Goal: Task Accomplishment & Management: Manage account settings

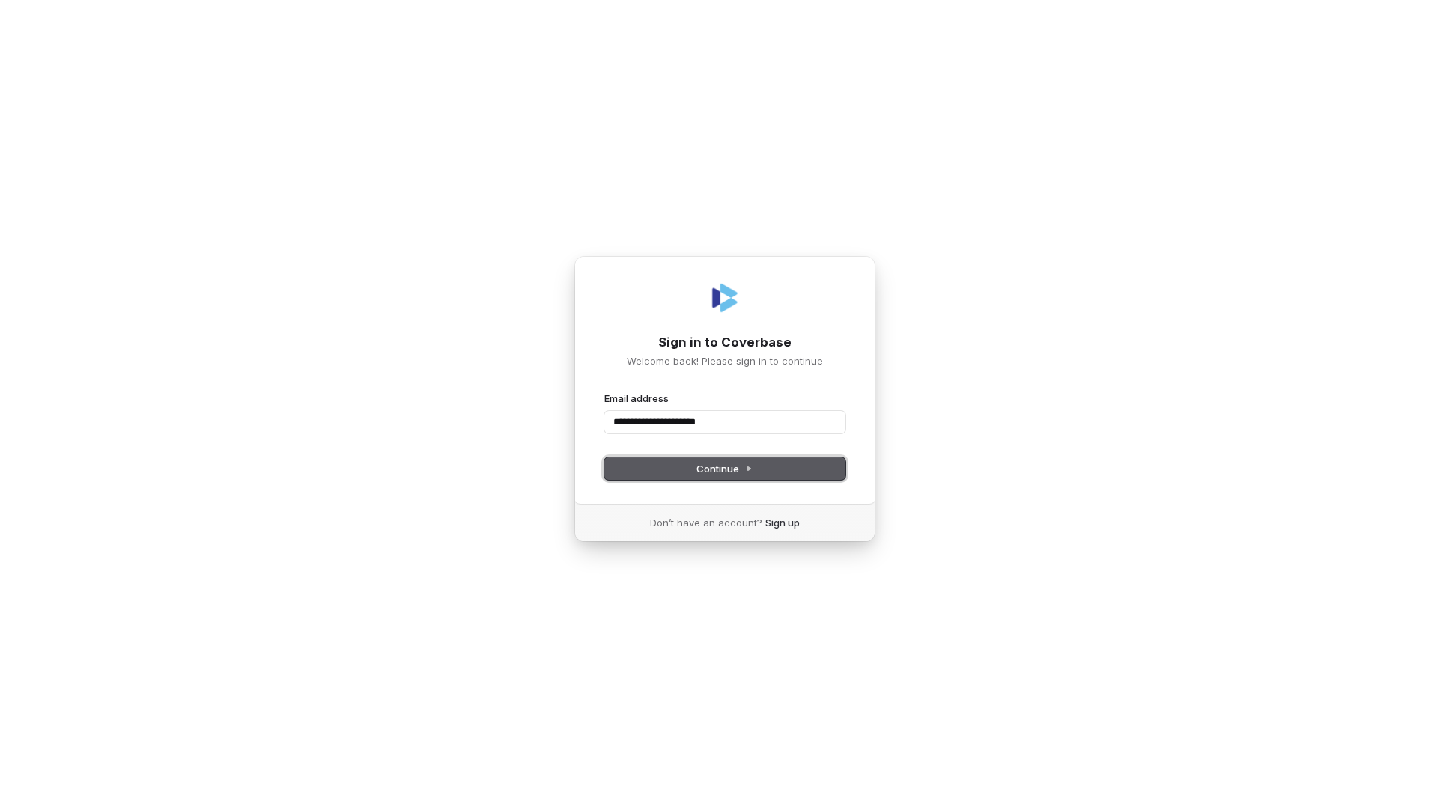
click at [758, 465] on button "Continue" at bounding box center [724, 469] width 241 height 22
type input "**********"
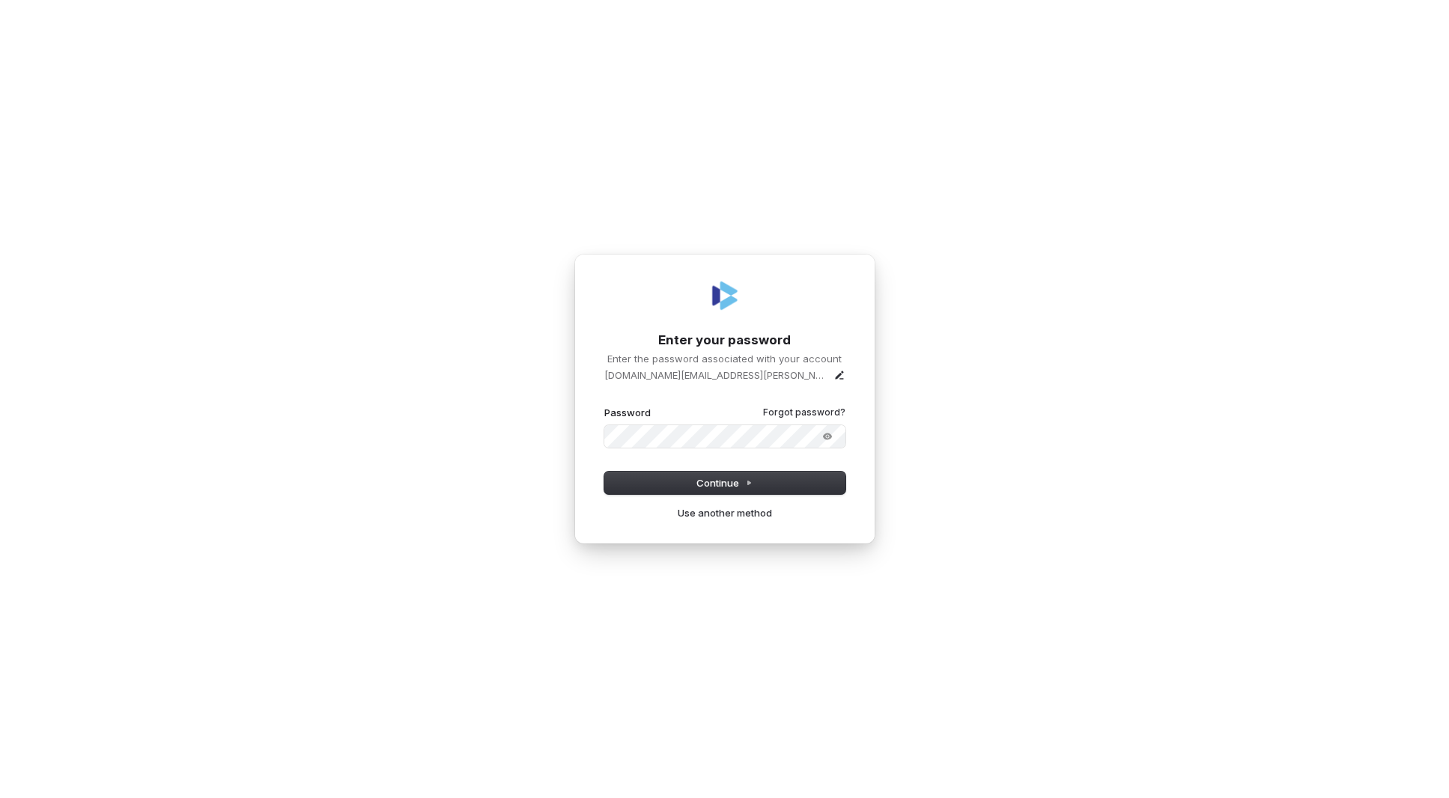
click at [604, 406] on button "submit" at bounding box center [604, 406] width 0 height 0
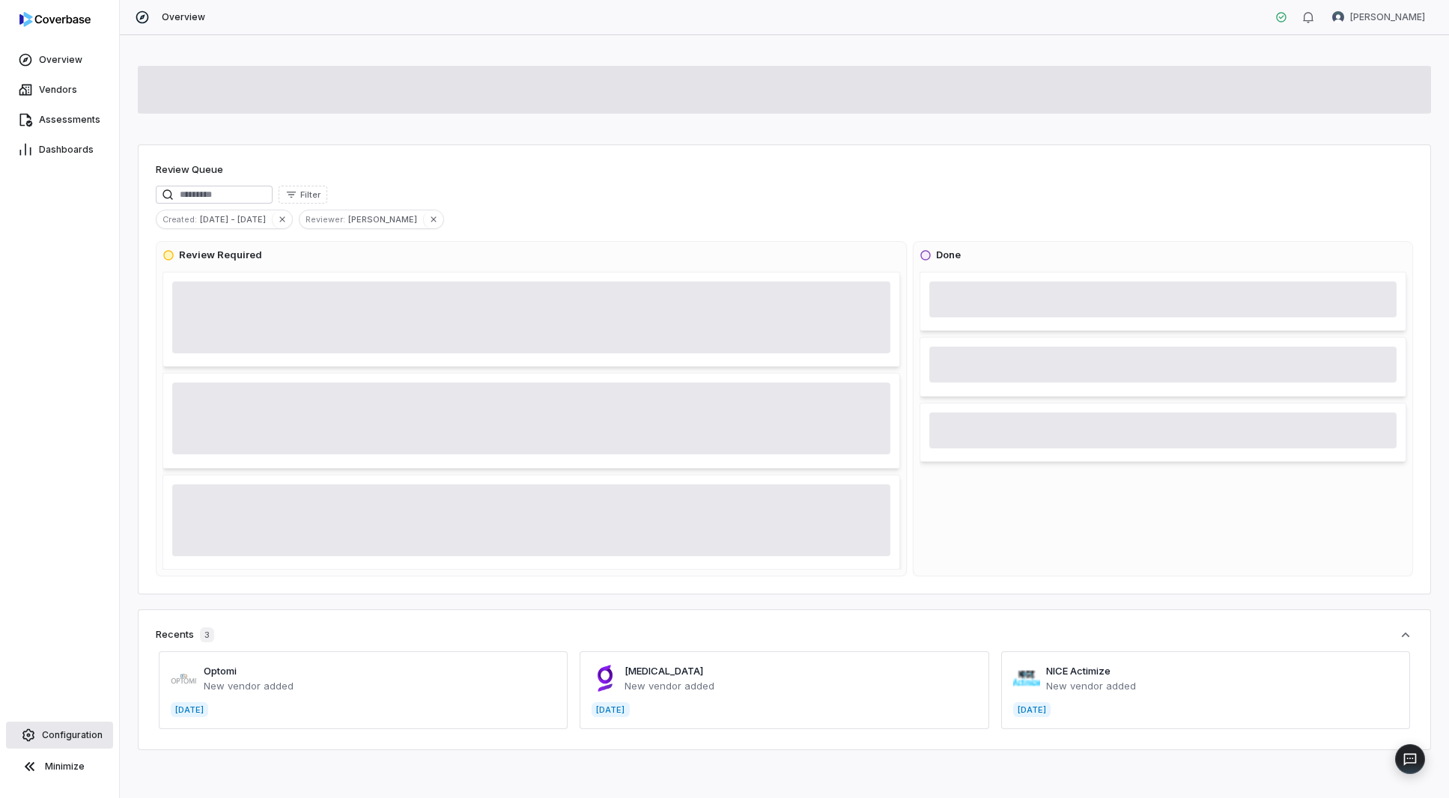
click at [56, 738] on span "Configuration" at bounding box center [72, 735] width 61 height 12
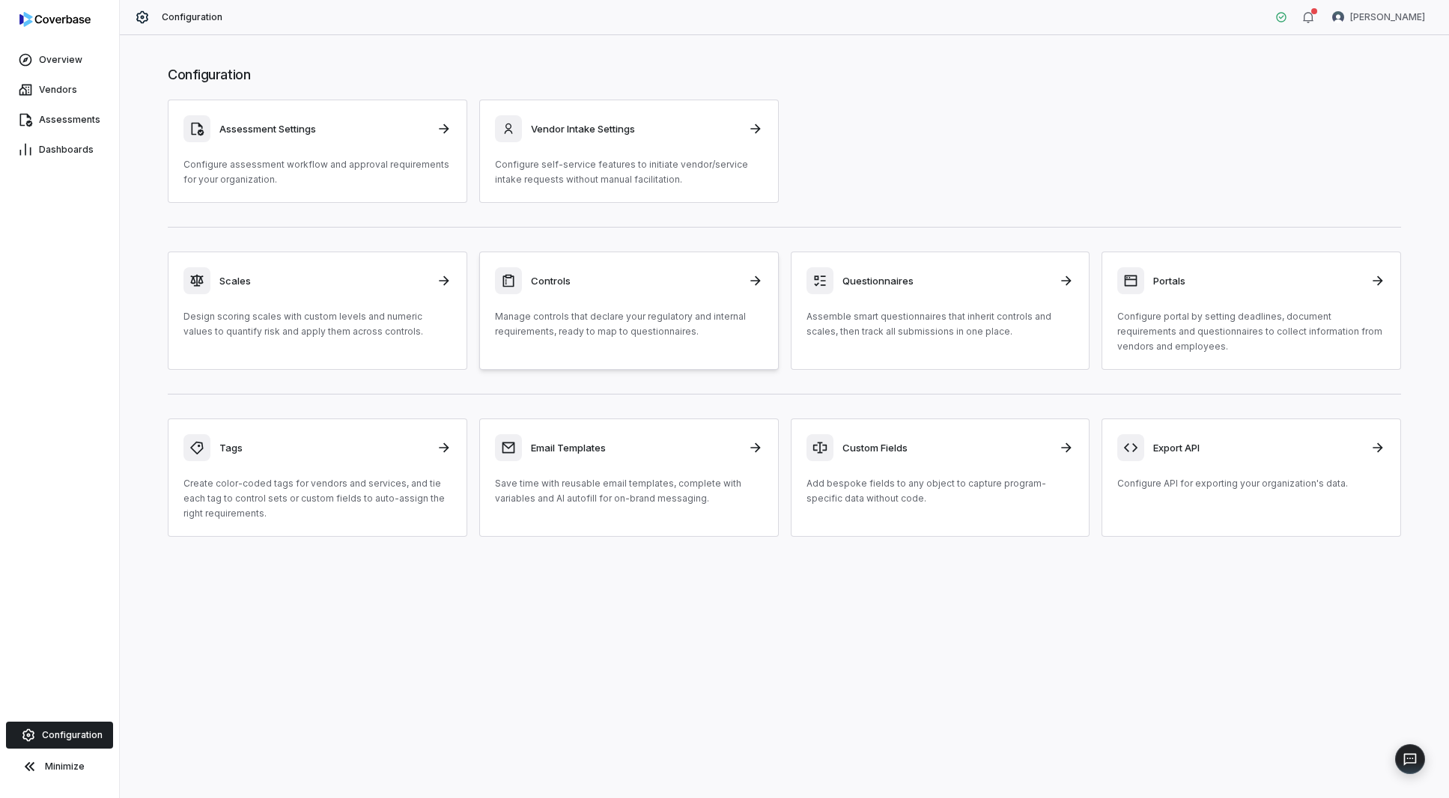
click at [634, 292] on div "Controls" at bounding box center [629, 280] width 268 height 27
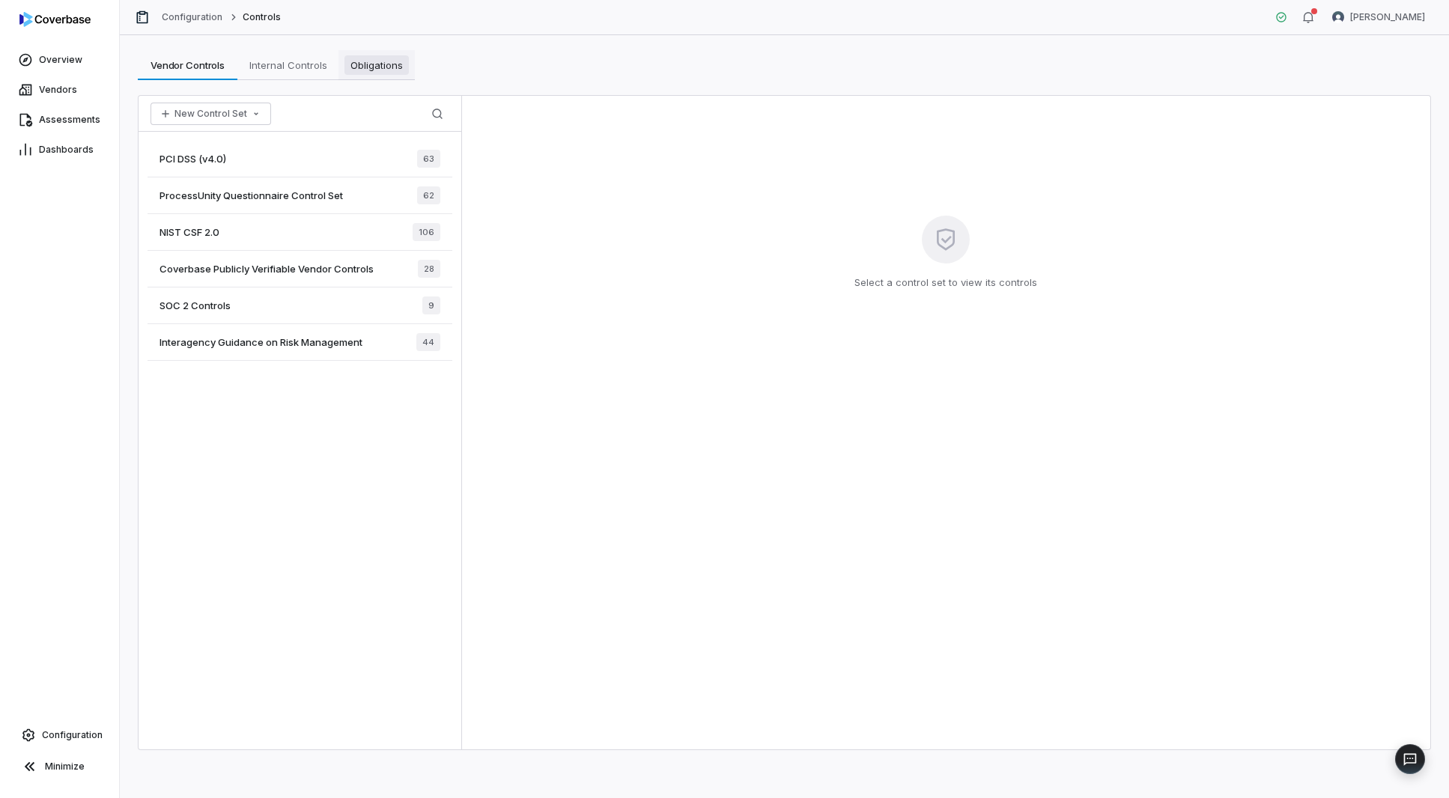
click at [386, 66] on span "Obligations" at bounding box center [376, 64] width 64 height 19
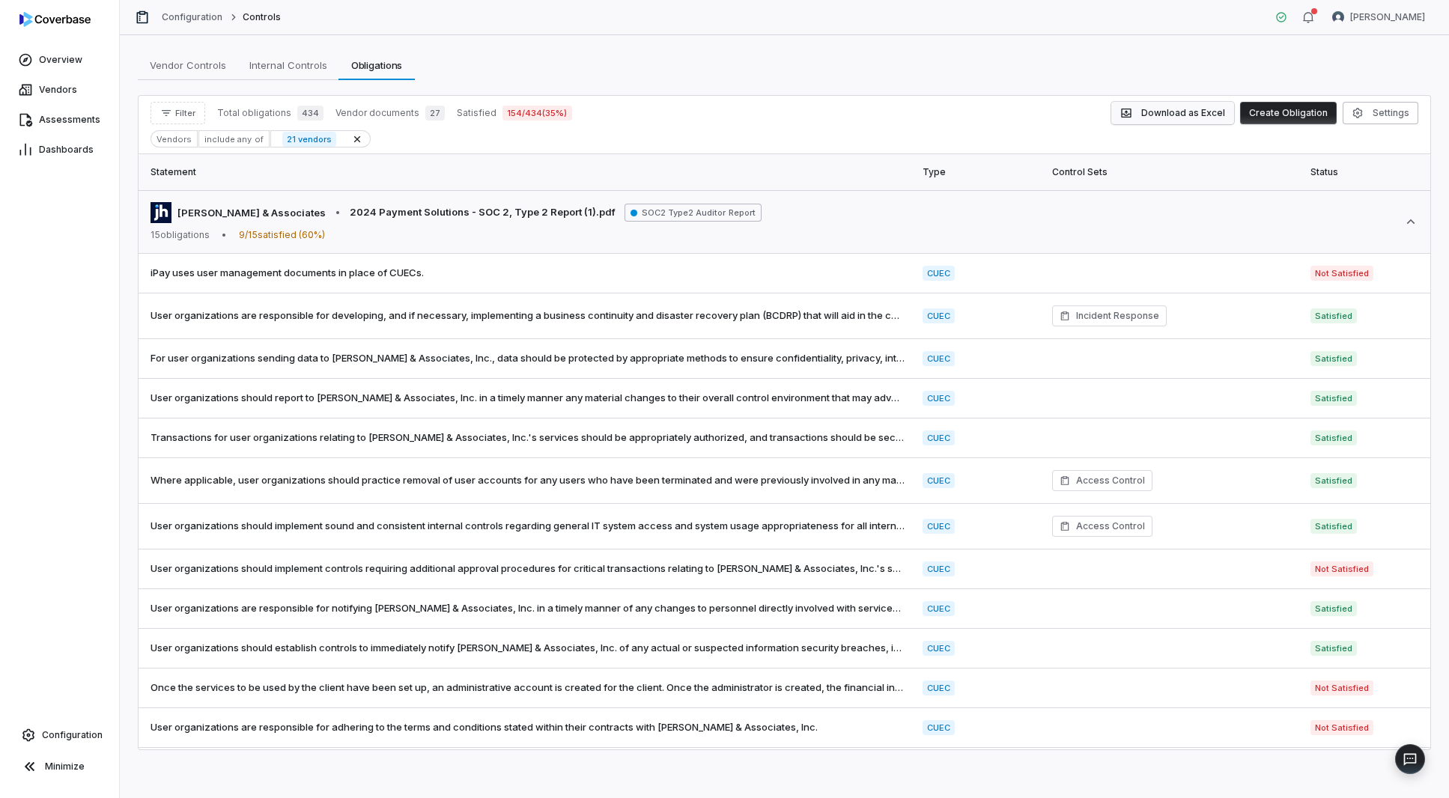
click at [1179, 115] on button "Download as Excel" at bounding box center [1172, 113] width 123 height 22
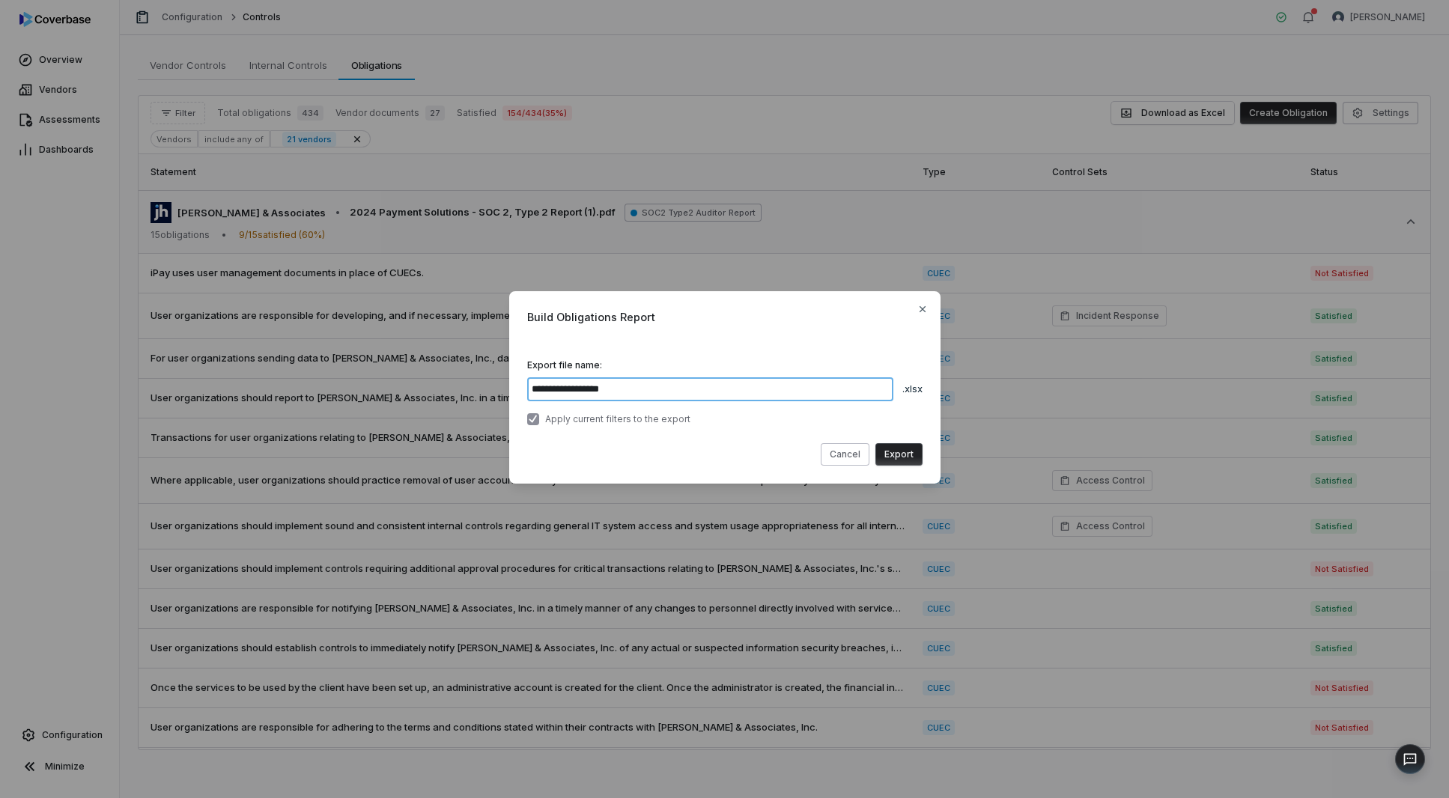
click at [857, 385] on input "**********" at bounding box center [710, 389] width 366 height 24
click at [909, 463] on button "Export" at bounding box center [898, 454] width 47 height 22
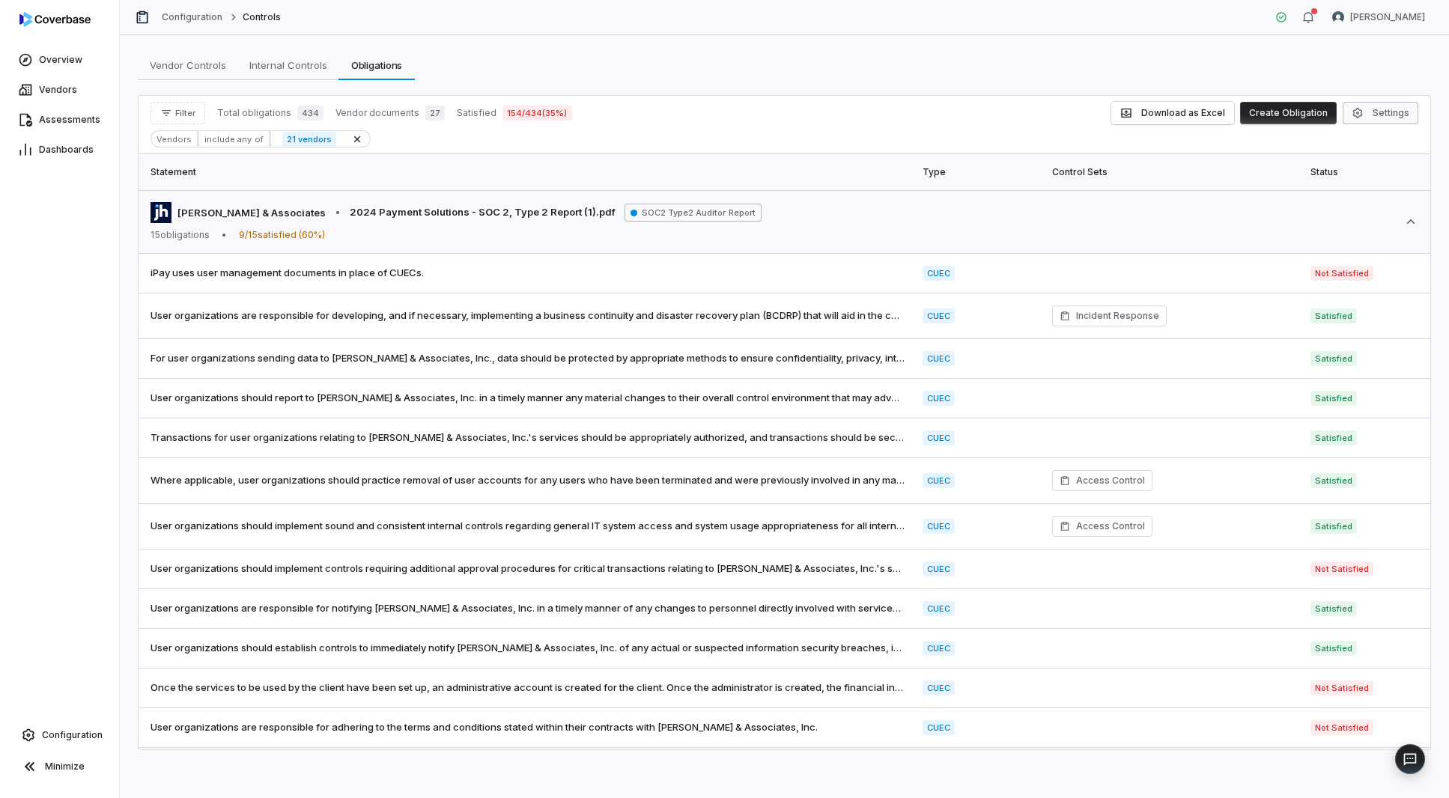
click at [1400, 109] on button "Settings" at bounding box center [1381, 113] width 76 height 22
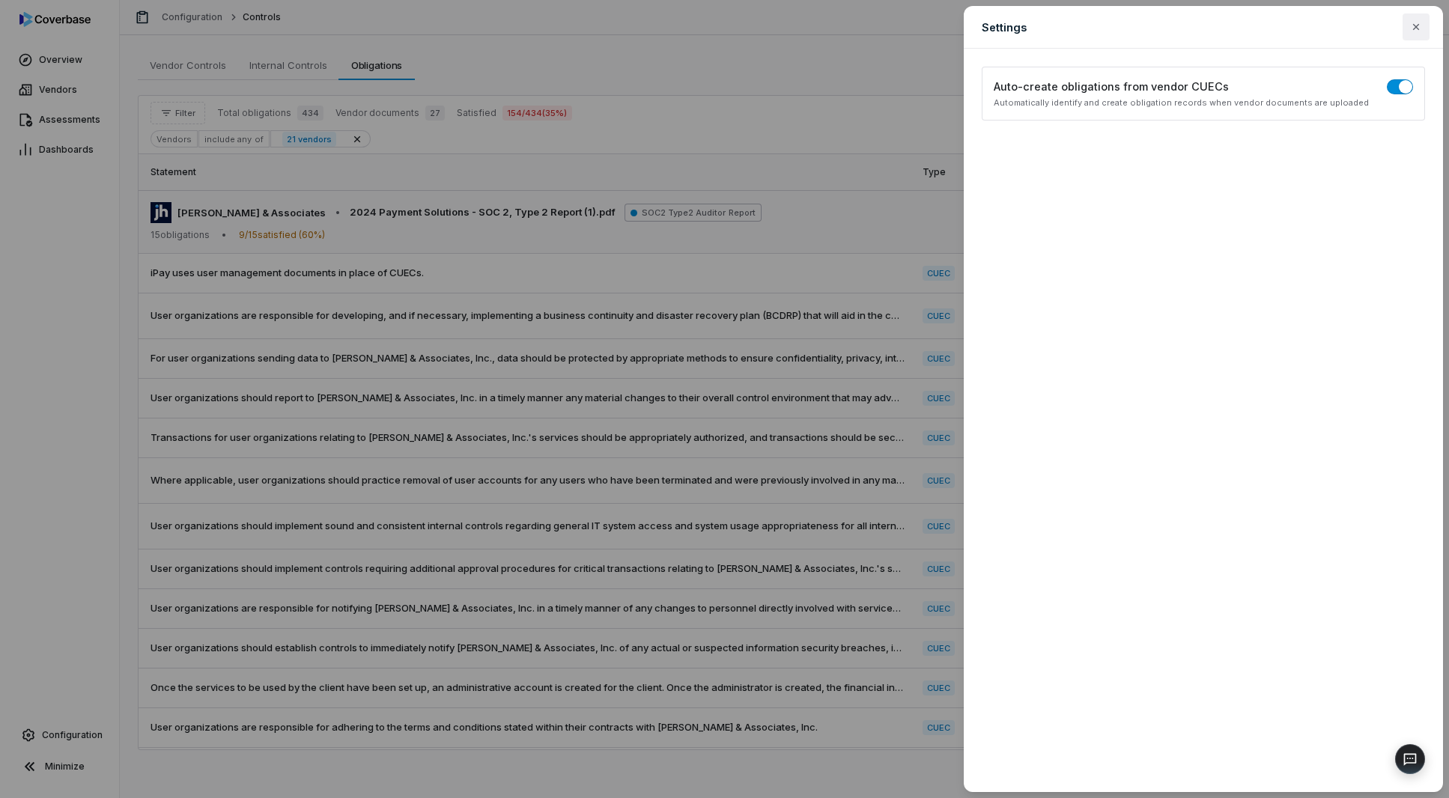
click at [1415, 27] on icon "button" at bounding box center [1416, 27] width 6 height 6
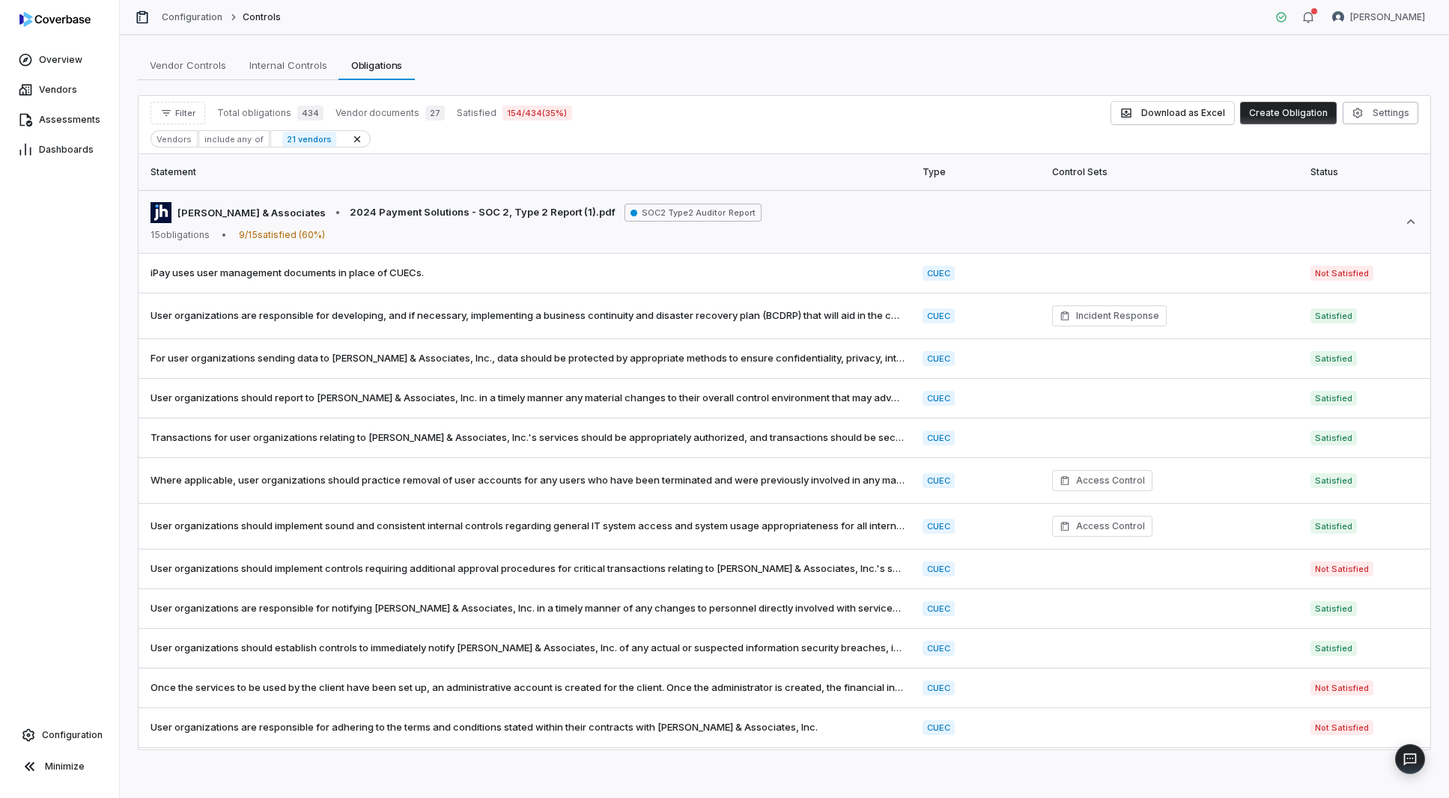
click at [181, 144] on div "Vendors" at bounding box center [174, 138] width 47 height 17
click at [183, 112] on span "Filter" at bounding box center [185, 113] width 20 height 11
click at [230, 186] on div "Vendors" at bounding box center [229, 182] width 144 height 24
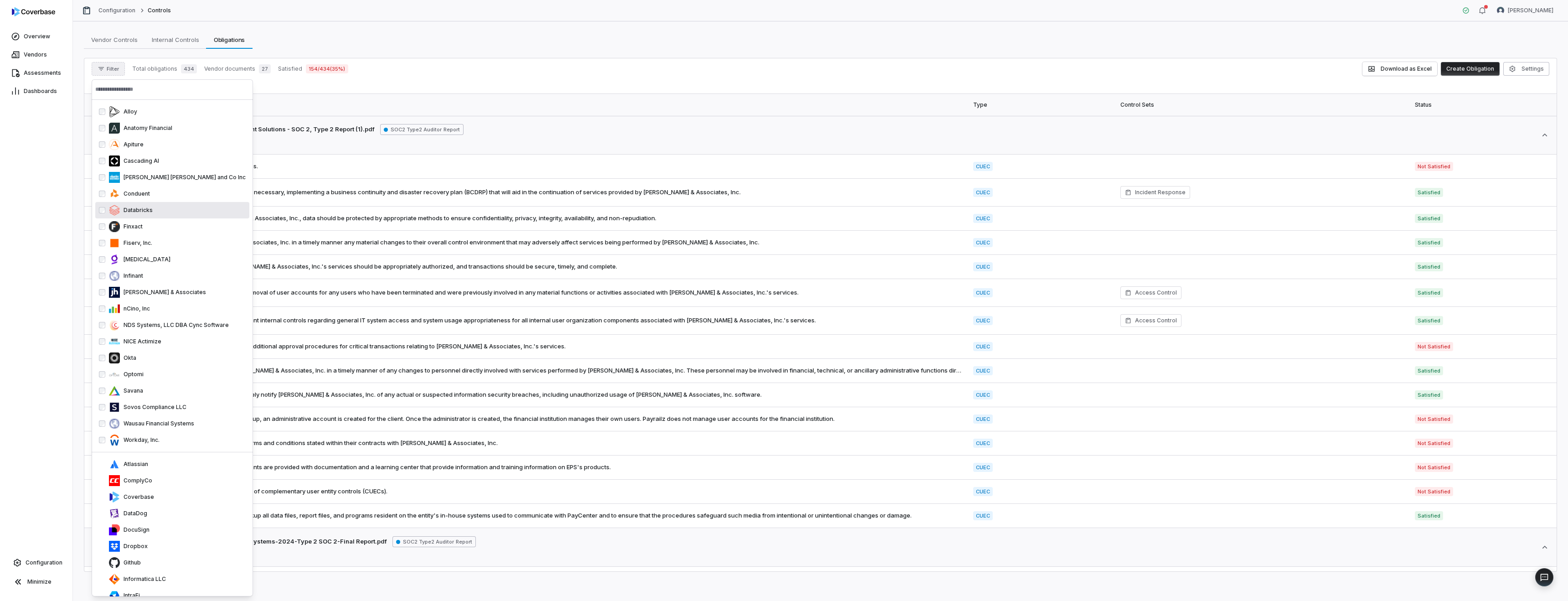
click at [117, 236] on div "Alloy Anatomy Financial Apiture Cascading AI Charles Schwab and Co Inc Conduent…" at bounding box center [172, 276] width 154 height 345
click at [527, 75] on div "Filter Total obligations 434 Vendor documents 27 Satisfied 154 / 434 ( 35 %) Do…" at bounding box center [821, 69] width 1458 height 13
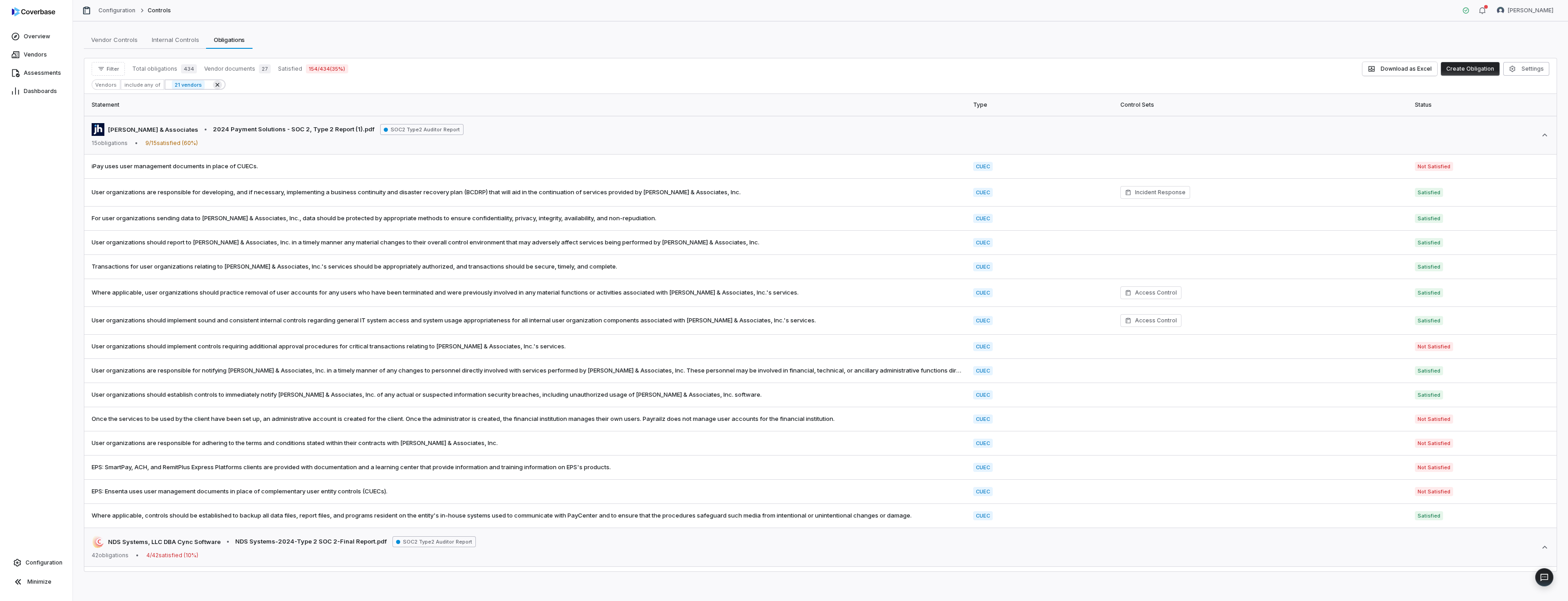
click at [214, 86] on icon at bounding box center [217, 85] width 7 height 7
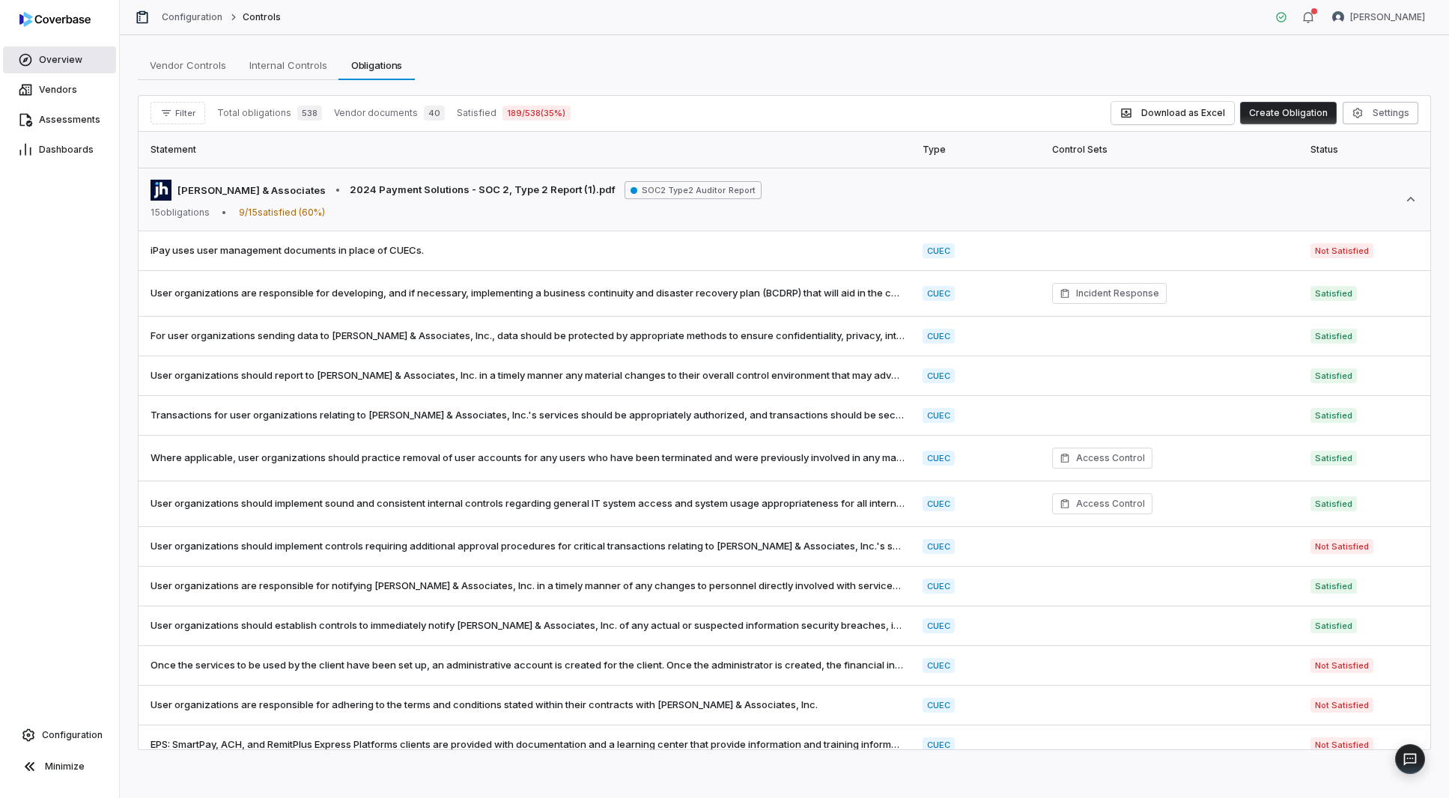
click at [59, 62] on span "Overview" at bounding box center [60, 60] width 43 height 12
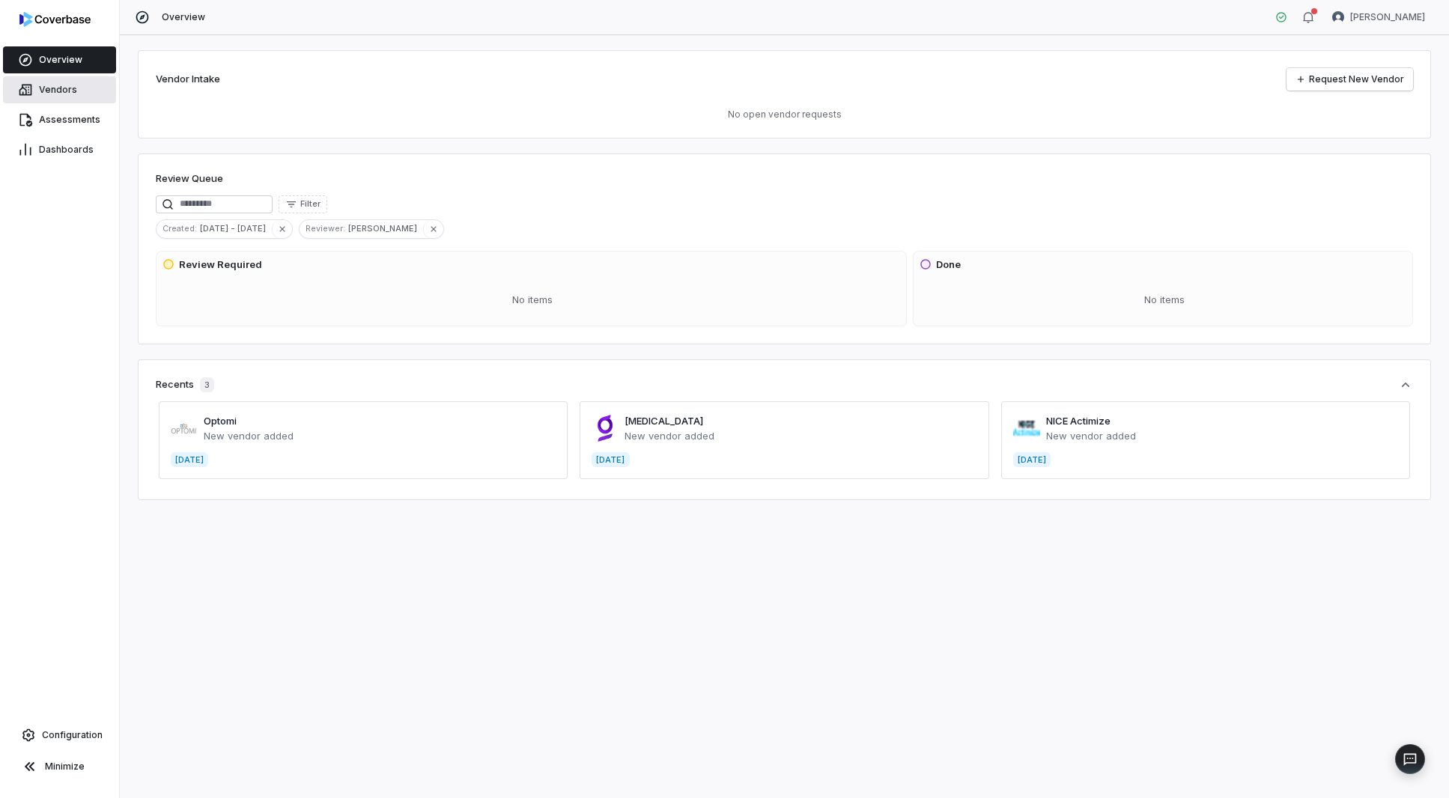
click at [64, 91] on span "Vendors" at bounding box center [58, 90] width 38 height 12
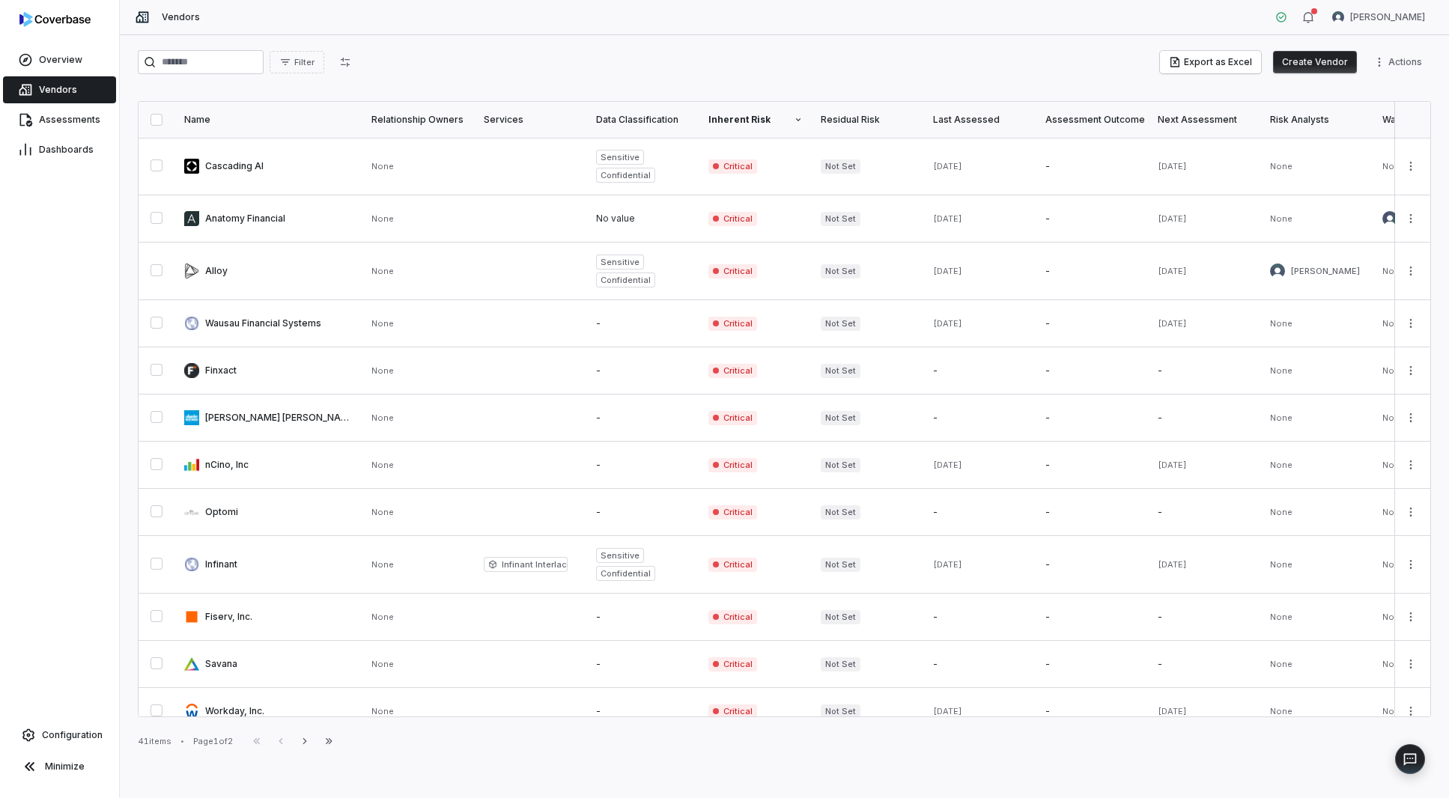
click at [796, 115] on icon at bounding box center [798, 119] width 9 height 9
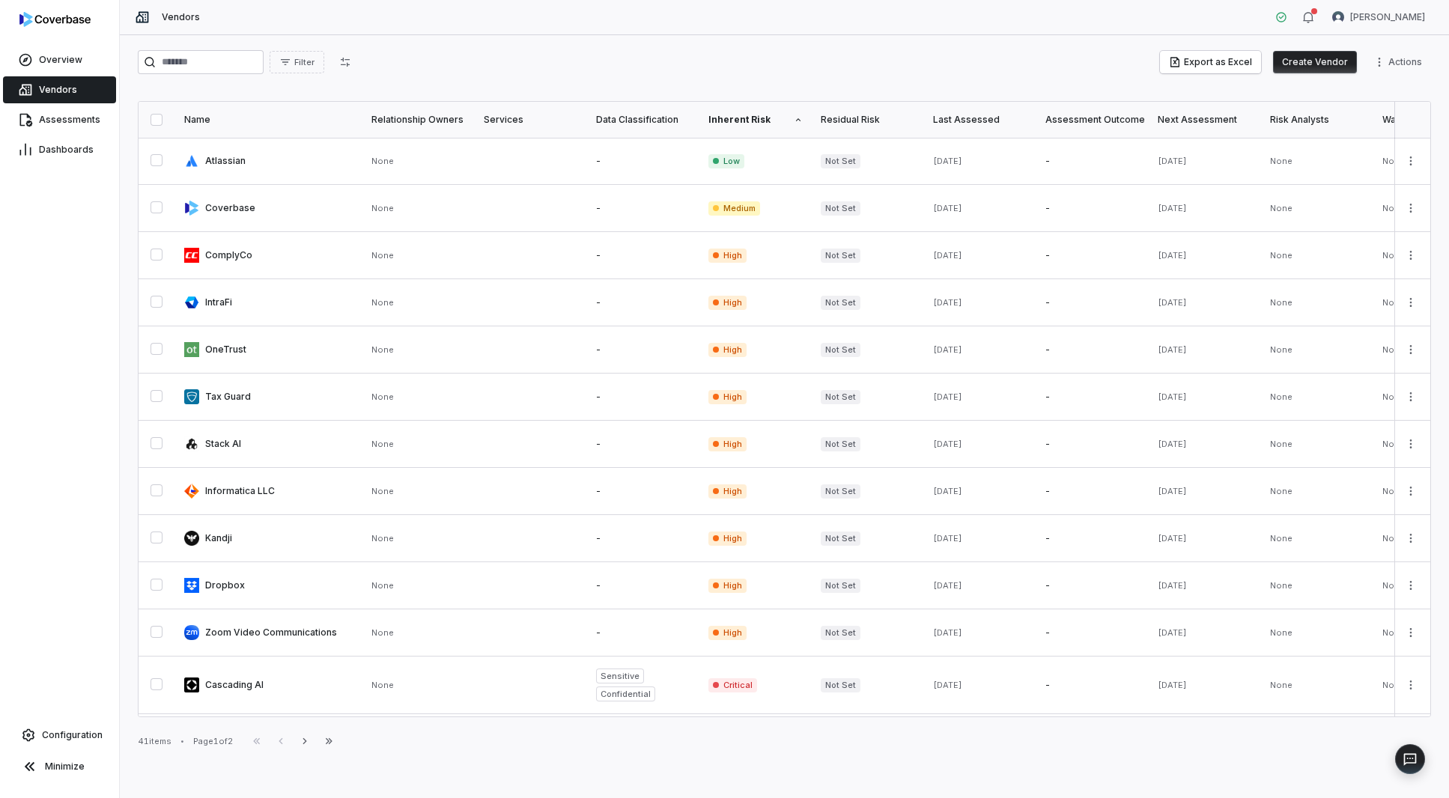
click at [795, 111] on th "Inherent Risk" at bounding box center [755, 120] width 112 height 36
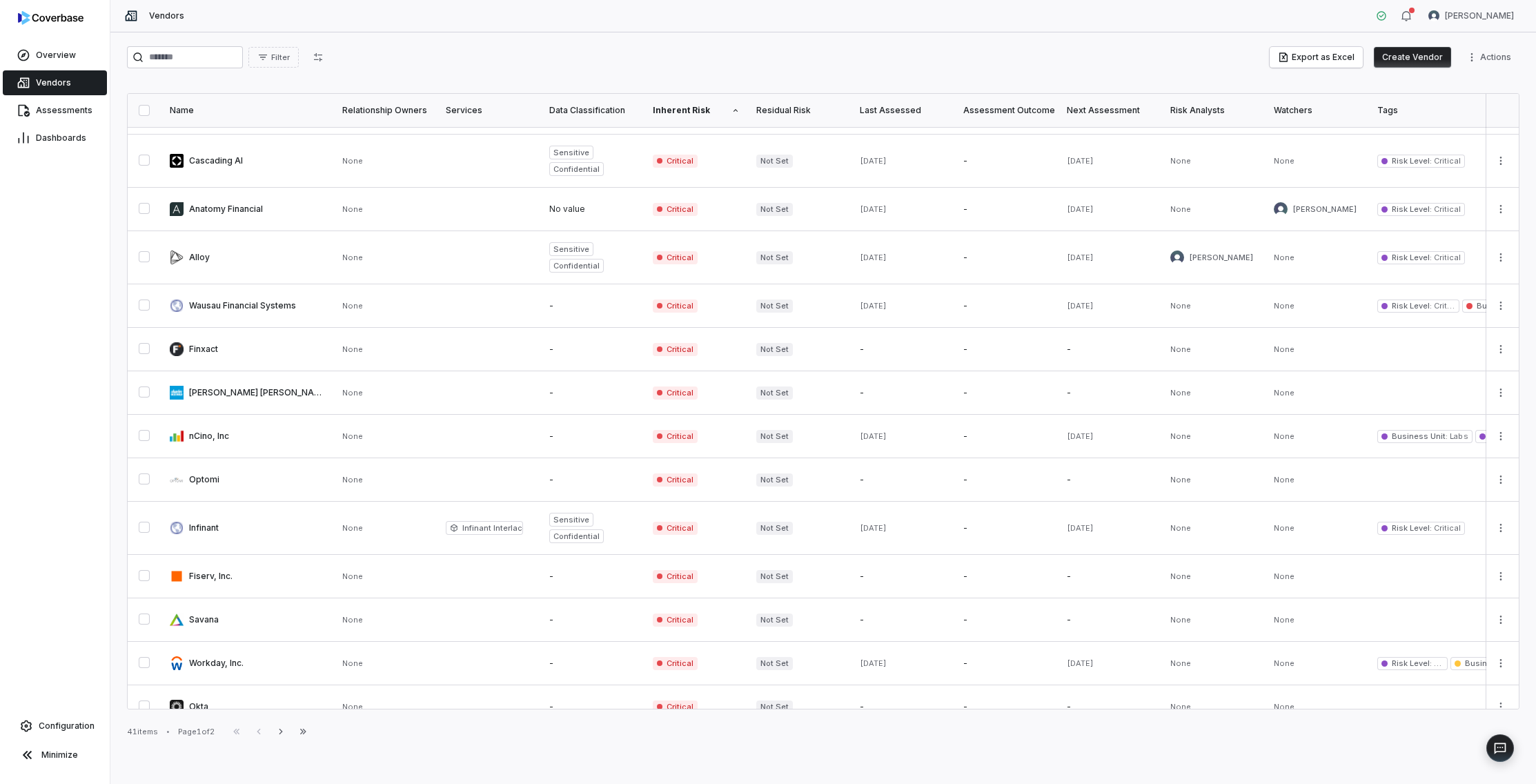
scroll to position [533, 0]
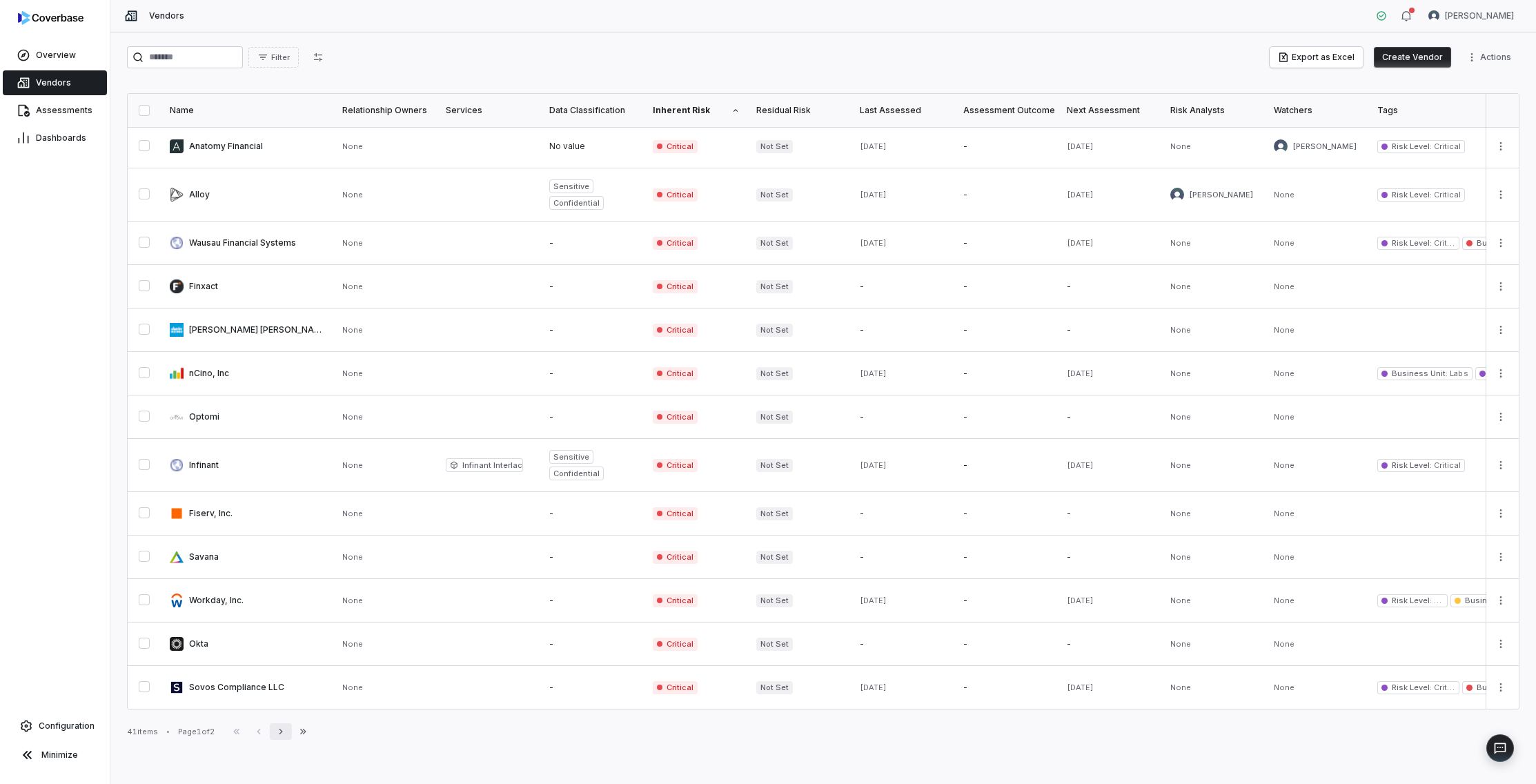
click at [292, 728] on button "Next" at bounding box center [281, 731] width 22 height 17
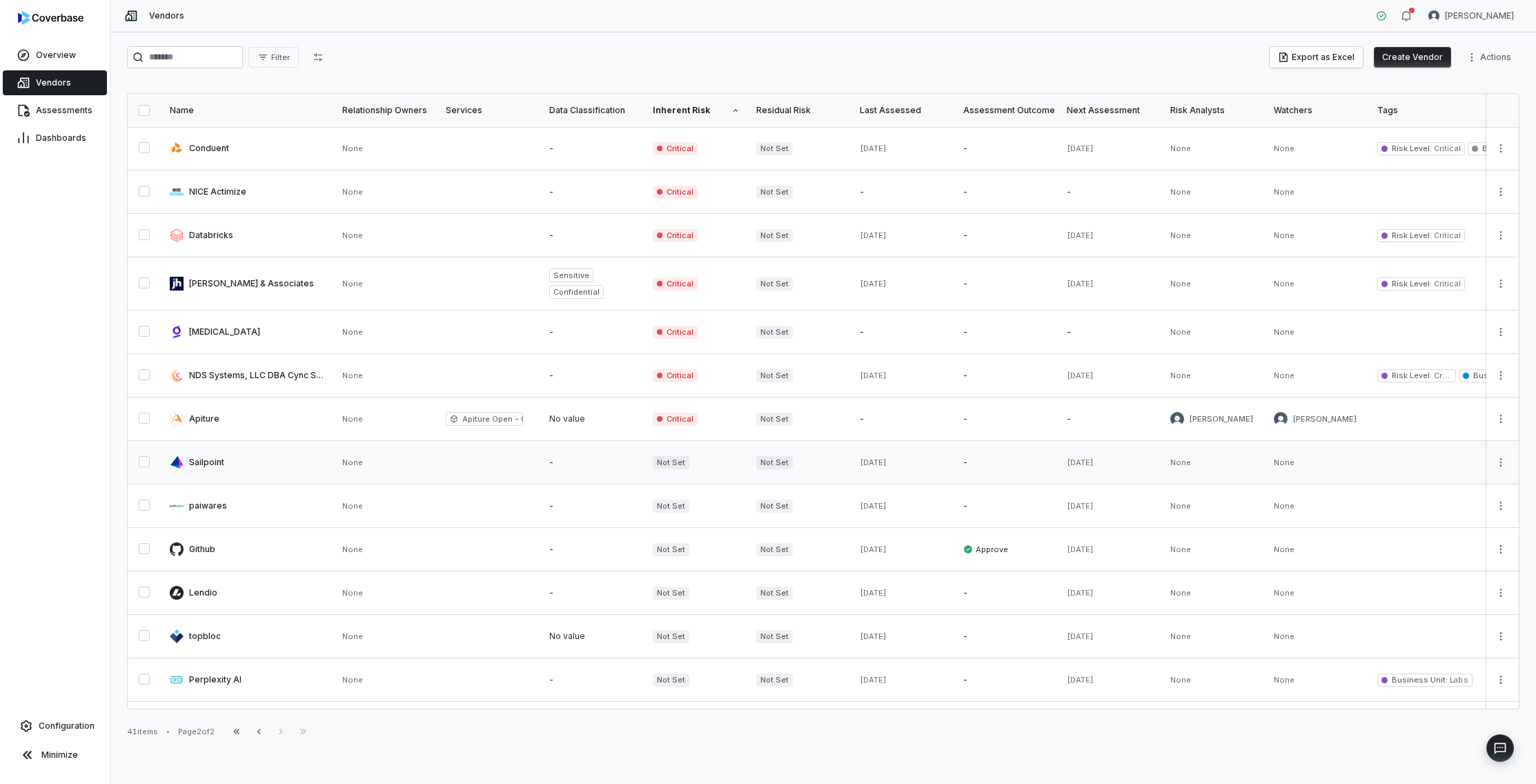
click at [675, 463] on span "Not Set" at bounding box center [671, 462] width 37 height 13
click at [457, 470] on link at bounding box center [489, 462] width 103 height 42
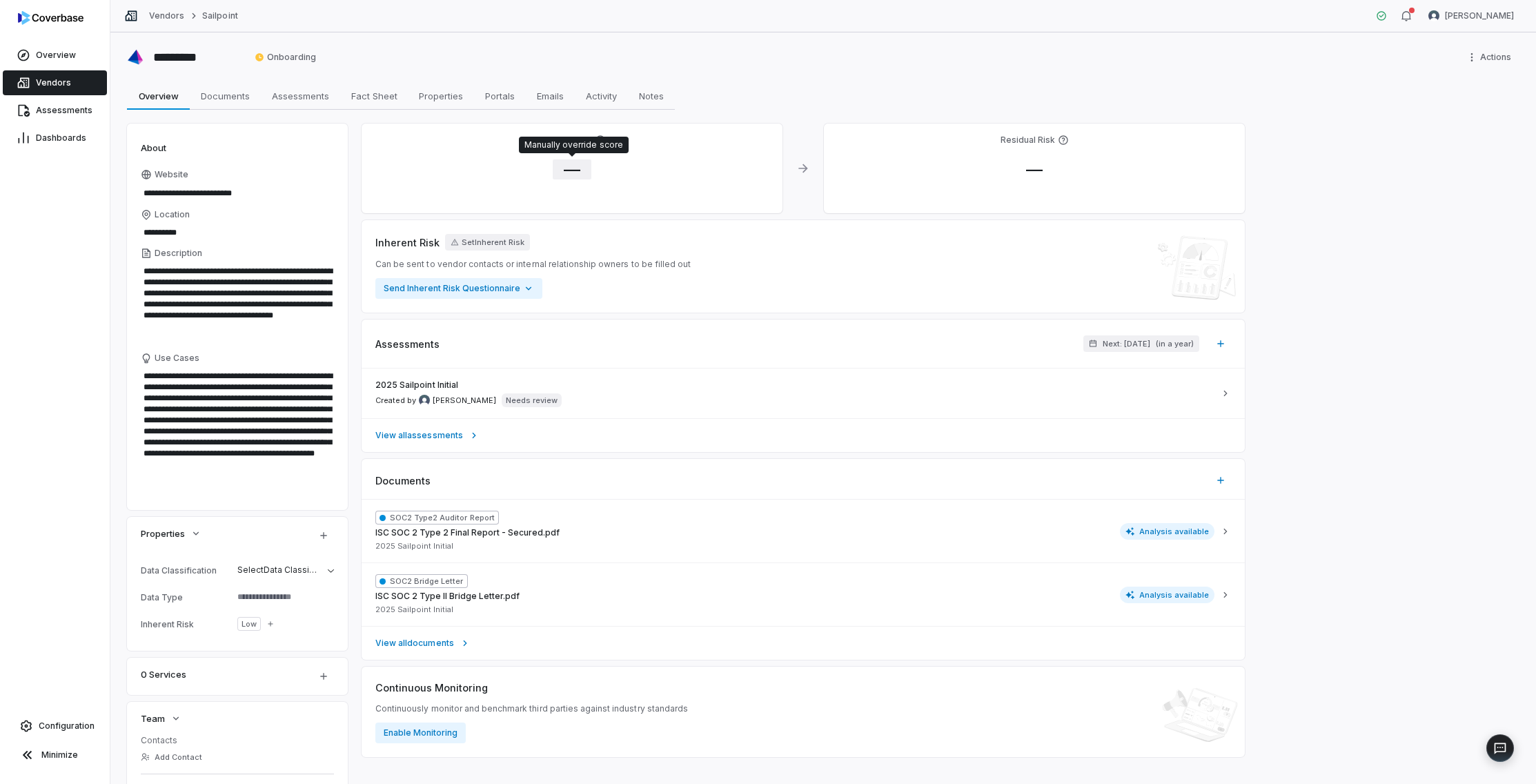
click at [579, 166] on span "—" at bounding box center [572, 170] width 39 height 20
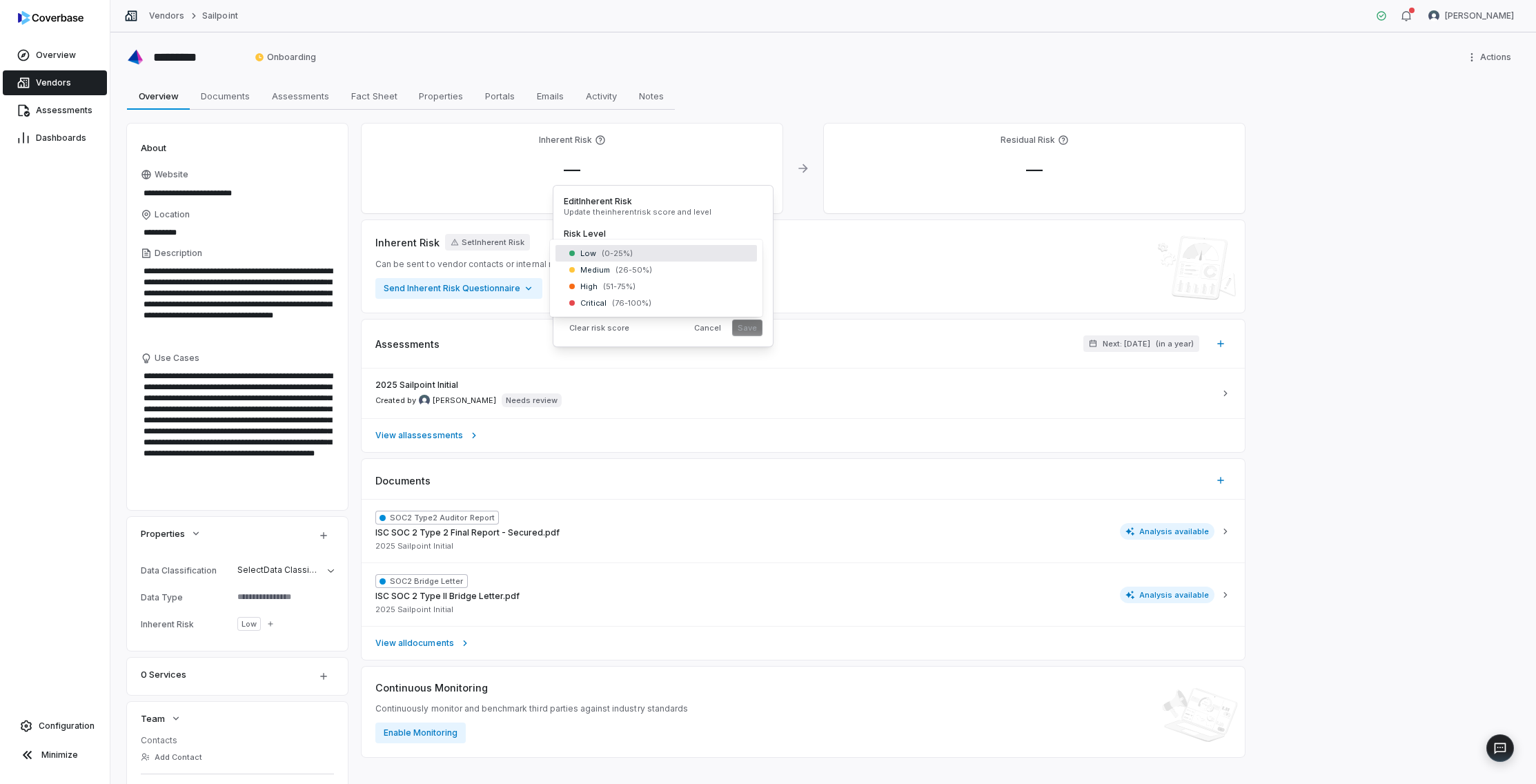
click at [638, 255] on body "**********" at bounding box center [768, 392] width 1536 height 784
click at [751, 328] on button "Save" at bounding box center [747, 328] width 30 height 17
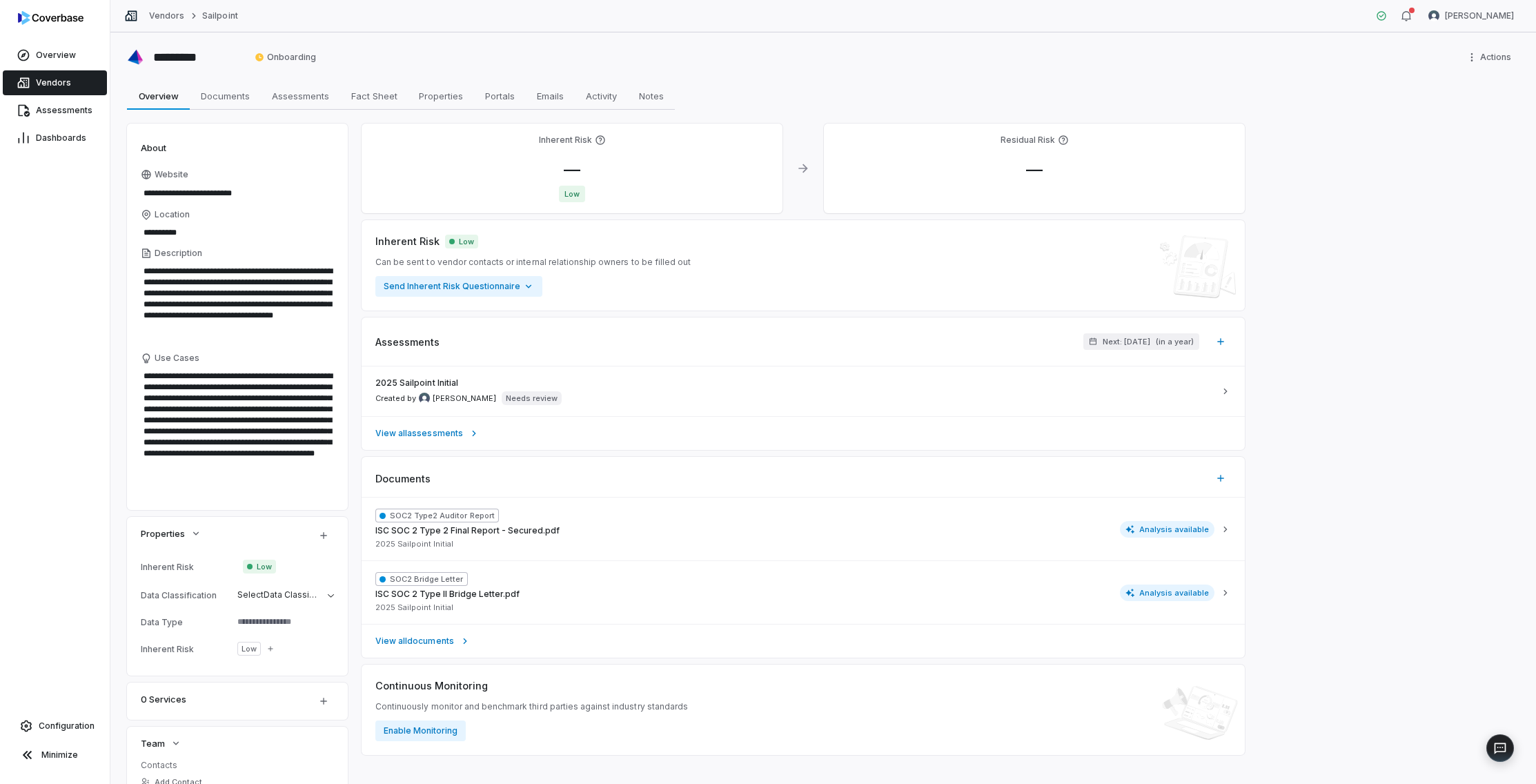
click at [71, 85] on link "Vendors" at bounding box center [54, 82] width 104 height 25
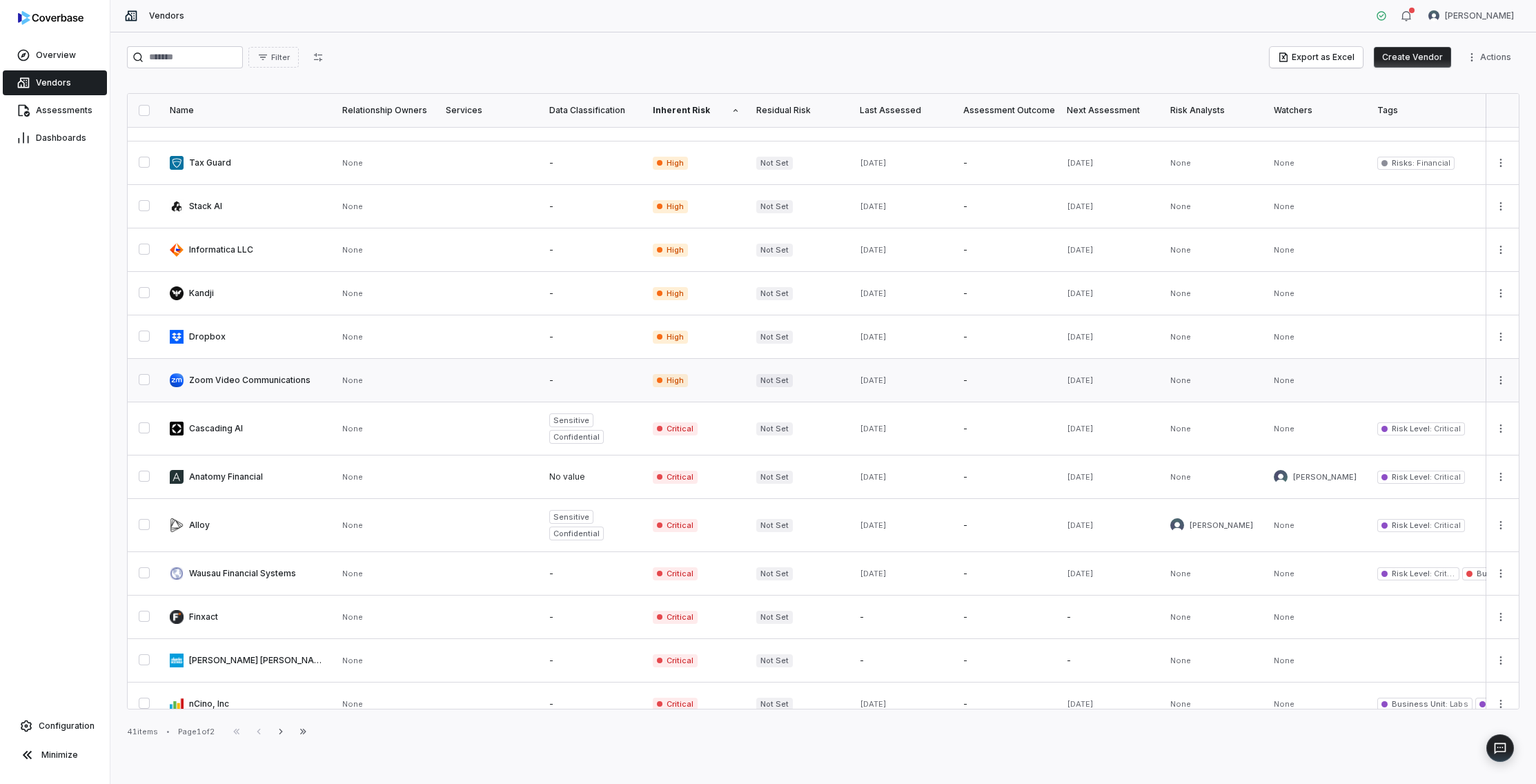
scroll to position [533, 0]
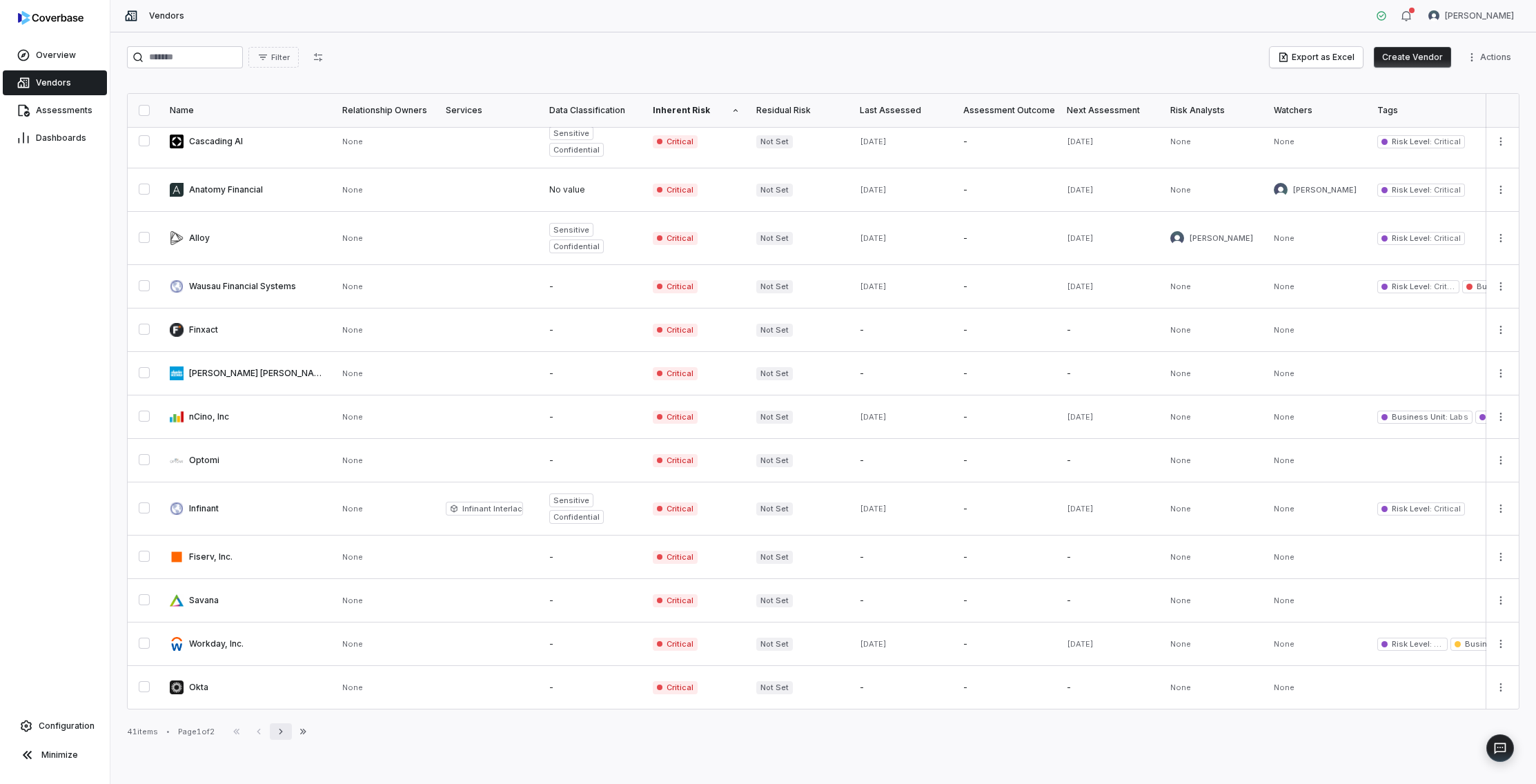
click at [283, 732] on icon "button" at bounding box center [281, 731] width 11 height 11
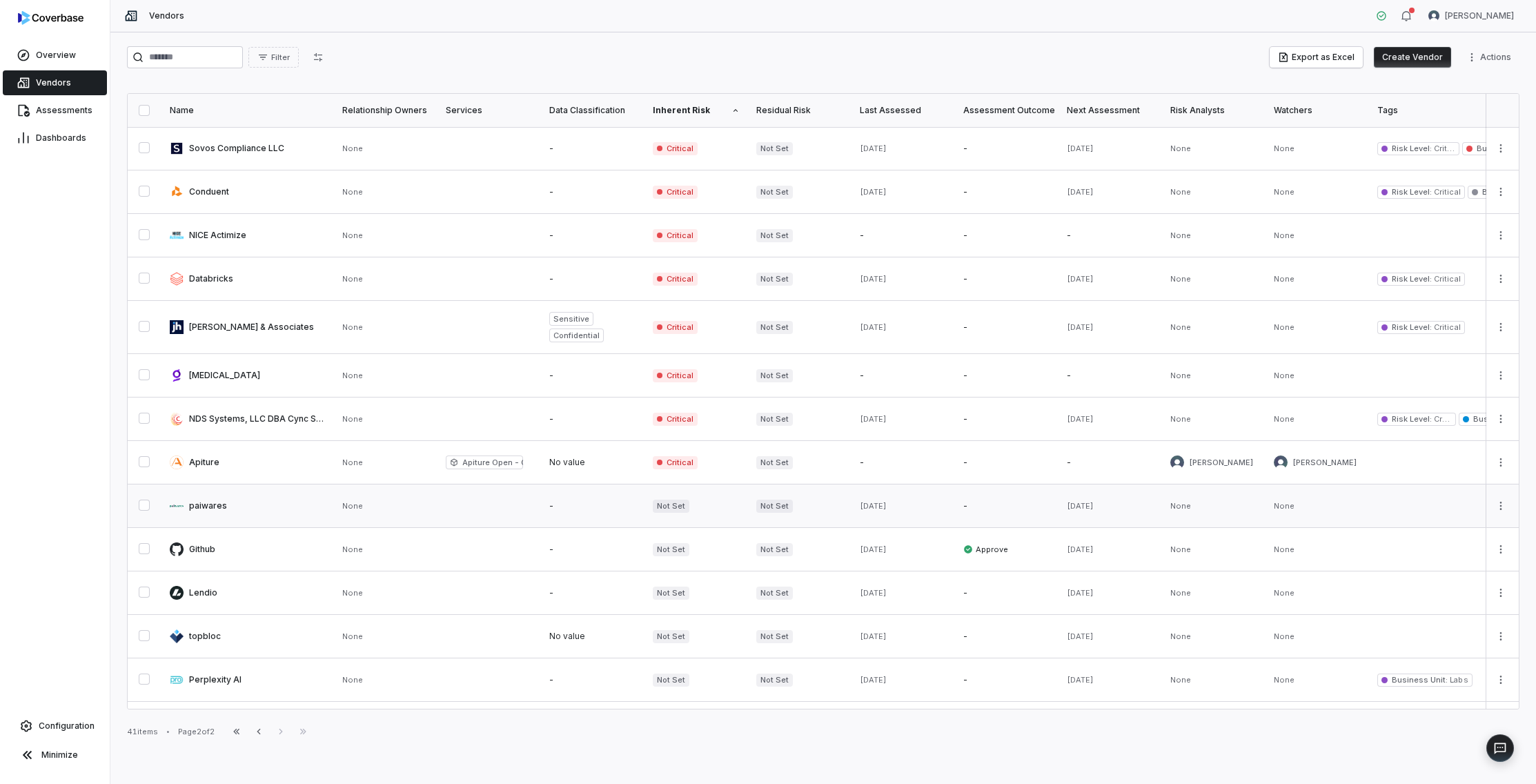
click at [562, 507] on link at bounding box center [592, 506] width 103 height 42
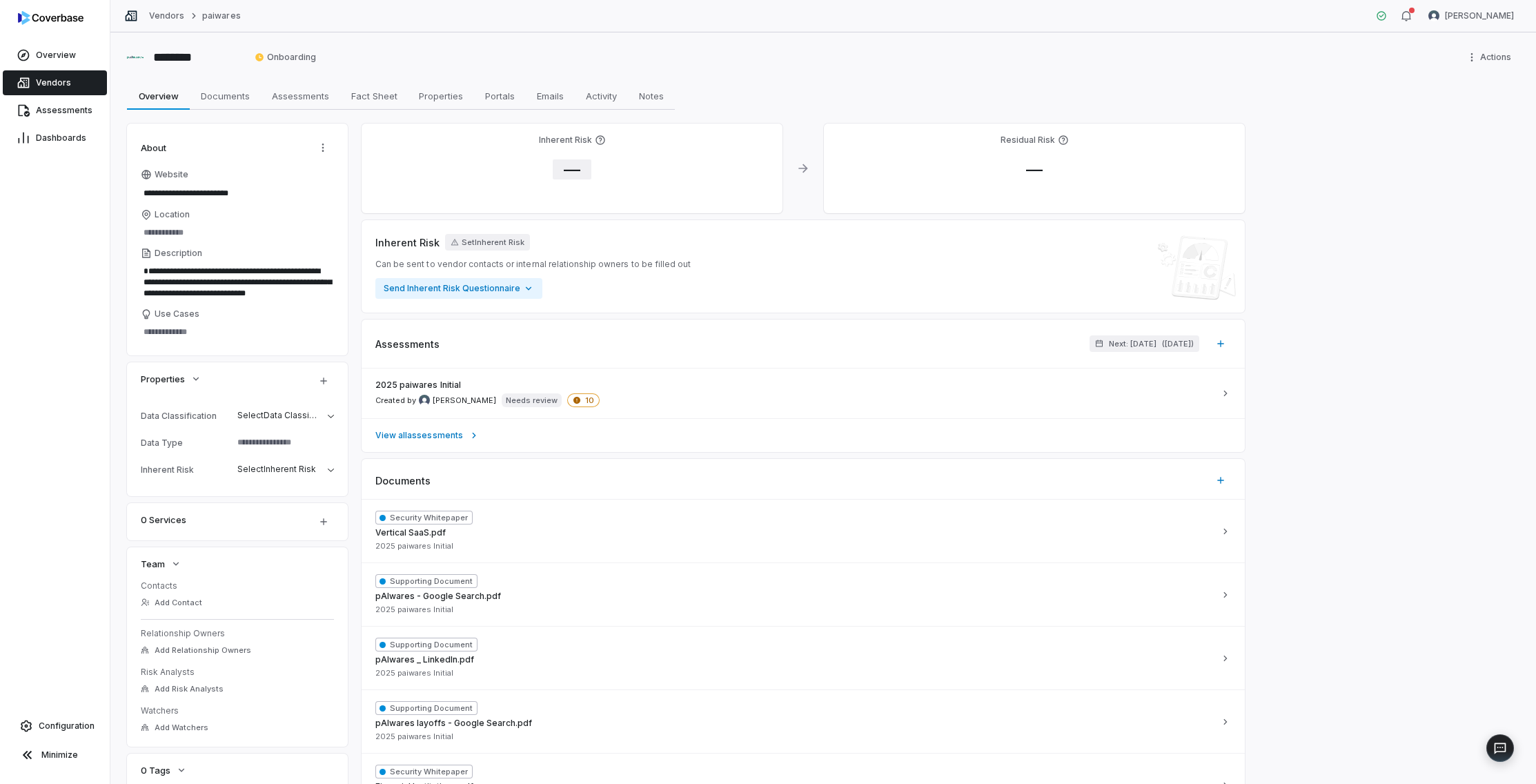
click at [573, 163] on span "—" at bounding box center [572, 170] width 39 height 20
click at [637, 254] on body "**********" at bounding box center [768, 392] width 1536 height 784
click at [748, 328] on button "Save" at bounding box center [747, 328] width 30 height 17
click at [62, 83] on span "Vendors" at bounding box center [53, 83] width 35 height 11
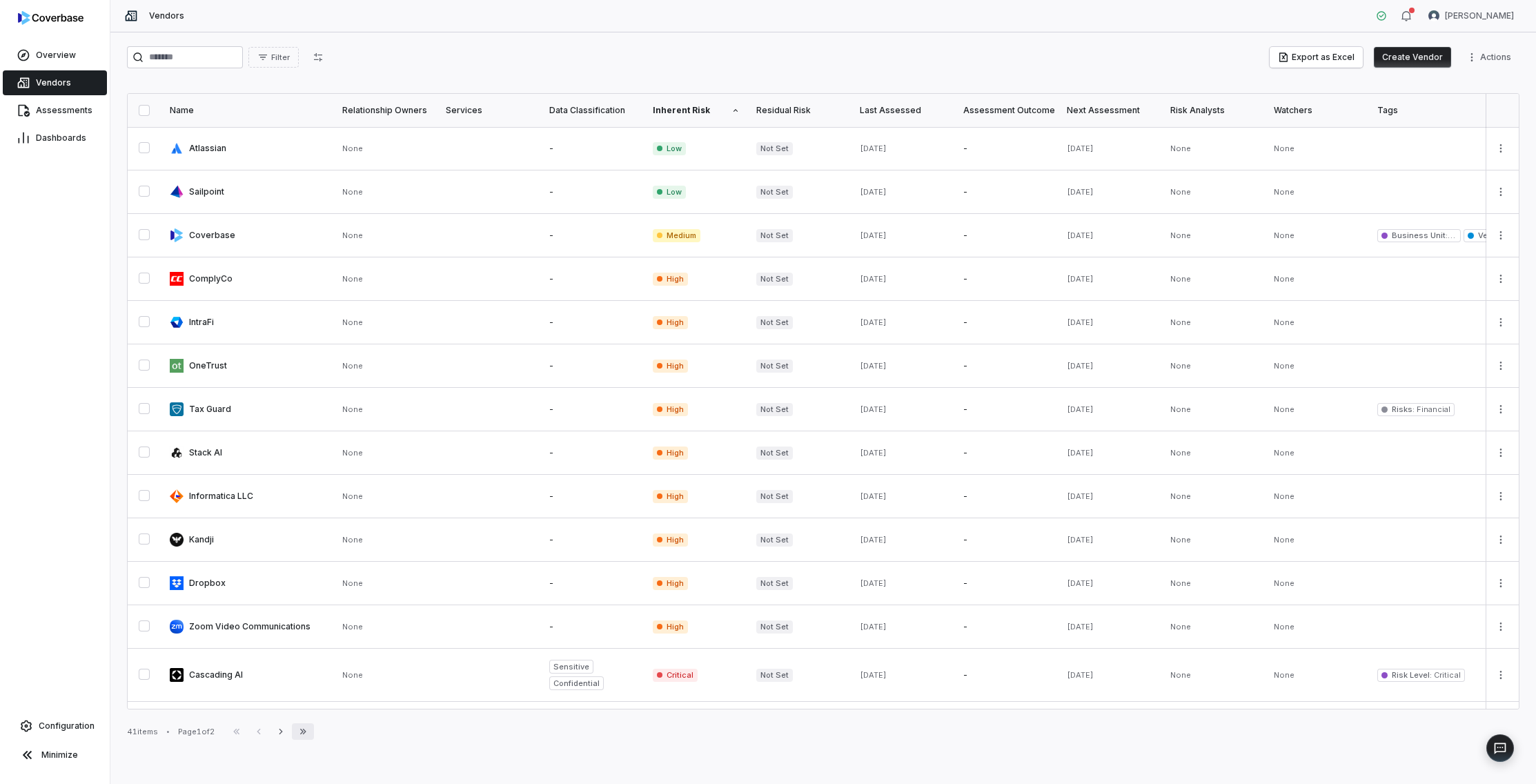
click at [302, 732] on icon "button" at bounding box center [303, 731] width 11 height 11
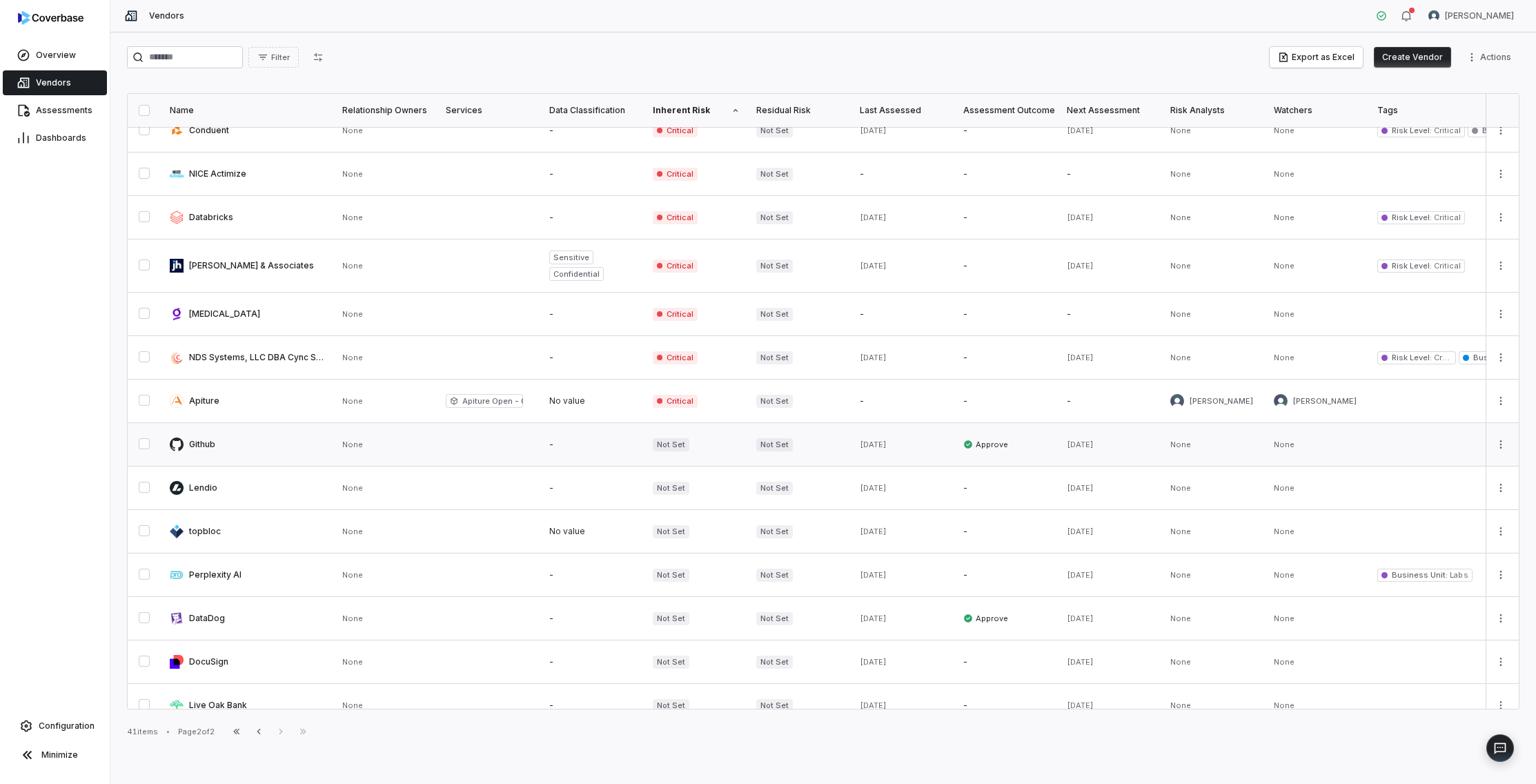
scroll to position [123, 0]
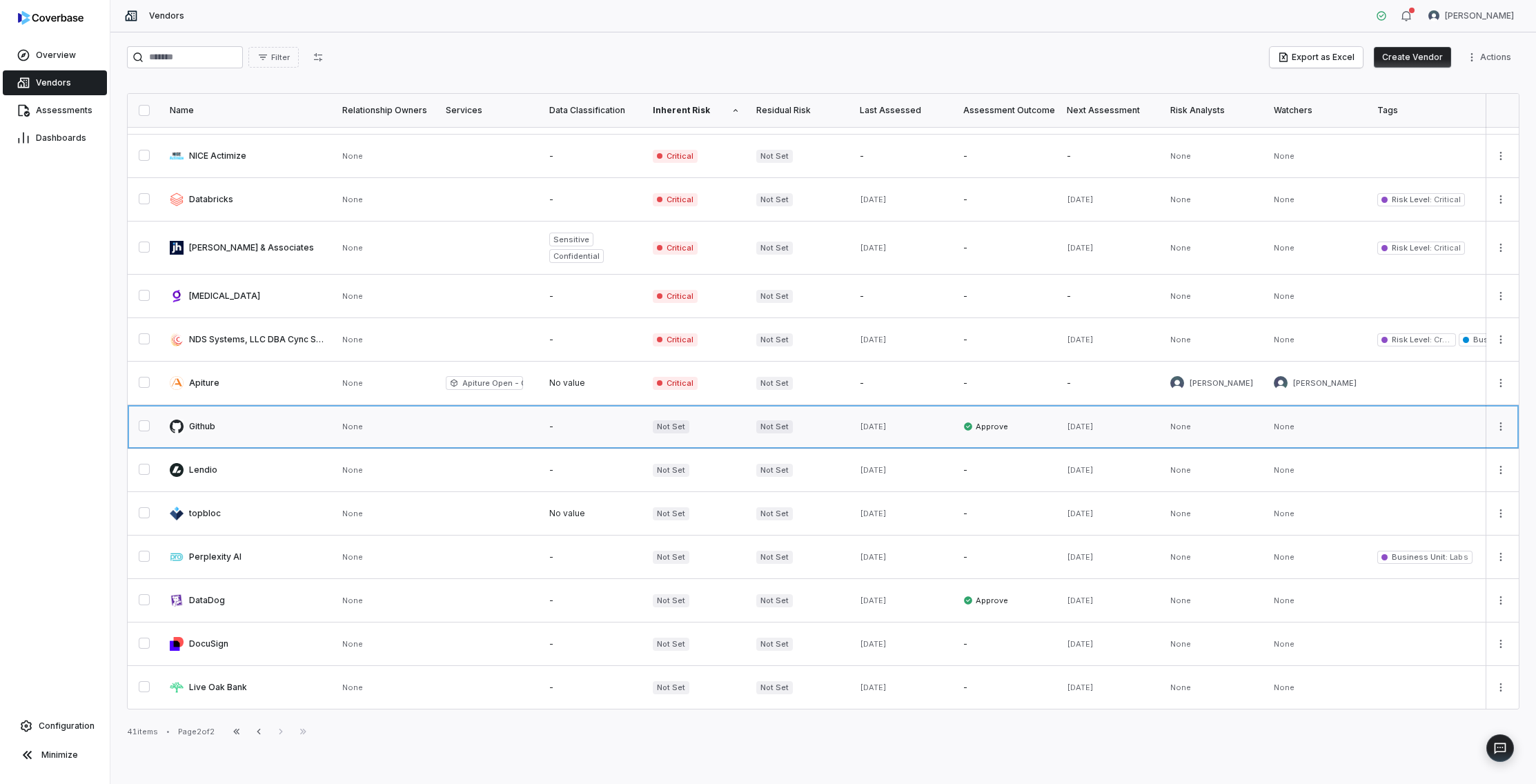
click at [489, 429] on link at bounding box center [489, 427] width 103 height 42
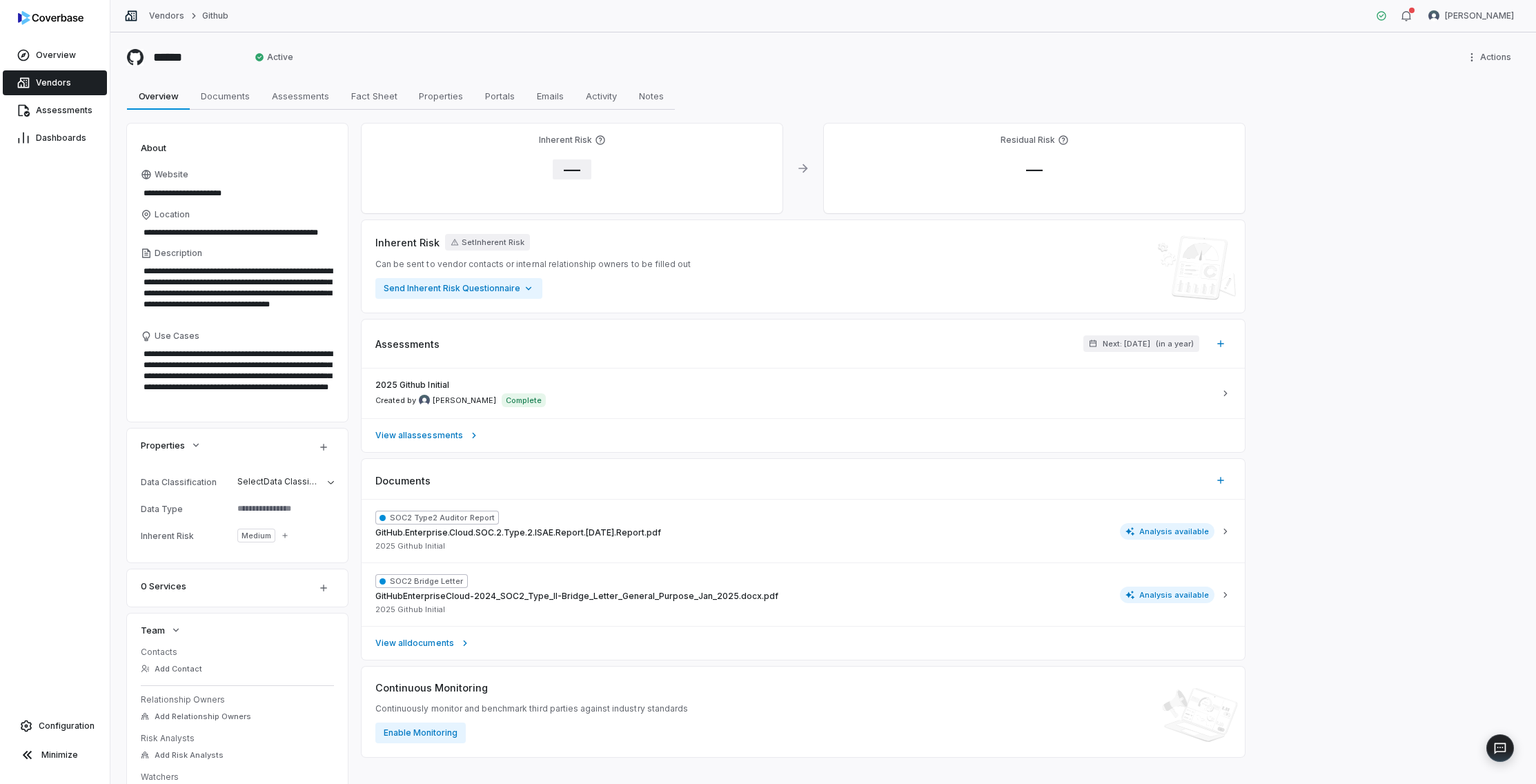
click at [571, 178] on span "—" at bounding box center [572, 170] width 39 height 20
click at [613, 252] on body "**********" at bounding box center [768, 392] width 1536 height 784
click at [757, 330] on button "Save" at bounding box center [747, 328] width 30 height 17
click at [33, 86] on link "Vendors" at bounding box center [54, 82] width 104 height 25
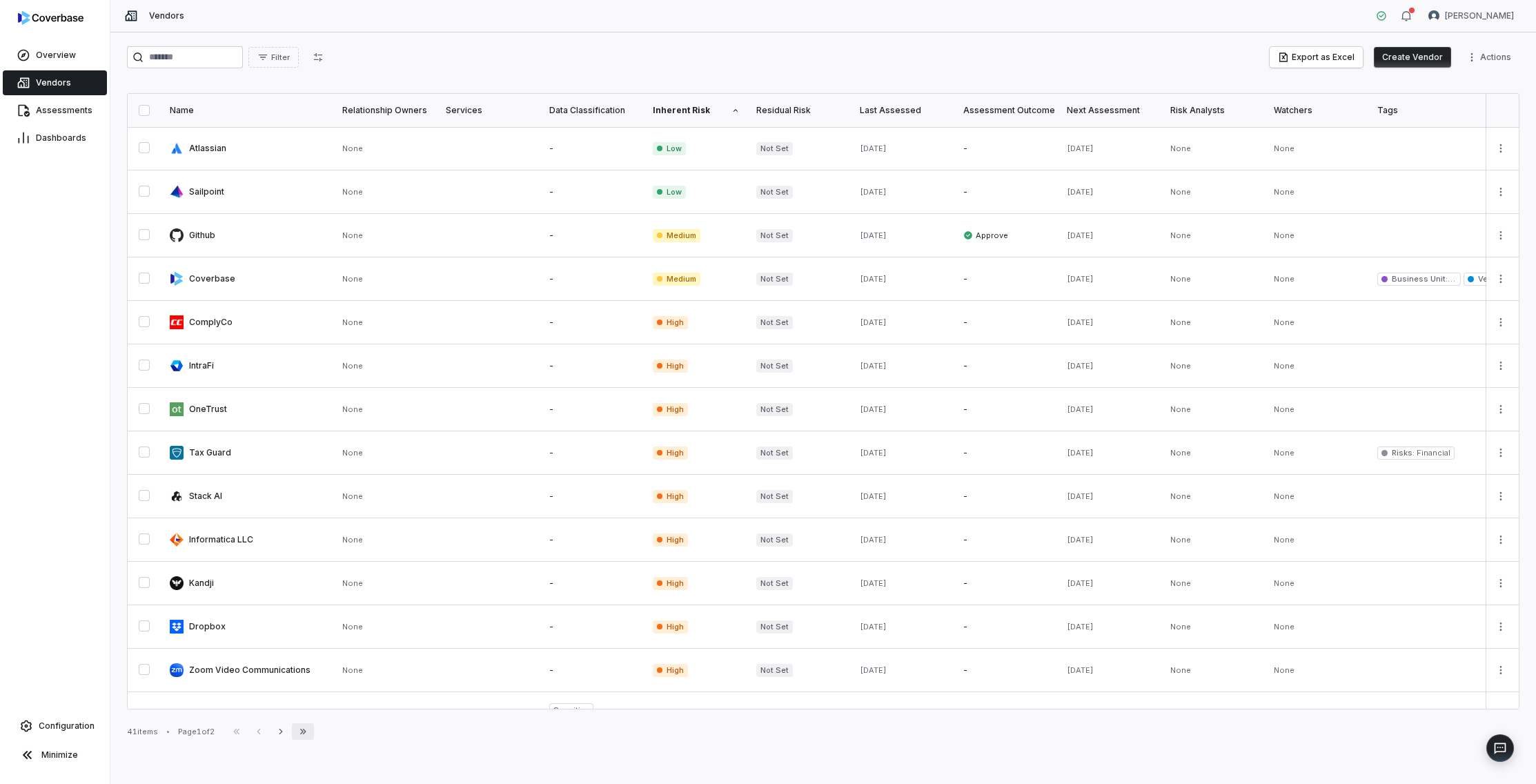
click at [314, 730] on button "Last Page" at bounding box center [303, 731] width 22 height 17
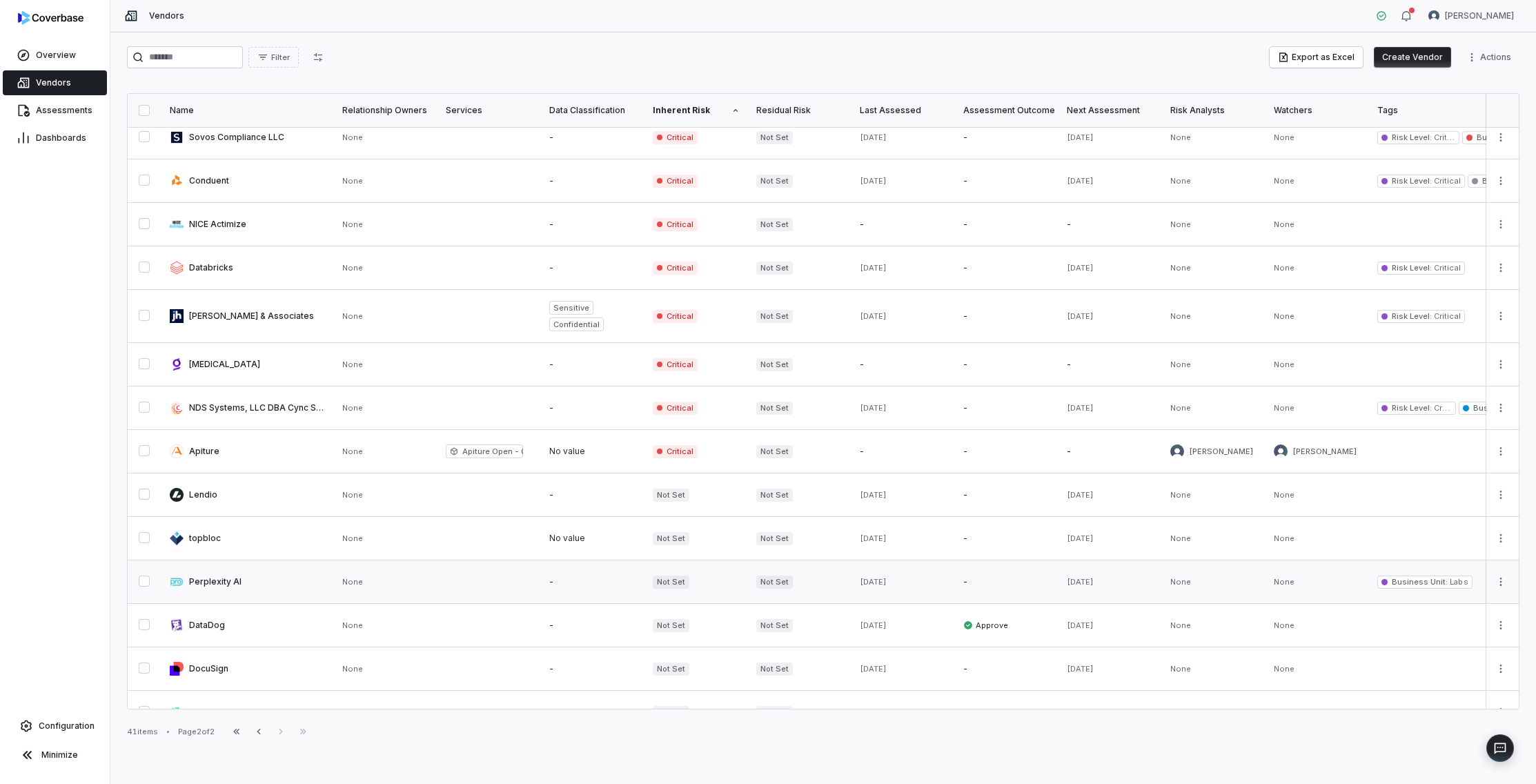
scroll to position [123, 0]
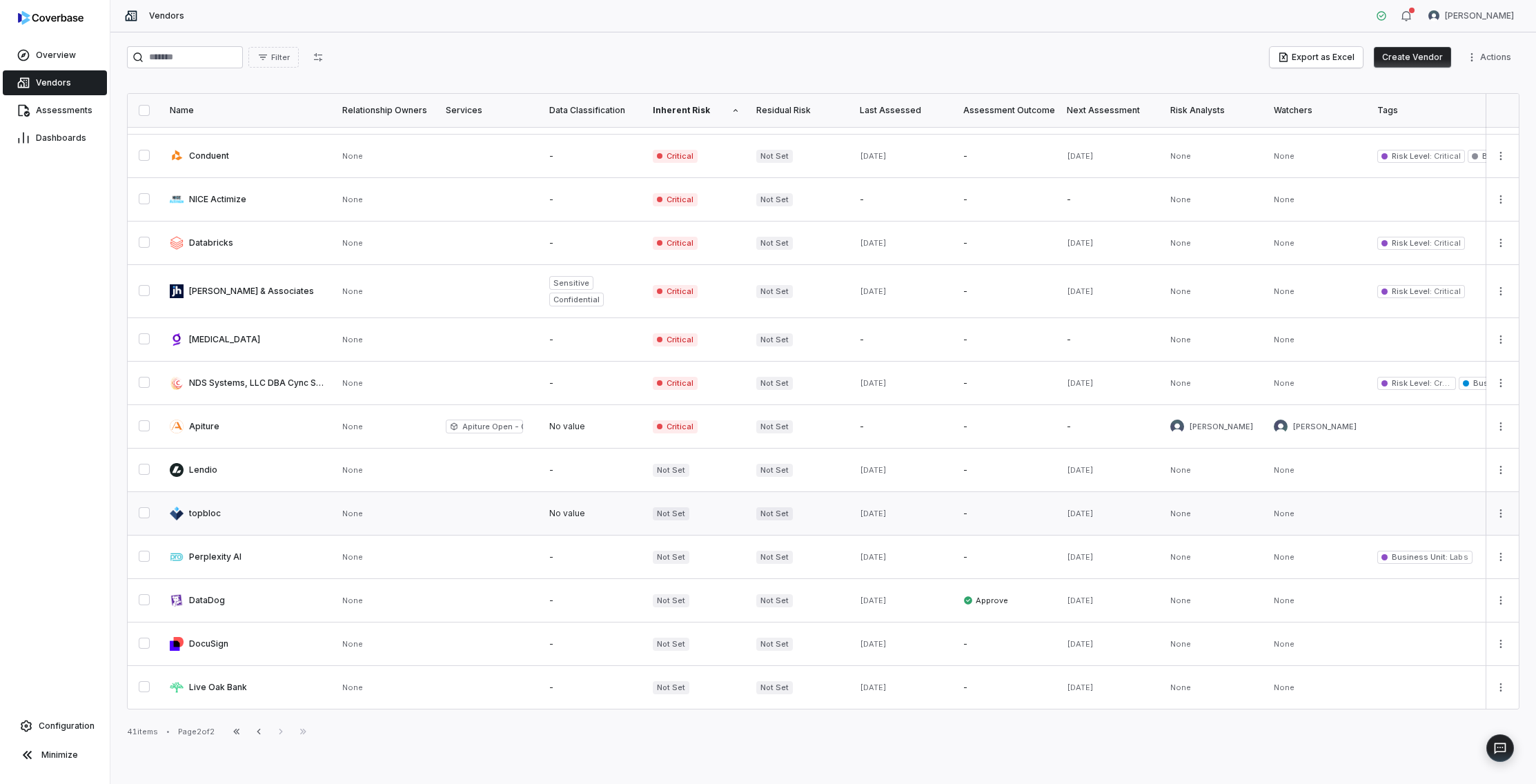
click at [439, 509] on link at bounding box center [489, 513] width 103 height 42
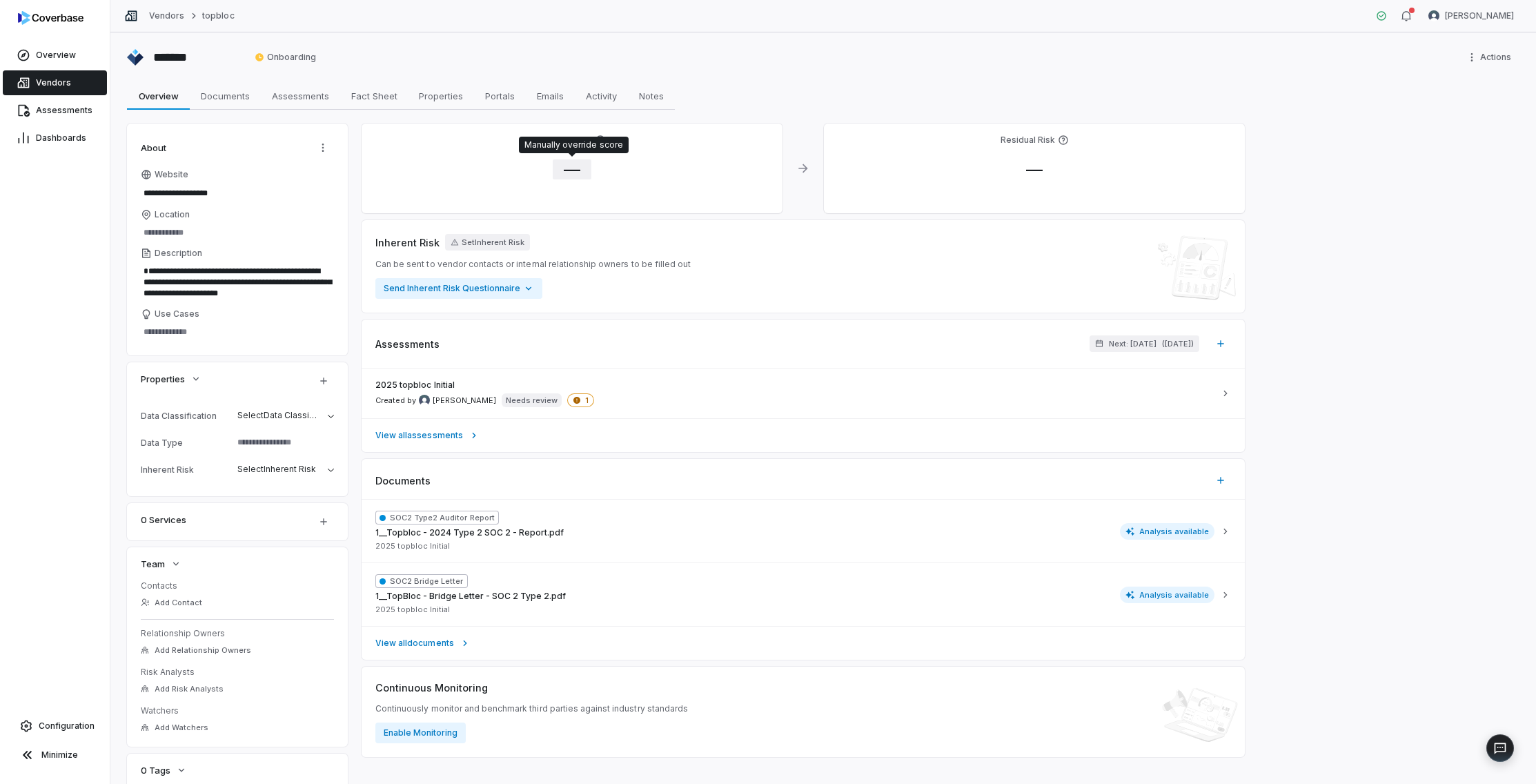
click at [568, 171] on span "—" at bounding box center [572, 170] width 39 height 20
click at [586, 254] on body "**********" at bounding box center [768, 392] width 1536 height 784
click at [743, 326] on button "Save" at bounding box center [747, 328] width 30 height 17
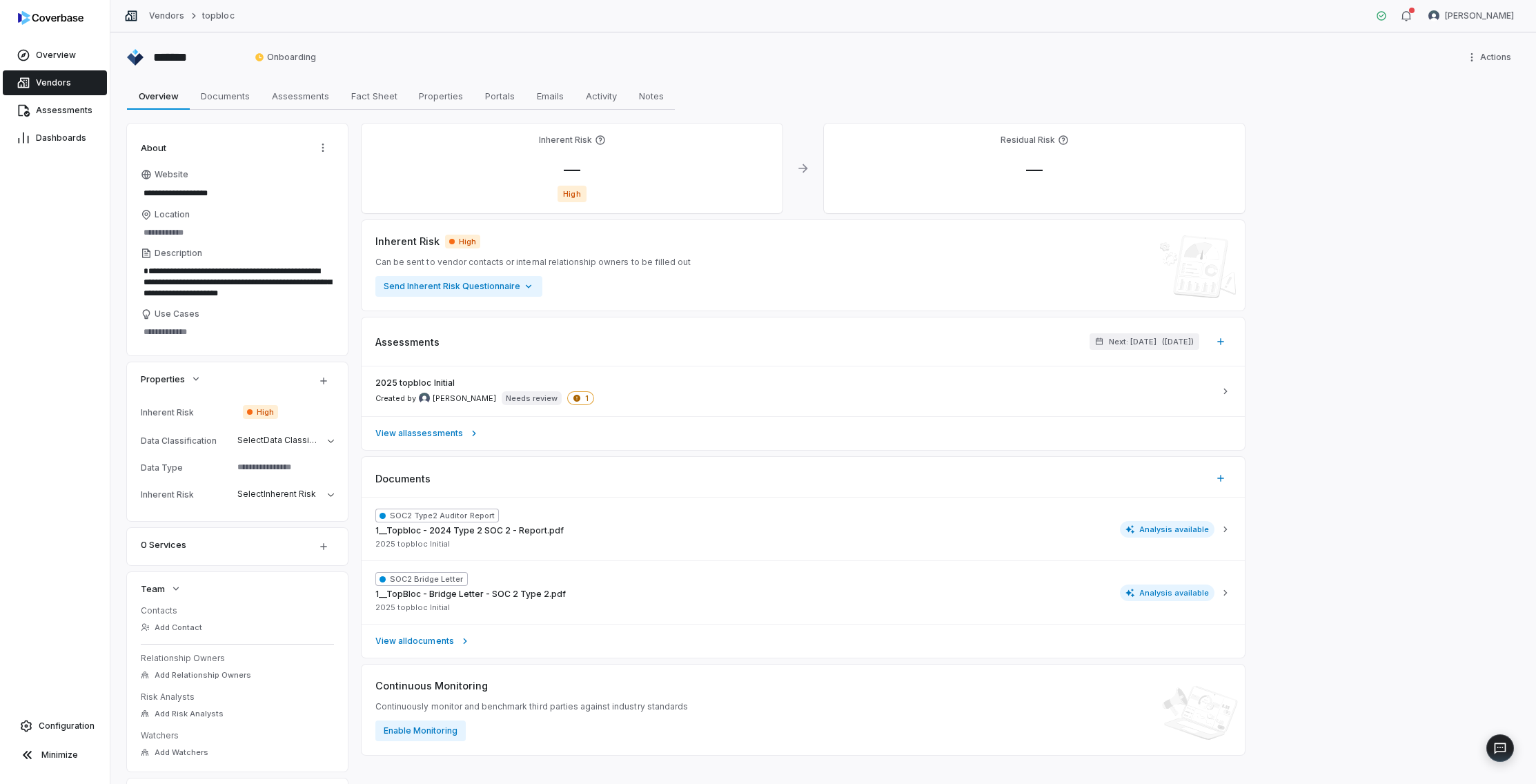
click at [53, 78] on span "Vendors" at bounding box center [53, 83] width 35 height 11
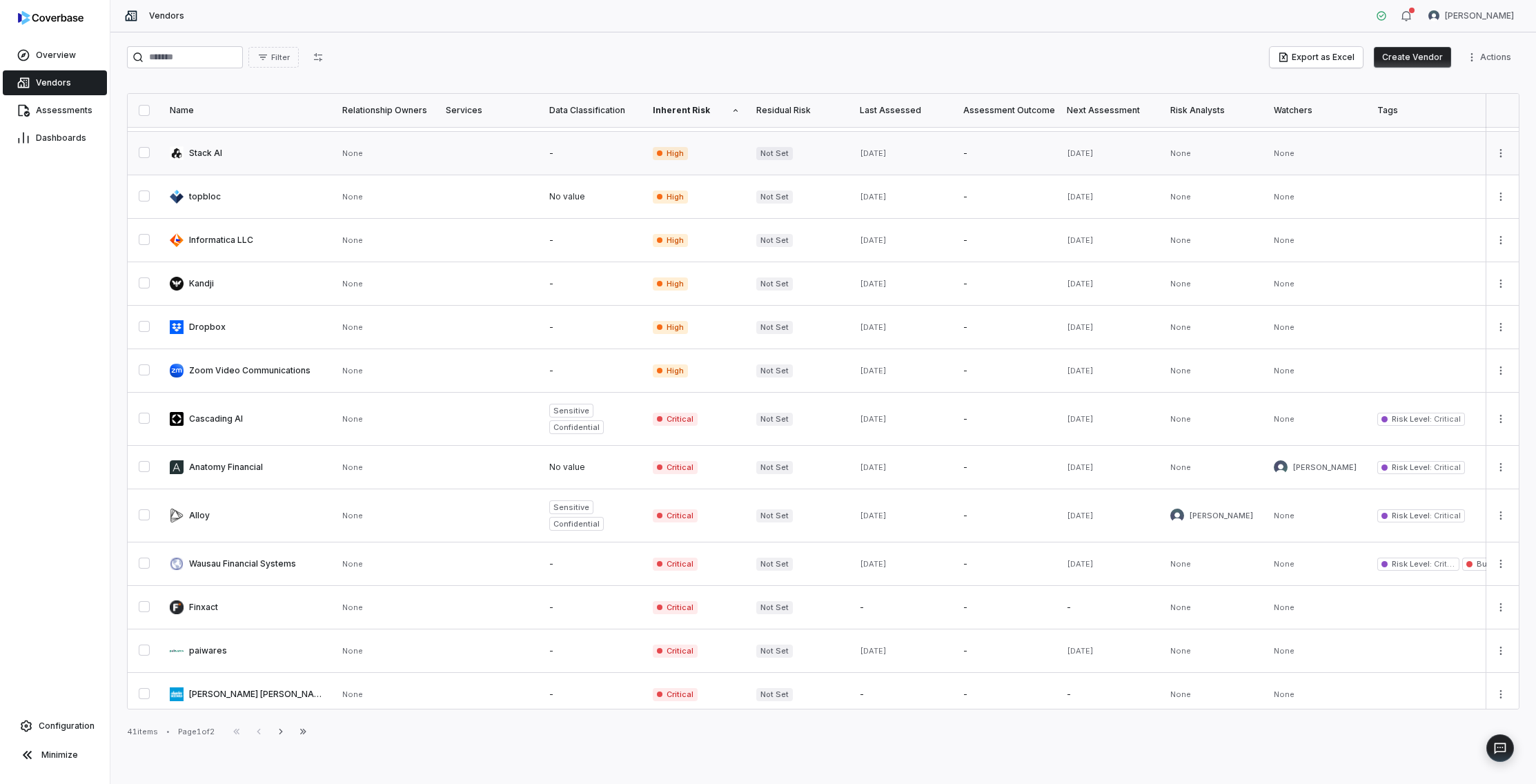
scroll to position [533, 0]
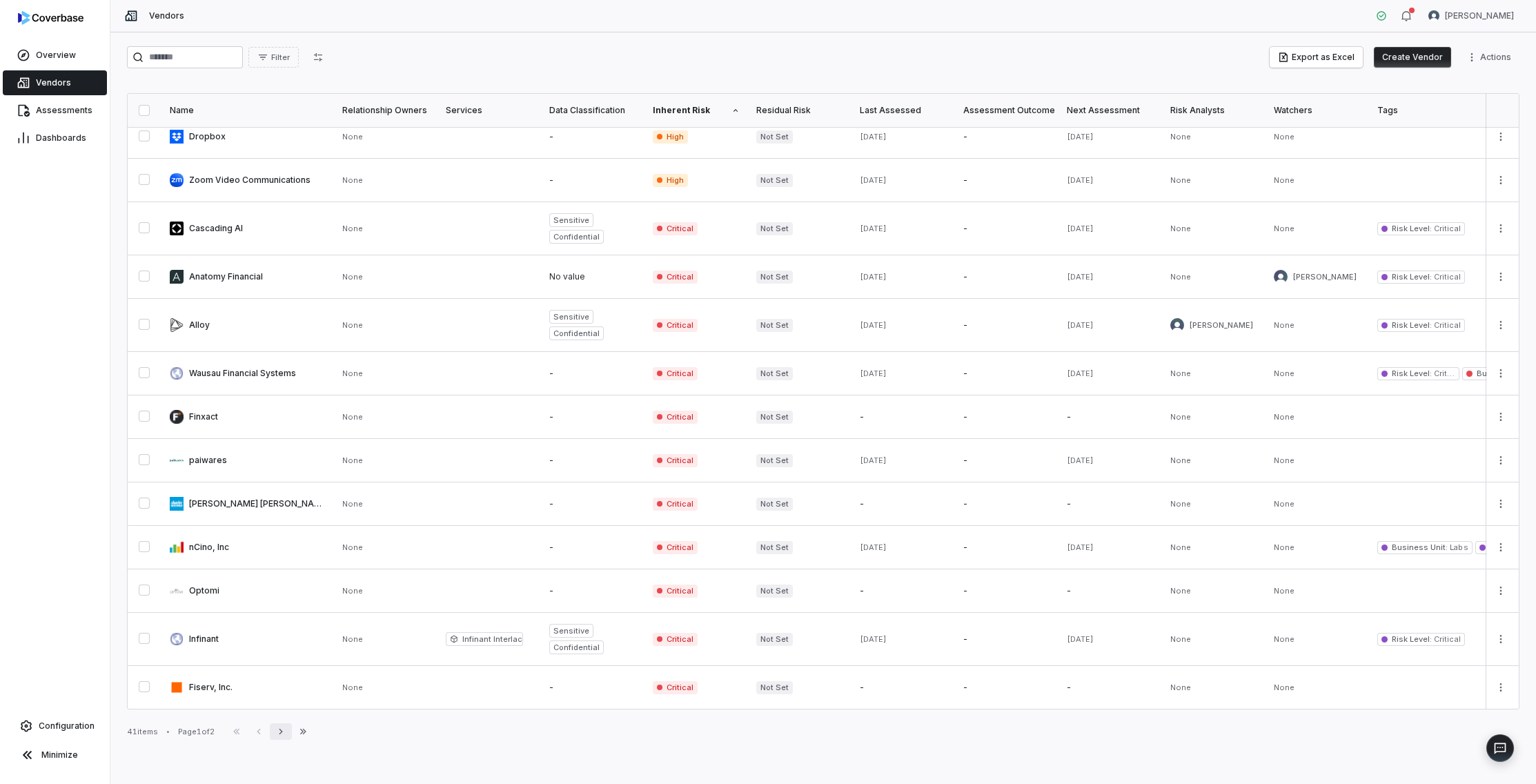
click at [286, 726] on icon "button" at bounding box center [281, 731] width 11 height 11
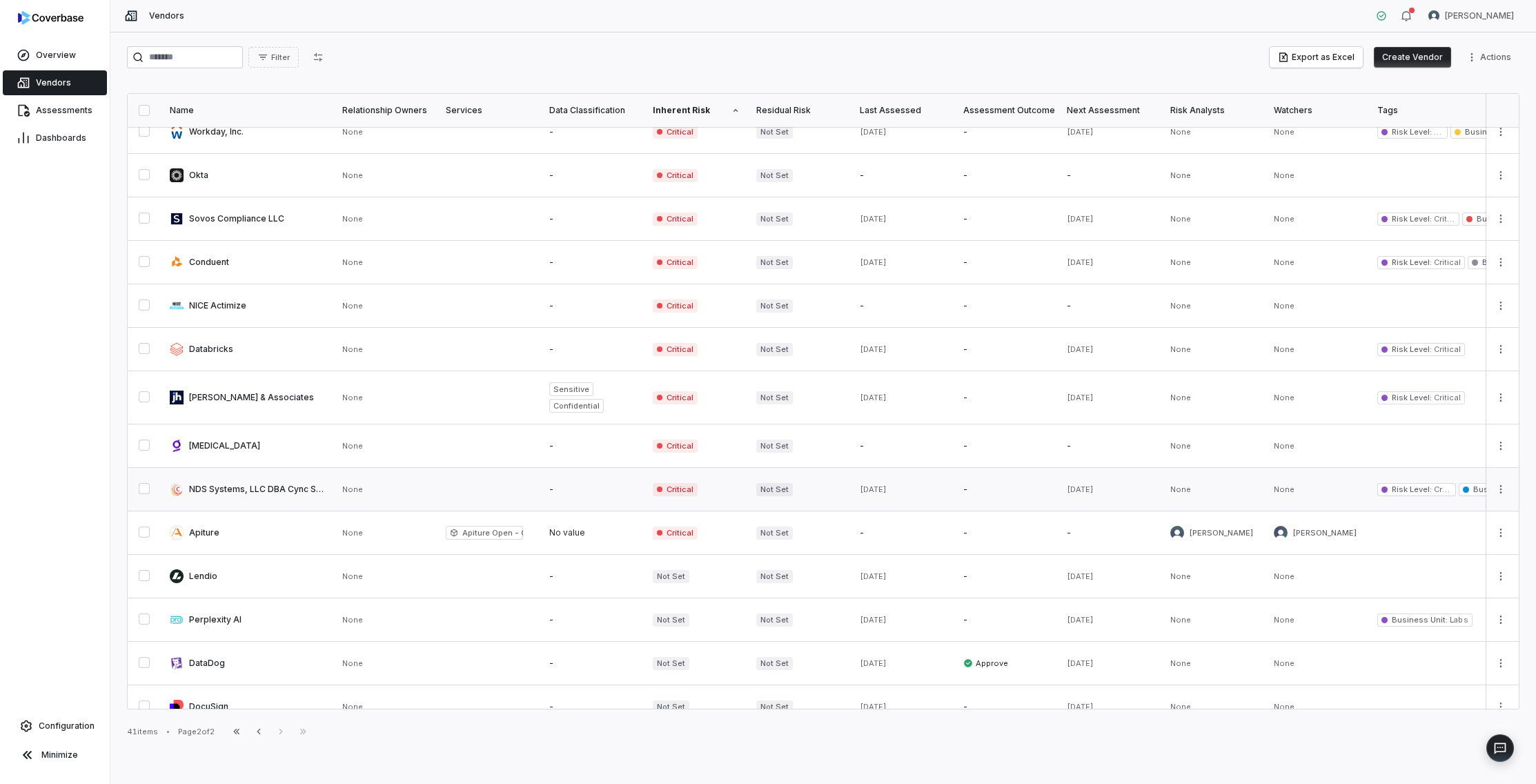
scroll to position [123, 0]
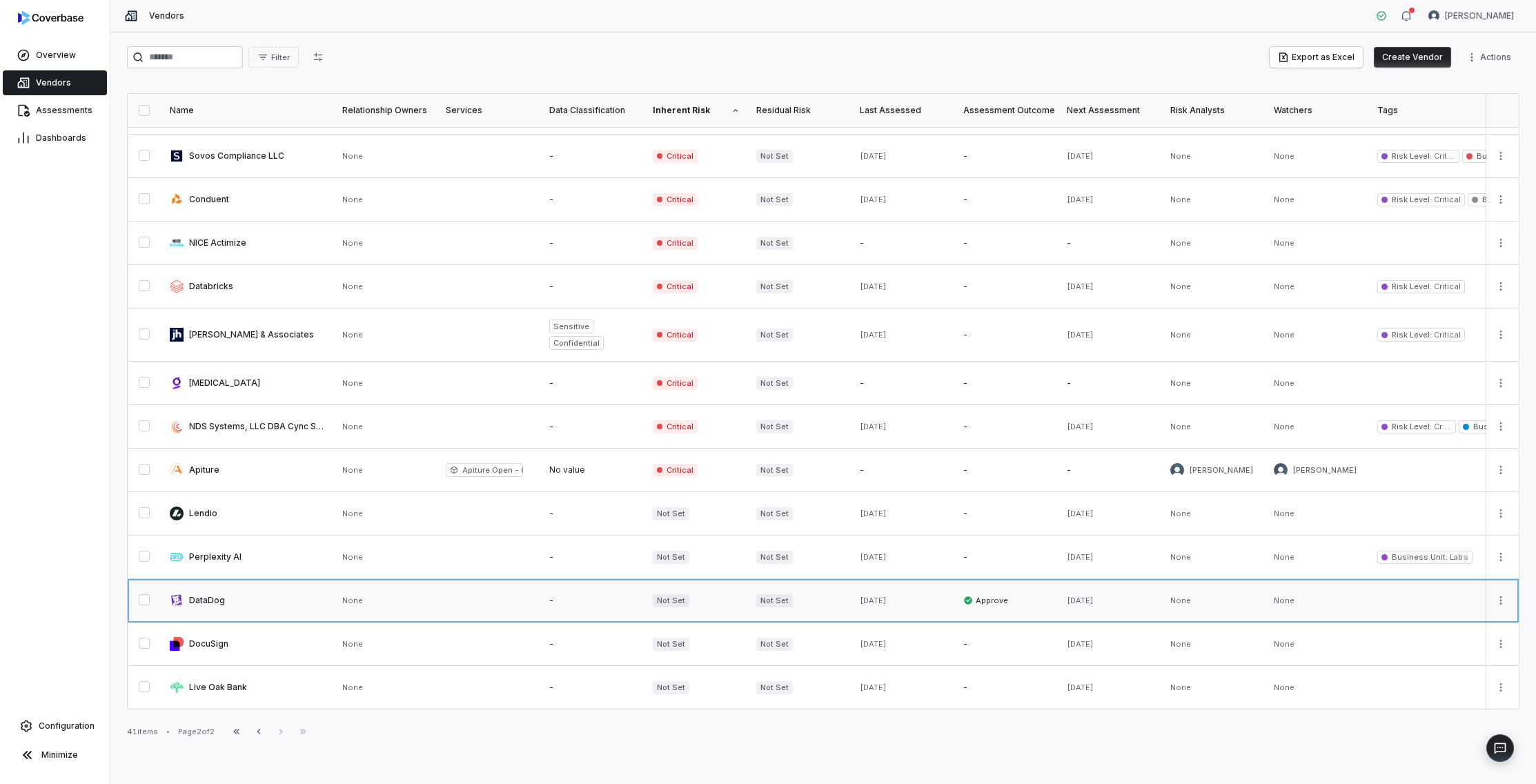
click at [347, 600] on link at bounding box center [385, 600] width 103 height 42
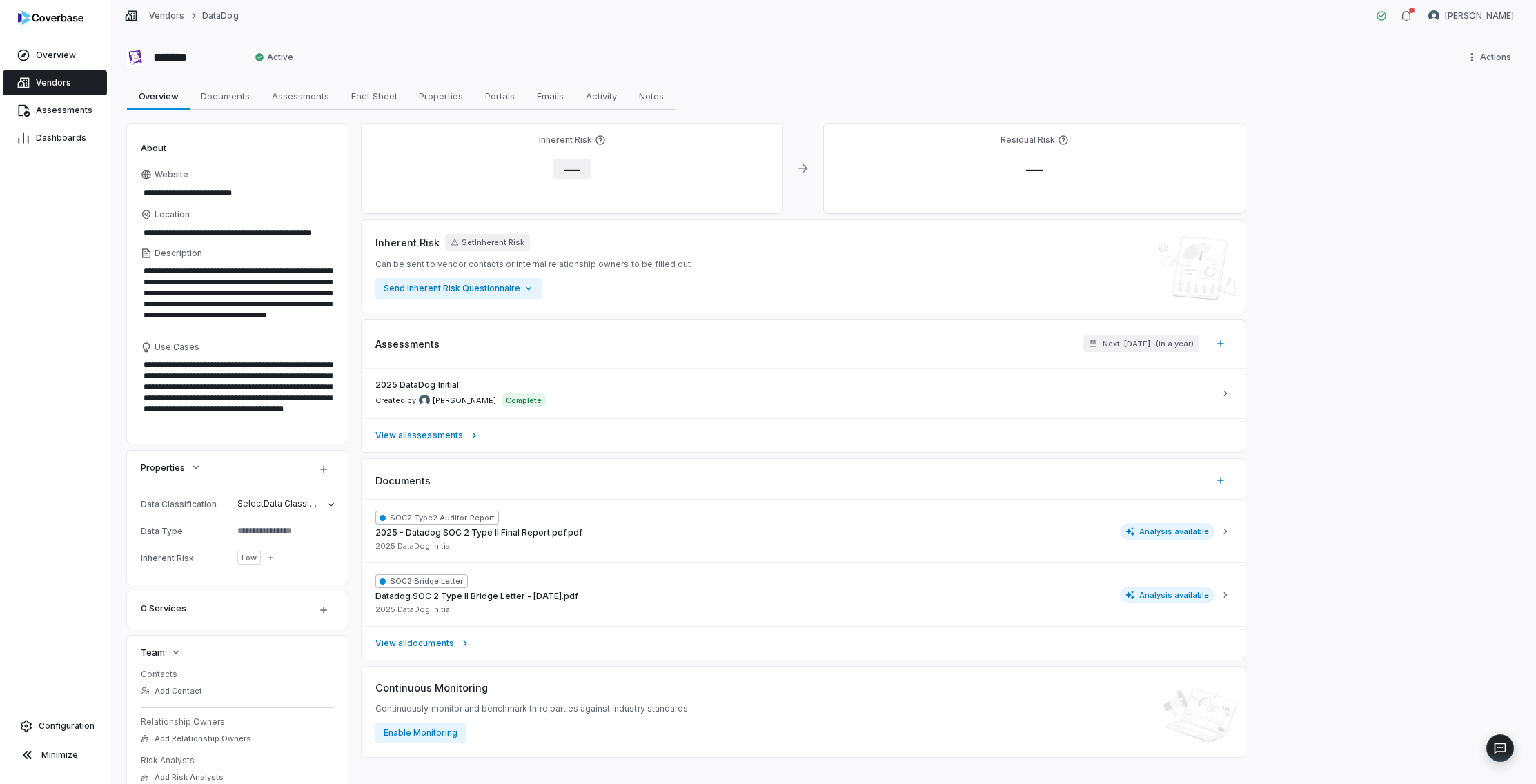
click at [580, 172] on span "—" at bounding box center [572, 170] width 39 height 20
click at [612, 263] on div "Risk Level Select level Risk Score (%) *" at bounding box center [663, 265] width 199 height 75
click at [616, 257] on body "**********" at bounding box center [768, 392] width 1536 height 784
click at [749, 333] on button "Save" at bounding box center [747, 328] width 30 height 17
click at [493, 99] on span "Portals" at bounding box center [499, 95] width 41 height 18
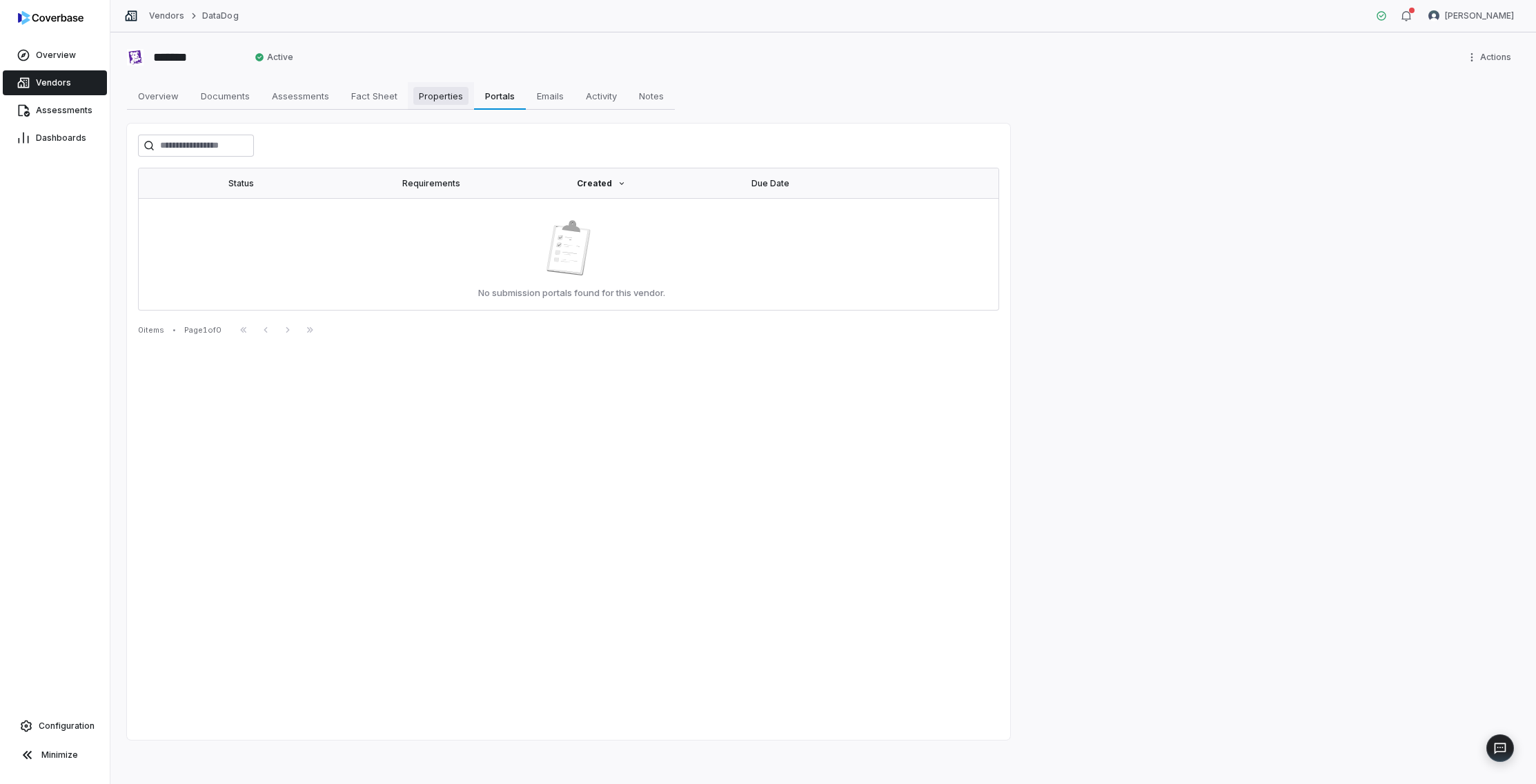
click at [441, 104] on span "Properties" at bounding box center [441, 95] width 55 height 18
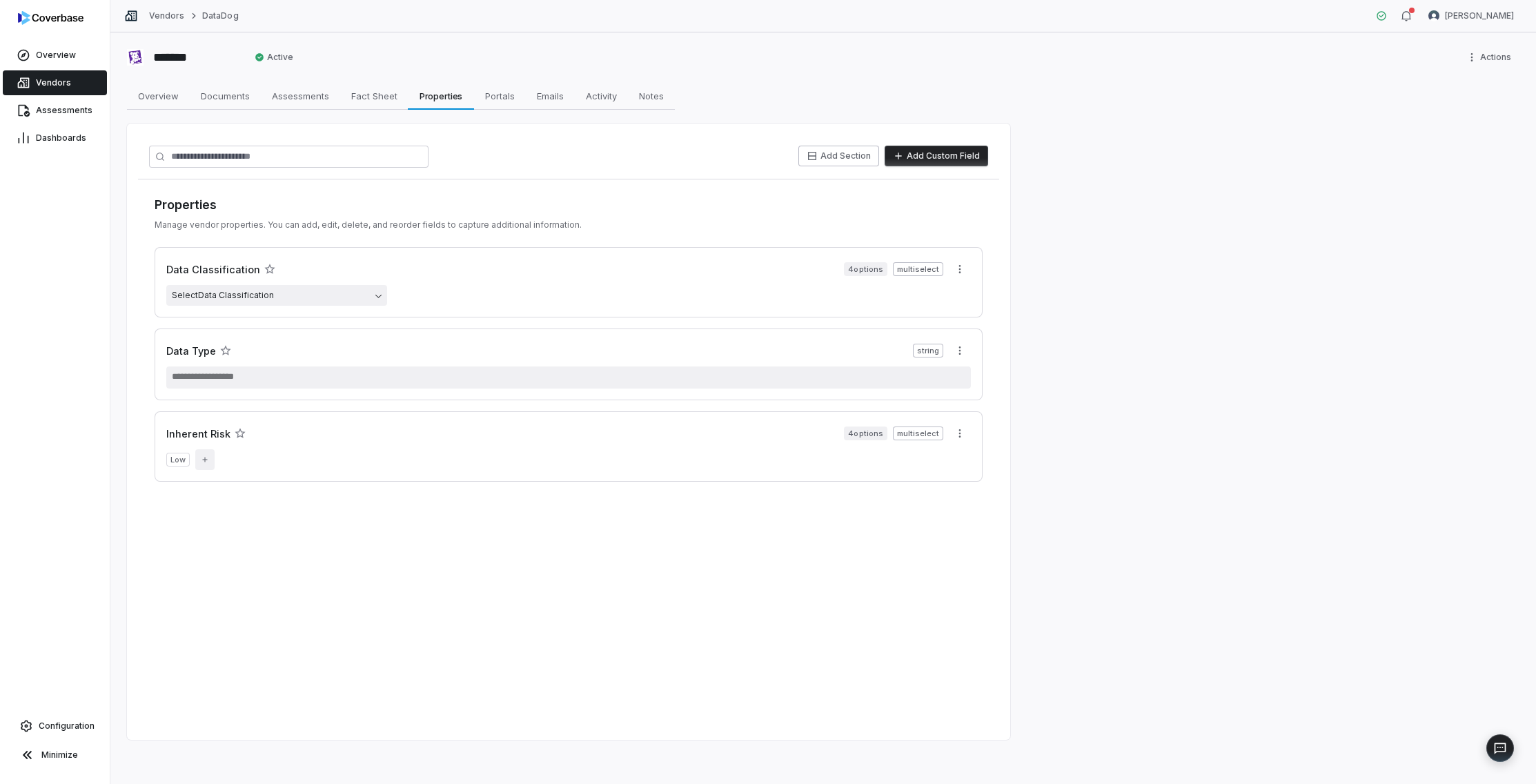
click at [86, 82] on link "Vendors" at bounding box center [54, 82] width 104 height 25
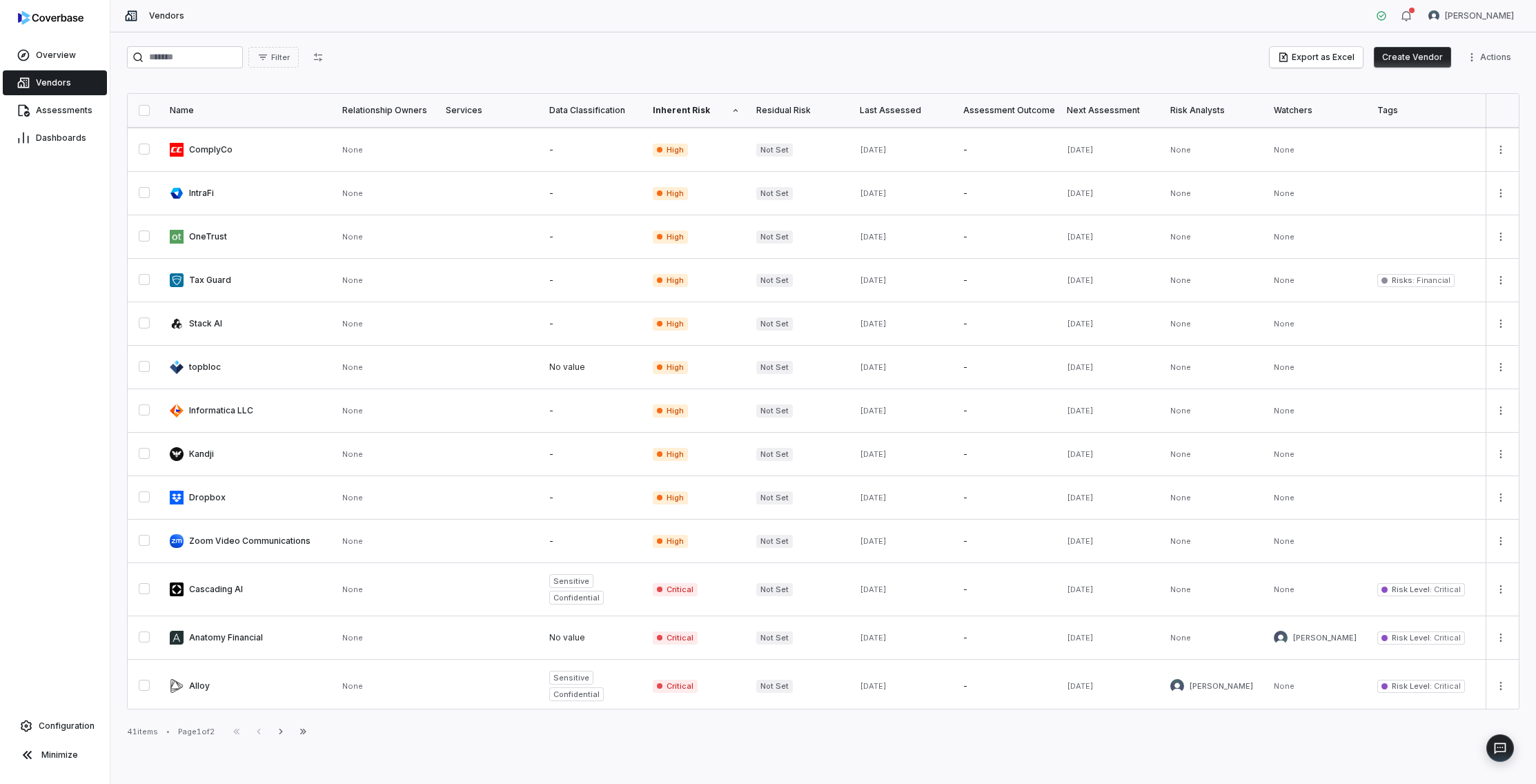
scroll to position [533, 0]
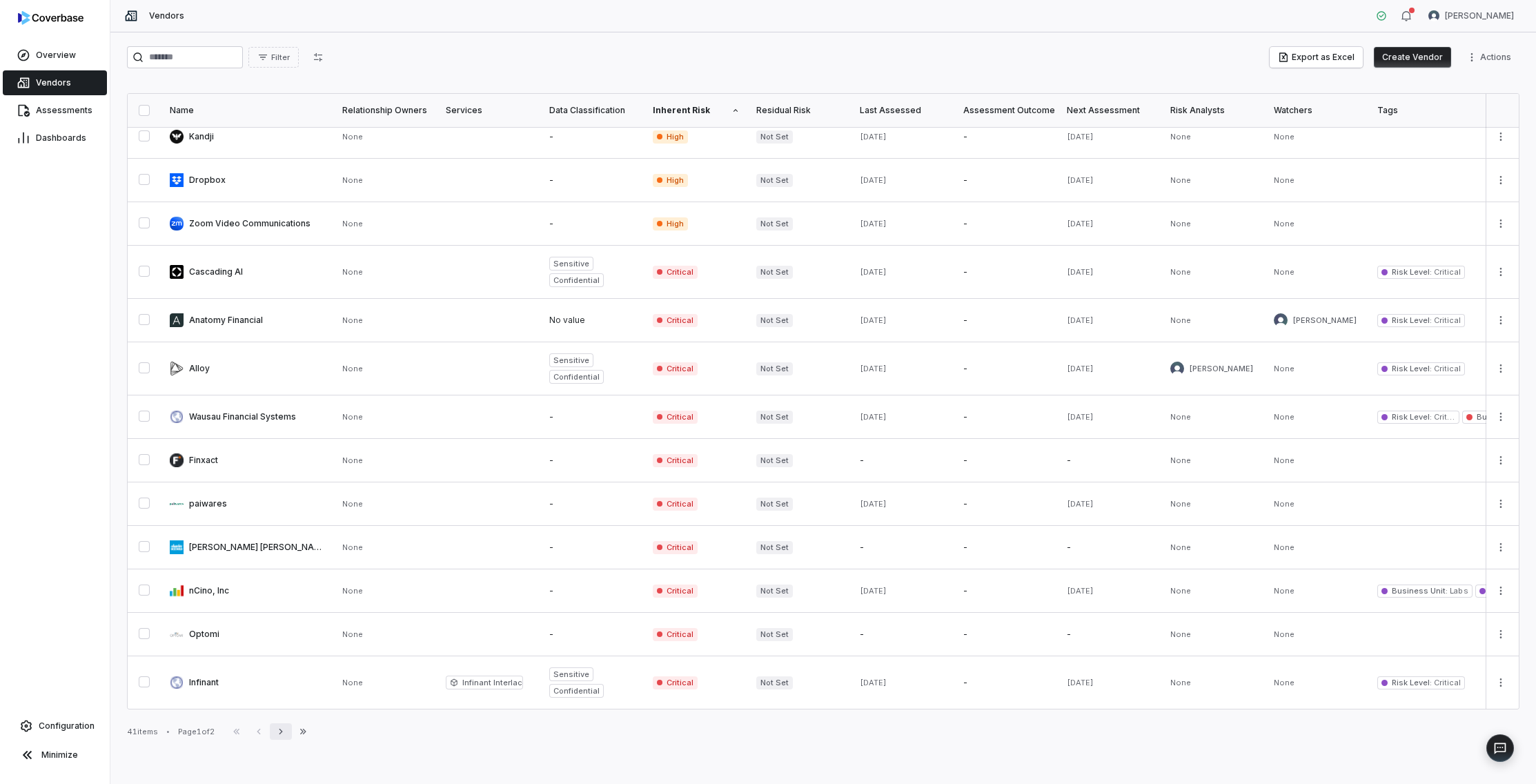
click at [287, 731] on icon "button" at bounding box center [281, 731] width 11 height 11
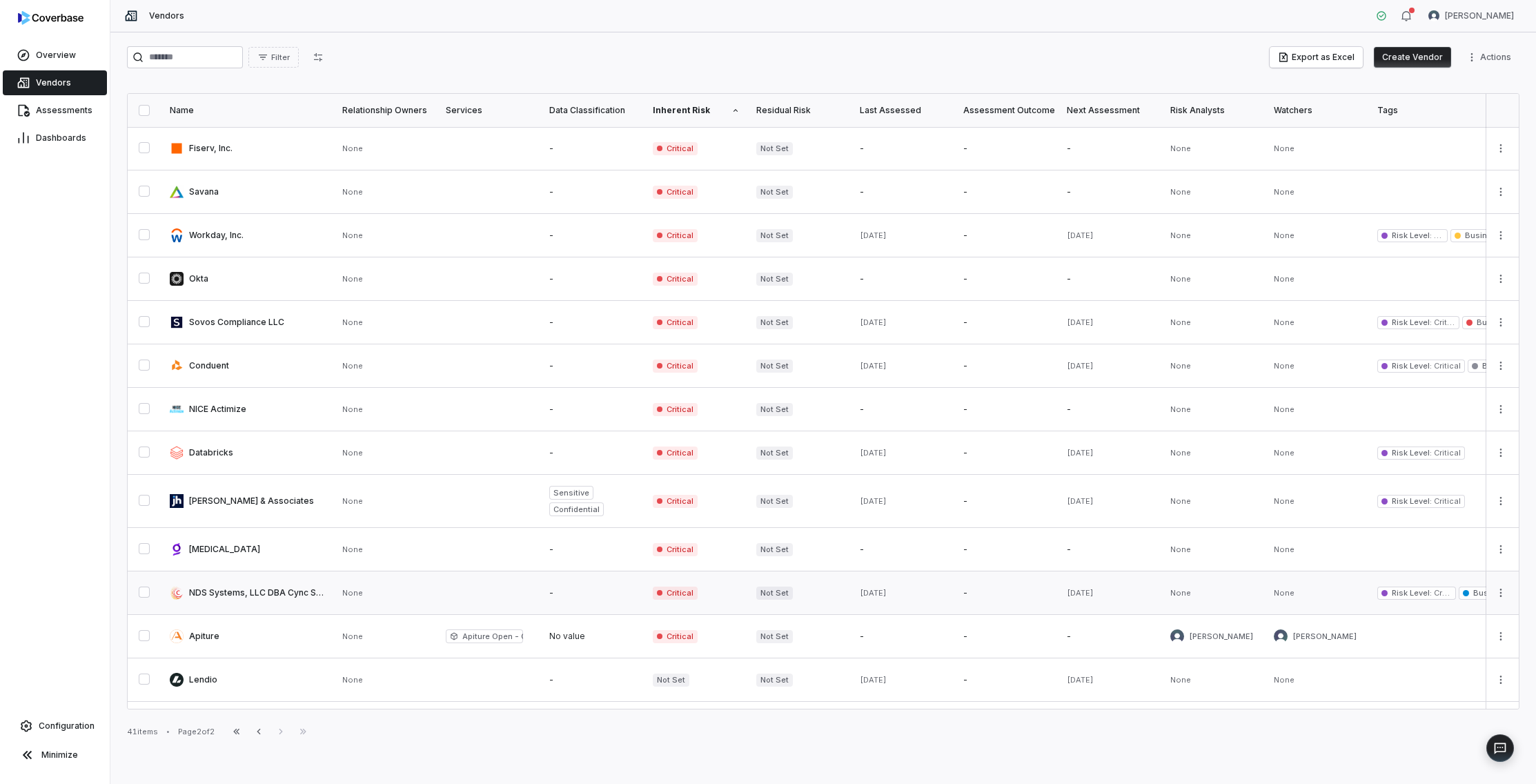
scroll to position [123, 0]
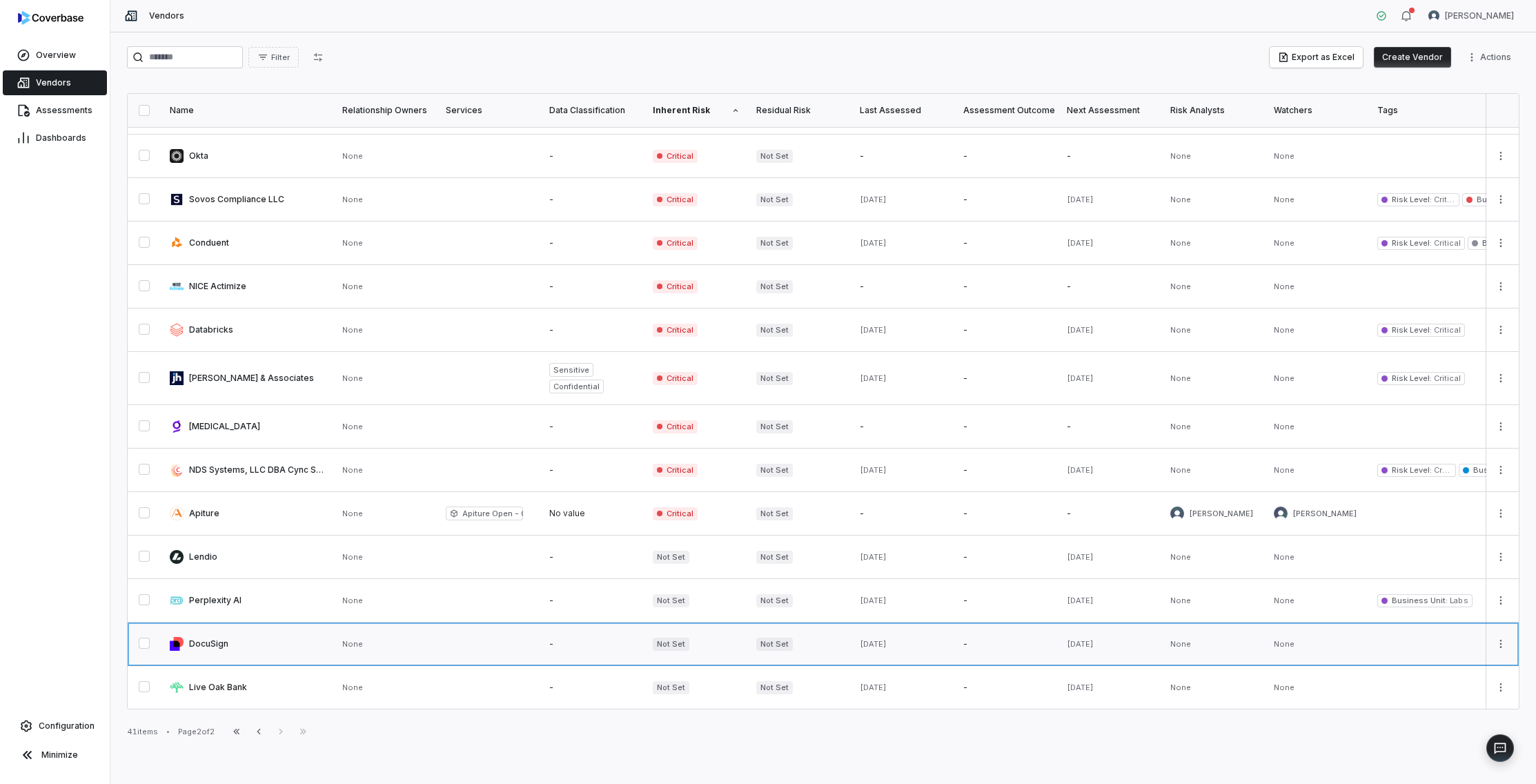
click at [213, 646] on link at bounding box center [247, 643] width 172 height 42
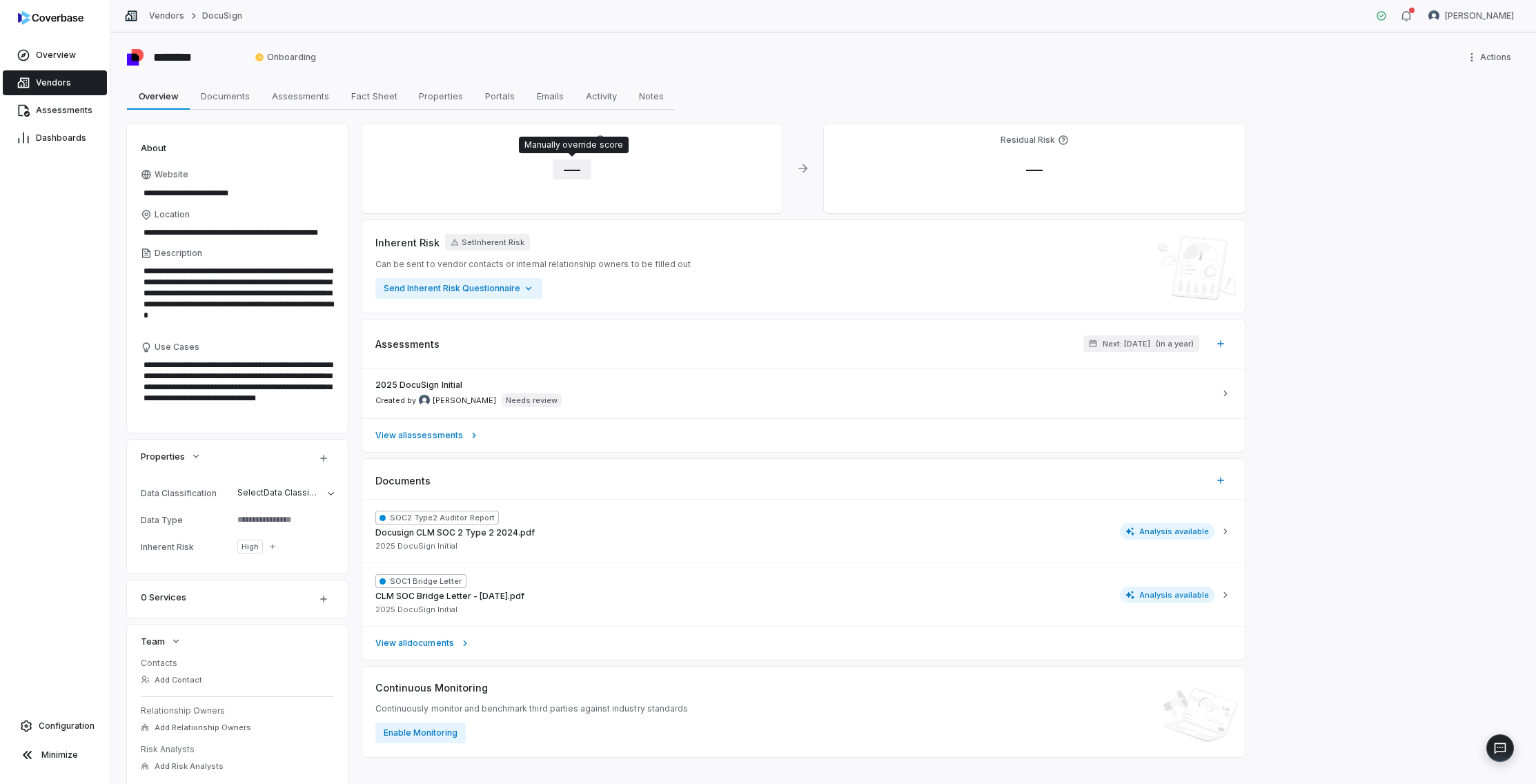
click at [570, 171] on span "—" at bounding box center [572, 170] width 39 height 20
click at [608, 260] on body "**********" at bounding box center [768, 392] width 1536 height 784
click at [756, 325] on button "Save" at bounding box center [747, 328] width 30 height 17
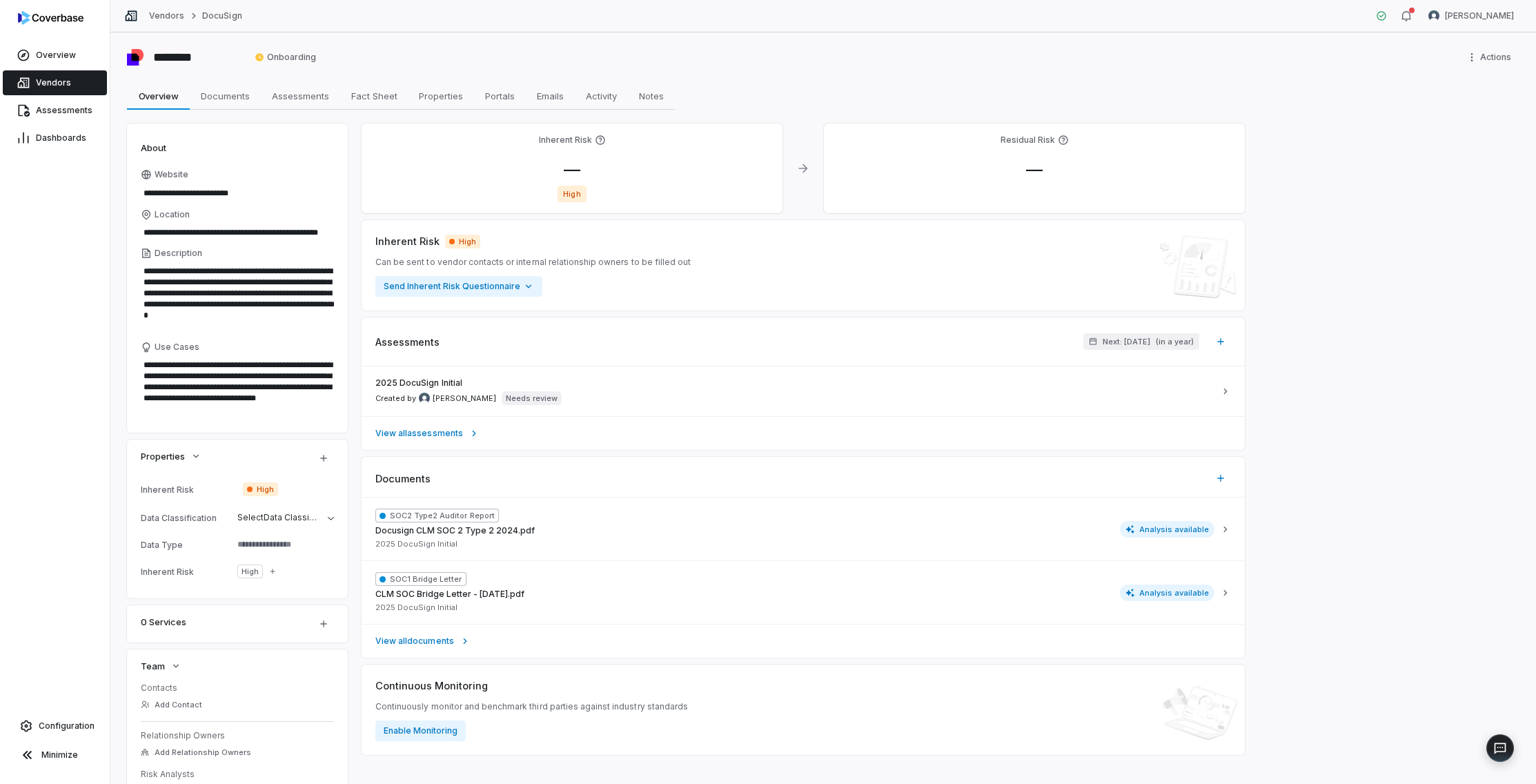
click at [62, 85] on span "Vendors" at bounding box center [53, 83] width 35 height 11
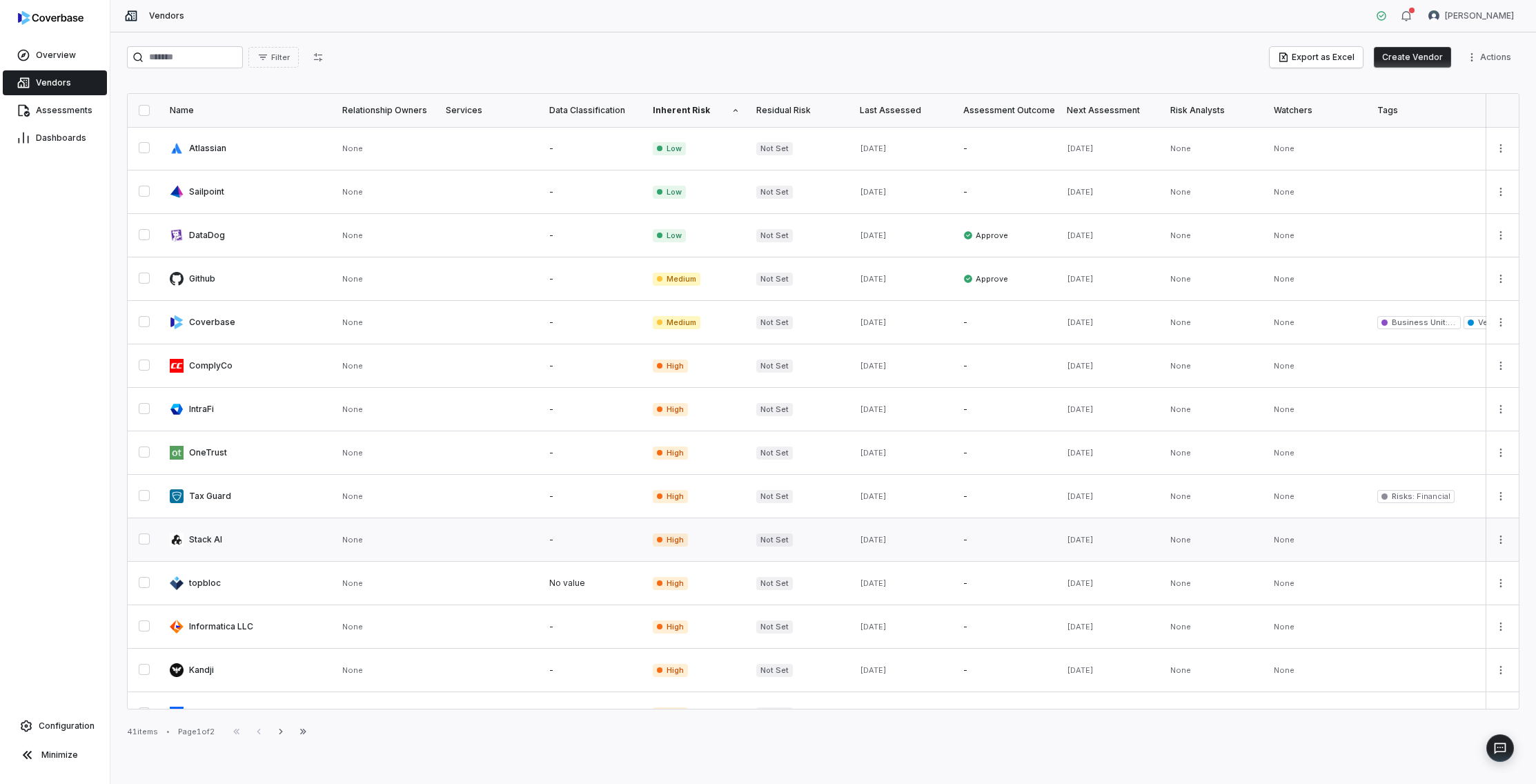
scroll to position [523, 0]
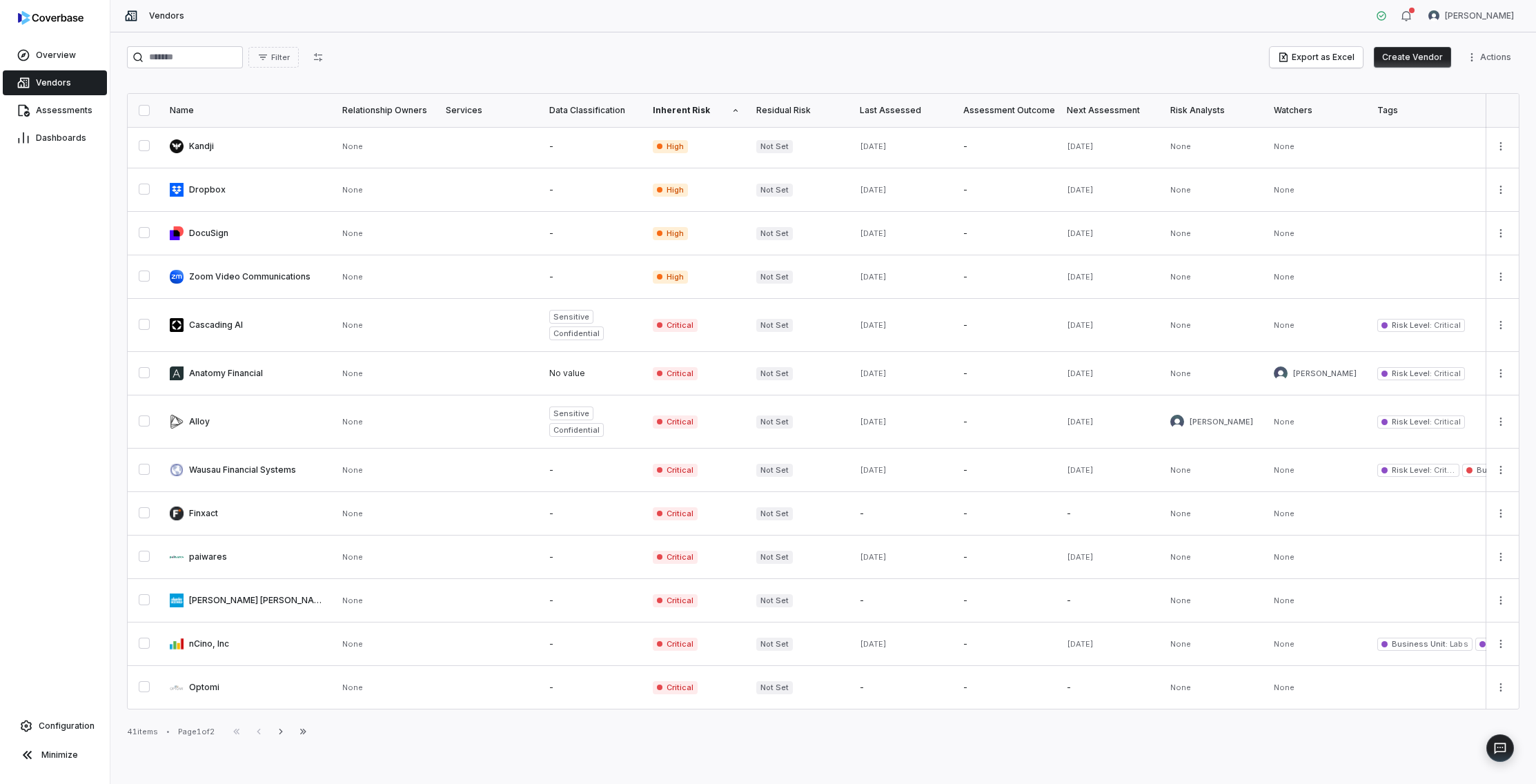
click at [293, 735] on div "Filter Export as Excel Create Vendor Actions Name Relationship Owners Services …" at bounding box center [823, 407] width 1425 height 751
click at [287, 732] on icon "button" at bounding box center [281, 731] width 11 height 11
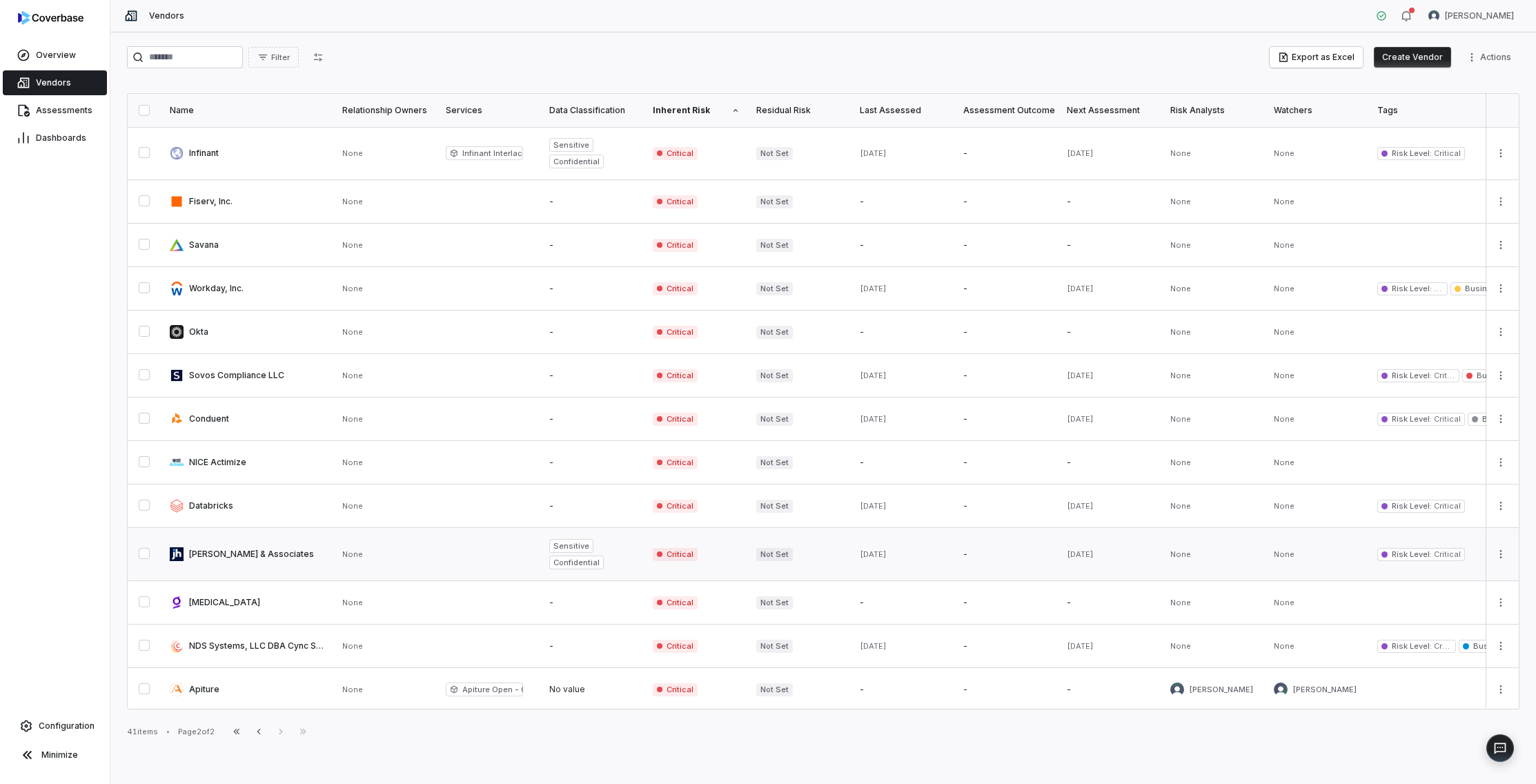
scroll to position [133, 0]
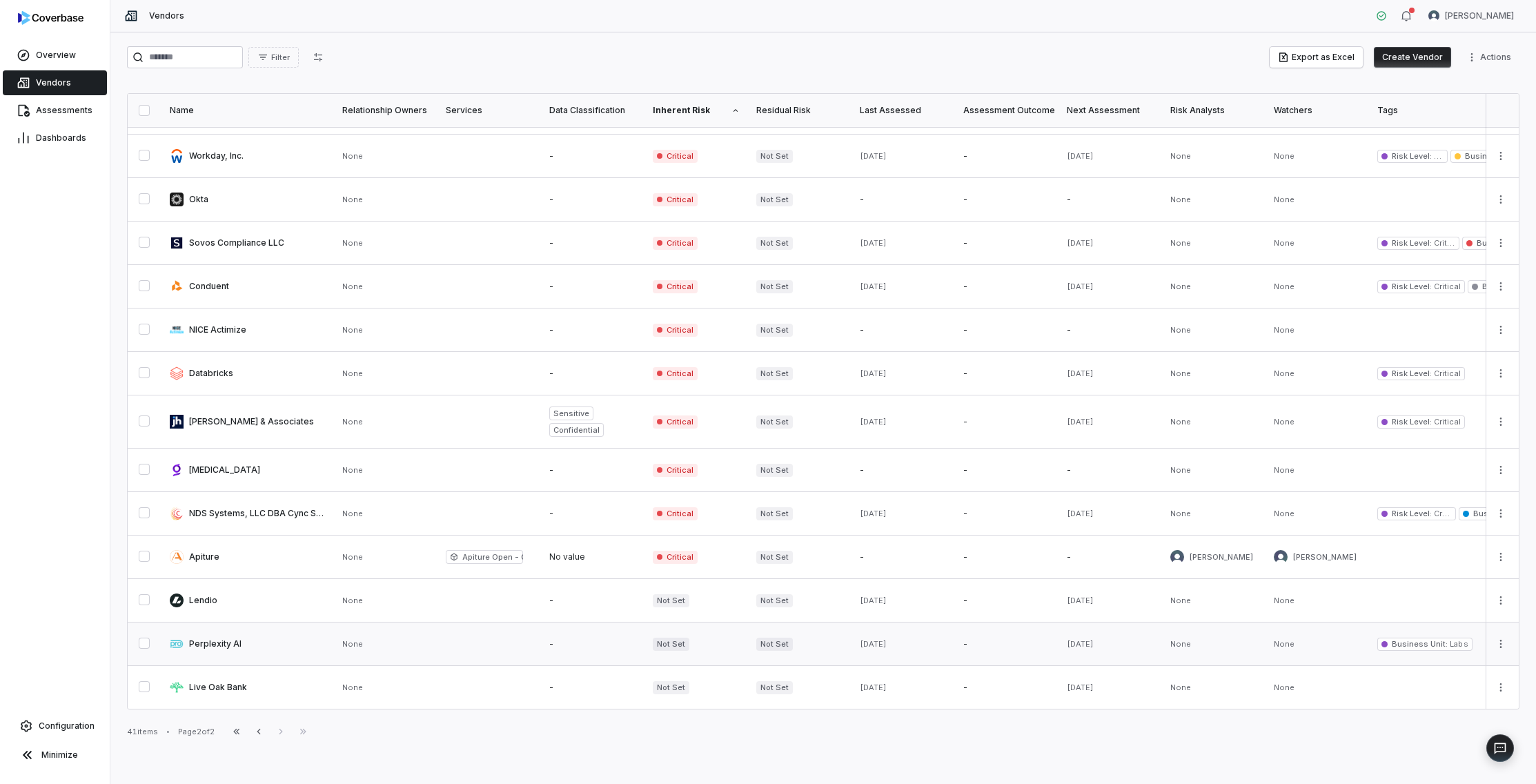
click at [219, 648] on link at bounding box center [247, 643] width 172 height 42
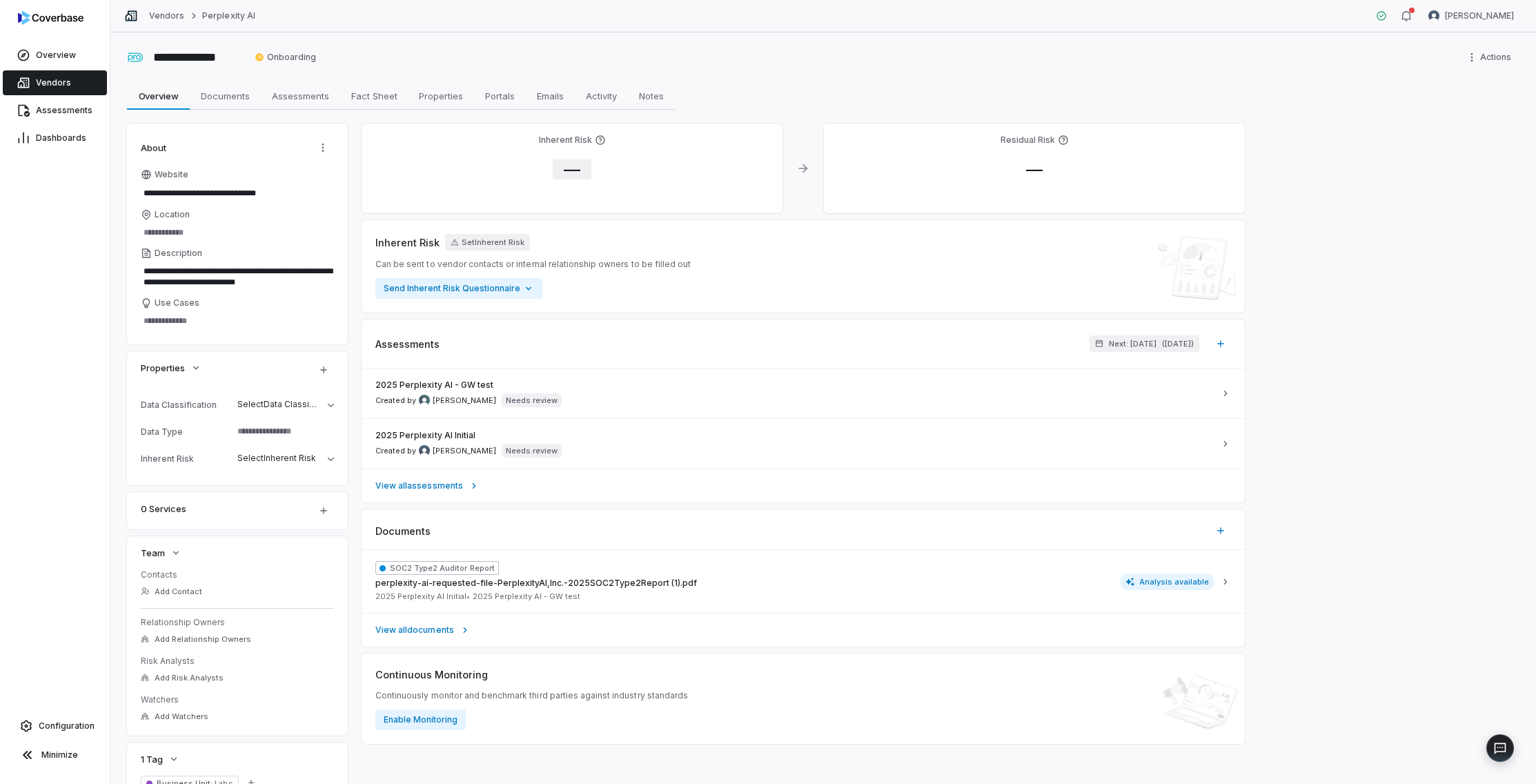
click at [562, 165] on span "—" at bounding box center [572, 170] width 39 height 20
click at [592, 246] on body "**********" at bounding box center [768, 392] width 1536 height 784
click at [756, 327] on button "Save" at bounding box center [747, 328] width 30 height 17
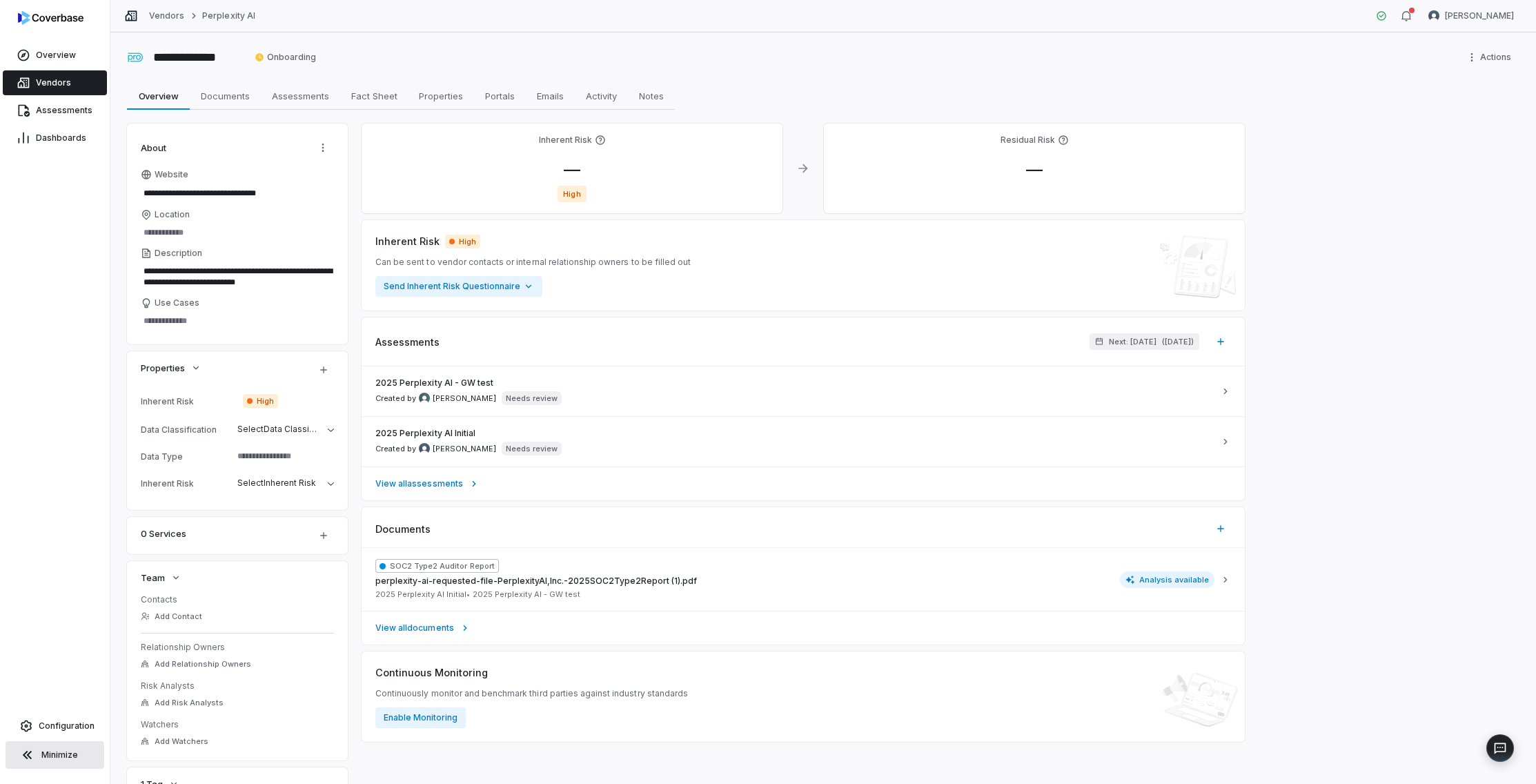
click at [83, 735] on button "Minimize" at bounding box center [54, 755] width 99 height 28
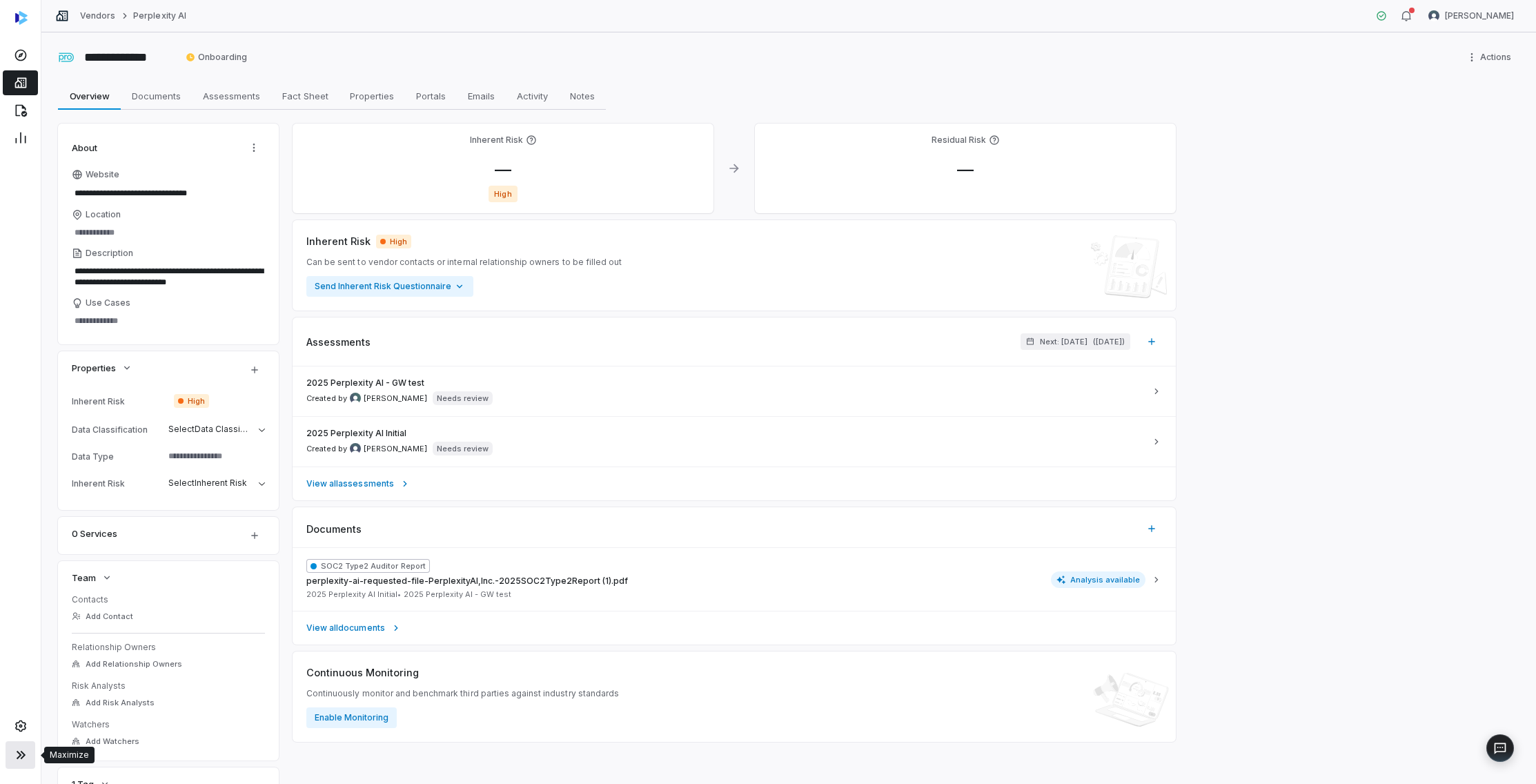
click at [24, 735] on icon at bounding box center [20, 755] width 17 height 17
type textarea "*"
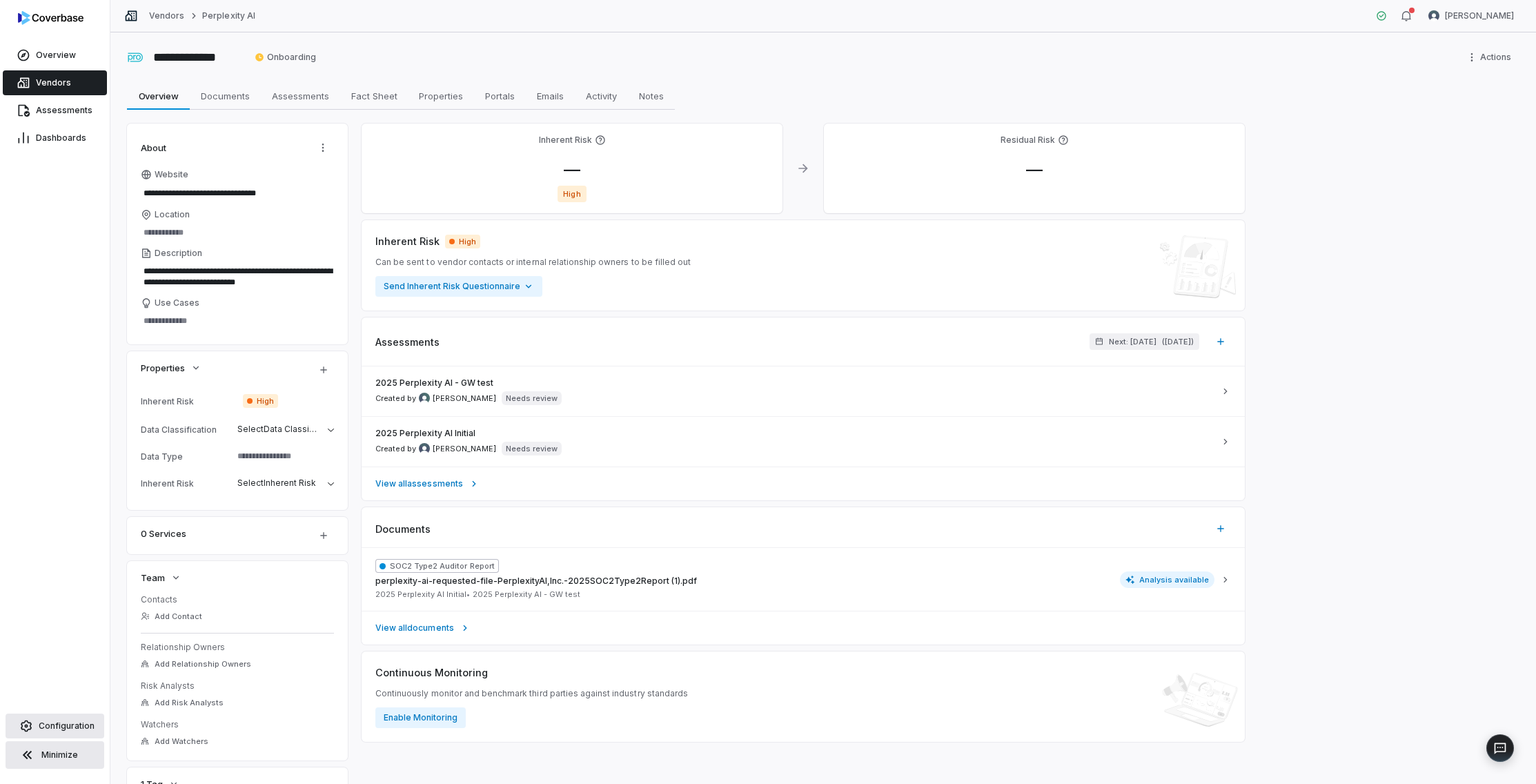
click at [67, 722] on span "Configuration" at bounding box center [66, 726] width 56 height 11
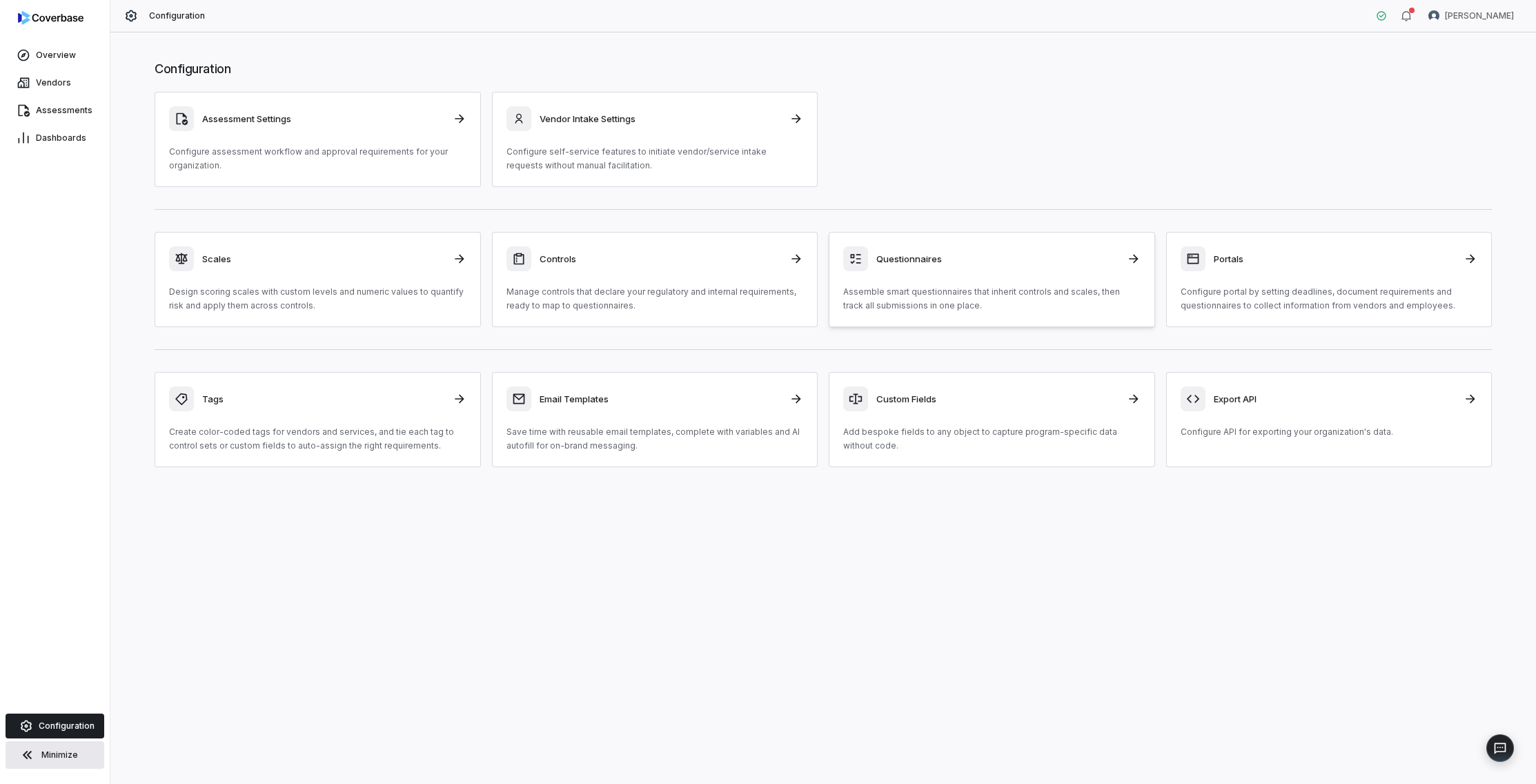
click at [988, 296] on p "Assemble smart questionnaires that inherit controls and scales, then track all …" at bounding box center [991, 298] width 298 height 28
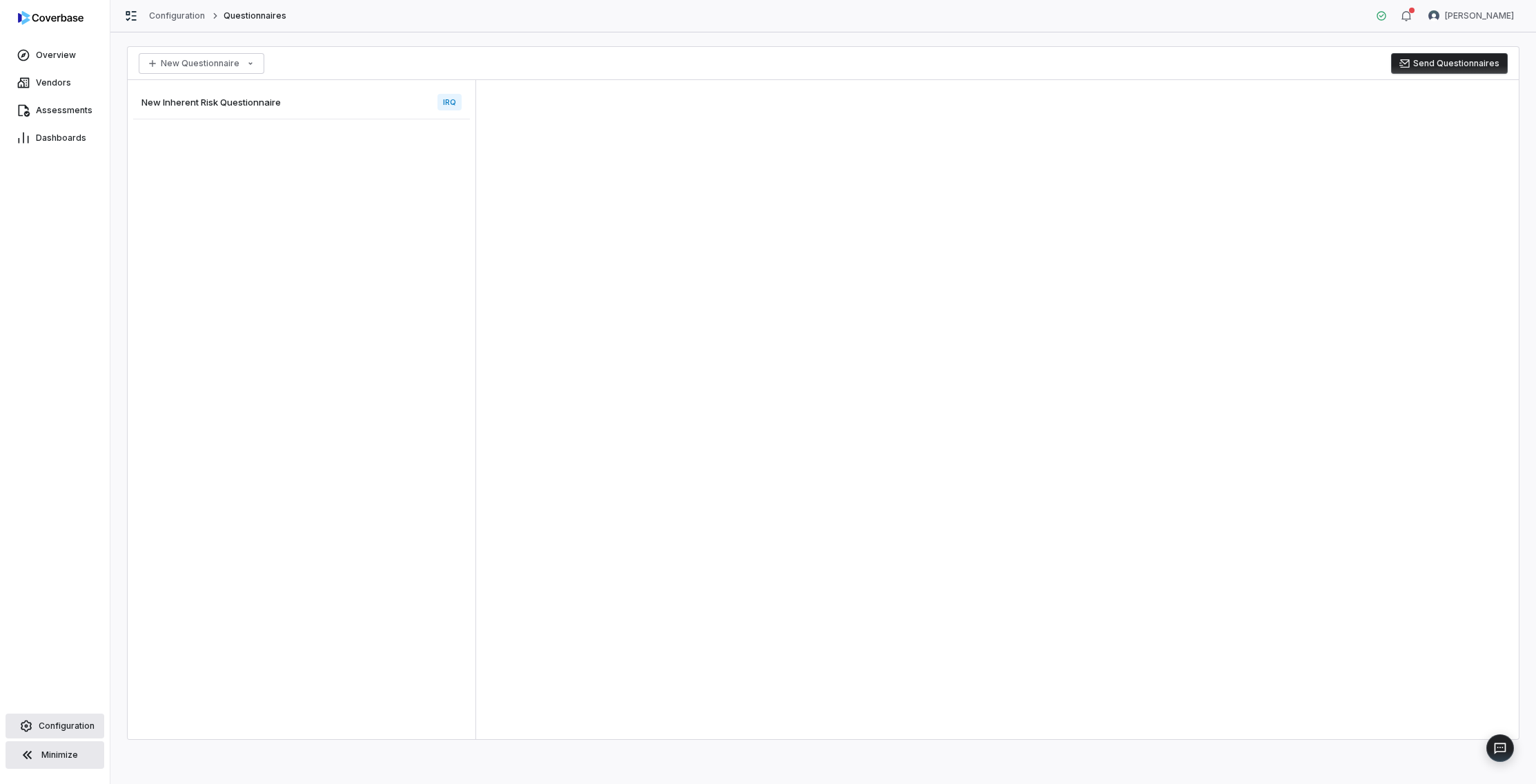
click at [85, 720] on span "Configuration" at bounding box center [66, 726] width 56 height 11
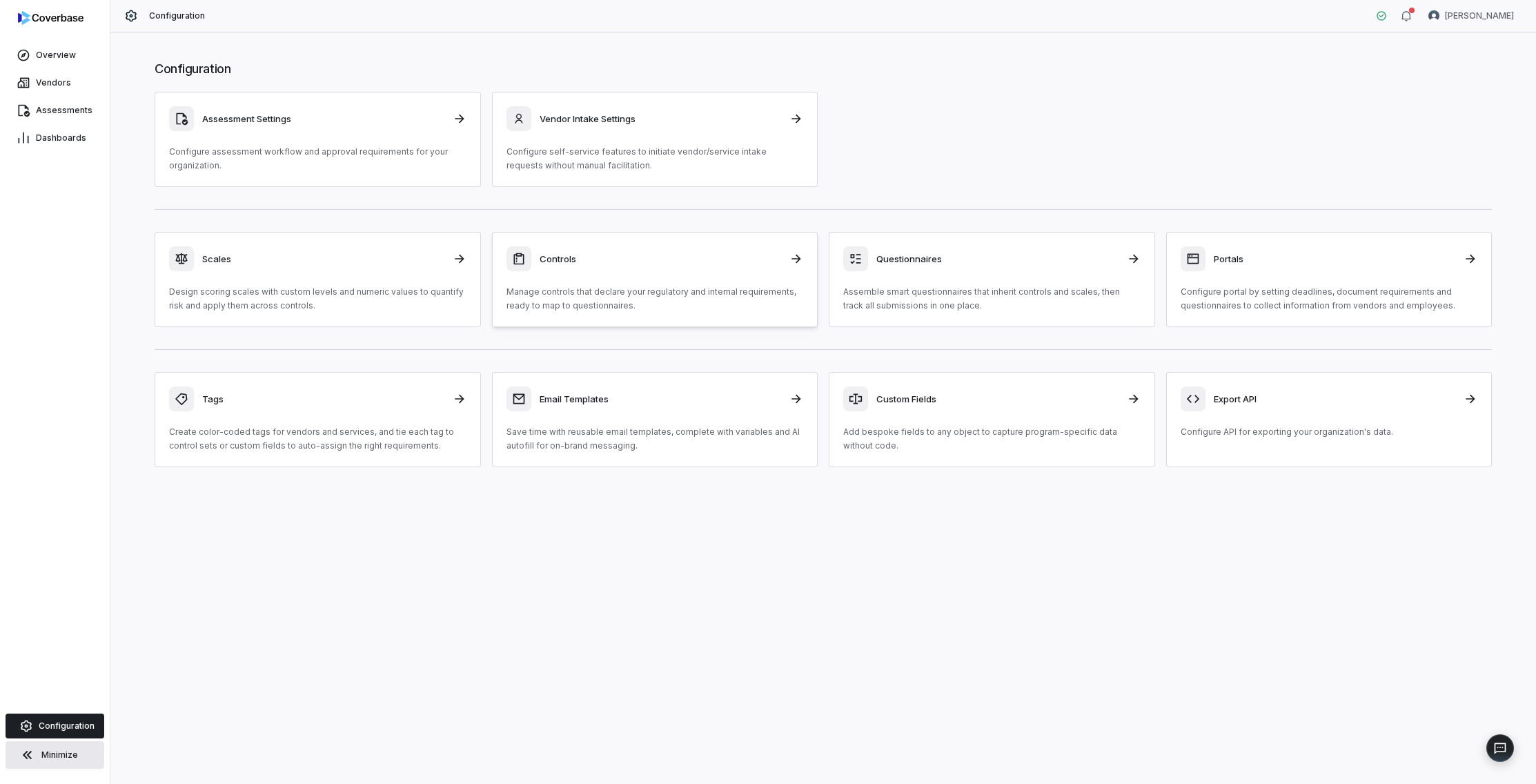
click at [684, 284] on div "Controls Manage controls that declare your regulatory and internal requirements…" at bounding box center [655, 279] width 298 height 66
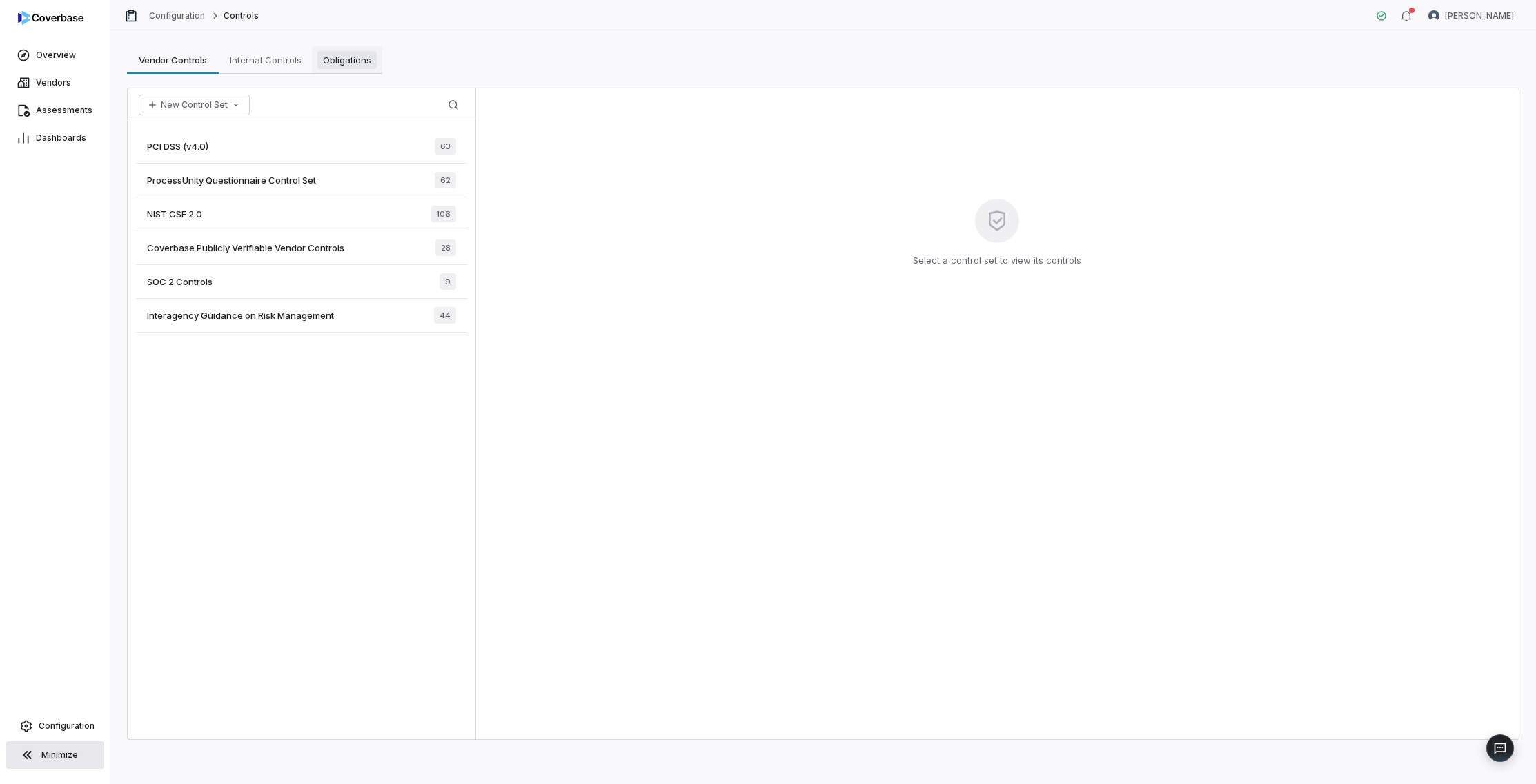
click at [323, 53] on span "Obligations" at bounding box center [346, 59] width 59 height 18
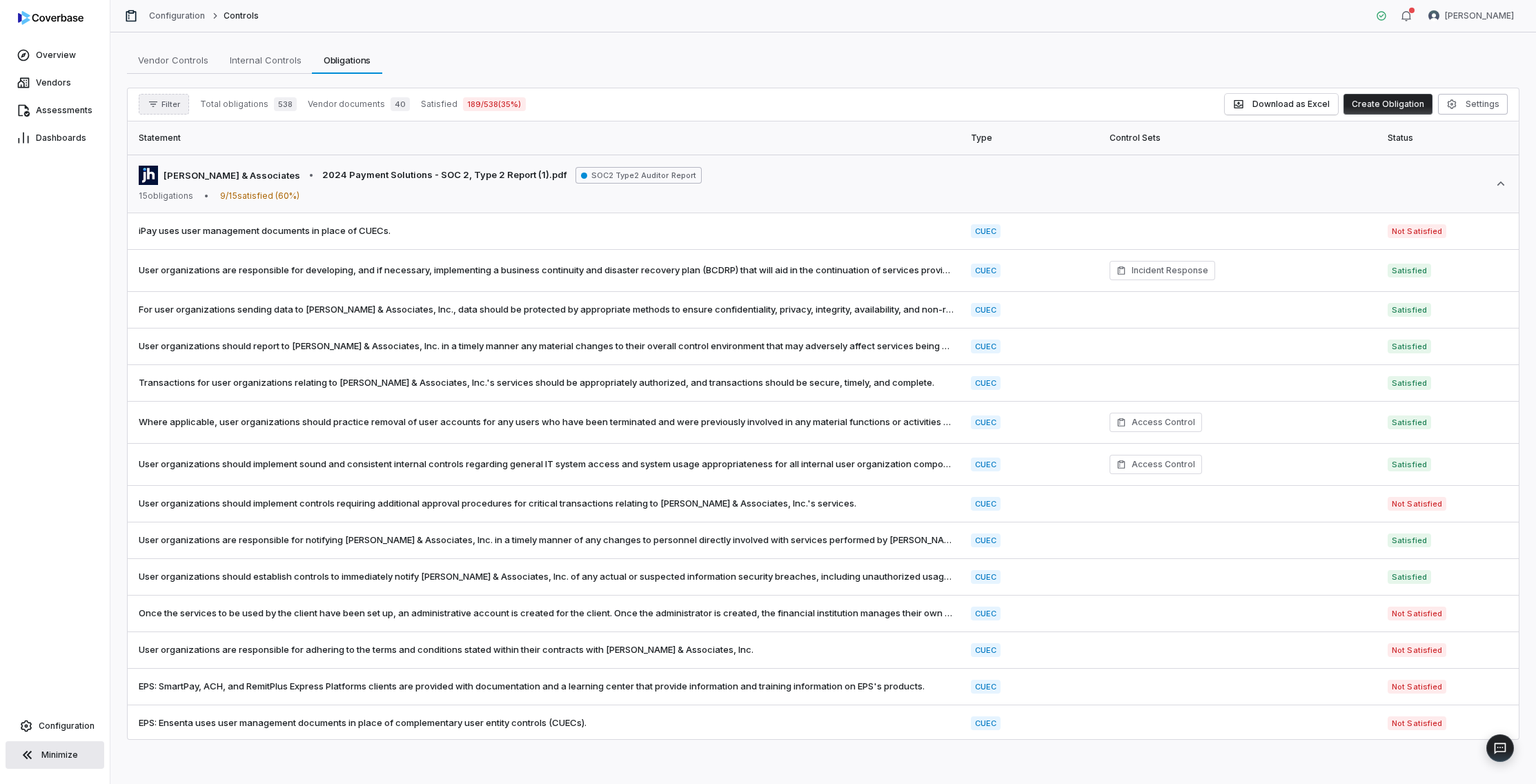
click at [161, 104] on span "Filter" at bounding box center [170, 104] width 18 height 10
click at [200, 165] on div "Vendors" at bounding box center [211, 168] width 133 height 22
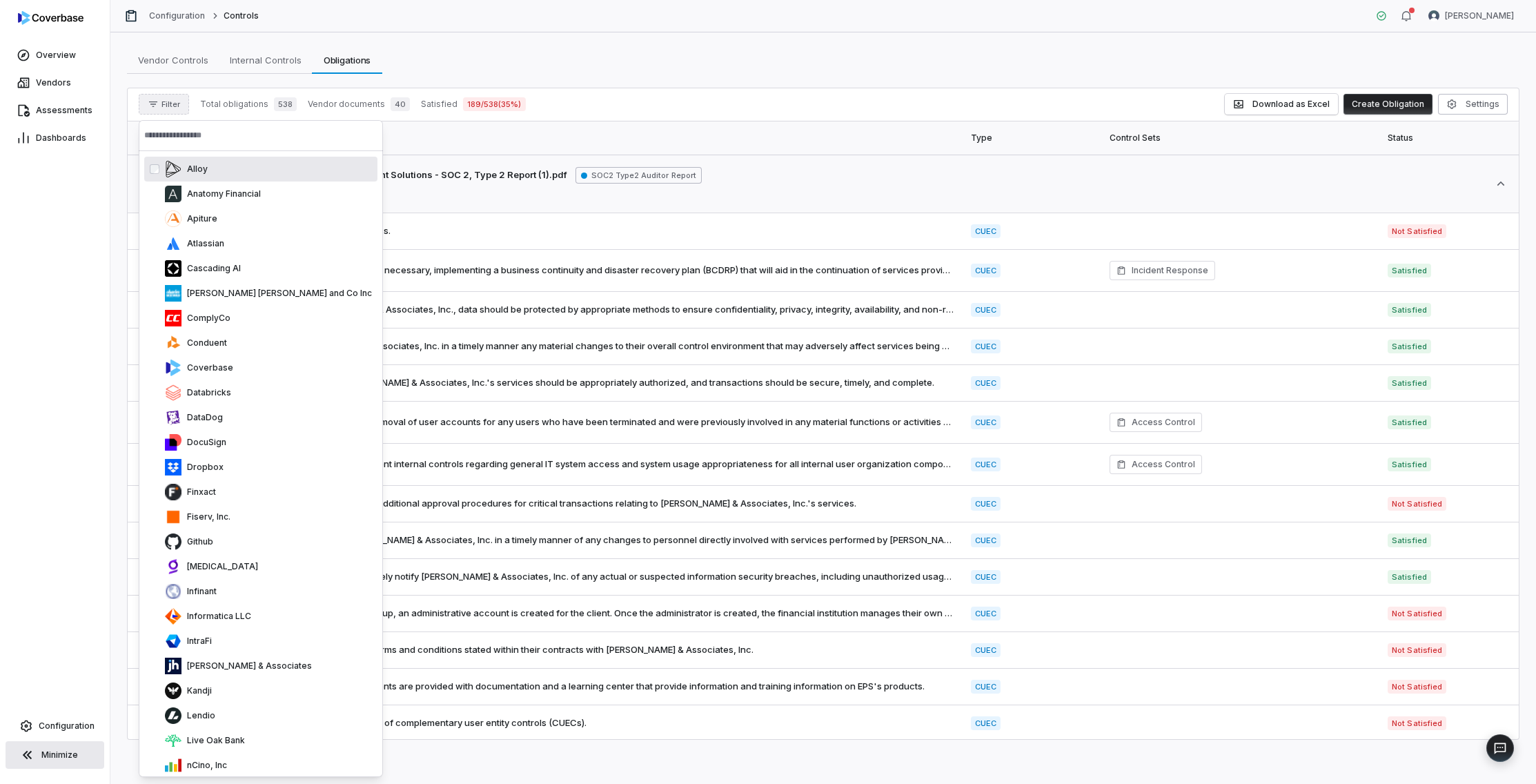
click at [205, 139] on input "text" at bounding box center [261, 135] width 233 height 30
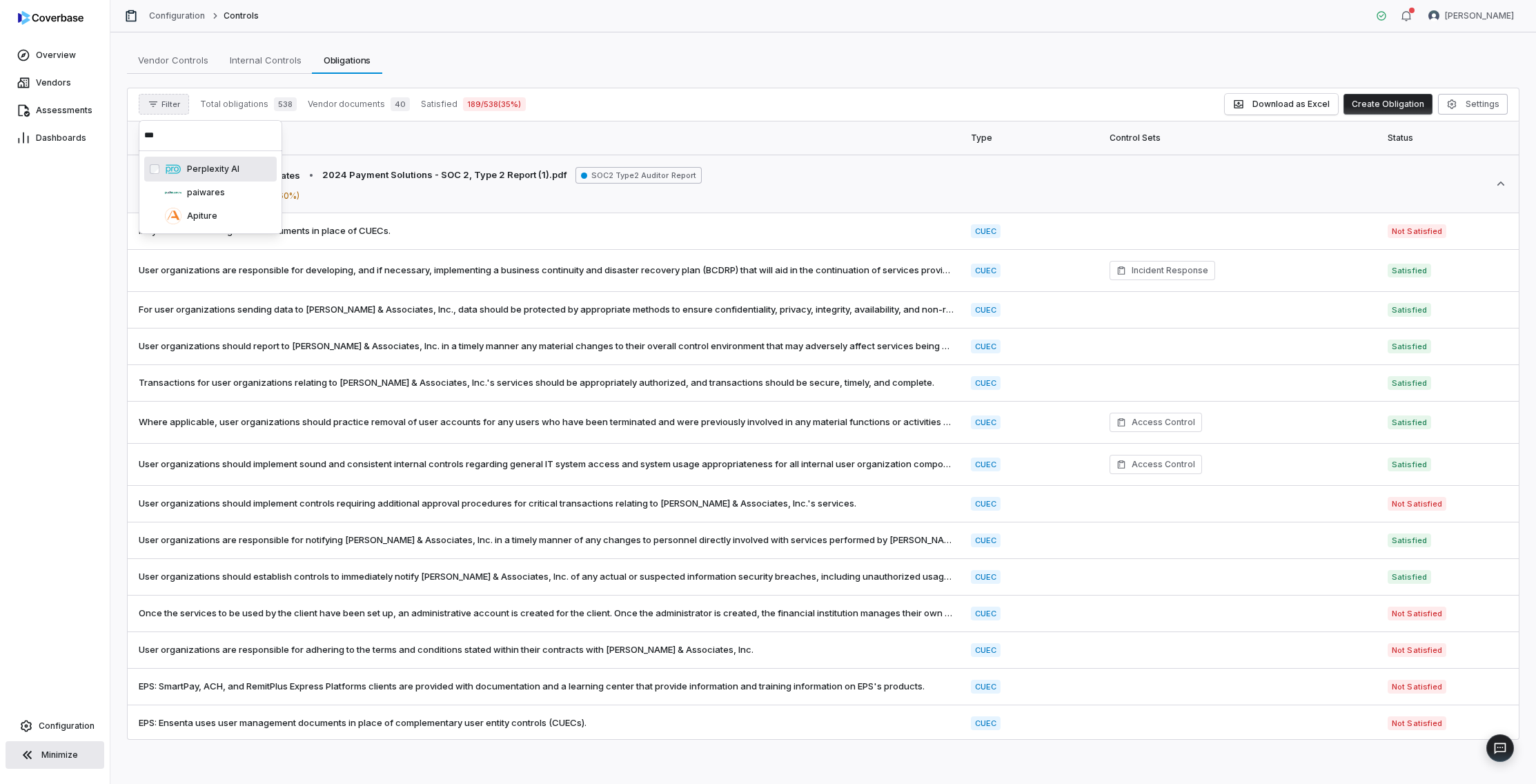
type input "***"
click at [147, 96] on button "Filter" at bounding box center [164, 104] width 51 height 20
click at [58, 81] on span "Vendors" at bounding box center [53, 83] width 35 height 11
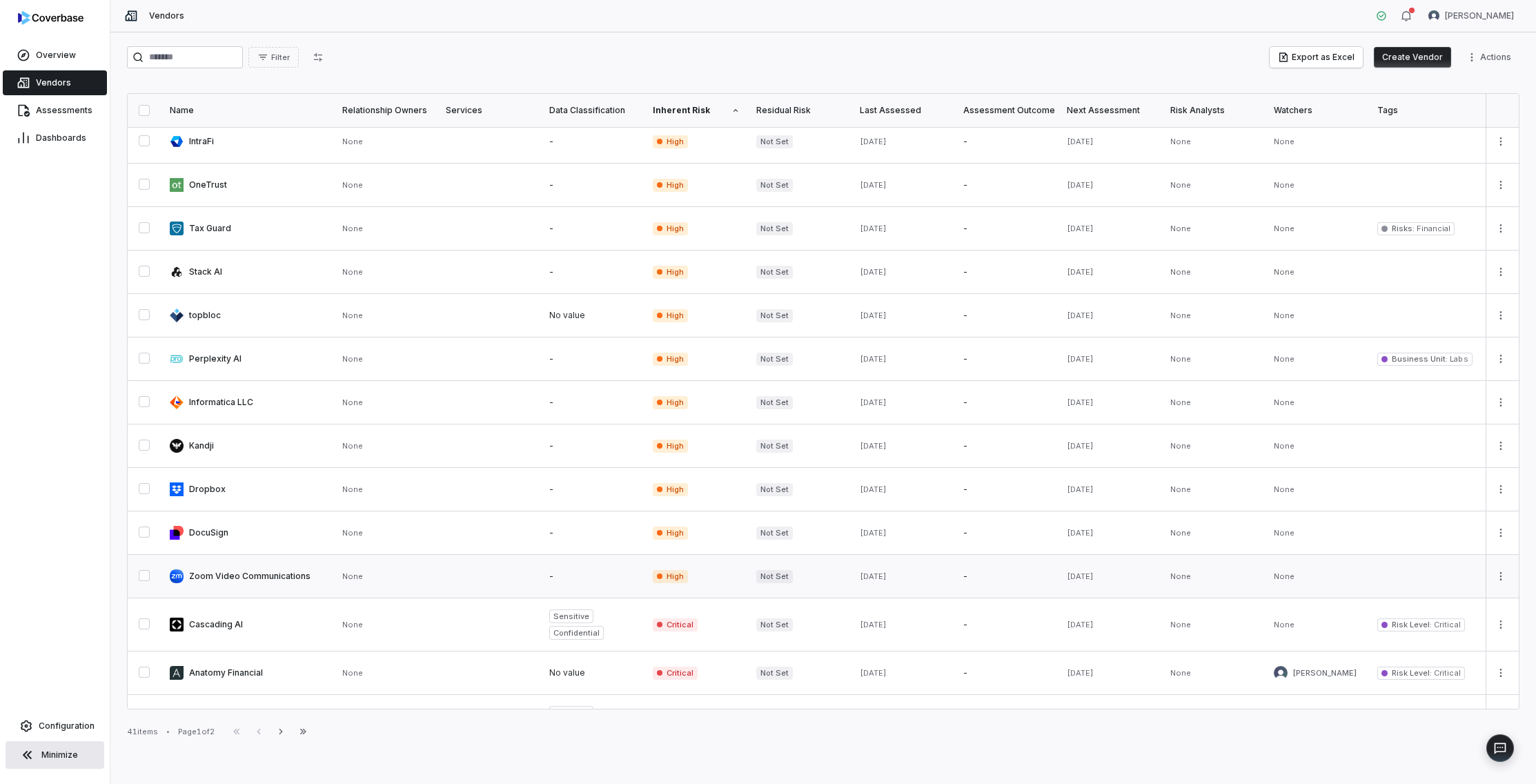
scroll to position [257, 0]
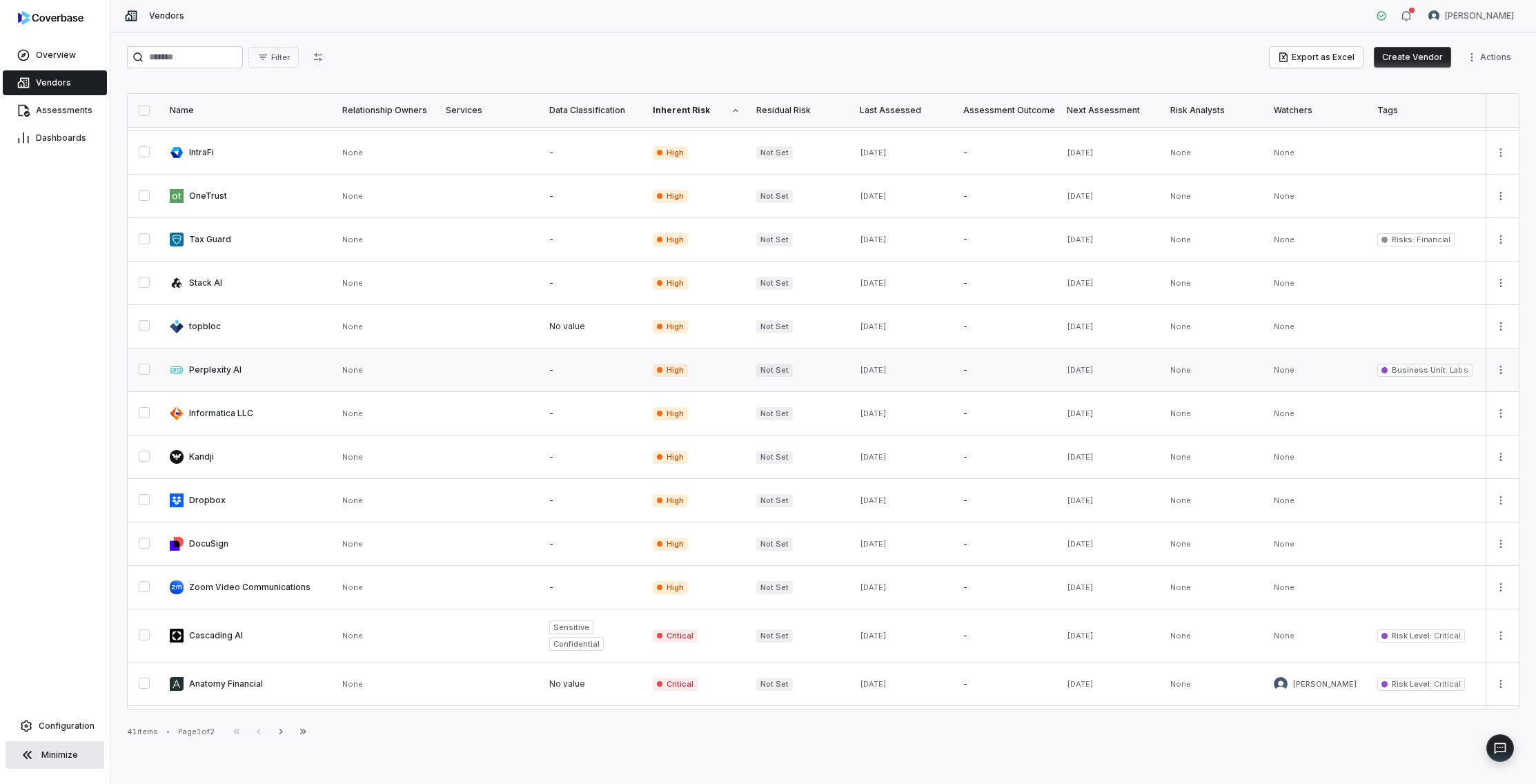
click at [640, 378] on link at bounding box center [592, 369] width 103 height 42
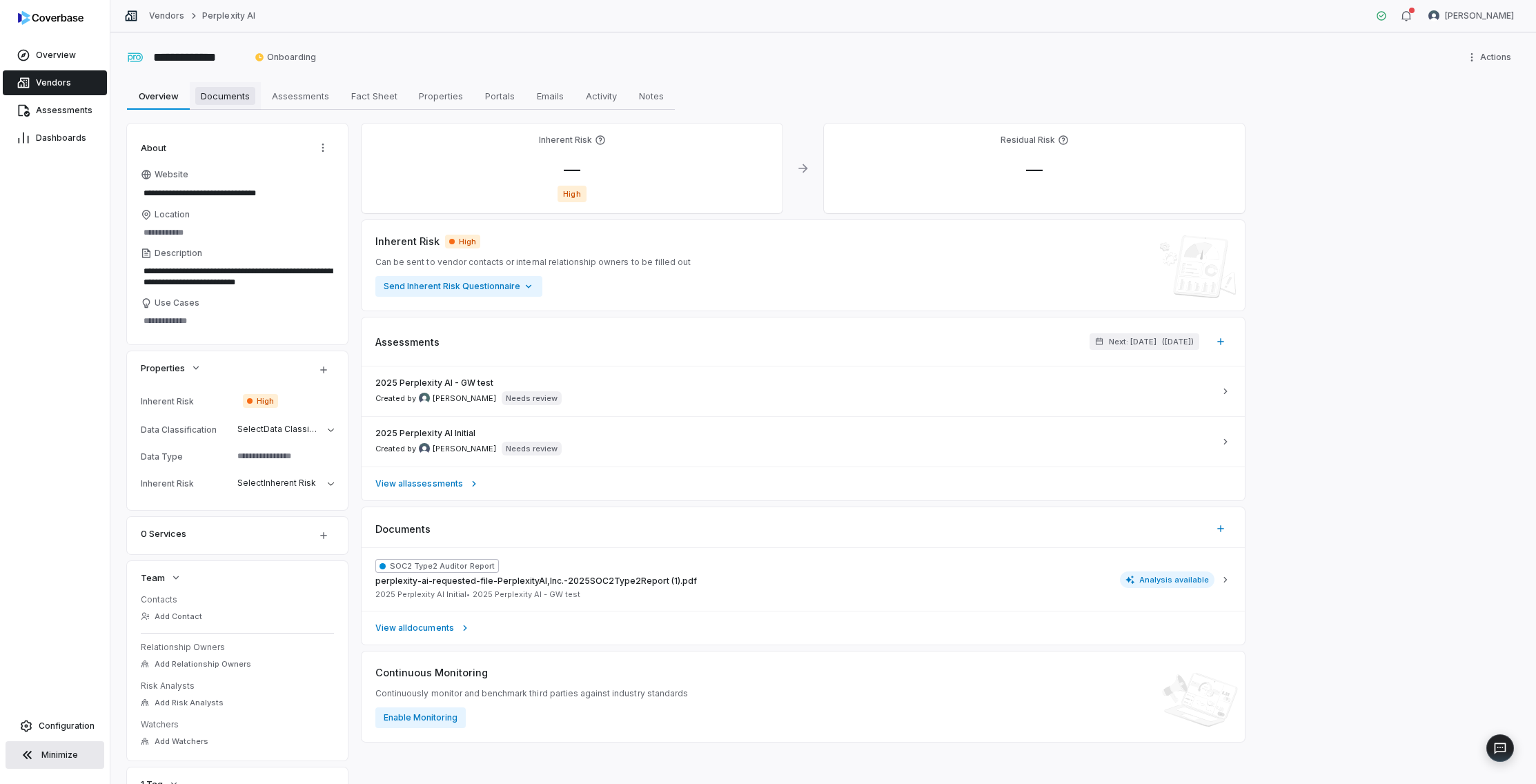
click at [229, 109] on link "Documents Documents" at bounding box center [225, 96] width 71 height 28
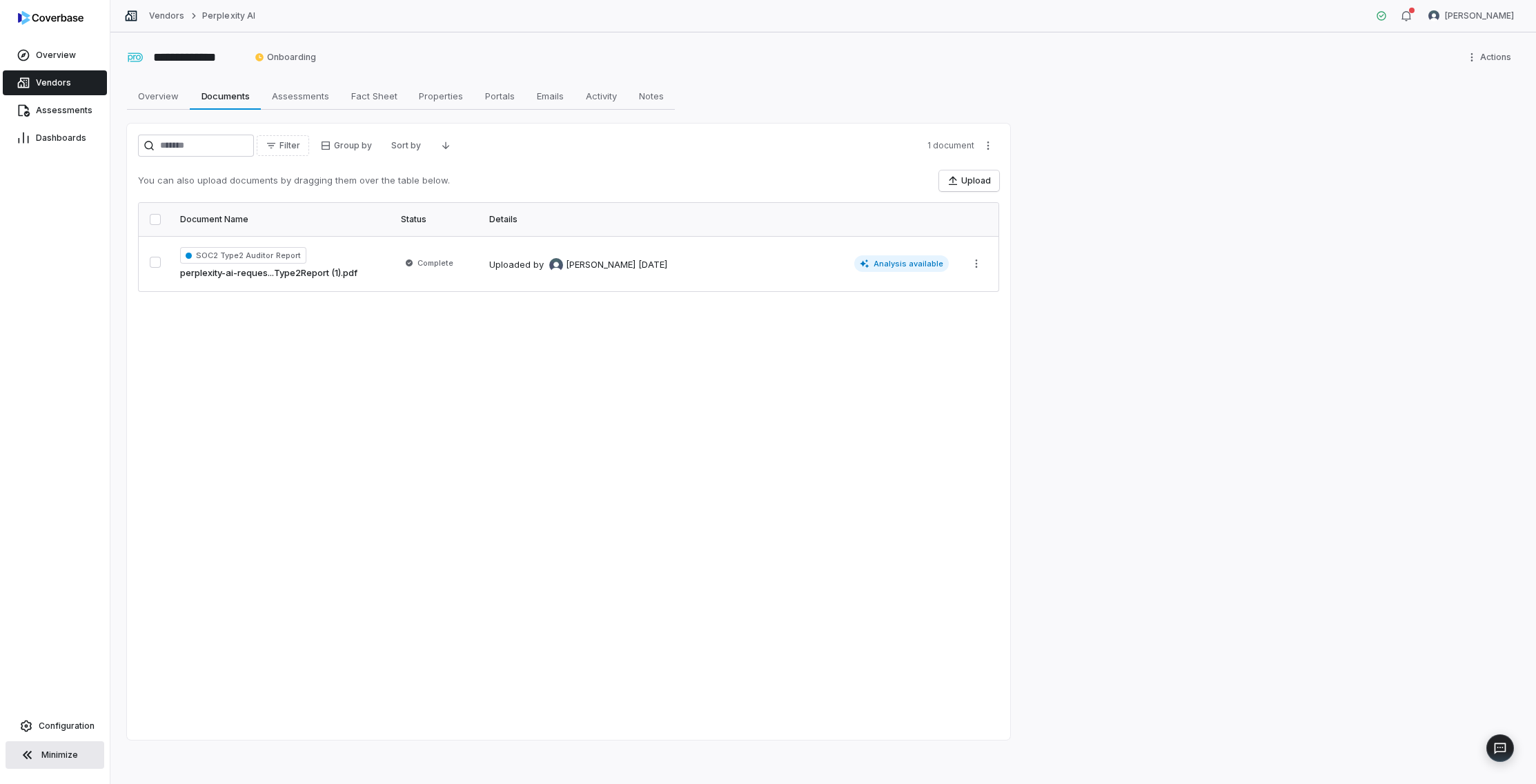
click at [512, 439] on div "Filter Group by Sort by 1 document You can also upload documents by dragging th…" at bounding box center [569, 431] width 884 height 616
click at [166, 97] on span "Overview" at bounding box center [158, 95] width 52 height 18
type textarea "*"
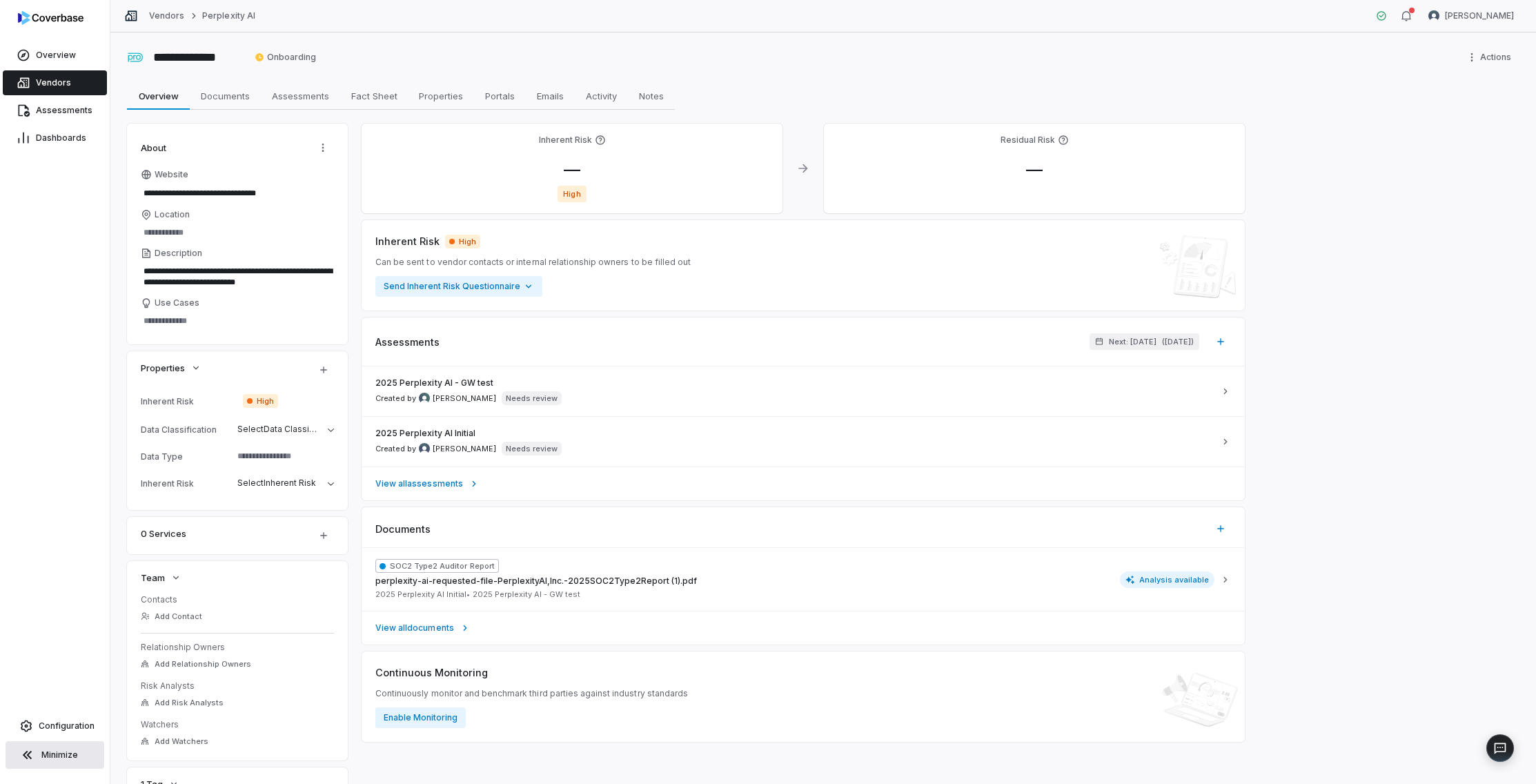
click at [47, 92] on link "Vendors" at bounding box center [54, 82] width 104 height 25
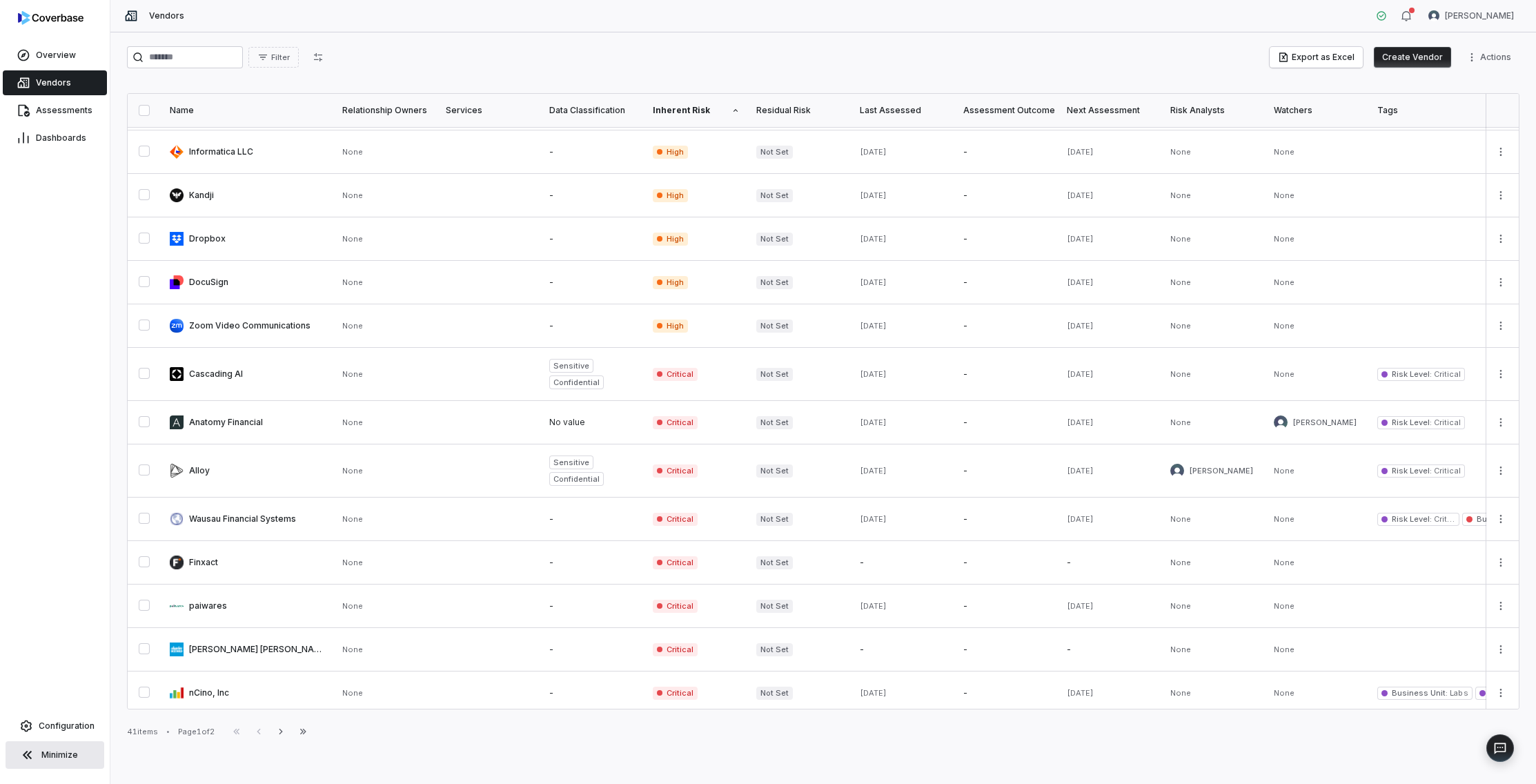
scroll to position [518, 0]
click at [287, 729] on icon "button" at bounding box center [281, 731] width 11 height 11
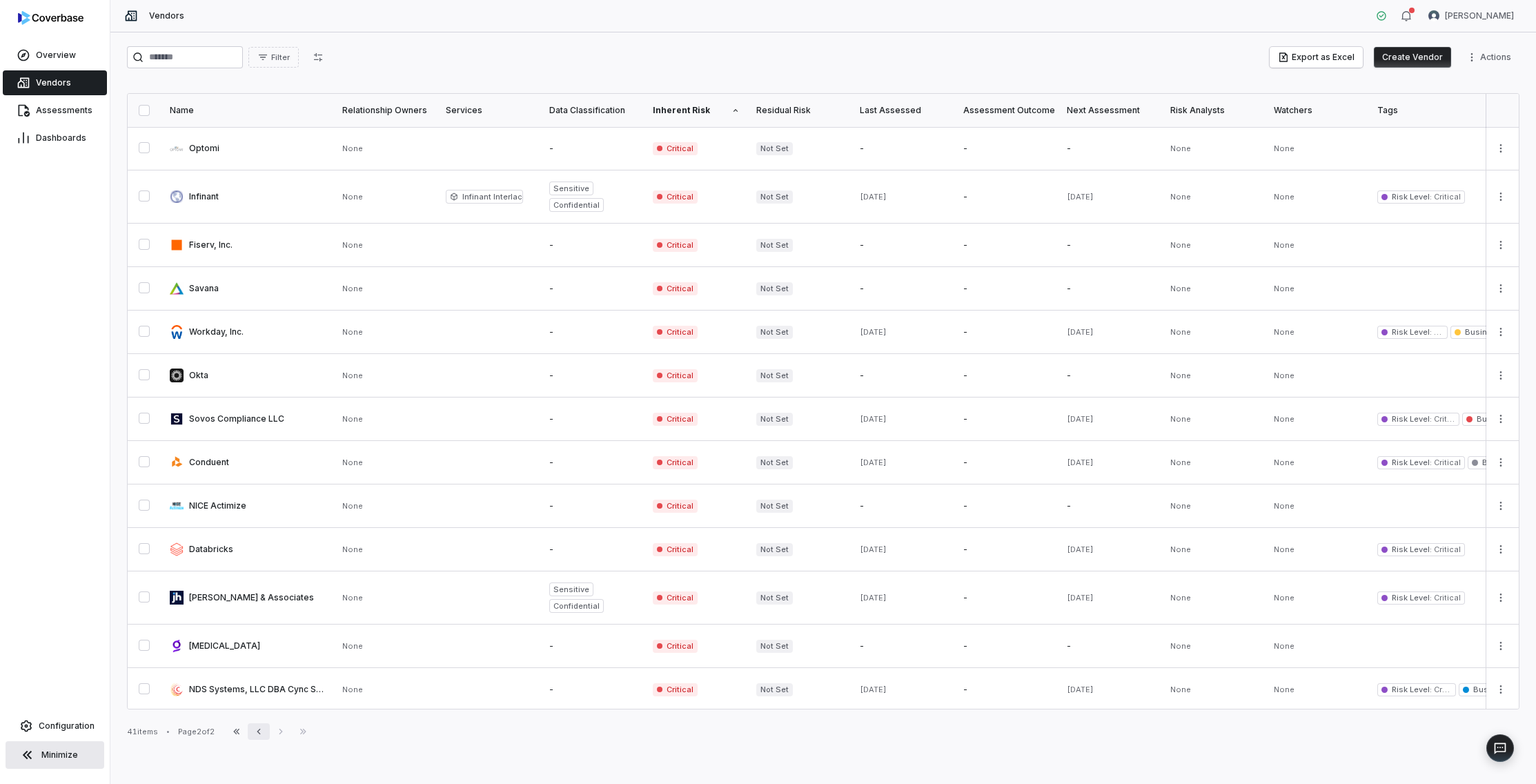
click at [264, 735] on icon "button" at bounding box center [259, 731] width 11 height 11
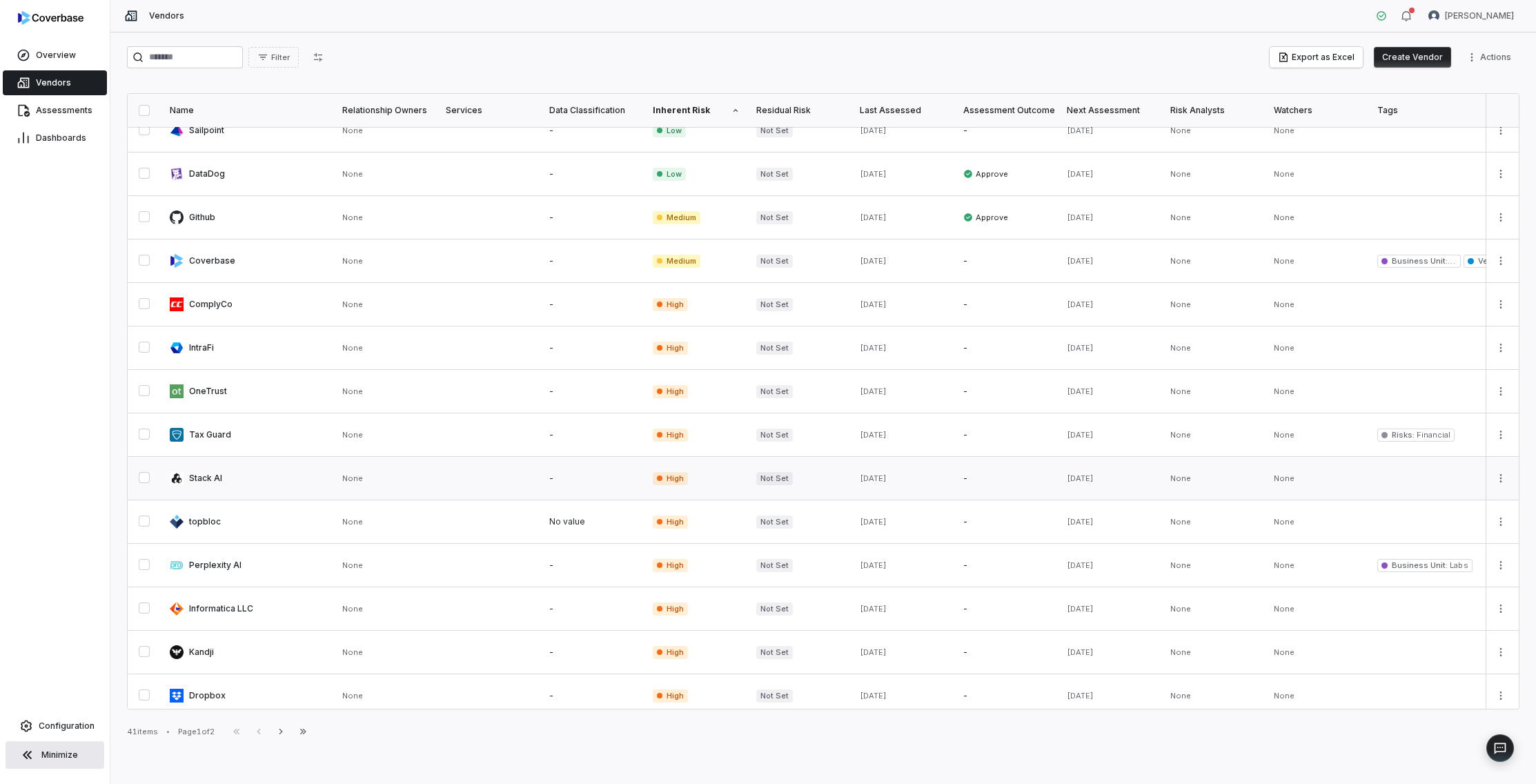
scroll to position [53, 0]
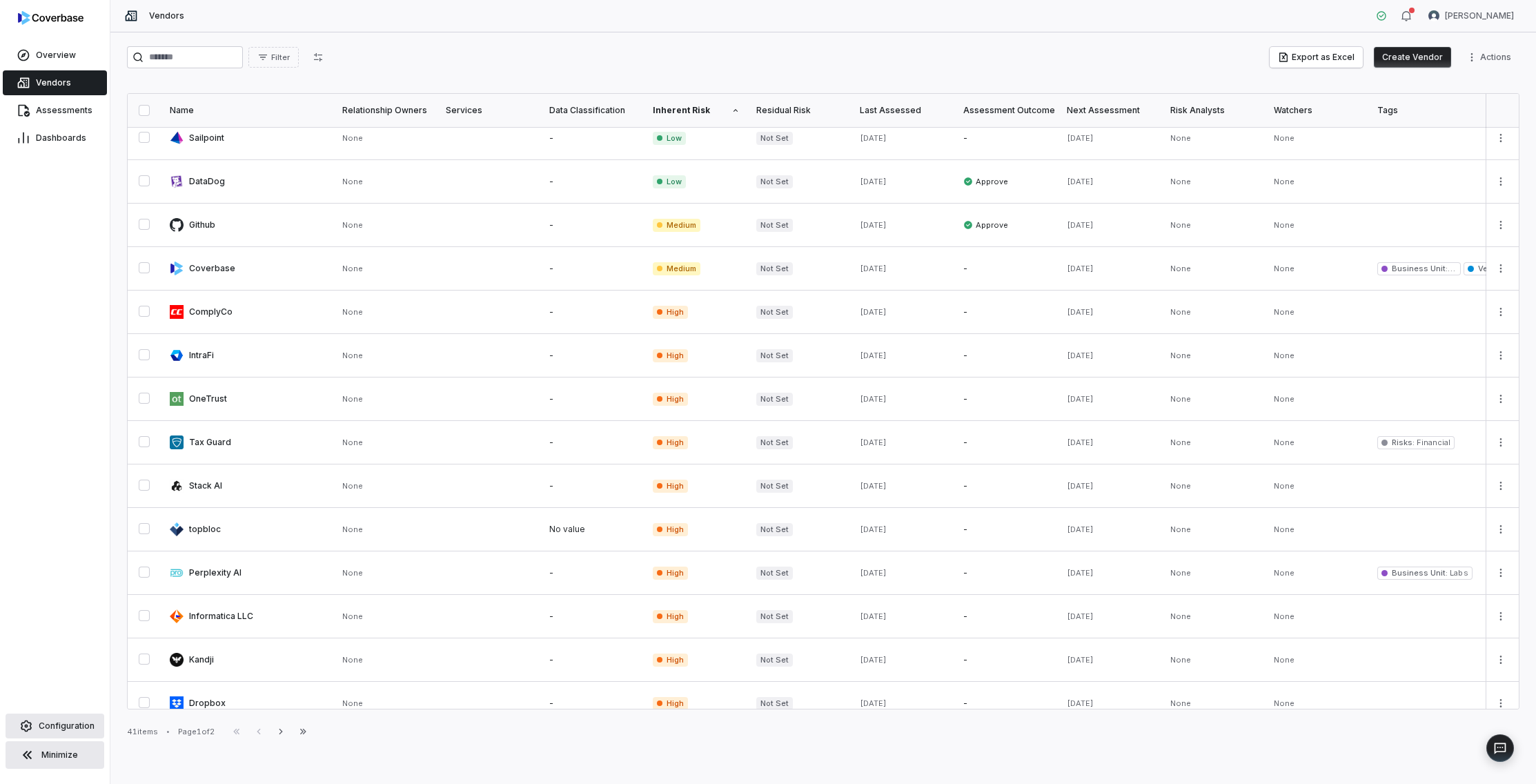
click at [65, 732] on link "Configuration" at bounding box center [54, 725] width 99 height 25
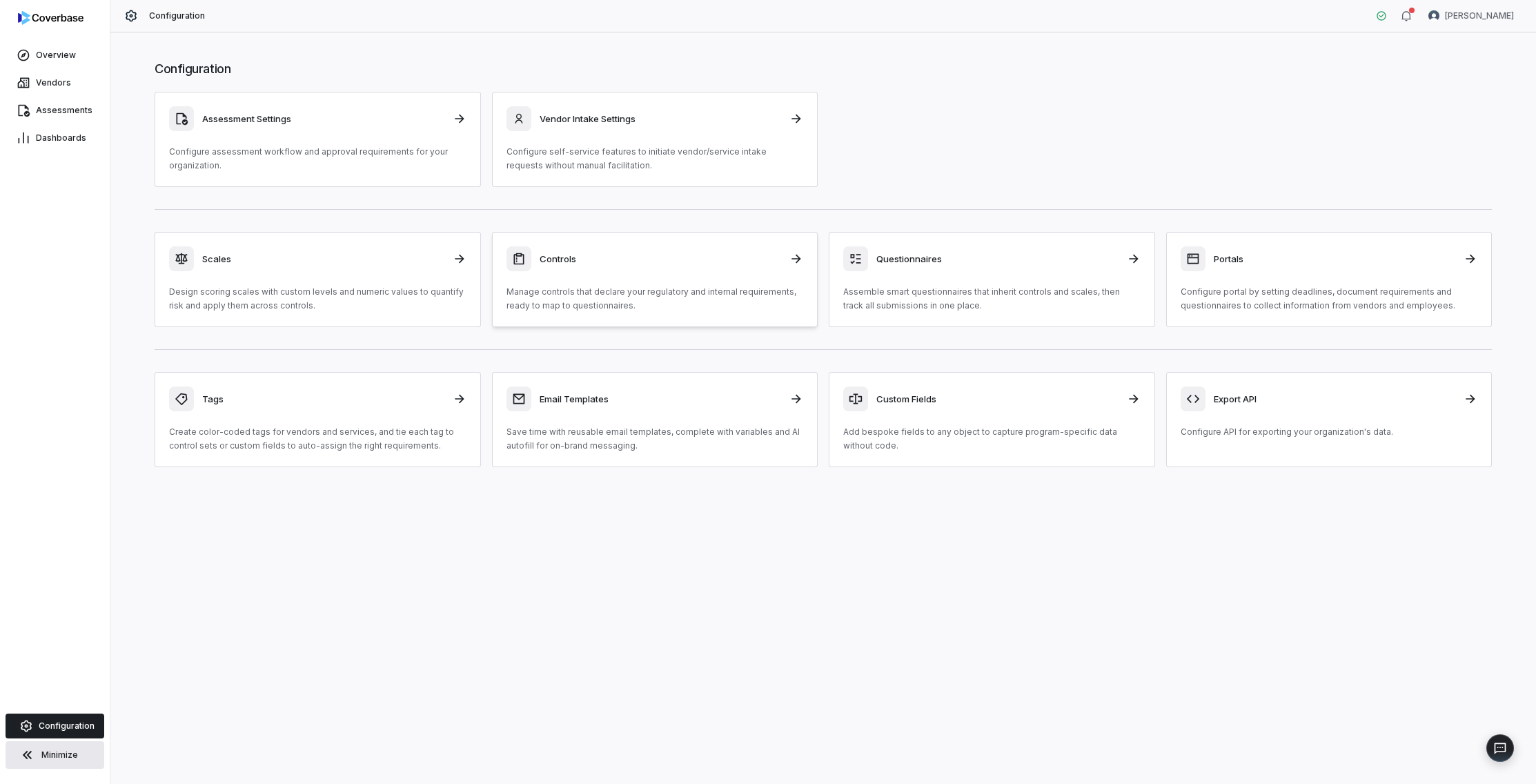
click at [737, 284] on div "Controls Manage controls that declare your regulatory and internal requirements…" at bounding box center [655, 279] width 298 height 66
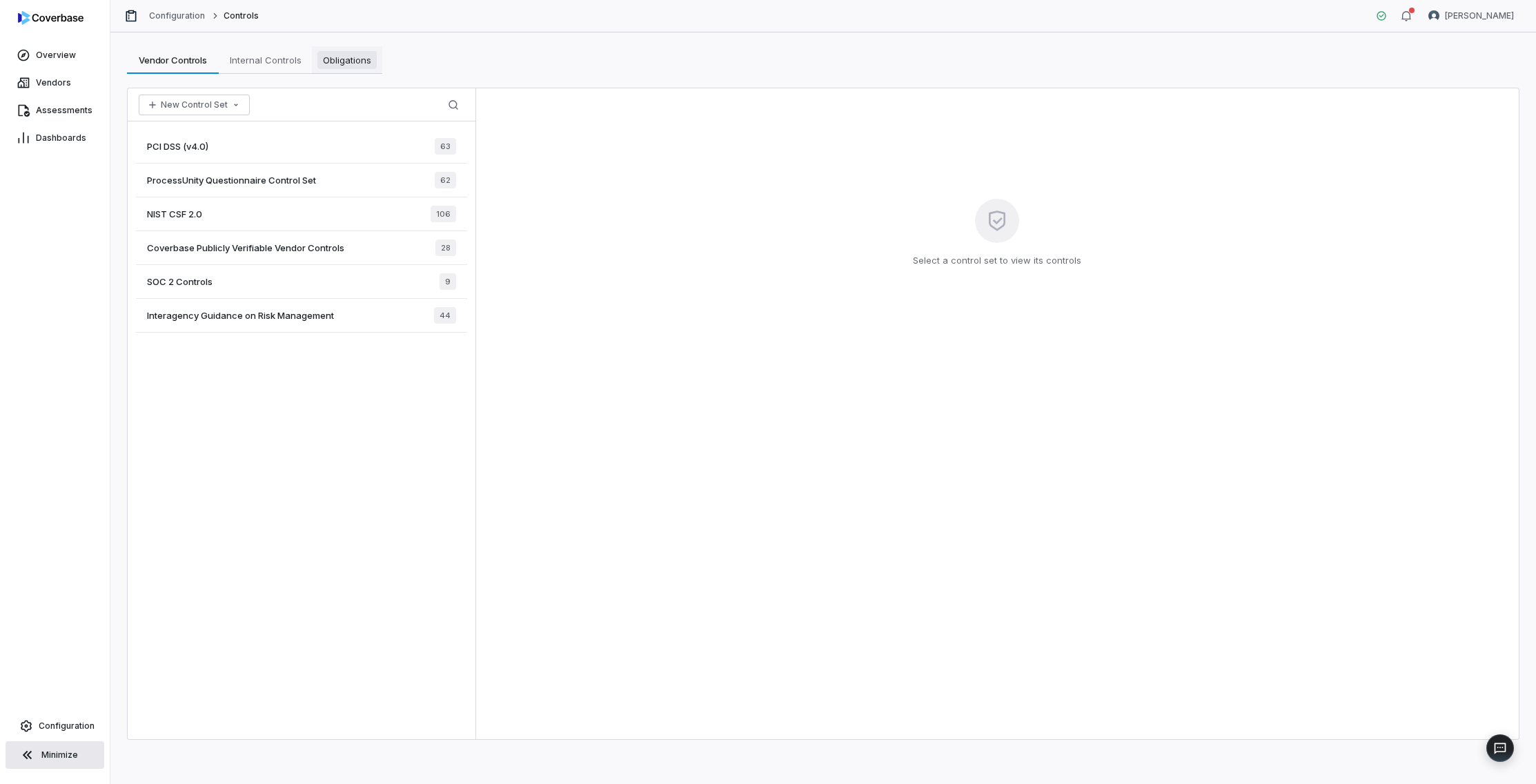
click at [353, 63] on span "Obligations" at bounding box center [346, 59] width 59 height 18
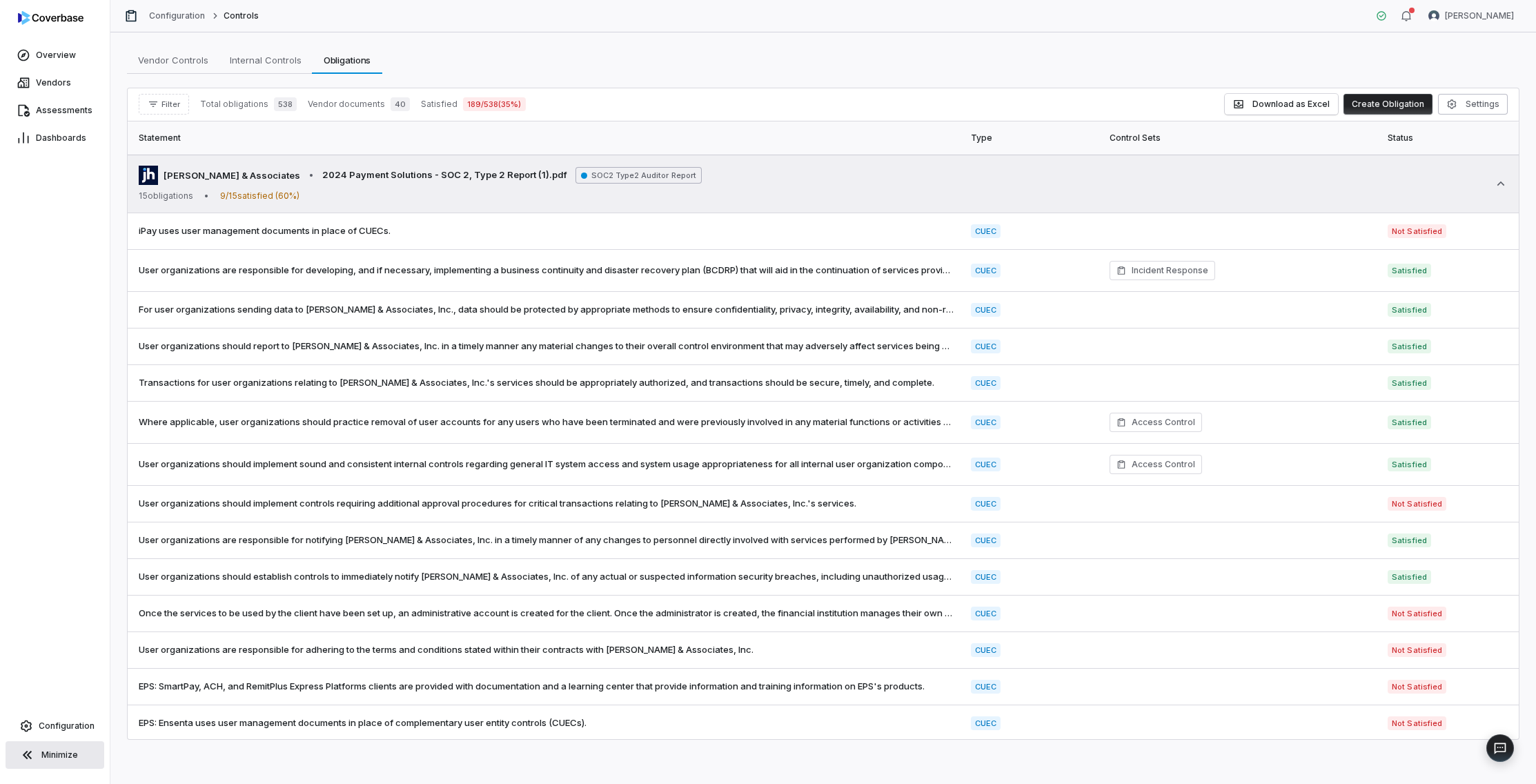
click at [1334, 191] on td "Jack Henry & Associates • 2024 Payment Solutions - SOC 2, Type 2 Report (1).pdf…" at bounding box center [824, 184] width 1391 height 59
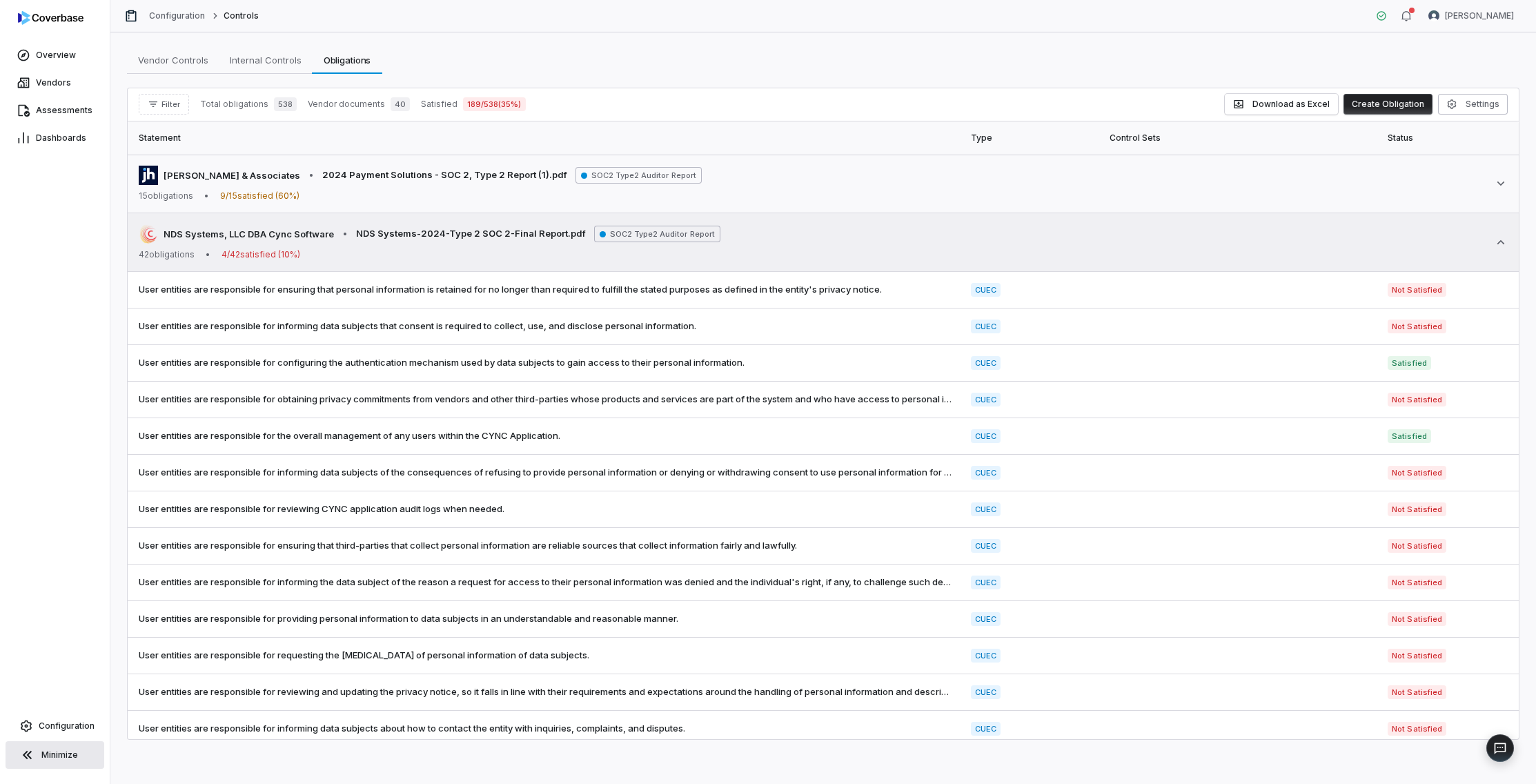
click at [1334, 243] on icon at bounding box center [1500, 241] width 14 height 14
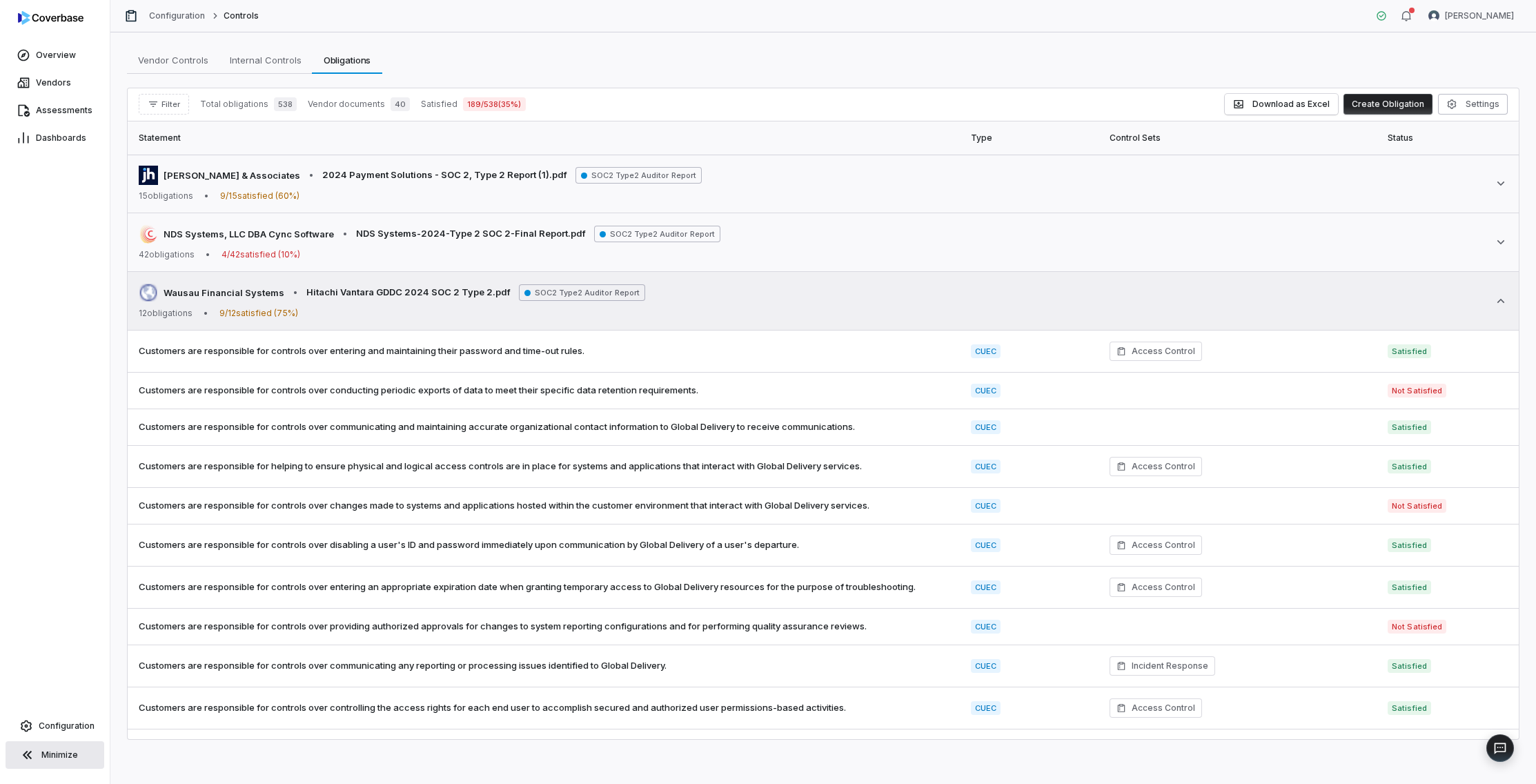
click at [1334, 293] on div "Wausau Financial Systems • Hitachi Vantara GDDC 2024 SOC 2 Type 2.pdf SOC2 Type…" at bounding box center [824, 300] width 1369 height 36
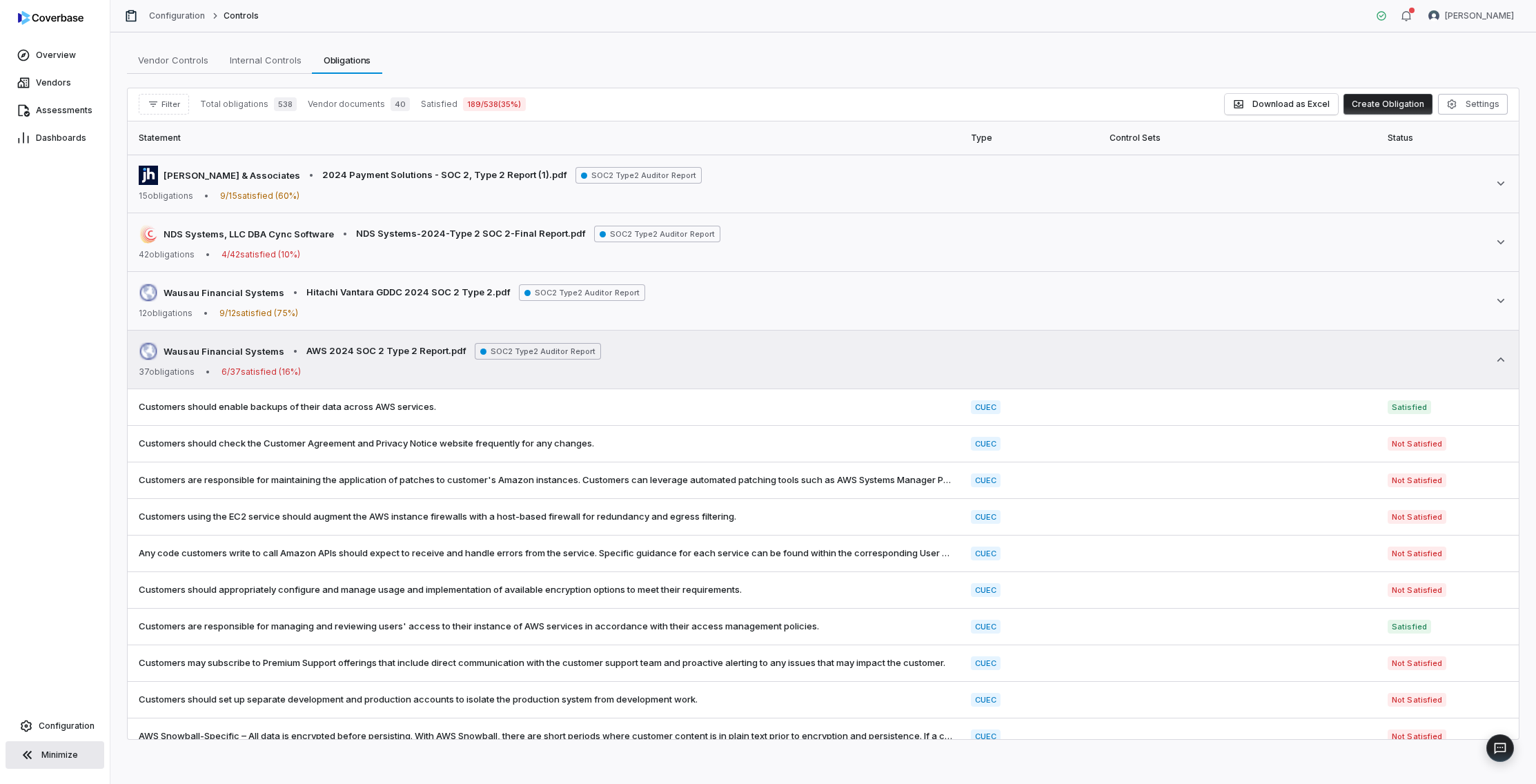
click at [1334, 358] on icon at bounding box center [1500, 359] width 14 height 14
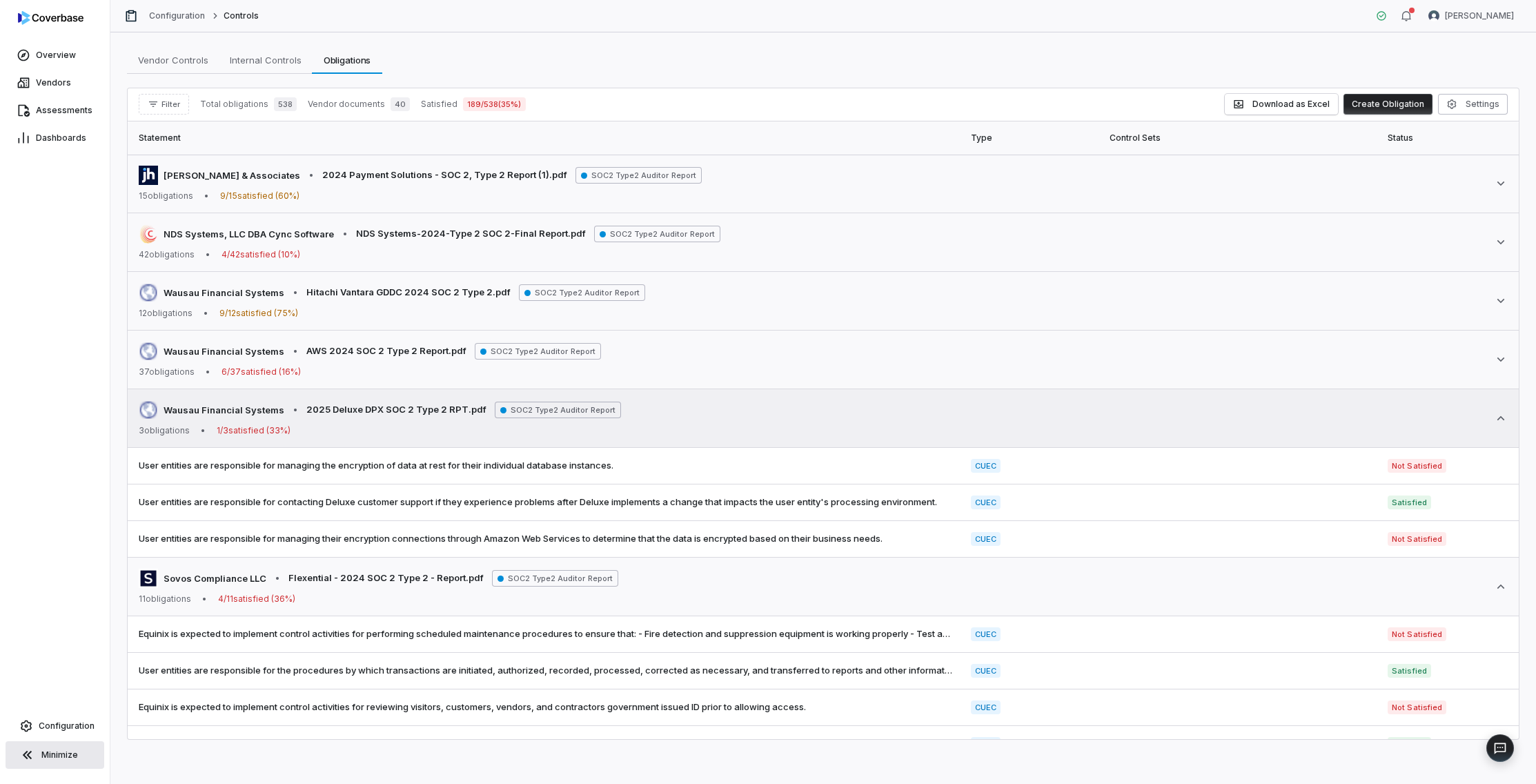
click at [1334, 416] on icon at bounding box center [1500, 417] width 14 height 14
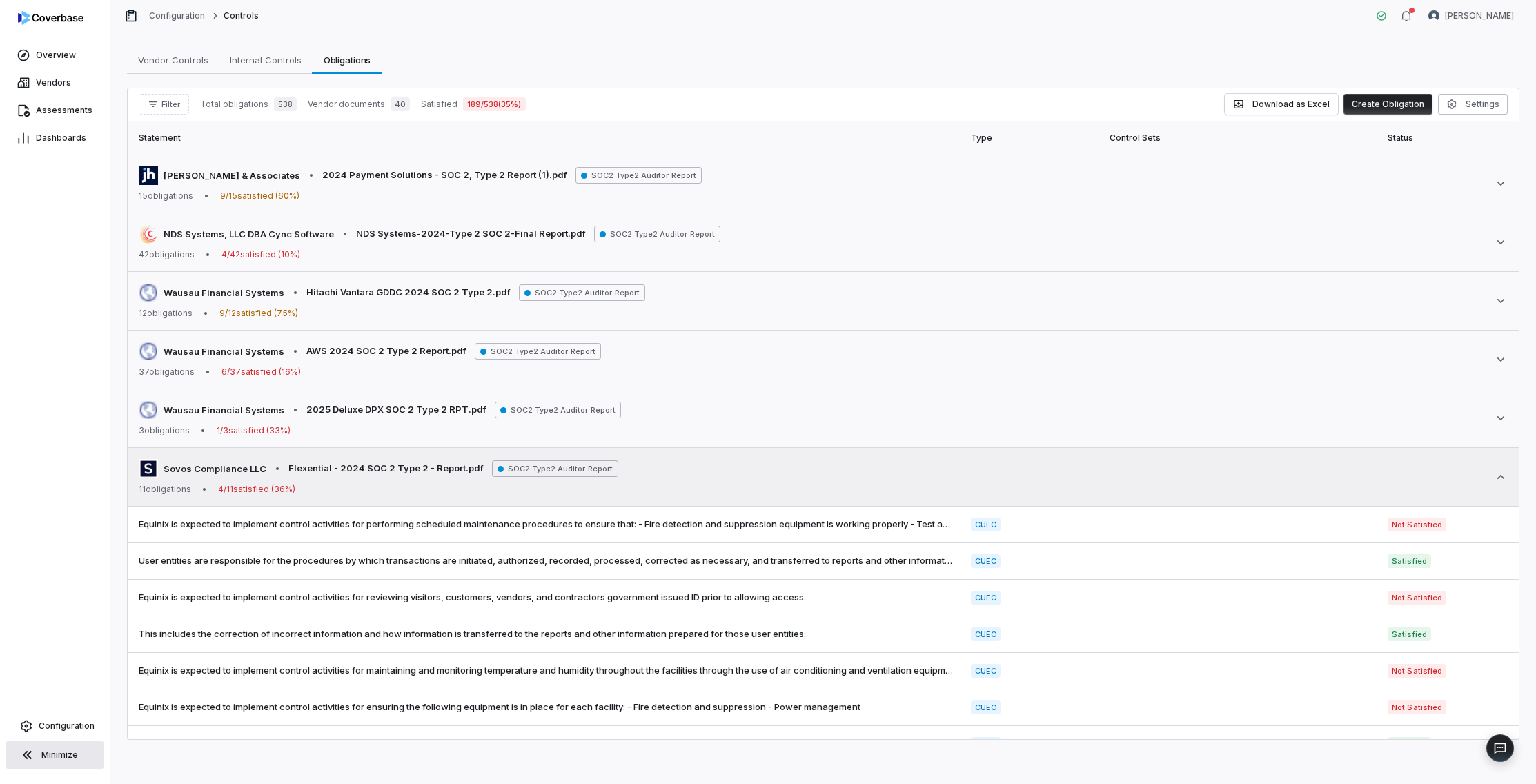
click at [1334, 471] on icon at bounding box center [1500, 476] width 14 height 14
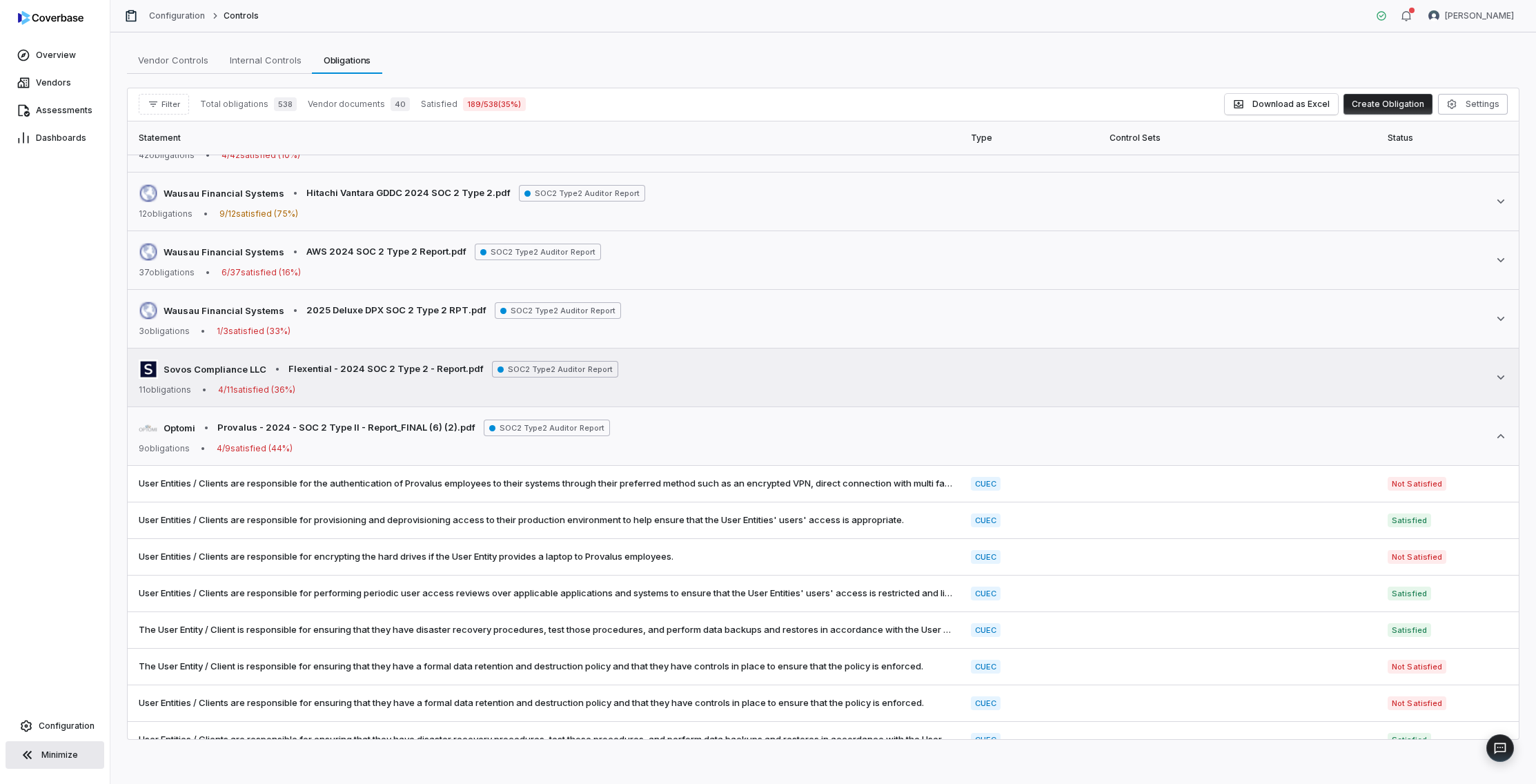
scroll to position [125, 0]
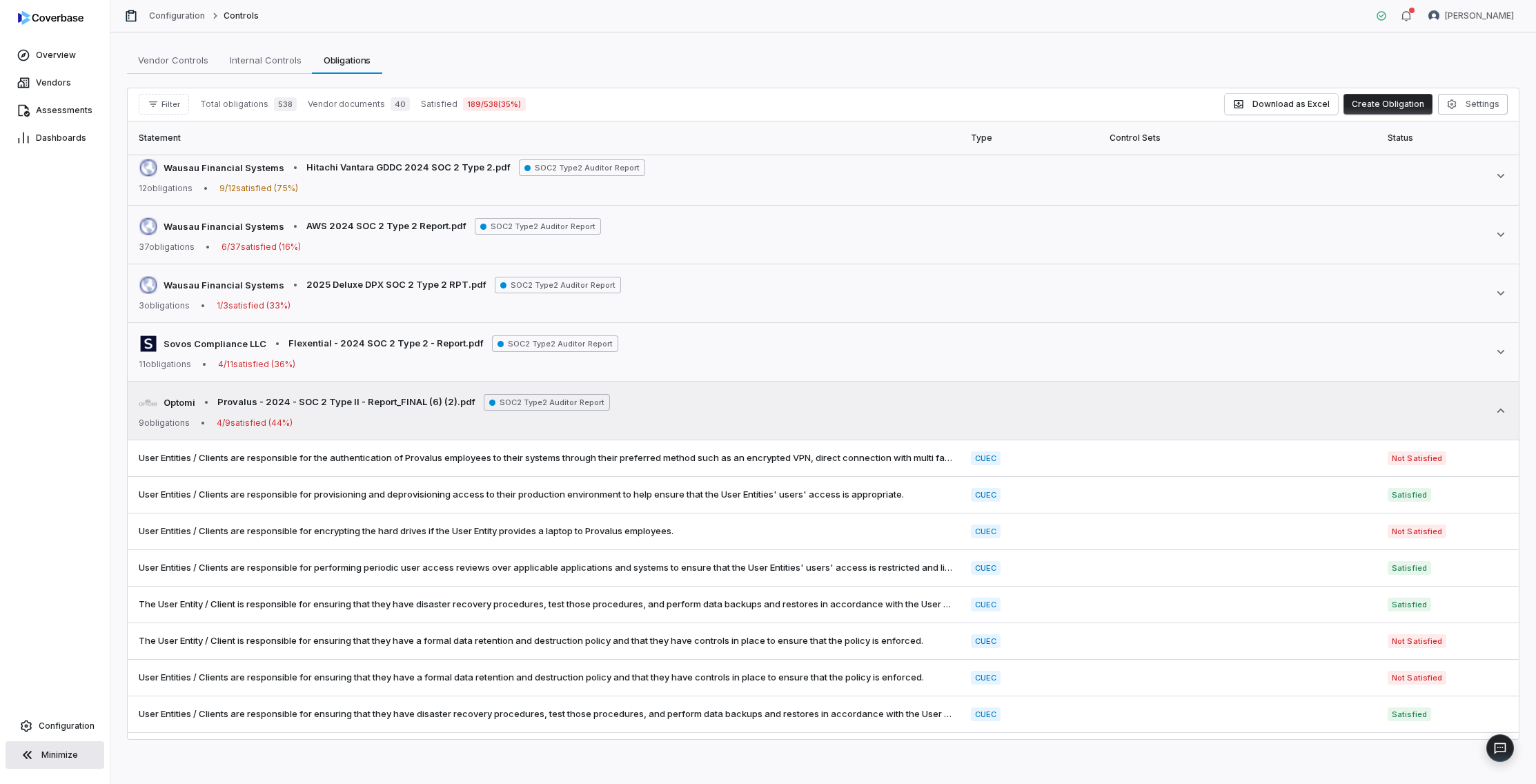
click at [1334, 407] on icon at bounding box center [1500, 410] width 14 height 14
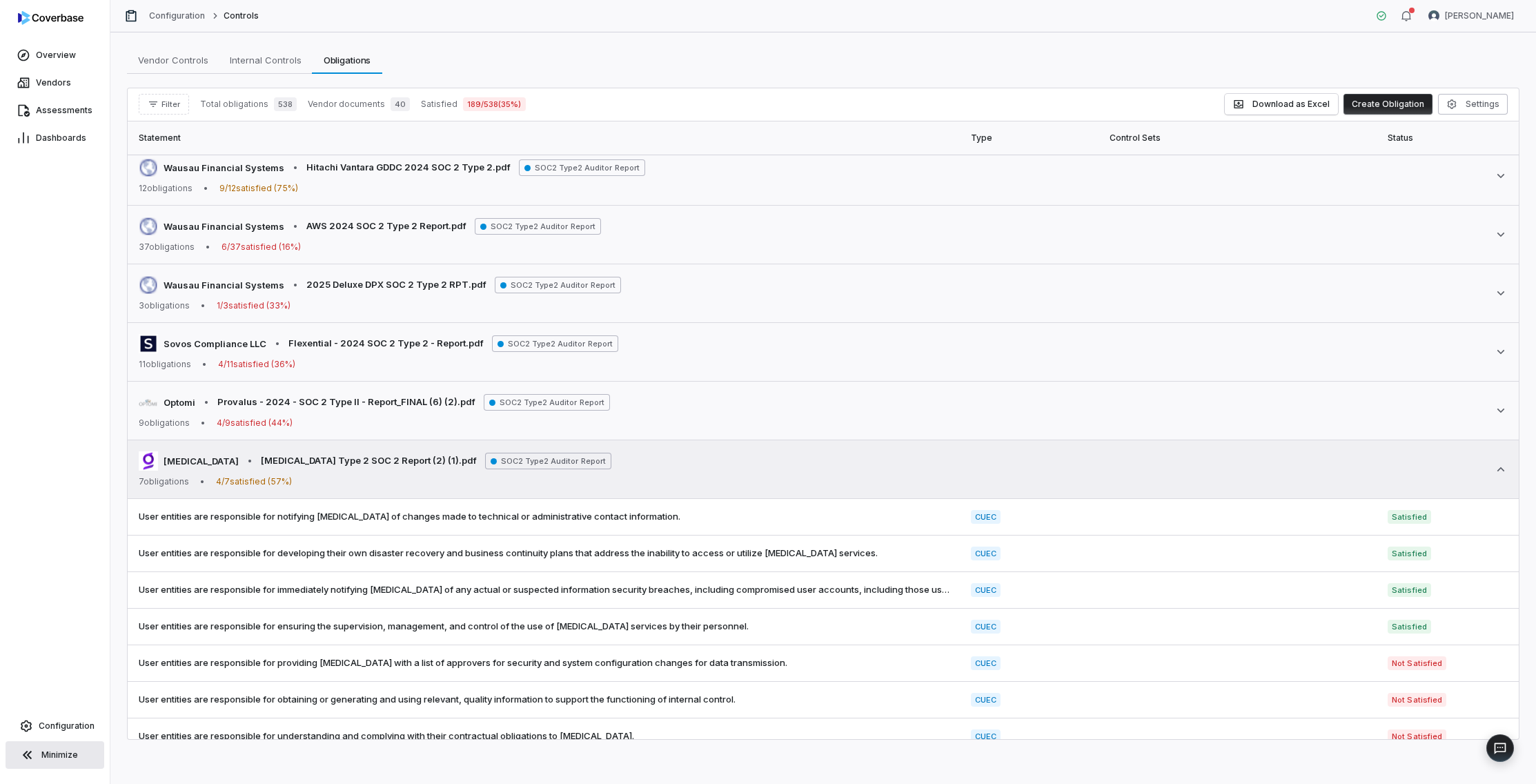
click at [1334, 474] on icon at bounding box center [1500, 469] width 14 height 14
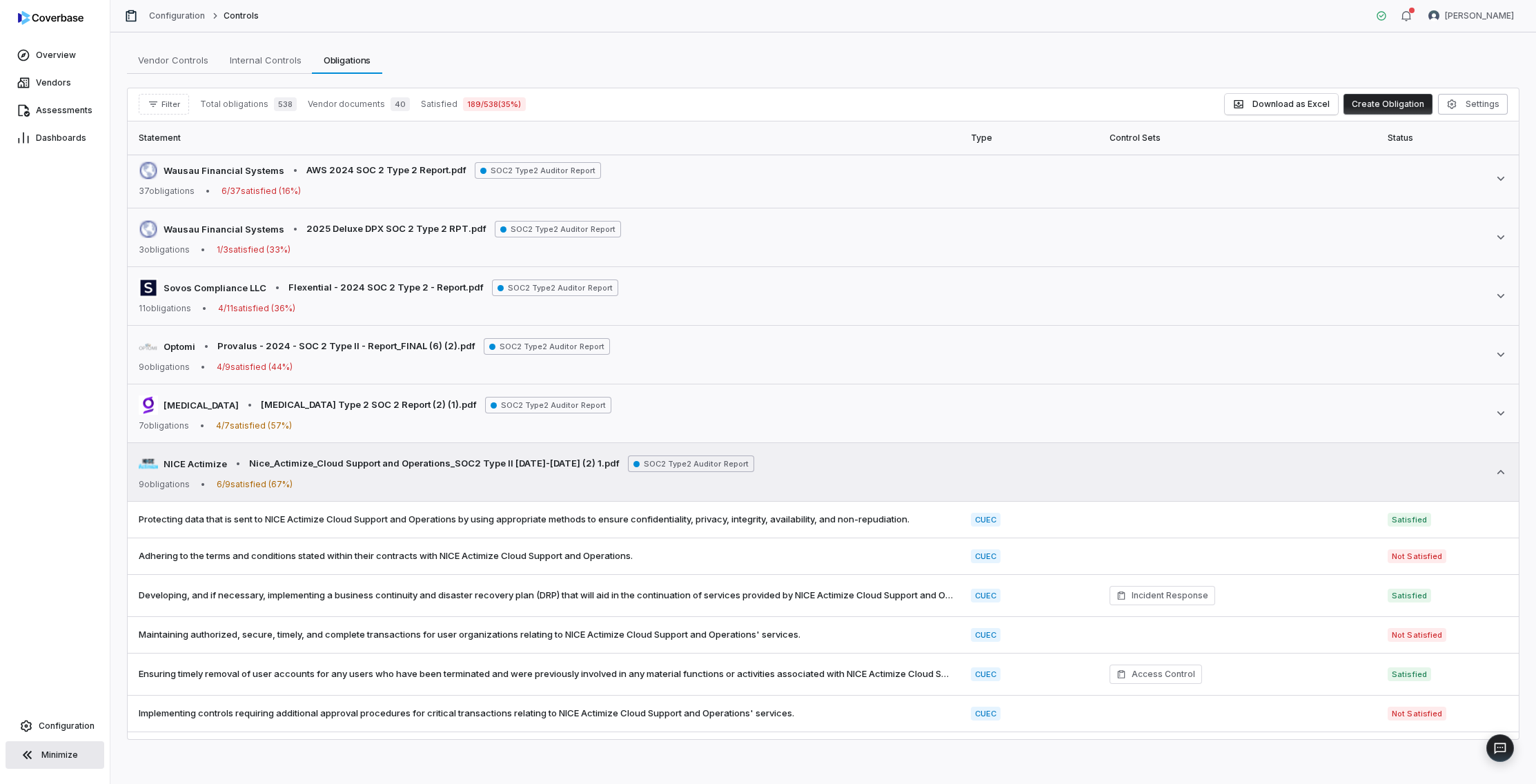
click at [1334, 483] on div "NICE Actimize • Nice_Actimize_Cloud Support and Operations_SOC2 Type II 2024-20…" at bounding box center [824, 472] width 1369 height 36
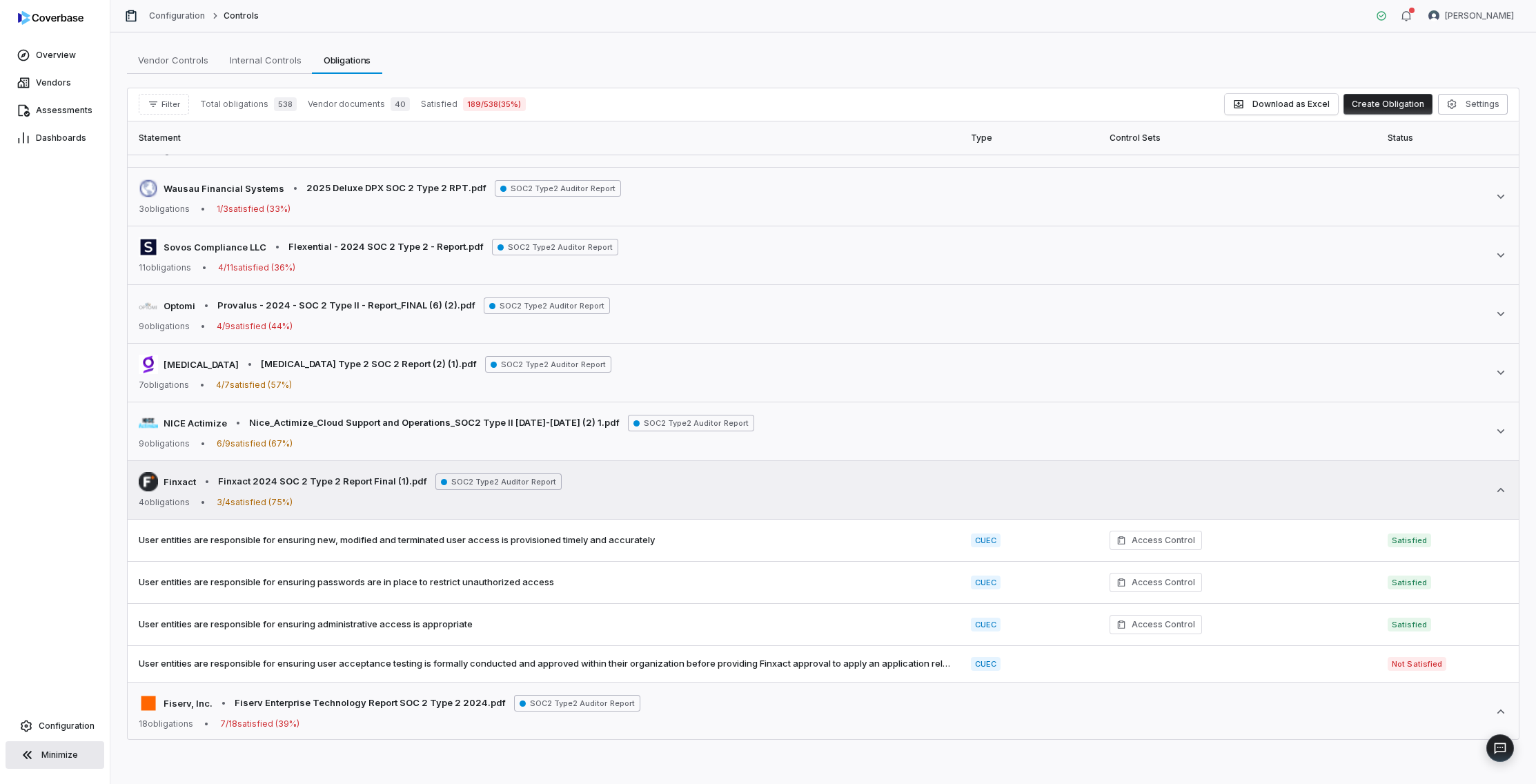
click at [1334, 500] on div "Finxact • Finxact 2024 SOC 2 Type 2 Report Final (1).pdf SOC2 Type2 Auditor Rep…" at bounding box center [824, 489] width 1369 height 36
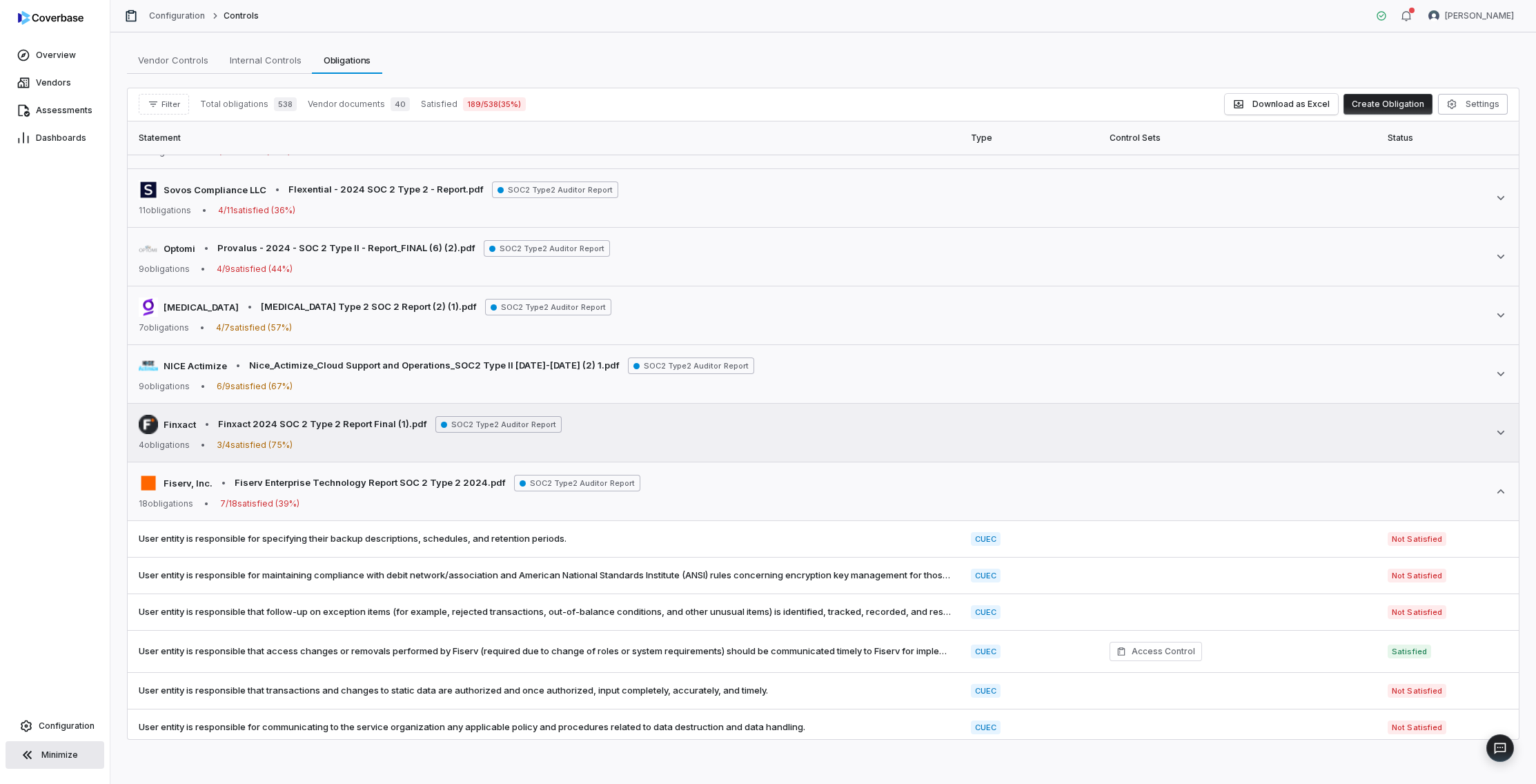
click at [1334, 500] on div "Fiserv, Inc. • Fiserv Enterprise Technology Report SOC 2 Type 2 2024.pdf SOC2 T…" at bounding box center [824, 491] width 1369 height 36
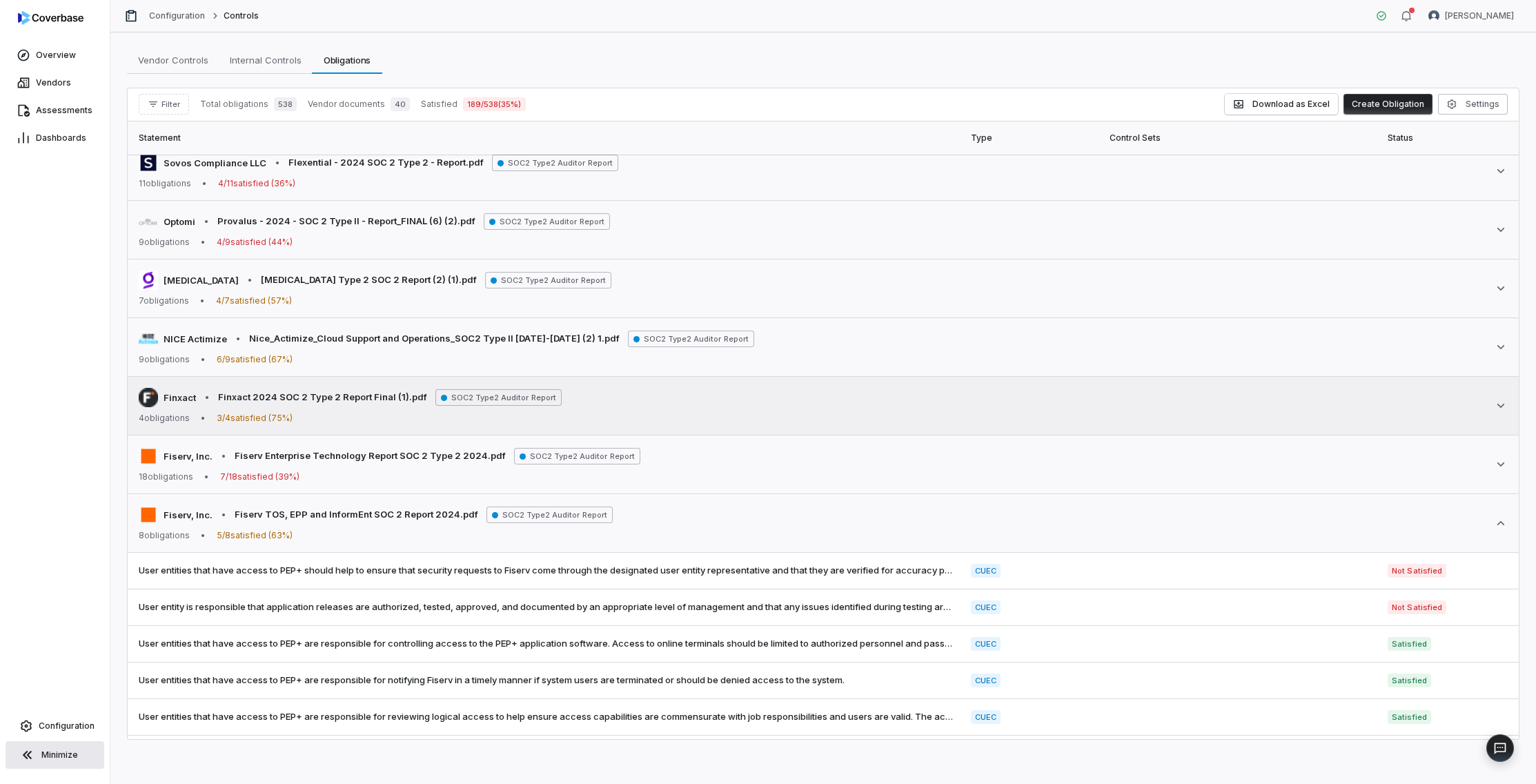
scroll to position [346, 0]
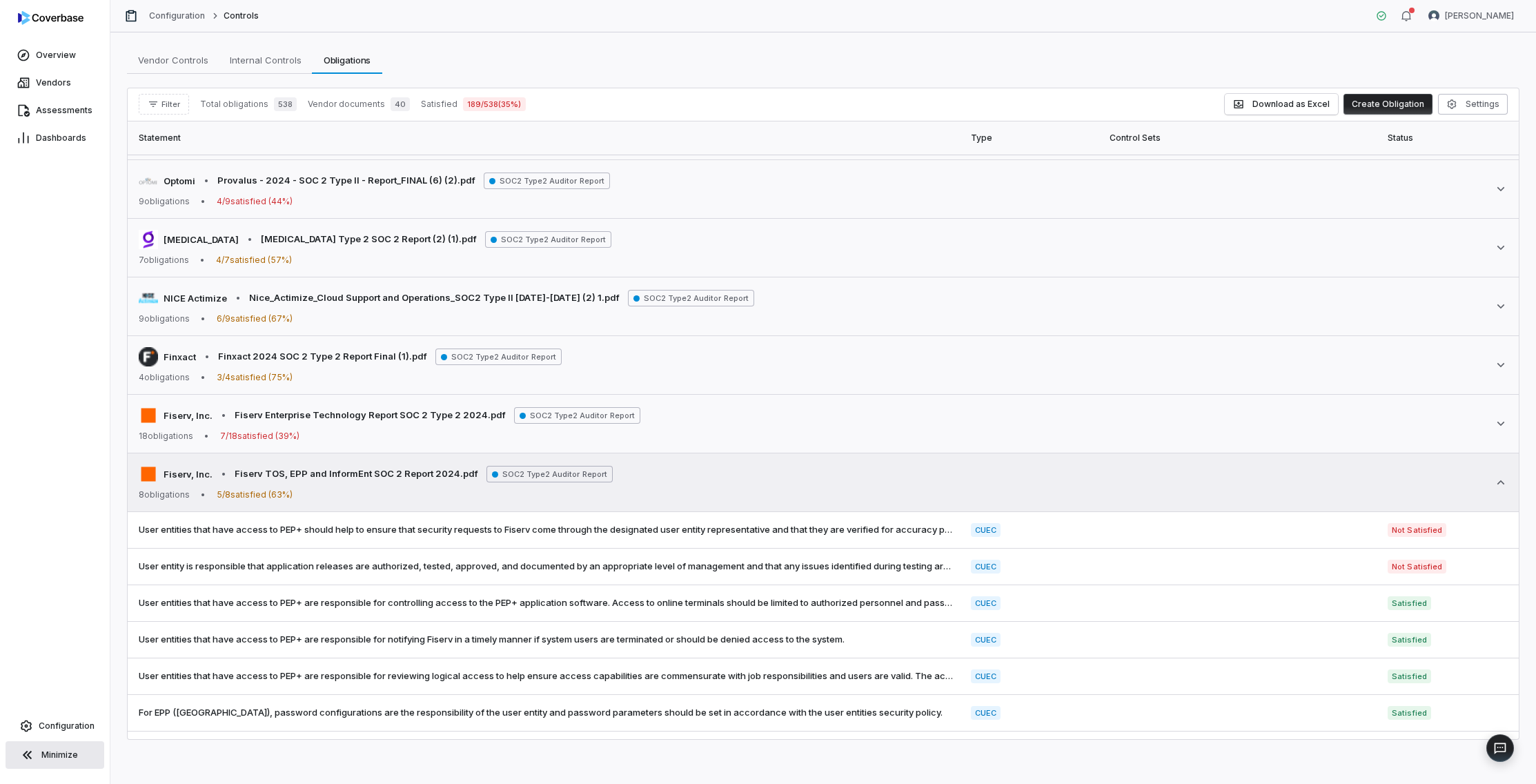
click at [1334, 486] on icon at bounding box center [1500, 482] width 14 height 14
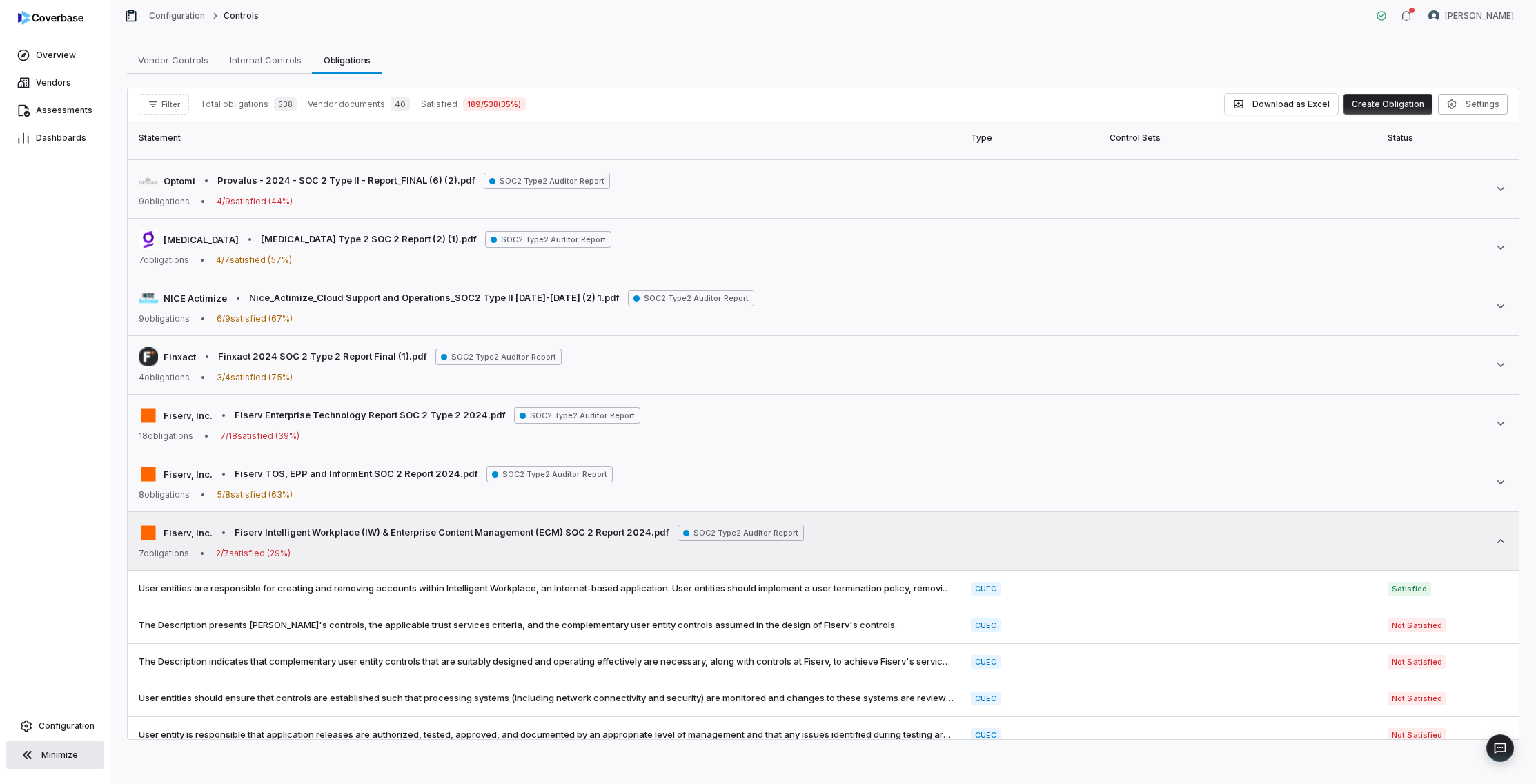
click at [1334, 540] on icon at bounding box center [1500, 541] width 14 height 14
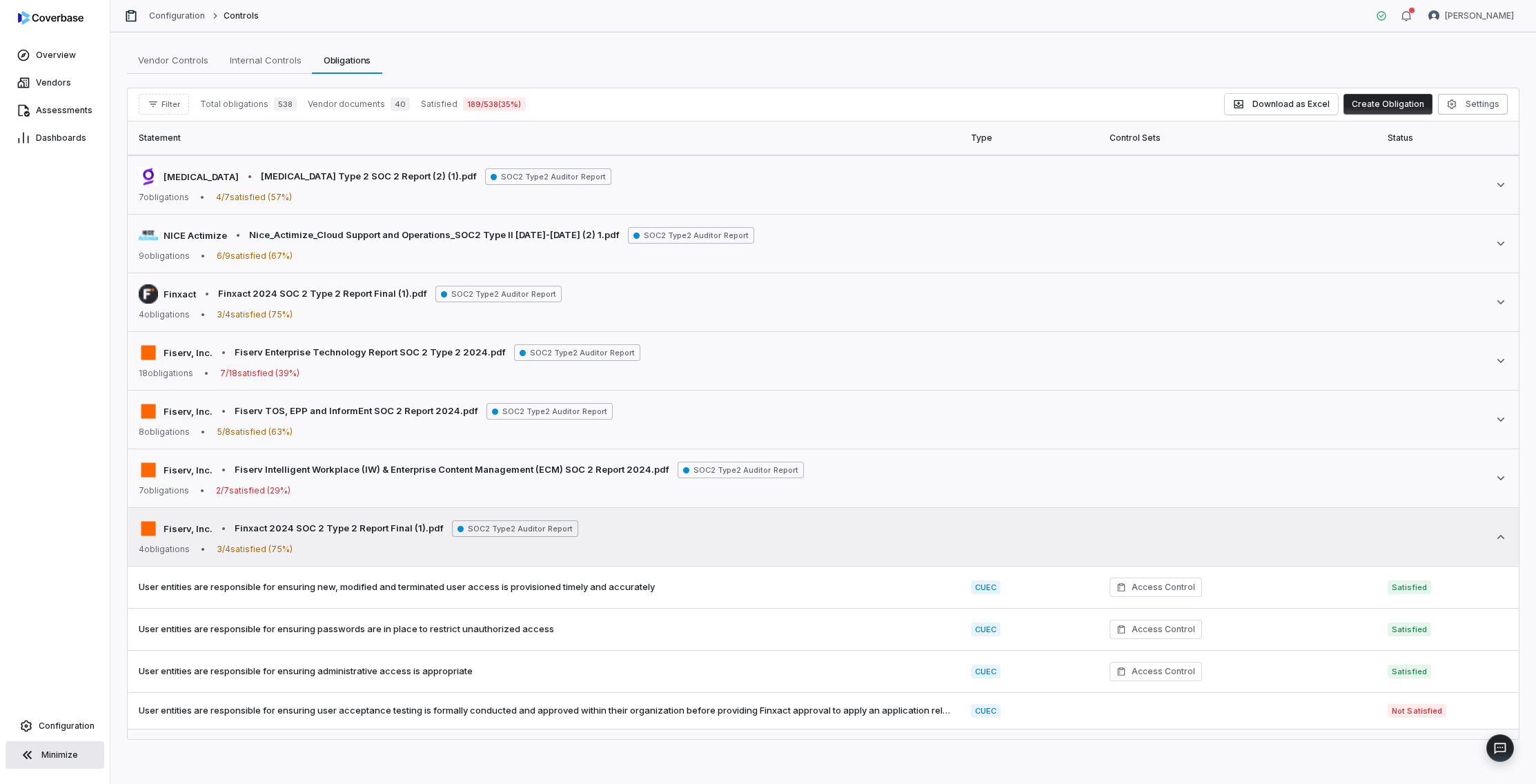
click at [1334, 540] on icon at bounding box center [1500, 536] width 14 height 14
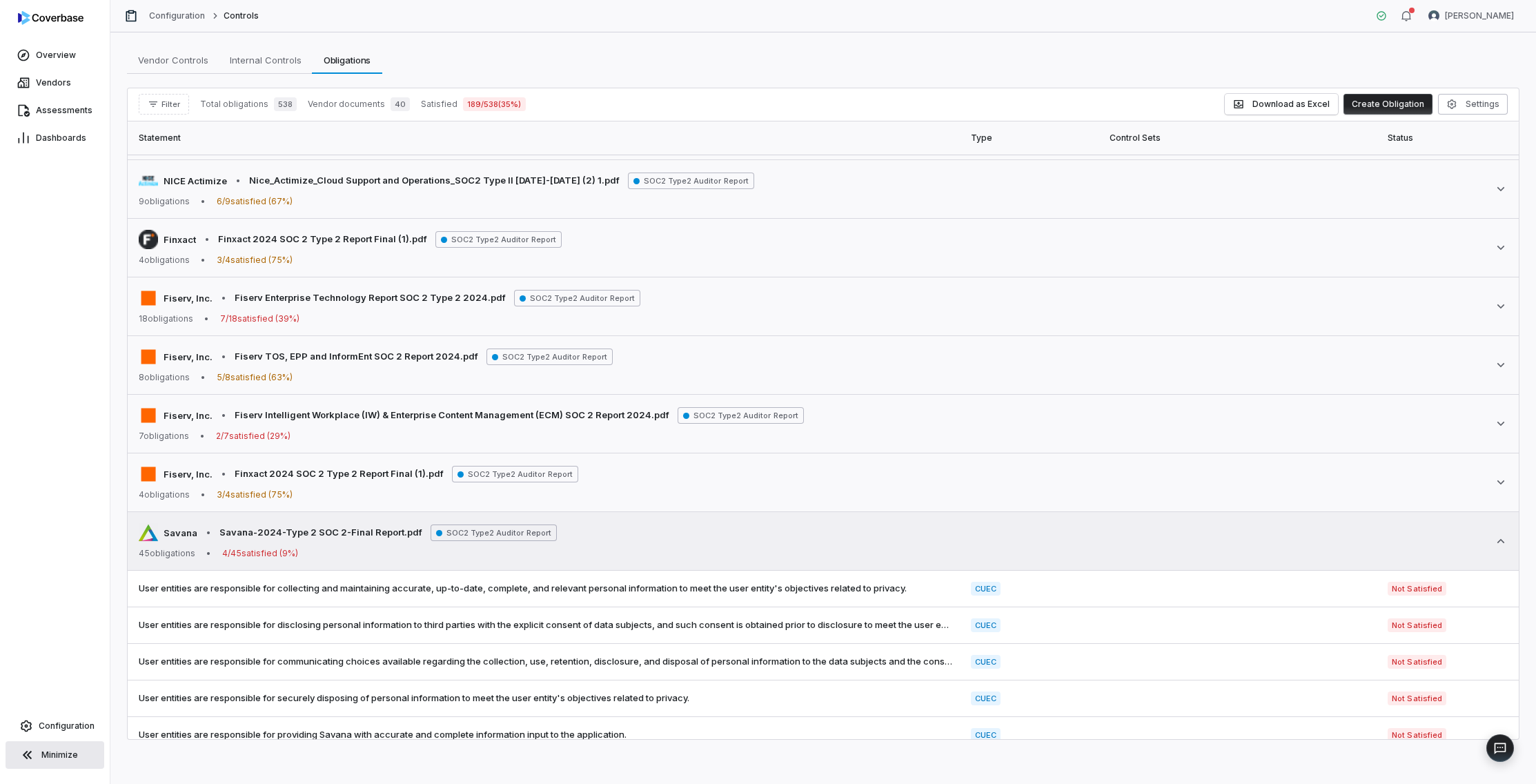
click at [1334, 536] on icon at bounding box center [1500, 541] width 14 height 14
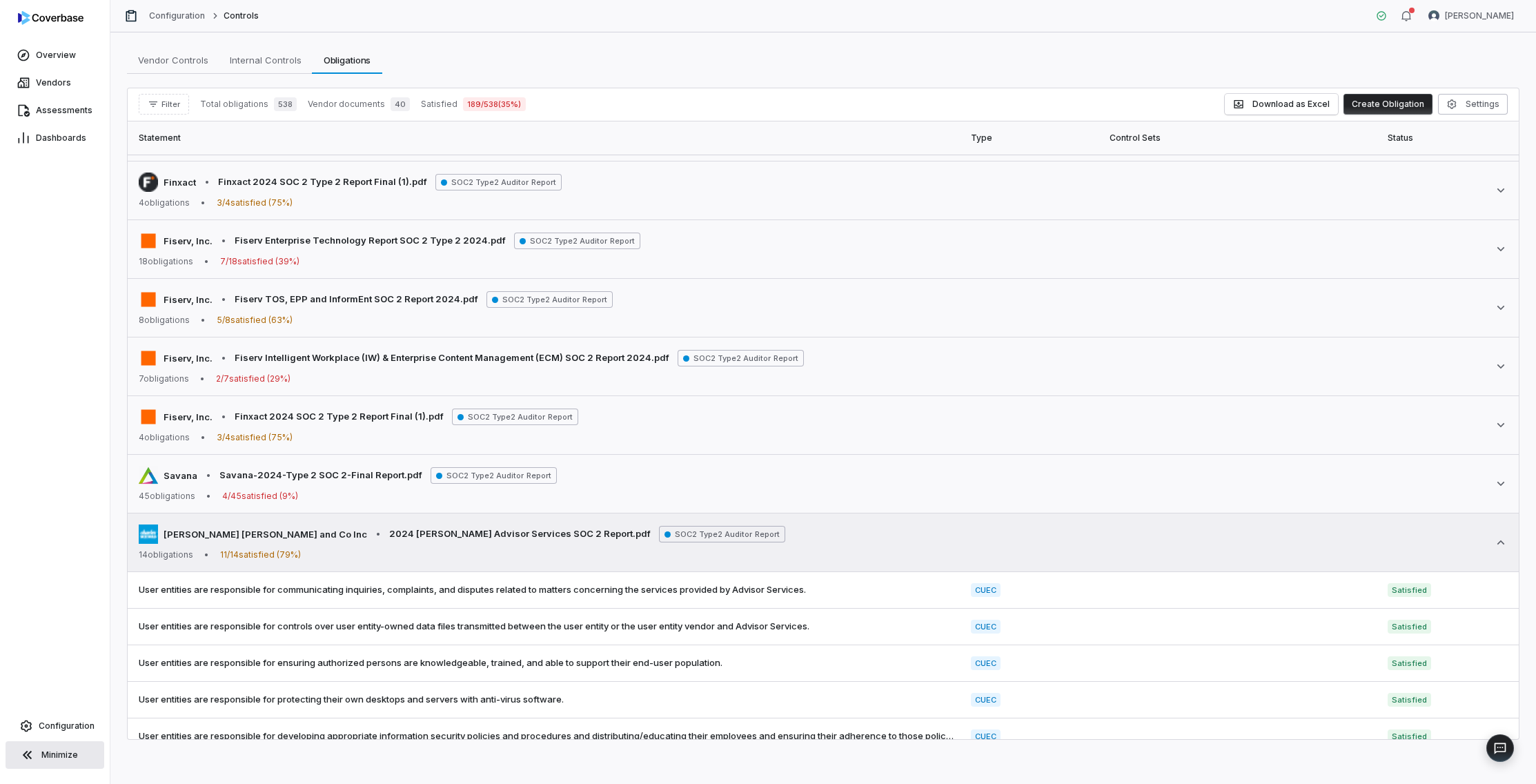
click at [1334, 547] on icon at bounding box center [1500, 542] width 14 height 14
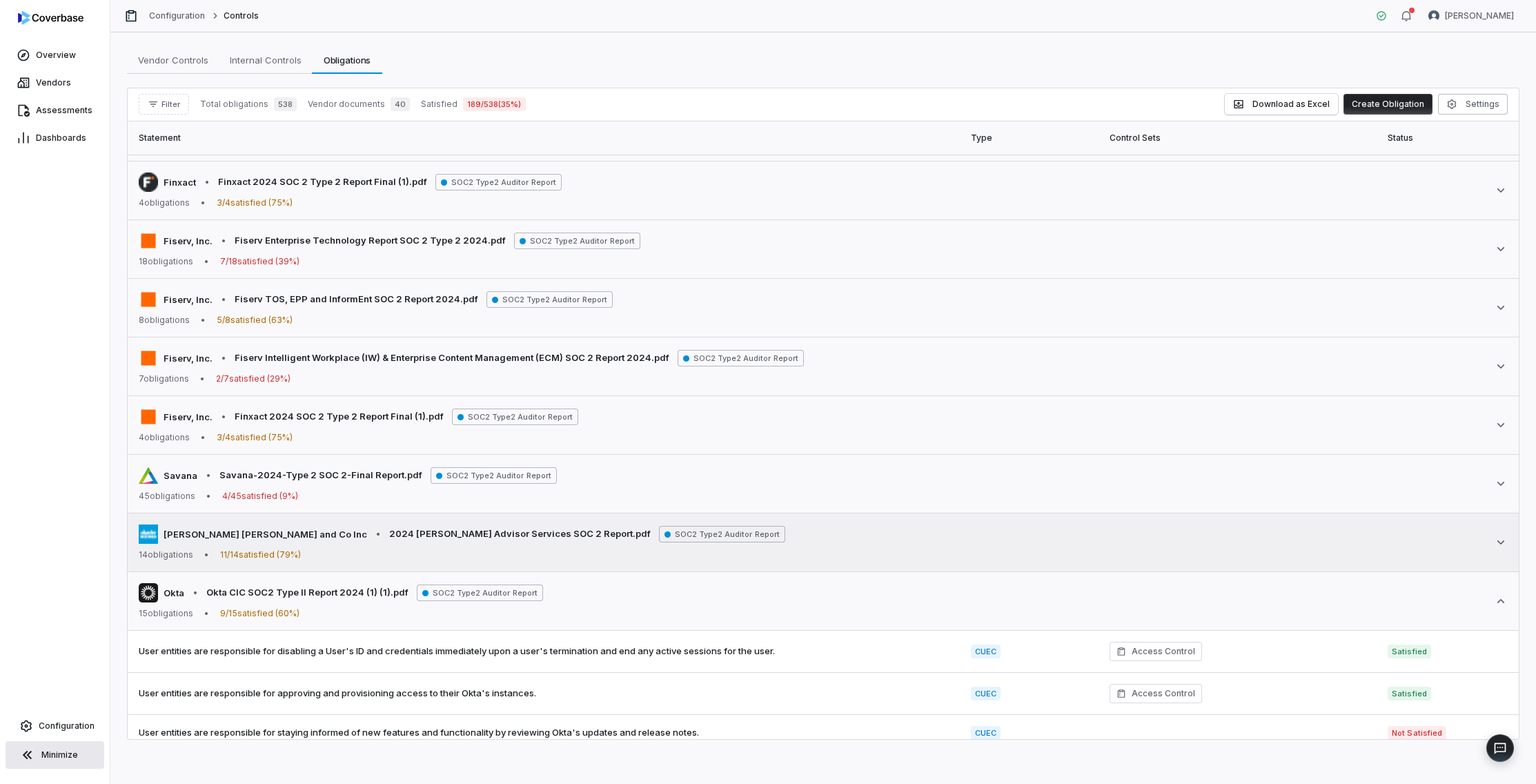
scroll to position [594, 0]
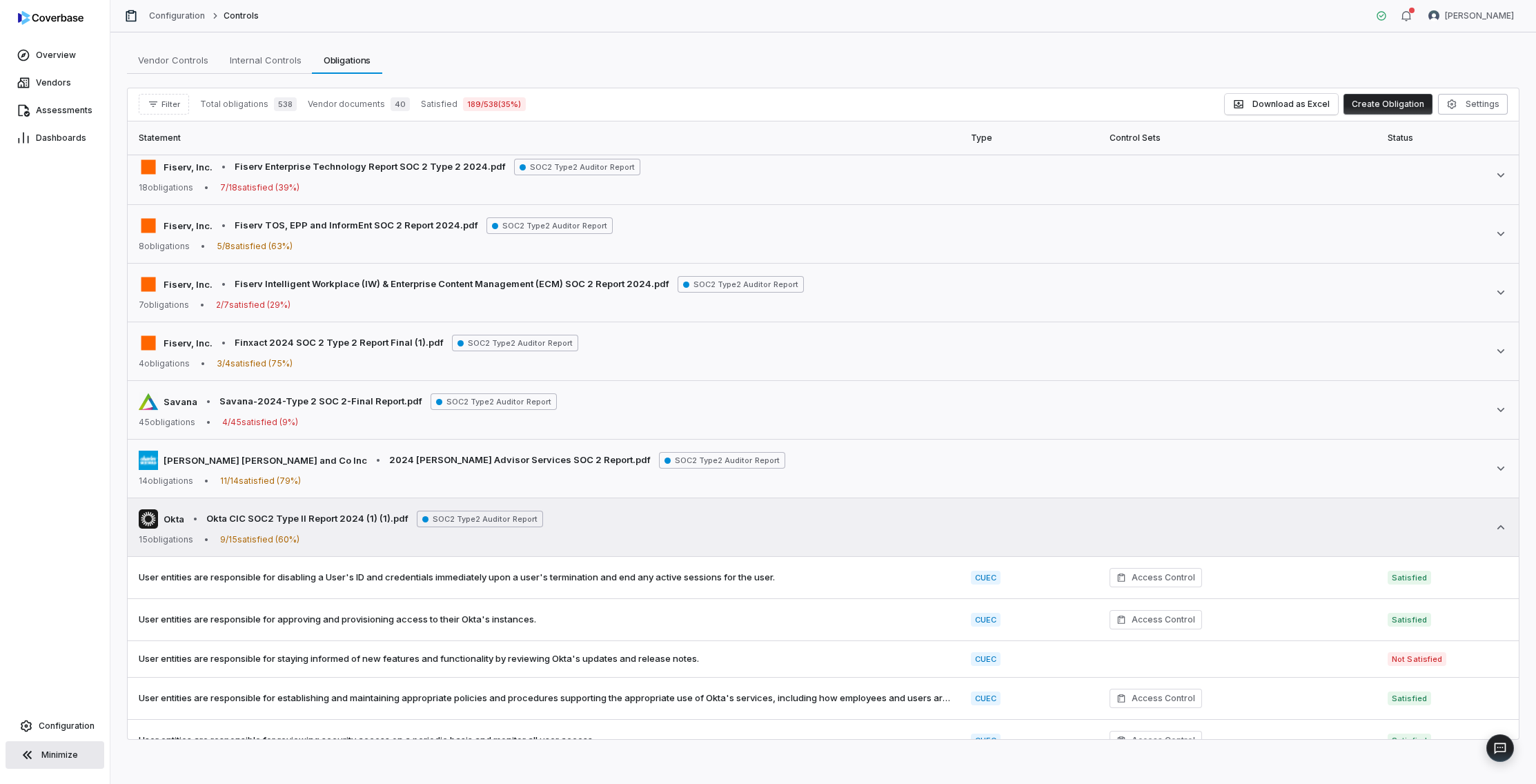
click at [1334, 549] on td "Okta • Okta CIC SOC2 Type II Report 2024 (1) (1).pdf SOC2 Type2 Auditor Report …" at bounding box center [824, 528] width 1391 height 59
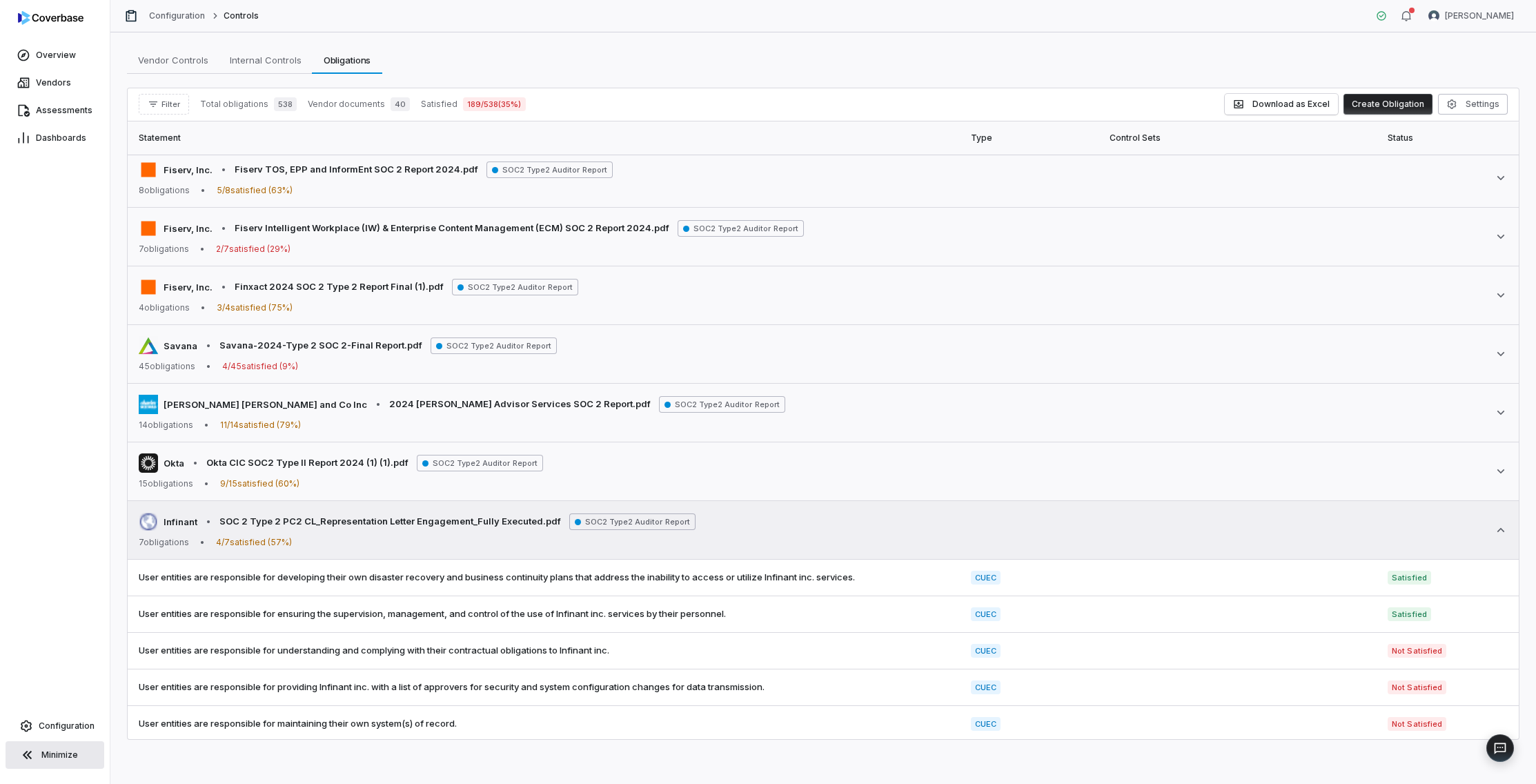
click at [1334, 534] on icon at bounding box center [1500, 530] width 14 height 14
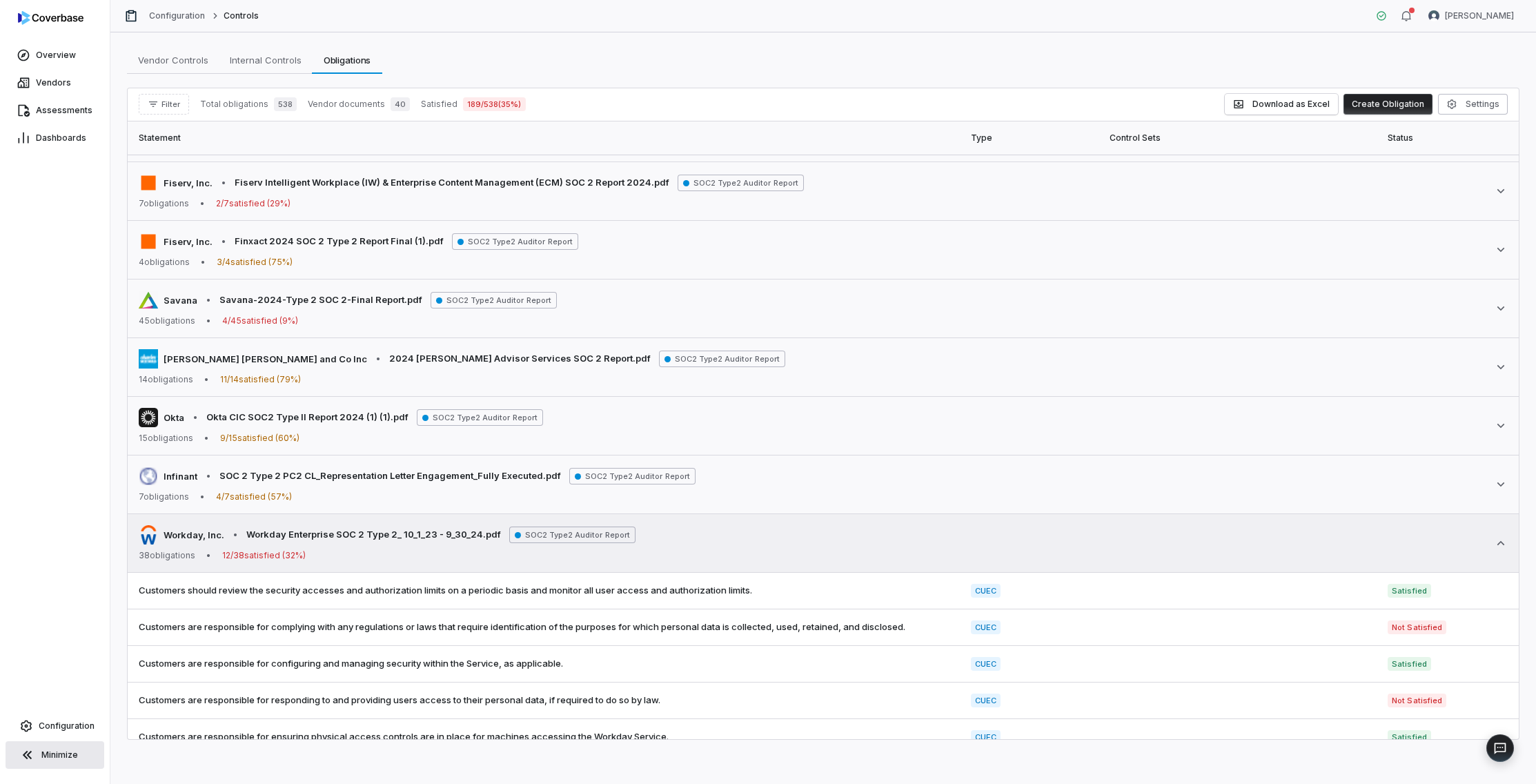
click at [1334, 544] on icon at bounding box center [1500, 543] width 14 height 14
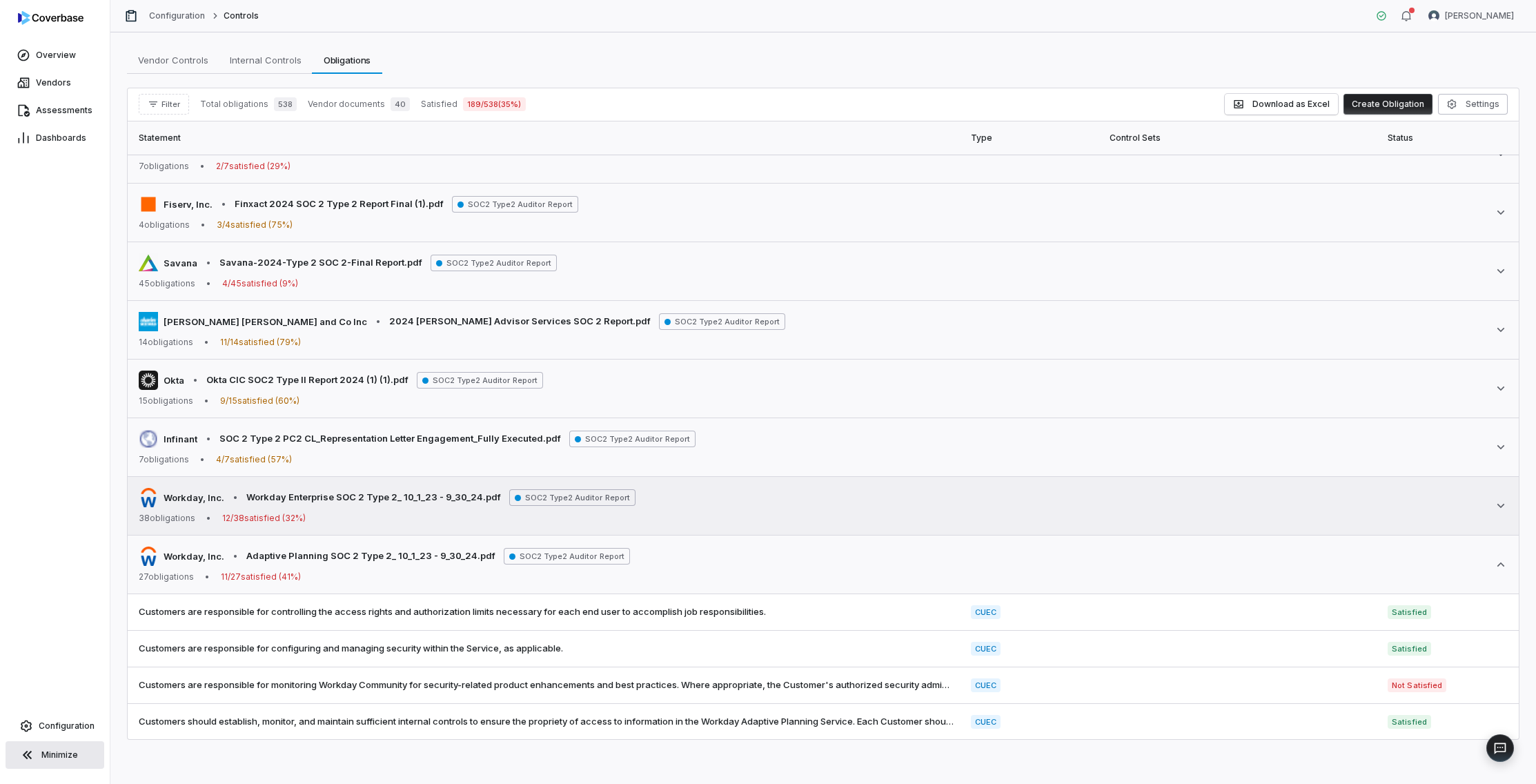
scroll to position [774, 0]
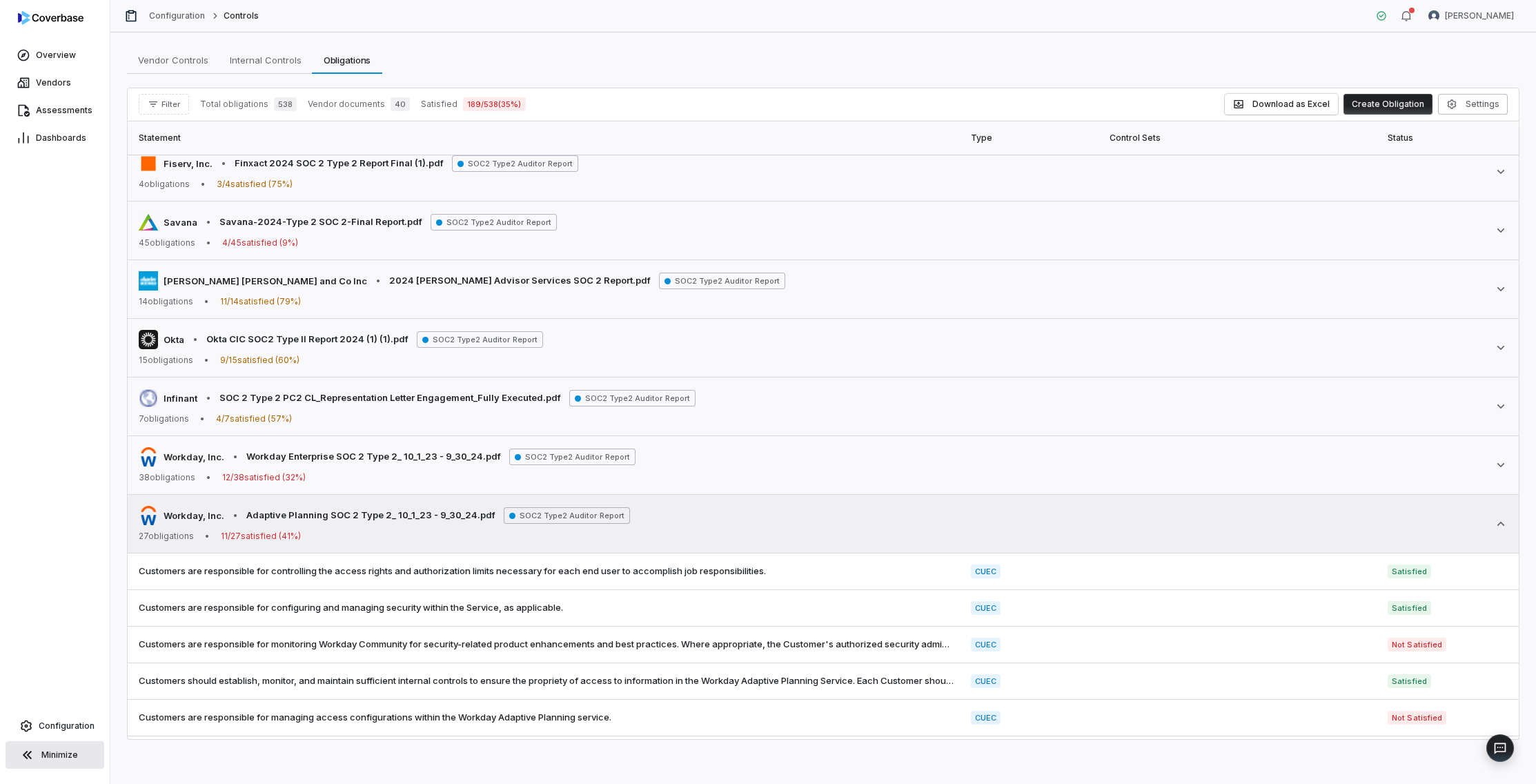
click at [1334, 534] on div "Workday, Inc. • Adaptive Planning SOC 2 Type 2_ 10_1_23 - 9_30_24.pdf SOC2 Type…" at bounding box center [824, 523] width 1369 height 36
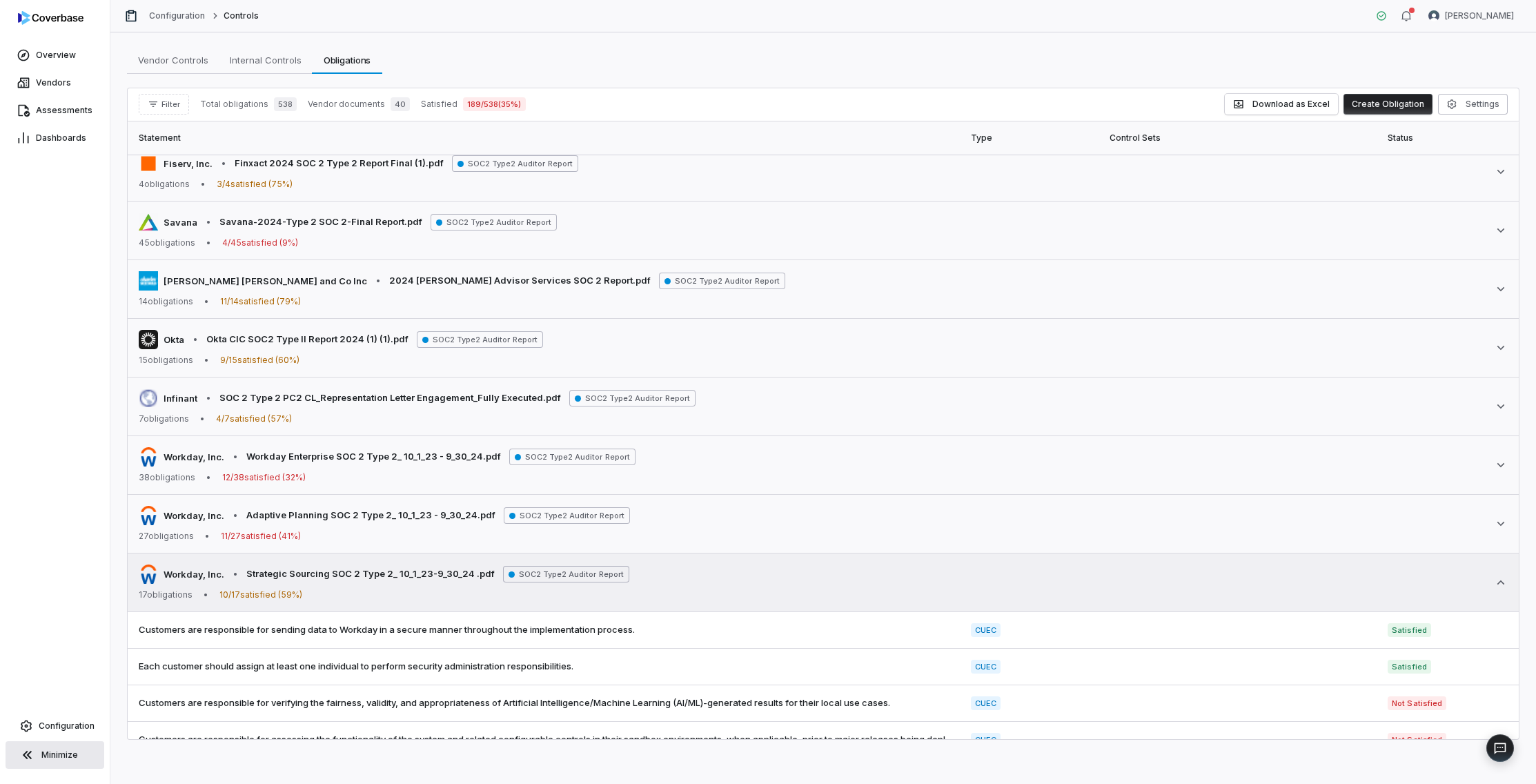
click at [1334, 579] on icon at bounding box center [1500, 582] width 14 height 14
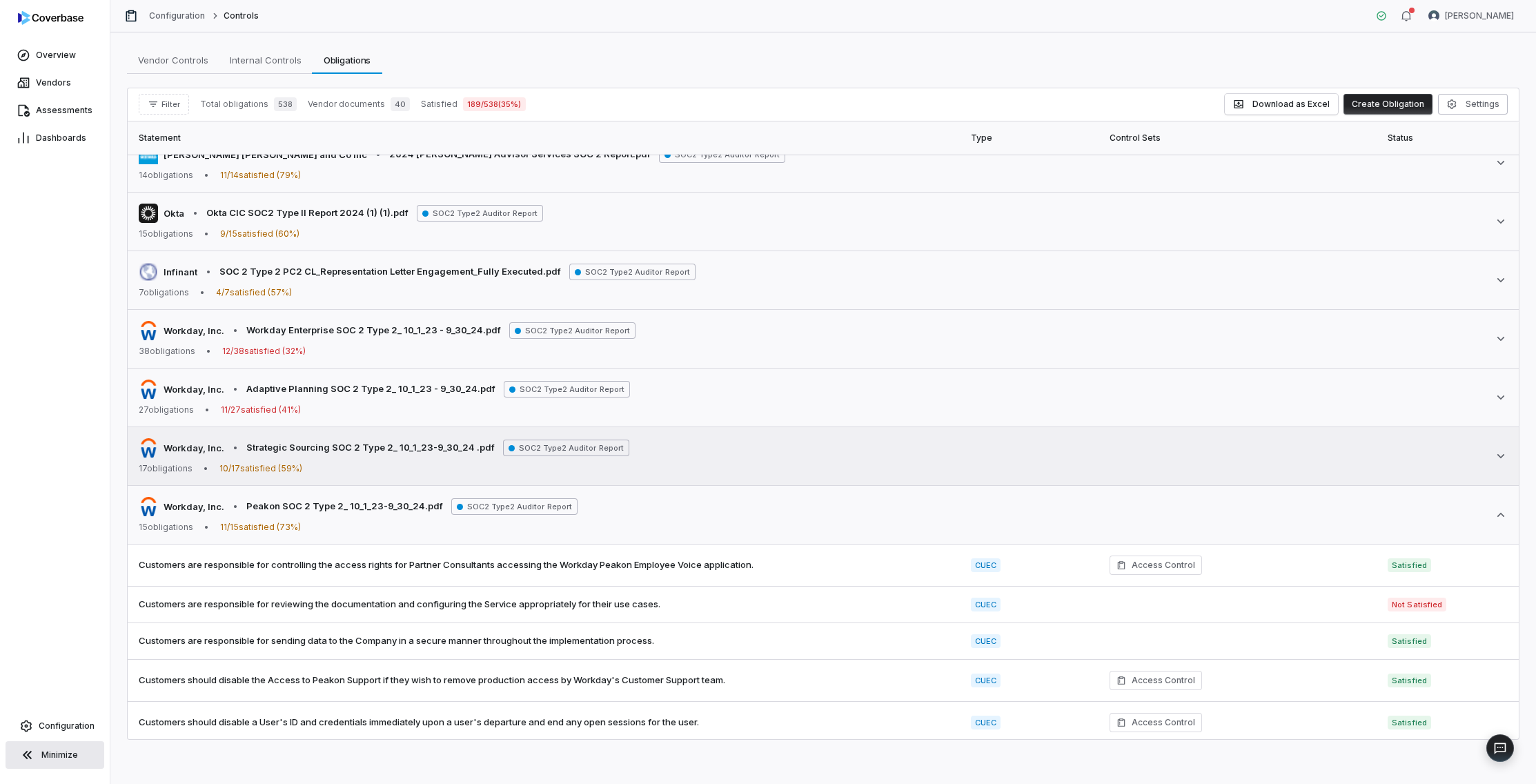
scroll to position [938, 0]
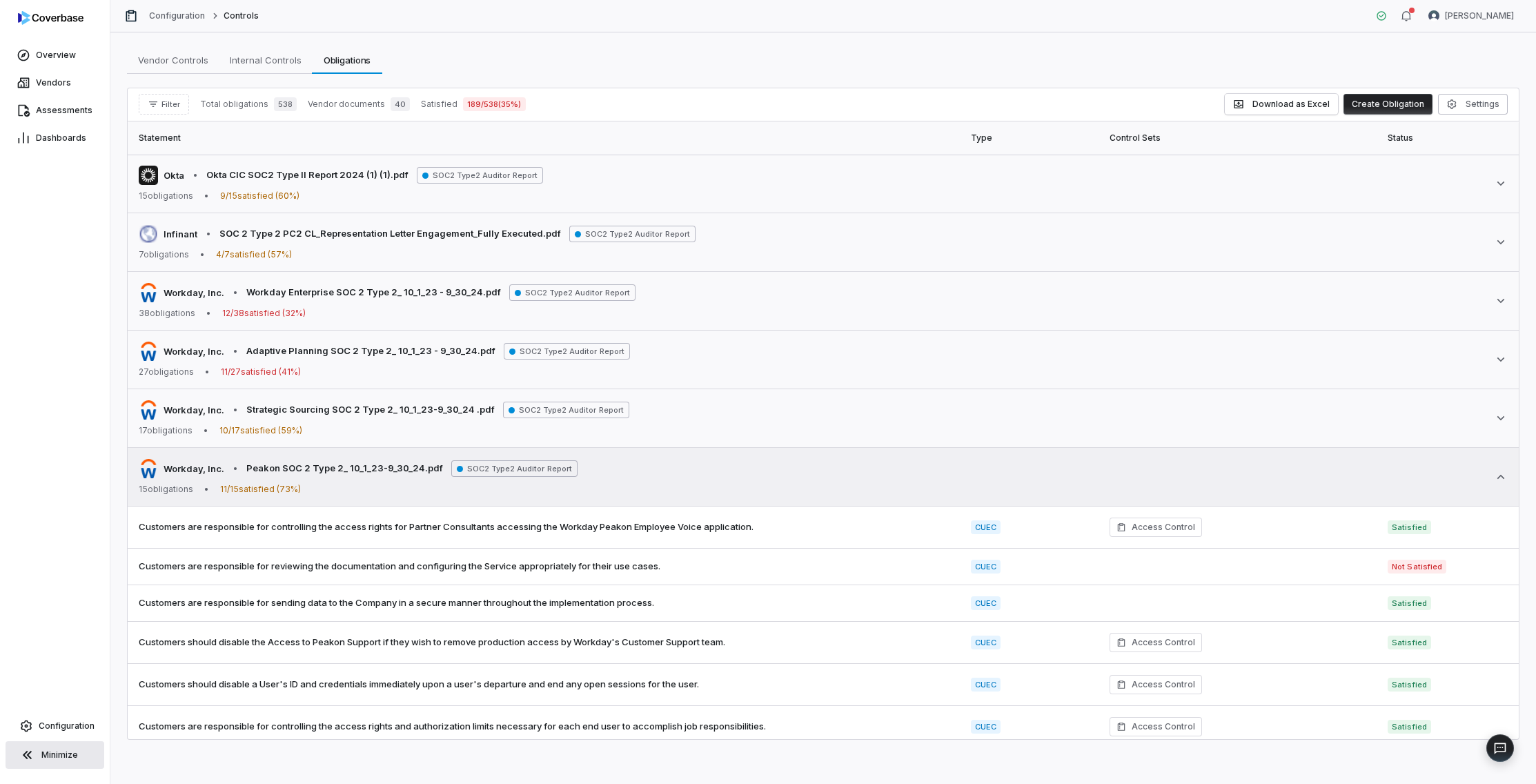
click at [1334, 475] on icon at bounding box center [1500, 476] width 14 height 14
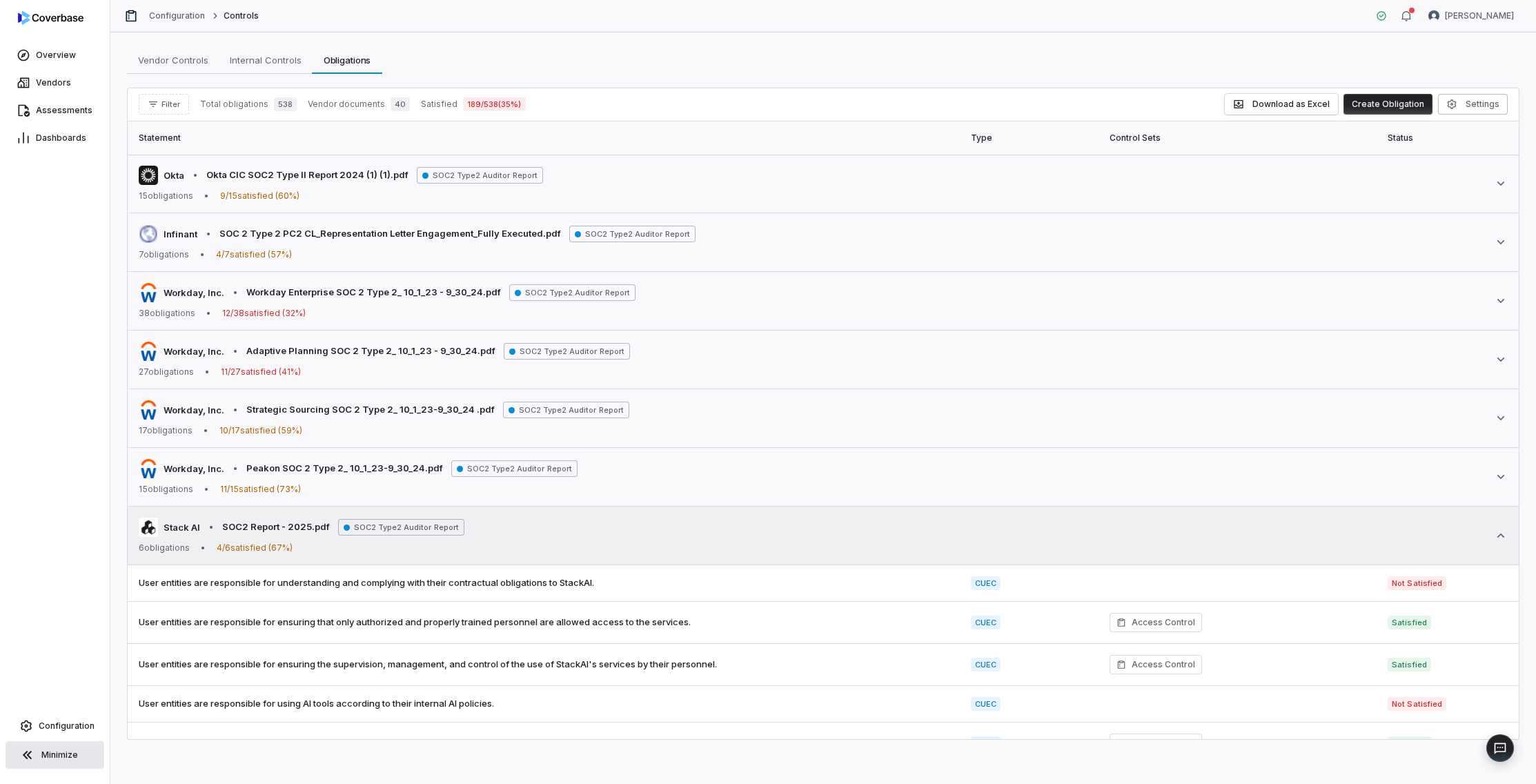
click at [1334, 542] on icon at bounding box center [1500, 535] width 14 height 14
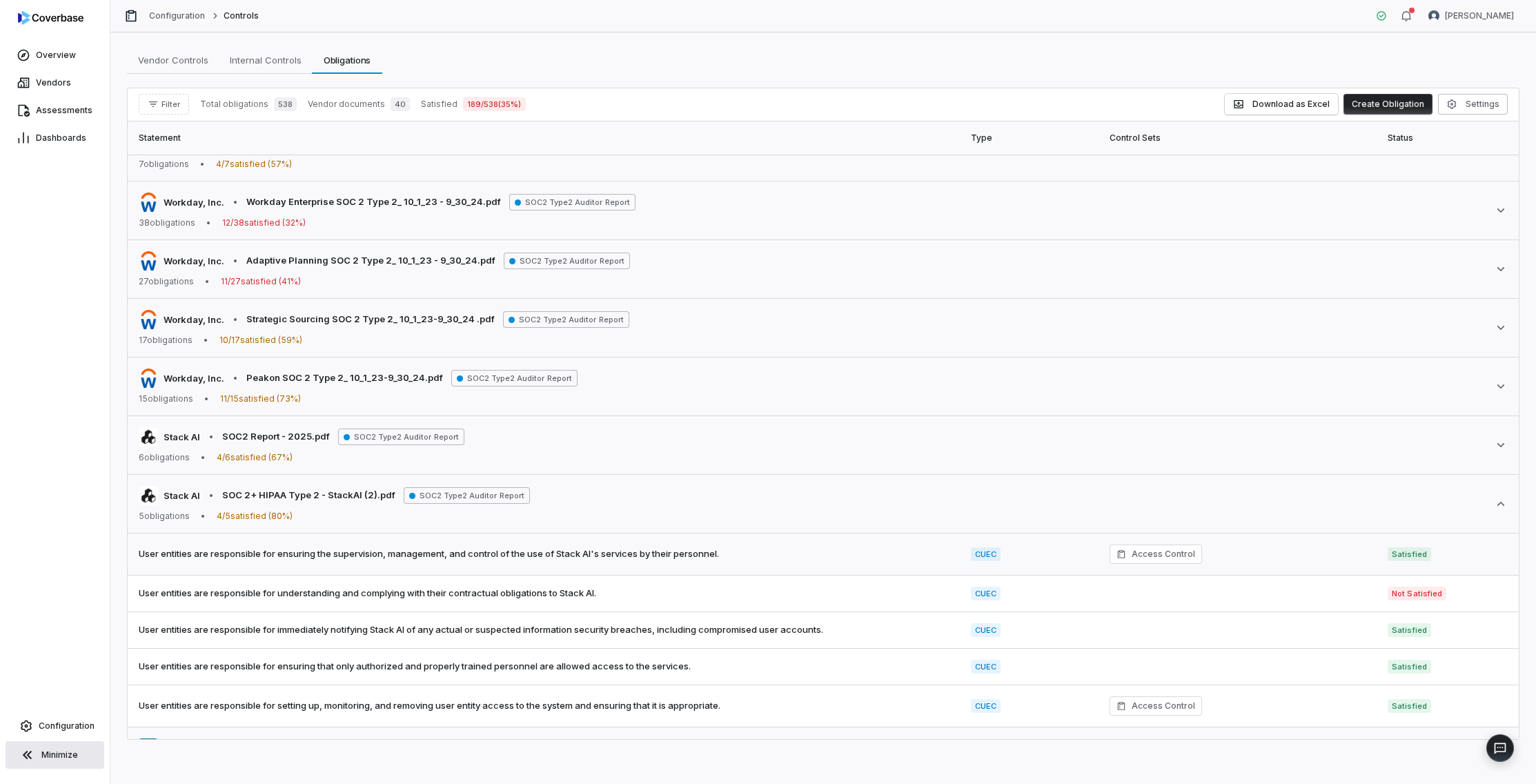
scroll to position [1036, 0]
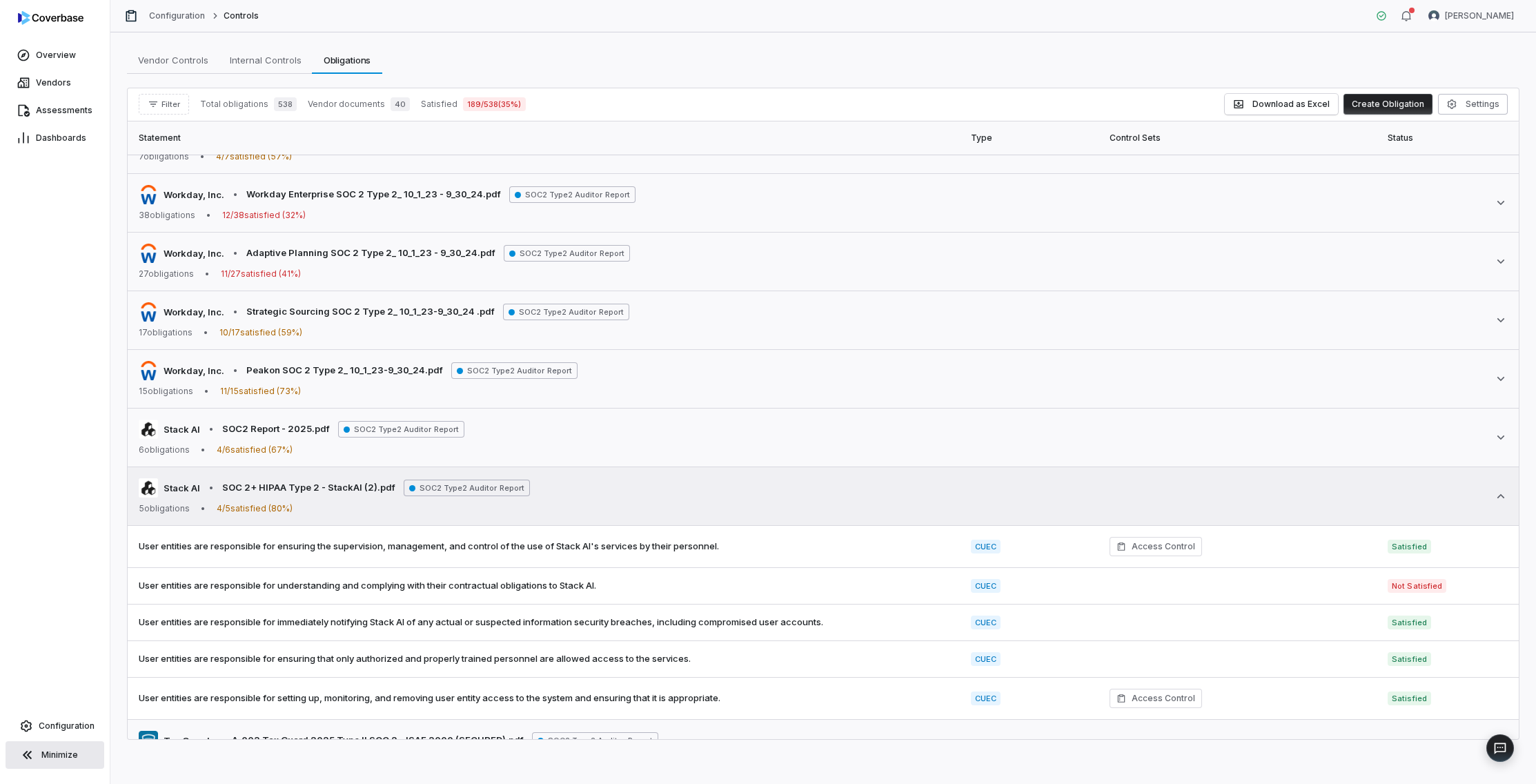
click at [1334, 497] on icon at bounding box center [1501, 496] width 7 height 4
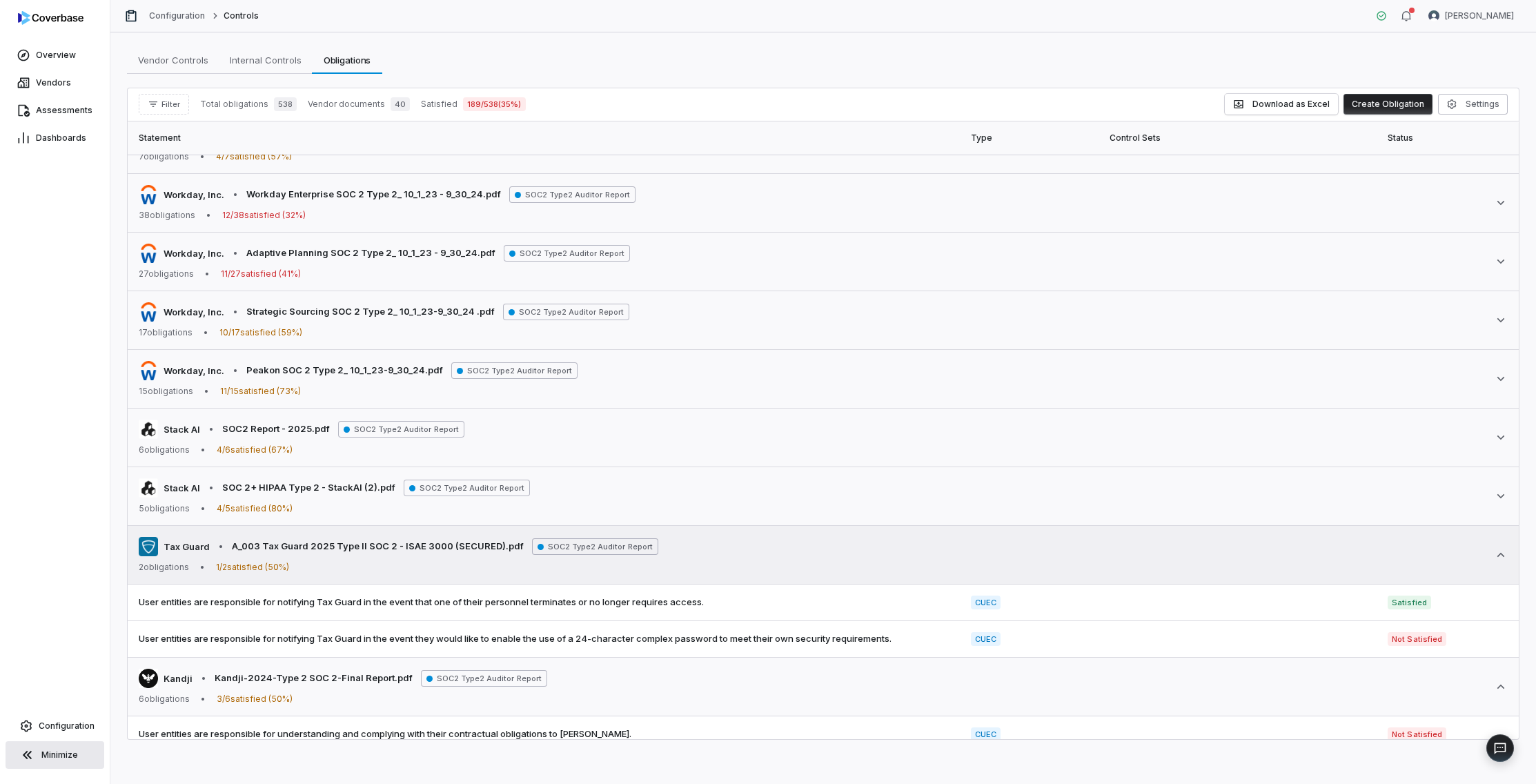
click at [1334, 552] on icon at bounding box center [1500, 555] width 14 height 14
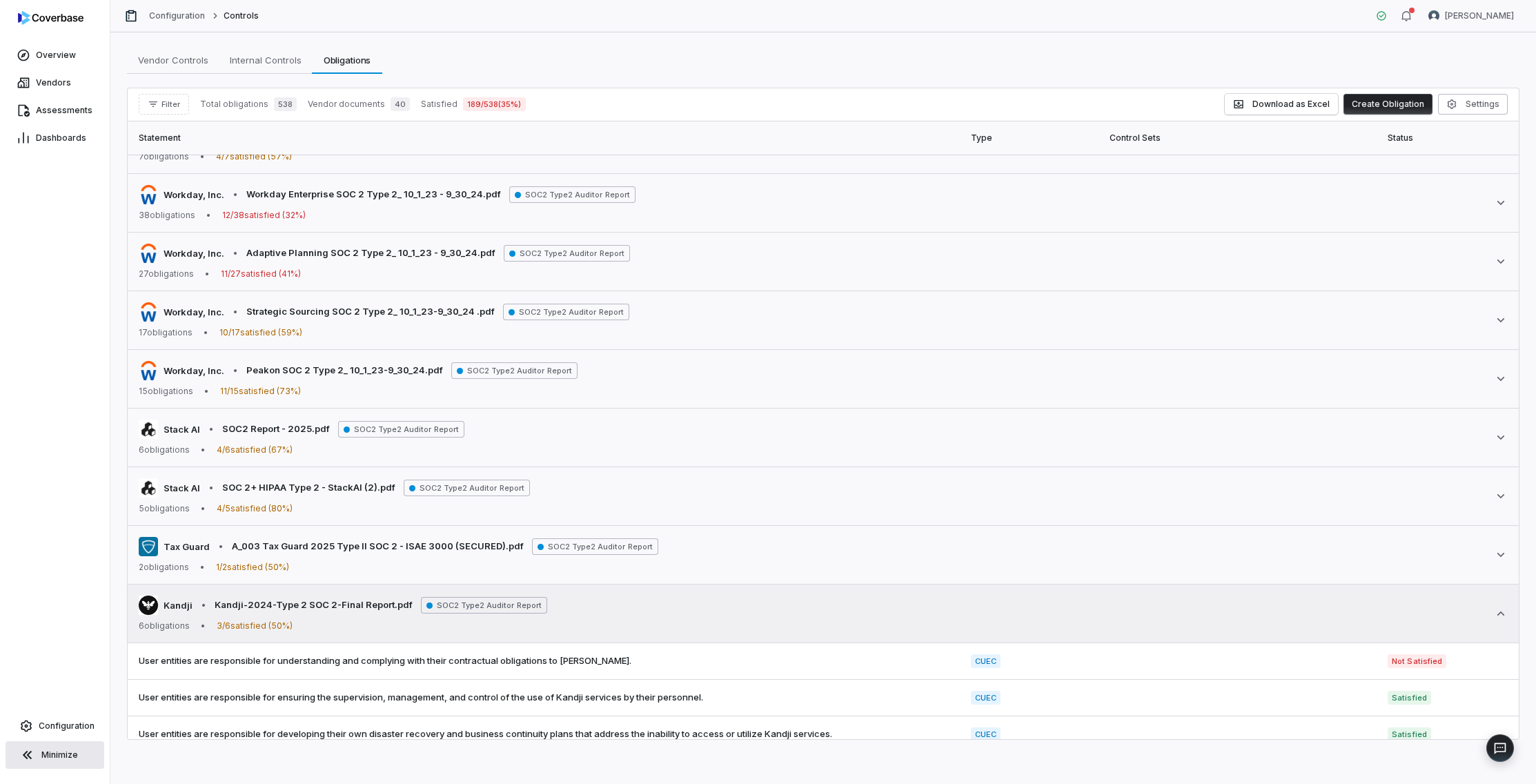
click at [1334, 614] on icon at bounding box center [1500, 613] width 14 height 14
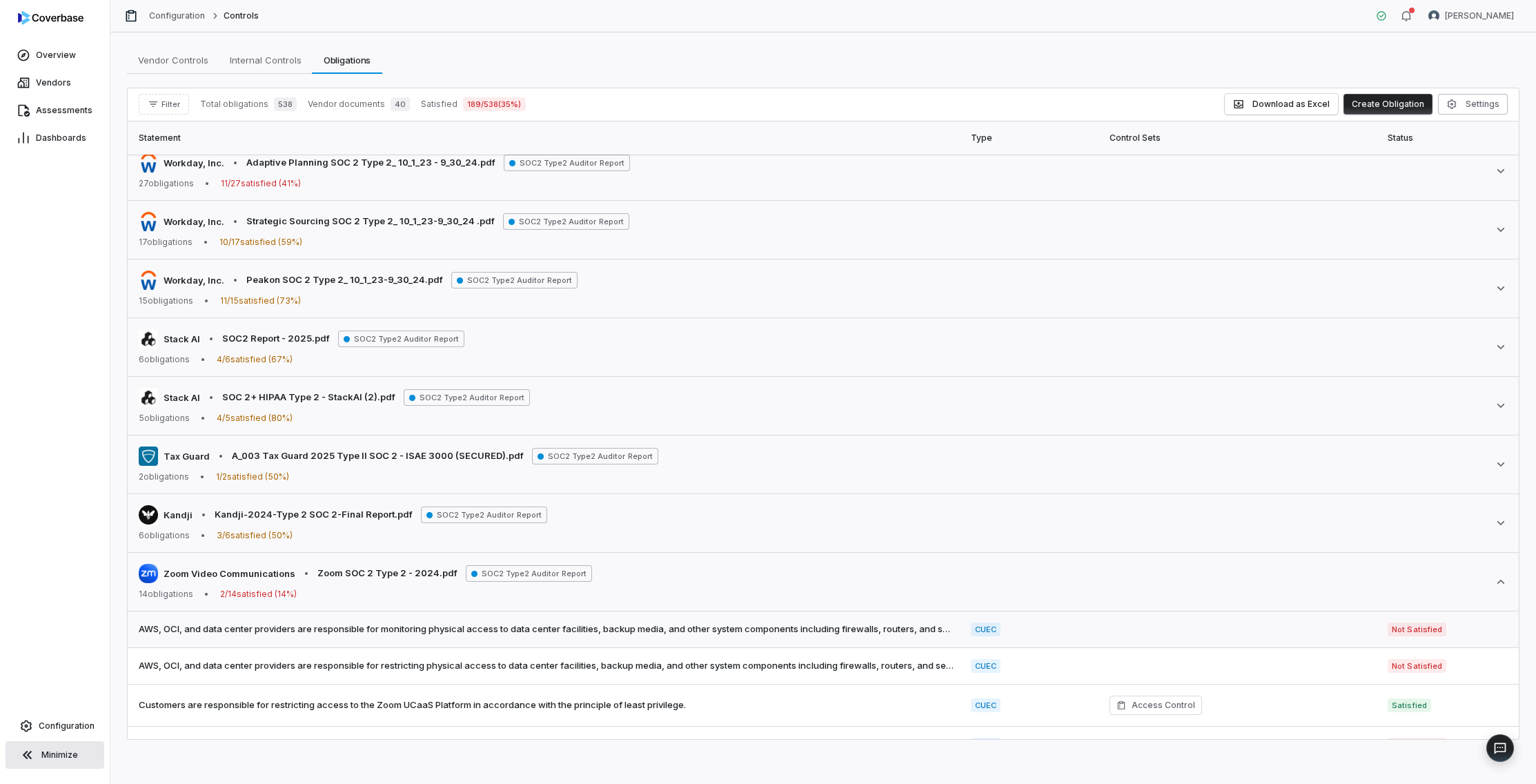
scroll to position [1153, 0]
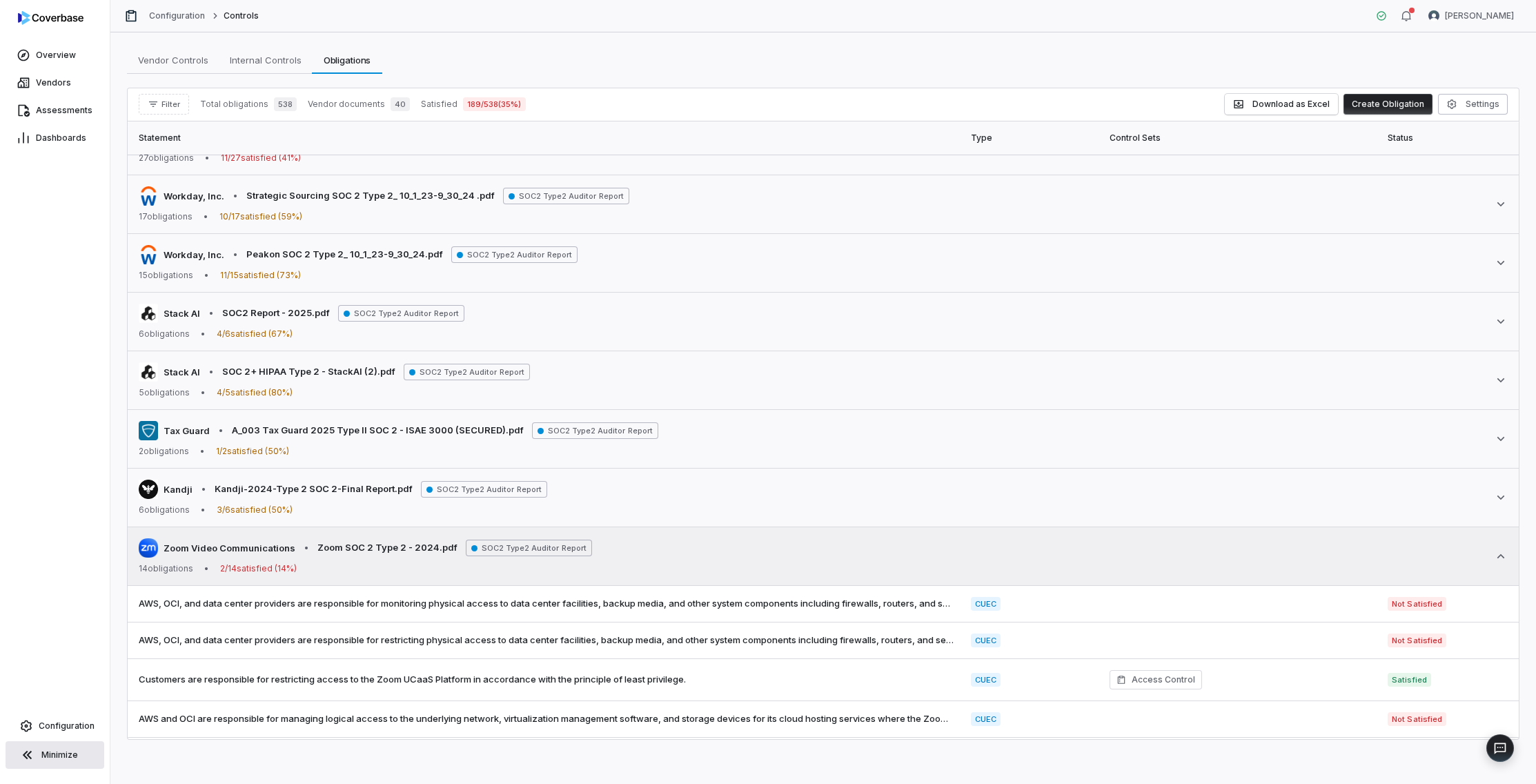
click at [1334, 554] on icon at bounding box center [1500, 556] width 14 height 14
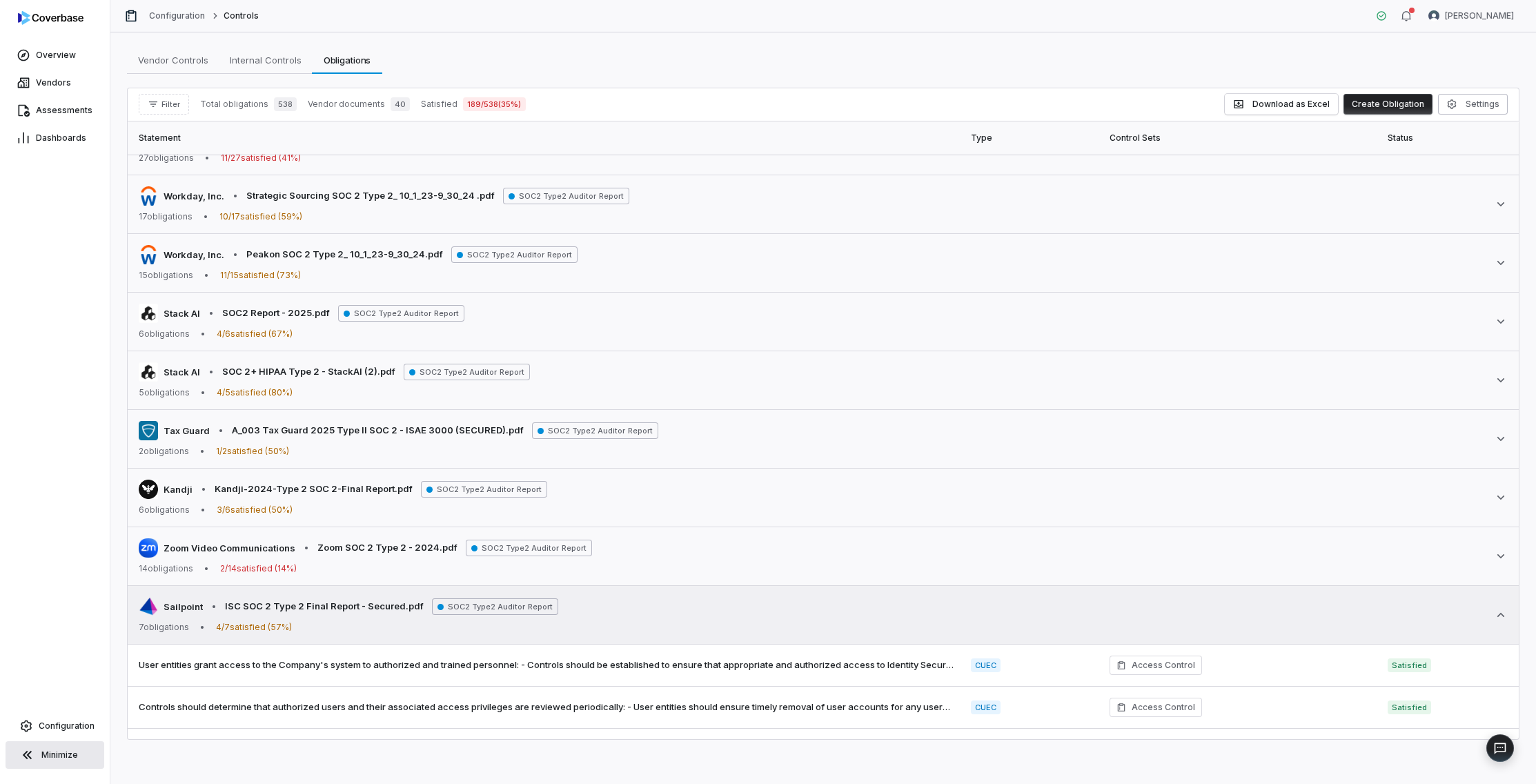
click at [1334, 626] on div "Sailpoint • ISC SOC 2 Type 2 Final Report - Secured.pdf SOC2 Type2 Auditor Repo…" at bounding box center [824, 614] width 1369 height 36
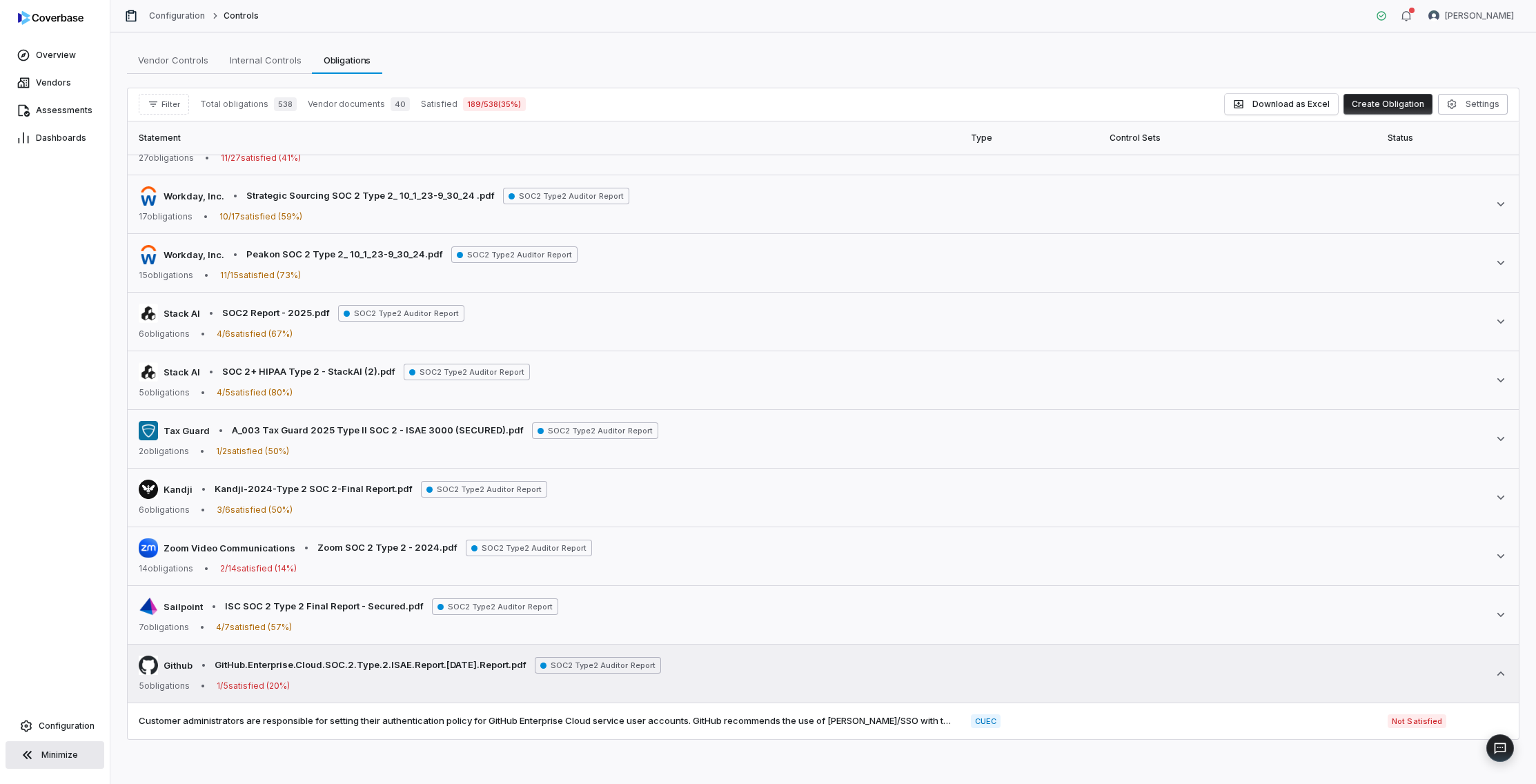
click at [1334, 669] on div "Github • GitHub.Enterprise.Cloud.SOC.2.Type.2.ISAE.Report.11-26-24.Report.pdf S…" at bounding box center [824, 673] width 1369 height 36
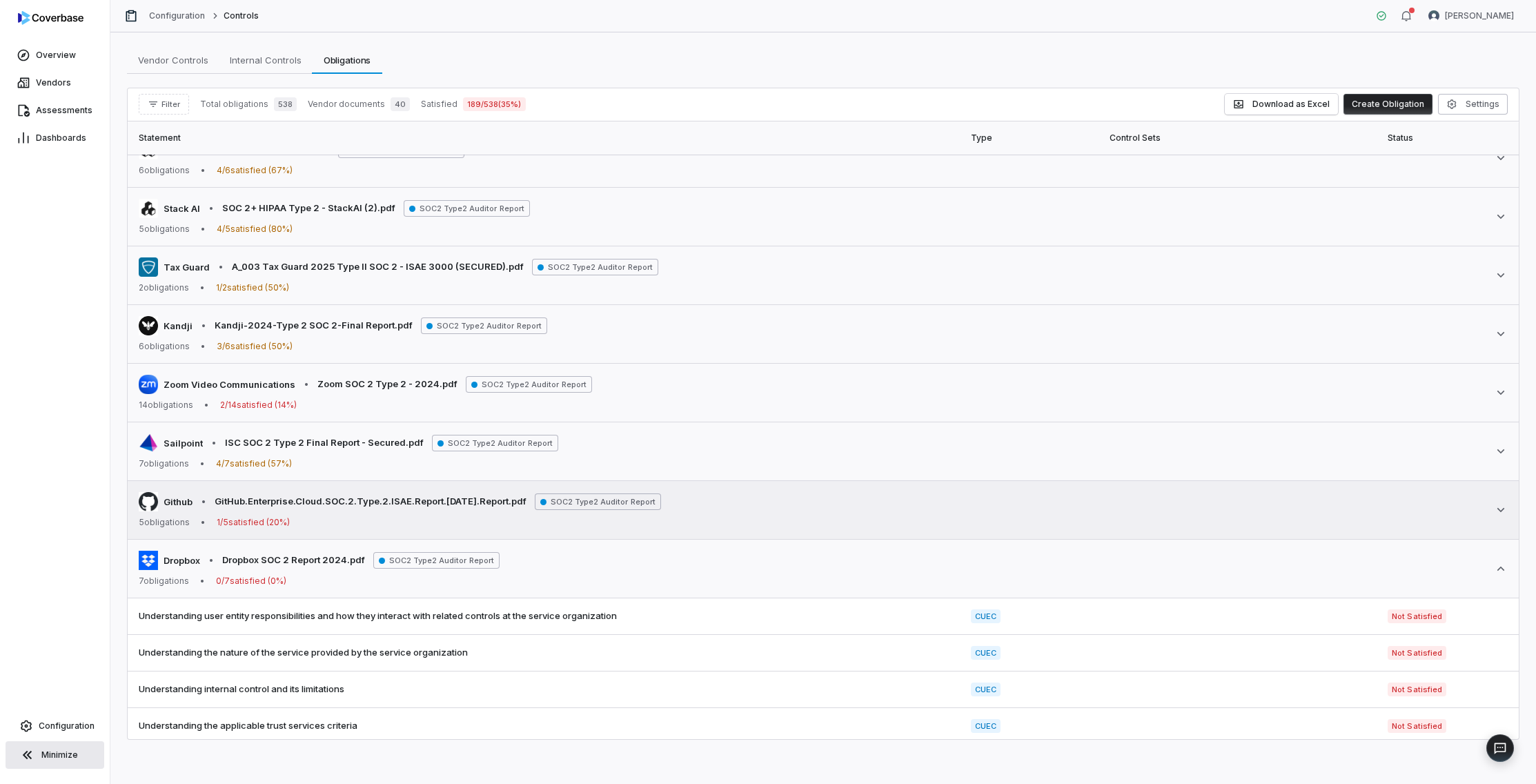
scroll to position [1350, 0]
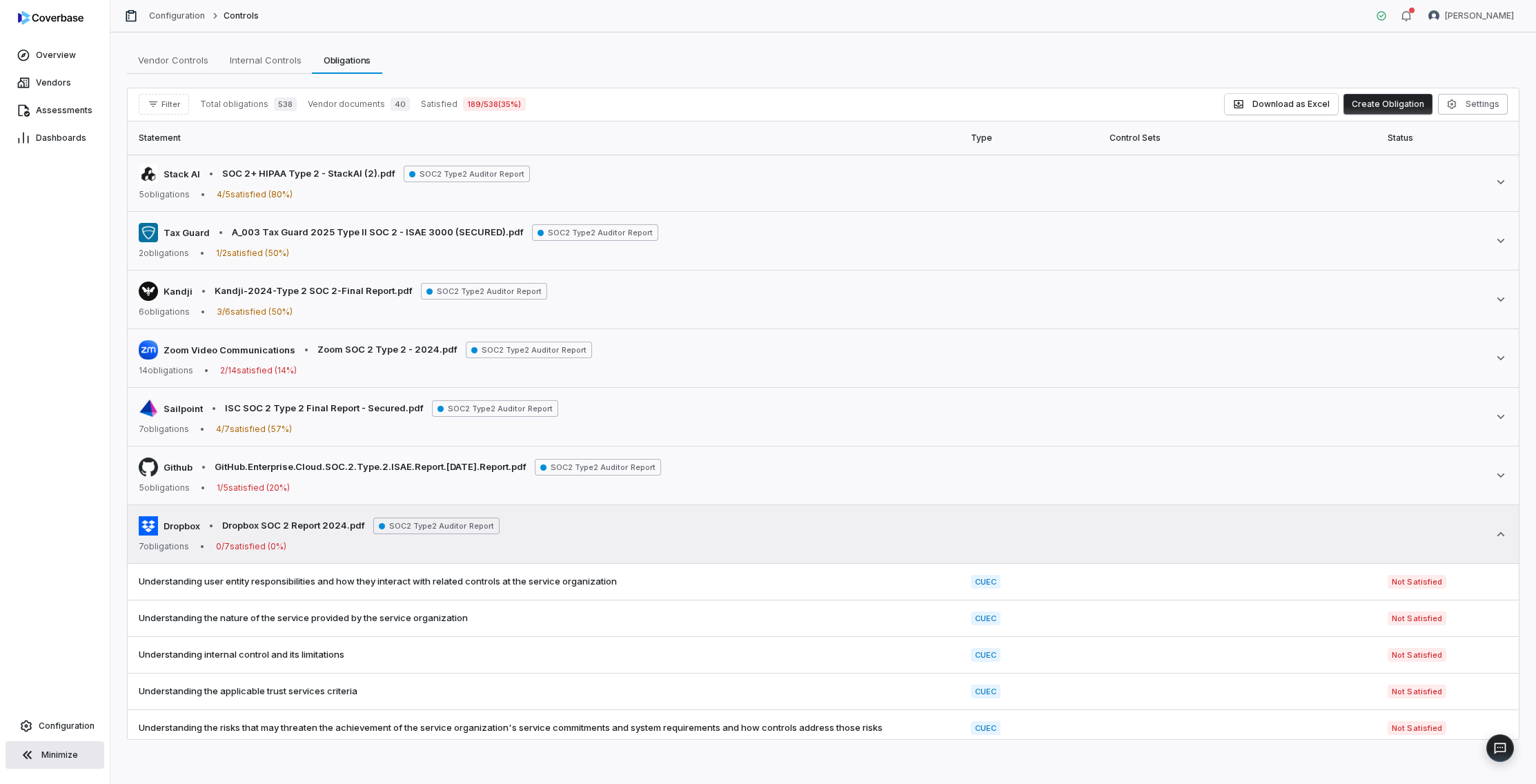
click at [1334, 541] on div "Dropbox • Dropbox SOC 2 Report 2024.pdf SOC2 Type2 Auditor Report 7 obligations…" at bounding box center [824, 533] width 1369 height 36
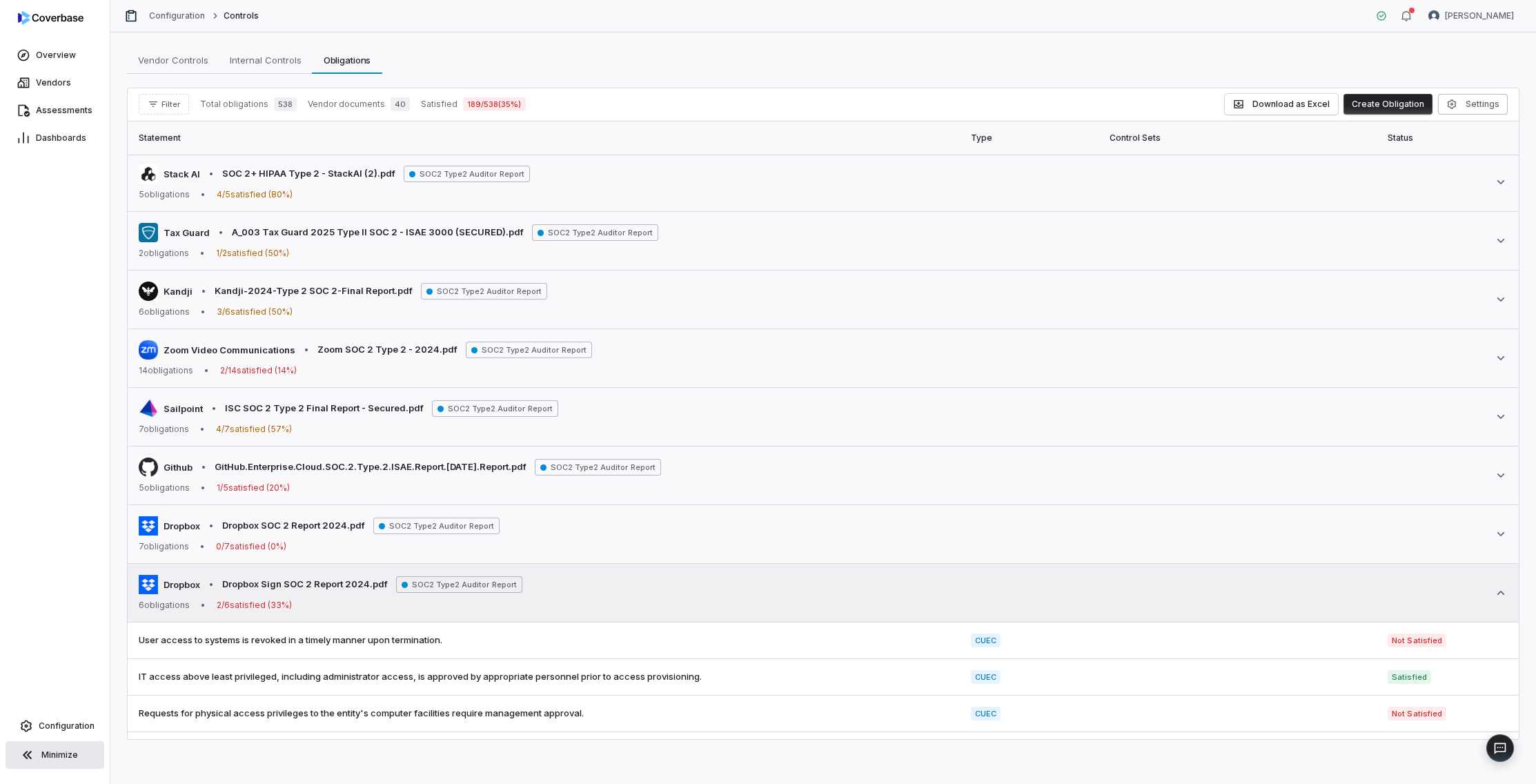
click at [1334, 591] on icon at bounding box center [1500, 592] width 14 height 14
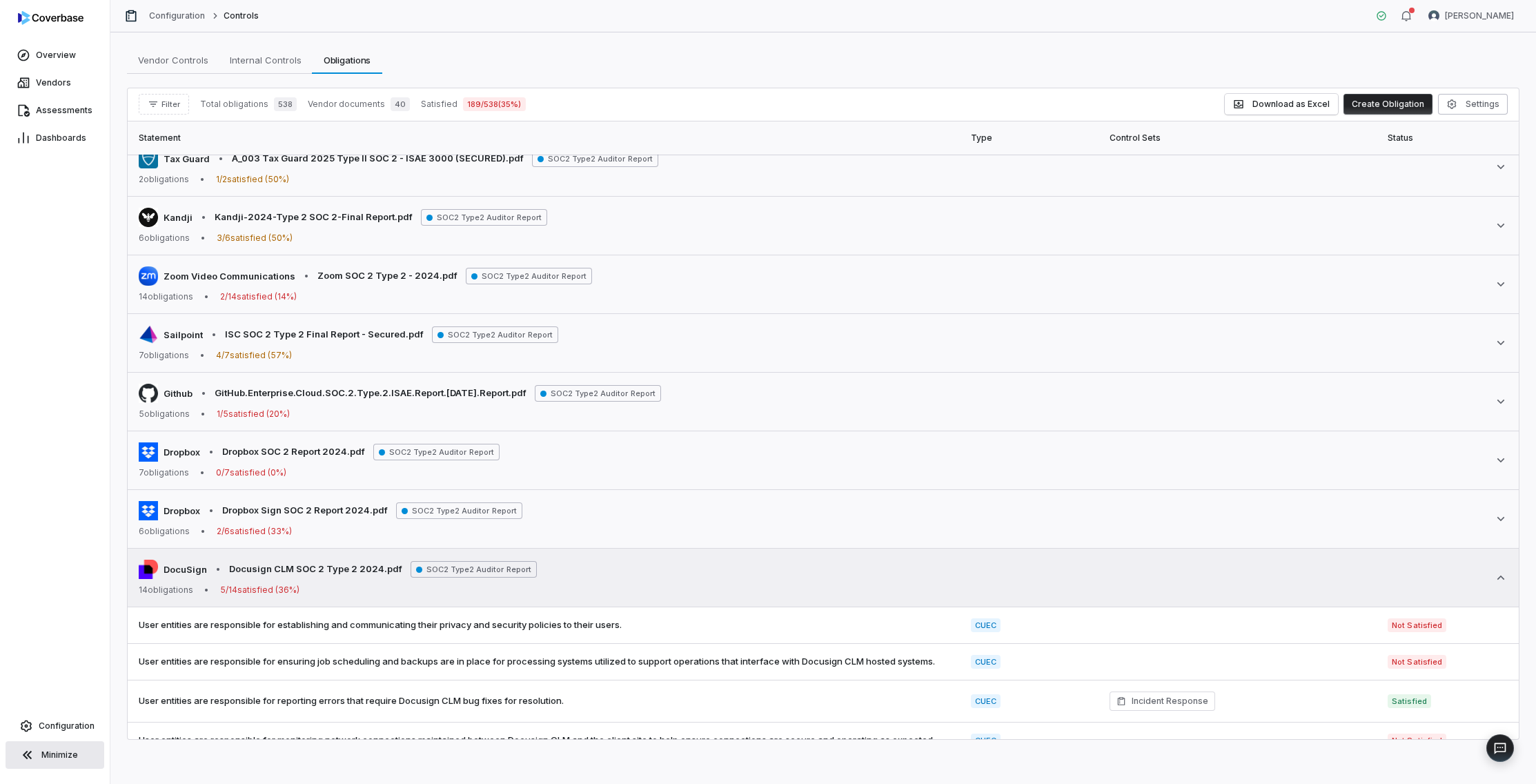
click at [1334, 577] on icon at bounding box center [1500, 577] width 14 height 14
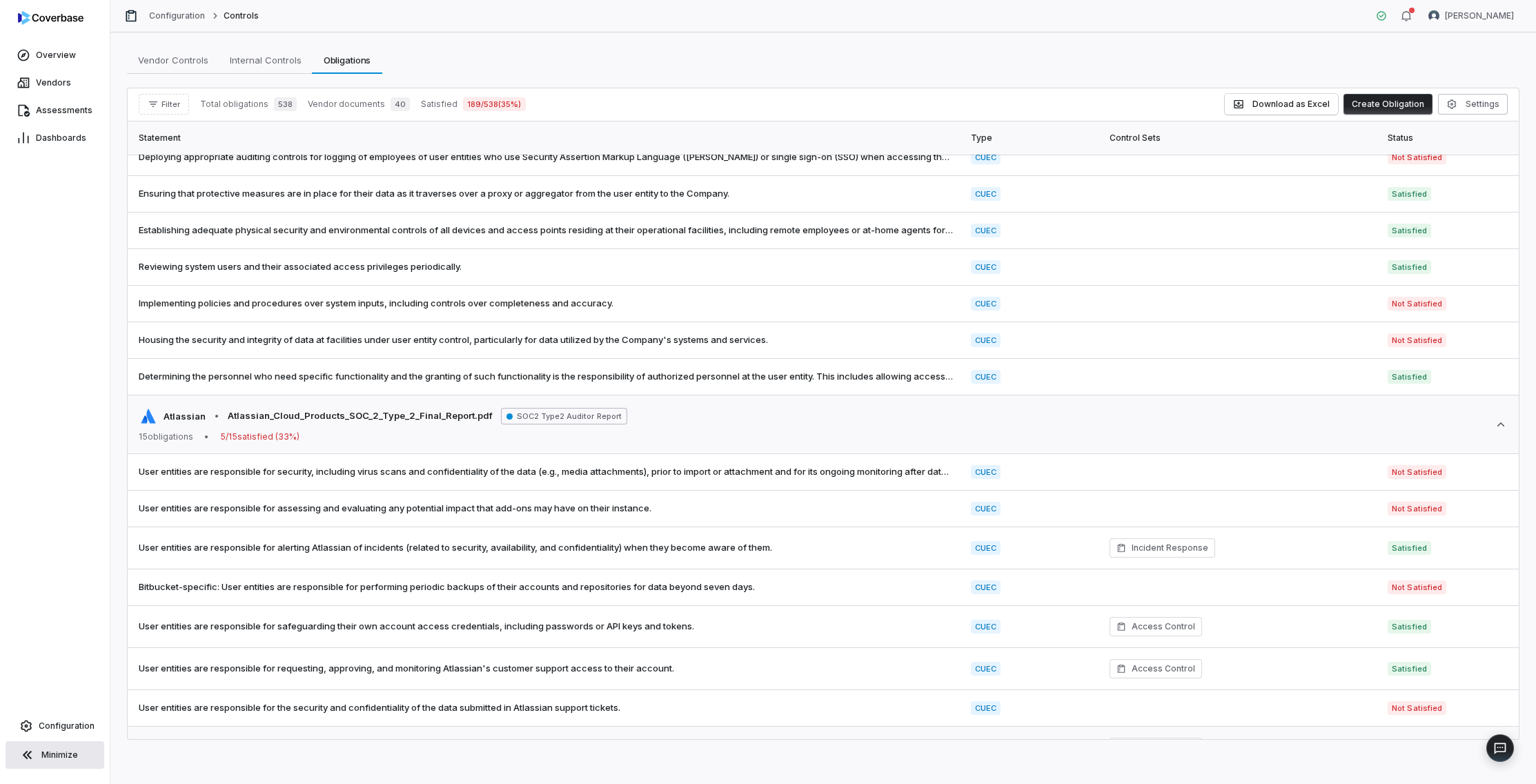
scroll to position [1902, 0]
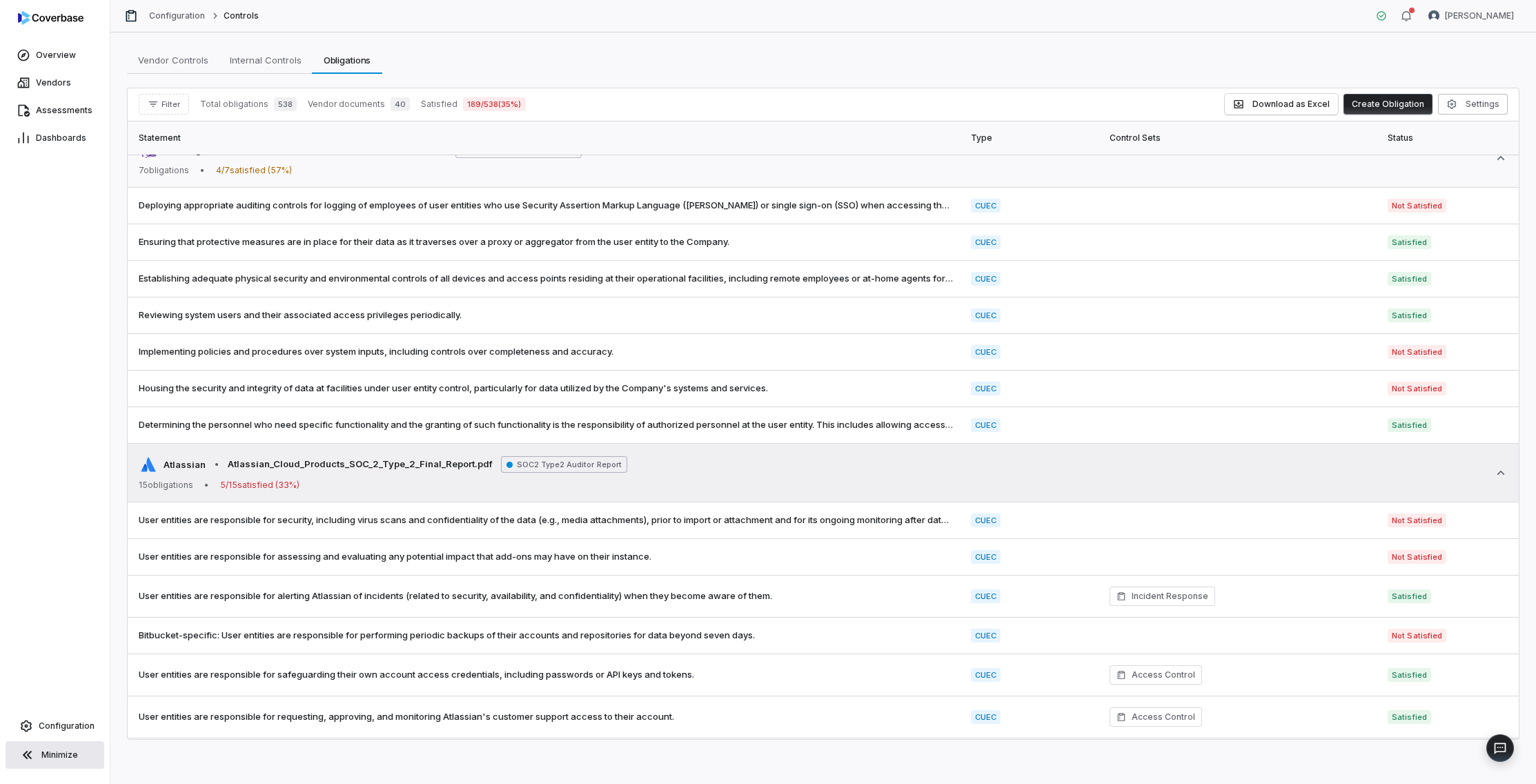
click at [1334, 470] on icon at bounding box center [1500, 472] width 14 height 14
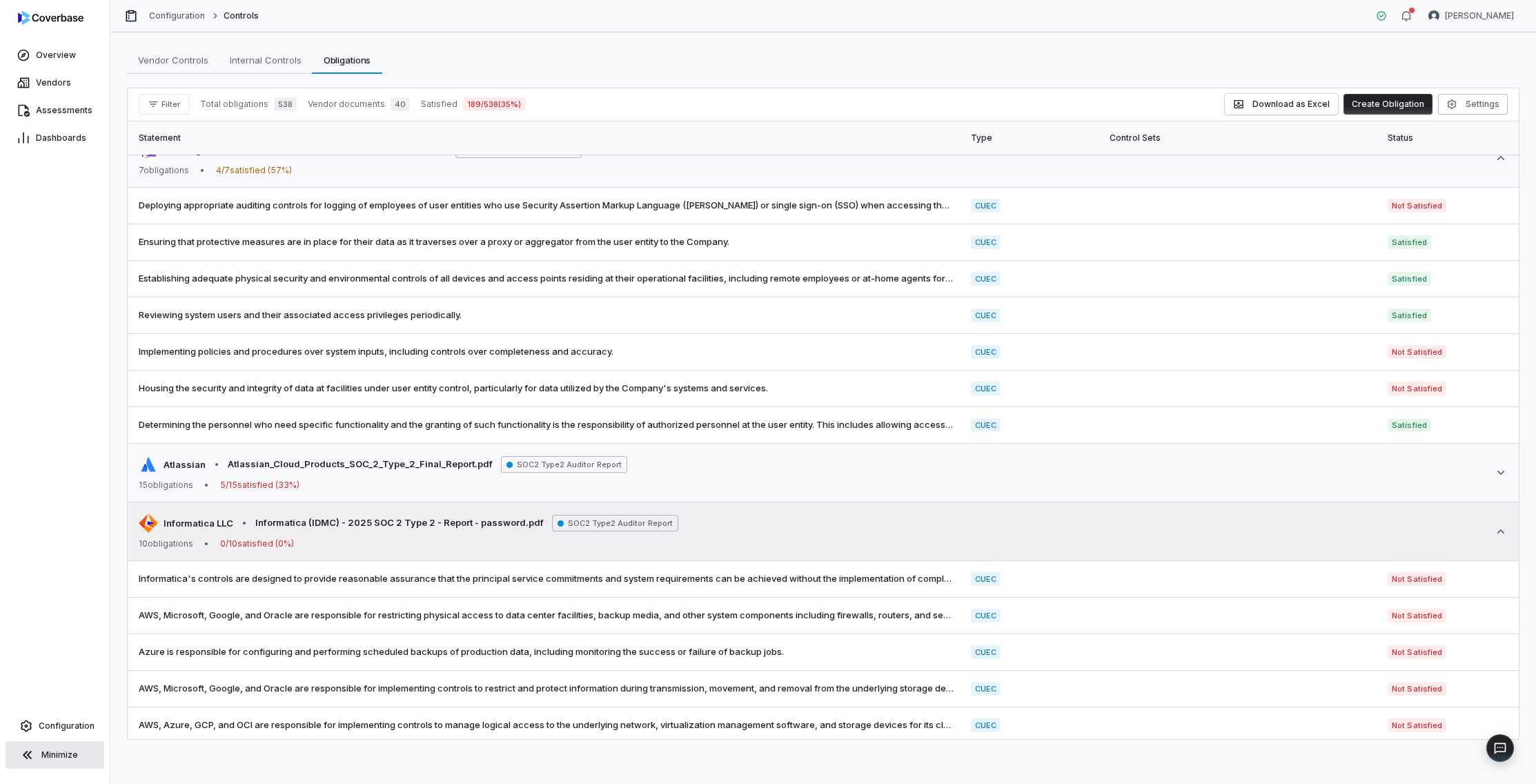
click at [1334, 534] on icon at bounding box center [1500, 531] width 14 height 14
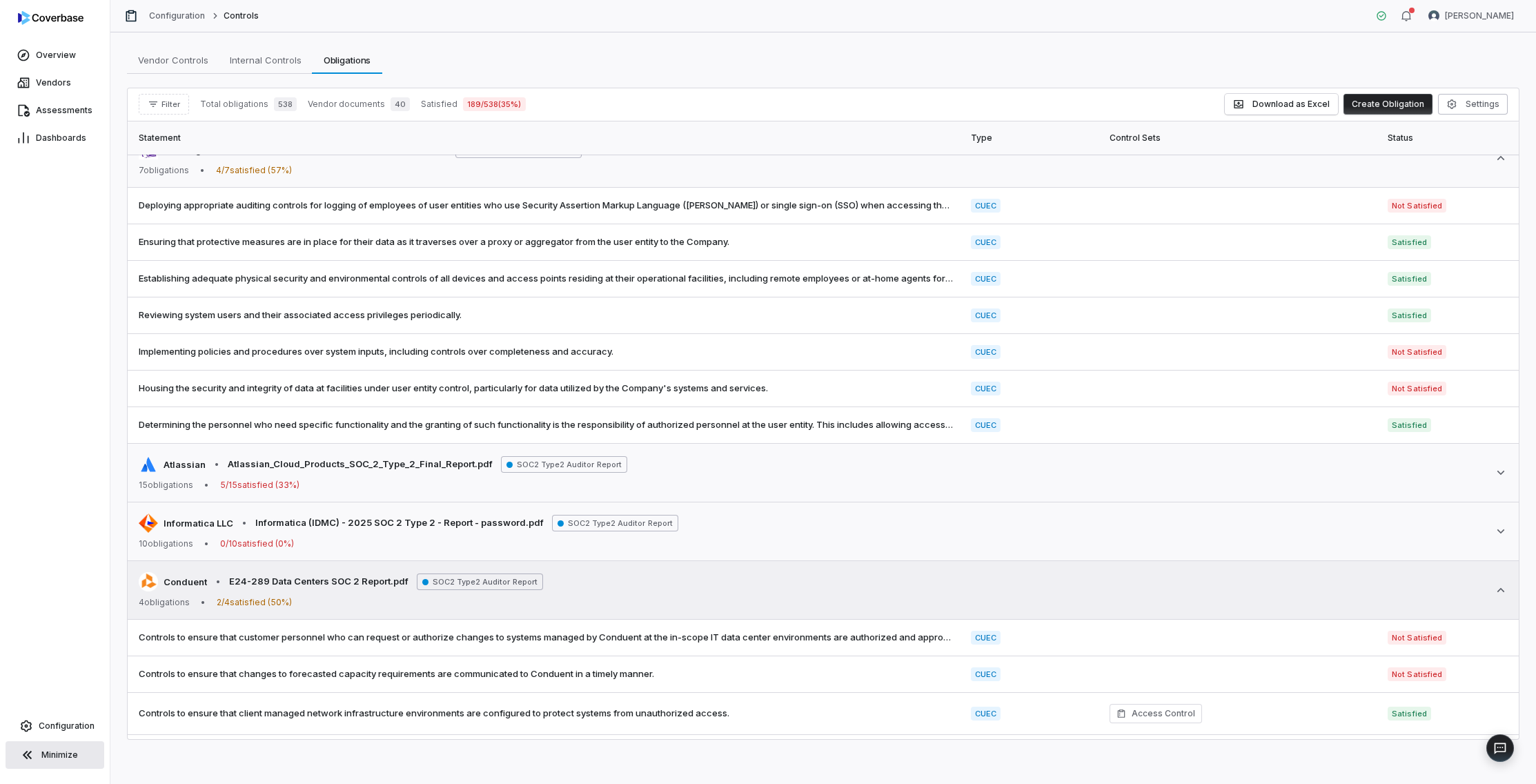
click at [1334, 597] on div "Conduent • E24-289 Data Centers SOC 2 Report.pdf SOC2 Type2 Auditor Report 4 ob…" at bounding box center [824, 590] width 1369 height 36
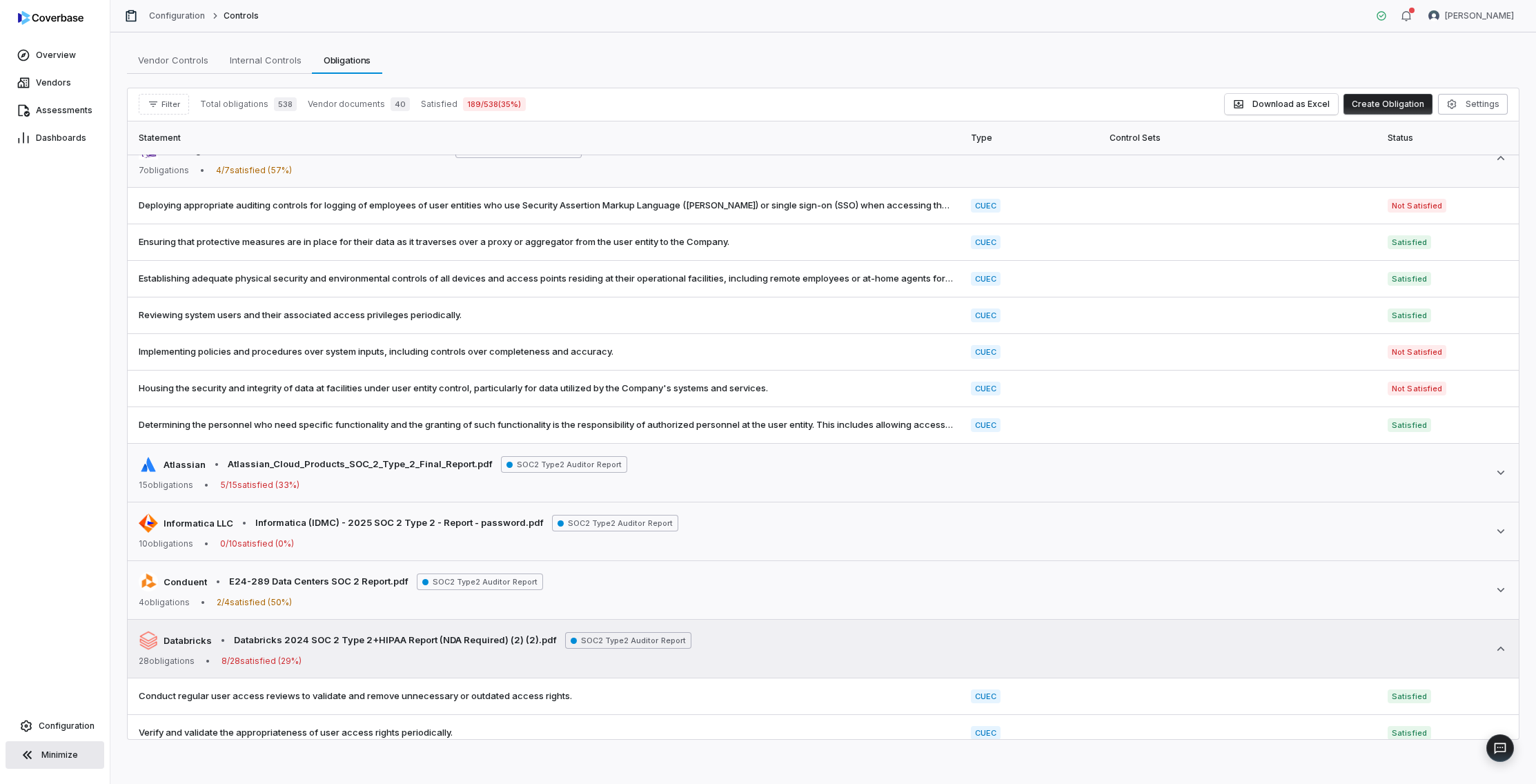
click at [1334, 641] on icon at bounding box center [1500, 648] width 14 height 14
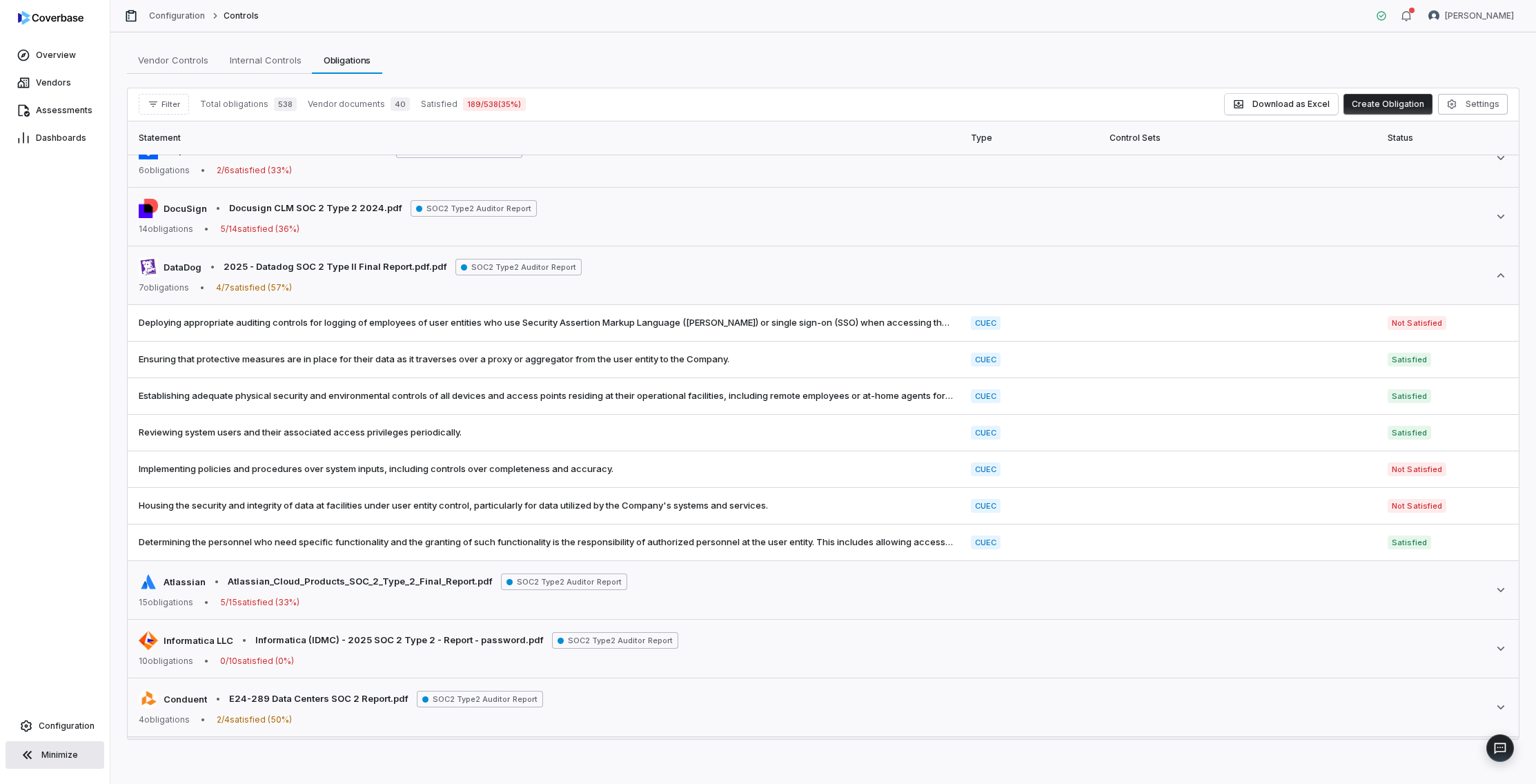
scroll to position [1753, 0]
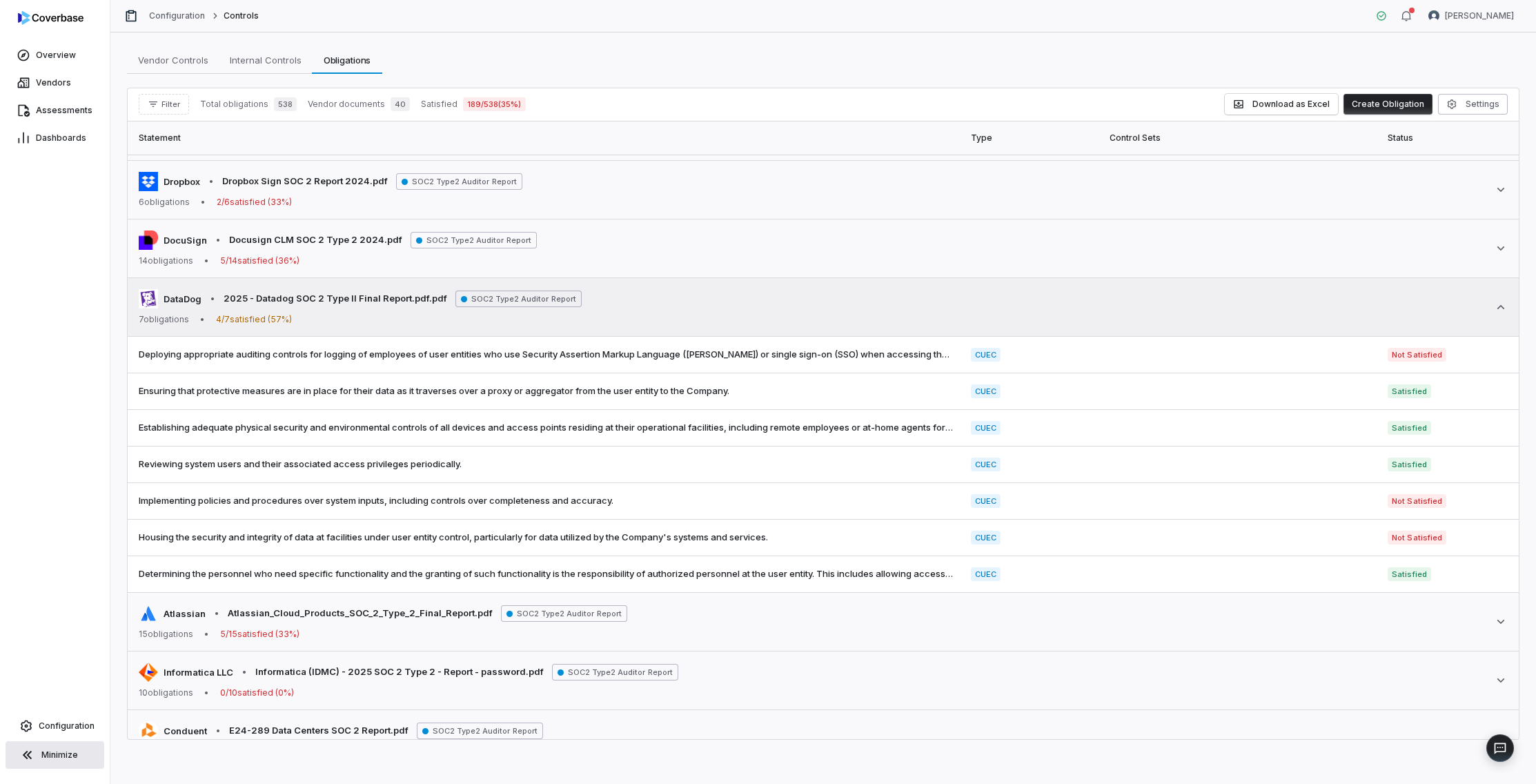
click at [1334, 309] on icon at bounding box center [1501, 307] width 7 height 4
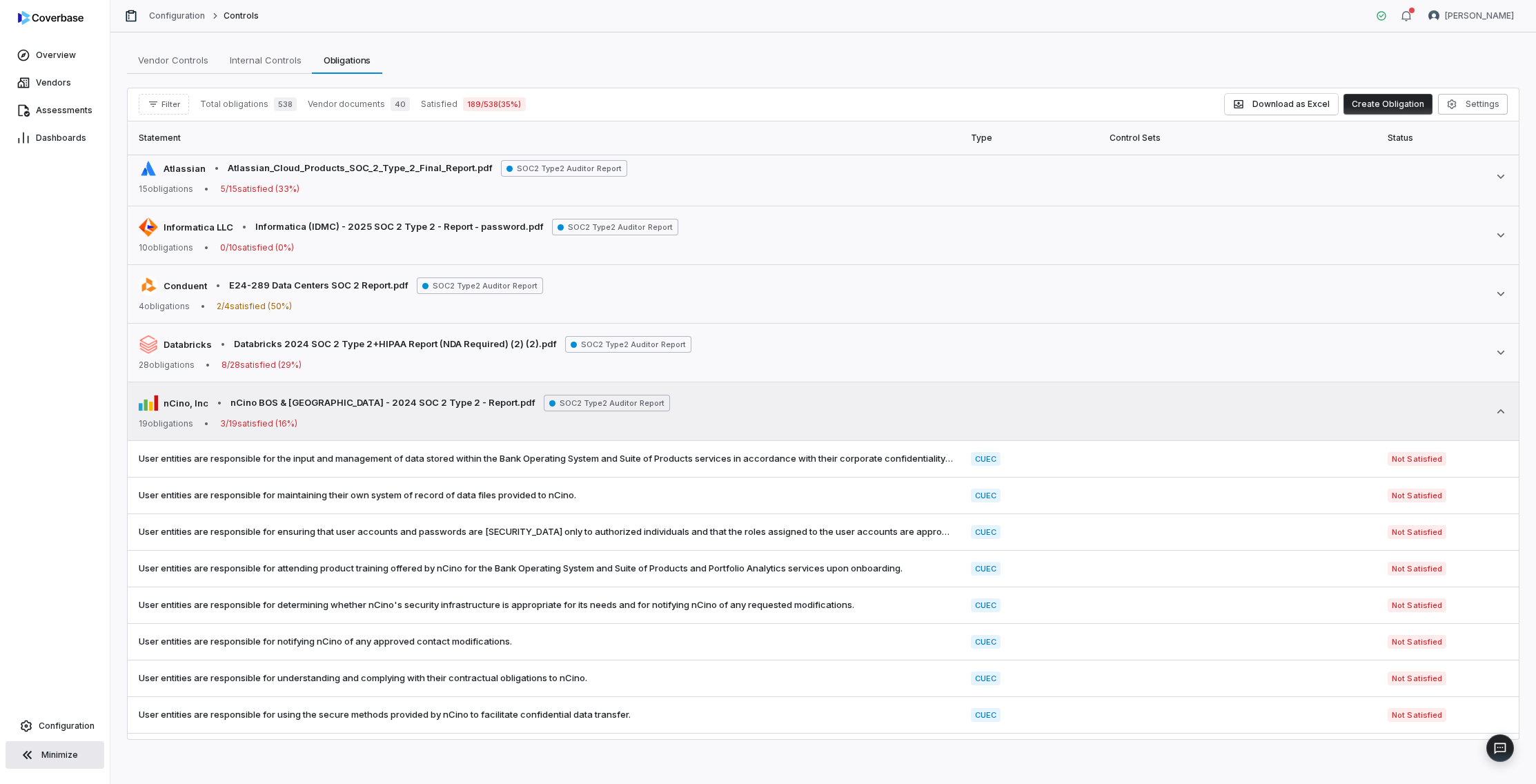
scroll to position [1954, 0]
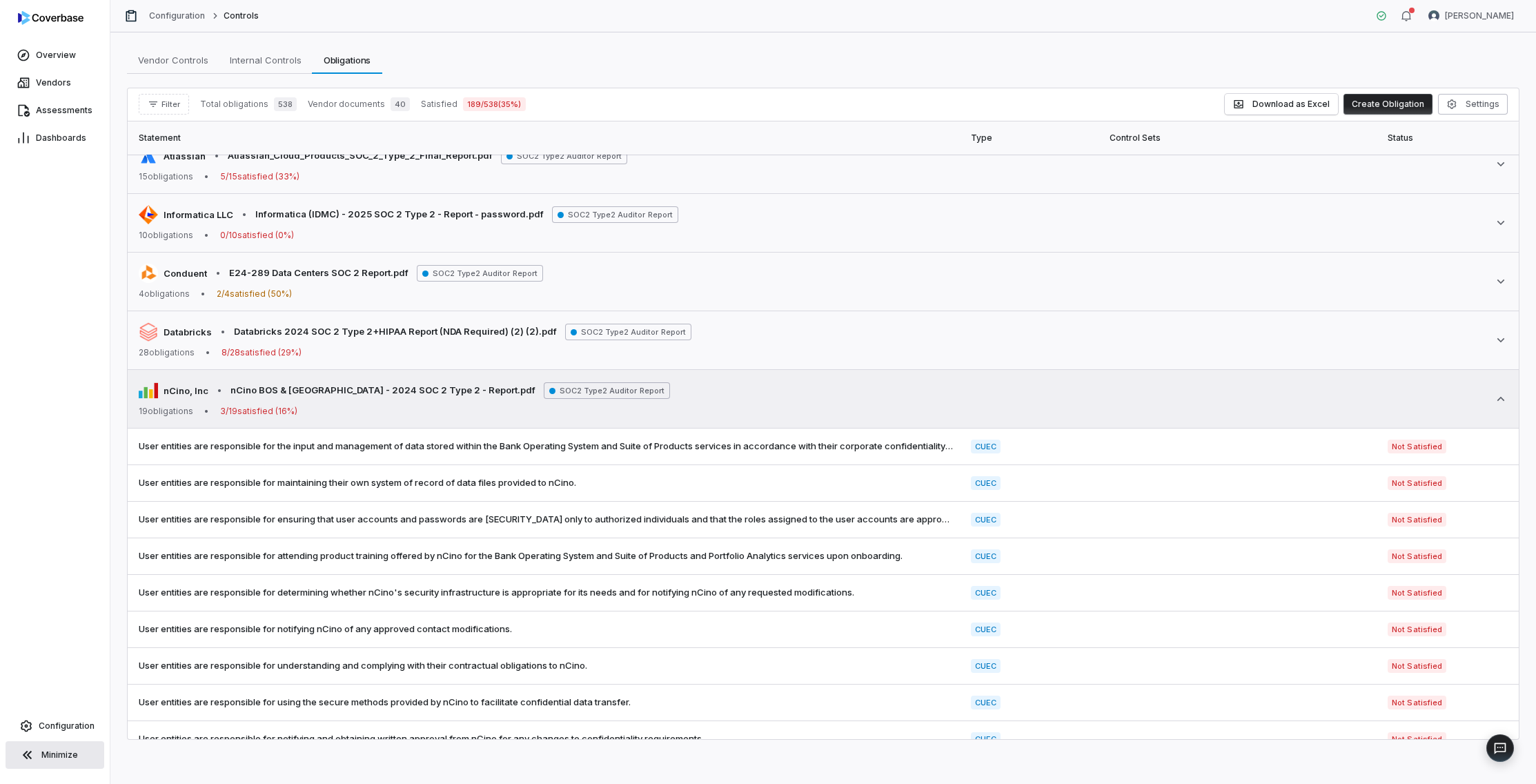
click at [1334, 396] on icon at bounding box center [1500, 398] width 14 height 14
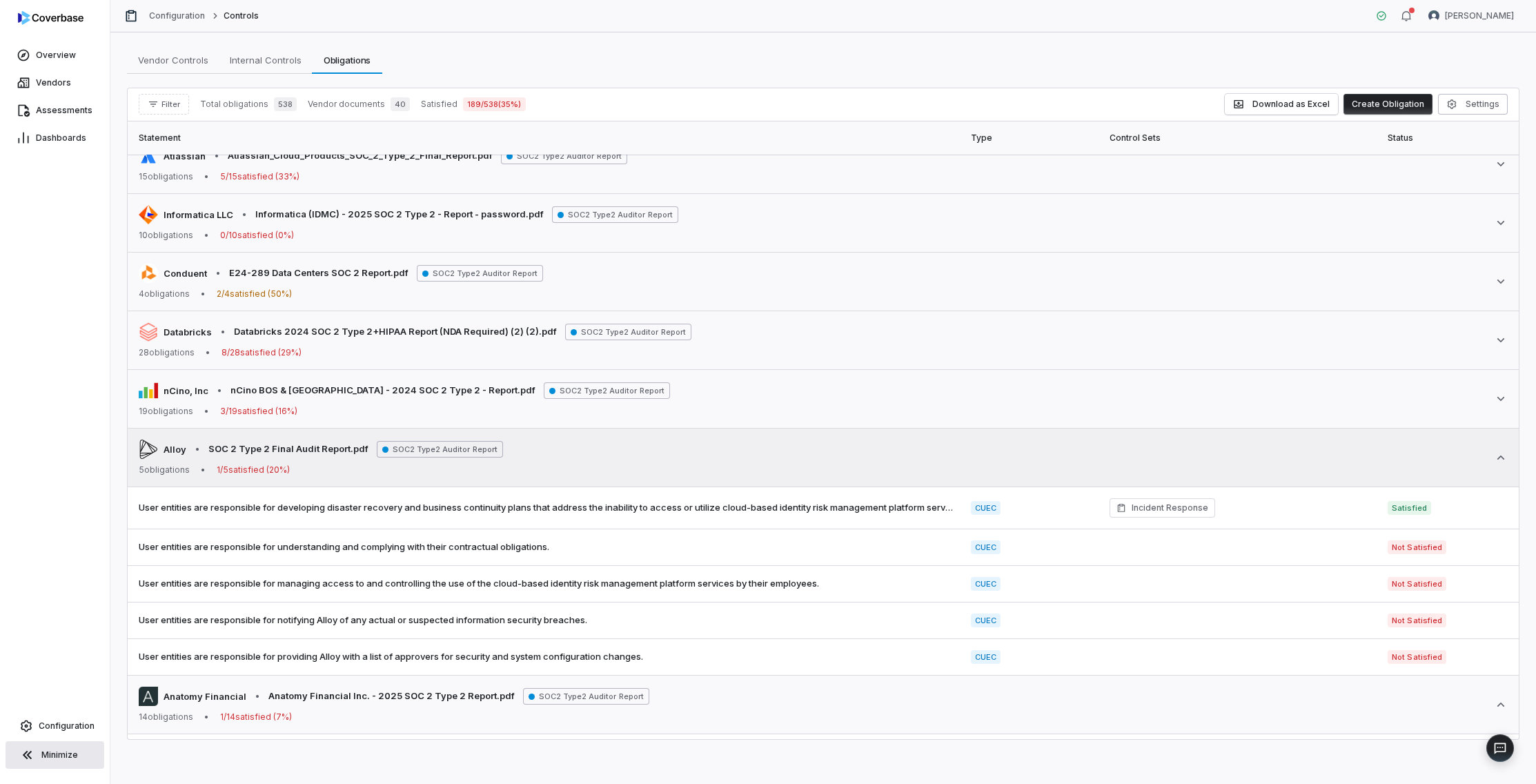
click at [1334, 465] on div "Alloy • SOC 2 Type 2 Final Audit Report.pdf SOC2 Type2 Auditor Report 5 obligat…" at bounding box center [824, 457] width 1369 height 36
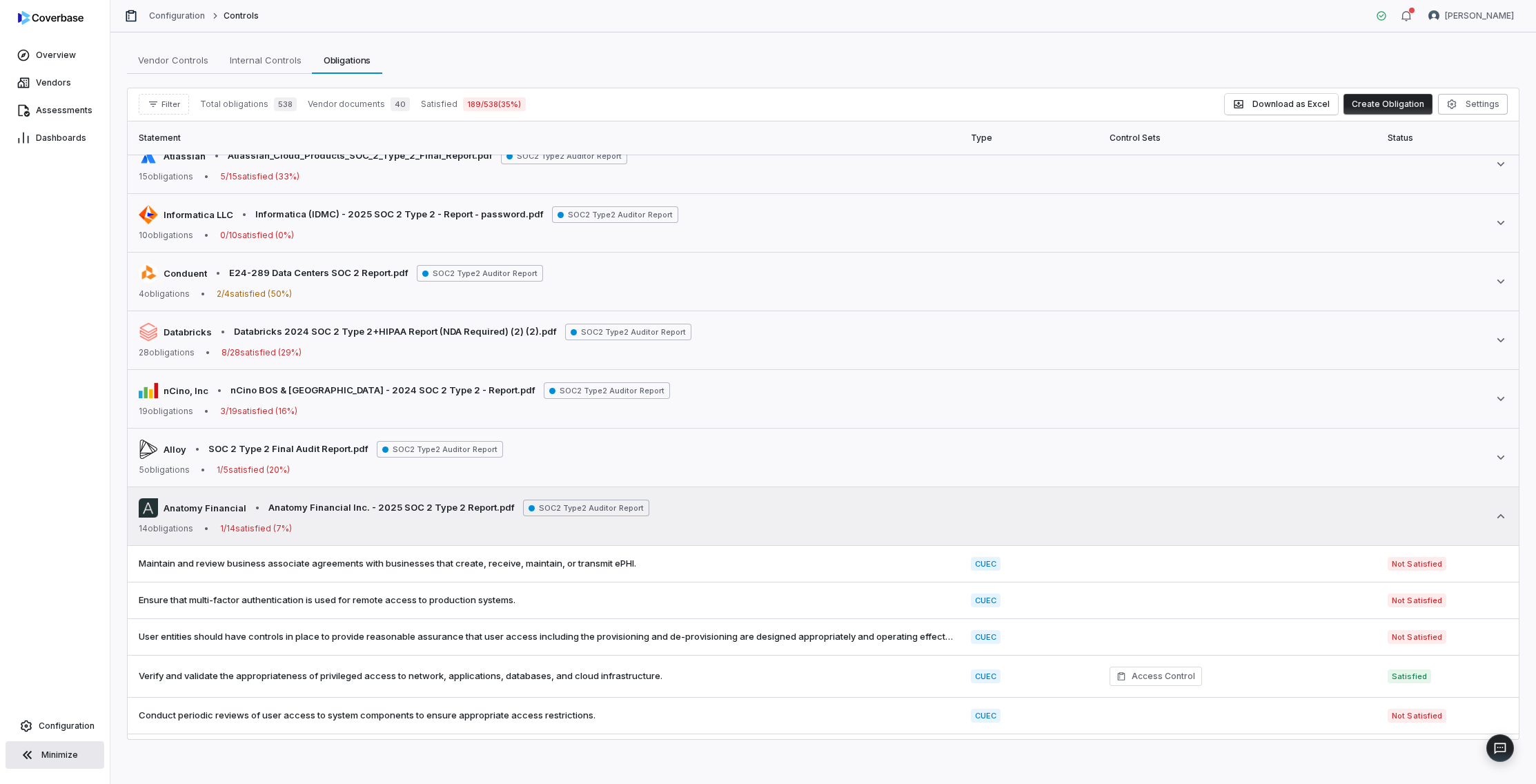
click at [1334, 520] on icon at bounding box center [1500, 516] width 14 height 14
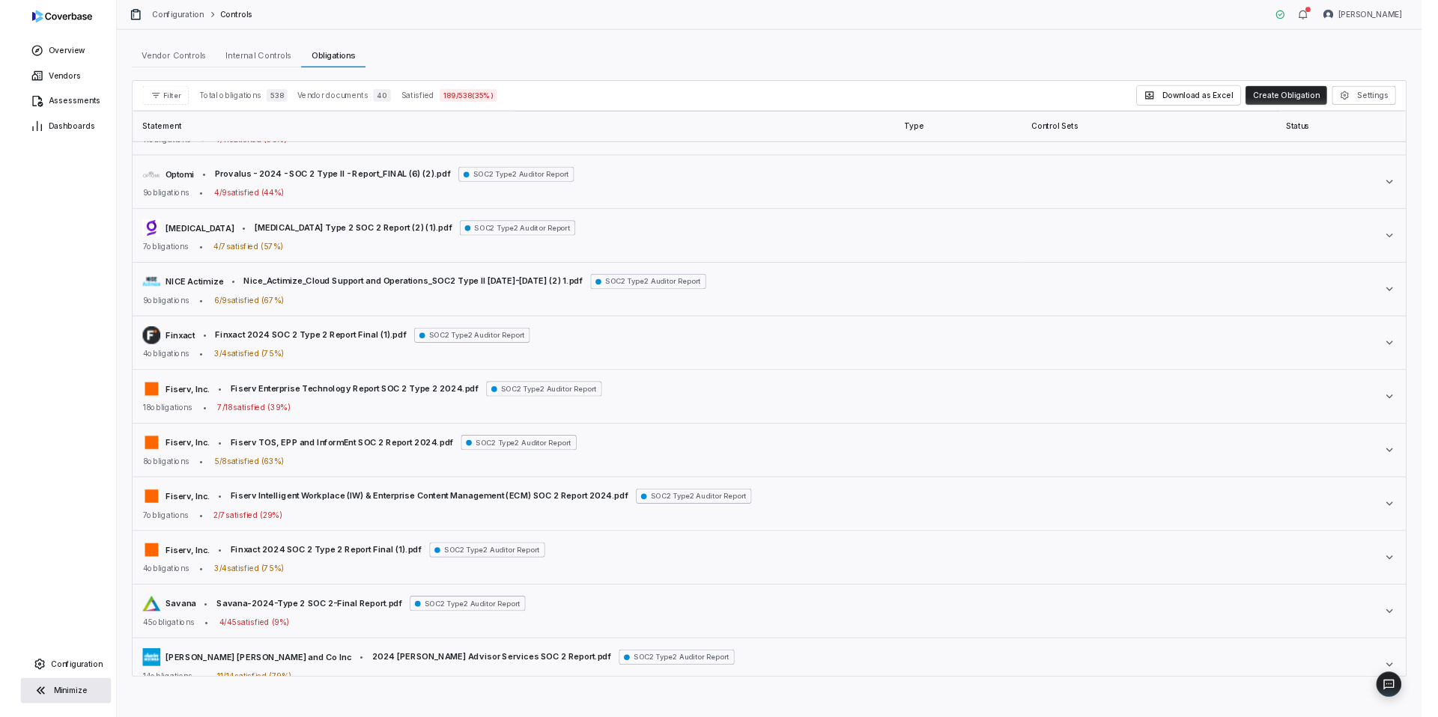
scroll to position [0, 0]
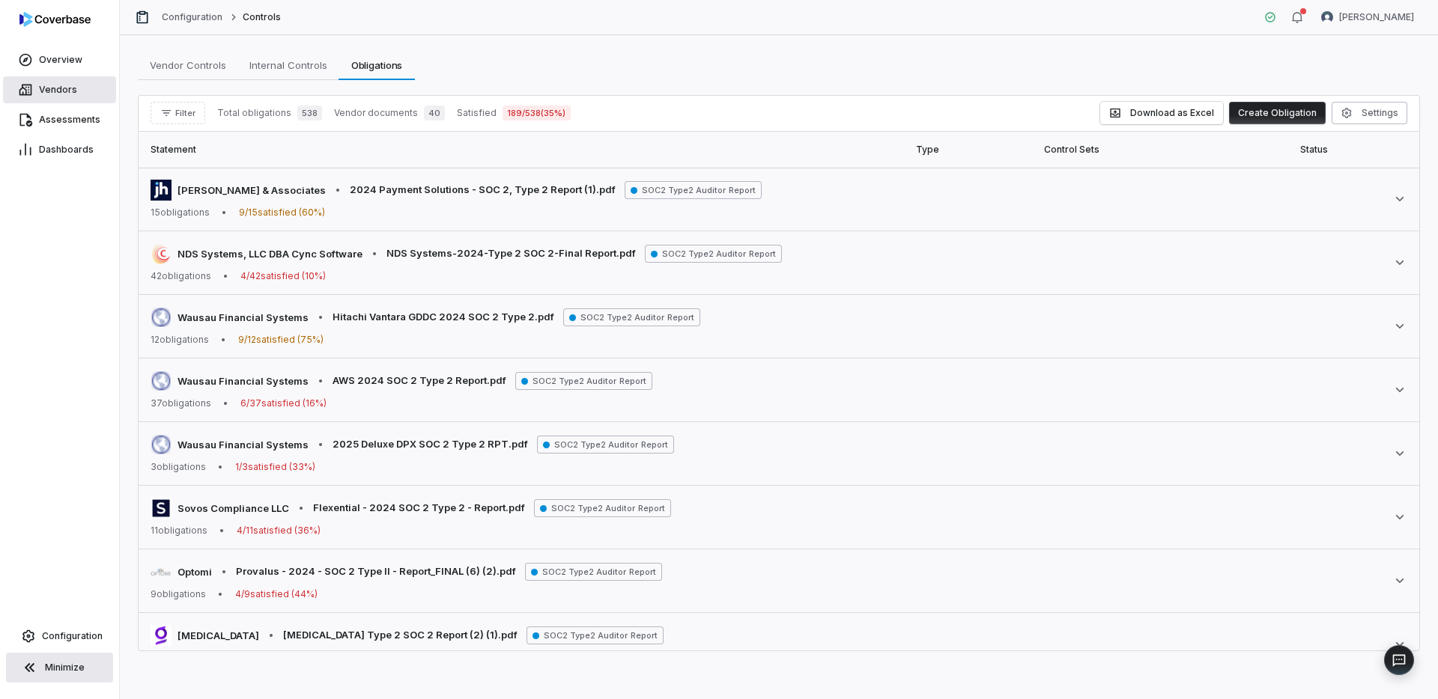
click at [57, 82] on link "Vendors" at bounding box center [59, 89] width 113 height 27
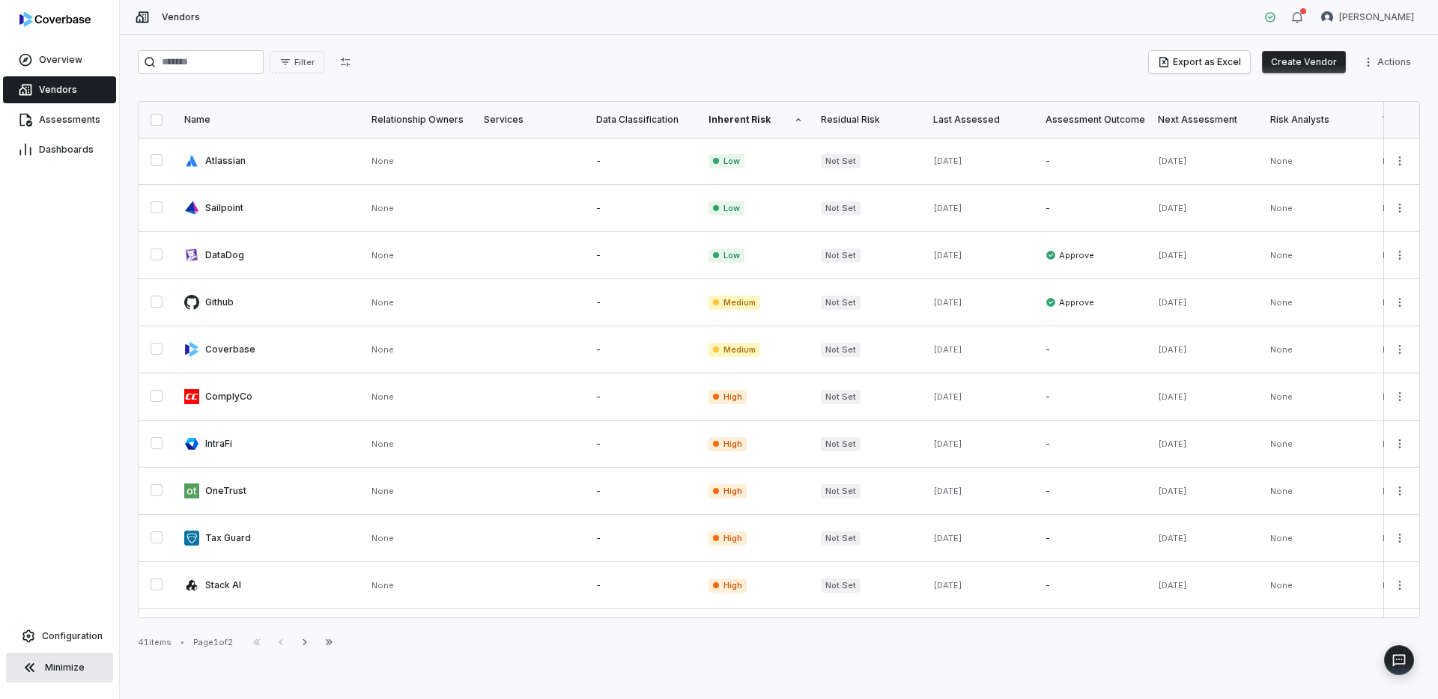
click at [1312, 63] on button "Create Vendor" at bounding box center [1304, 62] width 84 height 22
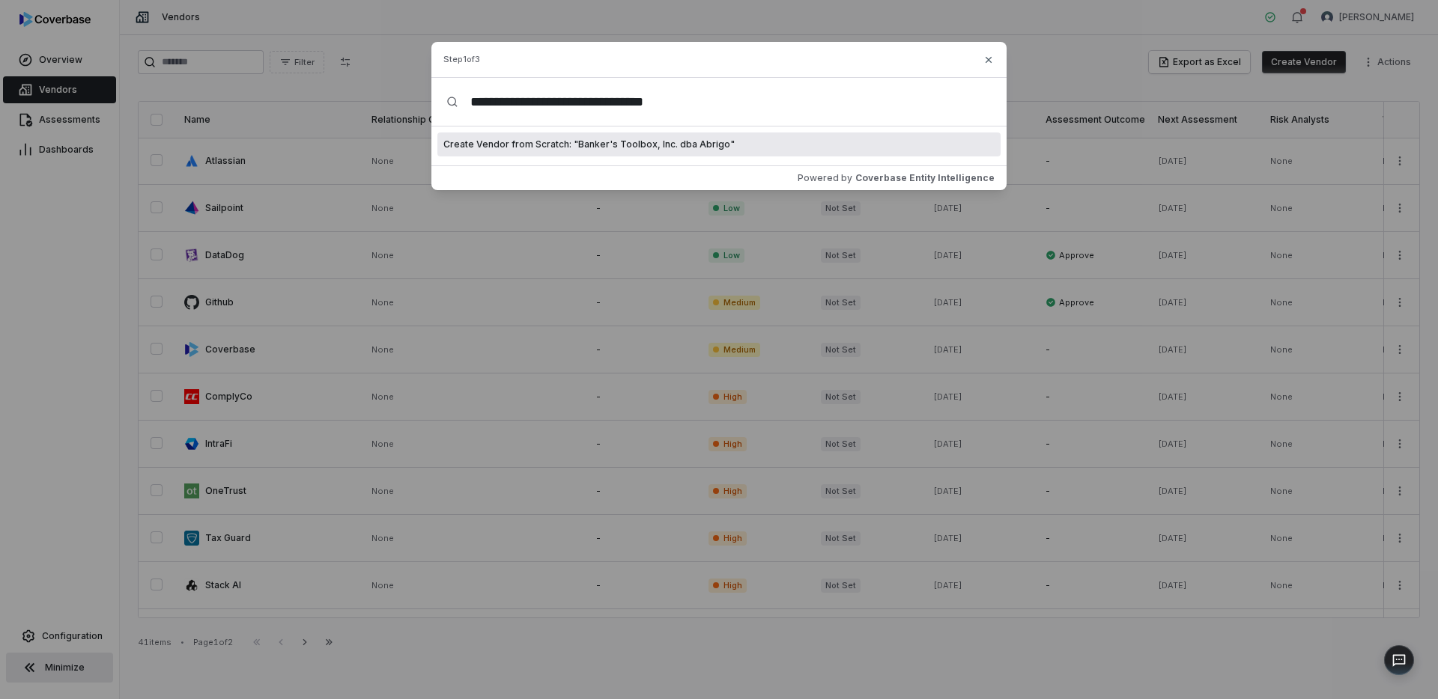
type input "**********"
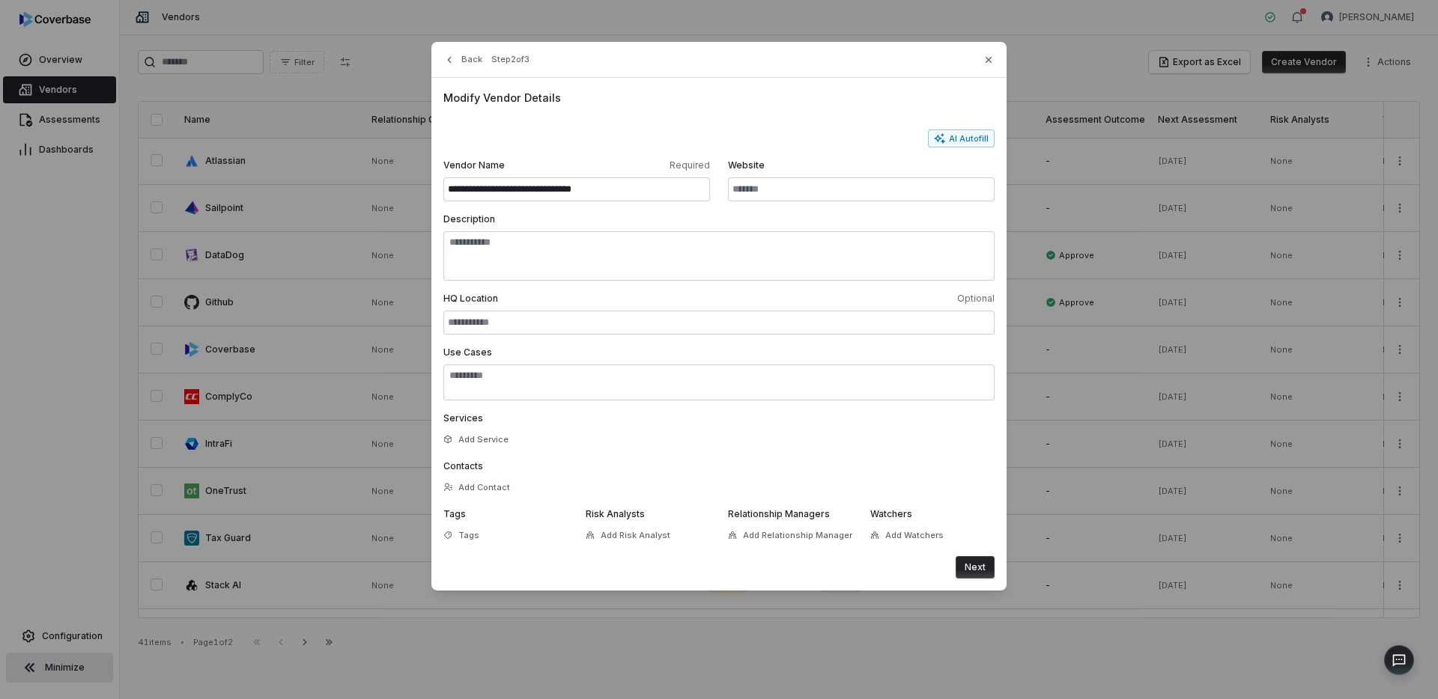
click at [975, 570] on button "Next" at bounding box center [975, 567] width 39 height 22
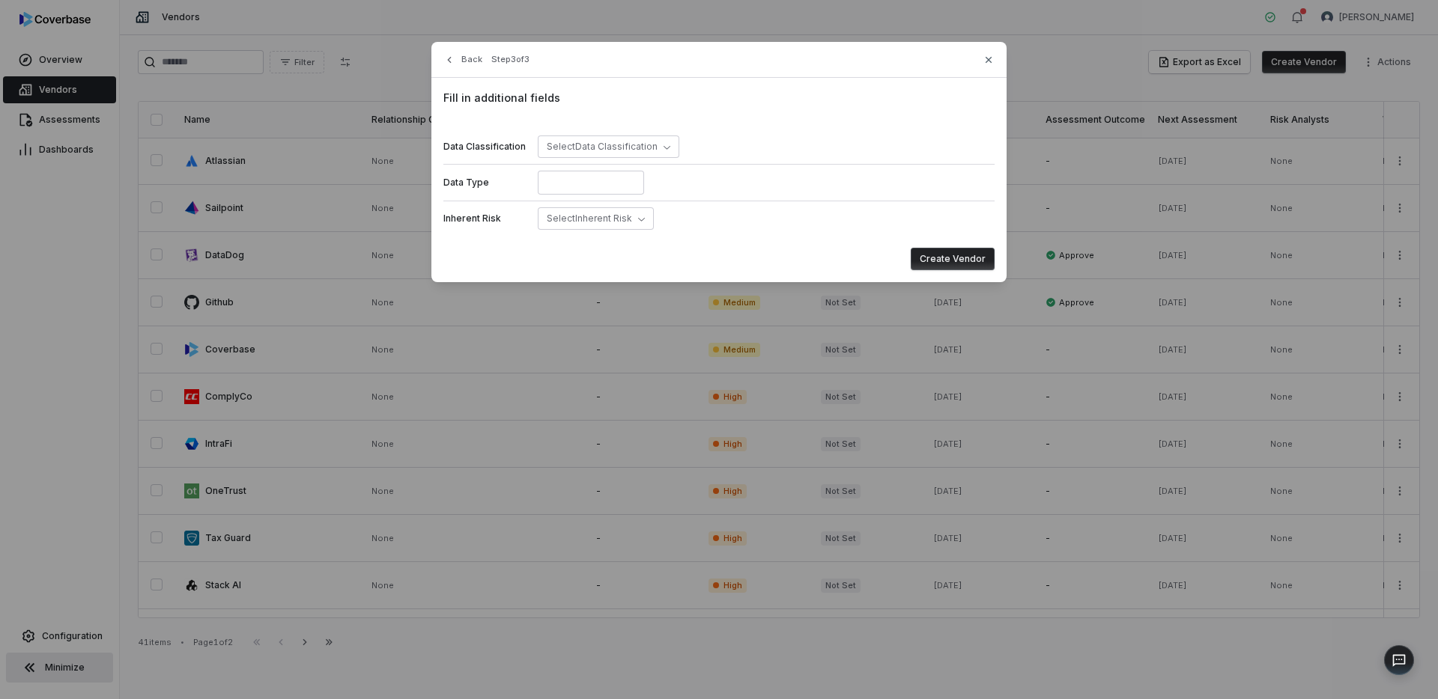
click at [586, 232] on div "Inherent Risk Select Inherent Risk" at bounding box center [718, 218] width 551 height 35
click at [586, 220] on span "Select Inherent Risk" at bounding box center [589, 218] width 85 height 11
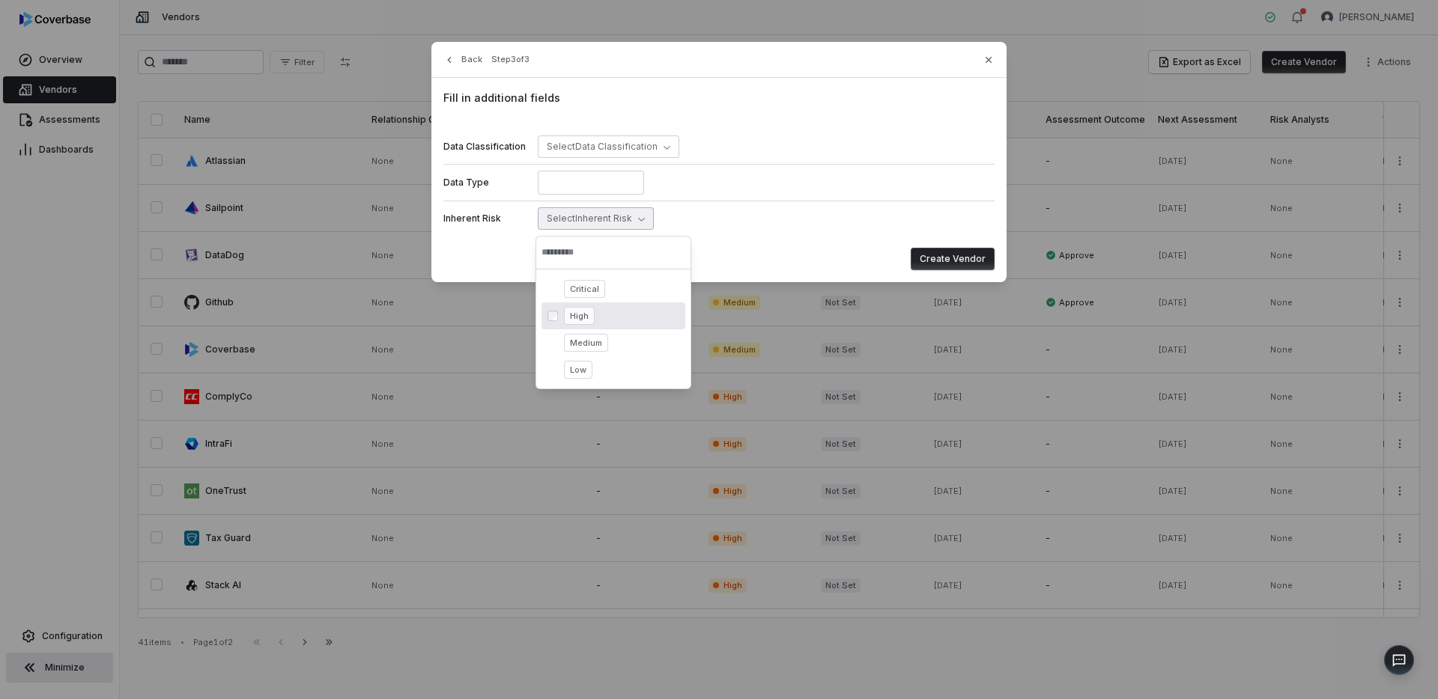
click at [578, 315] on span "High" at bounding box center [579, 316] width 31 height 18
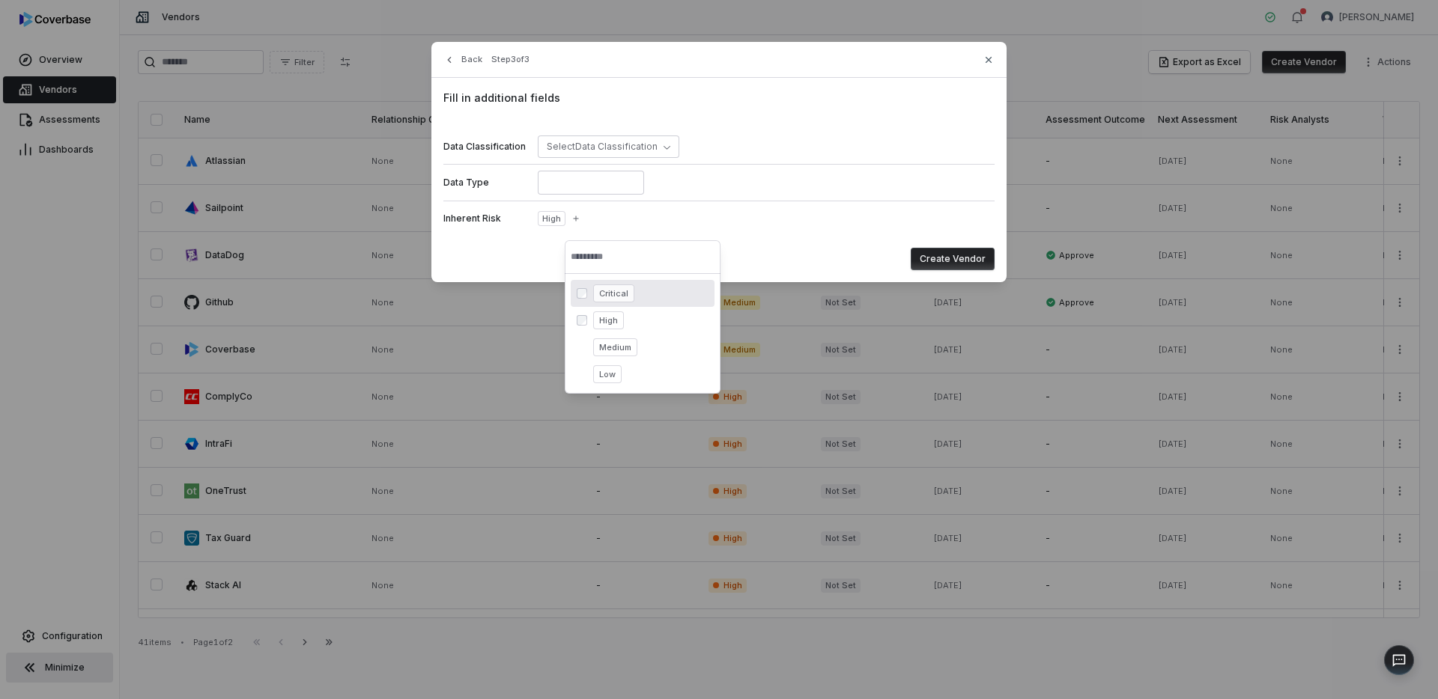
click at [982, 257] on button "Create Vendor" at bounding box center [953, 259] width 84 height 22
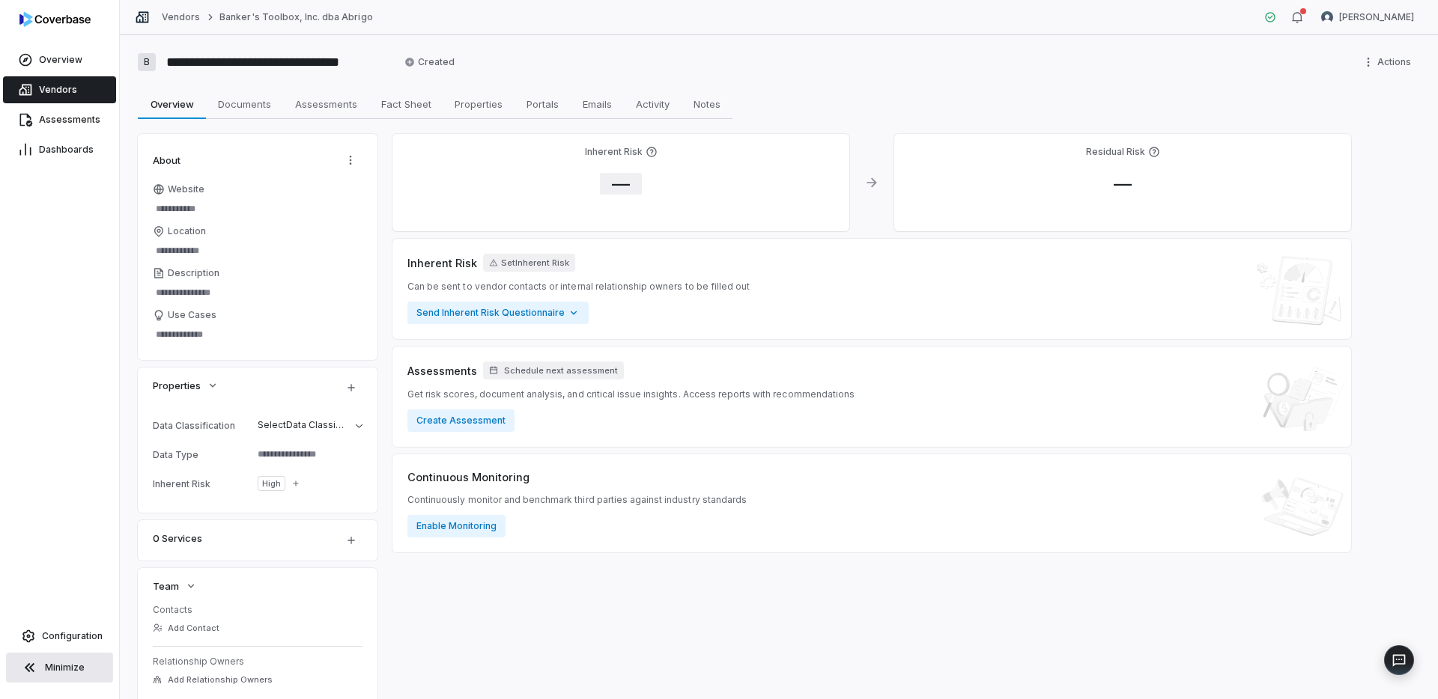
click at [612, 173] on span "—" at bounding box center [621, 184] width 42 height 22
click at [657, 268] on body "**********" at bounding box center [719, 349] width 1438 height 699
click at [819, 357] on button "Save" at bounding box center [811, 356] width 33 height 18
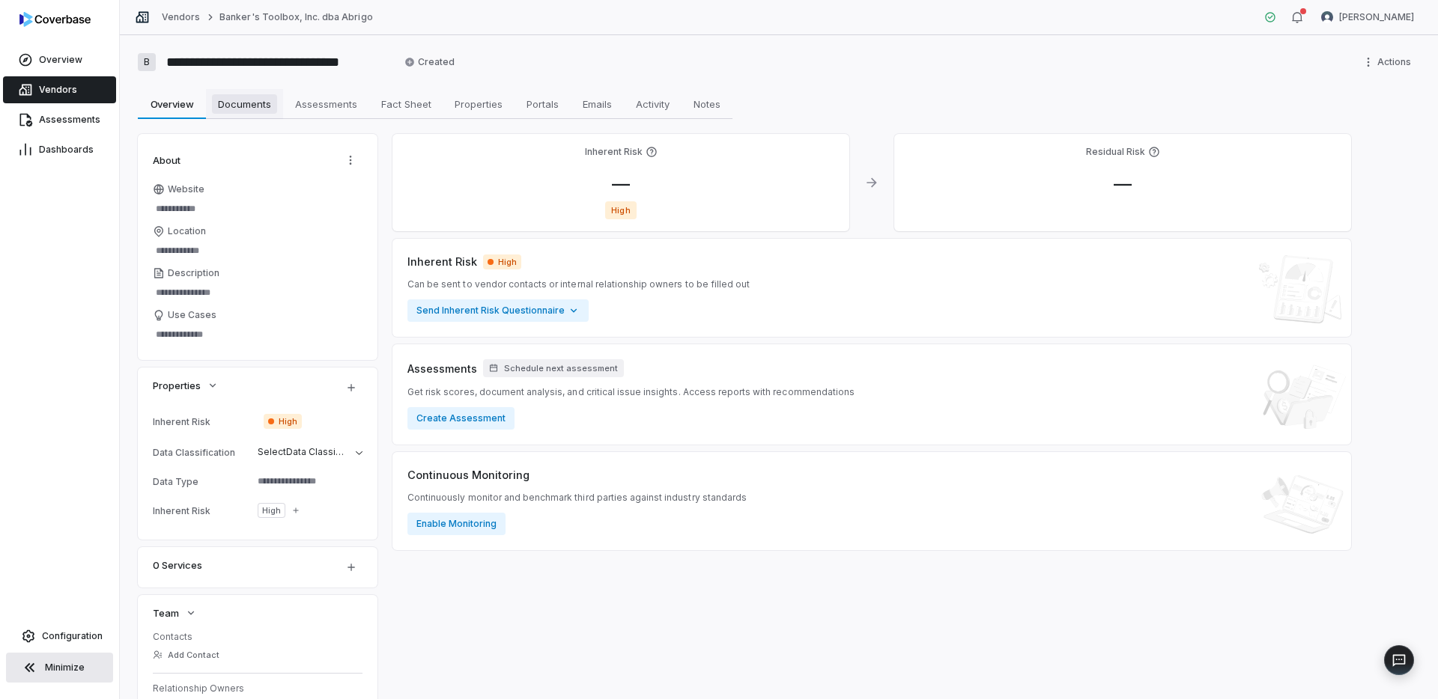
click at [260, 106] on span "Documents" at bounding box center [244, 103] width 65 height 19
type textarea "*"
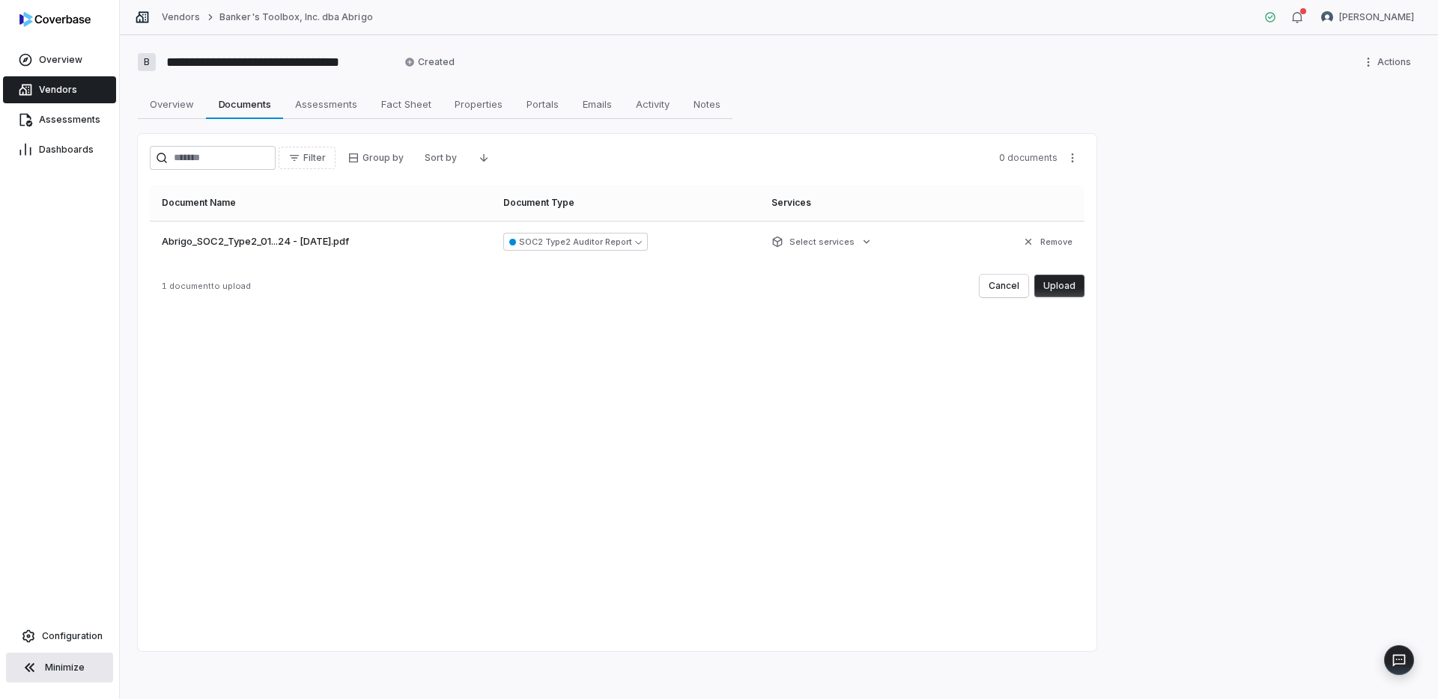
click at [1064, 282] on button "Upload" at bounding box center [1059, 286] width 50 height 22
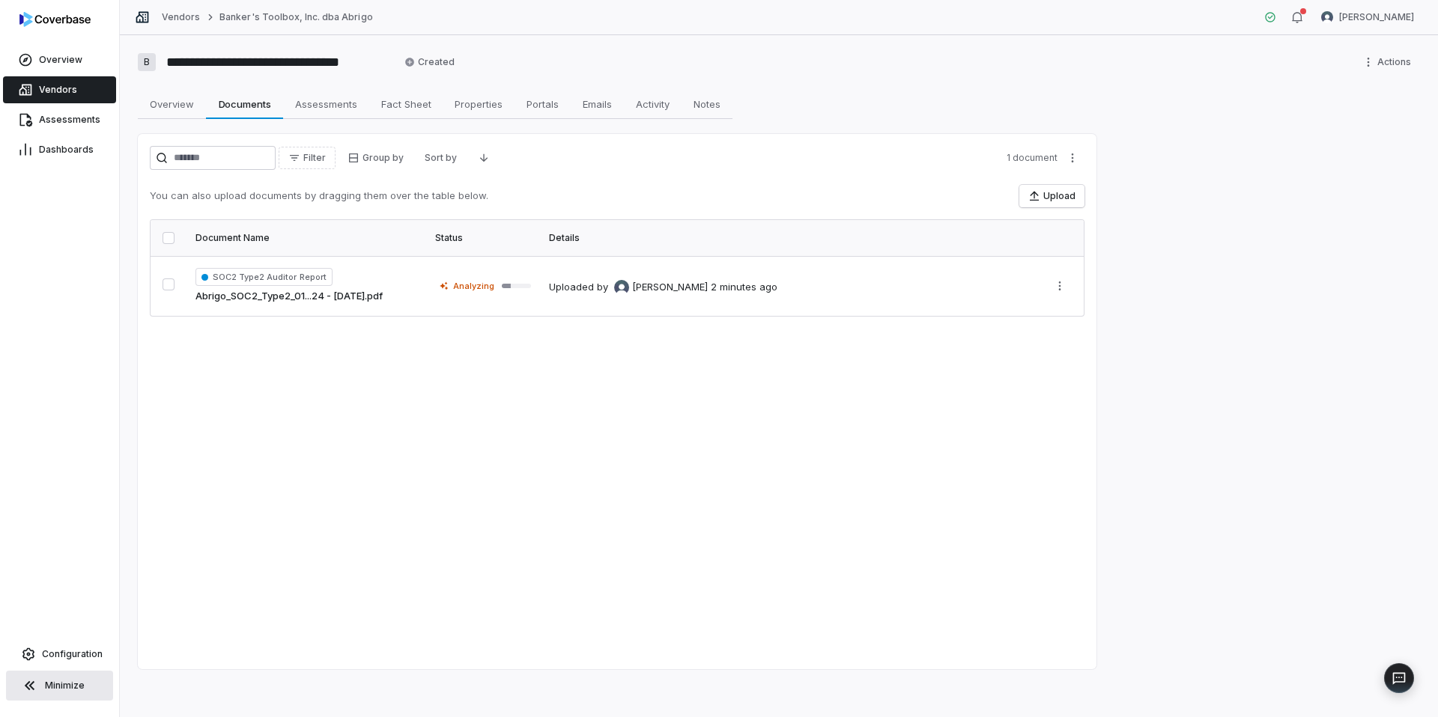
click at [77, 95] on link "Vendors" at bounding box center [59, 89] width 113 height 27
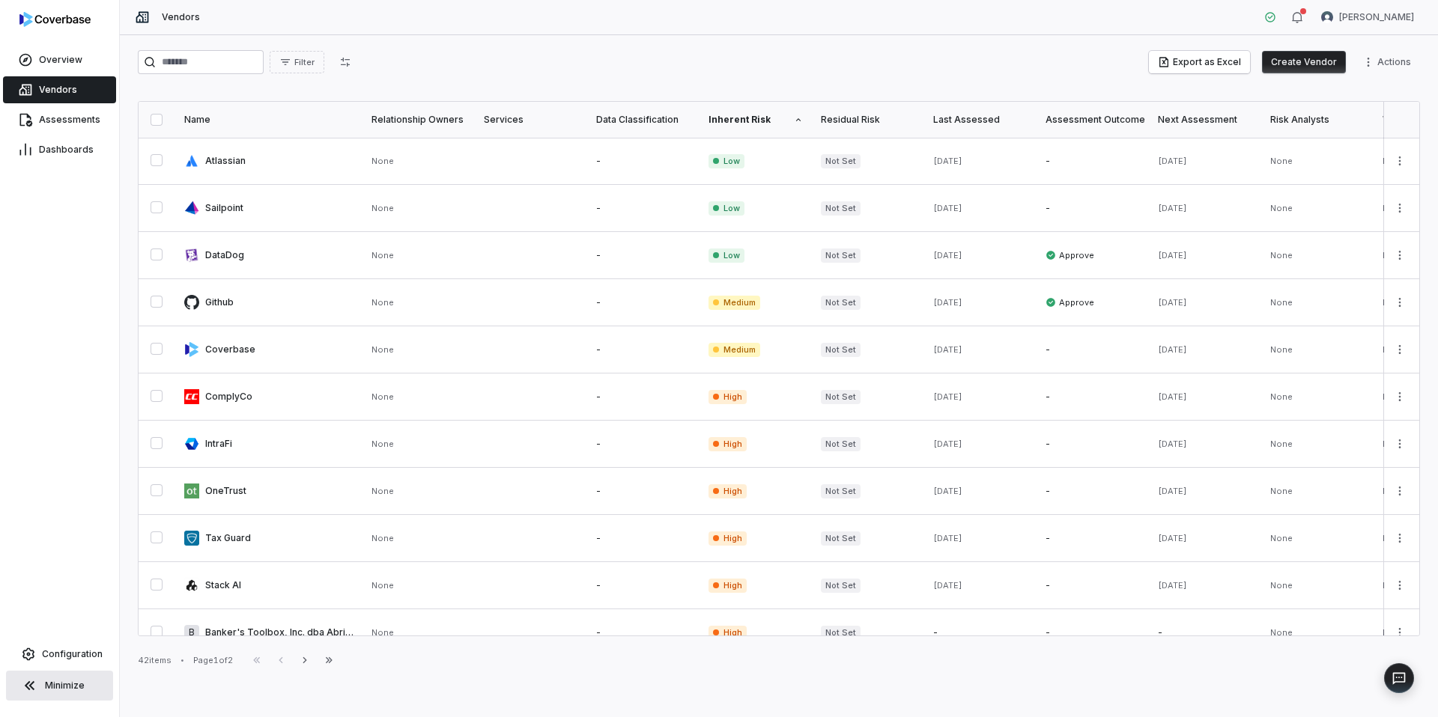
click at [1331, 59] on button "Create Vendor" at bounding box center [1304, 62] width 84 height 22
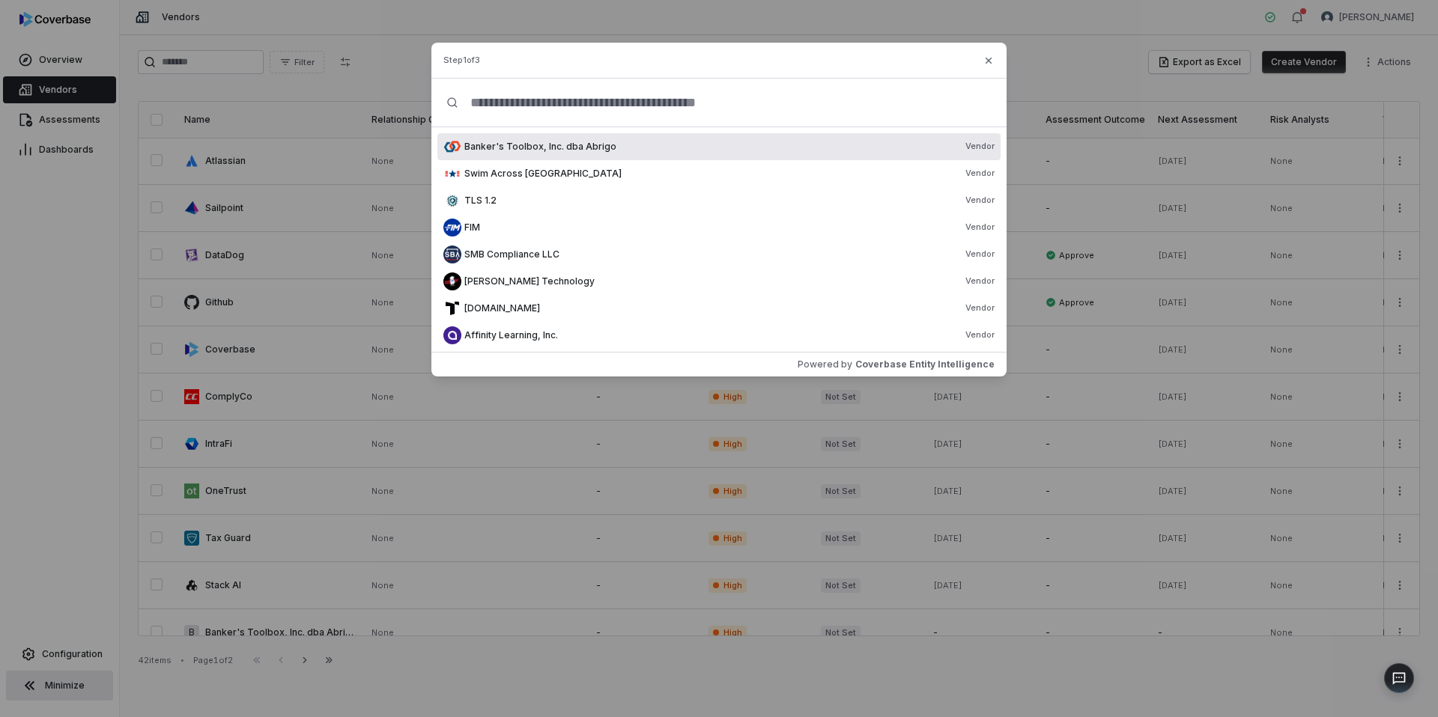
click at [523, 104] on input "text" at bounding box center [724, 103] width 533 height 48
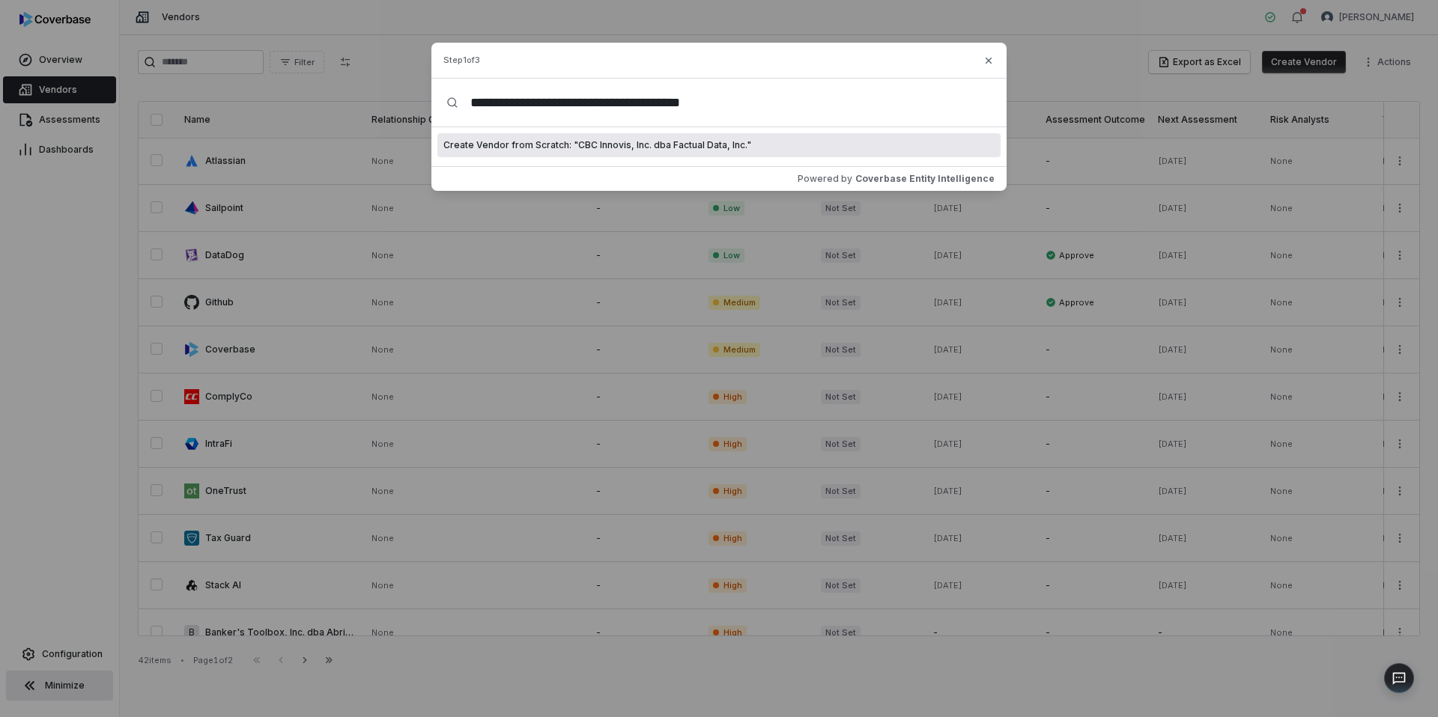
type input "**********"
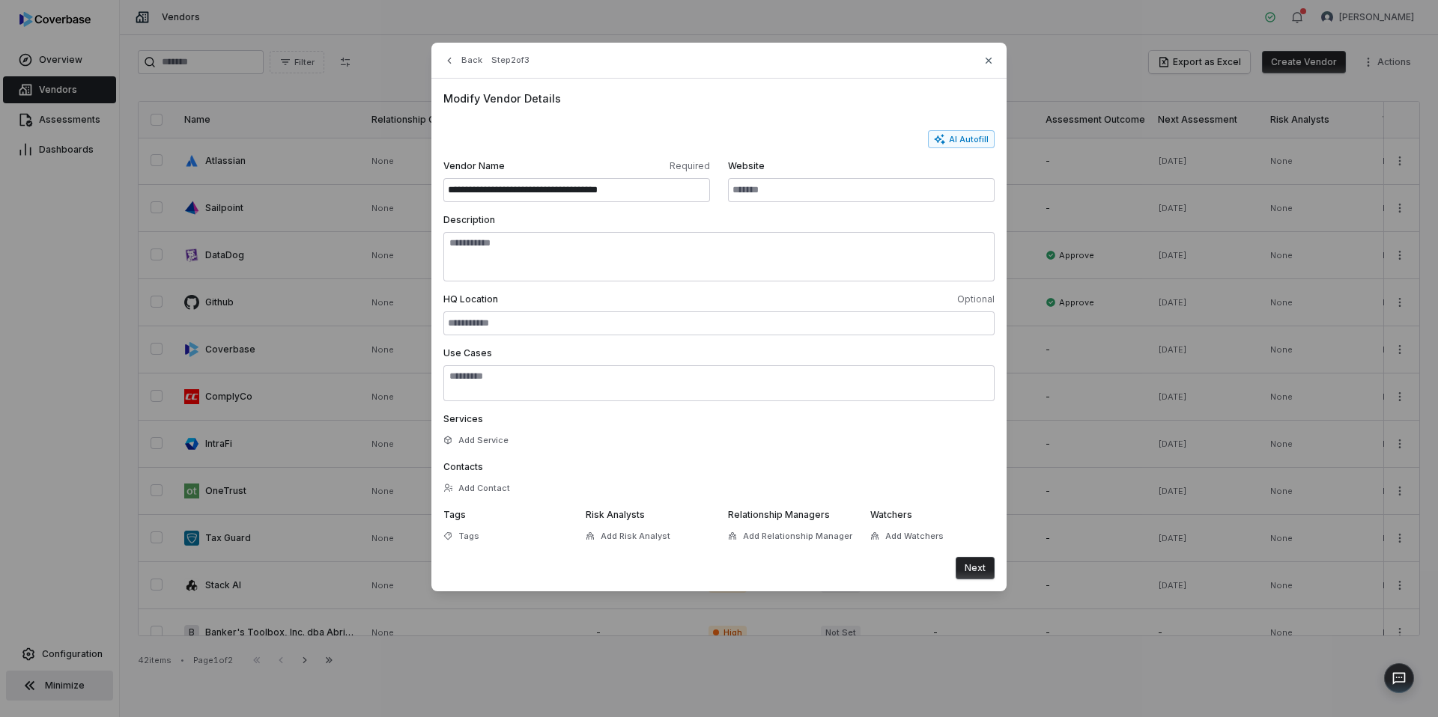
click at [982, 576] on button "Next" at bounding box center [975, 568] width 39 height 22
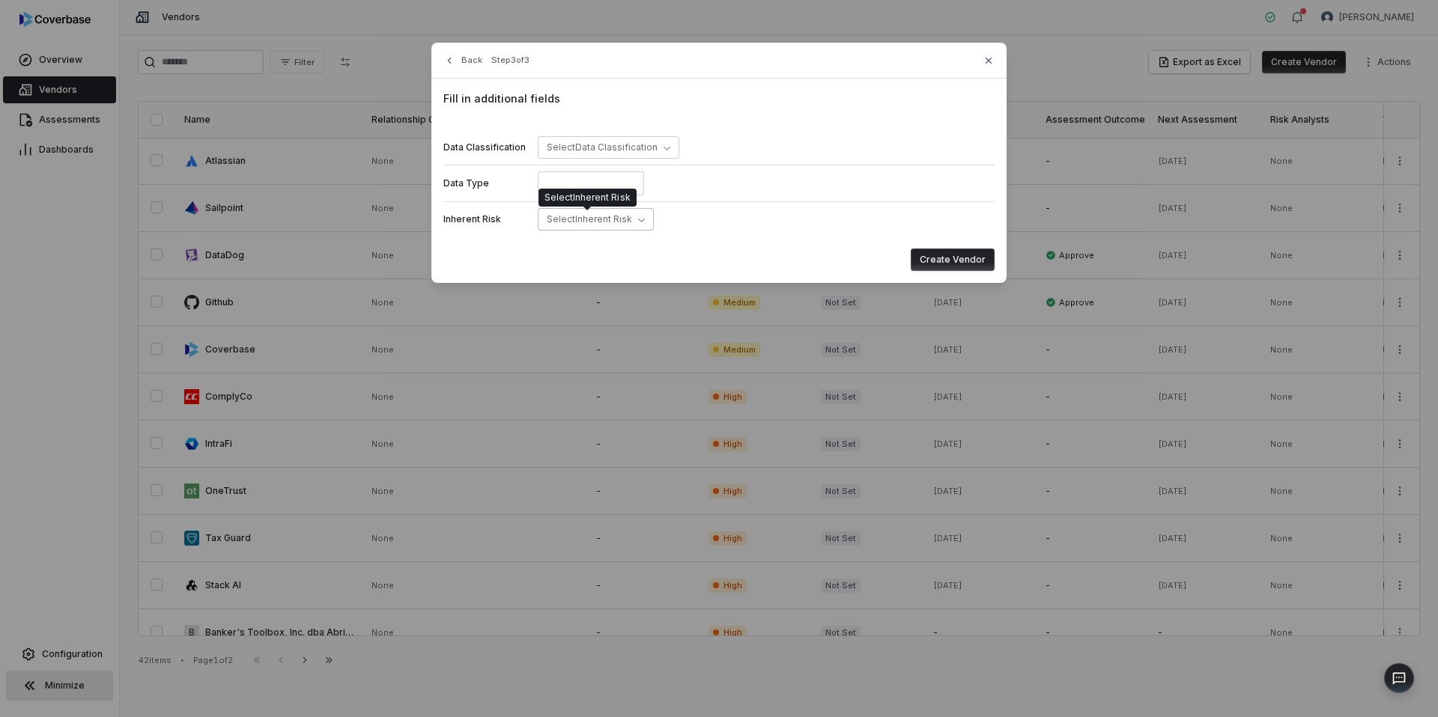
click at [607, 223] on span "Select Inherent Risk" at bounding box center [589, 218] width 85 height 11
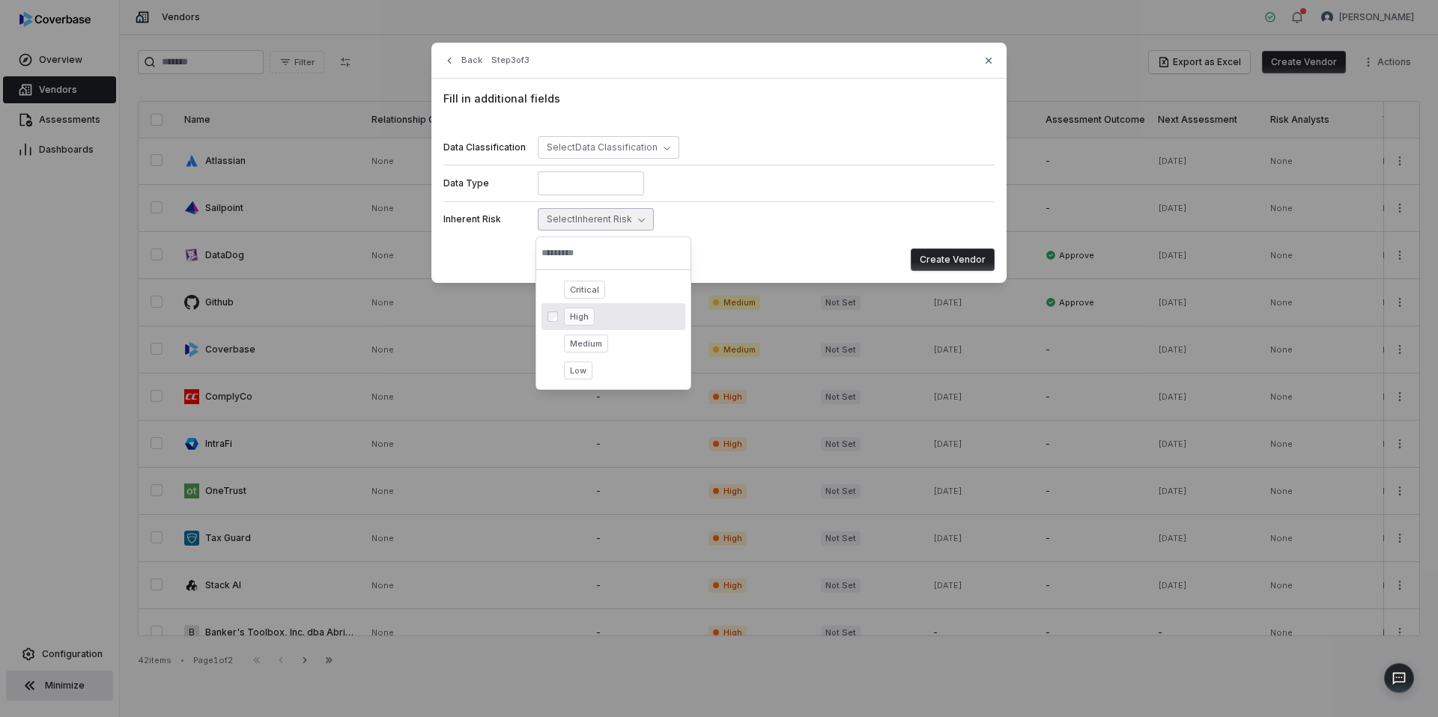
click at [571, 315] on span "High" at bounding box center [579, 317] width 31 height 18
click at [933, 260] on button "Create Vendor" at bounding box center [953, 260] width 84 height 22
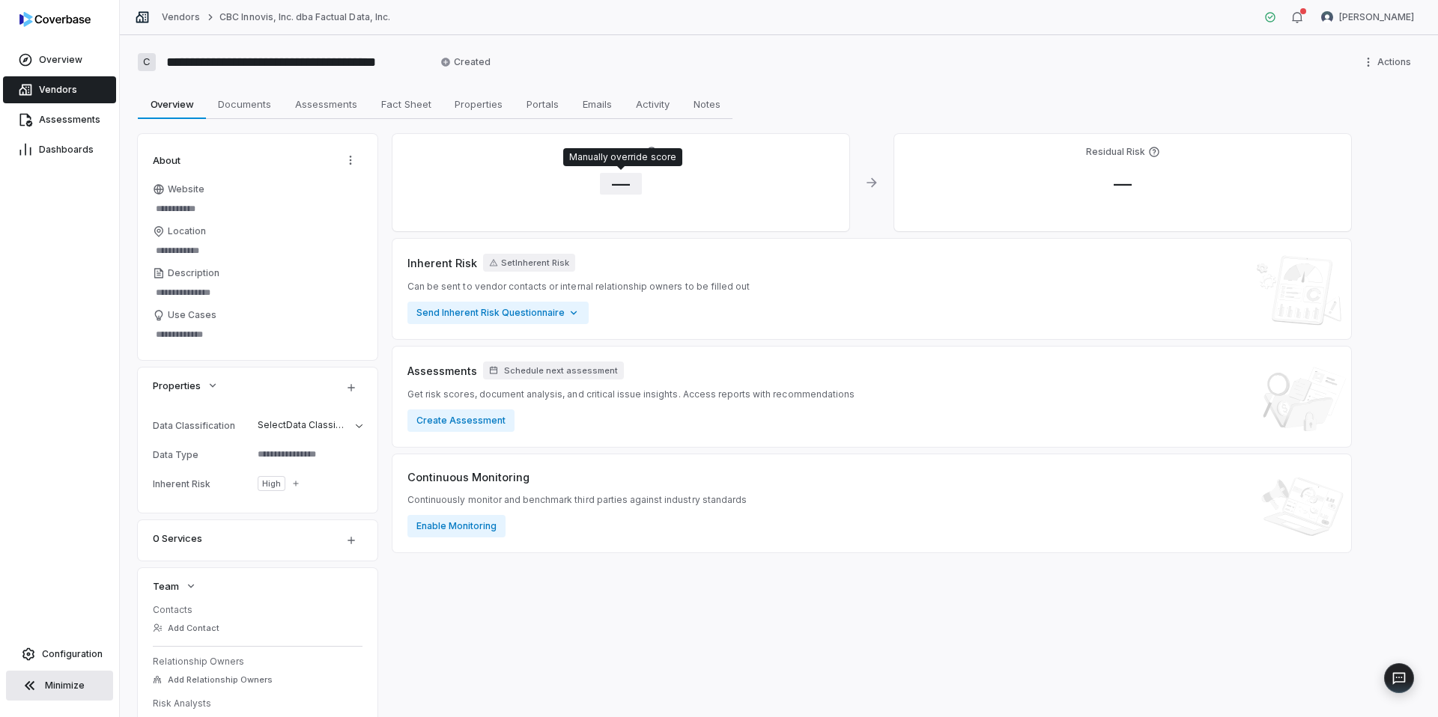
click at [623, 190] on span "—" at bounding box center [621, 184] width 42 height 22
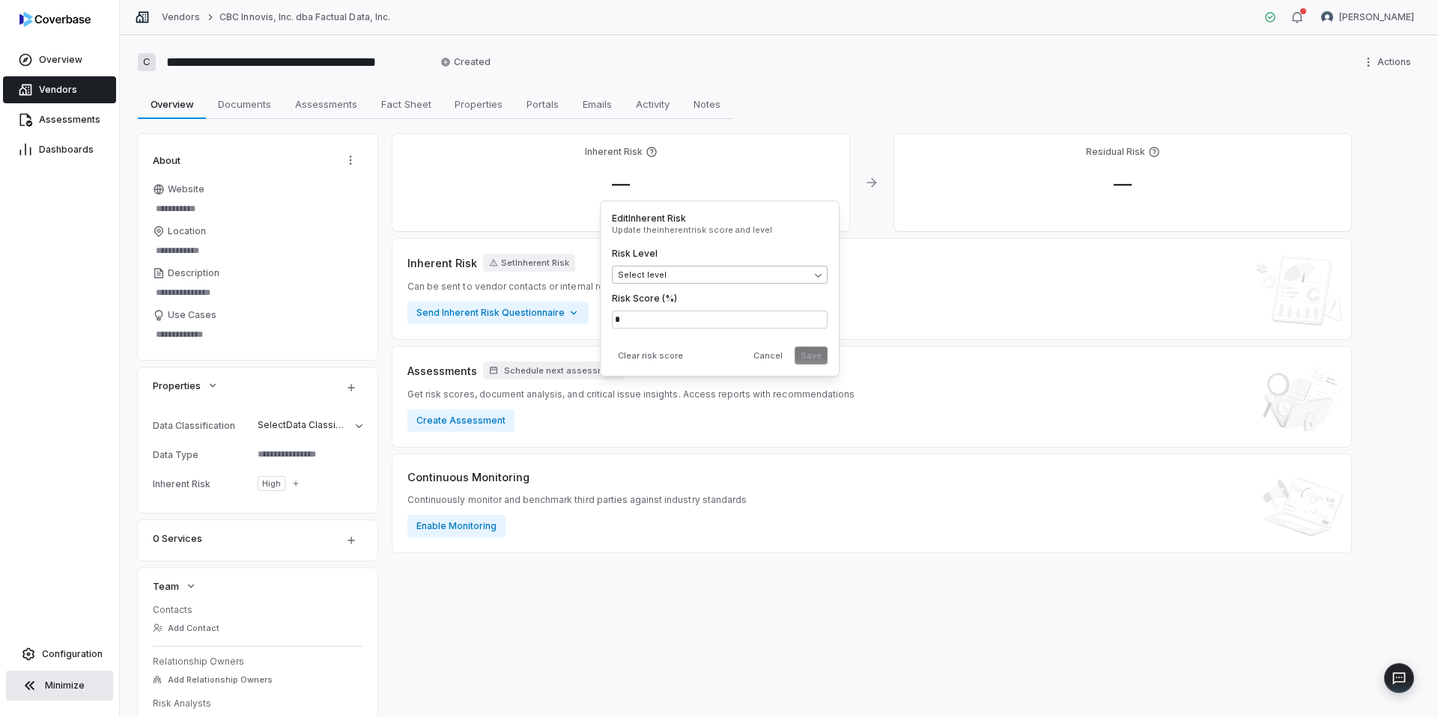
click at [652, 276] on body "**********" at bounding box center [719, 358] width 1438 height 717
click at [822, 356] on button "Save" at bounding box center [811, 356] width 33 height 18
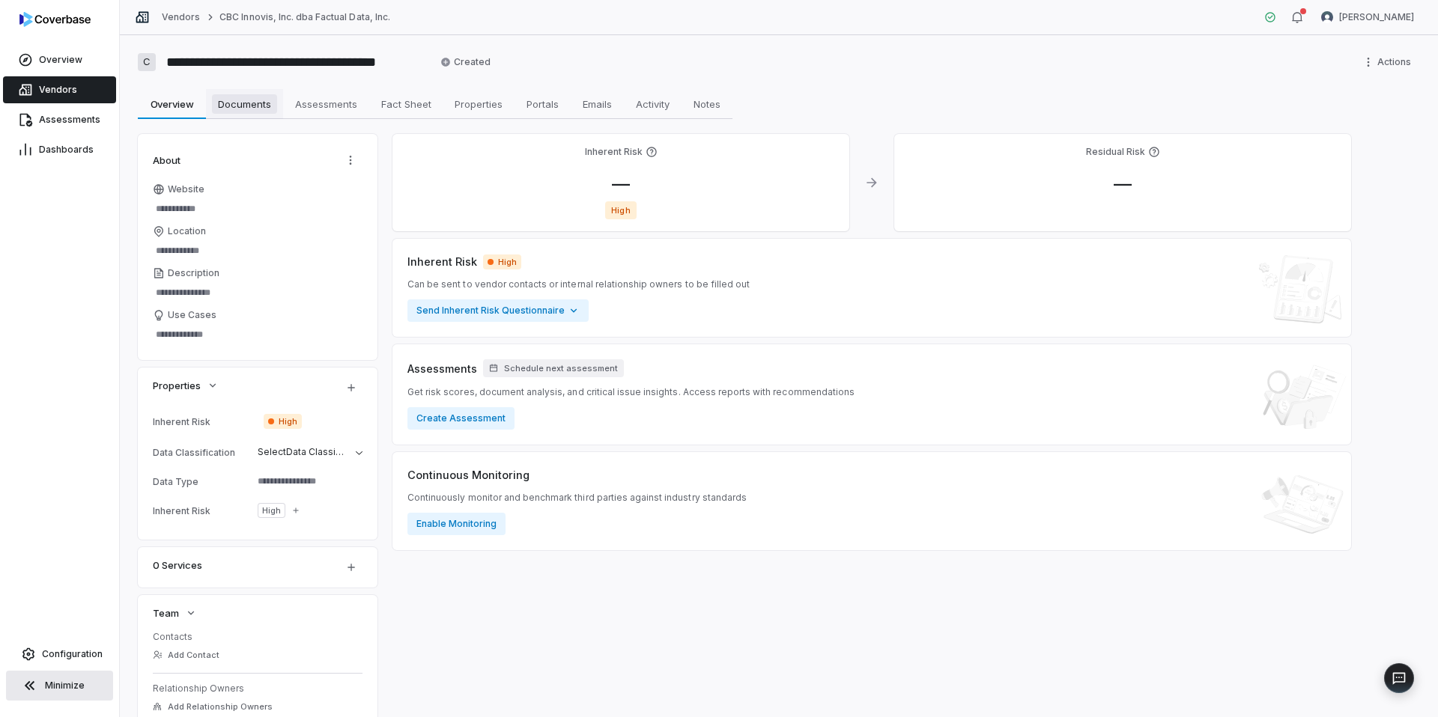
click at [239, 107] on span "Documents" at bounding box center [244, 103] width 65 height 19
type textarea "*"
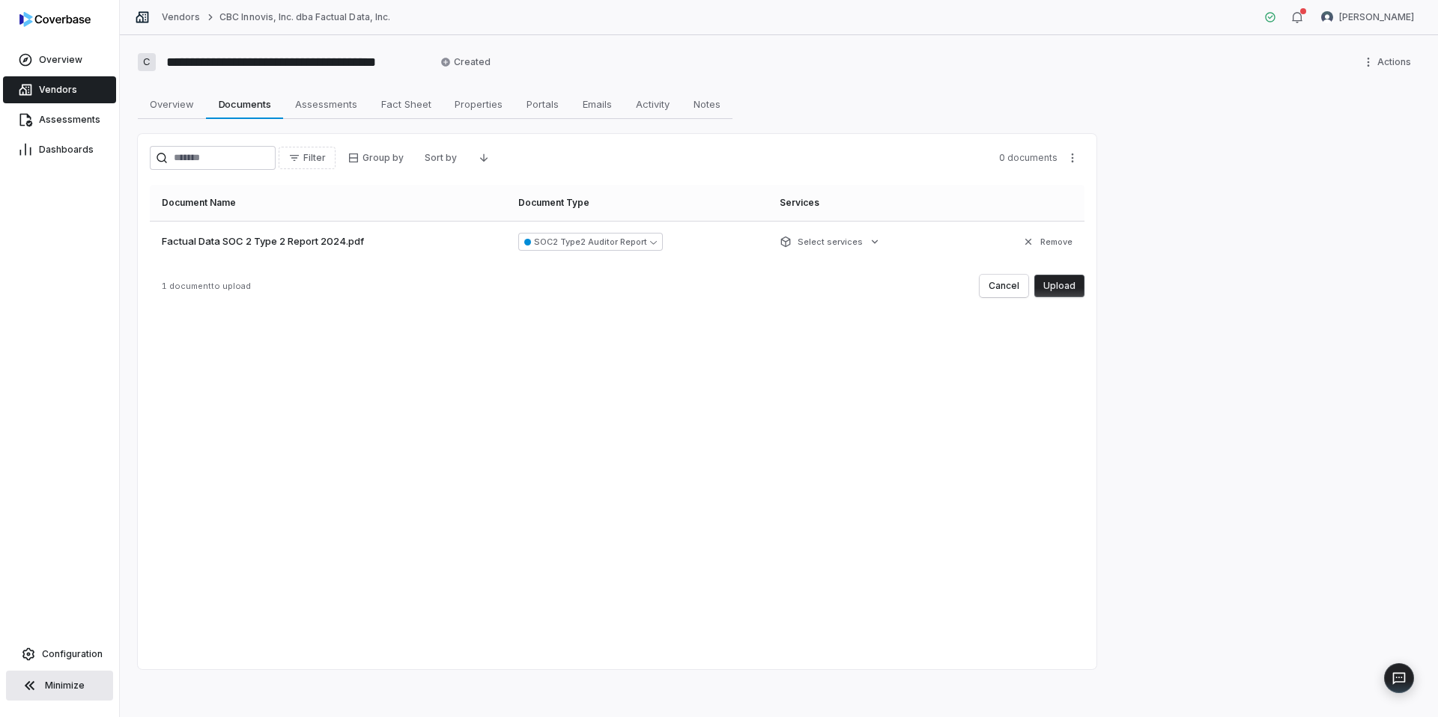
click at [1068, 281] on button "Upload" at bounding box center [1059, 286] width 50 height 22
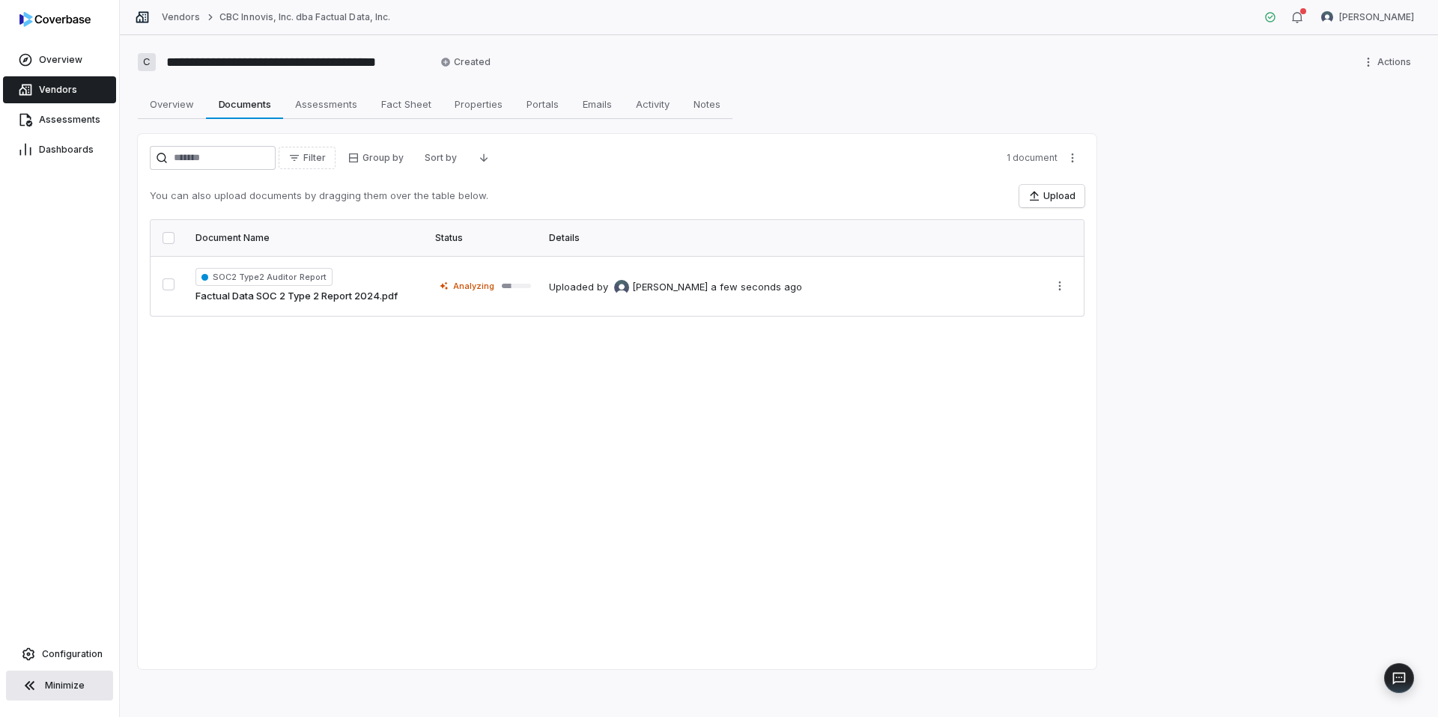
click at [65, 87] on span "Vendors" at bounding box center [58, 90] width 38 height 12
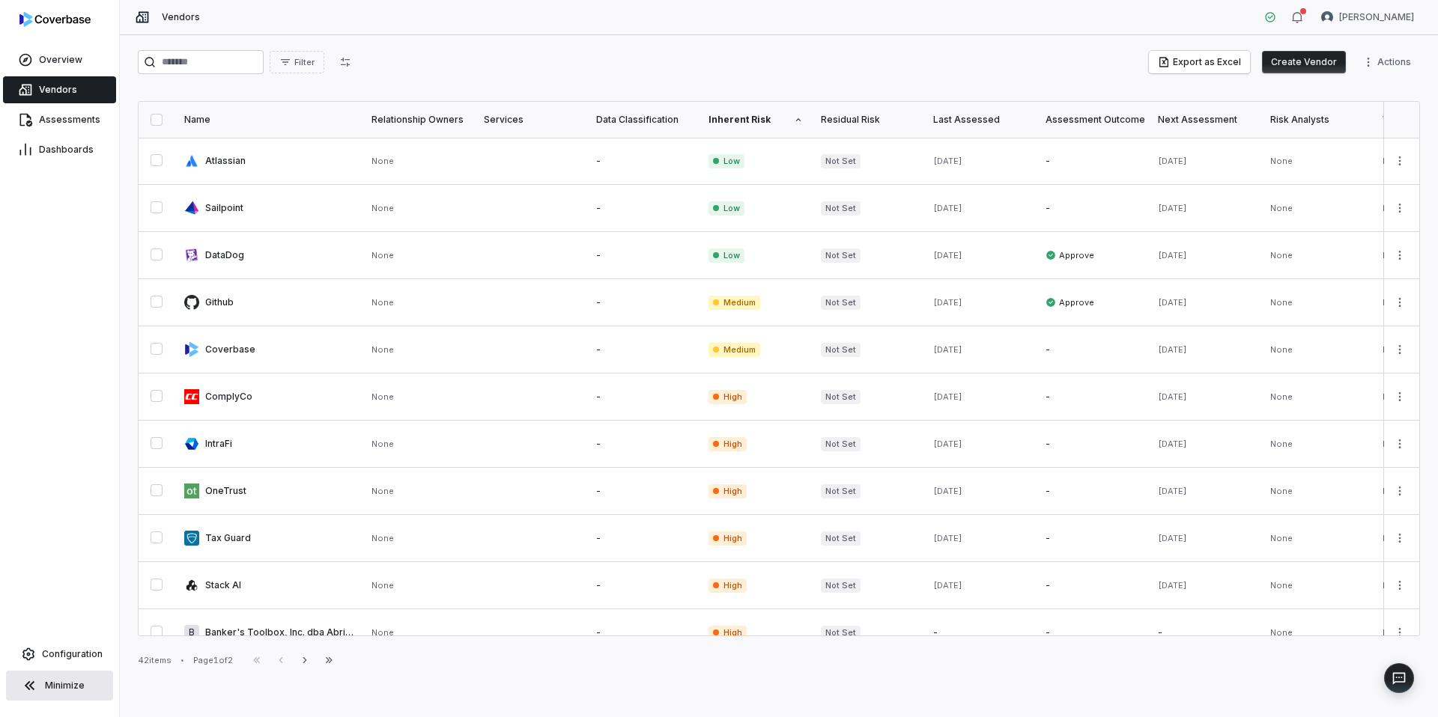
click at [78, 87] on link "Vendors" at bounding box center [59, 89] width 113 height 27
click at [1305, 58] on button "Create Vendor" at bounding box center [1304, 62] width 84 height 22
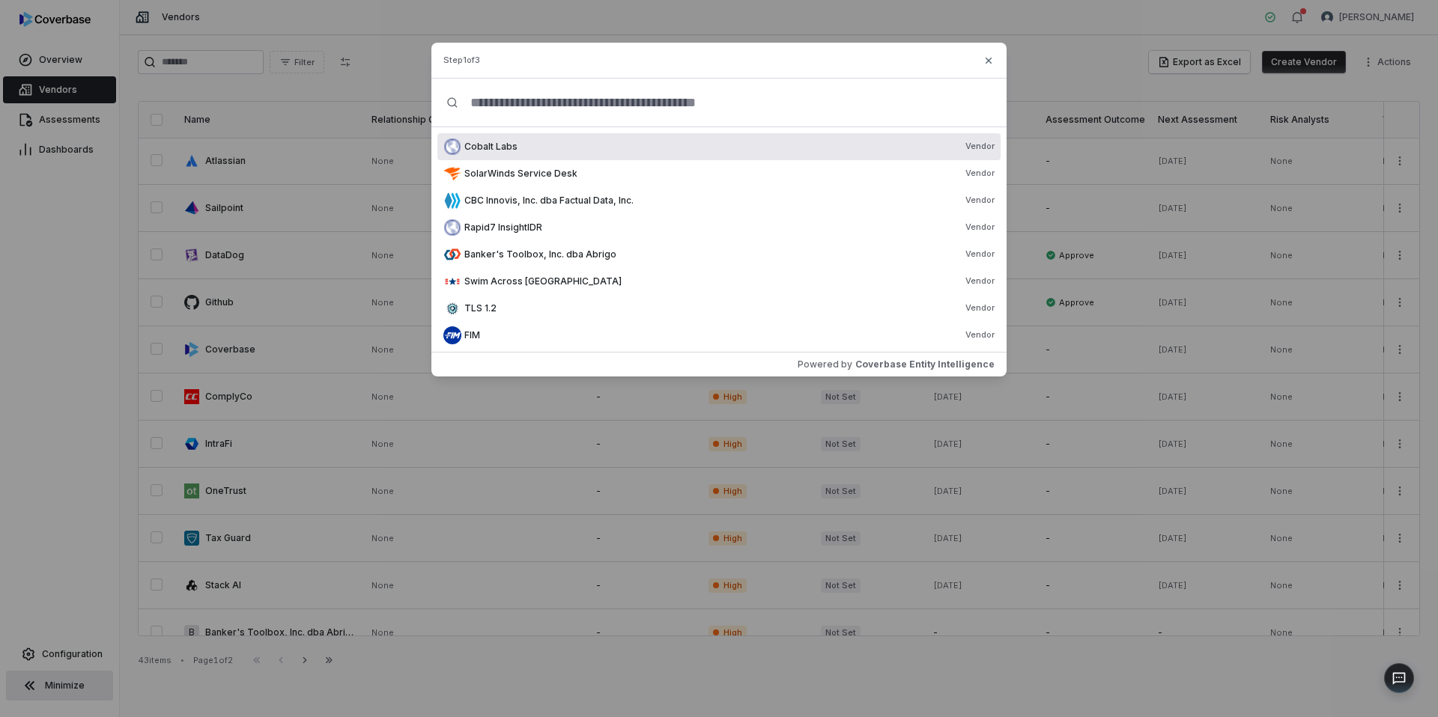
click at [517, 106] on input "text" at bounding box center [724, 103] width 533 height 48
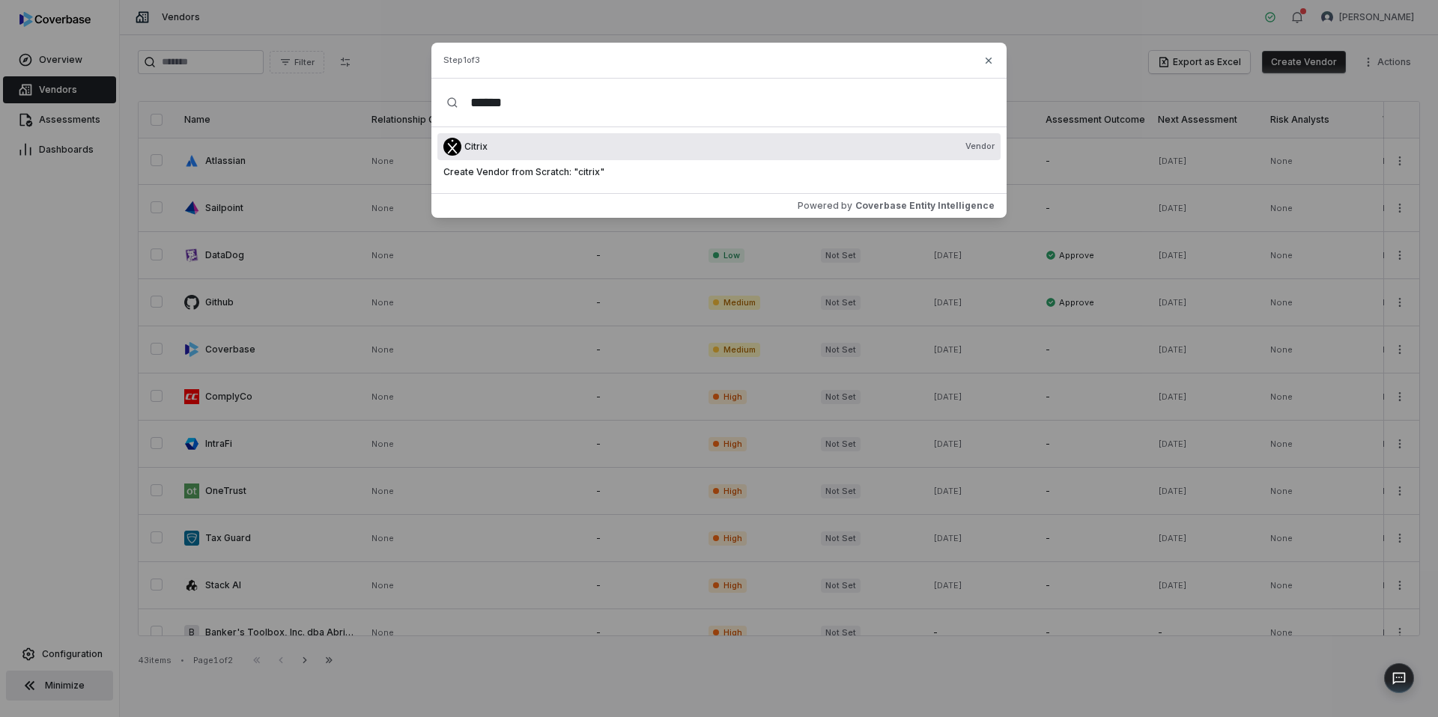
type input "******"
click at [514, 143] on div "Citrix Vendor" at bounding box center [729, 147] width 530 height 12
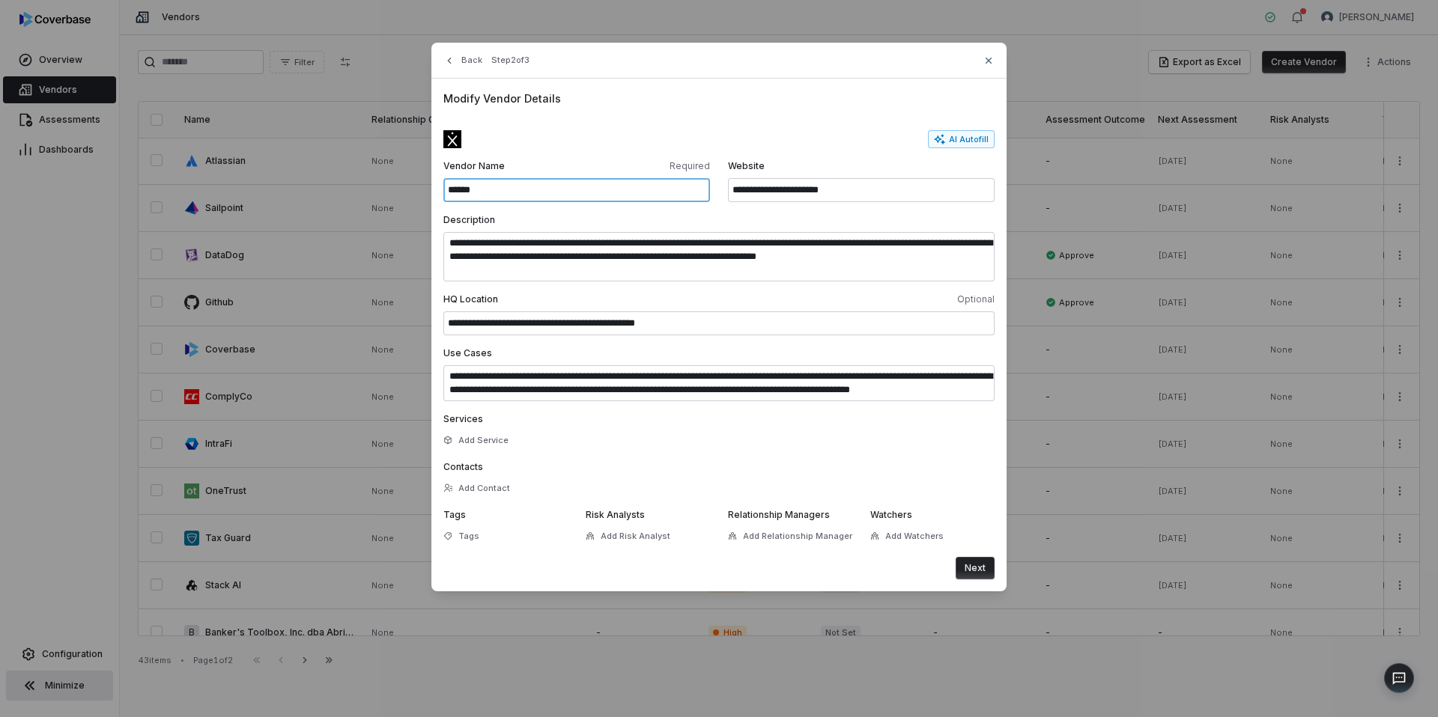
click at [587, 193] on input "******" at bounding box center [576, 190] width 267 height 24
click at [456, 57] on button "Back" at bounding box center [463, 60] width 48 height 27
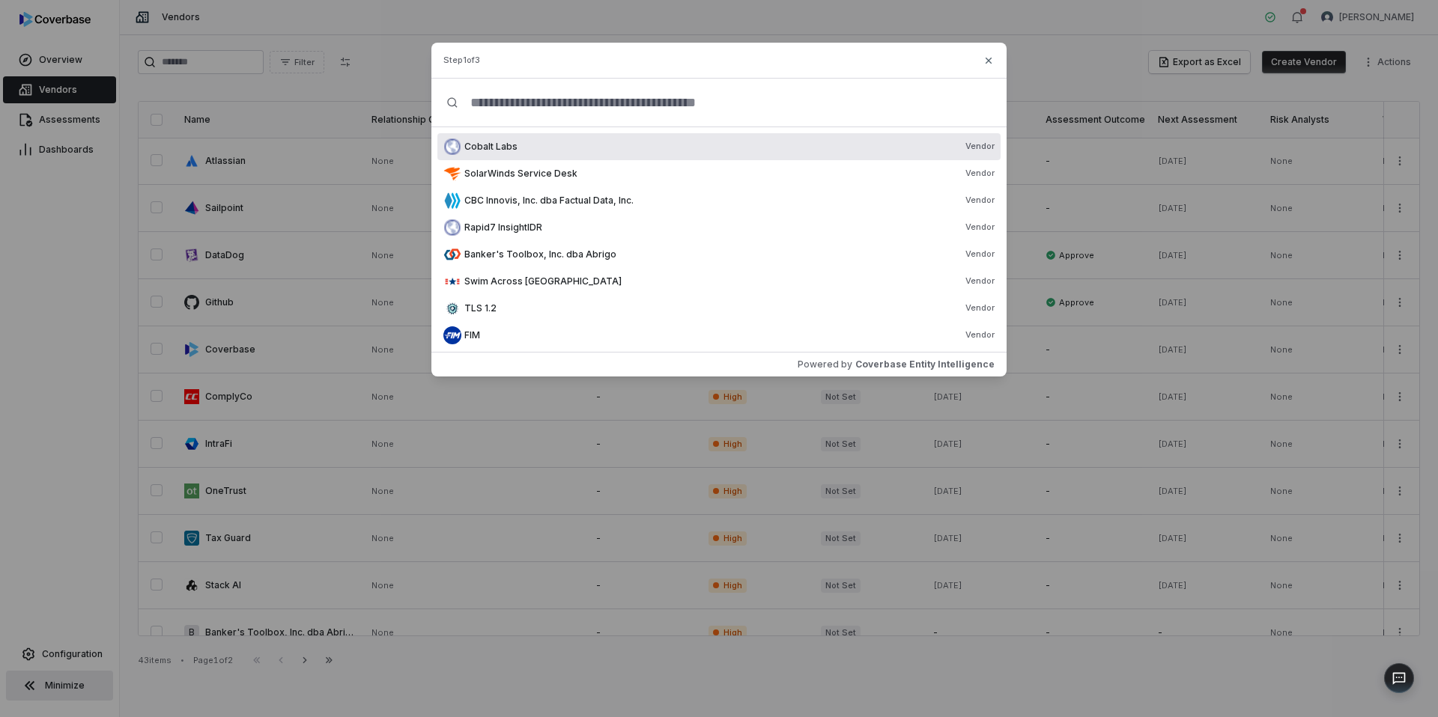
click at [554, 117] on input "text" at bounding box center [724, 103] width 533 height 48
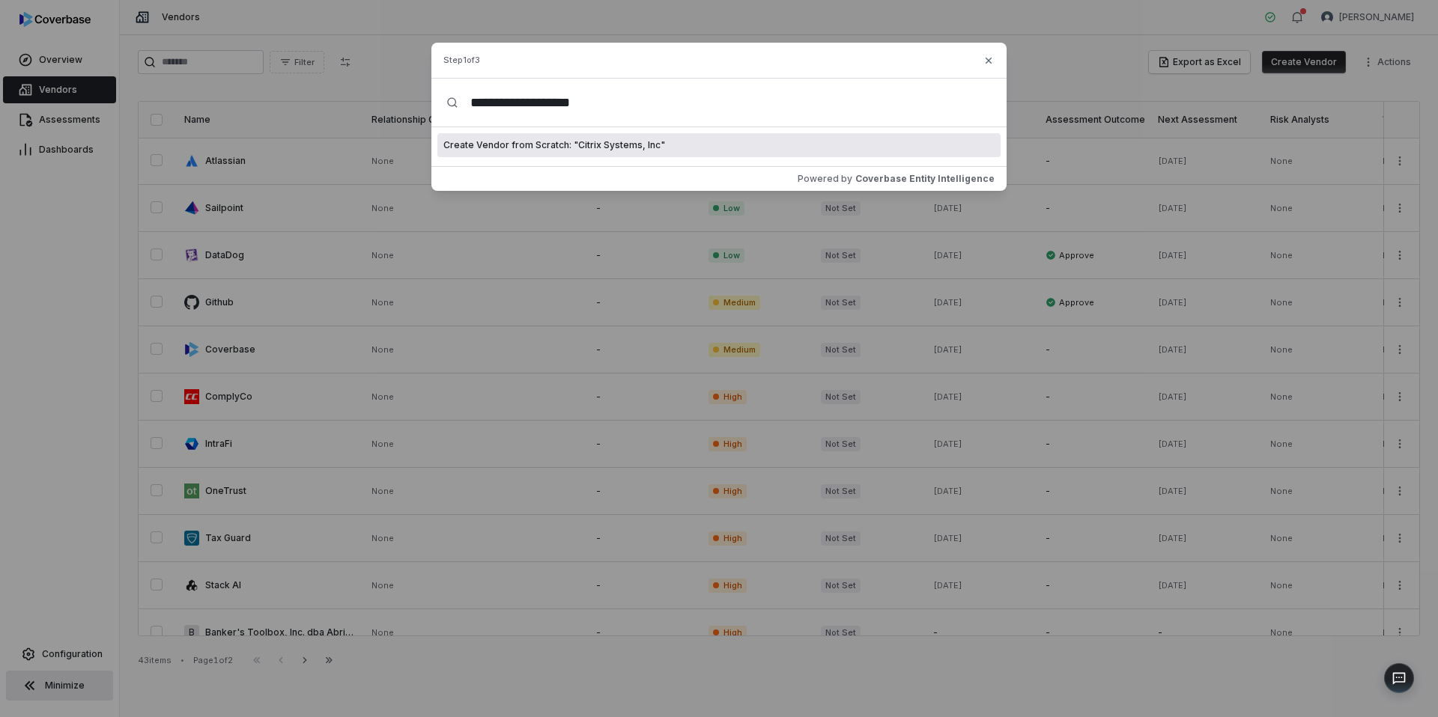
type input "**********"
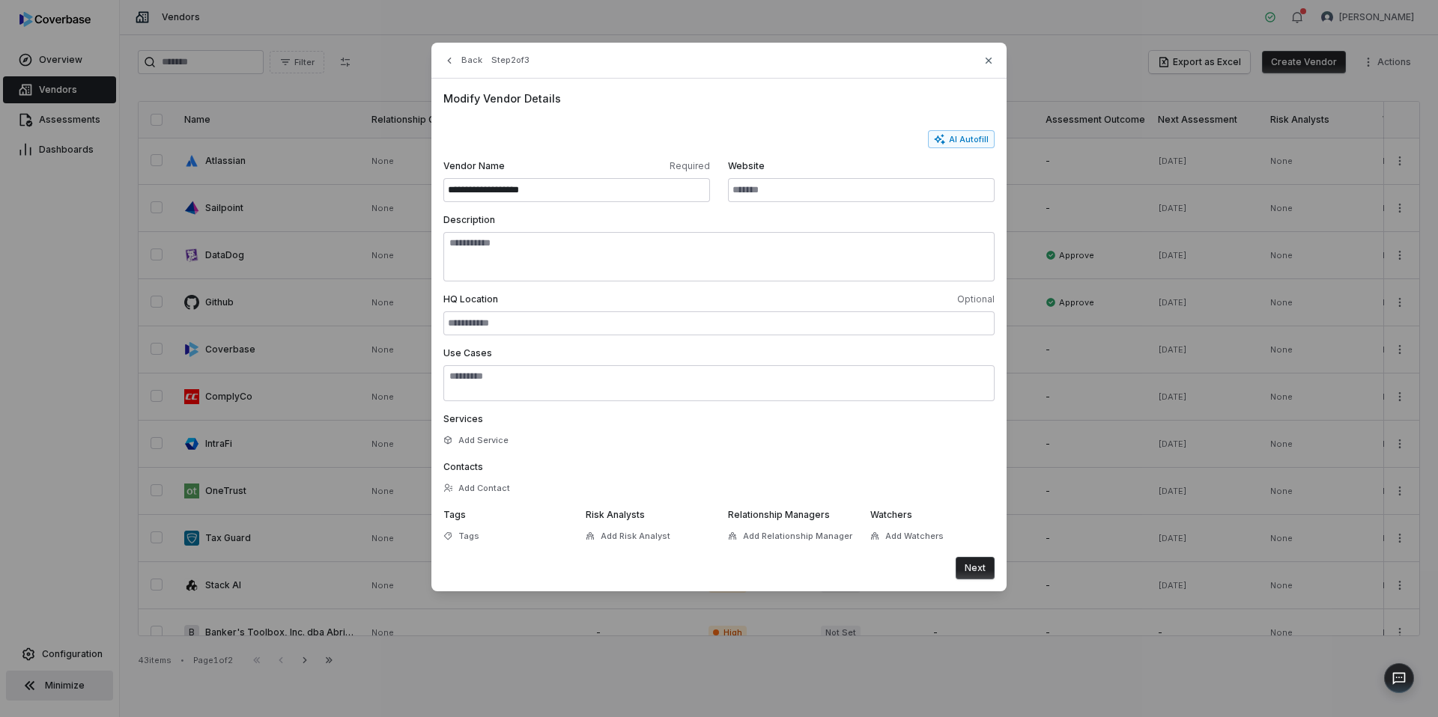
click at [981, 583] on div "**********" at bounding box center [718, 335] width 575 height 513
click at [981, 569] on button "Next" at bounding box center [975, 568] width 39 height 22
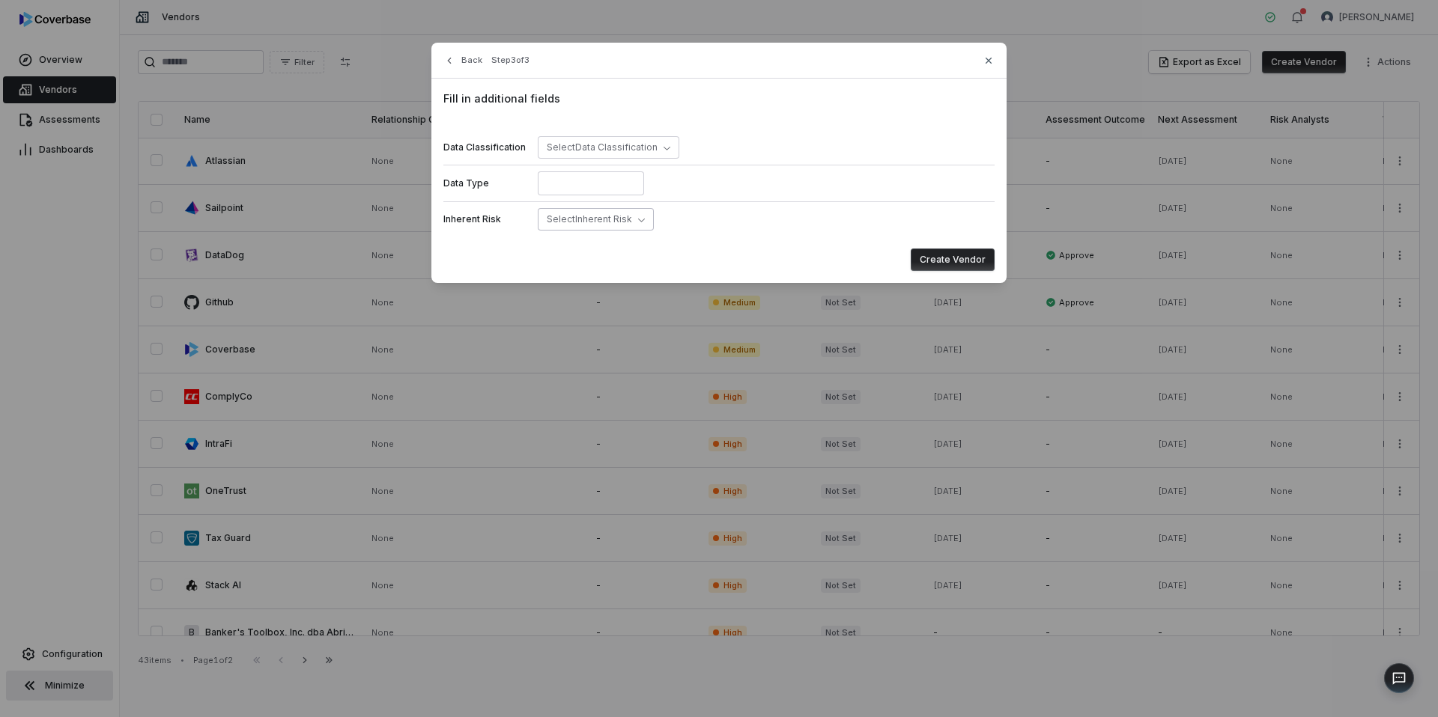
click at [584, 214] on span "Select Inherent Risk" at bounding box center [589, 218] width 85 height 11
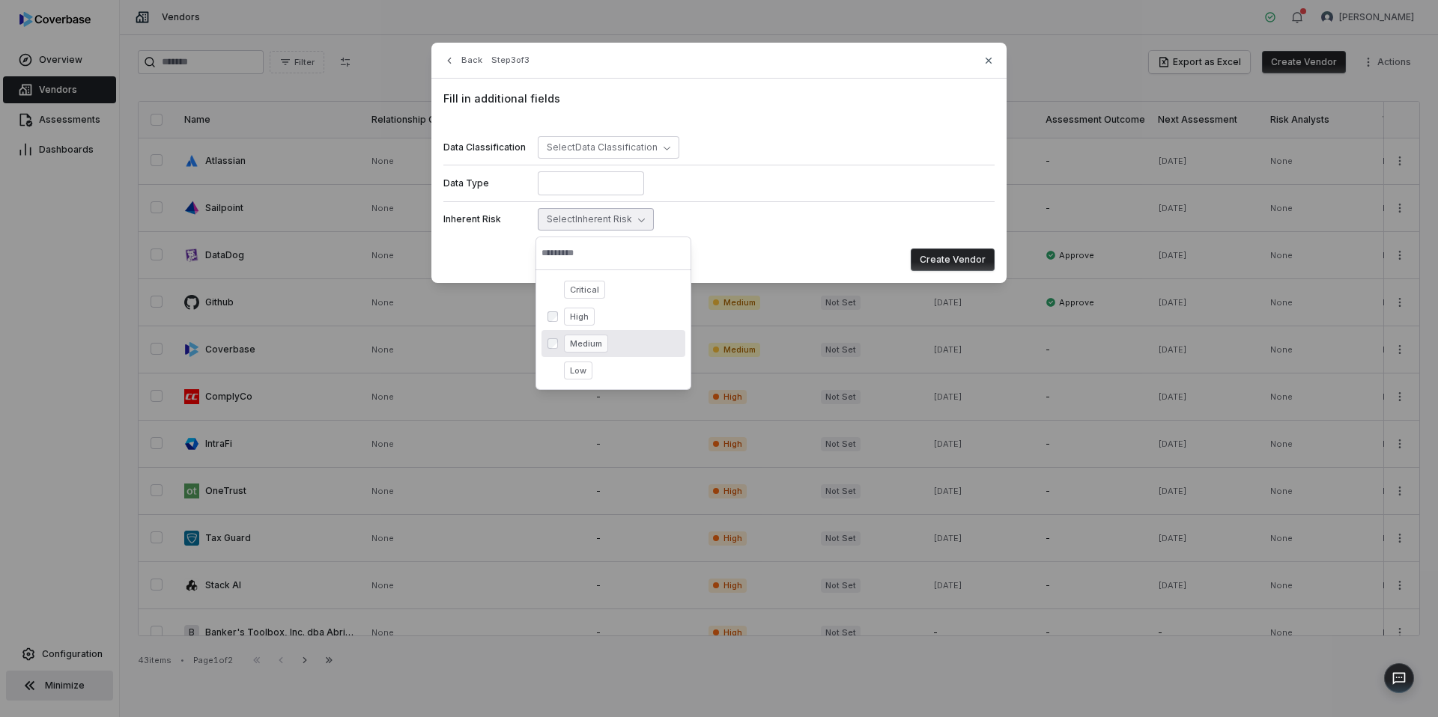
click at [571, 318] on span "High" at bounding box center [579, 317] width 31 height 18
click at [970, 254] on button "Create Vendor" at bounding box center [953, 260] width 84 height 22
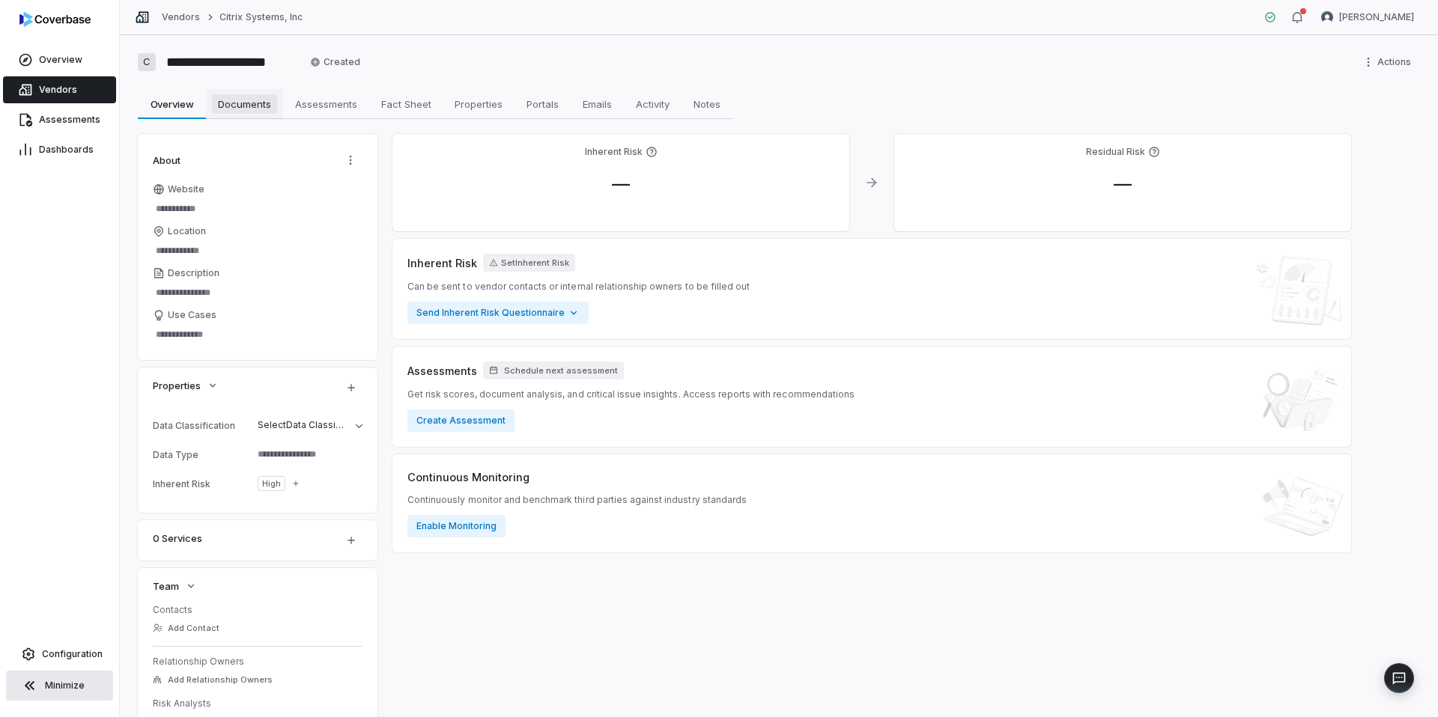
click at [251, 104] on span "Documents" at bounding box center [244, 103] width 65 height 19
type textarea "*"
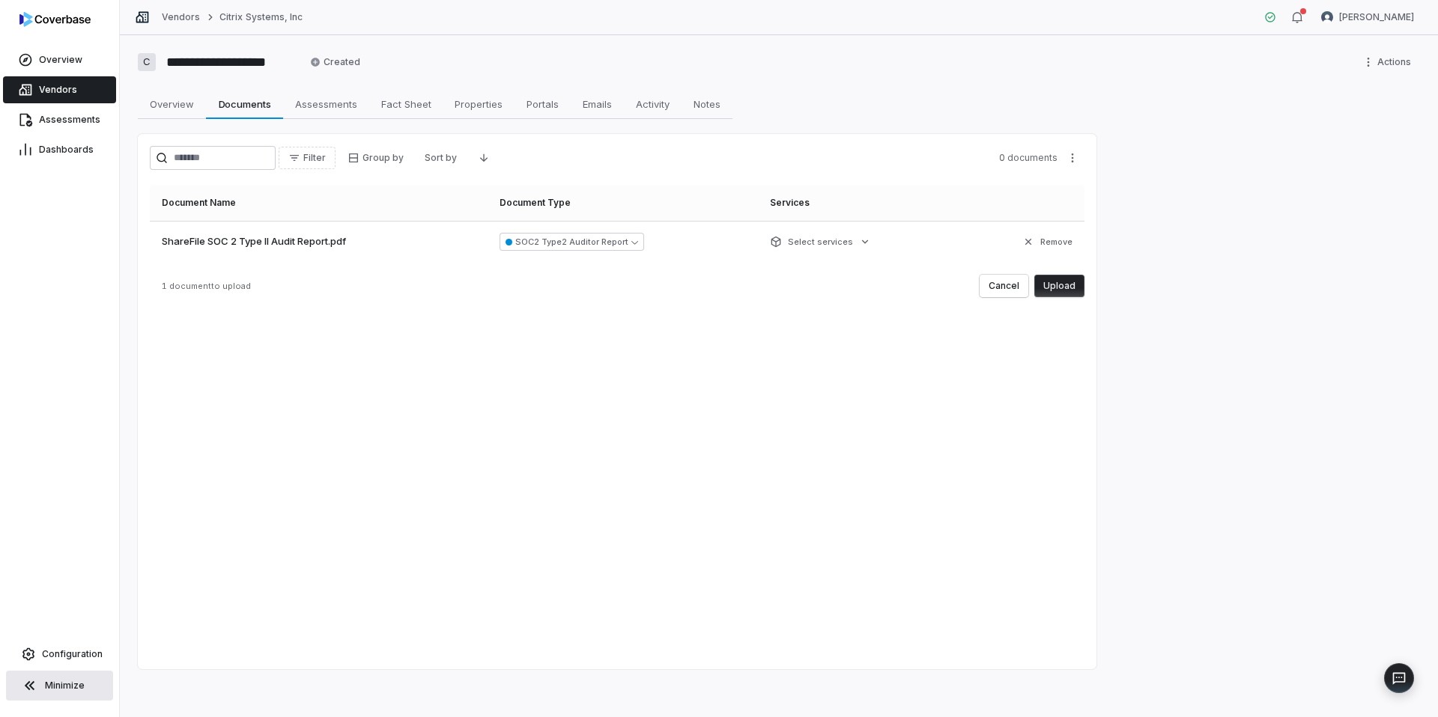
click at [1057, 292] on button "Upload" at bounding box center [1059, 286] width 50 height 22
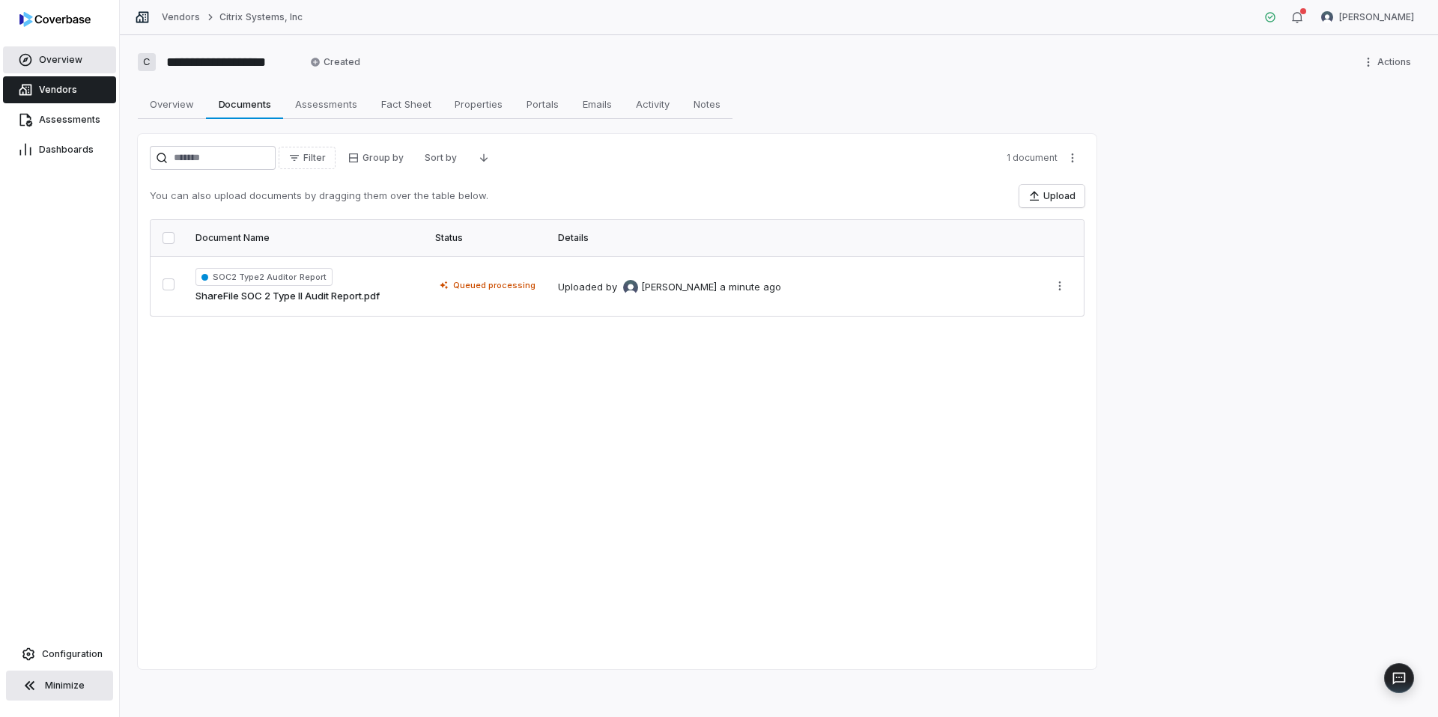
click at [46, 70] on link "Overview" at bounding box center [59, 59] width 113 height 27
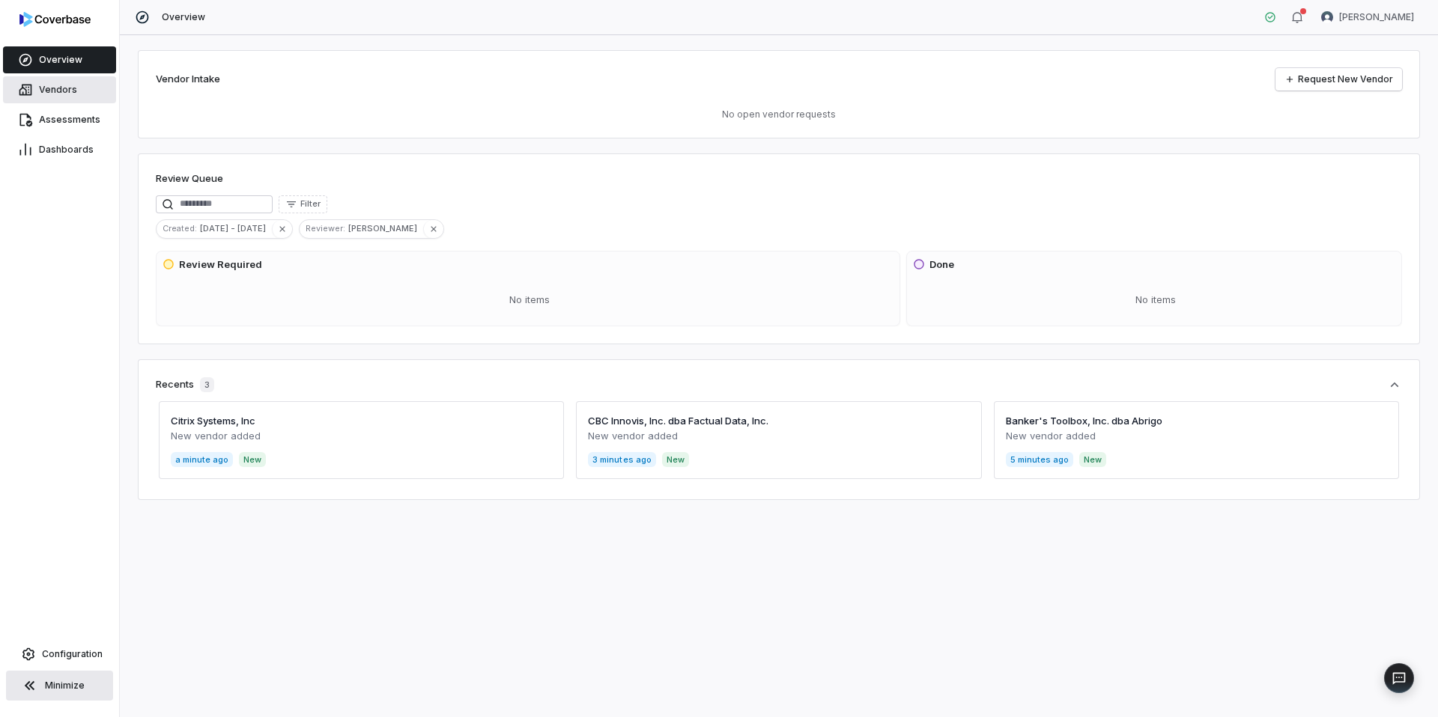
click at [66, 97] on link "Vendors" at bounding box center [59, 89] width 113 height 27
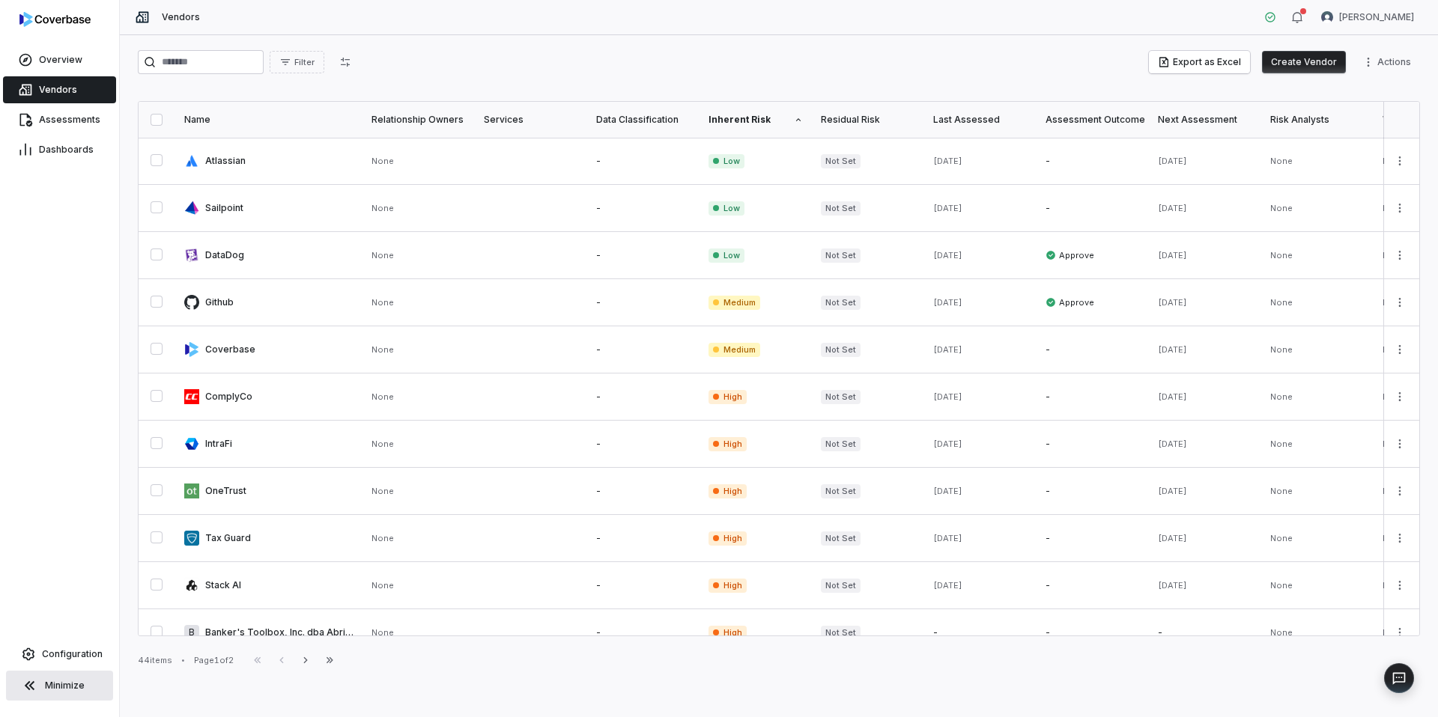
click at [1323, 61] on button "Create Vendor" at bounding box center [1304, 62] width 84 height 22
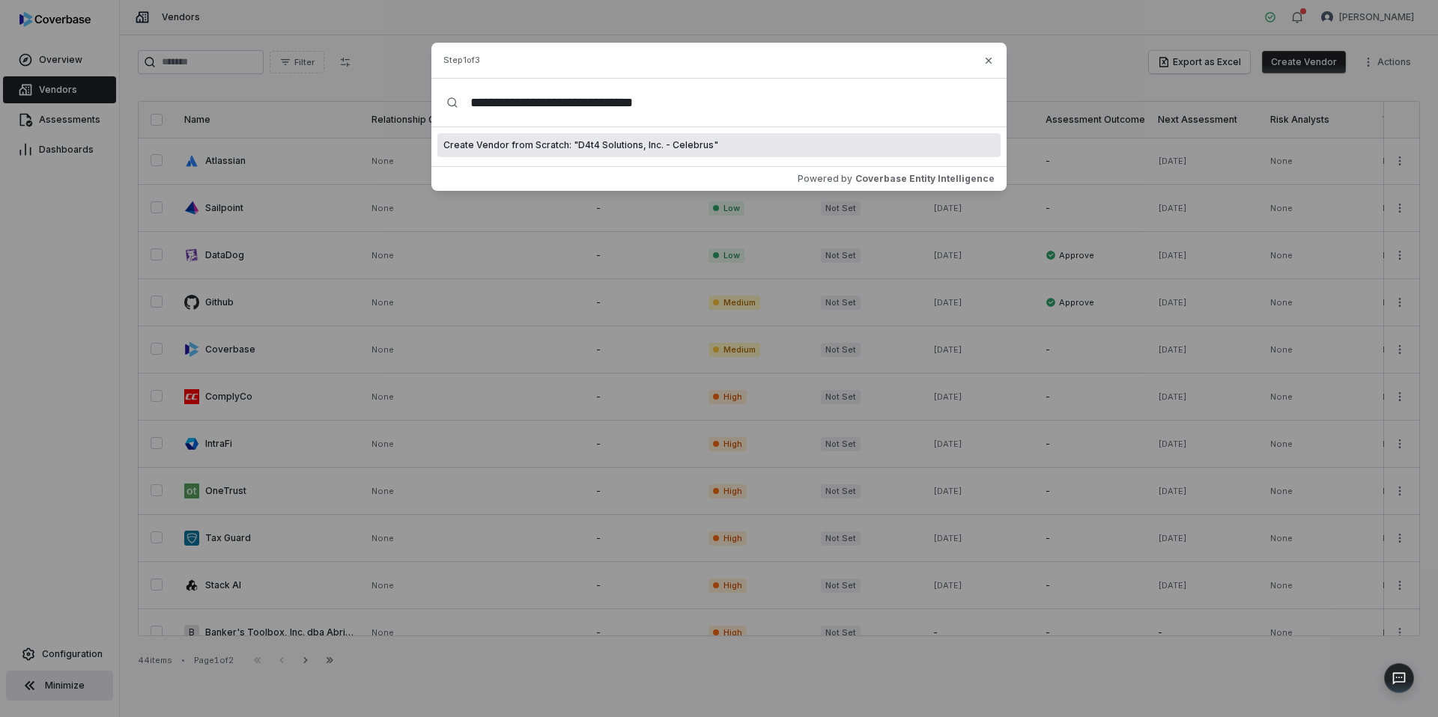
type input "**********"
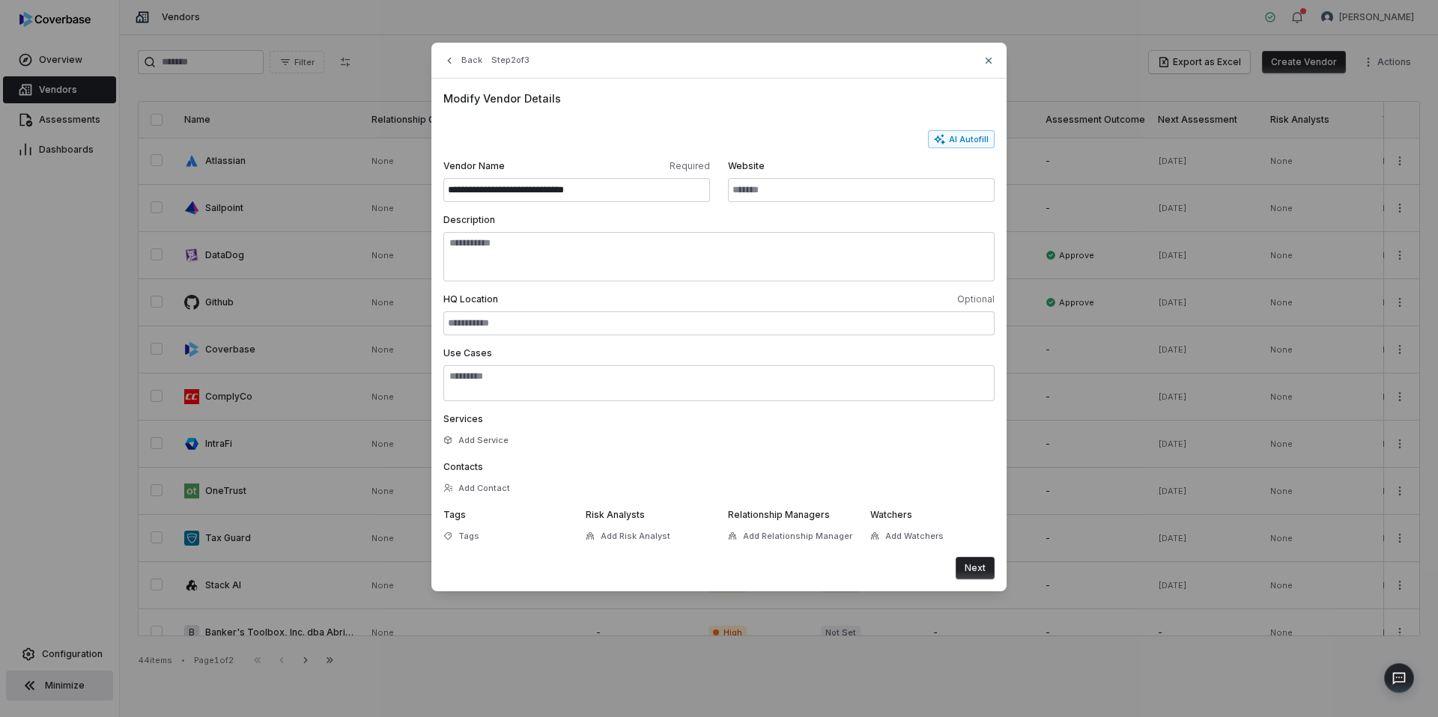
click at [991, 568] on button "Next" at bounding box center [975, 568] width 39 height 22
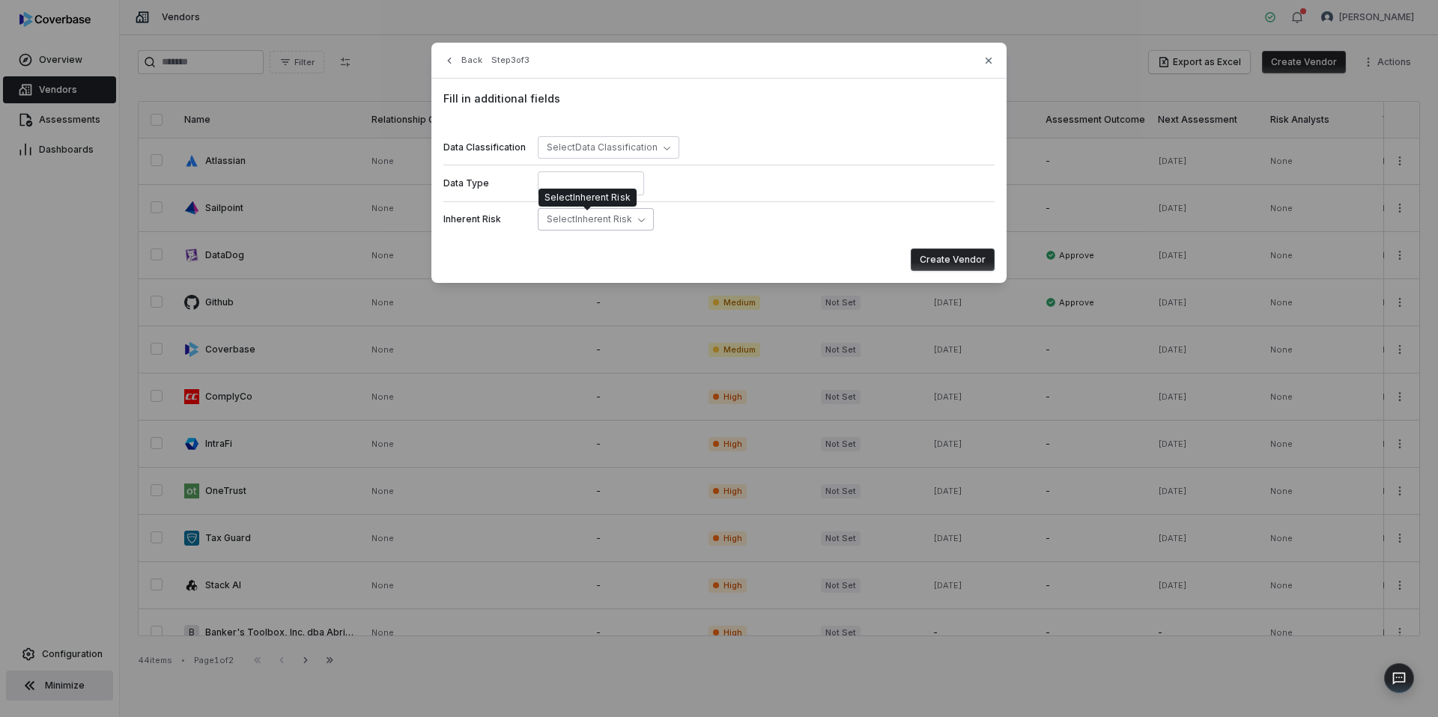
click at [614, 213] on span "Select Inherent Risk" at bounding box center [589, 218] width 85 height 11
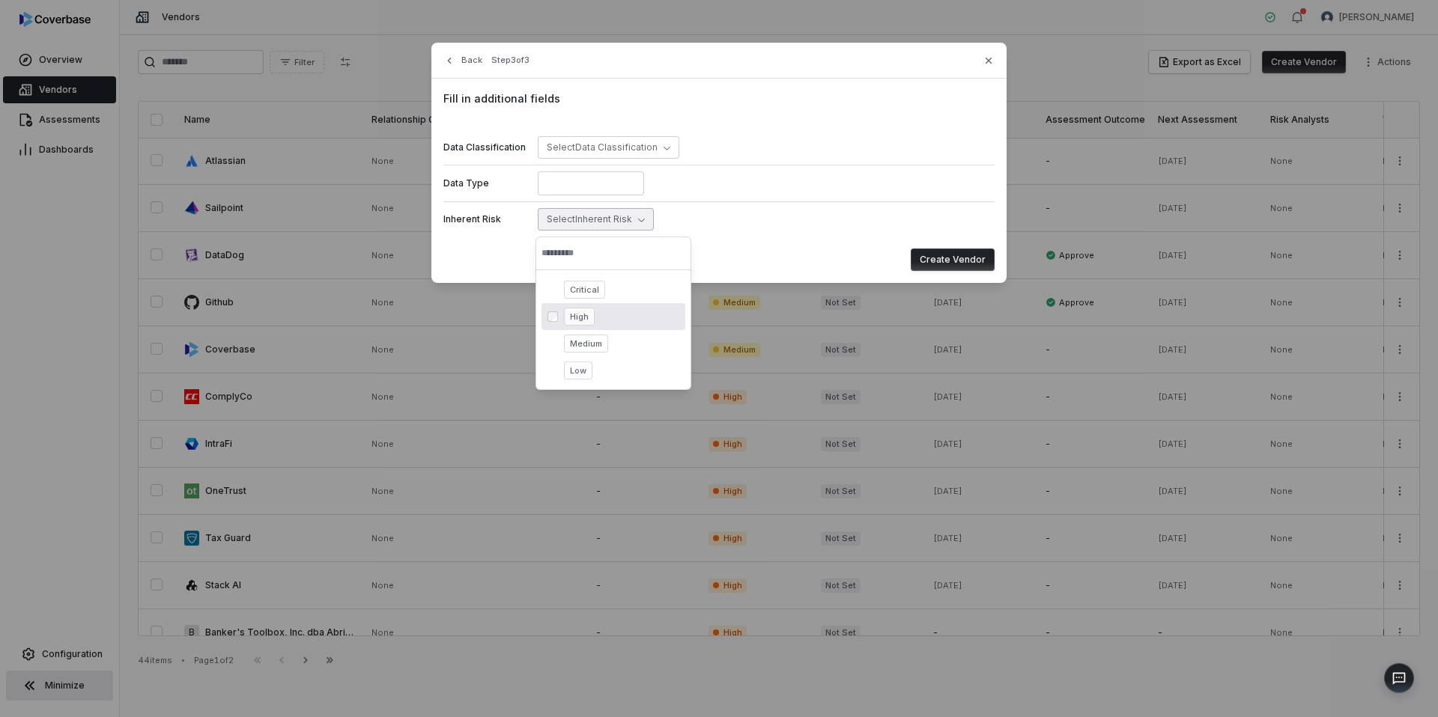
click at [581, 306] on div "High" at bounding box center [613, 316] width 144 height 27
click at [938, 258] on button "Create Vendor" at bounding box center [953, 260] width 84 height 22
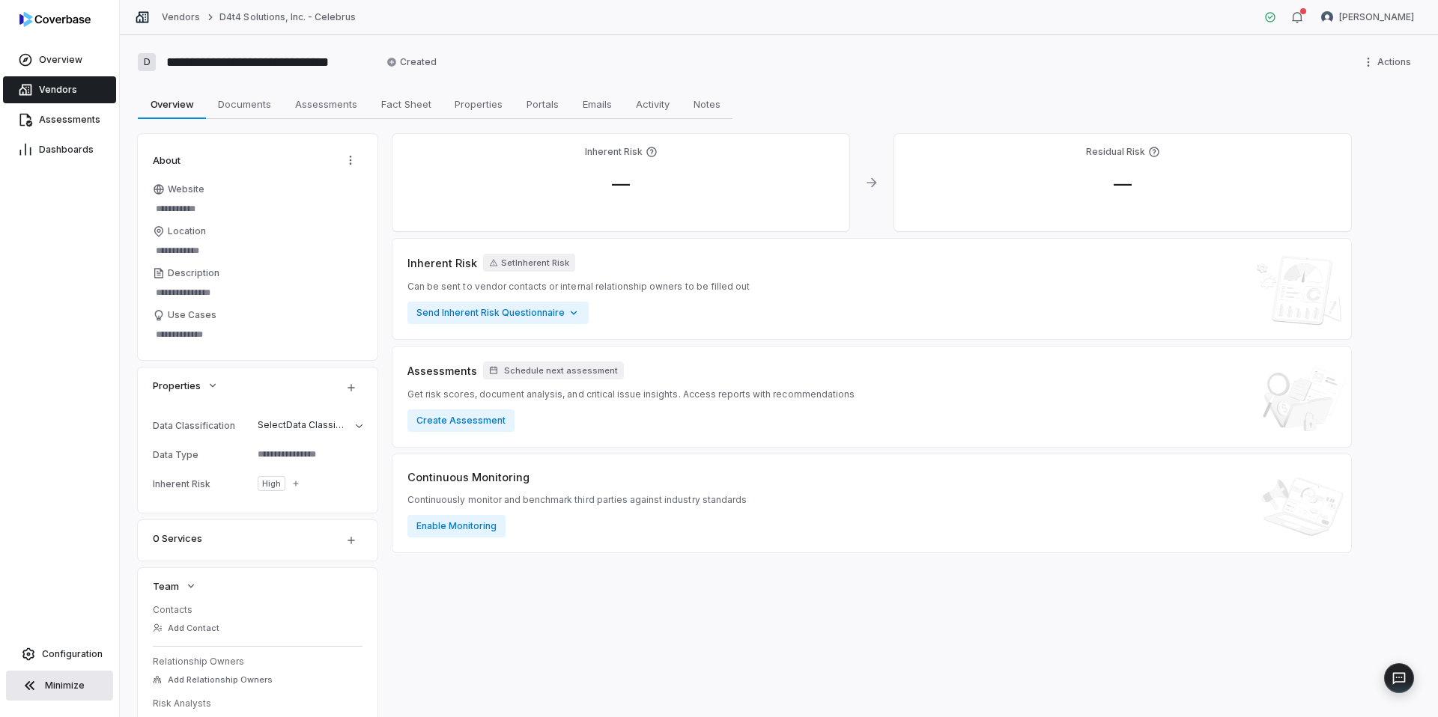
type textarea "*"
click at [80, 95] on link "Vendors" at bounding box center [59, 89] width 113 height 27
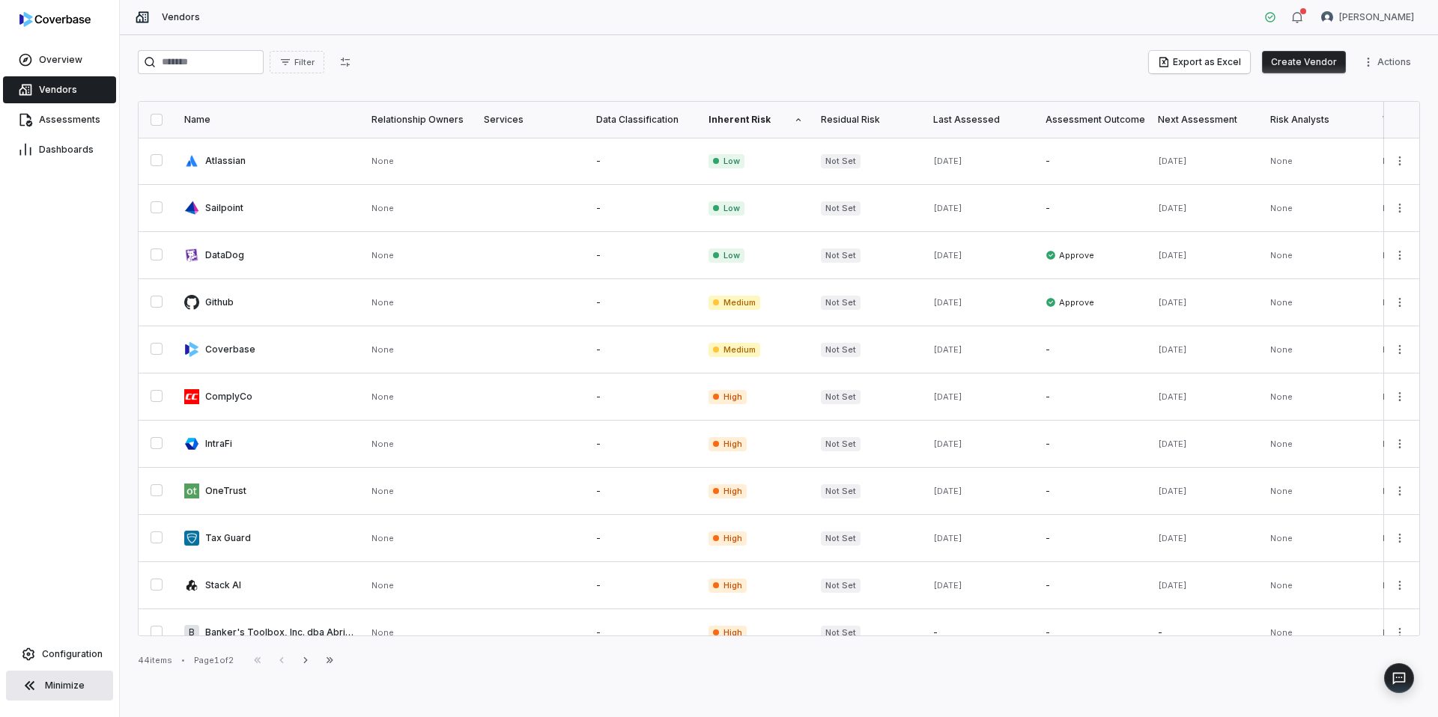
click at [80, 95] on link "Vendors" at bounding box center [59, 89] width 113 height 27
click at [1288, 66] on button "Create Vendor" at bounding box center [1304, 62] width 84 height 22
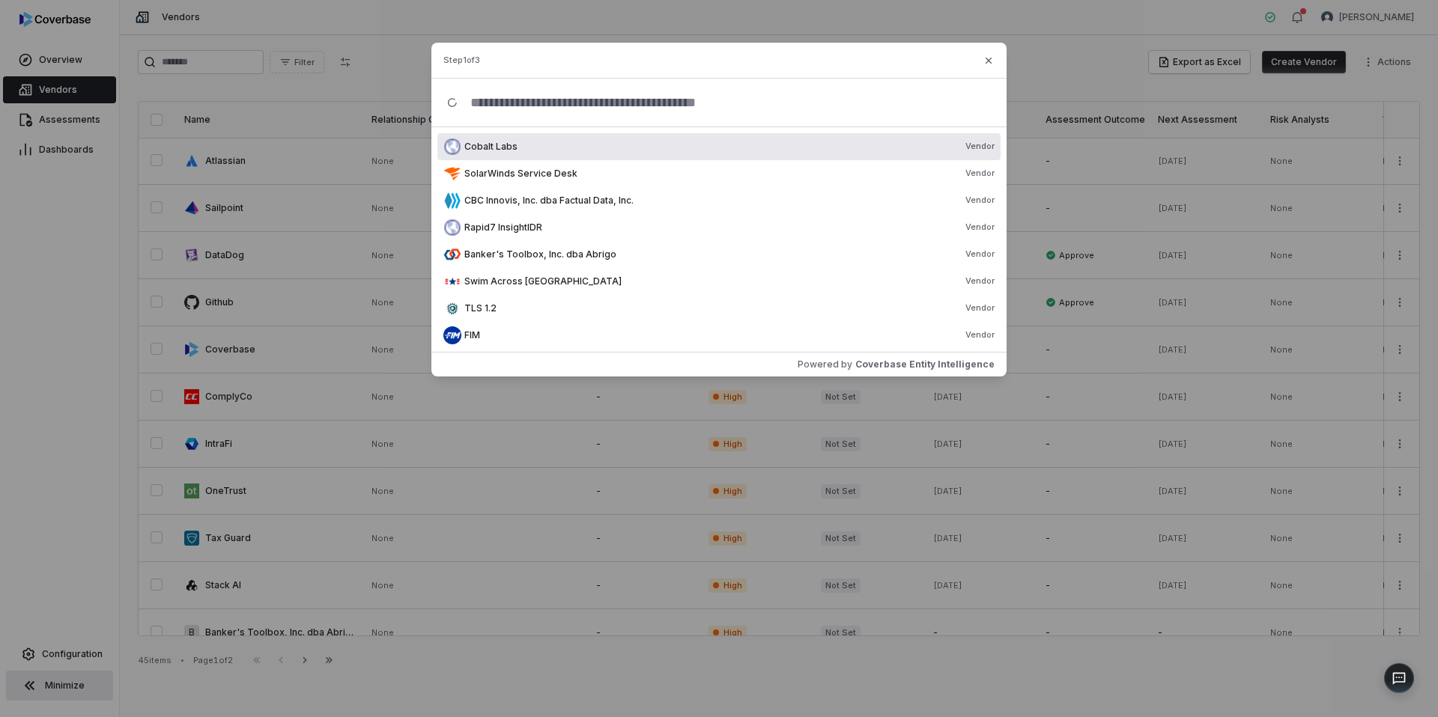
click at [497, 119] on input "text" at bounding box center [724, 103] width 533 height 48
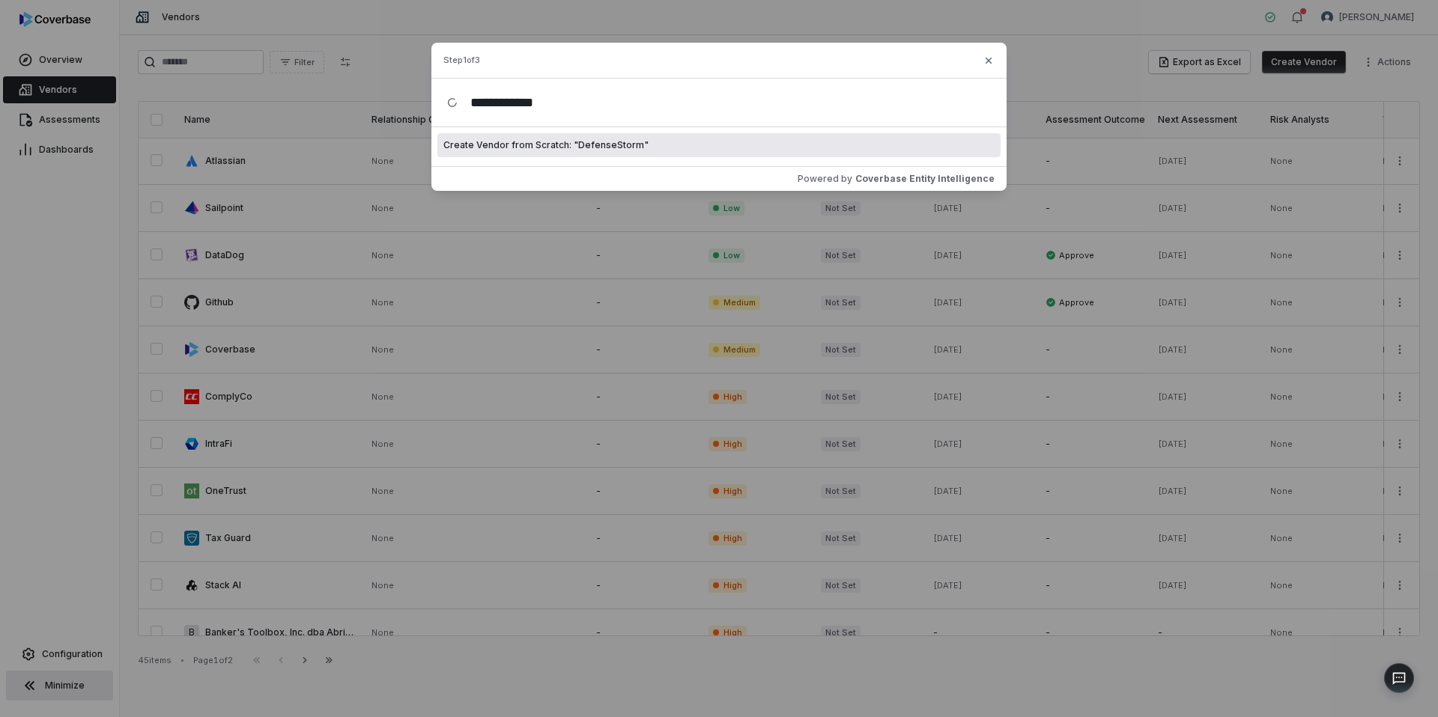
type input "**********"
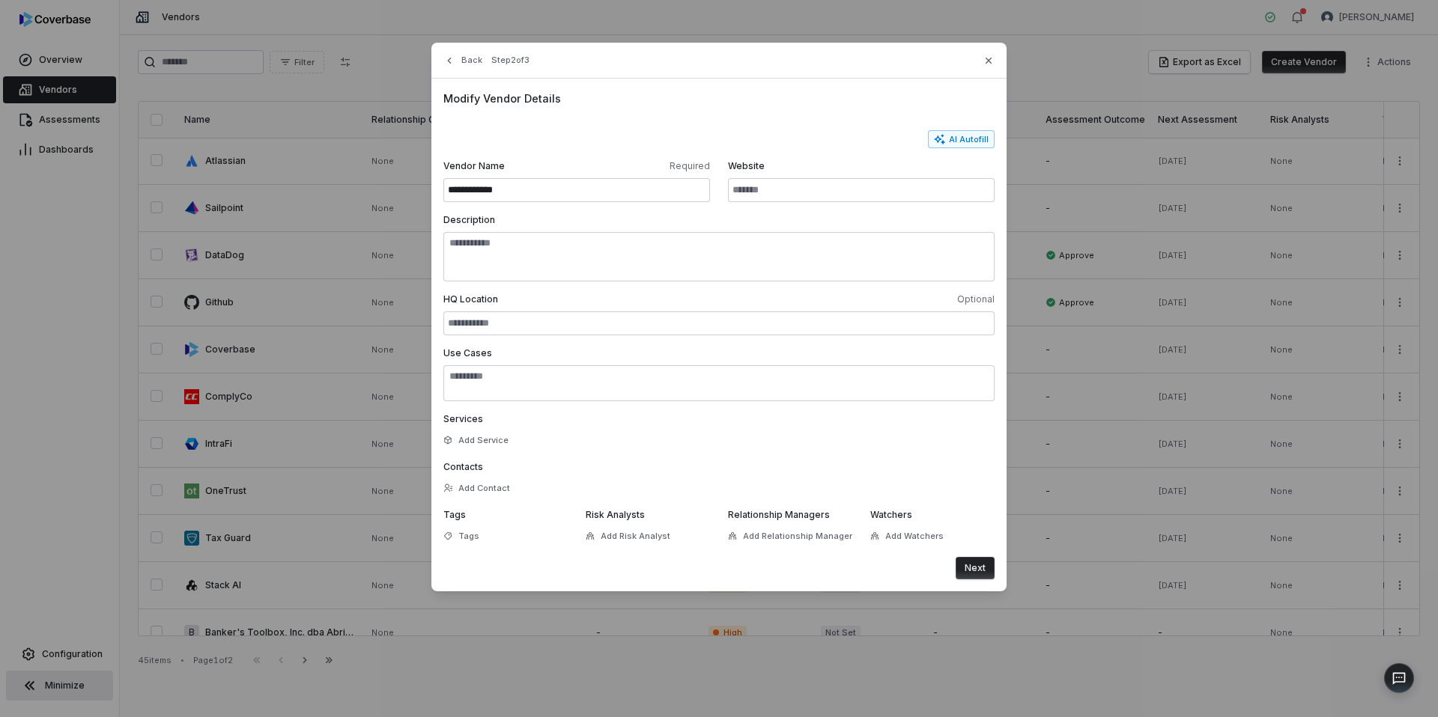
click at [983, 571] on button "Next" at bounding box center [975, 568] width 39 height 22
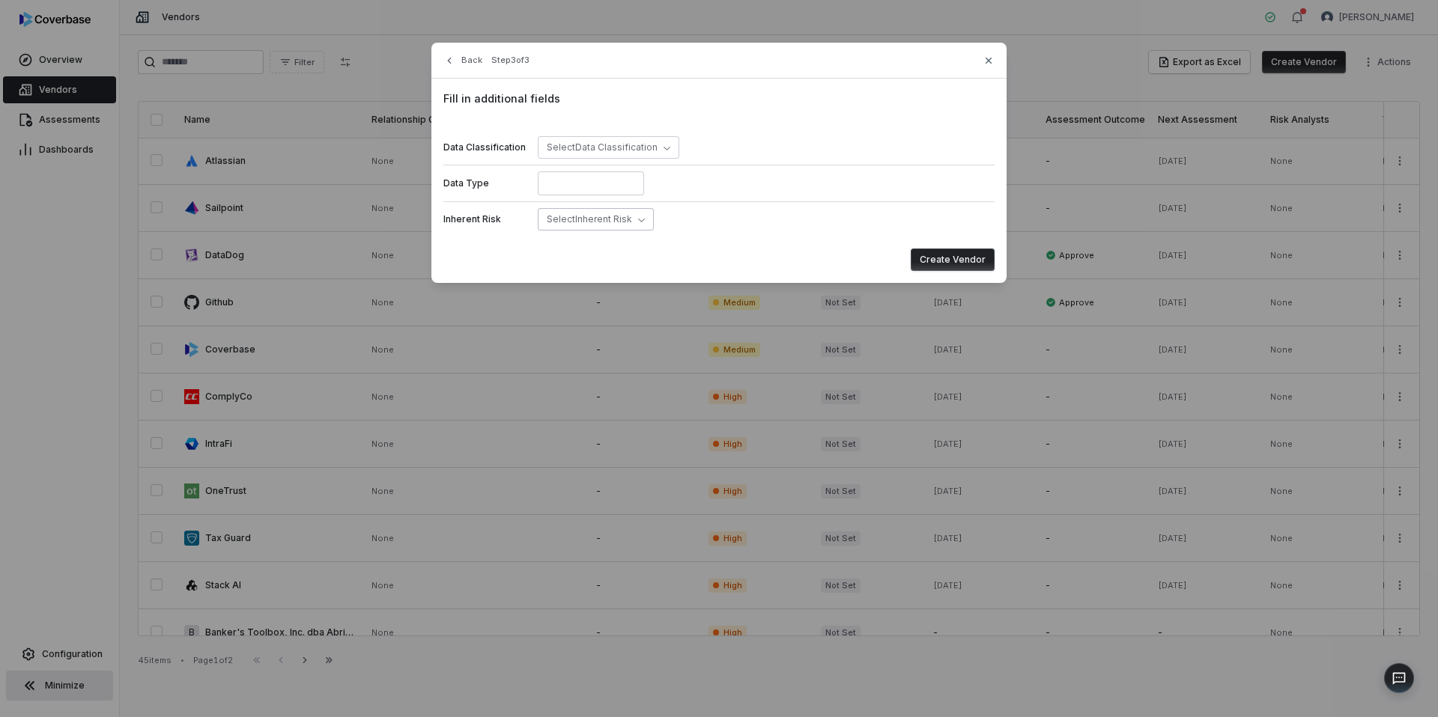
click at [604, 228] on button "Select Inherent Risk" at bounding box center [596, 219] width 116 height 22
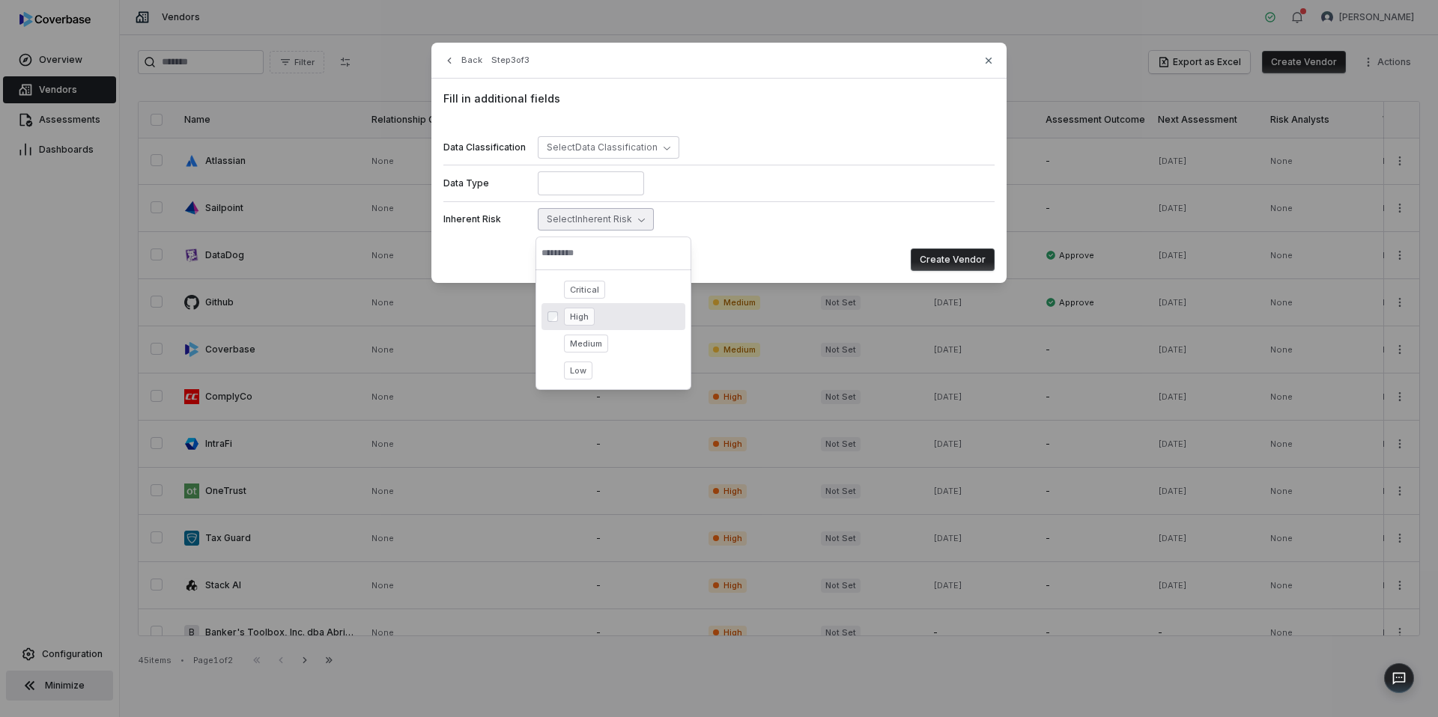
click at [567, 320] on span "High" at bounding box center [579, 317] width 31 height 18
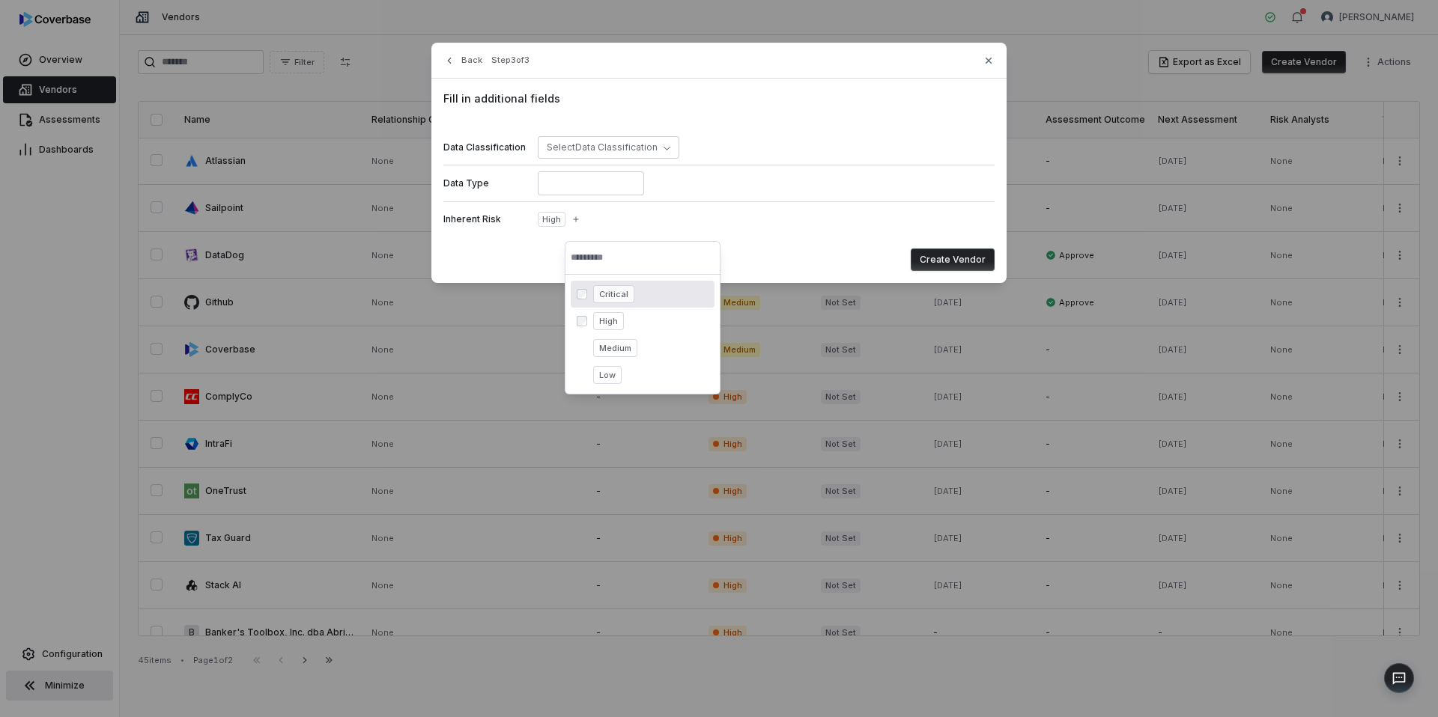
click at [970, 257] on button "Create Vendor" at bounding box center [953, 260] width 84 height 22
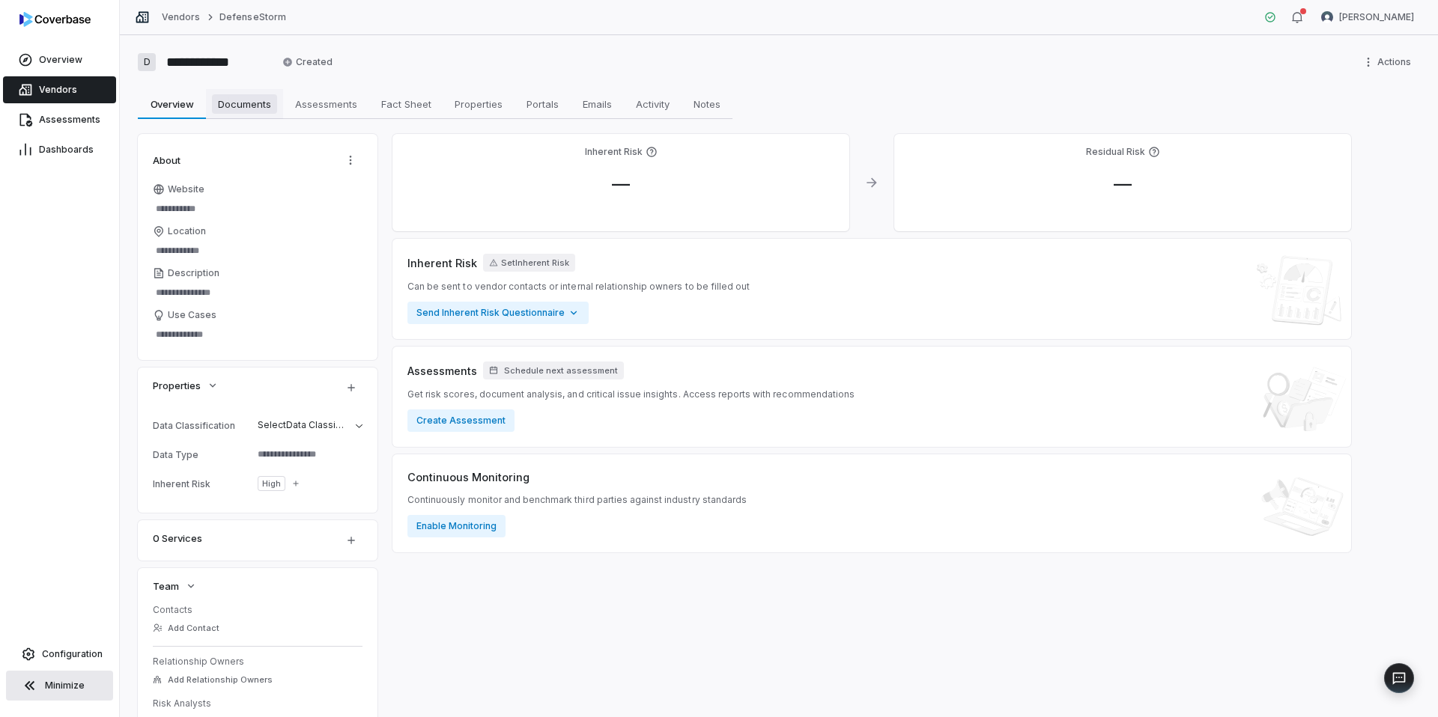
click at [250, 103] on span "Documents" at bounding box center [244, 103] width 65 height 19
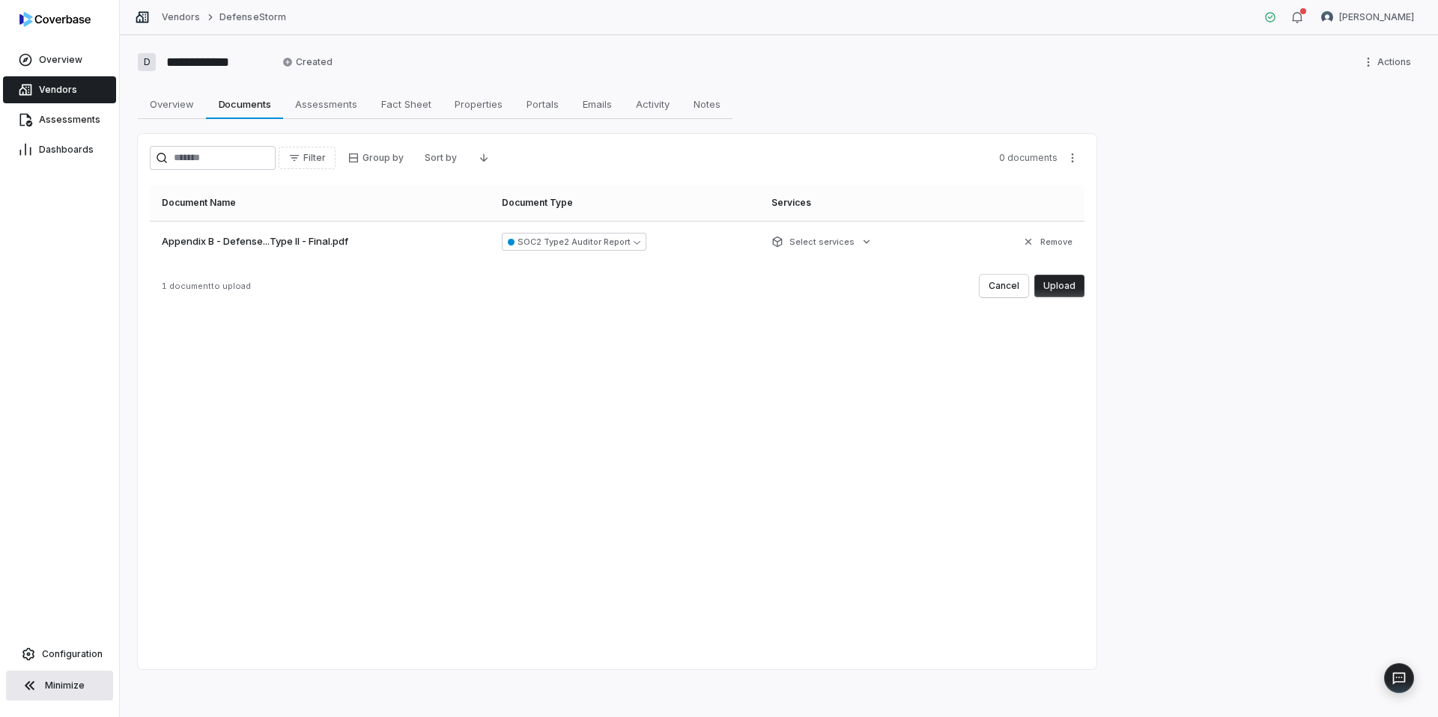
click at [1068, 294] on button "Upload" at bounding box center [1059, 286] width 50 height 22
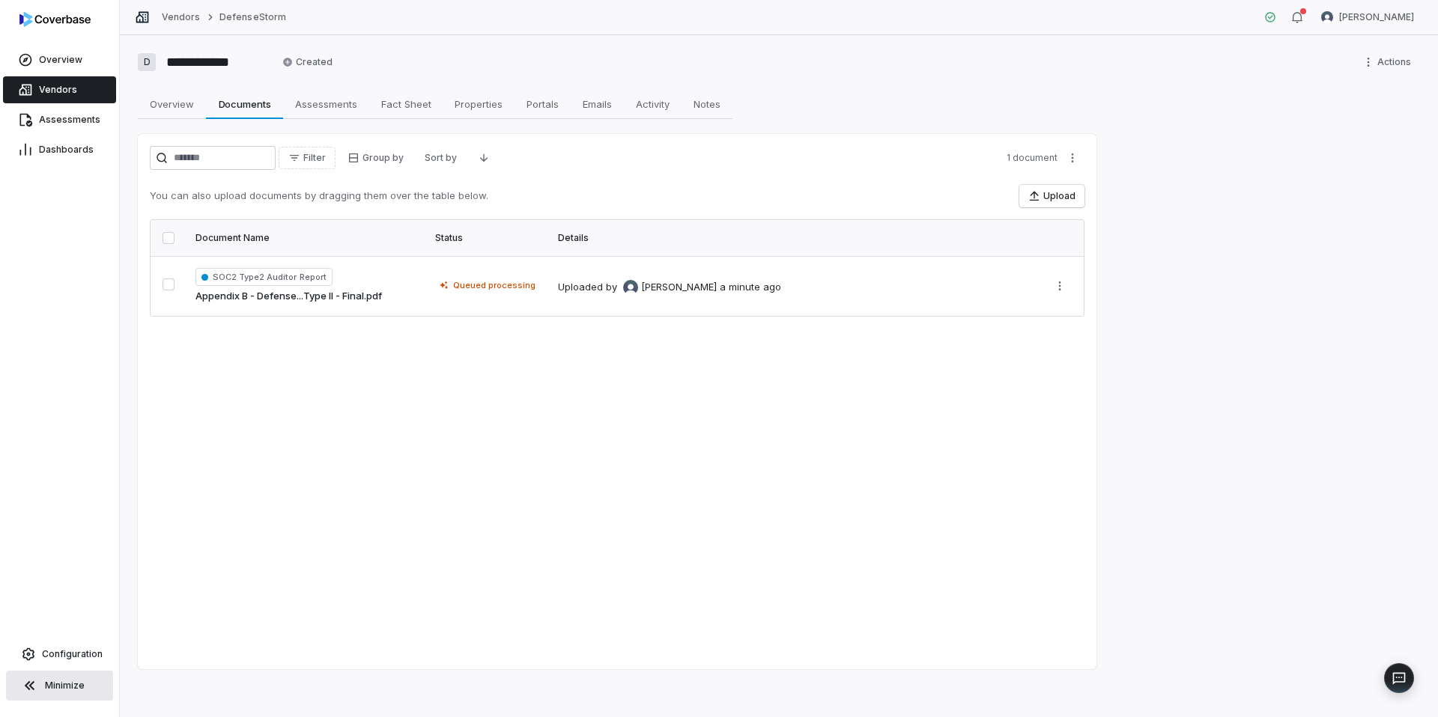
click at [61, 91] on span "Vendors" at bounding box center [58, 90] width 38 height 12
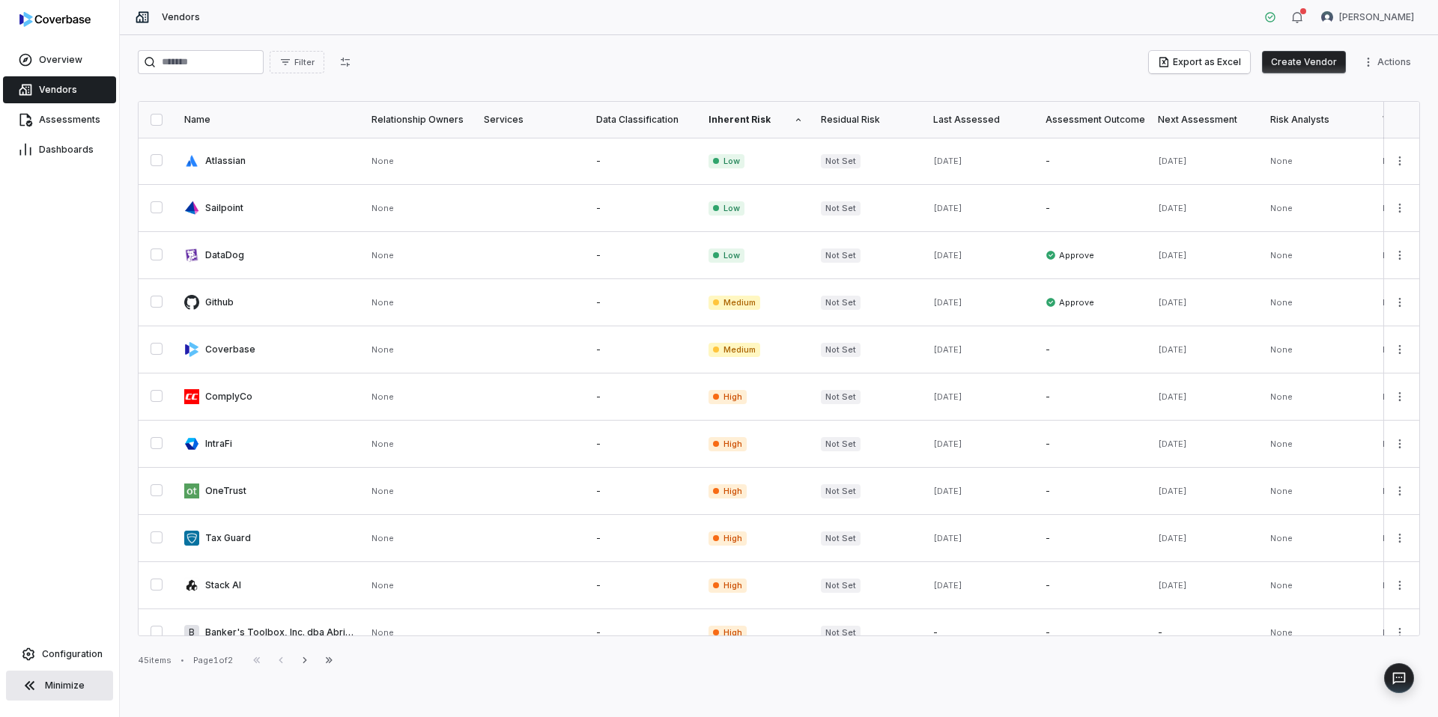
click at [66, 91] on span "Vendors" at bounding box center [58, 90] width 38 height 12
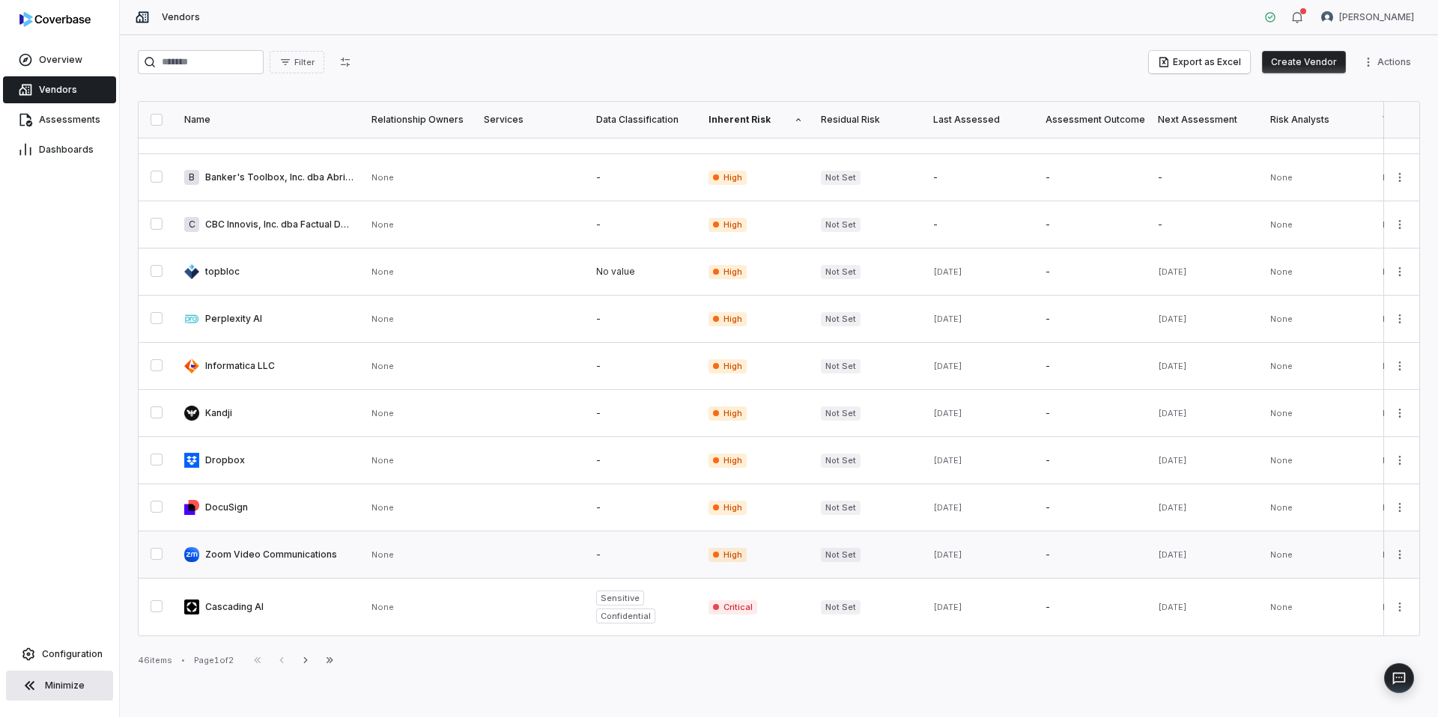
scroll to position [444, 0]
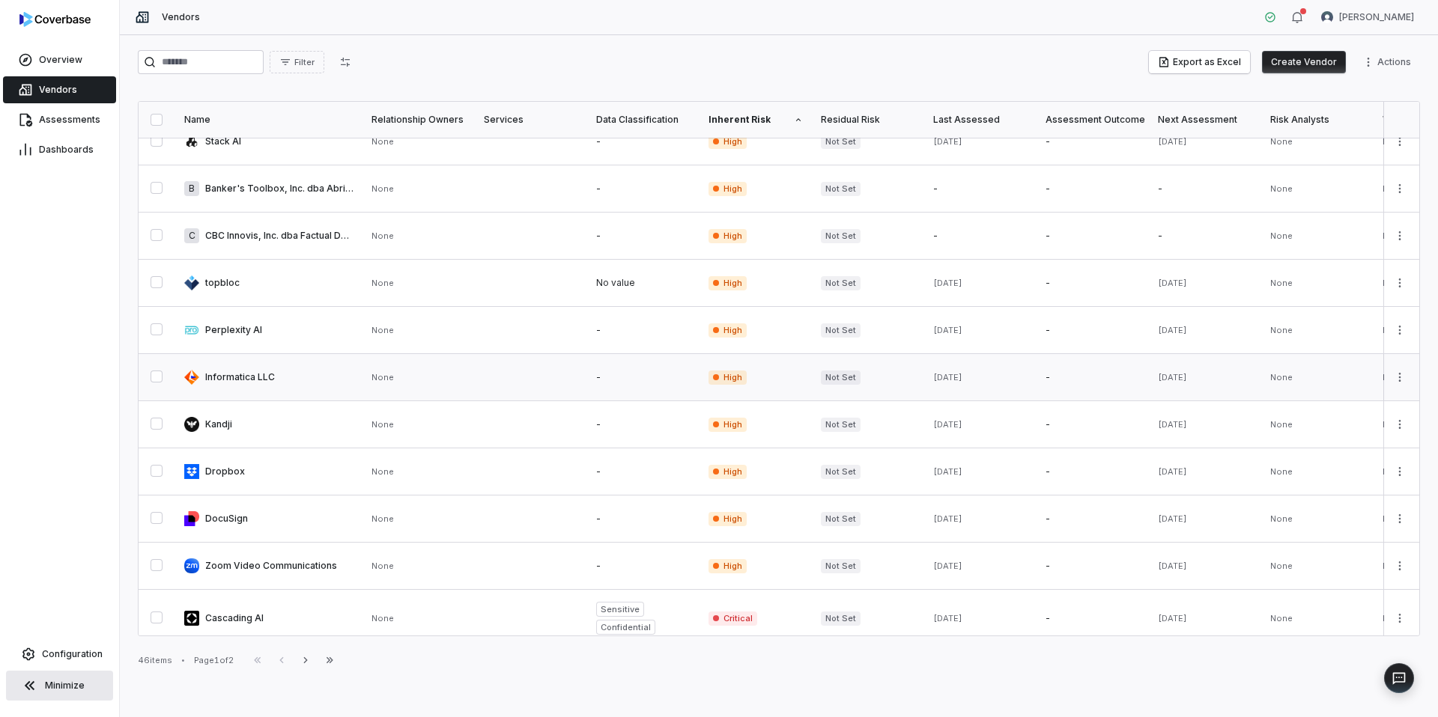
click at [708, 381] on span "High" at bounding box center [727, 378] width 38 height 14
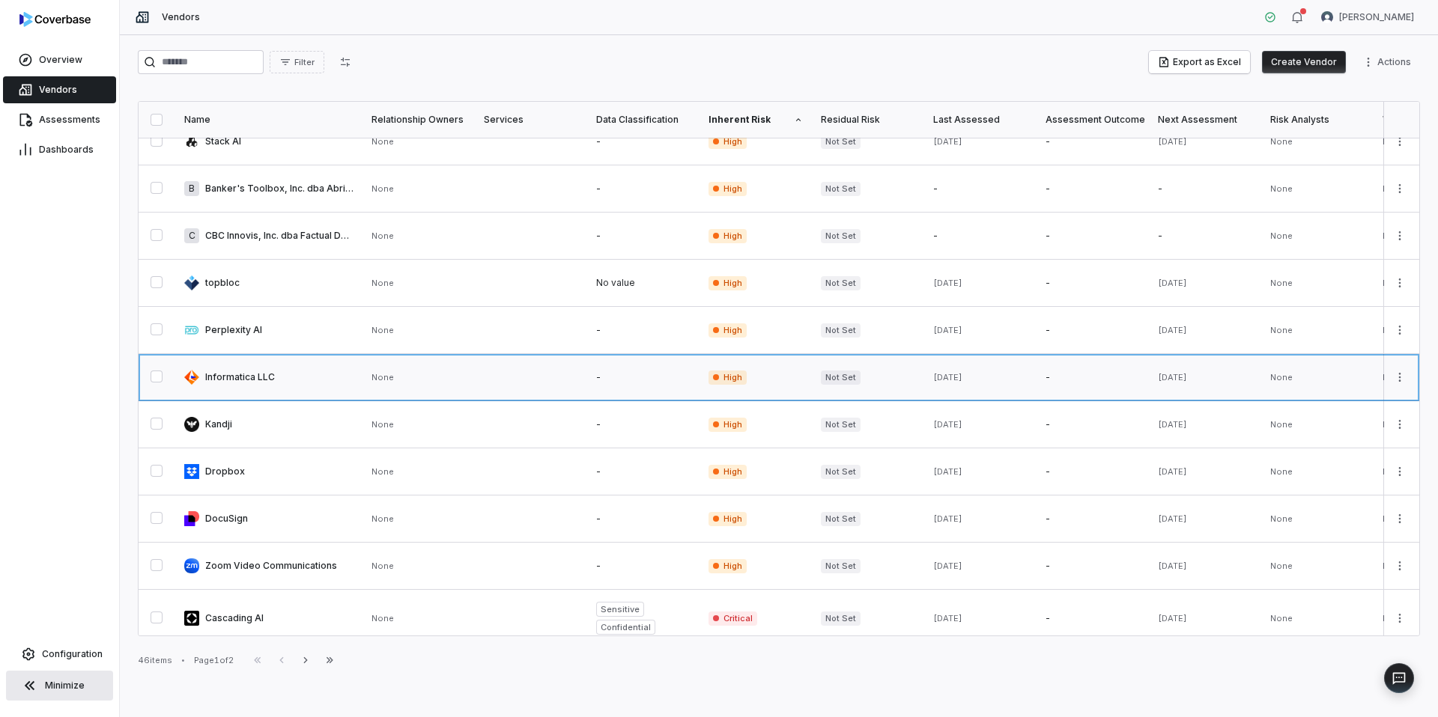
click at [387, 382] on link at bounding box center [418, 377] width 112 height 46
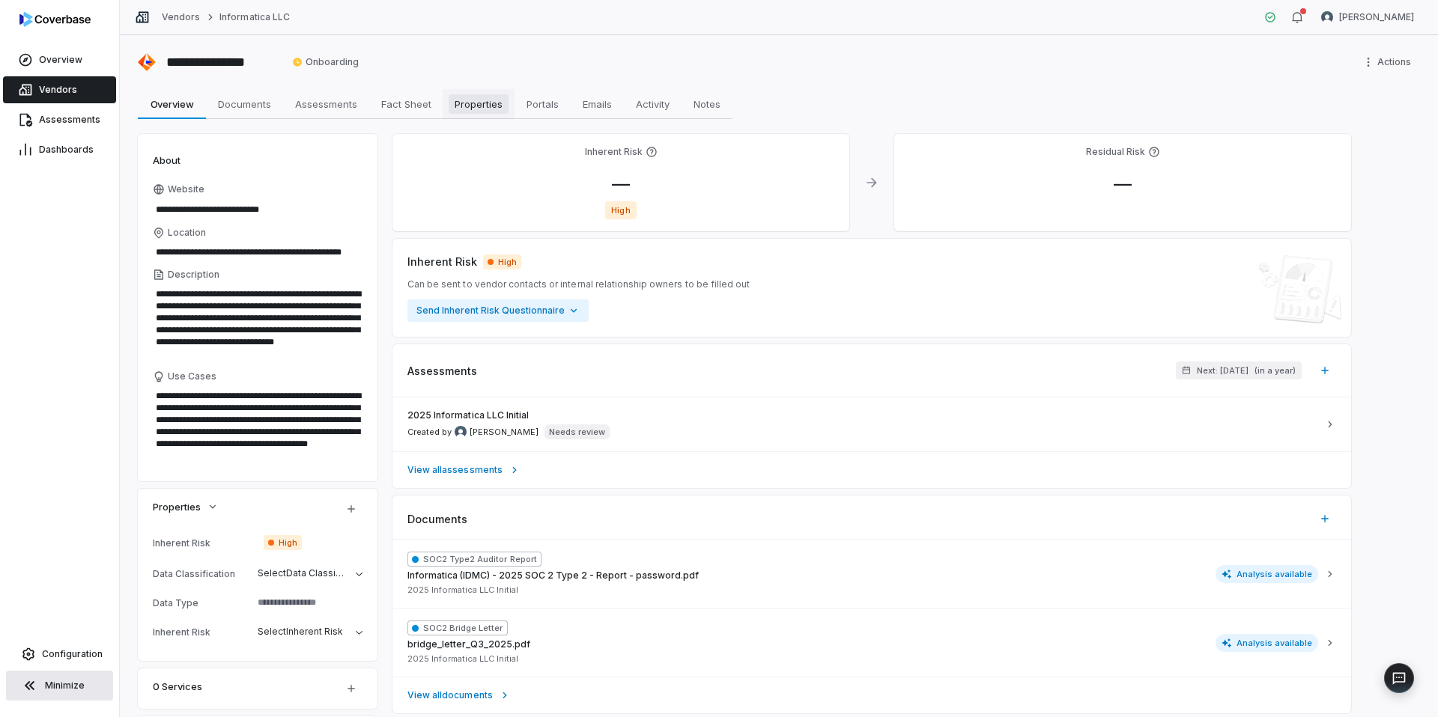
click at [491, 104] on span "Properties" at bounding box center [479, 103] width 60 height 19
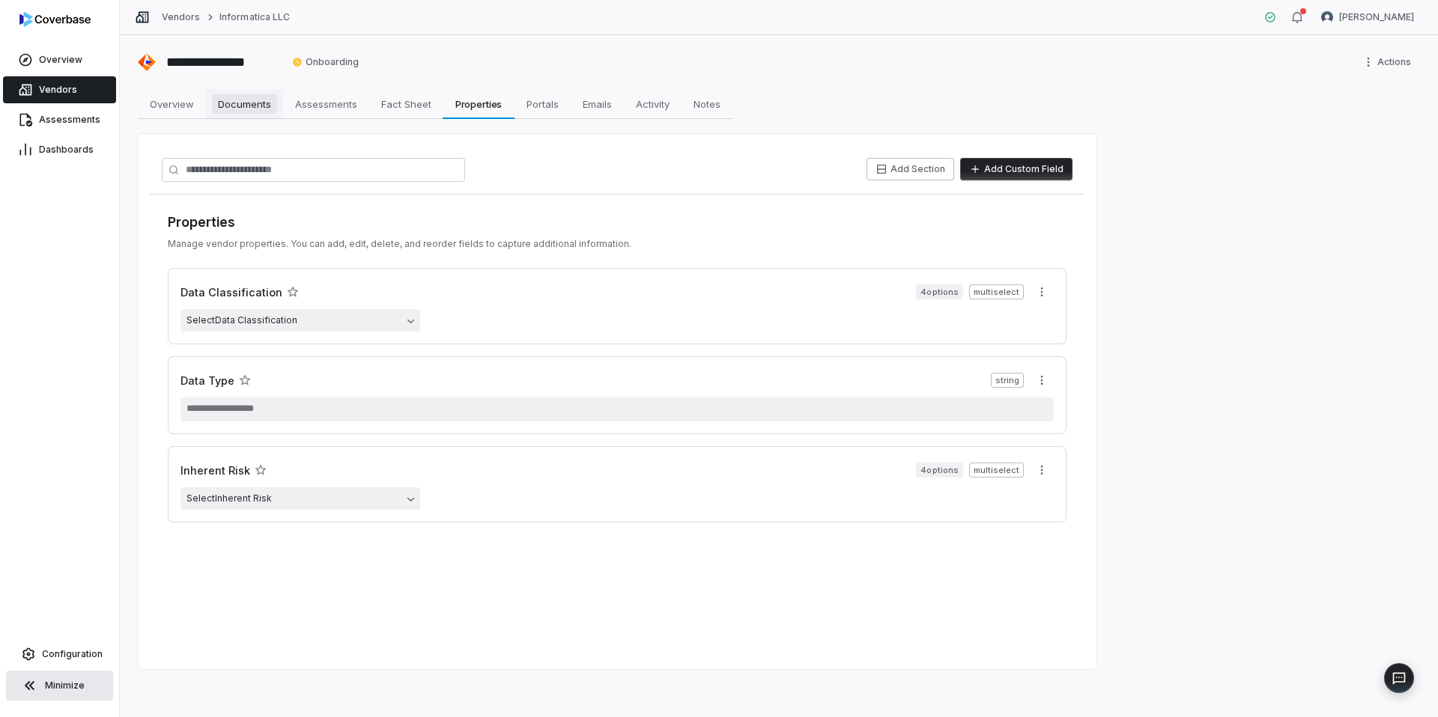
click at [271, 110] on span "Documents" at bounding box center [244, 103] width 65 height 19
type textarea "*"
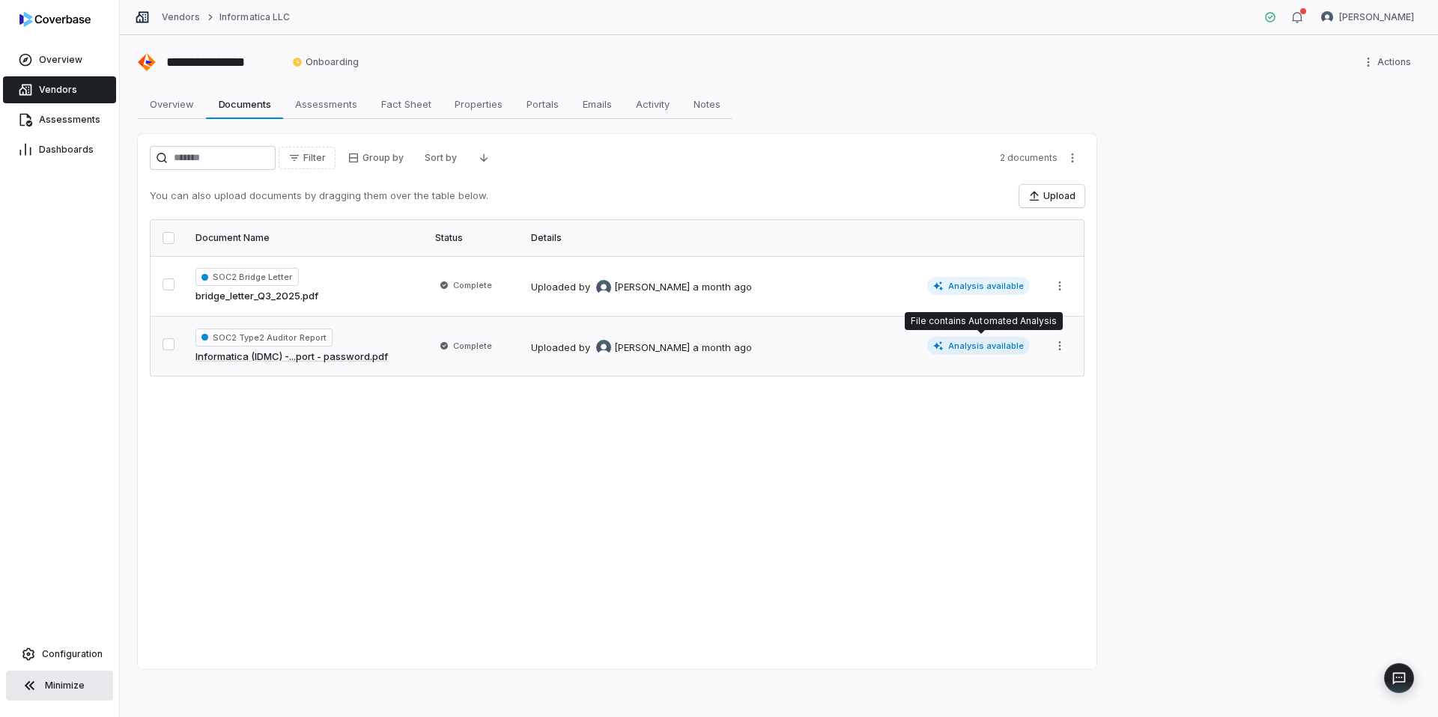
click at [968, 344] on span "Analysis available" at bounding box center [978, 346] width 103 height 18
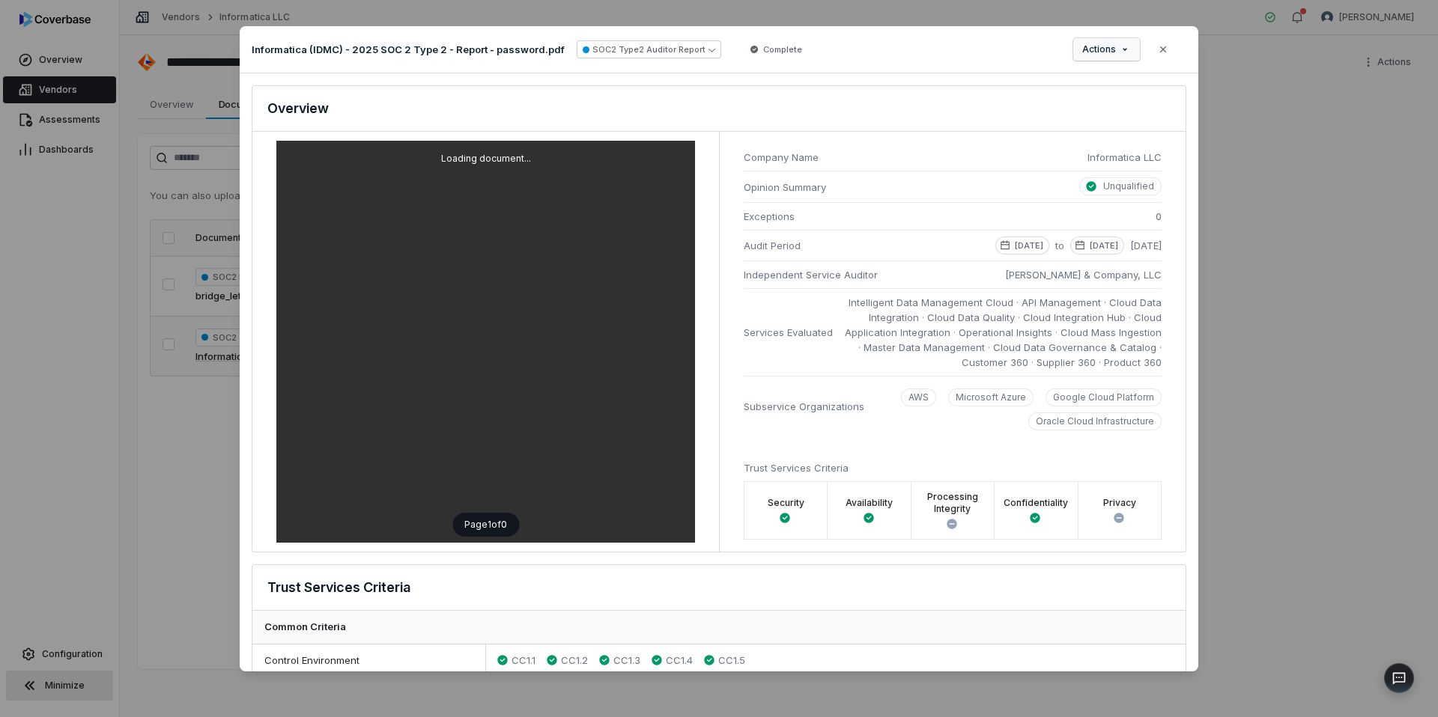
click at [1117, 50] on div "Document Preview Informatica (IDMC) - 2025 SOC 2 Type 2 - Report - password.pdf…" at bounding box center [719, 358] width 1438 height 713
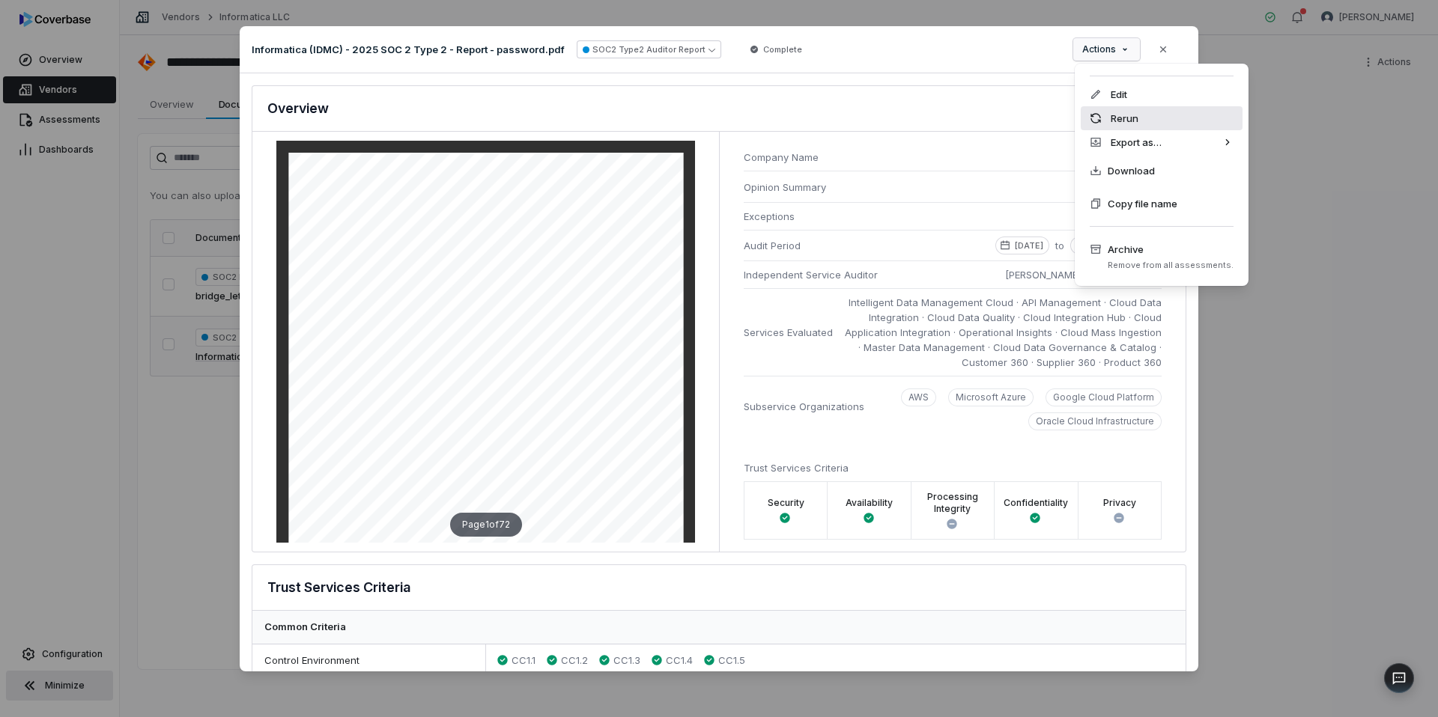
click at [1128, 112] on div "Rerun" at bounding box center [1162, 118] width 162 height 24
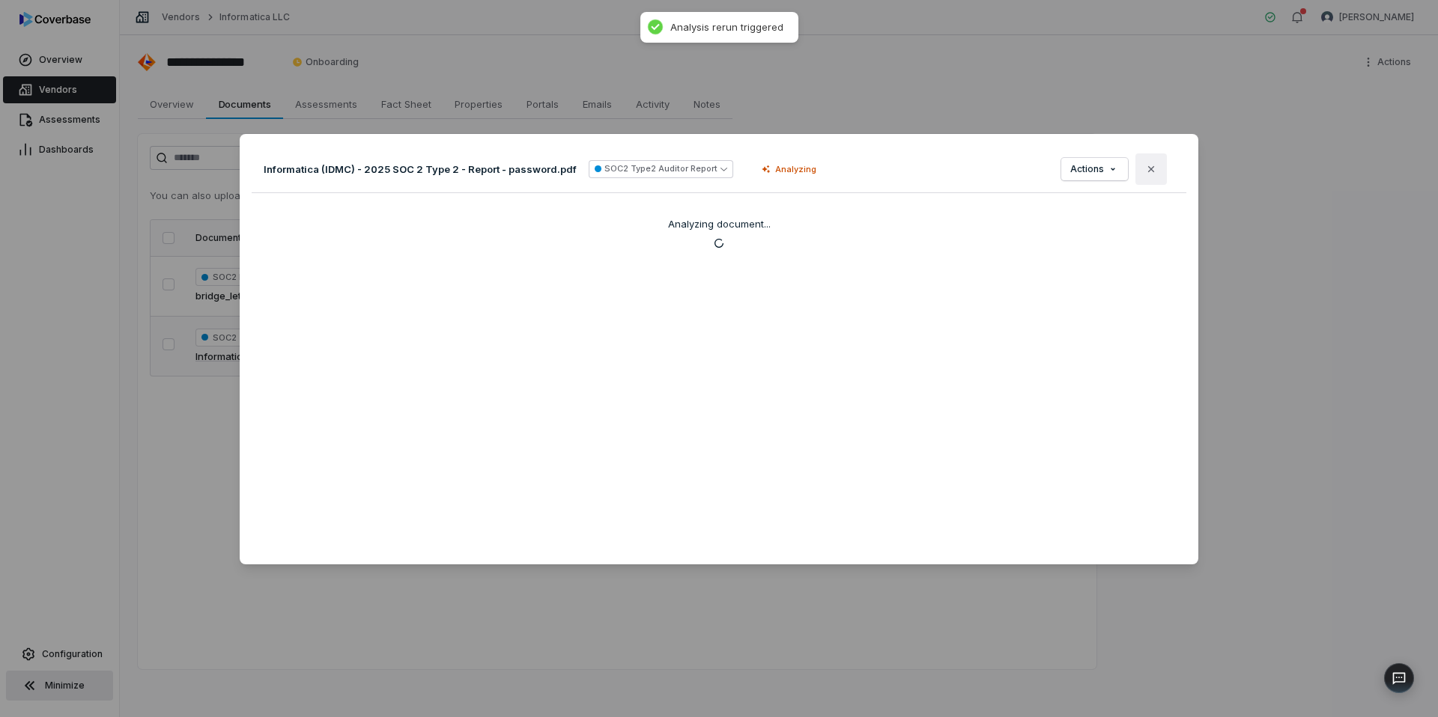
click at [1155, 173] on icon "button" at bounding box center [1151, 169] width 12 height 12
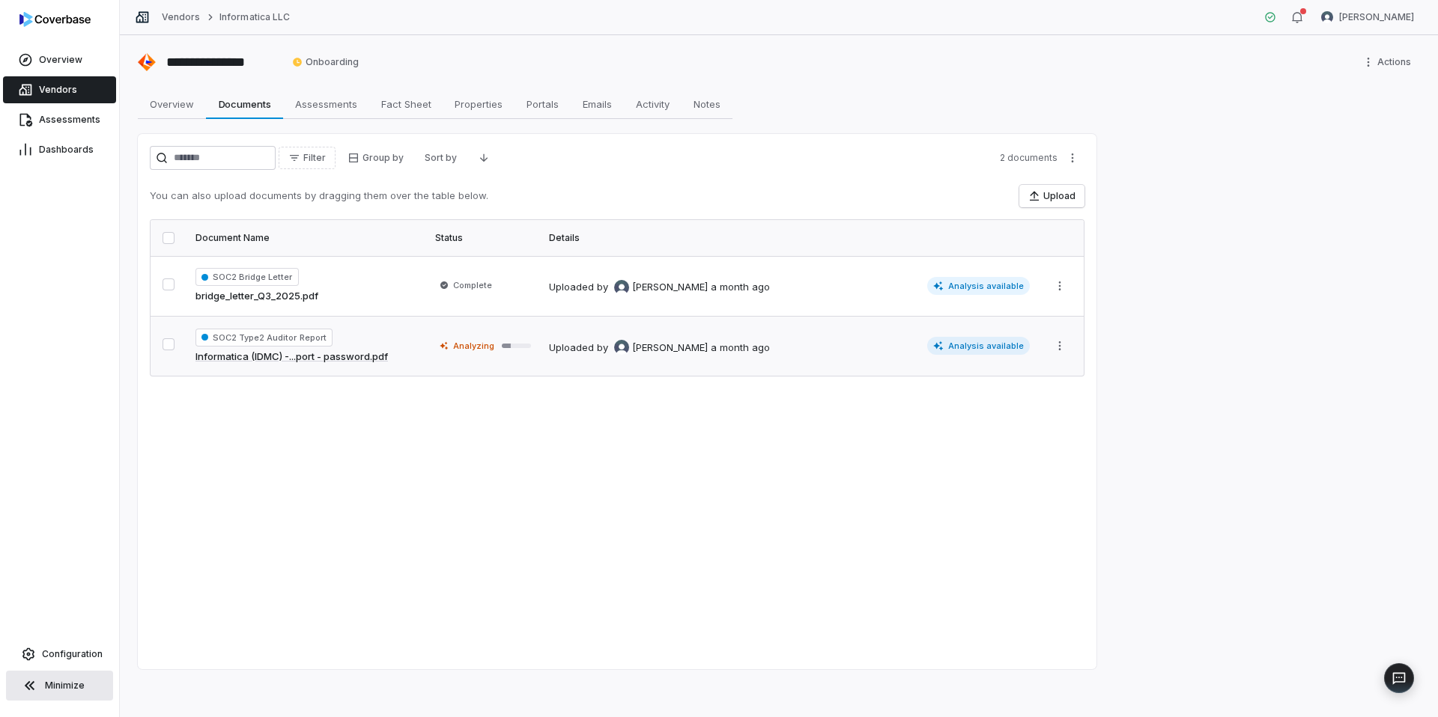
click at [75, 97] on link "Vendors" at bounding box center [59, 89] width 113 height 27
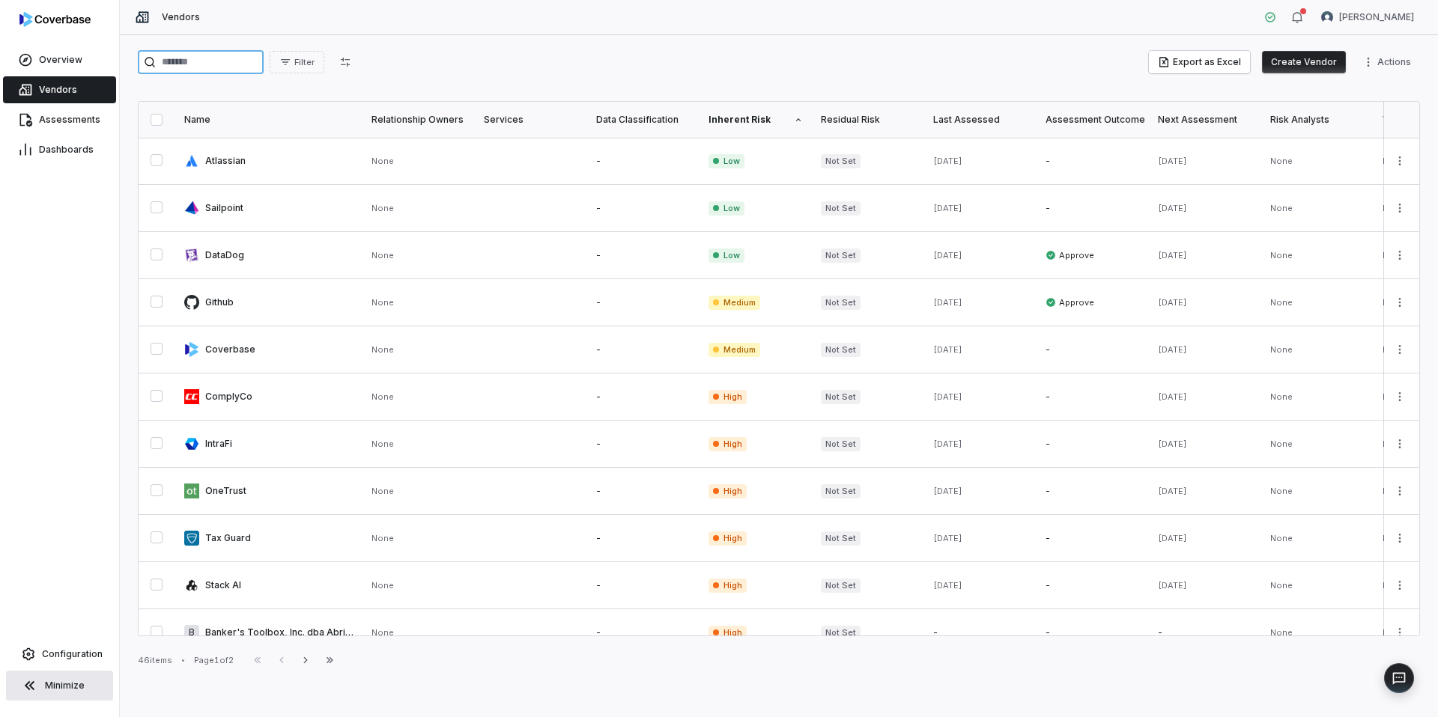
click at [243, 67] on input "search" at bounding box center [201, 62] width 126 height 24
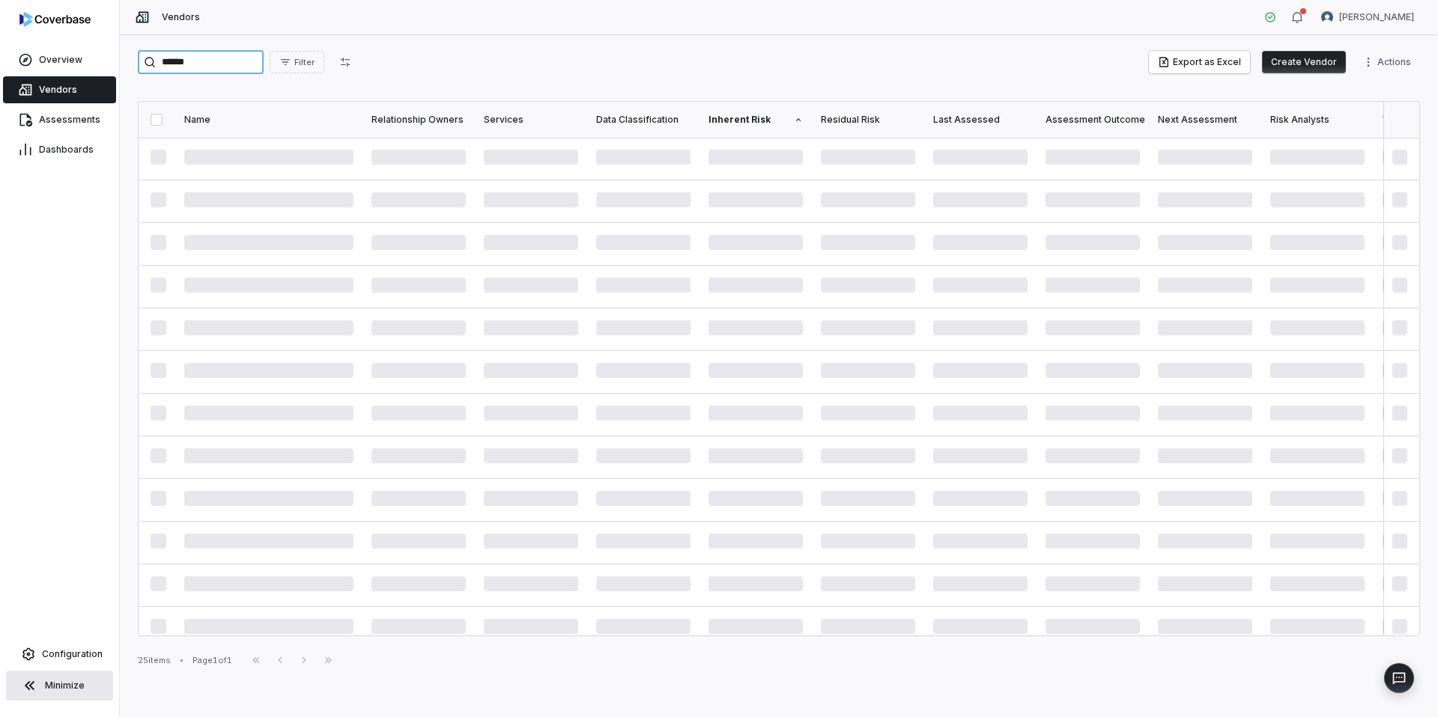
type input "******"
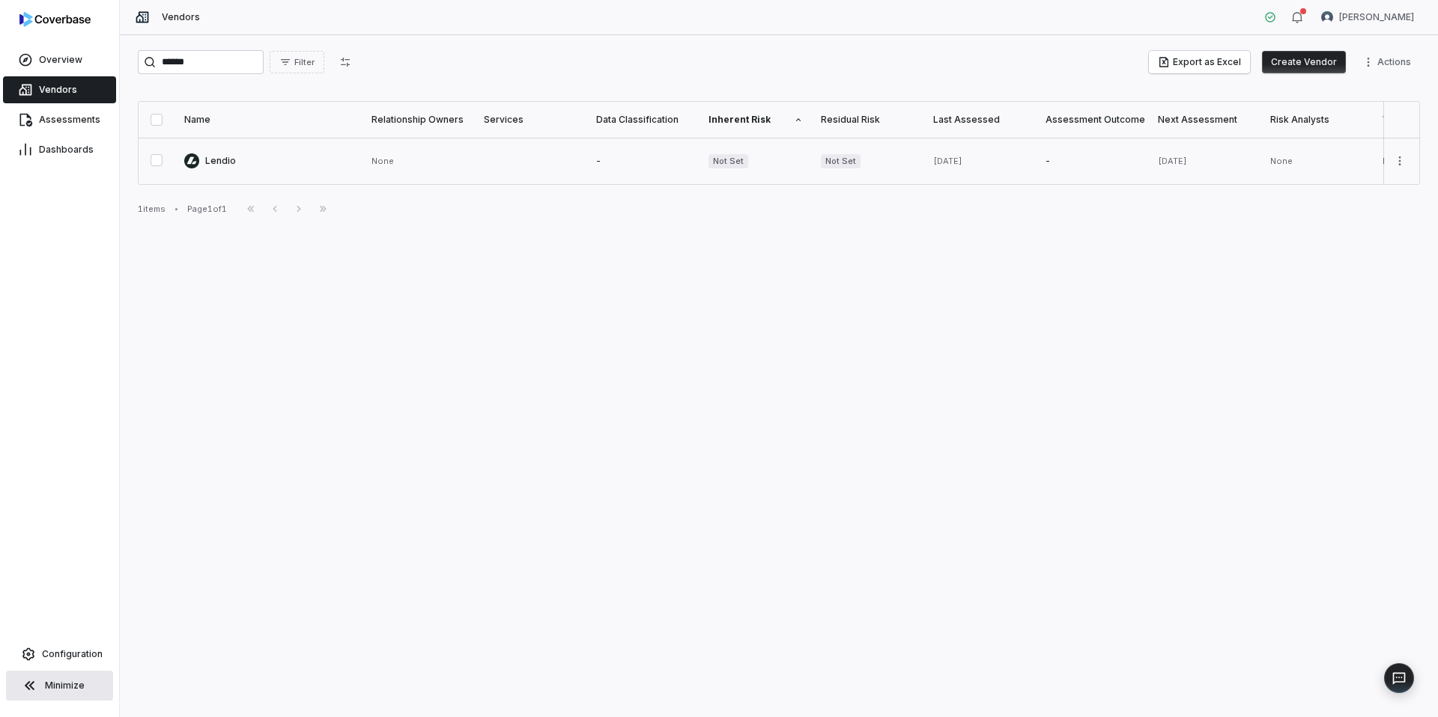
click at [353, 146] on link at bounding box center [268, 161] width 187 height 46
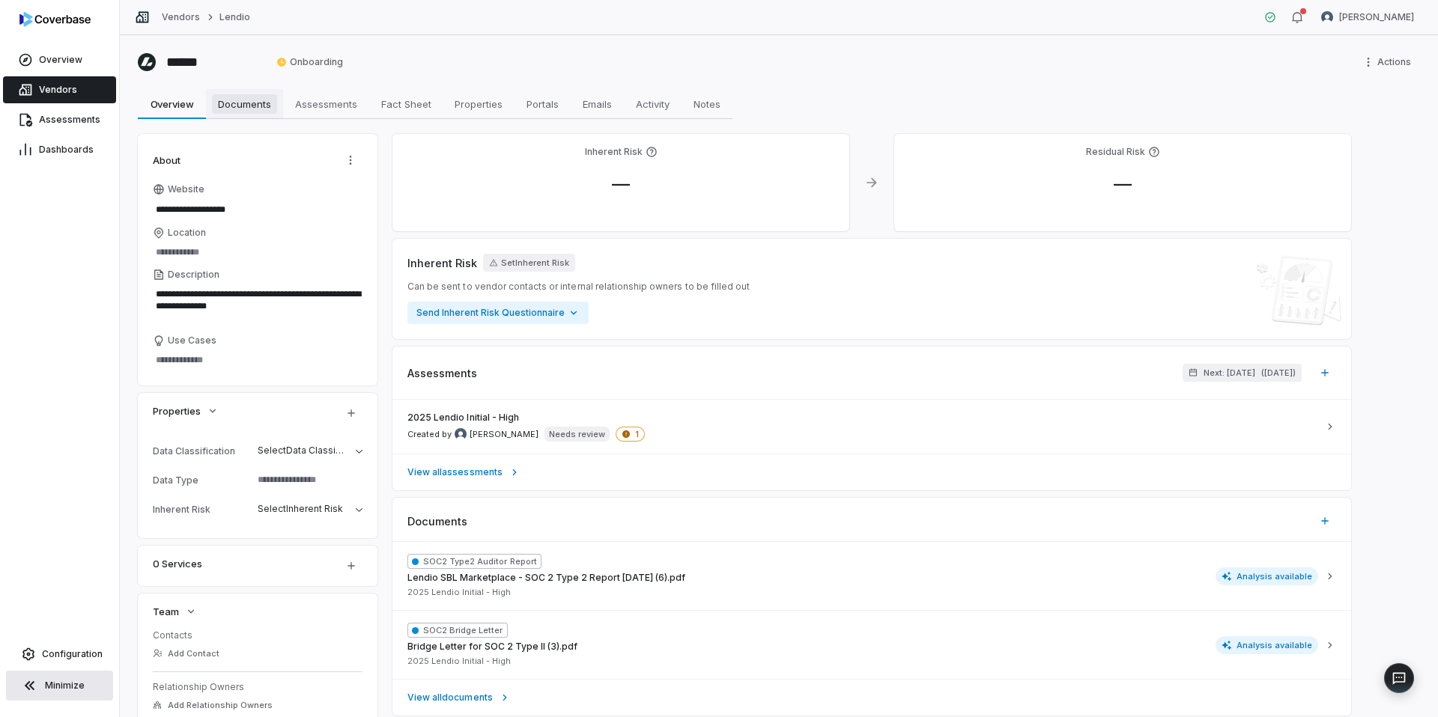
click at [265, 101] on span "Documents" at bounding box center [244, 103] width 65 height 19
type textarea "*"
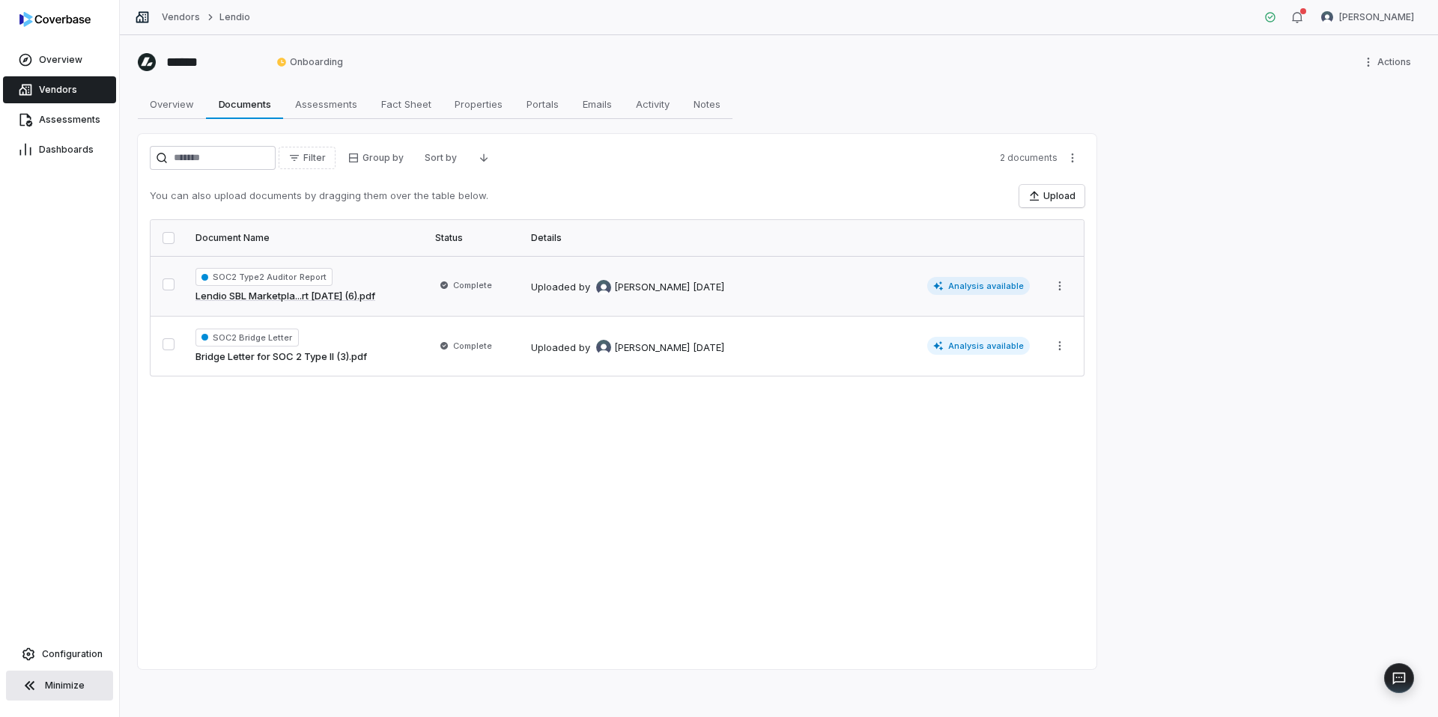
click at [835, 302] on td "Uploaded by Gerald Pe 4 months ago Analysis available" at bounding box center [780, 286] width 517 height 60
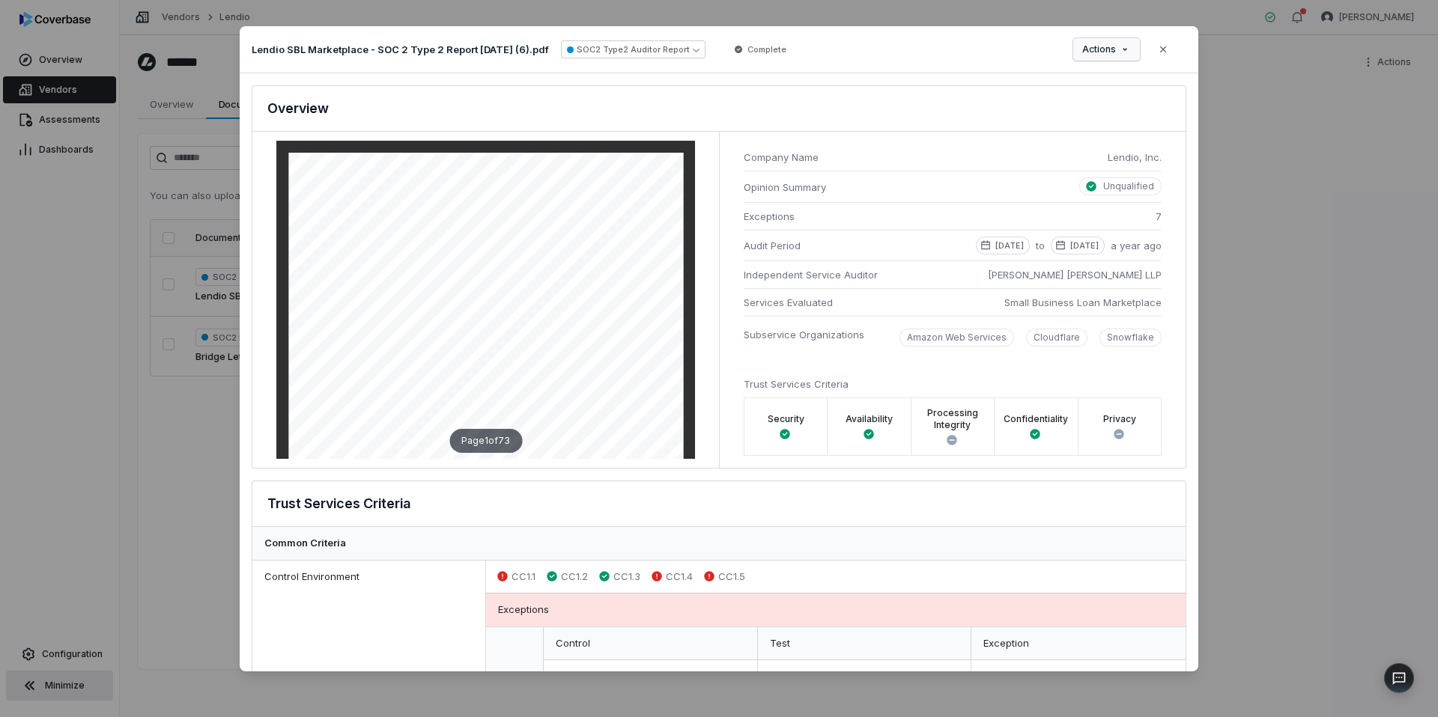
click at [1117, 38] on div "Document Preview Lendio SBL Marketplace - SOC 2 Type 2 Report 04-30-24 (6).pdf …" at bounding box center [719, 358] width 1438 height 713
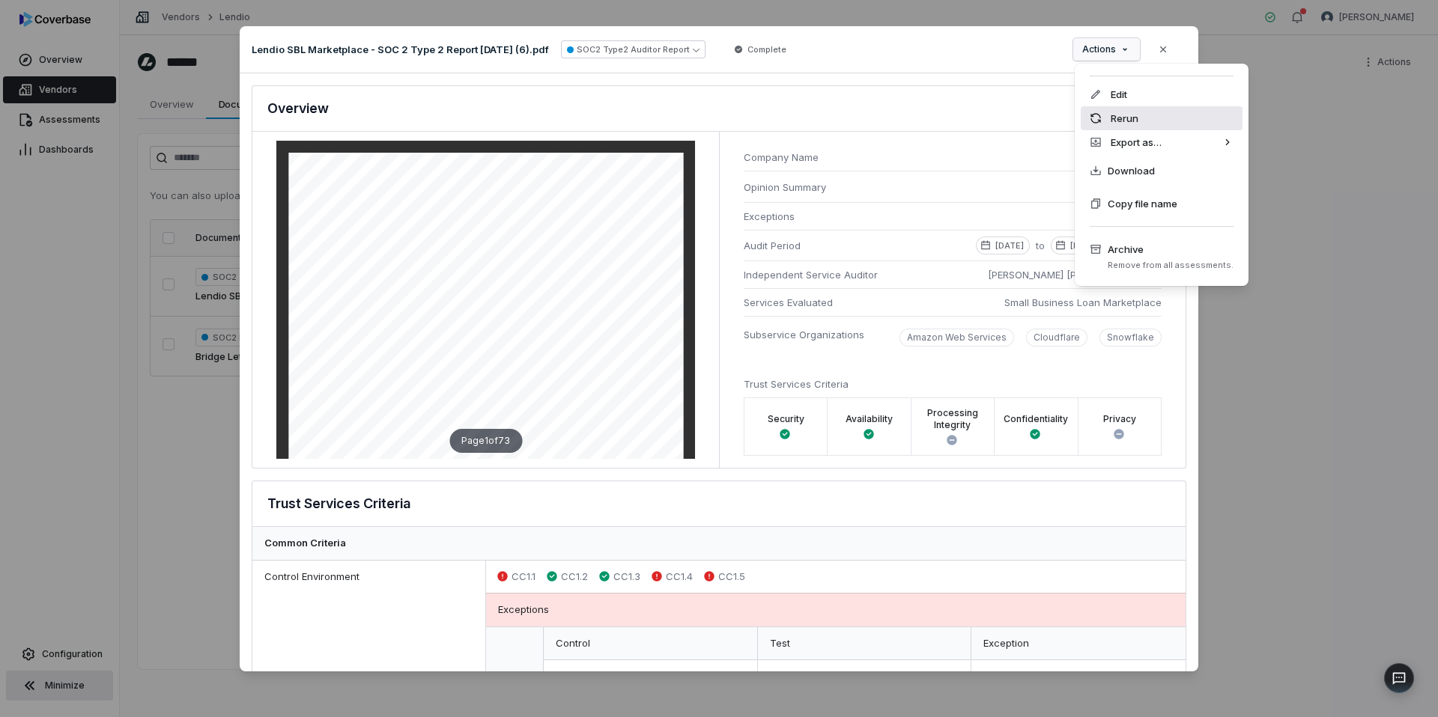
click at [1134, 121] on div "Rerun" at bounding box center [1162, 118] width 162 height 24
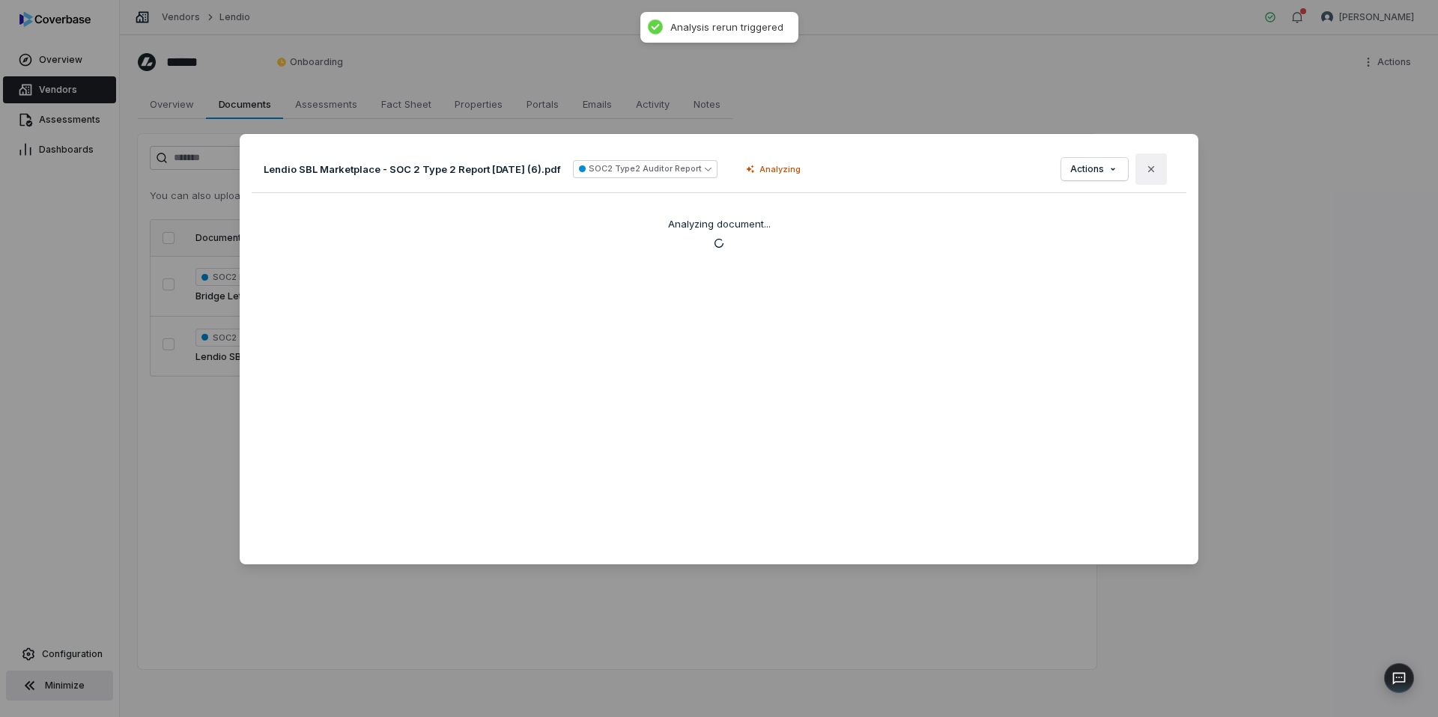
click at [1156, 167] on button "Close" at bounding box center [1150, 169] width 31 height 31
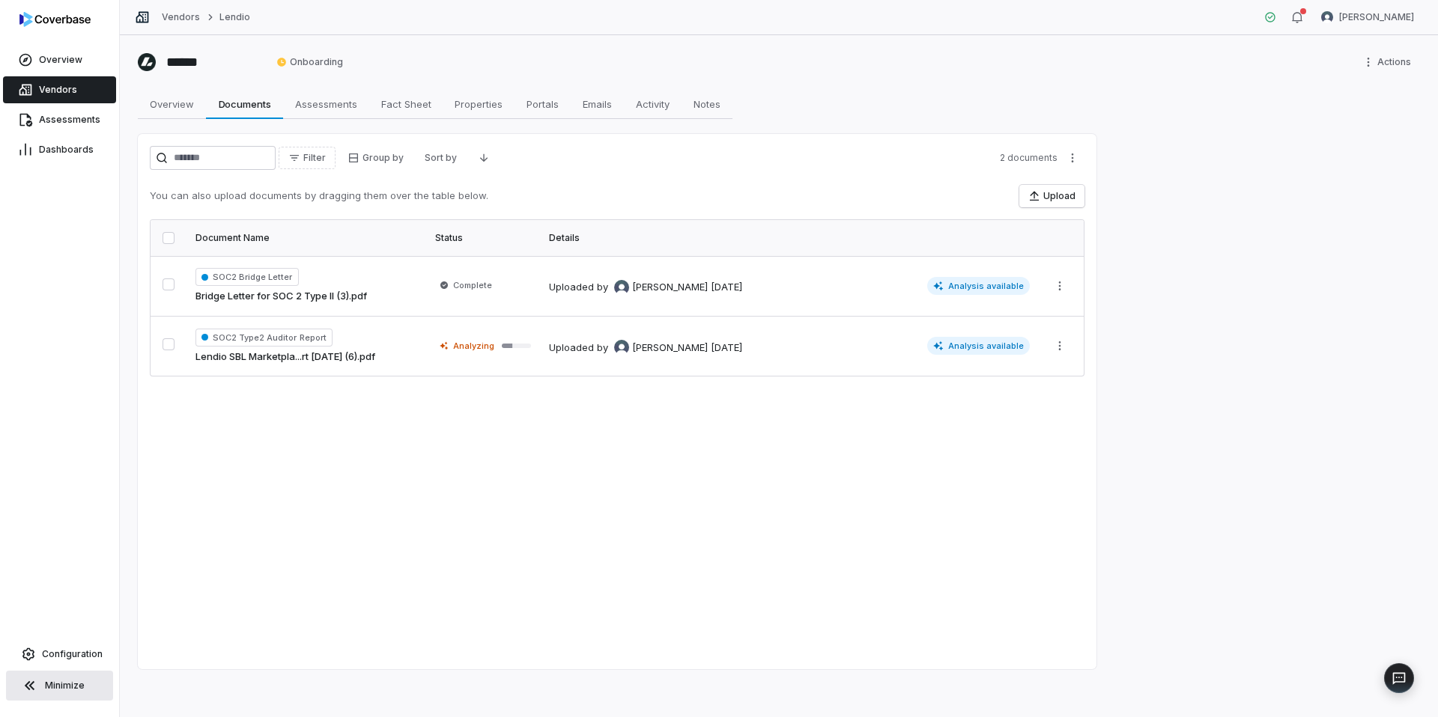
click at [63, 89] on span "Vendors" at bounding box center [58, 90] width 38 height 12
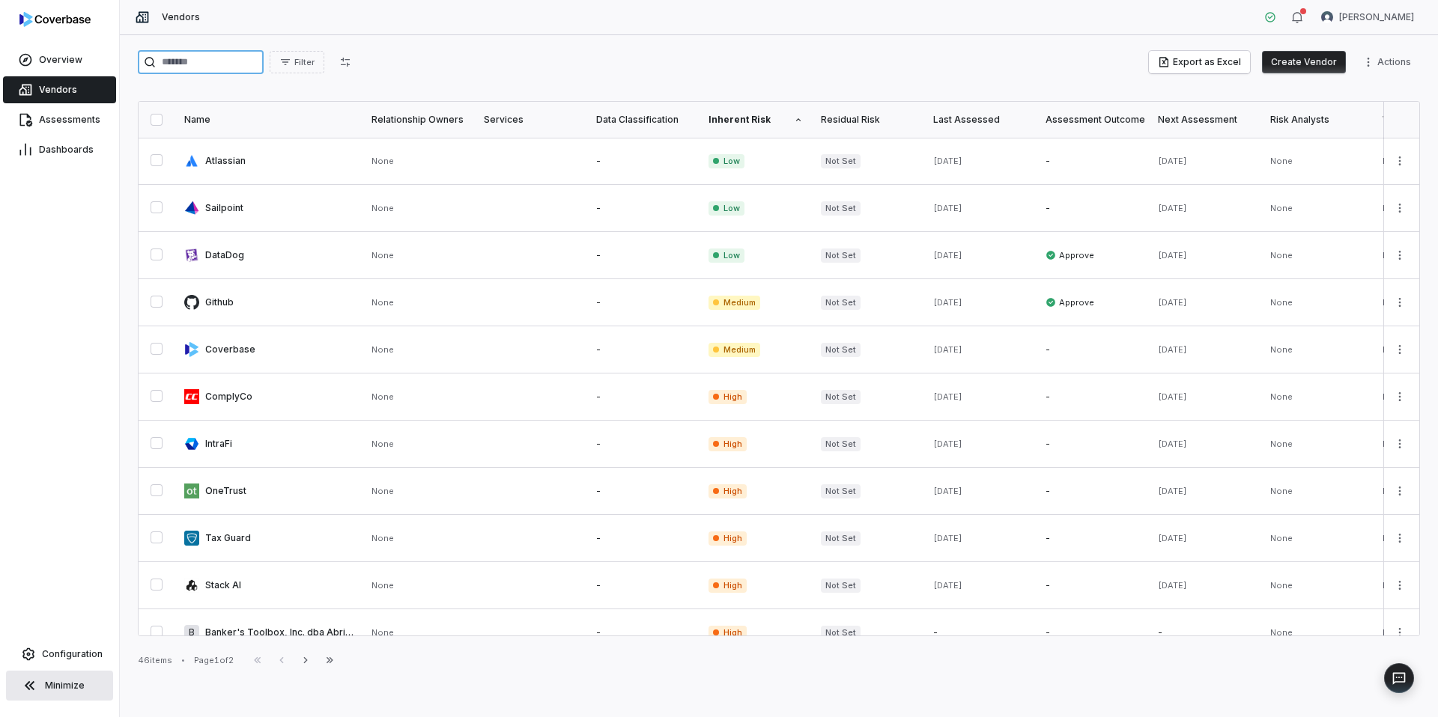
click at [219, 66] on input "search" at bounding box center [201, 62] width 126 height 24
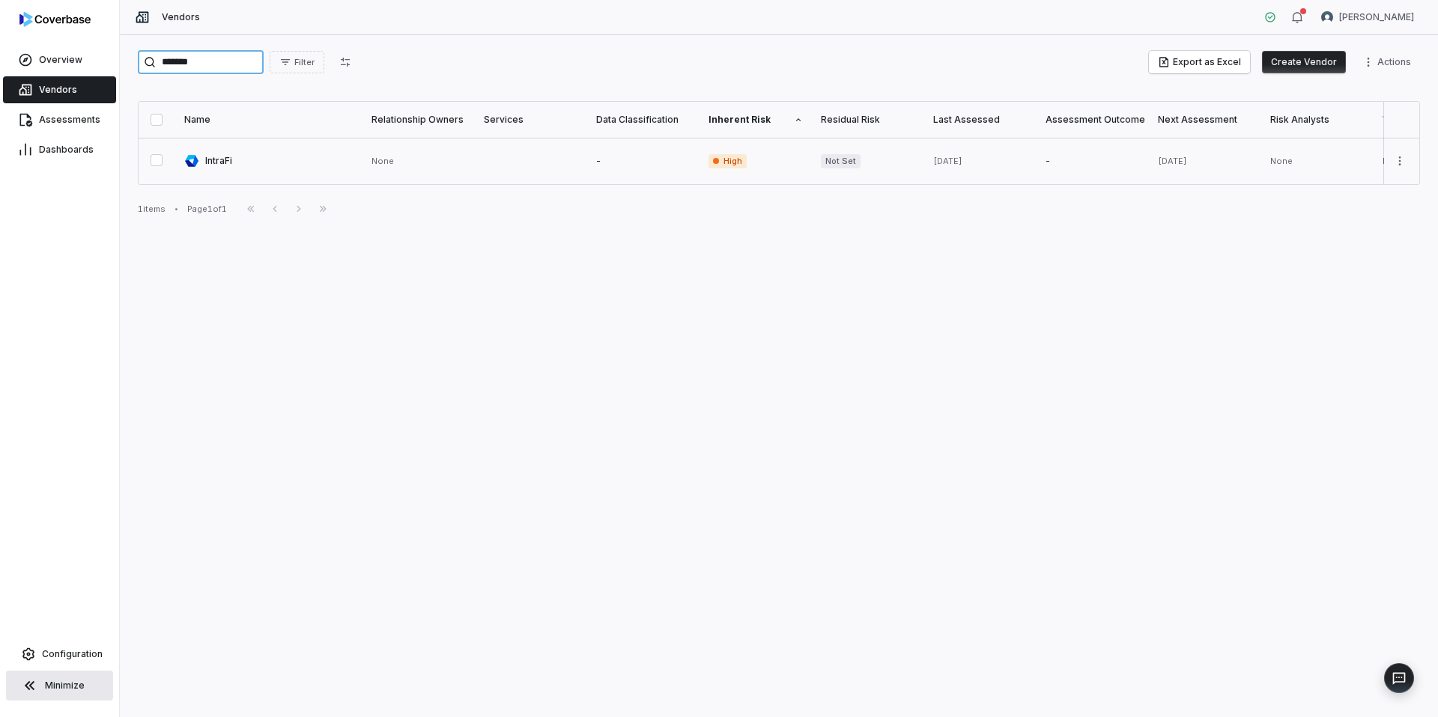
type input "*******"
click at [279, 162] on link at bounding box center [268, 161] width 187 height 46
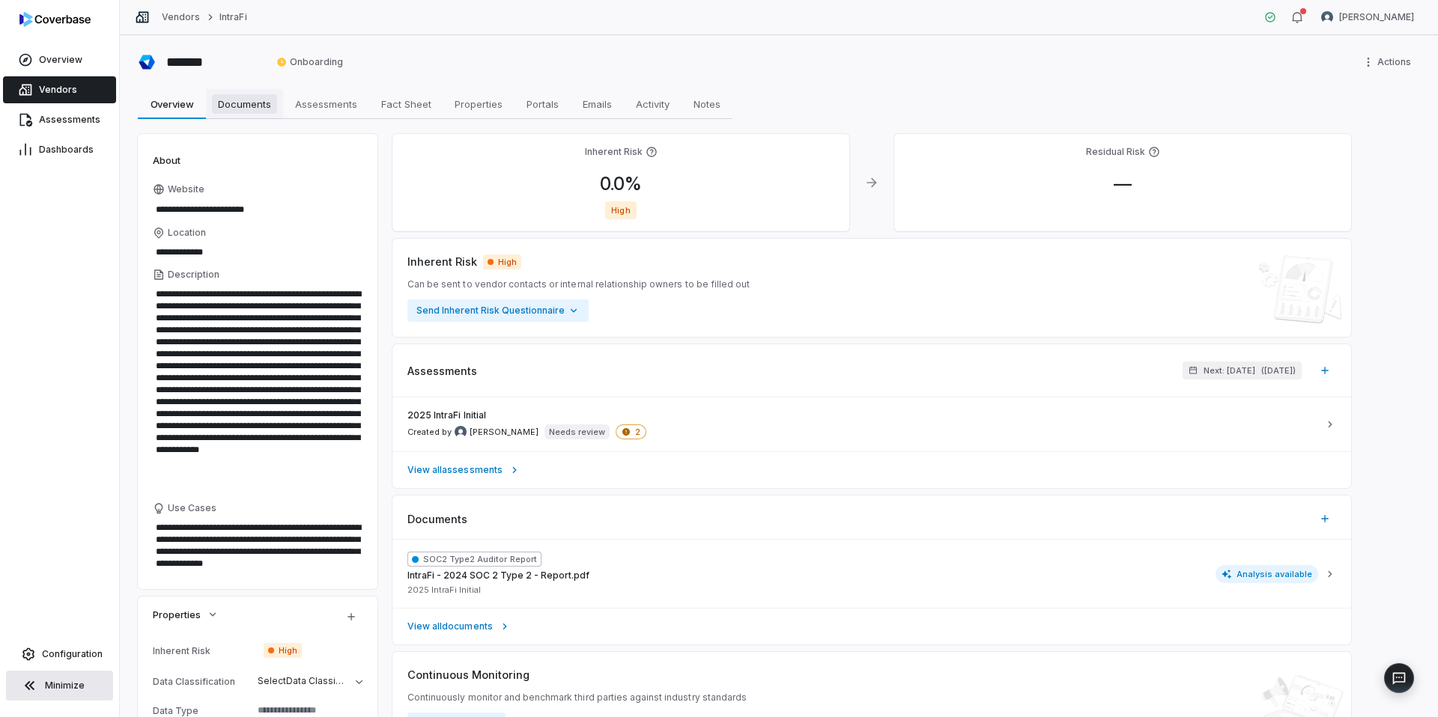
click at [249, 106] on span "Documents" at bounding box center [244, 103] width 65 height 19
type textarea "*"
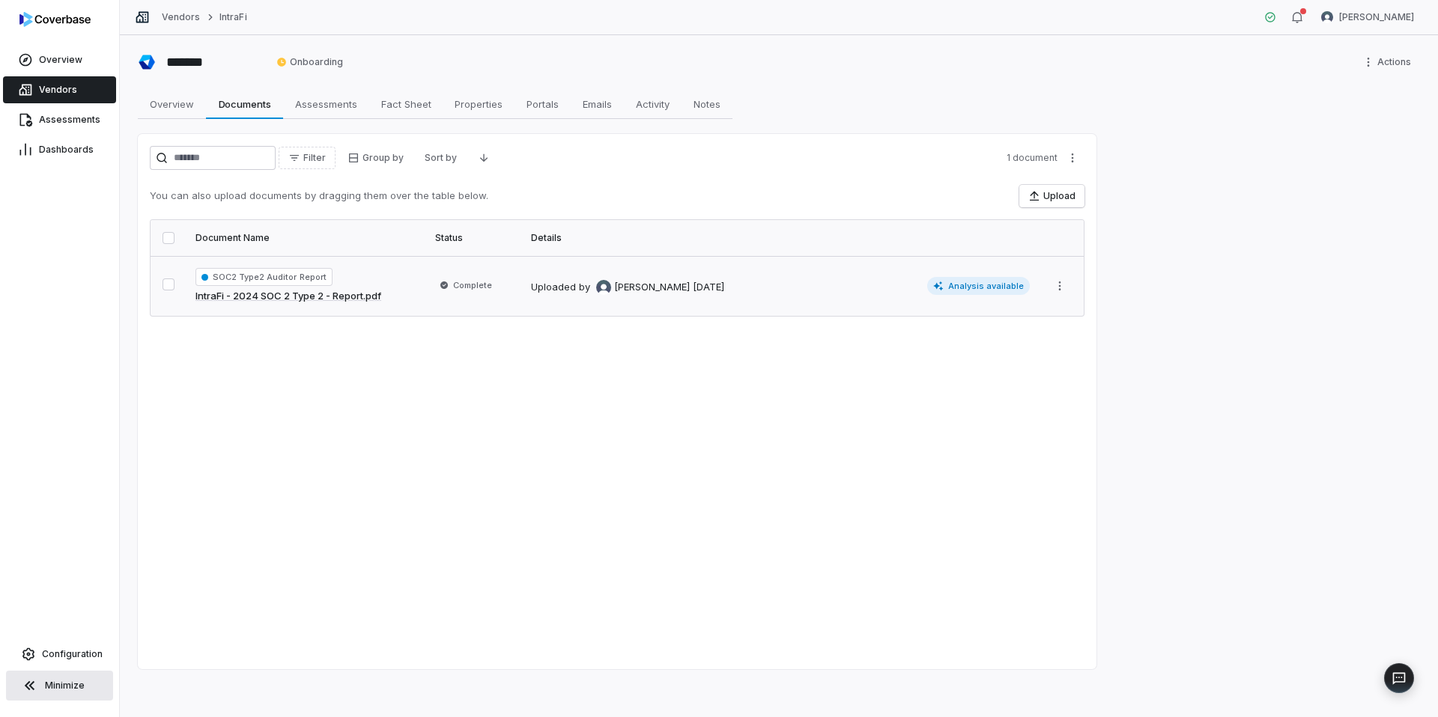
click at [872, 303] on td "Uploaded by Gerald Pe 2 months ago Analysis available" at bounding box center [780, 286] width 517 height 60
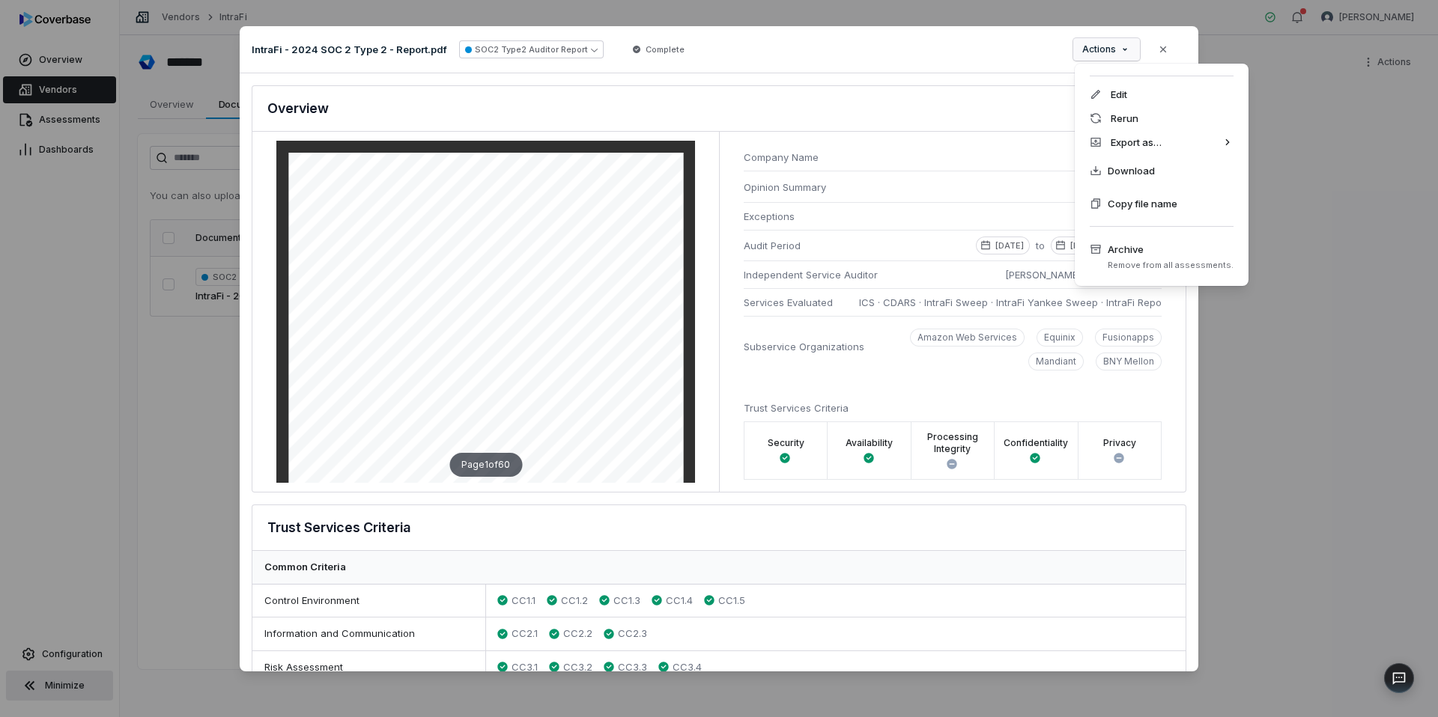
click at [1104, 53] on div "Document Preview IntraFi - 2024 SOC 2 Type 2 - Report.pdf SOC2 Type2 Auditor Re…" at bounding box center [719, 358] width 1438 height 713
click at [1121, 118] on div "Rerun" at bounding box center [1162, 118] width 162 height 24
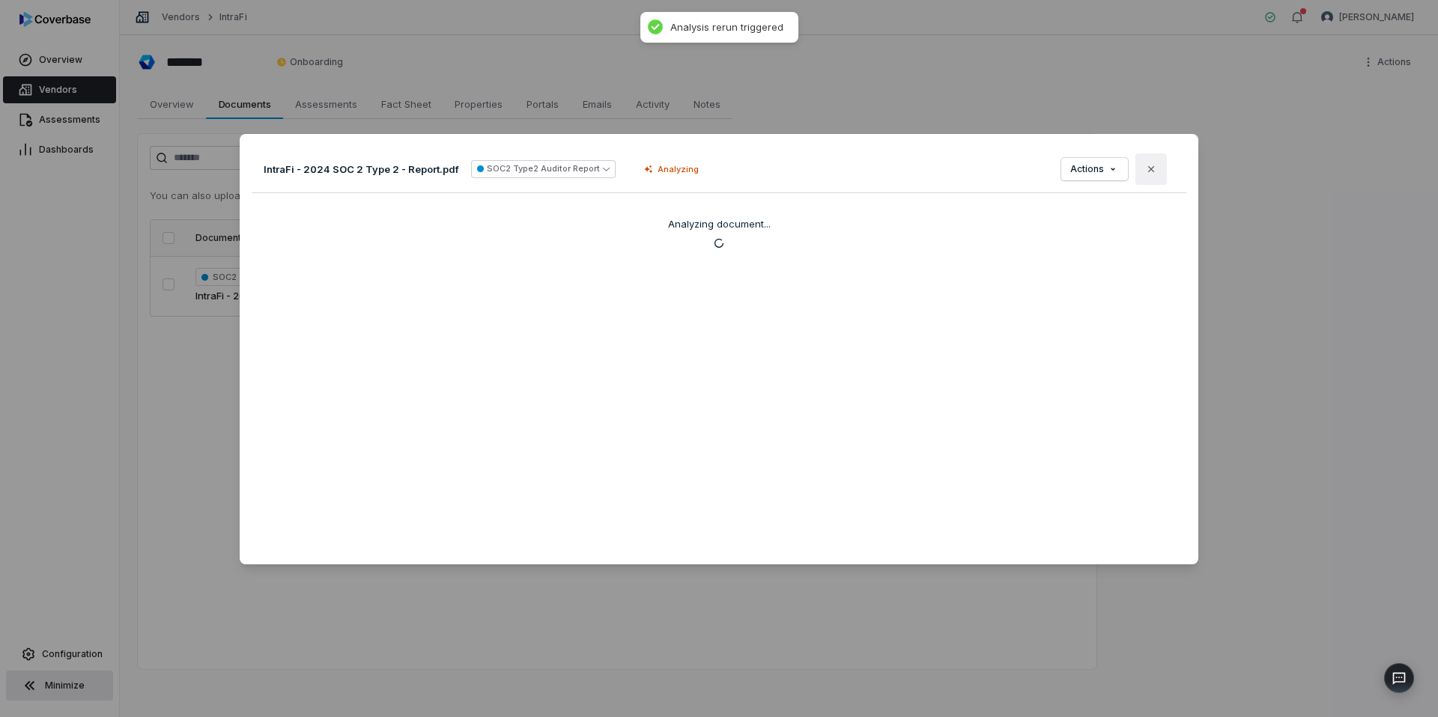
click at [1156, 168] on icon "button" at bounding box center [1151, 169] width 12 height 12
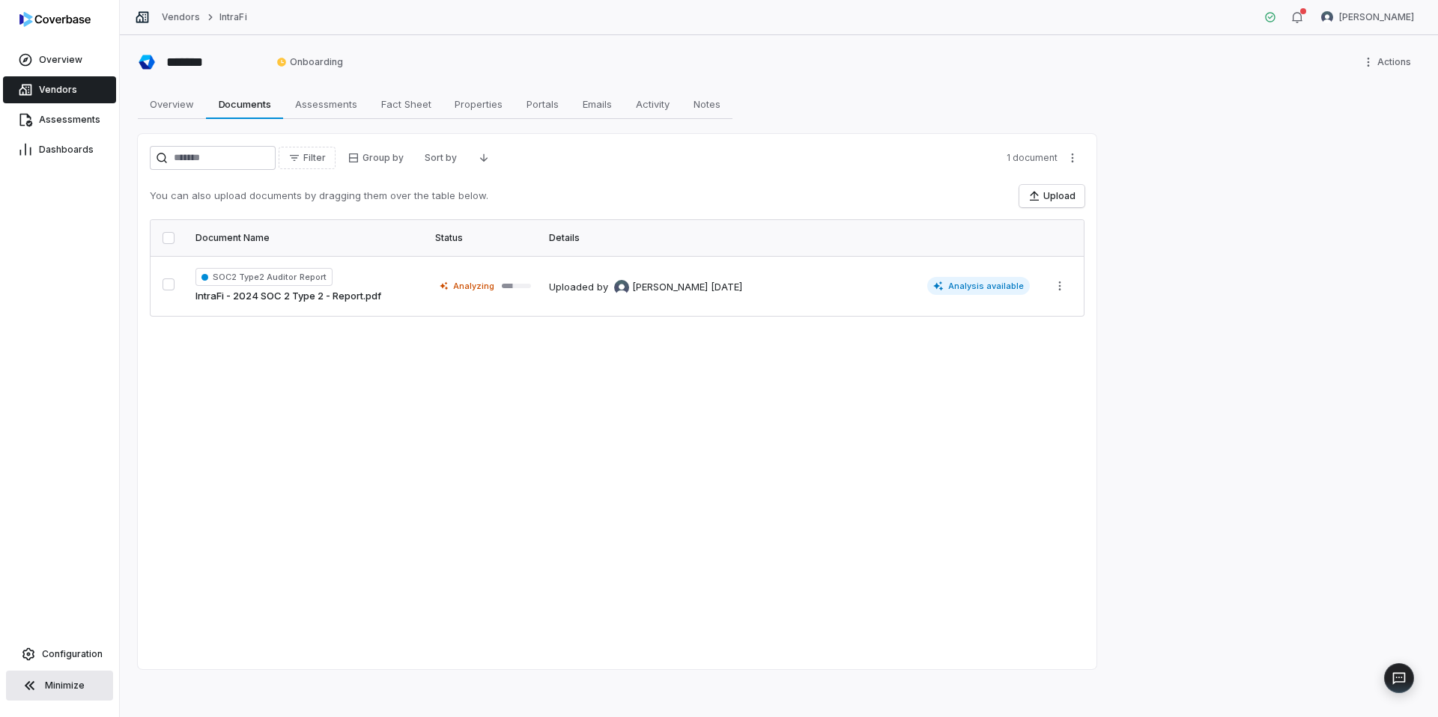
click at [81, 91] on link "Vendors" at bounding box center [59, 89] width 113 height 27
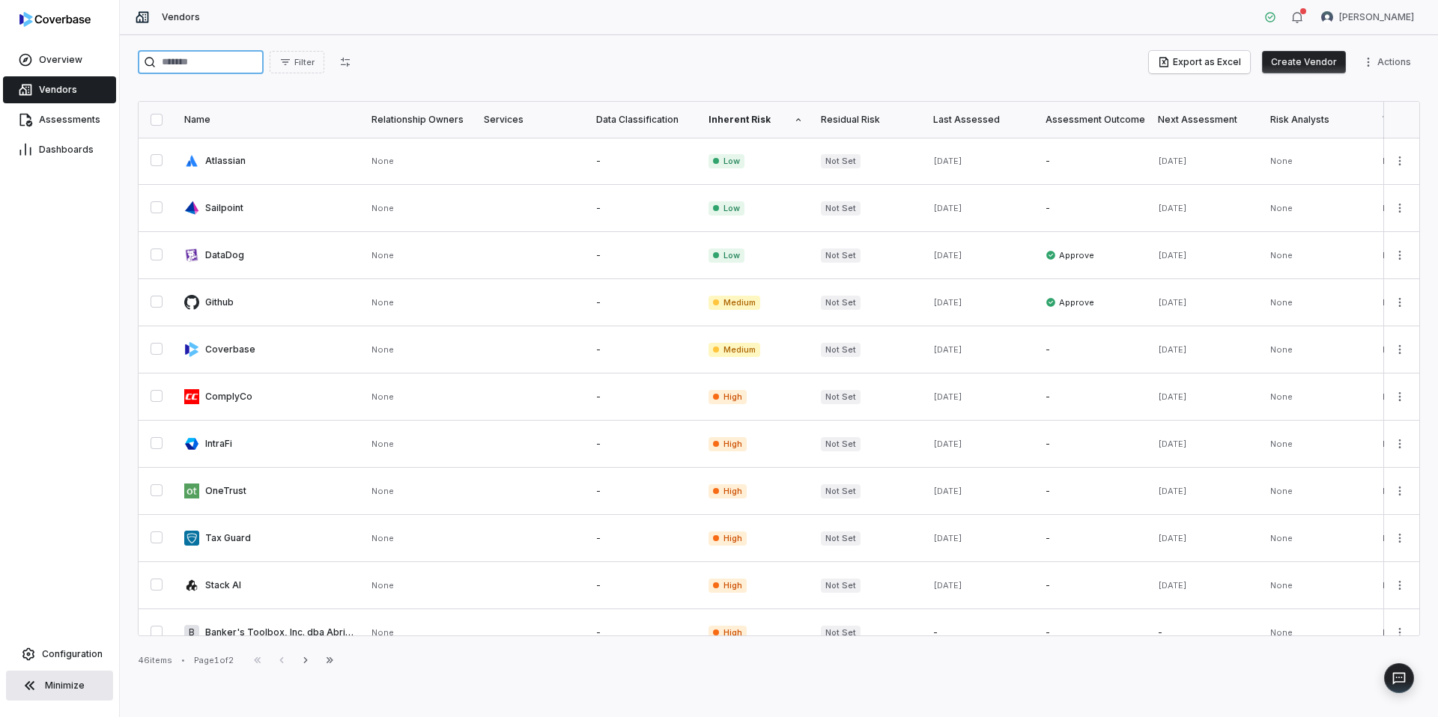
click at [192, 58] on input "search" at bounding box center [201, 62] width 126 height 24
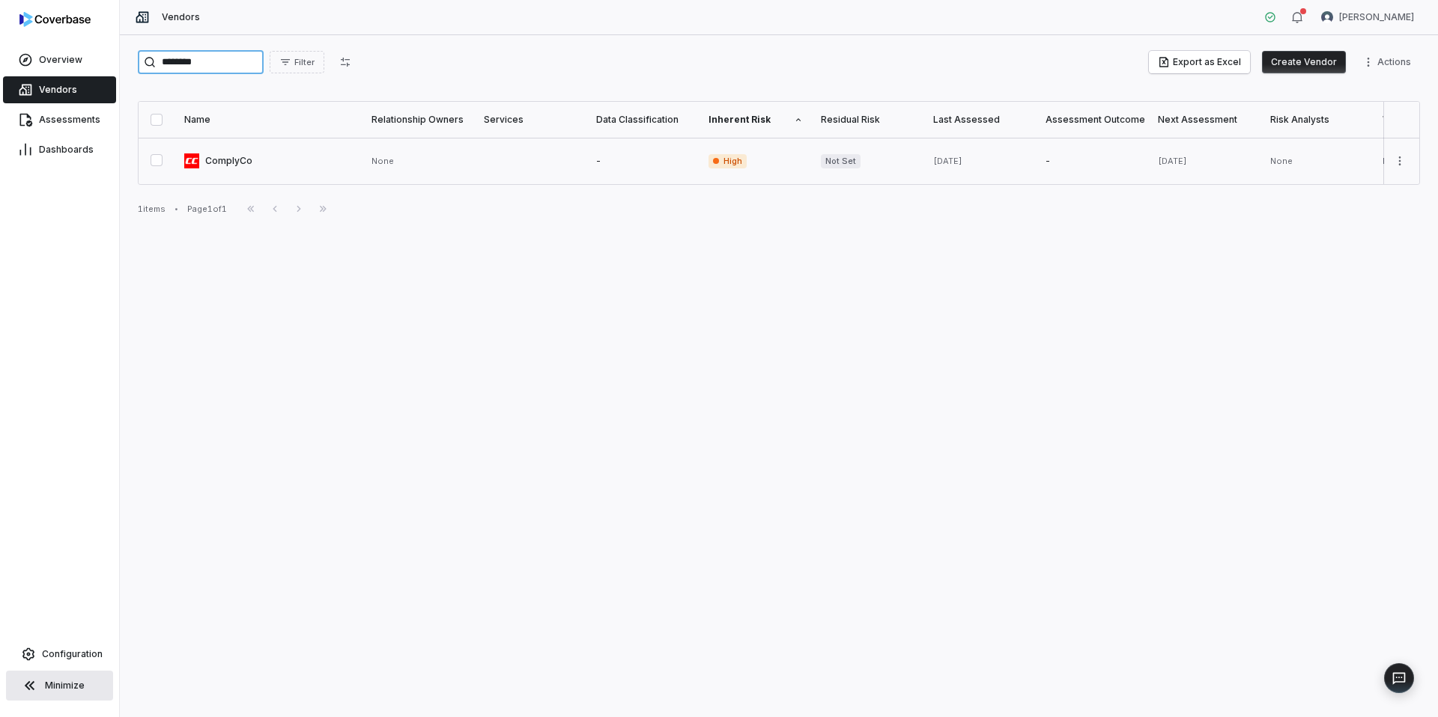
type input "********"
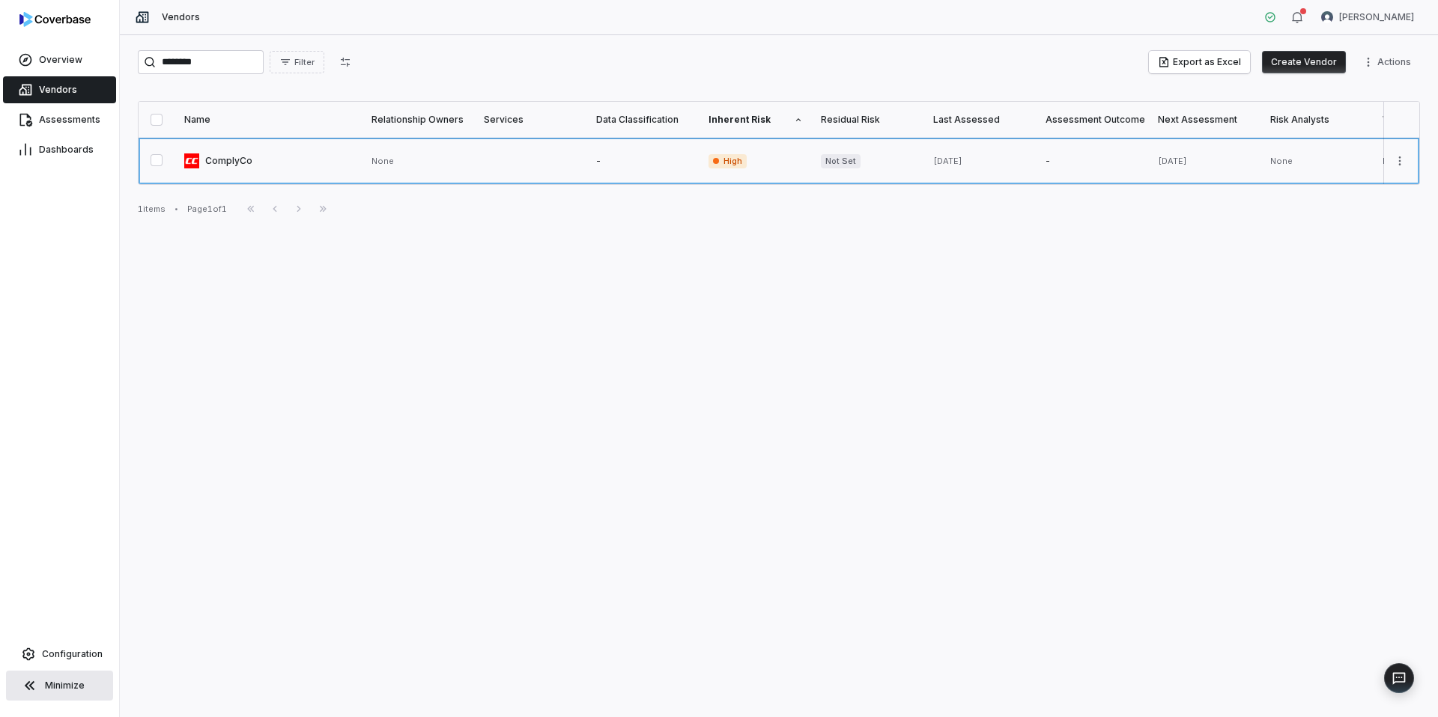
click at [259, 158] on link at bounding box center [268, 161] width 187 height 46
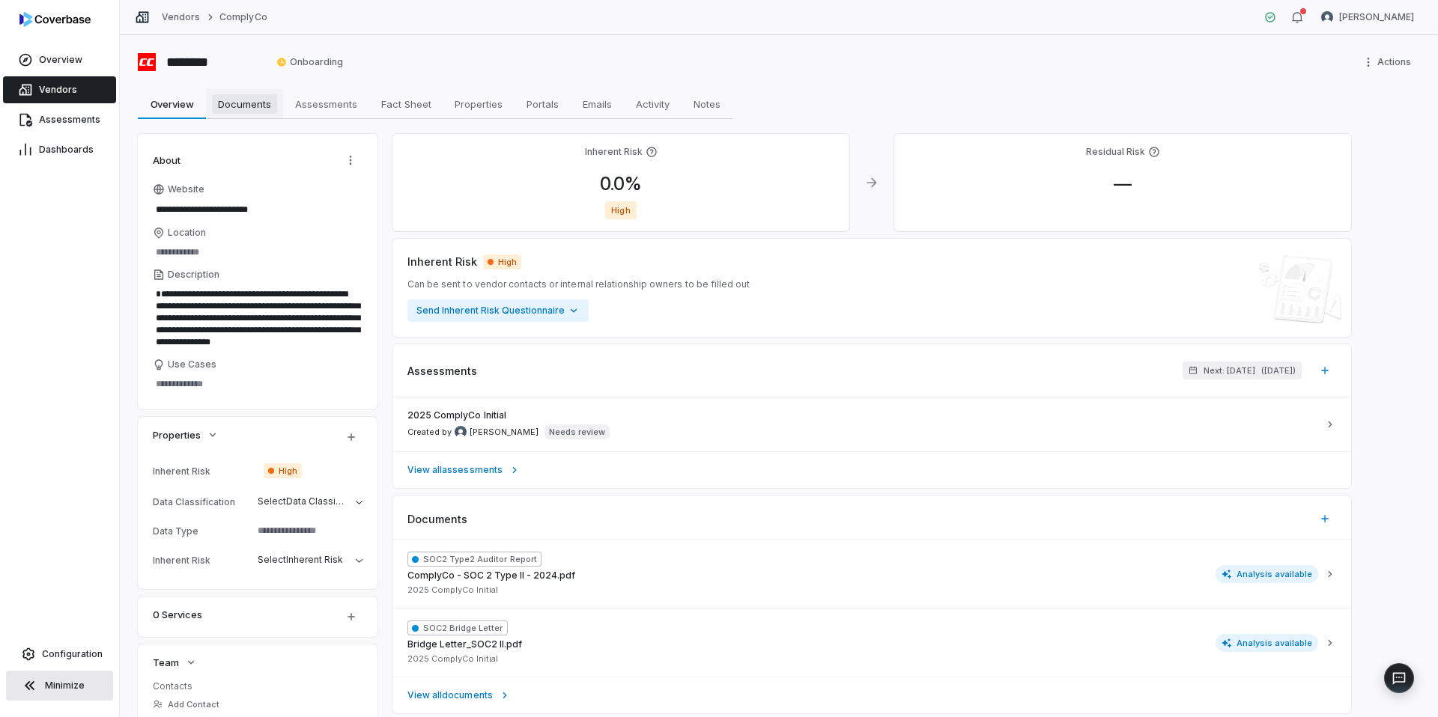
click at [248, 97] on span "Documents" at bounding box center [244, 103] width 65 height 19
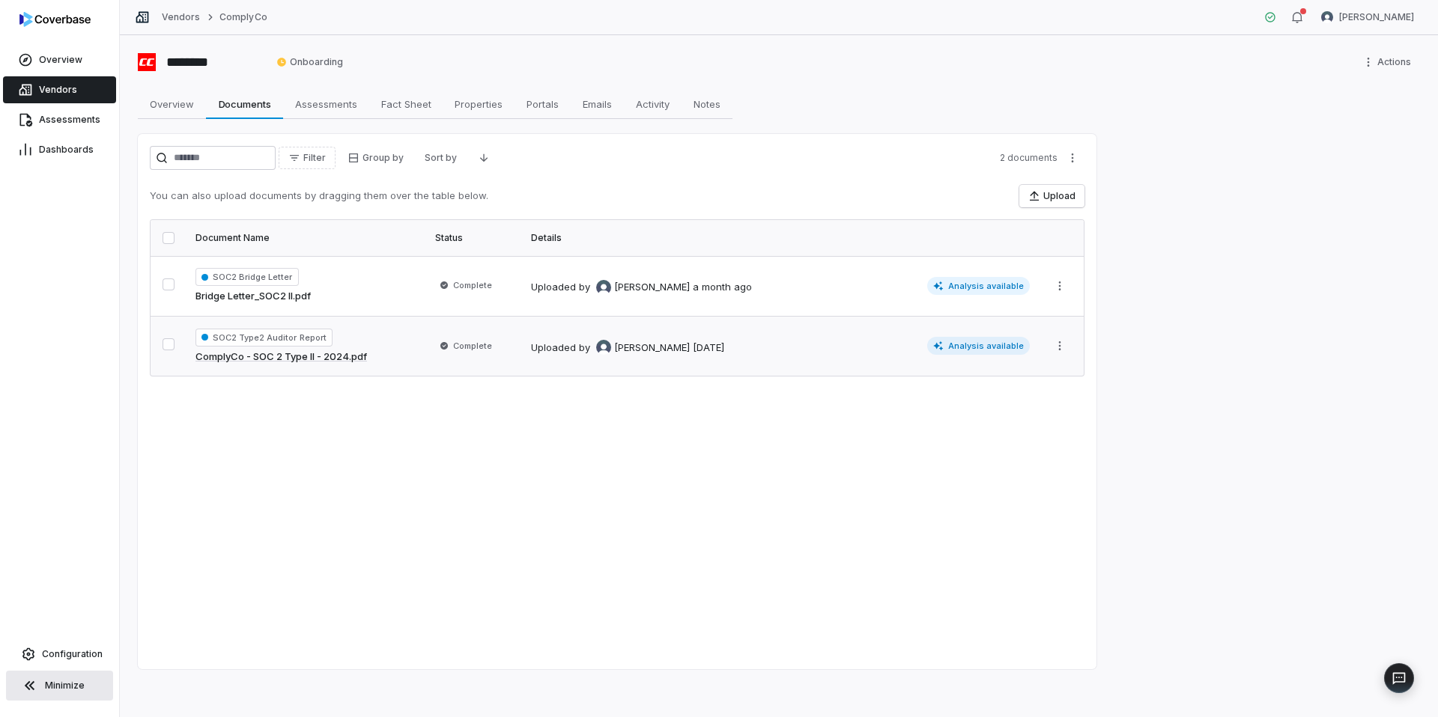
click at [823, 353] on div "Uploaded by Gerald Pe 2 months ago" at bounding box center [727, 346] width 393 height 18
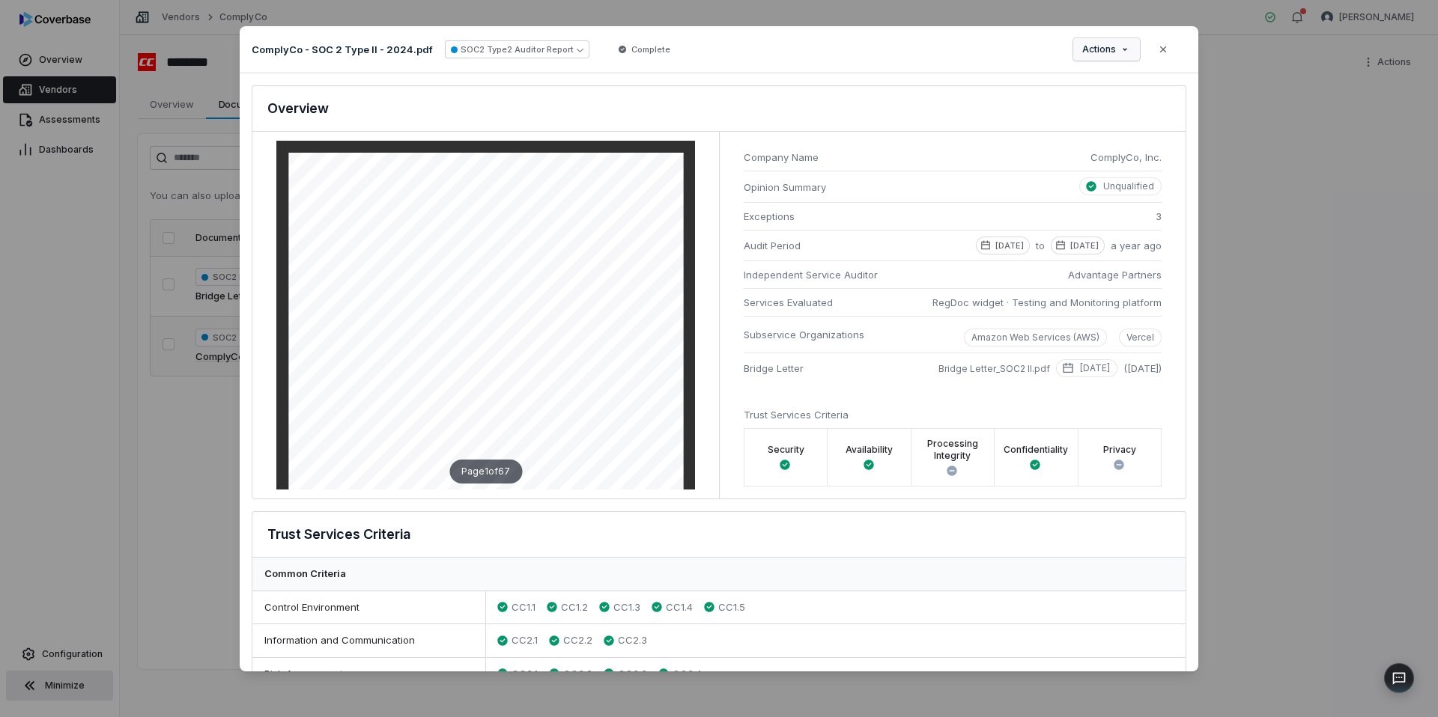
click at [1108, 59] on div "Document Preview ComplyCo - SOC 2 Type II - 2024.pdf SOC2 Type2 Auditor Report …" at bounding box center [719, 358] width 1438 height 713
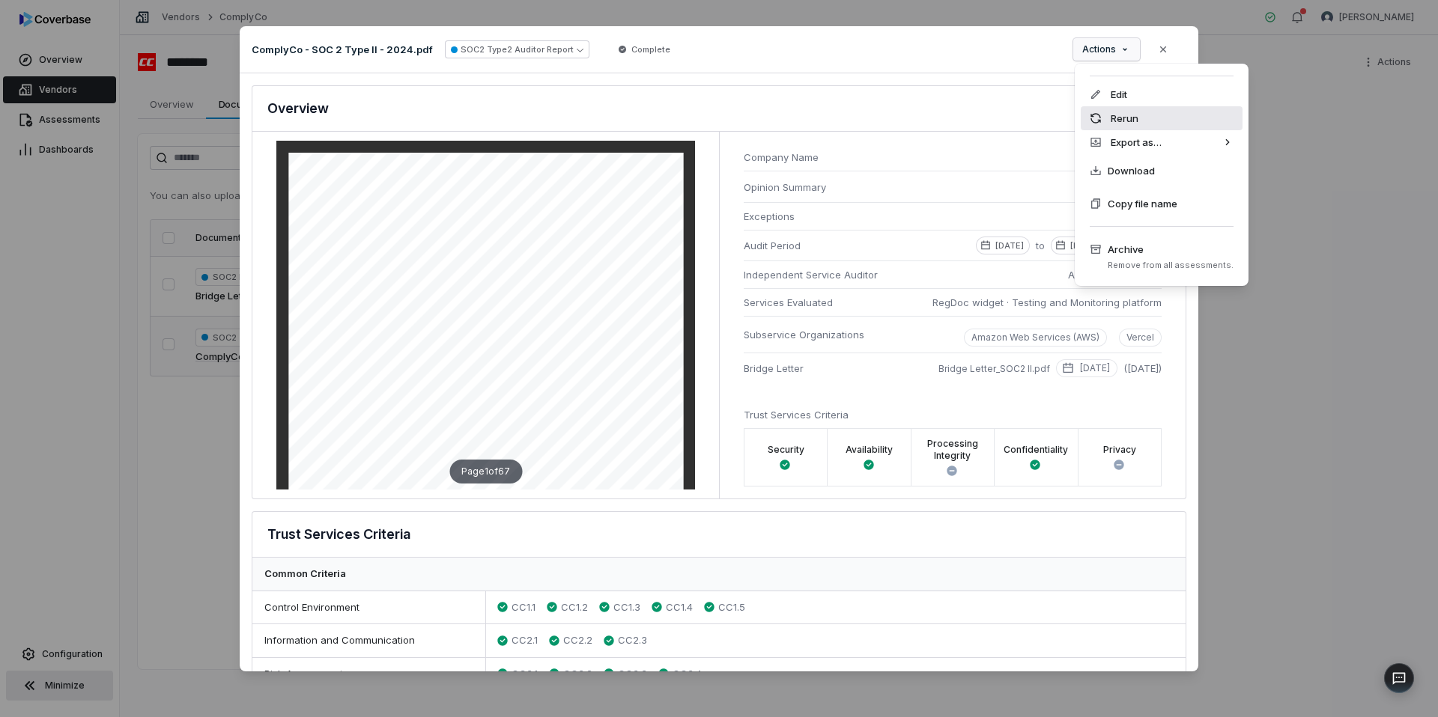
click at [1118, 120] on div "Rerun" at bounding box center [1162, 118] width 162 height 24
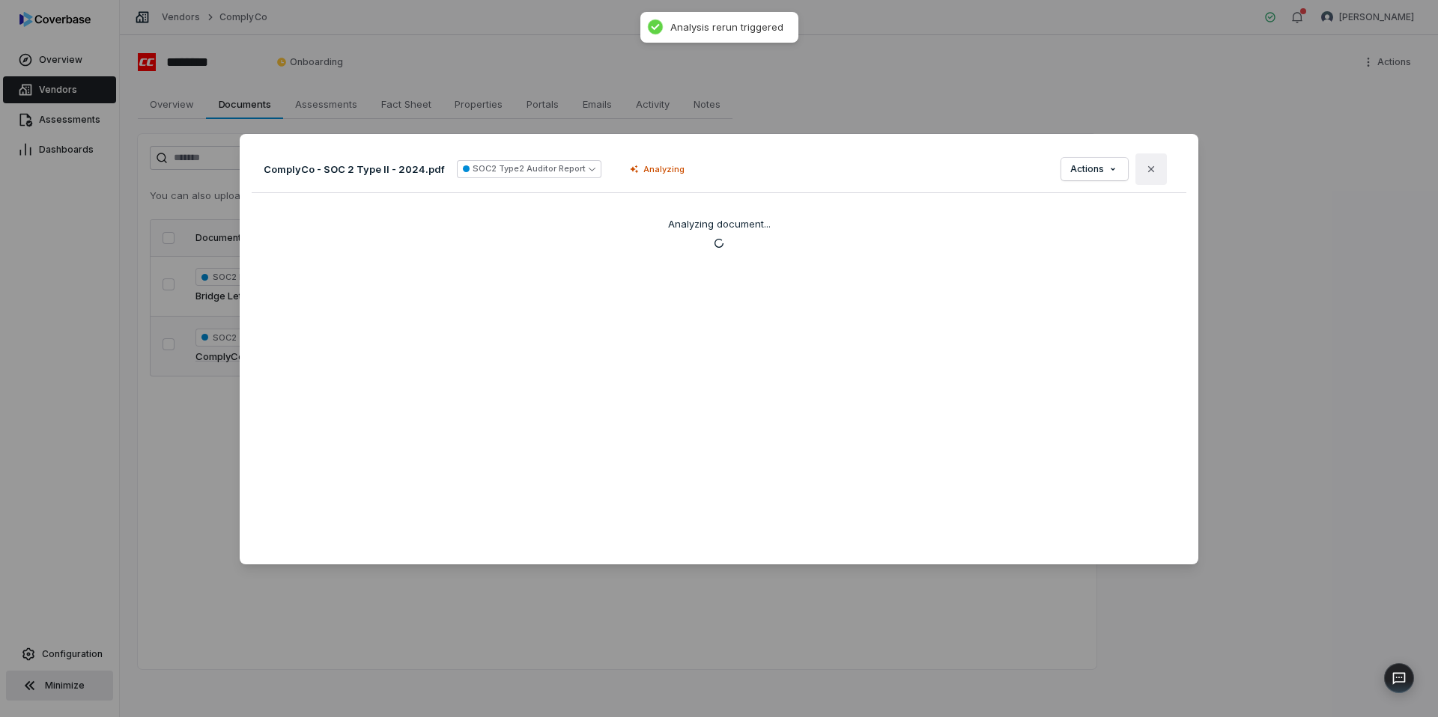
click at [1157, 175] on button "Close" at bounding box center [1150, 169] width 31 height 31
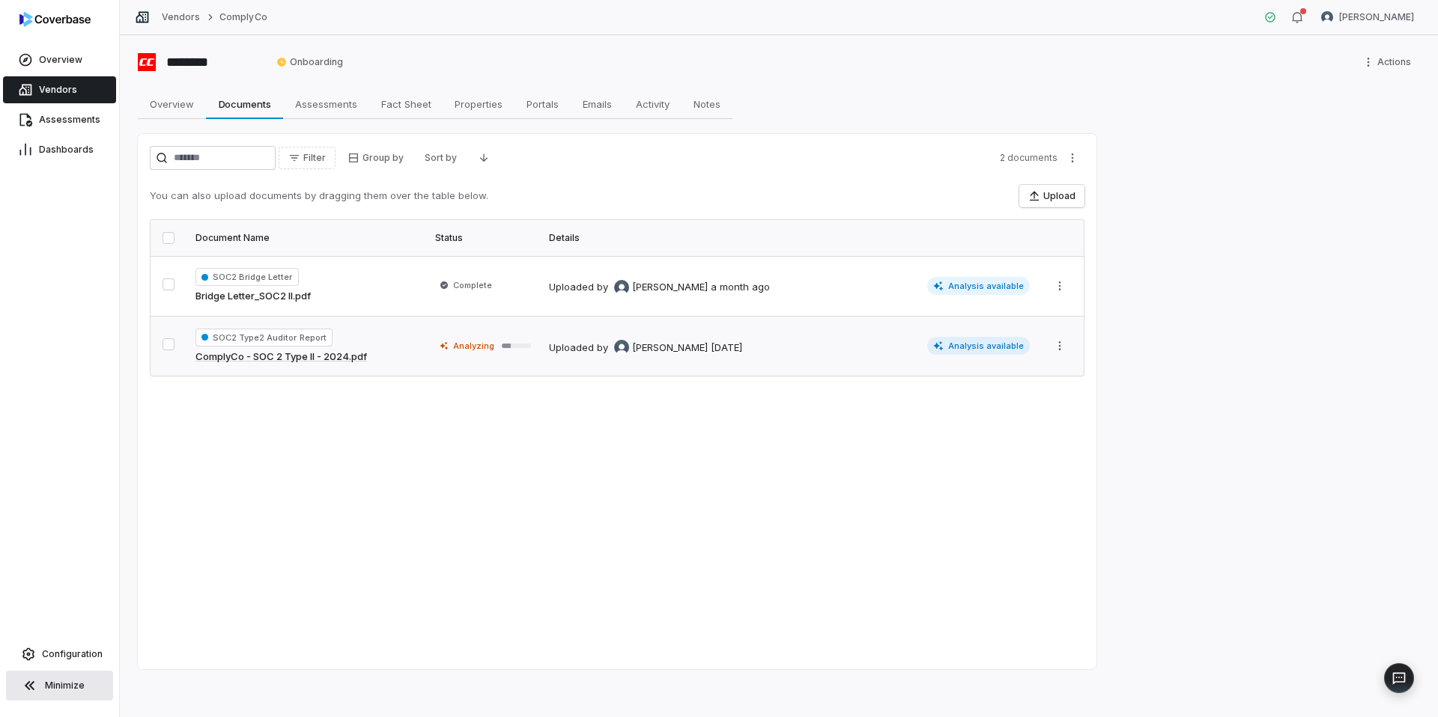
click at [84, 94] on link "Vendors" at bounding box center [59, 89] width 113 height 27
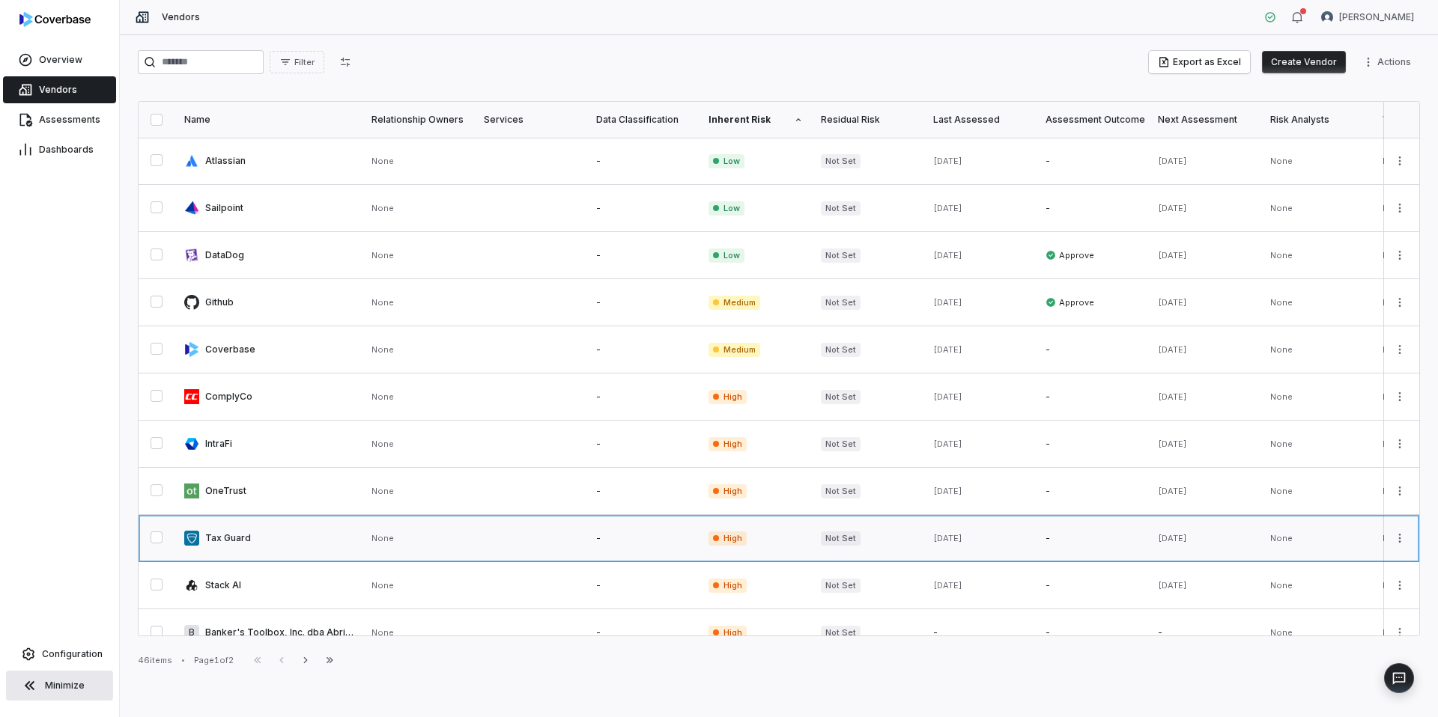
click at [385, 531] on link at bounding box center [418, 538] width 112 height 46
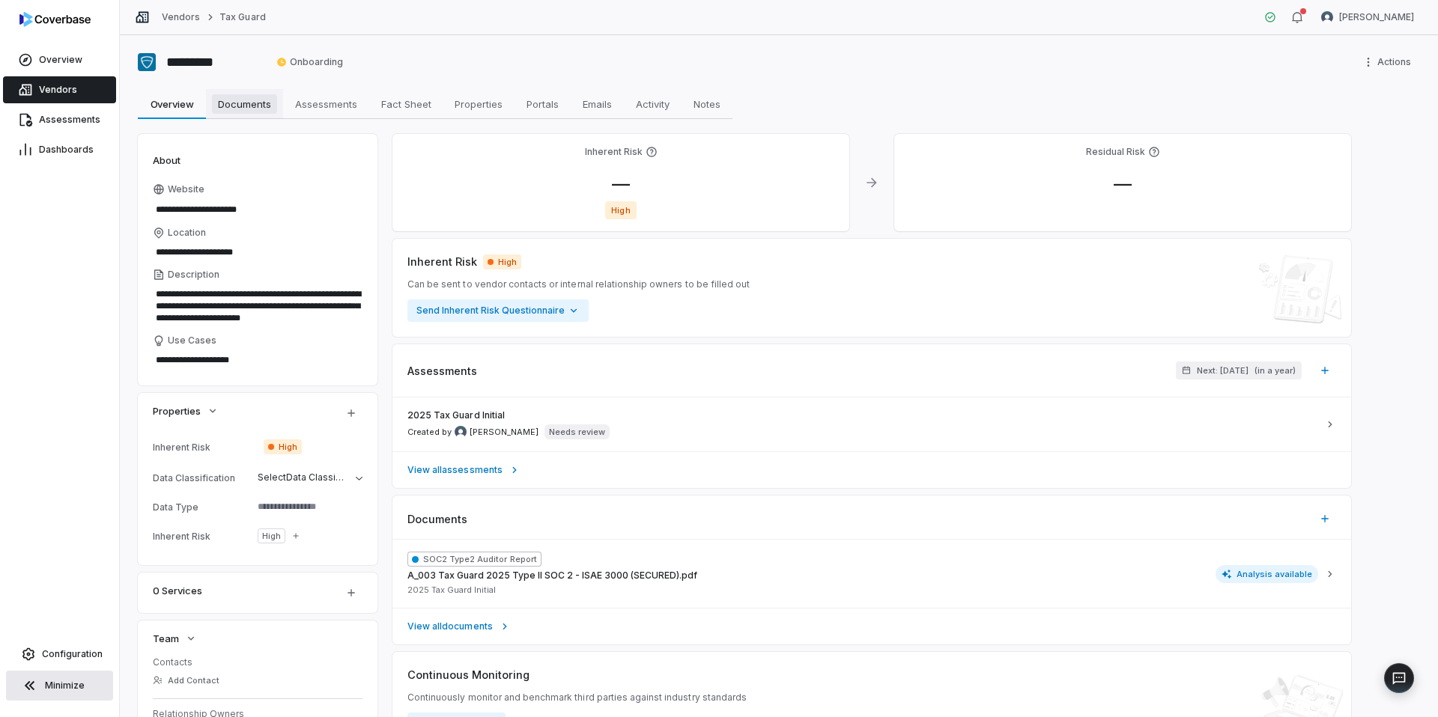
click at [243, 102] on span "Documents" at bounding box center [244, 103] width 65 height 19
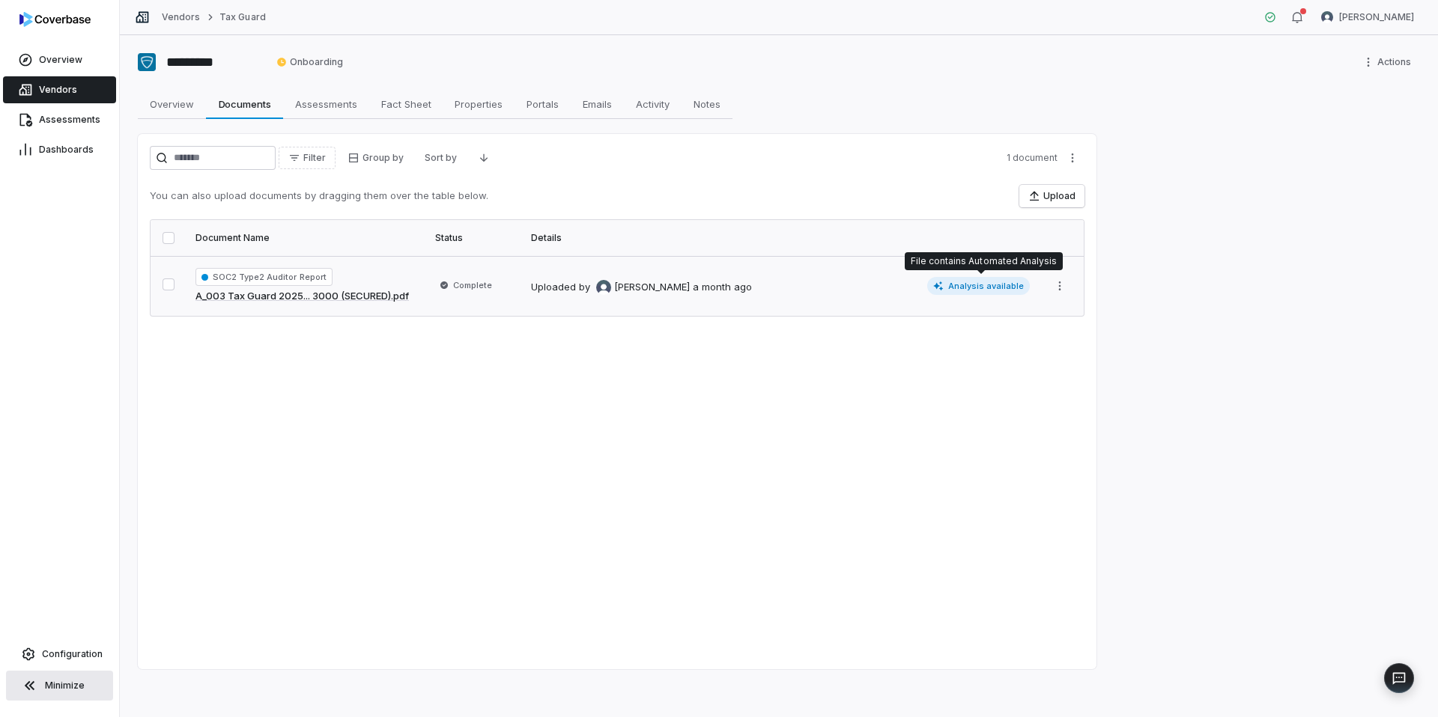
click at [963, 291] on span "Analysis available" at bounding box center [978, 286] width 103 height 18
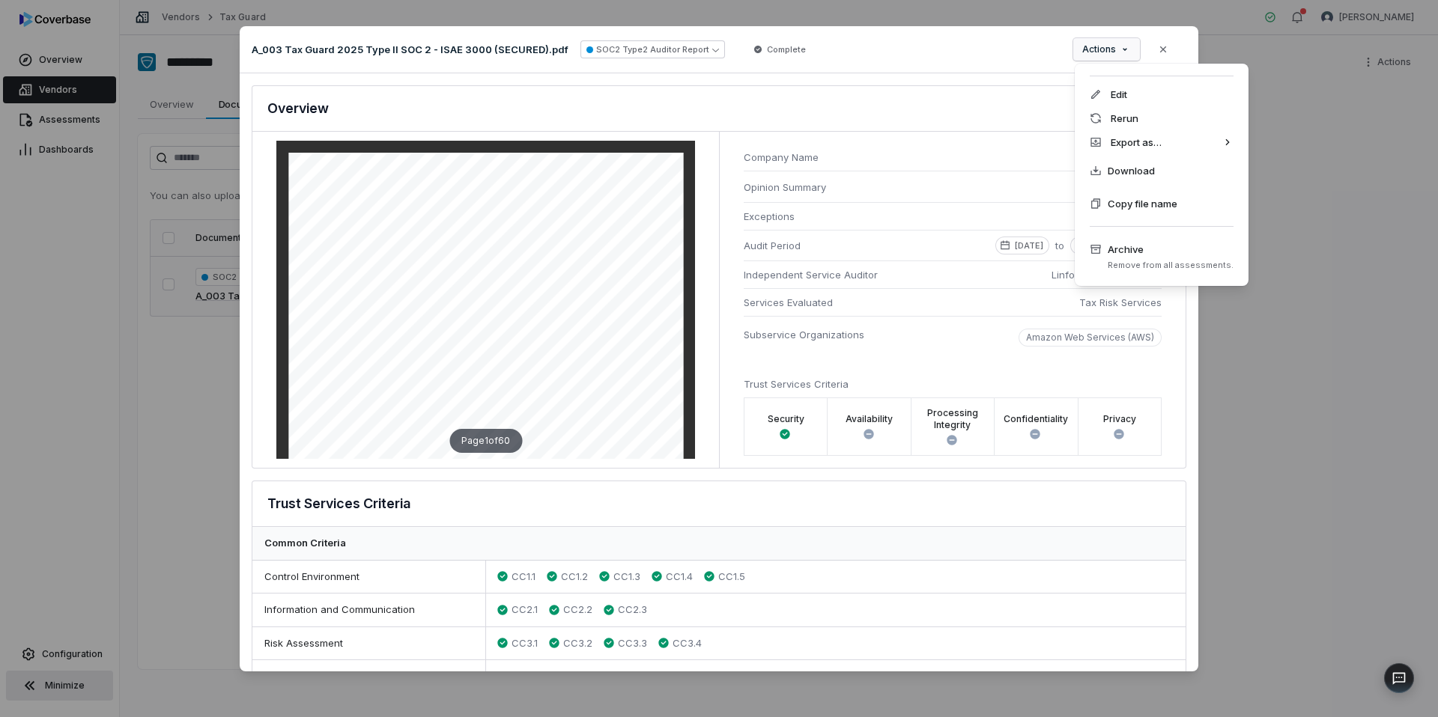
click at [1119, 46] on div "Document Preview A_003 Tax Guard 2025 Type II SOC 2 - ISAE 3000 (SECURED).pdf S…" at bounding box center [719, 358] width 1438 height 713
click at [1123, 118] on div "Rerun" at bounding box center [1162, 118] width 162 height 24
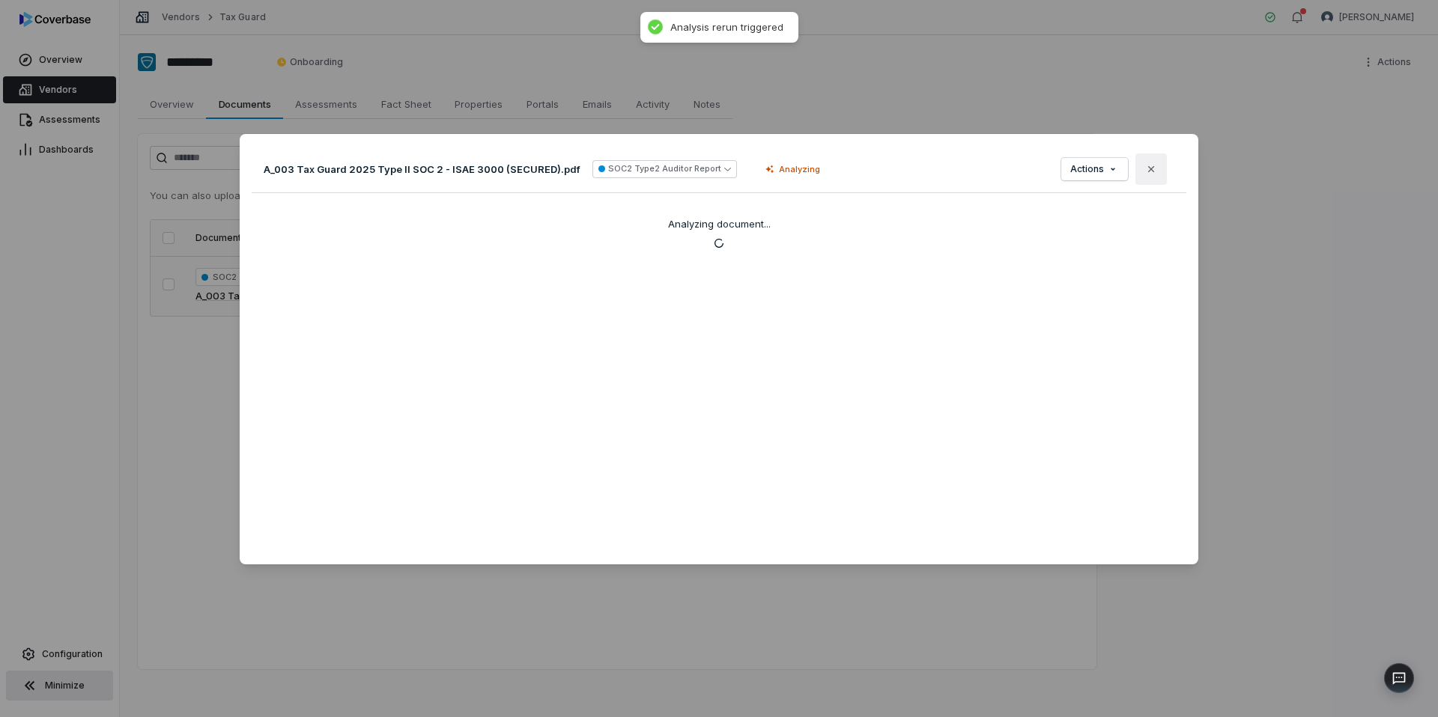
click at [1152, 171] on icon "button" at bounding box center [1151, 169] width 12 height 12
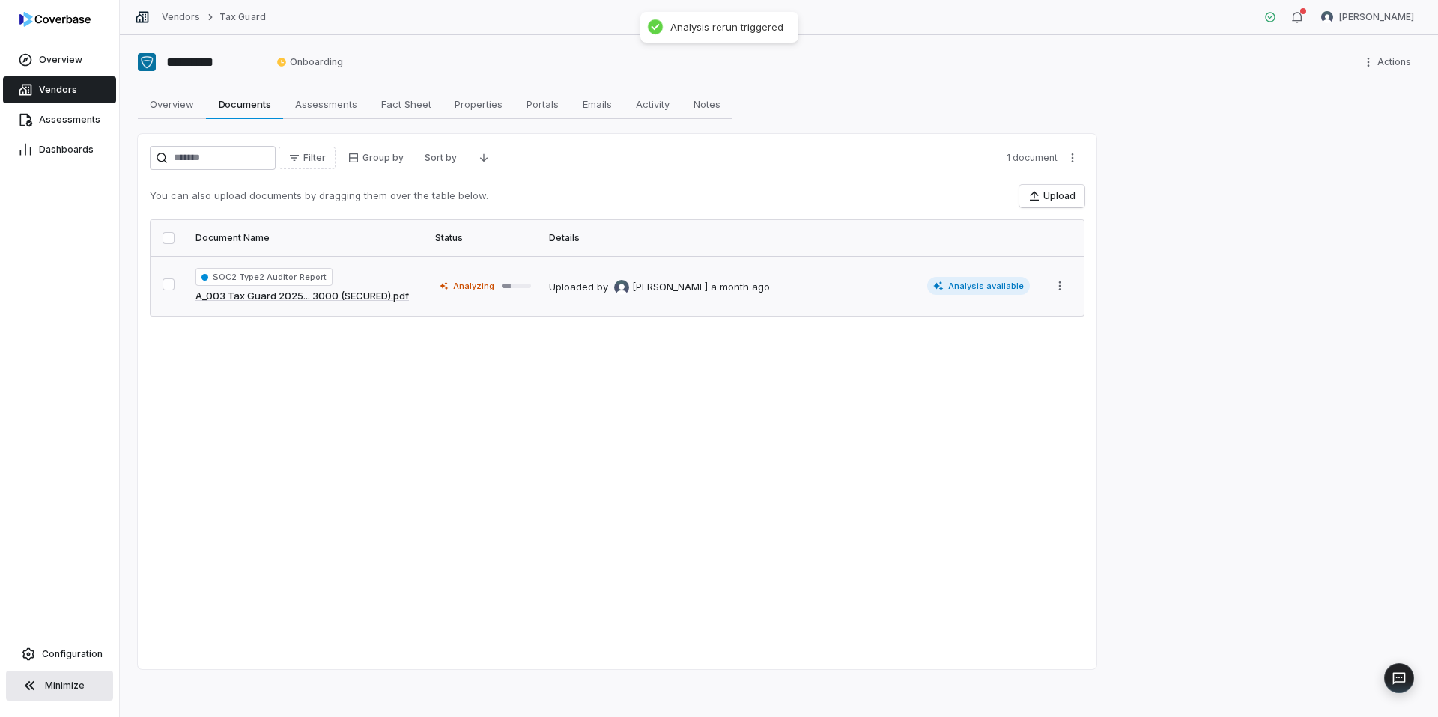
click at [82, 97] on link "Vendors" at bounding box center [59, 89] width 113 height 27
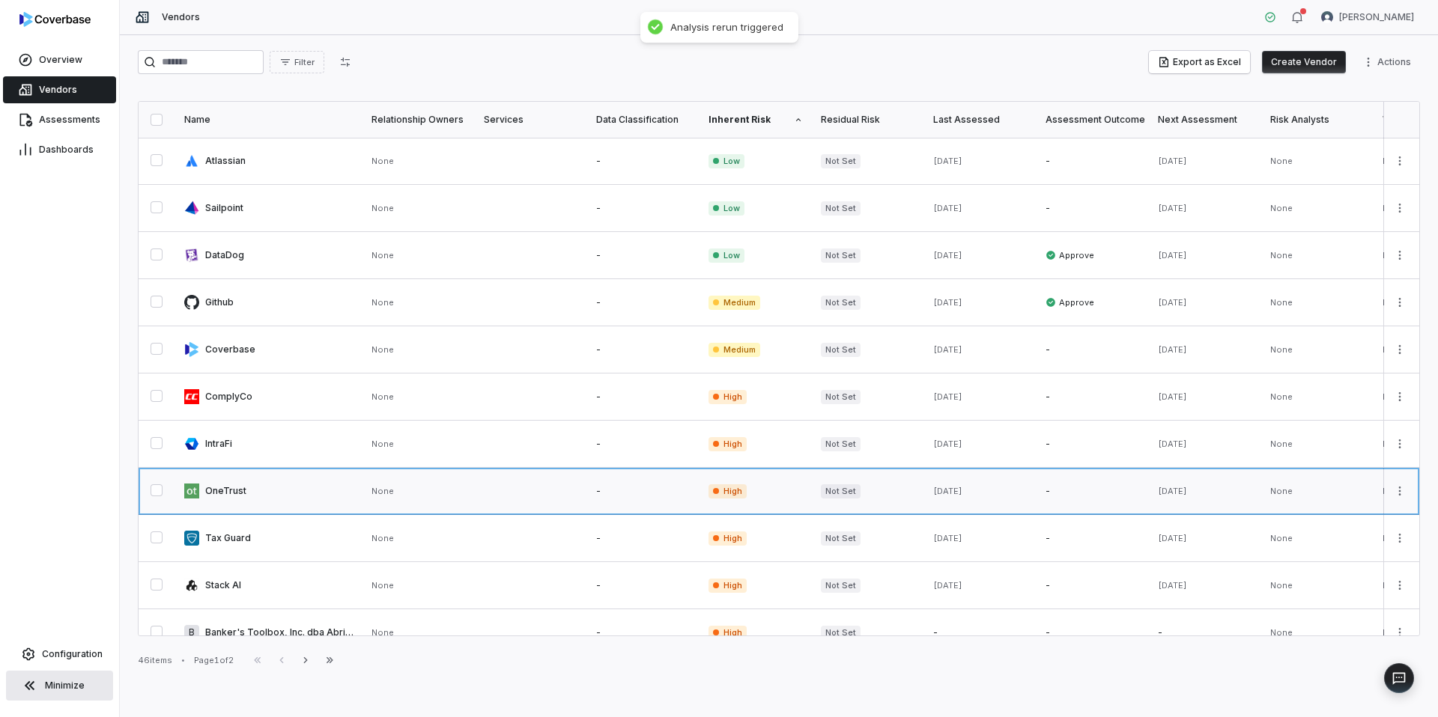
click at [499, 494] on link at bounding box center [531, 491] width 112 height 46
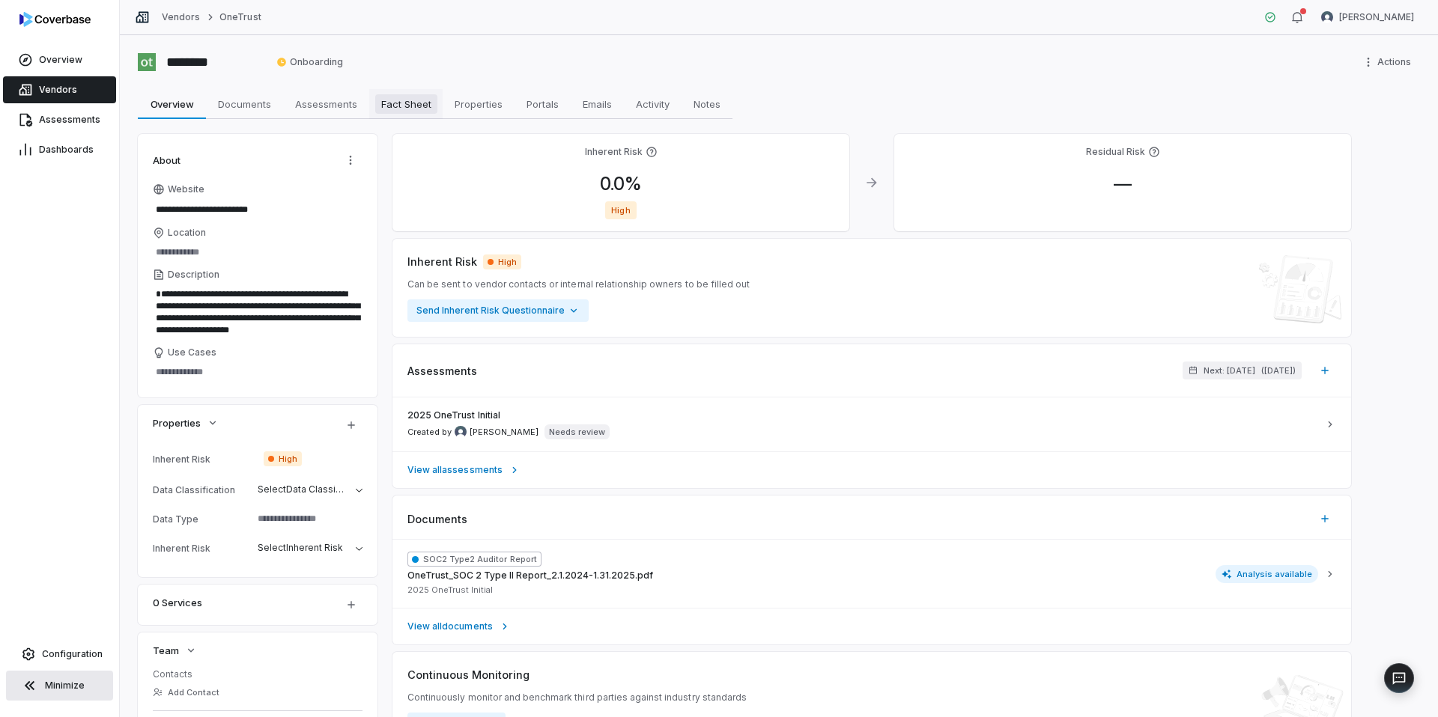
click at [428, 118] on link "Fact Sheet Fact Sheet" at bounding box center [405, 104] width 73 height 30
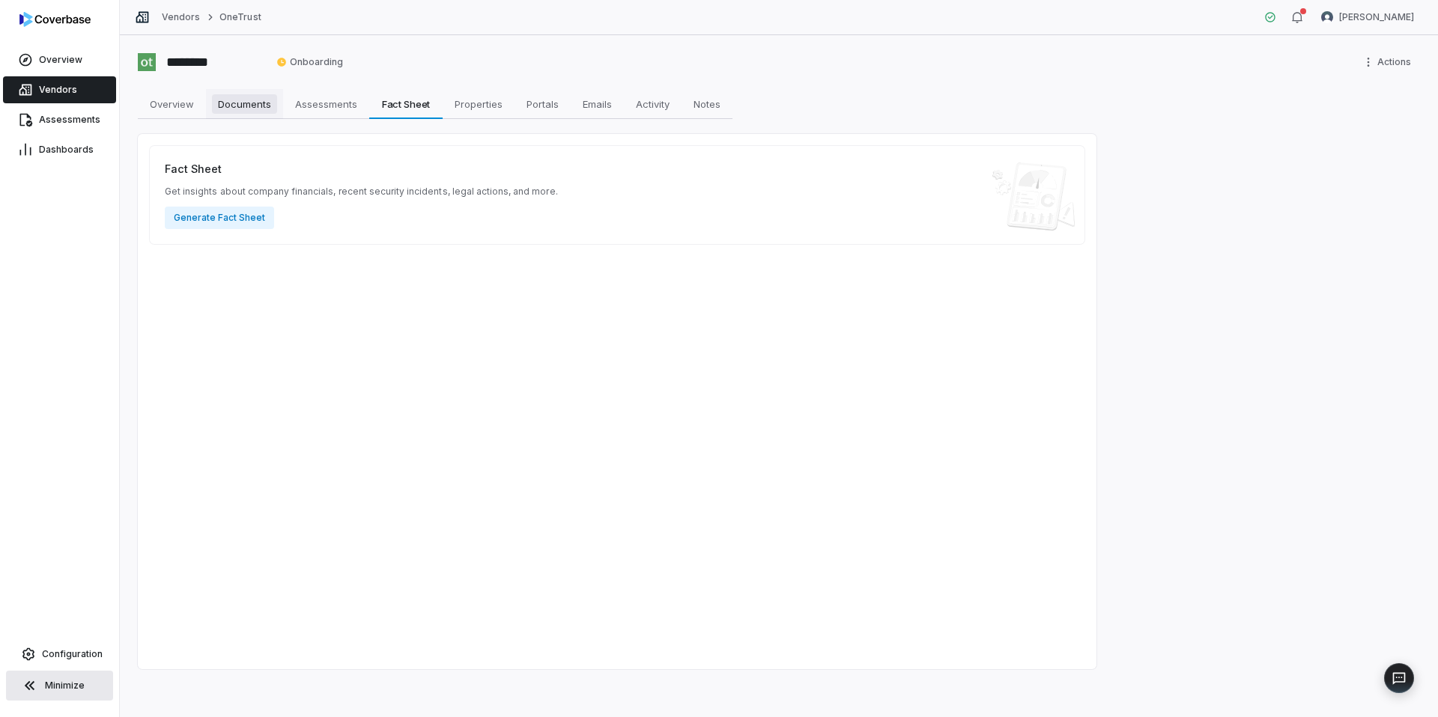
click at [248, 109] on span "Documents" at bounding box center [244, 103] width 65 height 19
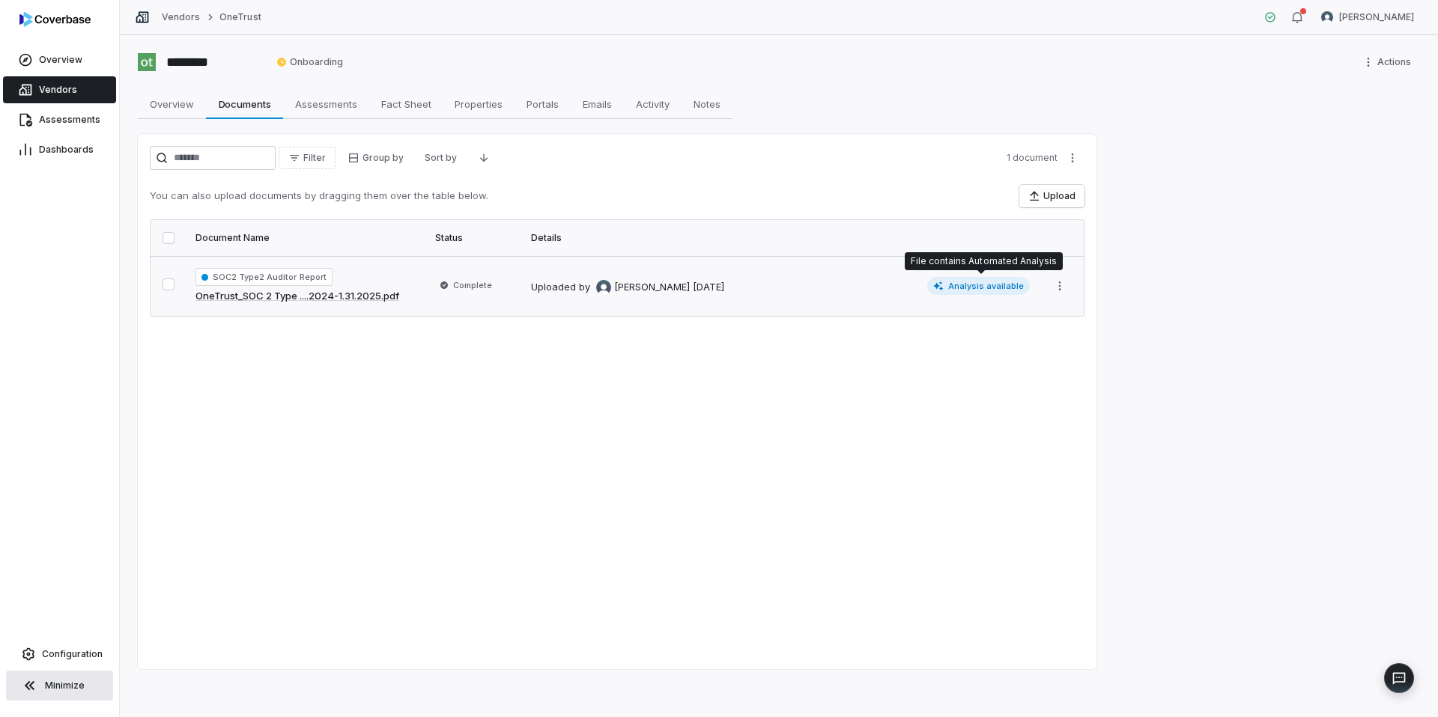
click at [989, 289] on span "Analysis available" at bounding box center [978, 286] width 103 height 18
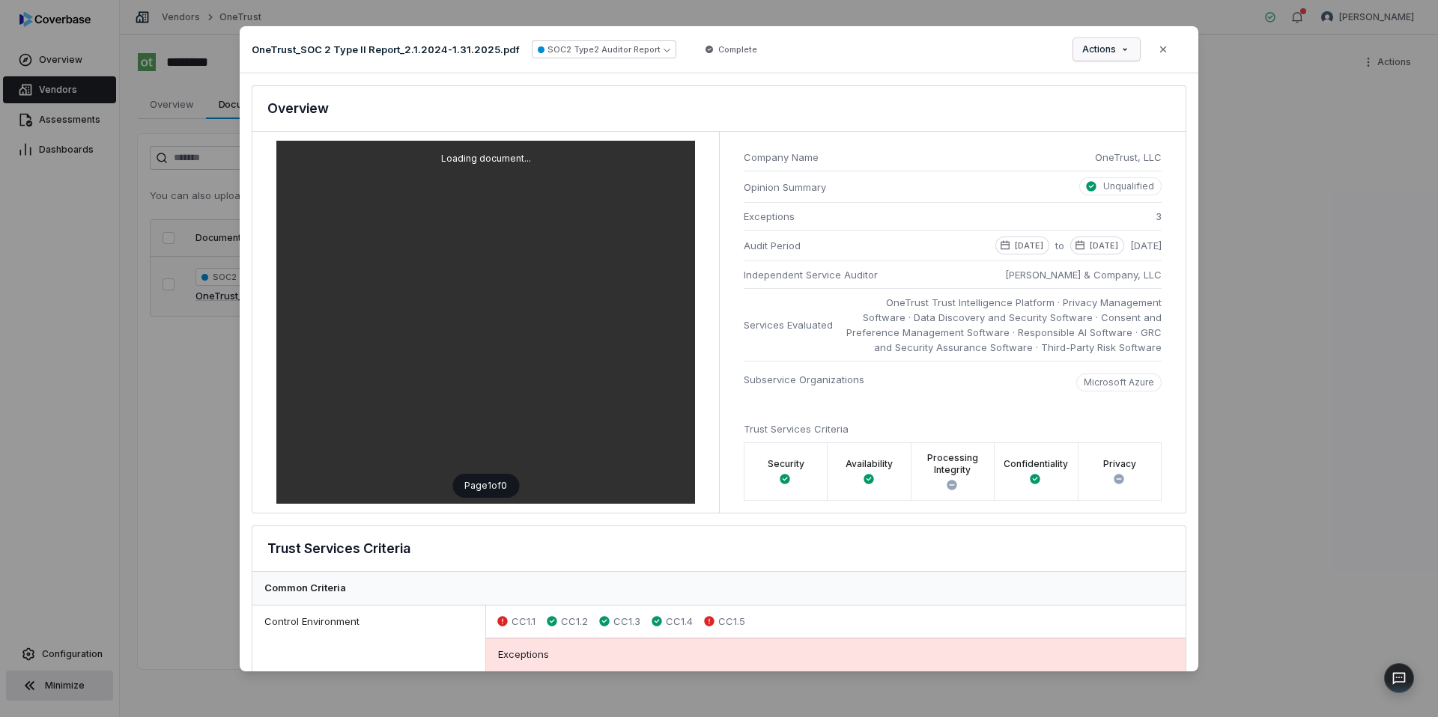
click at [1102, 56] on div "Document Preview OneTrust_SOC 2 Type II Report_2.1.2024-1.31.2025.pdf SOC2 Type…" at bounding box center [719, 358] width 1438 height 713
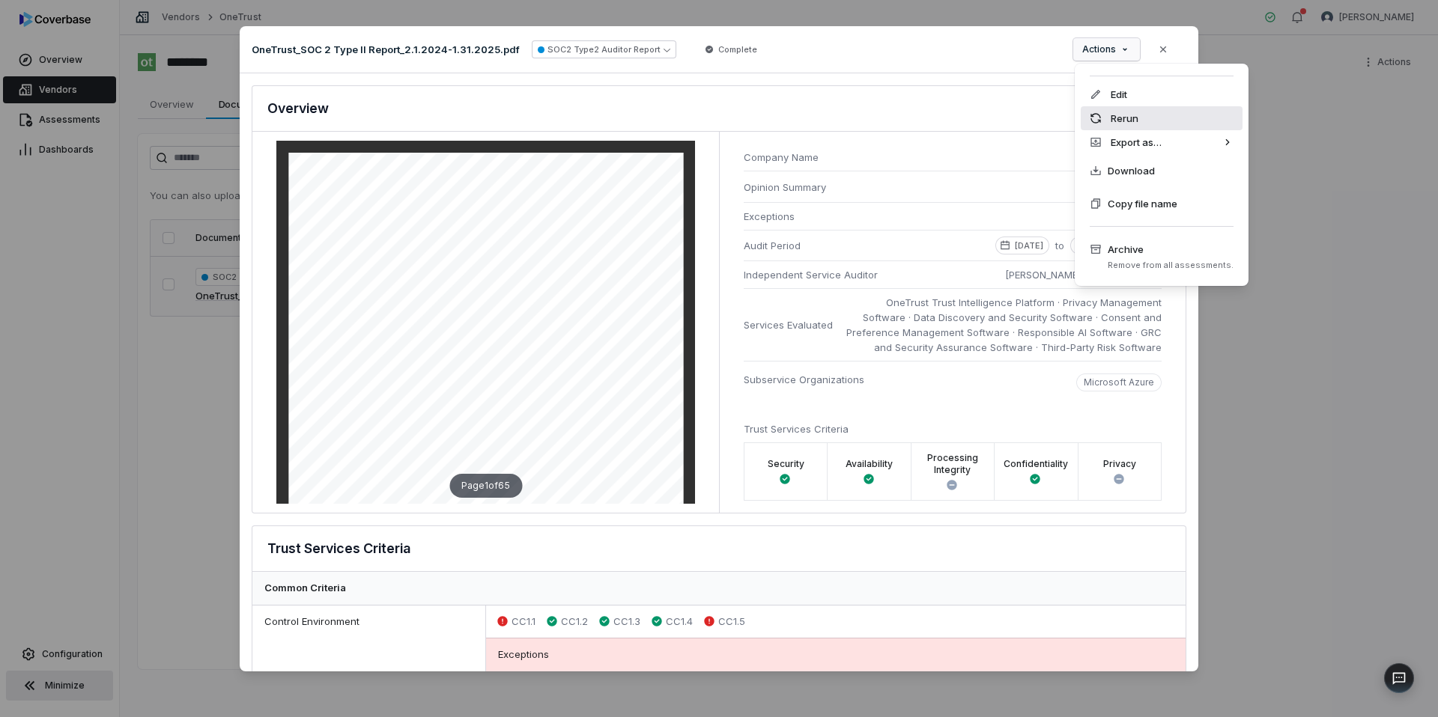
click at [1131, 122] on div "Rerun" at bounding box center [1162, 118] width 162 height 24
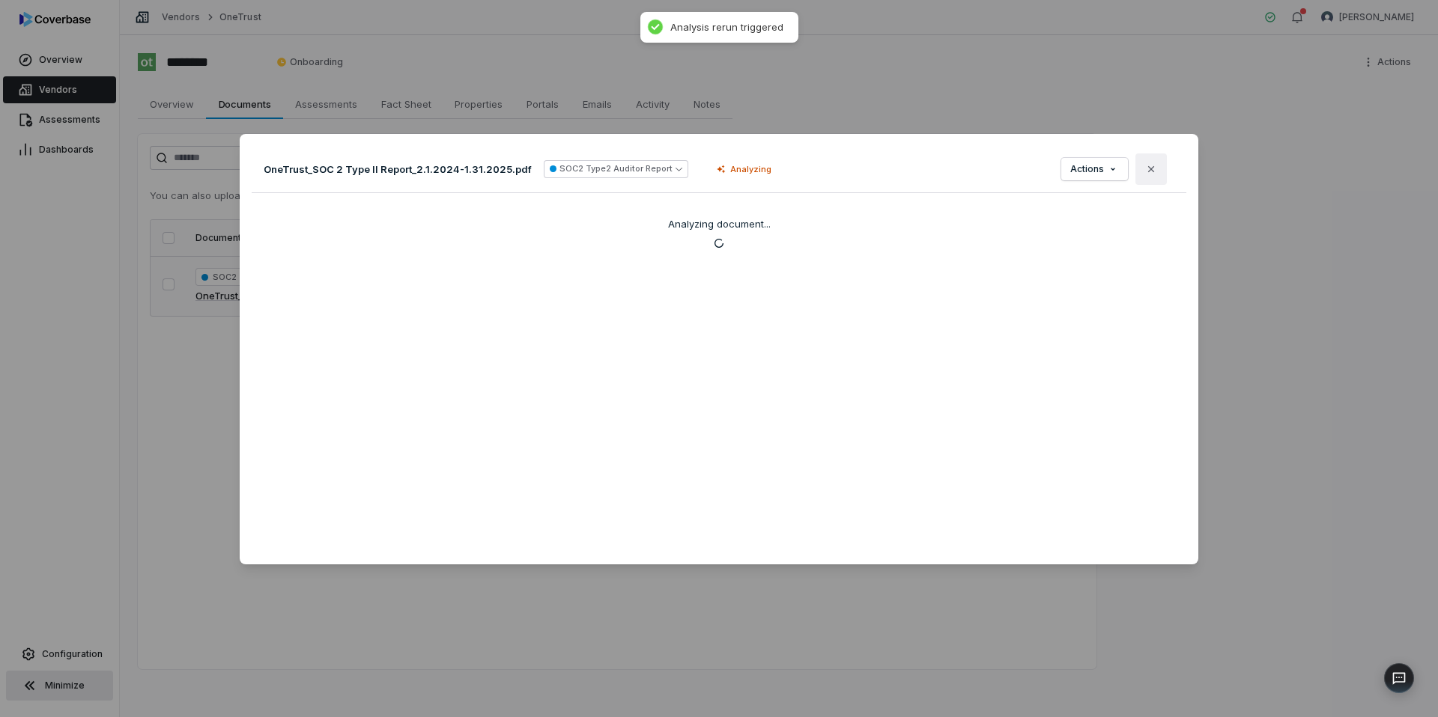
click at [1156, 165] on icon "button" at bounding box center [1151, 169] width 12 height 12
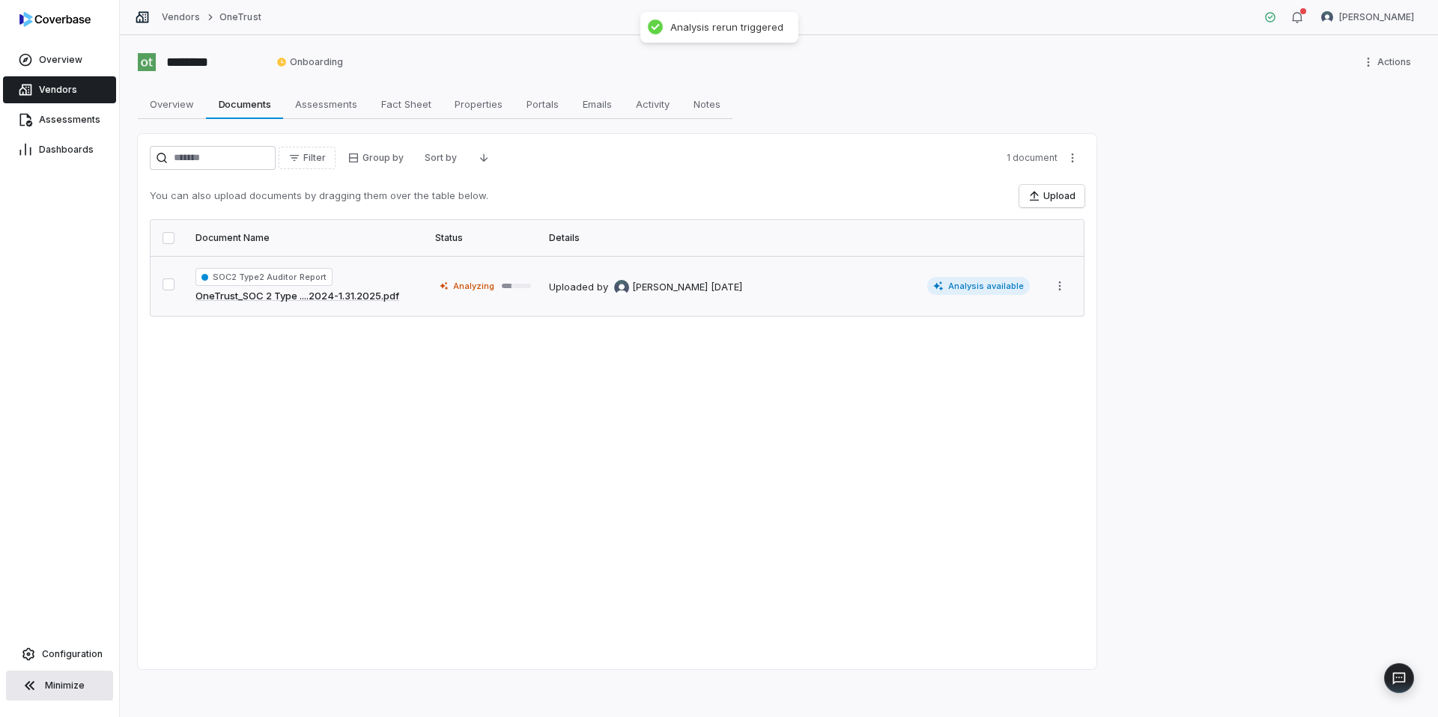
click at [85, 92] on link "Vendors" at bounding box center [59, 89] width 113 height 27
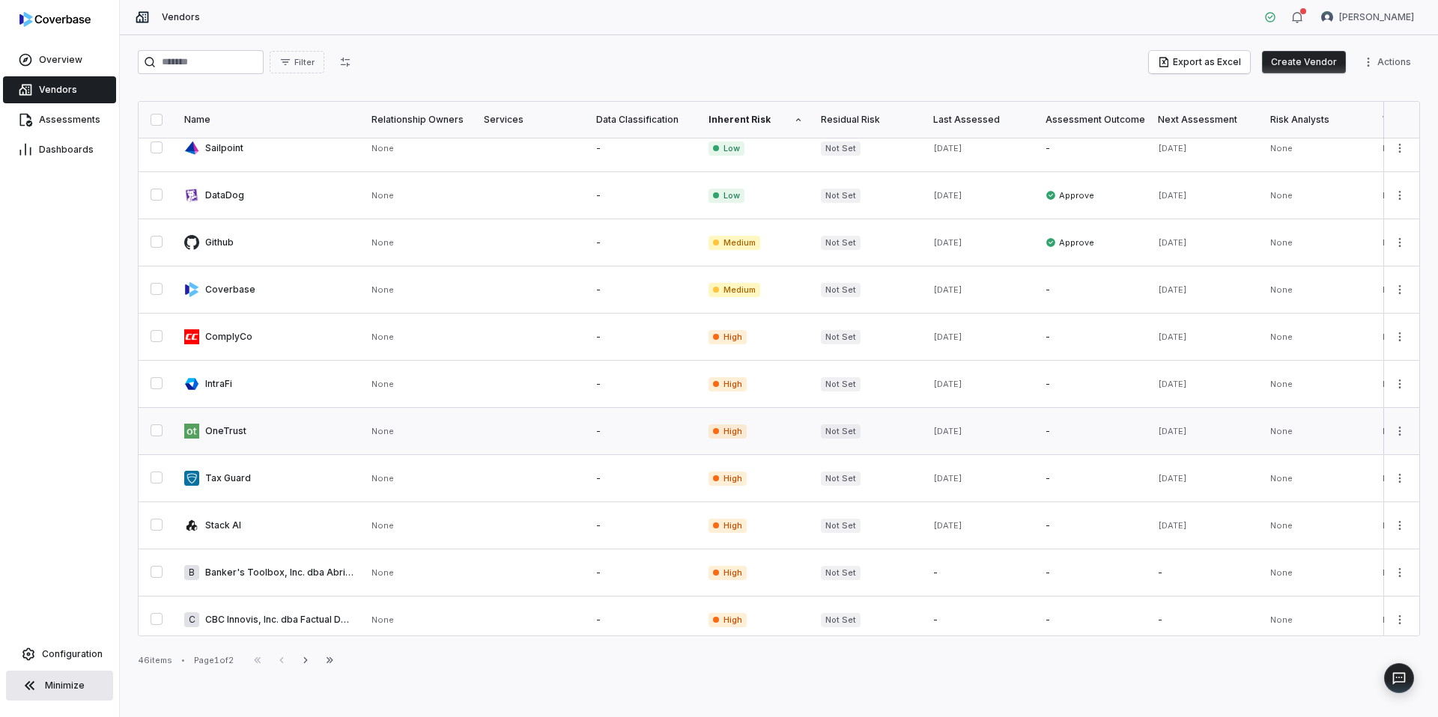
scroll to position [67, 0]
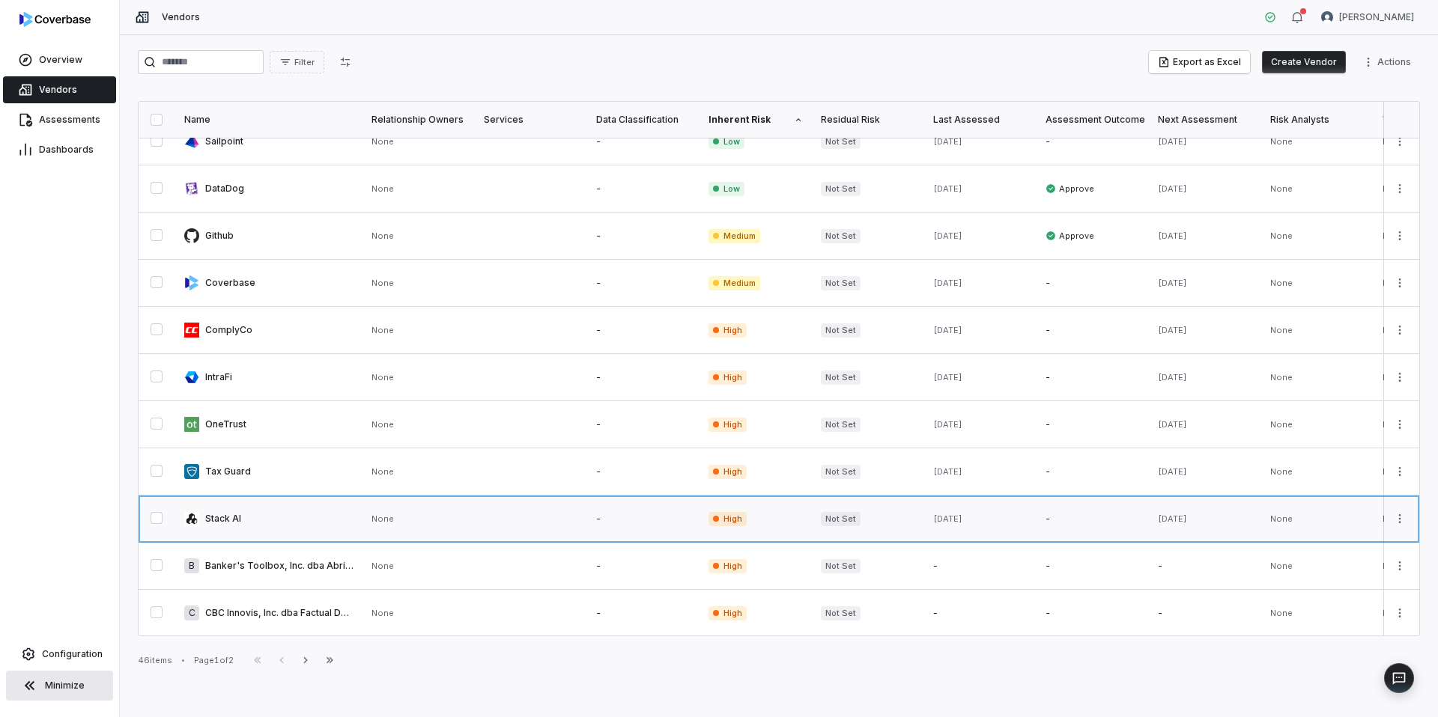
click at [603, 515] on link at bounding box center [643, 519] width 112 height 46
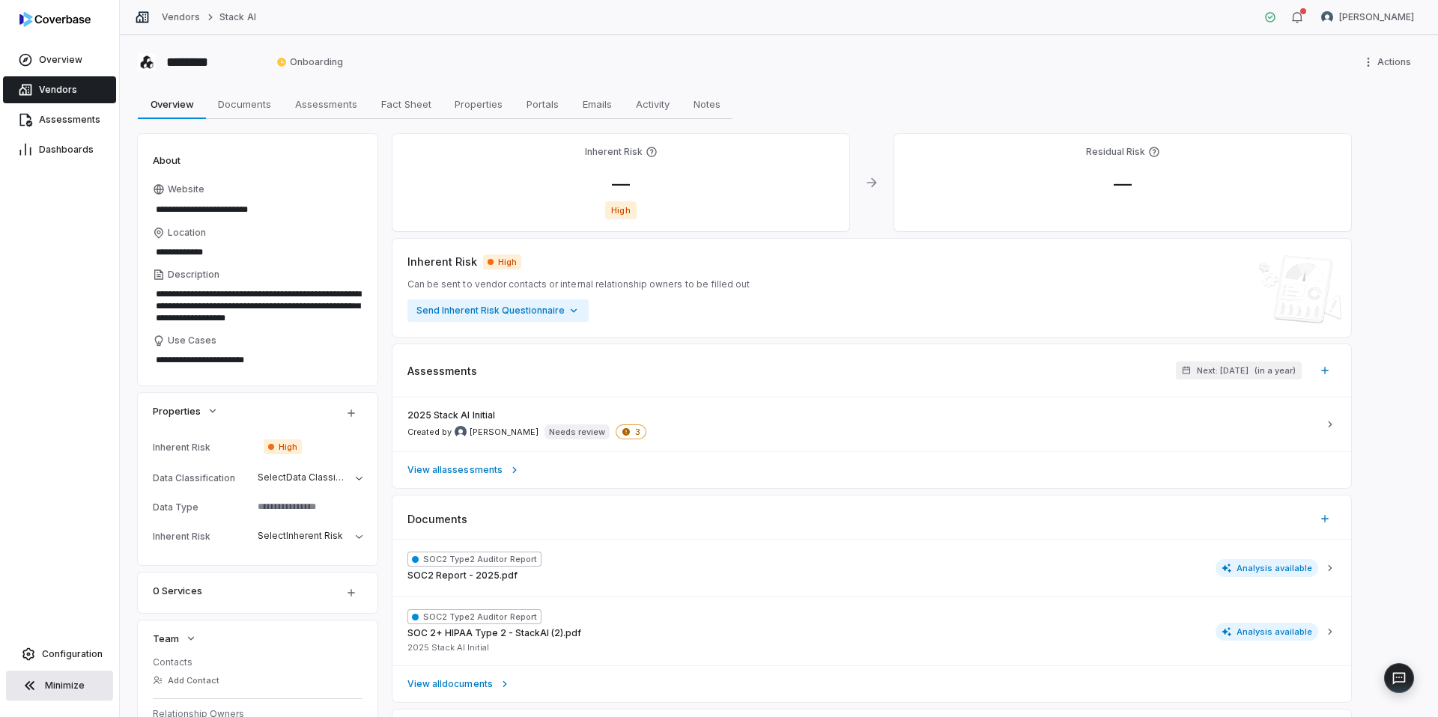
click at [64, 94] on span "Vendors" at bounding box center [58, 90] width 38 height 12
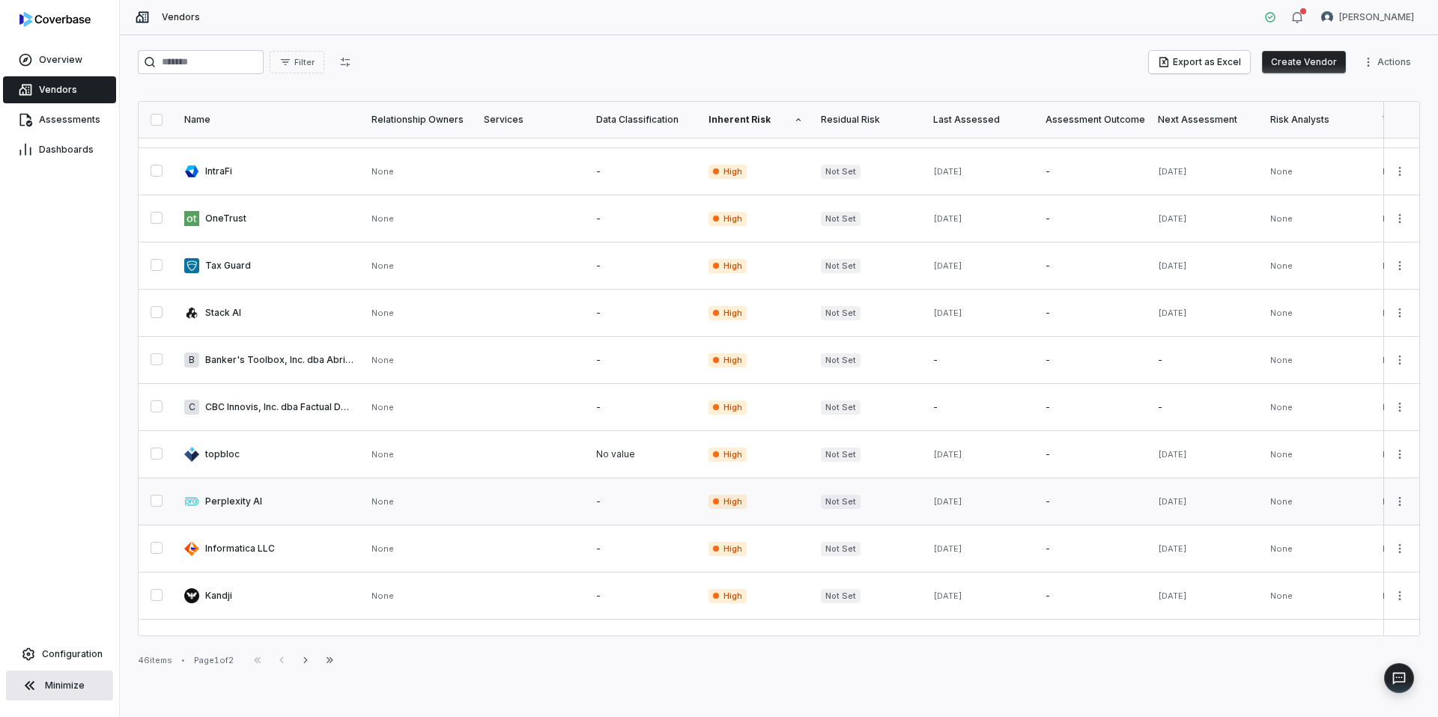
scroll to position [287, 0]
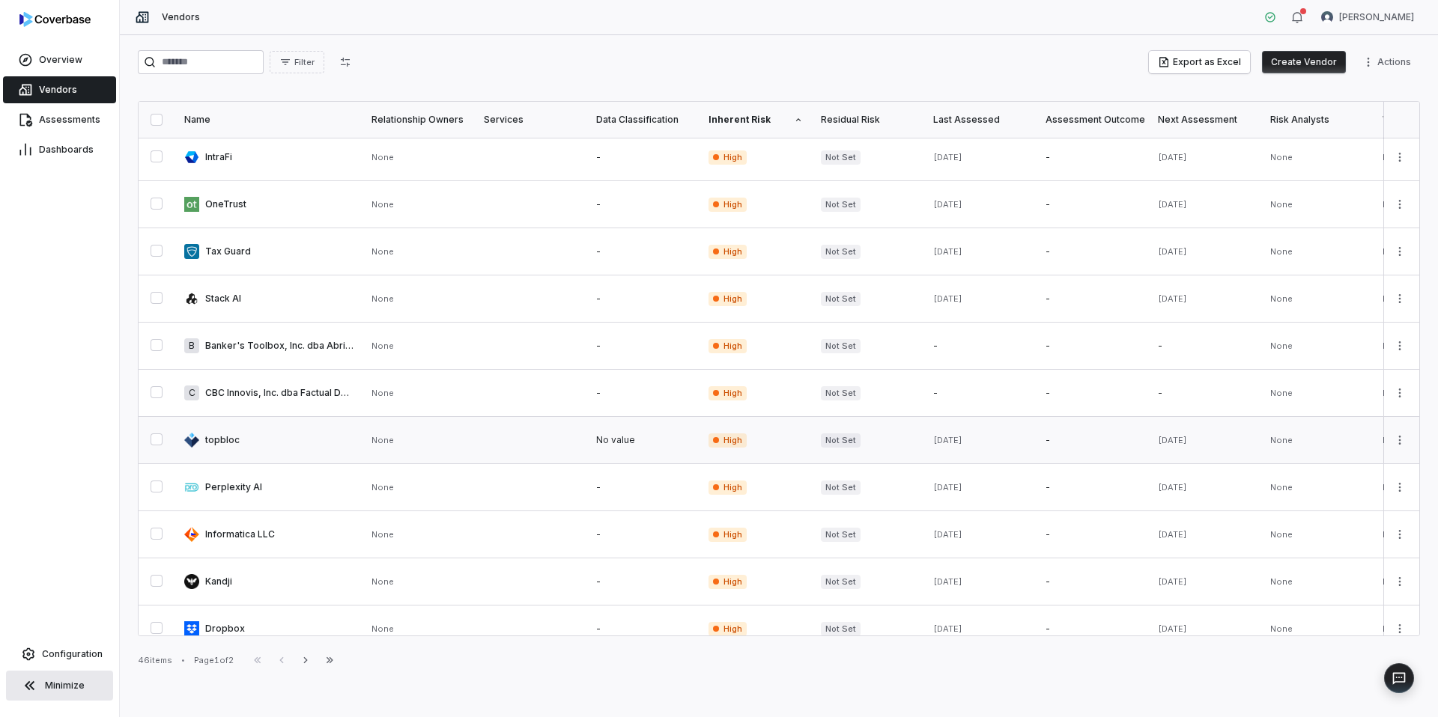
click at [345, 434] on link at bounding box center [268, 440] width 187 height 46
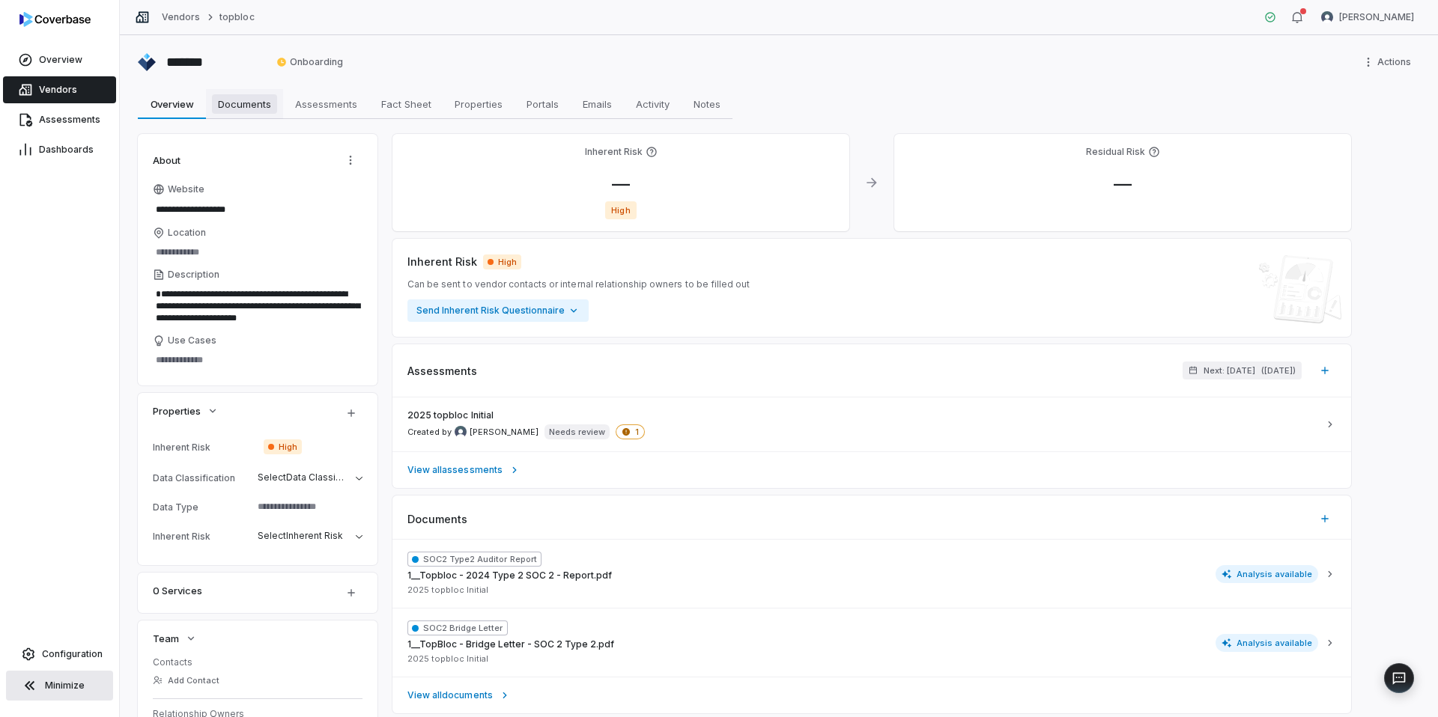
click at [255, 102] on span "Documents" at bounding box center [244, 103] width 65 height 19
type textarea "*"
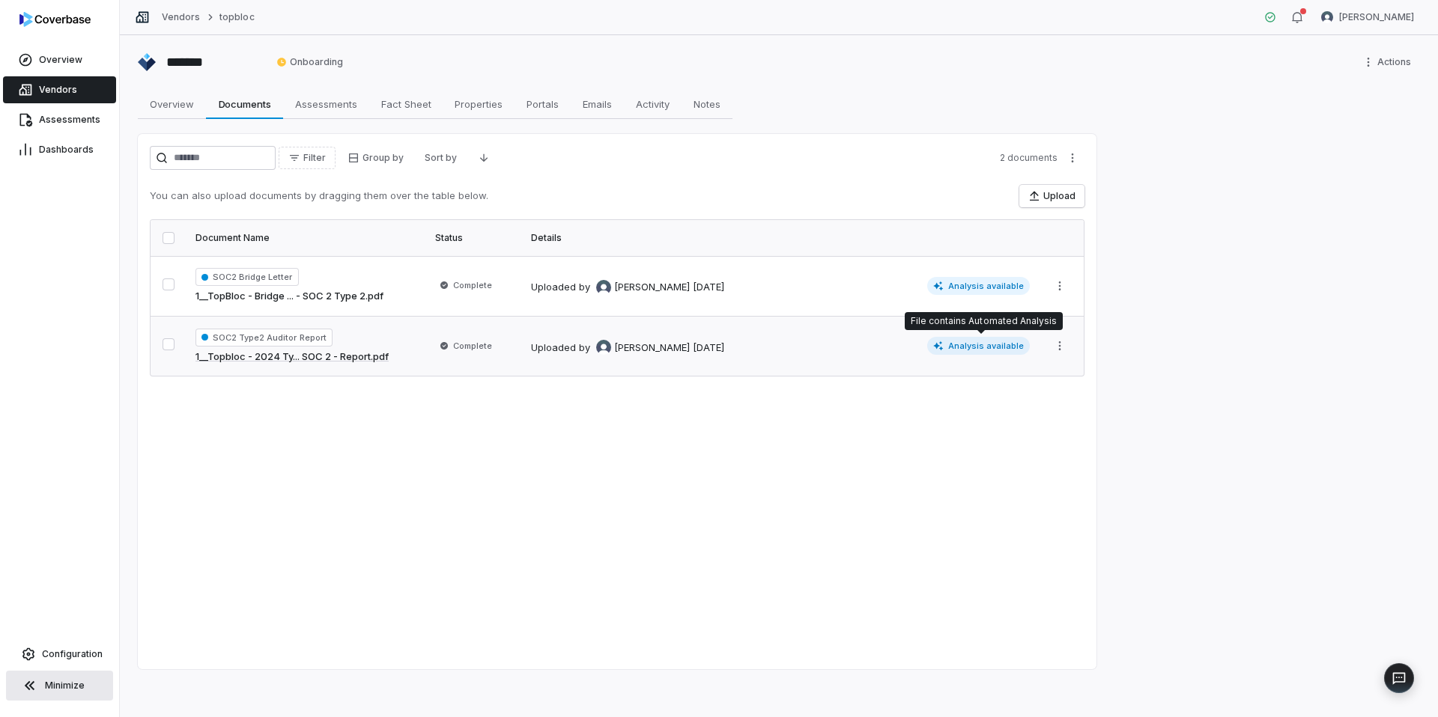
click at [996, 351] on span "Analysis available" at bounding box center [978, 346] width 103 height 18
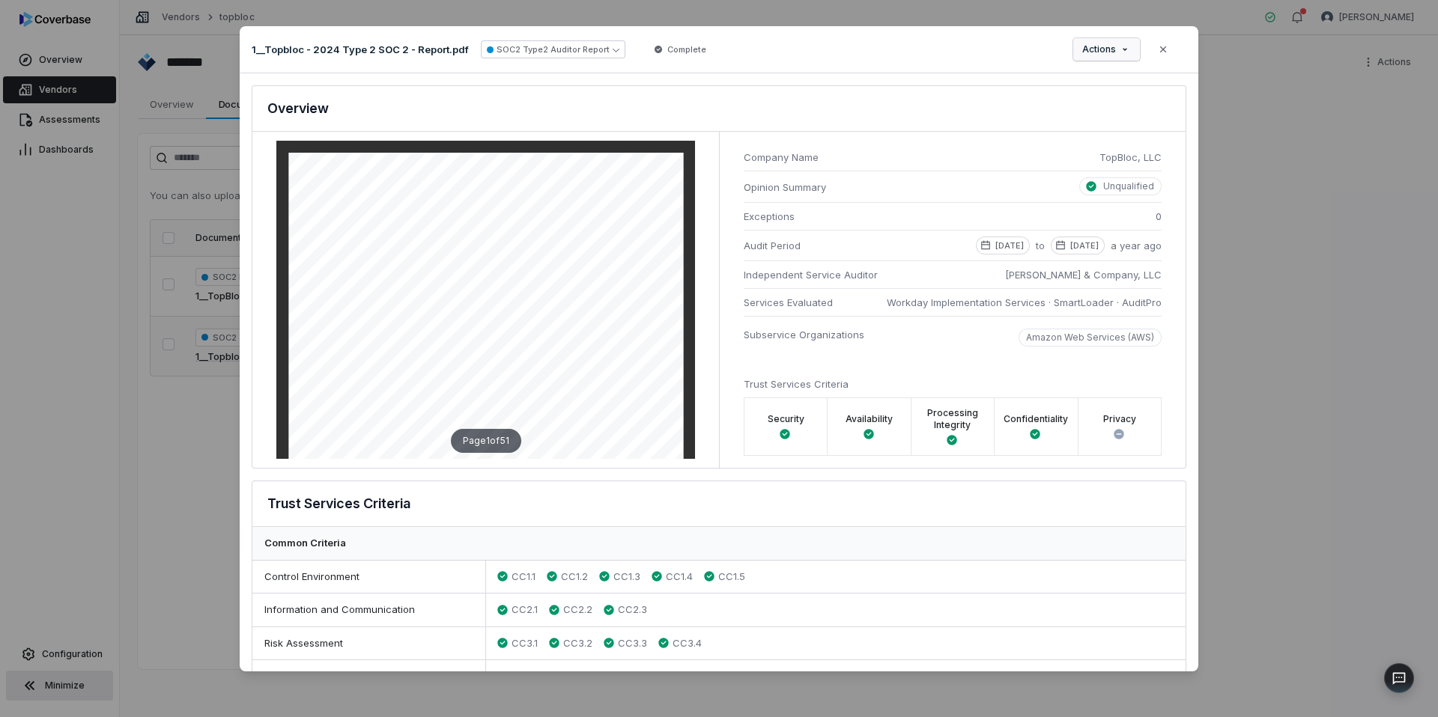
click at [1115, 47] on div "Document Preview 1__Topbloc - 2024 Type 2 SOC 2 - Report.pdf SOC2 Type2 Auditor…" at bounding box center [719, 358] width 1438 height 713
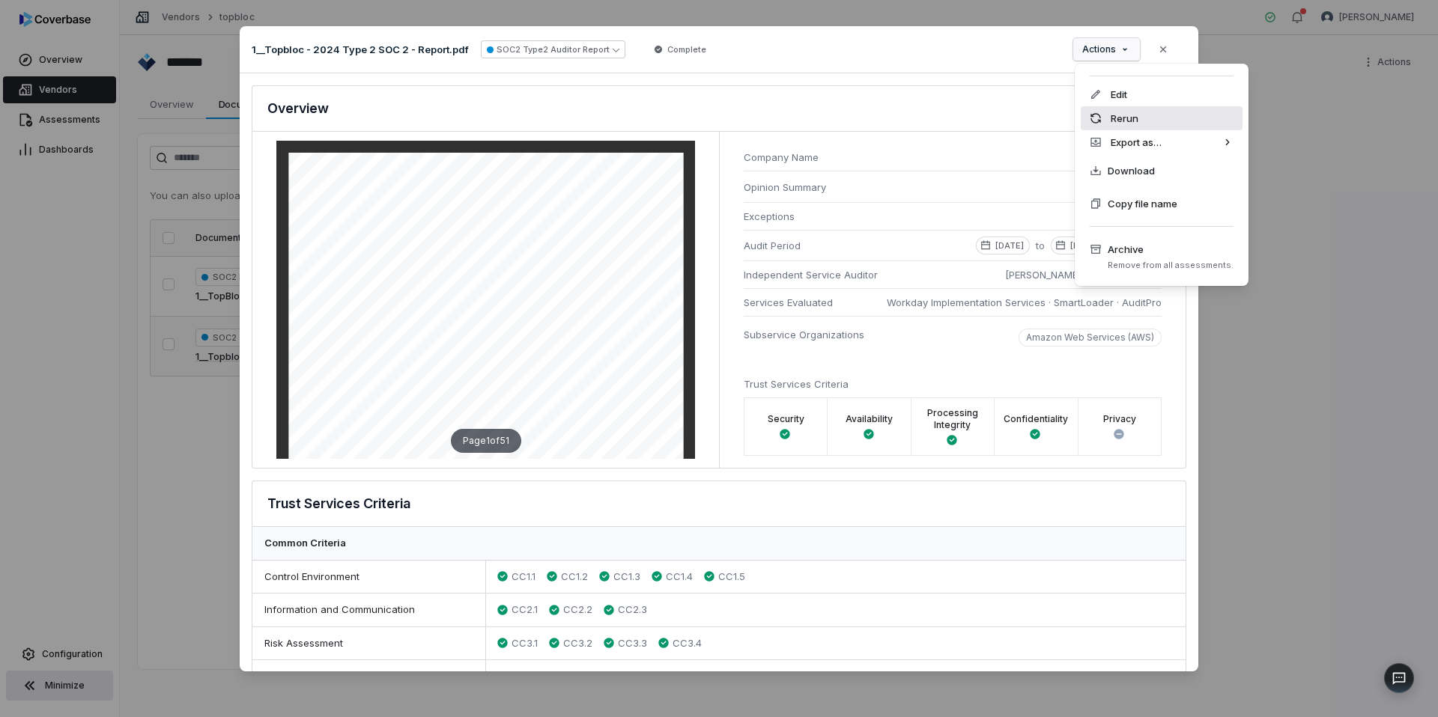
click at [1112, 112] on div "Rerun" at bounding box center [1162, 118] width 162 height 24
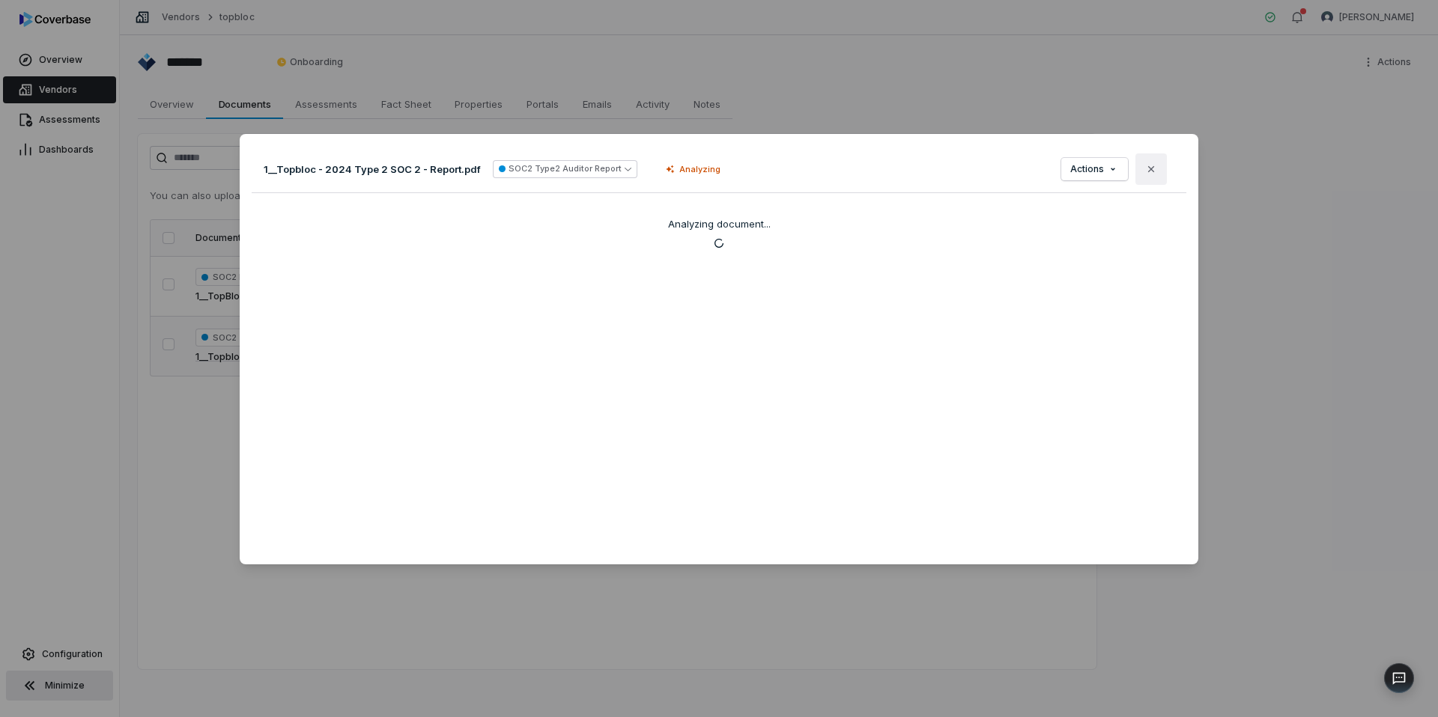
click at [1154, 171] on icon "button" at bounding box center [1151, 169] width 6 height 6
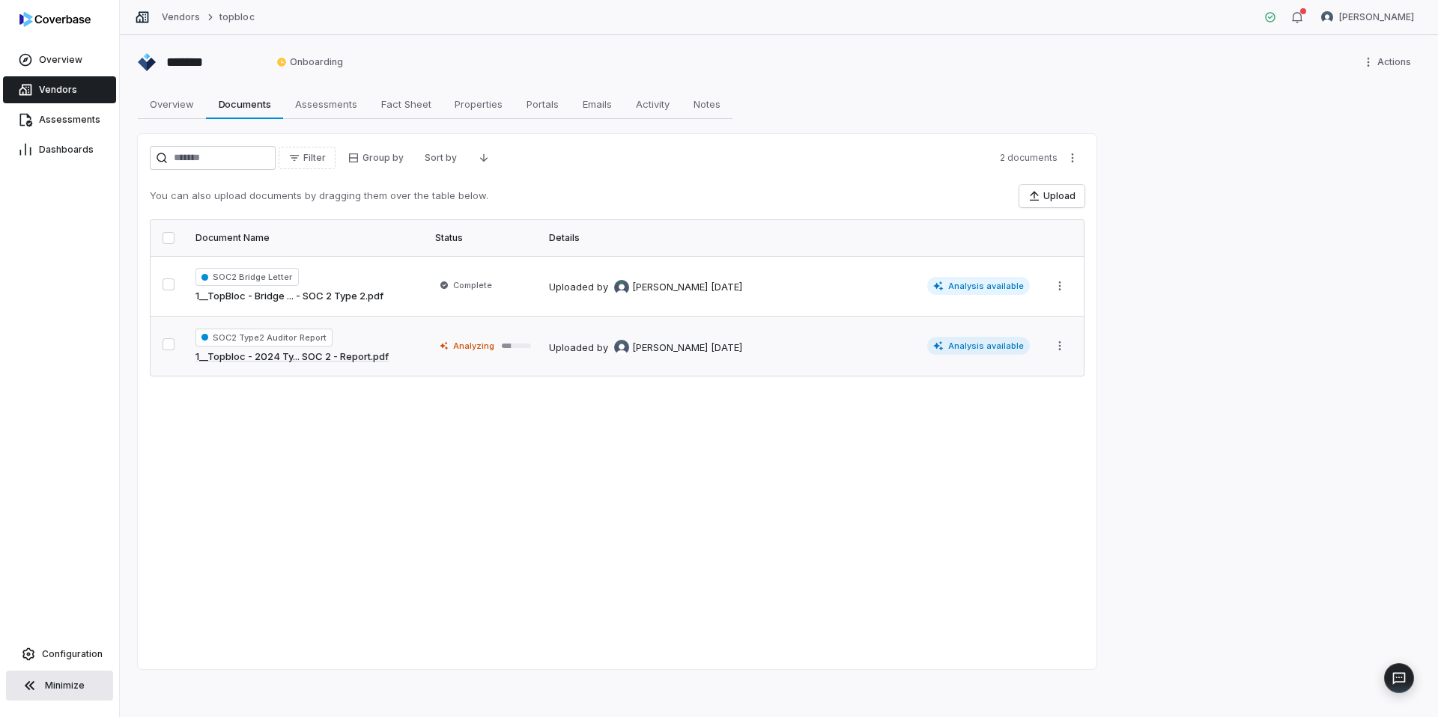
click at [52, 94] on span "Vendors" at bounding box center [58, 90] width 38 height 12
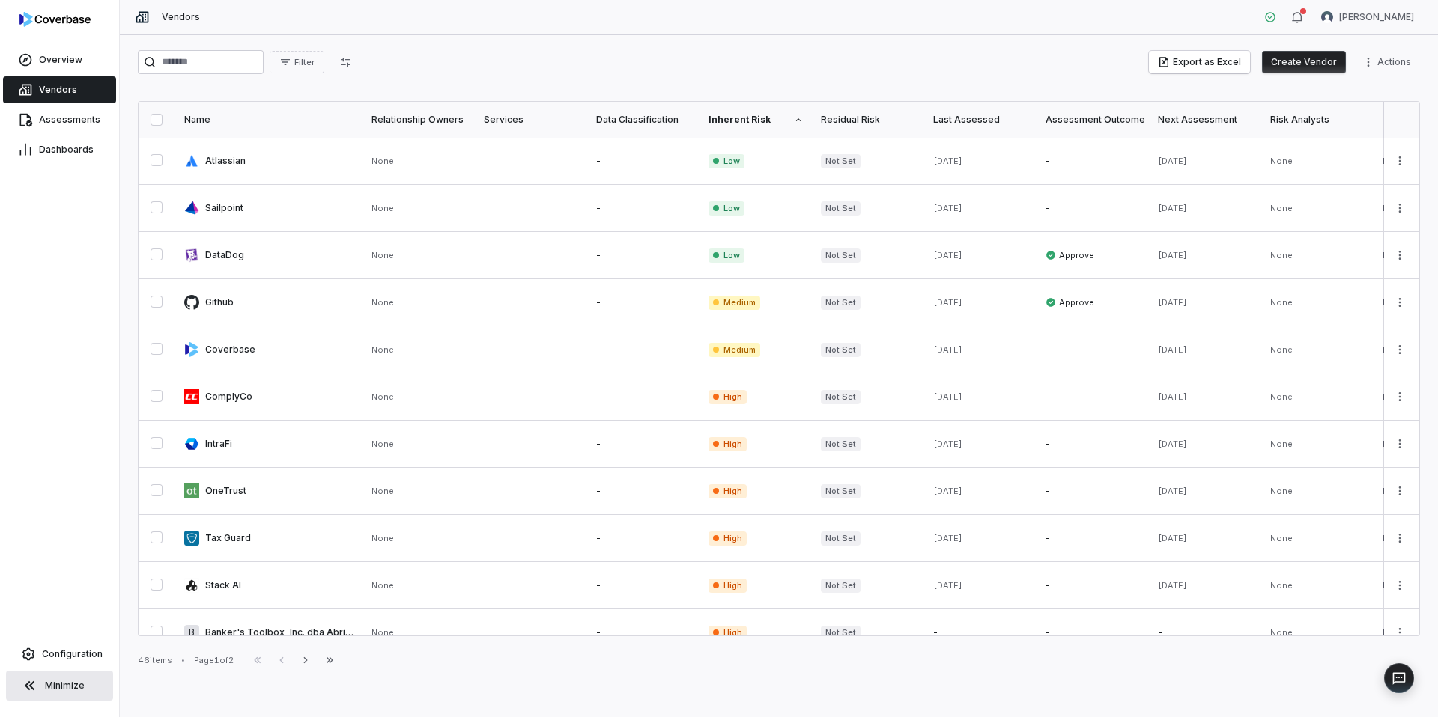
click at [1332, 60] on button "Create Vendor" at bounding box center [1304, 62] width 84 height 22
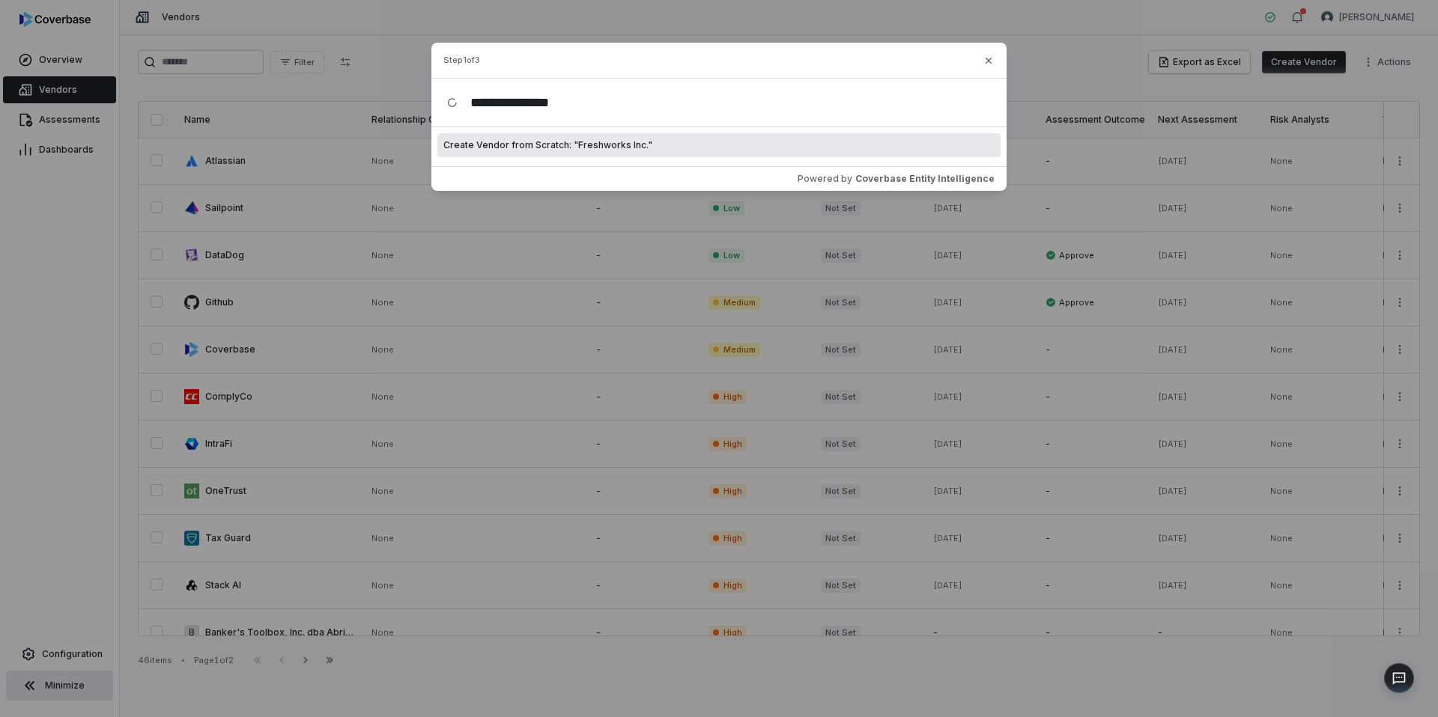
type input "**********"
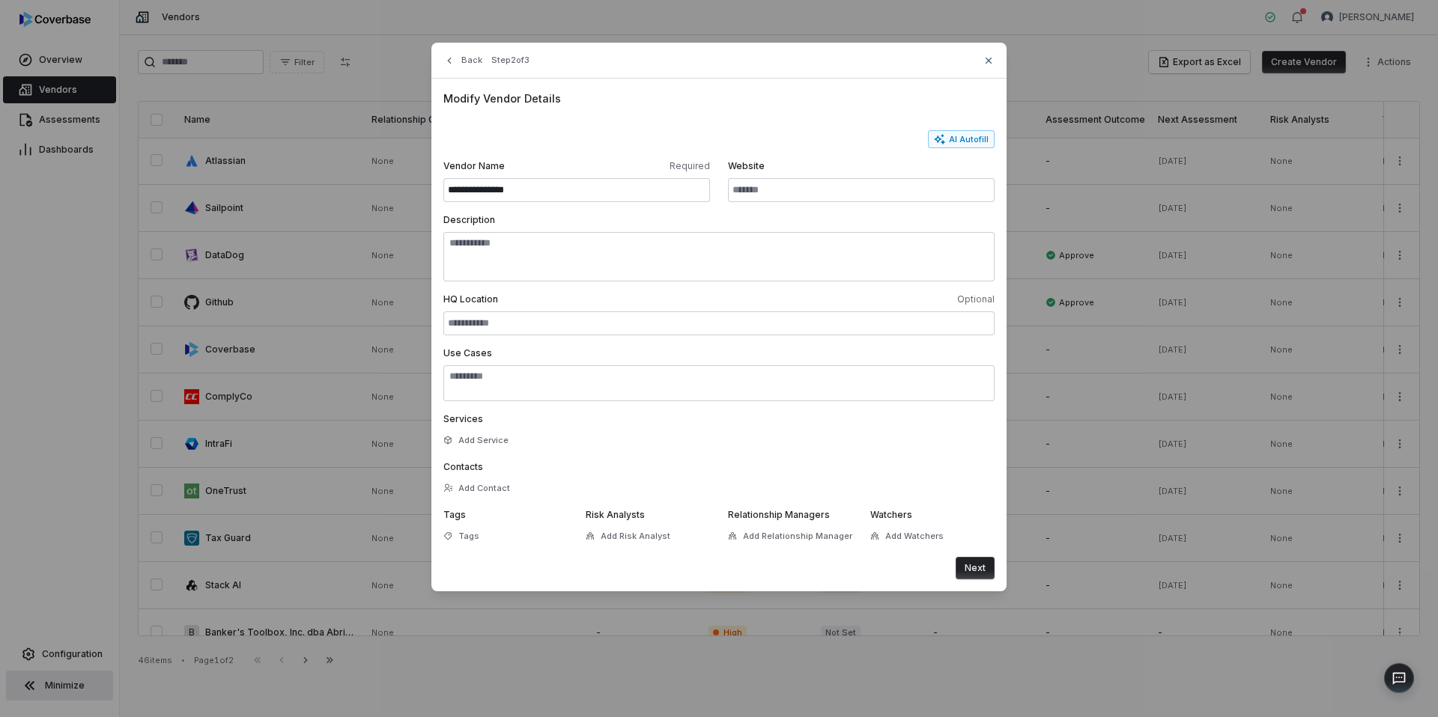
click at [981, 567] on button "Next" at bounding box center [975, 568] width 39 height 22
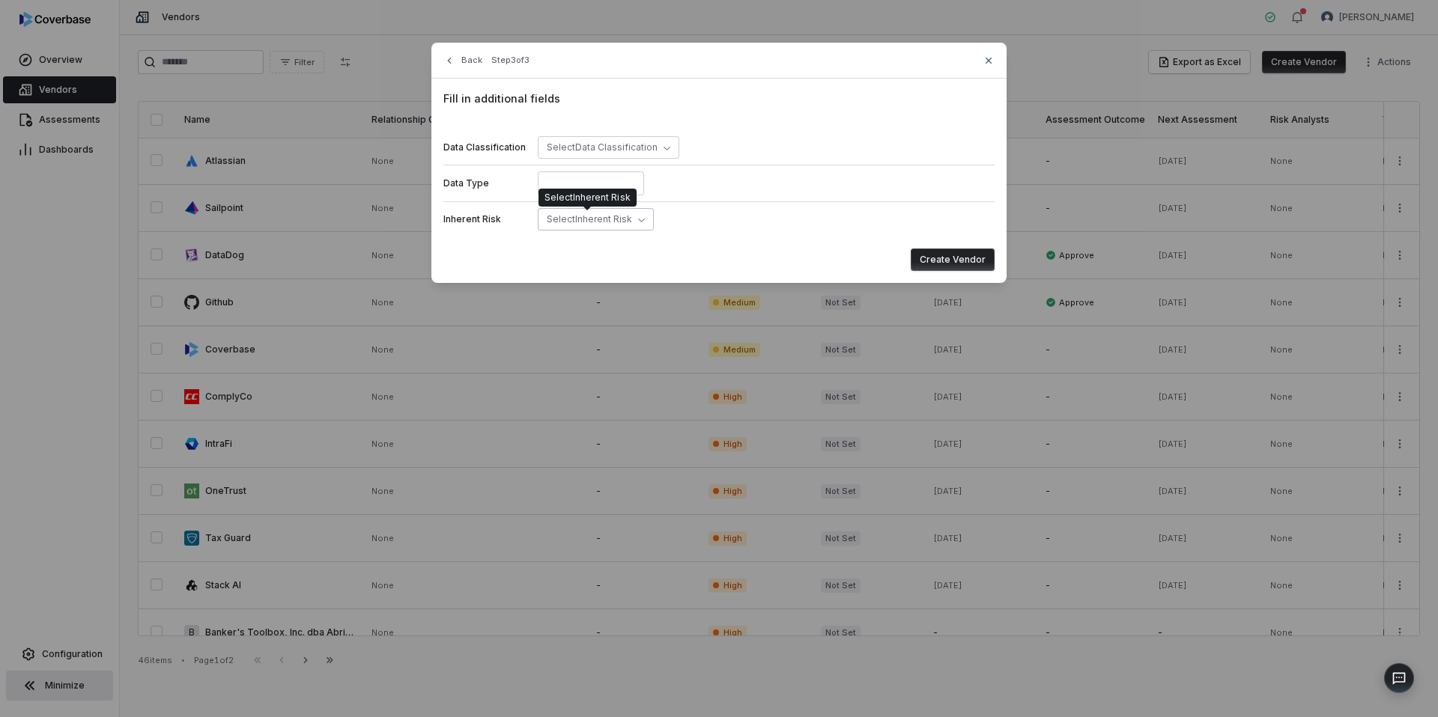
click at [626, 219] on span "Select Inherent Risk" at bounding box center [589, 218] width 85 height 11
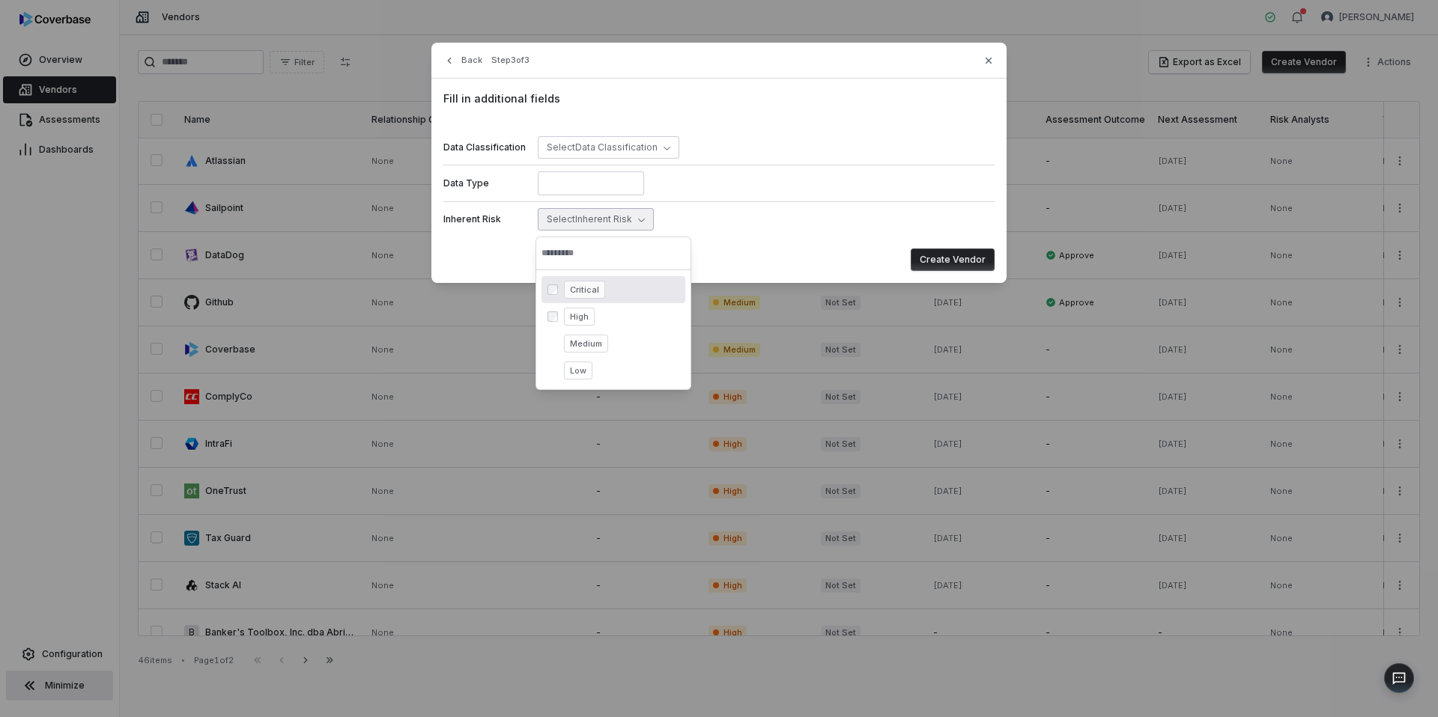
click at [971, 250] on button "Create Vendor" at bounding box center [953, 260] width 84 height 22
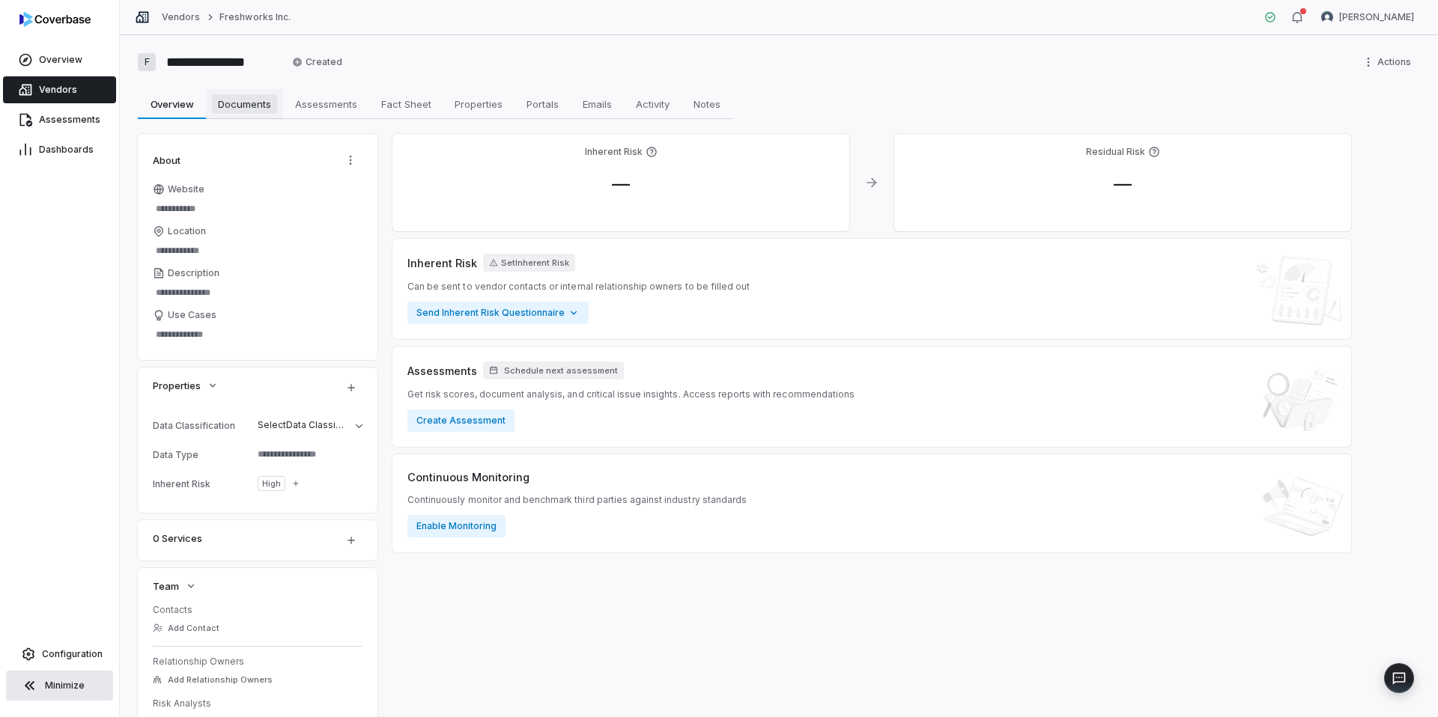
click at [253, 109] on span "Documents" at bounding box center [244, 103] width 65 height 19
type textarea "*"
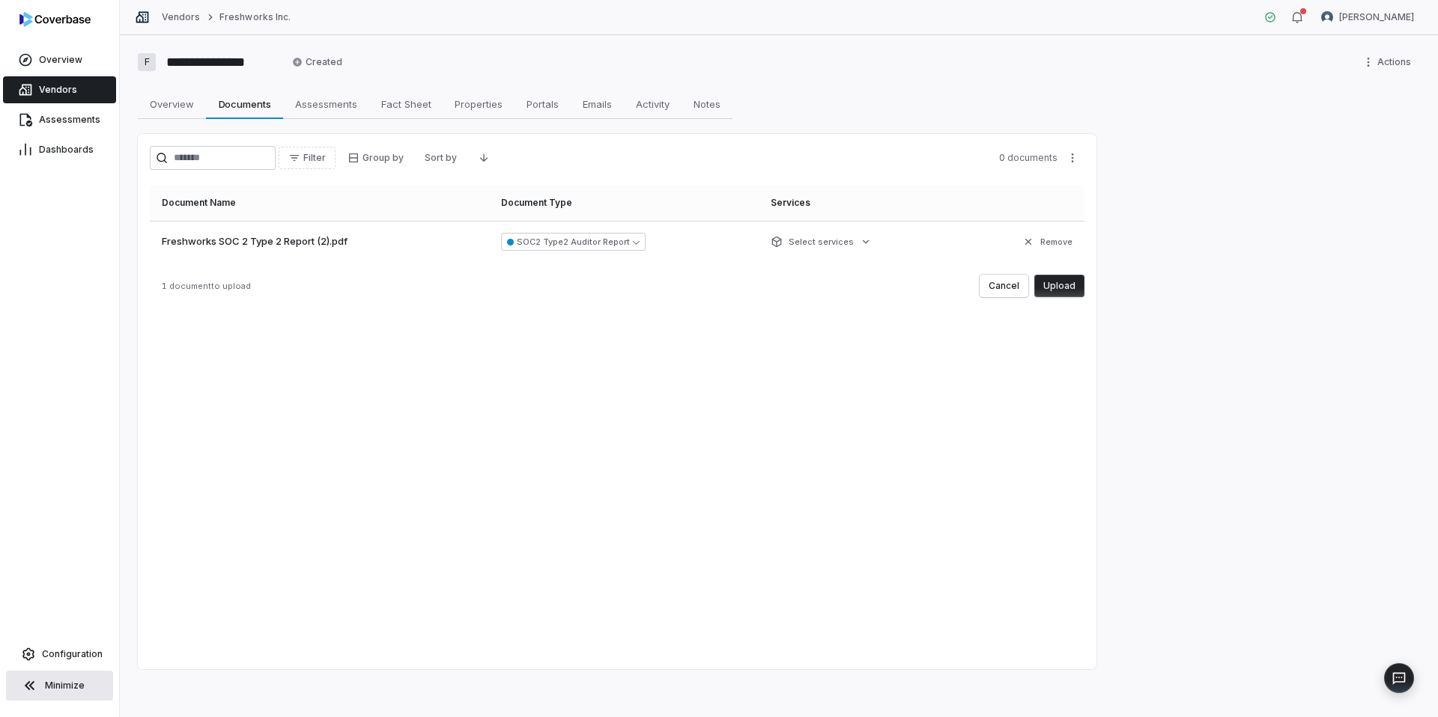
click at [1067, 283] on button "Upload" at bounding box center [1059, 286] width 50 height 22
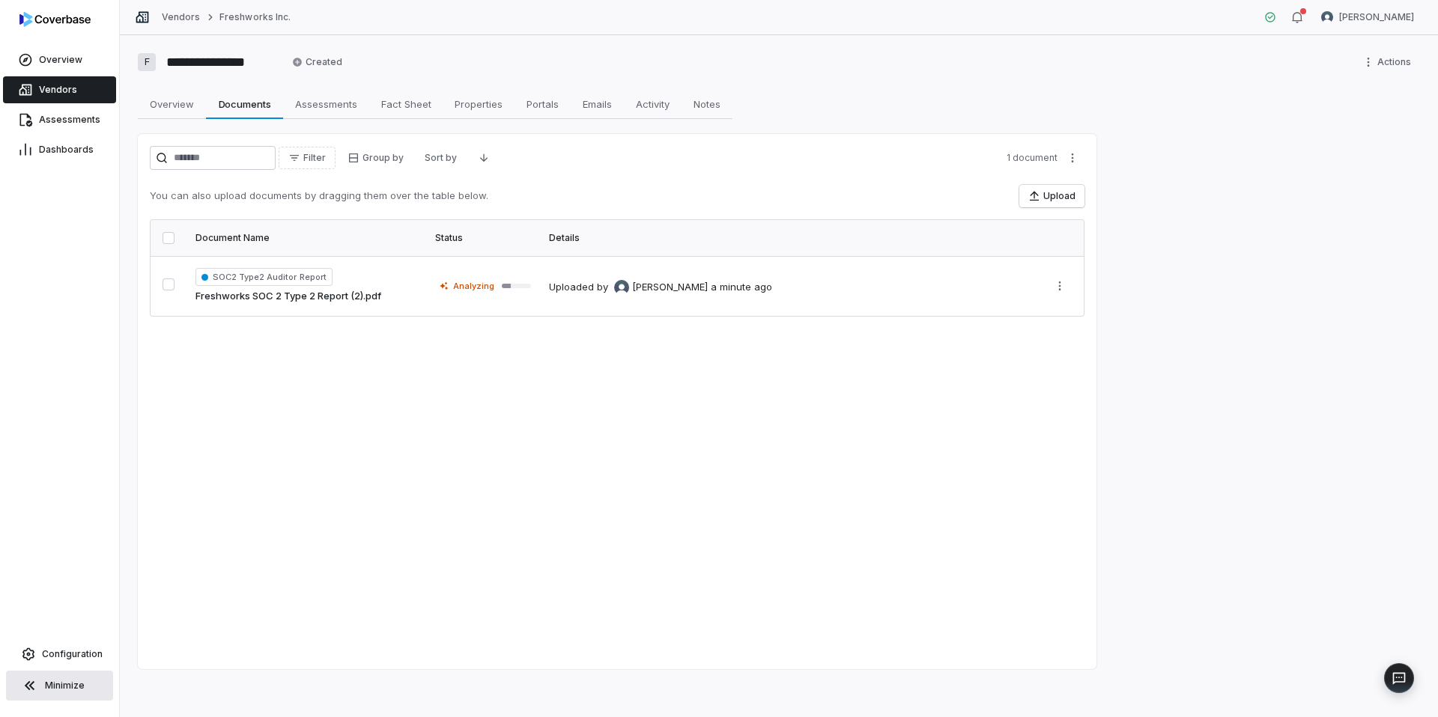
click at [84, 92] on link "Vendors" at bounding box center [59, 89] width 113 height 27
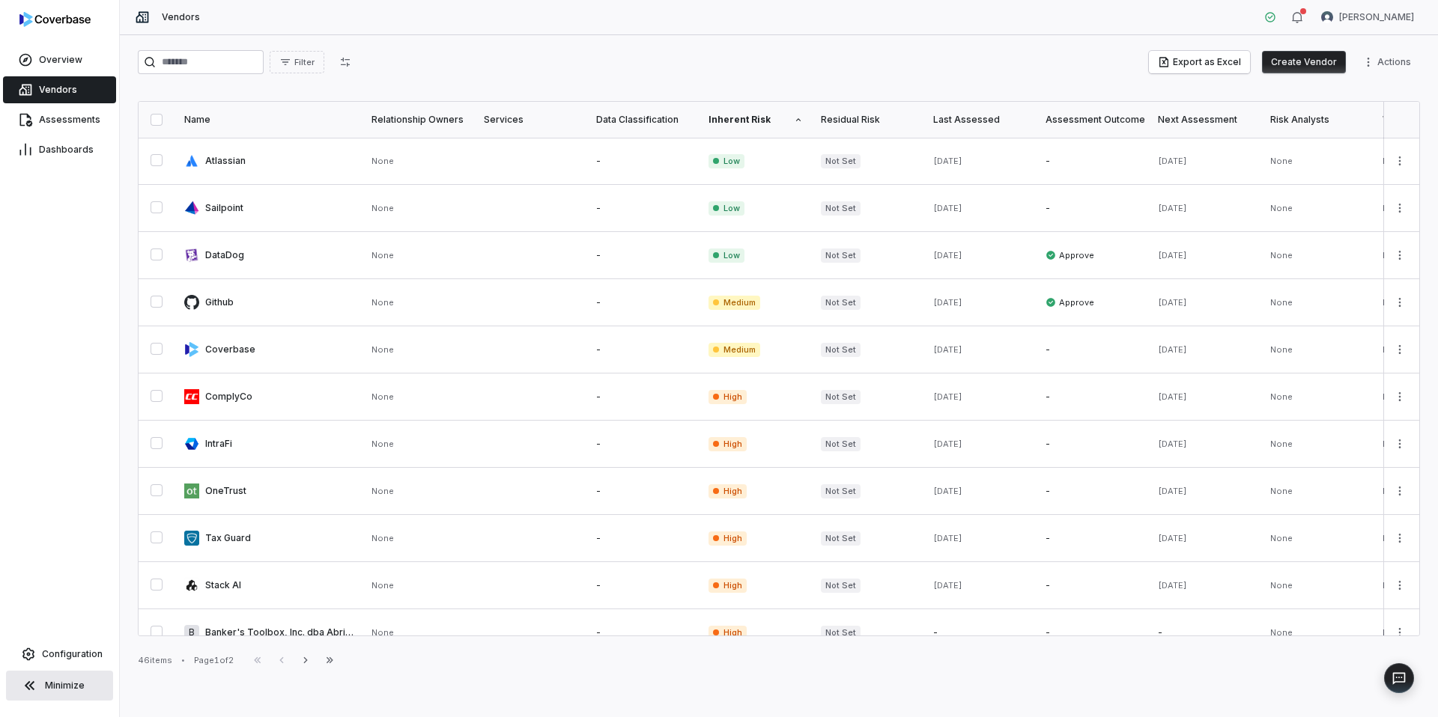
click at [1315, 69] on button "Create Vendor" at bounding box center [1304, 62] width 84 height 22
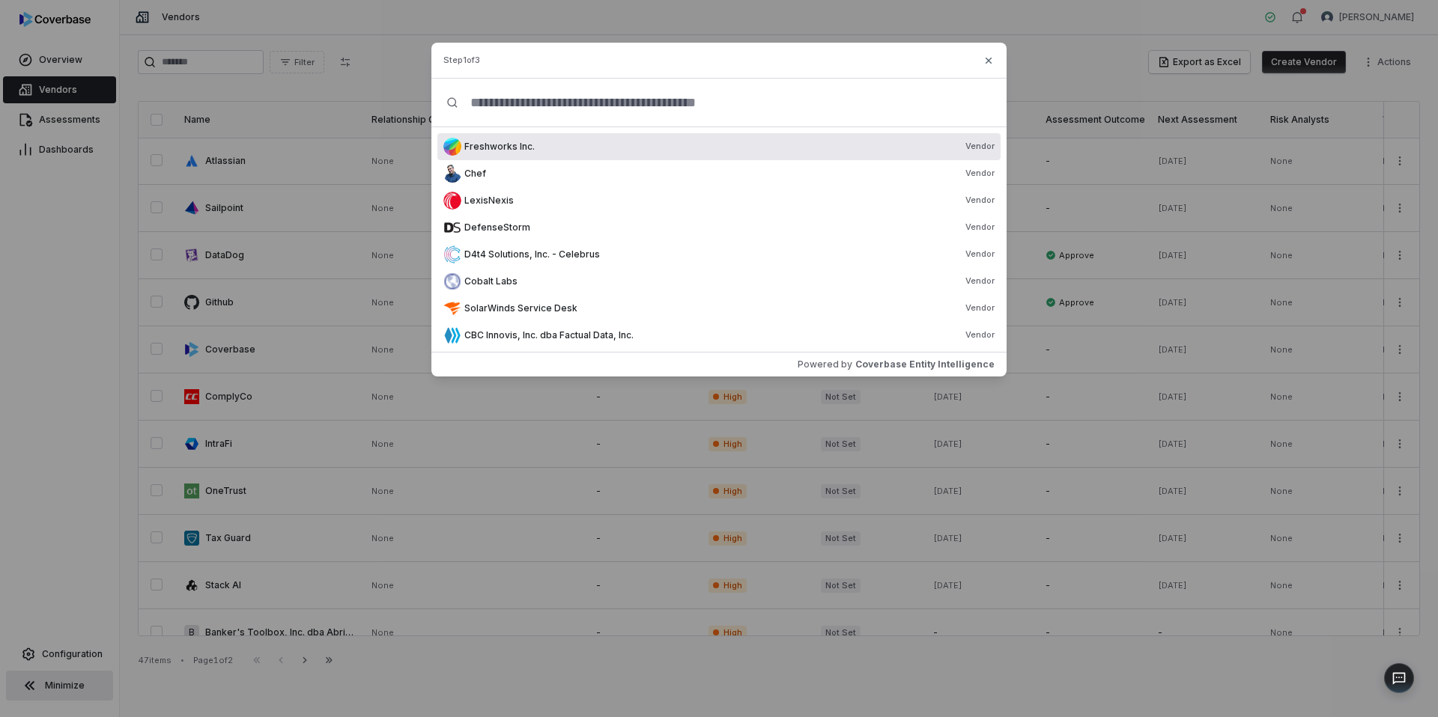
click at [624, 115] on input "text" at bounding box center [724, 103] width 533 height 48
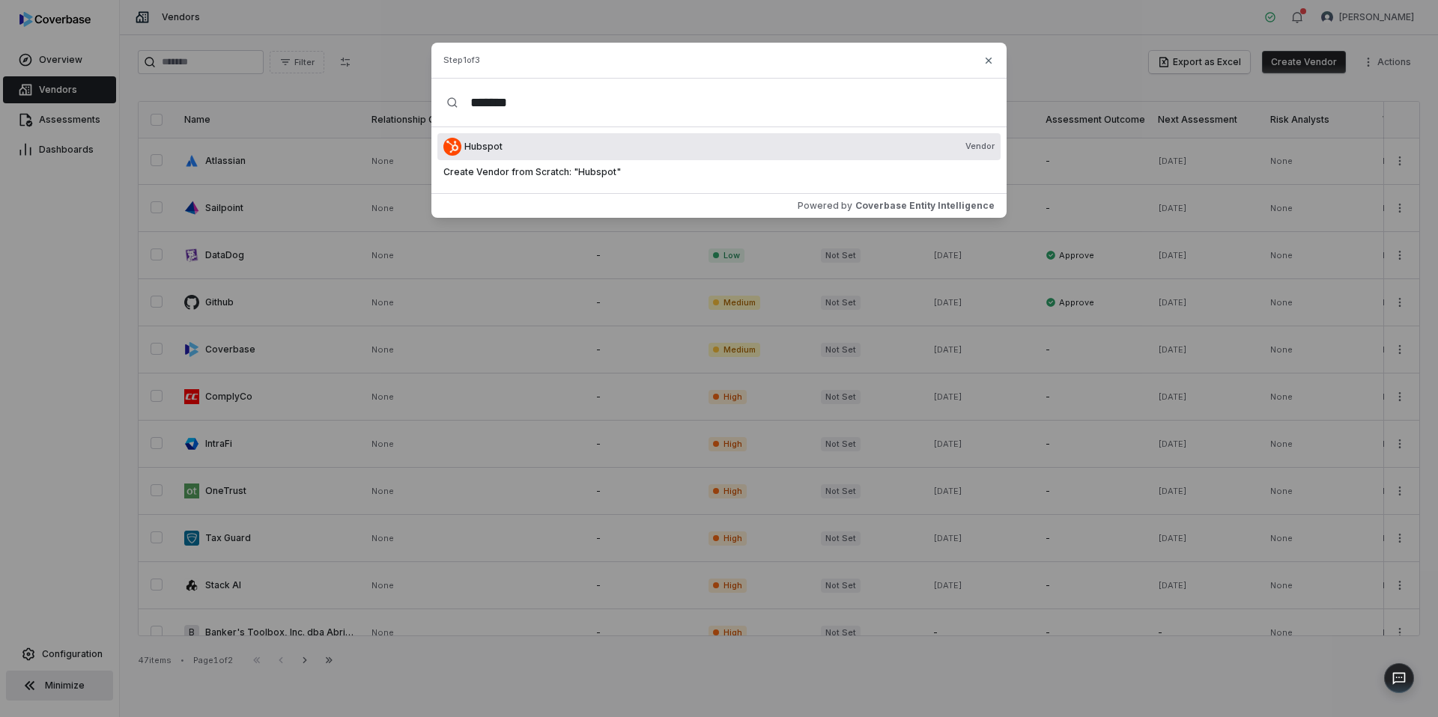
type input "*******"
click at [625, 142] on div "Hubspot Vendor" at bounding box center [729, 147] width 530 height 12
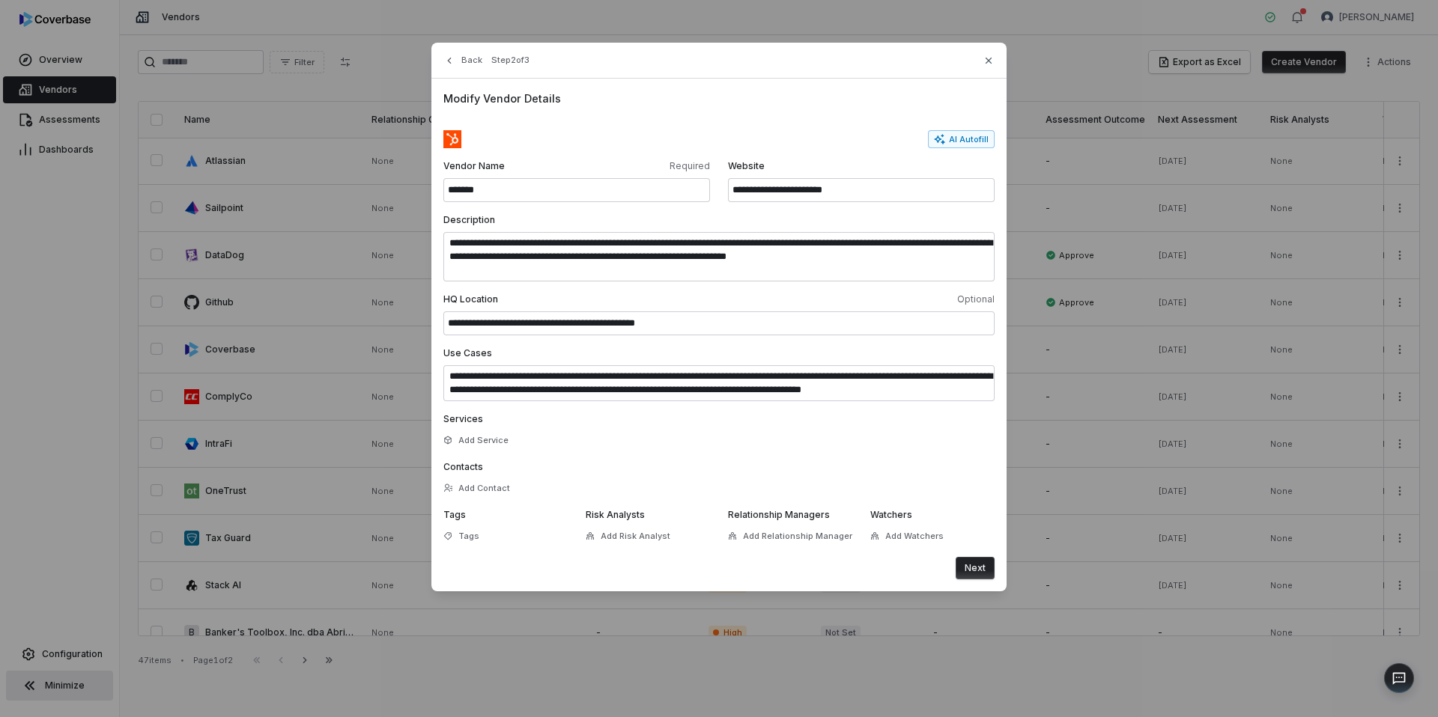
click at [976, 565] on button "Next" at bounding box center [975, 568] width 39 height 22
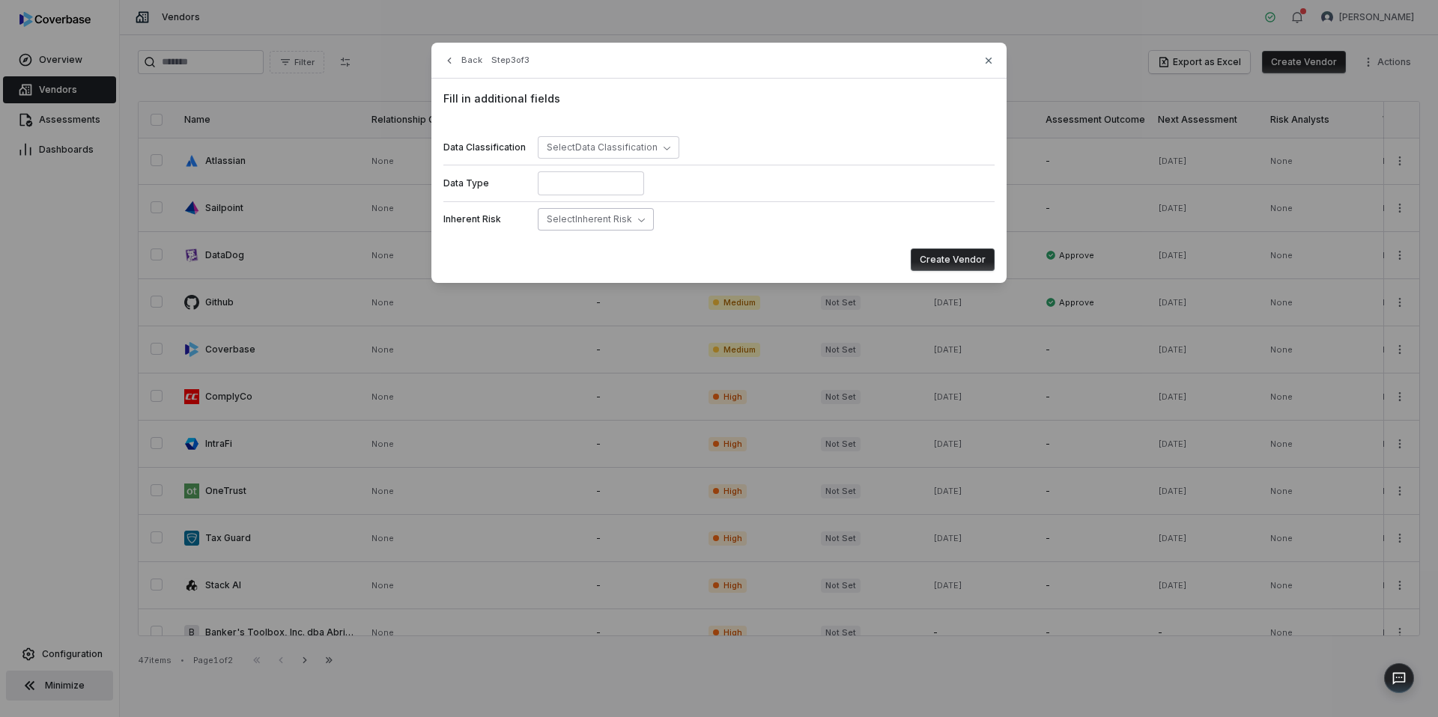
click at [630, 217] on button "Select Inherent Risk" at bounding box center [596, 219] width 116 height 22
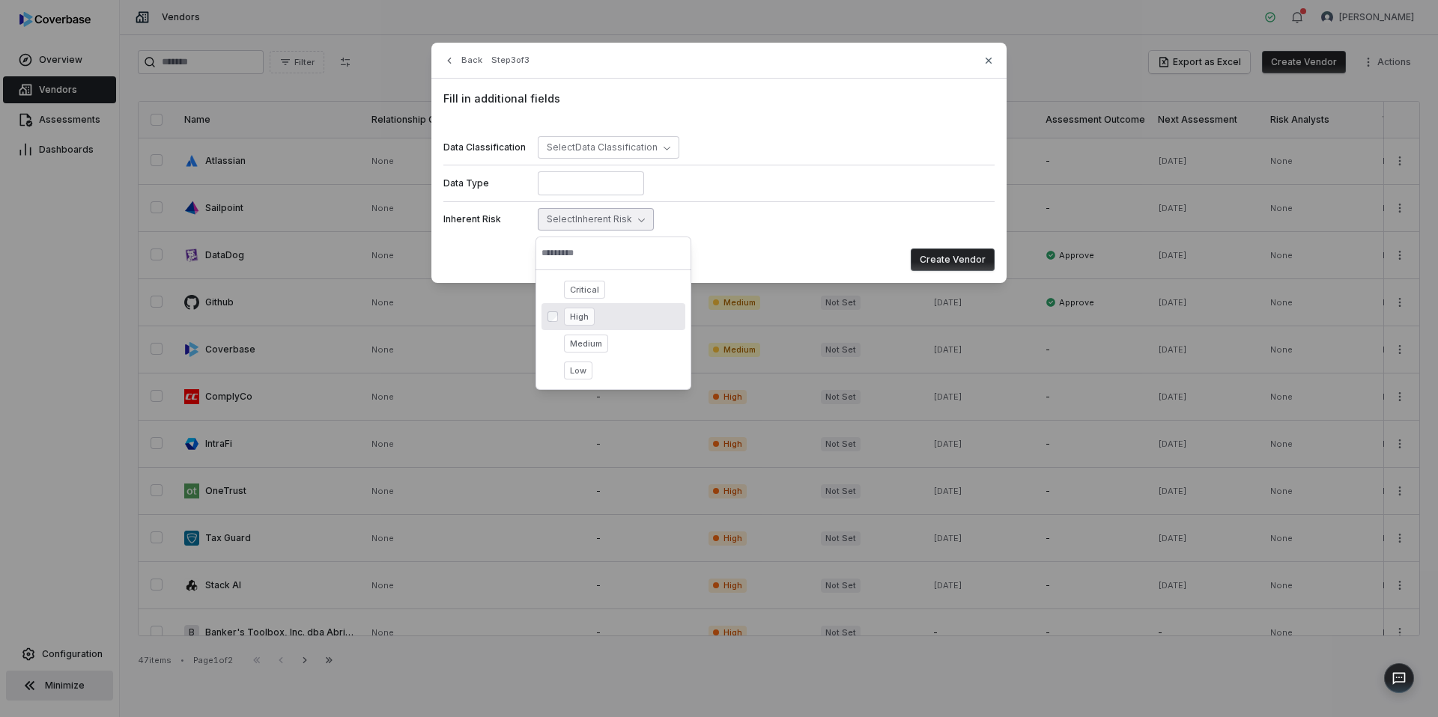
click at [590, 314] on span "High" at bounding box center [579, 317] width 31 height 18
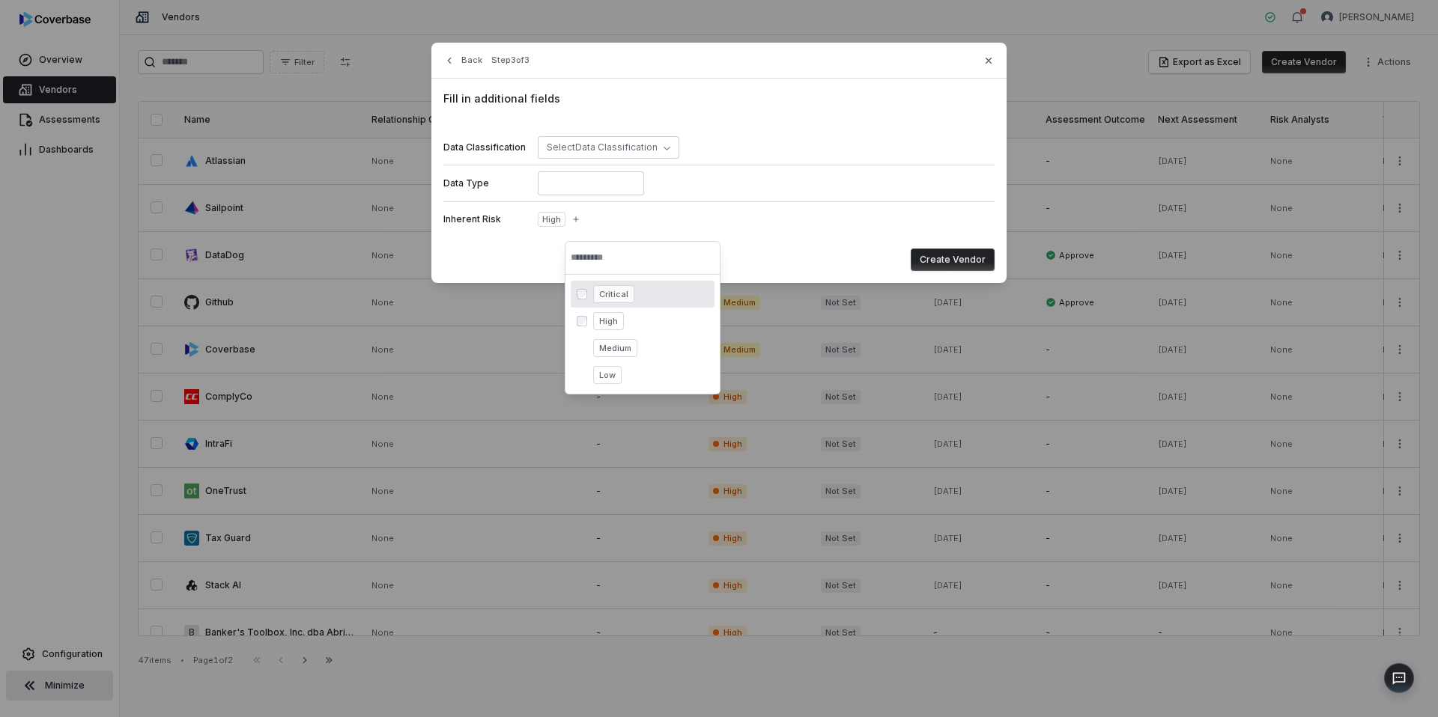
click at [988, 261] on button "Create Vendor" at bounding box center [953, 260] width 84 height 22
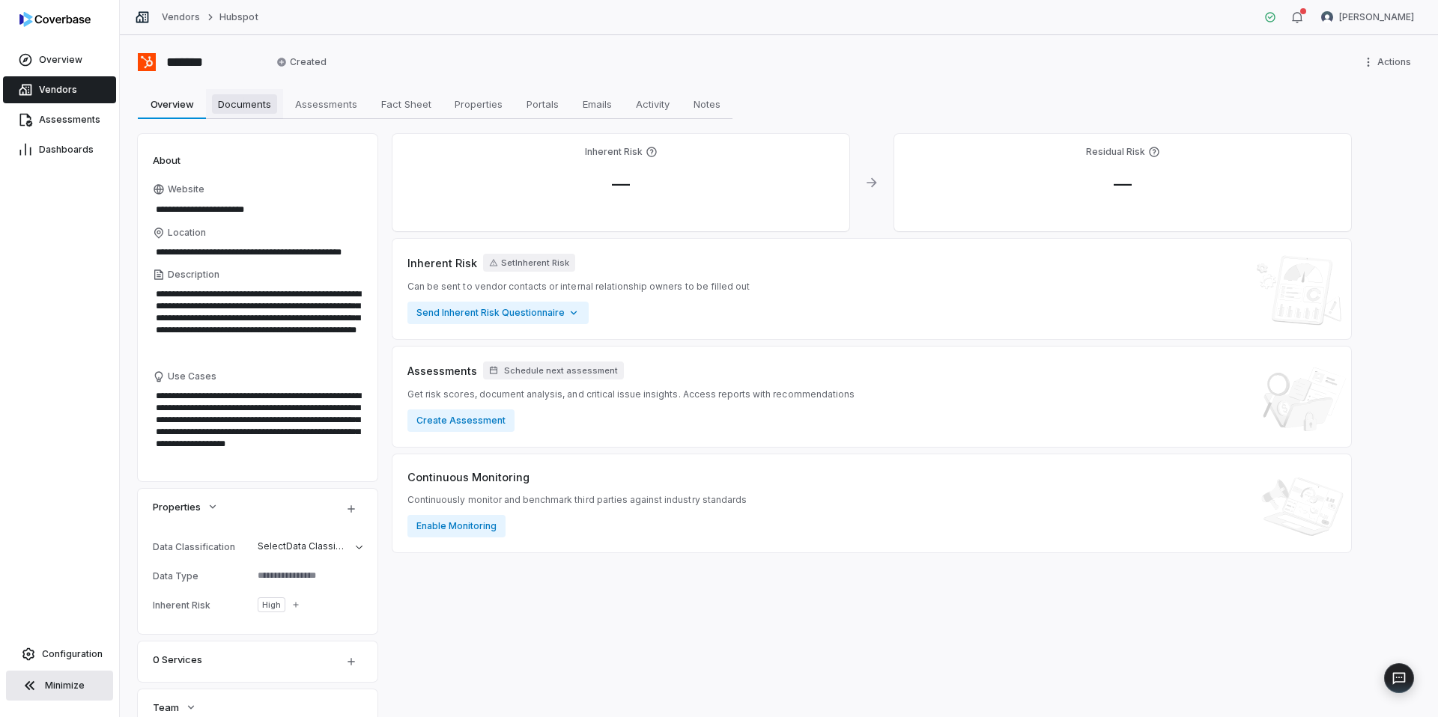
click at [243, 100] on span "Documents" at bounding box center [244, 103] width 65 height 19
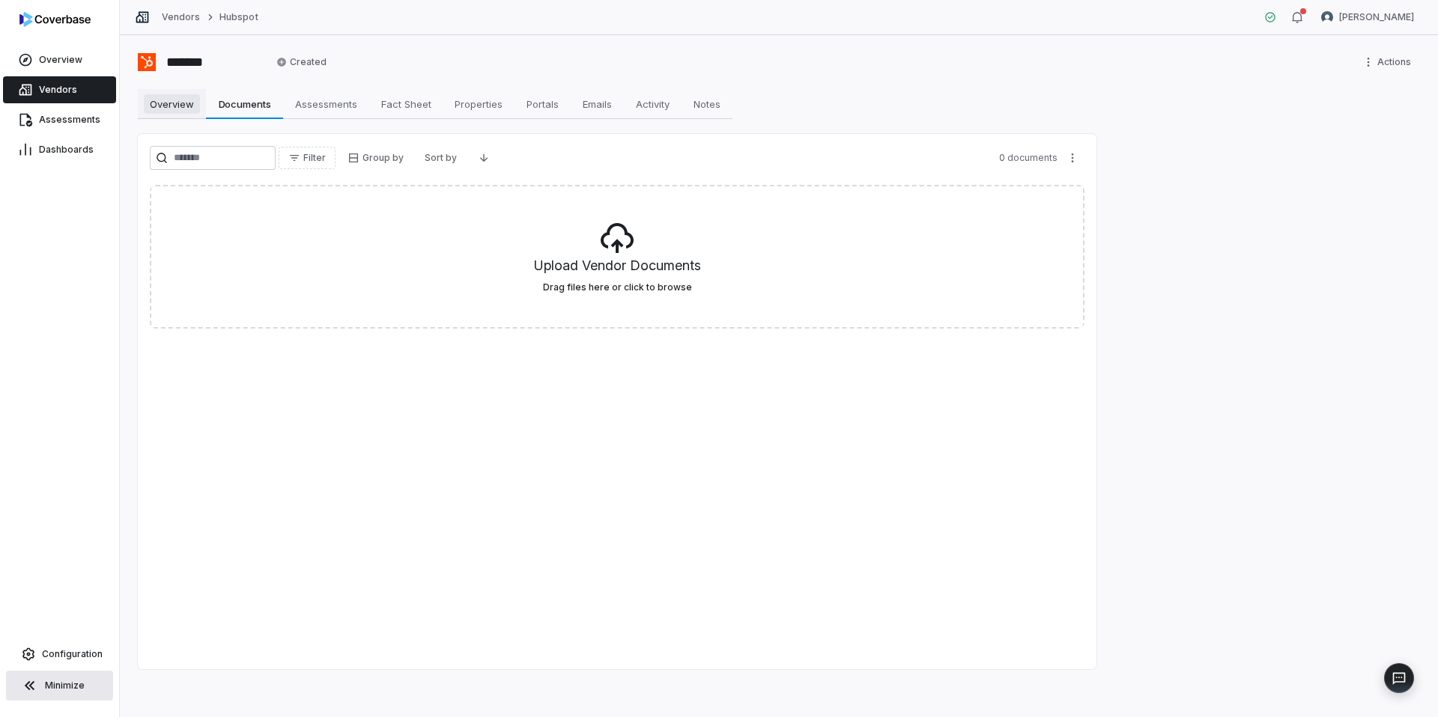
click at [166, 100] on span "Overview" at bounding box center [172, 103] width 56 height 19
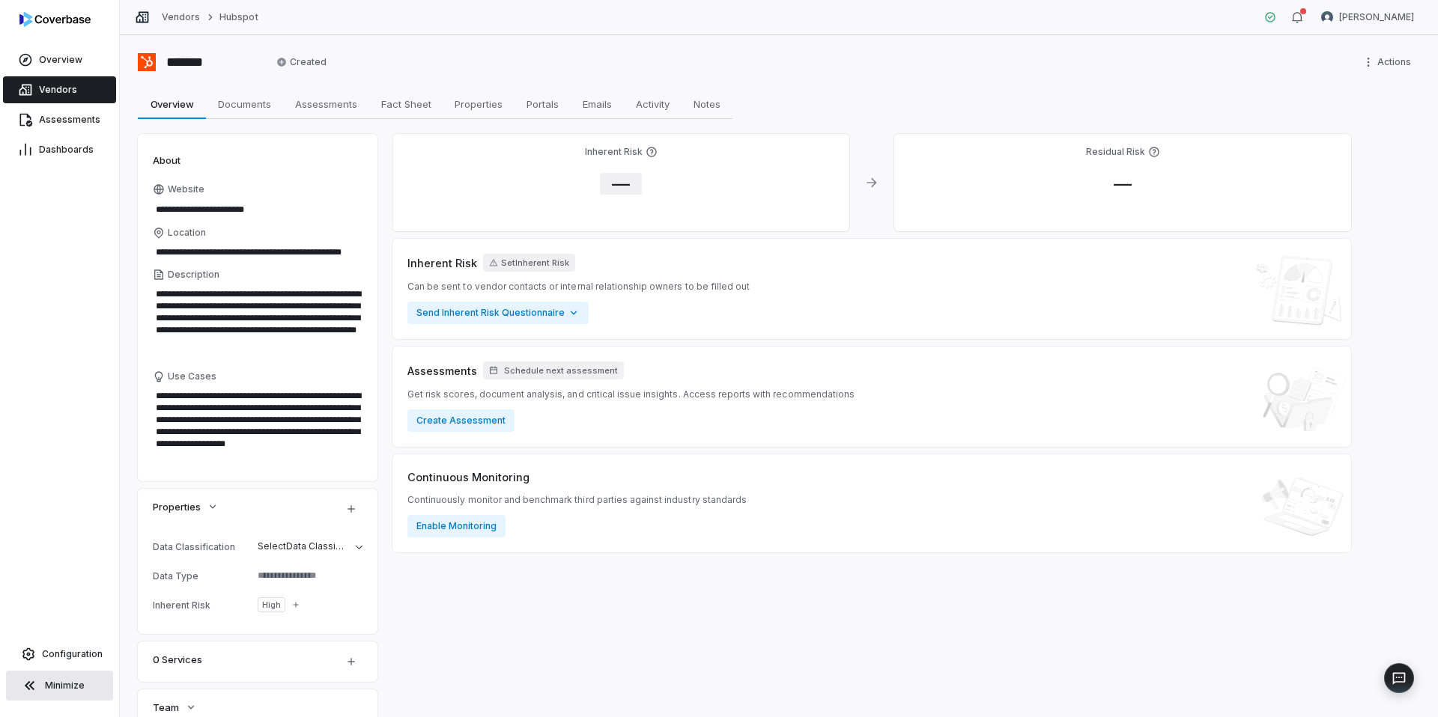
click at [619, 186] on span "—" at bounding box center [621, 184] width 42 height 22
click at [664, 272] on body "**********" at bounding box center [719, 358] width 1438 height 717
click at [819, 356] on button "Save" at bounding box center [811, 356] width 33 height 18
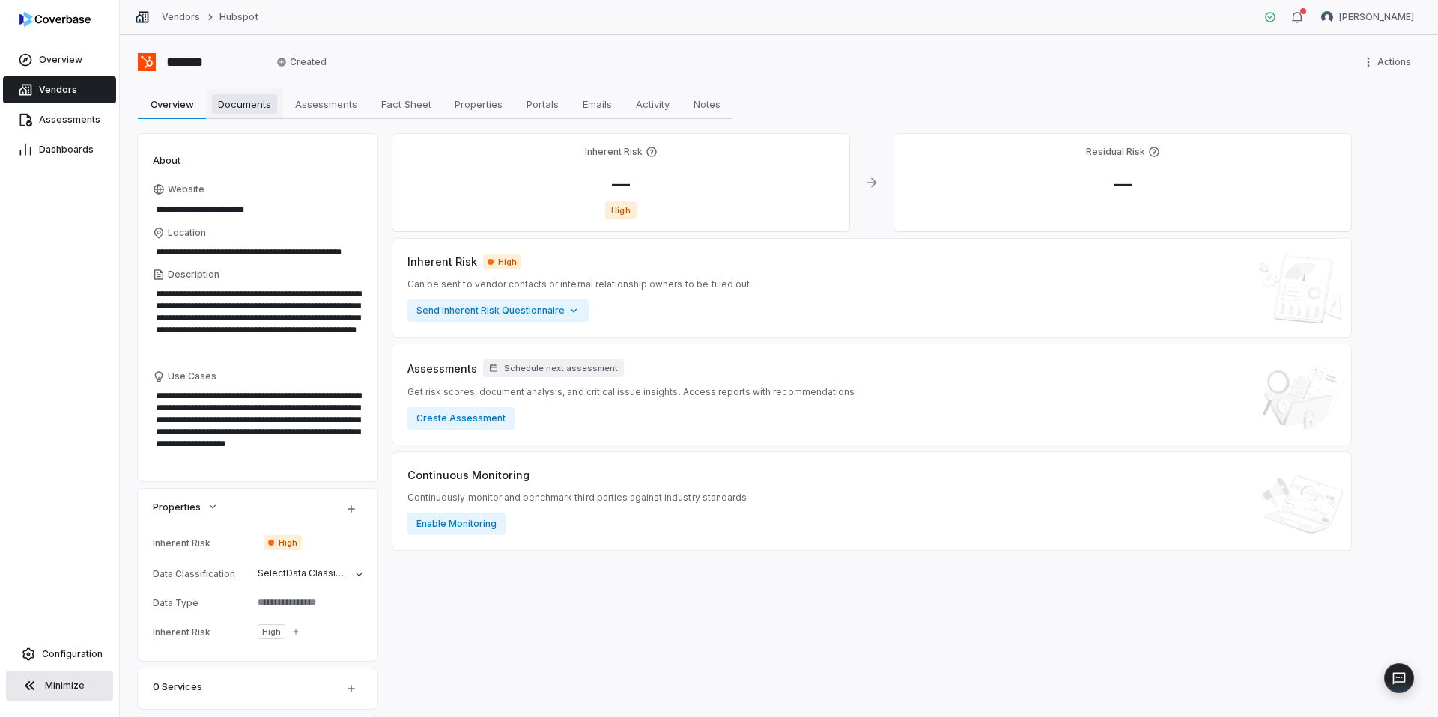
click at [258, 105] on span "Documents" at bounding box center [244, 103] width 65 height 19
type textarea "*"
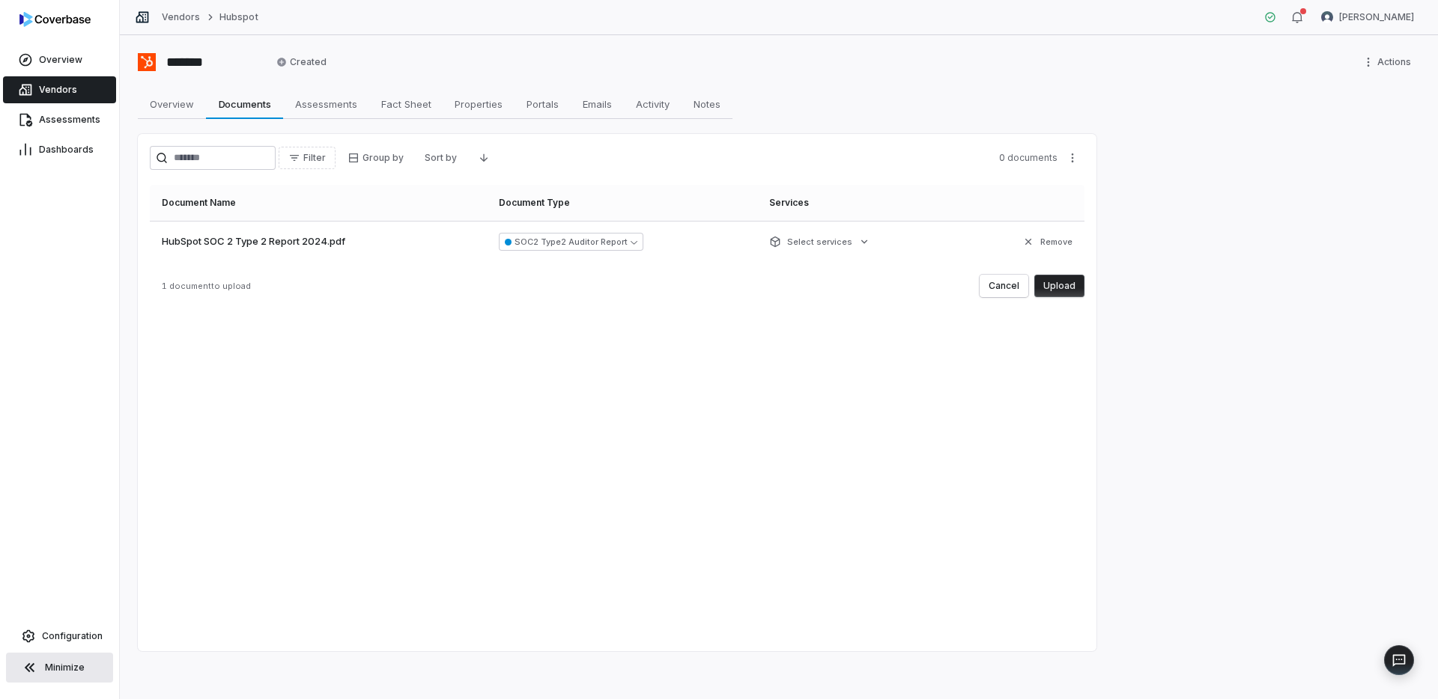
click at [52, 95] on span "Vendors" at bounding box center [58, 90] width 38 height 12
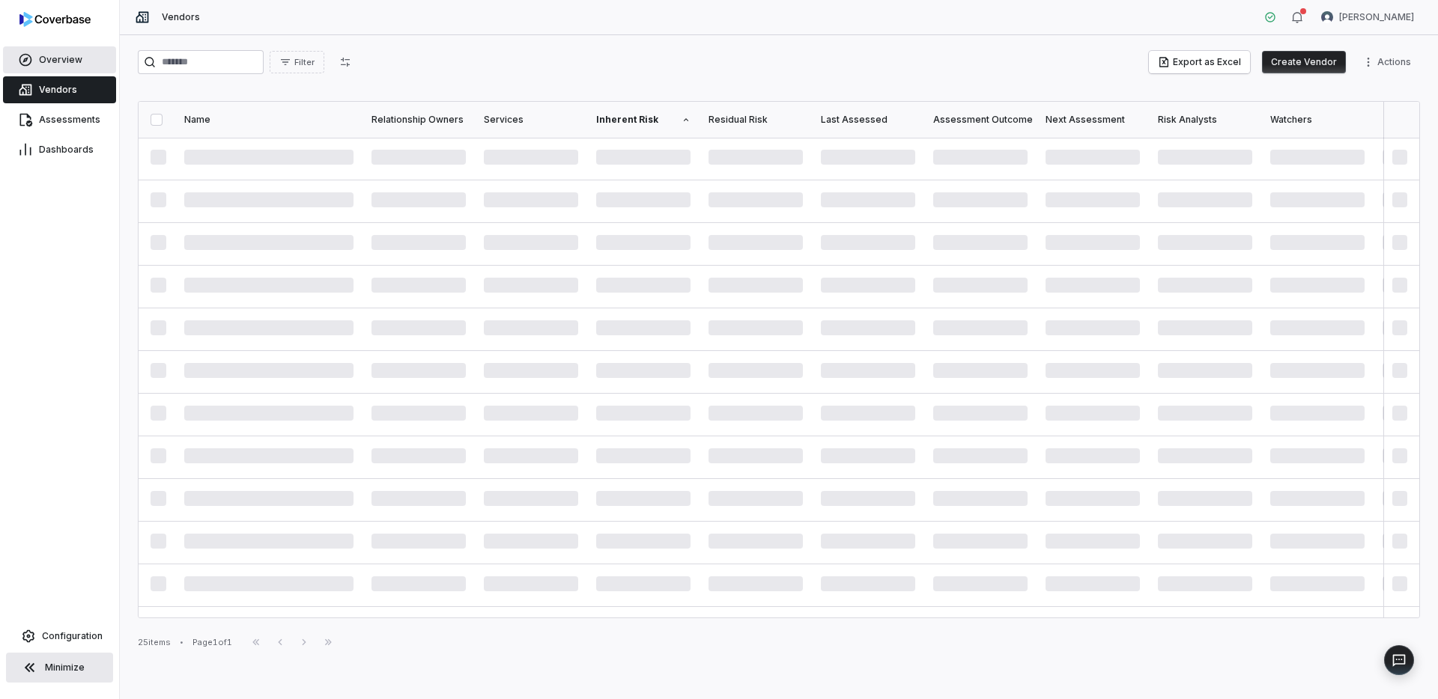
click at [57, 63] on span "Overview" at bounding box center [60, 60] width 43 height 12
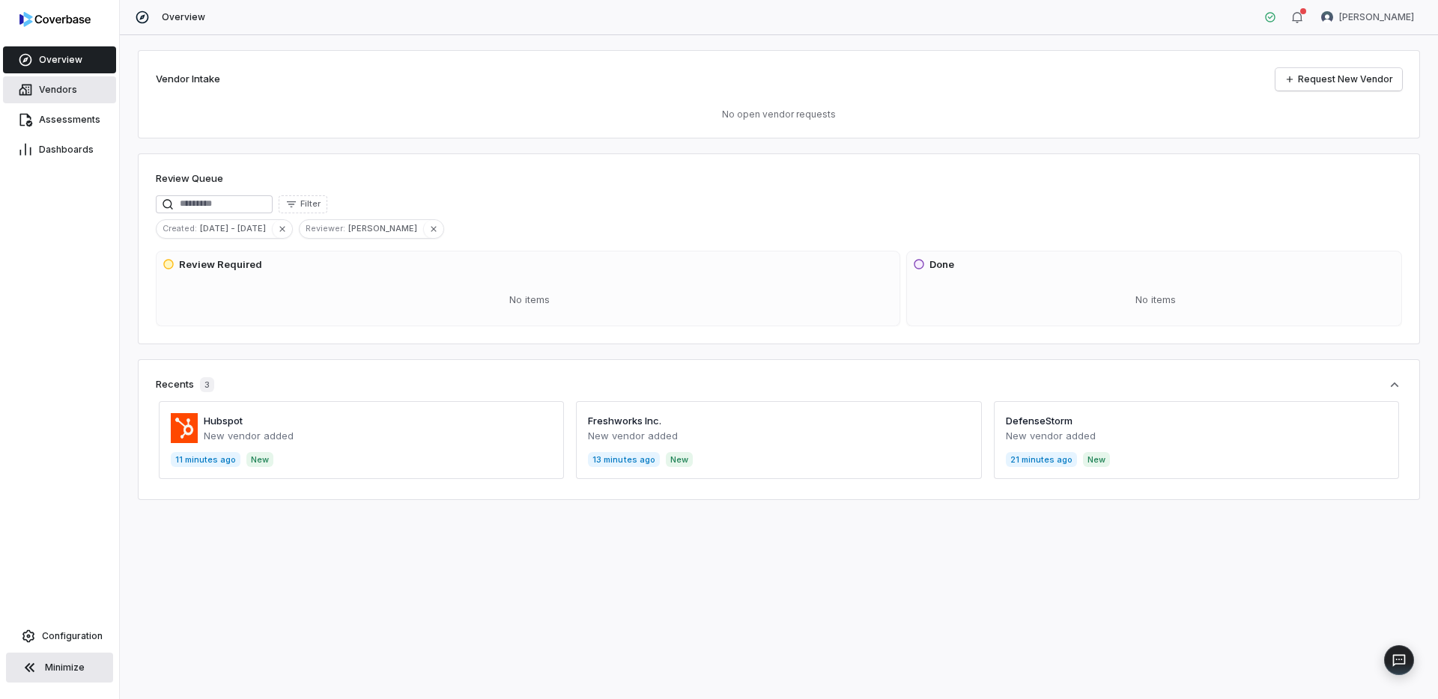
click at [65, 85] on span "Vendors" at bounding box center [58, 90] width 38 height 12
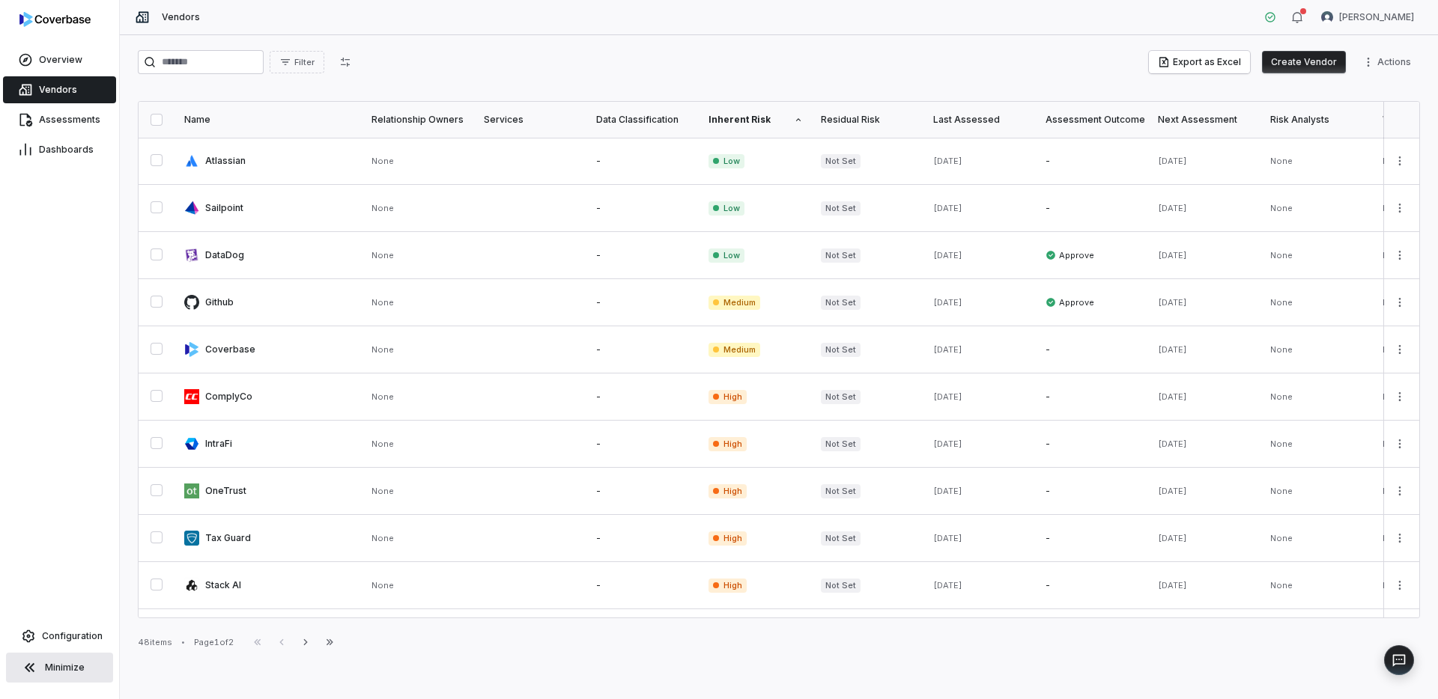
click at [1301, 70] on button "Create Vendor" at bounding box center [1304, 62] width 84 height 22
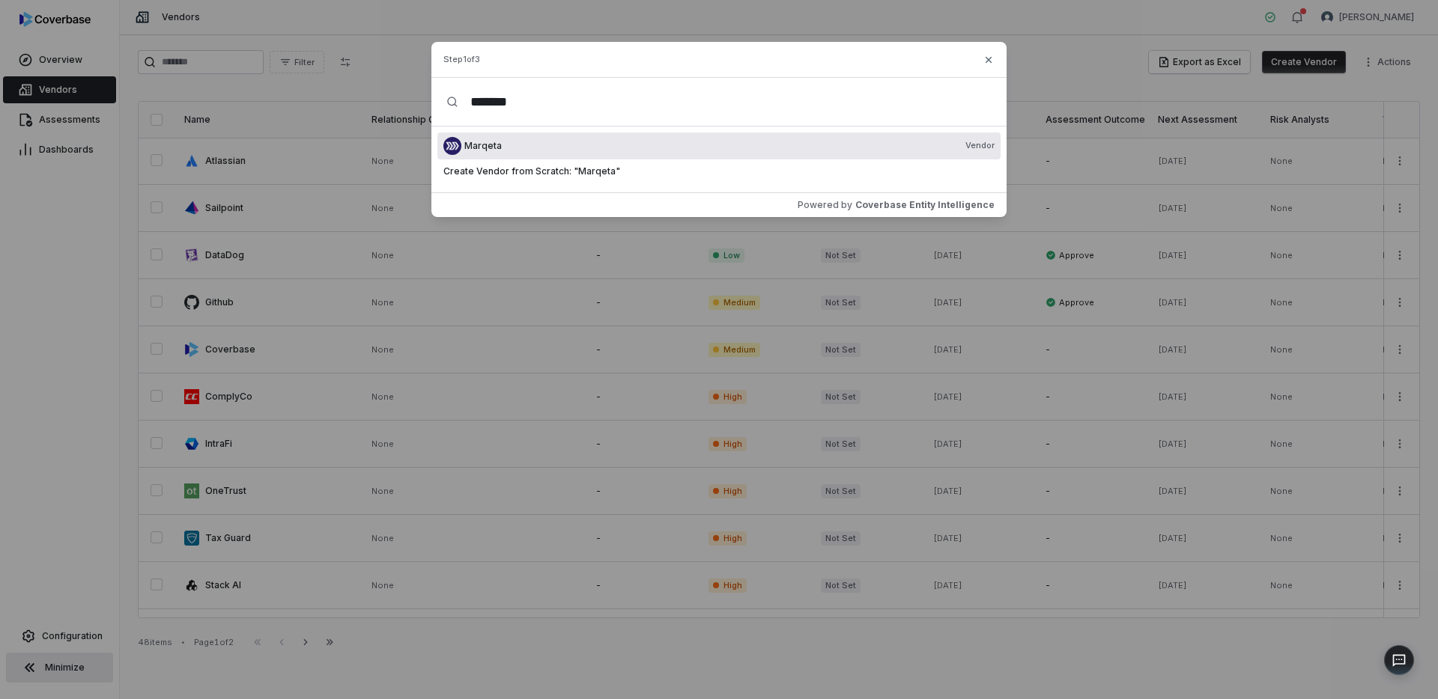
type input "*******"
click at [984, 149] on span "Vendor" at bounding box center [979, 146] width 29 height 12
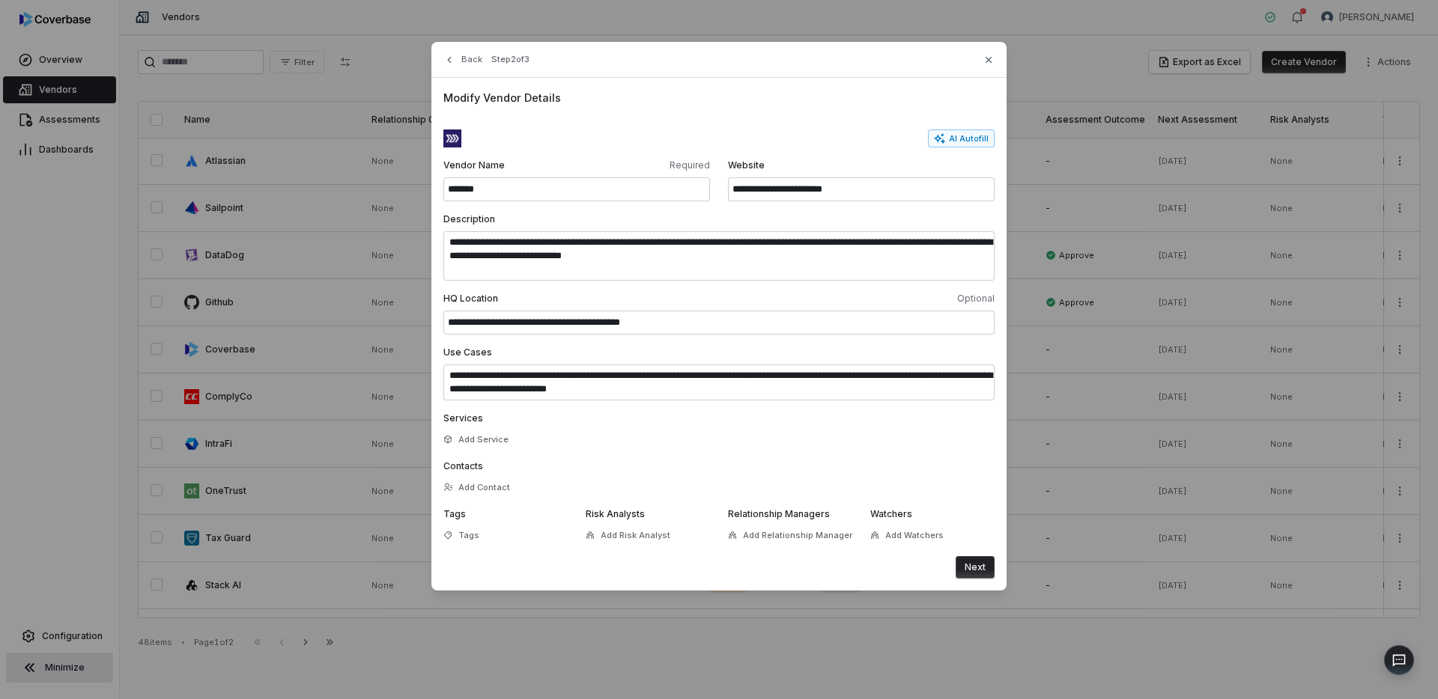
click at [969, 558] on button "Next" at bounding box center [975, 567] width 39 height 22
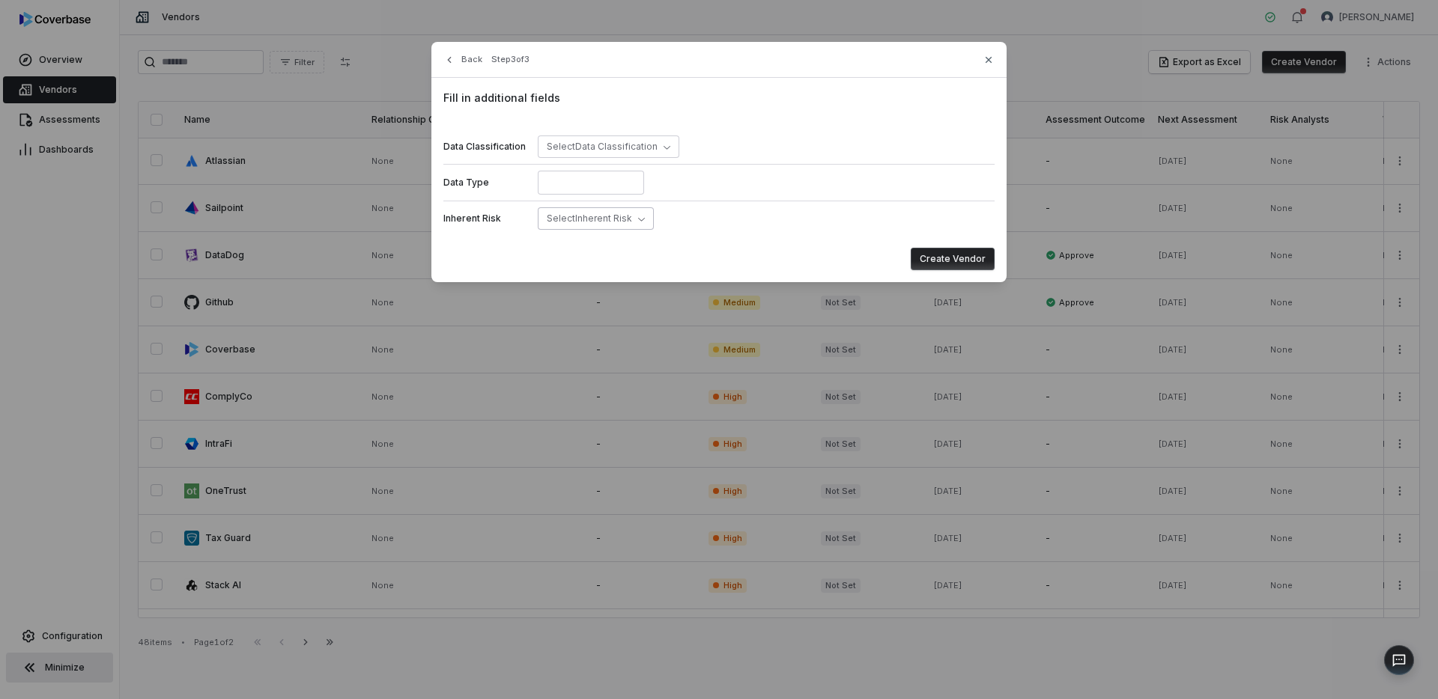
click at [560, 222] on span "Select Inherent Risk" at bounding box center [589, 218] width 85 height 11
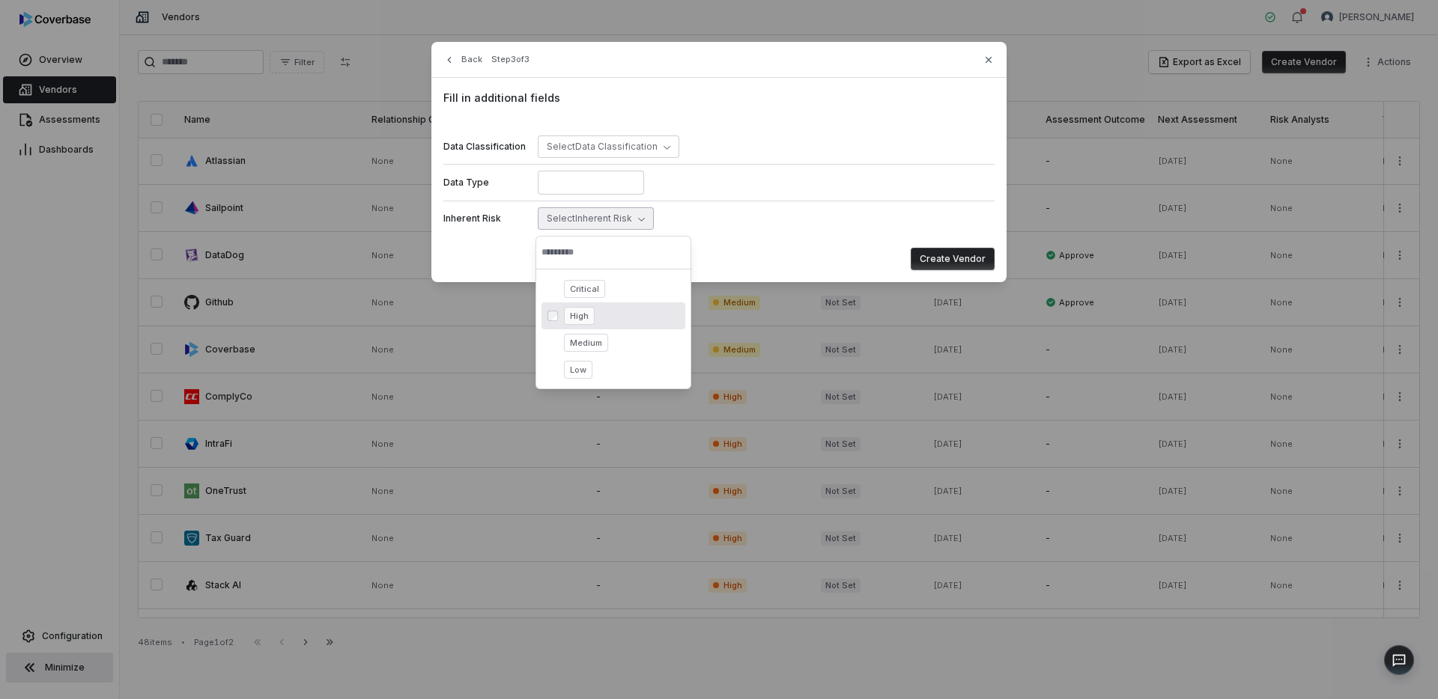
click at [578, 323] on span "High" at bounding box center [579, 316] width 31 height 18
click at [966, 263] on button "Create Vendor" at bounding box center [953, 259] width 84 height 22
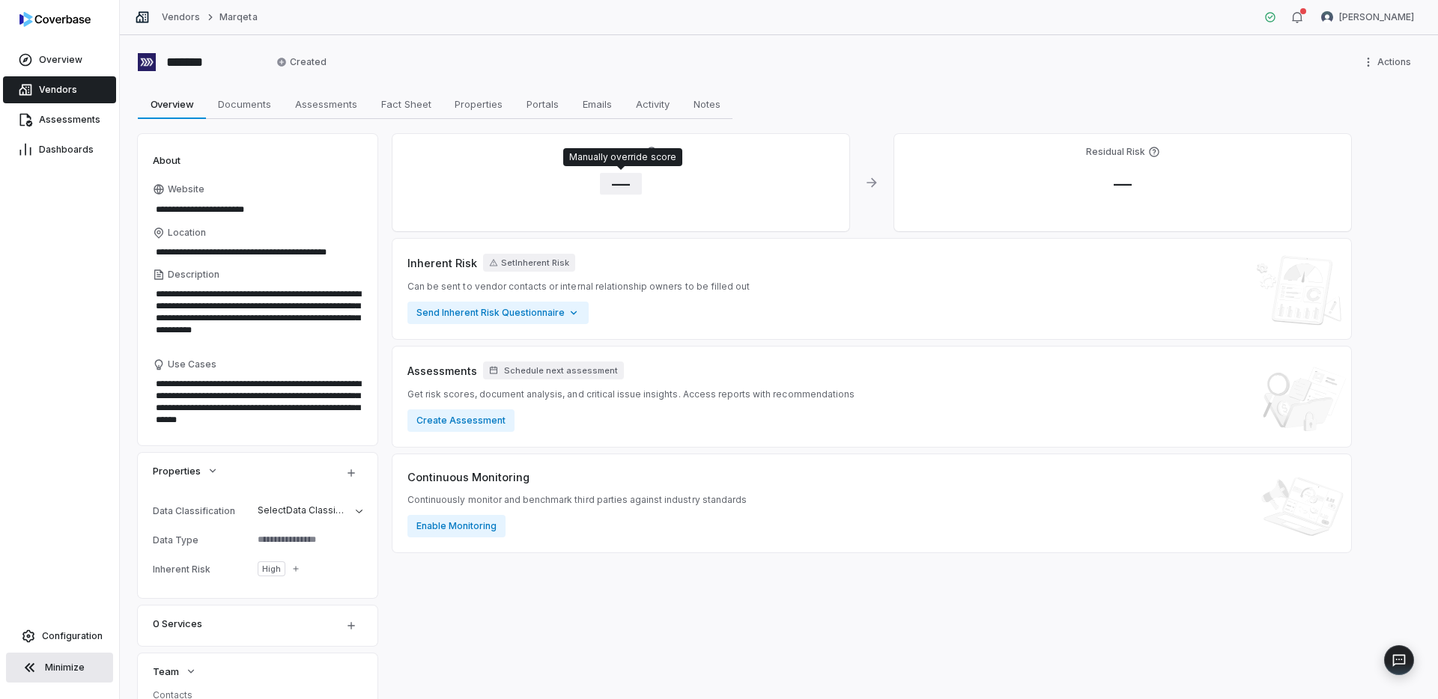
click at [614, 183] on span "—" at bounding box center [621, 184] width 42 height 22
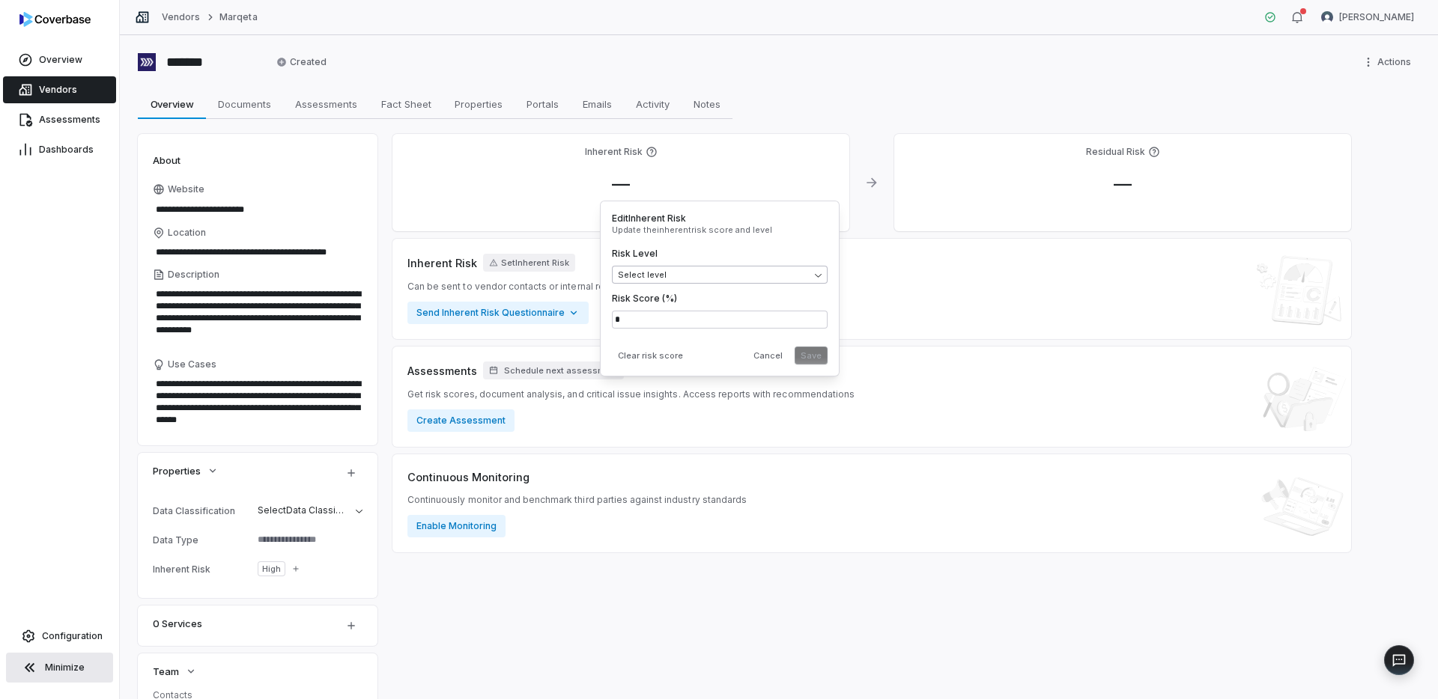
click at [654, 273] on body "**********" at bounding box center [719, 349] width 1438 height 699
click at [818, 357] on button "Save" at bounding box center [811, 356] width 33 height 18
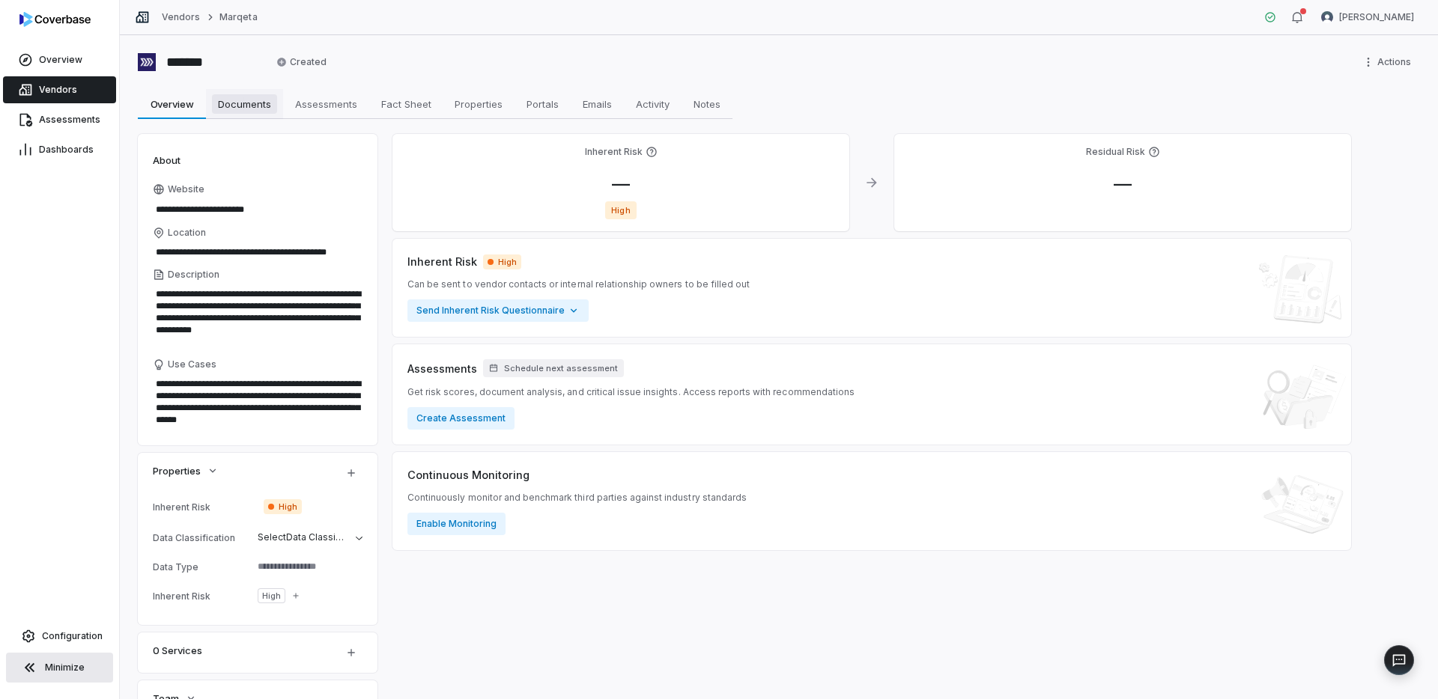
click at [227, 114] on link "Documents Documents" at bounding box center [244, 104] width 77 height 30
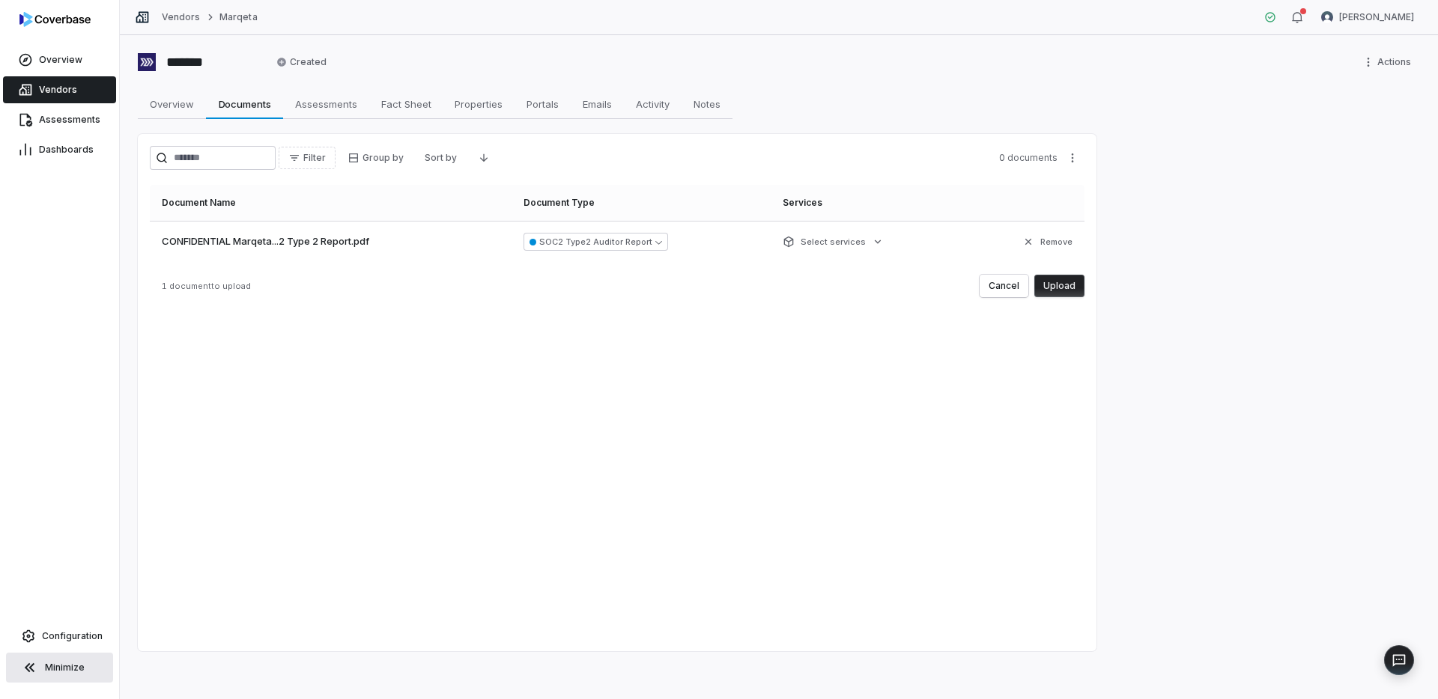
click at [1063, 293] on button "Upload" at bounding box center [1059, 286] width 50 height 22
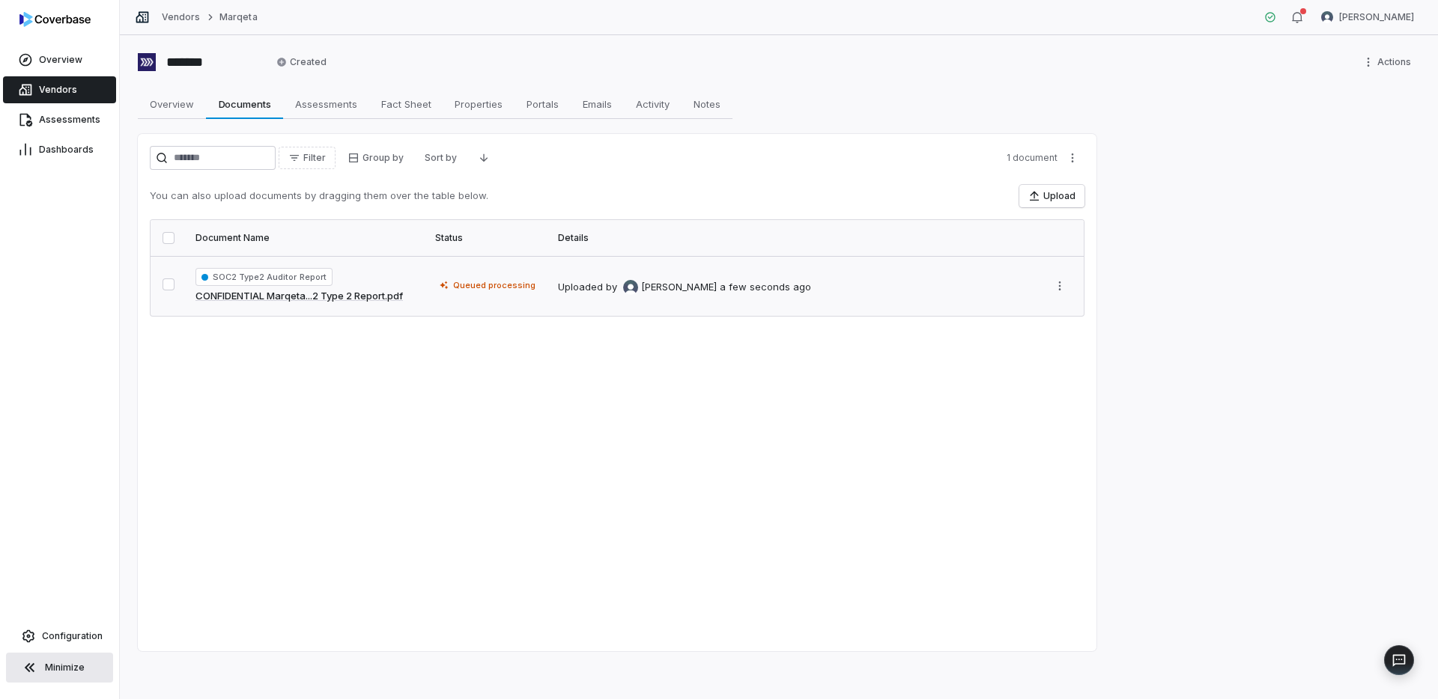
click at [500, 296] on td "Queued processing" at bounding box center [487, 286] width 123 height 60
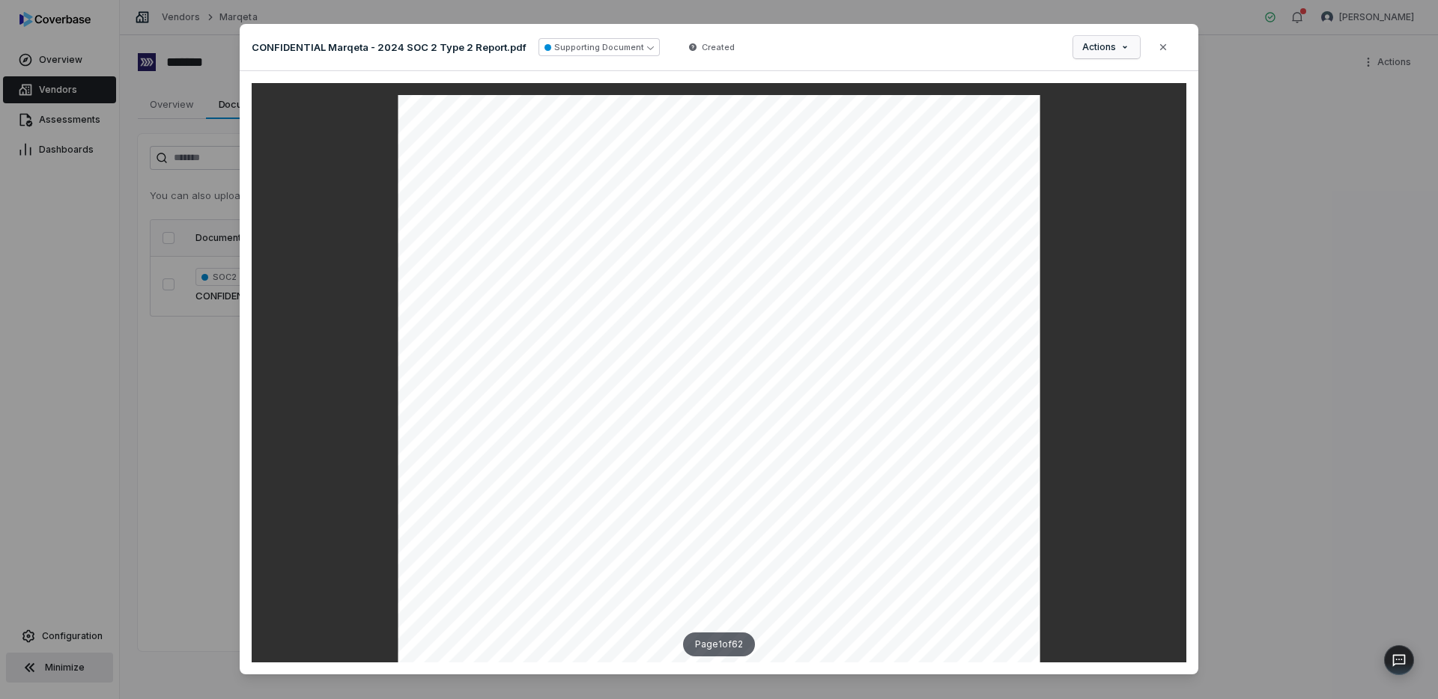
click at [1117, 50] on div "Document Preview CONFIDENTIAL Marqeta - 2024 SOC 2 Type 2 Report.pdf Supporting…" at bounding box center [719, 358] width 1438 height 717
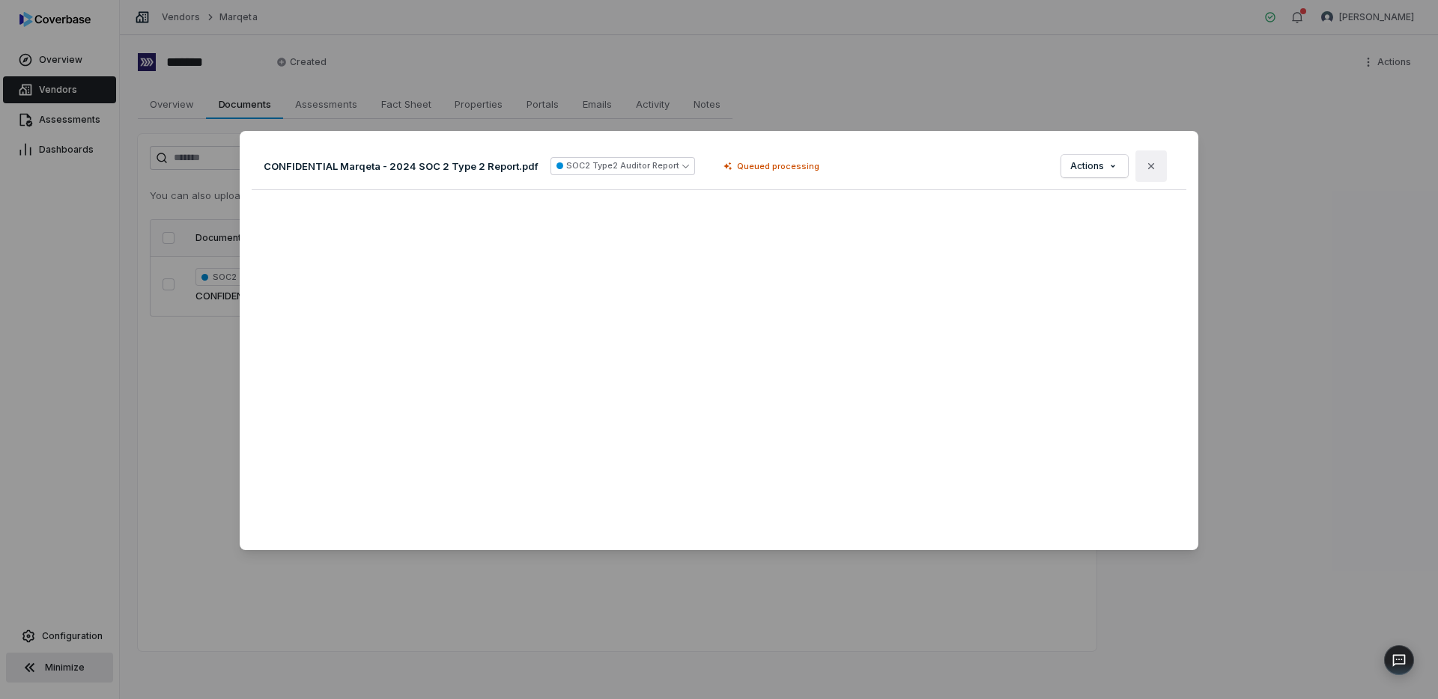
click at [1155, 169] on icon "button" at bounding box center [1151, 166] width 12 height 12
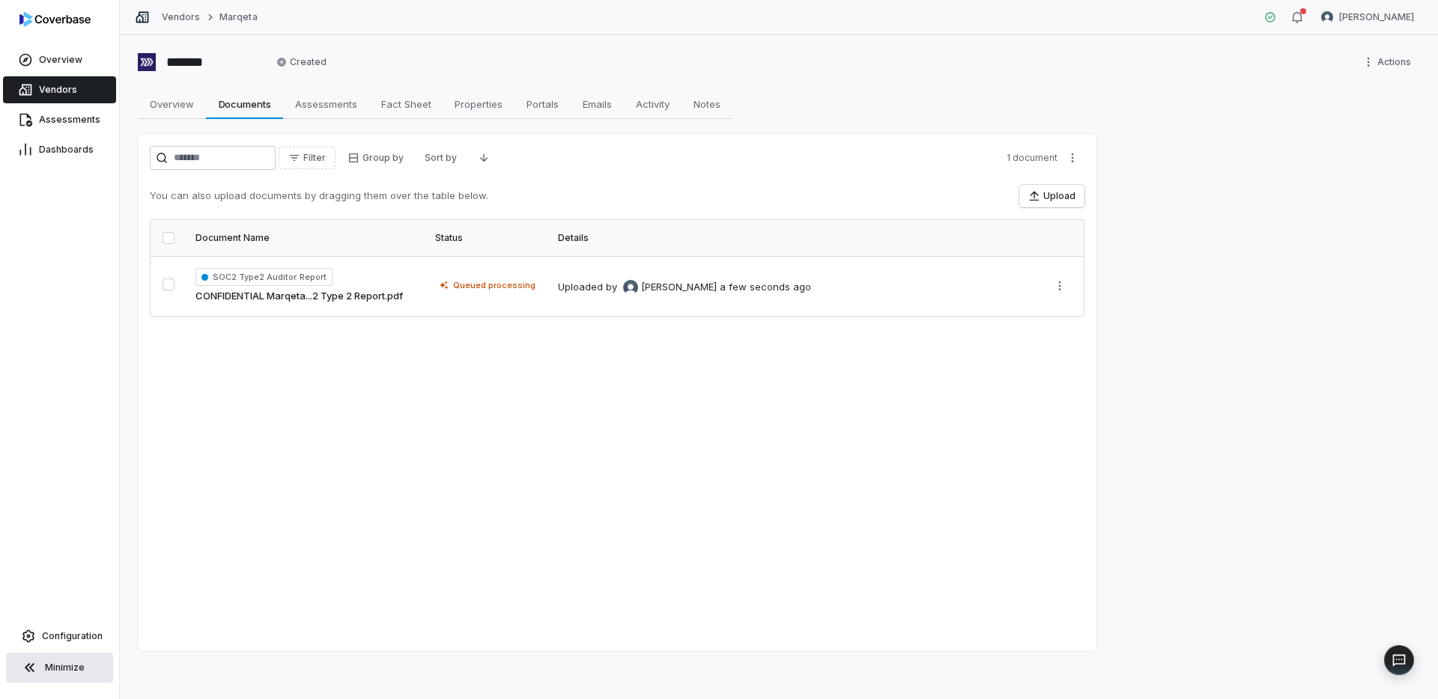
click at [60, 94] on span "Vendors" at bounding box center [58, 90] width 38 height 12
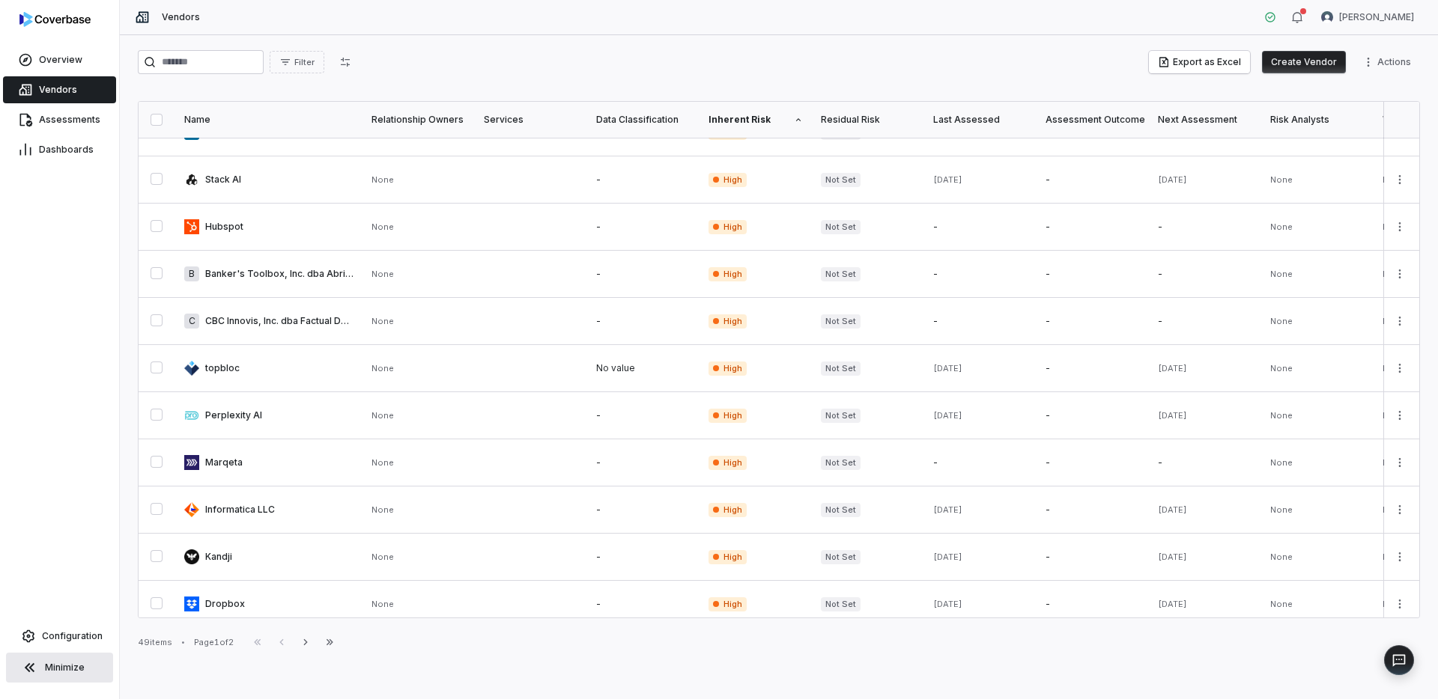
scroll to position [417, 0]
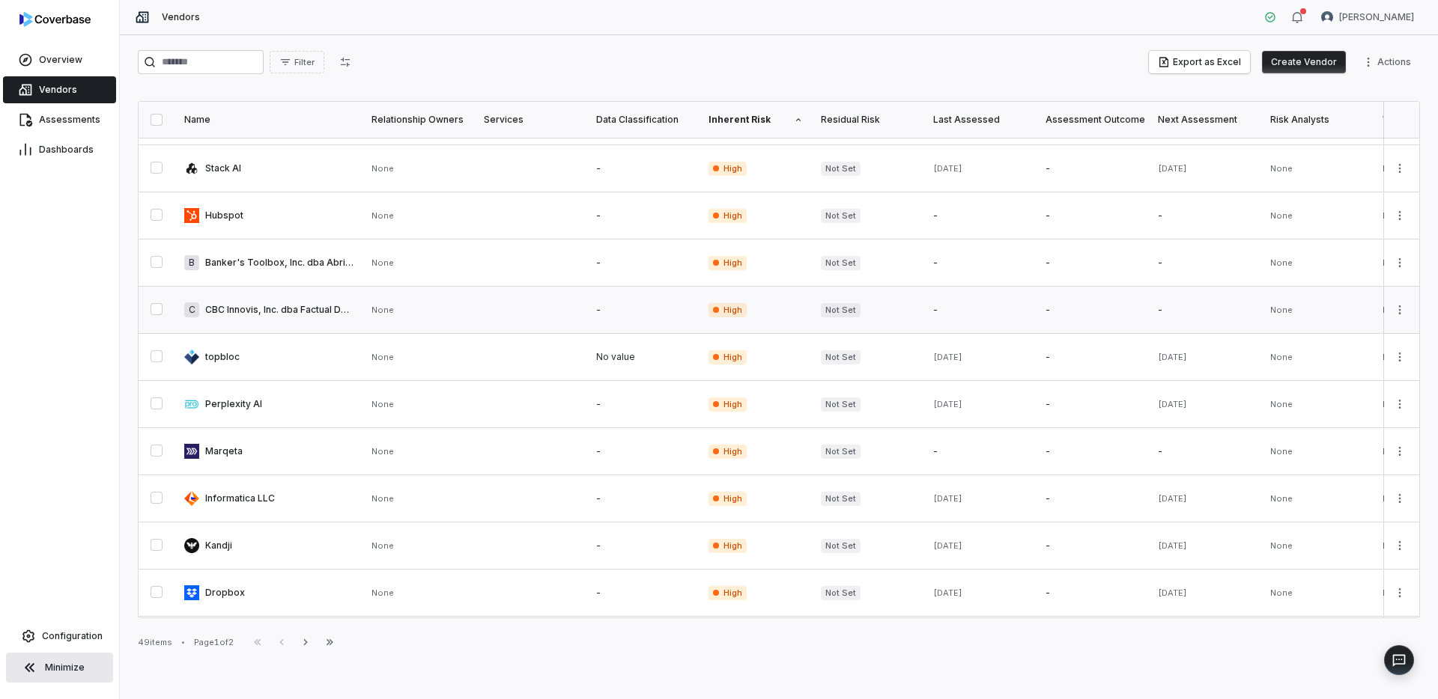
click at [629, 315] on link at bounding box center [643, 310] width 112 height 46
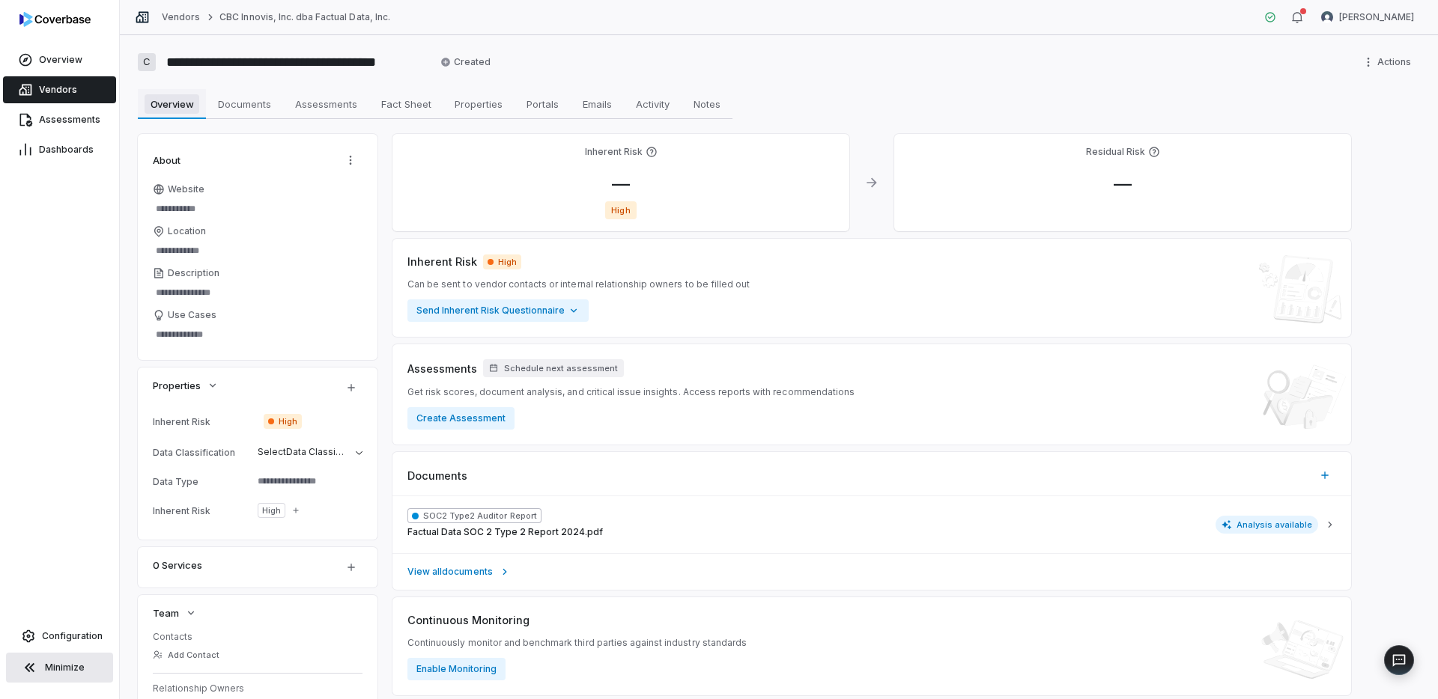
click at [183, 104] on span "Overview" at bounding box center [172, 103] width 55 height 19
type textarea "*"
click at [75, 95] on link "Vendors" at bounding box center [59, 89] width 113 height 27
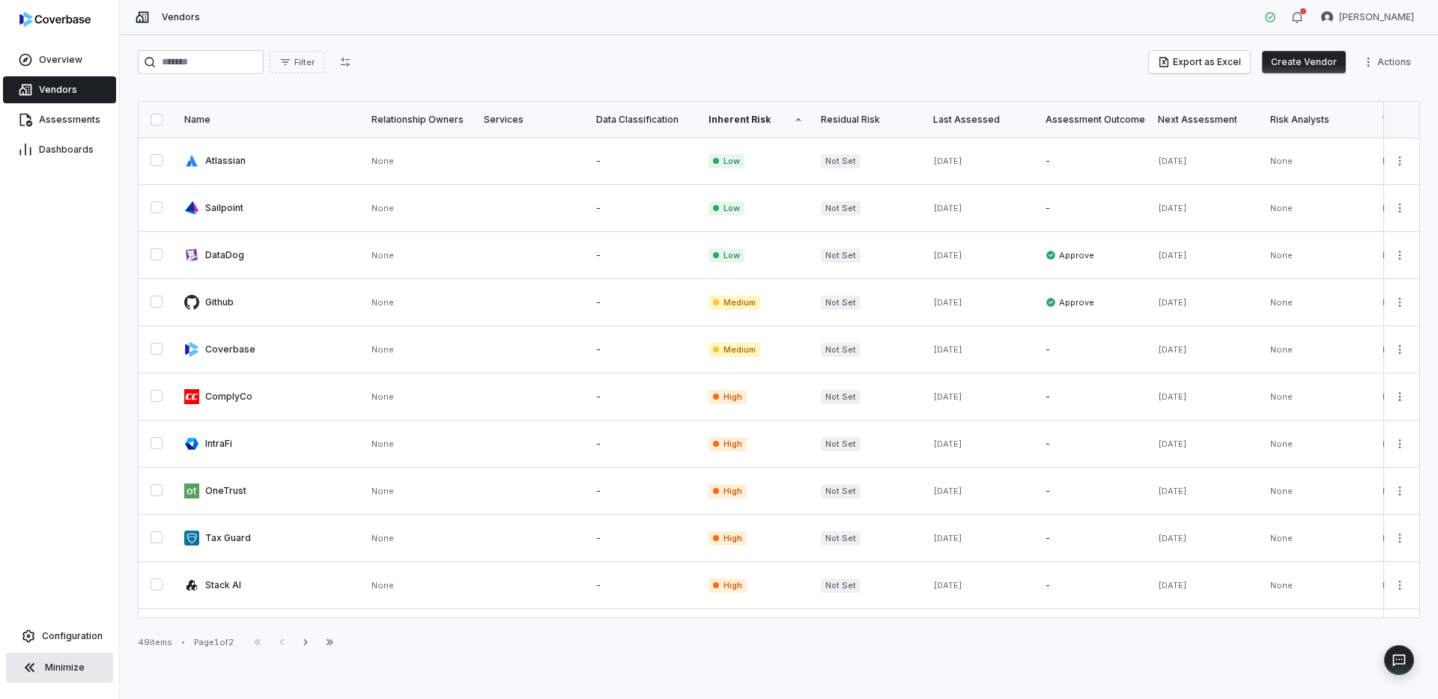
click at [71, 88] on span "Vendors" at bounding box center [58, 90] width 38 height 12
click at [1319, 53] on button "Create Vendor" at bounding box center [1304, 62] width 84 height 22
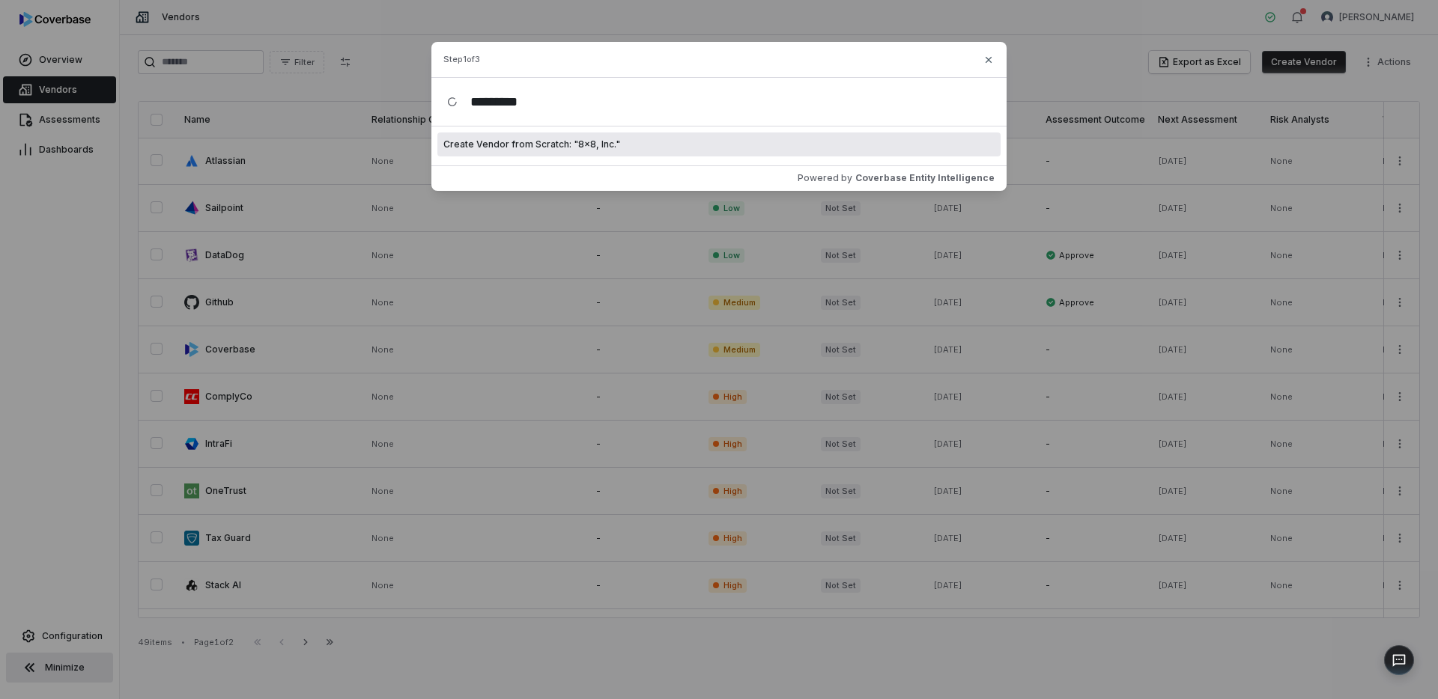
type input "*********"
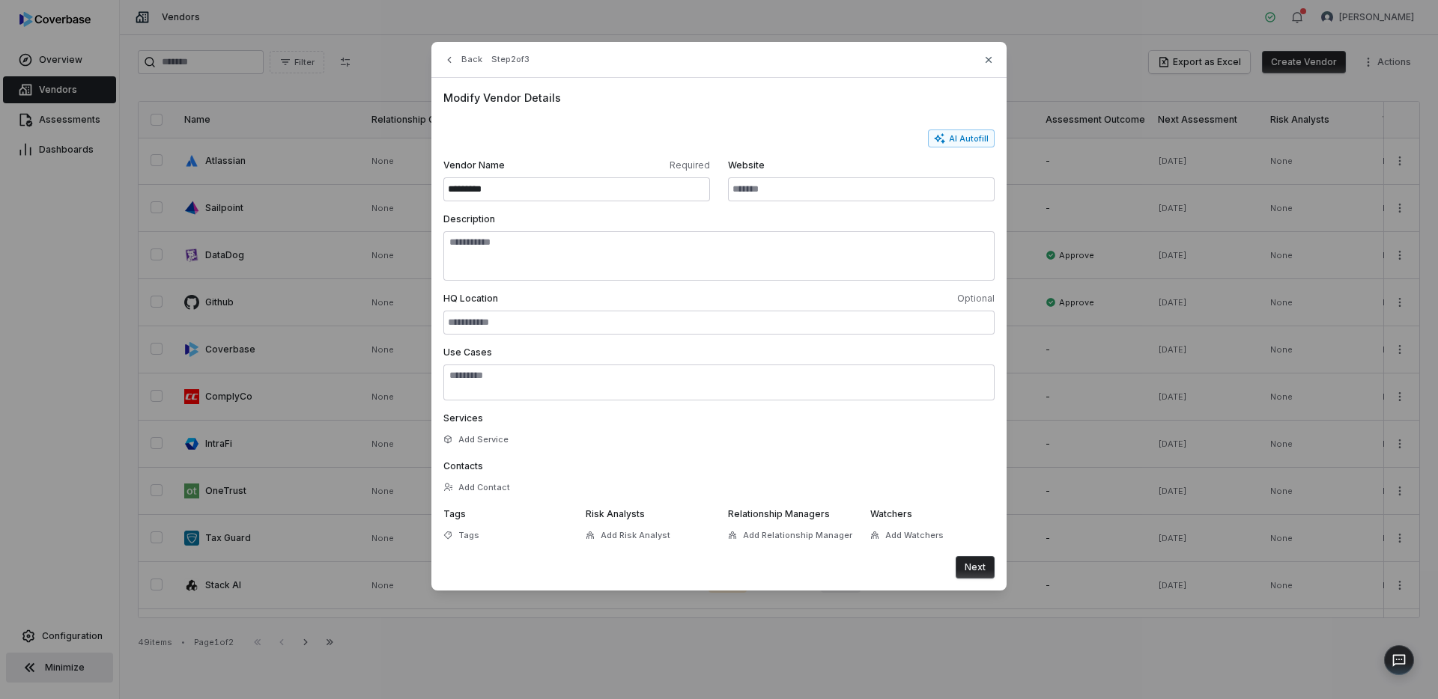
click at [979, 562] on button "Next" at bounding box center [975, 567] width 39 height 22
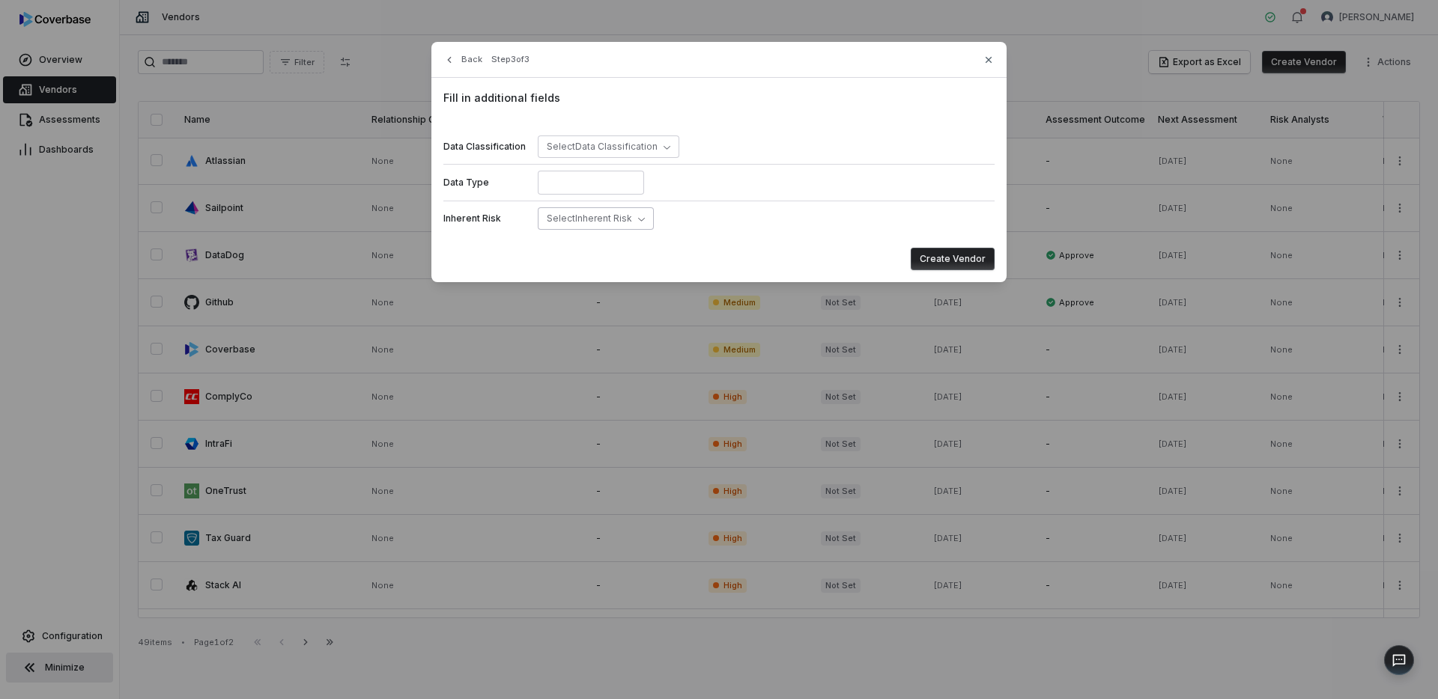
click at [622, 225] on button "Select Inherent Risk" at bounding box center [596, 218] width 116 height 22
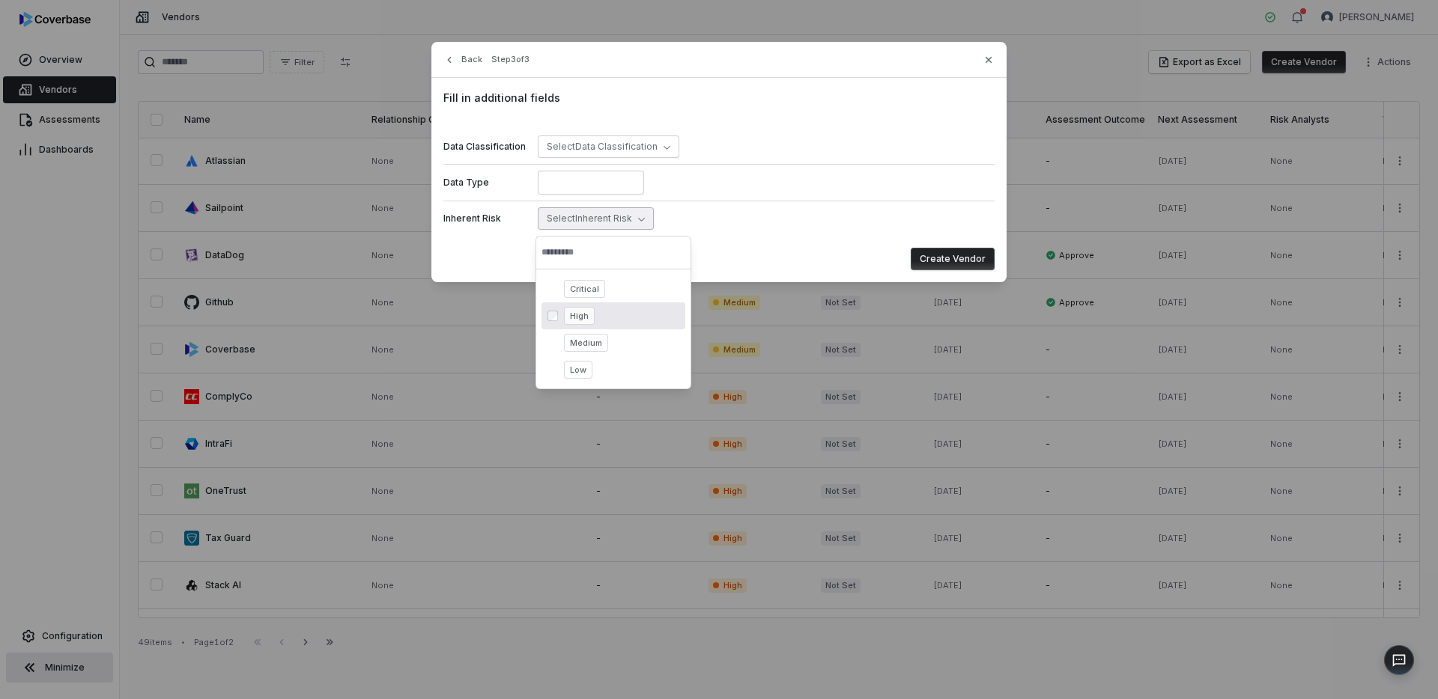
click at [598, 317] on div "High" at bounding box center [621, 316] width 115 height 18
click at [944, 261] on button "Create Vendor" at bounding box center [953, 259] width 84 height 22
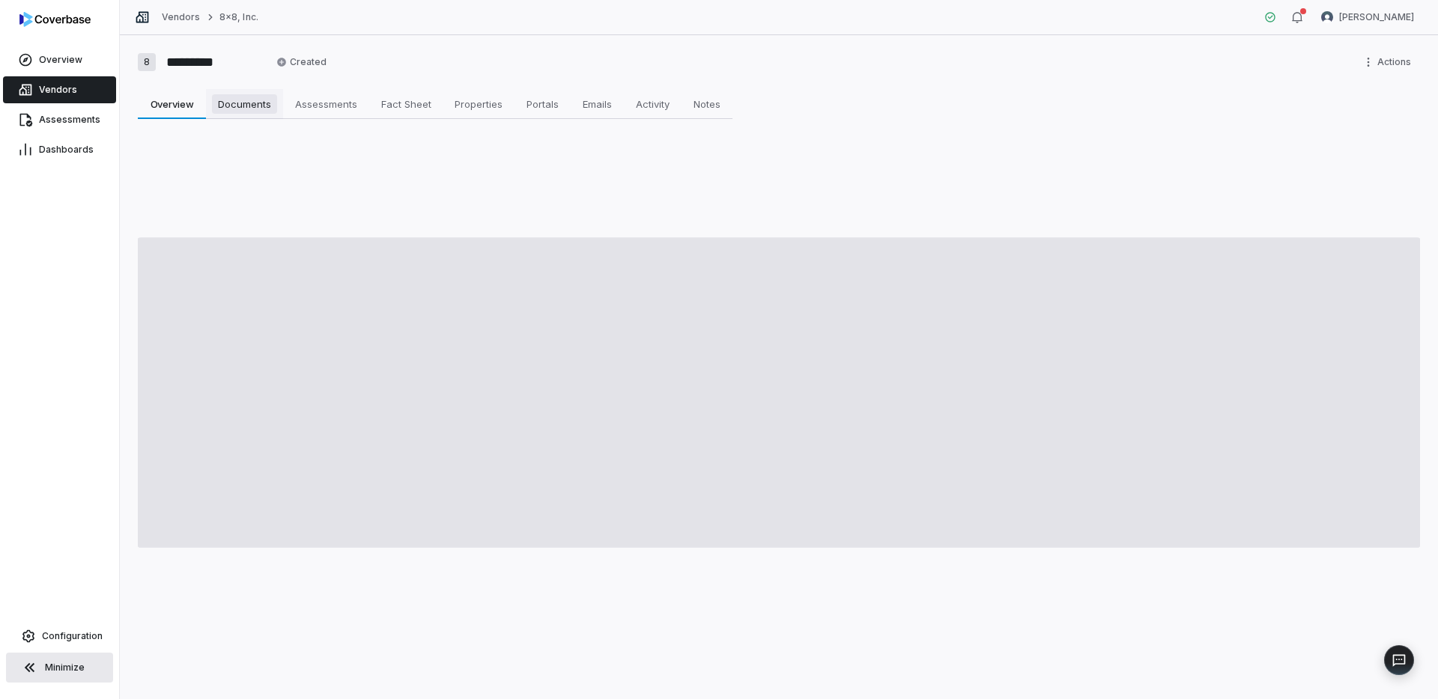
click at [251, 103] on span "Documents" at bounding box center [244, 103] width 65 height 19
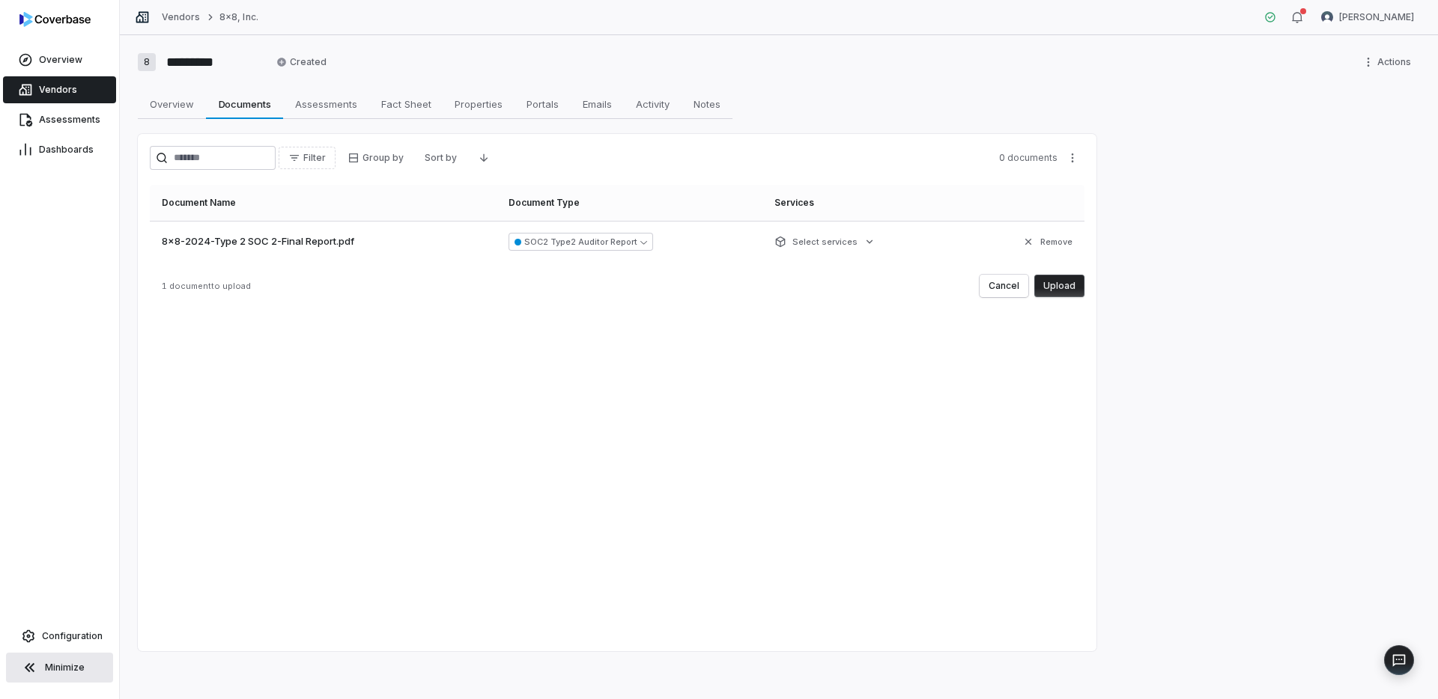
click at [1068, 286] on button "Upload" at bounding box center [1059, 286] width 50 height 22
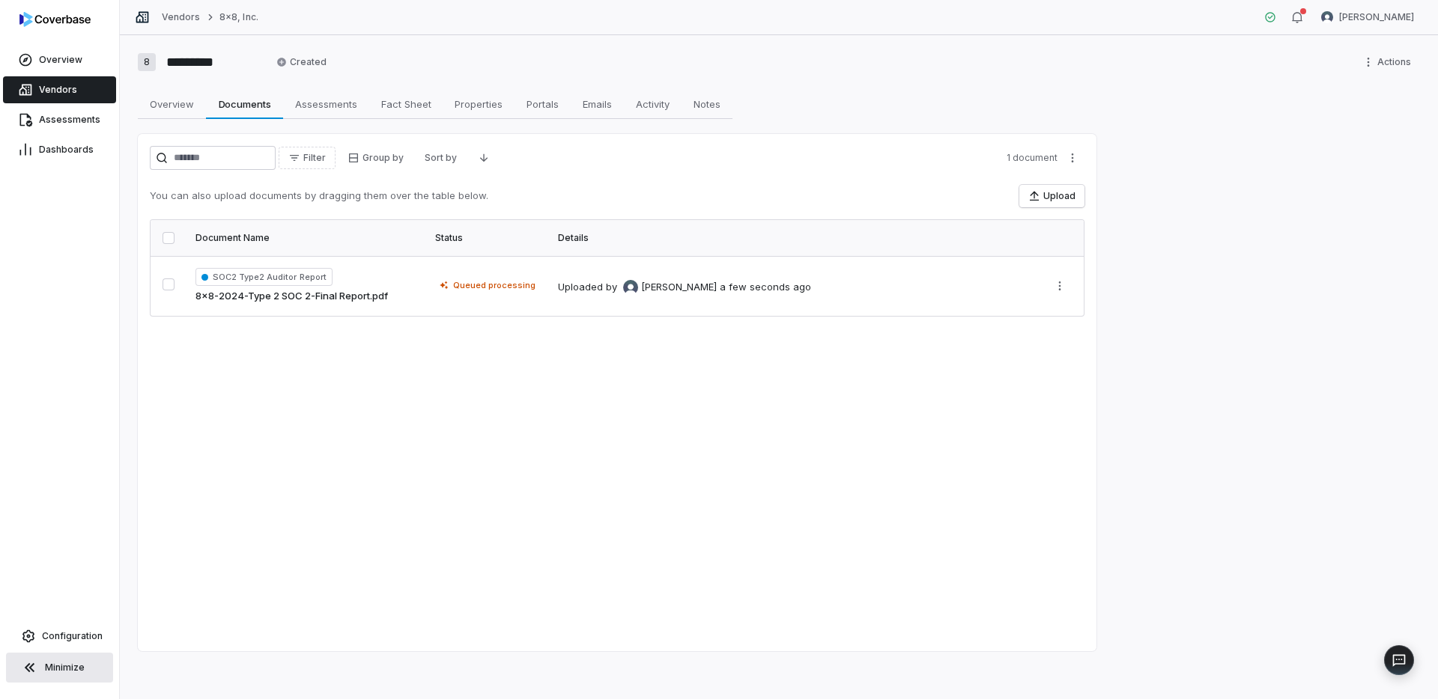
click at [42, 90] on span "Vendors" at bounding box center [58, 90] width 38 height 12
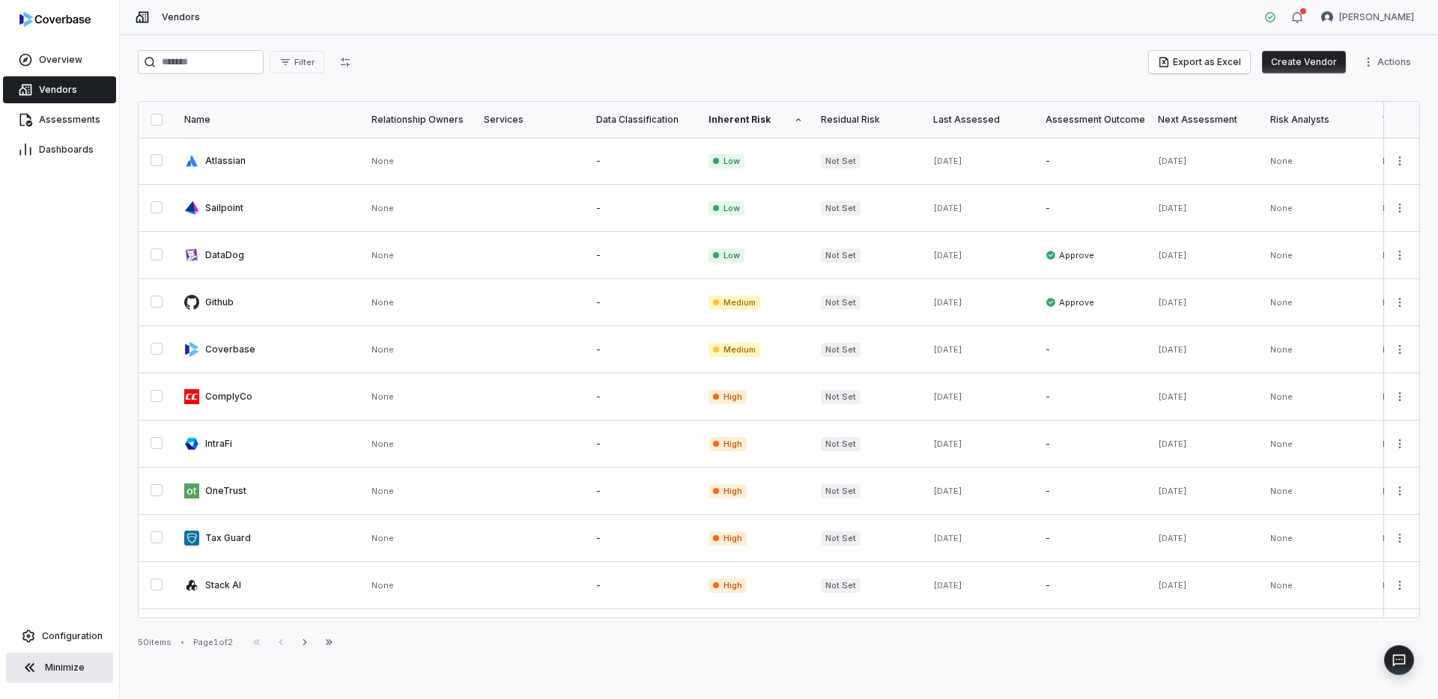
click at [1291, 66] on button "Create Vendor" at bounding box center [1304, 62] width 84 height 22
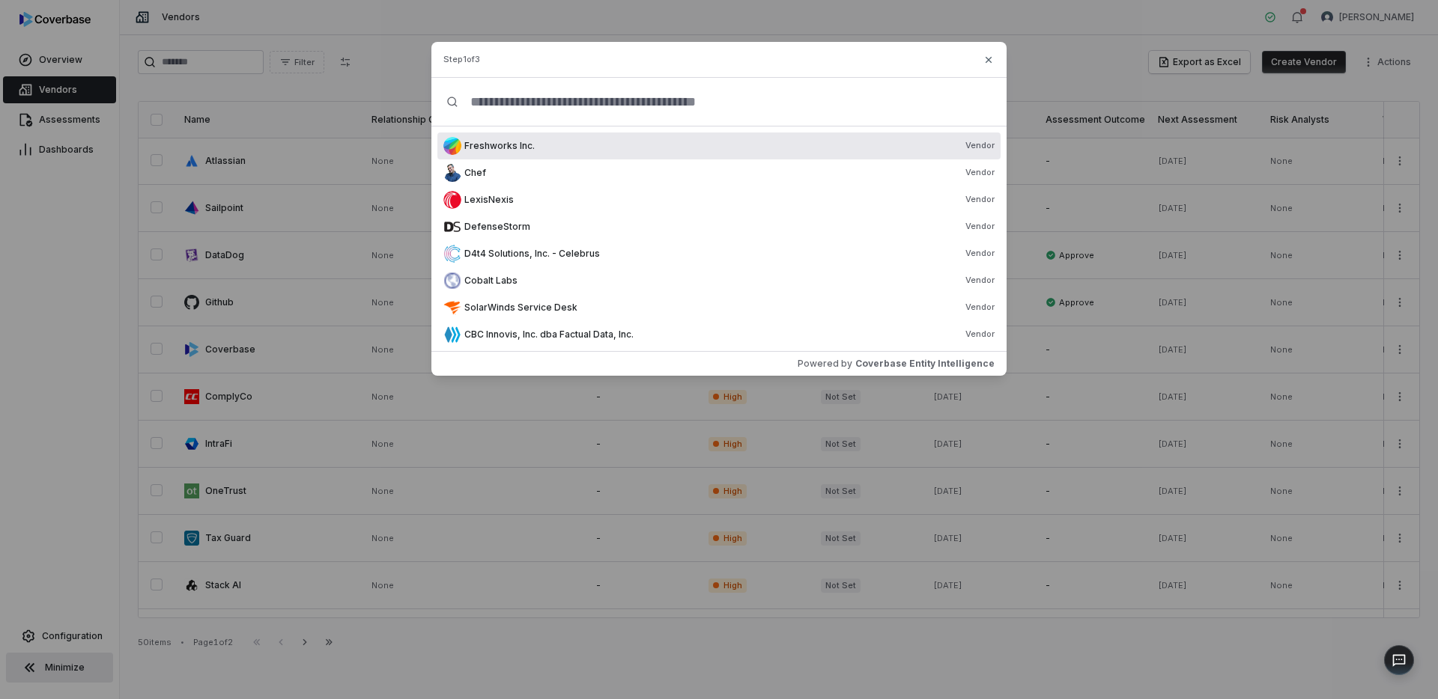
click at [532, 115] on input "text" at bounding box center [724, 102] width 533 height 48
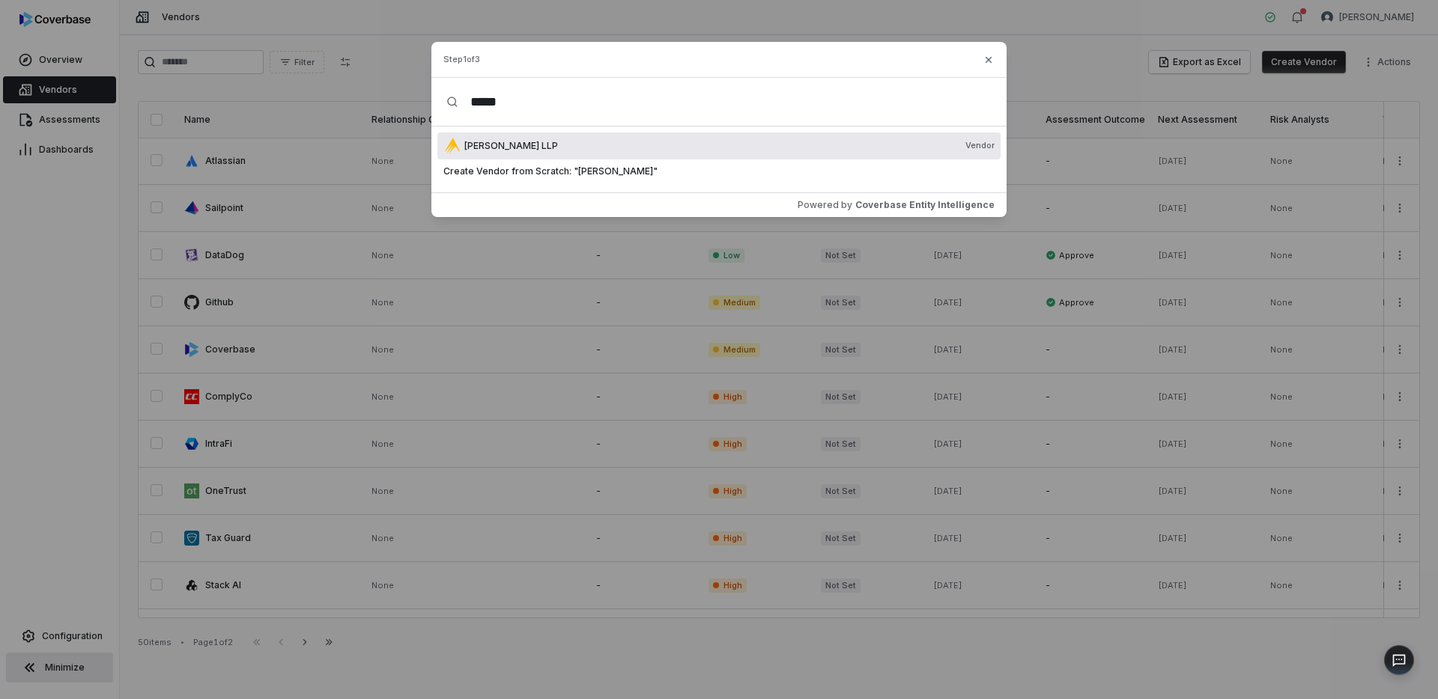
type input "*****"
click at [532, 136] on div "Crowe LLP Vendor" at bounding box center [718, 146] width 563 height 27
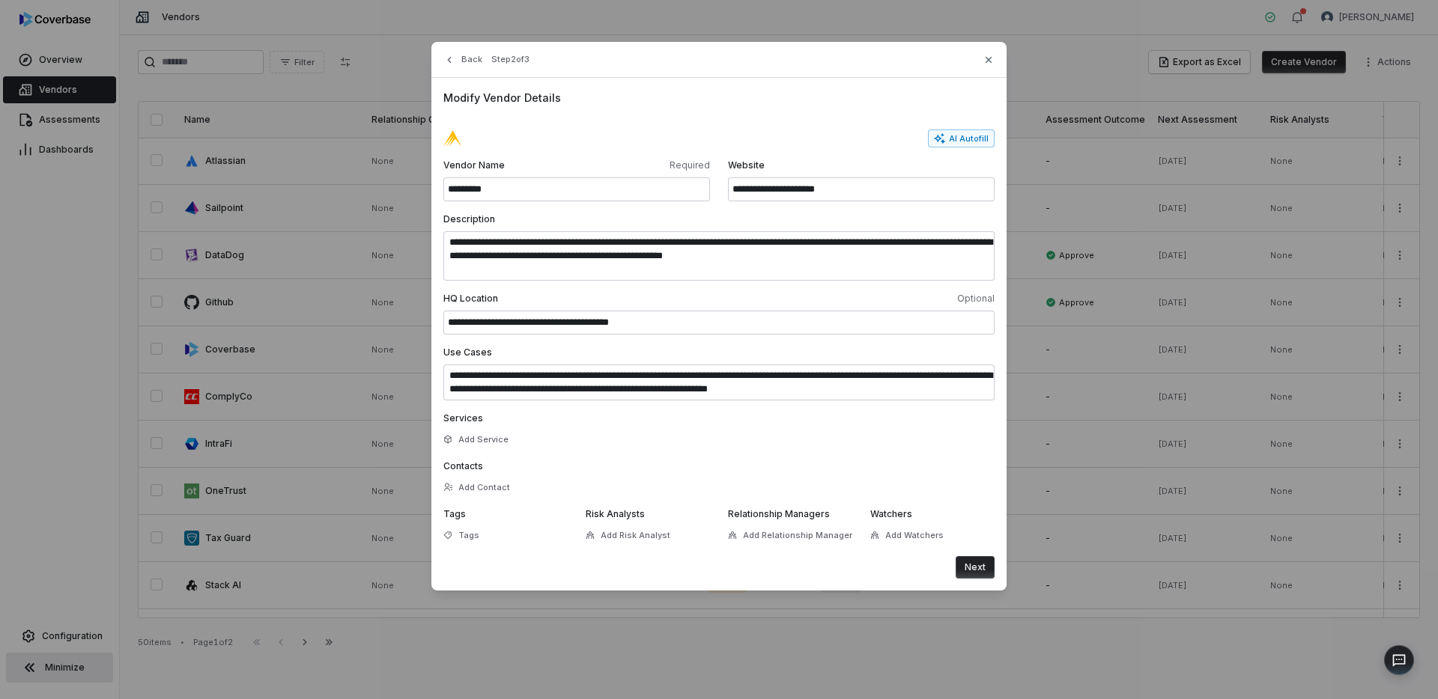
click at [976, 559] on button "Next" at bounding box center [975, 567] width 39 height 22
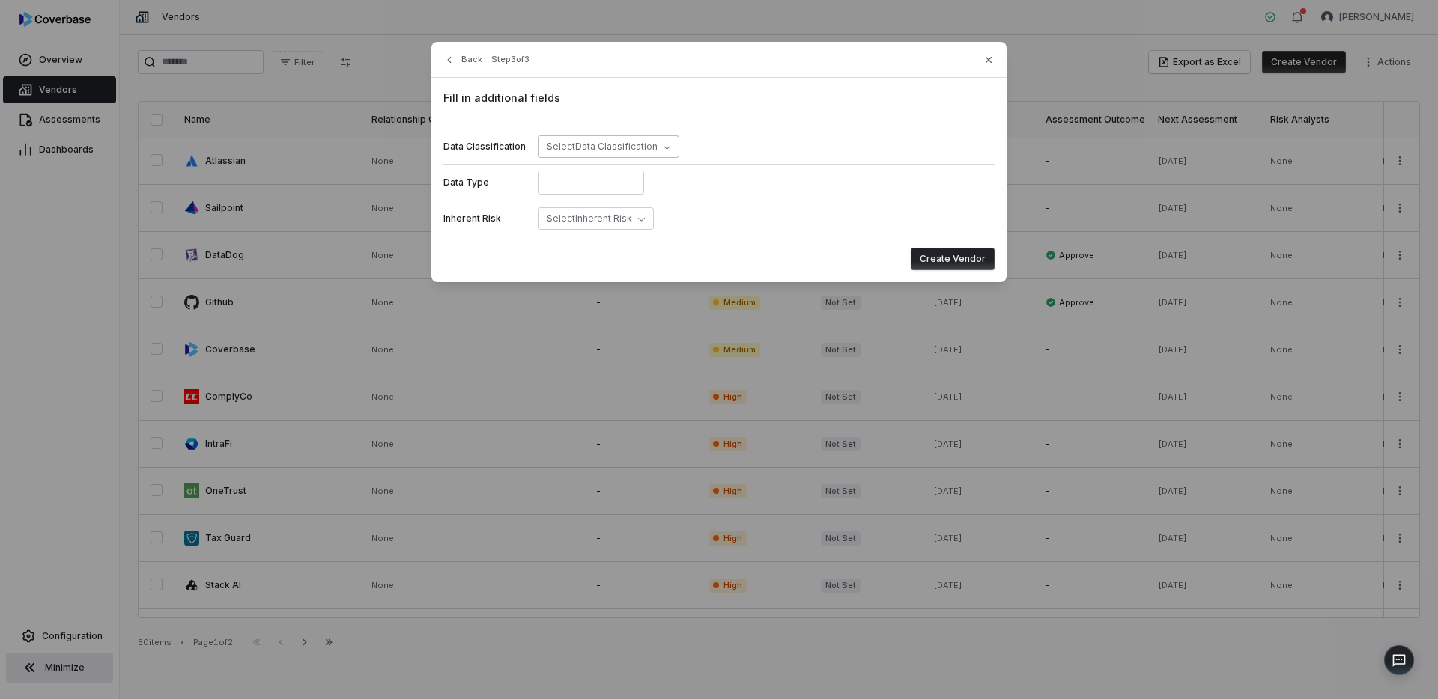
click at [640, 145] on span "Select Data Classification" at bounding box center [602, 146] width 111 height 11
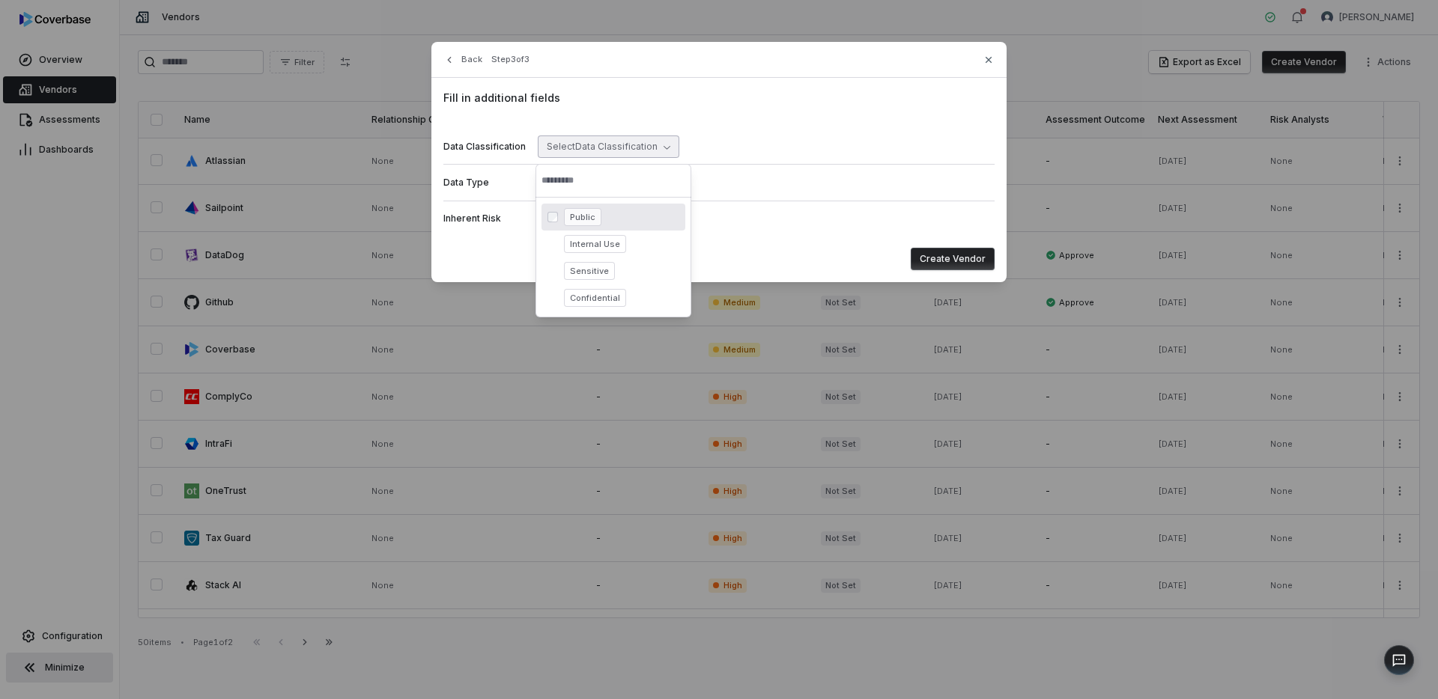
click at [792, 175] on div "Data Type" at bounding box center [718, 182] width 551 height 37
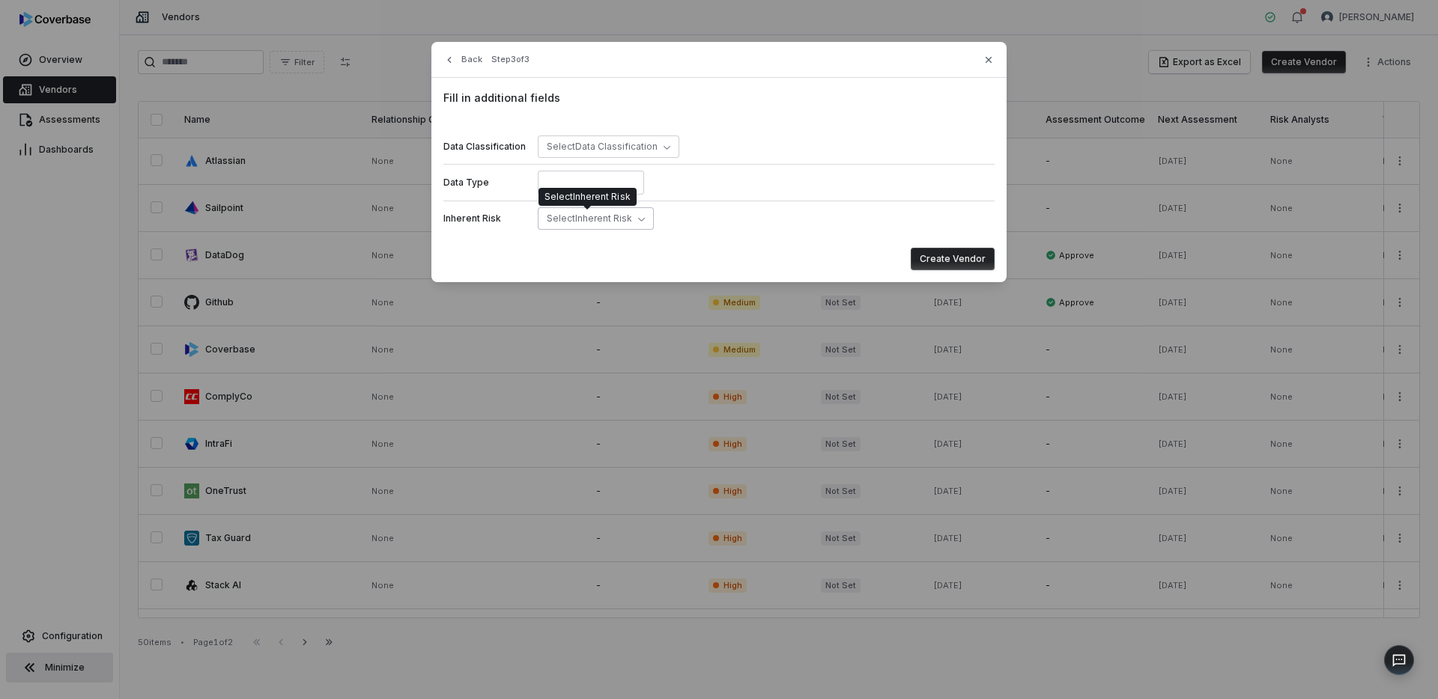
click at [621, 216] on span "Select Inherent Risk" at bounding box center [589, 218] width 85 height 11
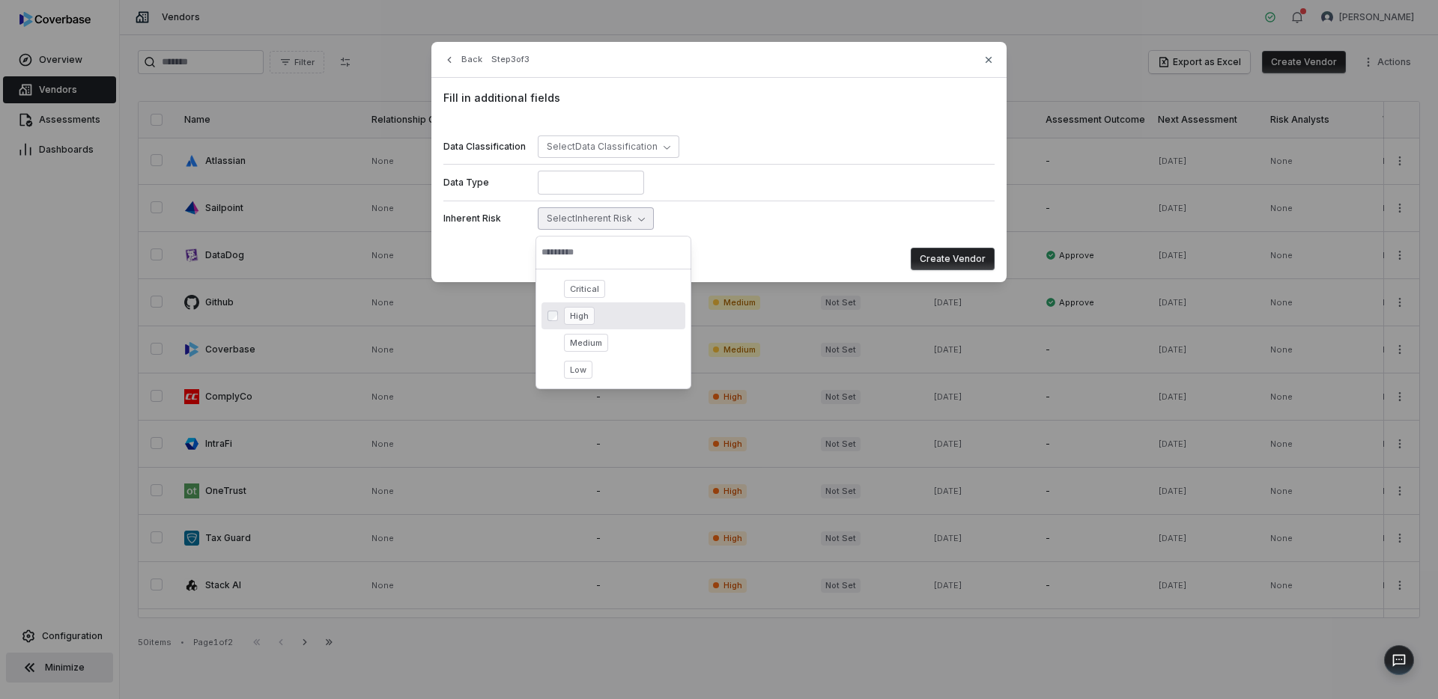
click at [584, 323] on span "High" at bounding box center [579, 316] width 31 height 18
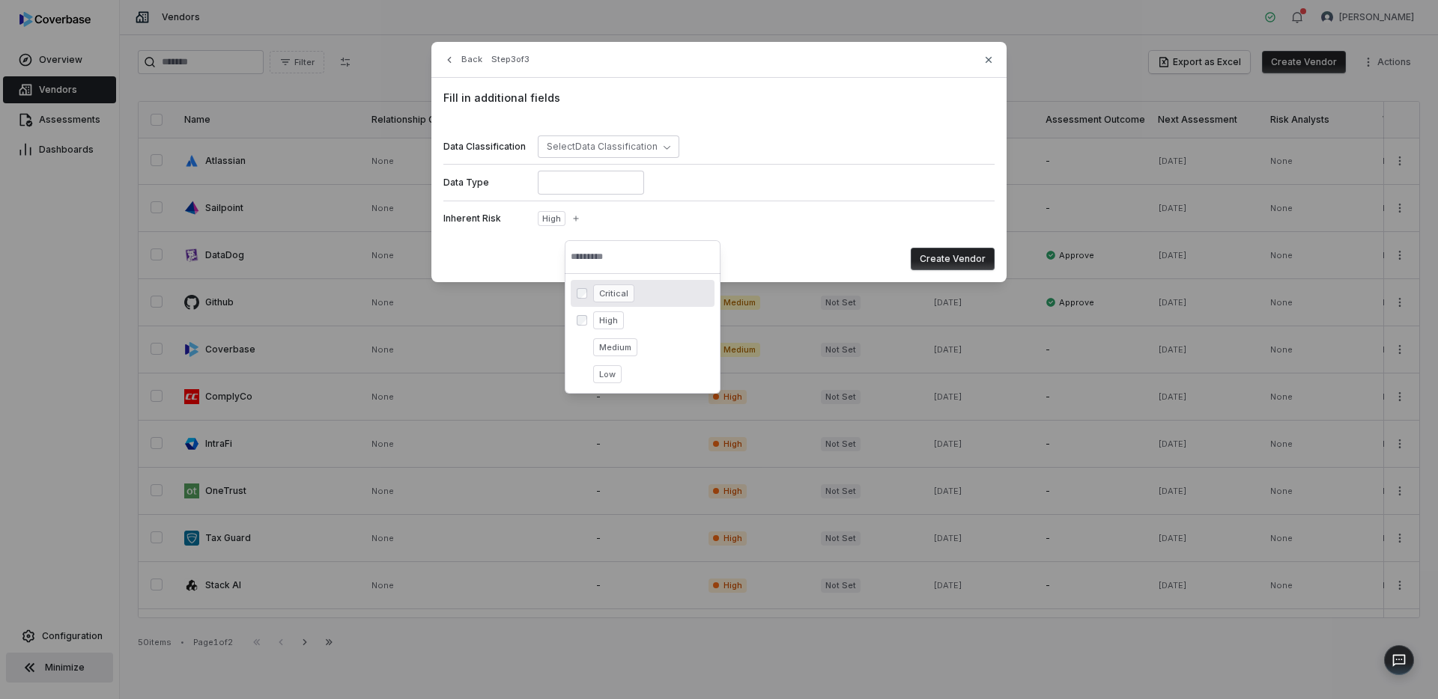
click at [965, 260] on button "Create Vendor" at bounding box center [953, 259] width 84 height 22
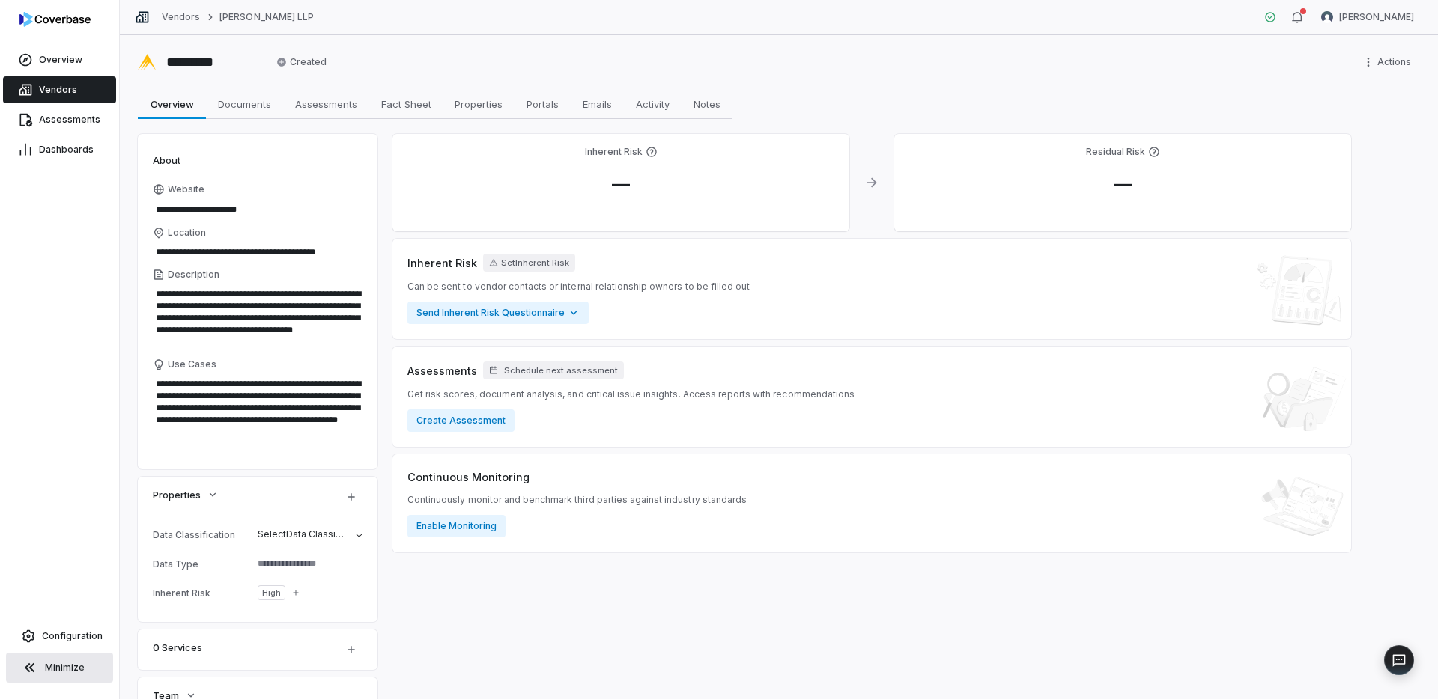
type textarea "*"
click at [73, 91] on span "Vendors" at bounding box center [58, 90] width 38 height 12
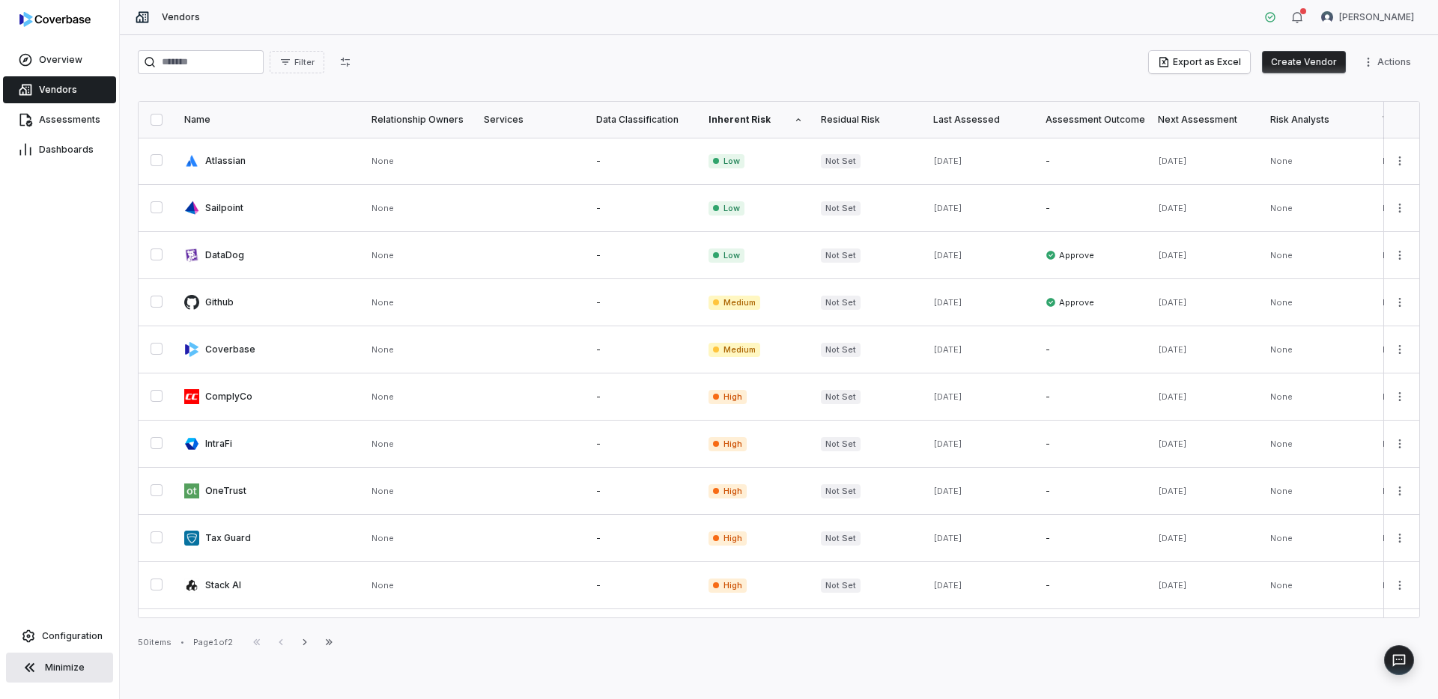
click at [1328, 65] on button "Create Vendor" at bounding box center [1304, 62] width 84 height 22
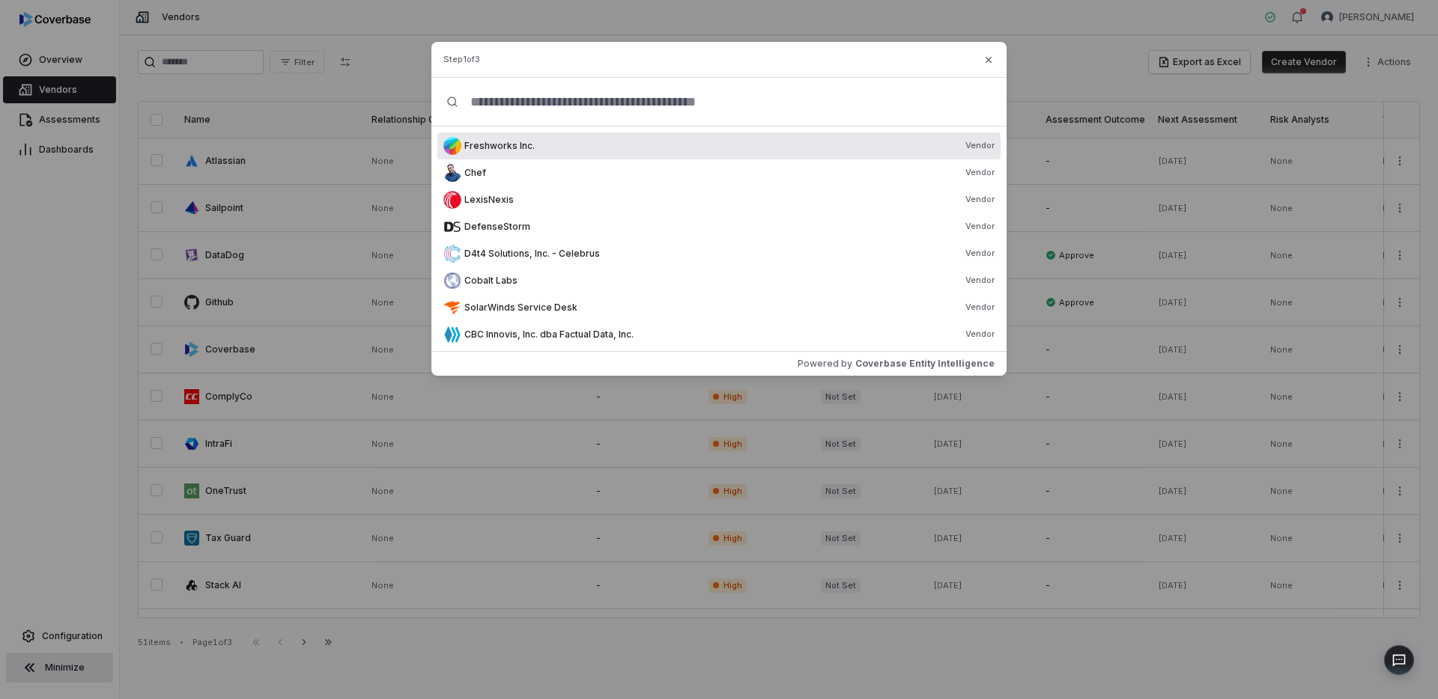
click at [526, 111] on input "text" at bounding box center [724, 102] width 533 height 48
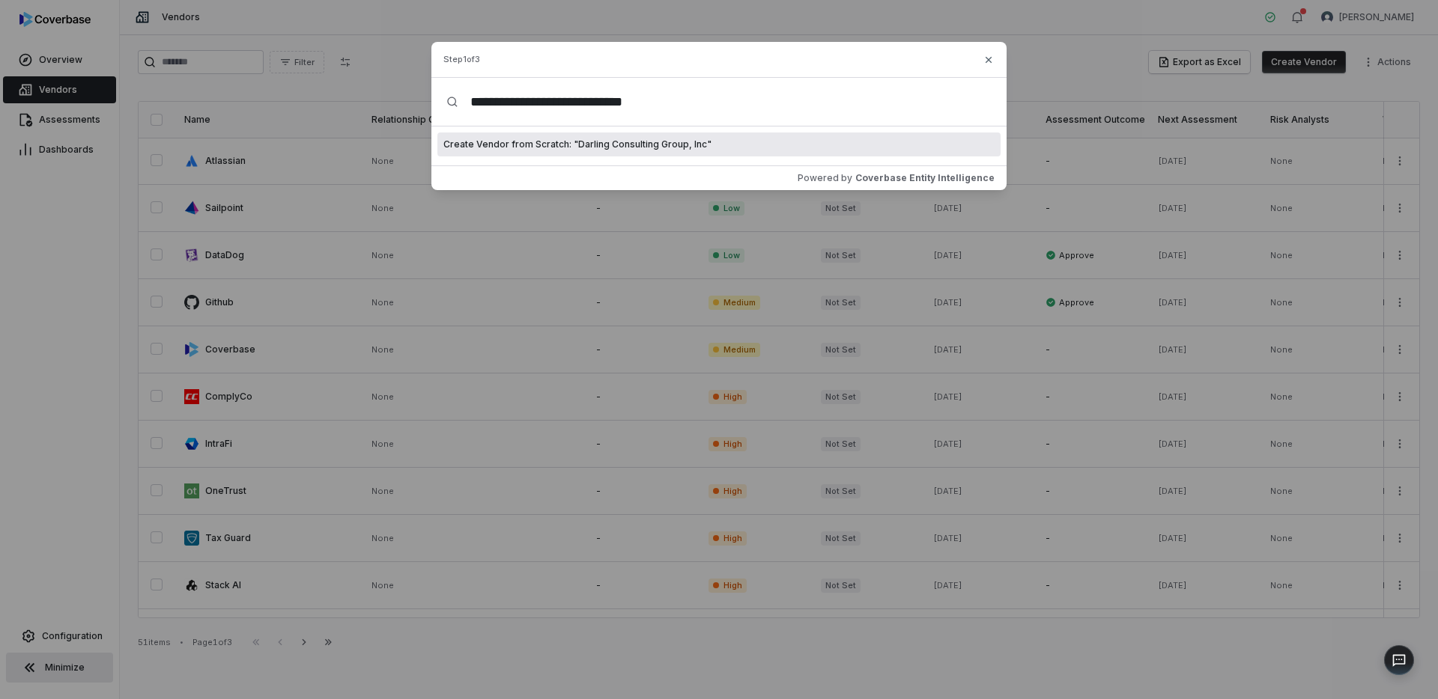
type input "**********"
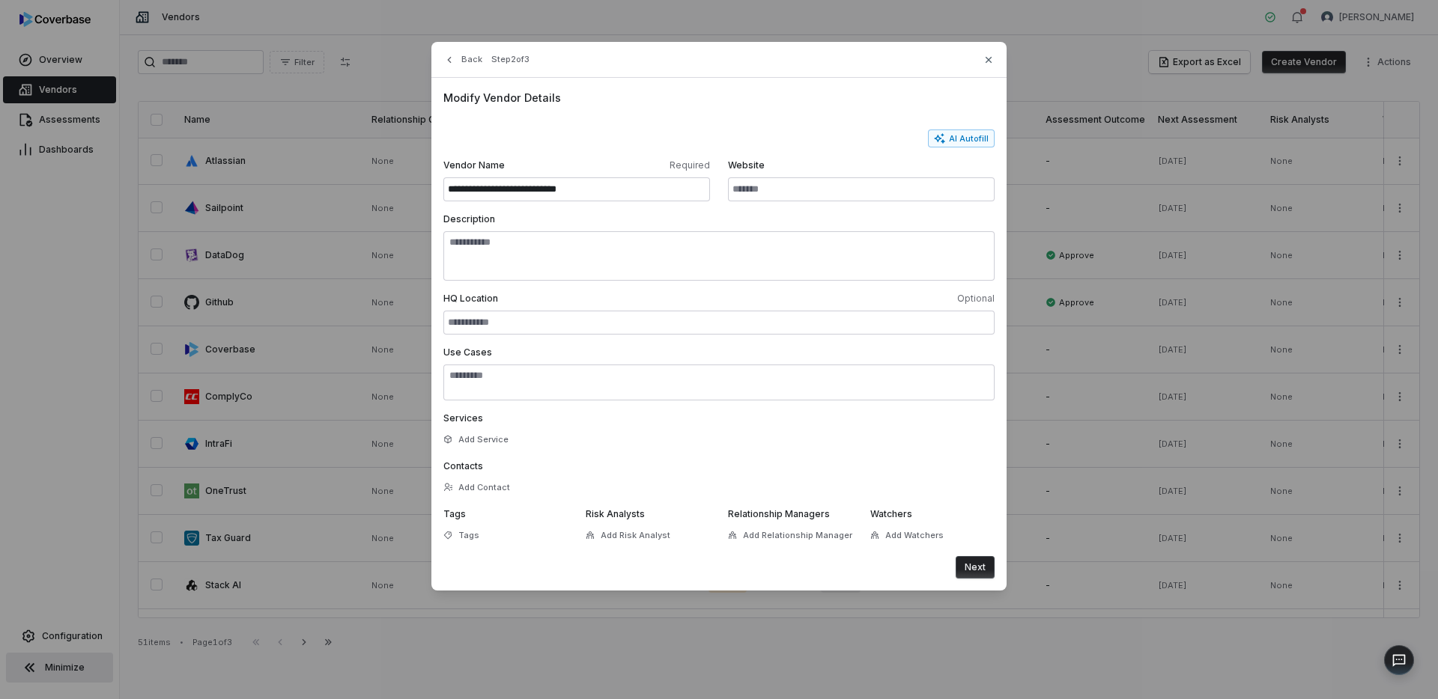
click at [978, 571] on button "Next" at bounding box center [975, 567] width 39 height 22
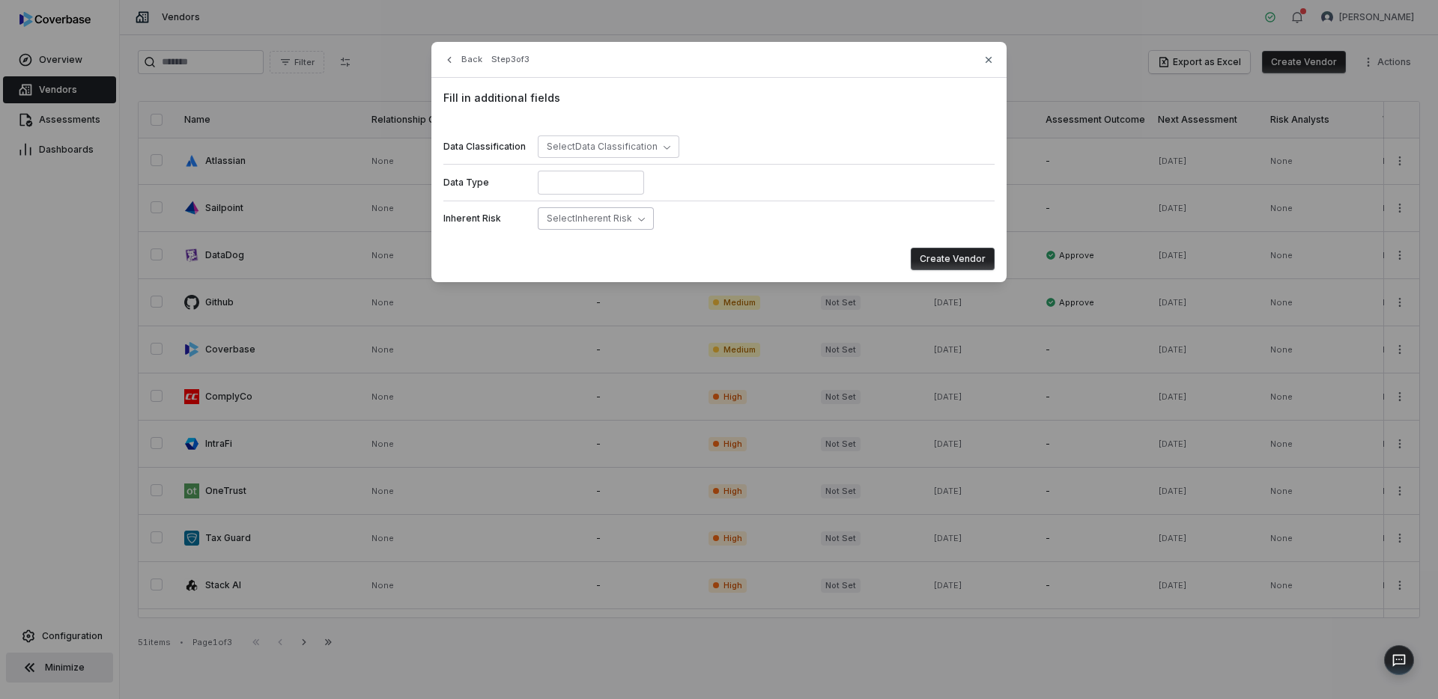
click at [638, 221] on icon "button" at bounding box center [641, 219] width 7 height 7
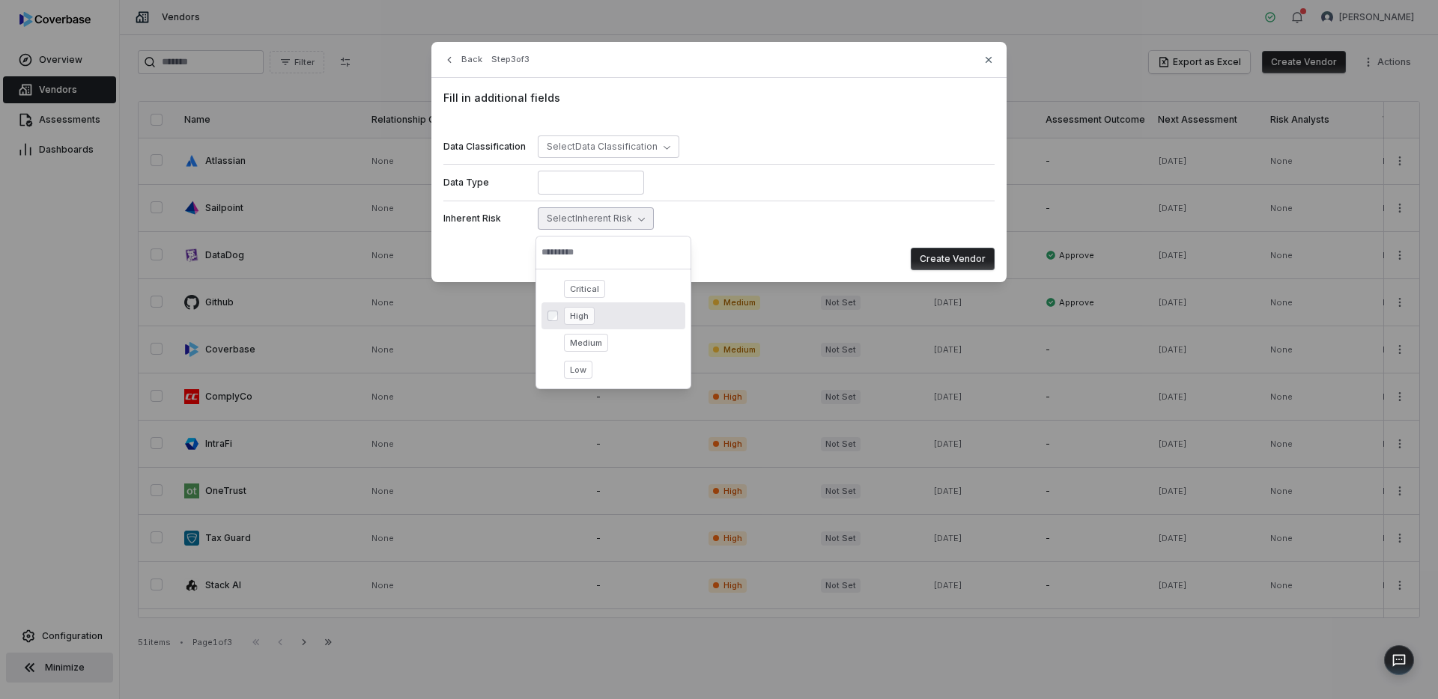
click at [575, 320] on span "High" at bounding box center [579, 316] width 31 height 18
click at [971, 261] on button "Create Vendor" at bounding box center [953, 259] width 84 height 22
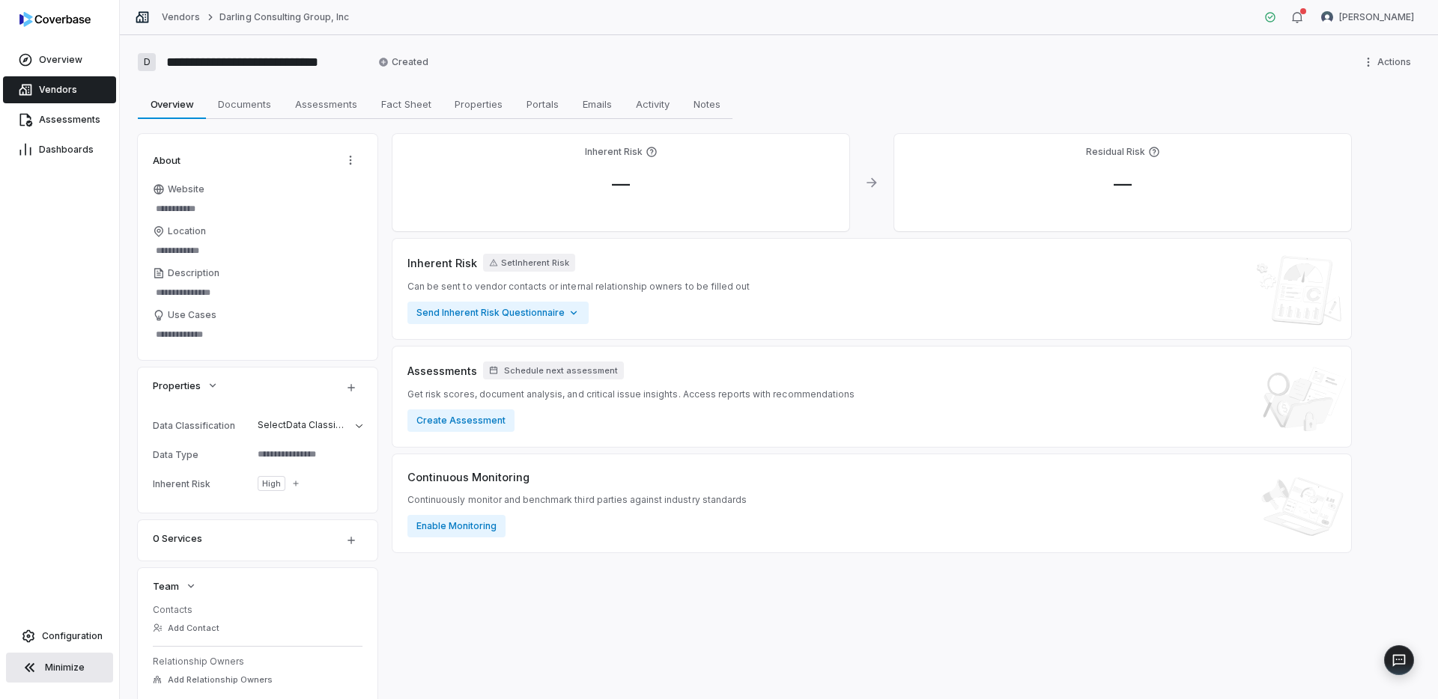
type textarea "*"
click at [96, 97] on link "Vendors" at bounding box center [59, 89] width 113 height 27
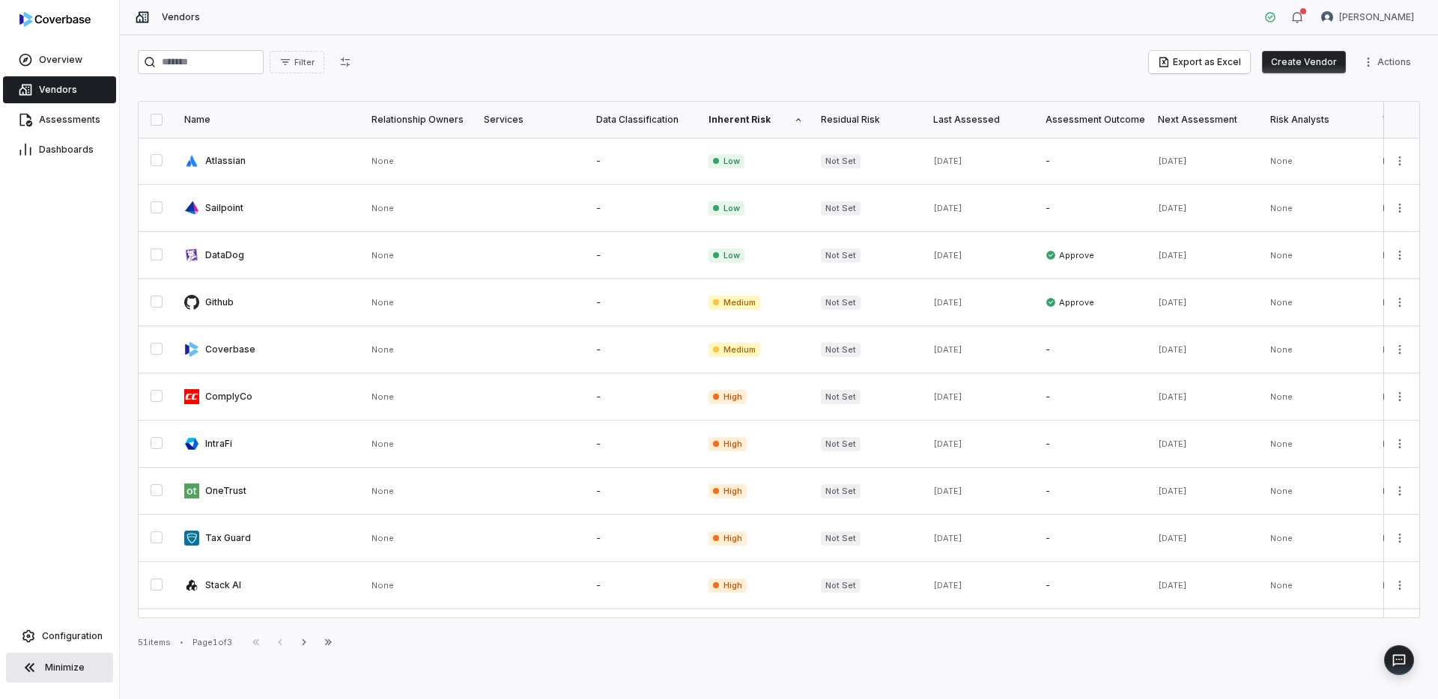
click at [1337, 56] on button "Create Vendor" at bounding box center [1304, 62] width 84 height 22
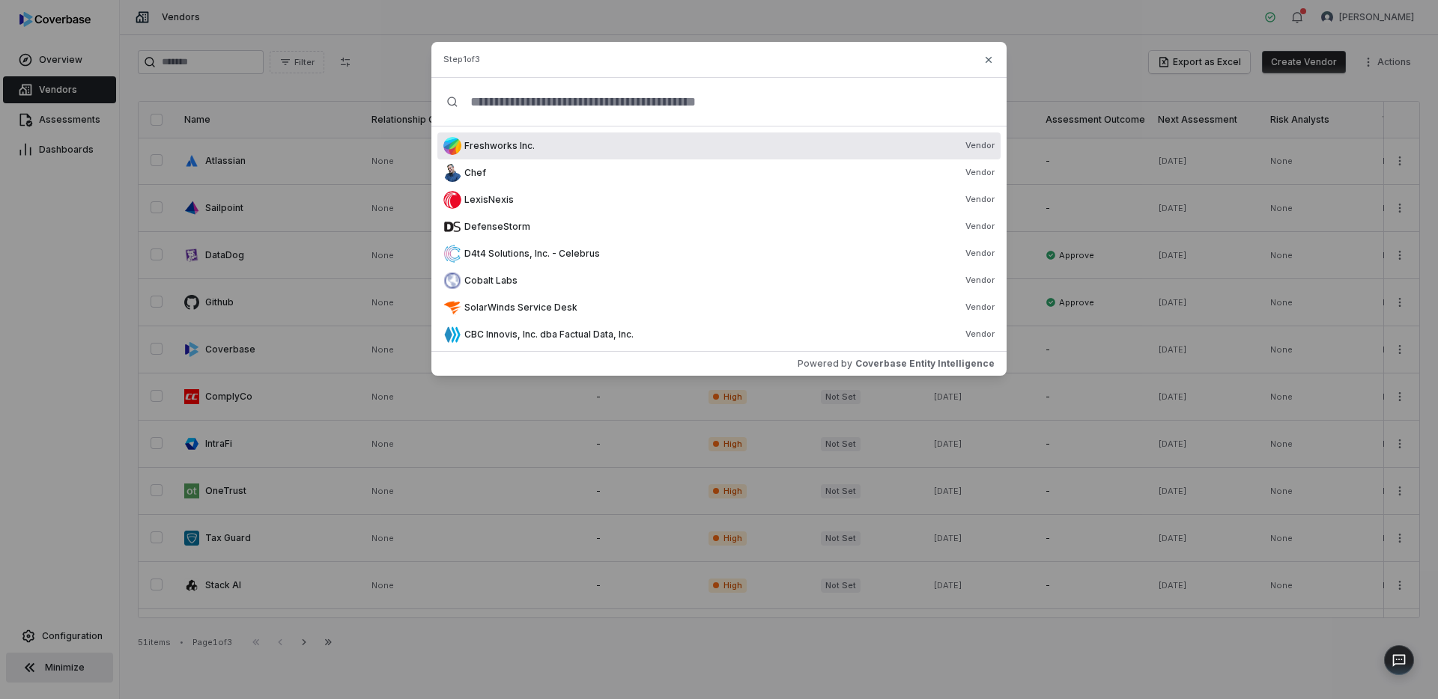
click at [675, 99] on input "text" at bounding box center [724, 102] width 533 height 48
type input "*"
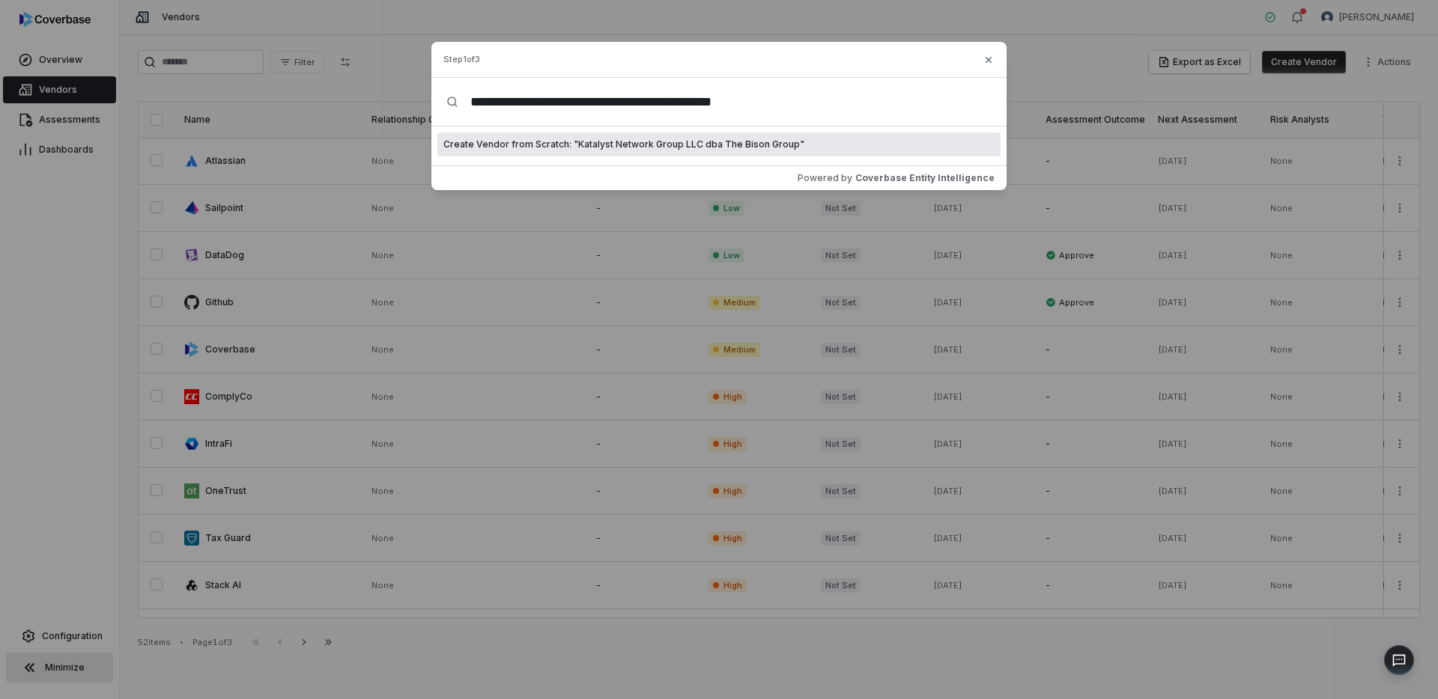
type input "**********"
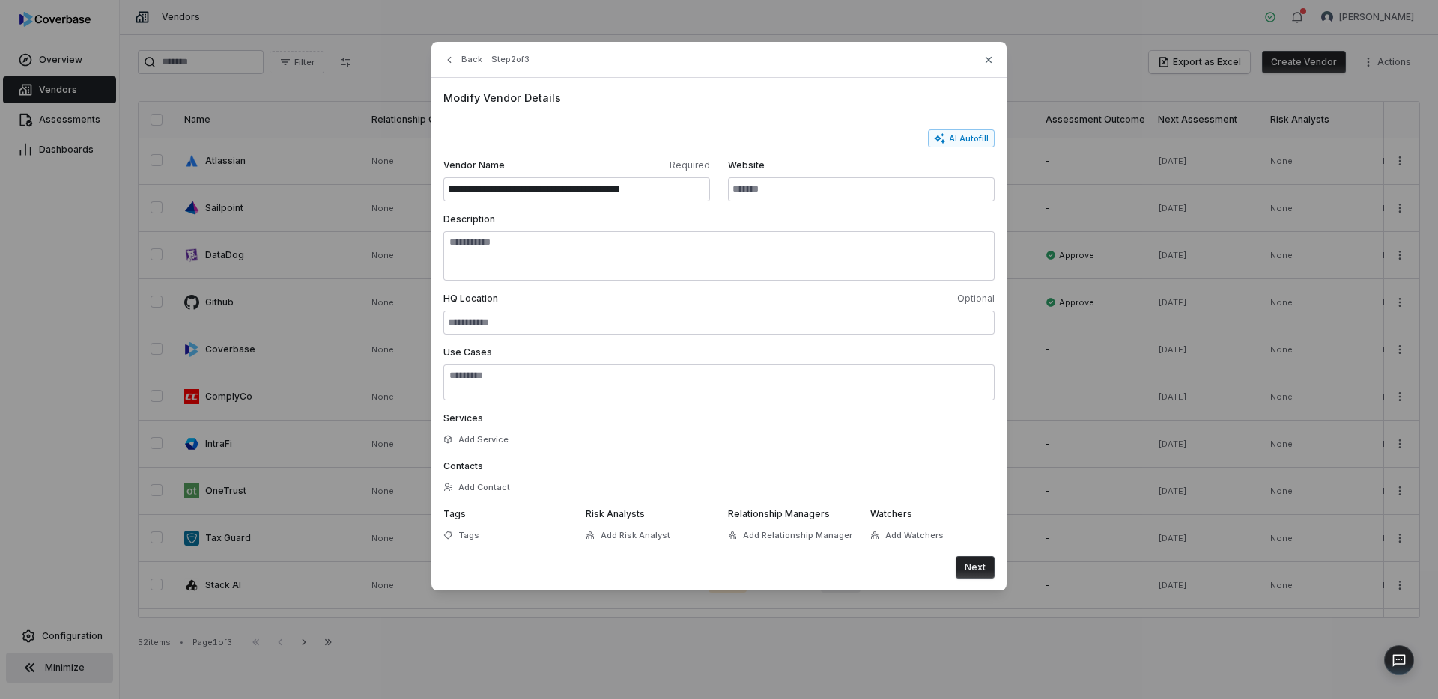
click at [983, 569] on button "Next" at bounding box center [975, 567] width 39 height 22
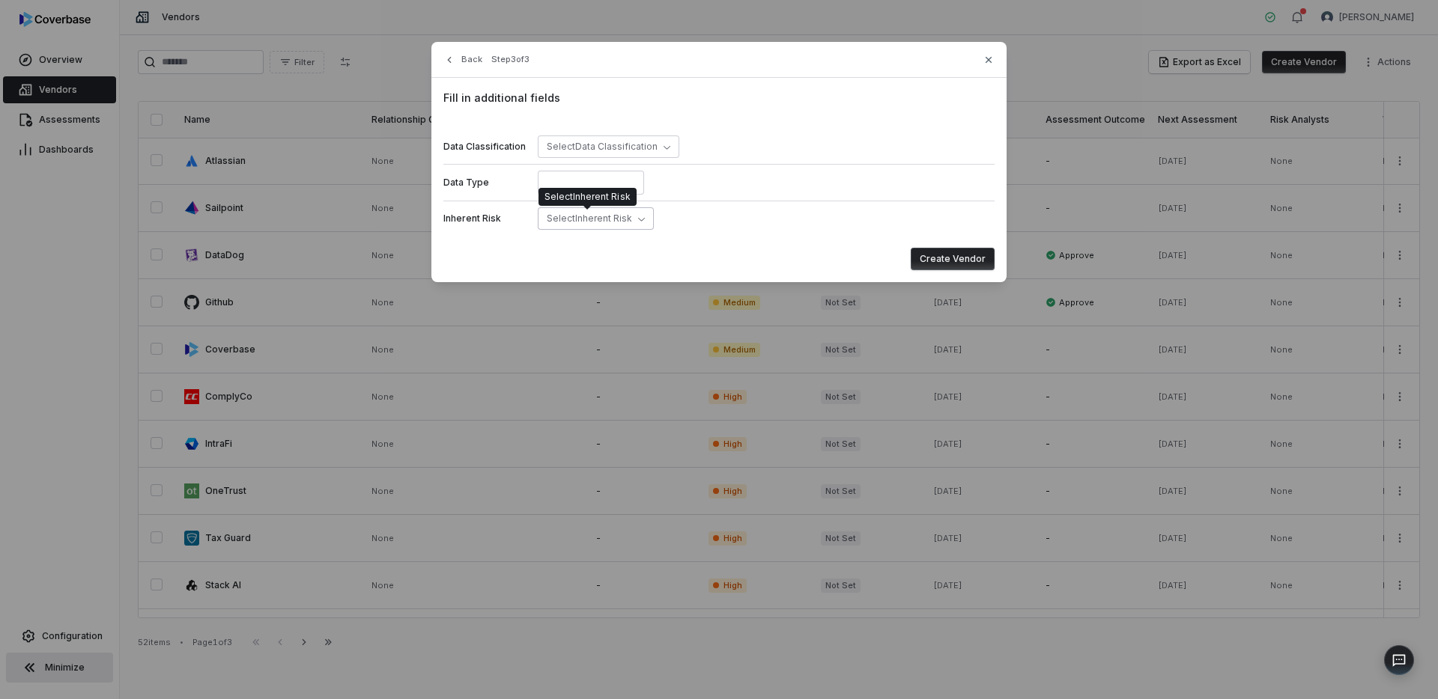
click at [623, 224] on span "Select Inherent Risk" at bounding box center [589, 219] width 85 height 12
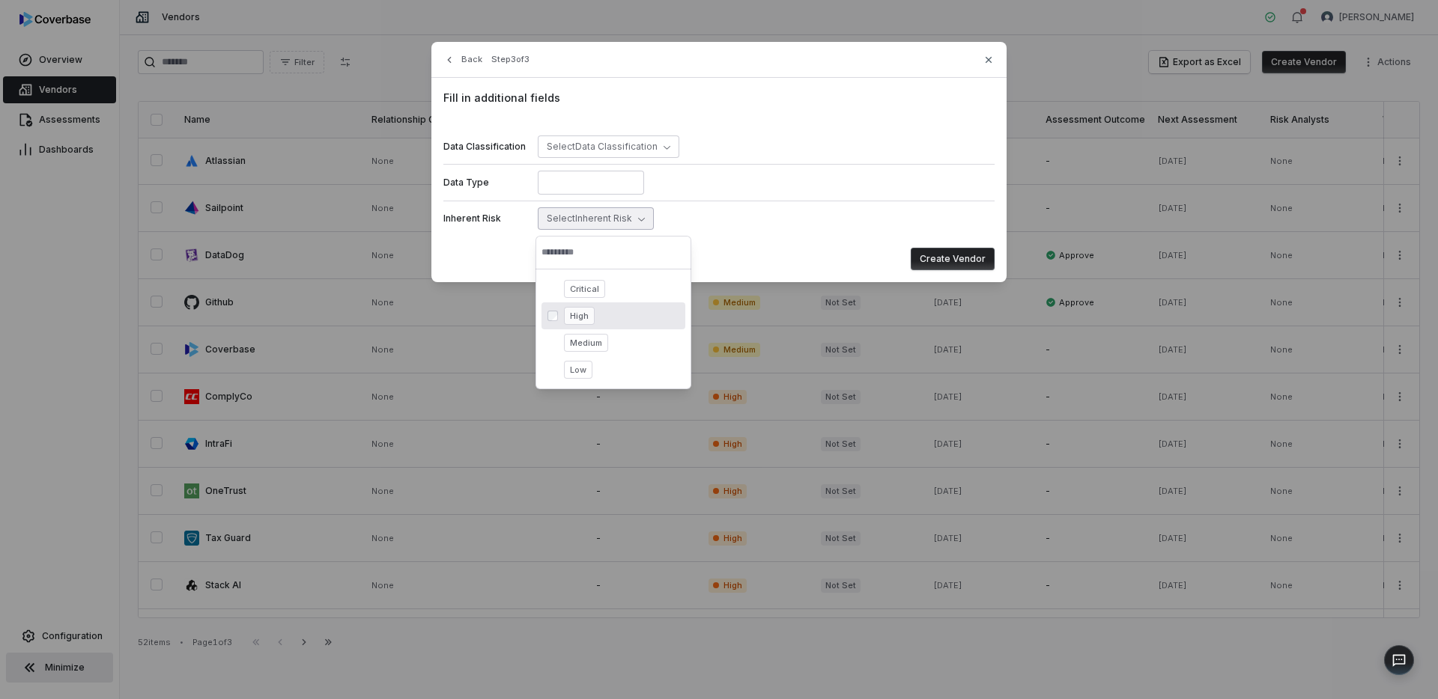
click at [606, 313] on div "High" at bounding box center [621, 316] width 115 height 18
click at [958, 261] on button "Create Vendor" at bounding box center [953, 259] width 84 height 22
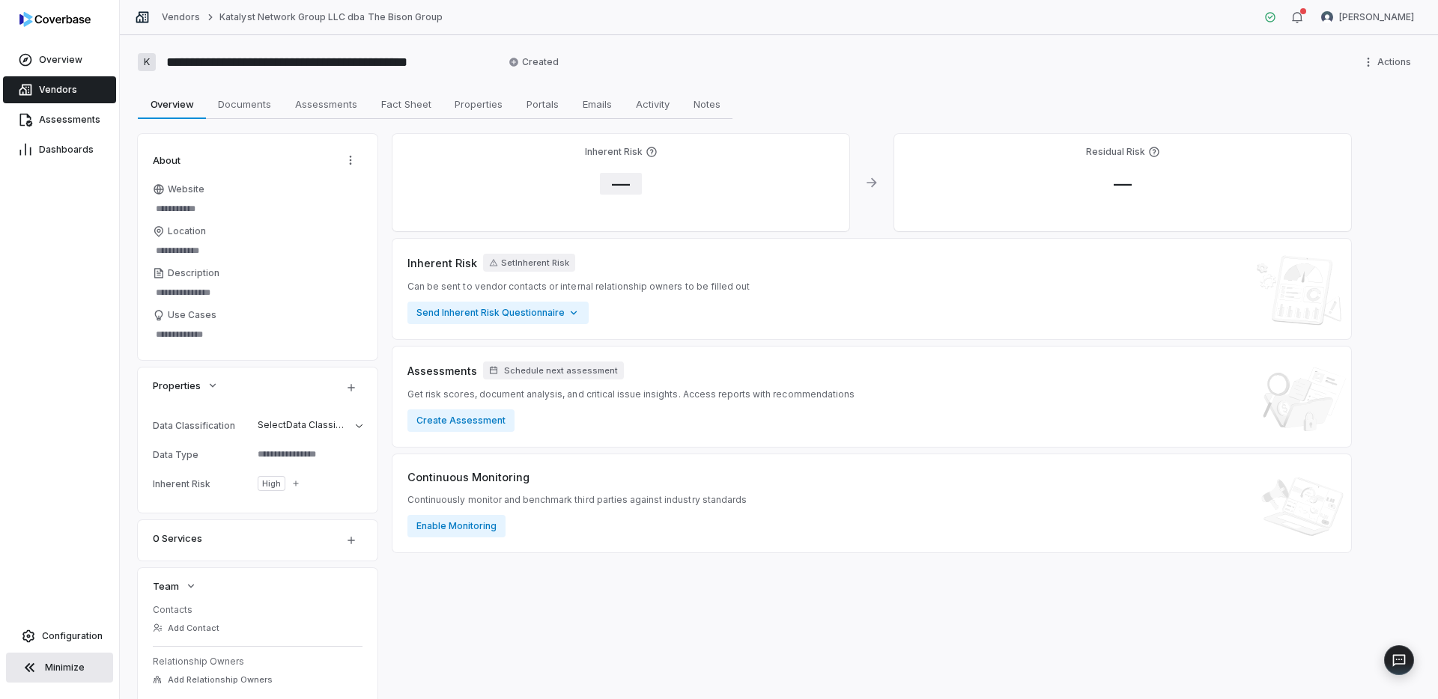
click at [637, 183] on span "—" at bounding box center [621, 184] width 42 height 22
click at [653, 275] on body "**********" at bounding box center [719, 349] width 1438 height 699
click at [821, 355] on button "Save" at bounding box center [811, 356] width 33 height 18
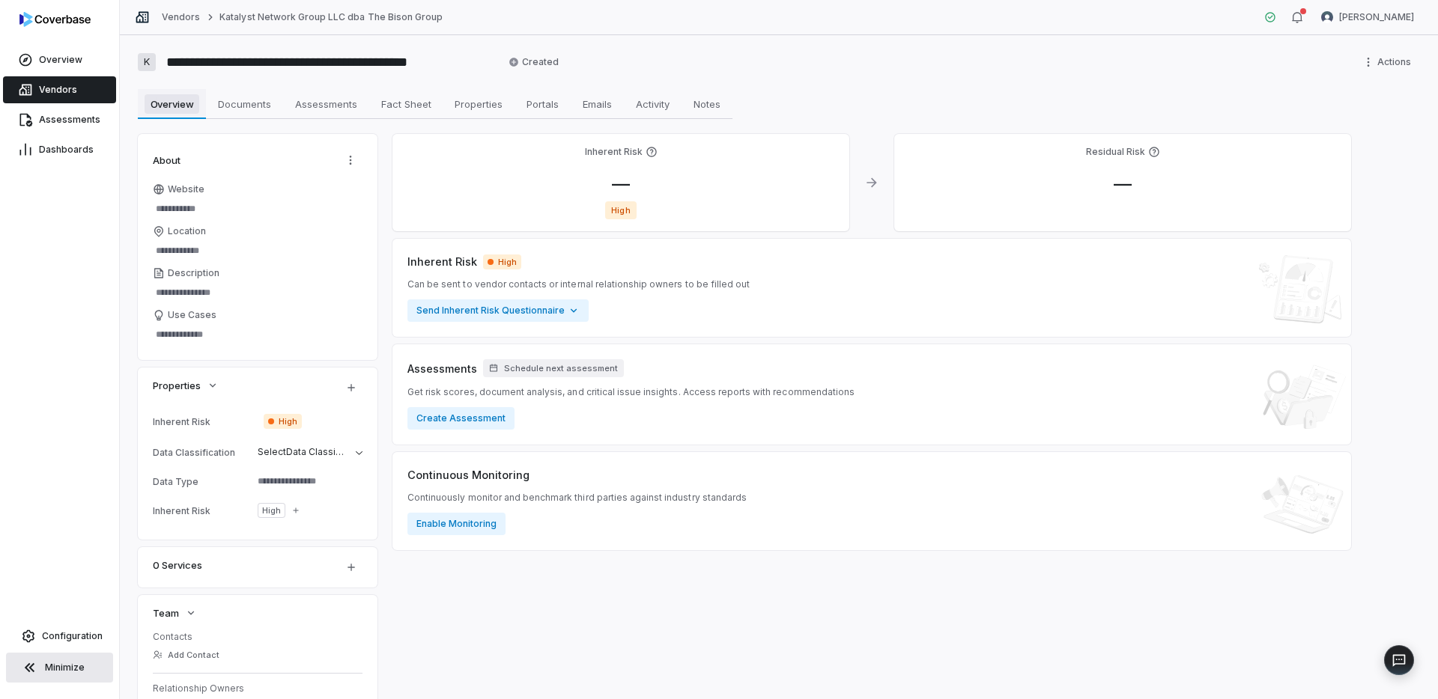
click at [186, 102] on span "Overview" at bounding box center [172, 103] width 55 height 19
type textarea "*"
click at [76, 91] on link "Vendors" at bounding box center [59, 89] width 113 height 27
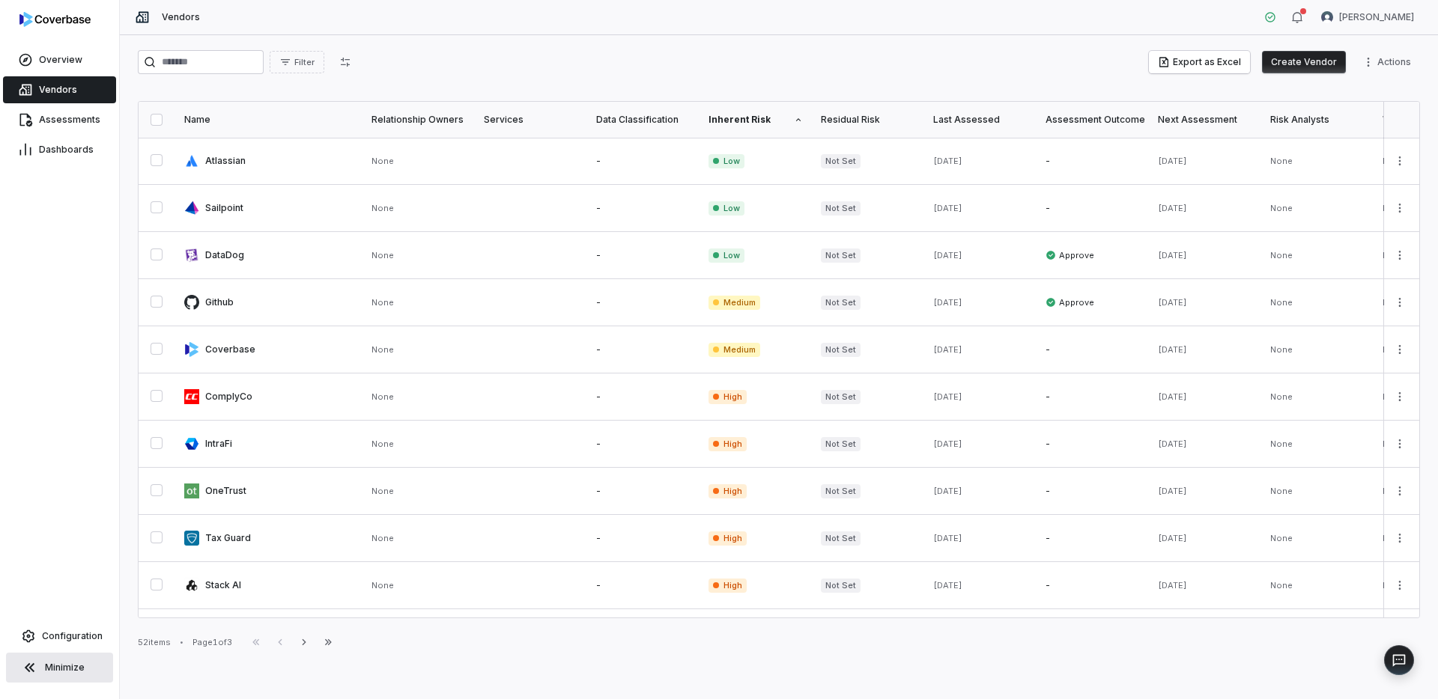
click at [1321, 67] on button "Create Vendor" at bounding box center [1304, 62] width 84 height 22
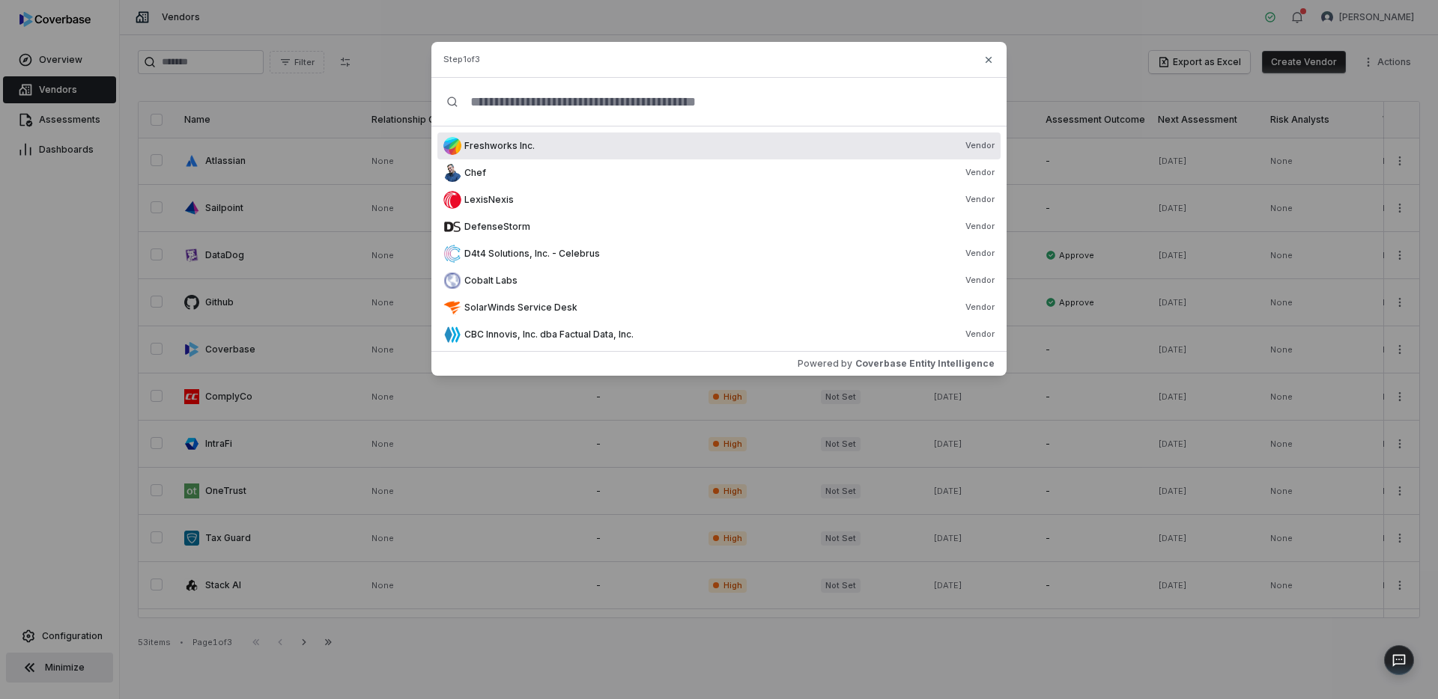
click at [663, 112] on input "text" at bounding box center [724, 102] width 533 height 48
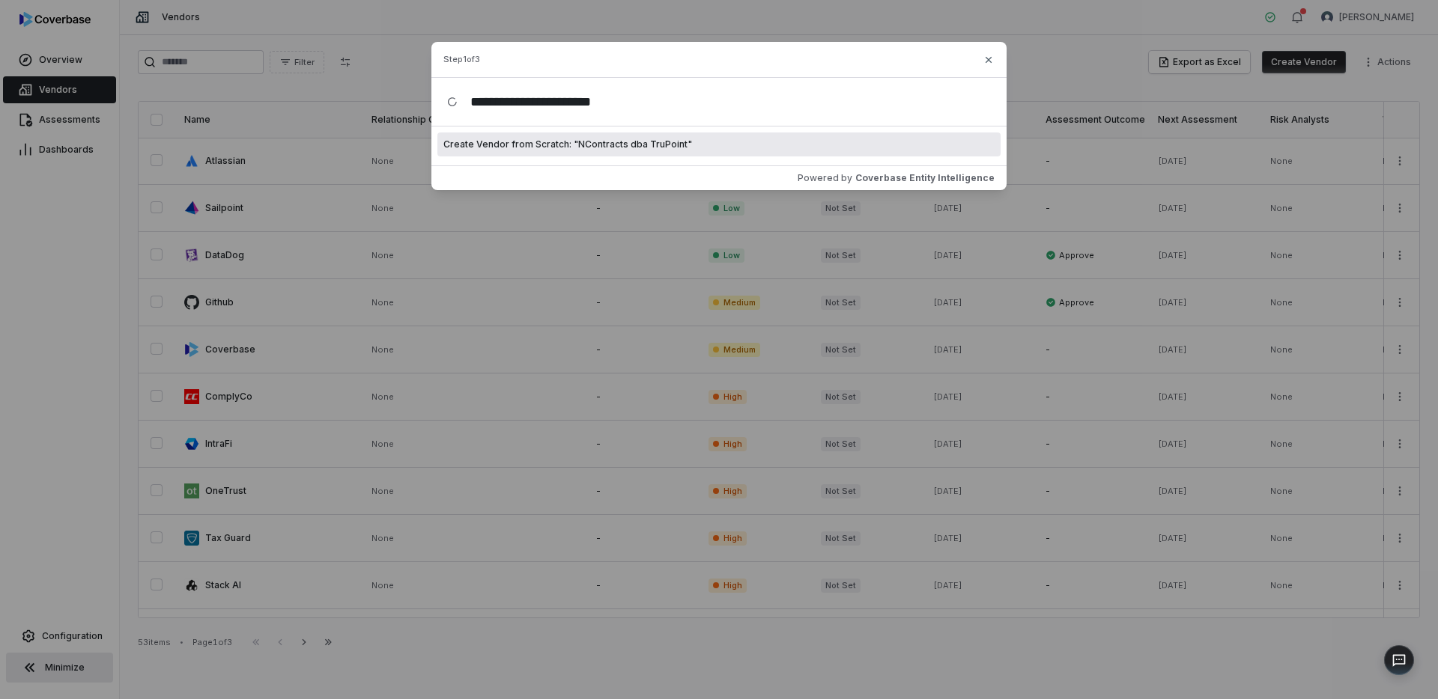
type input "**********"
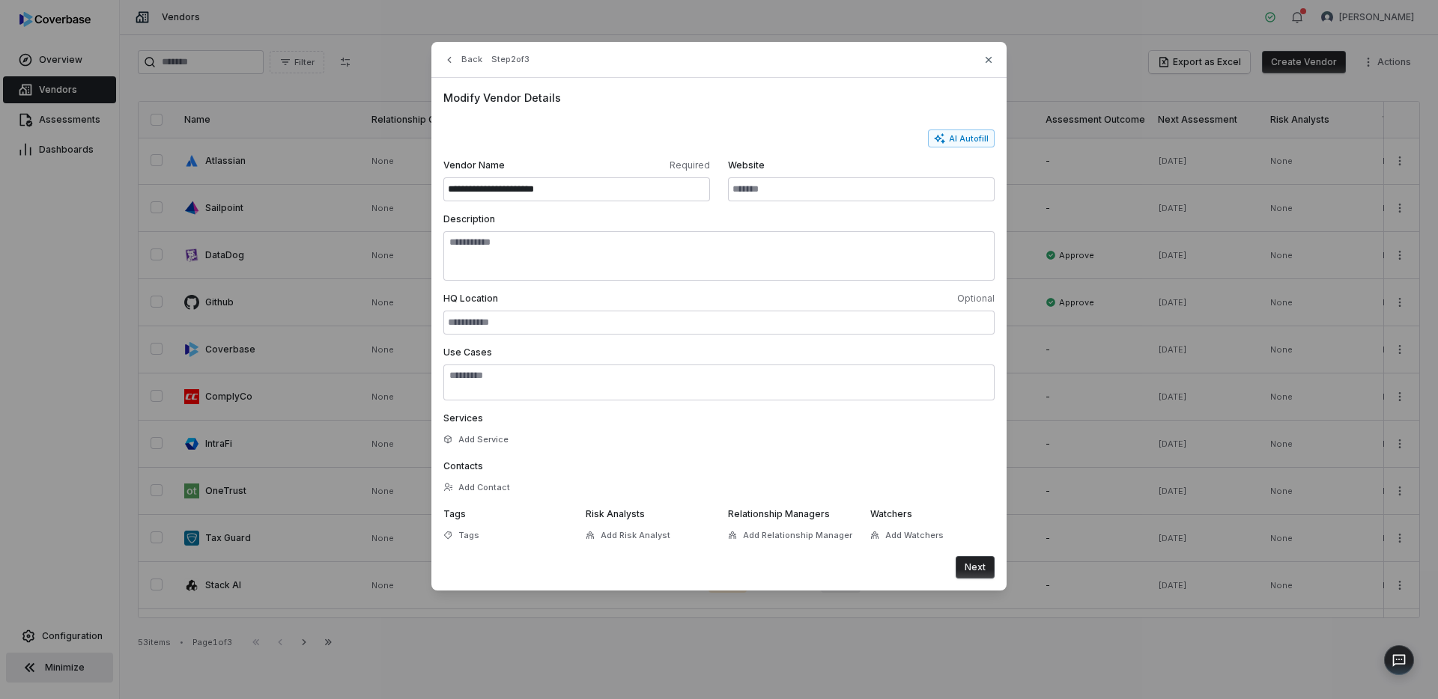
click at [977, 569] on button "Next" at bounding box center [975, 567] width 39 height 22
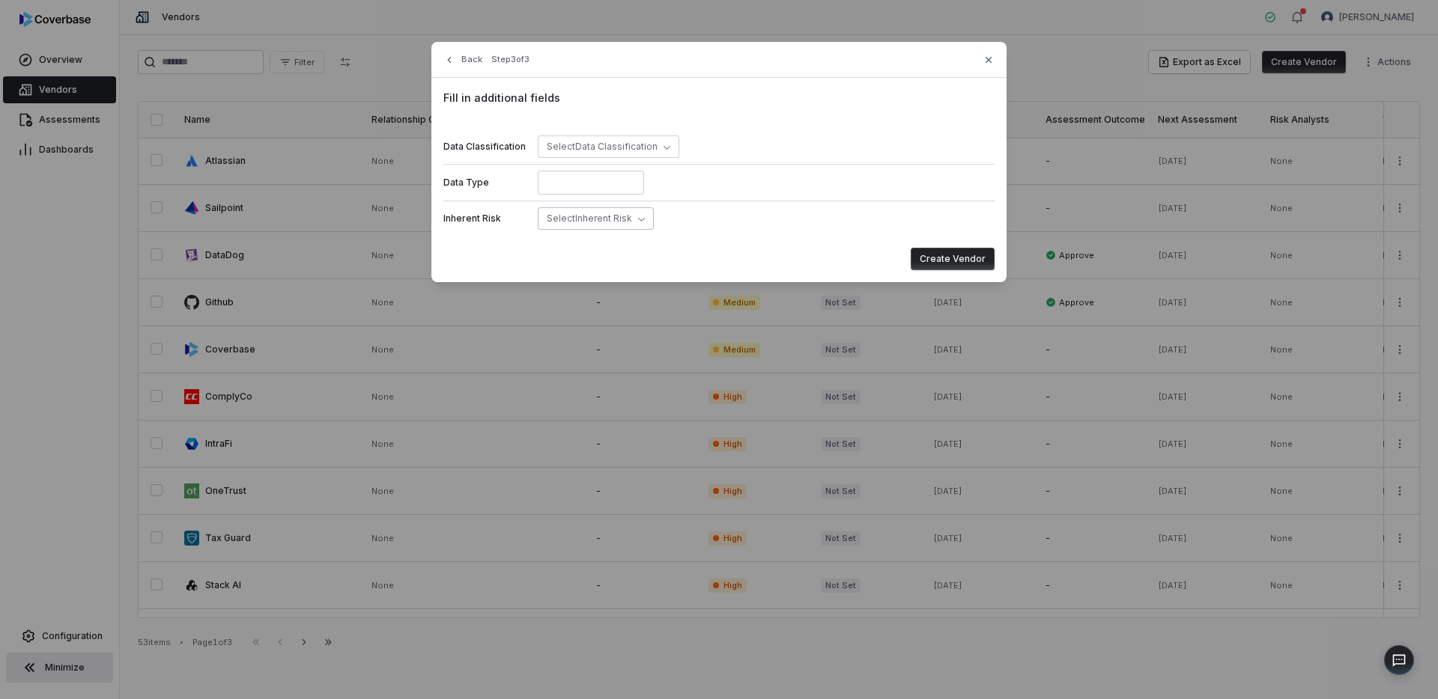
click at [628, 225] on button "Select Inherent Risk" at bounding box center [596, 218] width 116 height 22
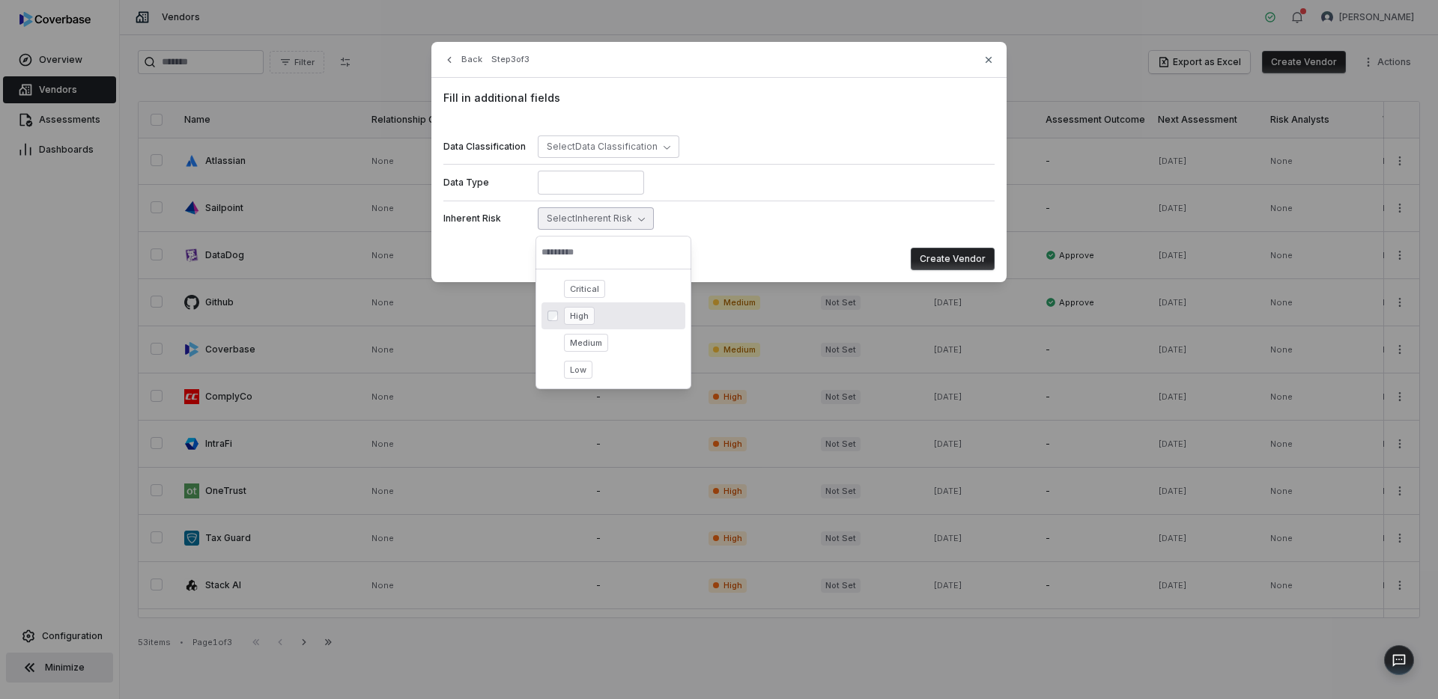
click at [598, 312] on div "High" at bounding box center [621, 316] width 115 height 18
click at [959, 259] on button "Create Vendor" at bounding box center [953, 259] width 84 height 22
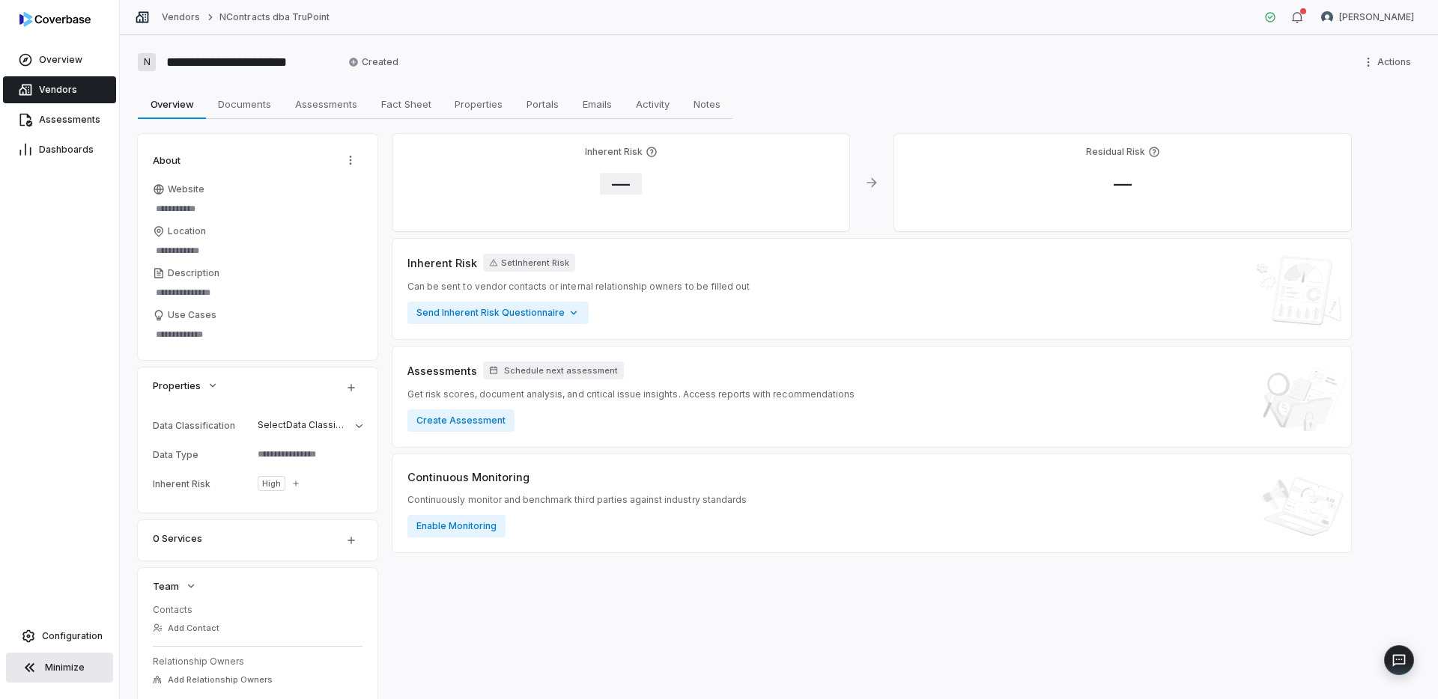
click at [612, 177] on span "—" at bounding box center [621, 184] width 42 height 22
click at [648, 276] on body "**********" at bounding box center [719, 349] width 1438 height 699
click at [828, 356] on div "Edit Inherent Risk Update the inherent risk score and level Risk Level Critical…" at bounding box center [720, 289] width 240 height 176
click at [818, 356] on button "Save" at bounding box center [811, 356] width 33 height 18
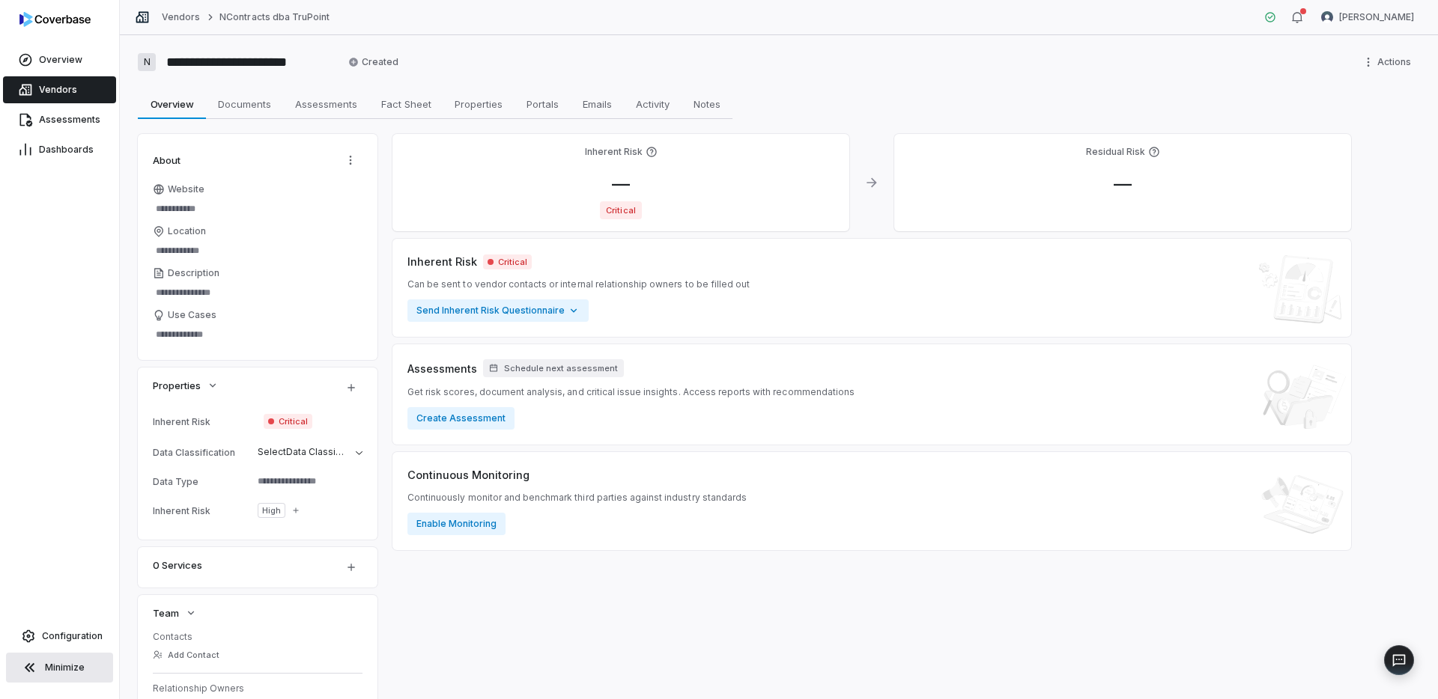
type textarea "*"
click at [71, 92] on span "Vendors" at bounding box center [58, 90] width 38 height 12
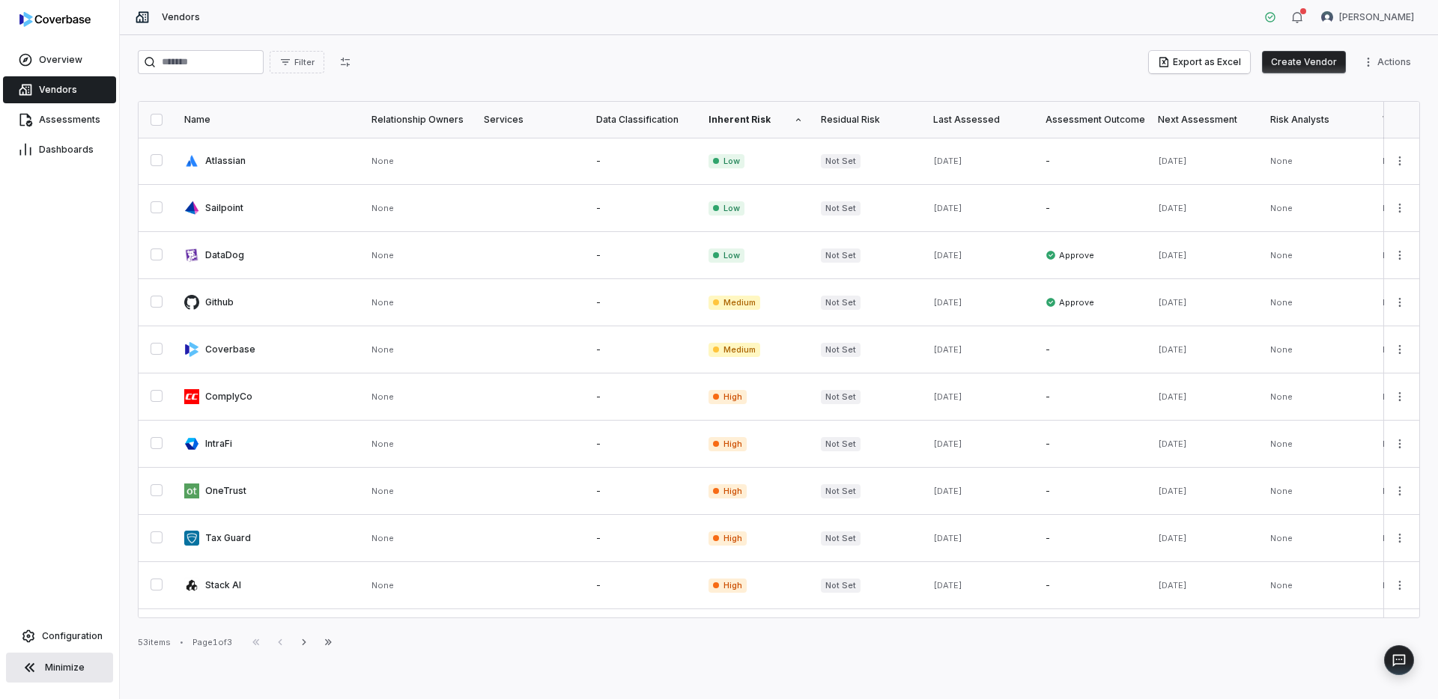
click at [1307, 68] on button "Create Vendor" at bounding box center [1304, 62] width 84 height 22
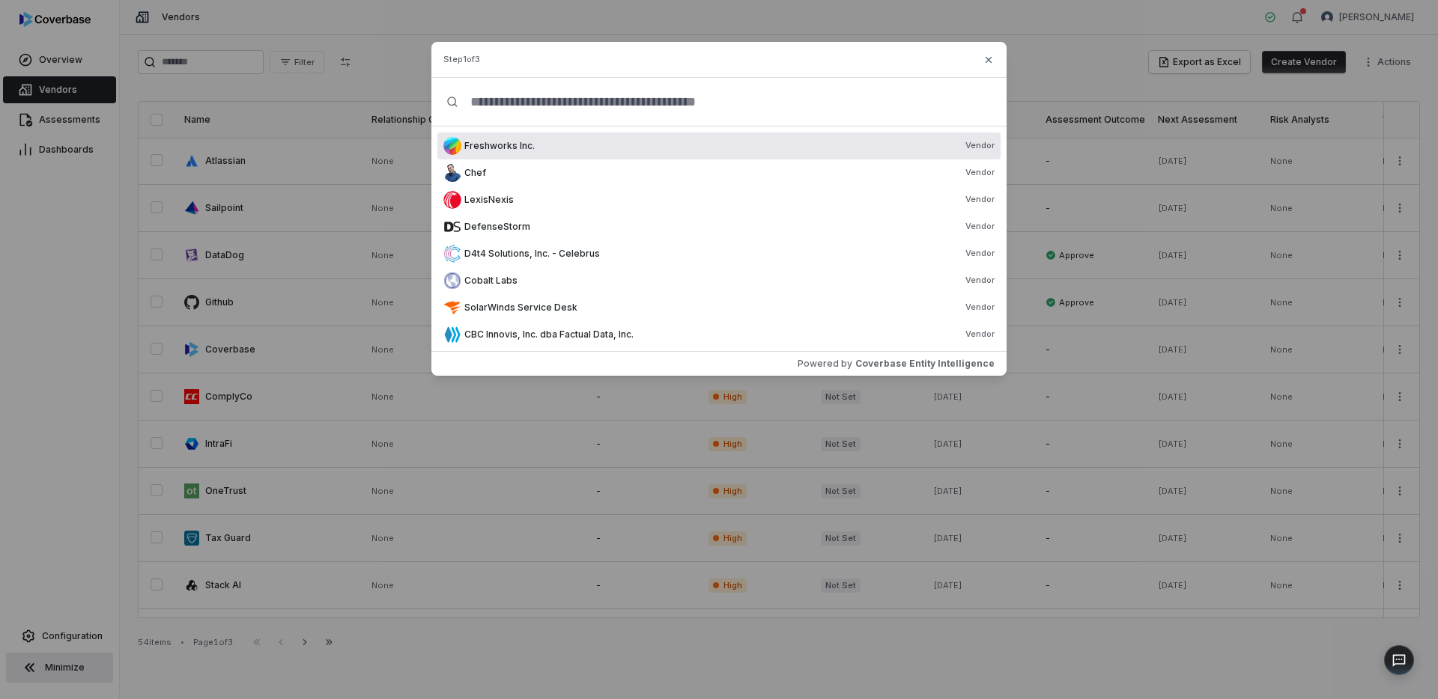
click at [571, 97] on input "text" at bounding box center [724, 102] width 533 height 48
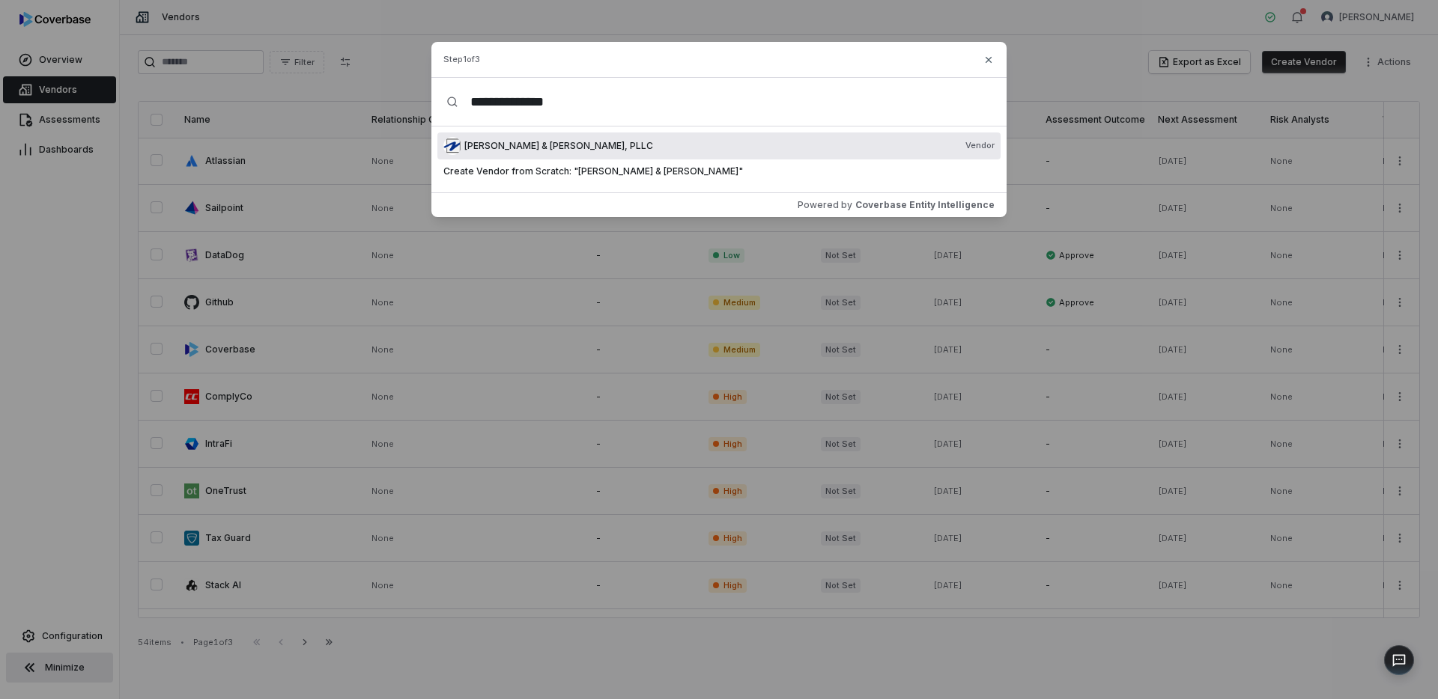
type input "**********"
click at [529, 145] on span "[PERSON_NAME] & [PERSON_NAME], PLLC" at bounding box center [558, 146] width 189 height 12
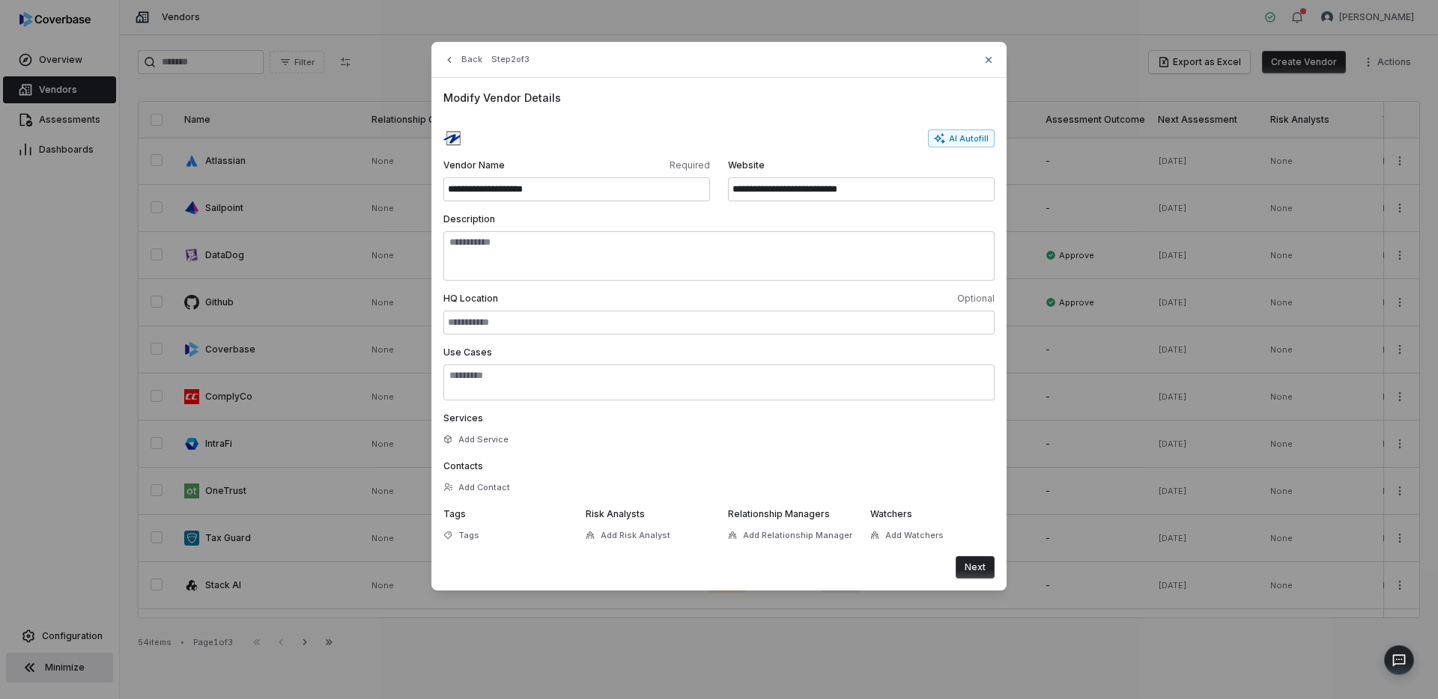
click at [973, 562] on button "Next" at bounding box center [975, 567] width 39 height 22
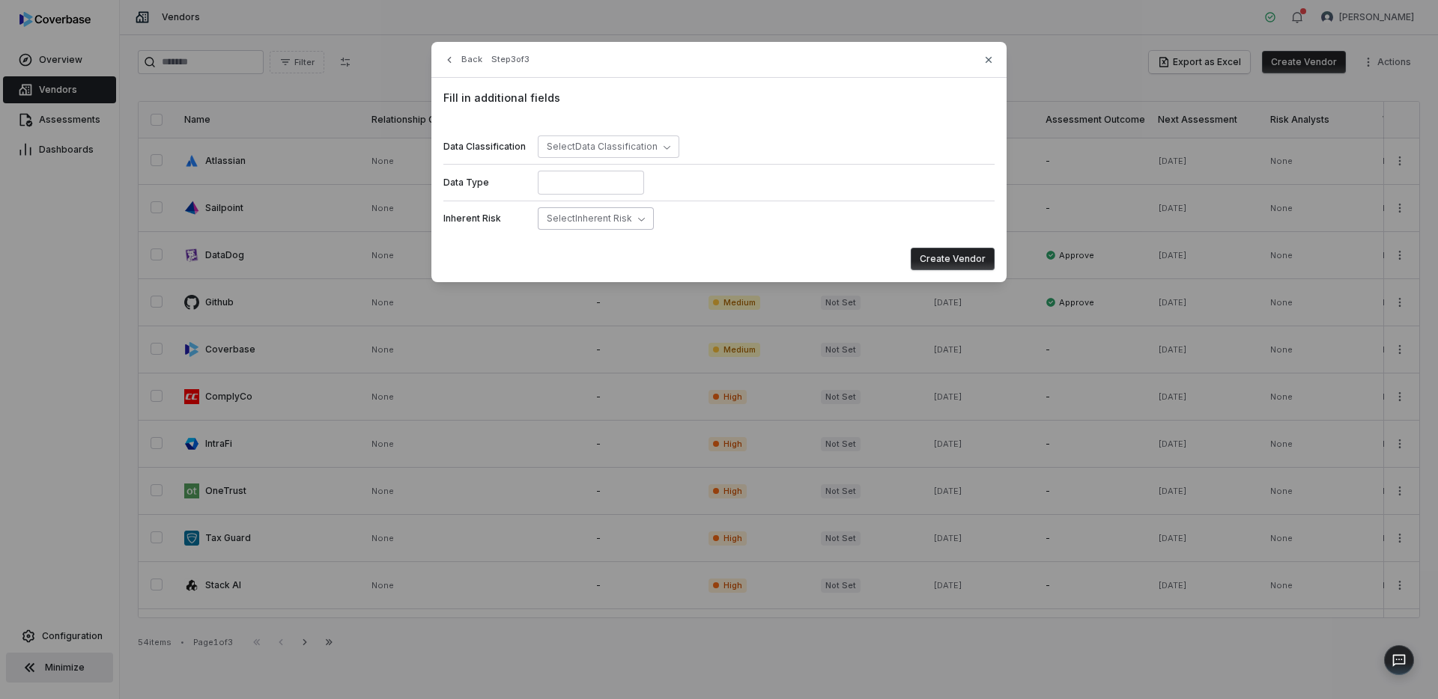
click at [607, 219] on span "Select Inherent Risk" at bounding box center [589, 218] width 85 height 11
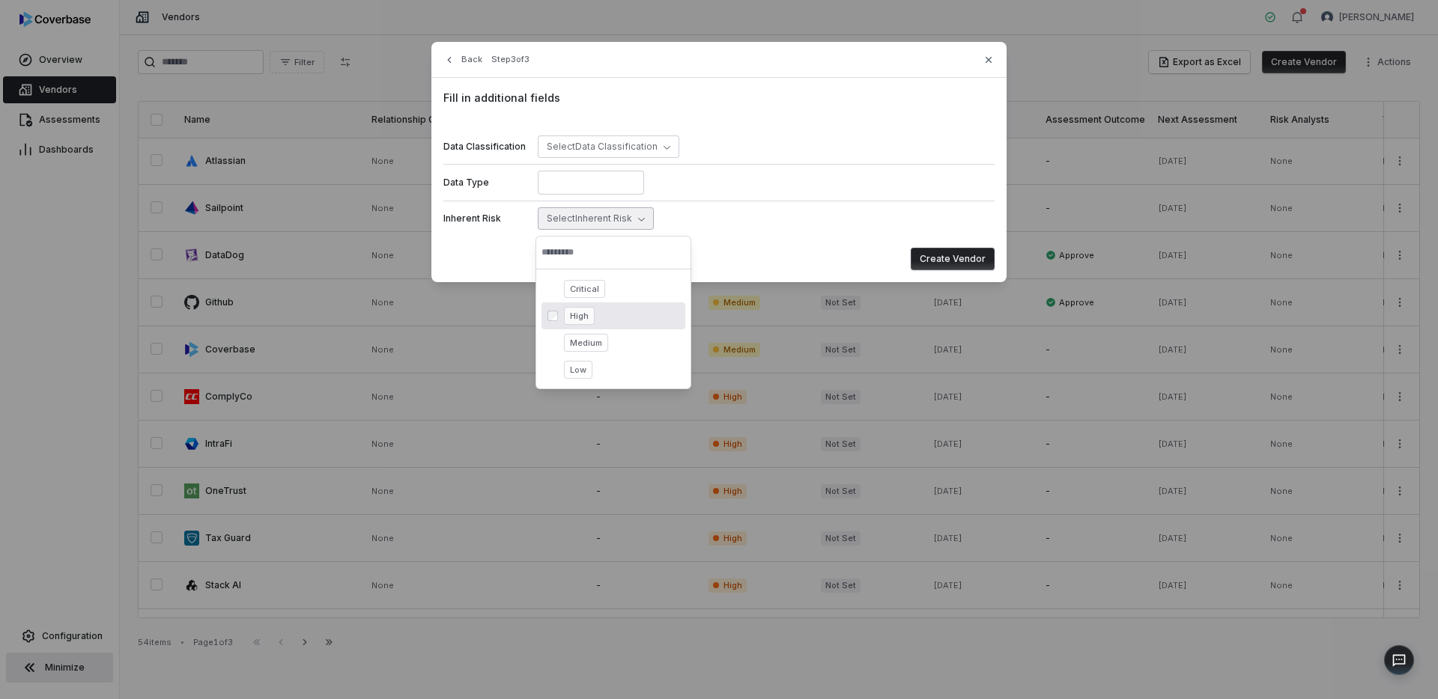
click at [595, 315] on div "High" at bounding box center [621, 316] width 115 height 18
click at [962, 260] on button "Create Vendor" at bounding box center [953, 259] width 84 height 22
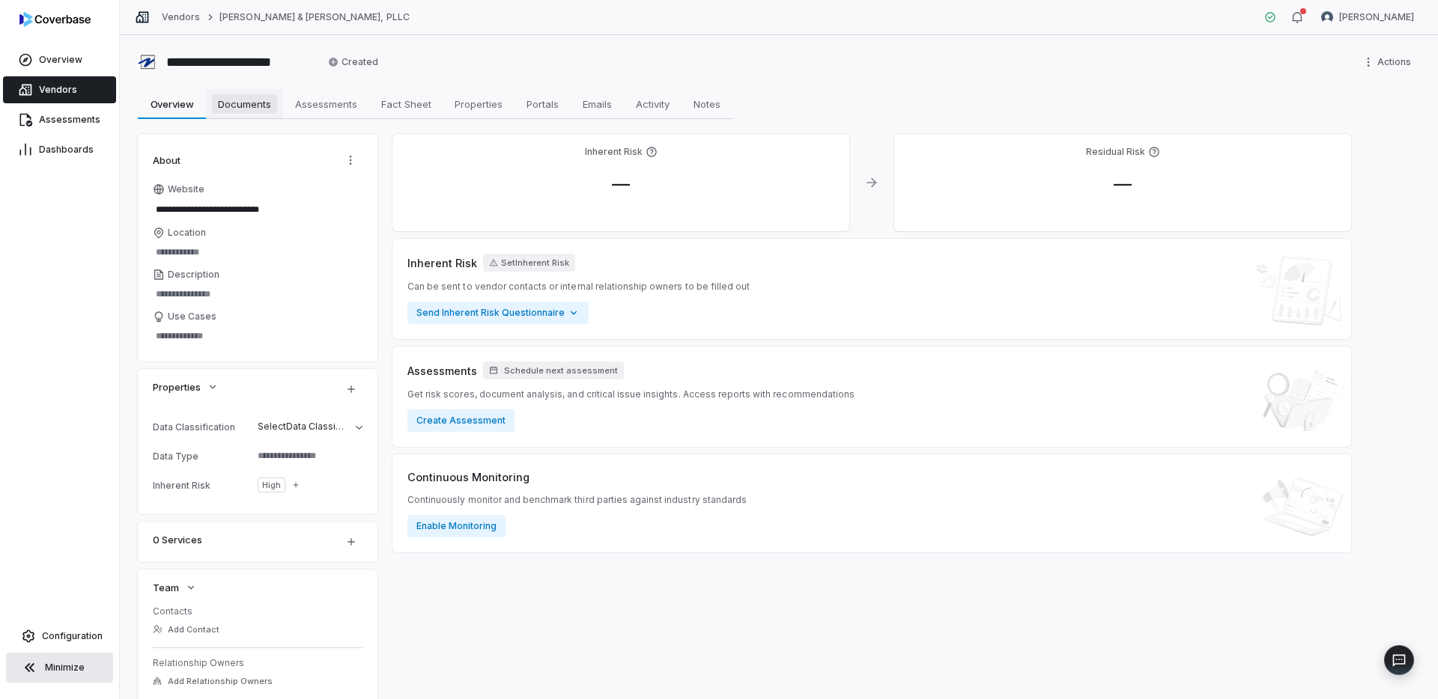
click at [265, 105] on span "Documents" at bounding box center [244, 103] width 65 height 19
type textarea "*"
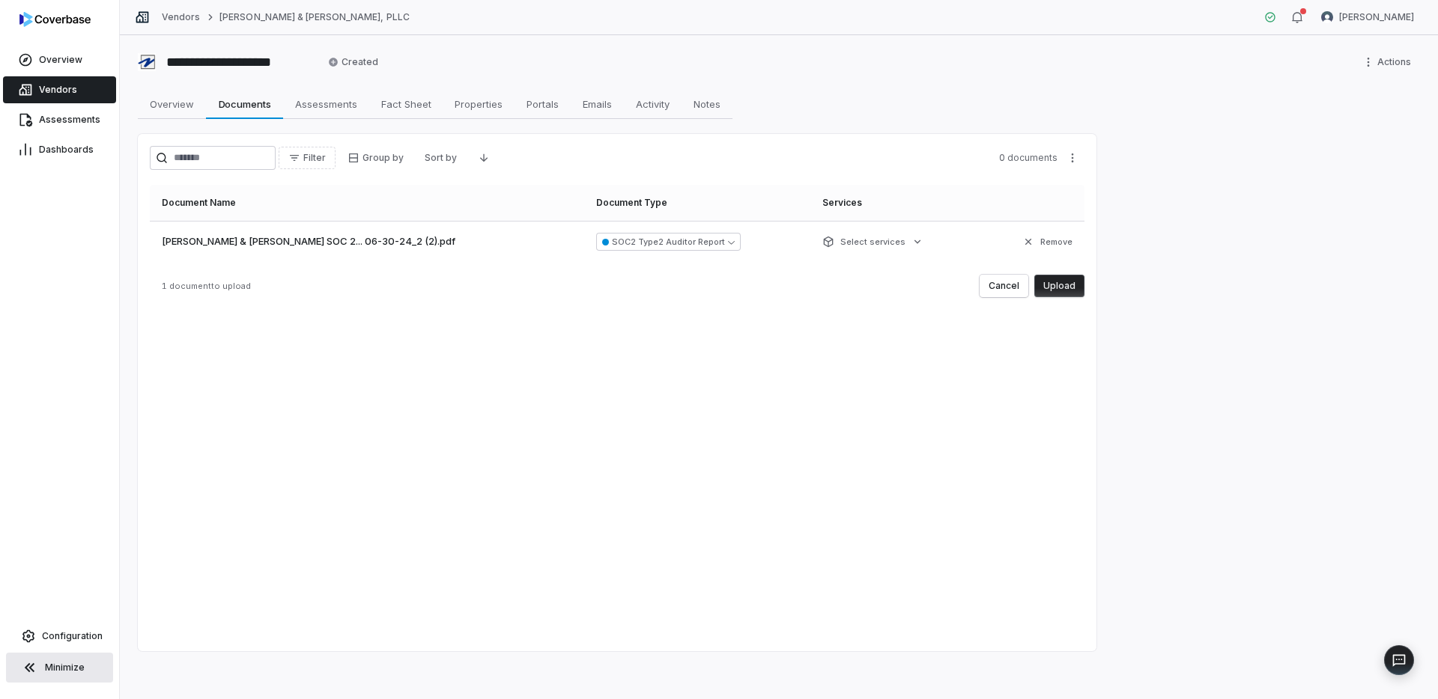
click at [1063, 283] on button "Upload" at bounding box center [1059, 286] width 50 height 22
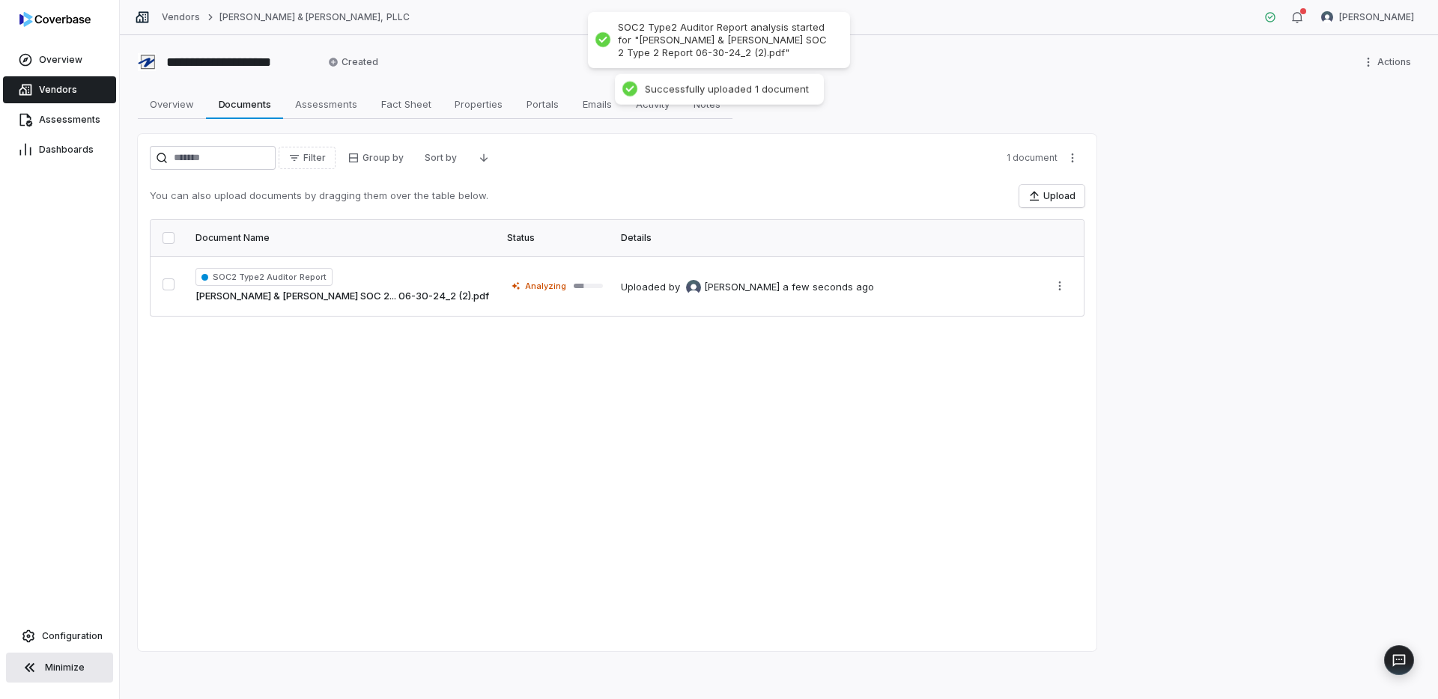
click at [78, 85] on link "Vendors" at bounding box center [59, 89] width 113 height 27
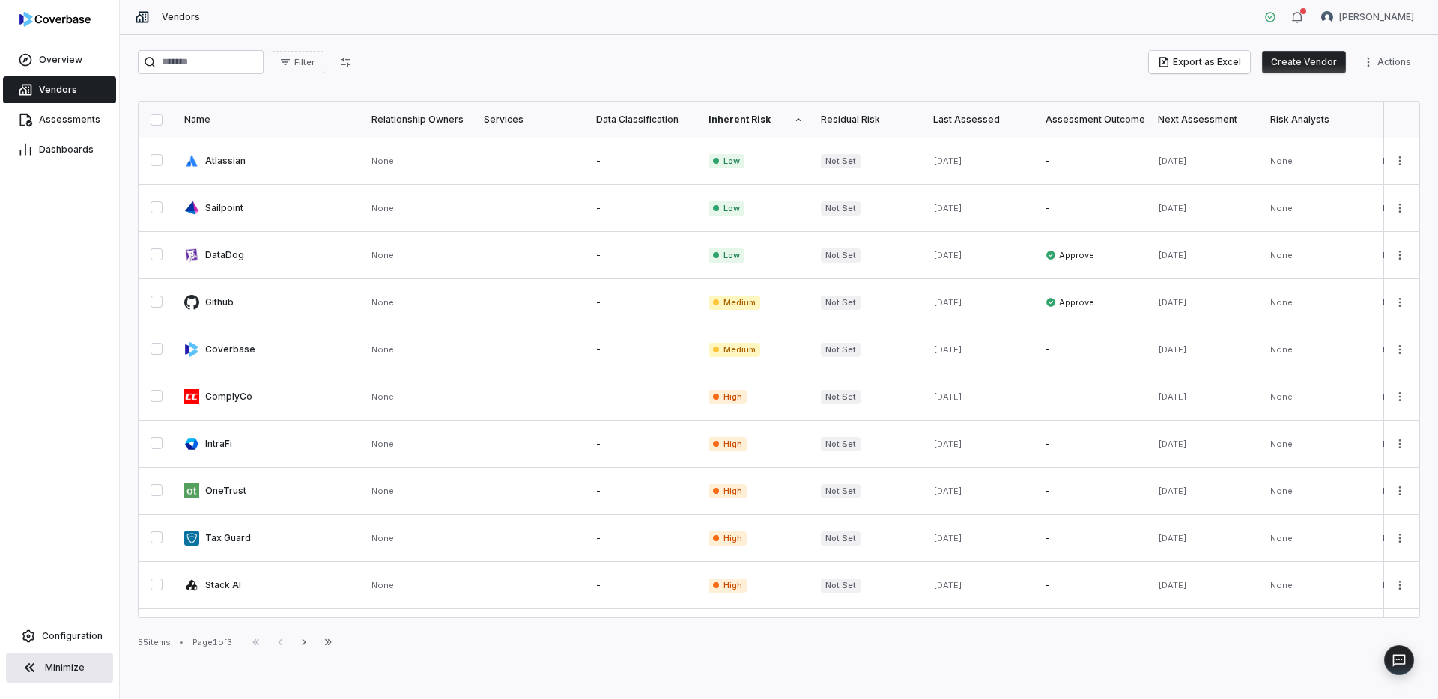
click at [1332, 68] on button "Create Vendor" at bounding box center [1304, 62] width 84 height 22
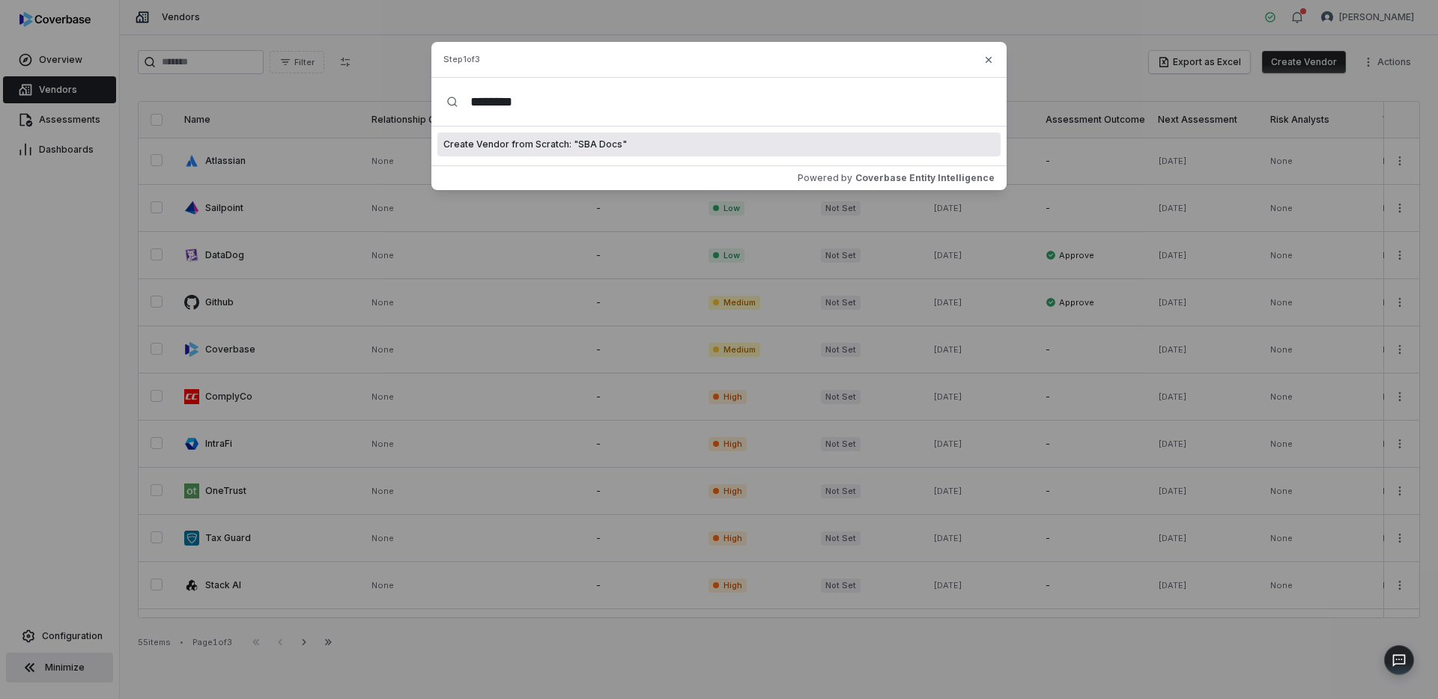
type input "********"
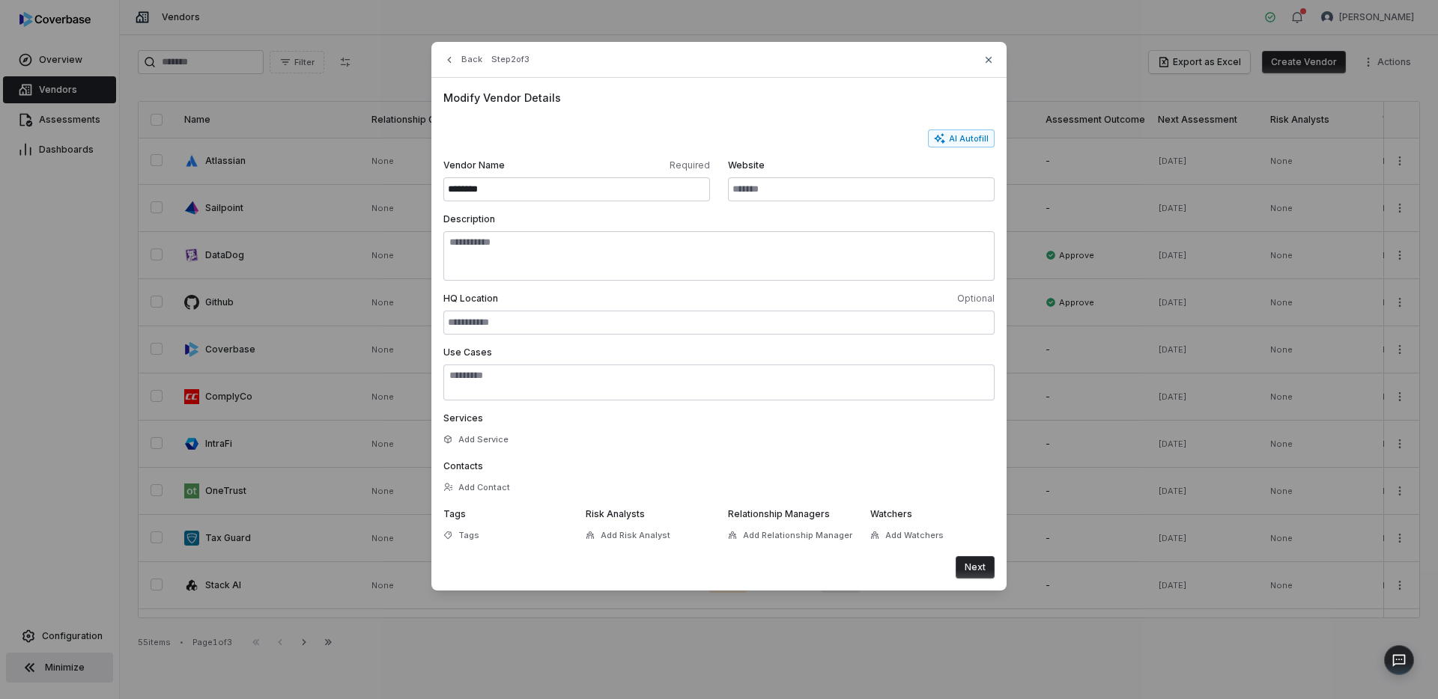
click at [983, 572] on button "Next" at bounding box center [975, 567] width 39 height 22
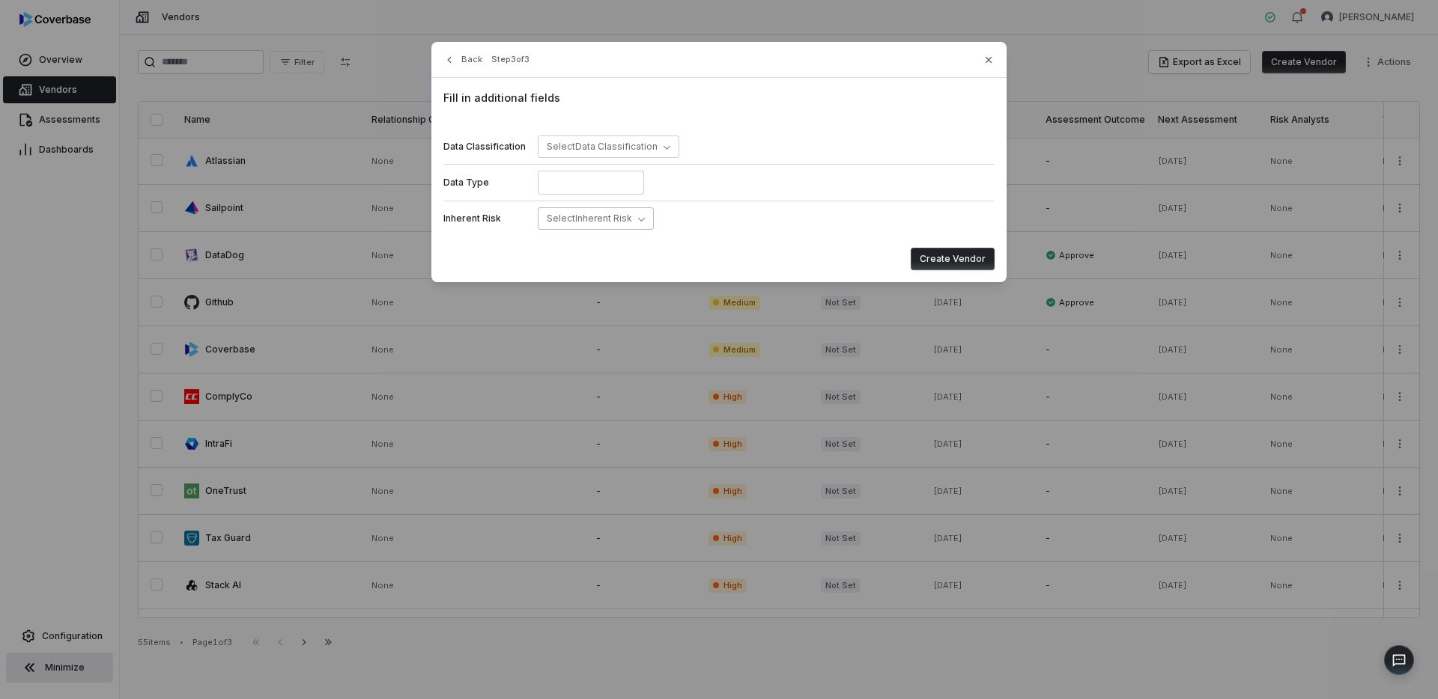
click at [619, 224] on span "Select Inherent Risk" at bounding box center [589, 219] width 85 height 12
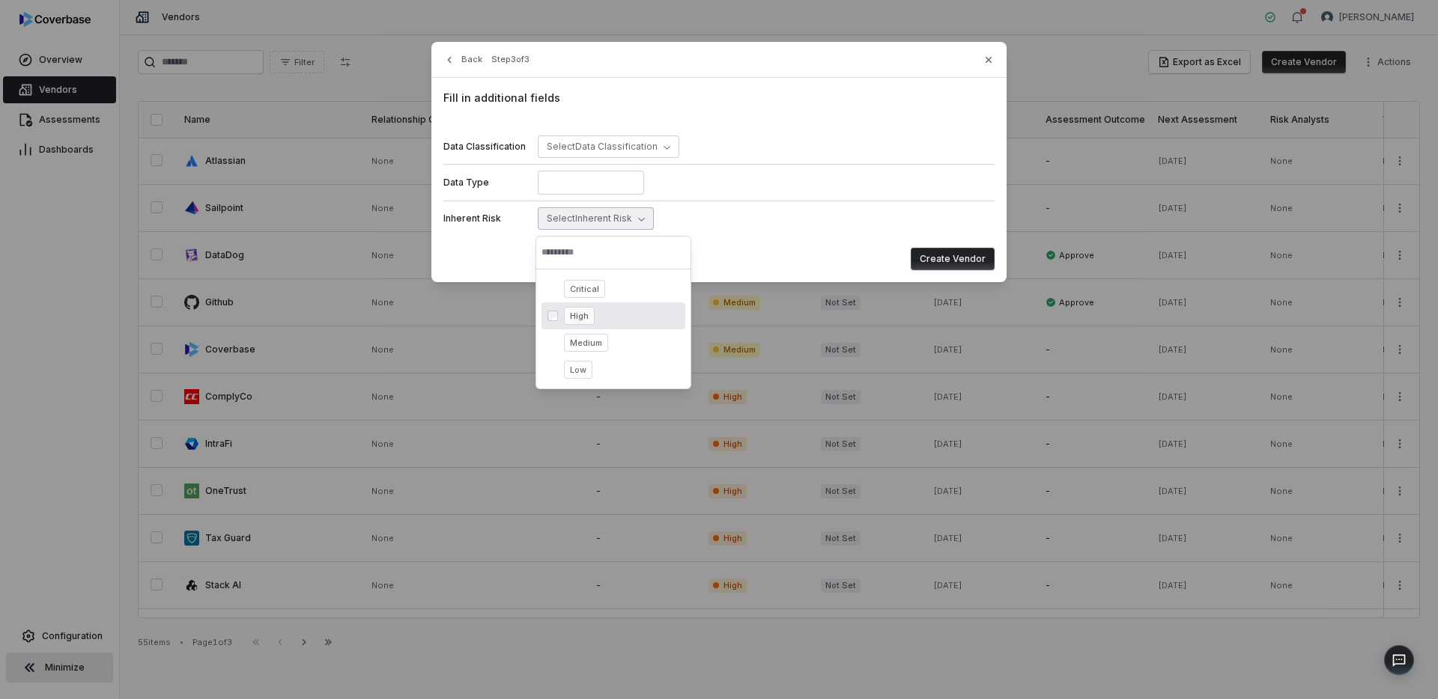
click at [591, 311] on span "High" at bounding box center [579, 316] width 31 height 18
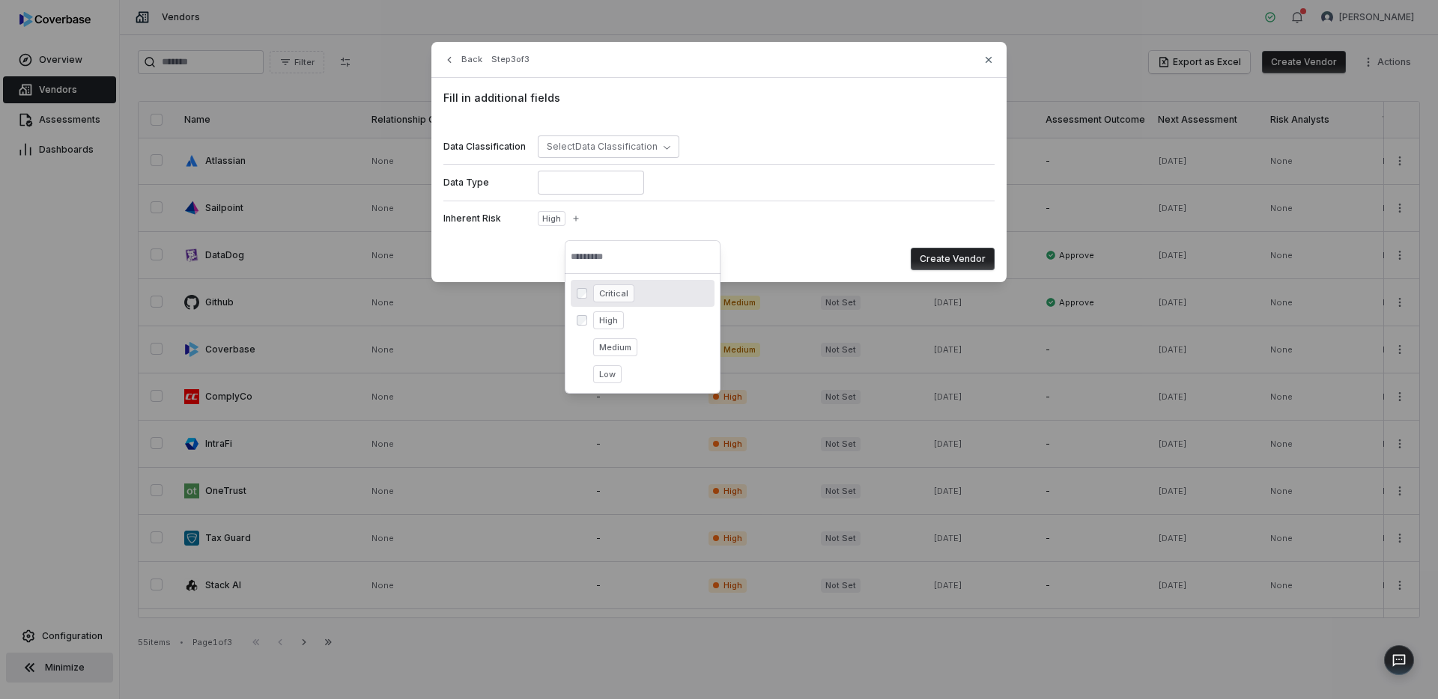
click at [950, 259] on button "Create Vendor" at bounding box center [953, 259] width 84 height 22
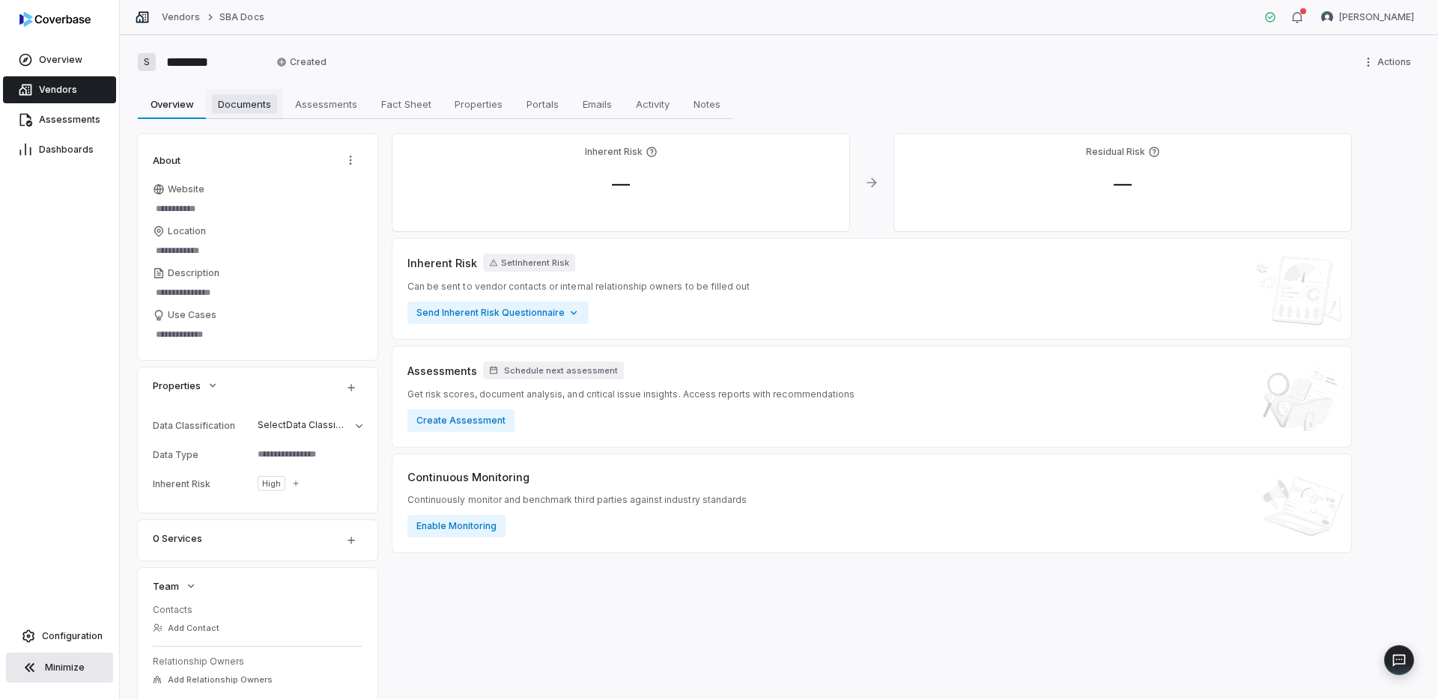
click at [237, 102] on span "Documents" at bounding box center [244, 103] width 65 height 19
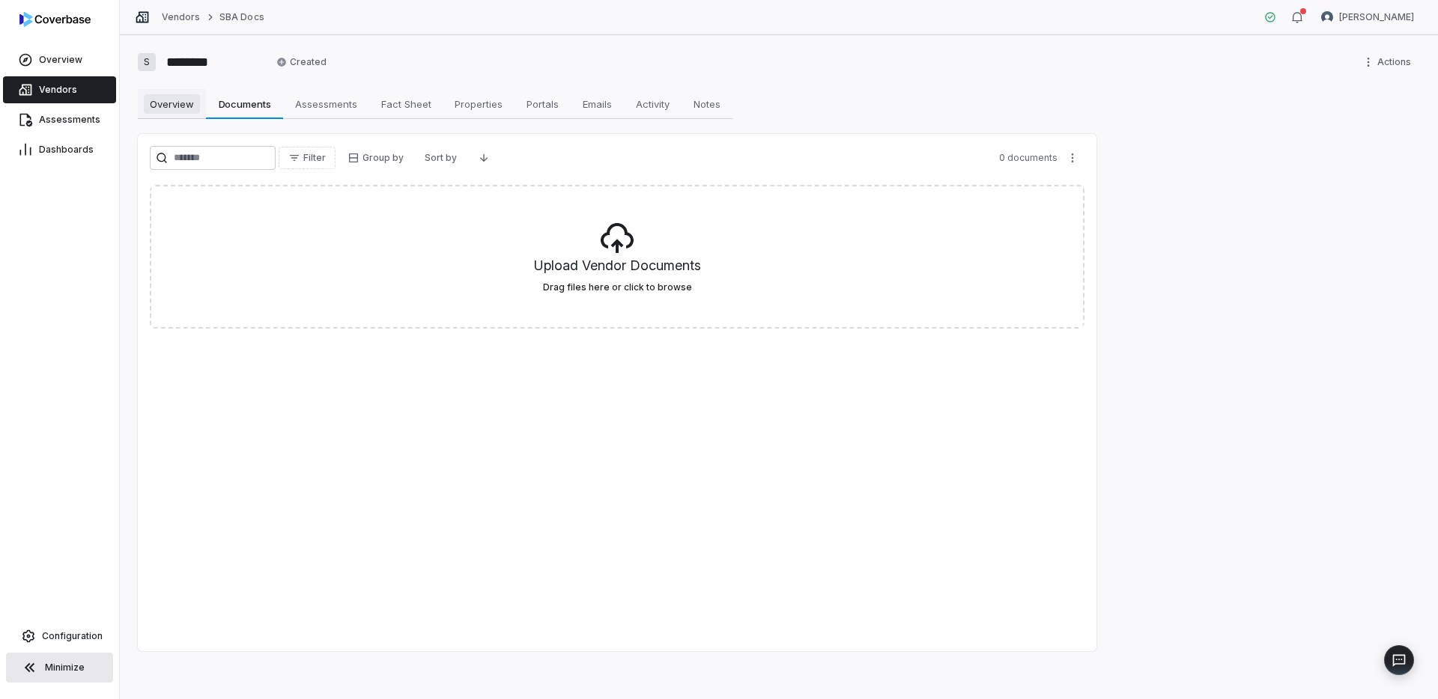
click at [183, 106] on span "Overview" at bounding box center [172, 103] width 56 height 19
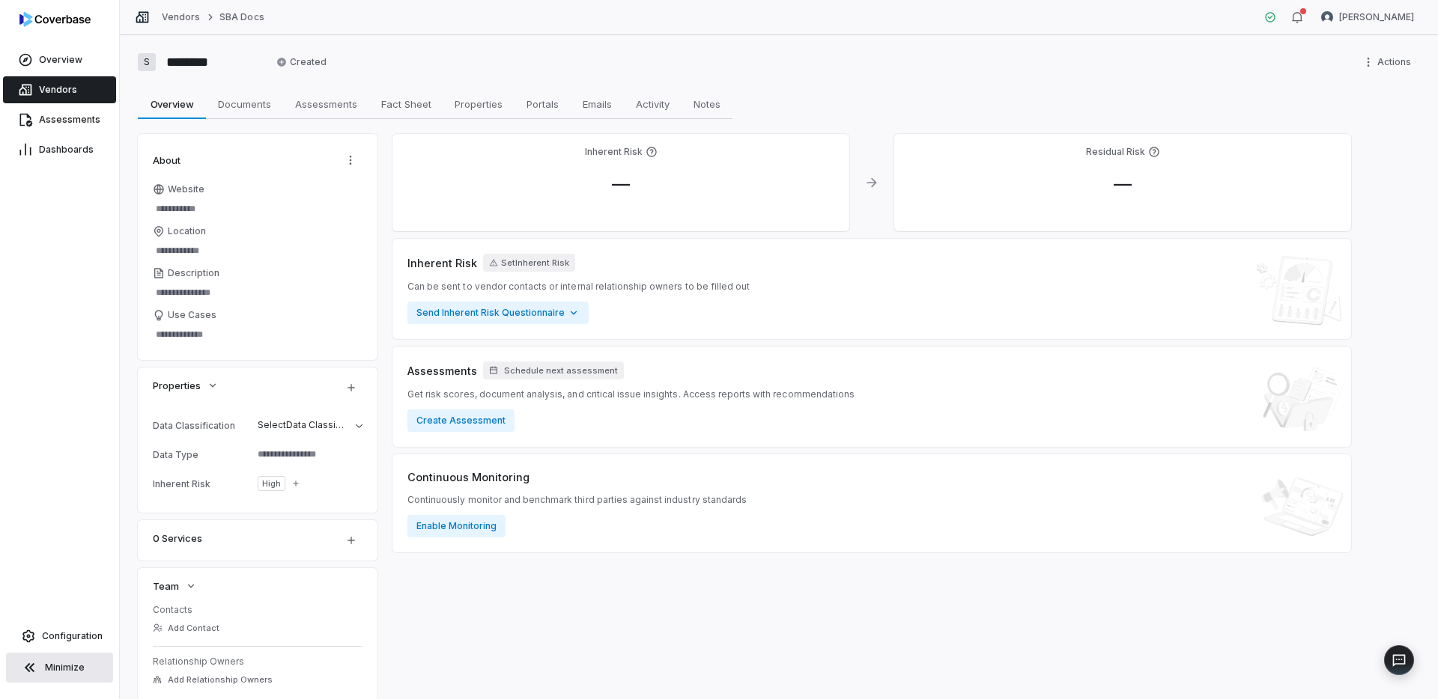
type textarea "*"
click at [52, 85] on span "Vendors" at bounding box center [58, 90] width 38 height 12
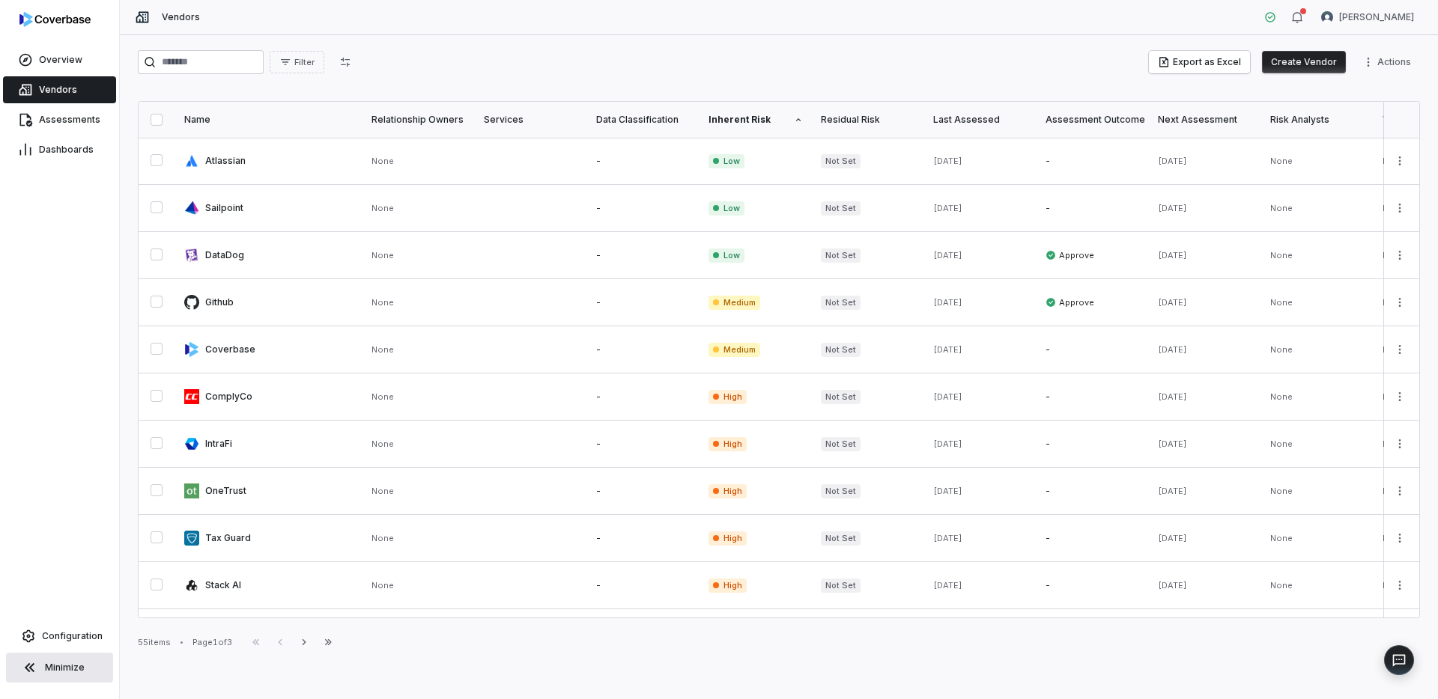
click at [1296, 60] on button "Create Vendor" at bounding box center [1304, 62] width 84 height 22
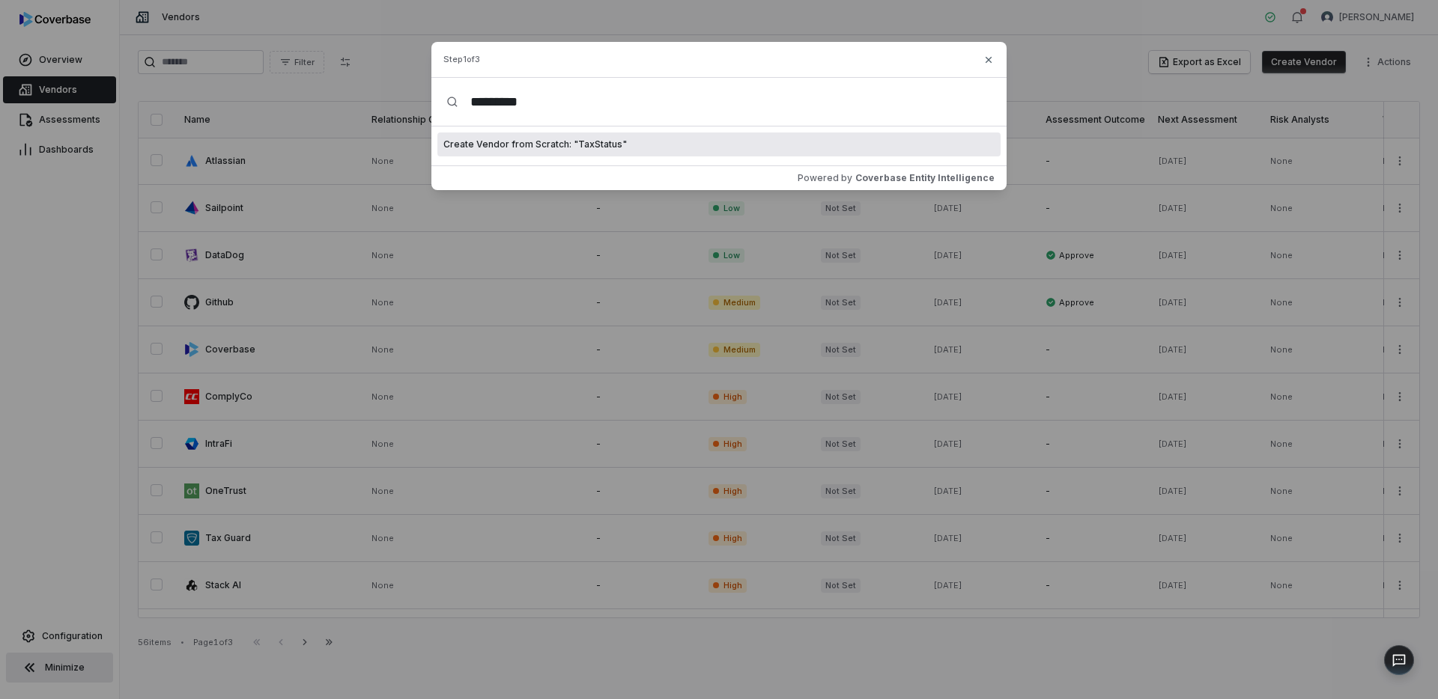
type input "*********"
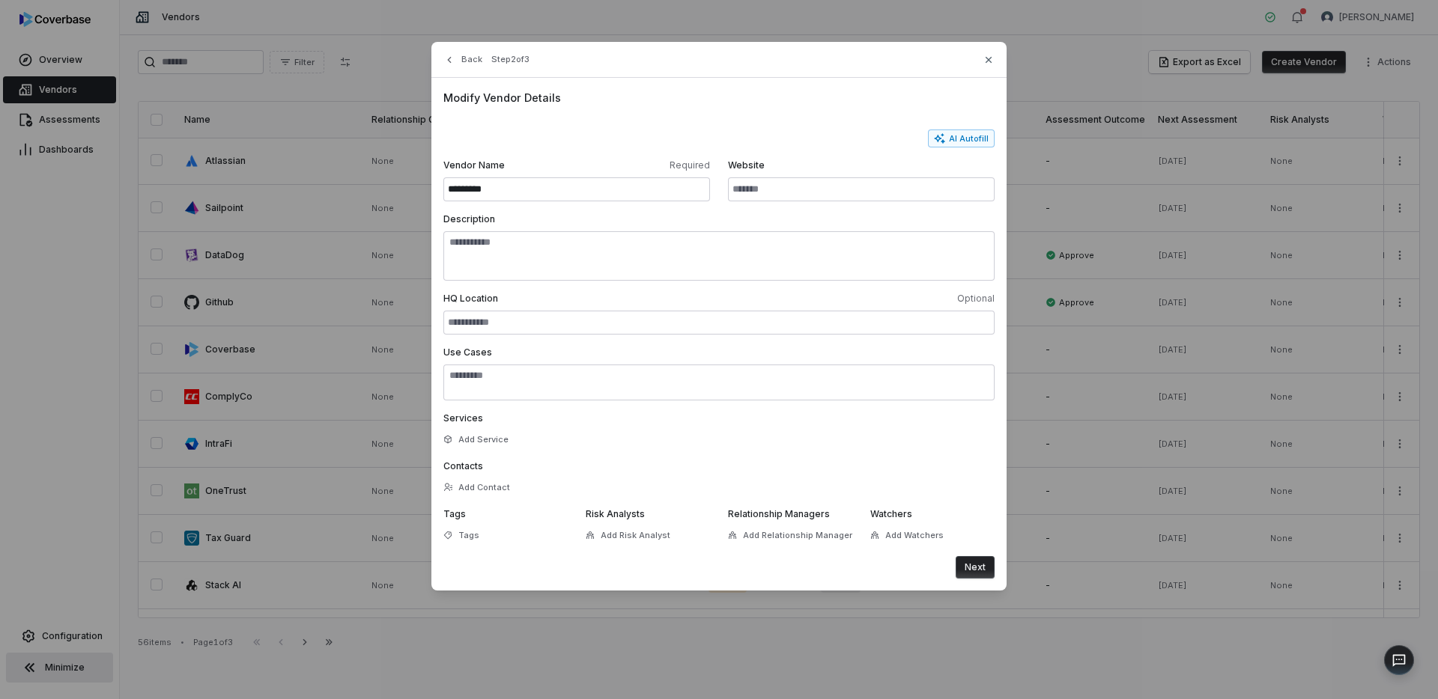
click at [978, 565] on button "Next" at bounding box center [975, 567] width 39 height 22
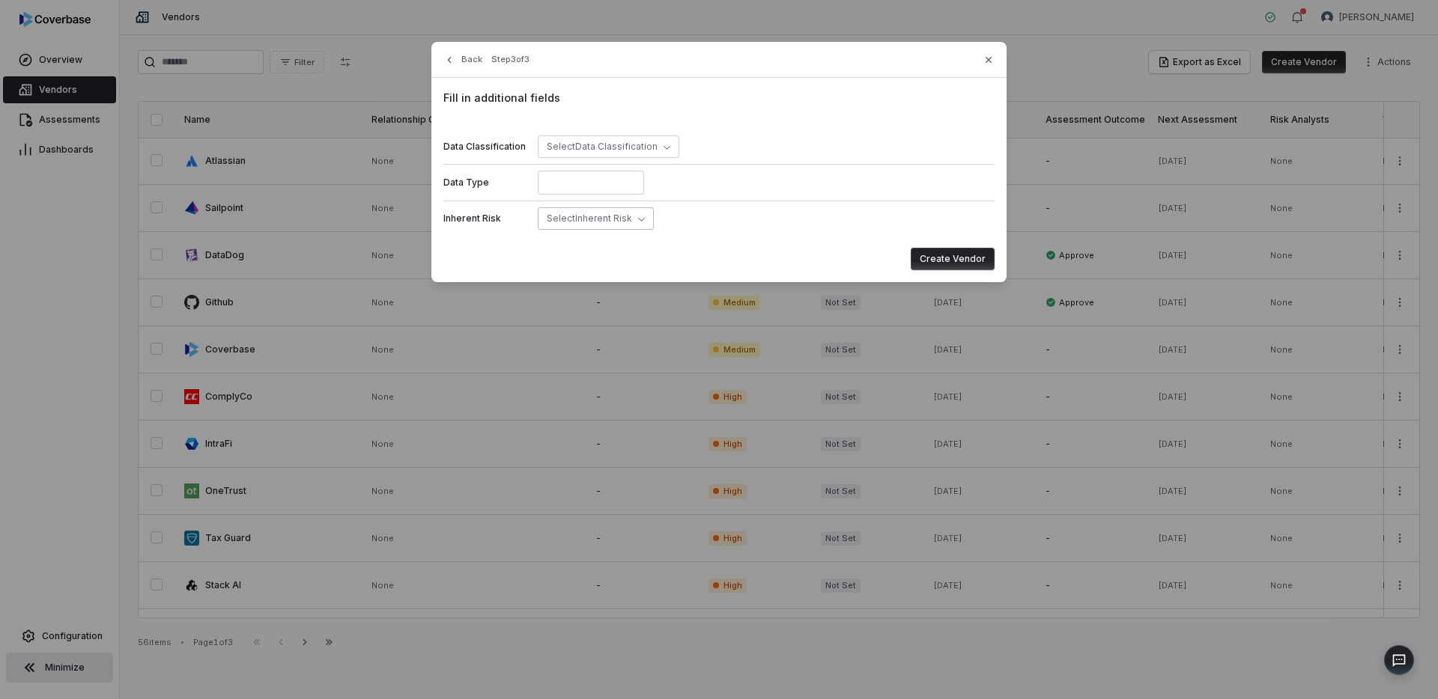
click at [554, 225] on button "Select Inherent Risk" at bounding box center [596, 218] width 116 height 22
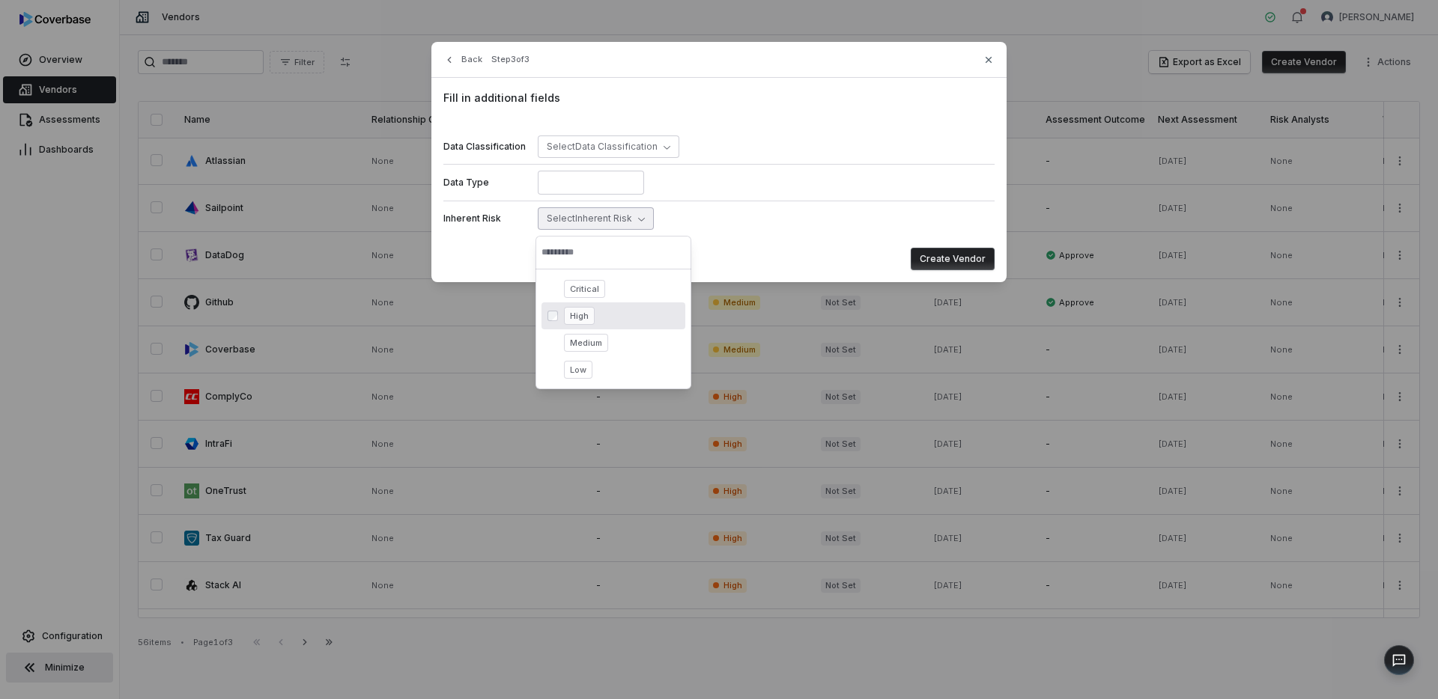
drag, startPoint x: 574, startPoint y: 331, endPoint x: 577, endPoint y: 312, distance: 18.9
click at [577, 312] on div "Critical High Medium Low" at bounding box center [613, 330] width 144 height 108
click at [577, 312] on span "High" at bounding box center [579, 316] width 31 height 18
click at [959, 260] on button "Create Vendor" at bounding box center [953, 259] width 84 height 22
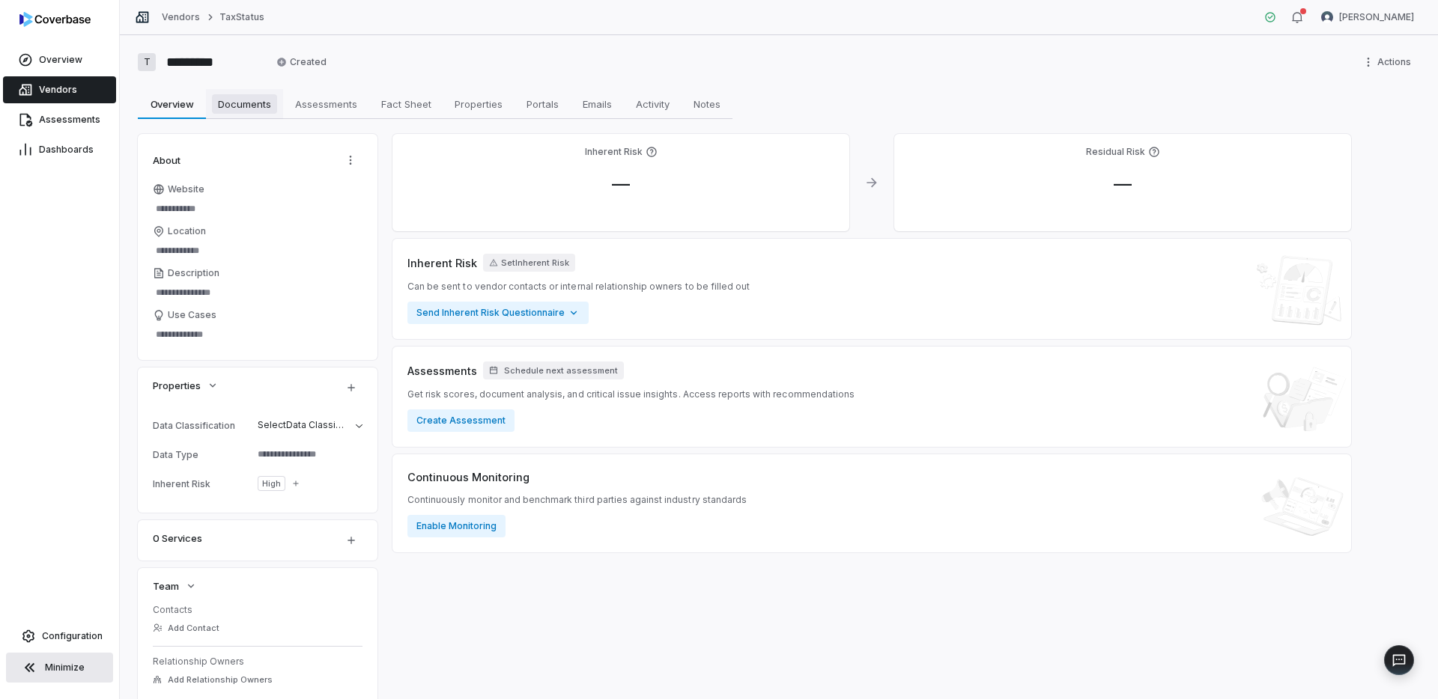
click at [262, 107] on span "Documents" at bounding box center [244, 103] width 65 height 19
type textarea "*"
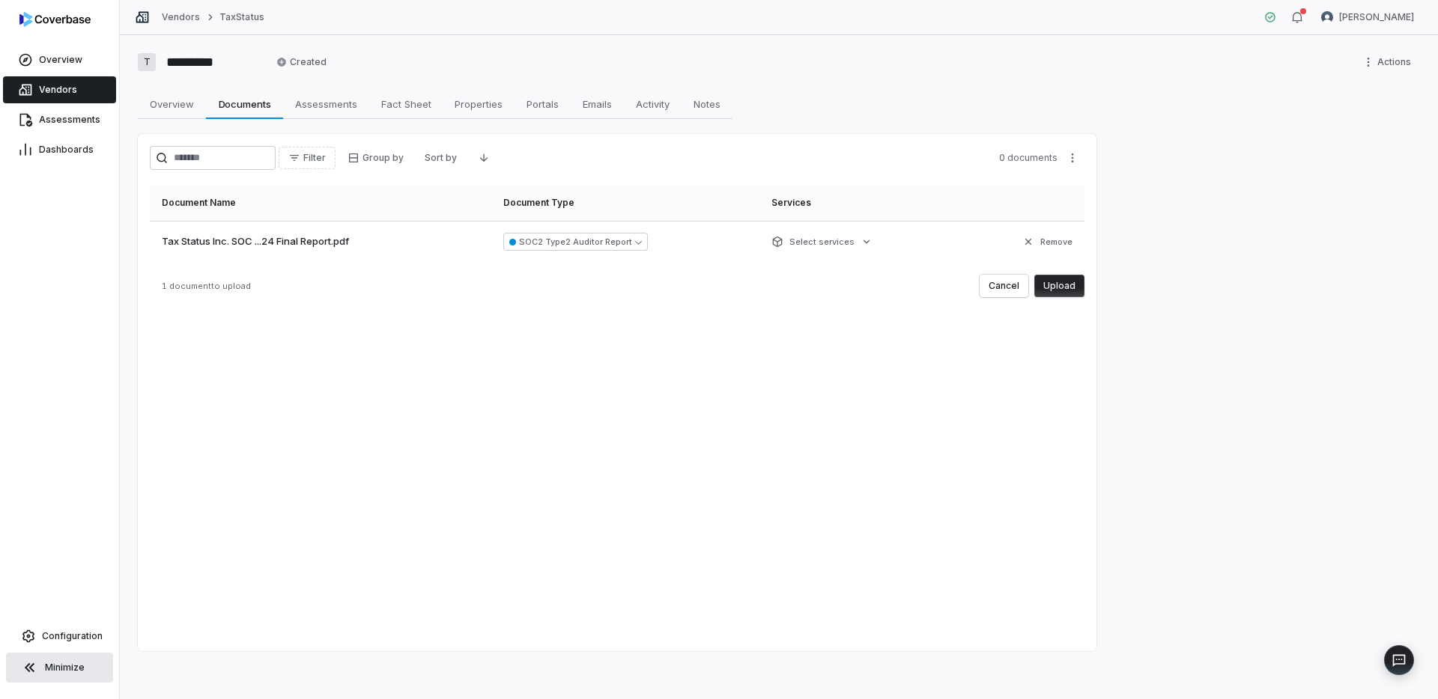
click at [1050, 291] on button "Upload" at bounding box center [1059, 286] width 50 height 22
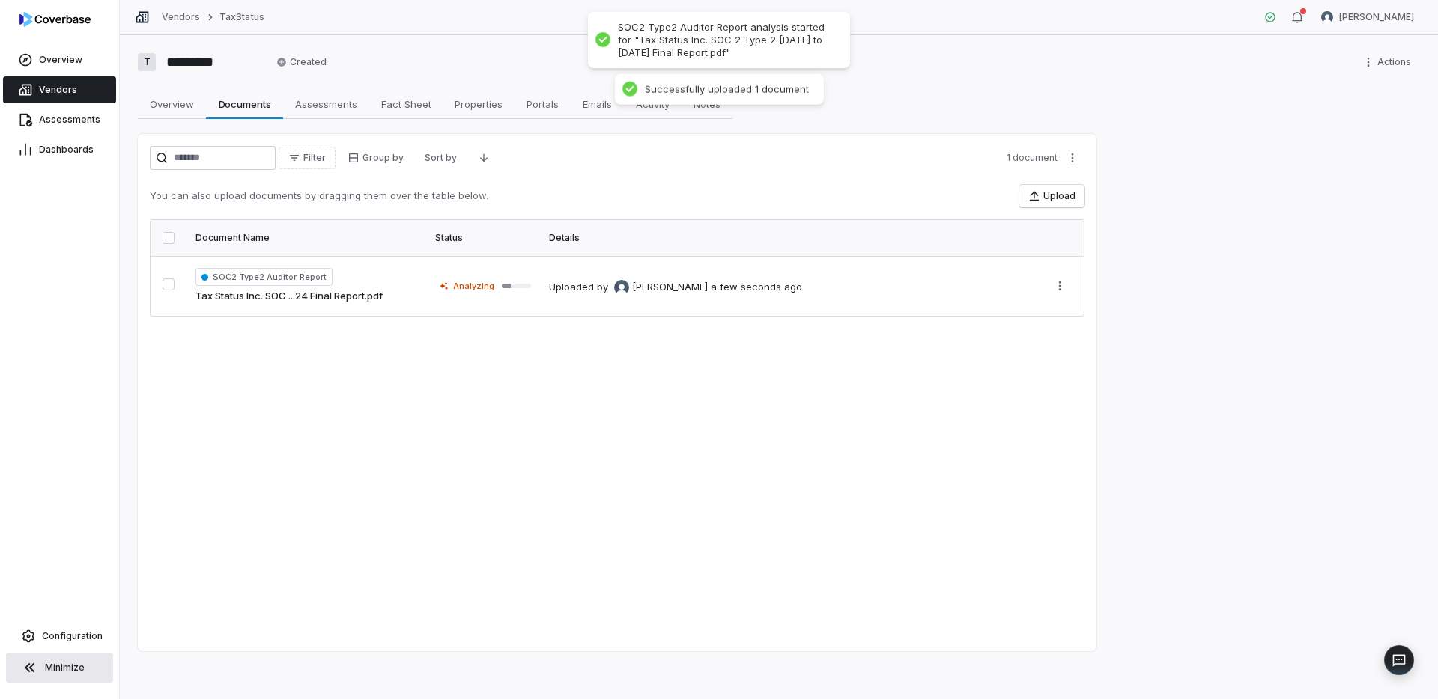
click at [63, 98] on link "Vendors" at bounding box center [59, 89] width 113 height 27
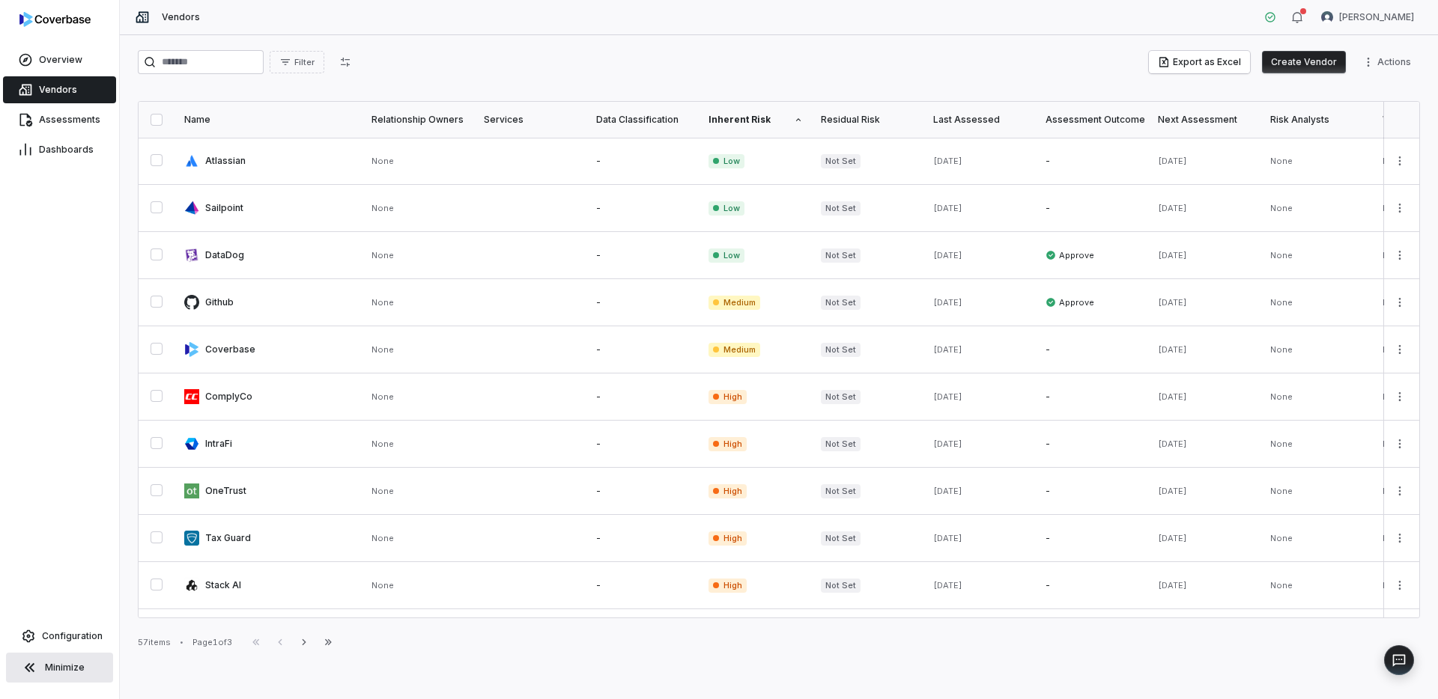
click at [80, 99] on link "Vendors" at bounding box center [59, 89] width 113 height 27
click at [1316, 64] on button "Create Vendor" at bounding box center [1304, 62] width 84 height 22
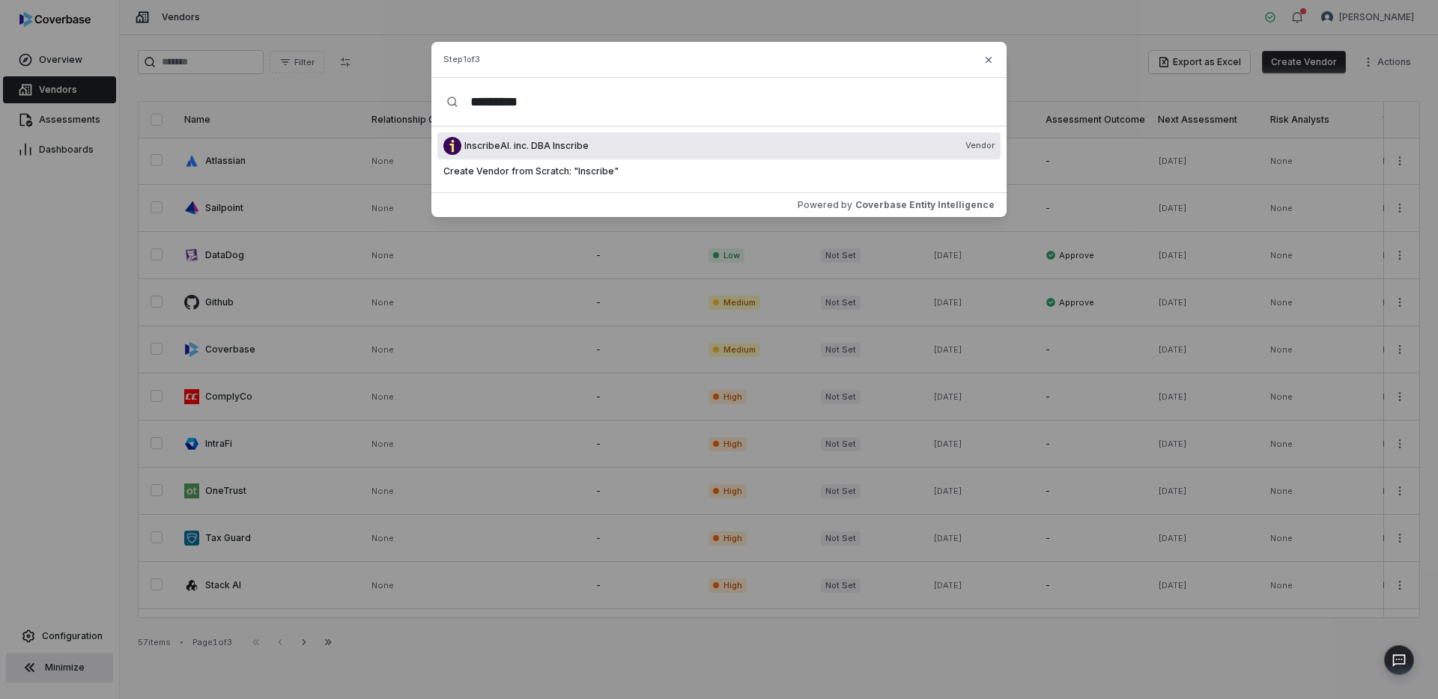
type input "********"
click at [608, 151] on div "InscribeAI. inc. DBA Inscribe Vendor" at bounding box center [729, 146] width 530 height 12
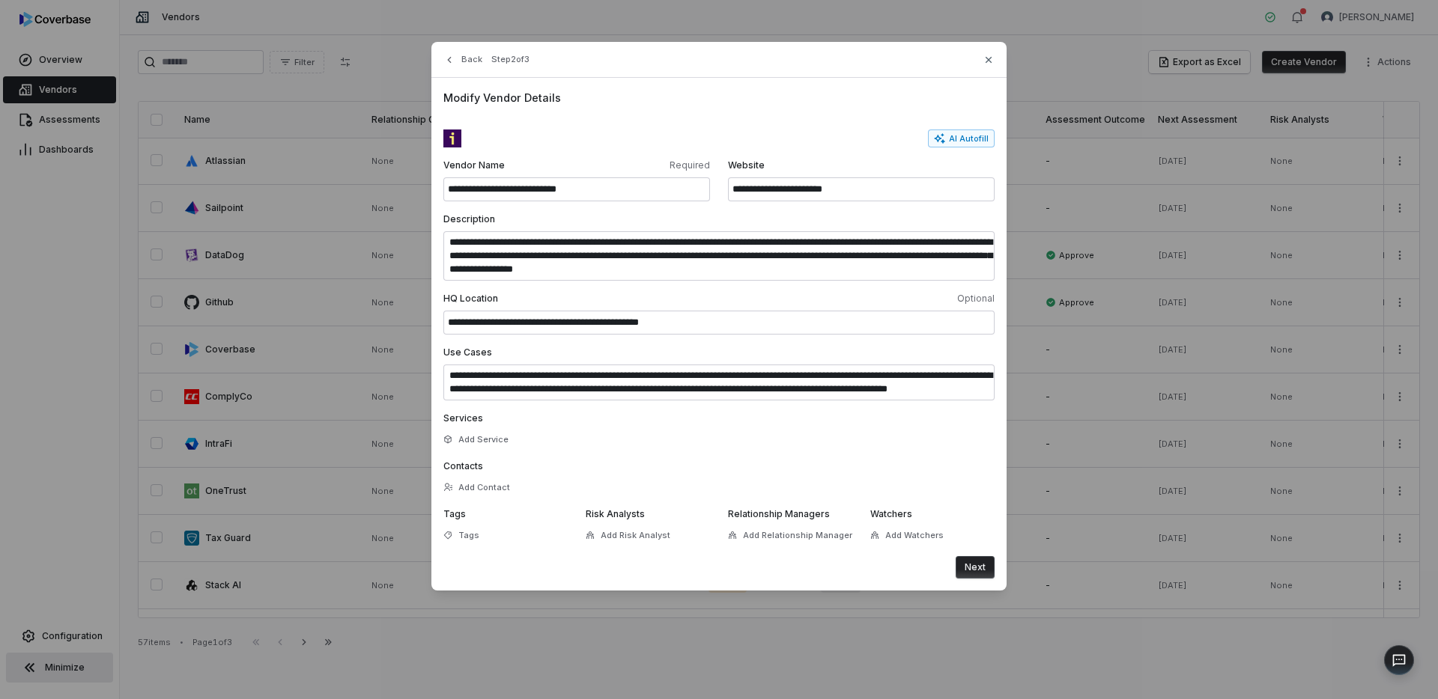
drag, startPoint x: 977, startPoint y: 565, endPoint x: 798, endPoint y: 368, distance: 266.1
click at [798, 368] on form "**********" at bounding box center [718, 354] width 551 height 449
click at [869, 186] on input "**********" at bounding box center [861, 189] width 267 height 24
click at [866, 187] on input "**********" at bounding box center [861, 189] width 267 height 24
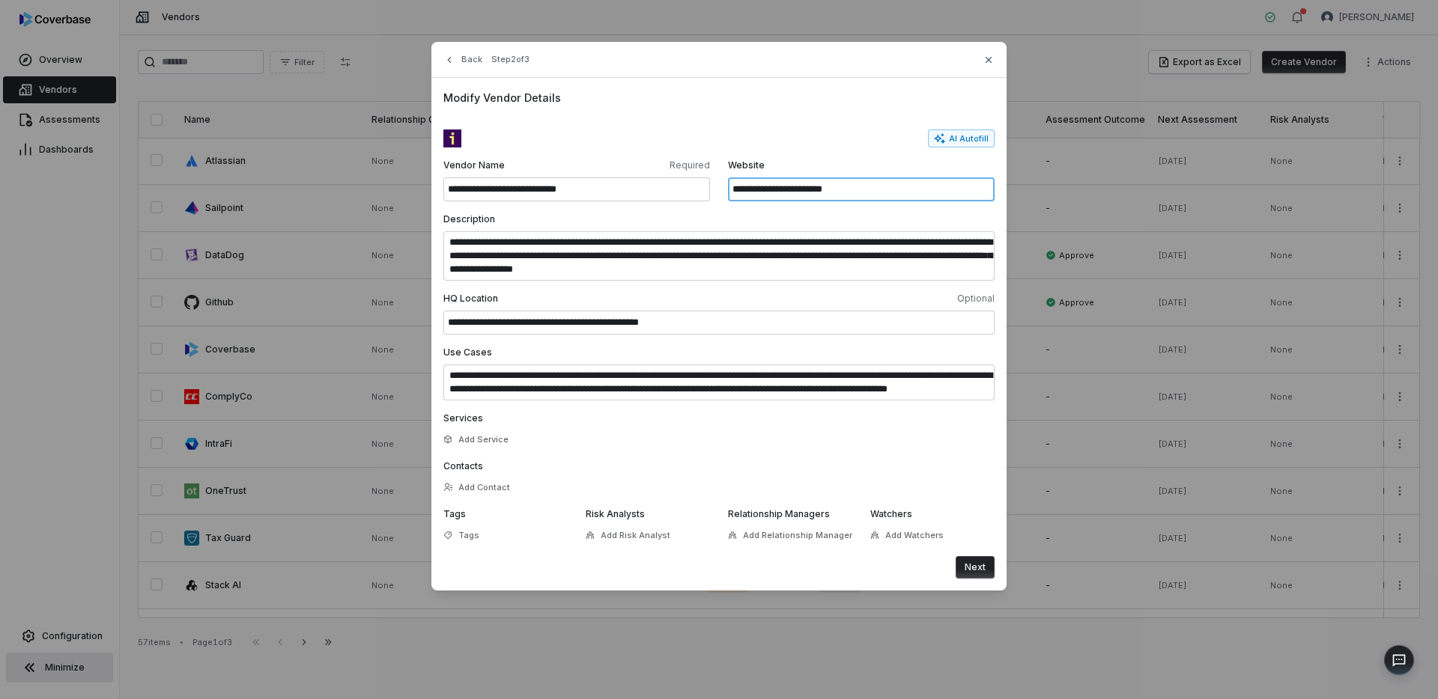
click at [866, 187] on input "**********" at bounding box center [861, 189] width 267 height 24
click at [467, 59] on button "Back" at bounding box center [463, 59] width 48 height 27
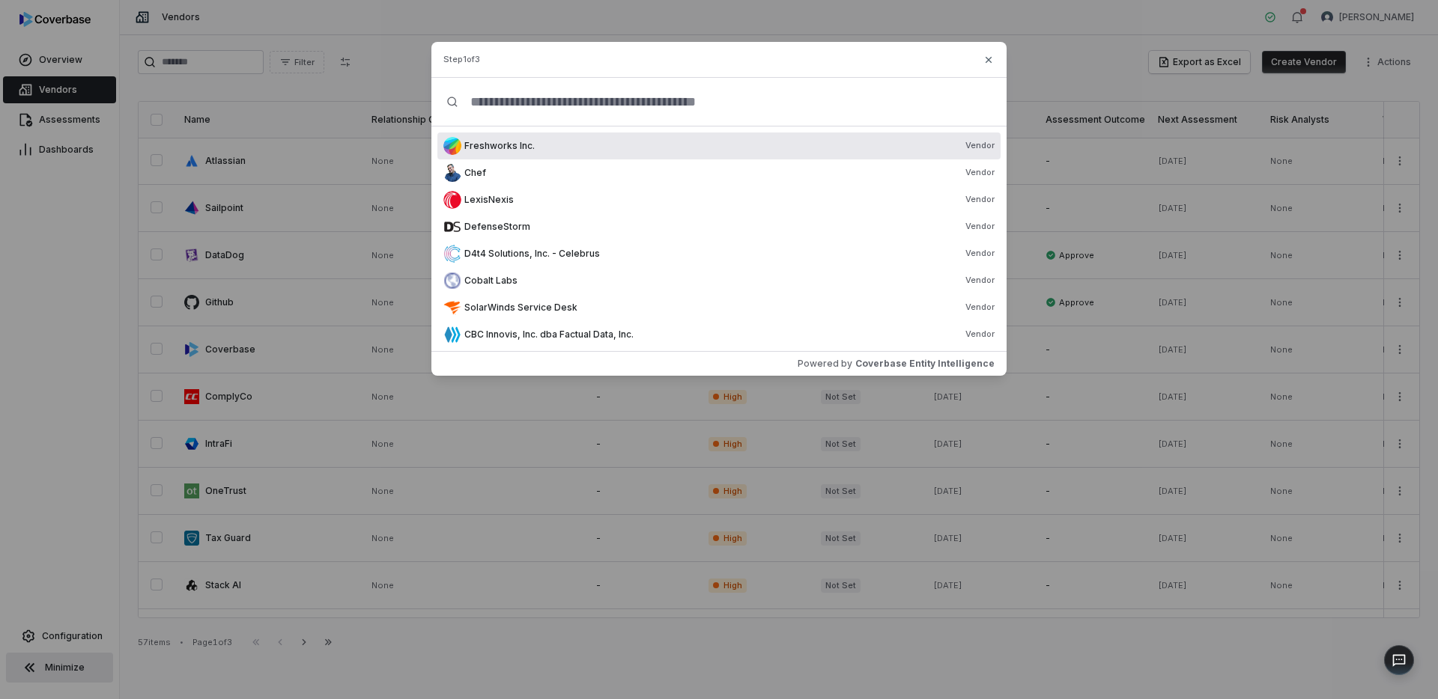
click at [558, 112] on input "text" at bounding box center [724, 102] width 533 height 48
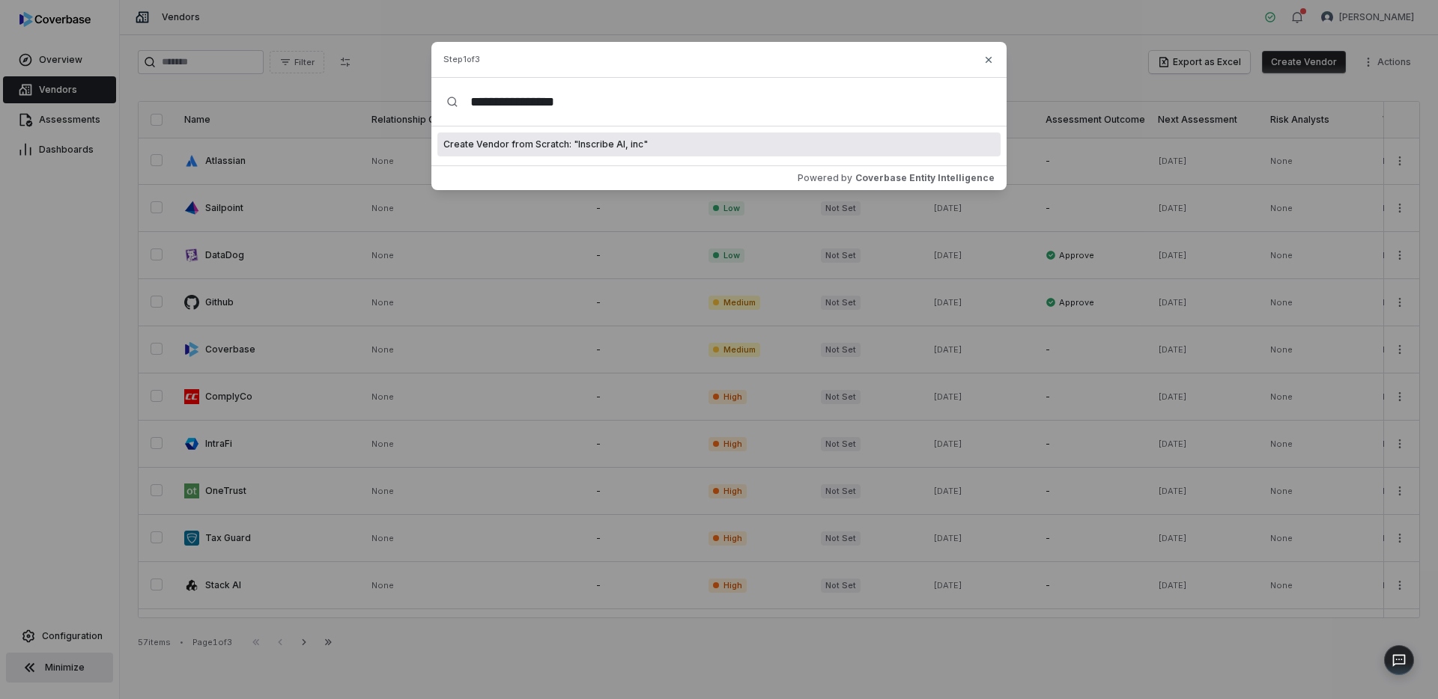
type input "**********"
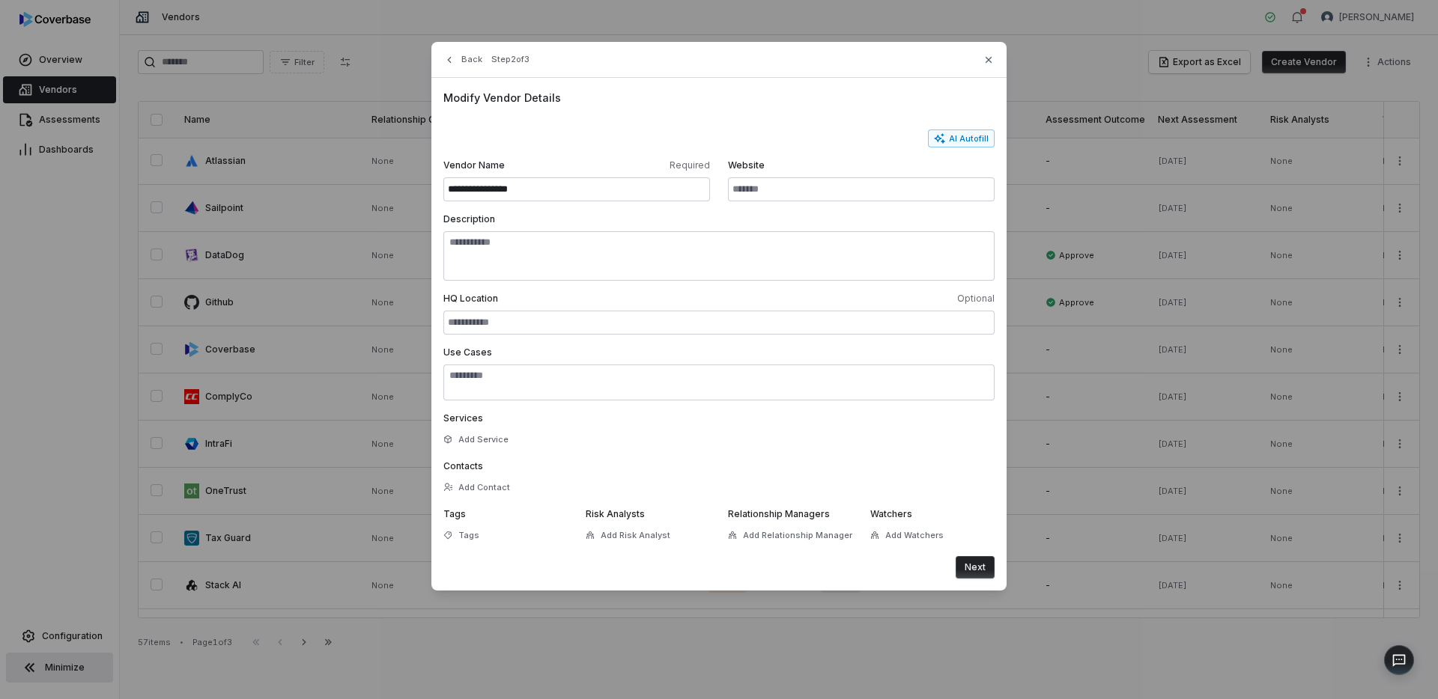
click at [975, 568] on button "Next" at bounding box center [975, 567] width 39 height 22
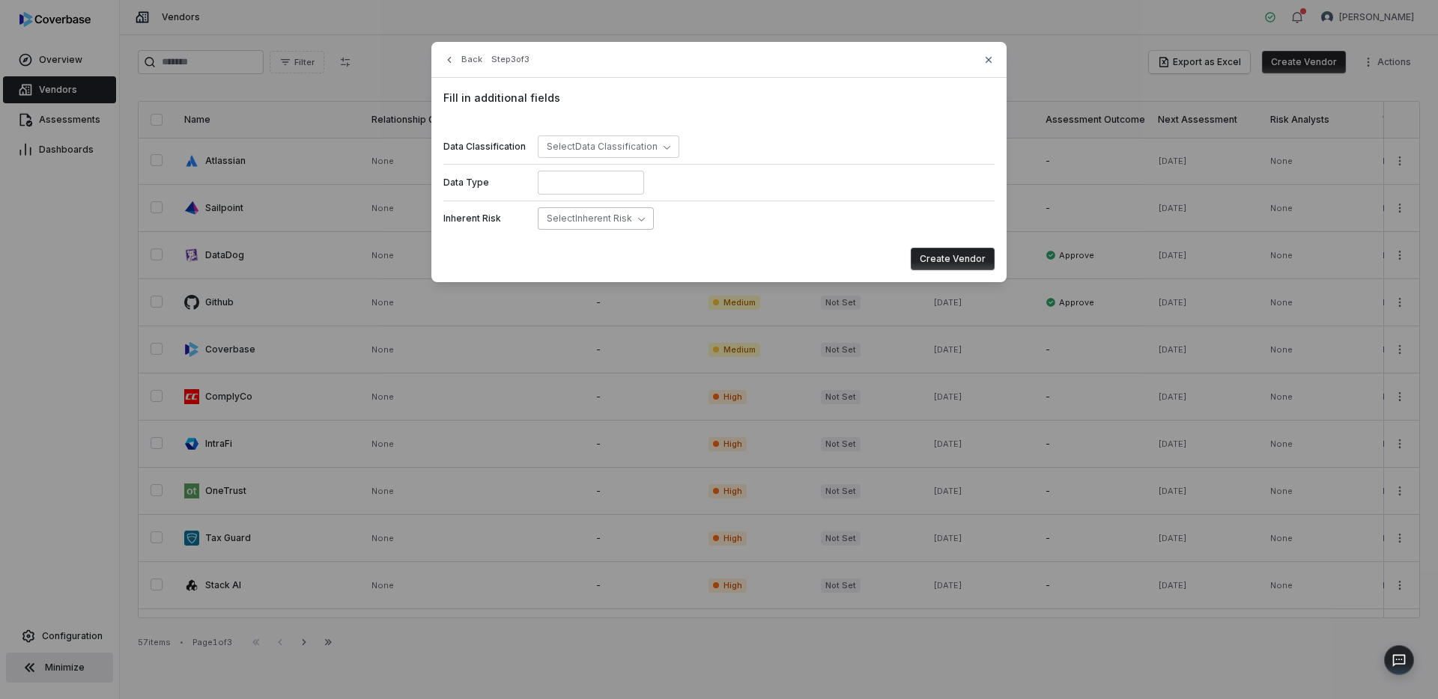
click at [589, 213] on span "Select Inherent Risk" at bounding box center [589, 218] width 85 height 11
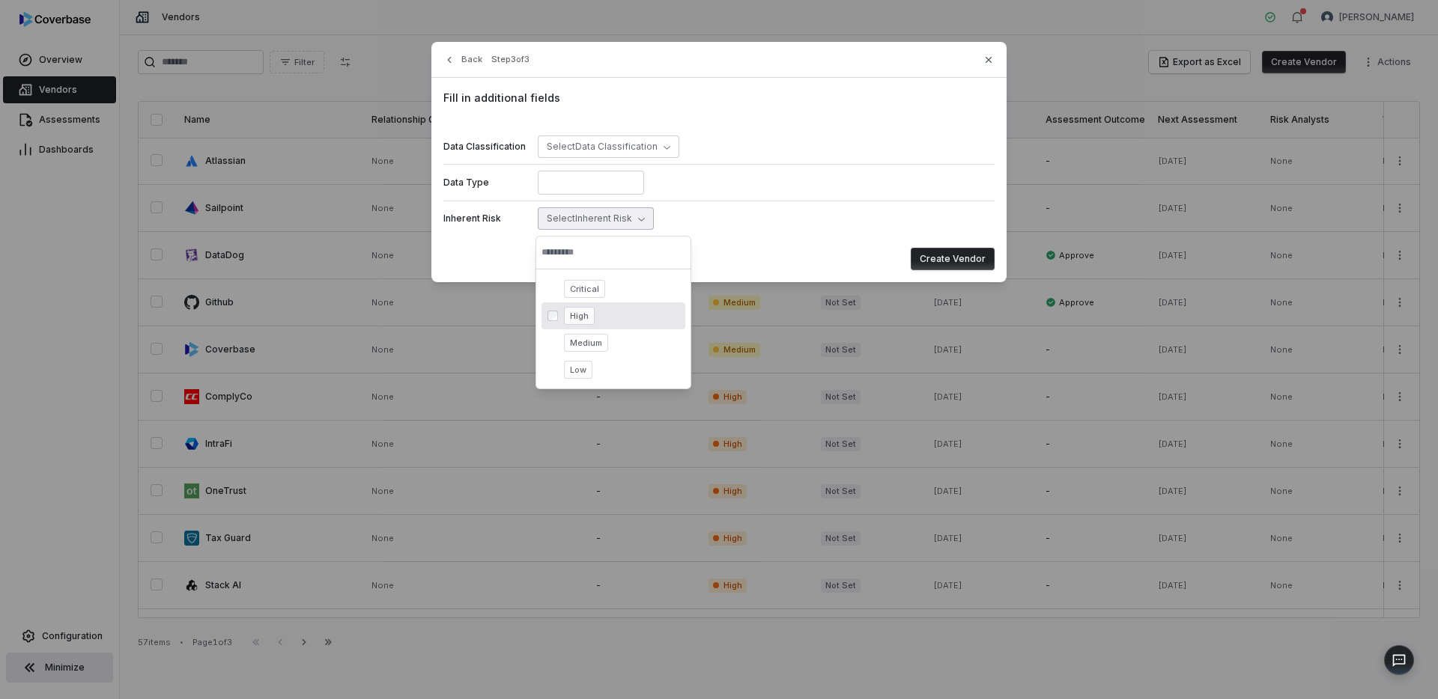
click at [580, 311] on span "High" at bounding box center [579, 316] width 31 height 18
click at [942, 261] on button "Create Vendor" at bounding box center [953, 259] width 84 height 22
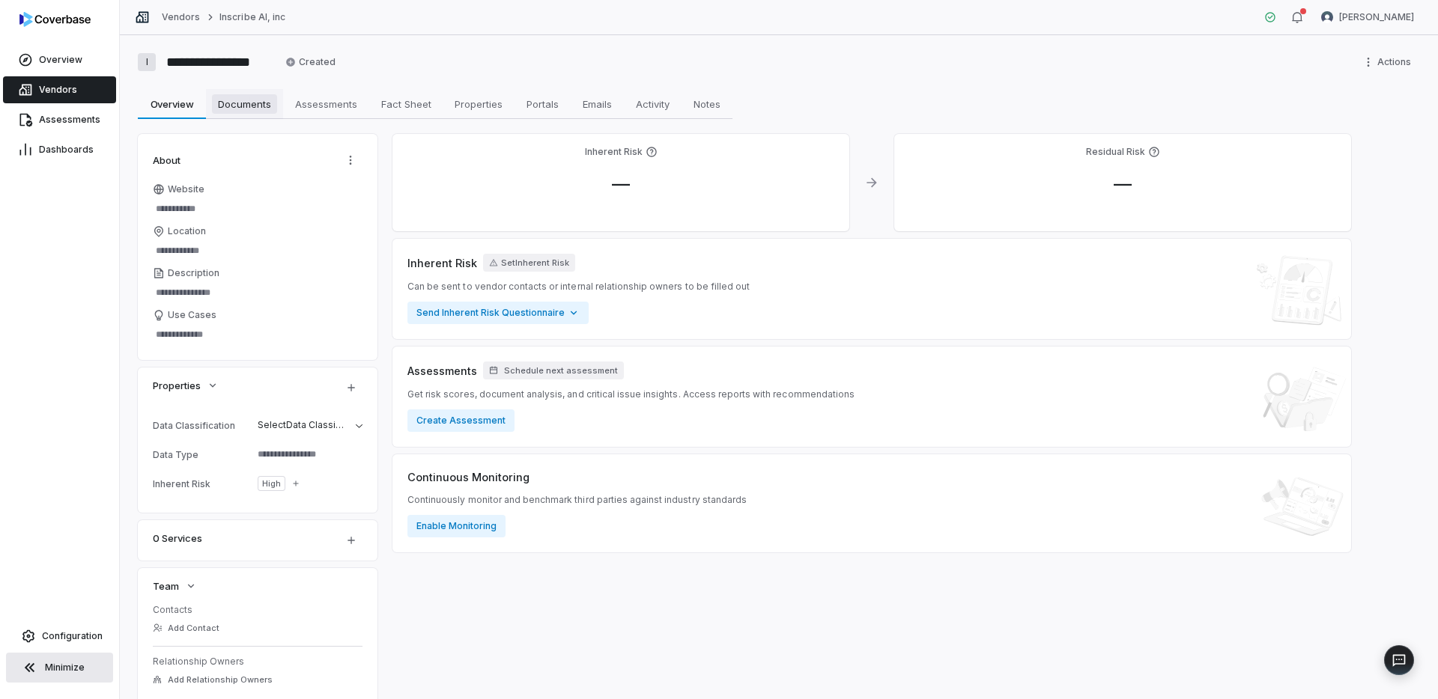
click at [260, 104] on span "Documents" at bounding box center [244, 103] width 65 height 19
type textarea "*"
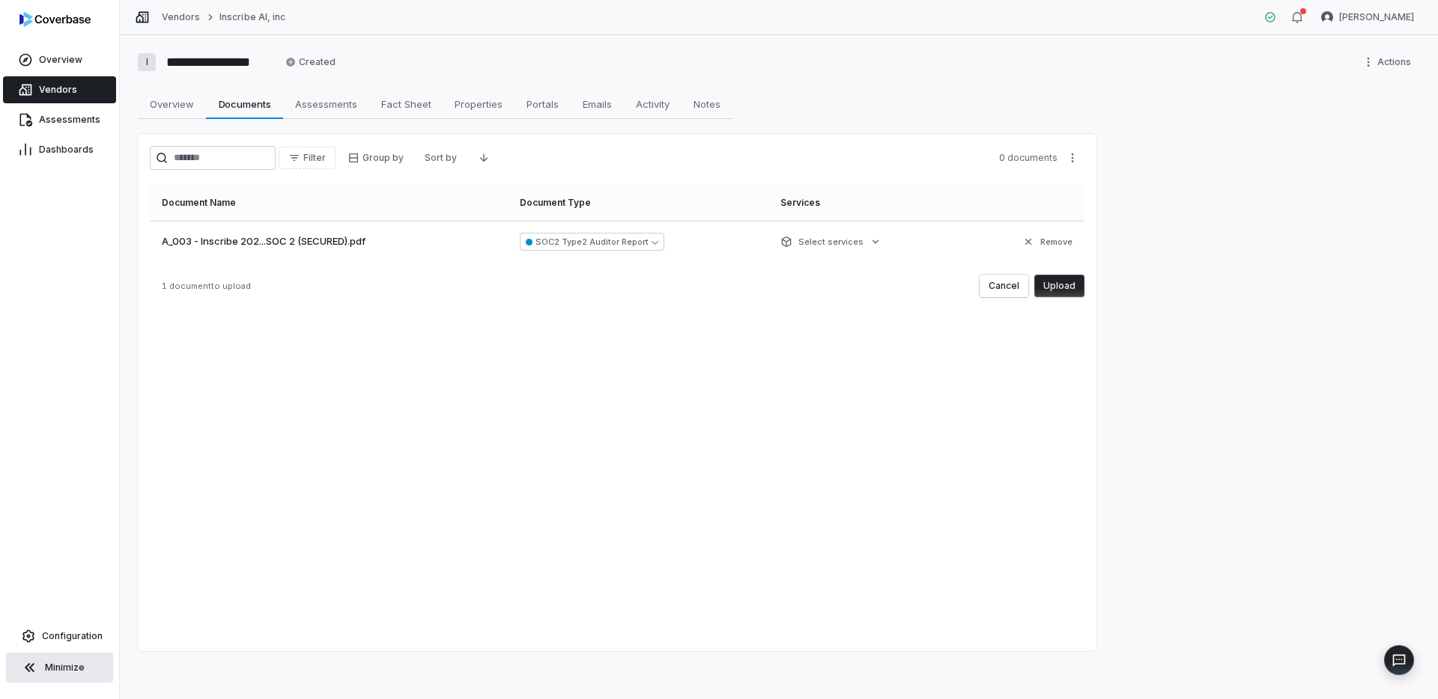
click at [1061, 288] on button "Upload" at bounding box center [1059, 286] width 50 height 22
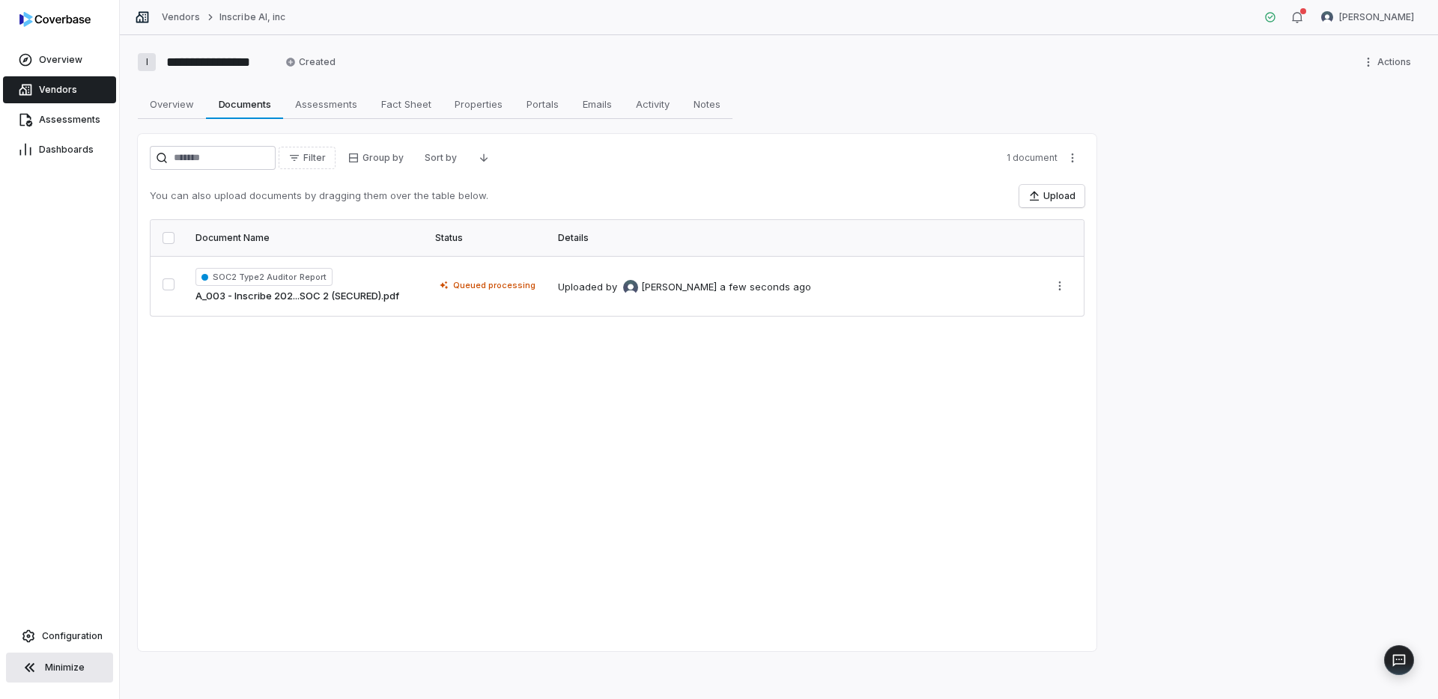
click at [85, 94] on link "Vendors" at bounding box center [59, 89] width 113 height 27
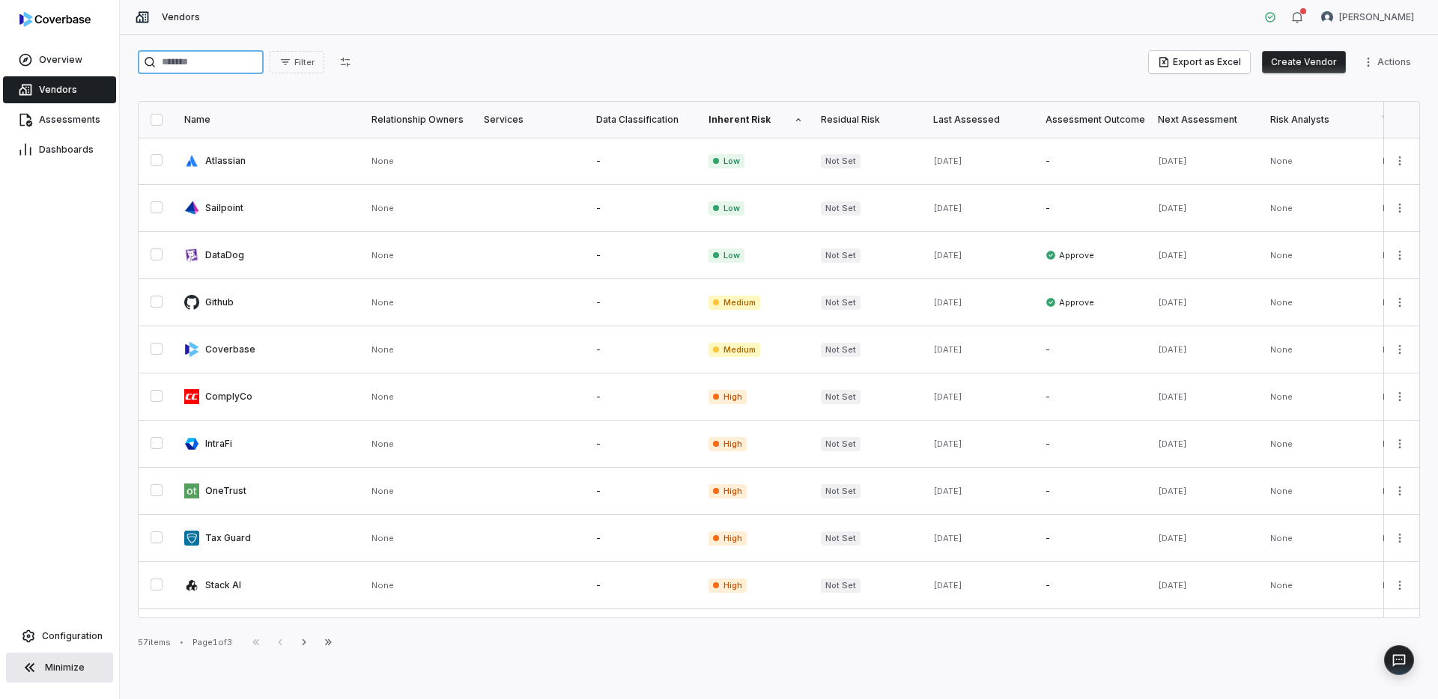
click at [210, 66] on input "search" at bounding box center [201, 62] width 126 height 24
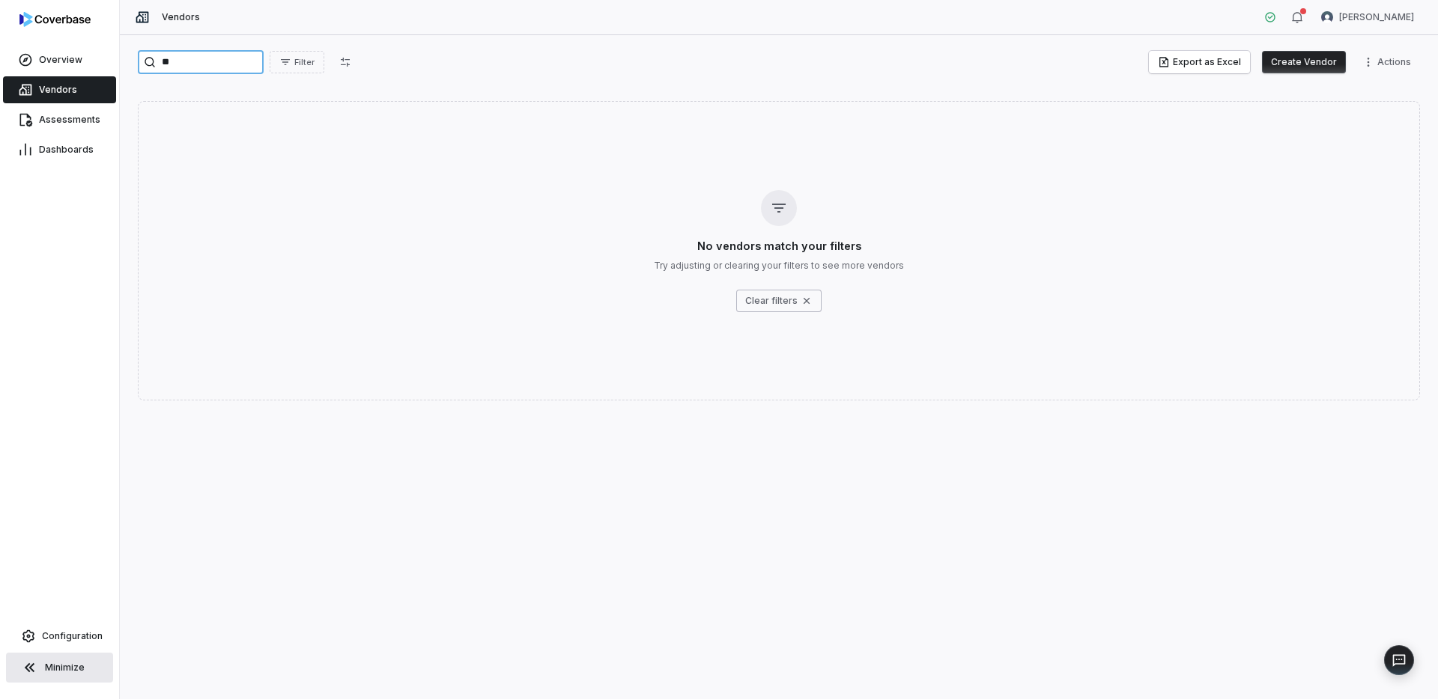
type input "*"
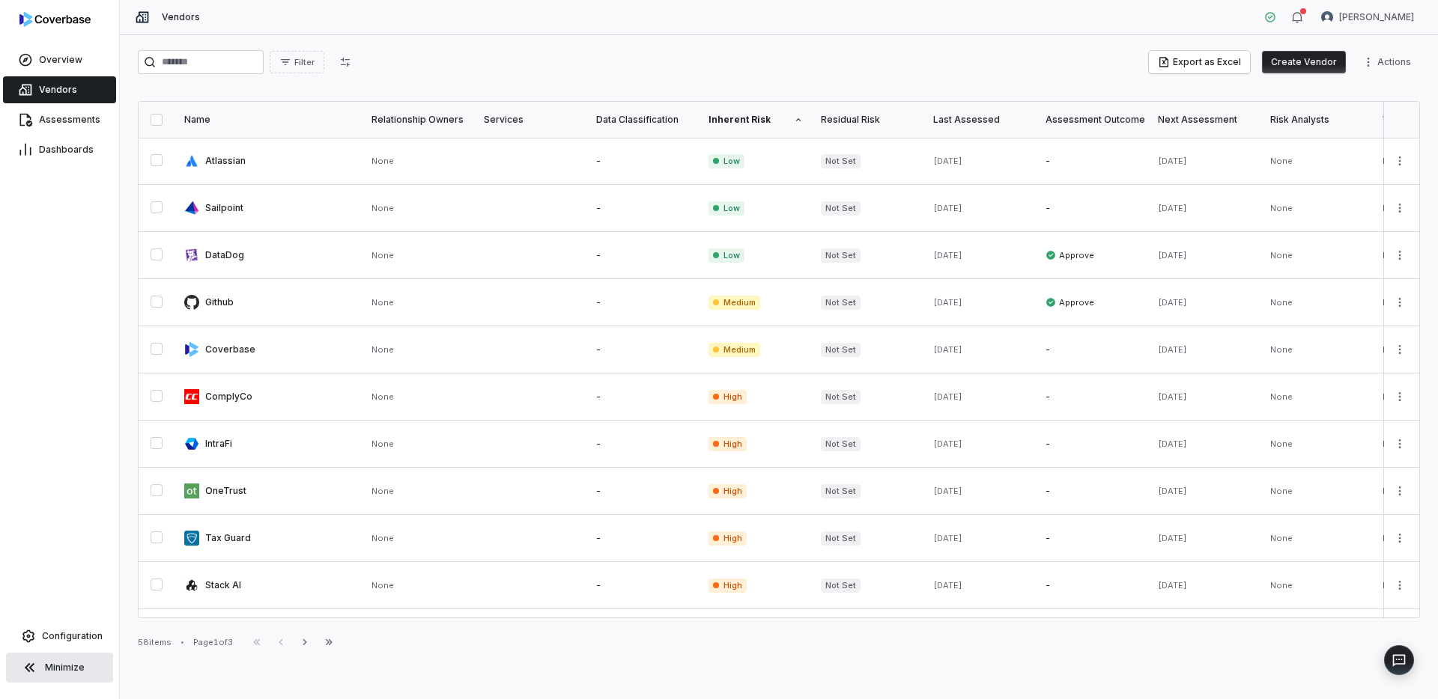
click at [90, 91] on link "Vendors" at bounding box center [59, 89] width 113 height 27
click at [1320, 68] on button "Create Vendor" at bounding box center [1304, 62] width 84 height 22
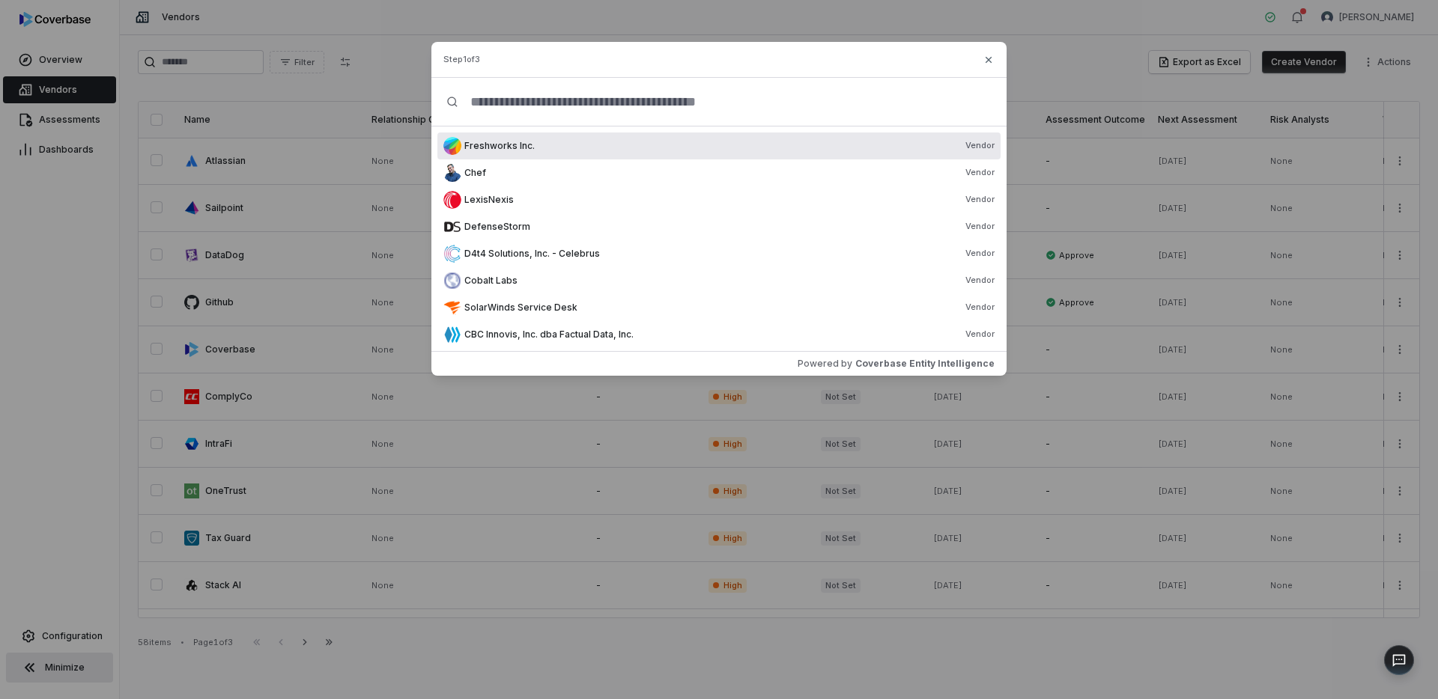
click at [600, 108] on input "text" at bounding box center [724, 102] width 533 height 48
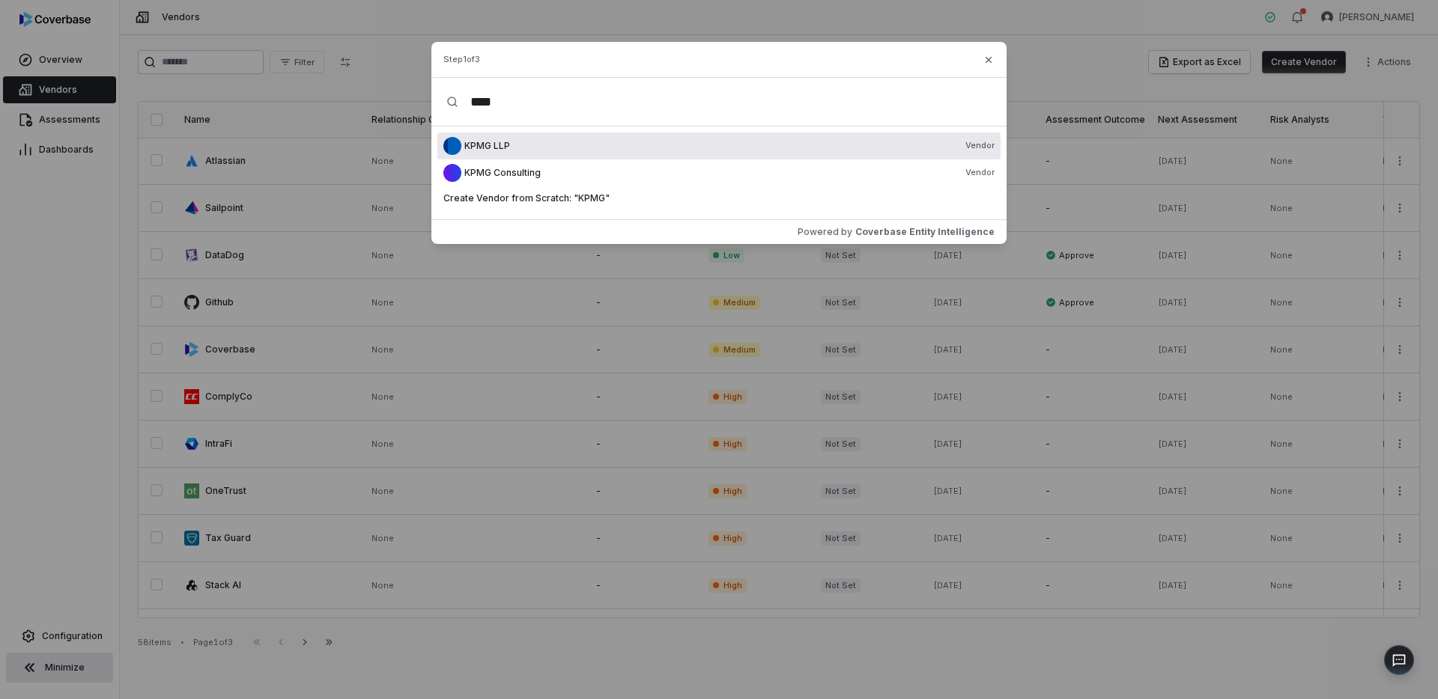
type input "****"
click at [628, 145] on div "KPMG LLP Vendor" at bounding box center [729, 146] width 530 height 12
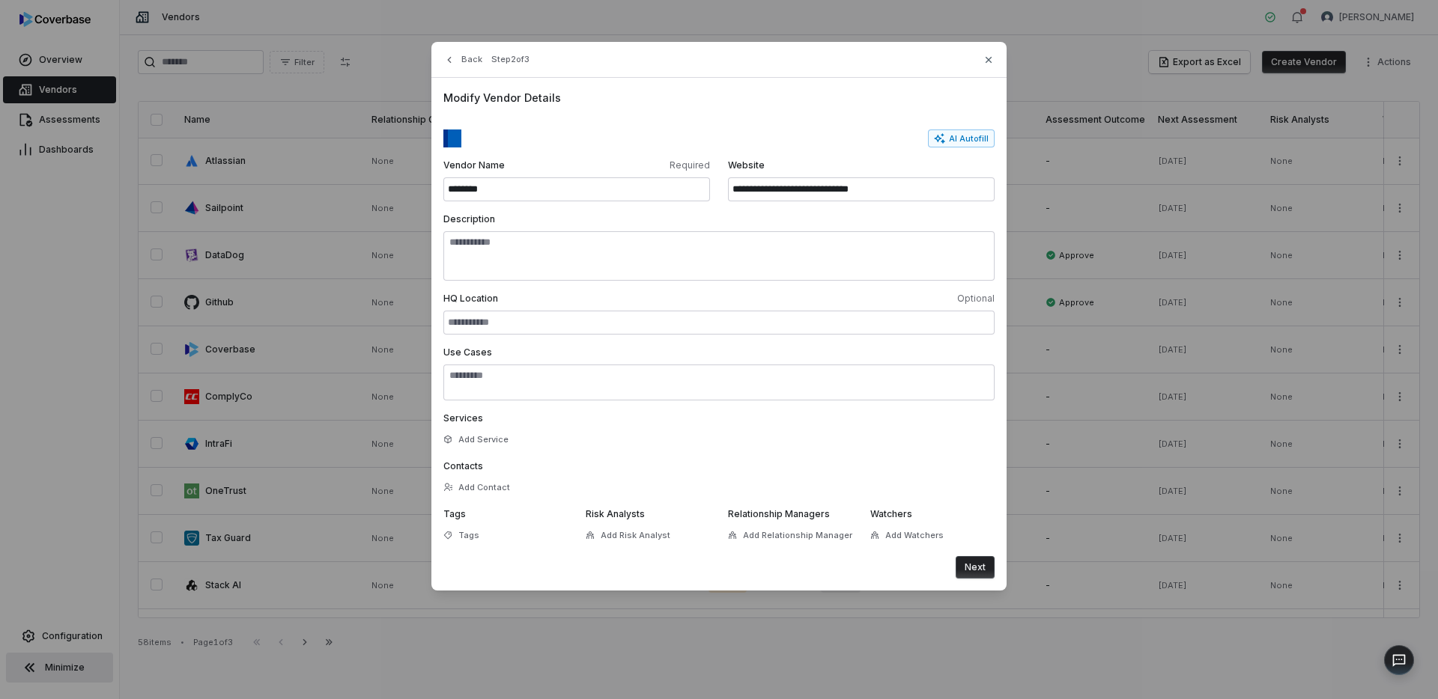
click at [983, 568] on button "Next" at bounding box center [975, 567] width 39 height 22
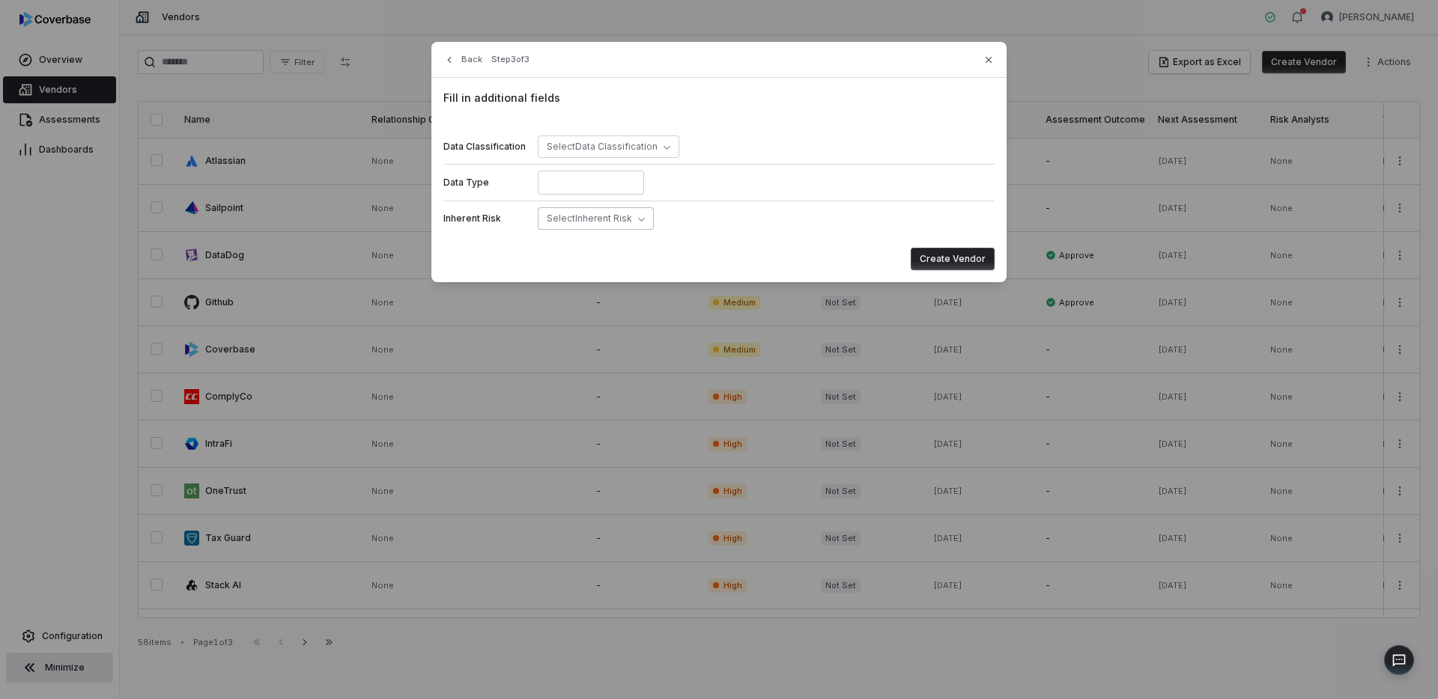
click at [575, 221] on span "Select Inherent Risk" at bounding box center [589, 218] width 85 height 11
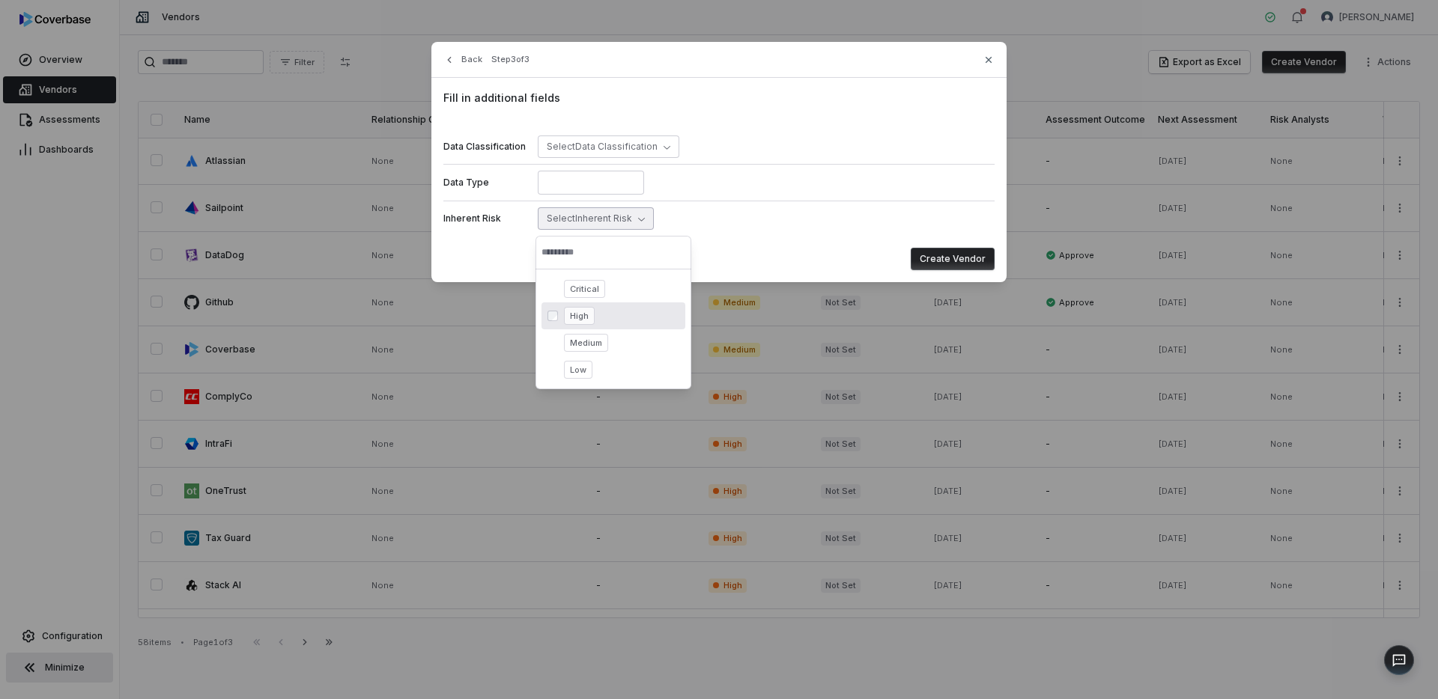
click at [586, 314] on span "High" at bounding box center [579, 316] width 31 height 18
click at [950, 264] on button "Create Vendor" at bounding box center [953, 259] width 84 height 22
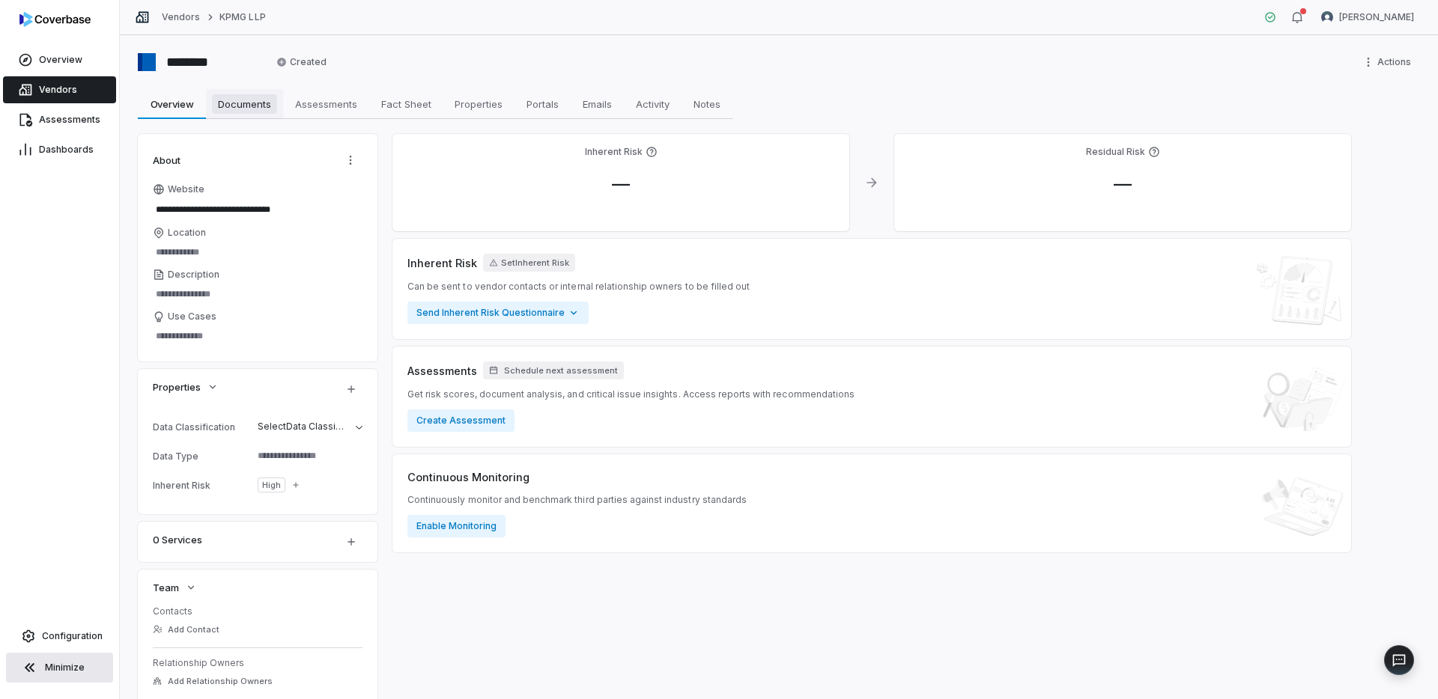
click at [231, 112] on span "Documents" at bounding box center [244, 103] width 65 height 19
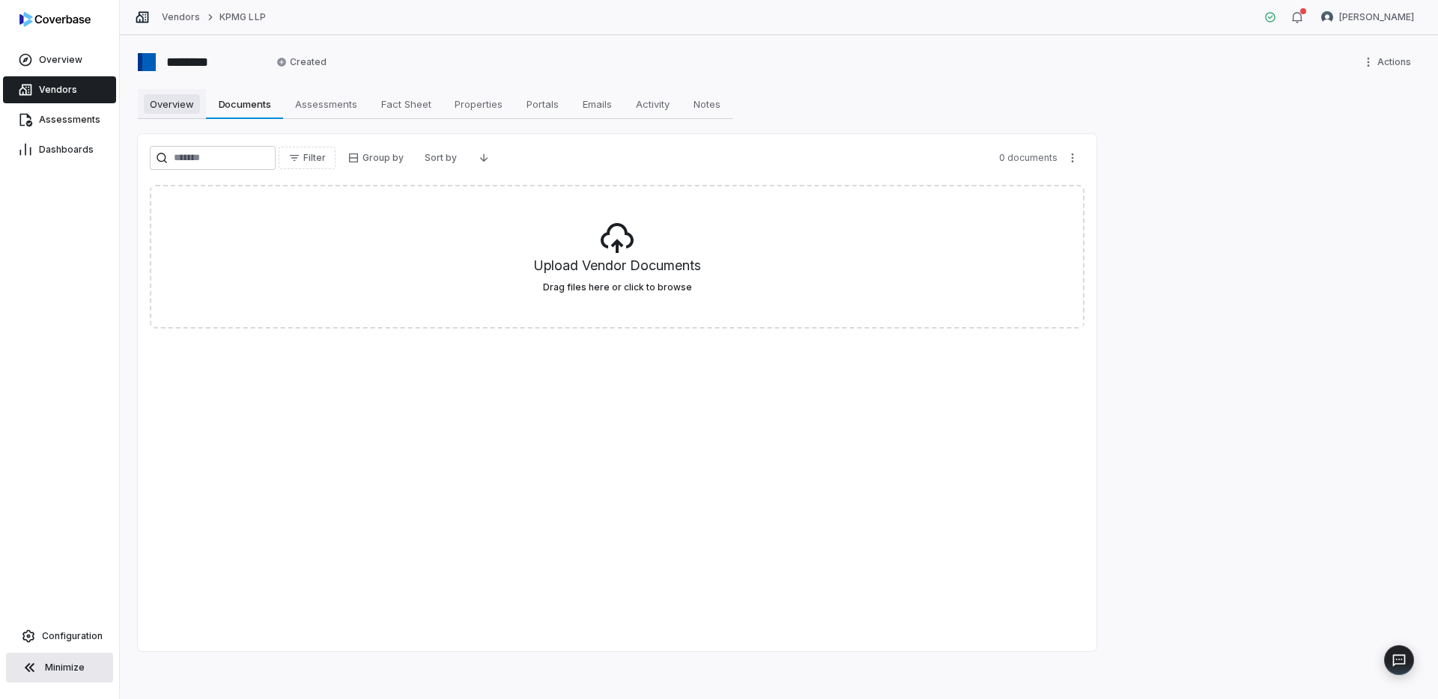
click at [183, 111] on span "Overview" at bounding box center [172, 103] width 56 height 19
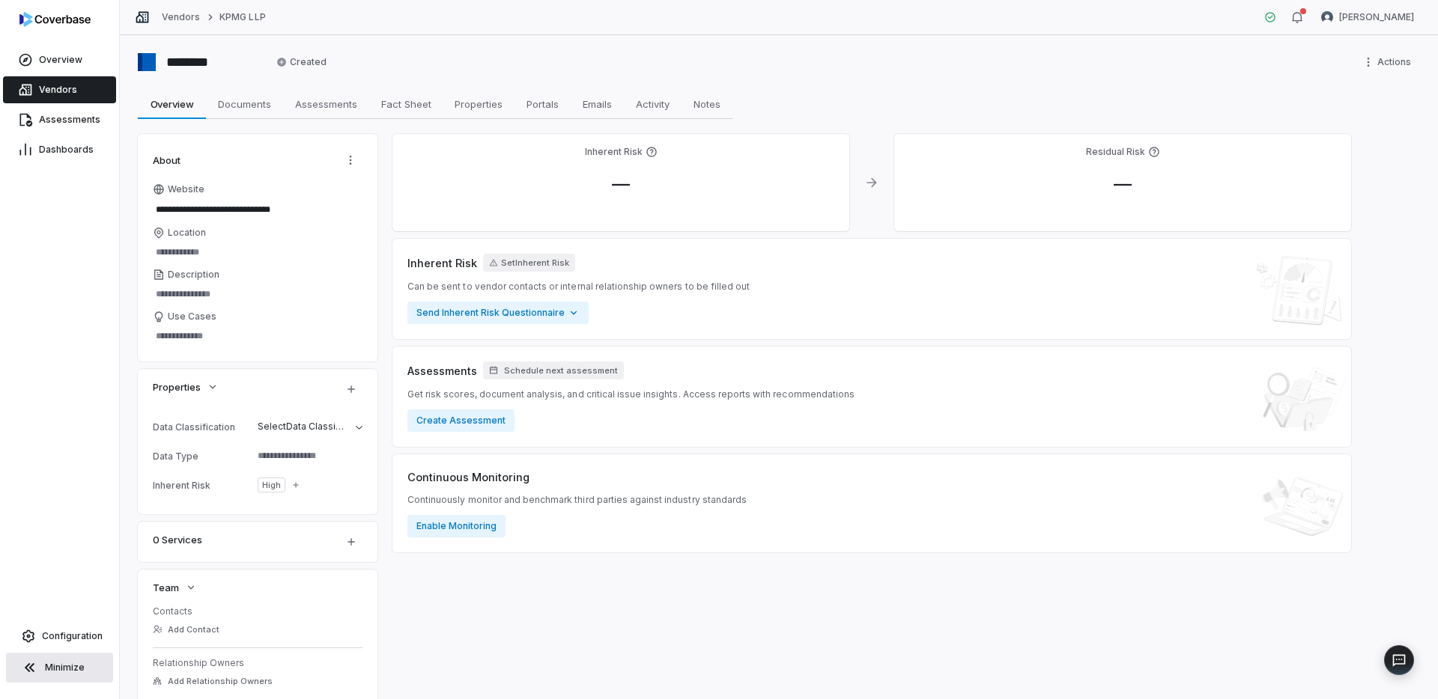
type textarea "*"
click at [99, 96] on link "Vendors" at bounding box center [59, 89] width 113 height 27
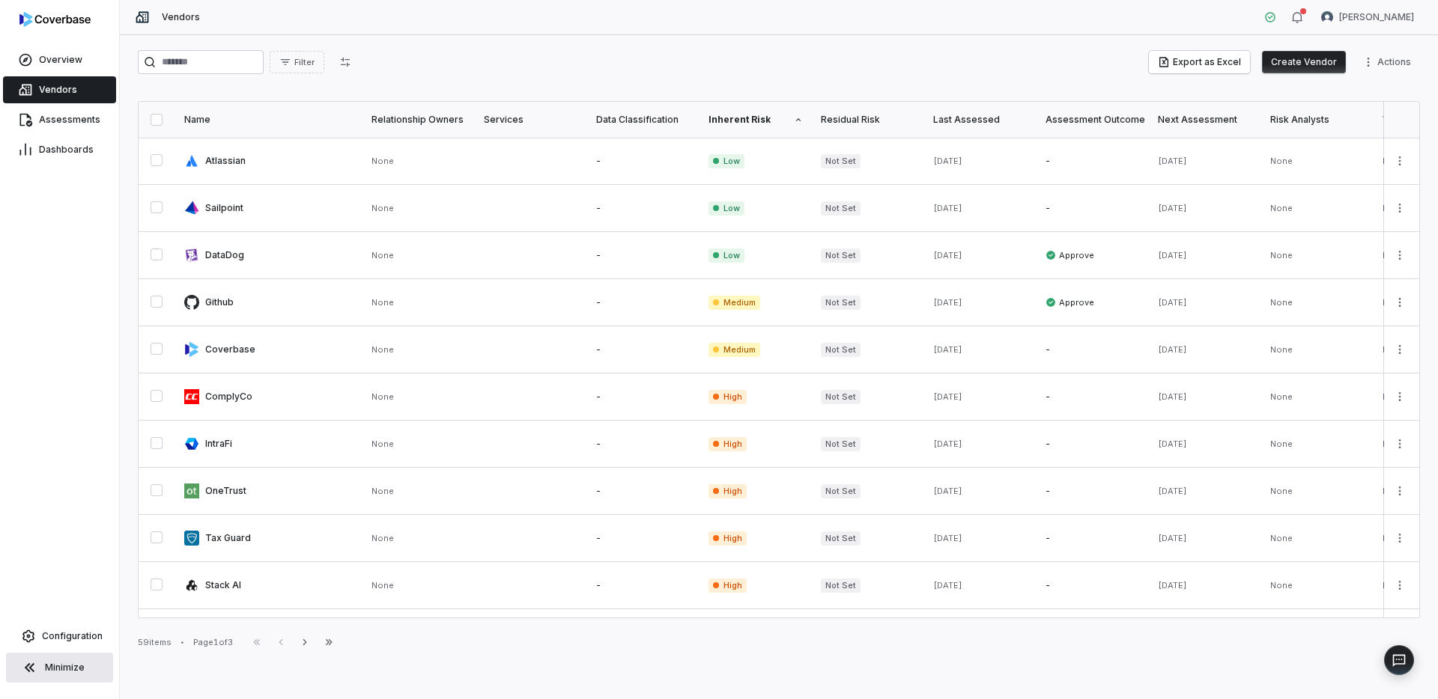
click at [1326, 69] on button "Create Vendor" at bounding box center [1304, 62] width 84 height 22
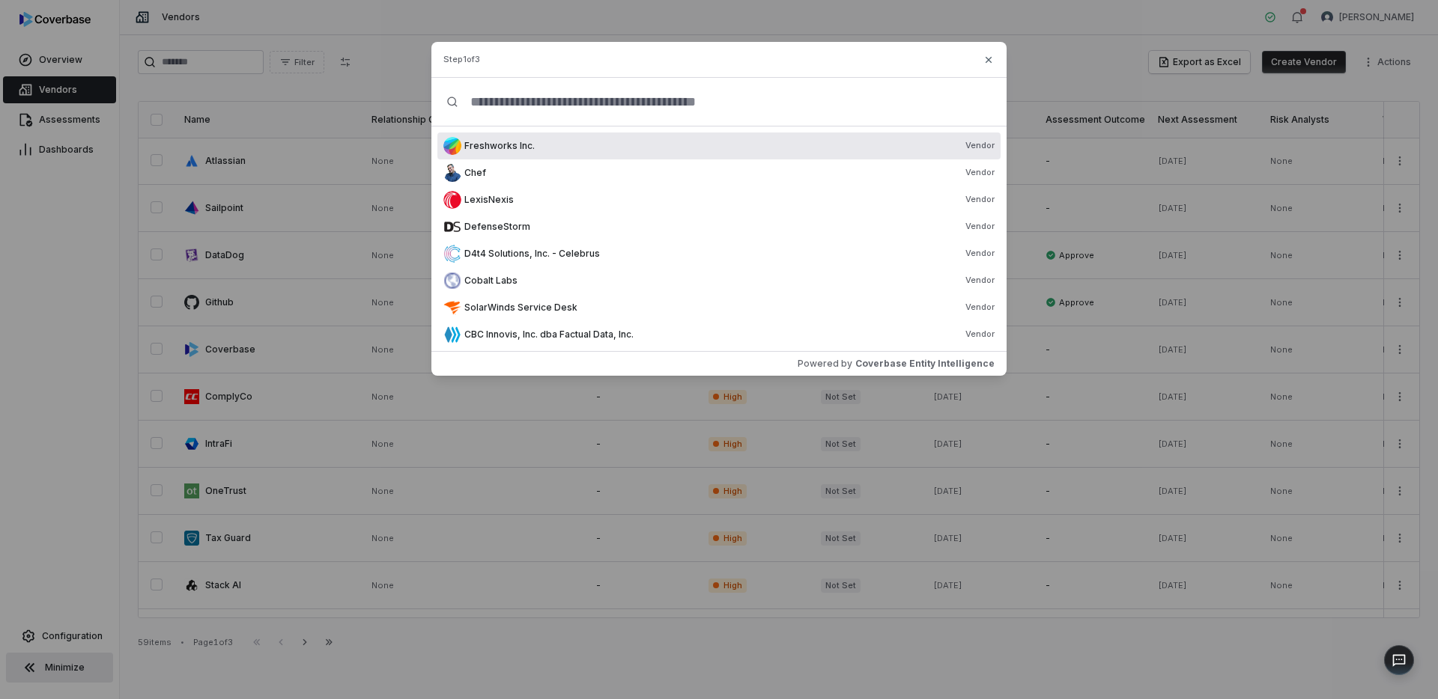
click at [672, 103] on input "text" at bounding box center [724, 102] width 533 height 48
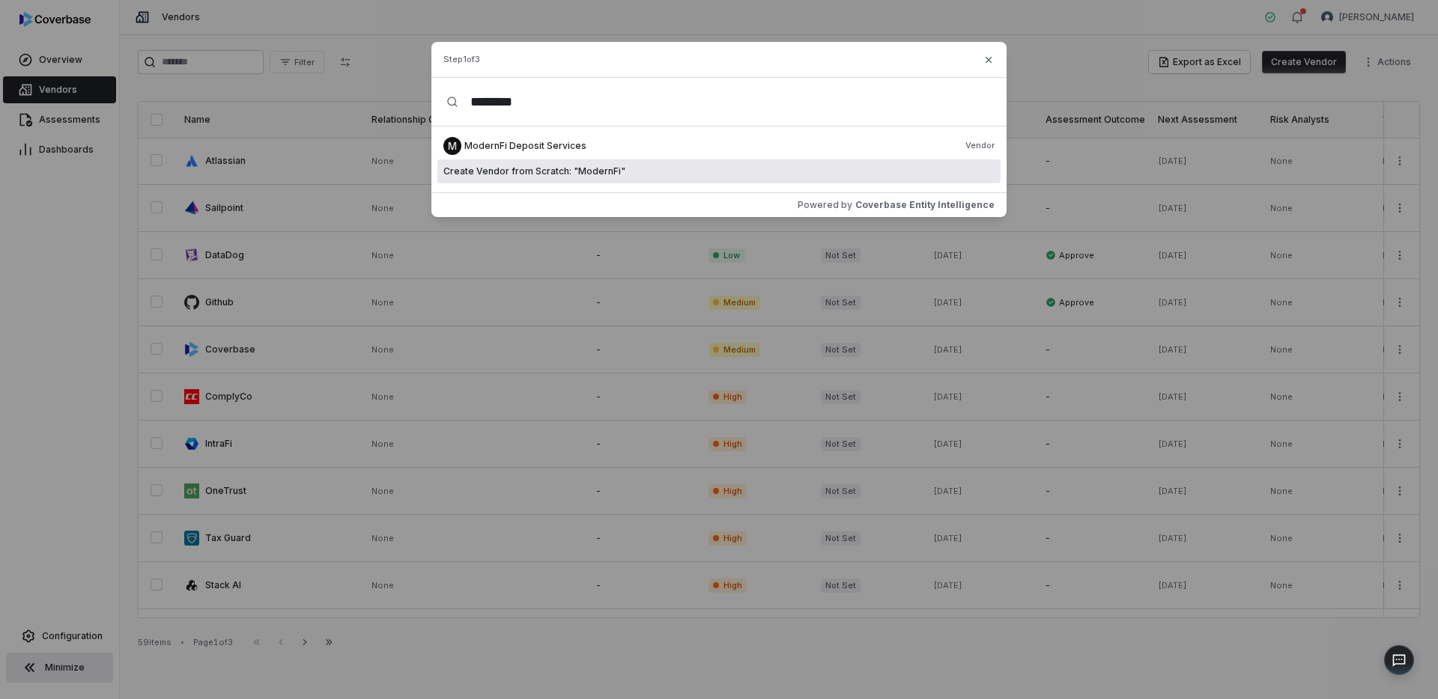
type input "********"
click at [798, 178] on div "Create Vendor from Scratch: " ModernFi "" at bounding box center [718, 172] width 563 height 24
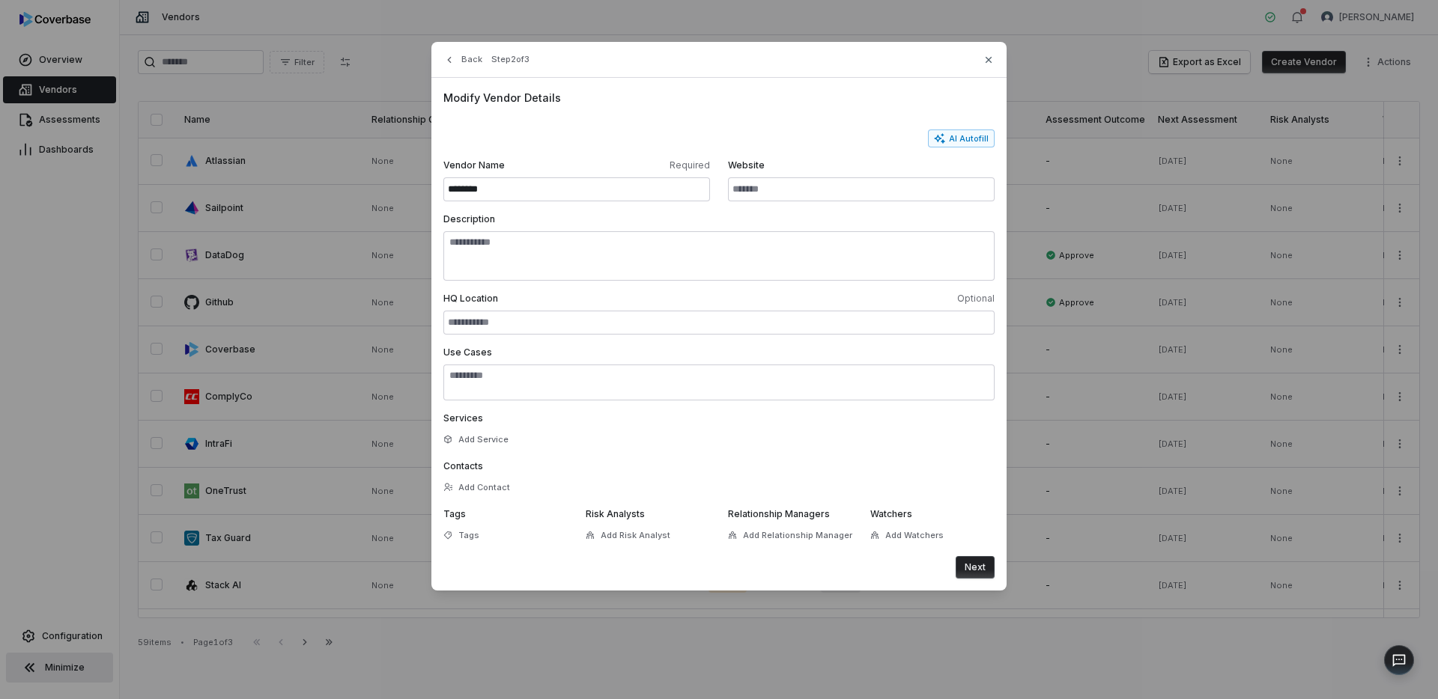
click at [970, 564] on button "Next" at bounding box center [975, 567] width 39 height 22
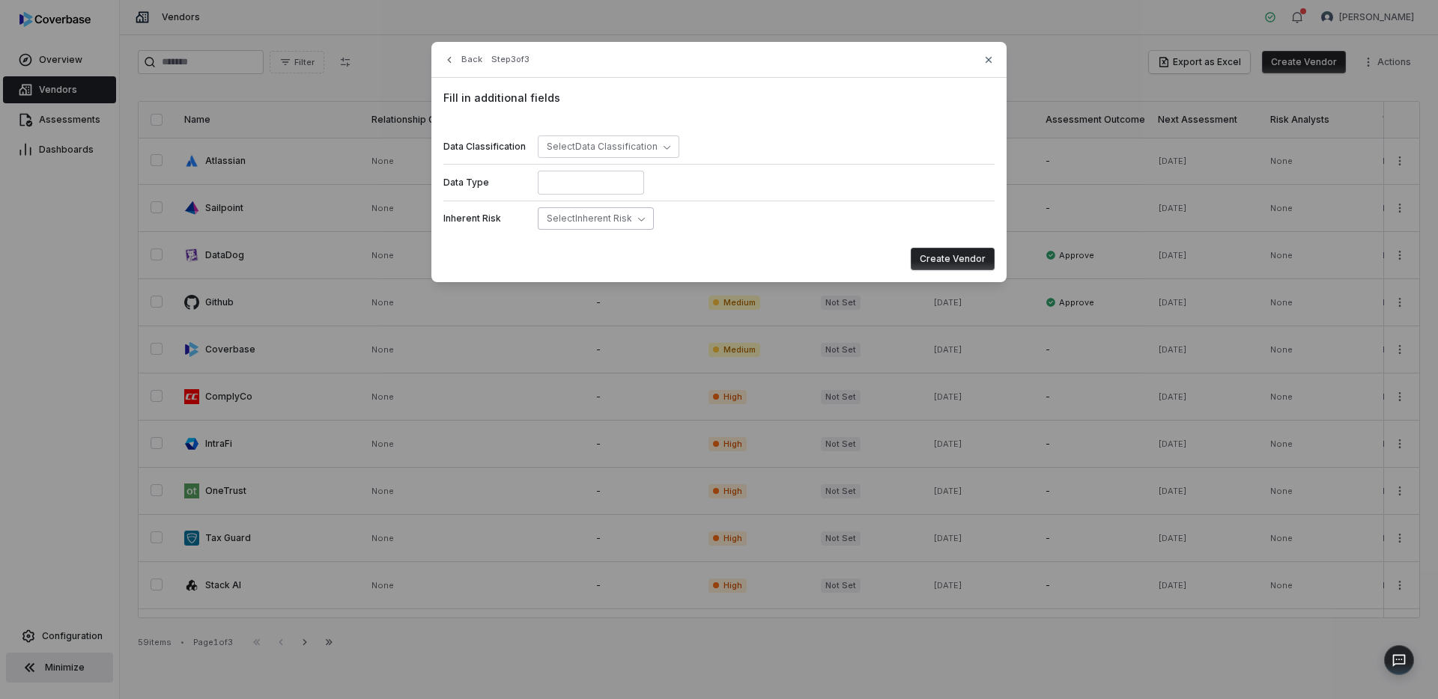
click at [621, 214] on span "Select Inherent Risk" at bounding box center [589, 218] width 85 height 11
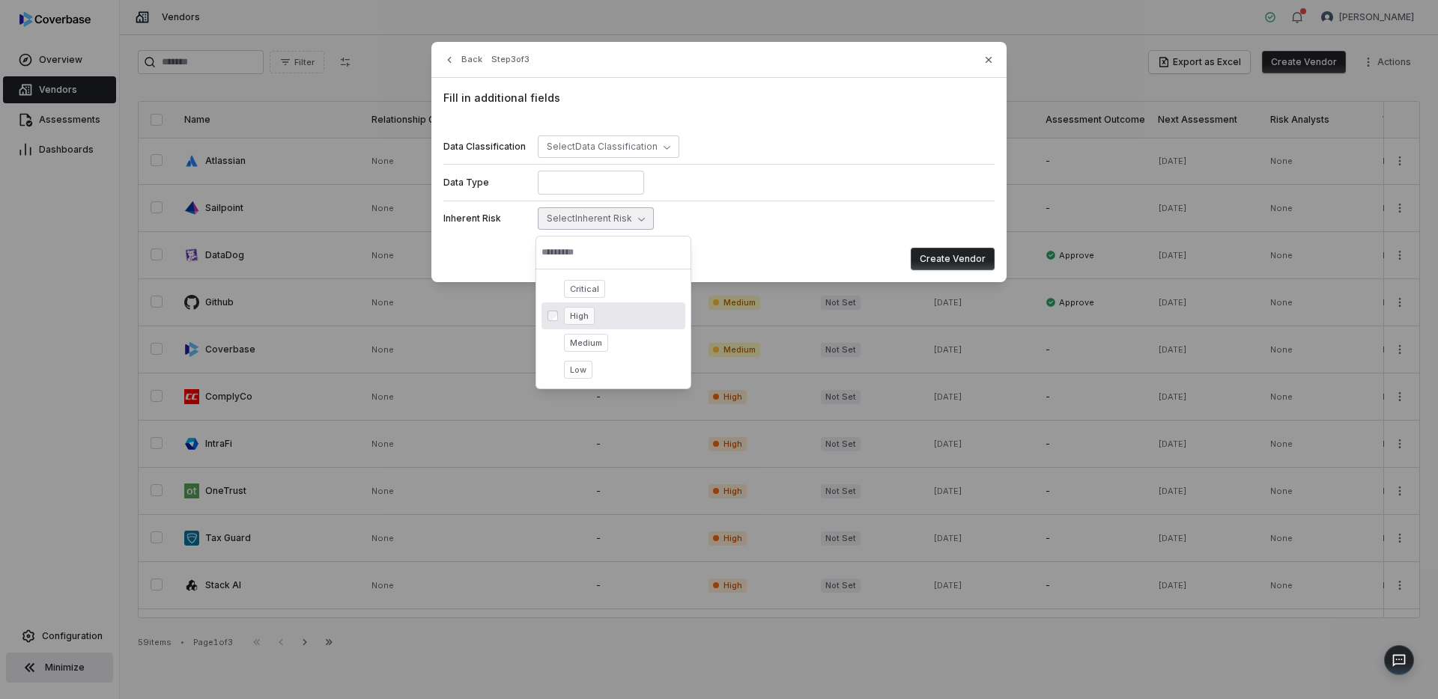
click at [589, 312] on span "High" at bounding box center [579, 316] width 31 height 18
click at [969, 259] on button "Create Vendor" at bounding box center [953, 259] width 84 height 22
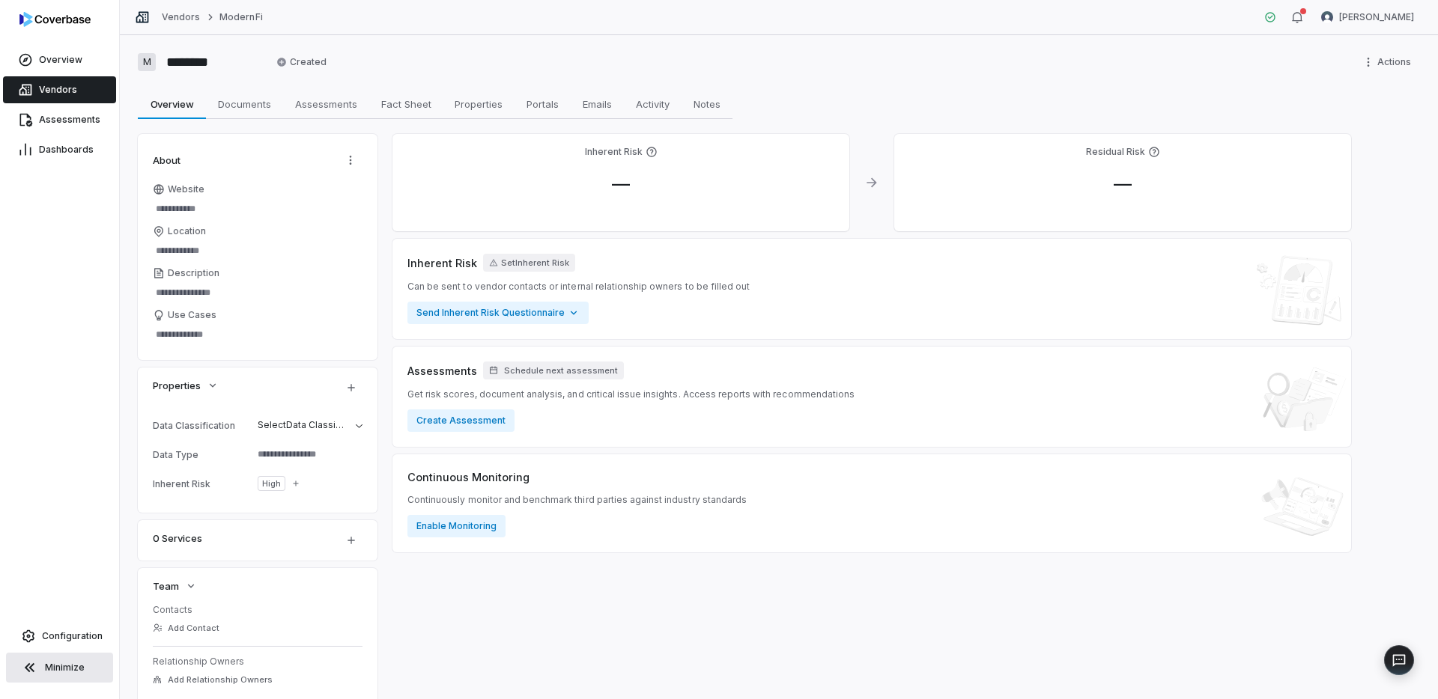
type textarea "*"
click at [95, 87] on link "Vendors" at bounding box center [59, 89] width 113 height 27
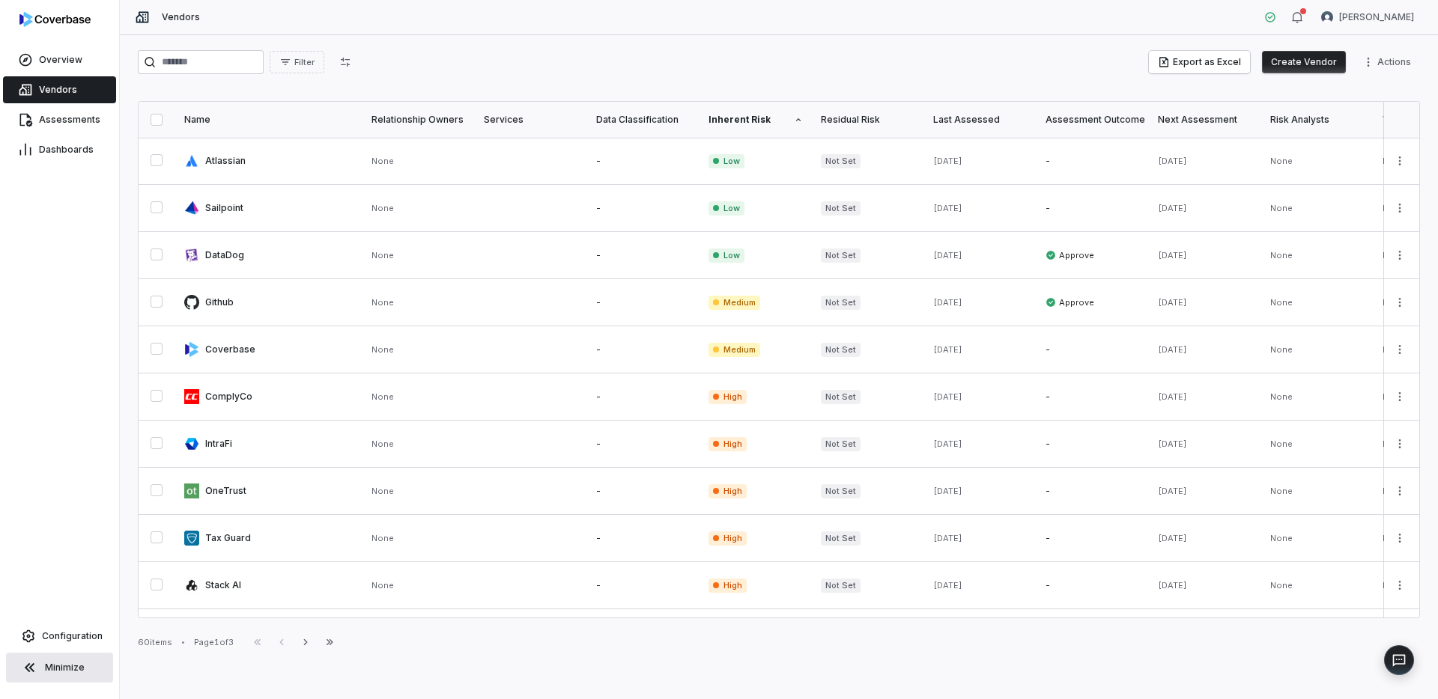
click at [1312, 62] on button "Create Vendor" at bounding box center [1304, 62] width 84 height 22
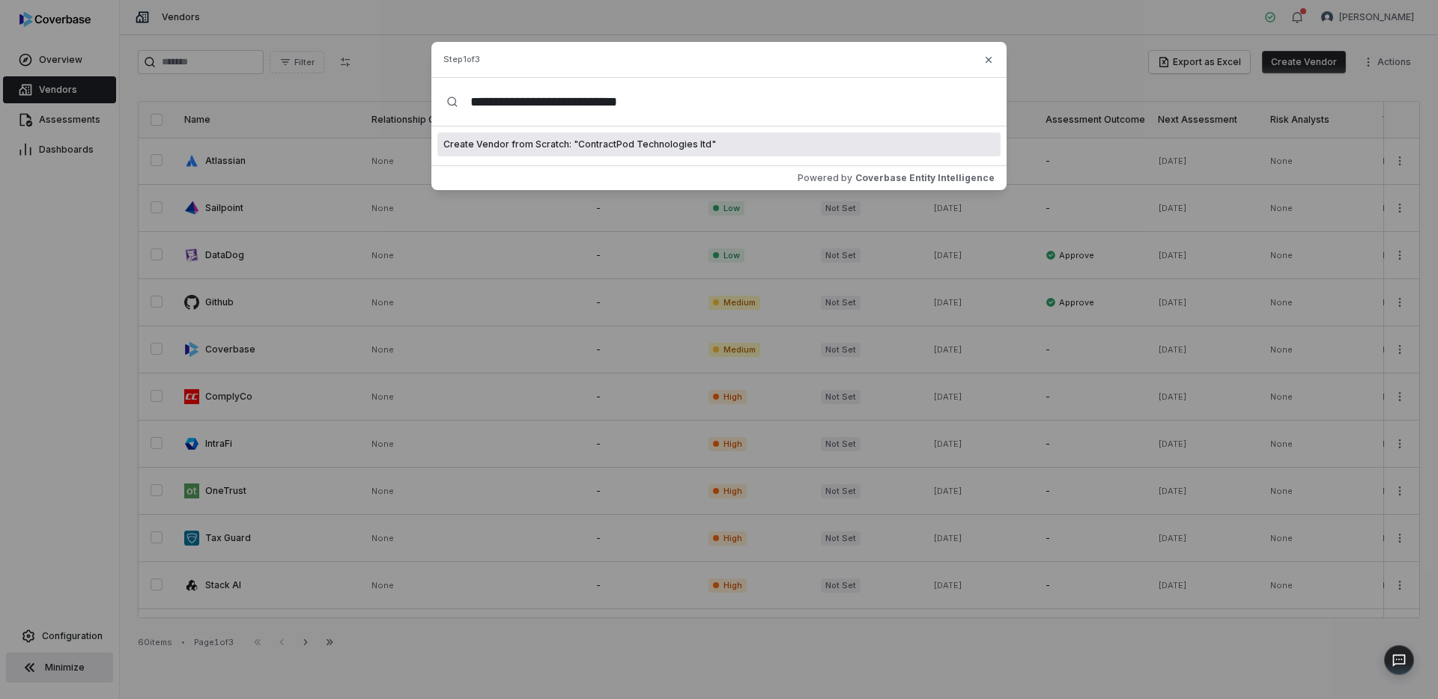
type input "**********"
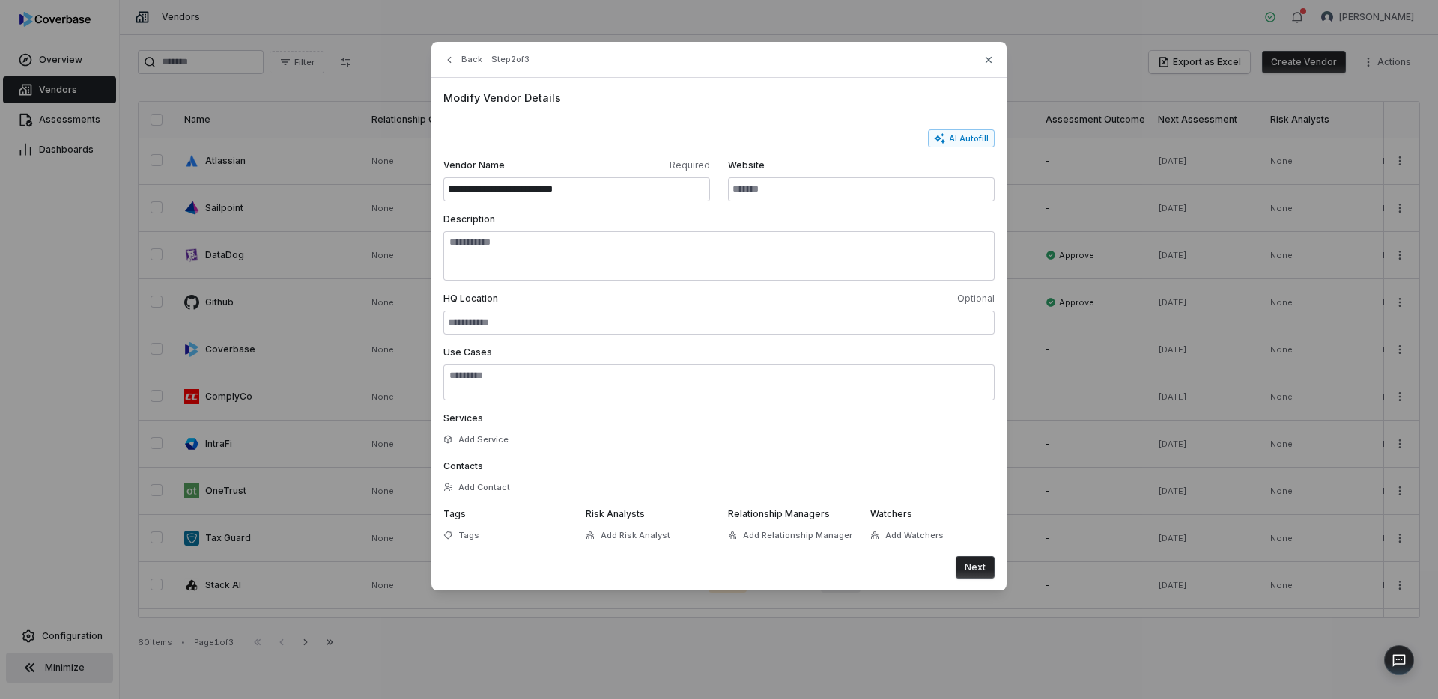
click at [972, 583] on div "**********" at bounding box center [718, 334] width 575 height 513
click at [972, 565] on button "Next" at bounding box center [975, 567] width 39 height 22
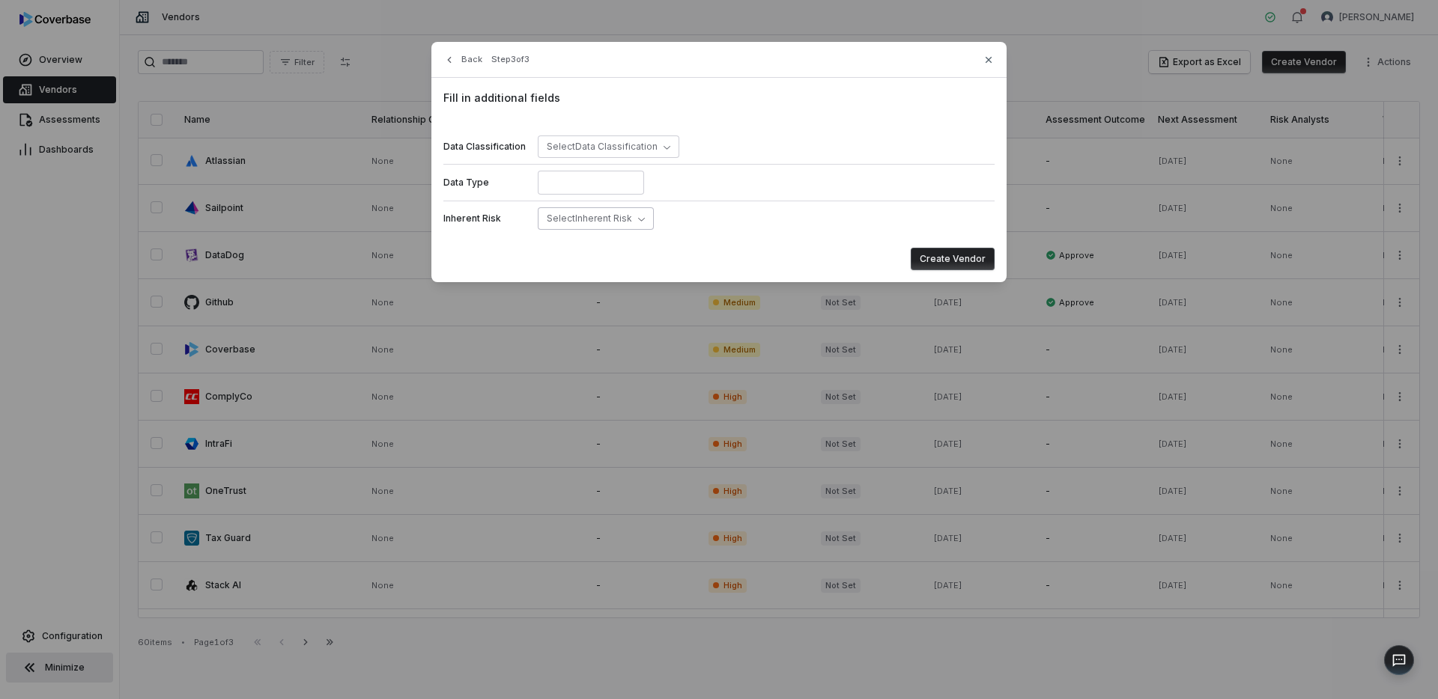
click at [596, 222] on span "Select Inherent Risk" at bounding box center [589, 218] width 85 height 11
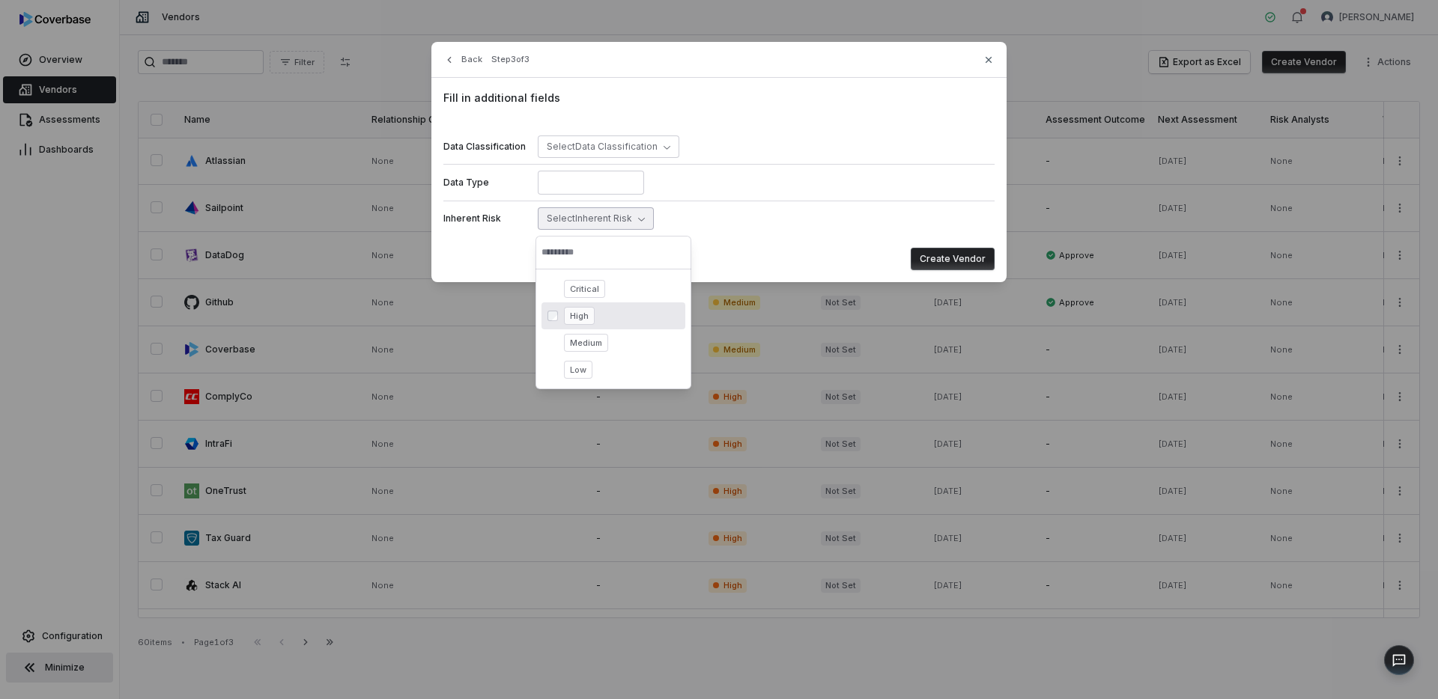
click at [575, 323] on span "High" at bounding box center [579, 316] width 31 height 18
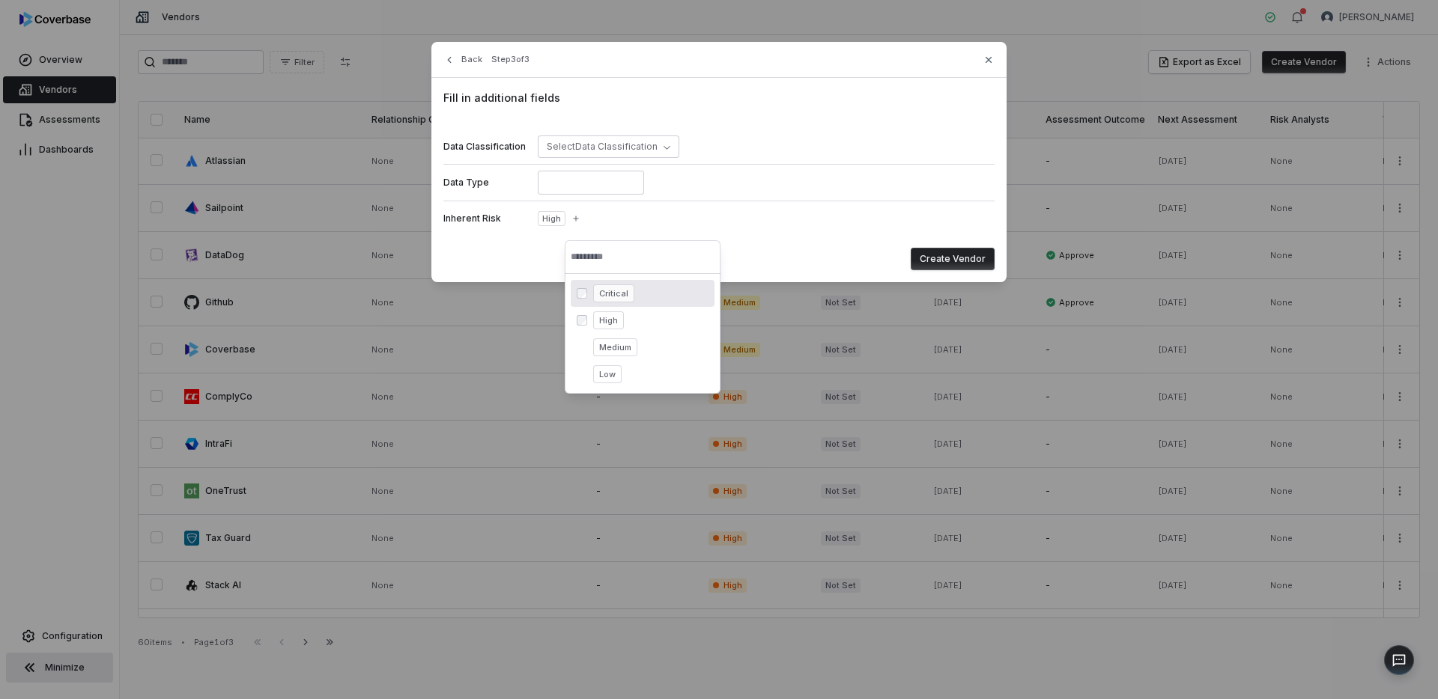
click at [975, 251] on button "Create Vendor" at bounding box center [953, 259] width 84 height 22
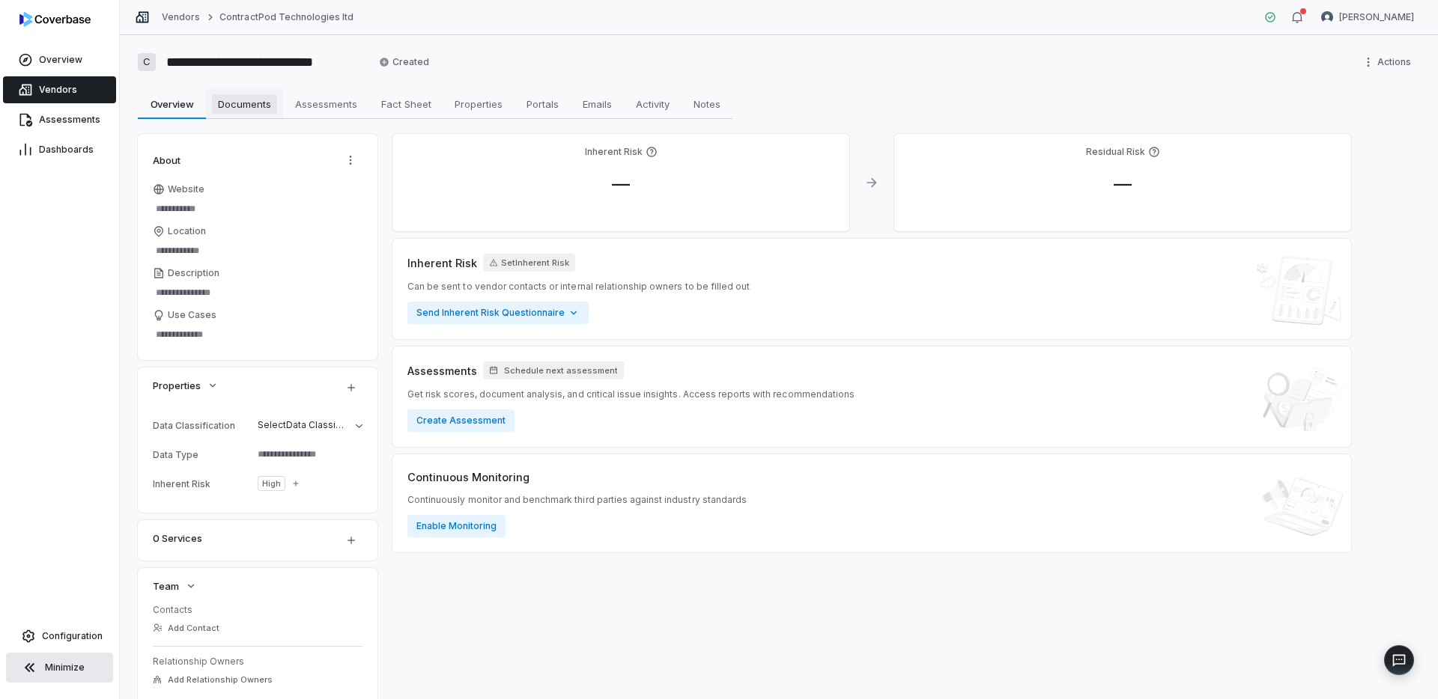
click at [252, 104] on span "Documents" at bounding box center [244, 103] width 65 height 19
type textarea "*"
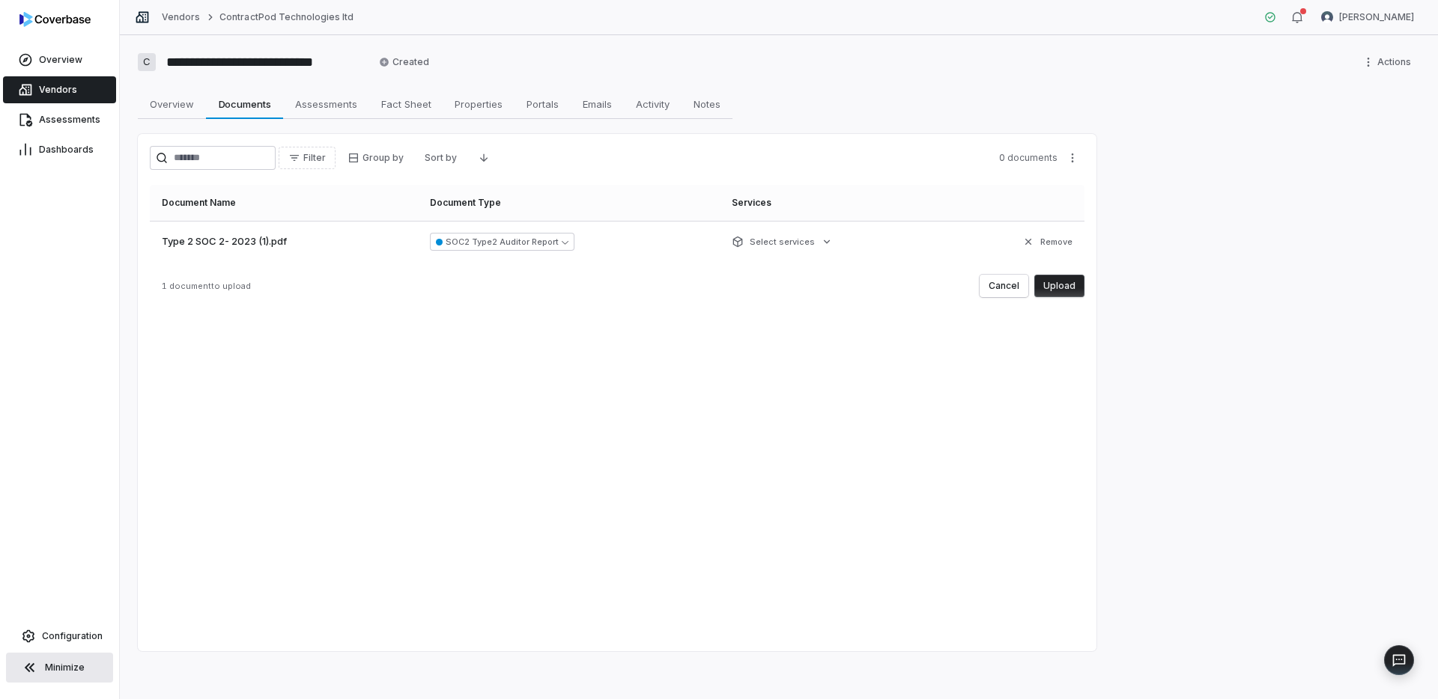
click at [1064, 288] on button "Upload" at bounding box center [1059, 286] width 50 height 22
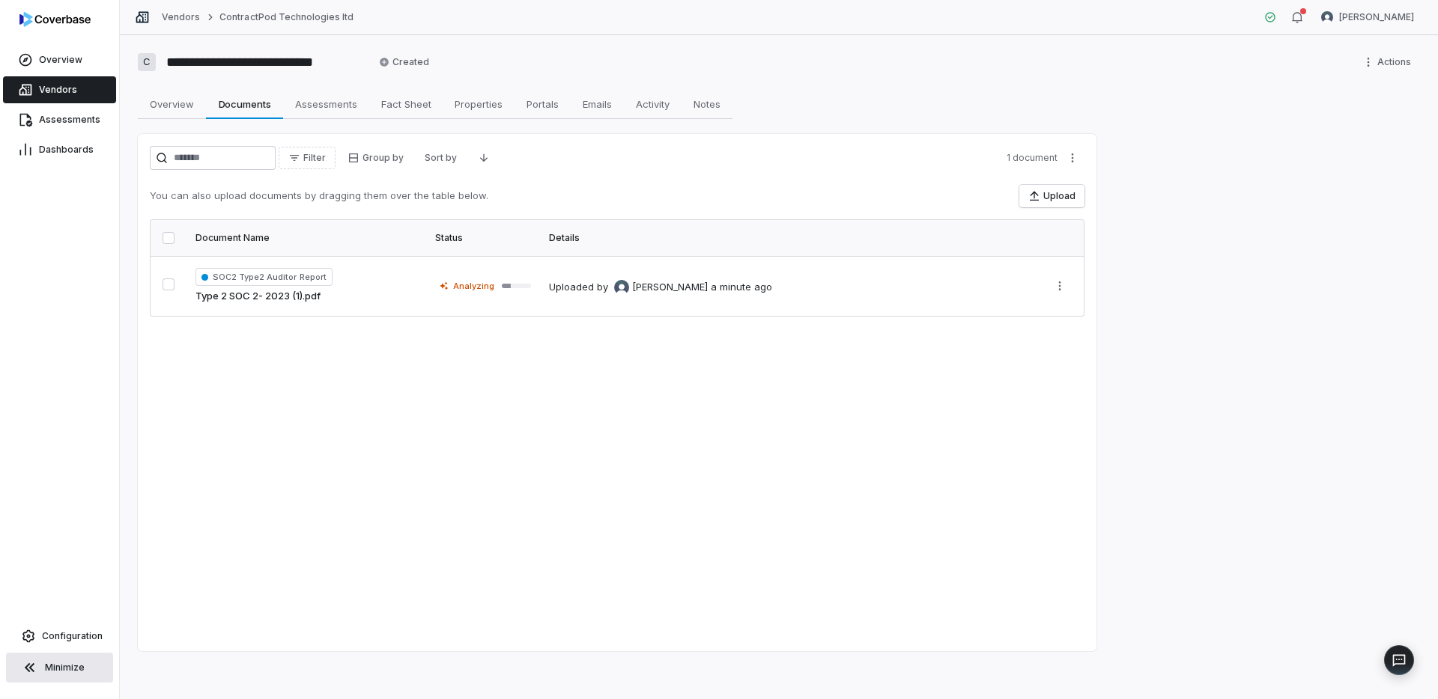
click at [104, 91] on link "Vendors" at bounding box center [59, 89] width 113 height 27
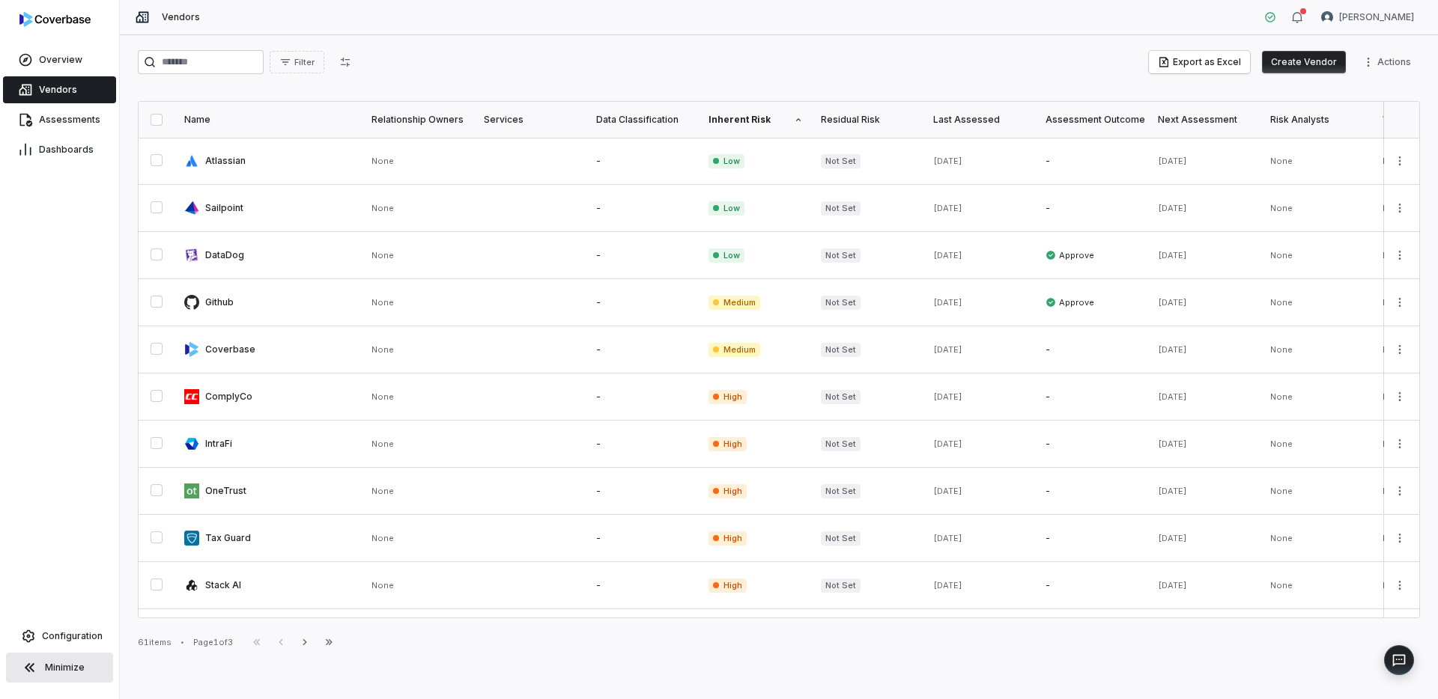
click at [1286, 65] on button "Create Vendor" at bounding box center [1304, 62] width 84 height 22
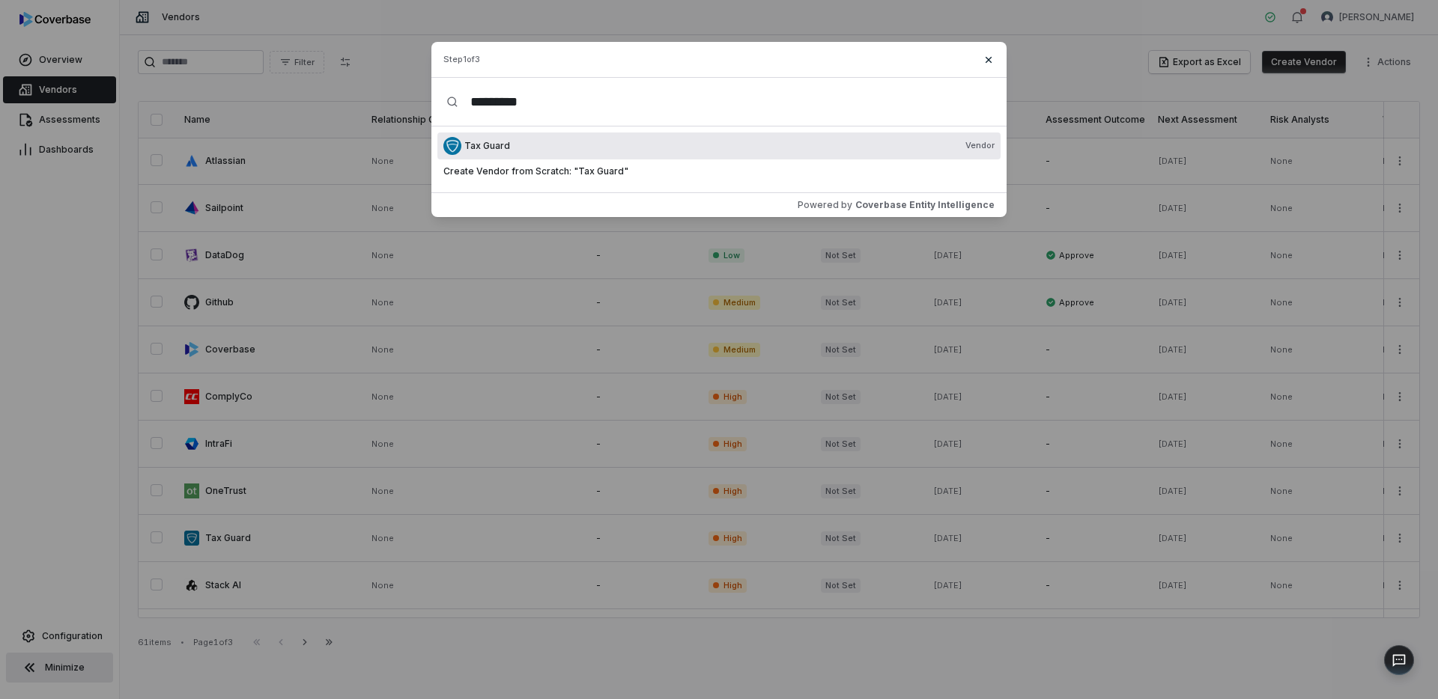
type input "*********"
click at [986, 64] on icon "button" at bounding box center [988, 60] width 12 height 12
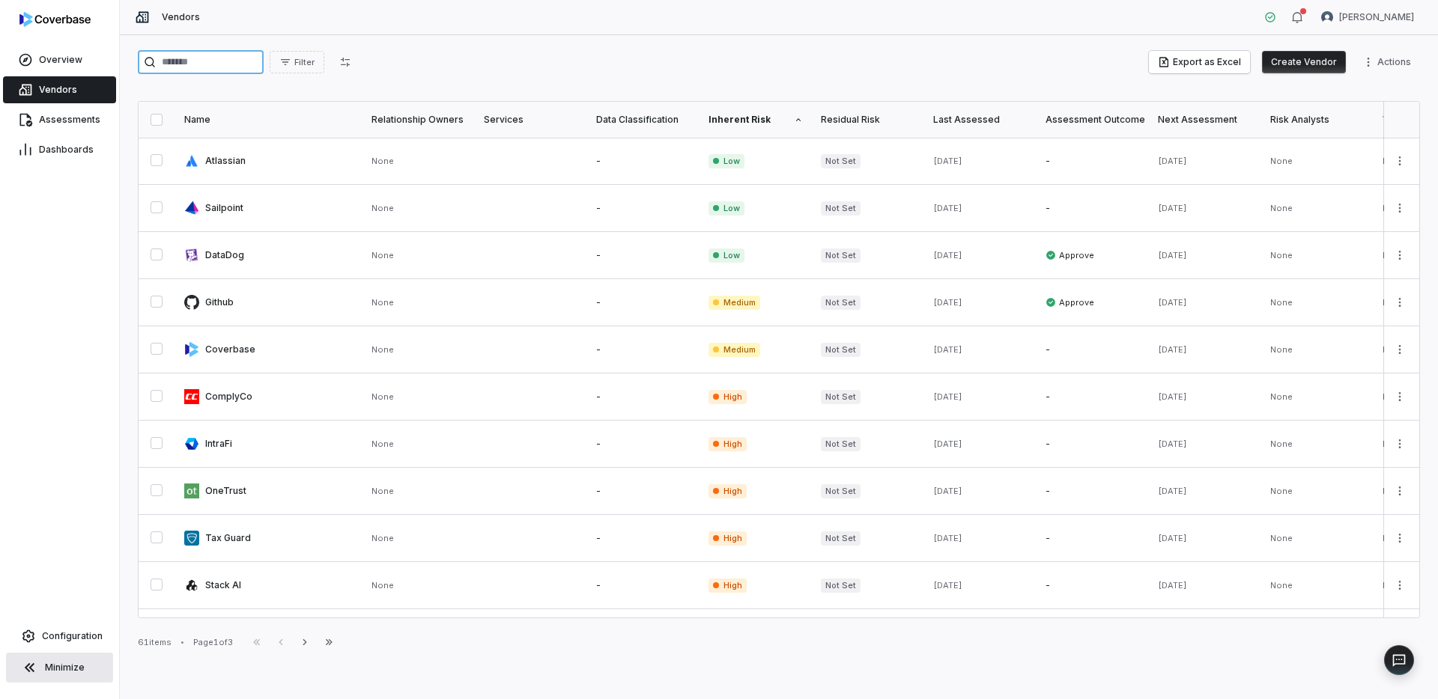
click at [237, 67] on input "search" at bounding box center [201, 62] width 126 height 24
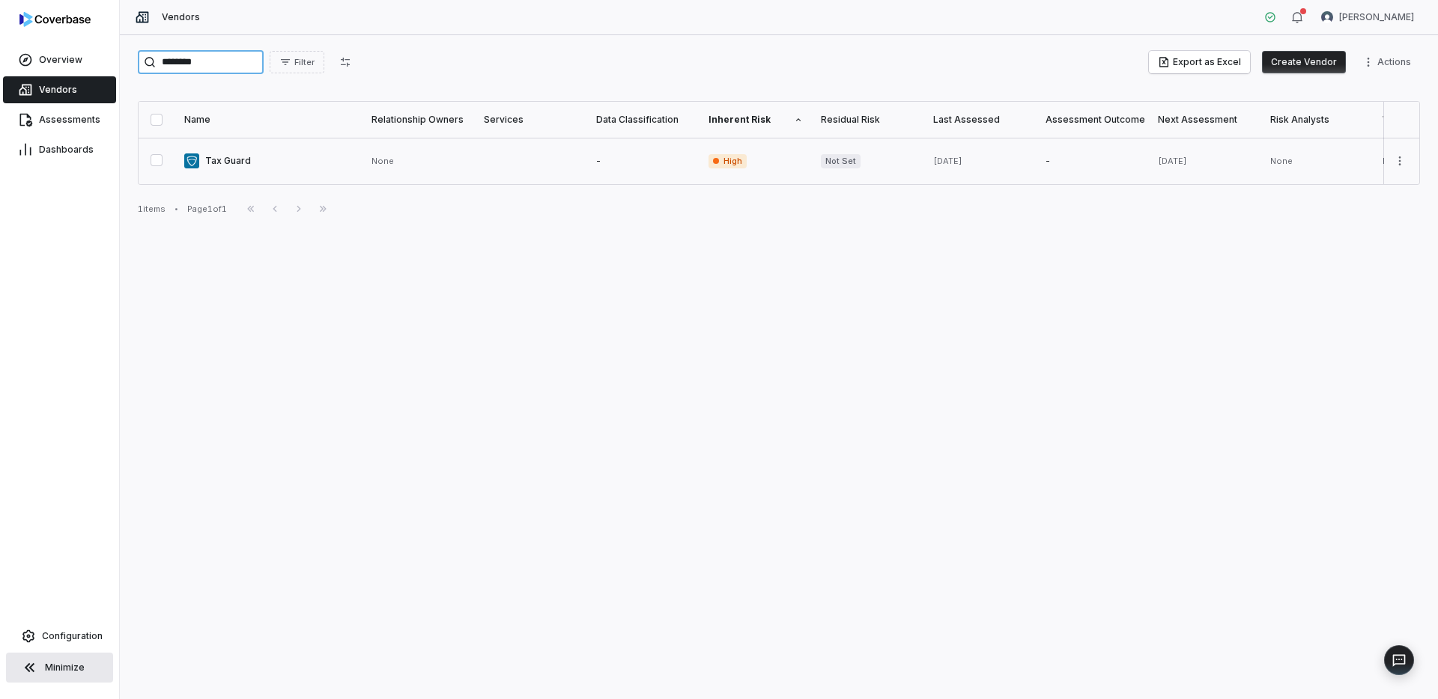
type input "********"
click at [158, 162] on button "button" at bounding box center [157, 160] width 12 height 12
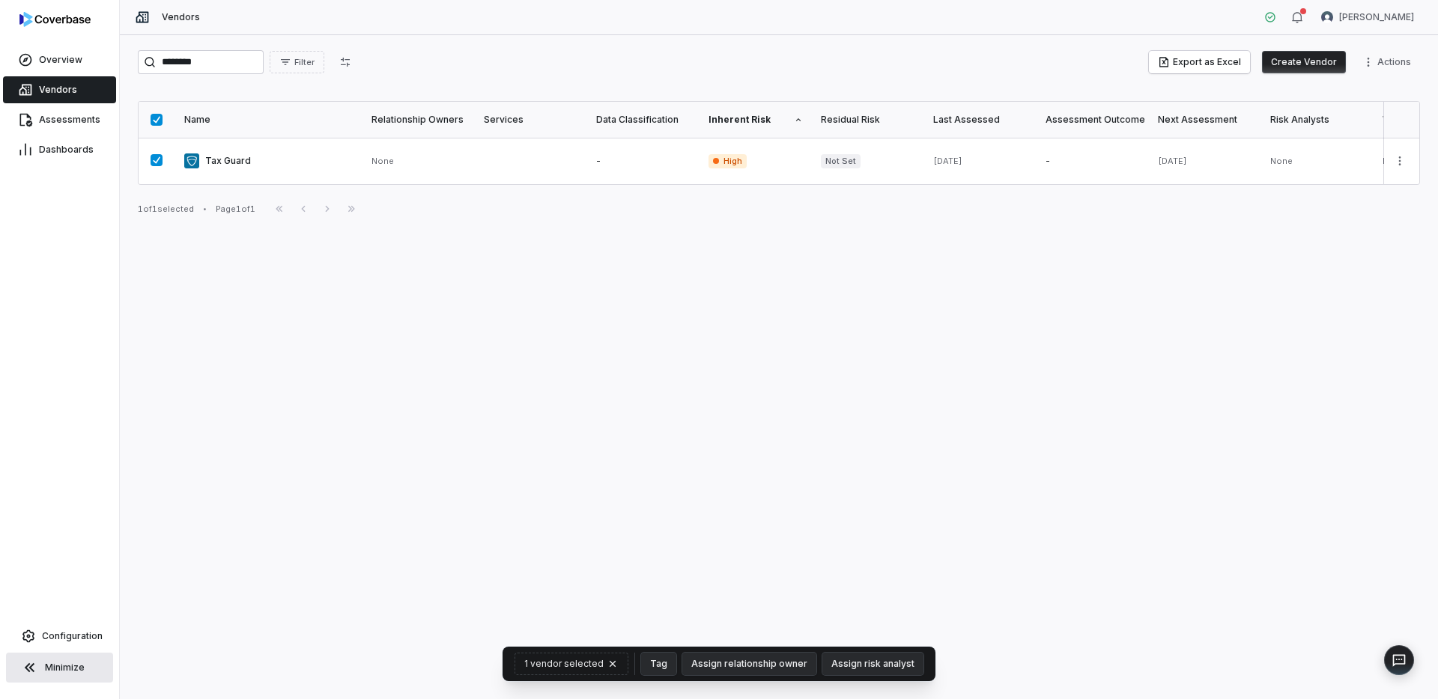
click at [160, 119] on button "button" at bounding box center [157, 120] width 12 height 12
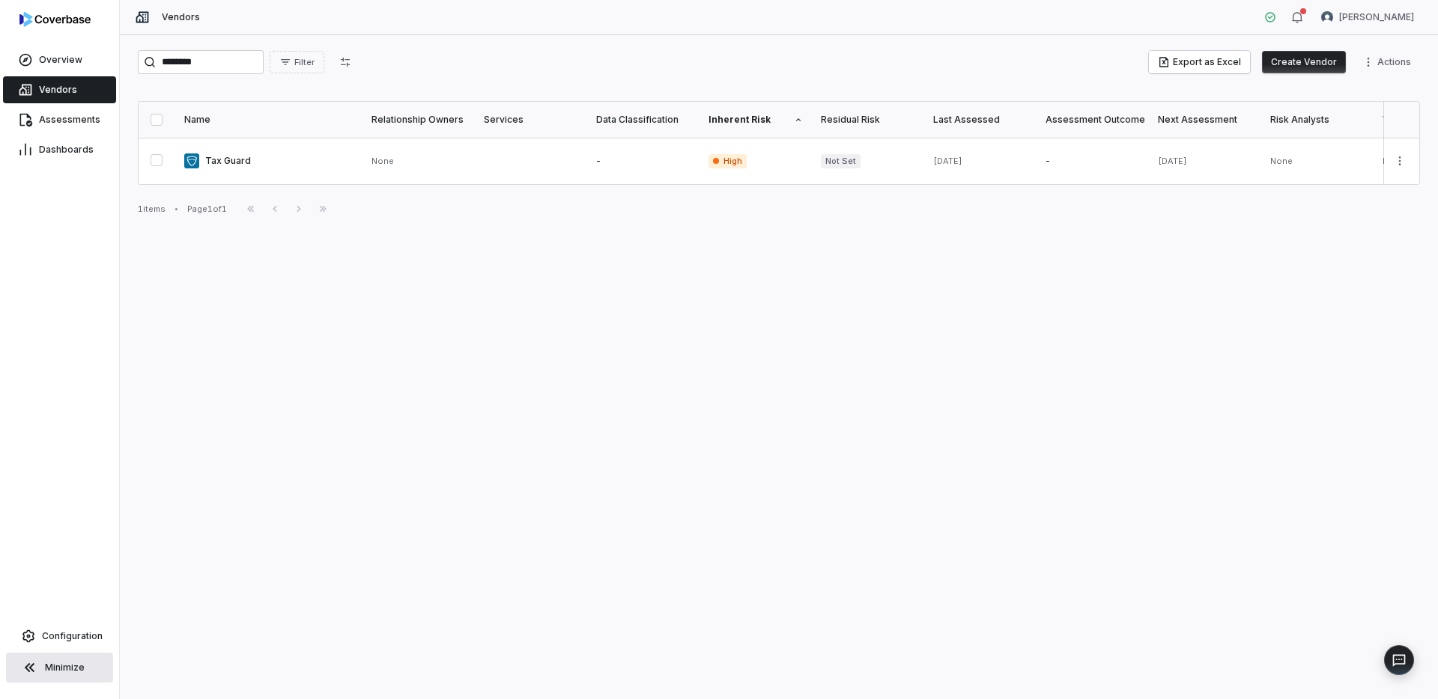
click at [1320, 64] on button "Create Vendor" at bounding box center [1304, 62] width 84 height 22
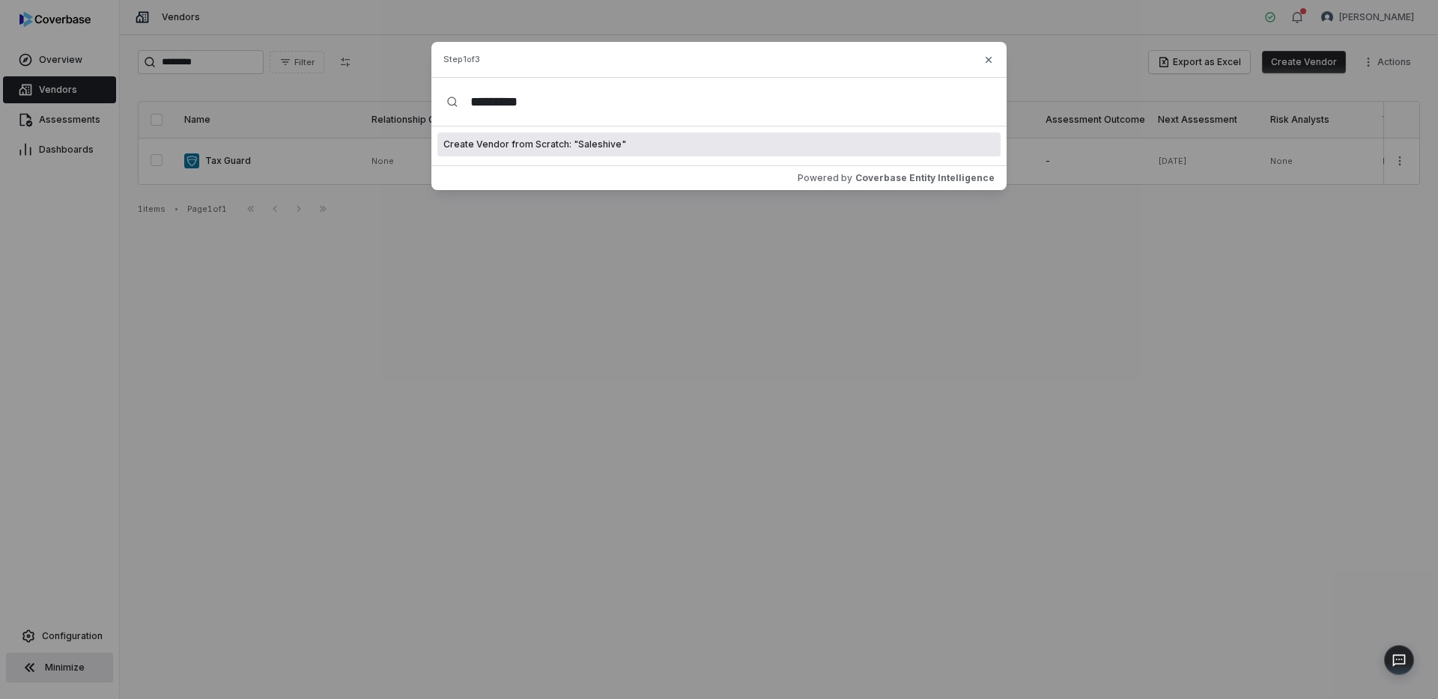
type input "*********"
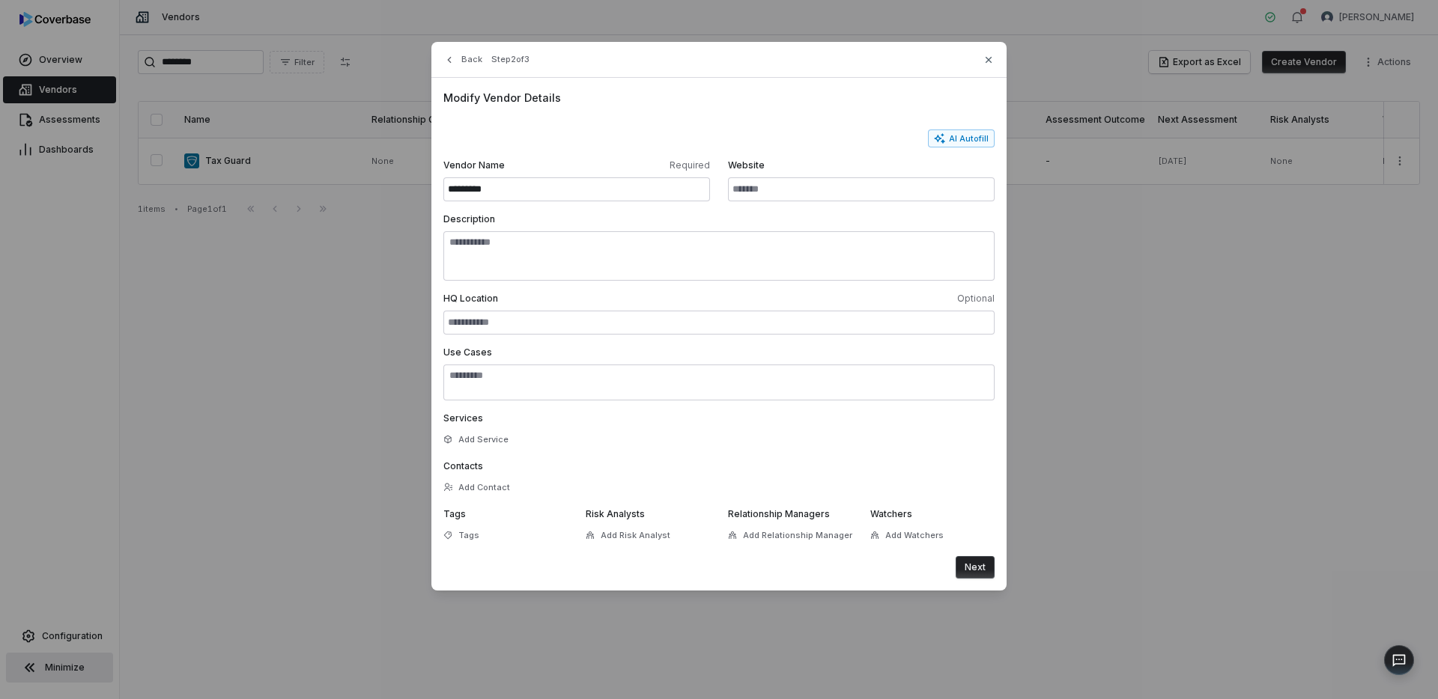
click at [979, 567] on button "Next" at bounding box center [975, 567] width 39 height 22
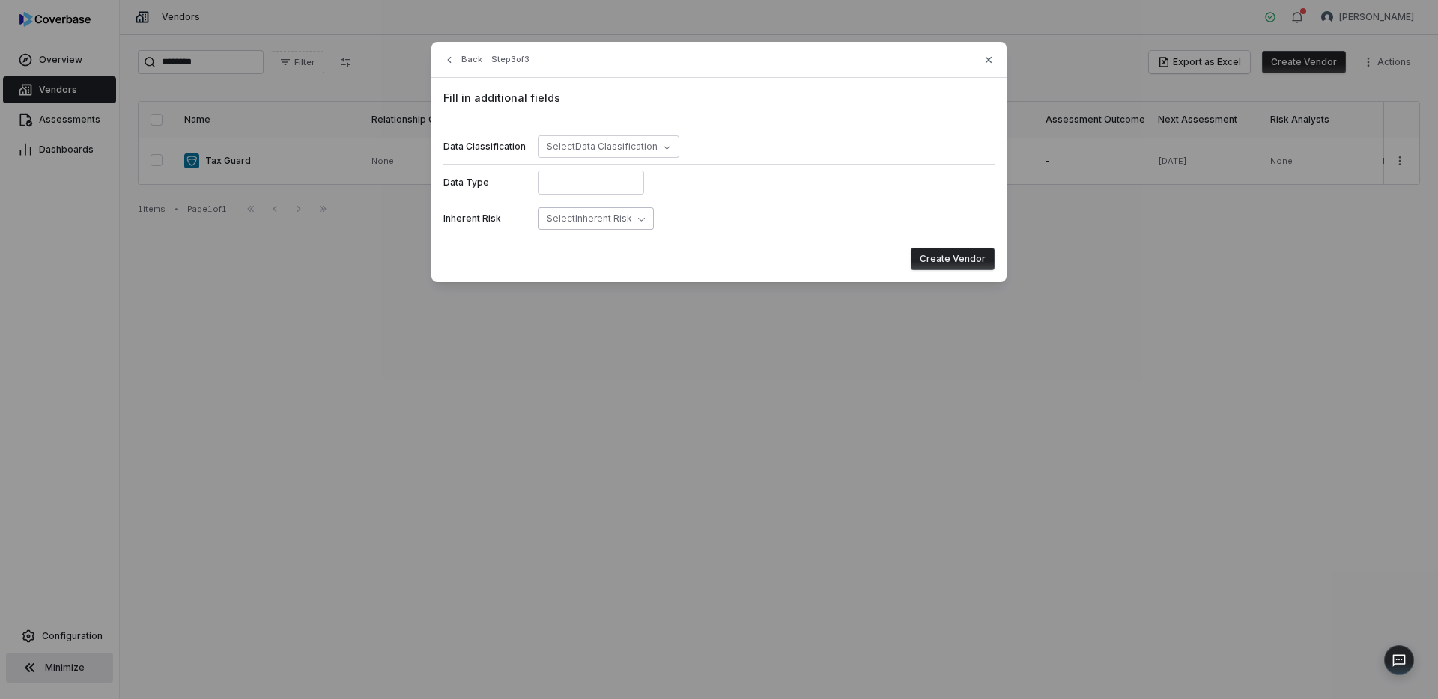
click at [601, 220] on span "Select Inherent Risk" at bounding box center [589, 218] width 85 height 11
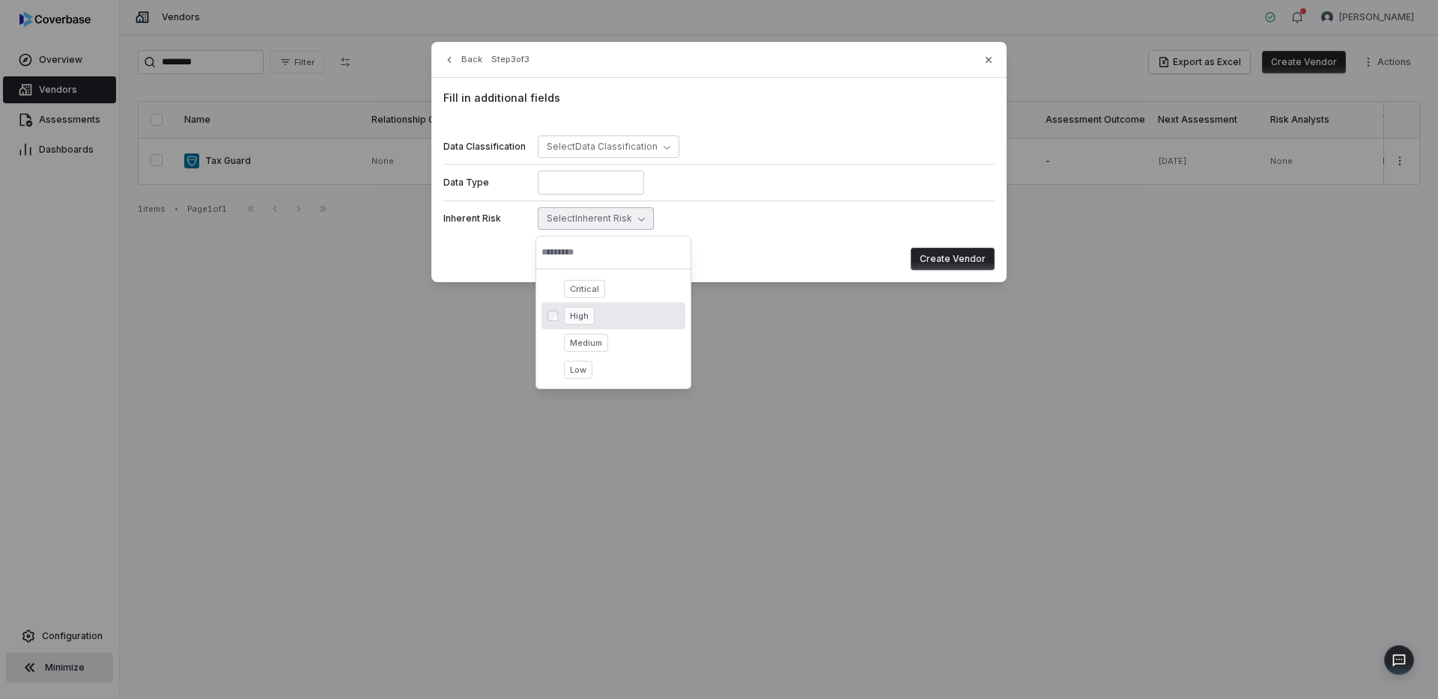
click at [589, 315] on span "High" at bounding box center [579, 316] width 31 height 18
click at [973, 259] on button "Create Vendor" at bounding box center [953, 259] width 84 height 22
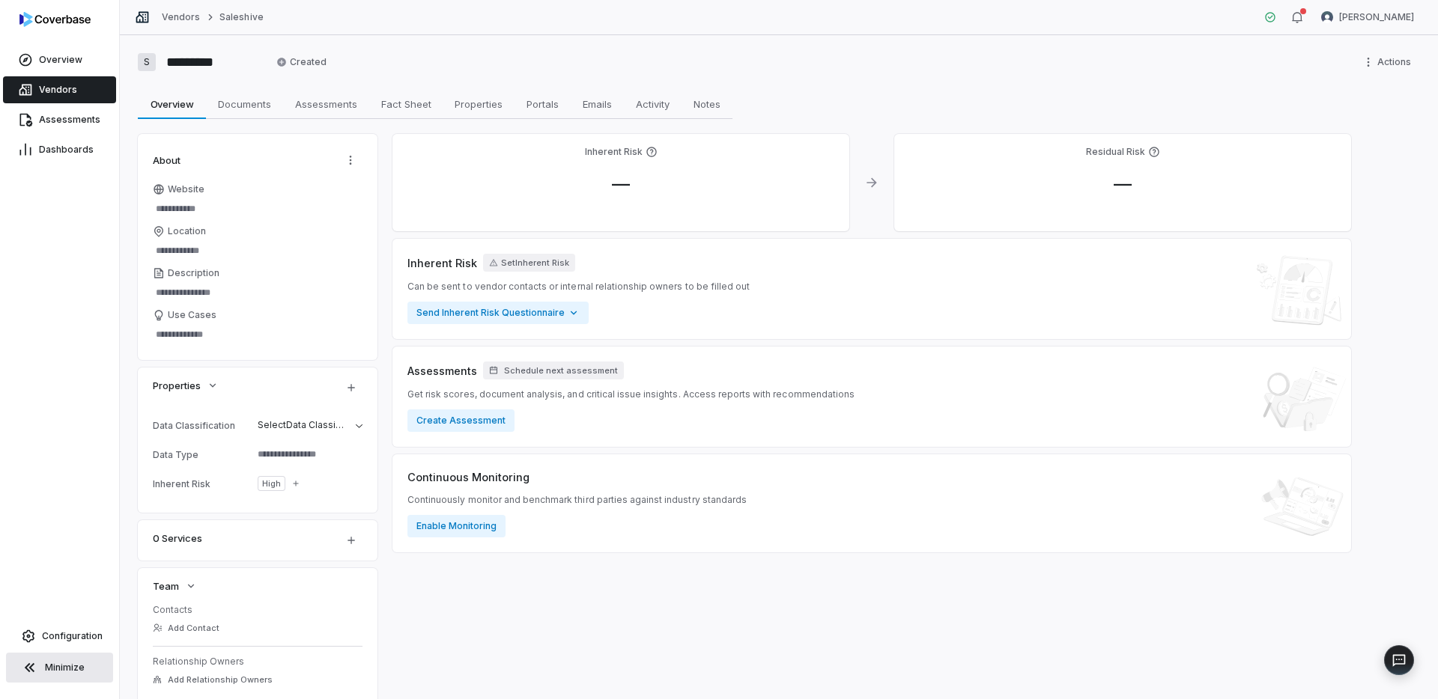
type textarea "*"
click at [95, 92] on link "Vendors" at bounding box center [59, 89] width 113 height 27
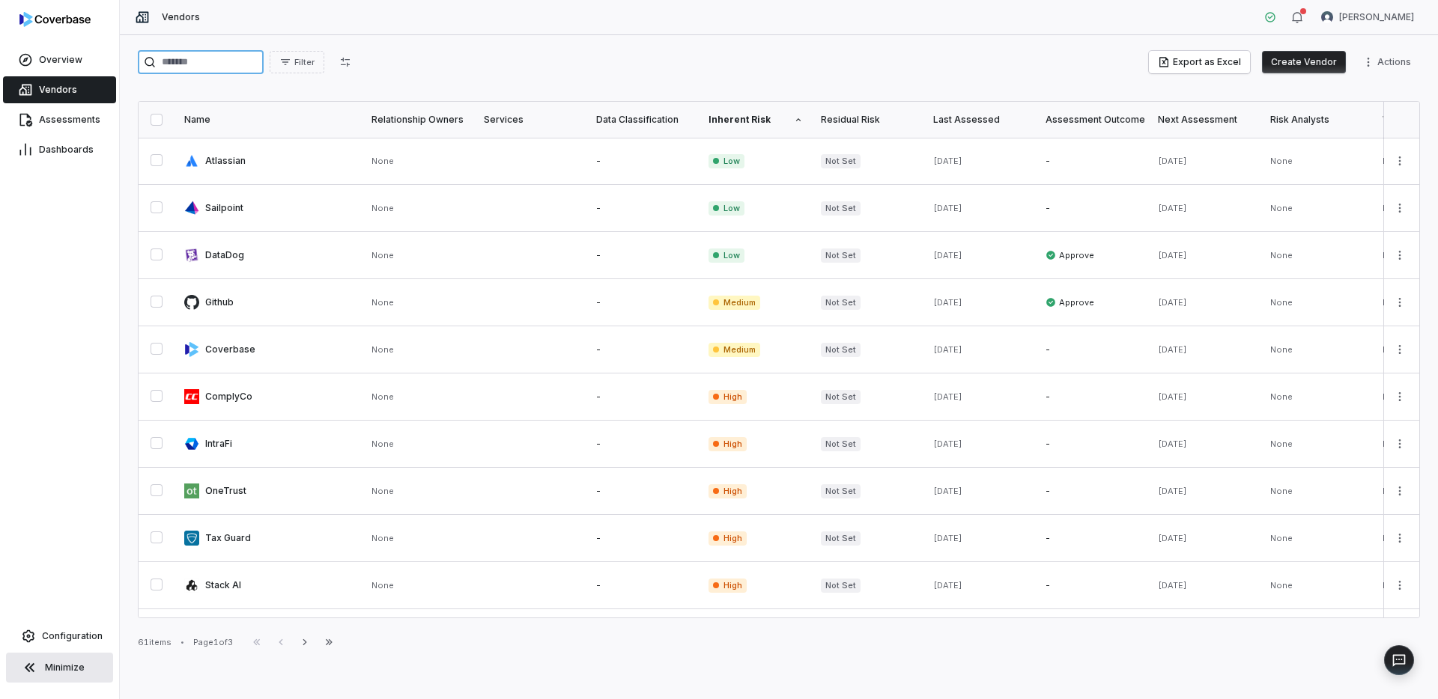
click at [231, 66] on input "search" at bounding box center [201, 62] width 126 height 24
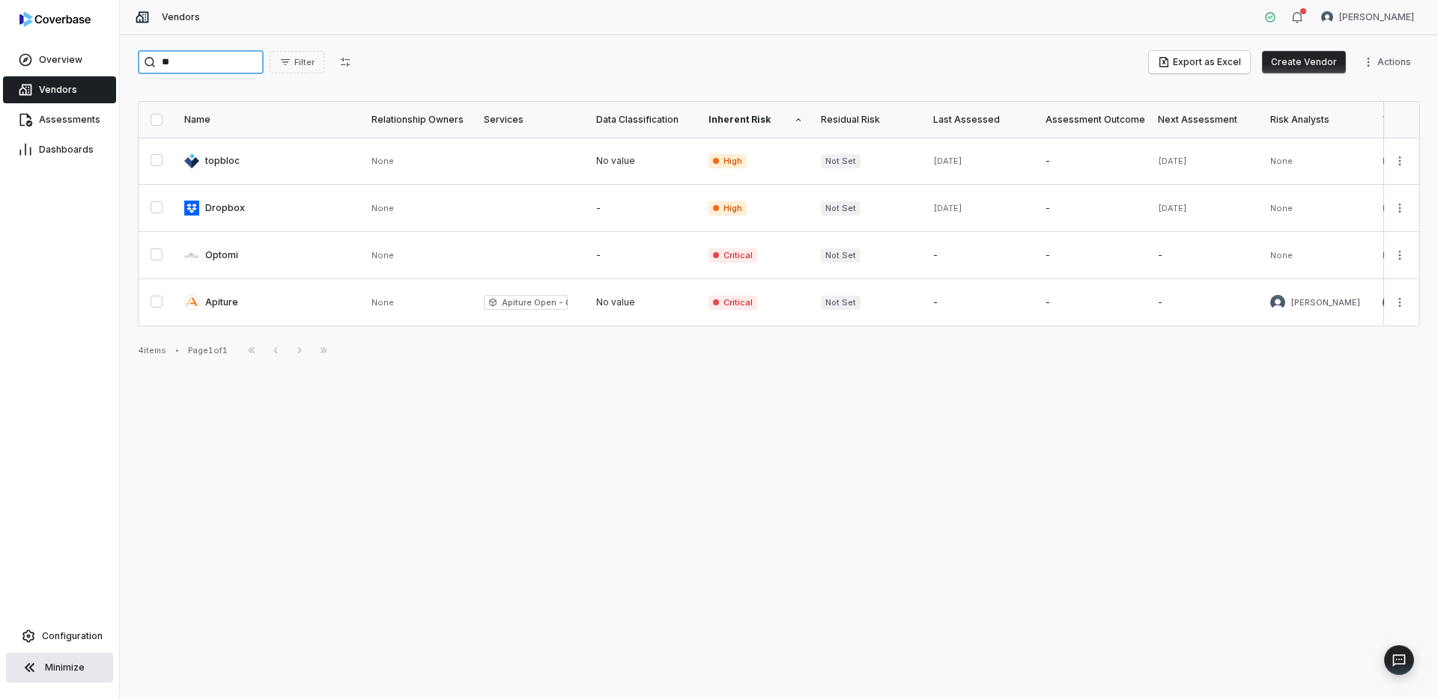
type input "*"
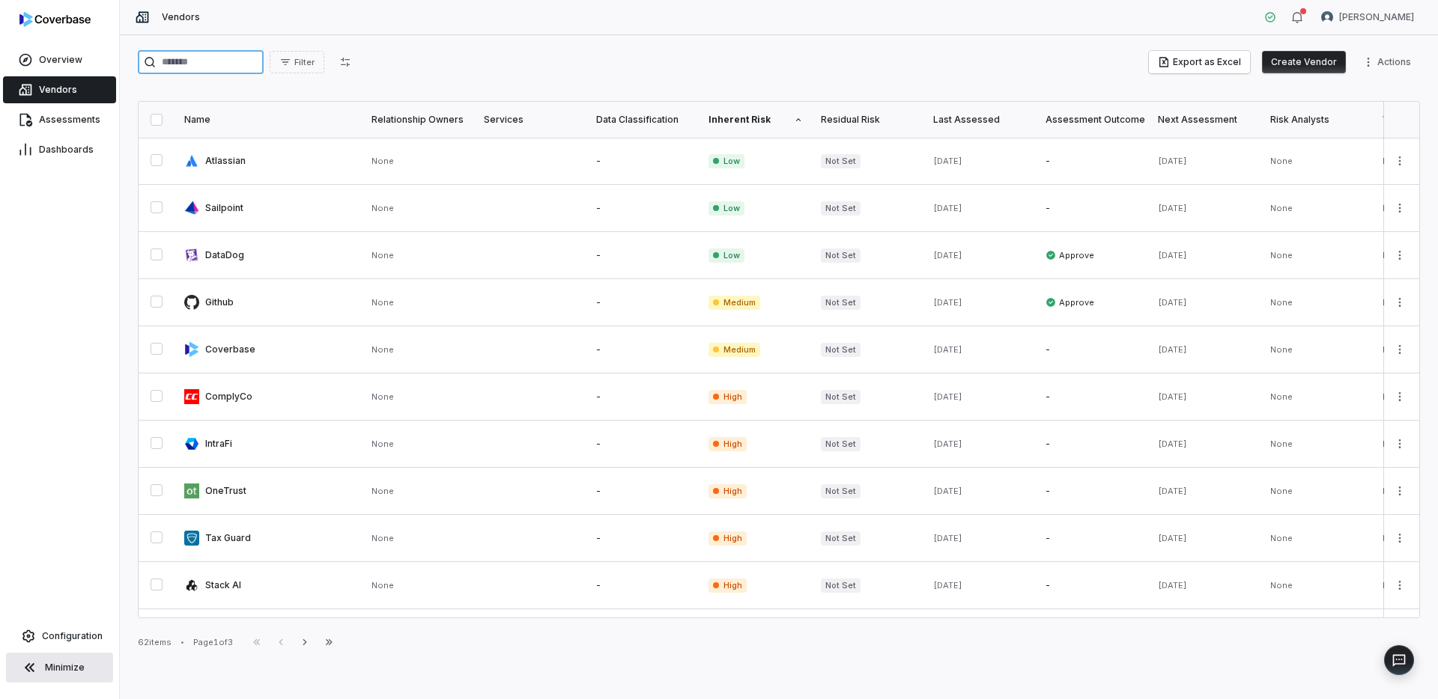
click at [253, 67] on input "search" at bounding box center [201, 62] width 126 height 24
click at [1303, 60] on button "Create Vendor" at bounding box center [1304, 62] width 84 height 22
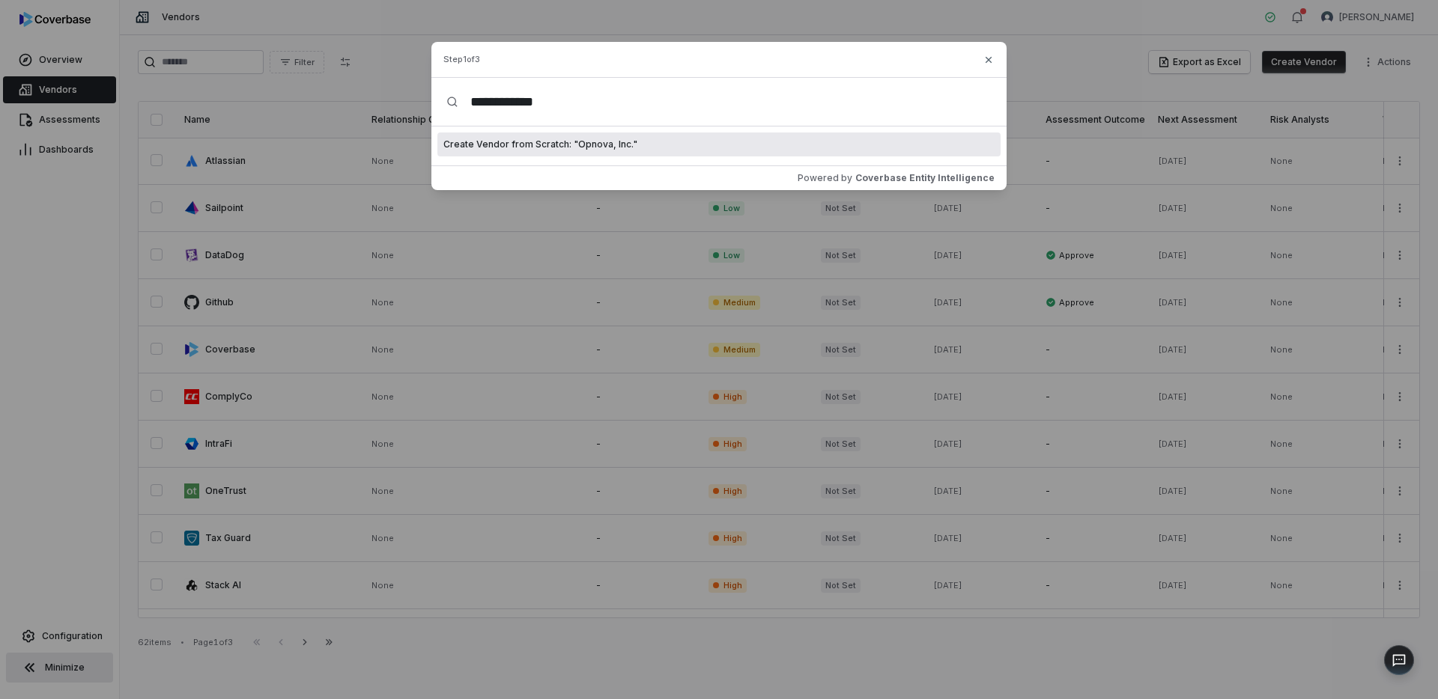
type input "**********"
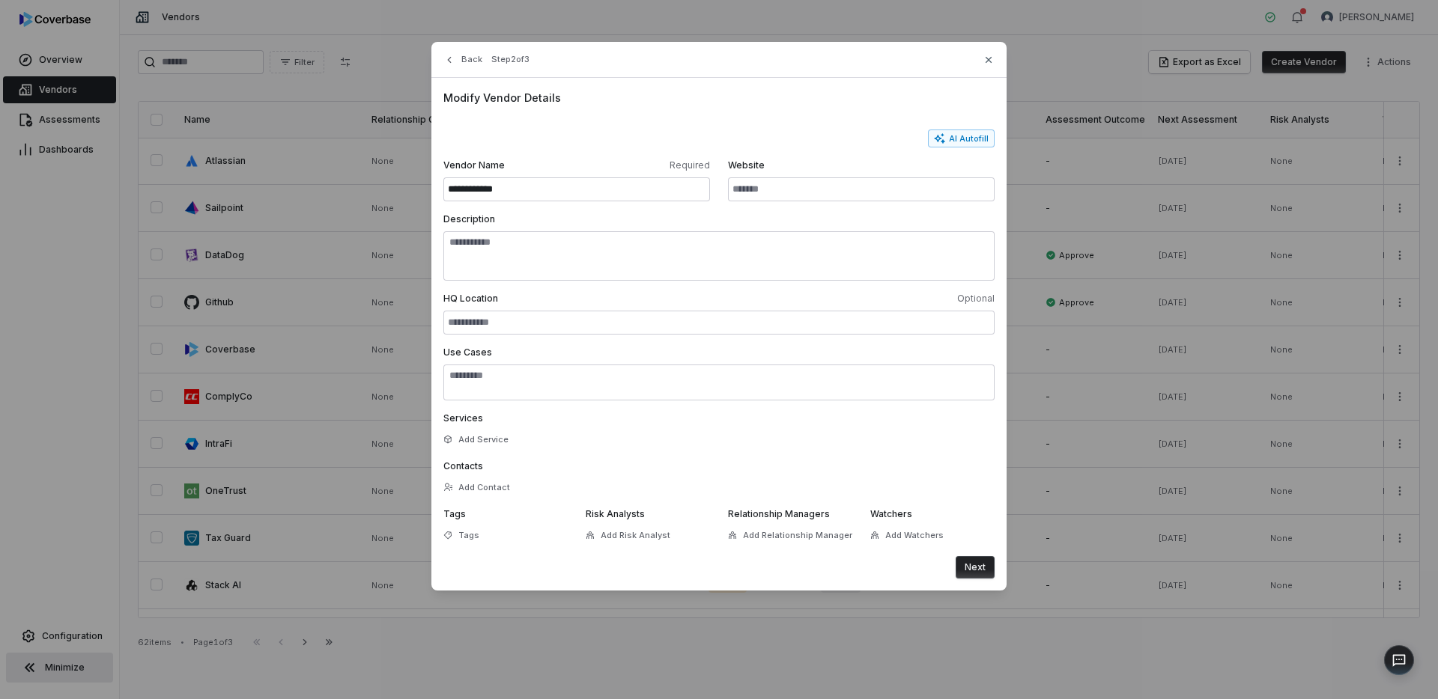
click at [990, 566] on button "Next" at bounding box center [975, 567] width 39 height 22
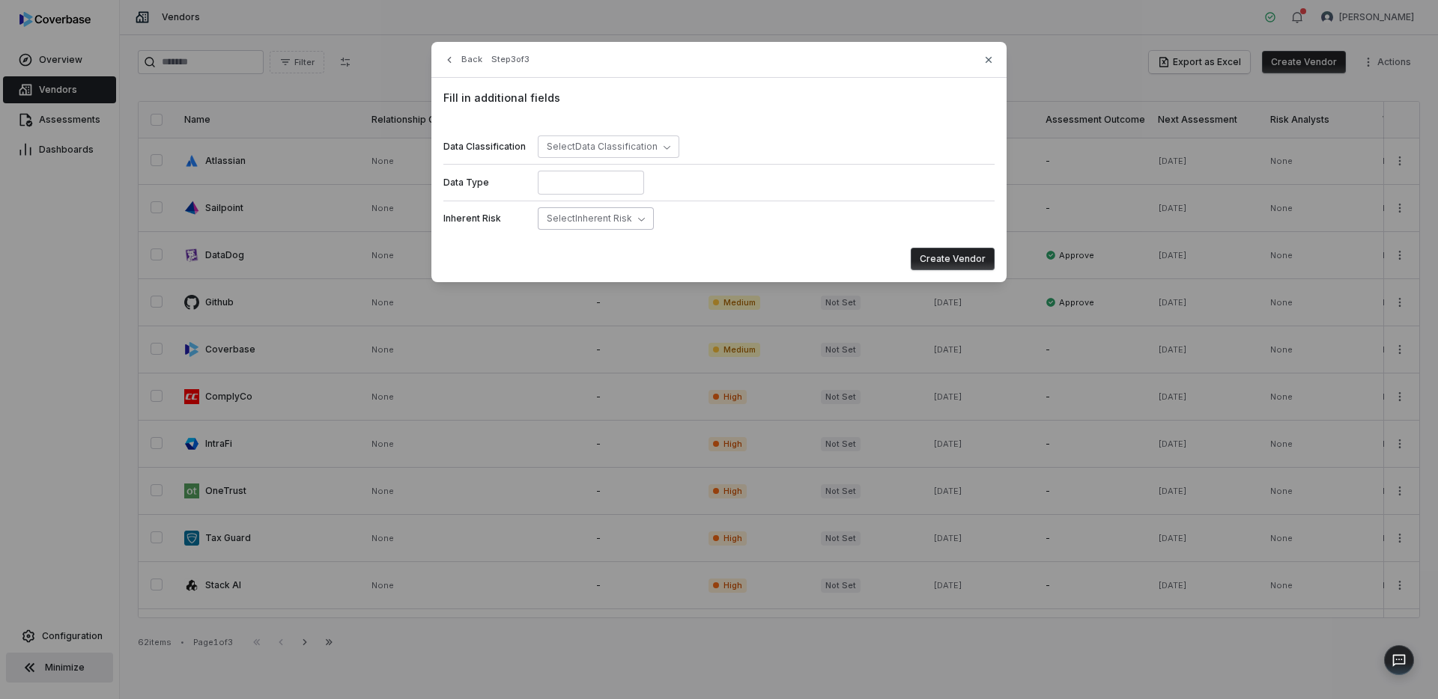
click at [638, 216] on icon "button" at bounding box center [641, 219] width 7 height 7
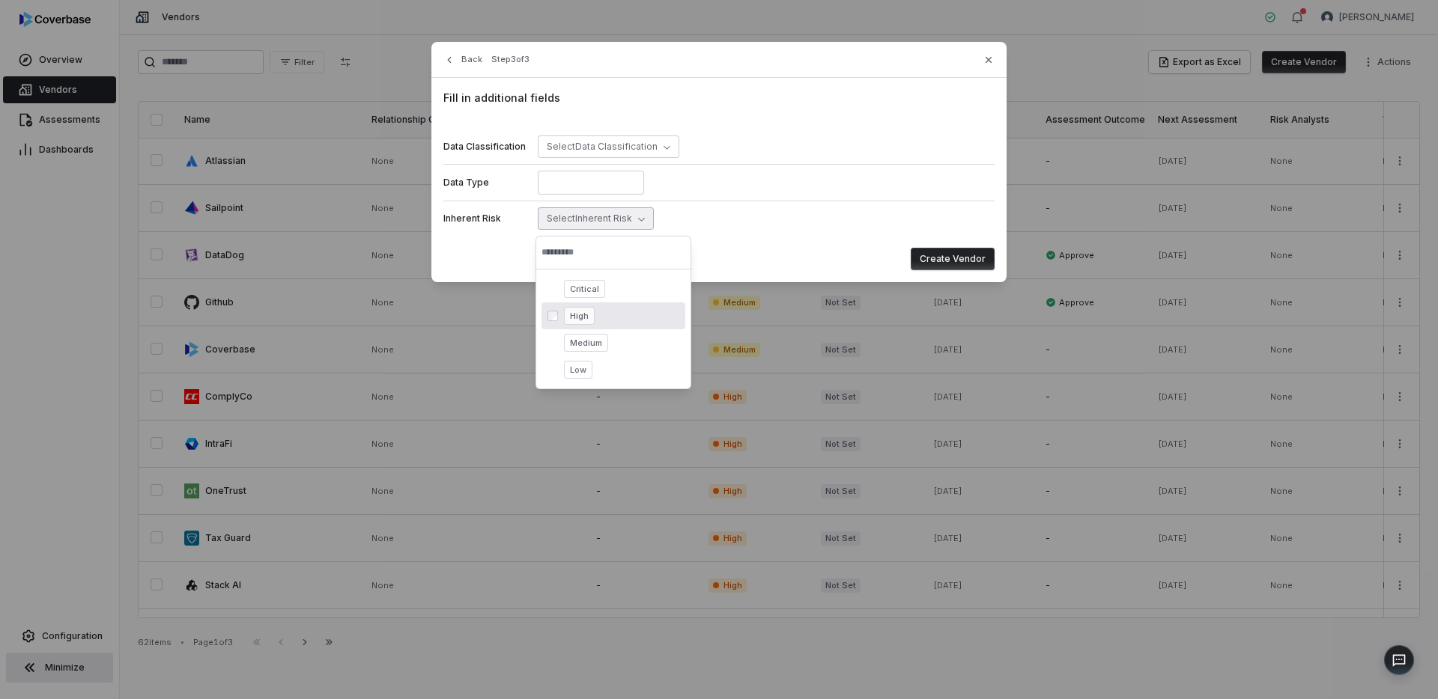
click at [583, 315] on span "High" at bounding box center [579, 316] width 31 height 18
click at [961, 262] on button "Create Vendor" at bounding box center [953, 259] width 84 height 22
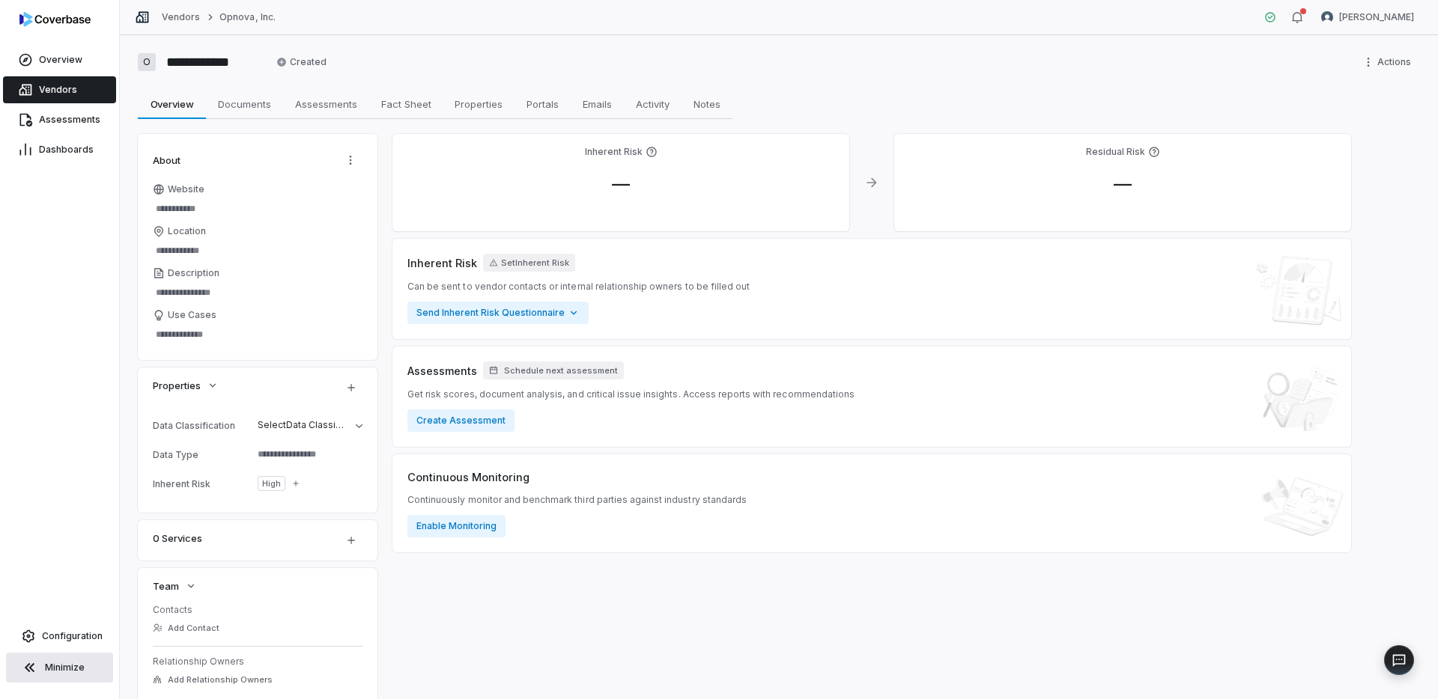
type textarea "*"
click at [76, 88] on link "Vendors" at bounding box center [59, 89] width 113 height 27
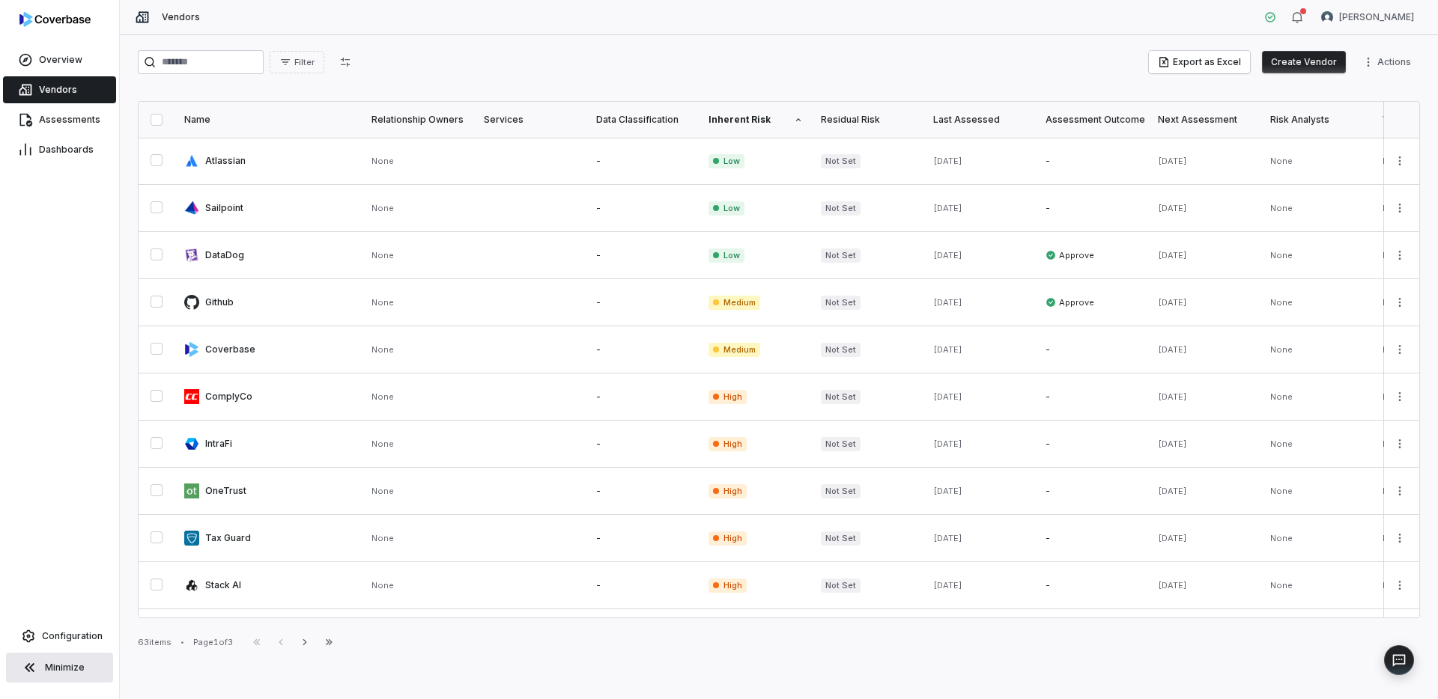
click at [1300, 66] on button "Create Vendor" at bounding box center [1304, 62] width 84 height 22
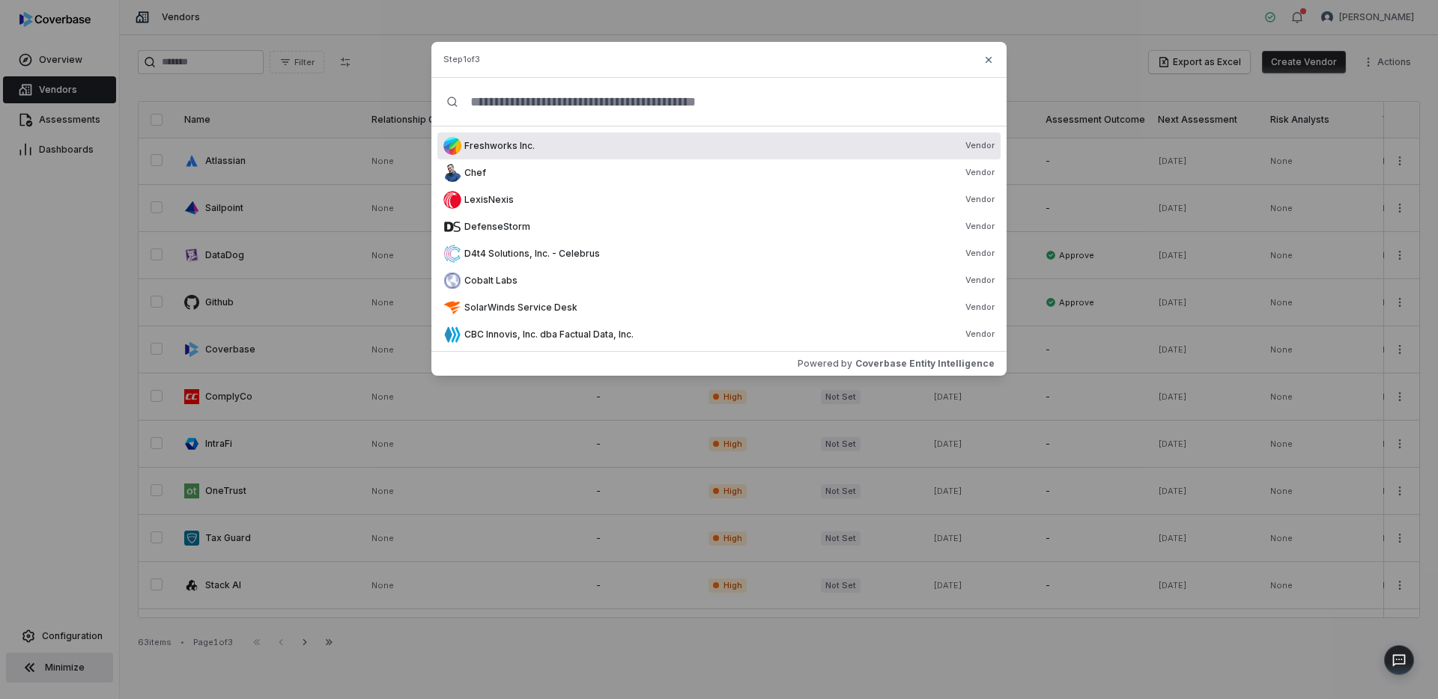
type input "*"
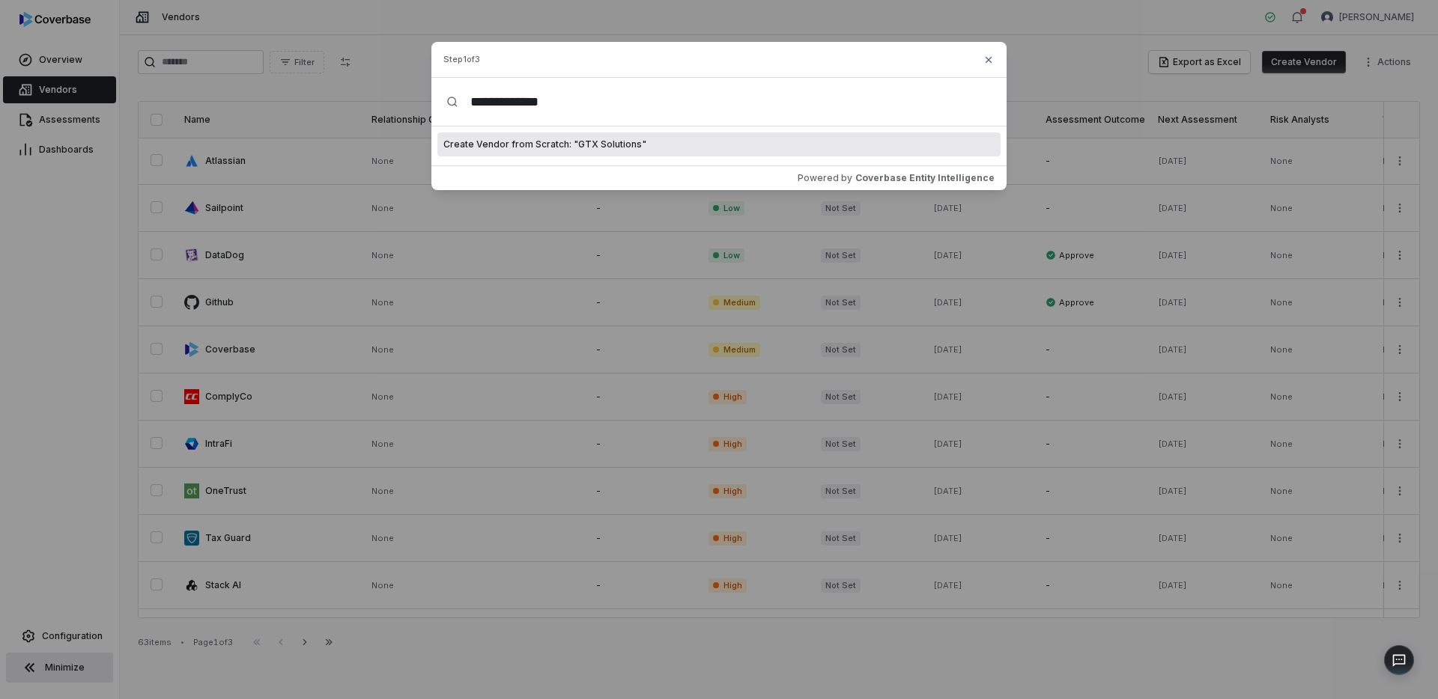
type input "**********"
click at [569, 146] on span "Create Vendor from Scratch: " GTX Solutions "" at bounding box center [544, 145] width 203 height 12
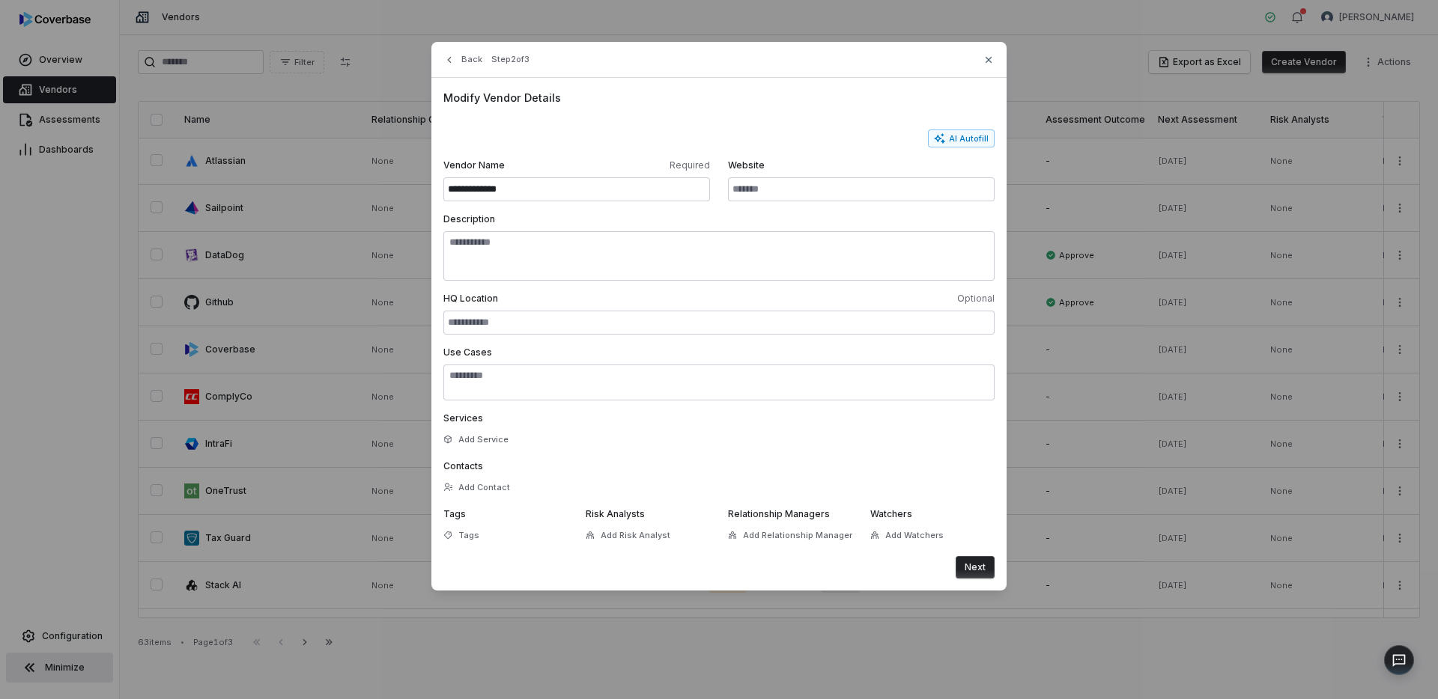
click at [976, 565] on button "Next" at bounding box center [975, 567] width 39 height 22
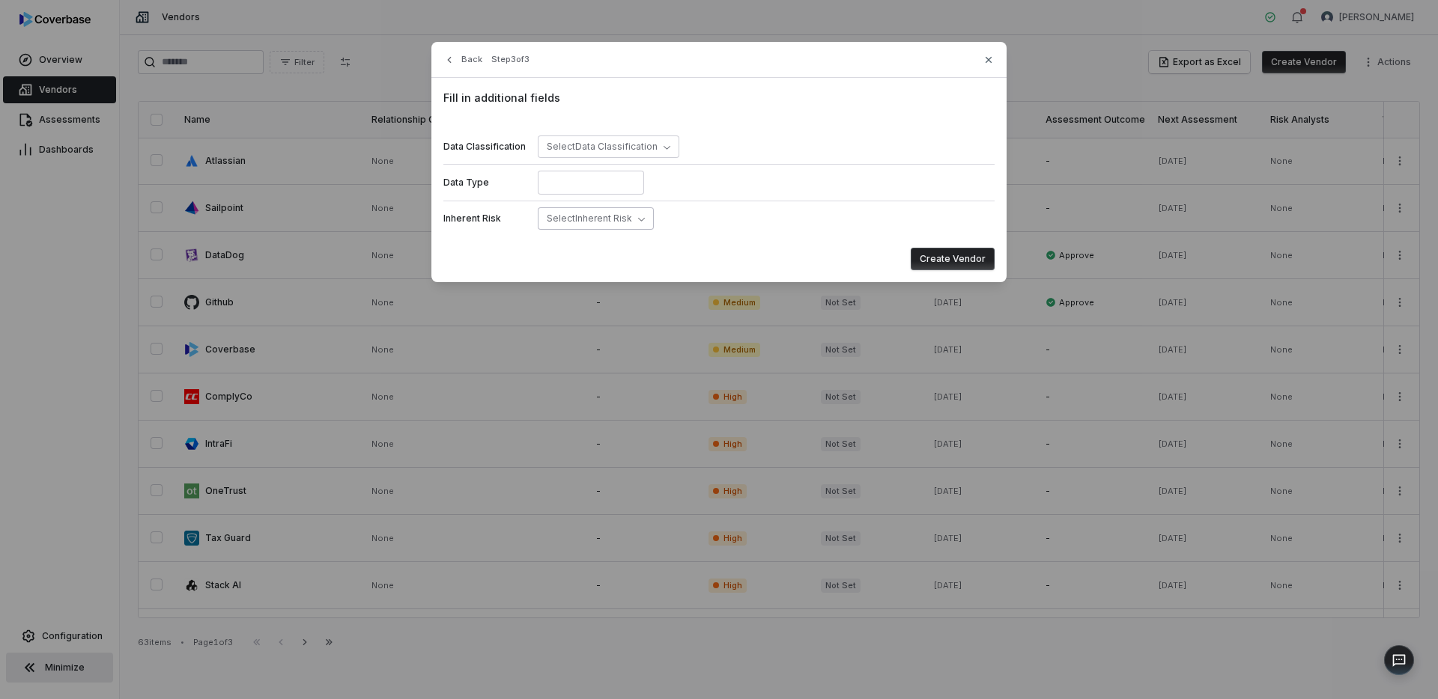
click at [599, 225] on button "Select Inherent Risk" at bounding box center [596, 218] width 116 height 22
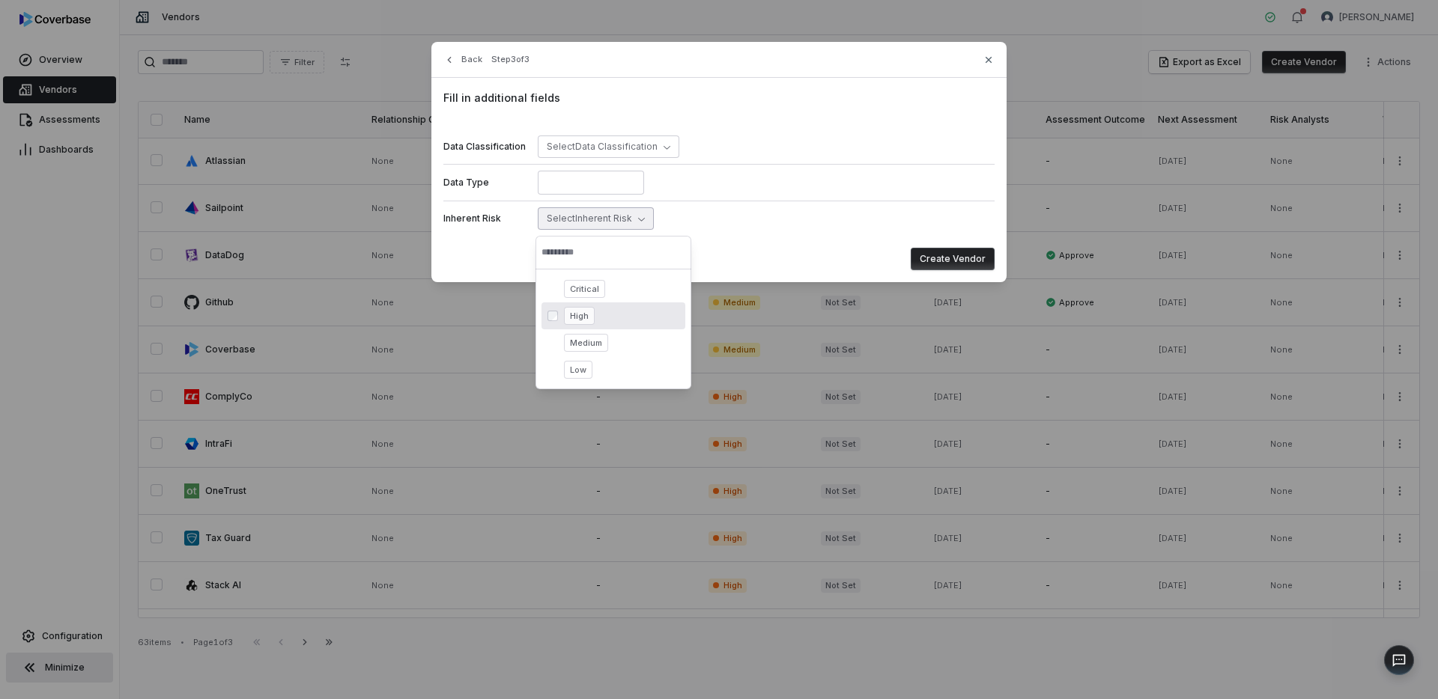
click at [595, 312] on div "High" at bounding box center [621, 316] width 115 height 18
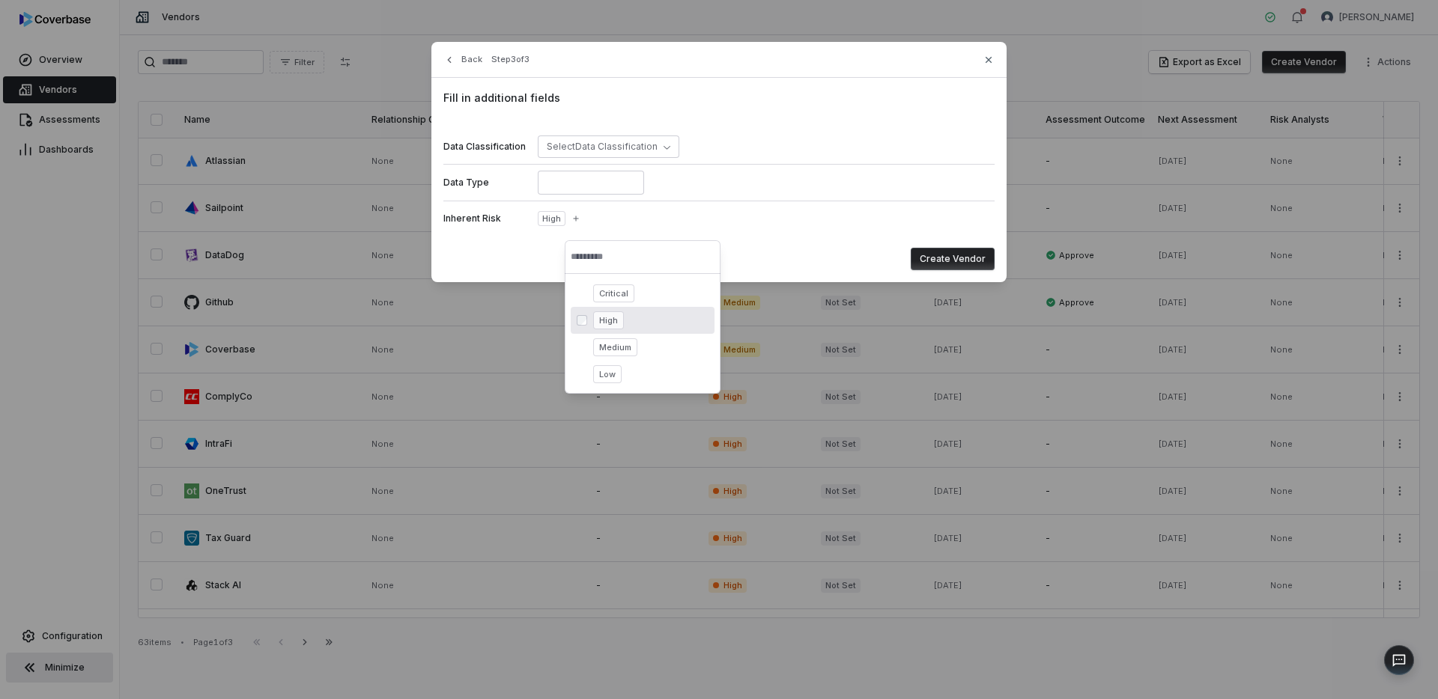
click at [941, 257] on button "Create Vendor" at bounding box center [953, 259] width 84 height 22
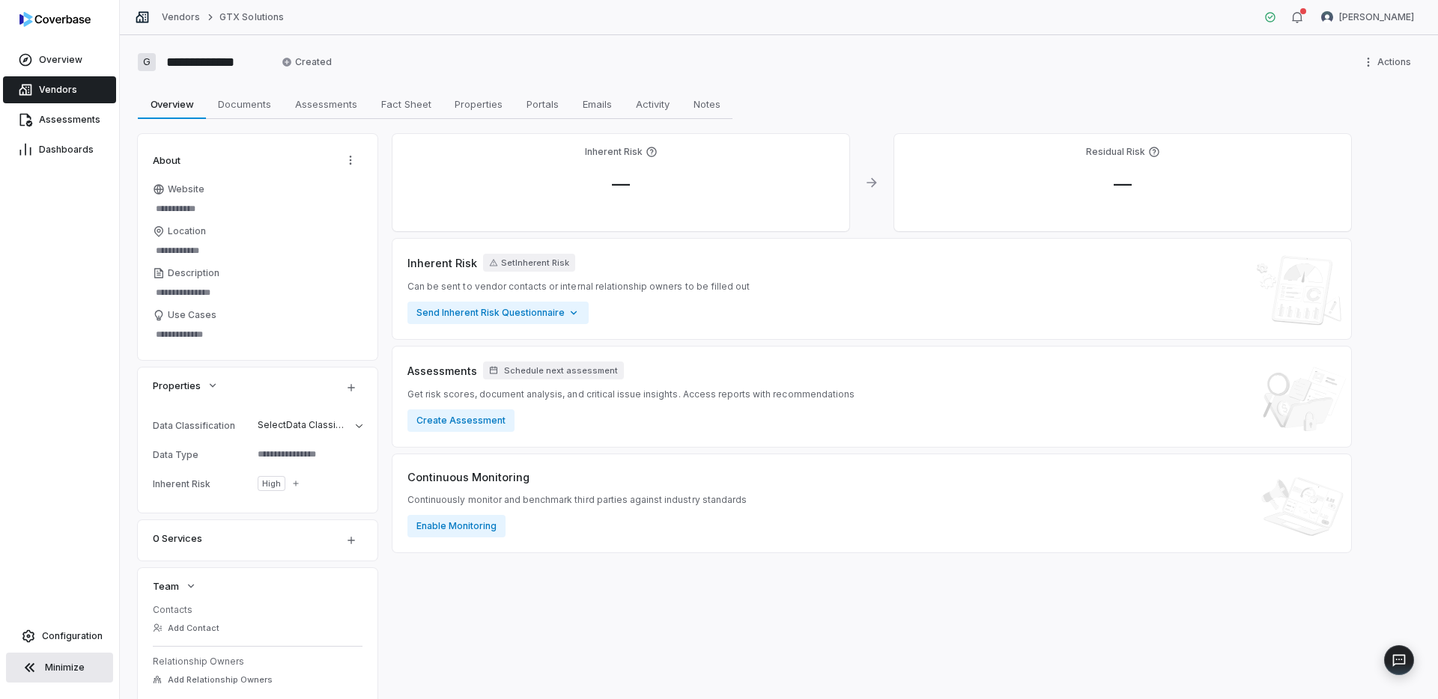
type textarea "*"
click at [63, 93] on span "Vendors" at bounding box center [58, 90] width 38 height 12
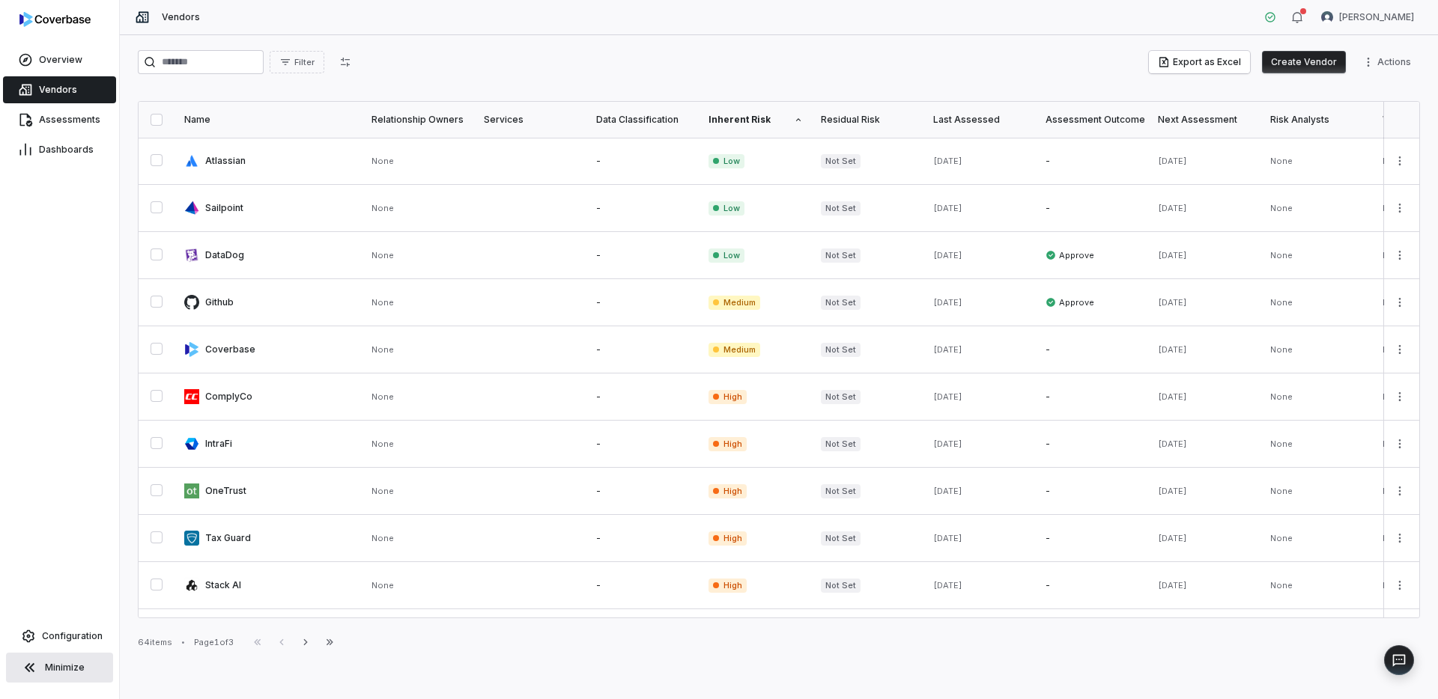
click at [1312, 66] on button "Create Vendor" at bounding box center [1304, 62] width 84 height 22
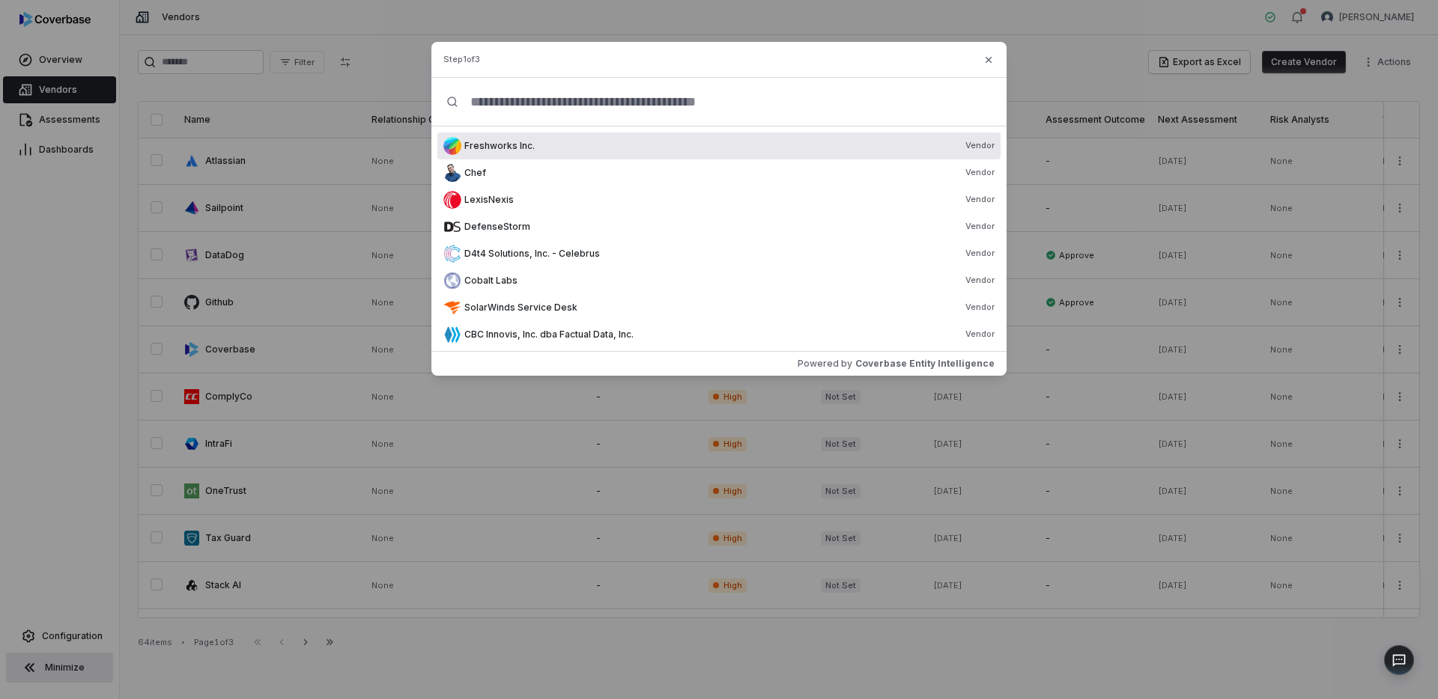
click at [574, 112] on input "text" at bounding box center [724, 102] width 533 height 48
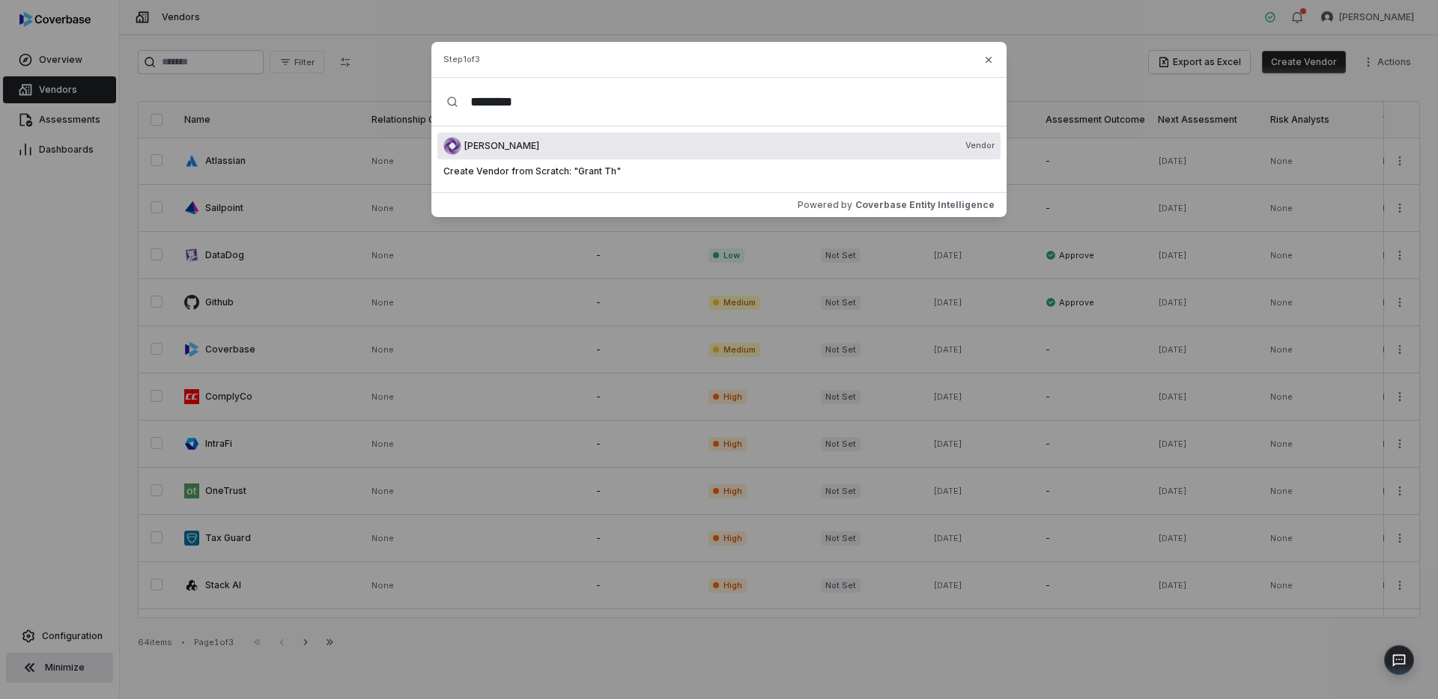
type input "********"
click at [554, 147] on div "Grant Thornton Vendor" at bounding box center [729, 146] width 530 height 12
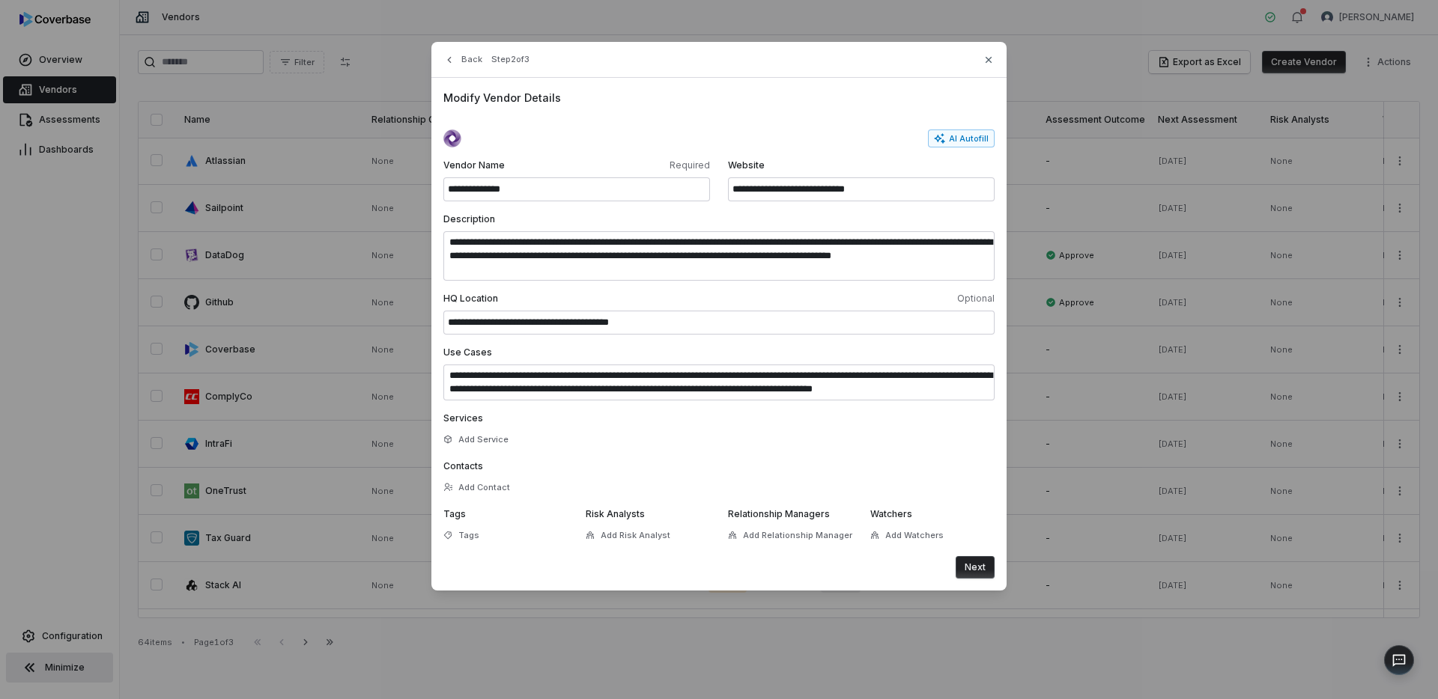
click at [982, 565] on button "Next" at bounding box center [975, 567] width 39 height 22
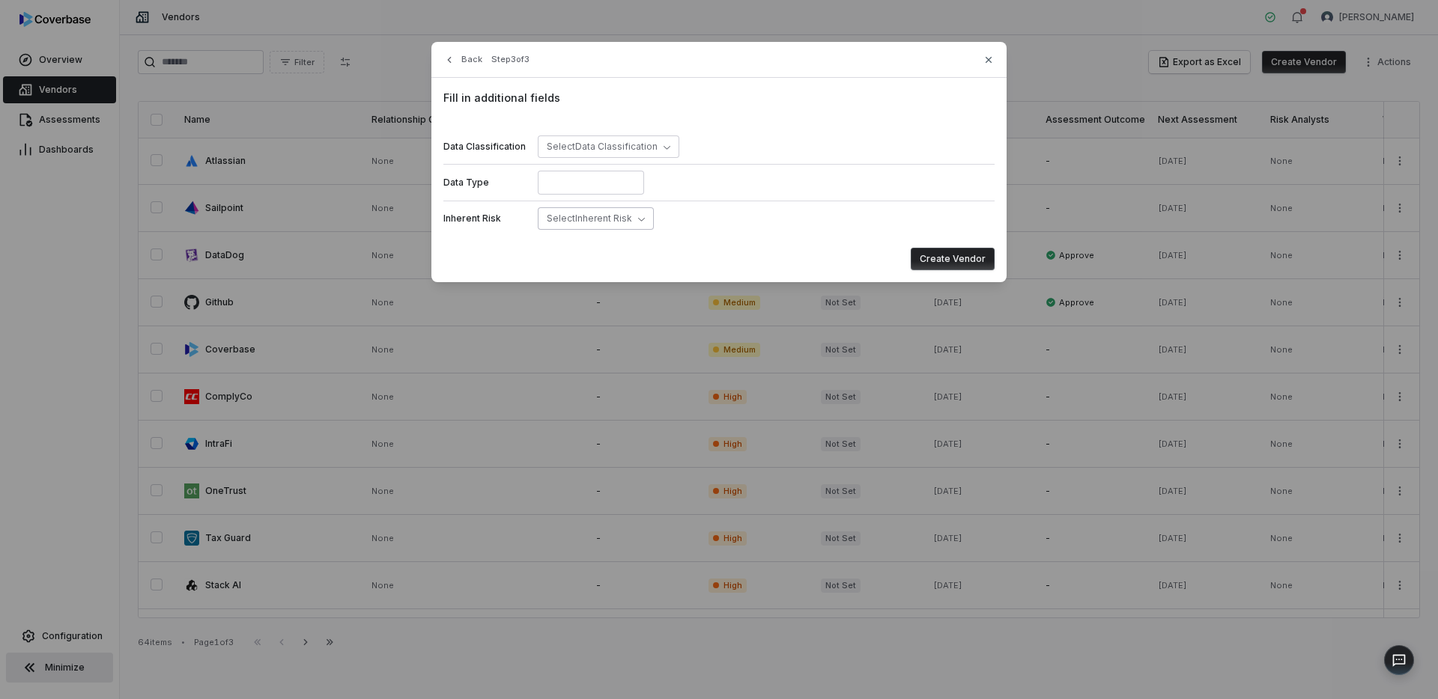
click at [630, 212] on button "Select Inherent Risk" at bounding box center [596, 218] width 116 height 22
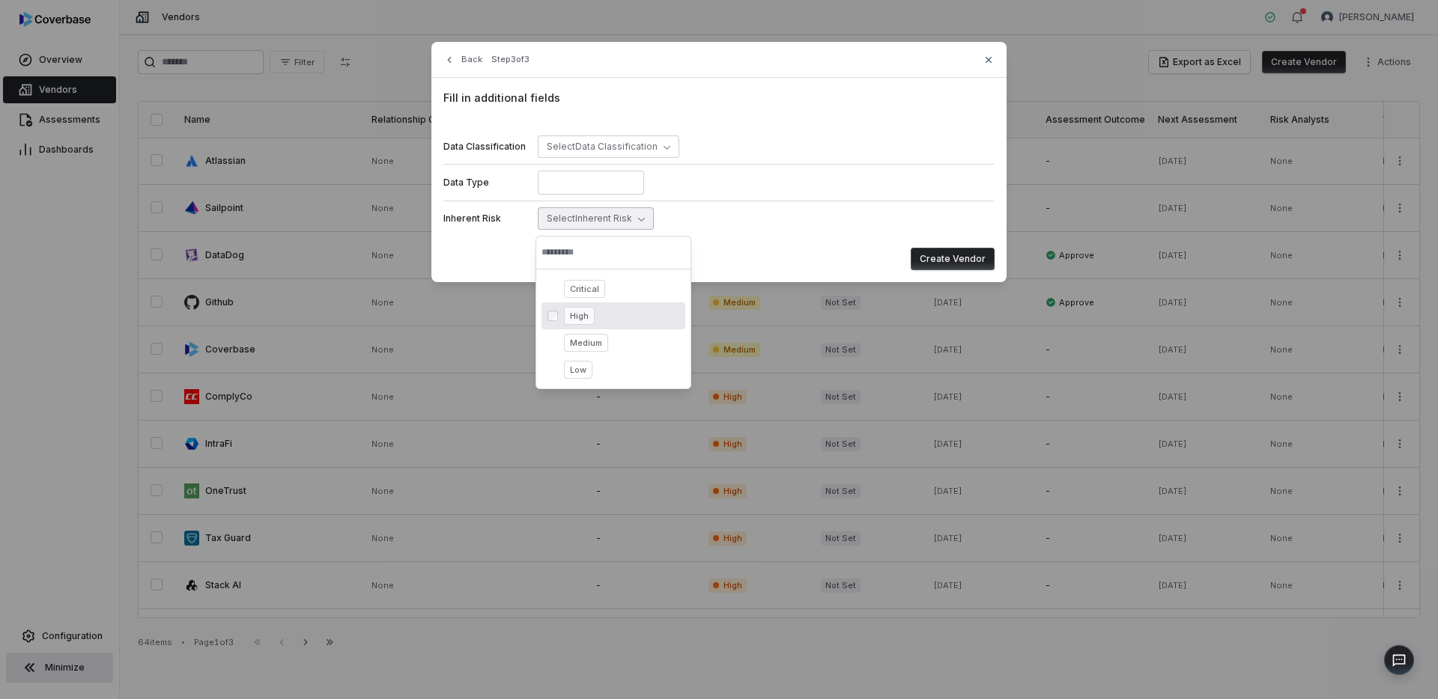
click at [606, 312] on div "High" at bounding box center [621, 316] width 115 height 18
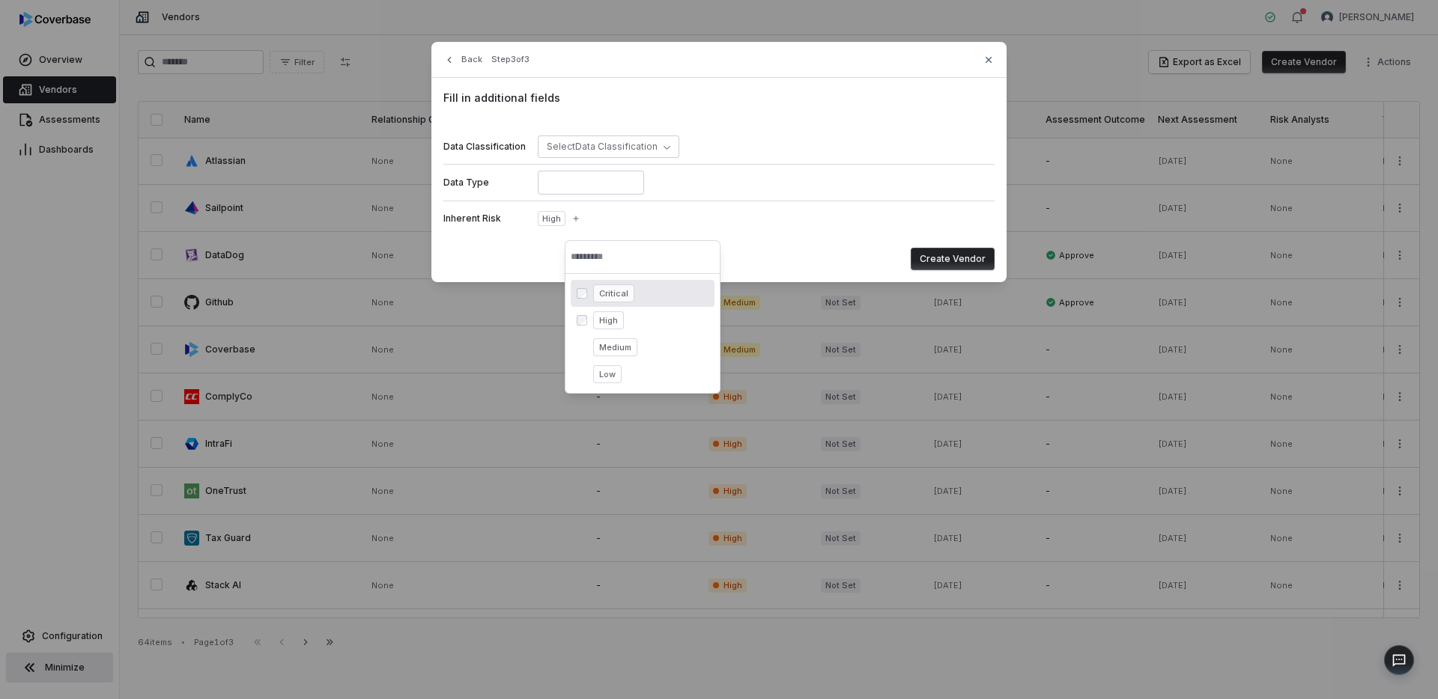
click at [982, 260] on button "Create Vendor" at bounding box center [953, 259] width 84 height 22
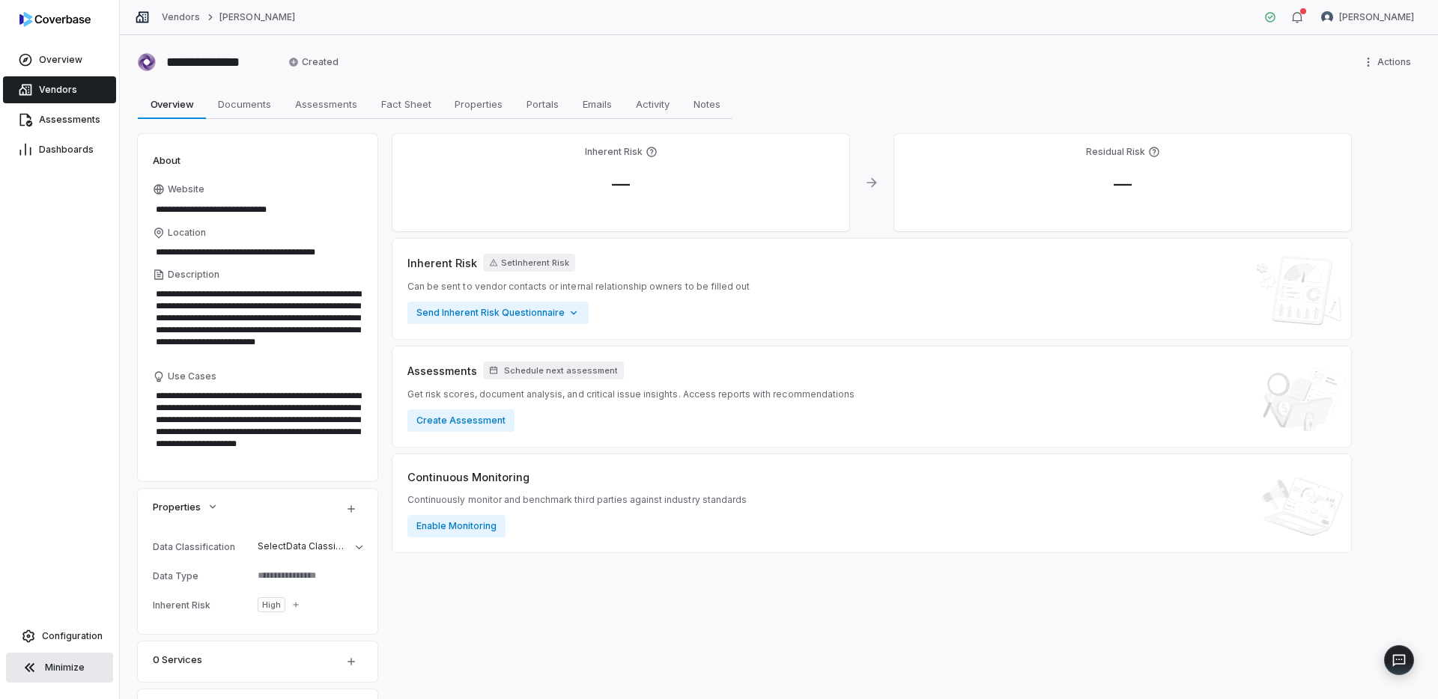
type textarea "*"
click at [98, 91] on link "Vendors" at bounding box center [59, 89] width 113 height 27
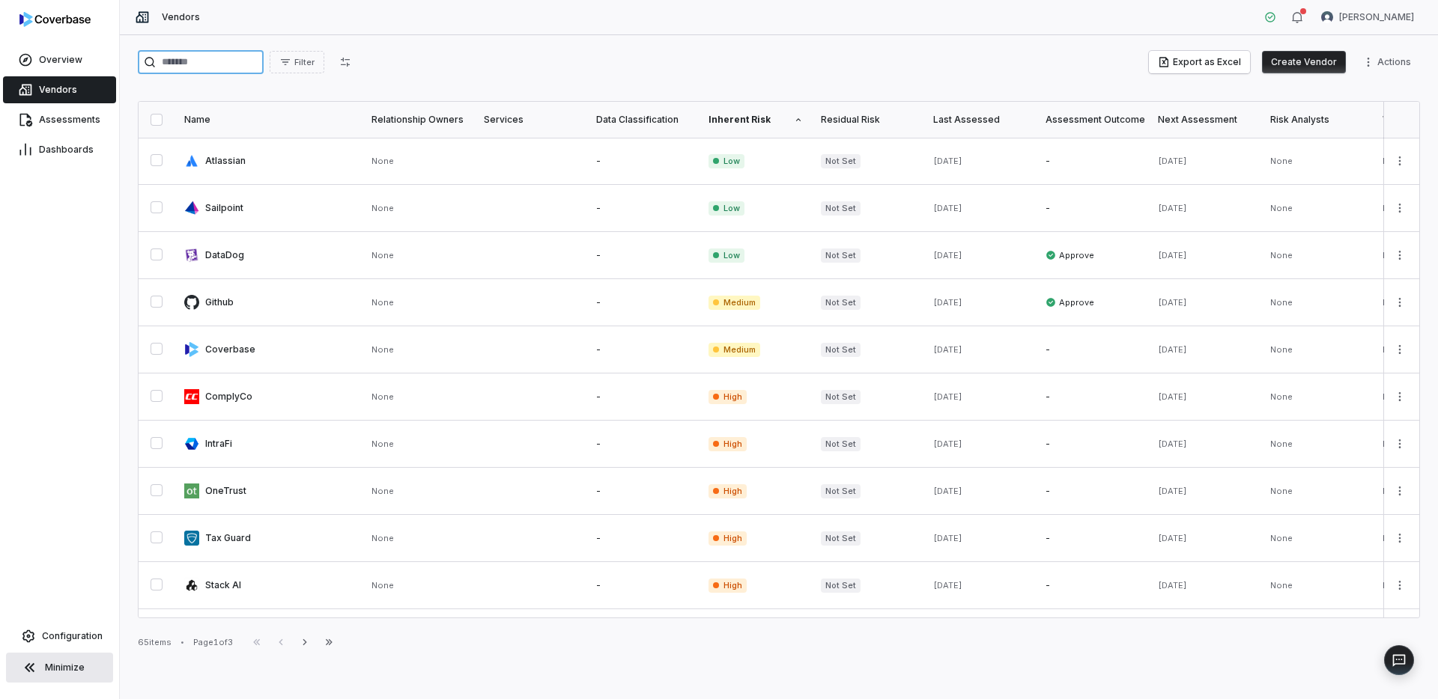
click at [214, 64] on input "search" at bounding box center [201, 62] width 126 height 24
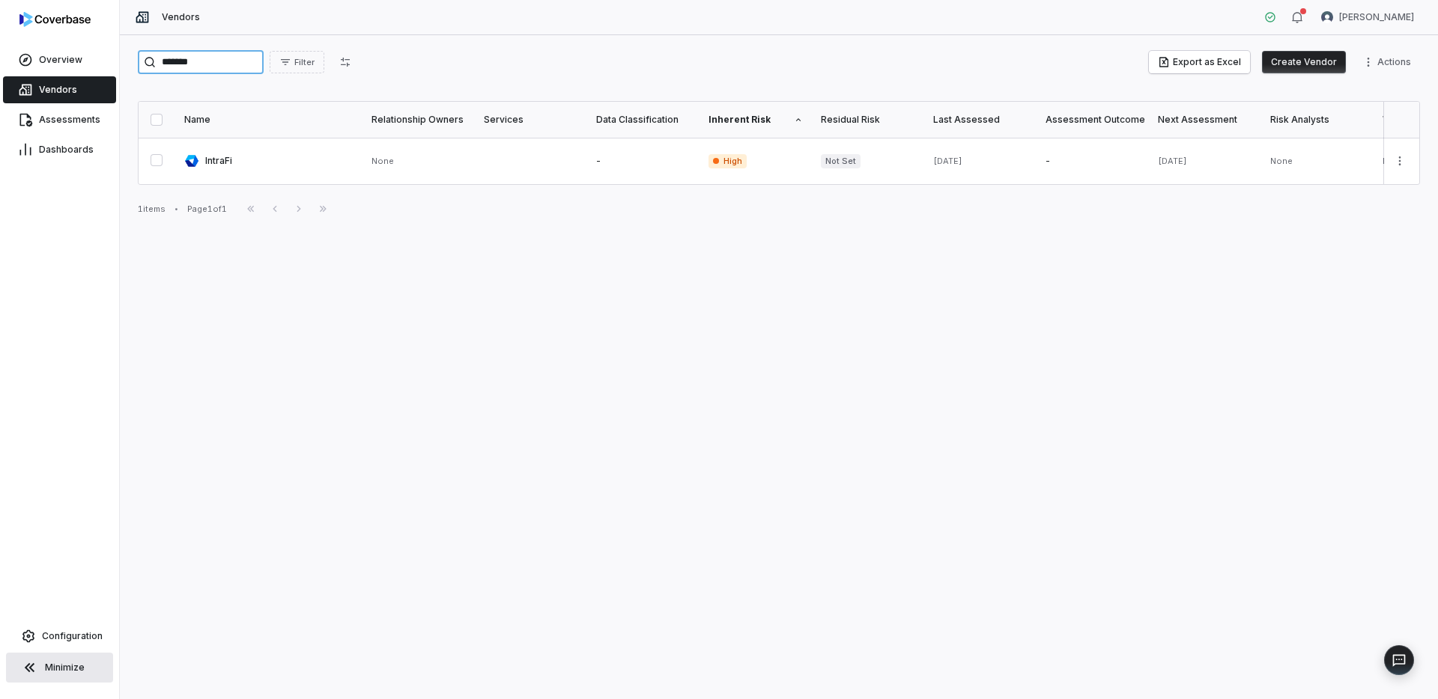
type input "*******"
click at [1294, 67] on button "Create Vendor" at bounding box center [1304, 62] width 84 height 22
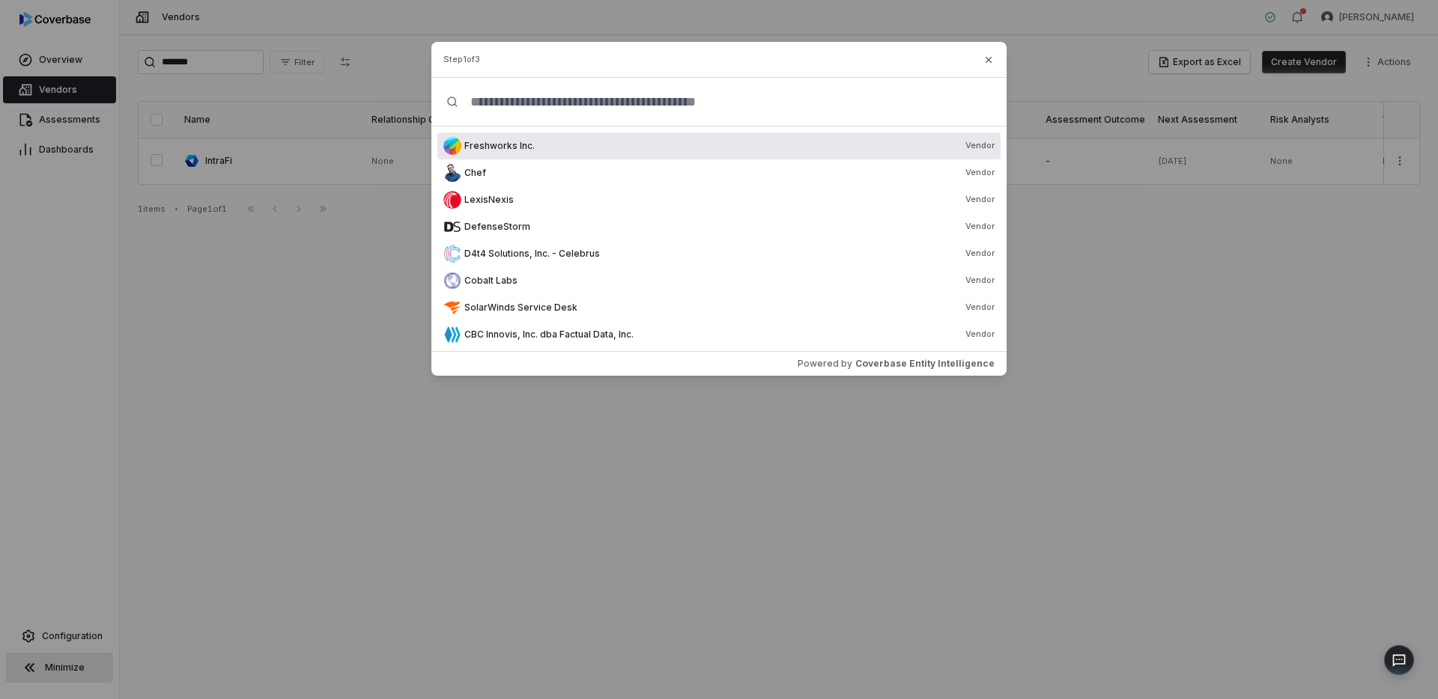
click at [556, 109] on input "text" at bounding box center [724, 102] width 533 height 48
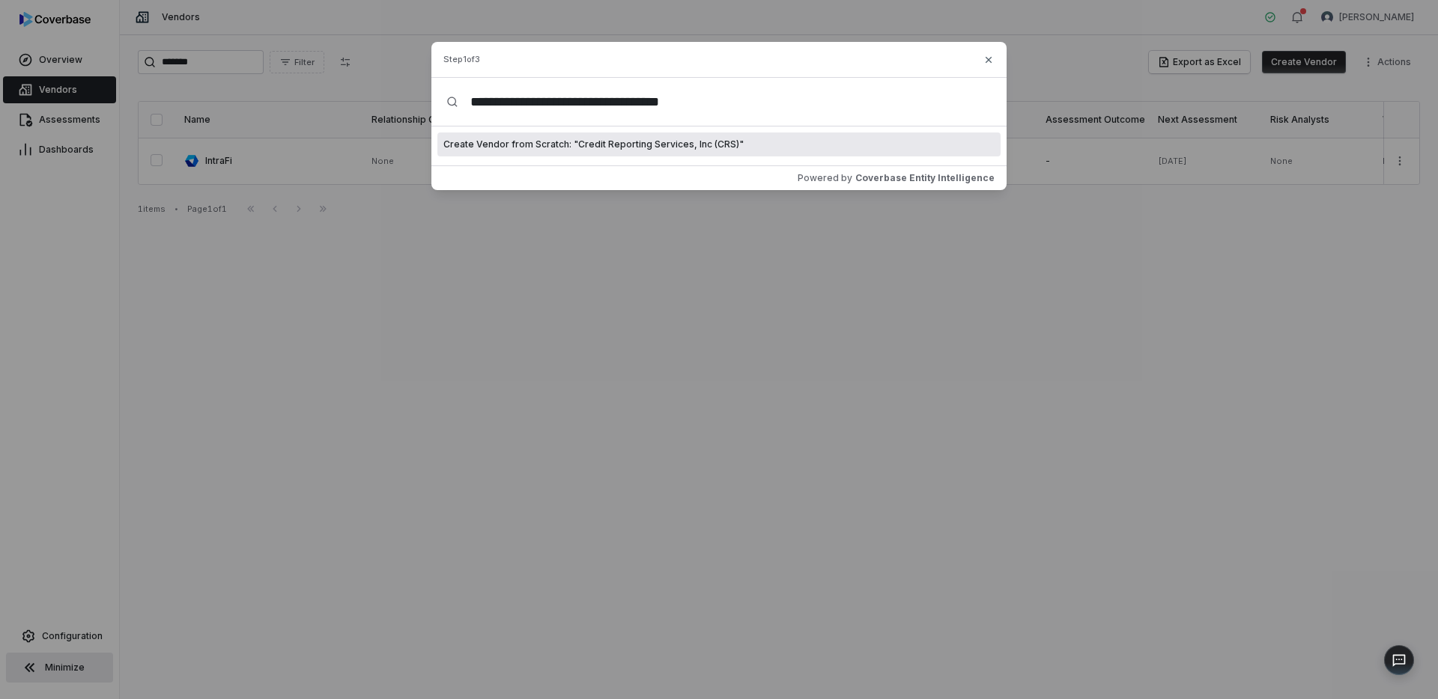
type input "**********"
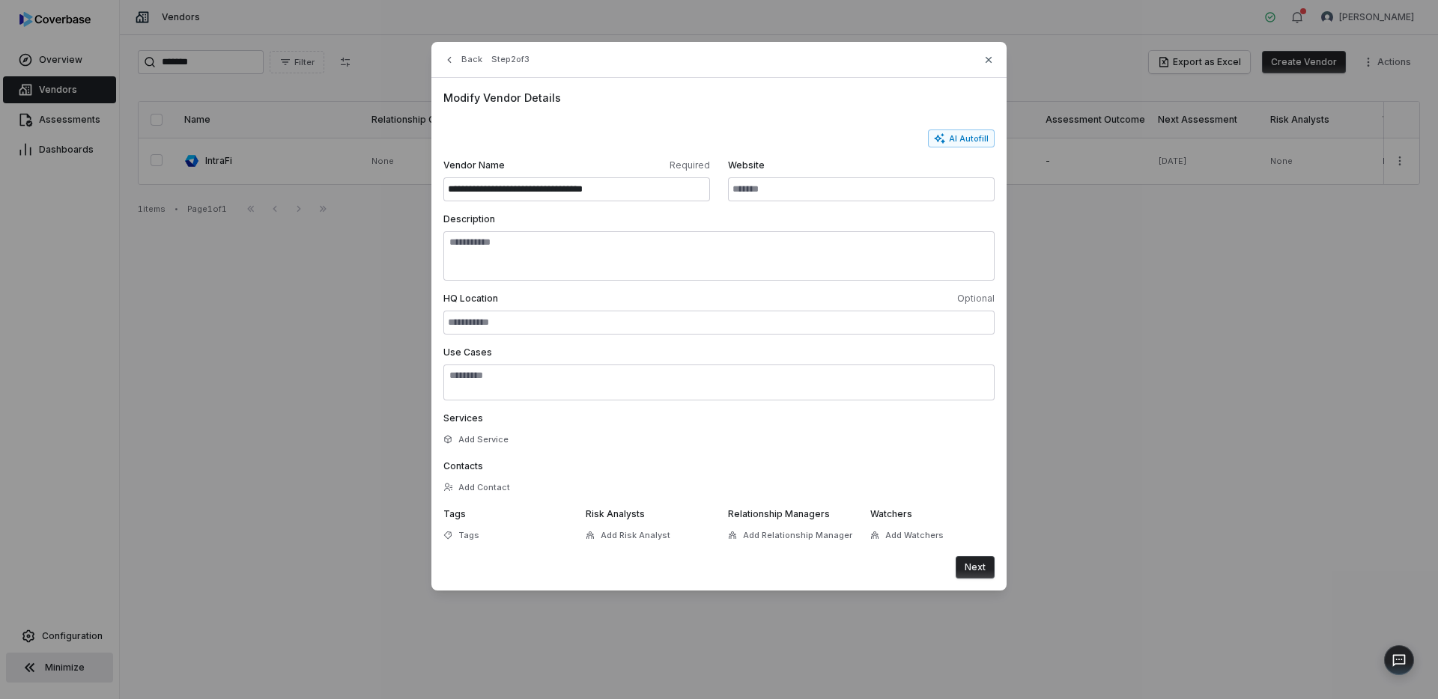
click at [992, 569] on button "Next" at bounding box center [975, 567] width 39 height 22
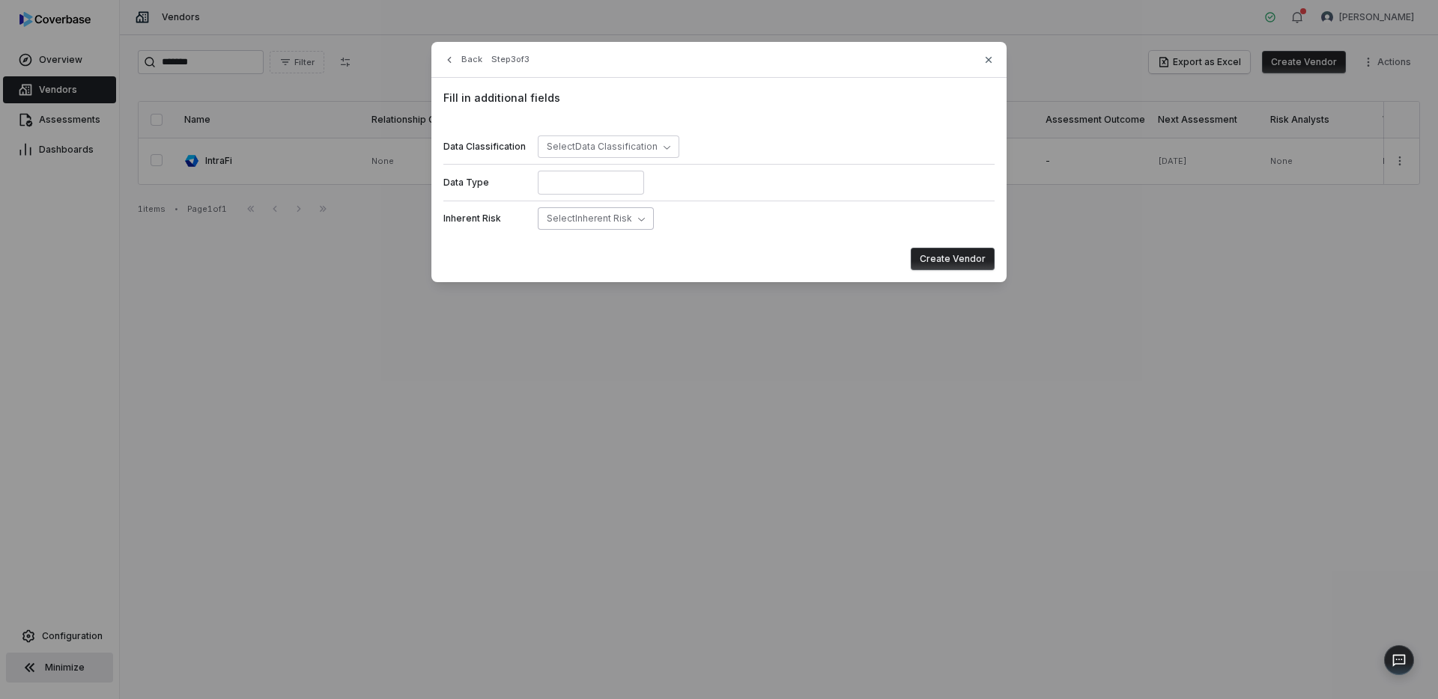
click at [613, 223] on span "Select Inherent Risk" at bounding box center [589, 218] width 85 height 11
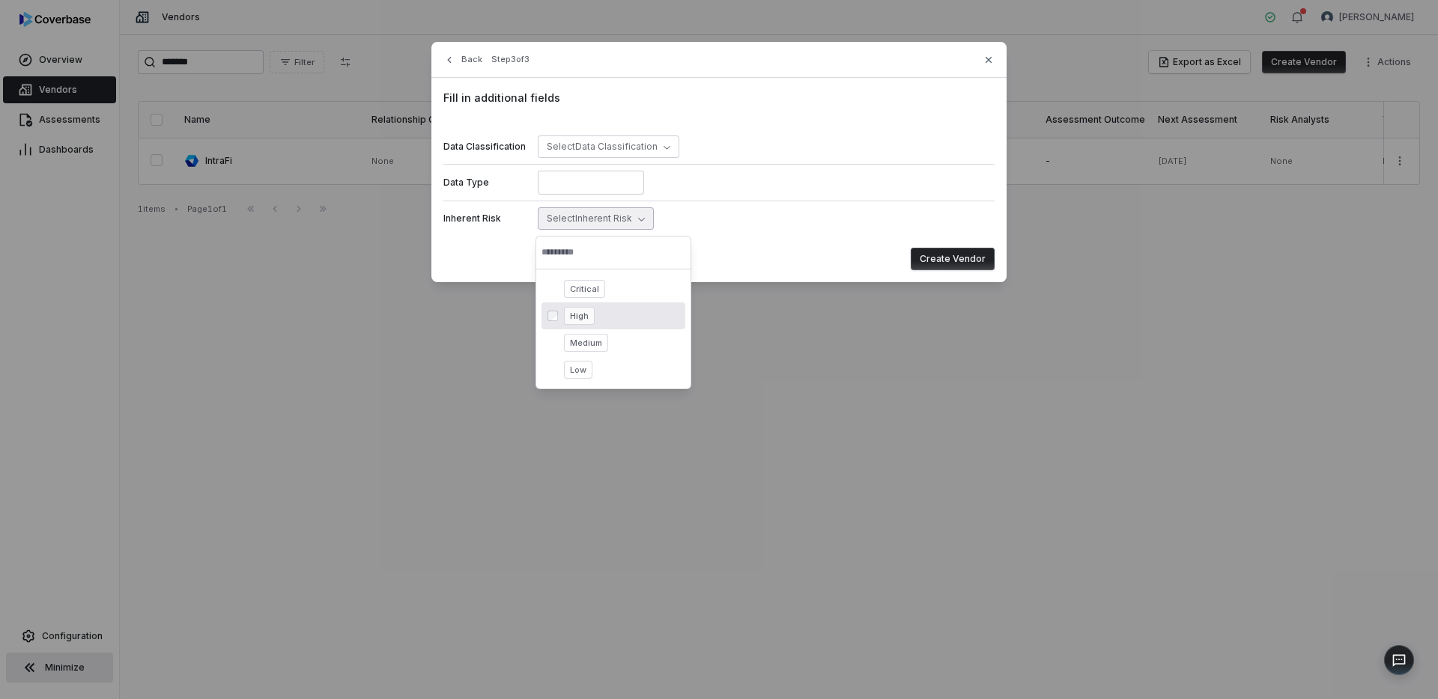
click at [595, 320] on div "High" at bounding box center [621, 316] width 115 height 18
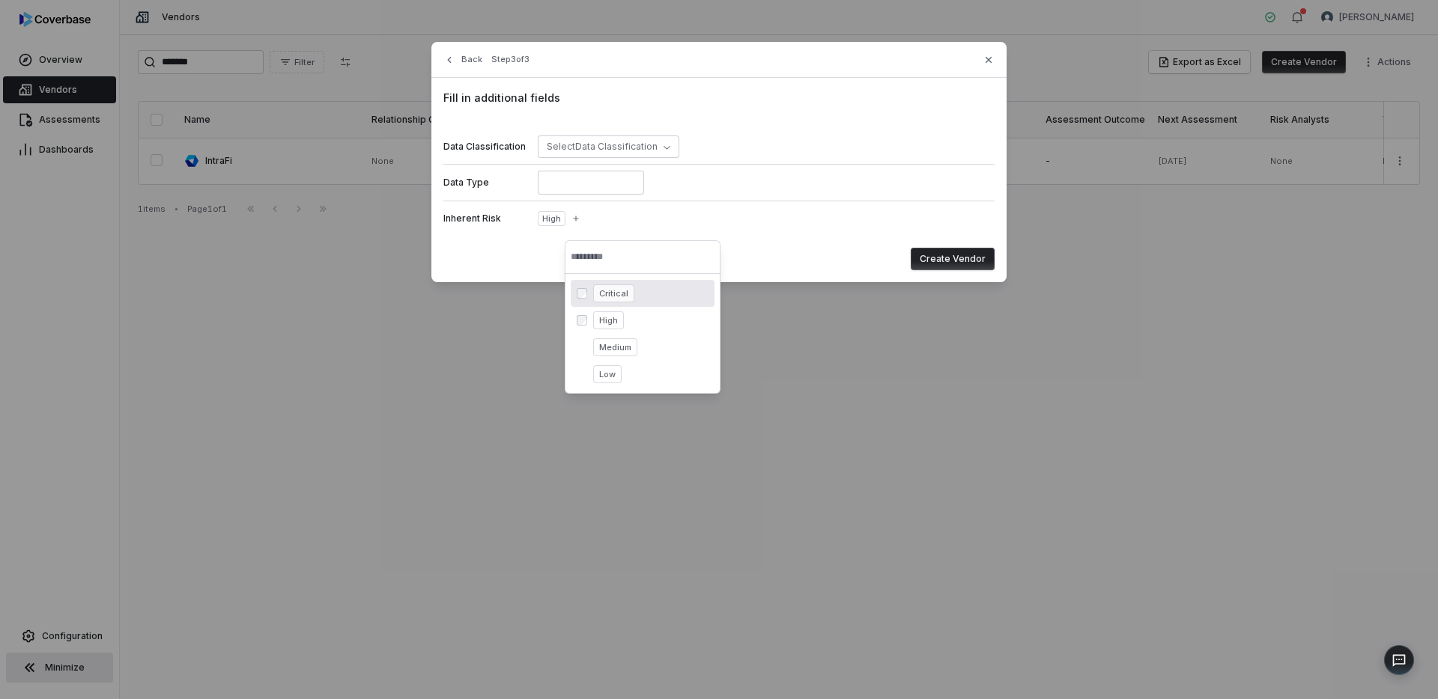
click at [938, 255] on button "Create Vendor" at bounding box center [953, 259] width 84 height 22
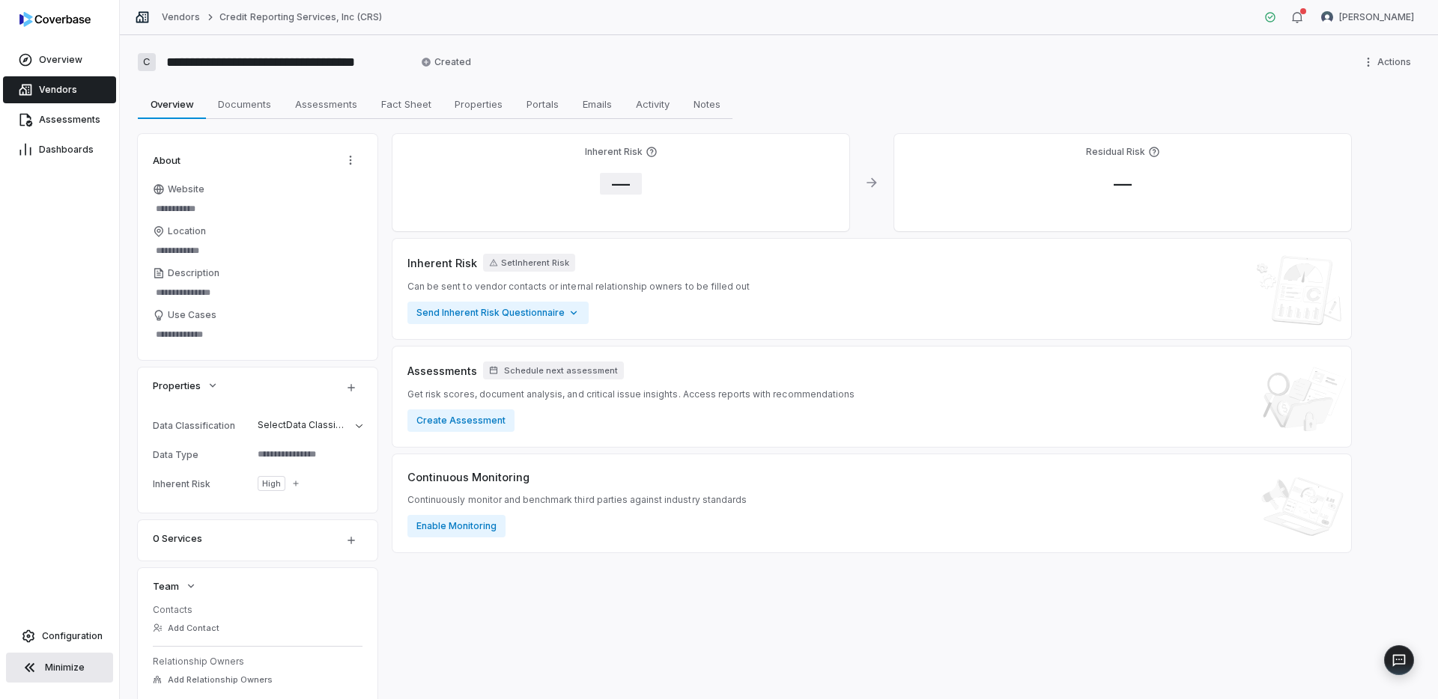
click at [618, 176] on span "—" at bounding box center [621, 184] width 42 height 22
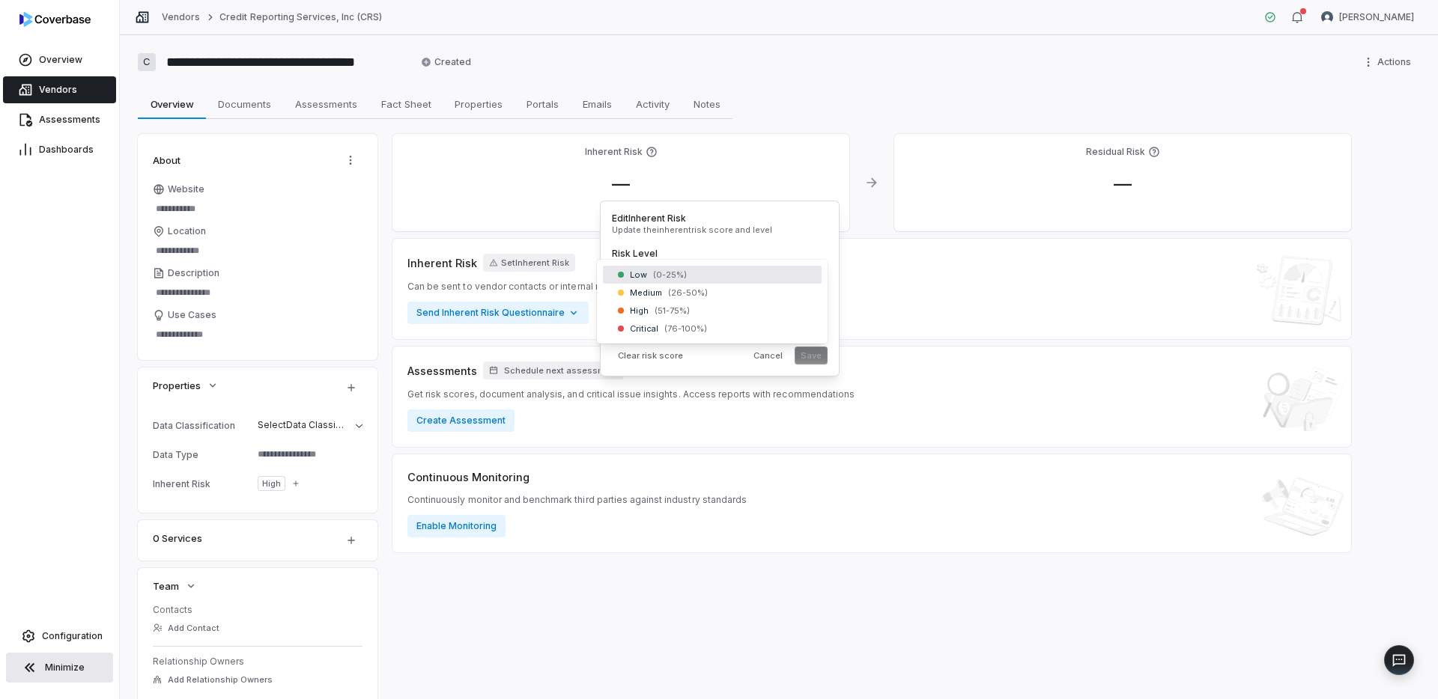
click at [642, 267] on body "**********" at bounding box center [719, 349] width 1438 height 699
click at [821, 355] on button "Save" at bounding box center [811, 356] width 33 height 18
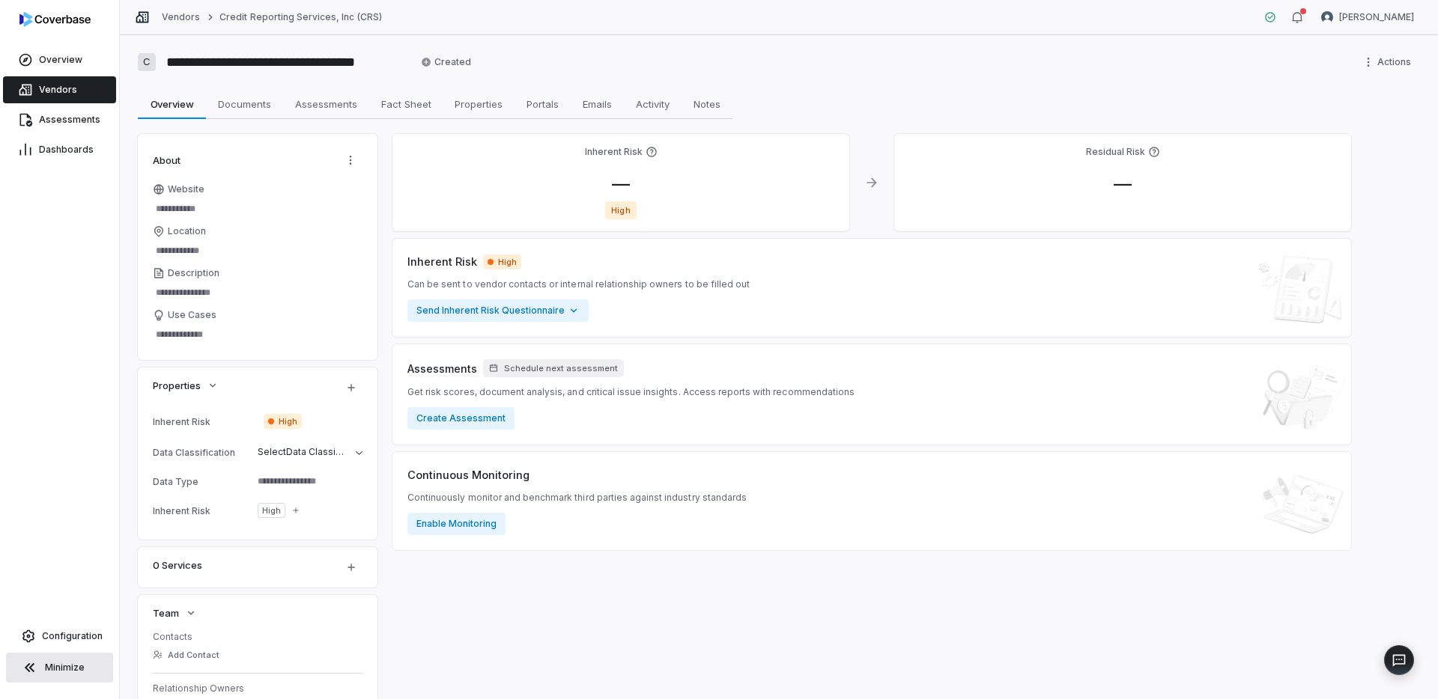
type textarea "*"
click at [80, 88] on link "Vendors" at bounding box center [59, 89] width 113 height 27
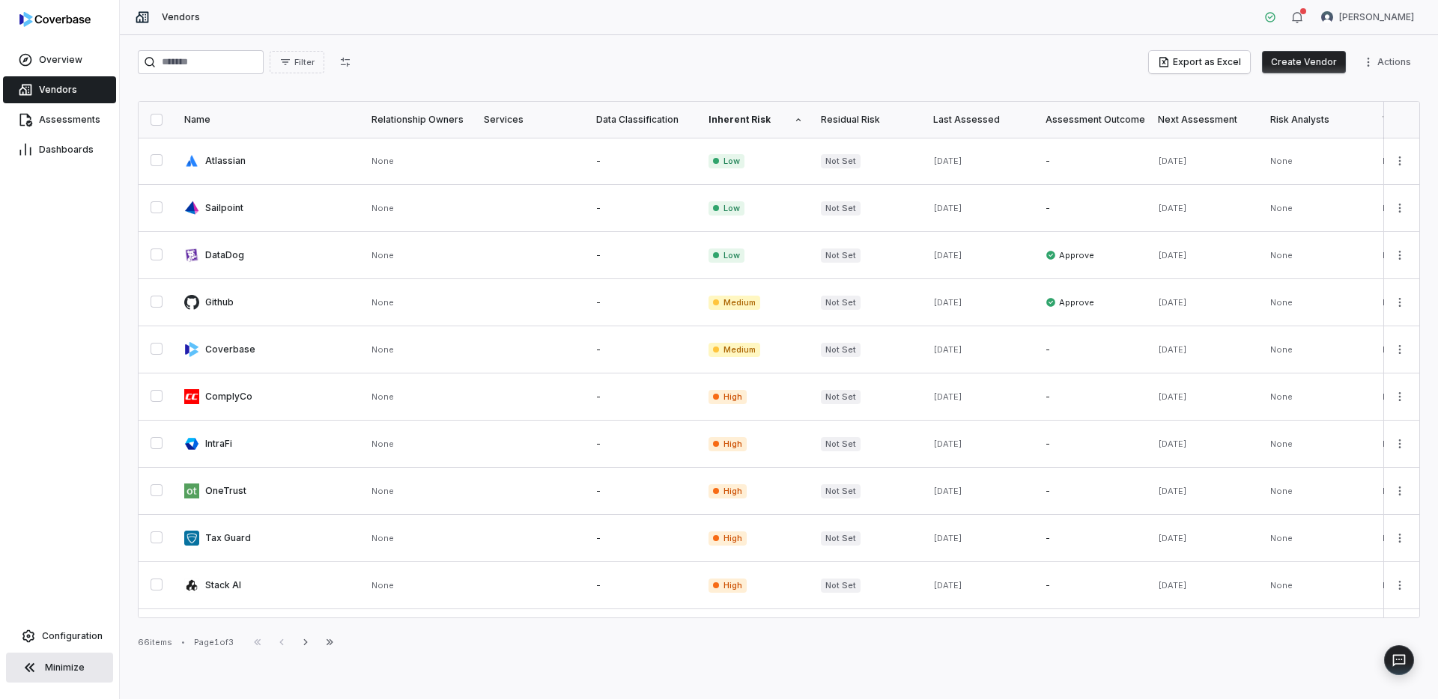
click at [1305, 63] on button "Create Vendor" at bounding box center [1304, 62] width 84 height 22
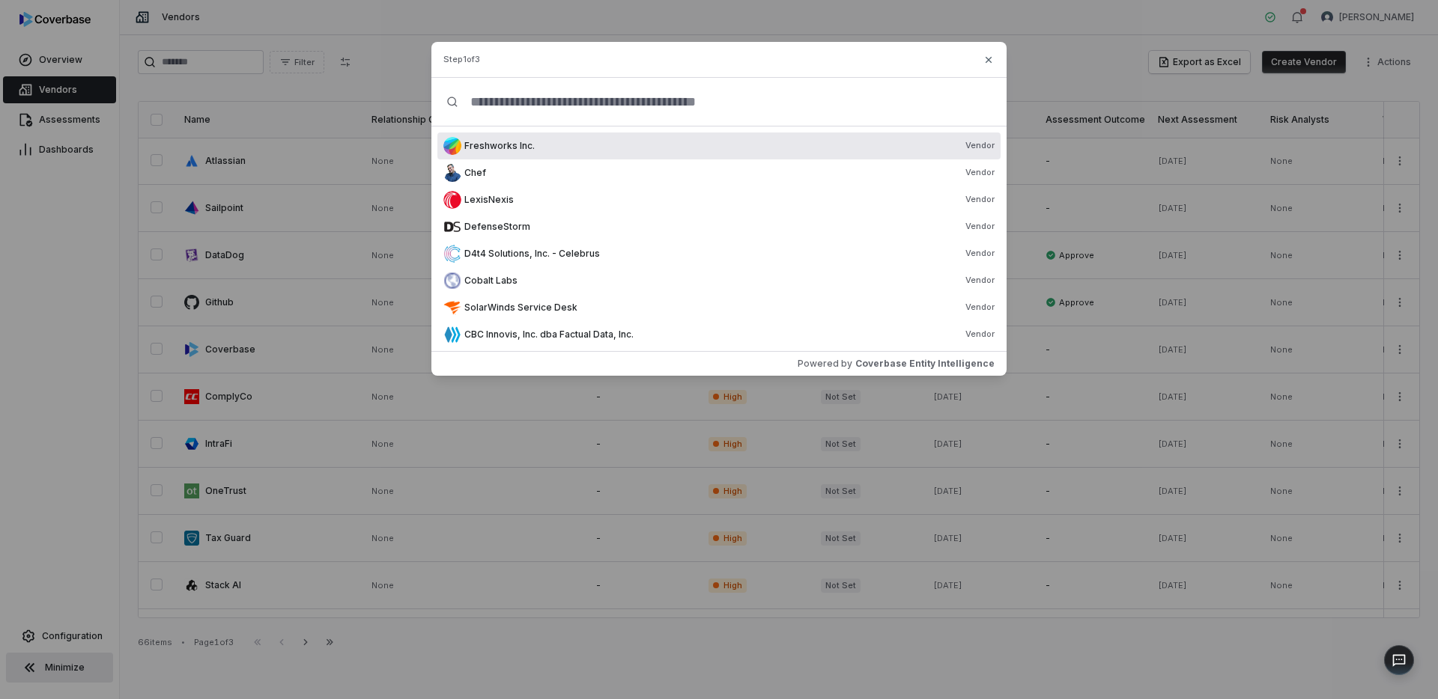
click at [597, 109] on input "text" at bounding box center [724, 102] width 533 height 48
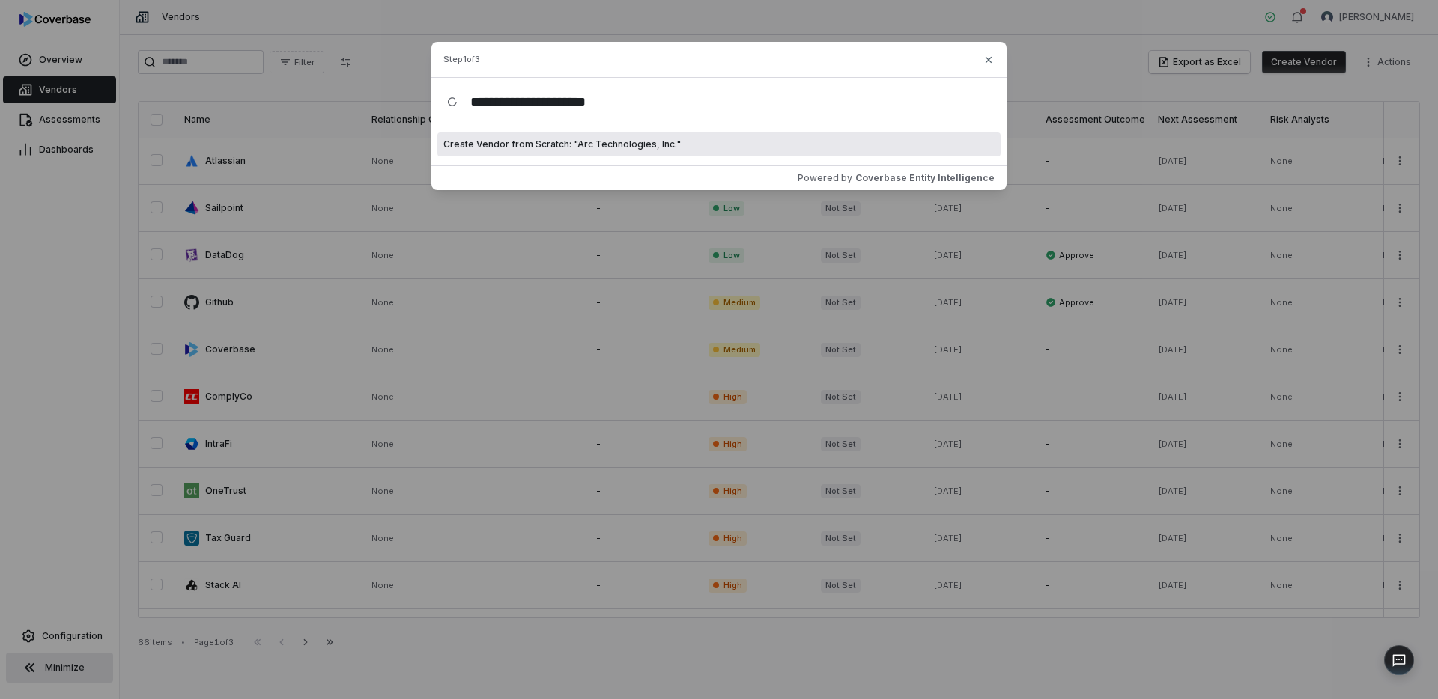
type input "**********"
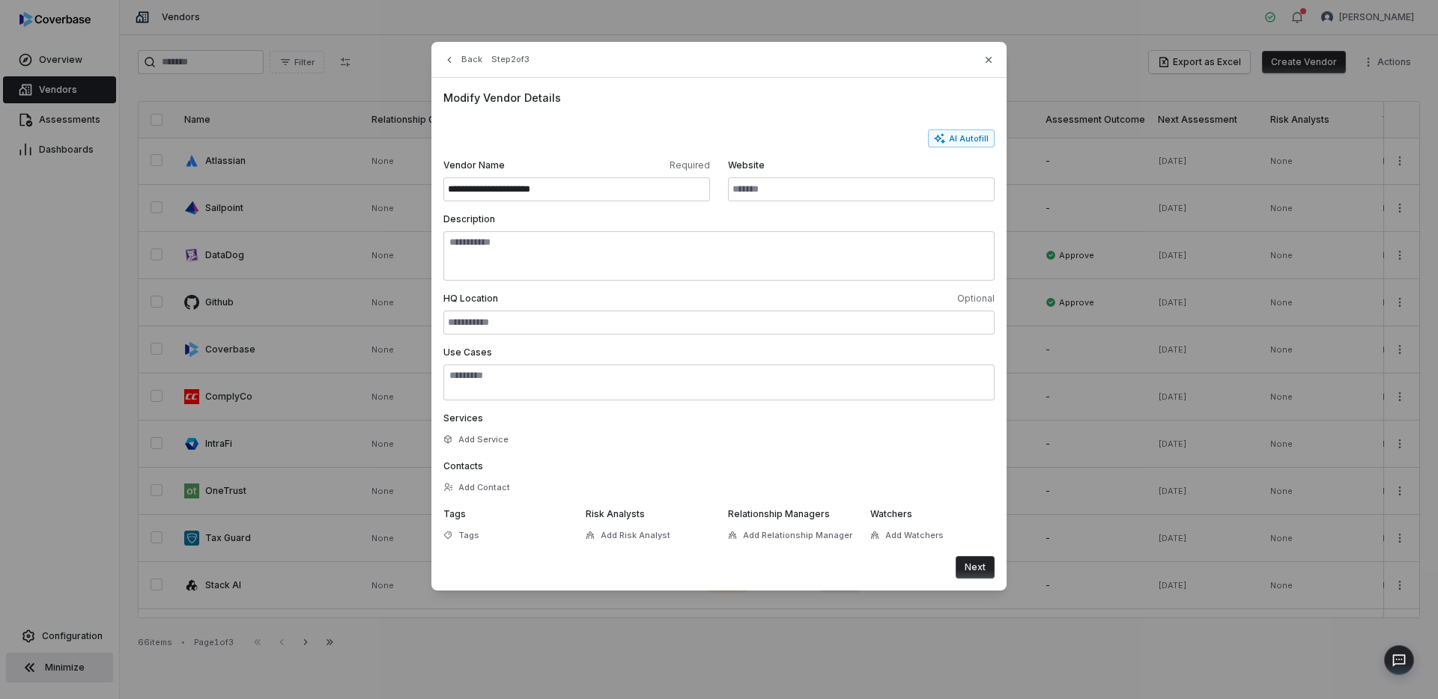
click at [983, 565] on button "Next" at bounding box center [975, 567] width 39 height 22
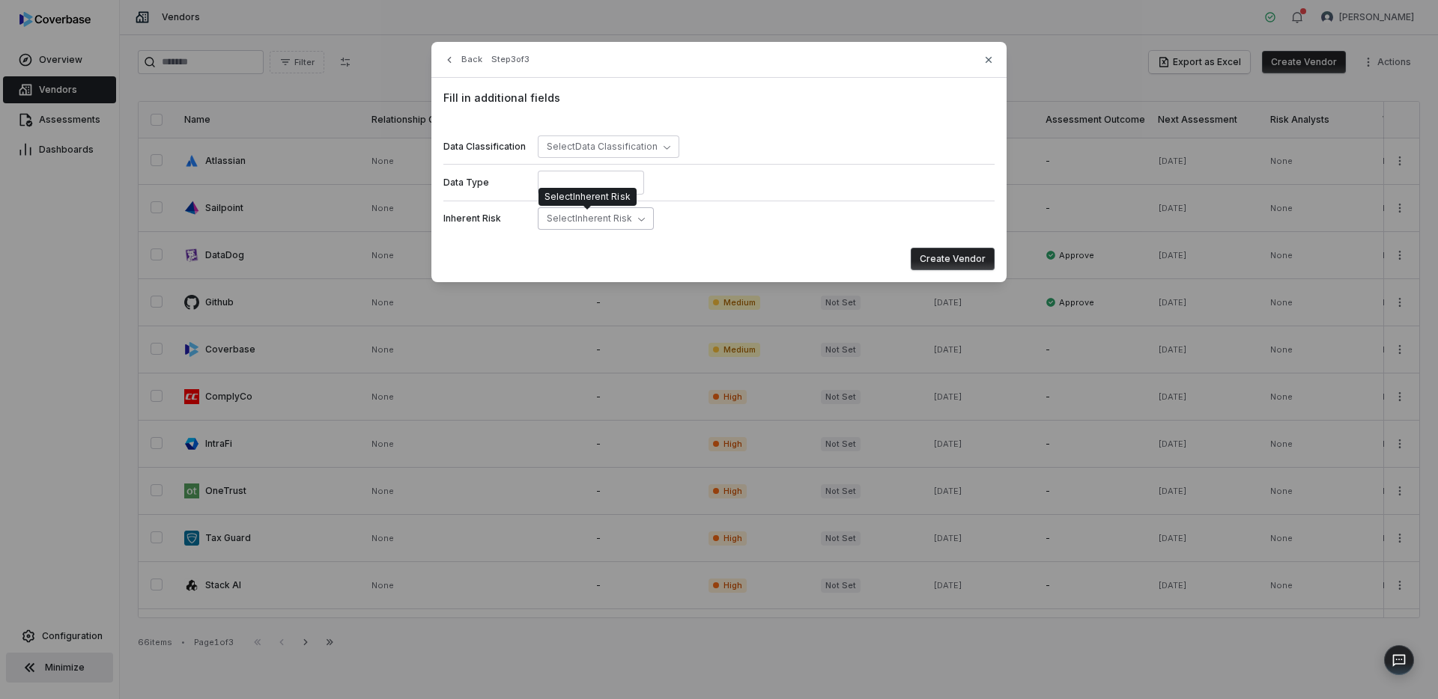
click at [624, 223] on span "Select Inherent Risk" at bounding box center [589, 218] width 85 height 11
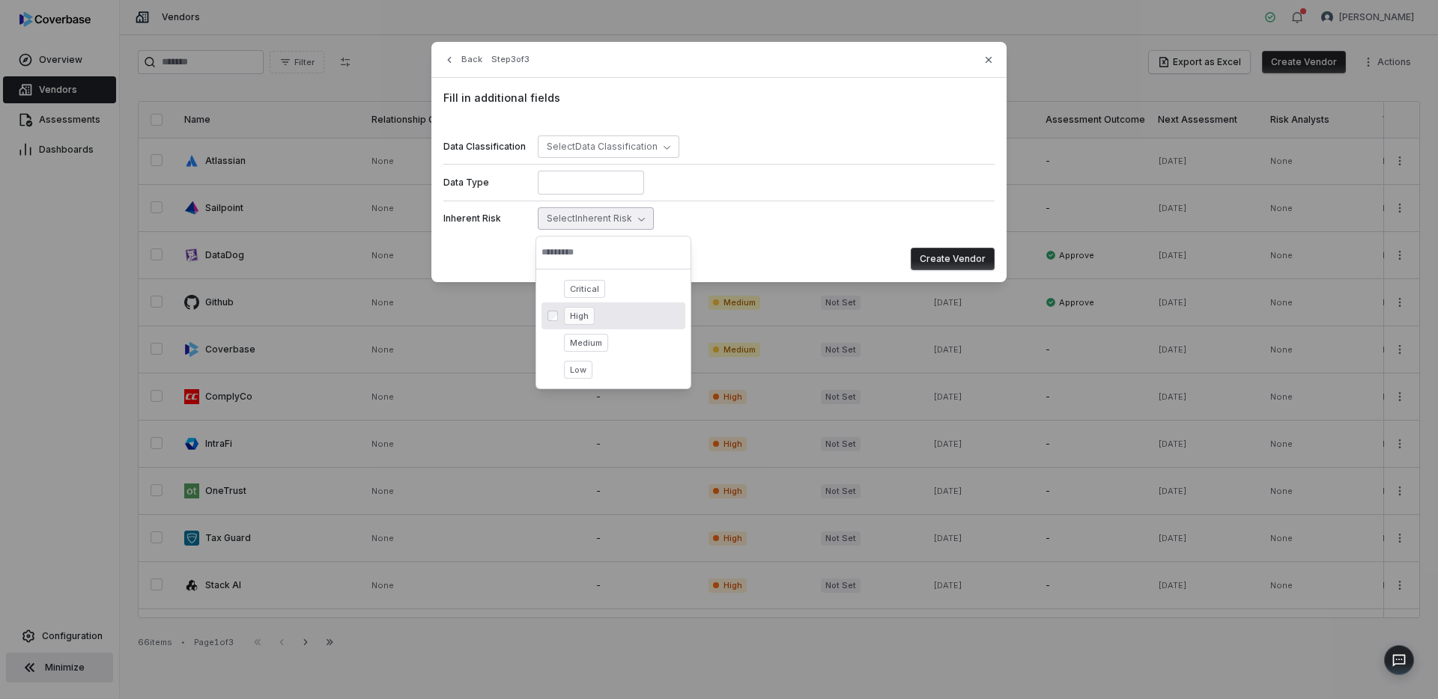
click at [580, 312] on span "High" at bounding box center [579, 316] width 31 height 18
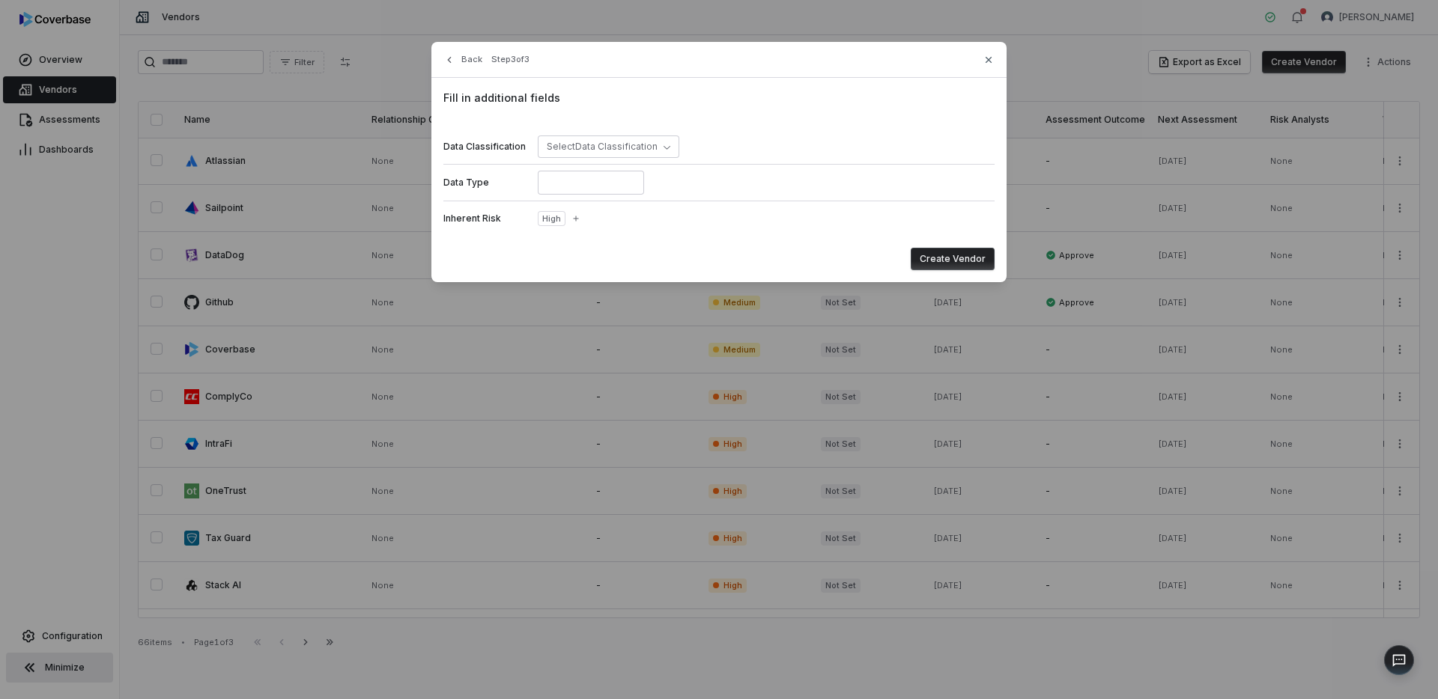
click at [954, 266] on button "Create Vendor" at bounding box center [953, 259] width 84 height 22
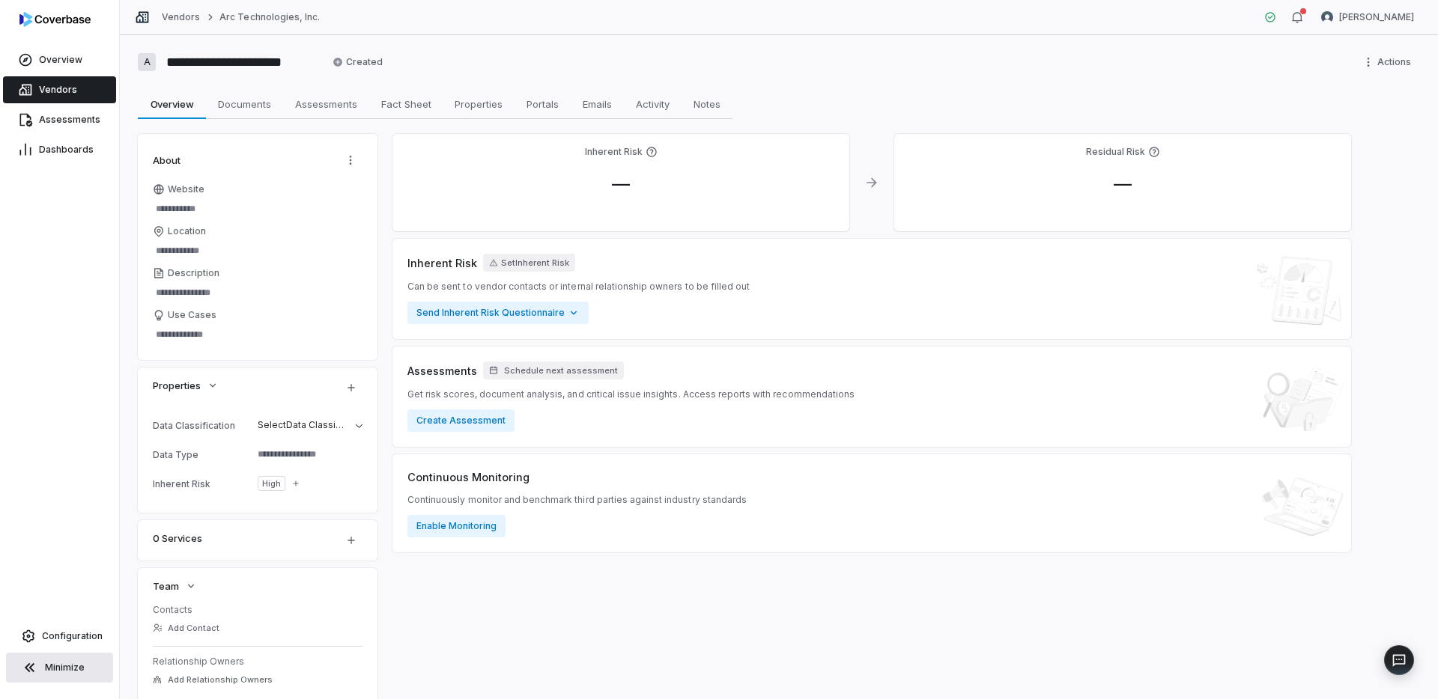
type textarea "*"
click at [82, 94] on link "Vendors" at bounding box center [59, 89] width 113 height 27
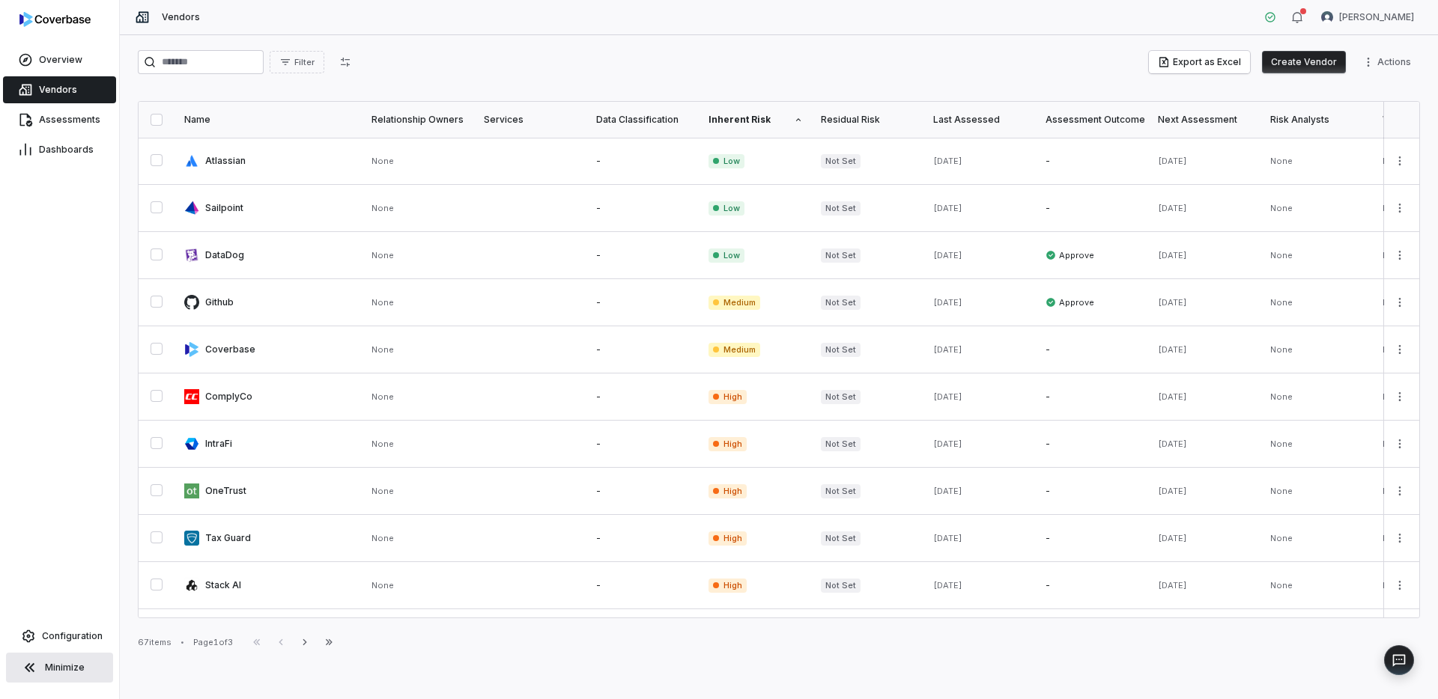
click at [1292, 61] on button "Create Vendor" at bounding box center [1304, 62] width 84 height 22
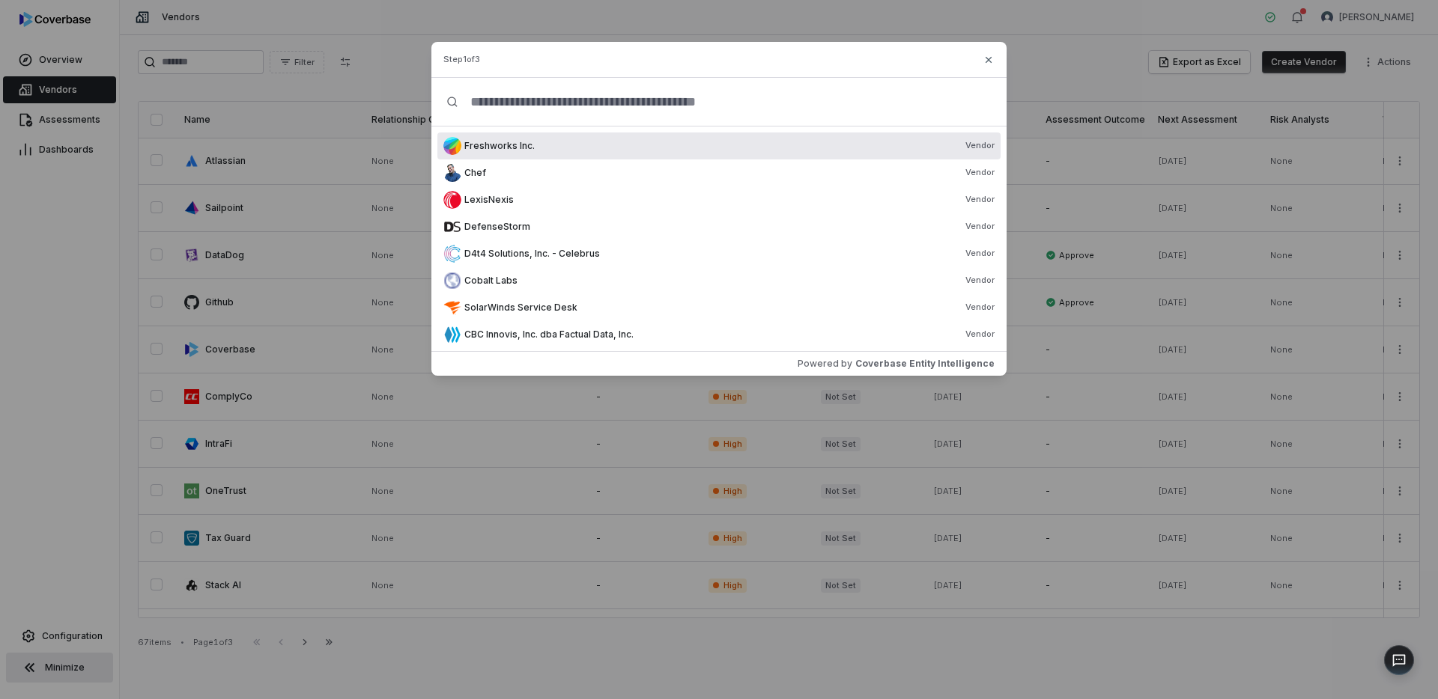
click at [496, 112] on input "text" at bounding box center [724, 102] width 533 height 48
type input "*"
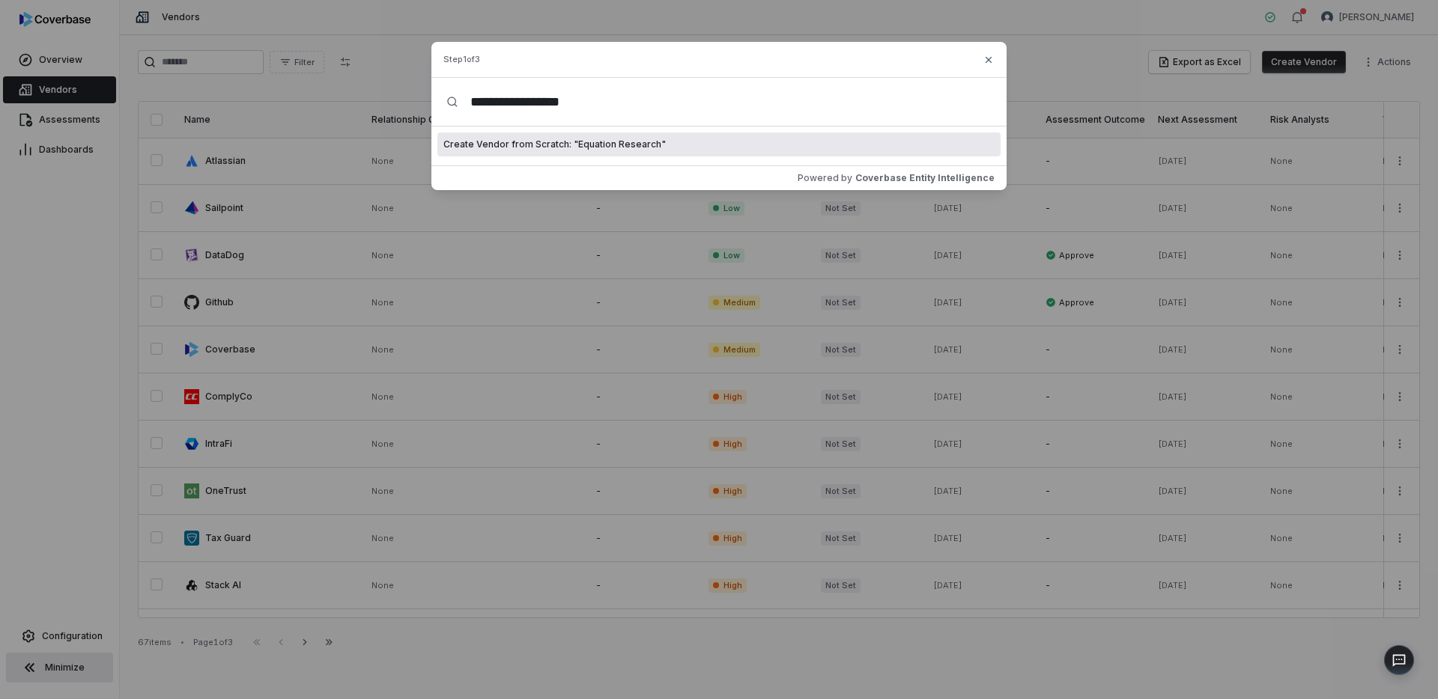
type input "**********"
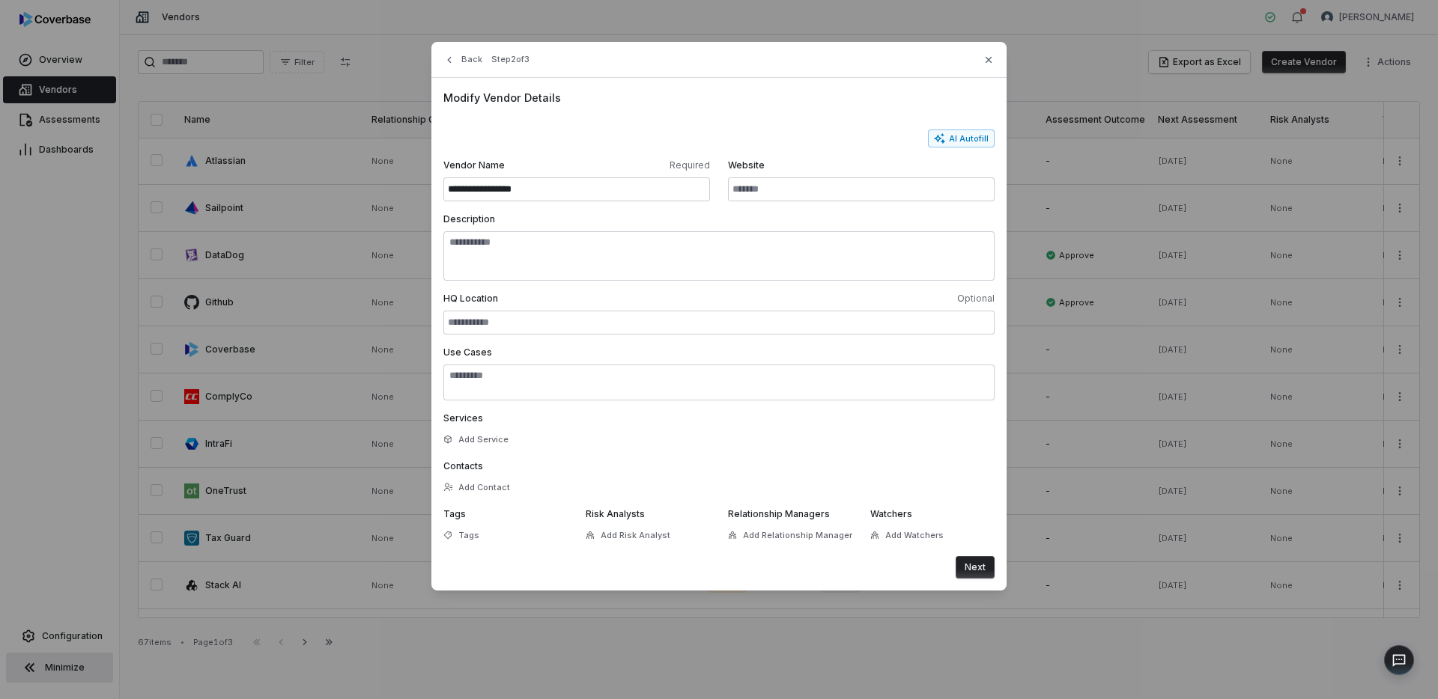
click at [993, 564] on button "Next" at bounding box center [975, 567] width 39 height 22
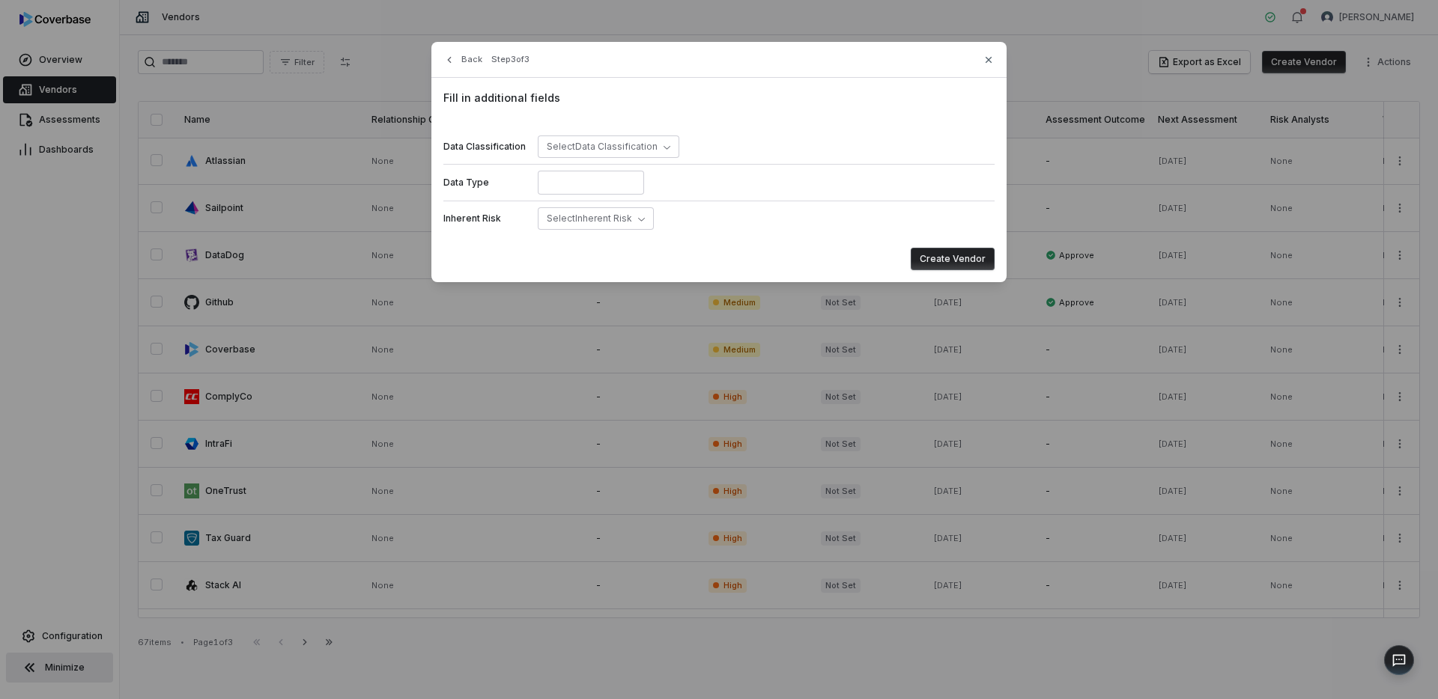
click at [622, 230] on div "Inherent Risk Select Inherent Risk" at bounding box center [718, 218] width 551 height 35
click at [622, 216] on span "Select Inherent Risk" at bounding box center [589, 218] width 85 height 11
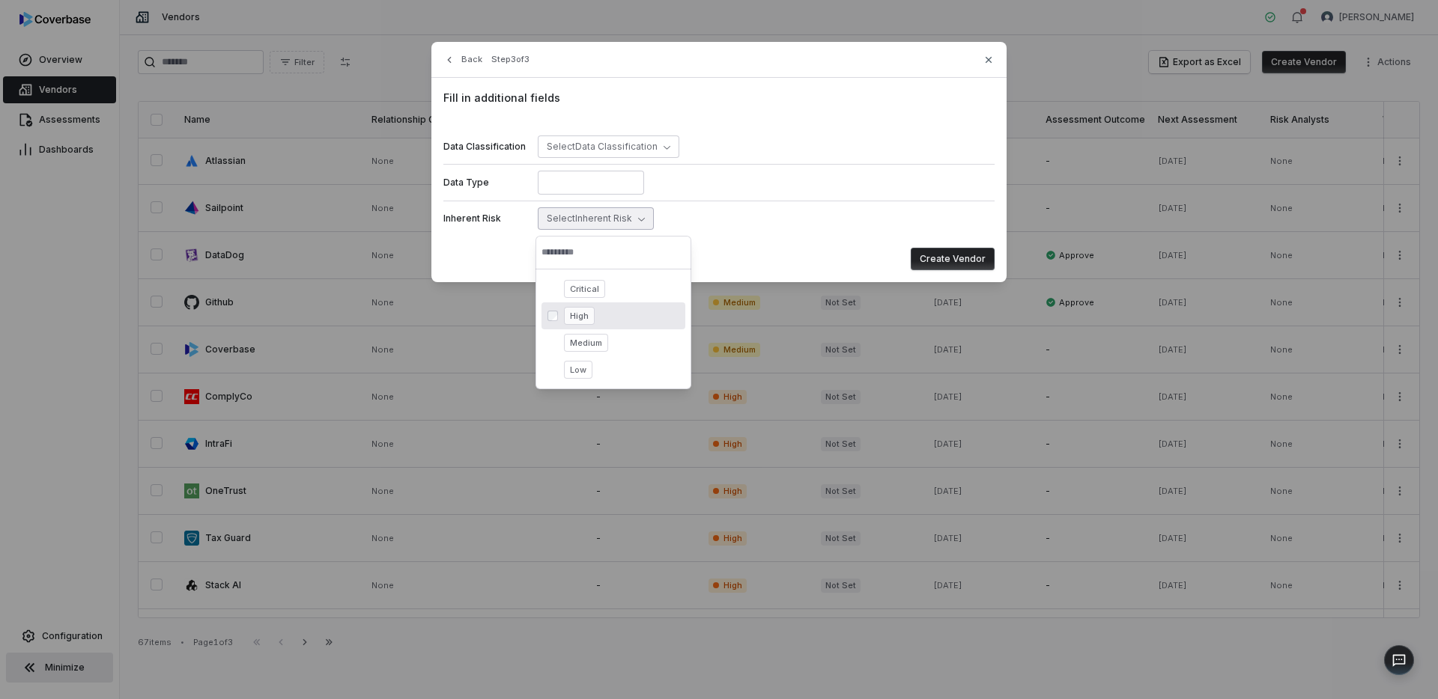
click at [586, 315] on span "High" at bounding box center [579, 316] width 31 height 18
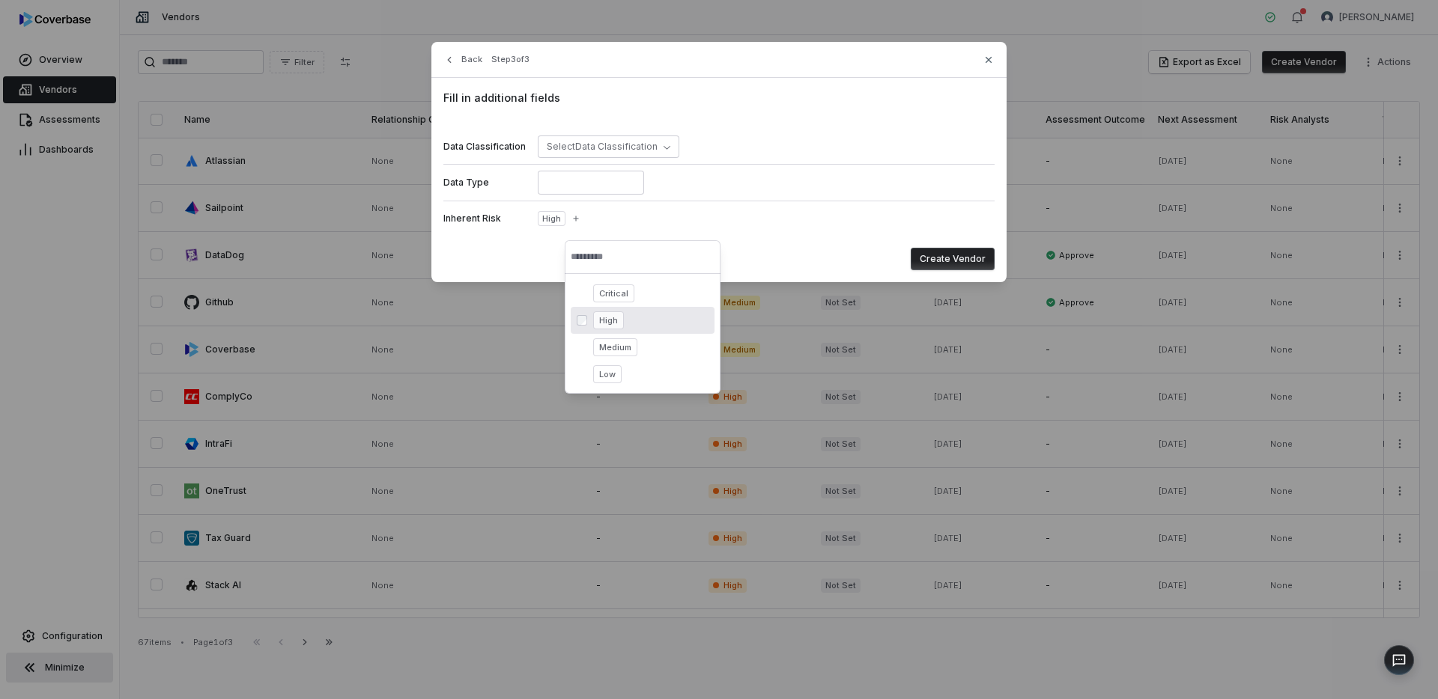
click at [952, 253] on button "Create Vendor" at bounding box center [953, 259] width 84 height 22
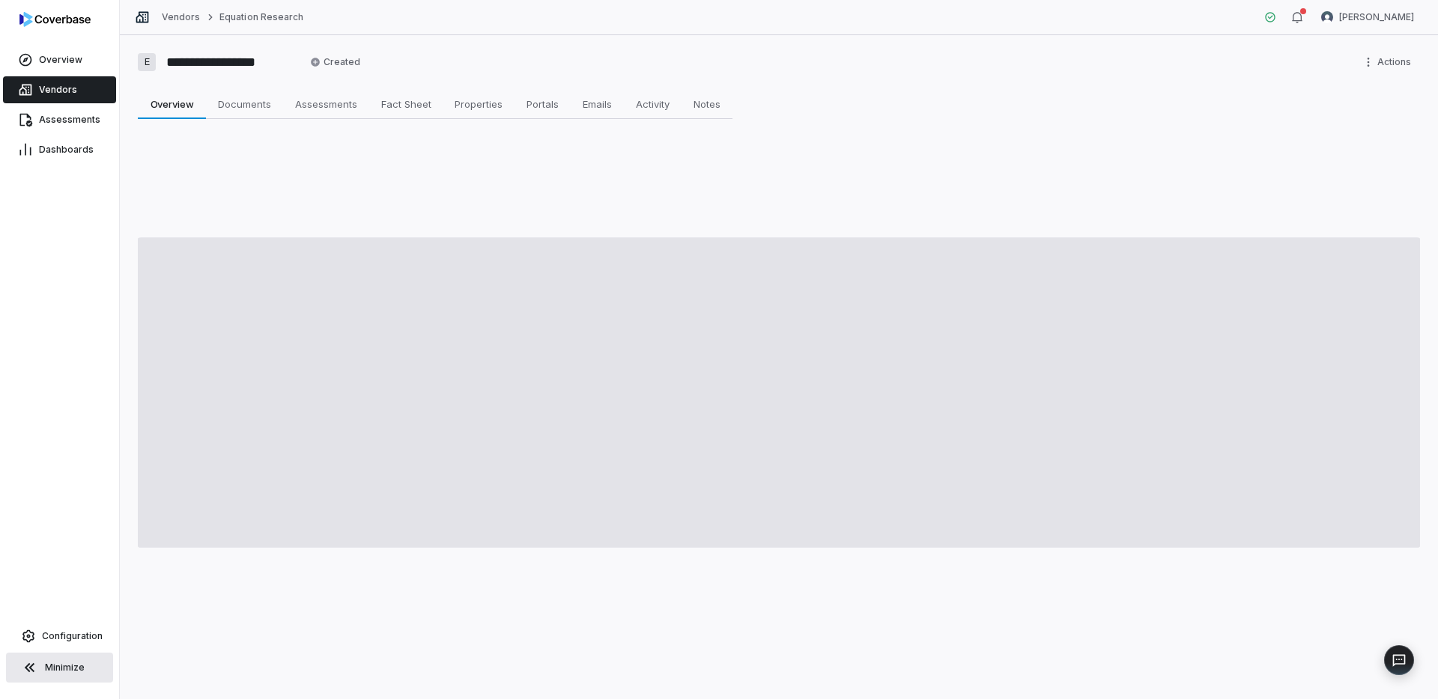
type textarea "*"
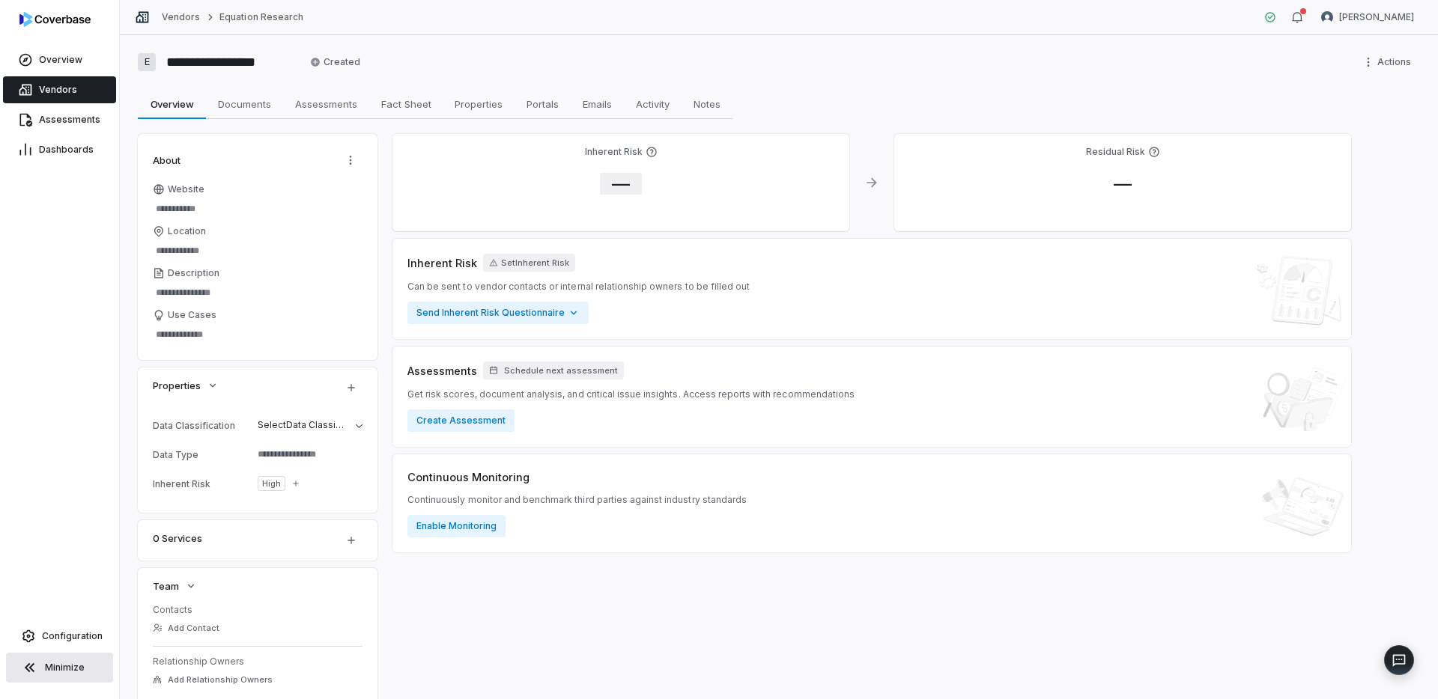
click at [615, 181] on span "—" at bounding box center [621, 184] width 42 height 22
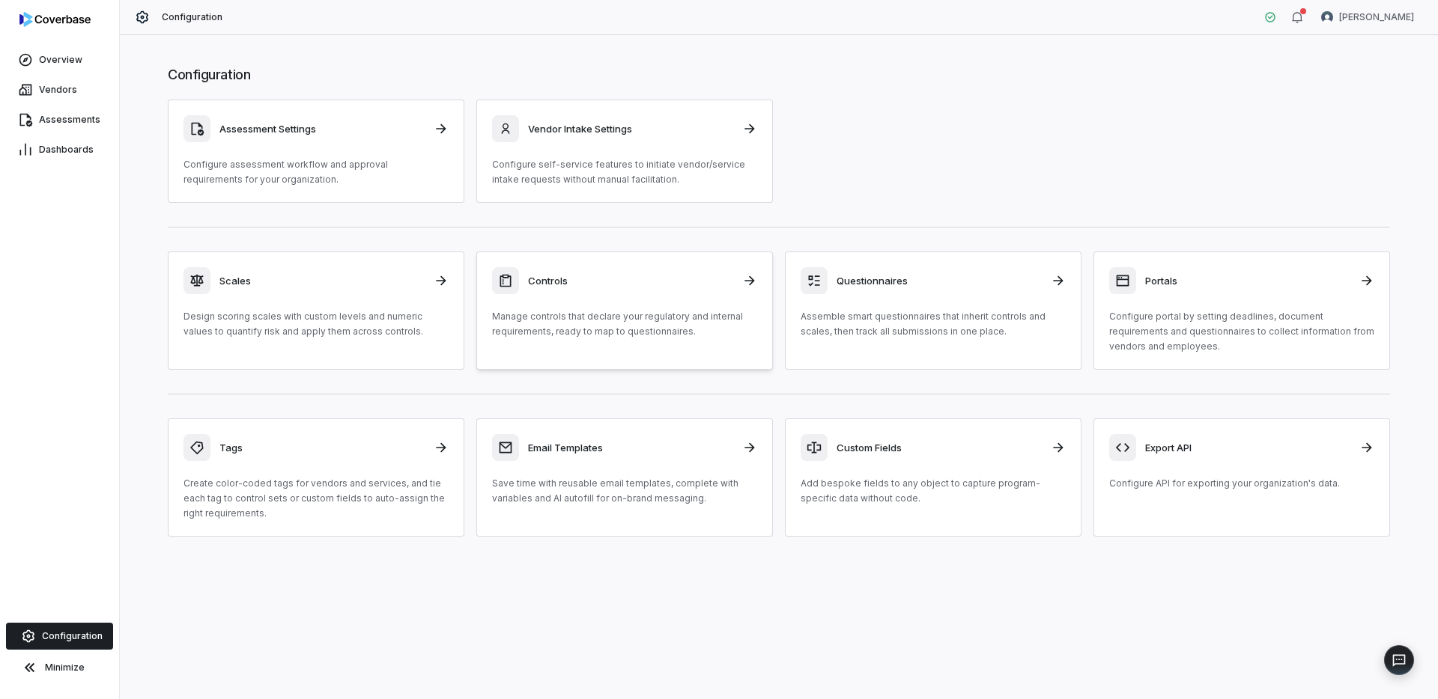
click at [623, 291] on div "Controls" at bounding box center [624, 280] width 265 height 27
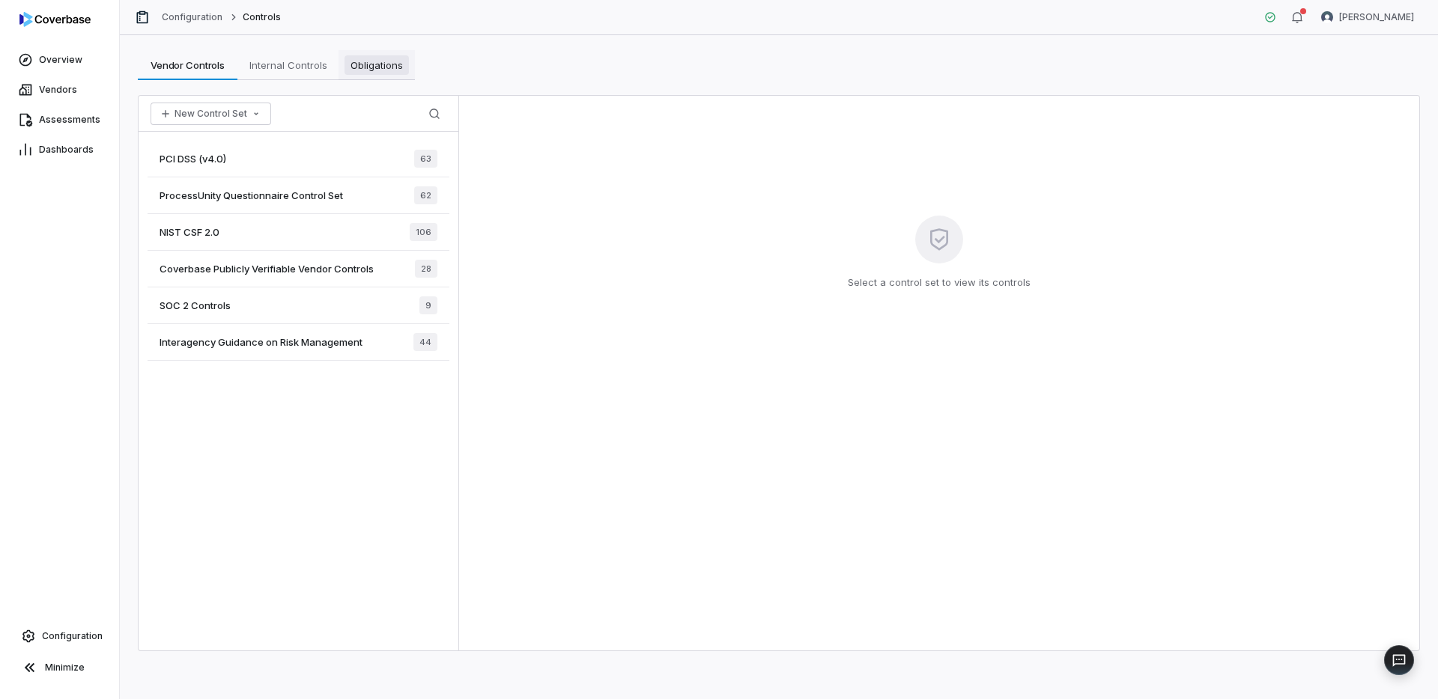
click at [389, 72] on span "Obligations" at bounding box center [376, 64] width 64 height 19
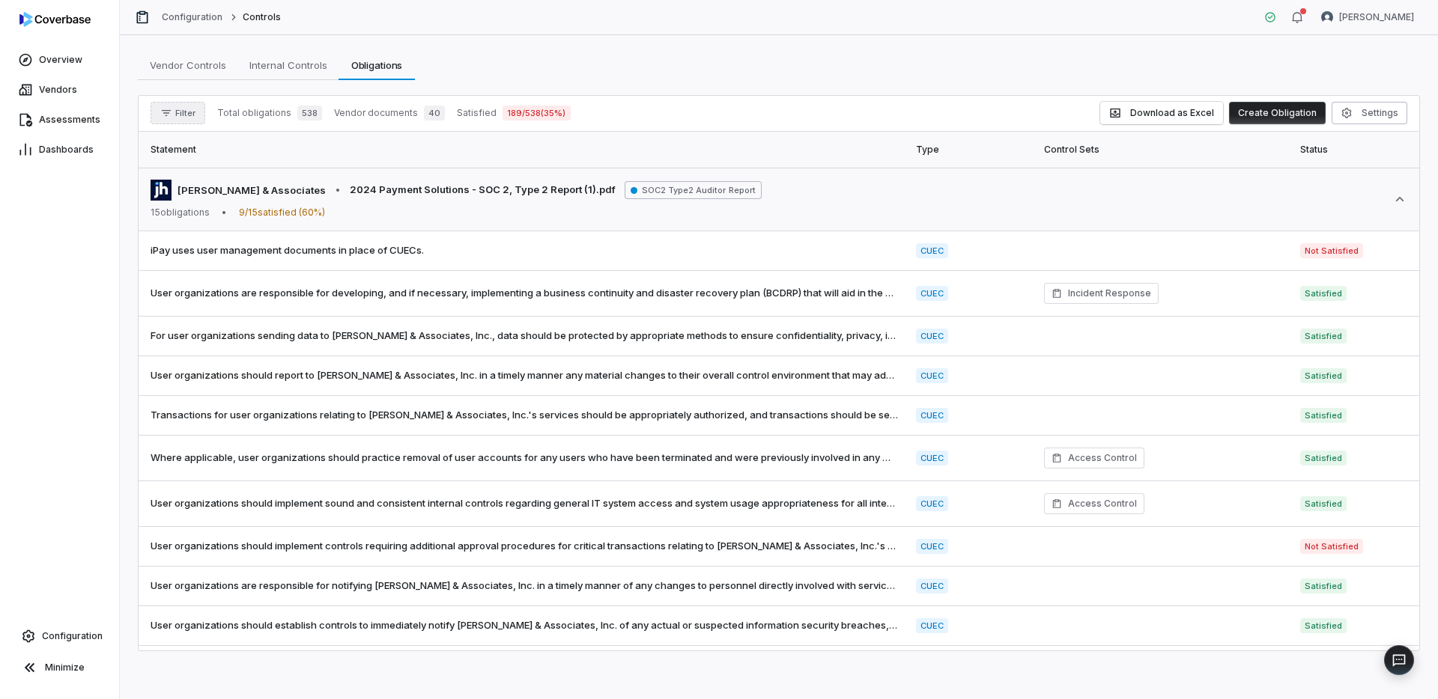
click at [177, 115] on span "Filter" at bounding box center [185, 113] width 20 height 11
click at [206, 193] on div "Vendors" at bounding box center [229, 182] width 144 height 24
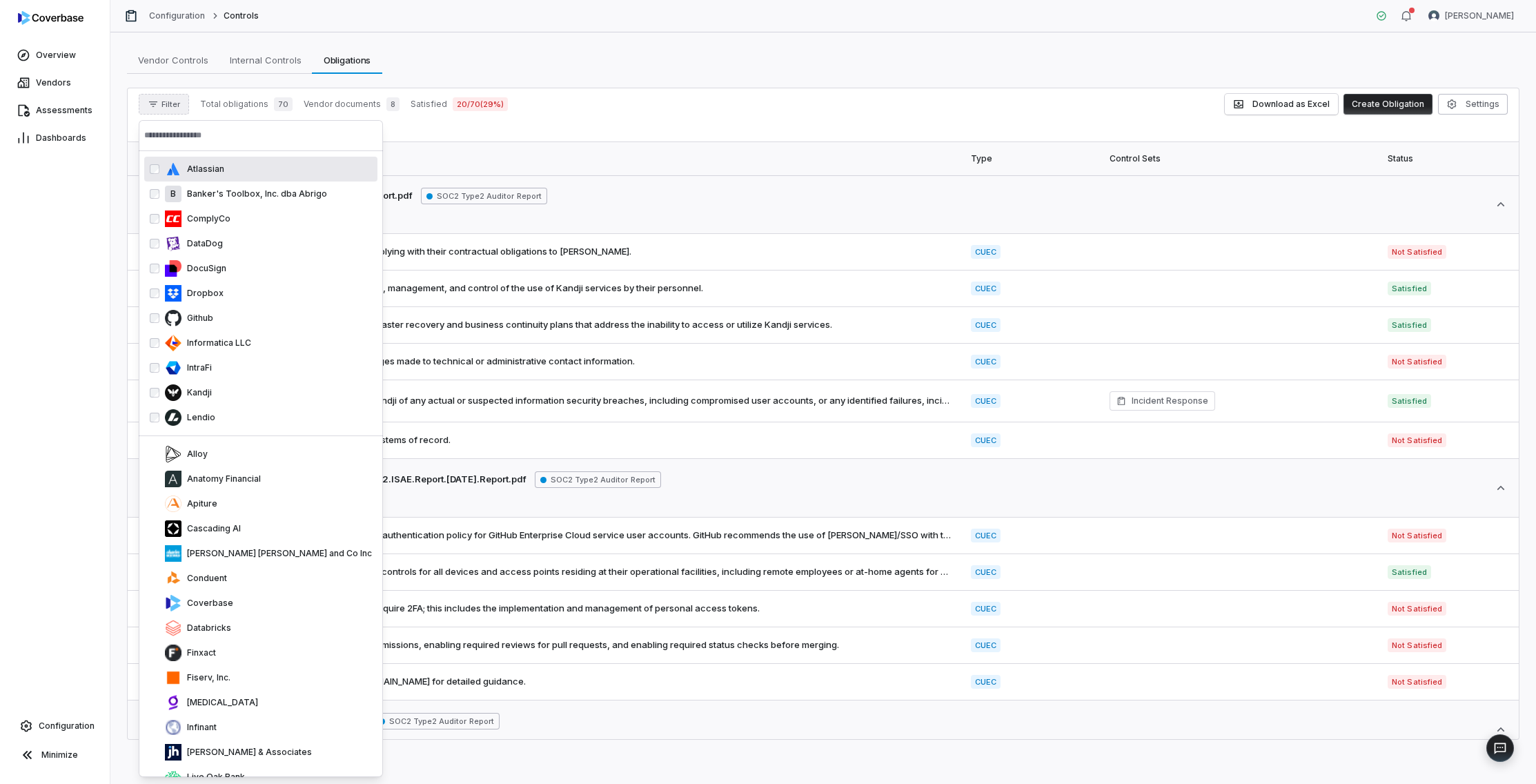
click at [654, 111] on div "Filter Total obligations 70 Vendor documents 8 Satisfied 20 / 70 ( 29 %) Downlo…" at bounding box center [824, 104] width 1369 height 20
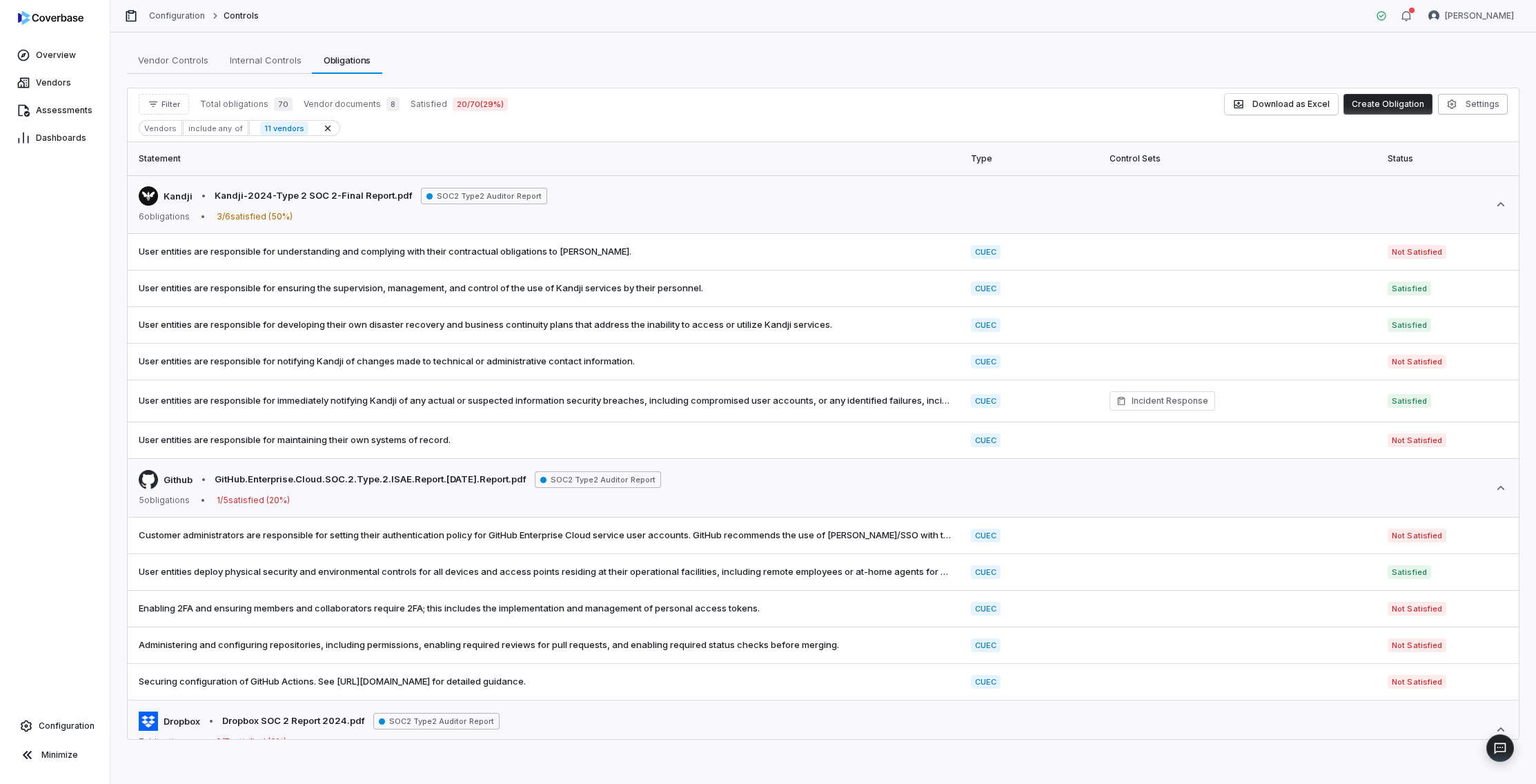
click at [160, 135] on div "Vendors" at bounding box center [160, 127] width 43 height 16
click at [160, 110] on button "Filter" at bounding box center [164, 104] width 51 height 20
click at [170, 168] on div "Vendors" at bounding box center [211, 168] width 133 height 22
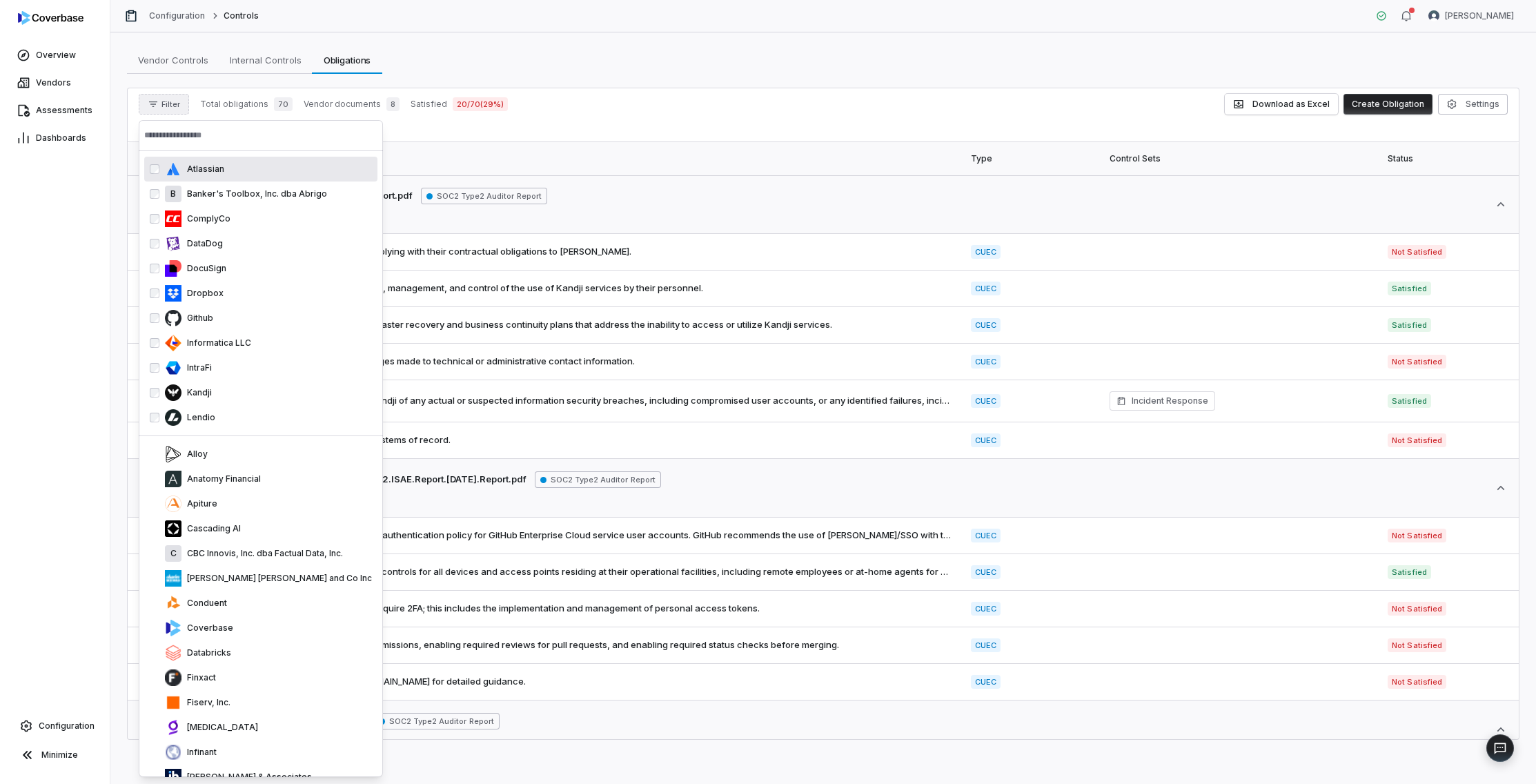
click at [178, 140] on input "text" at bounding box center [261, 135] width 233 height 30
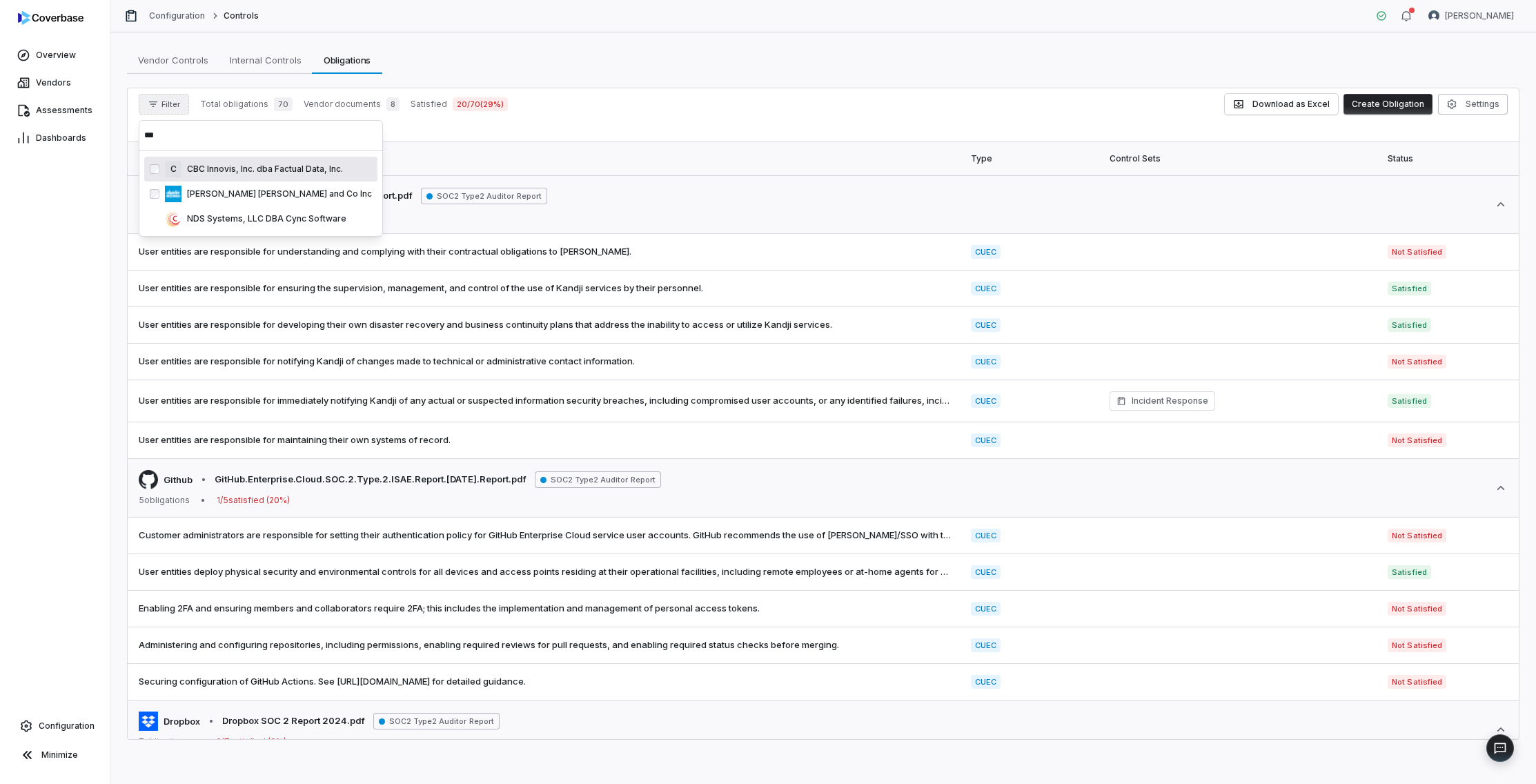
type input "***"
click at [48, 339] on div "Overview Vendors Assessments Dashboards Configuration Minimize" at bounding box center [54, 392] width 110 height 784
click at [166, 129] on div "Vendors" at bounding box center [160, 127] width 43 height 16
click at [170, 111] on button "Filter" at bounding box center [164, 104] width 51 height 20
click at [183, 135] on input "text" at bounding box center [211, 135] width 133 height 30
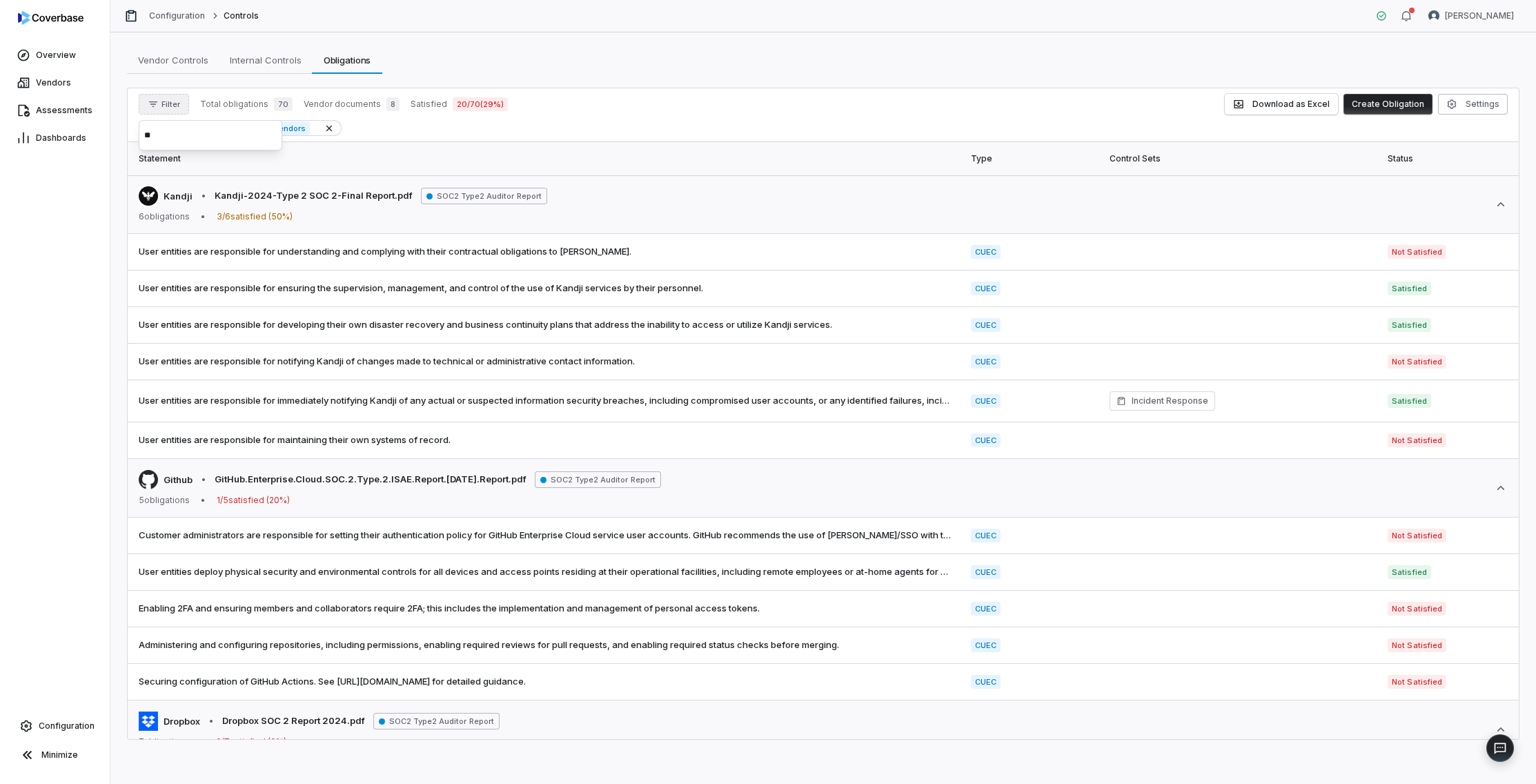
type input "*"
click at [185, 159] on div "Vendors" at bounding box center [211, 168] width 133 height 22
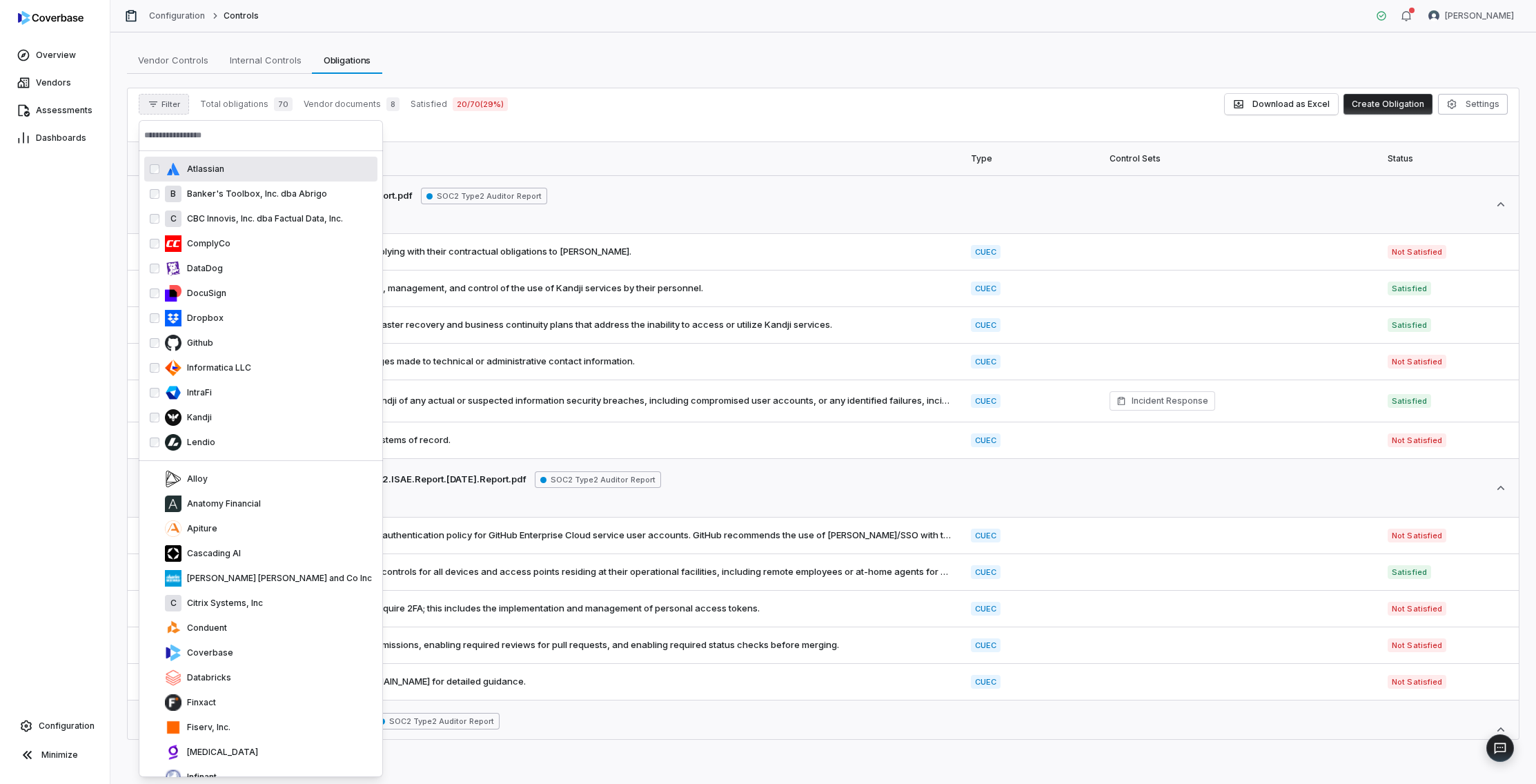
click at [191, 134] on input "text" at bounding box center [261, 135] width 233 height 30
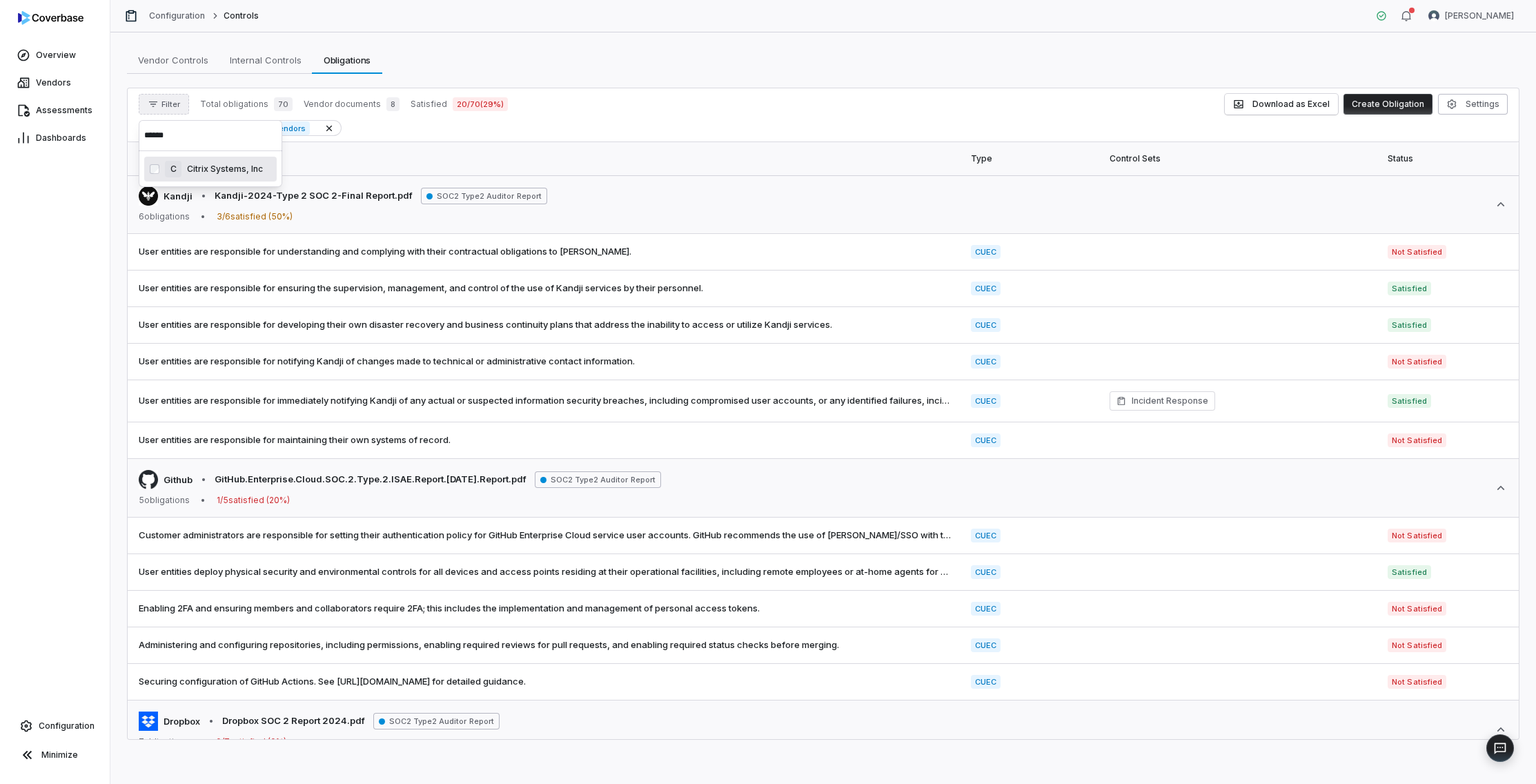
type input "******"
click at [576, 158] on th "Statement" at bounding box center [545, 158] width 835 height 33
click at [169, 130] on div "Vendors" at bounding box center [160, 127] width 43 height 16
click at [163, 109] on button "Filter" at bounding box center [164, 104] width 51 height 20
click at [171, 170] on div "Vendors" at bounding box center [211, 168] width 133 height 22
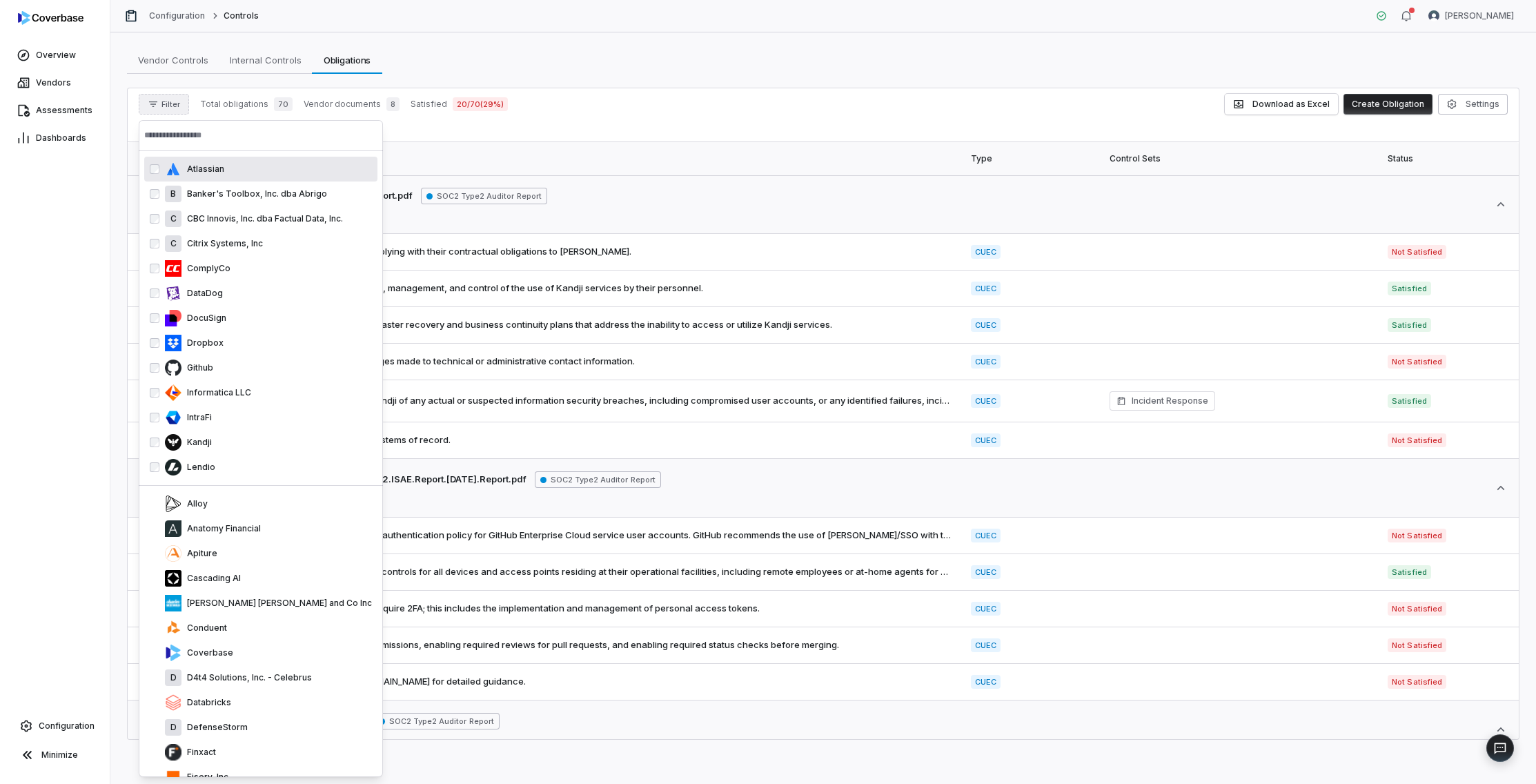
click at [232, 137] on input "text" at bounding box center [261, 135] width 233 height 30
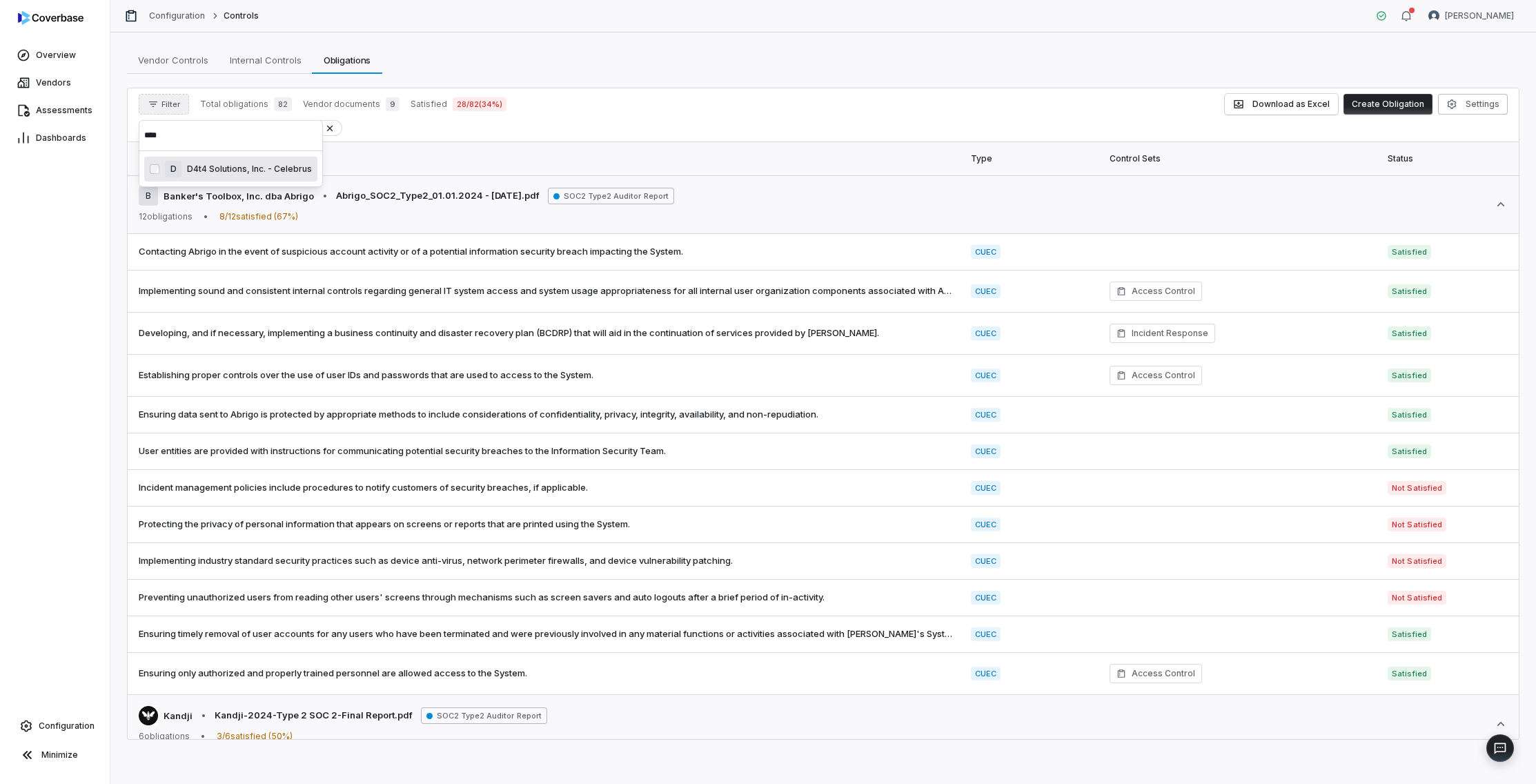
click at [179, 136] on input "****" at bounding box center [231, 135] width 173 height 30
type input "*******"
click at [548, 141] on div "Filter Total obligations 82 Vendor documents 9 Satisfied 28 / 82 ( 34 %) Downlo…" at bounding box center [824, 115] width 1391 height 53
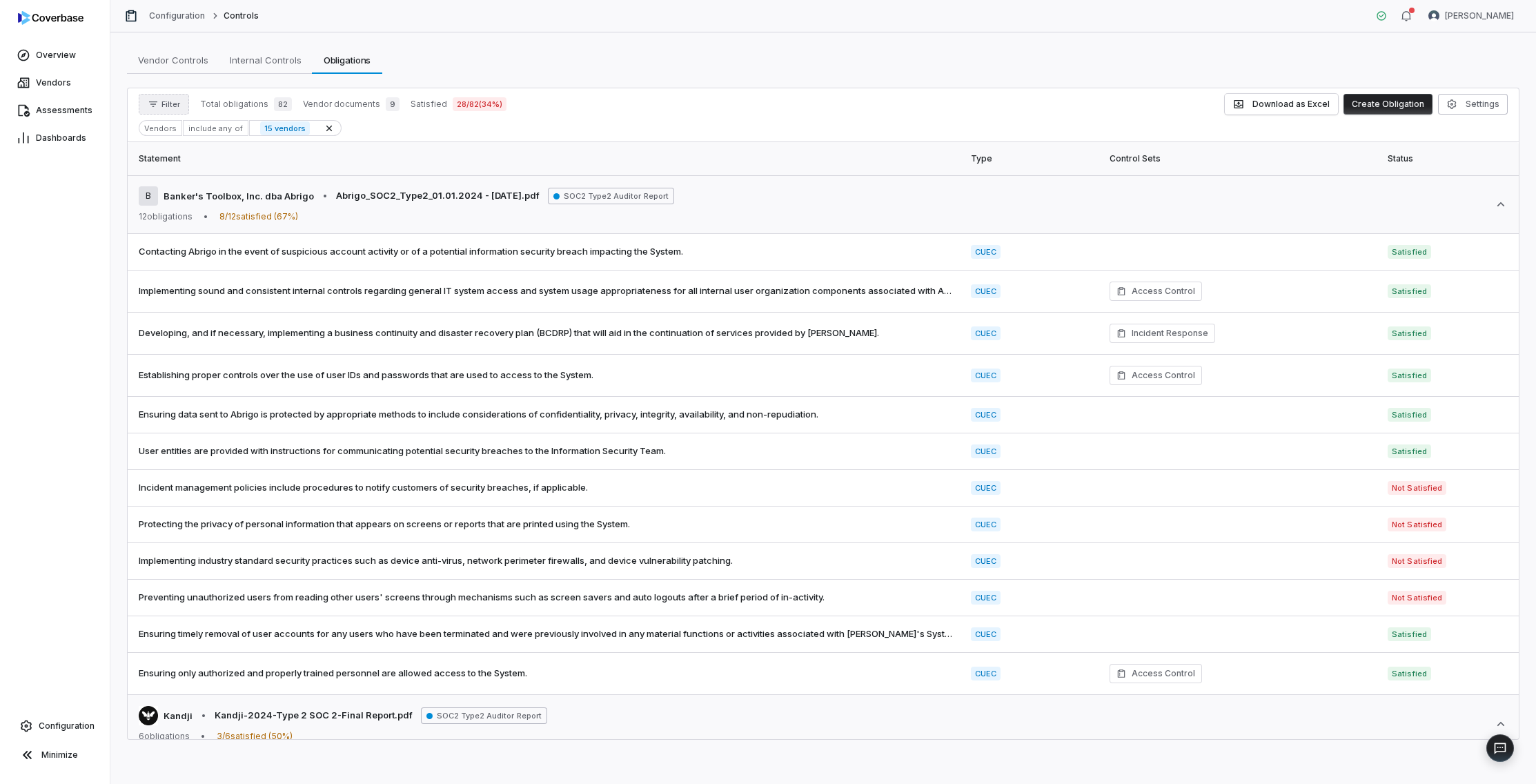
click at [166, 110] on button "Filter" at bounding box center [164, 104] width 51 height 20
click at [187, 171] on div "Vendors" at bounding box center [211, 168] width 133 height 22
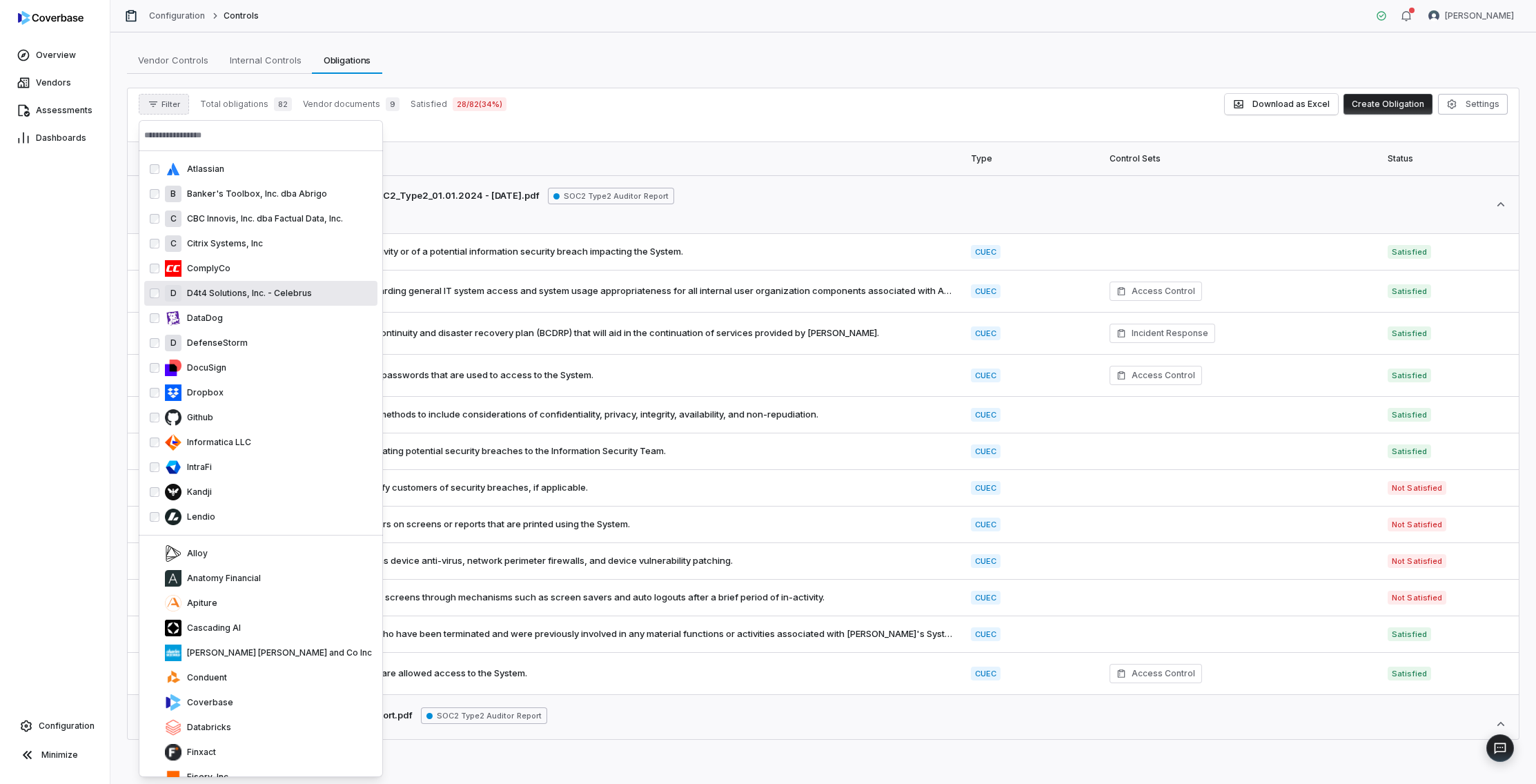
click at [457, 158] on th "Statement" at bounding box center [545, 158] width 835 height 33
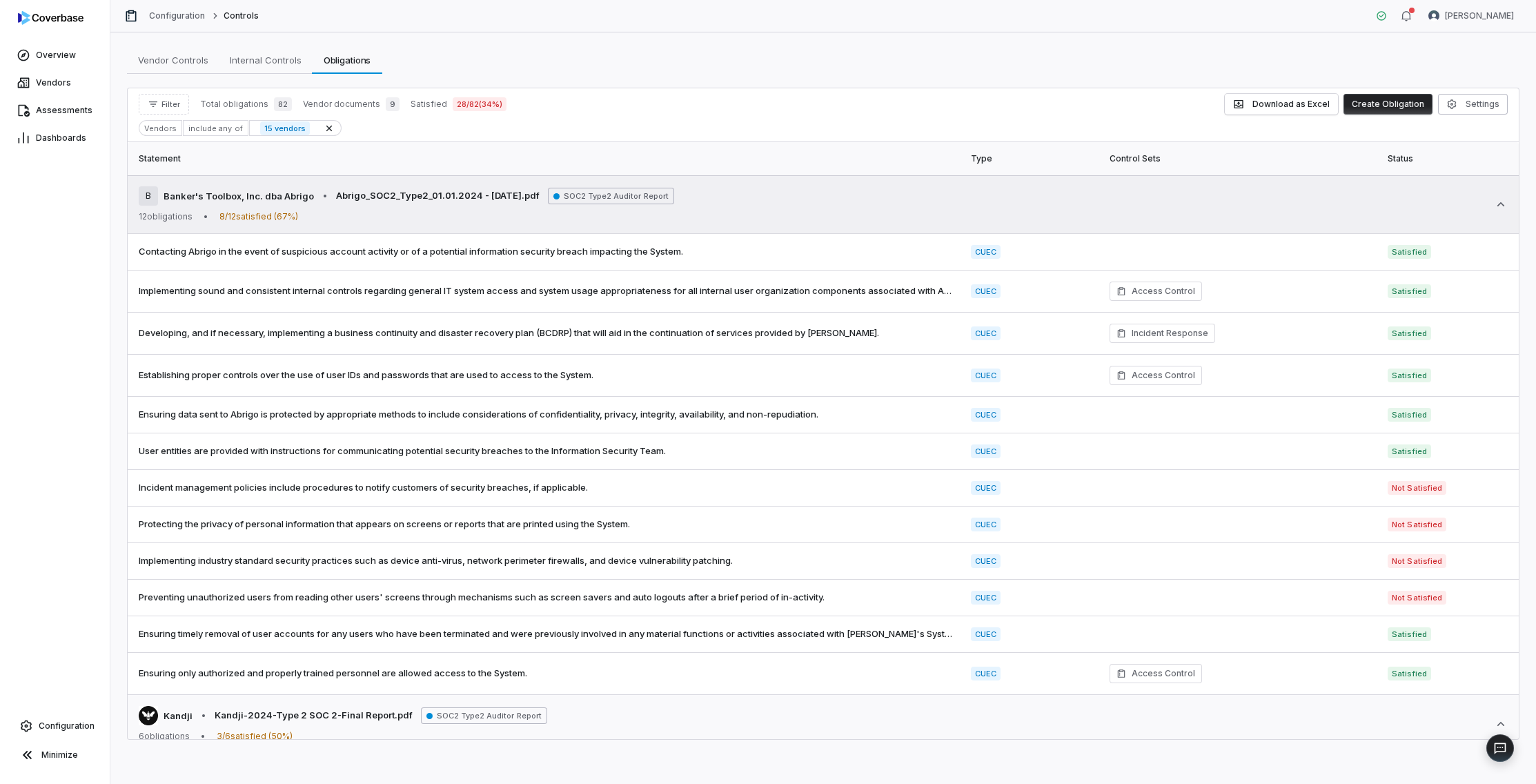
click at [1324, 205] on icon at bounding box center [1500, 204] width 14 height 14
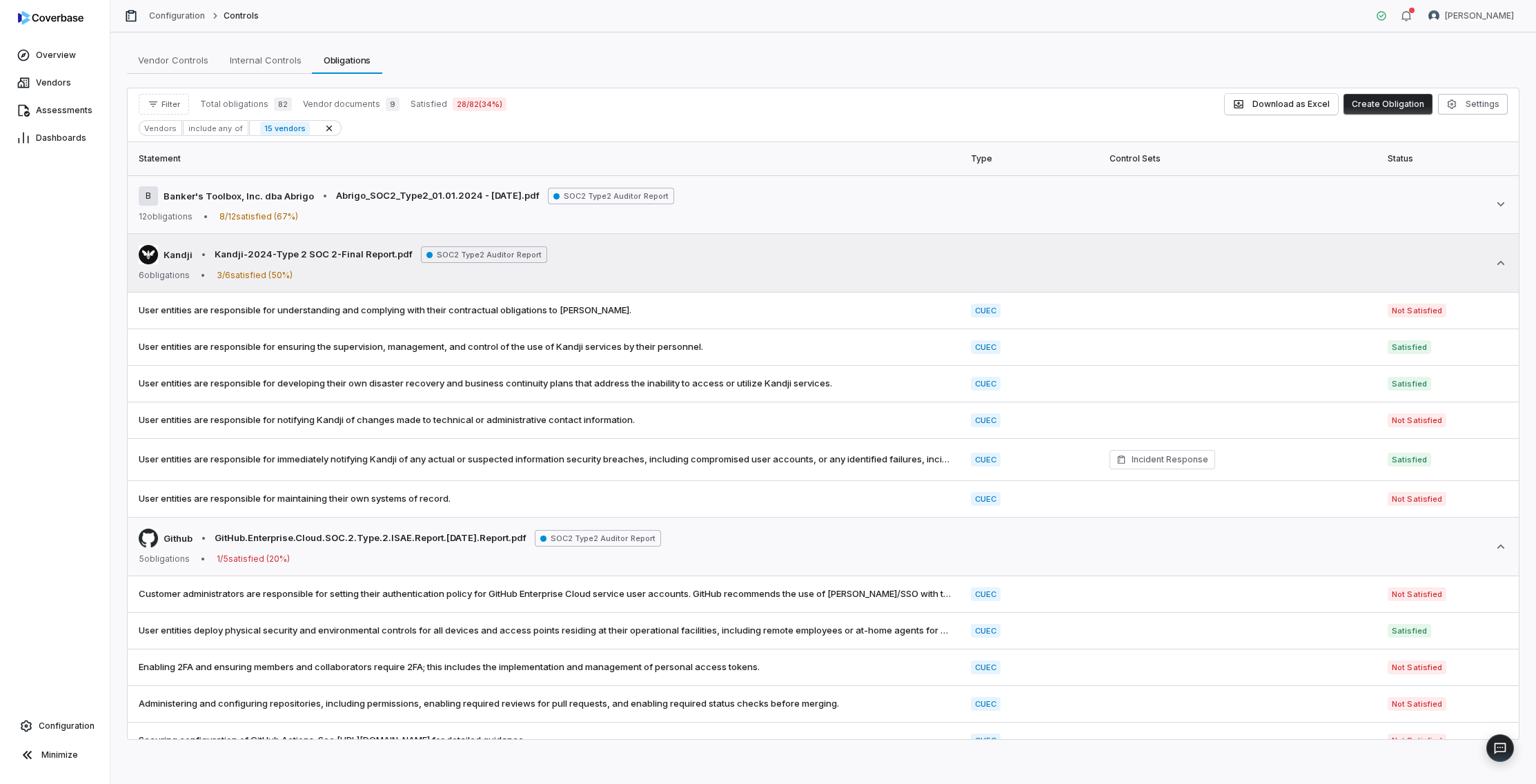
click at [1324, 254] on div "Kandji • Kandji-2024-Type 2 SOC 2-Final Report.pdf SOC2 Type2 Auditor Report 6 …" at bounding box center [824, 263] width 1369 height 36
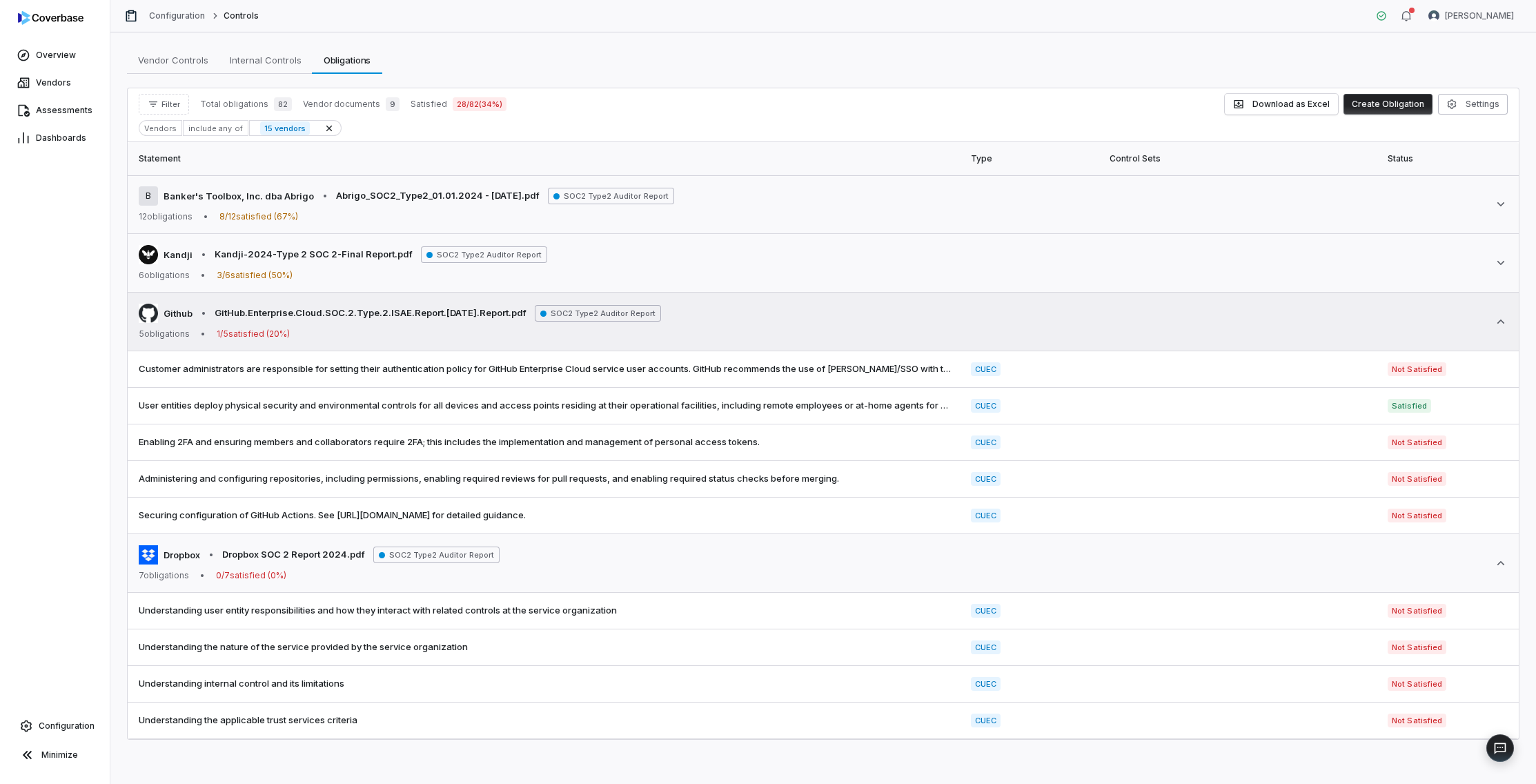
click at [1324, 311] on div "Github • GitHub.Enterprise.Cloud.SOC.2.Type.2.ISAE.Report.11-26-24.Report.pdf S…" at bounding box center [824, 321] width 1369 height 36
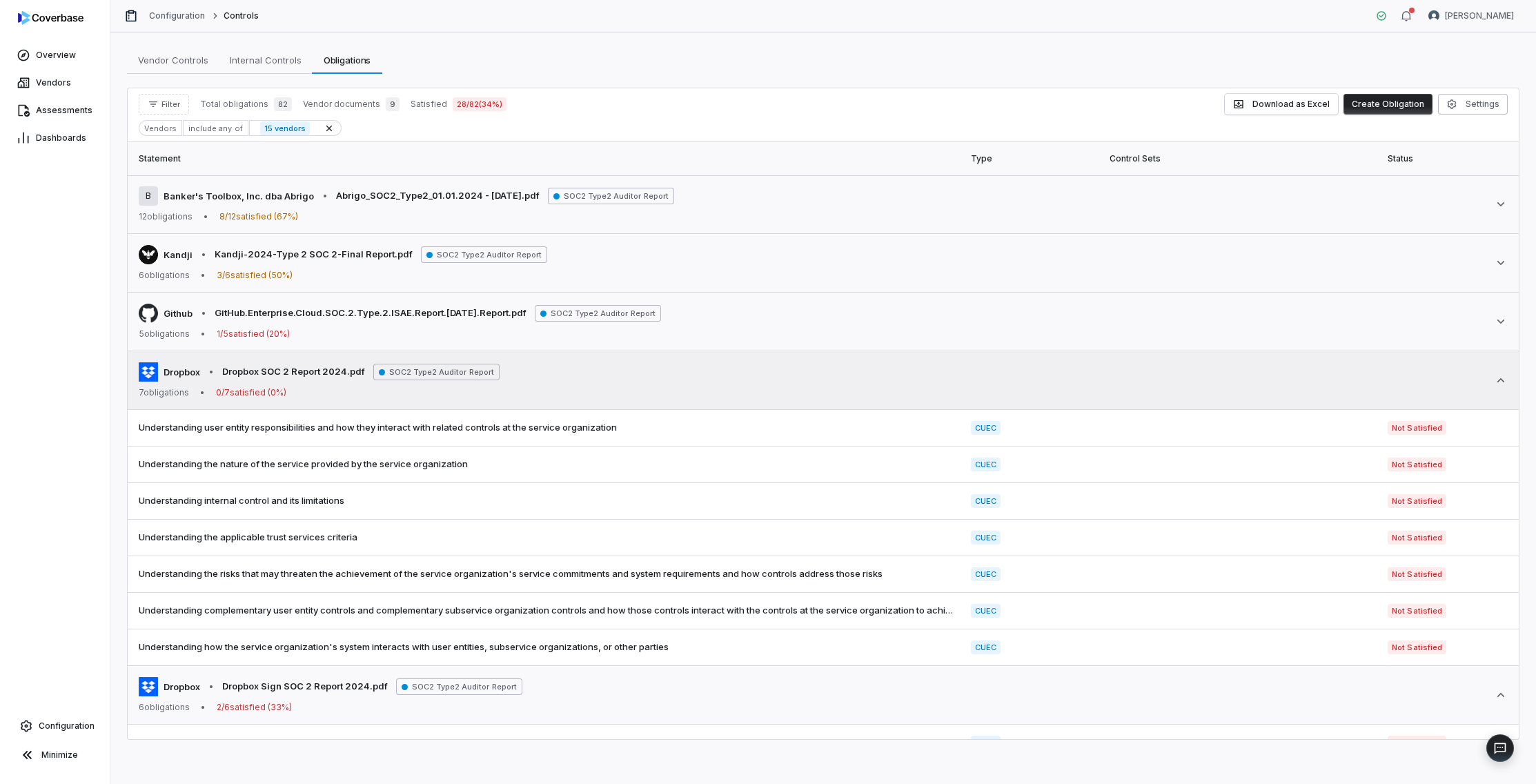
click at [1324, 387] on div "Dropbox • Dropbox SOC 2 Report 2024.pdf SOC2 Type2 Auditor Report 7 obligations…" at bounding box center [824, 380] width 1369 height 36
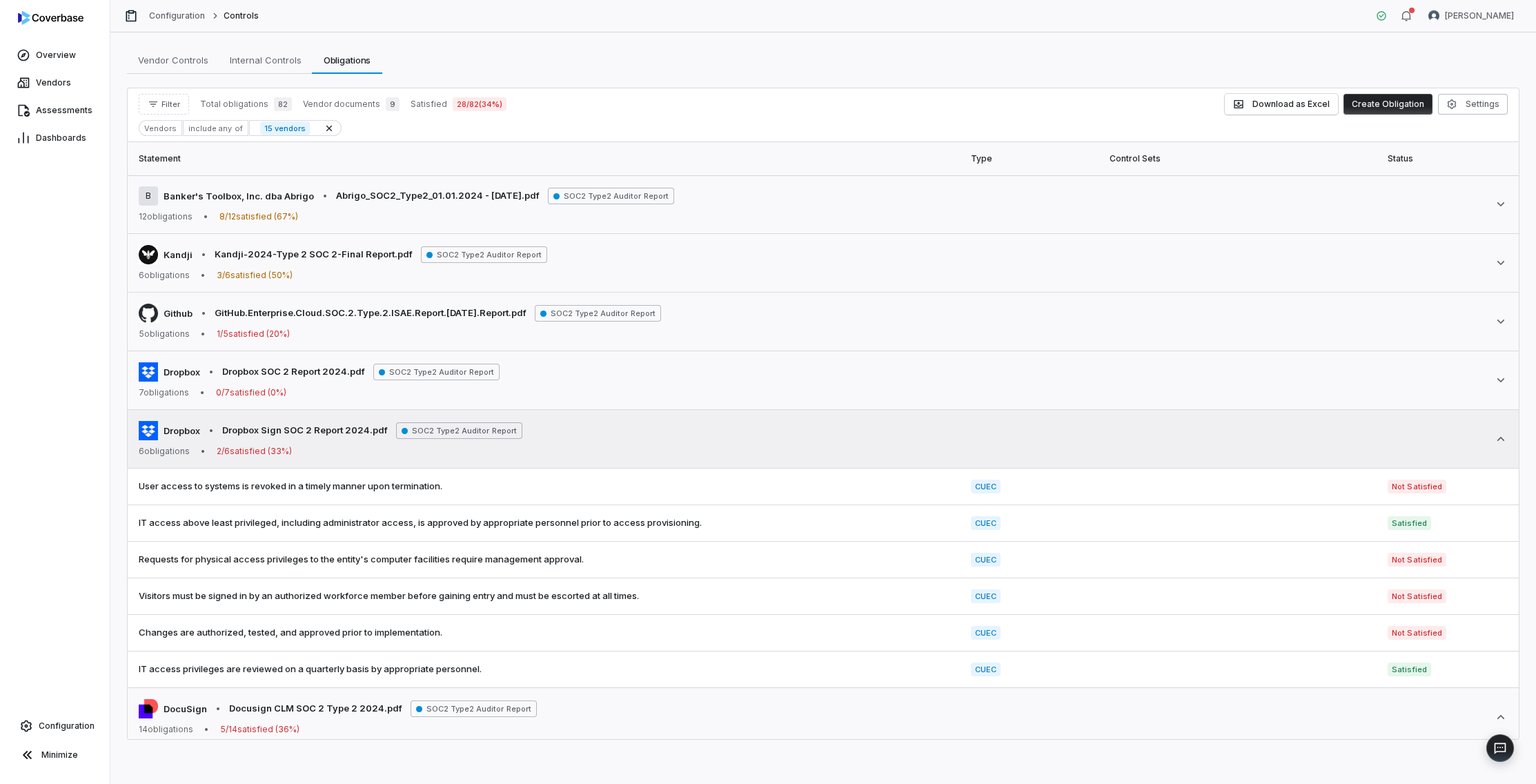
click at [1324, 432] on icon at bounding box center [1500, 439] width 14 height 14
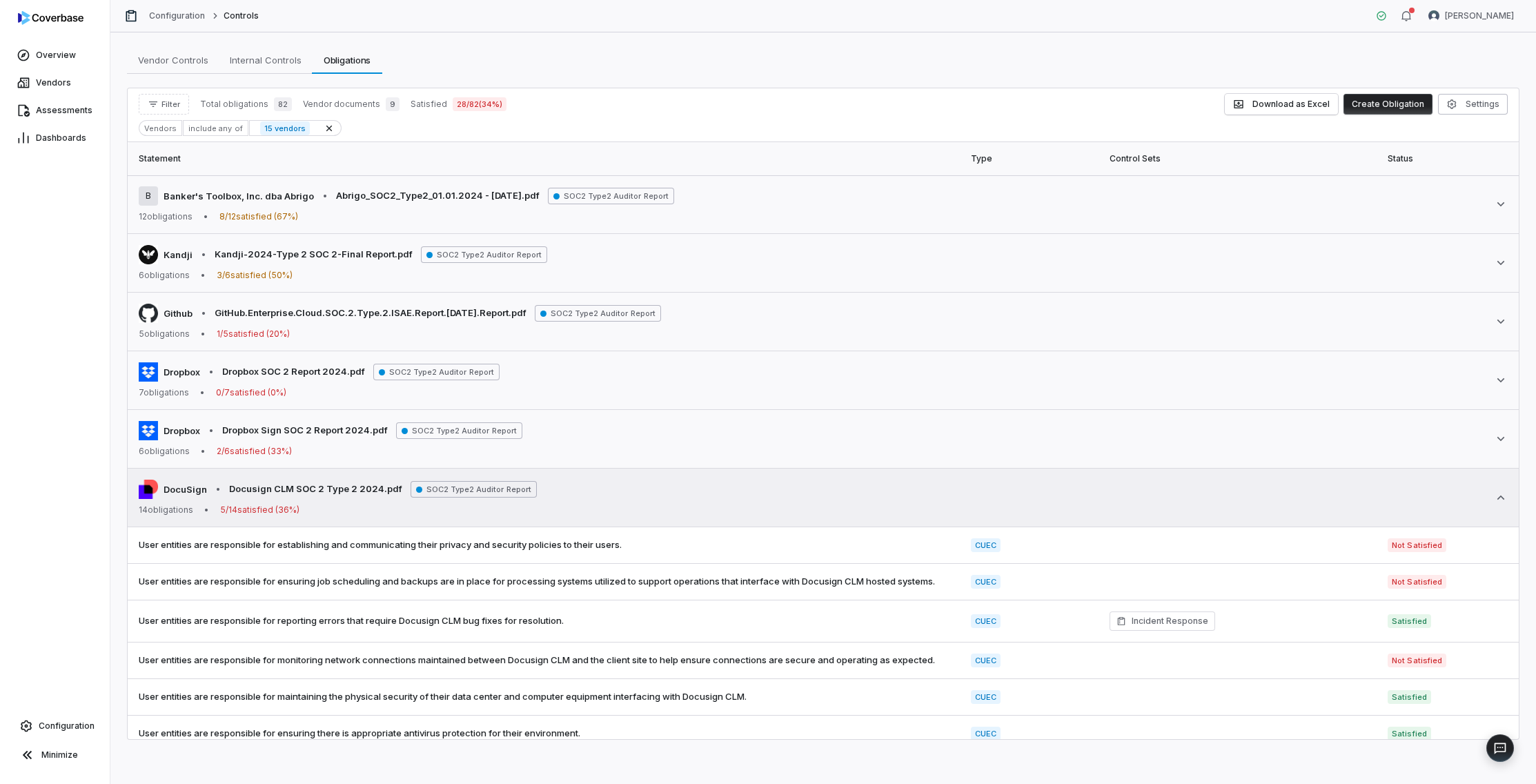
click at [1324, 493] on icon at bounding box center [1500, 497] width 14 height 14
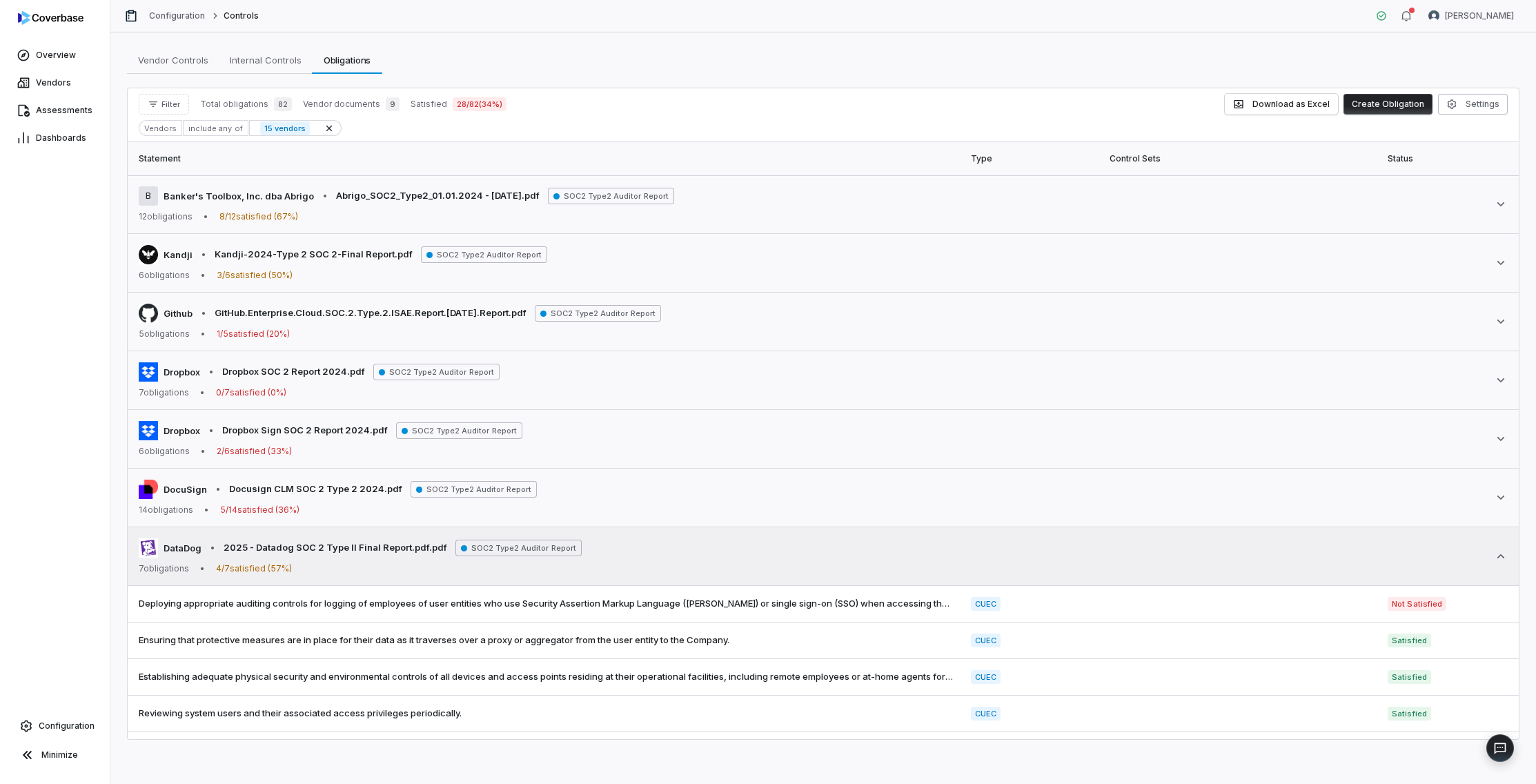
click at [1324, 559] on icon at bounding box center [1500, 556] width 14 height 14
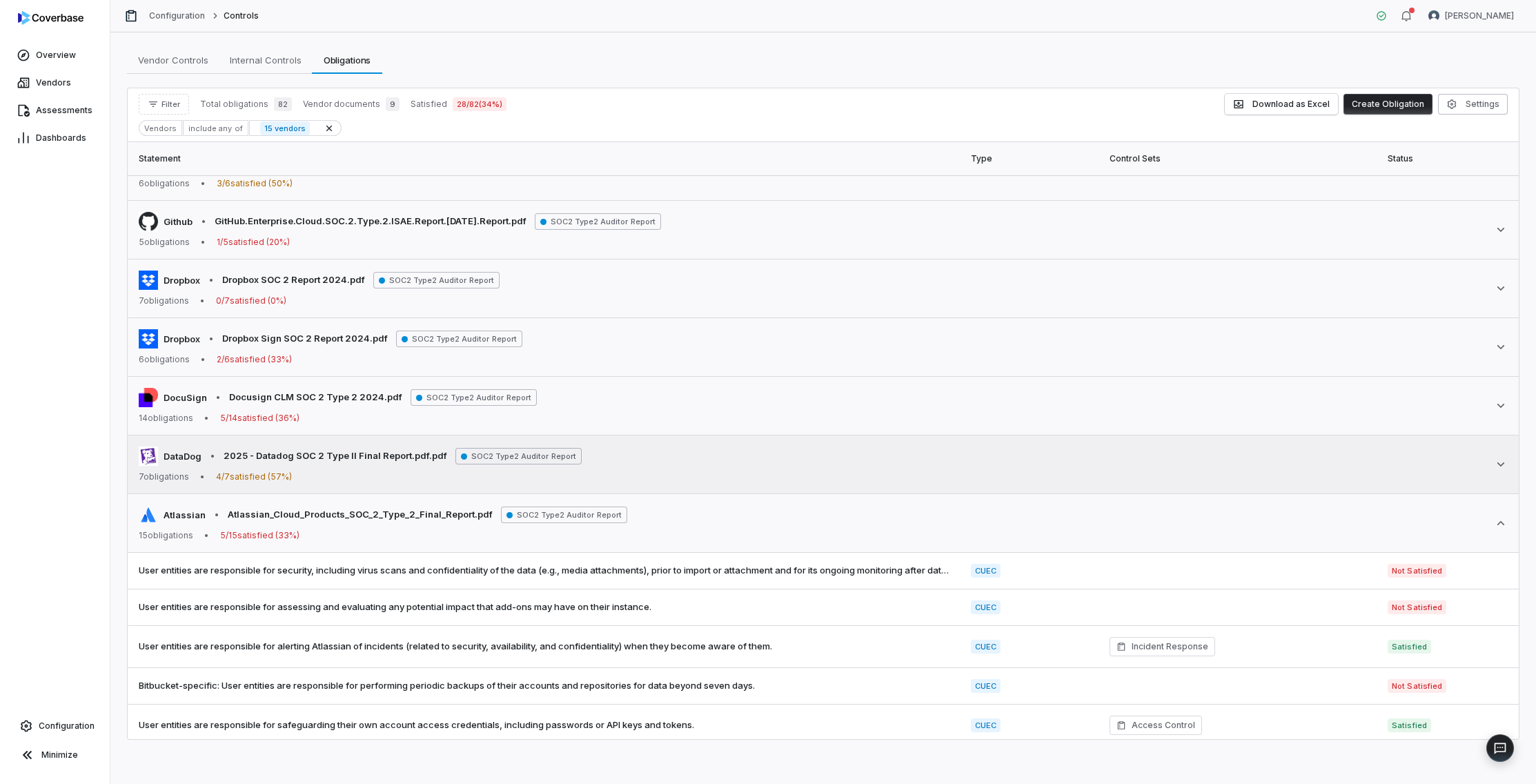
scroll to position [140, 0]
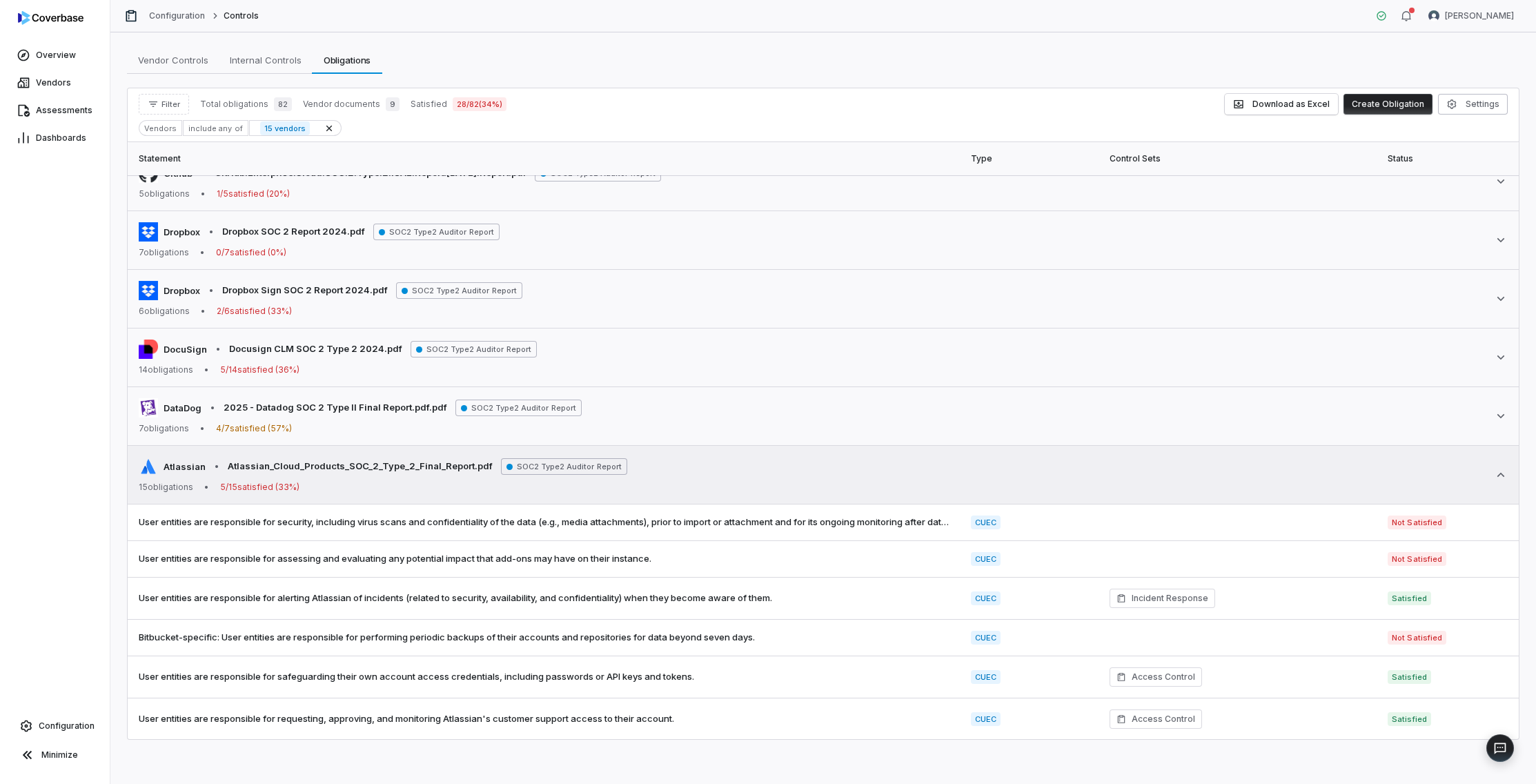
click at [1324, 480] on icon at bounding box center [1500, 474] width 14 height 14
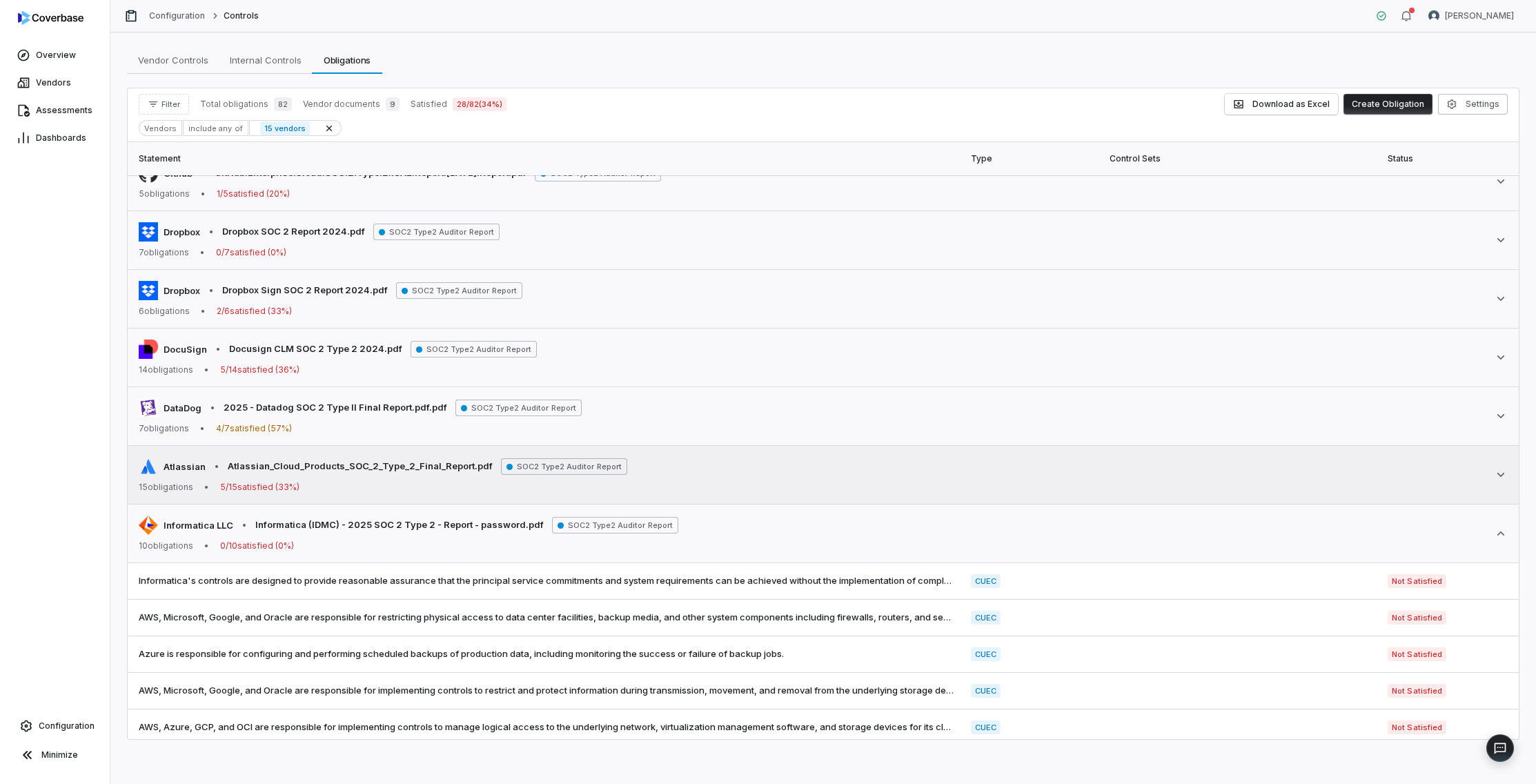
scroll to position [186, 0]
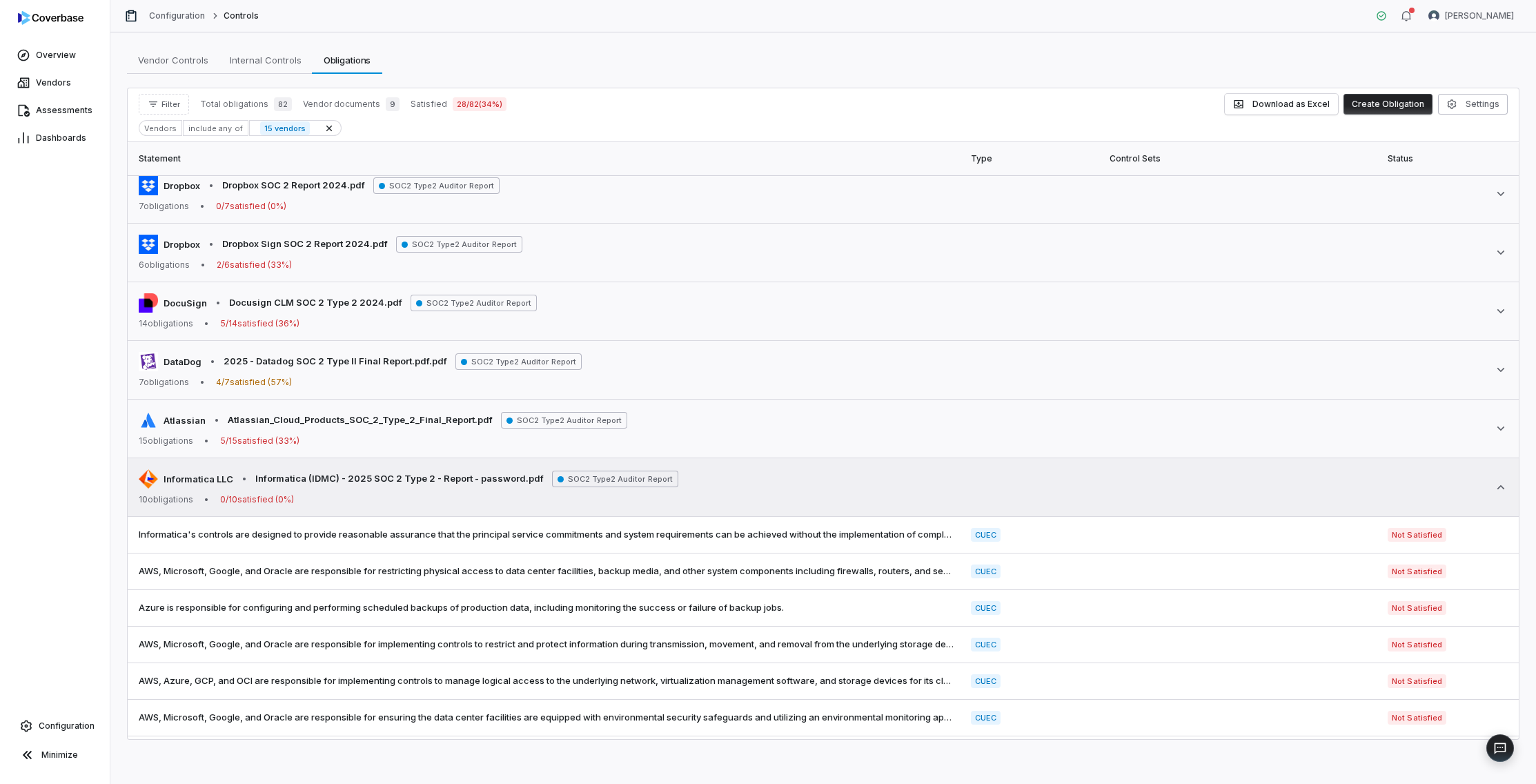
click at [1324, 496] on div "Informatica LLC • Informatica (IDMC) - 2025 SOC 2 Type 2 - Report - password.pd…" at bounding box center [824, 486] width 1369 height 36
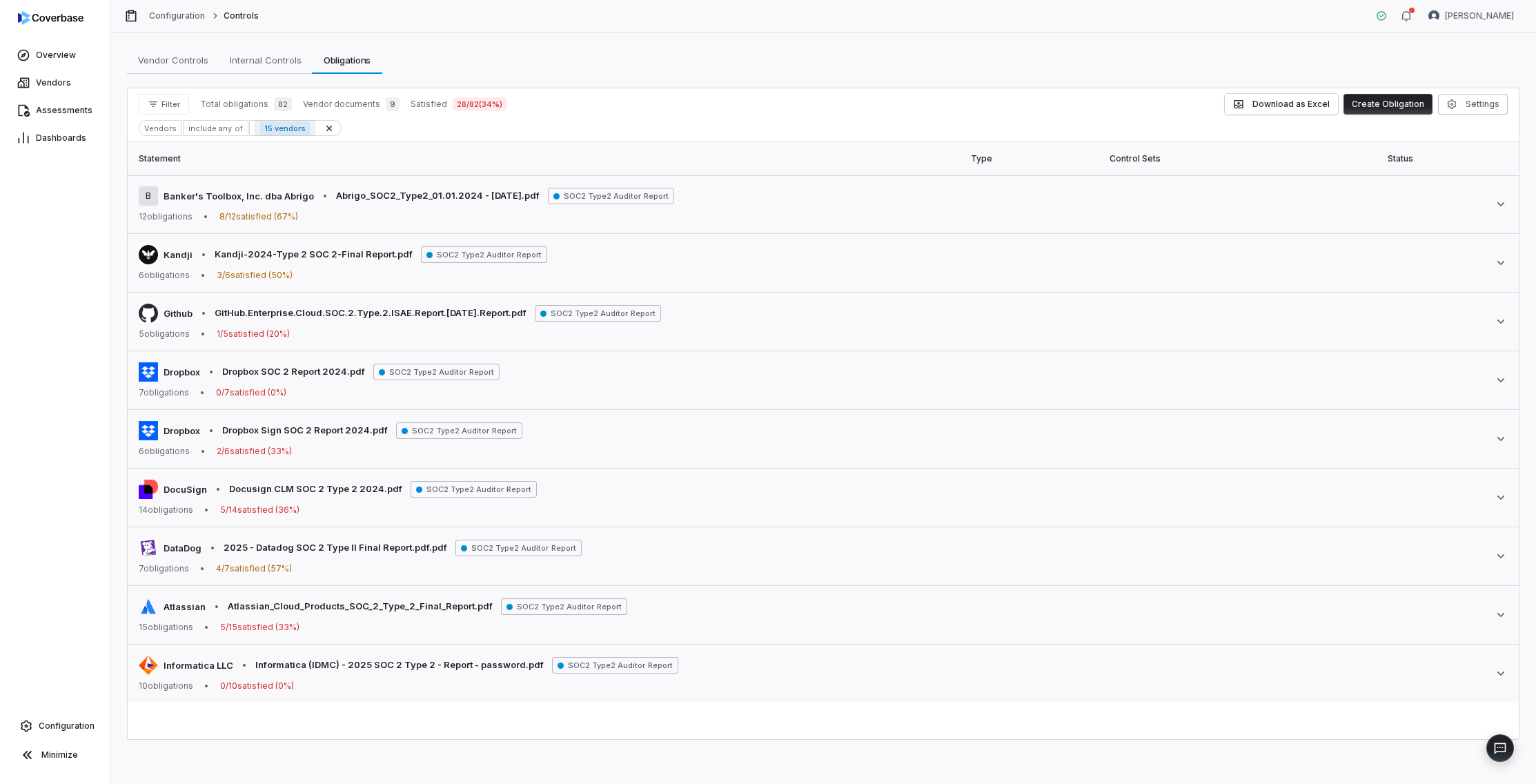
click at [270, 134] on span "15 vendors" at bounding box center [285, 128] width 50 height 14
click at [155, 134] on div "Vendors" at bounding box center [160, 127] width 43 height 16
click at [159, 106] on button "Filter" at bounding box center [164, 104] width 51 height 20
click at [171, 166] on div "Vendors" at bounding box center [211, 168] width 133 height 22
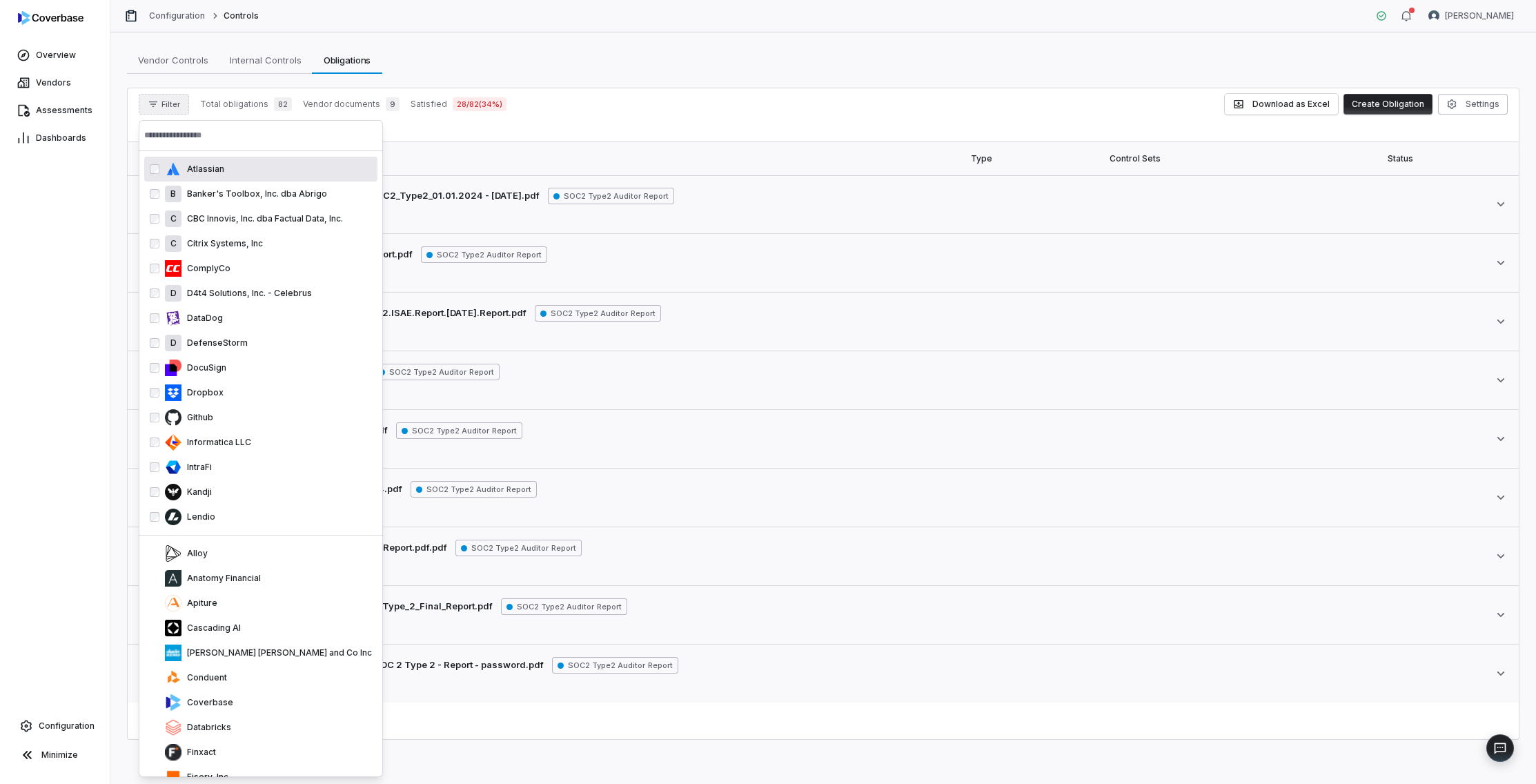
click at [211, 134] on input "text" at bounding box center [261, 135] width 233 height 30
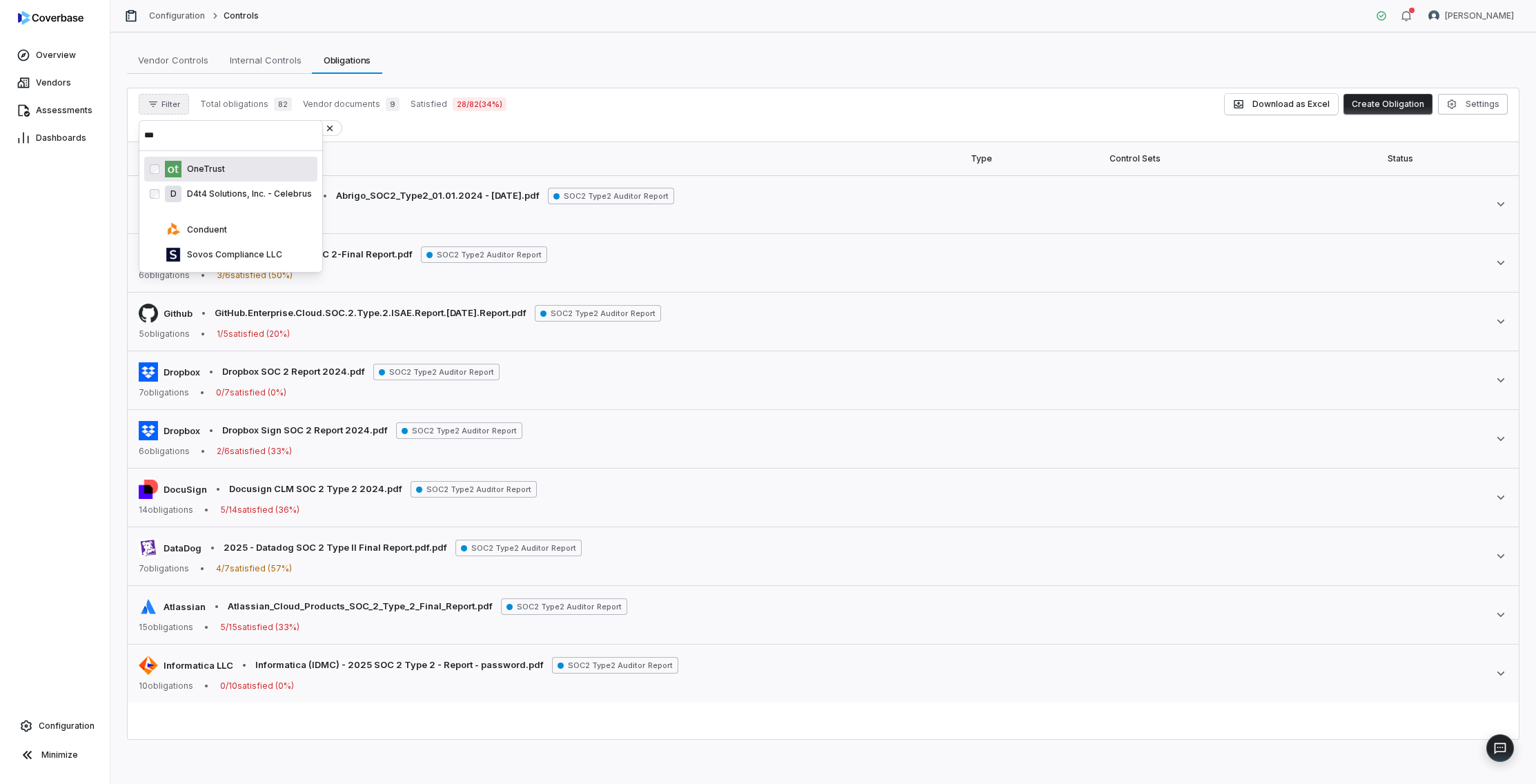
click at [225, 142] on input "***" at bounding box center [231, 135] width 173 height 30
type input "*****"
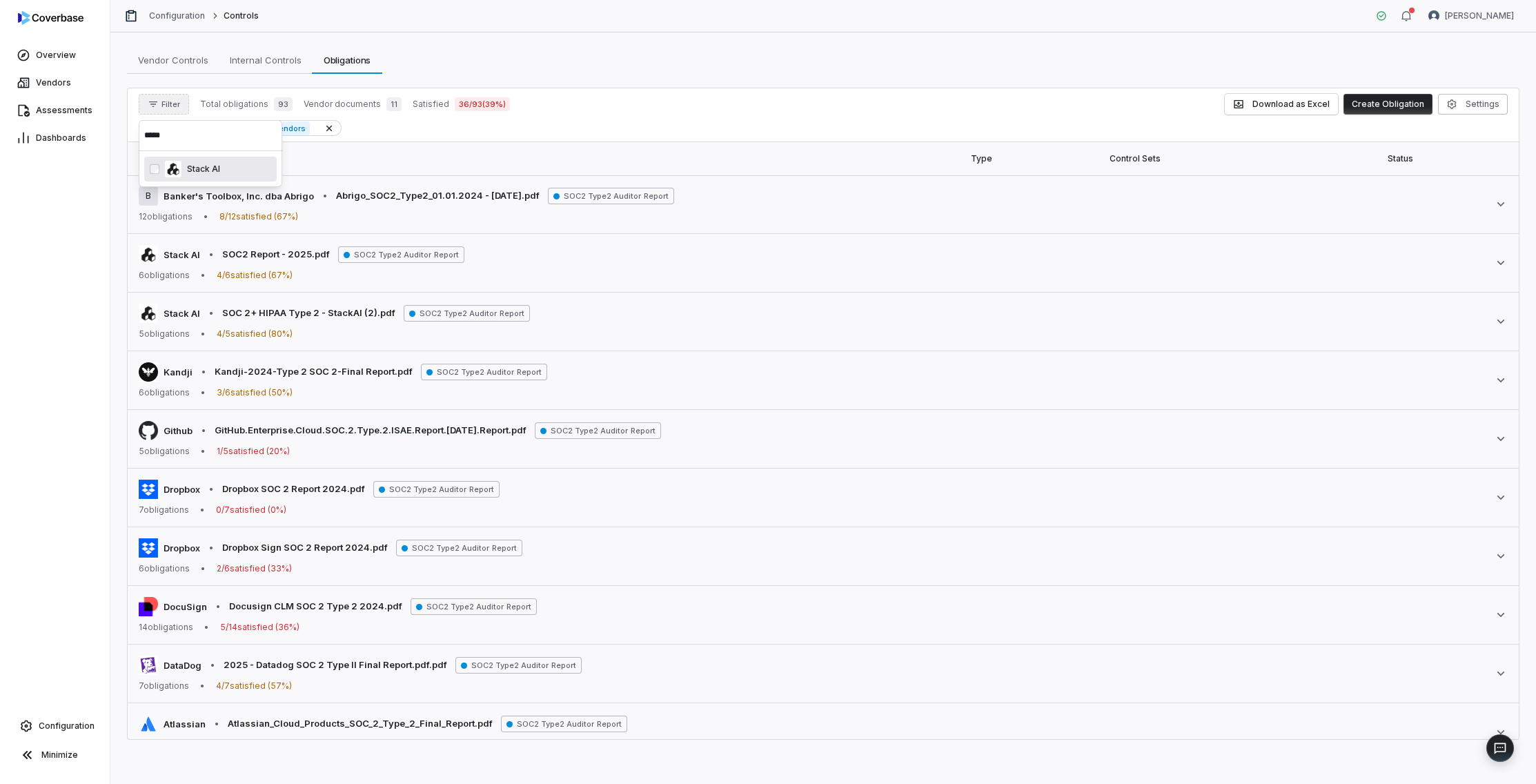
click at [776, 100] on div "Filter Total obligations 93 Vendor documents 11 Satisfied 36 / 93 ( 39 %) Downl…" at bounding box center [824, 104] width 1369 height 20
click at [166, 108] on span "Filter" at bounding box center [170, 104] width 18 height 10
click at [178, 170] on div "Vendors" at bounding box center [211, 168] width 133 height 22
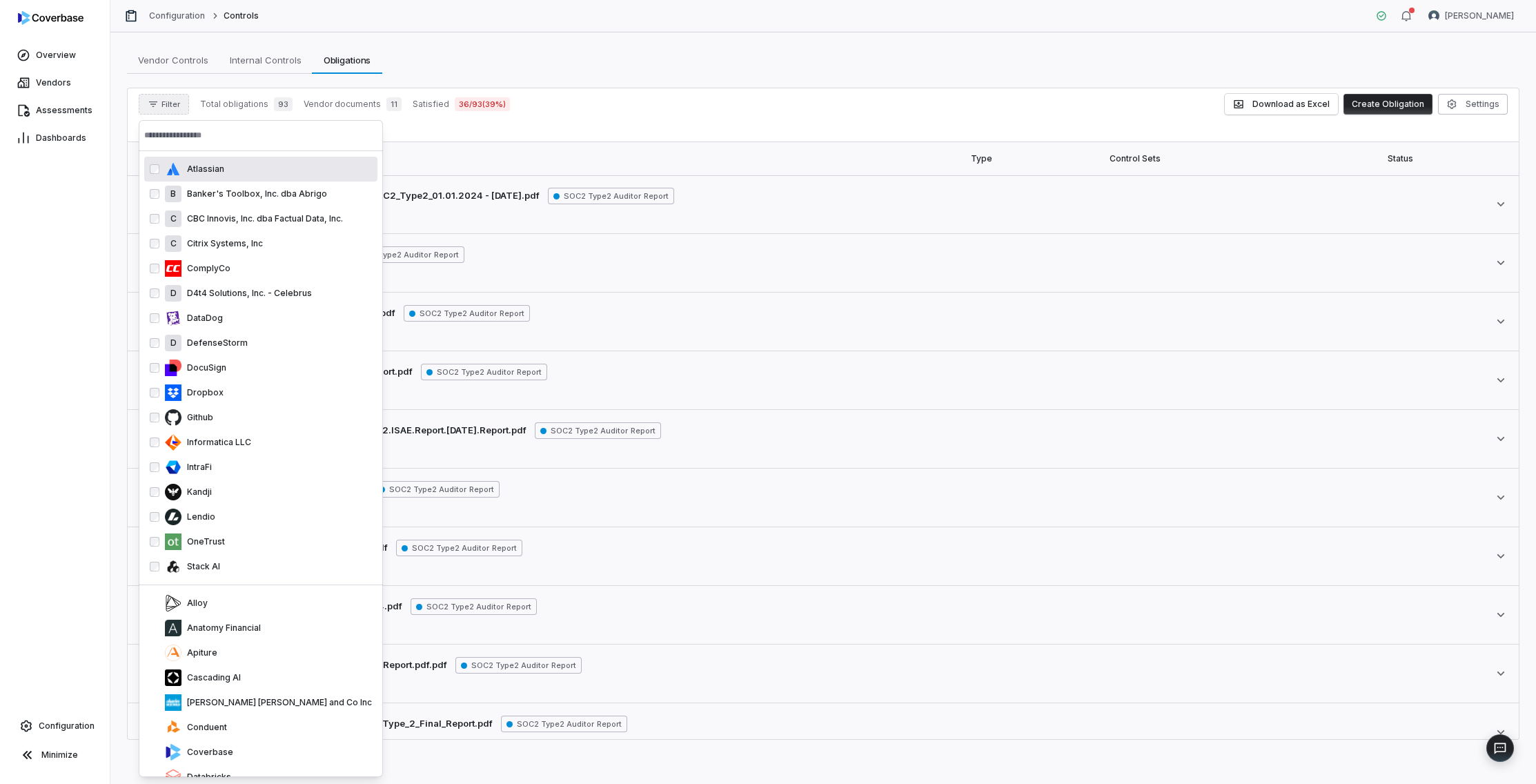
click at [182, 135] on input "text" at bounding box center [261, 135] width 233 height 30
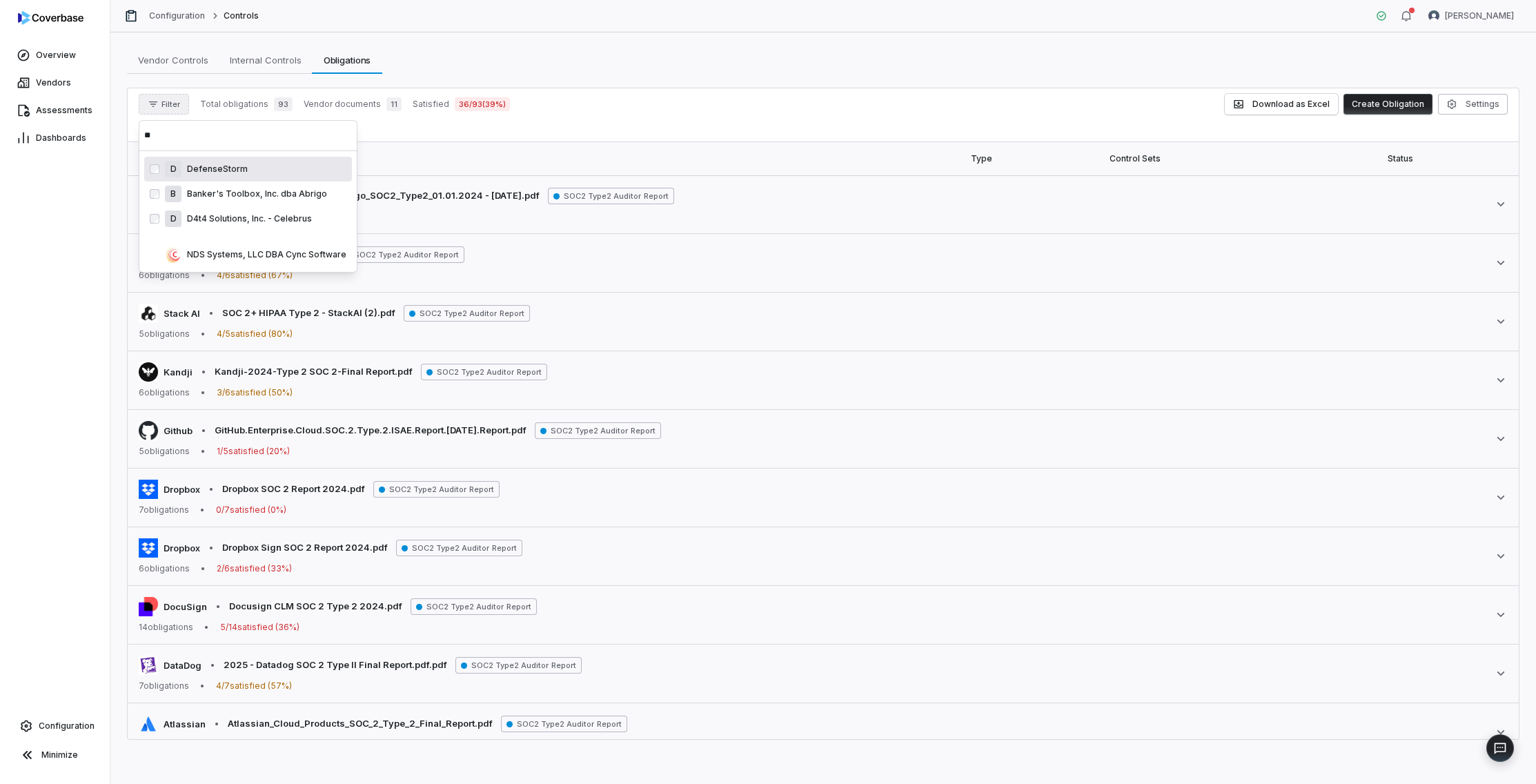
type input "*"
type input "***"
click at [76, 318] on div "Overview Vendors Assessments Dashboards Configuration Minimize" at bounding box center [54, 392] width 110 height 784
click at [166, 104] on span "Filter" at bounding box center [170, 104] width 18 height 10
click at [195, 177] on div "Vendors" at bounding box center [211, 168] width 133 height 22
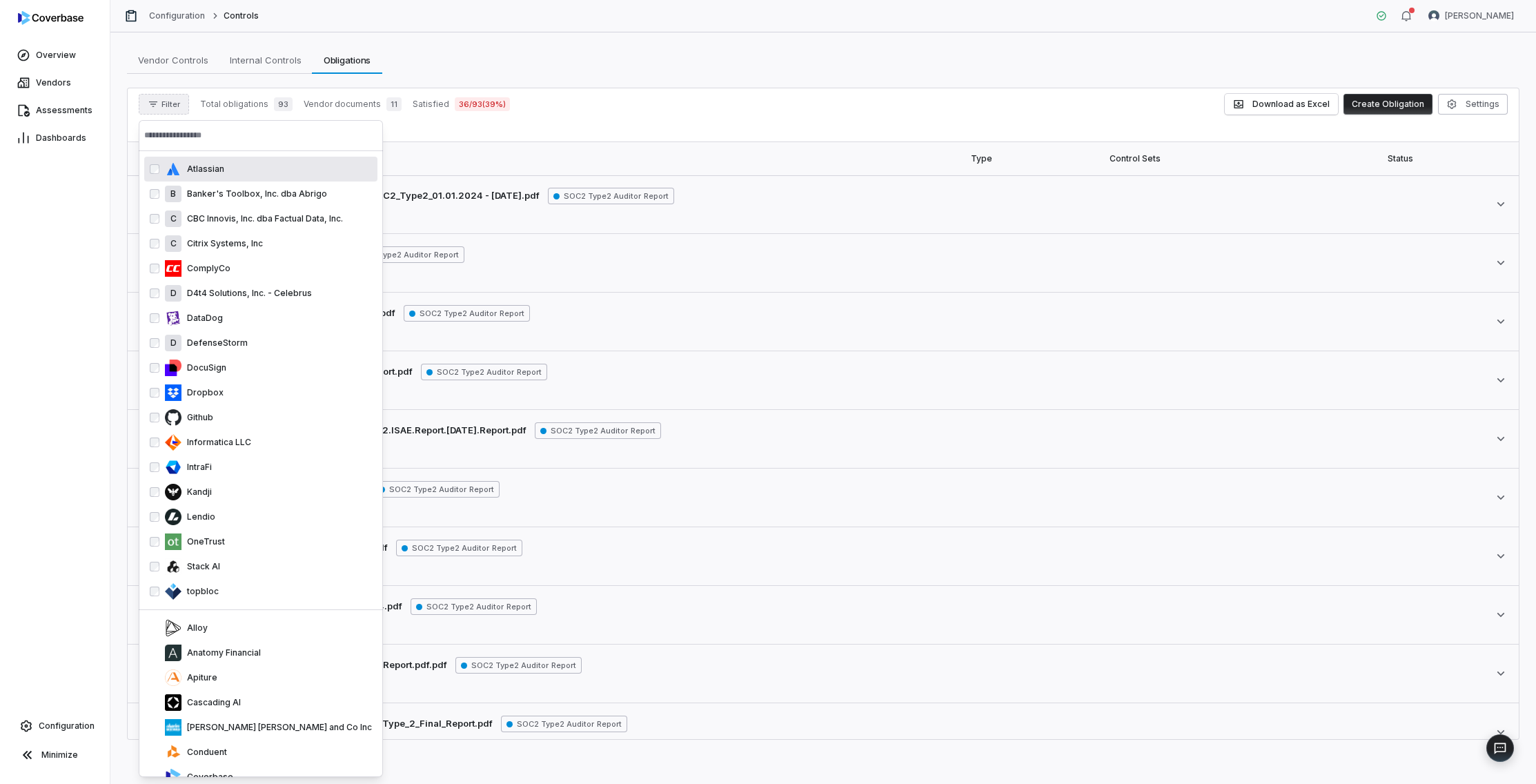
click at [209, 149] on input "text" at bounding box center [261, 135] width 233 height 30
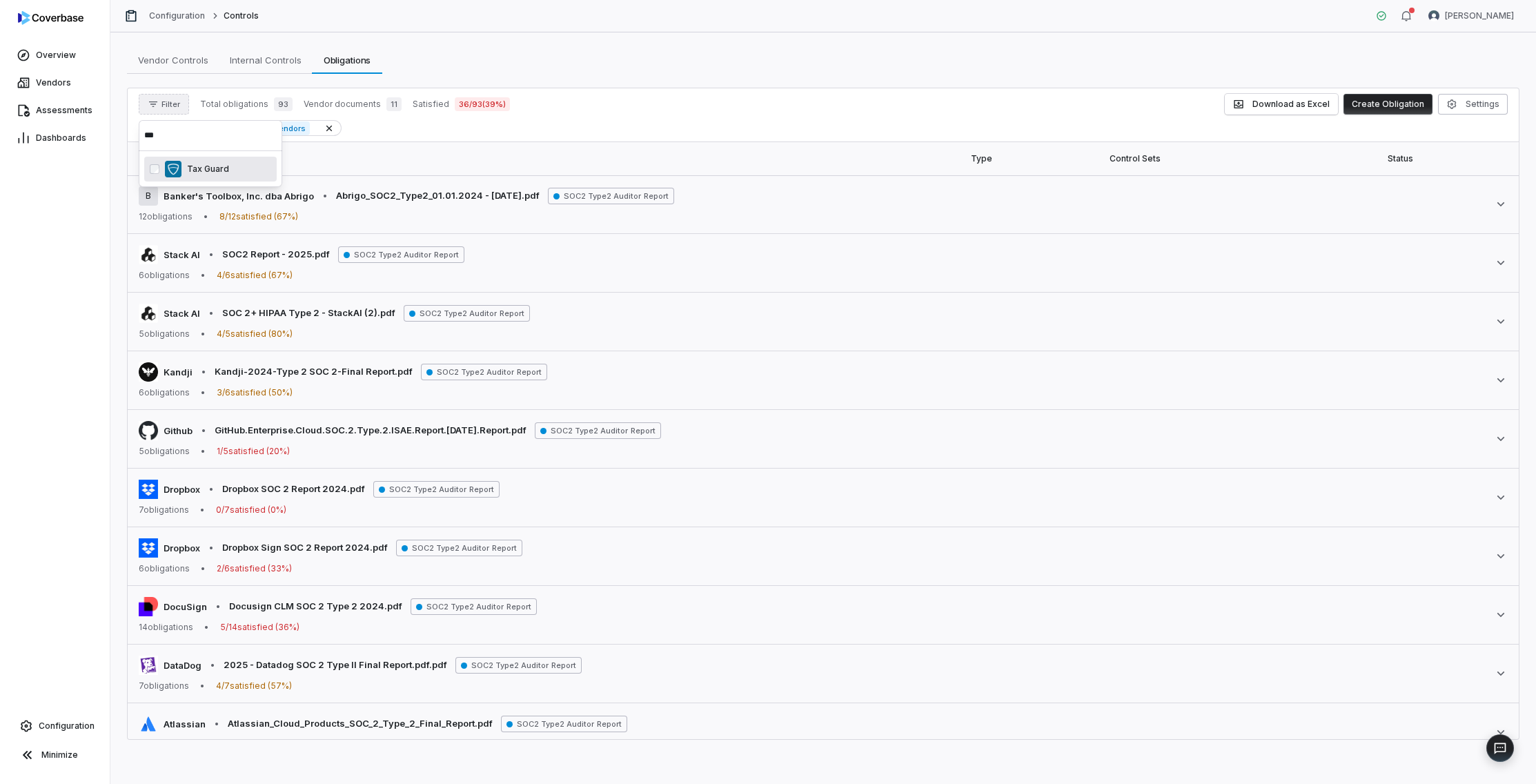
type input "***"
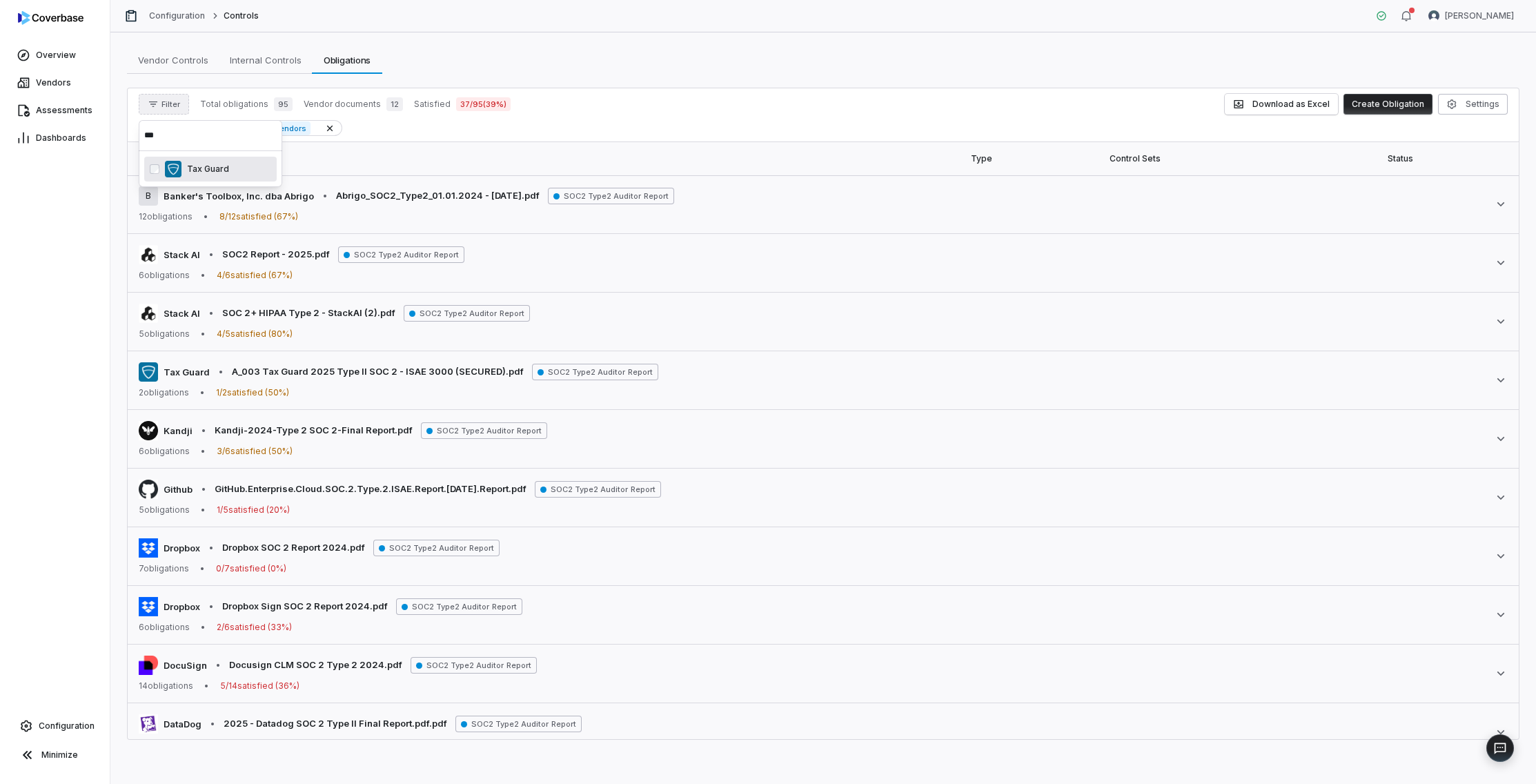
click at [550, 143] on th "Statement" at bounding box center [545, 158] width 835 height 33
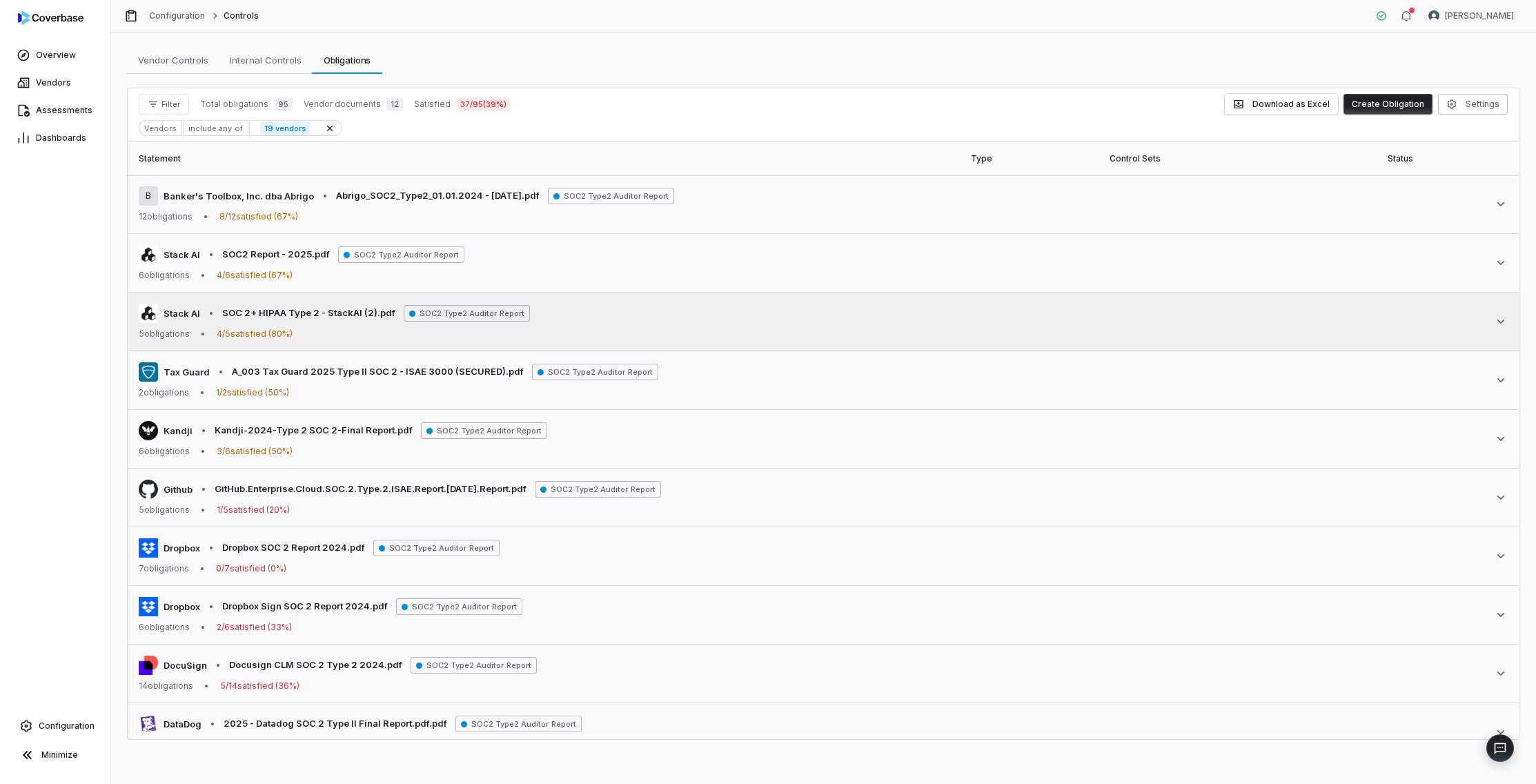
scroll to position [139, 0]
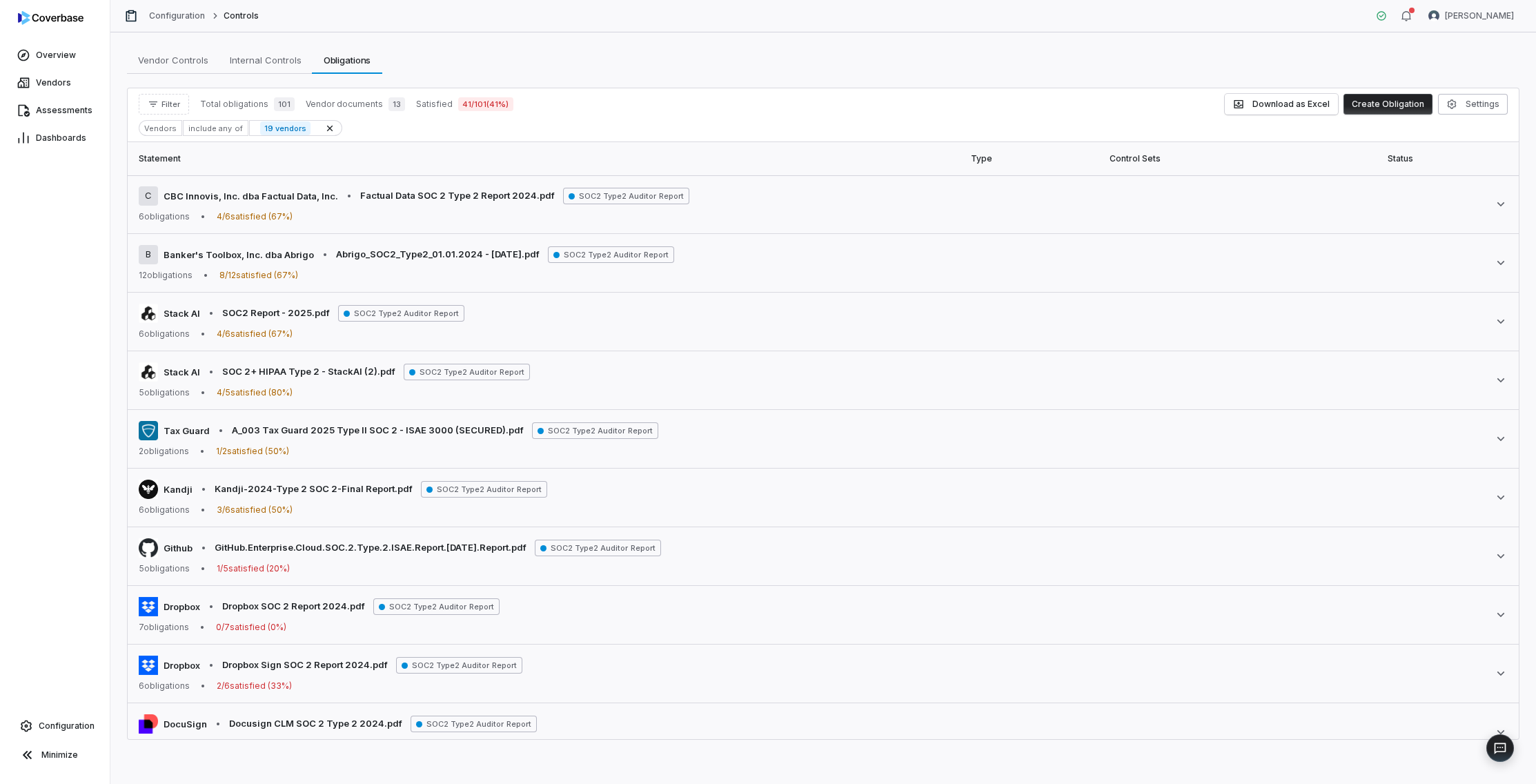
click at [166, 134] on div "Vendors" at bounding box center [160, 127] width 43 height 16
click at [166, 98] on button "Filter" at bounding box center [164, 104] width 51 height 20
click at [189, 168] on div "Vendors" at bounding box center [211, 168] width 133 height 22
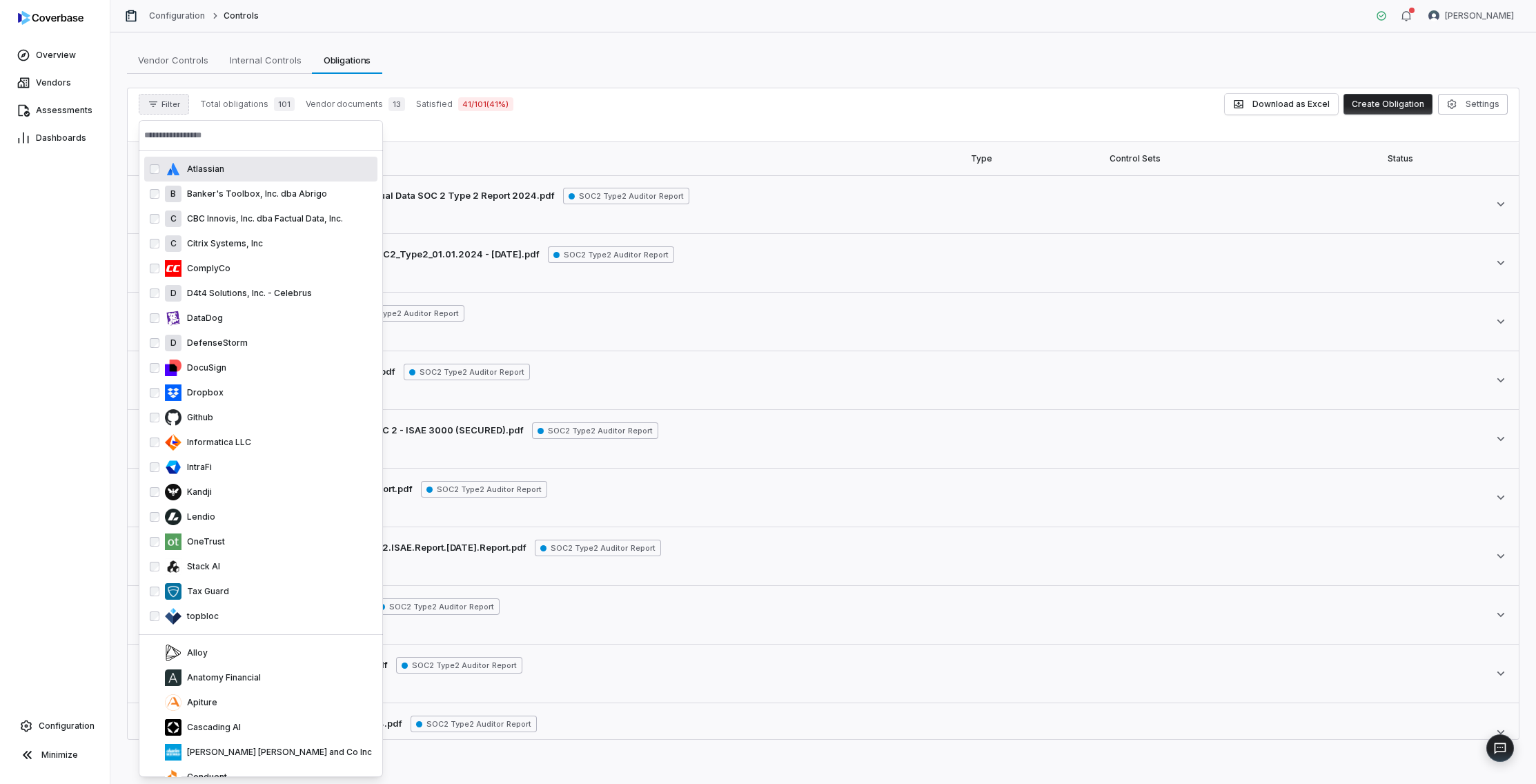
click at [205, 139] on input "text" at bounding box center [261, 135] width 233 height 30
type input "*"
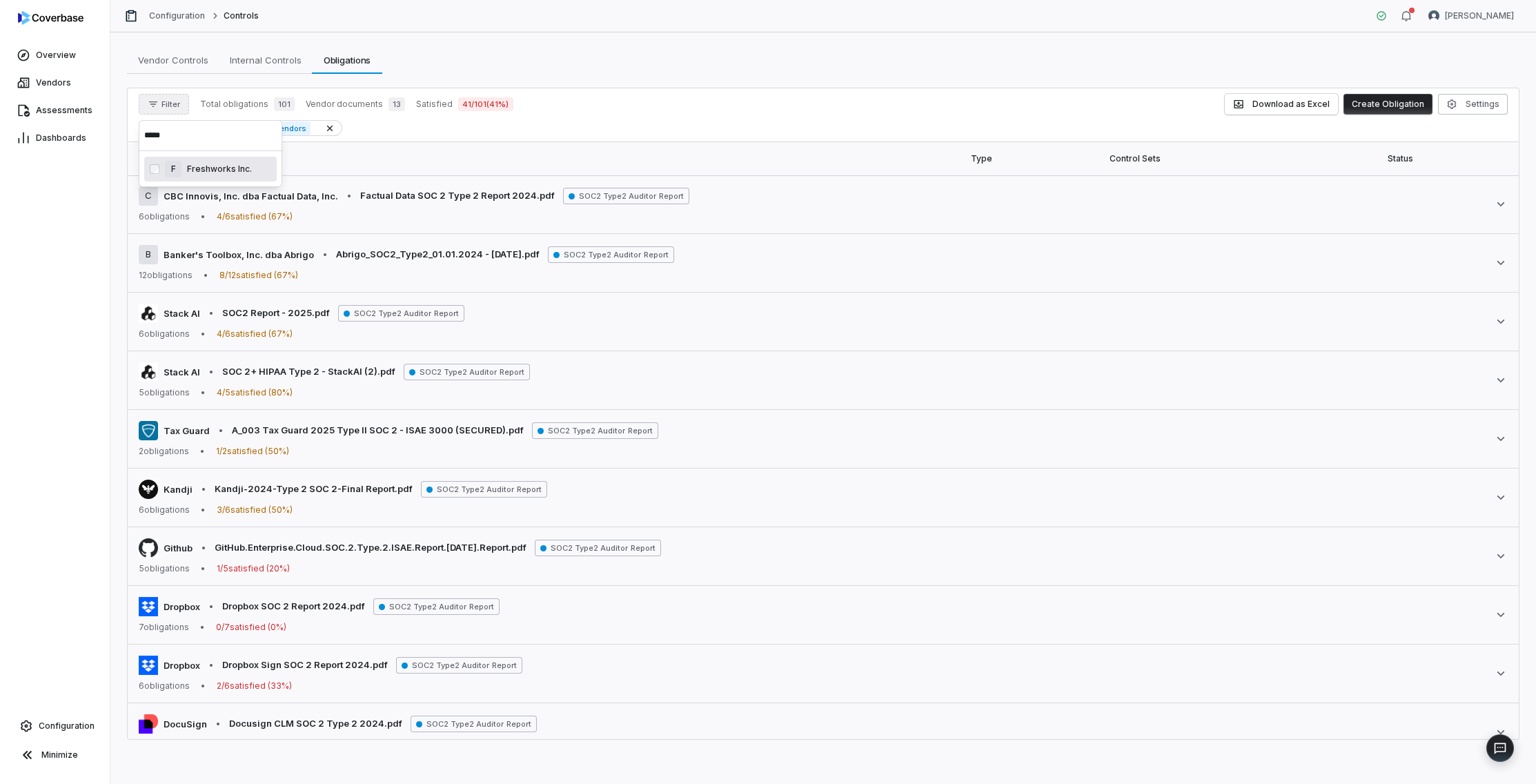
type input "*****"
click at [609, 132] on div "Vendors include any of 20 vendors" at bounding box center [824, 127] width 1369 height 16
click at [164, 109] on span "Filter" at bounding box center [170, 104] width 18 height 10
click at [177, 166] on div "Vendors" at bounding box center [211, 168] width 133 height 22
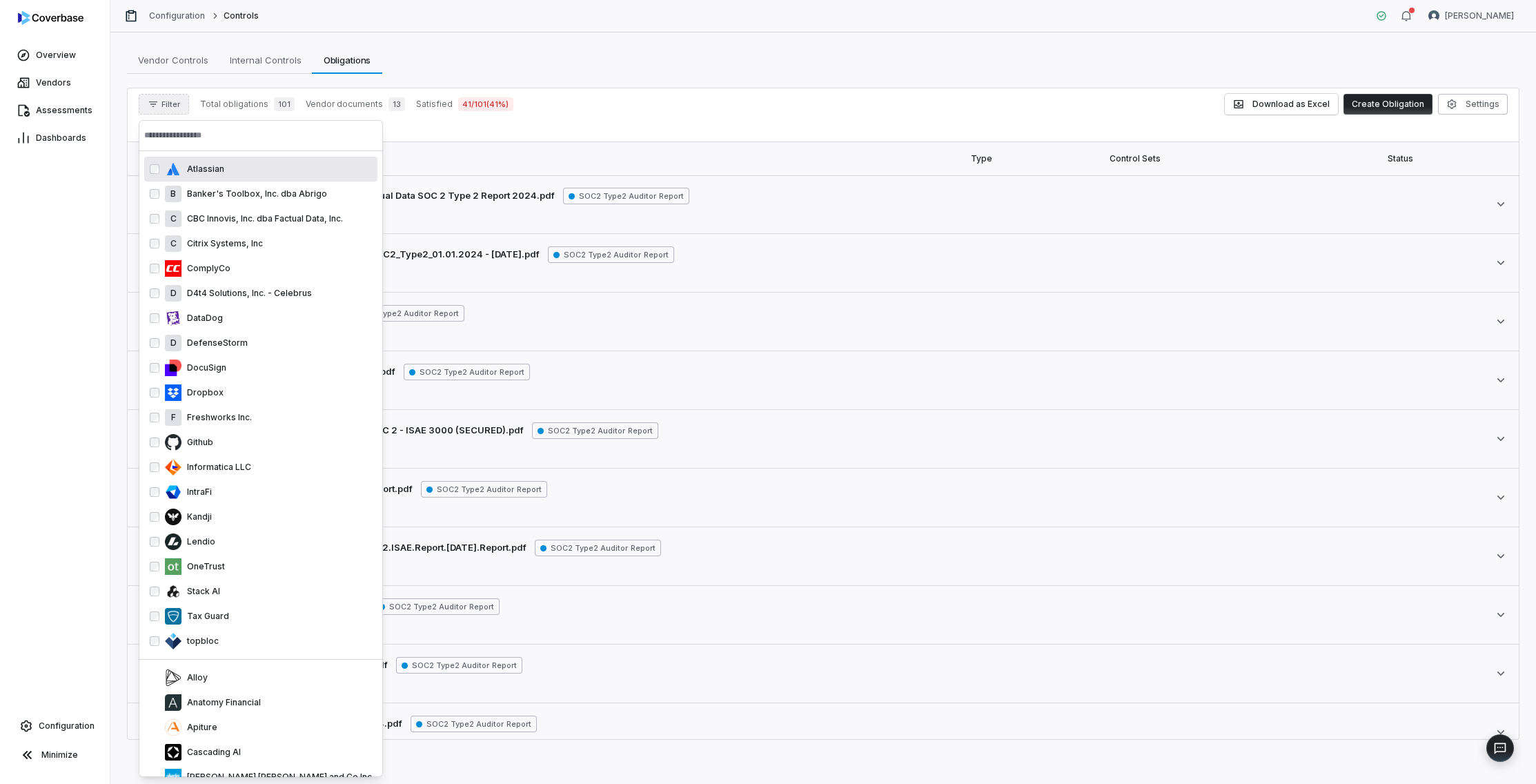
click at [196, 142] on input "text" at bounding box center [261, 135] width 233 height 30
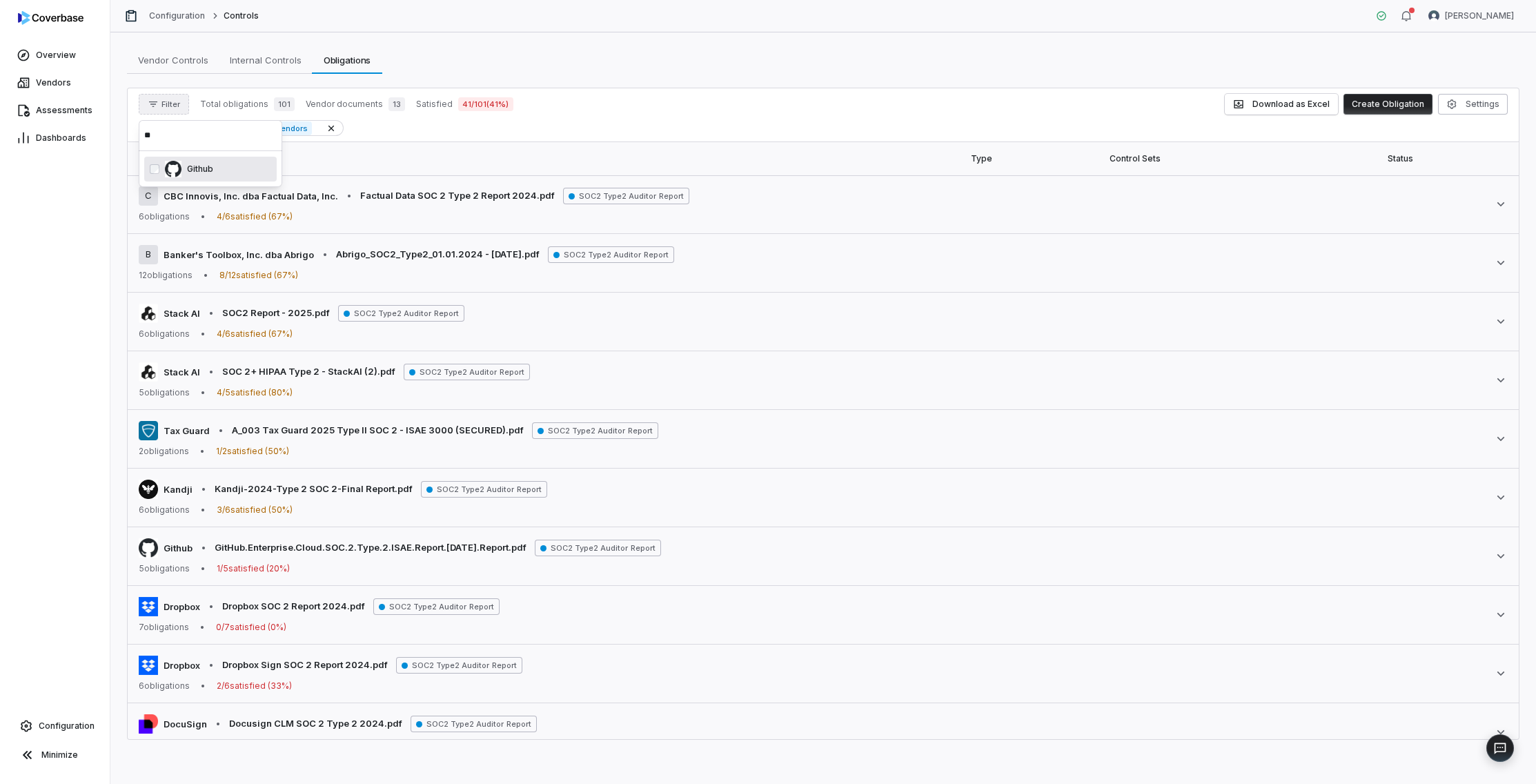
type input "*"
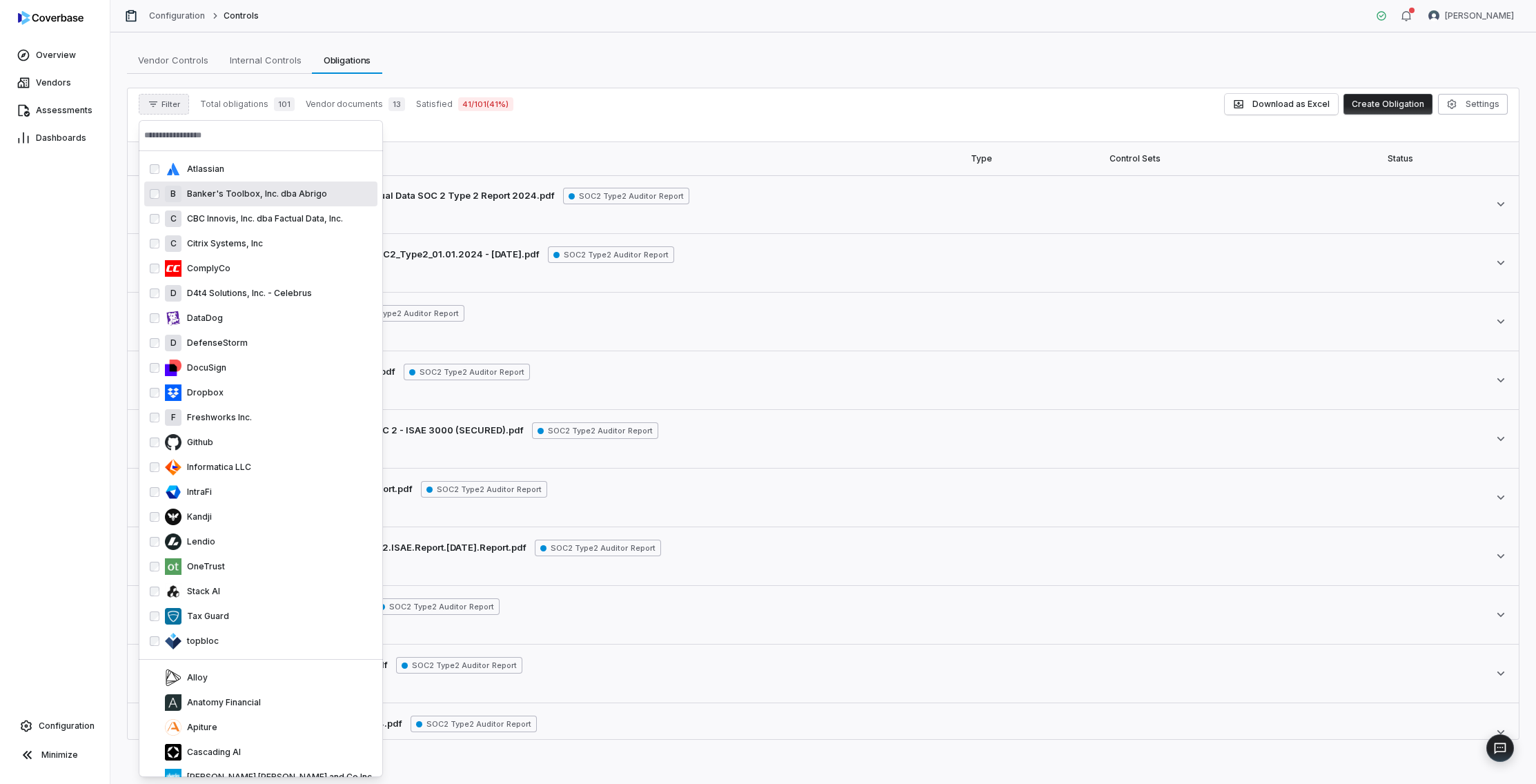
click at [70, 292] on div "Overview Vendors Assessments Dashboards Configuration Minimize" at bounding box center [54, 392] width 110 height 784
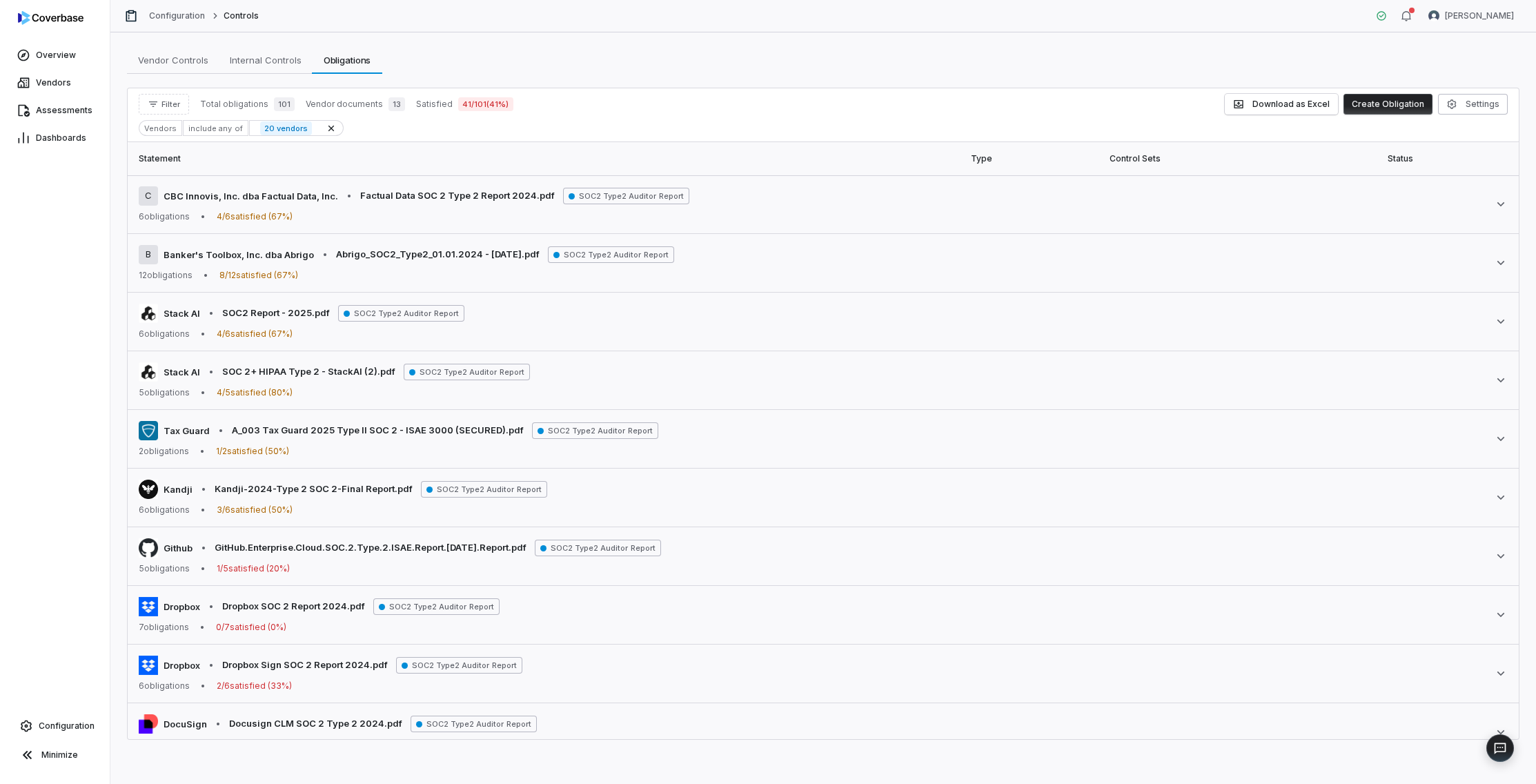
click at [164, 134] on div "Vendors" at bounding box center [160, 127] width 43 height 16
click at [163, 125] on div "Vendors" at bounding box center [160, 127] width 43 height 16
click at [163, 109] on span "Filter" at bounding box center [170, 104] width 18 height 10
click at [181, 142] on input "text" at bounding box center [211, 135] width 133 height 30
click at [181, 172] on div "Vendors" at bounding box center [211, 168] width 133 height 22
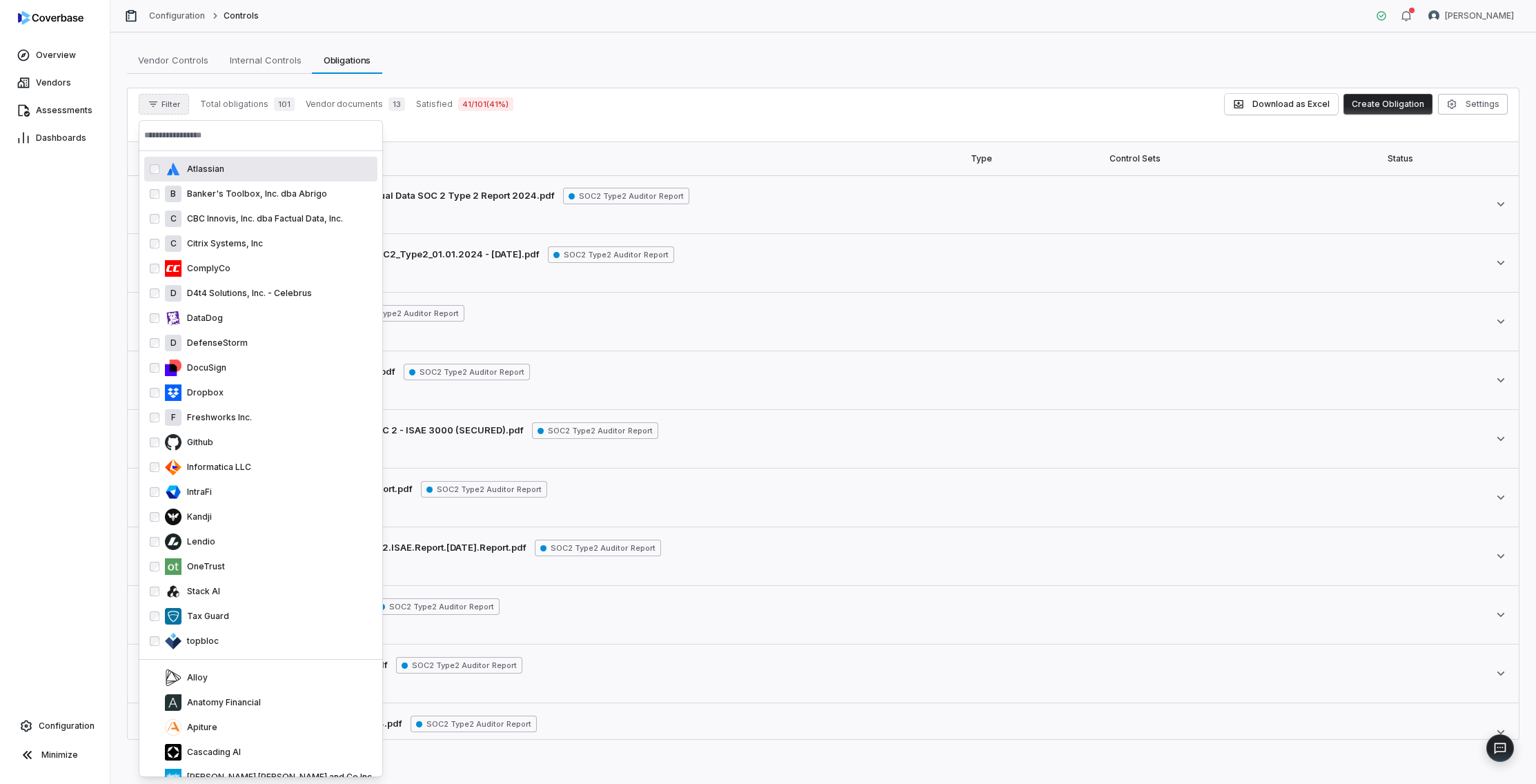
click at [193, 136] on input "text" at bounding box center [261, 135] width 233 height 30
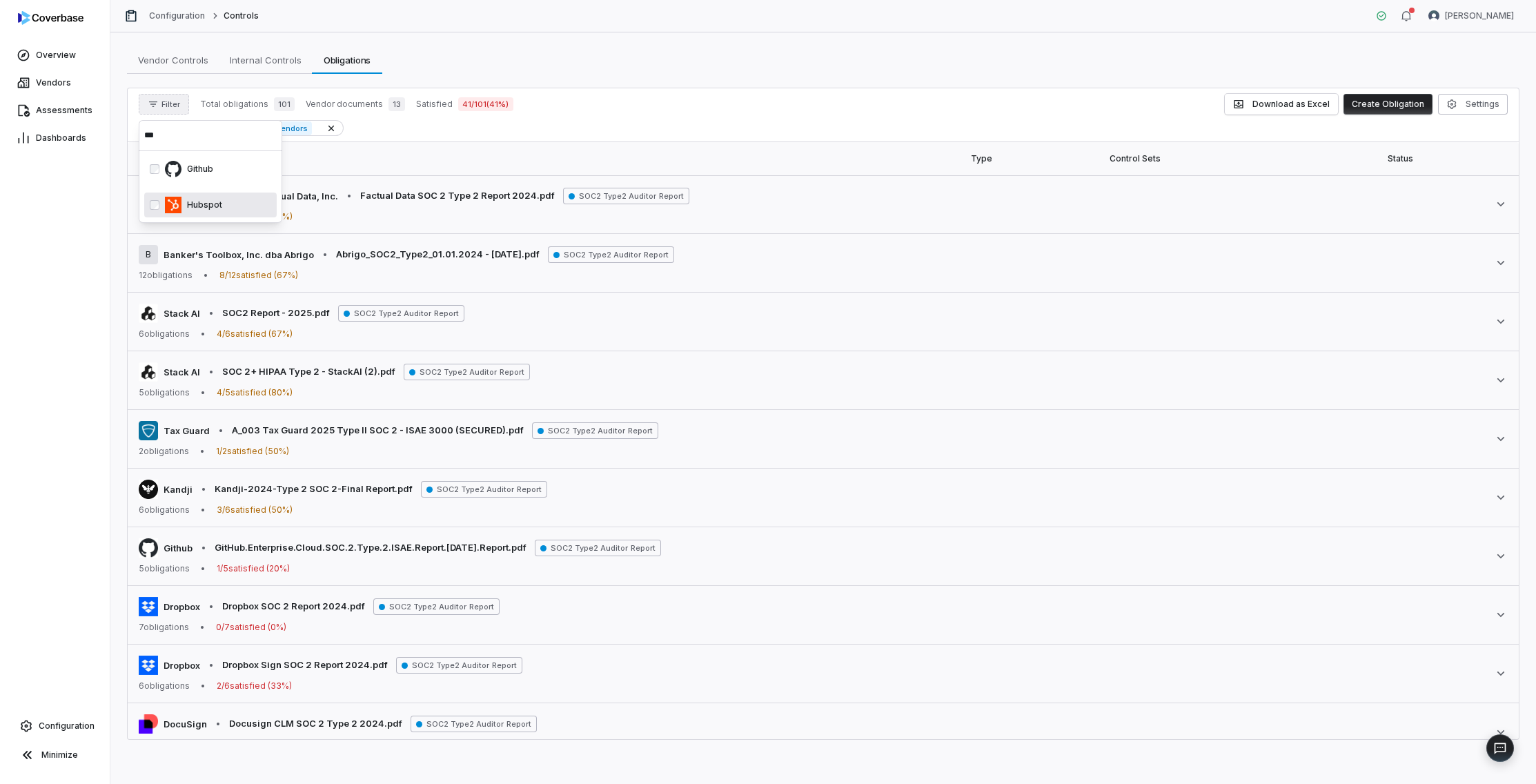
type input "***"
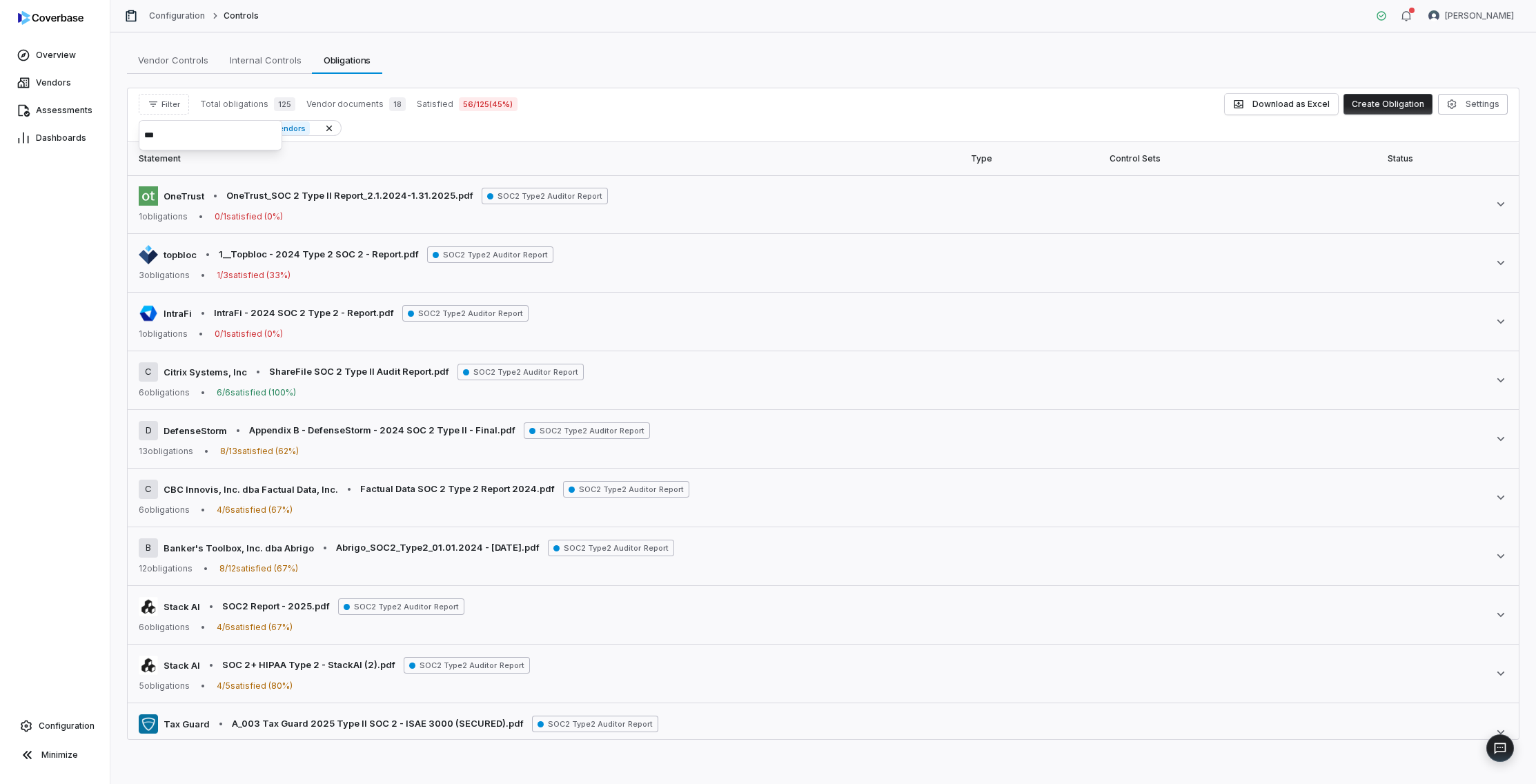
click at [15, 291] on div "Overview Vendors Assessments Dashboards Configuration Minimize" at bounding box center [54, 392] width 110 height 784
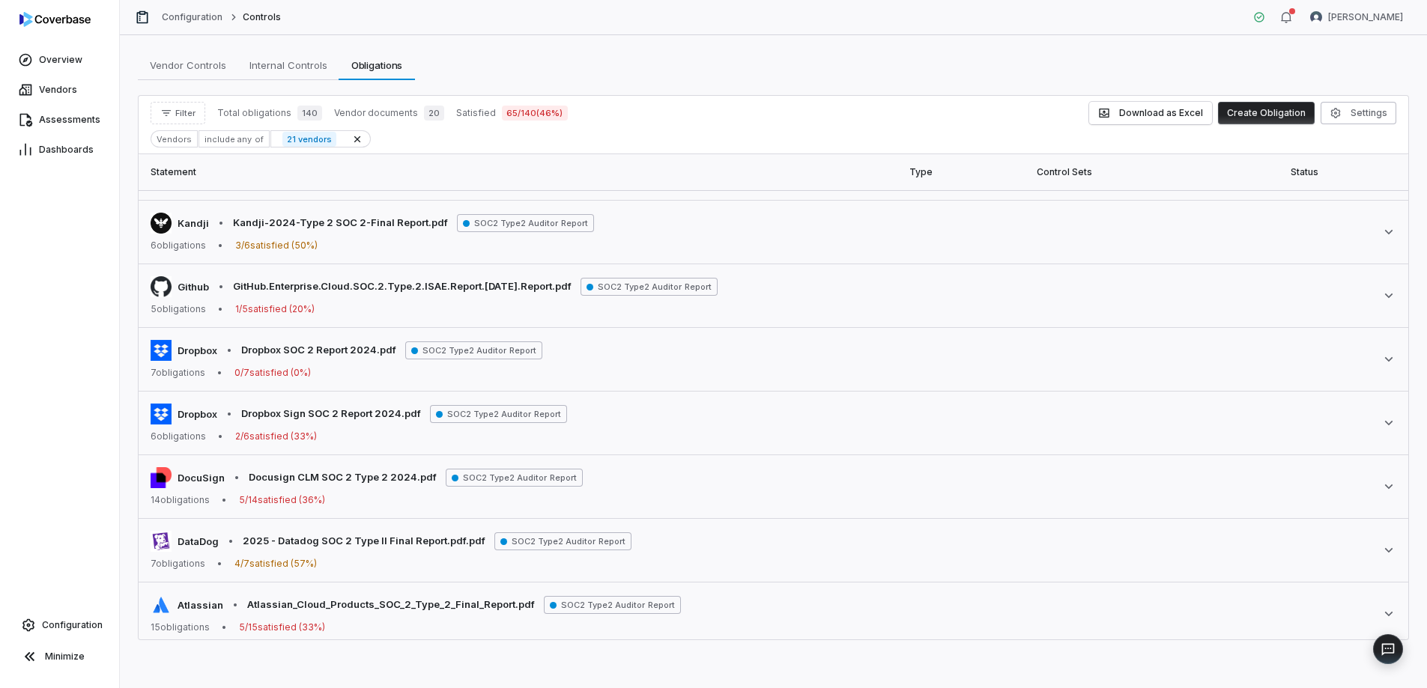
scroll to position [738, 0]
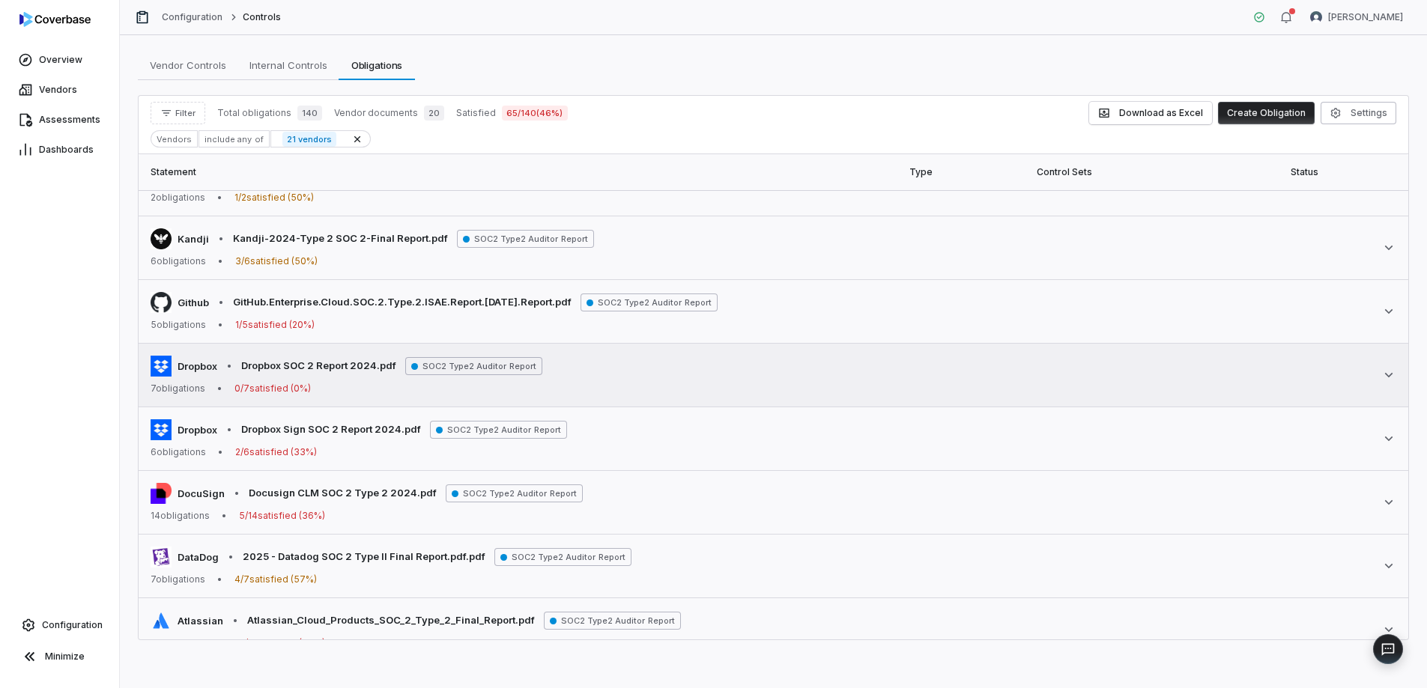
click at [762, 398] on td "Dropbox • Dropbox SOC 2 Report 2024.pdf SOC2 Type2 Auditor Report 7 obligations…" at bounding box center [773, 376] width 1269 height 64
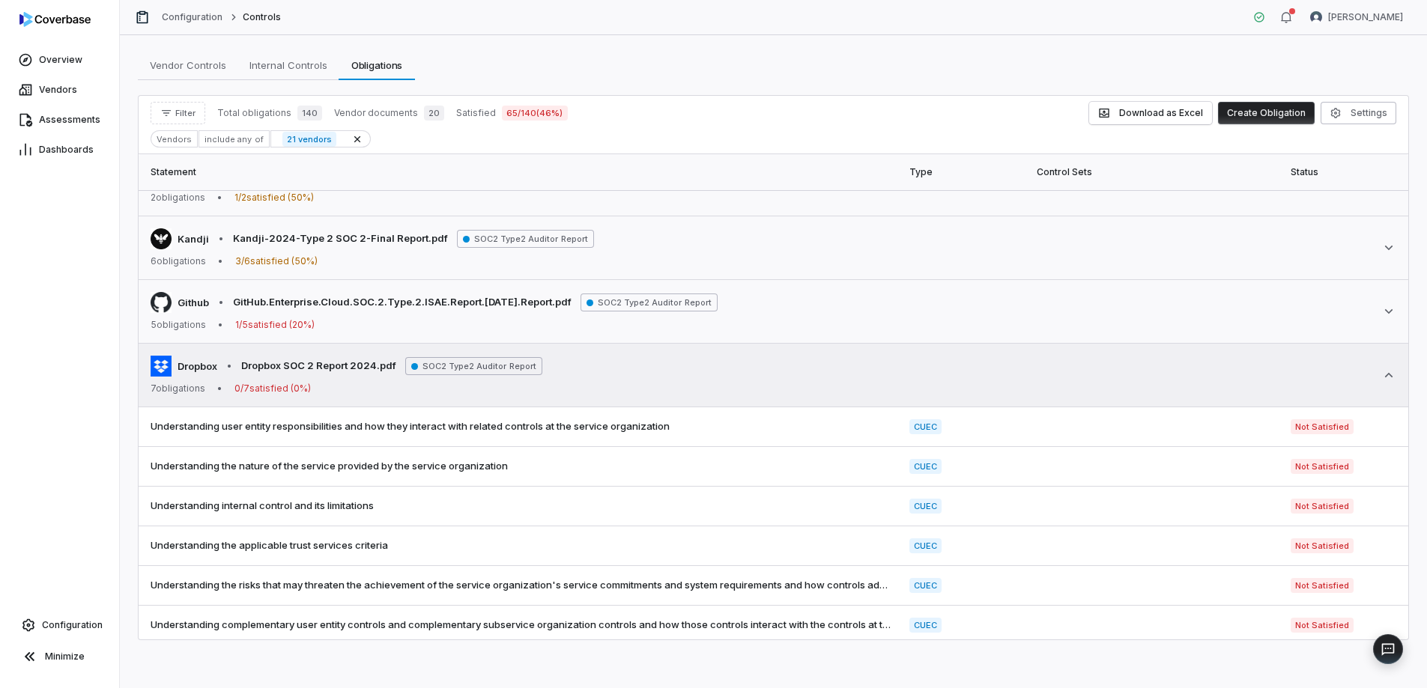
click at [762, 398] on td "Dropbox • Dropbox SOC 2 Report 2024.pdf SOC2 Type2 Auditor Report 7 obligations…" at bounding box center [773, 376] width 1269 height 64
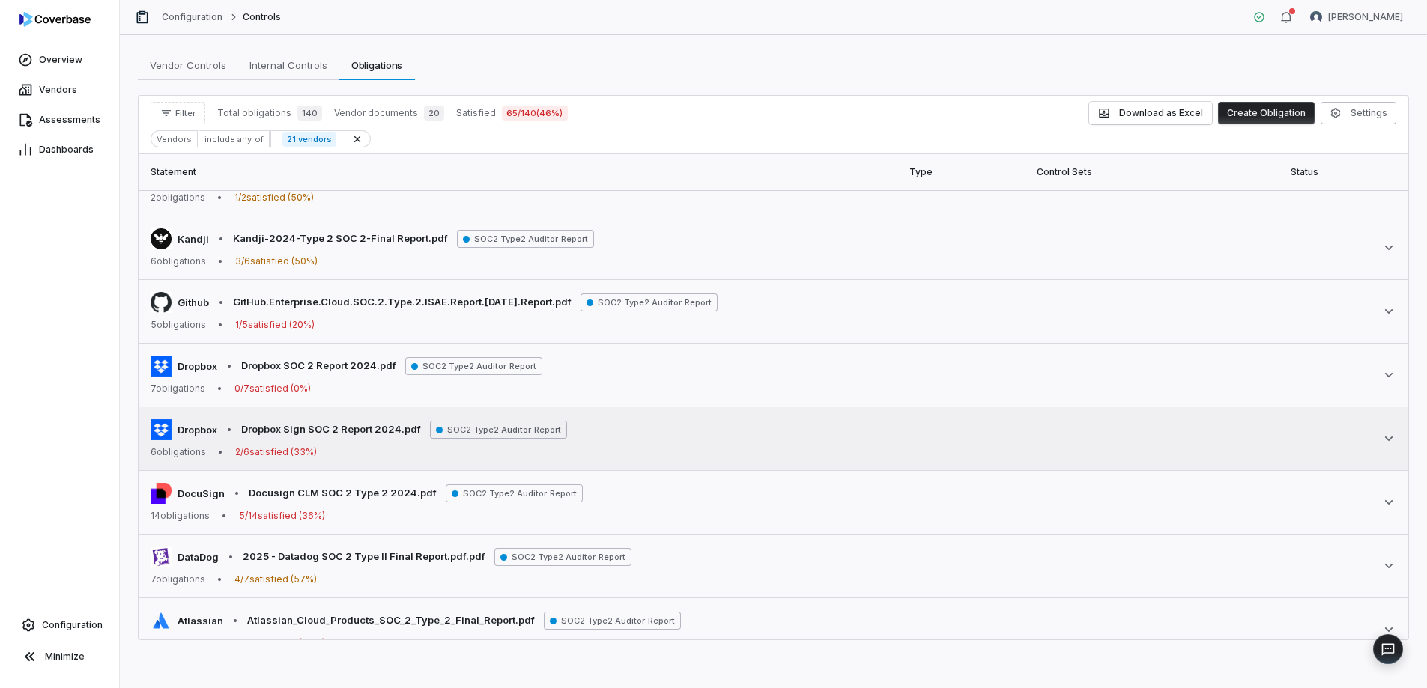
click at [768, 446] on div "Dropbox • Dropbox Sign SOC 2 Report 2024.pdf SOC2 Type2 Auditor Report 6 obliga…" at bounding box center [773, 438] width 1245 height 39
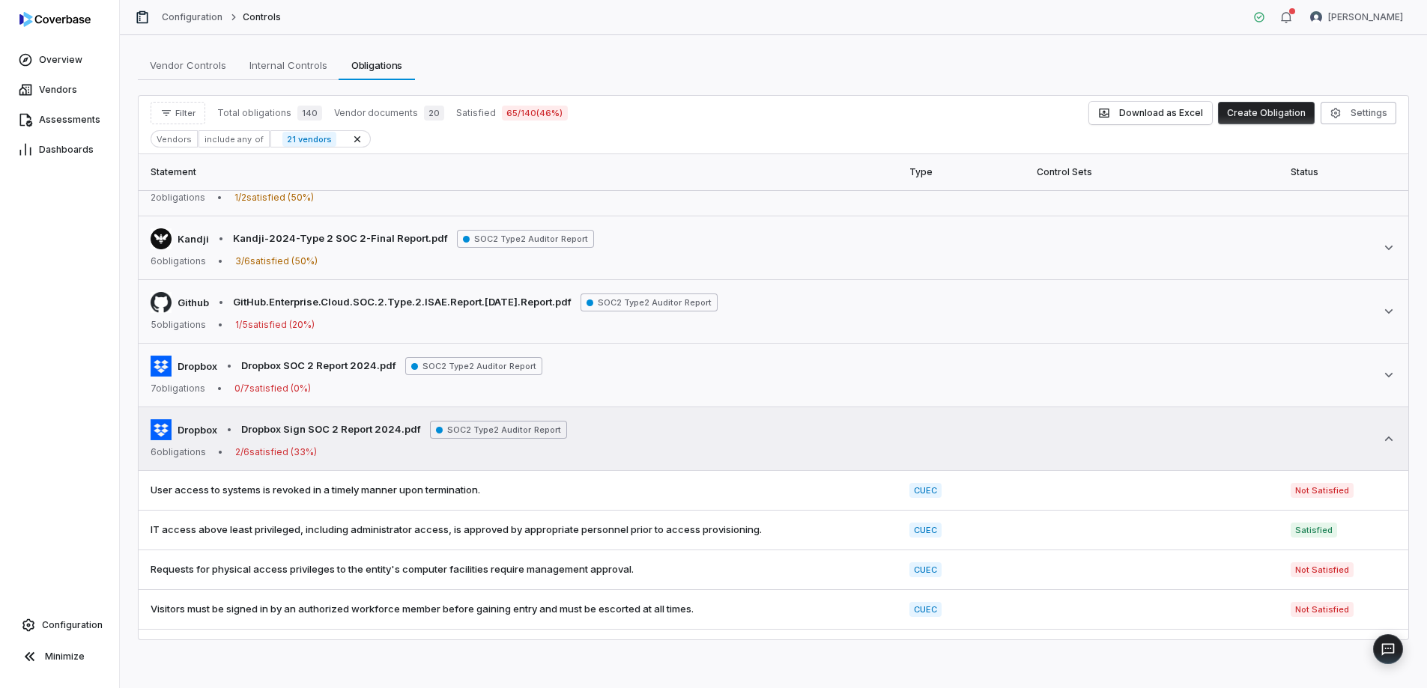
click at [768, 446] on div "Dropbox • Dropbox Sign SOC 2 Report 2024.pdf SOC2 Type2 Auditor Report 6 obliga…" at bounding box center [773, 438] width 1245 height 39
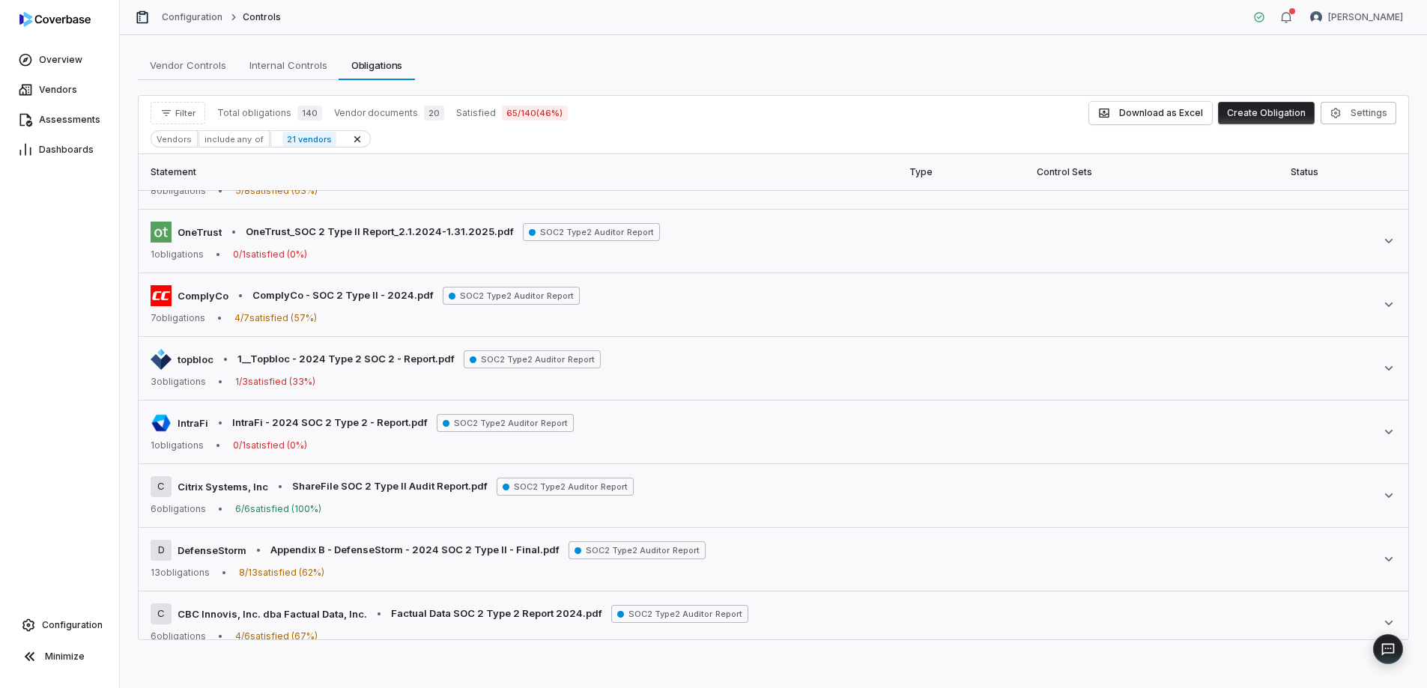
scroll to position [0, 0]
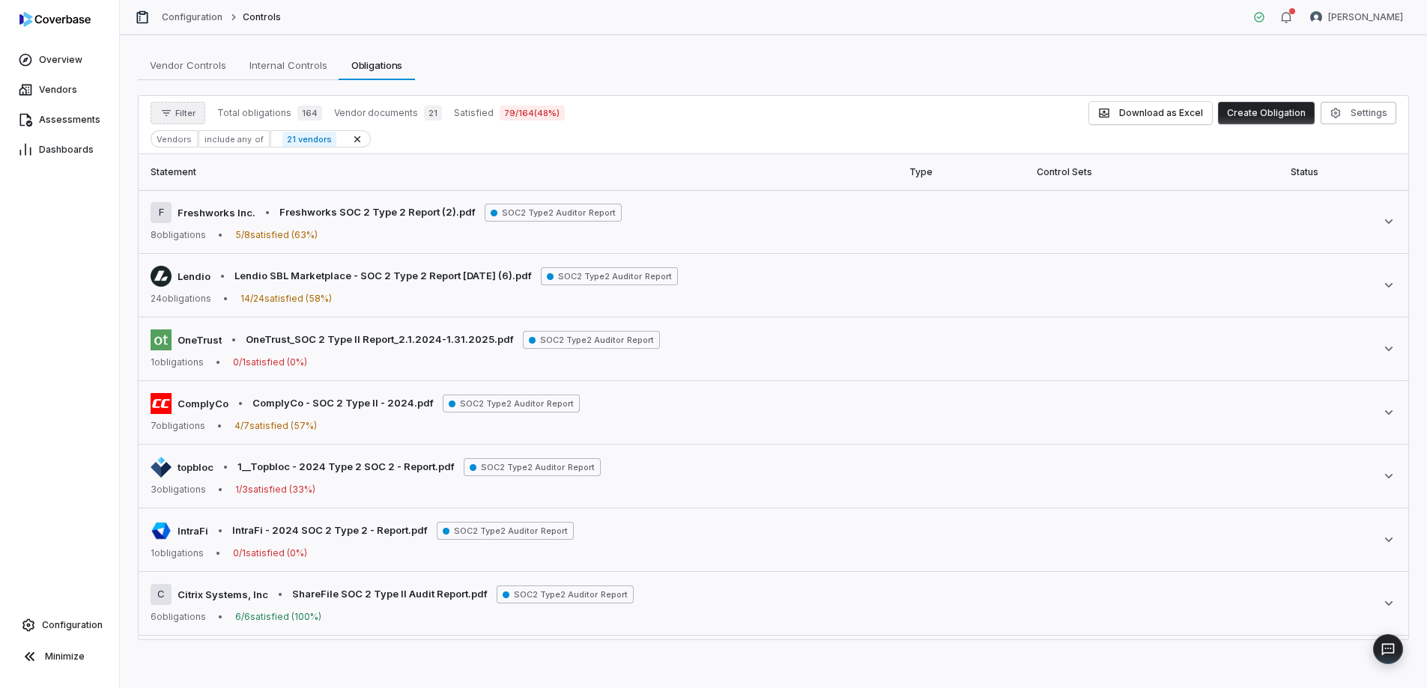
click at [178, 118] on span "Filter" at bounding box center [185, 113] width 20 height 11
click at [177, 181] on div "Vendors" at bounding box center [229, 182] width 144 height 24
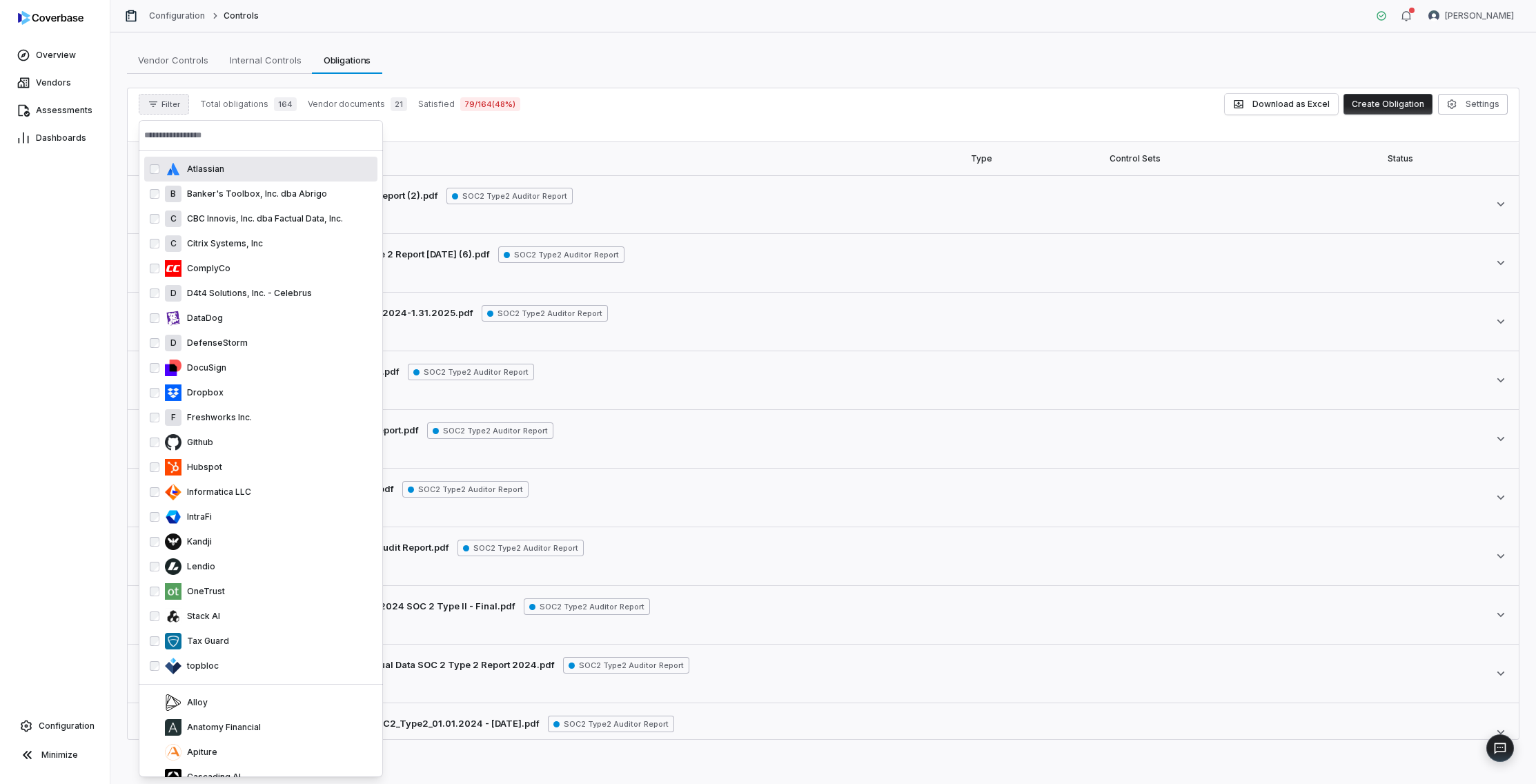
click at [215, 136] on input "text" at bounding box center [261, 135] width 233 height 30
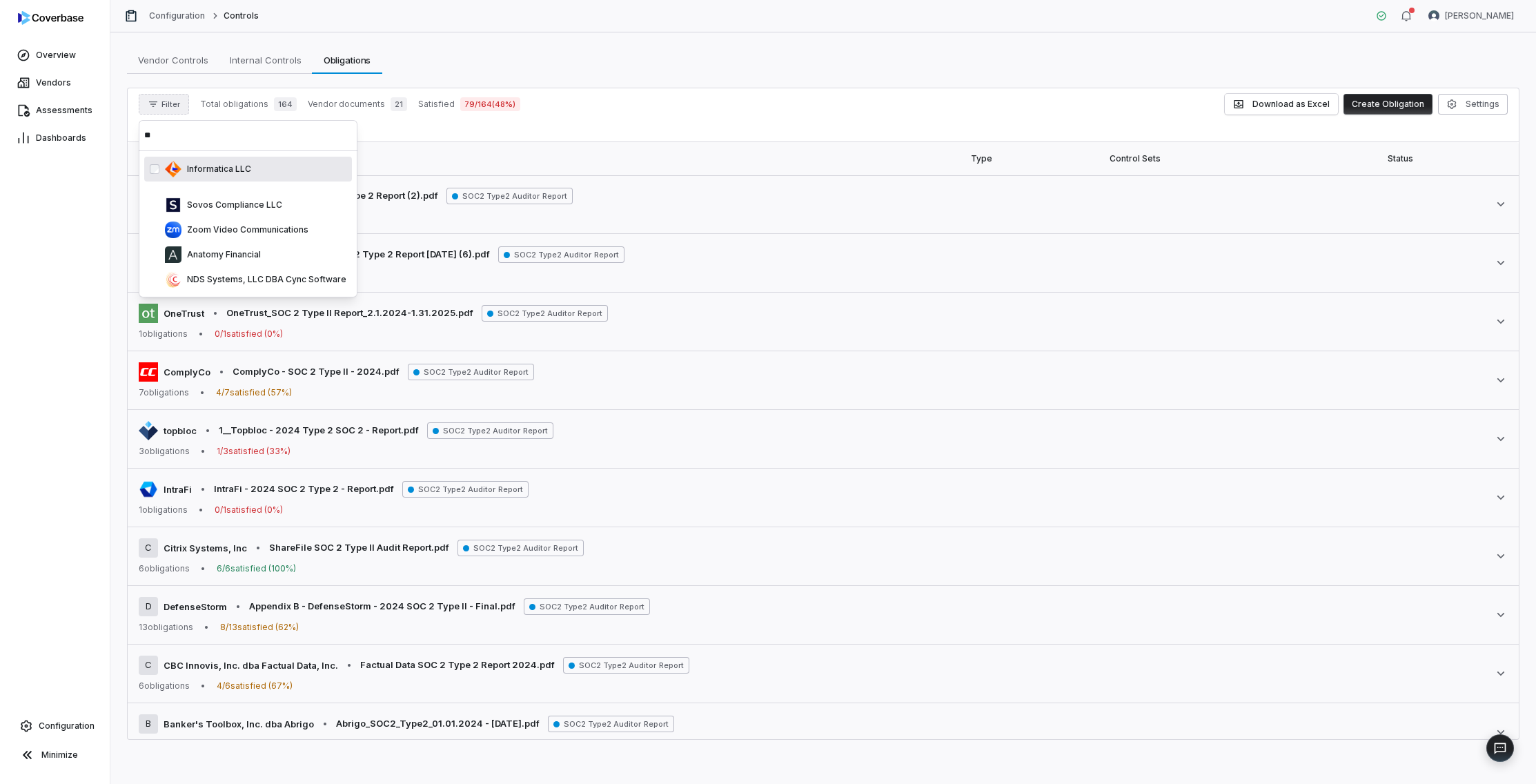
type input "*"
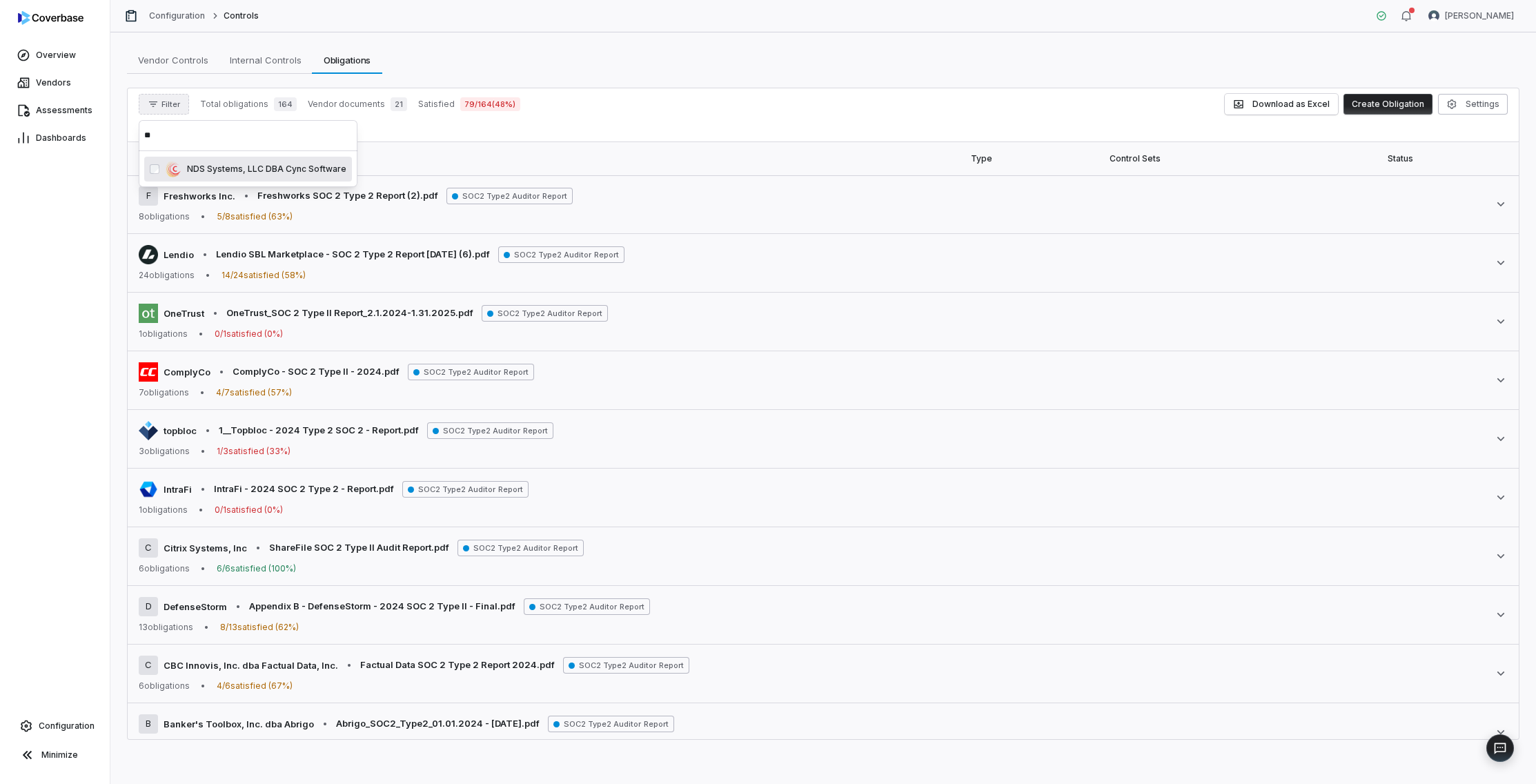
type input "*"
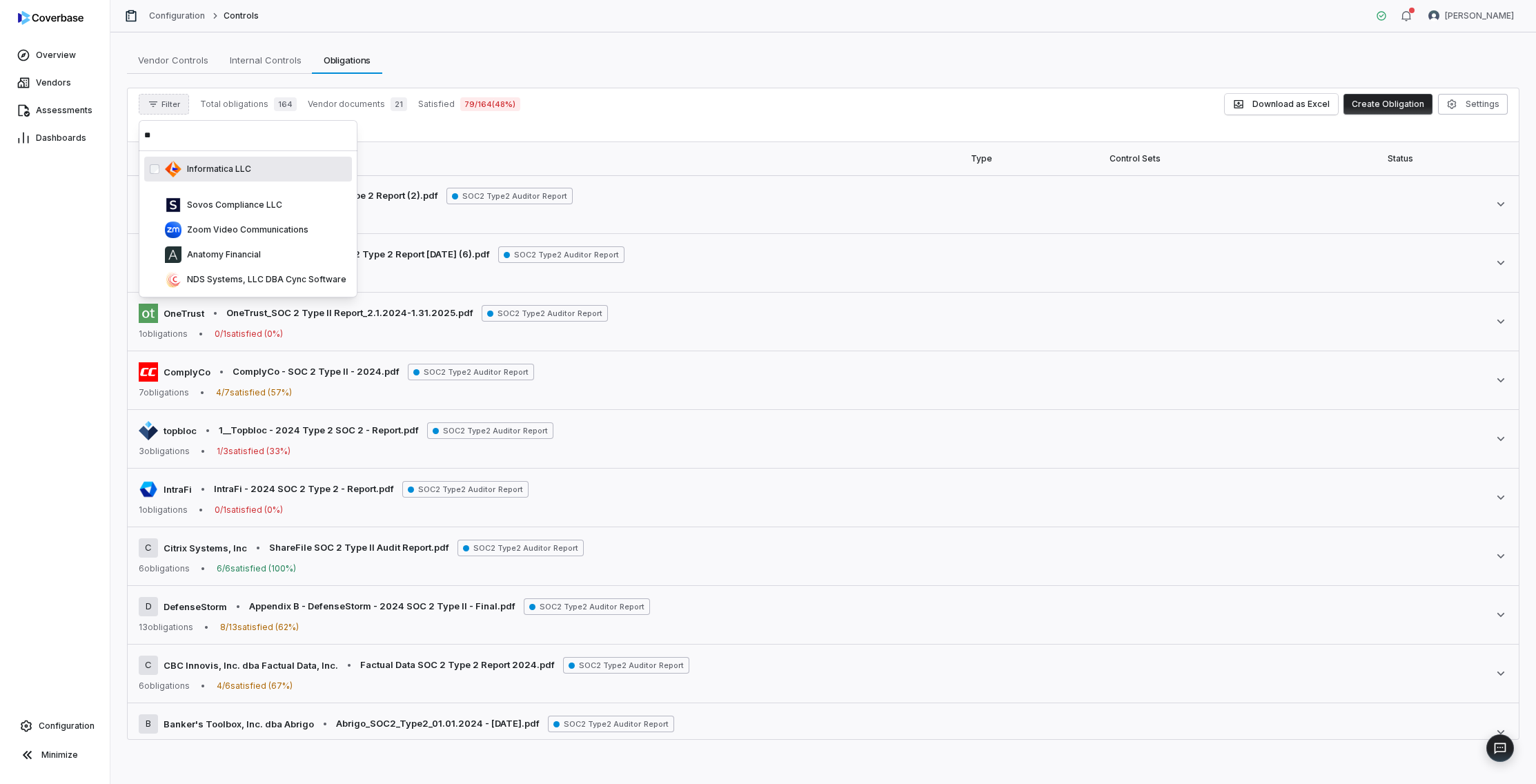
type input "*"
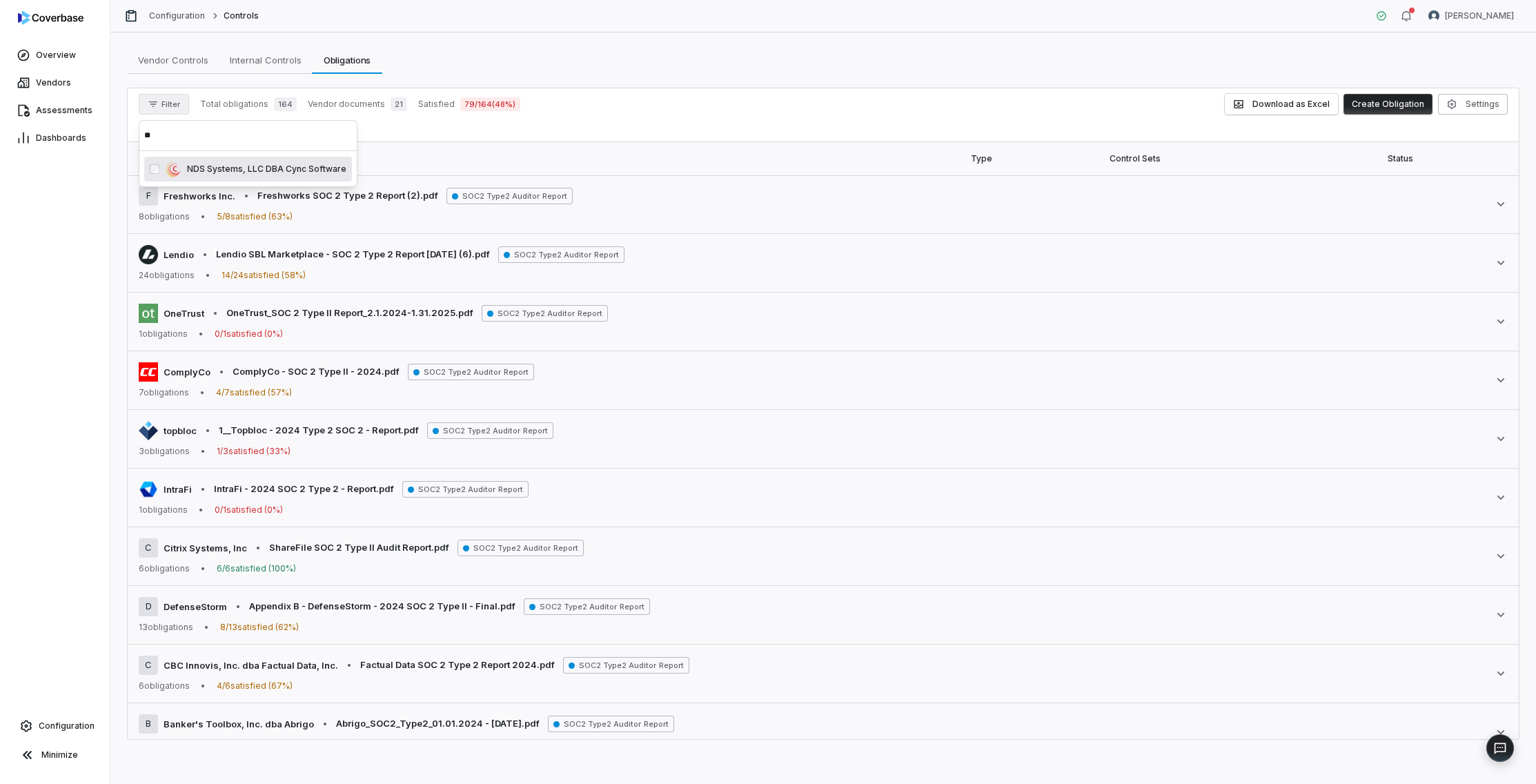
type input "*"
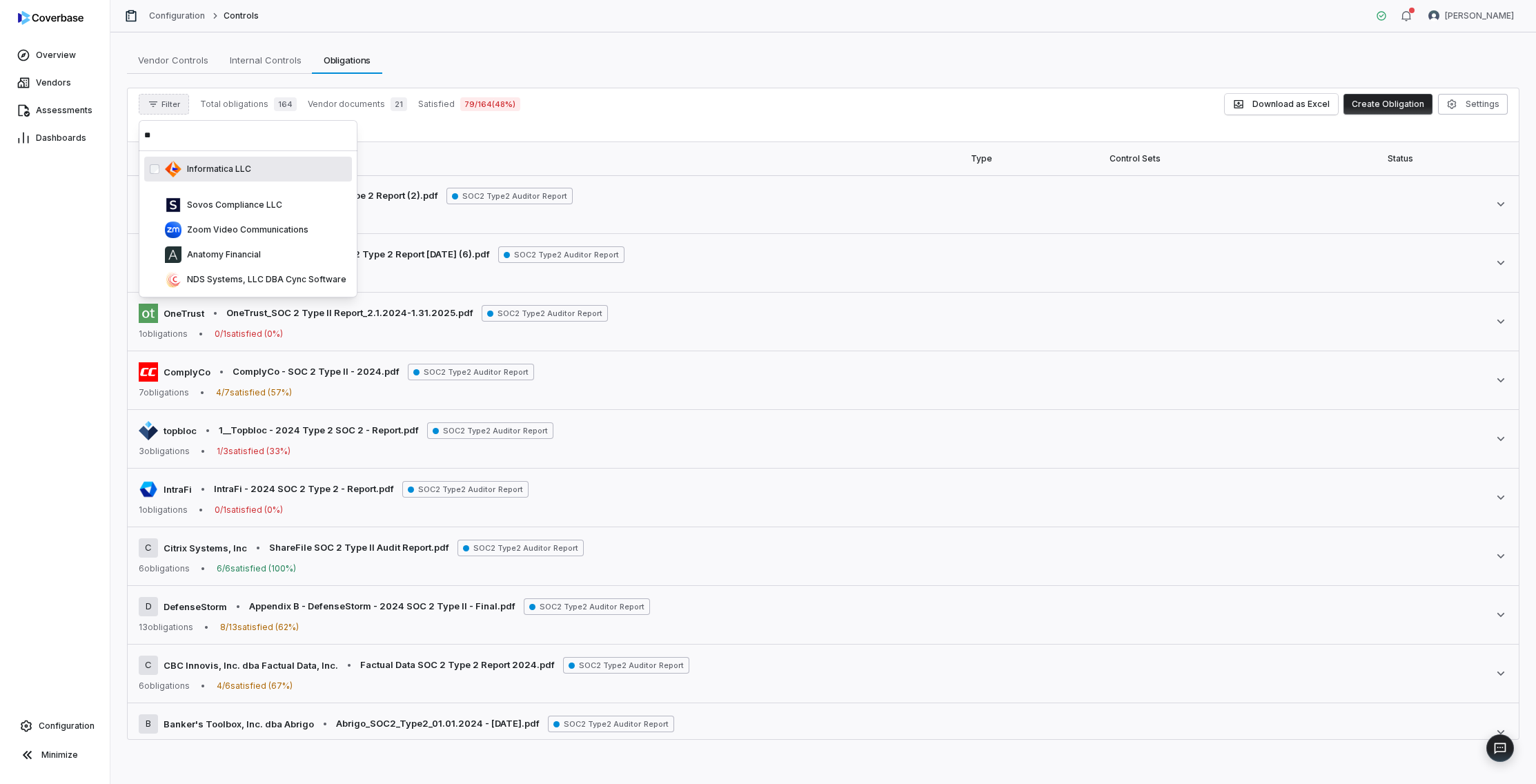
type input "*"
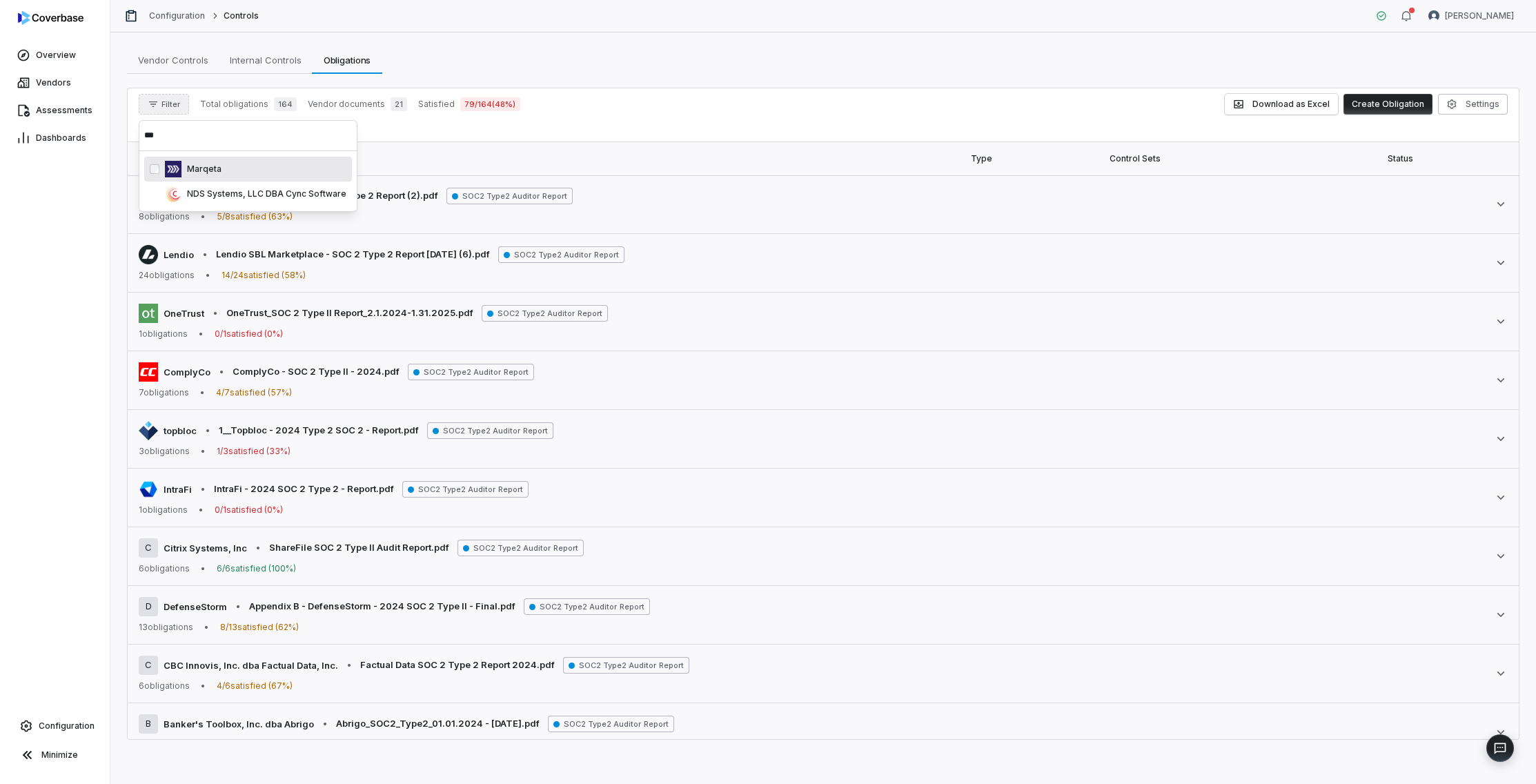
type input "***"
click at [53, 355] on div "Overview Vendors Assessments Dashboards Configuration Minimize" at bounding box center [54, 392] width 110 height 784
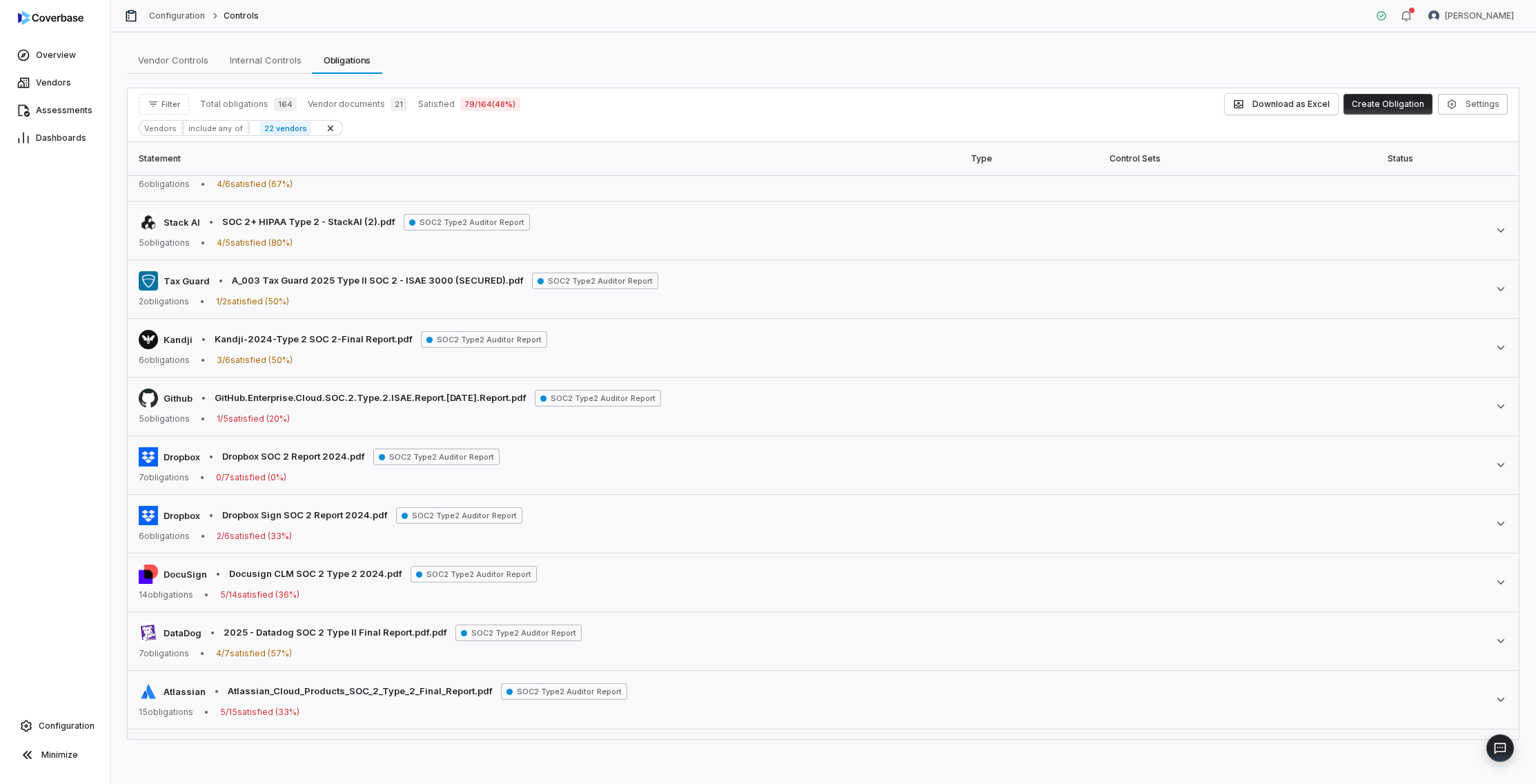
scroll to position [667, 0]
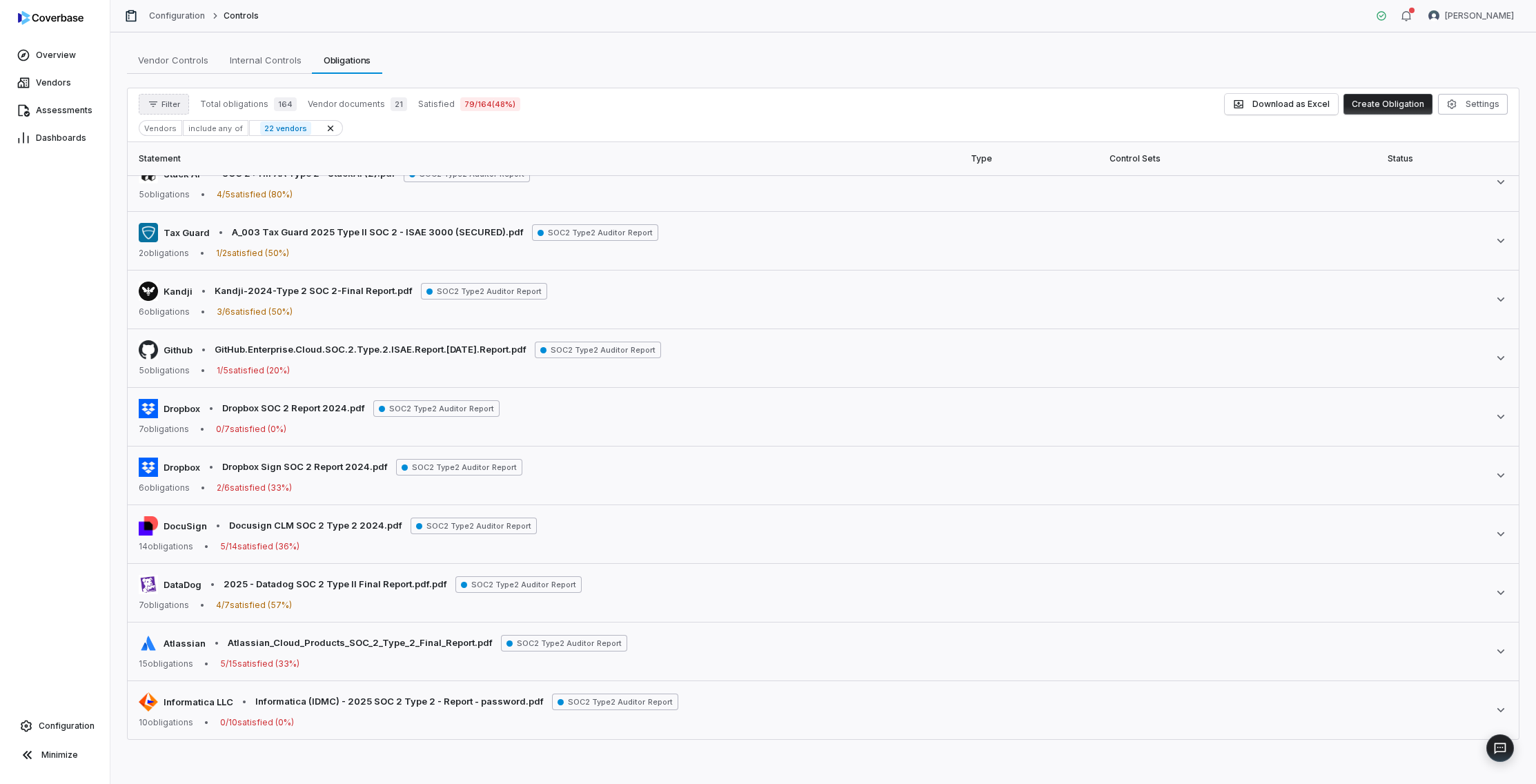
click at [163, 106] on span "Filter" at bounding box center [170, 104] width 18 height 10
click at [186, 169] on div "Vendors" at bounding box center [211, 168] width 133 height 22
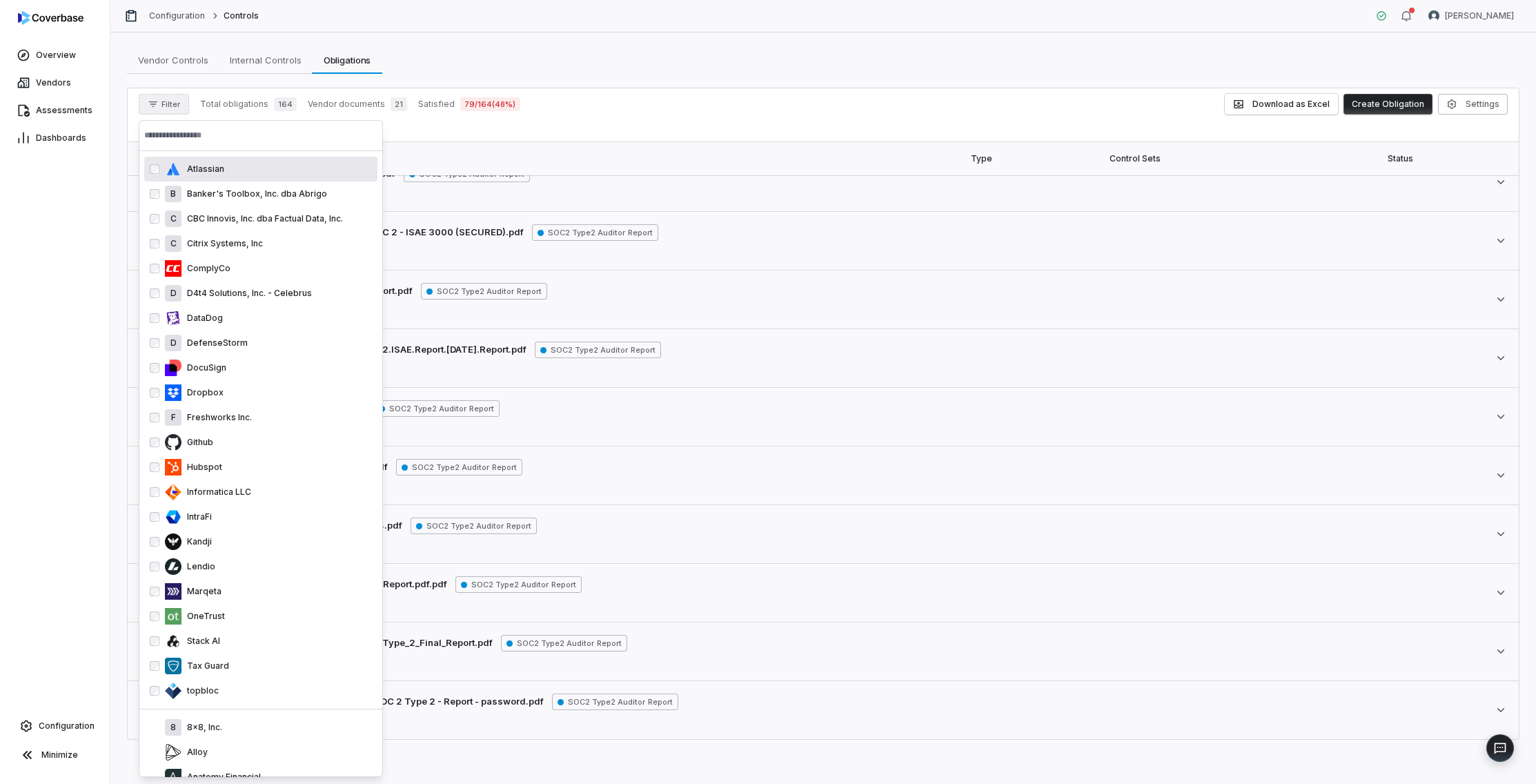
click at [190, 139] on input "text" at bounding box center [261, 135] width 233 height 30
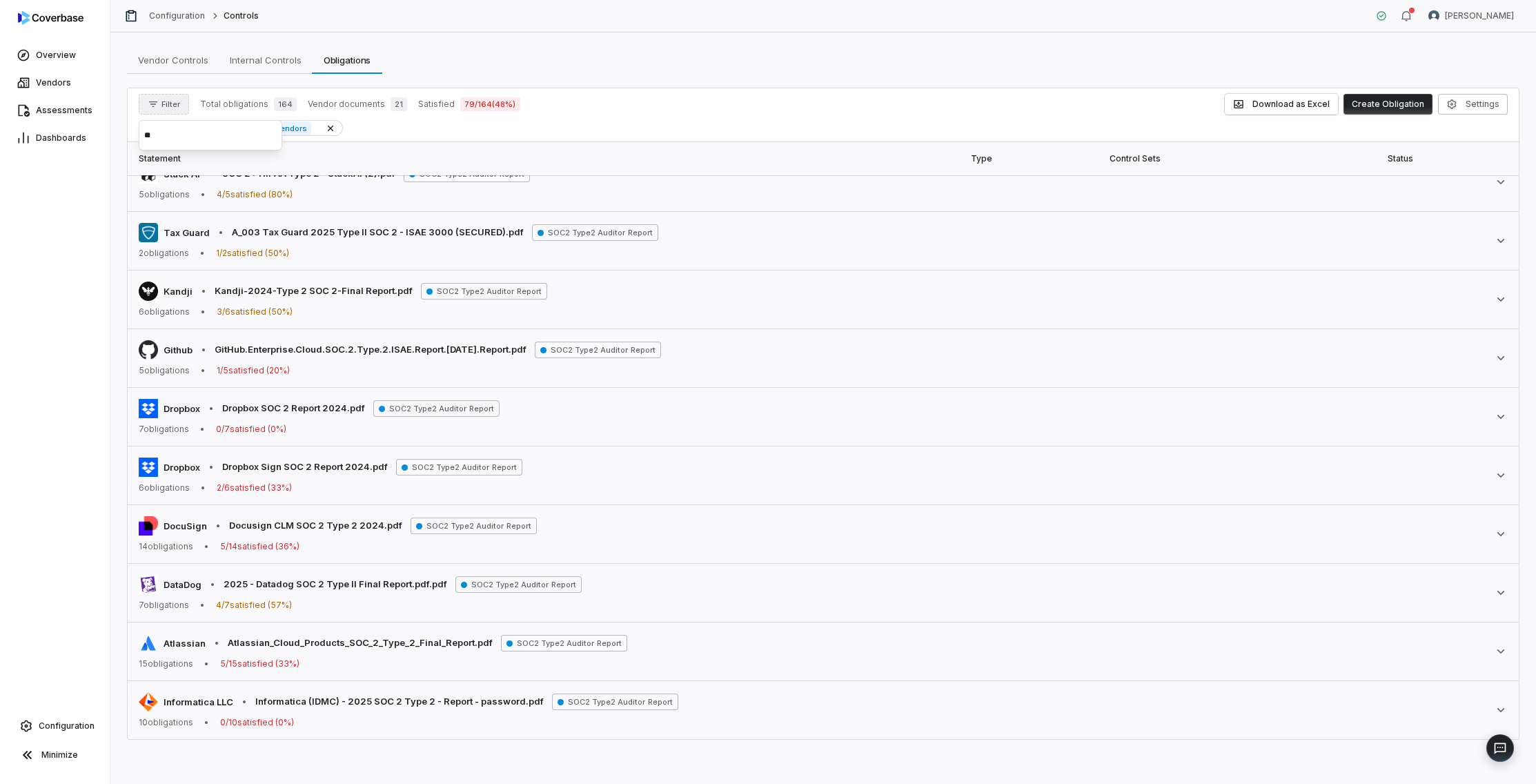
type input "*"
type input "***"
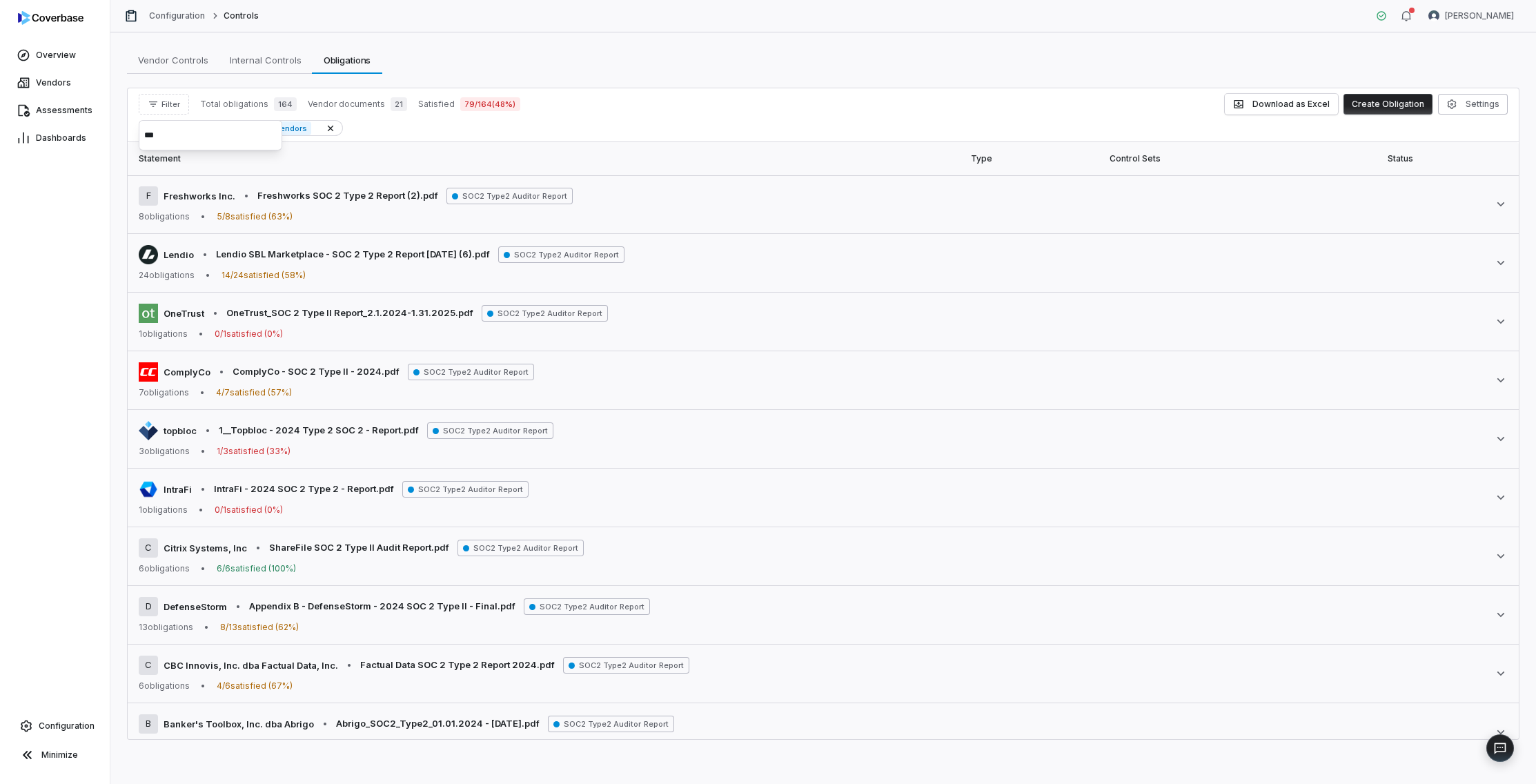
click at [72, 271] on div "Overview Vendors Assessments Dashboards Configuration Minimize" at bounding box center [54, 392] width 110 height 784
click at [156, 100] on icon "button" at bounding box center [153, 104] width 11 height 11
click at [176, 169] on div "Vendors" at bounding box center [211, 168] width 133 height 22
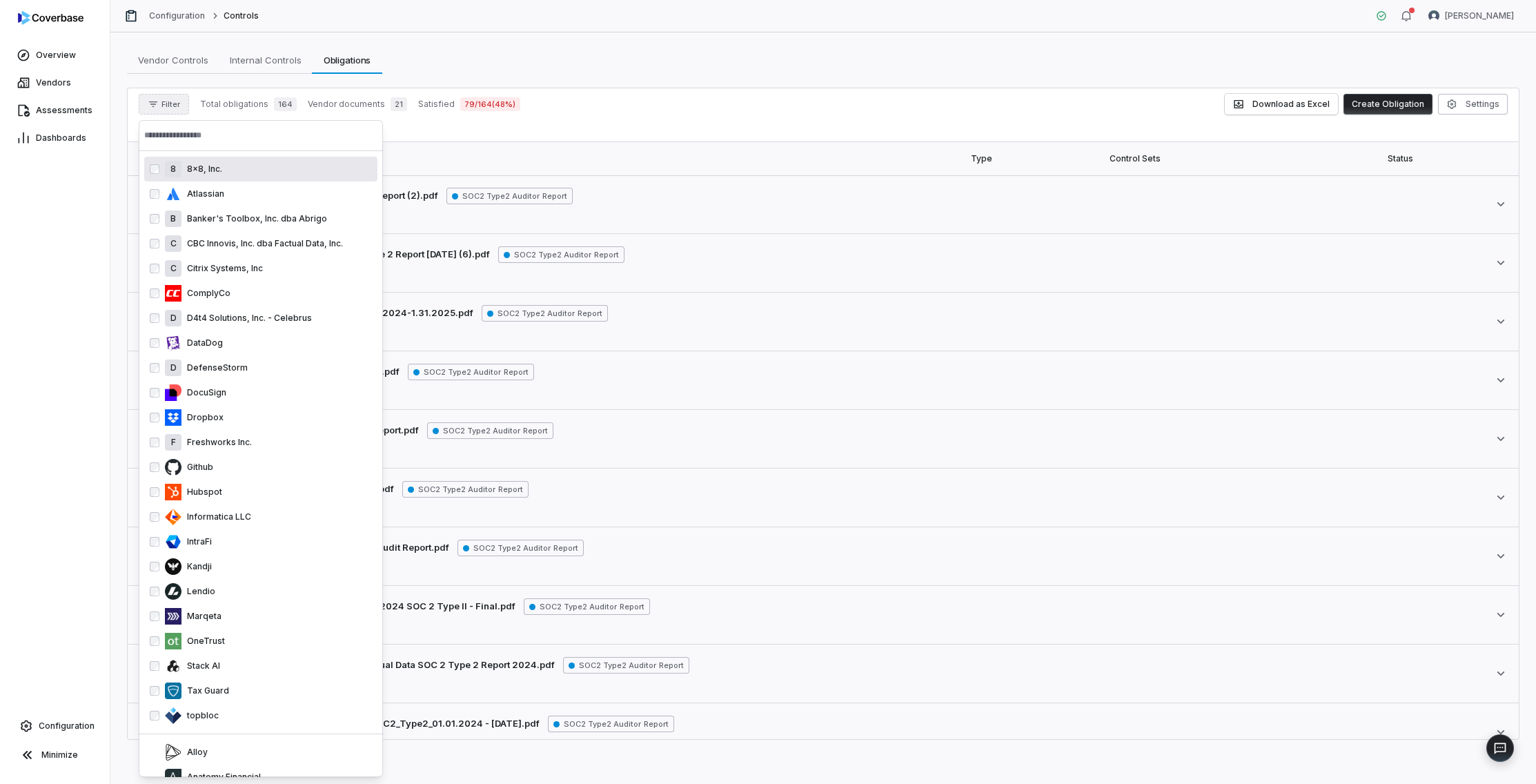
click at [188, 124] on input "text" at bounding box center [261, 135] width 233 height 30
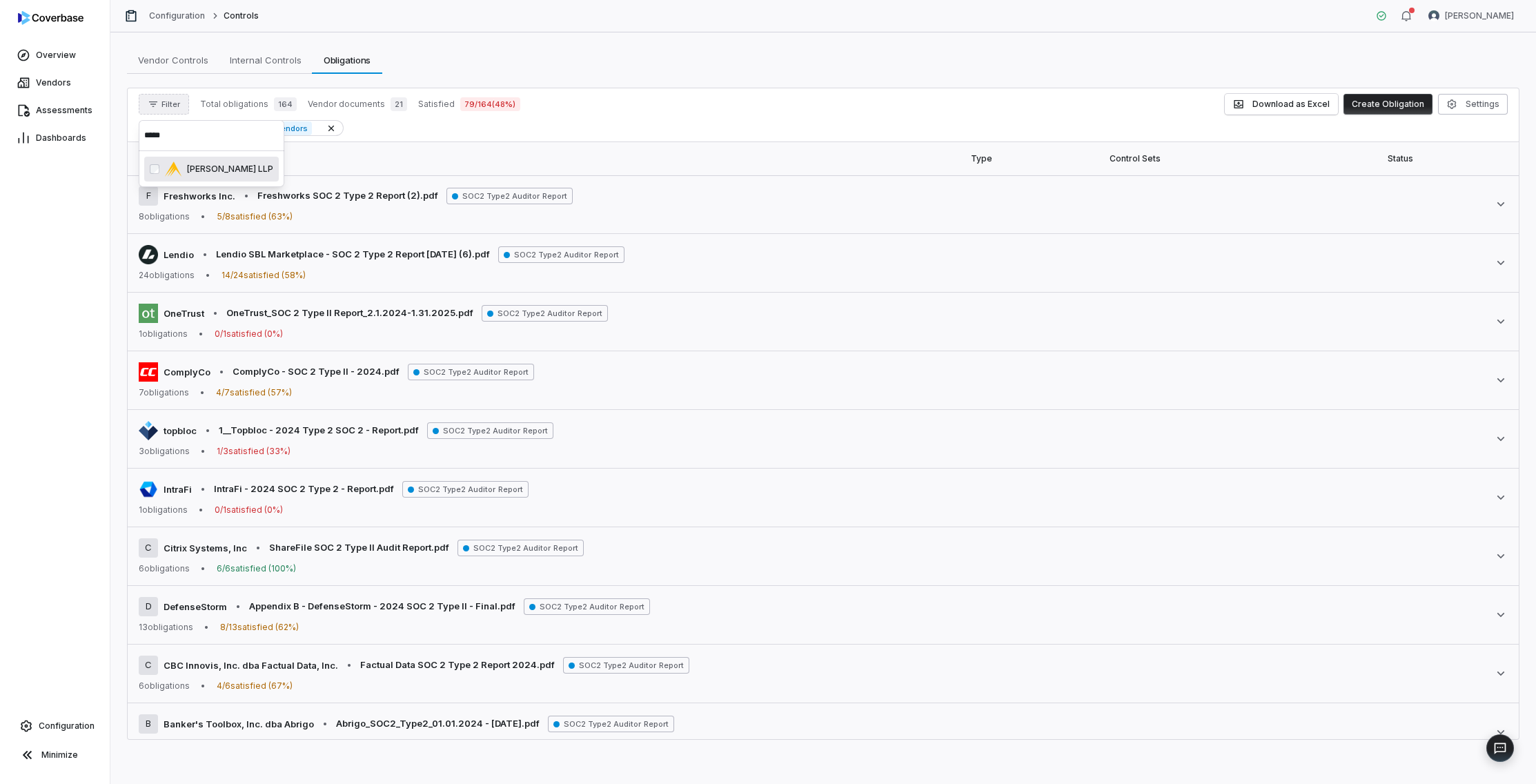
click at [193, 144] on input "*****" at bounding box center [212, 135] width 135 height 30
type input "*"
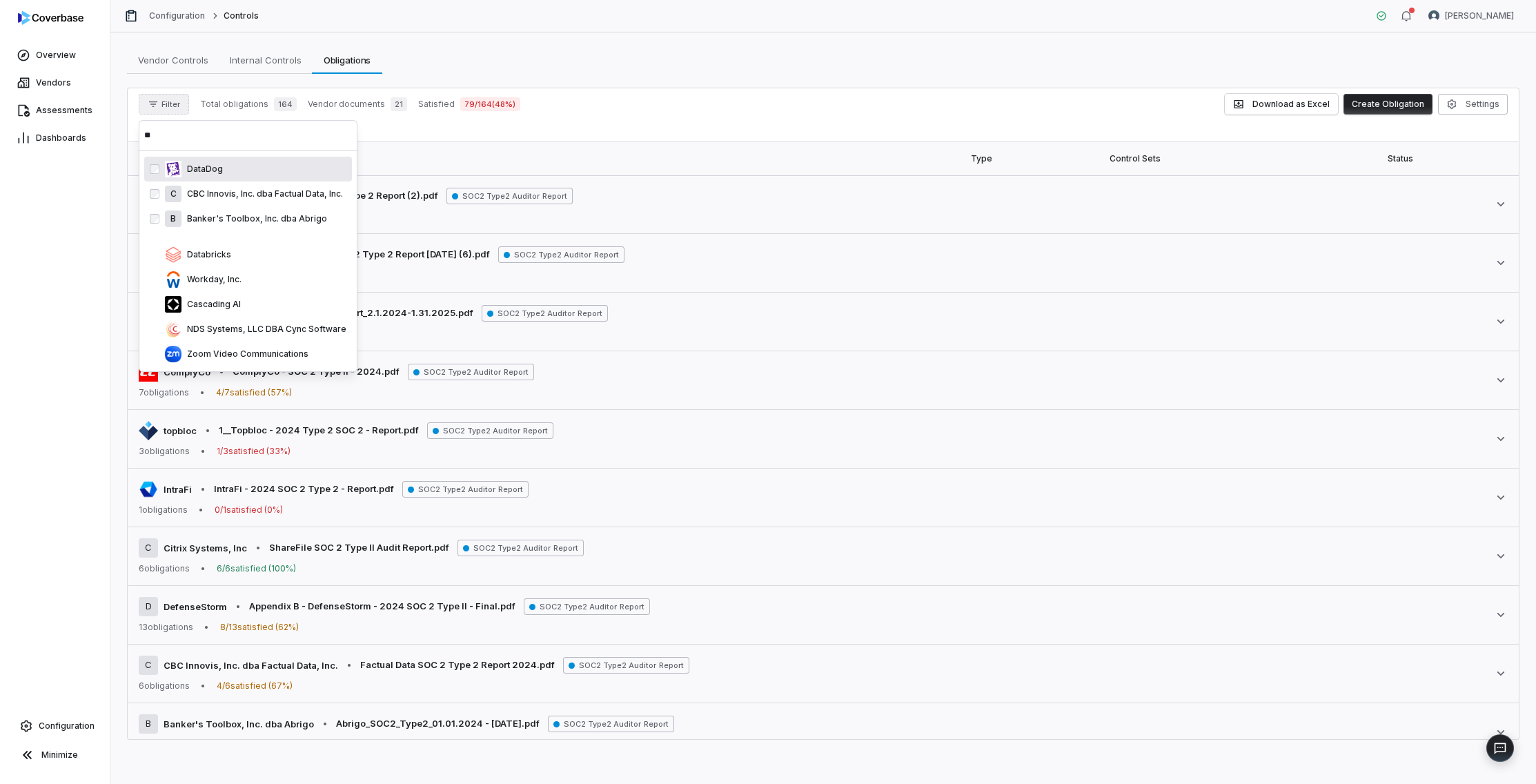
type input "*"
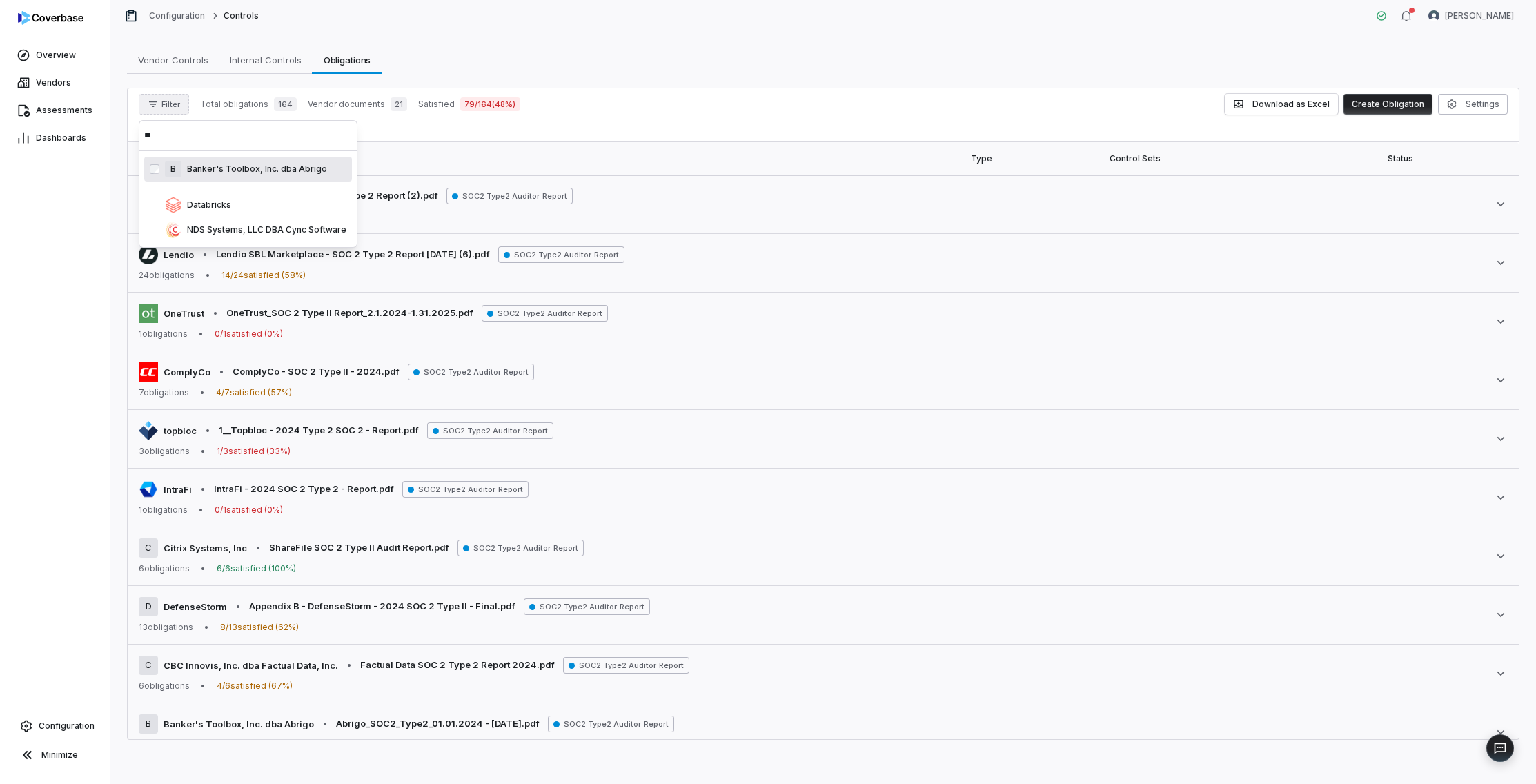
type input "*"
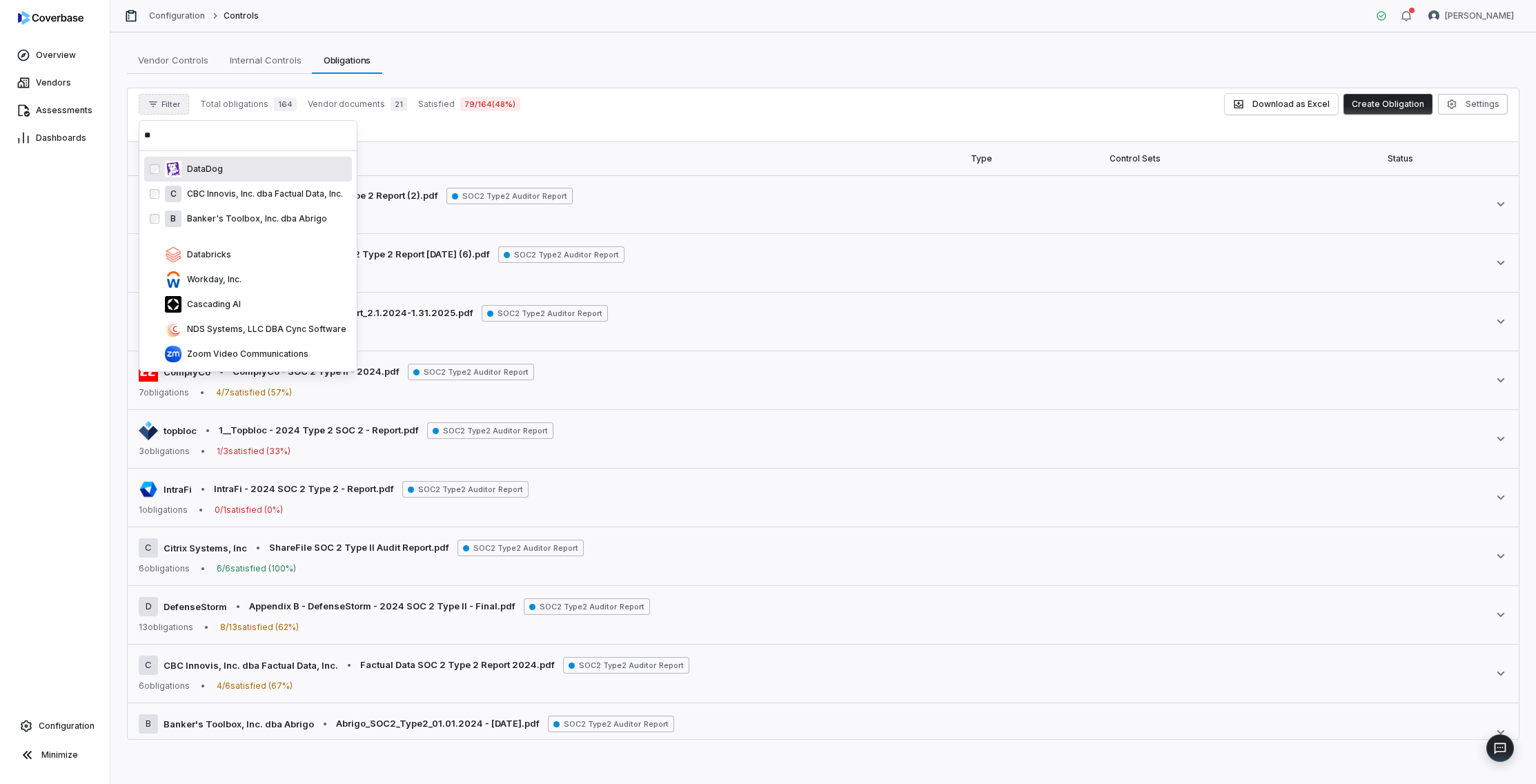
type input "*"
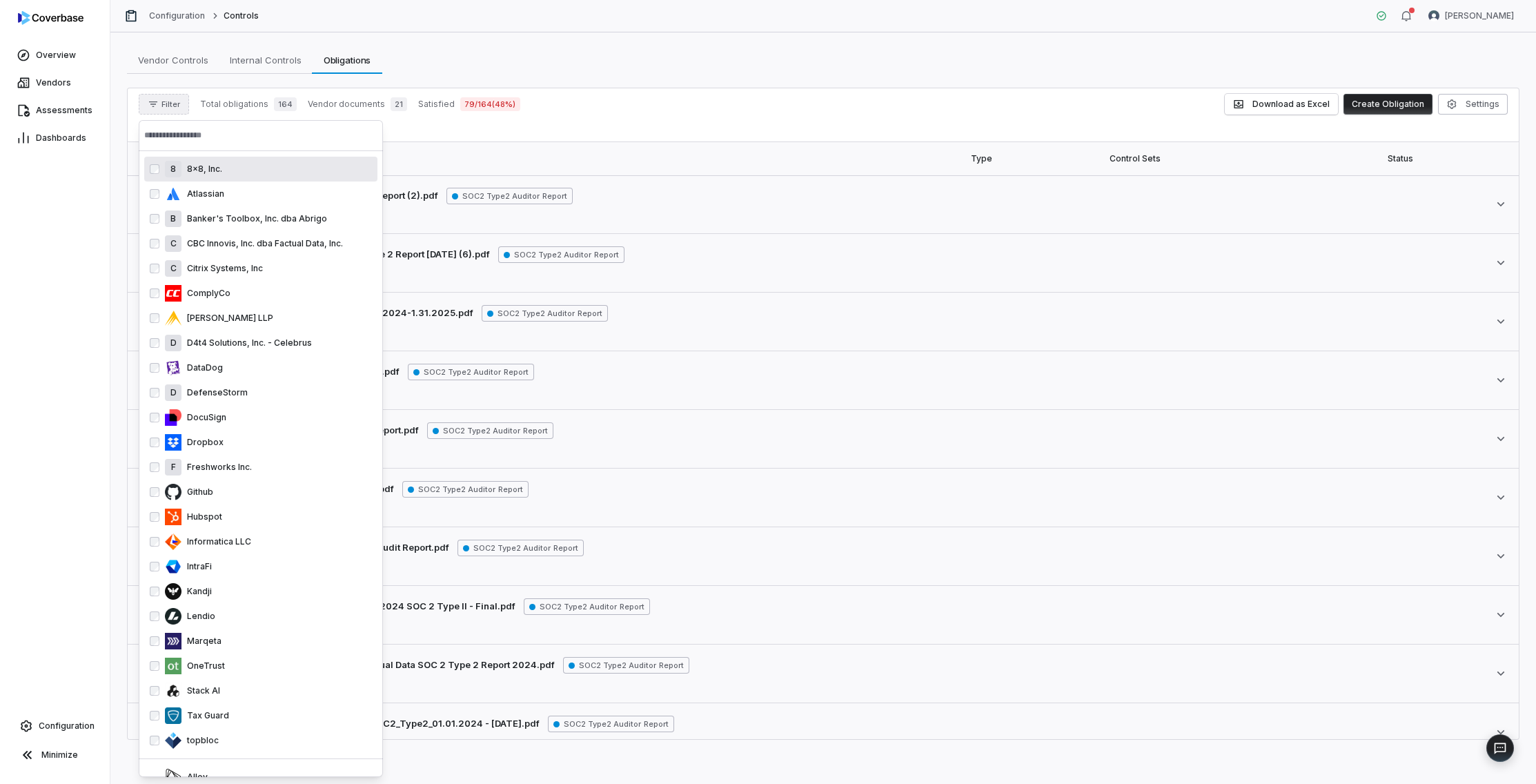
click at [204, 146] on input "text" at bounding box center [261, 135] width 233 height 30
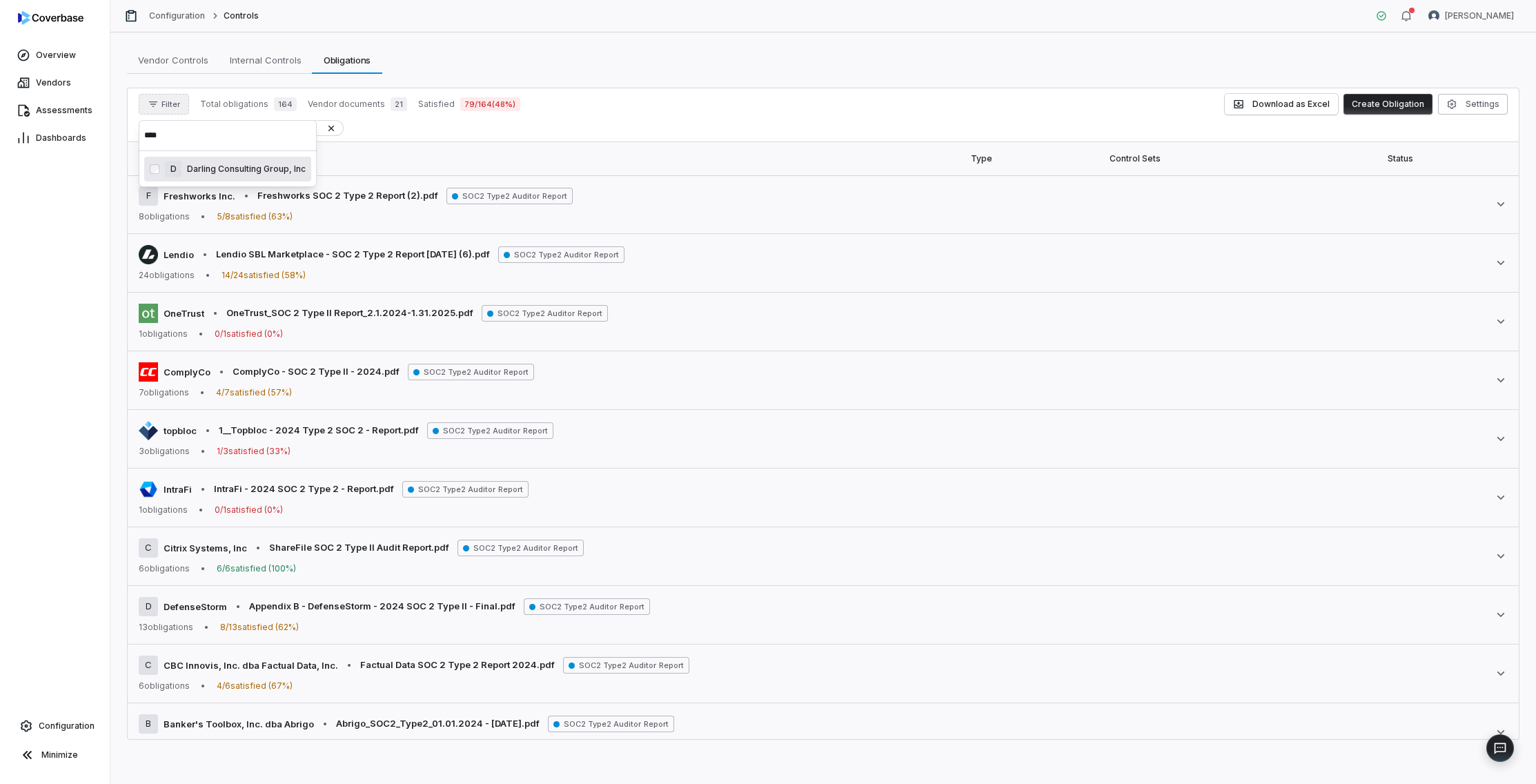
type input "****"
click at [453, 169] on th "Statement" at bounding box center [545, 158] width 835 height 33
click at [166, 128] on div "Vendors" at bounding box center [160, 127] width 43 height 16
click at [171, 127] on div "Vendors" at bounding box center [160, 127] width 43 height 16
click at [170, 106] on span "Filter" at bounding box center [170, 104] width 18 height 10
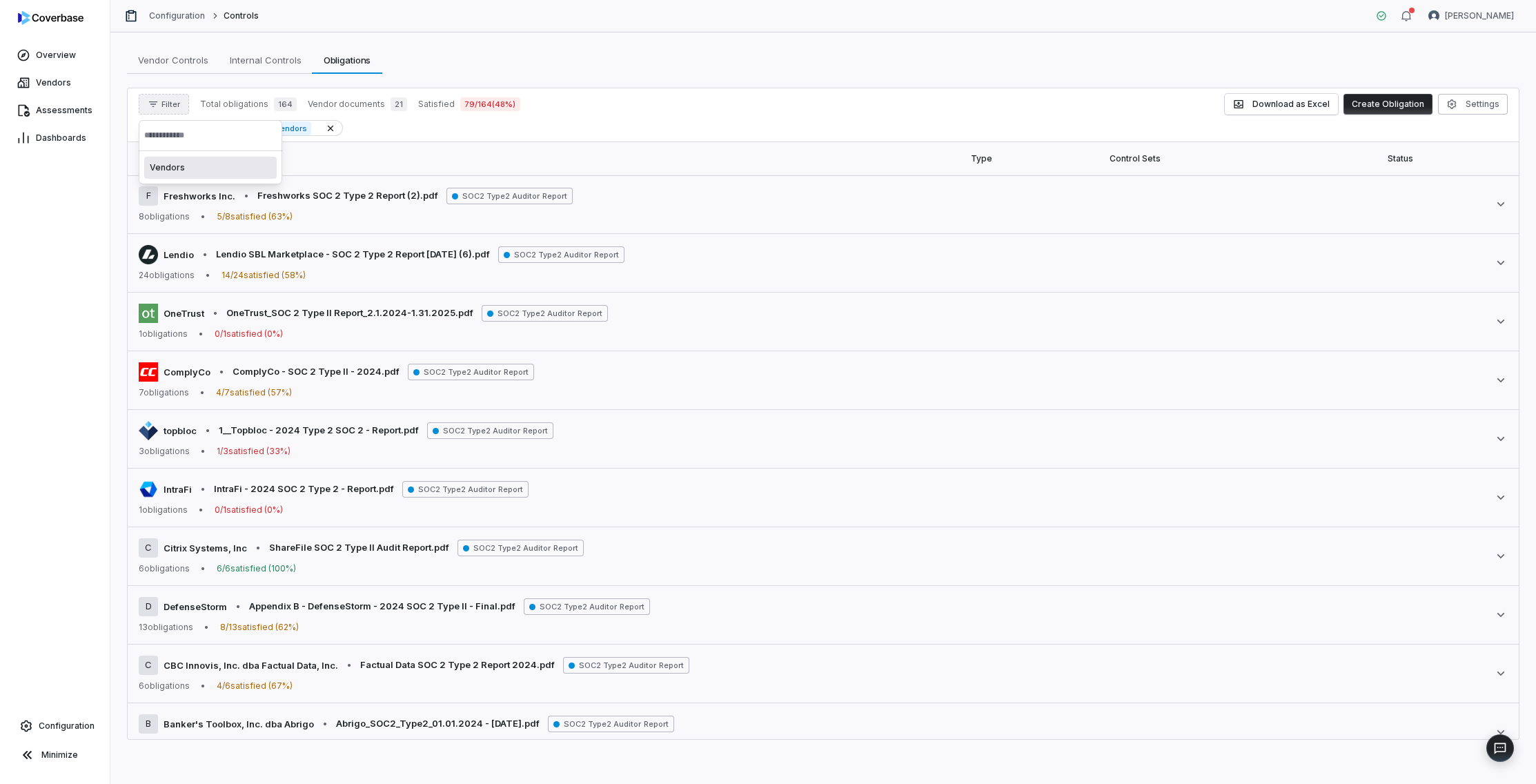
click at [171, 165] on div "Vendors" at bounding box center [211, 168] width 133 height 22
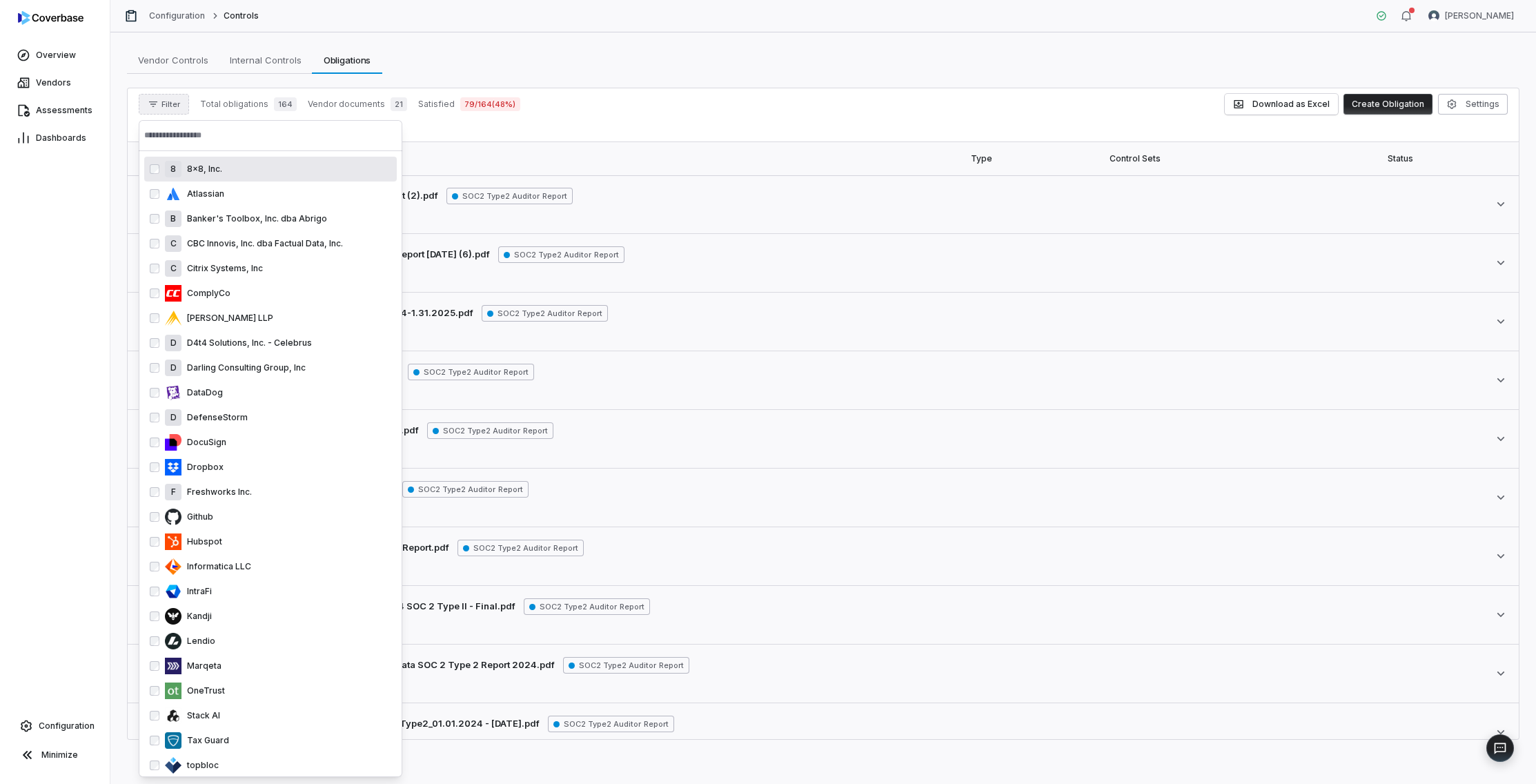
click at [213, 143] on input "text" at bounding box center [271, 135] width 252 height 30
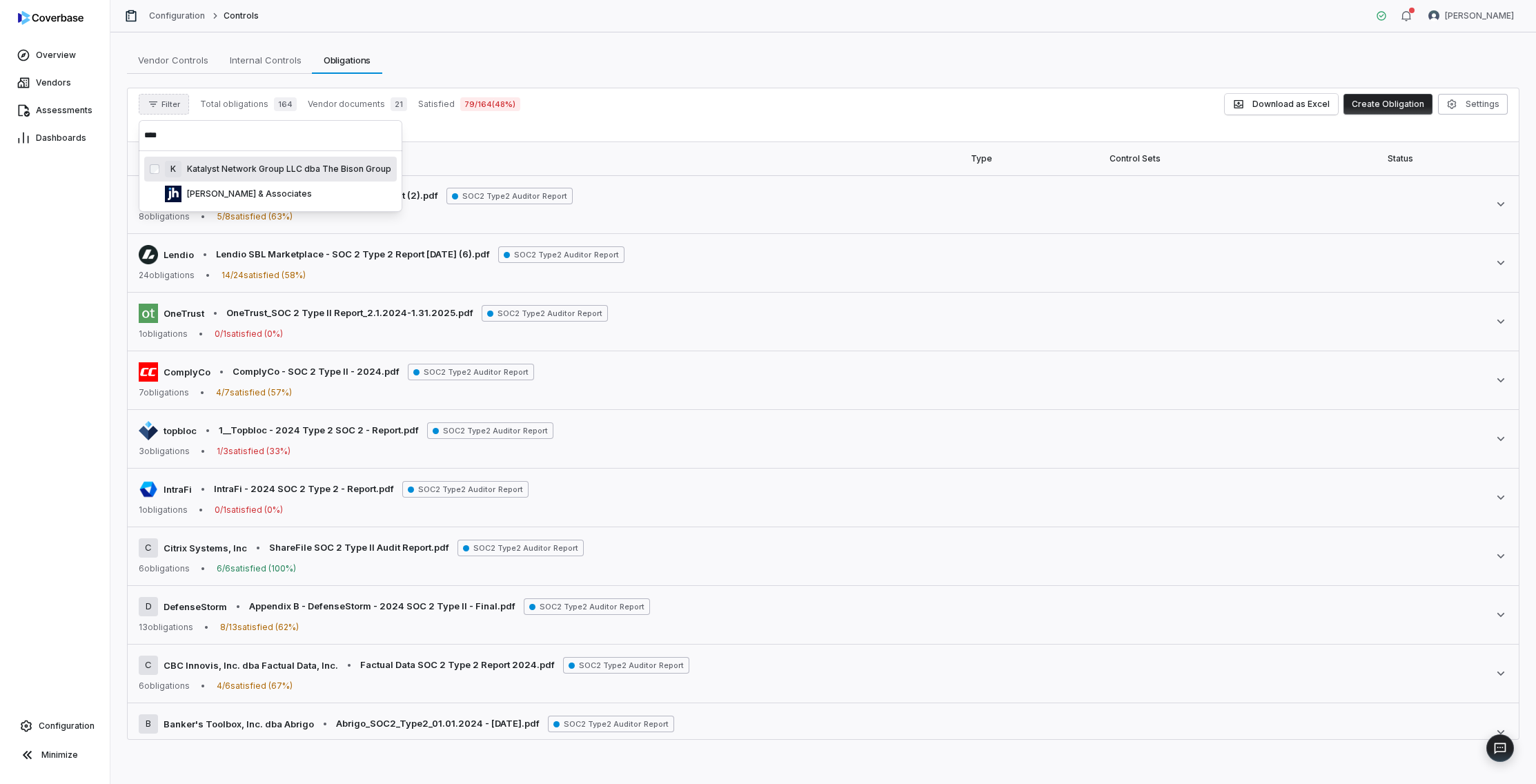
type input "****"
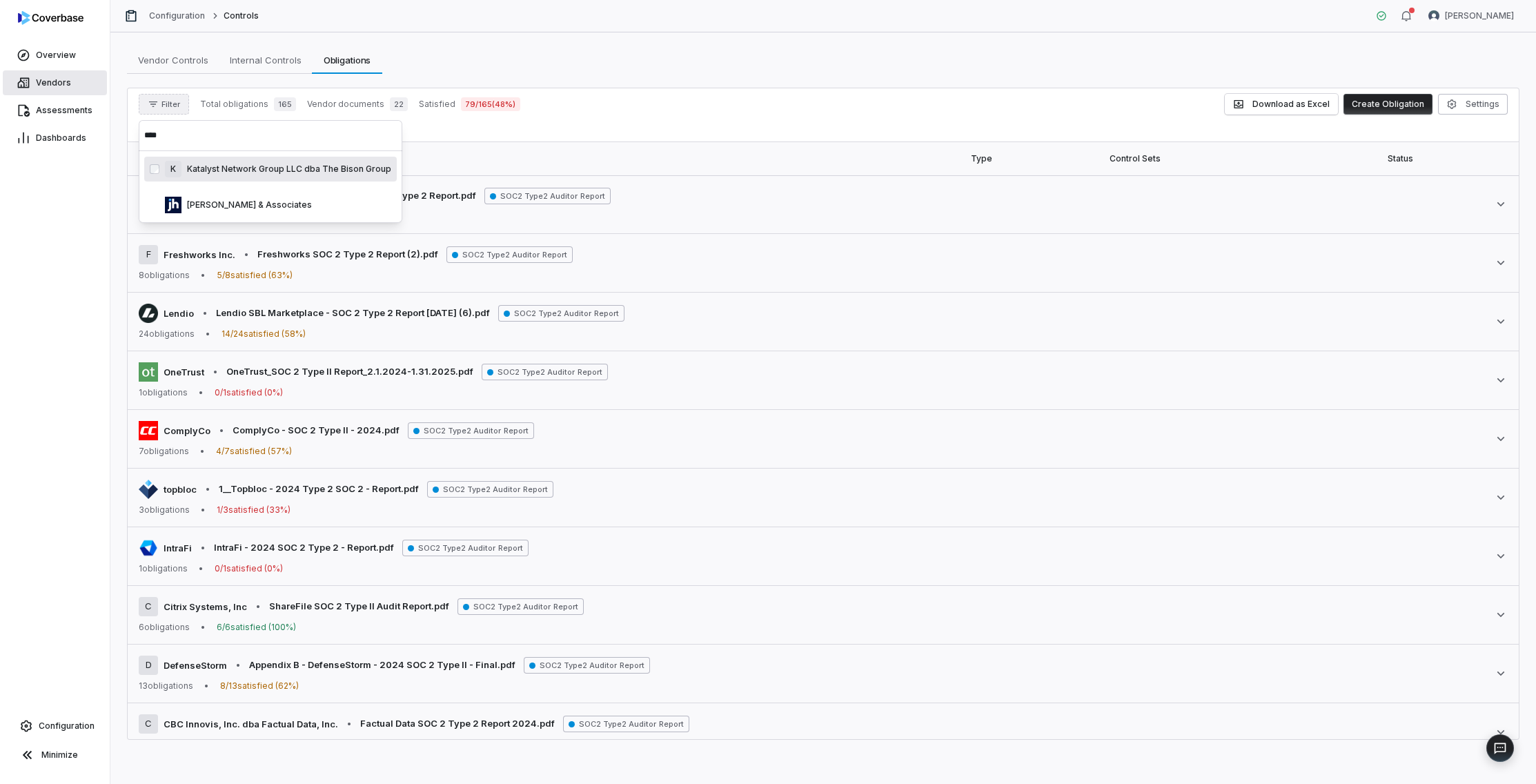
click at [42, 85] on span "Vendors" at bounding box center [53, 83] width 35 height 11
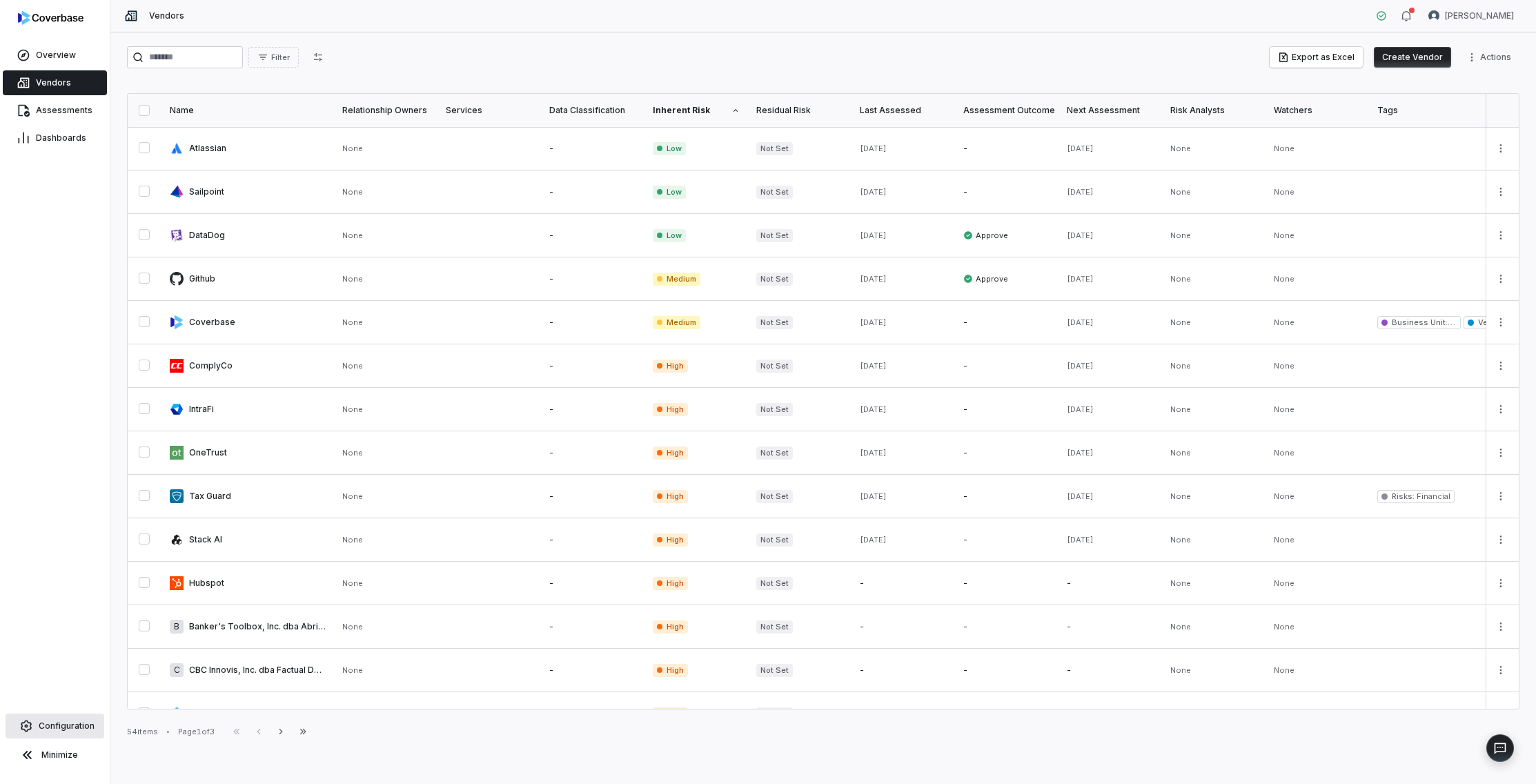
click at [64, 720] on span "Configuration" at bounding box center [66, 726] width 56 height 11
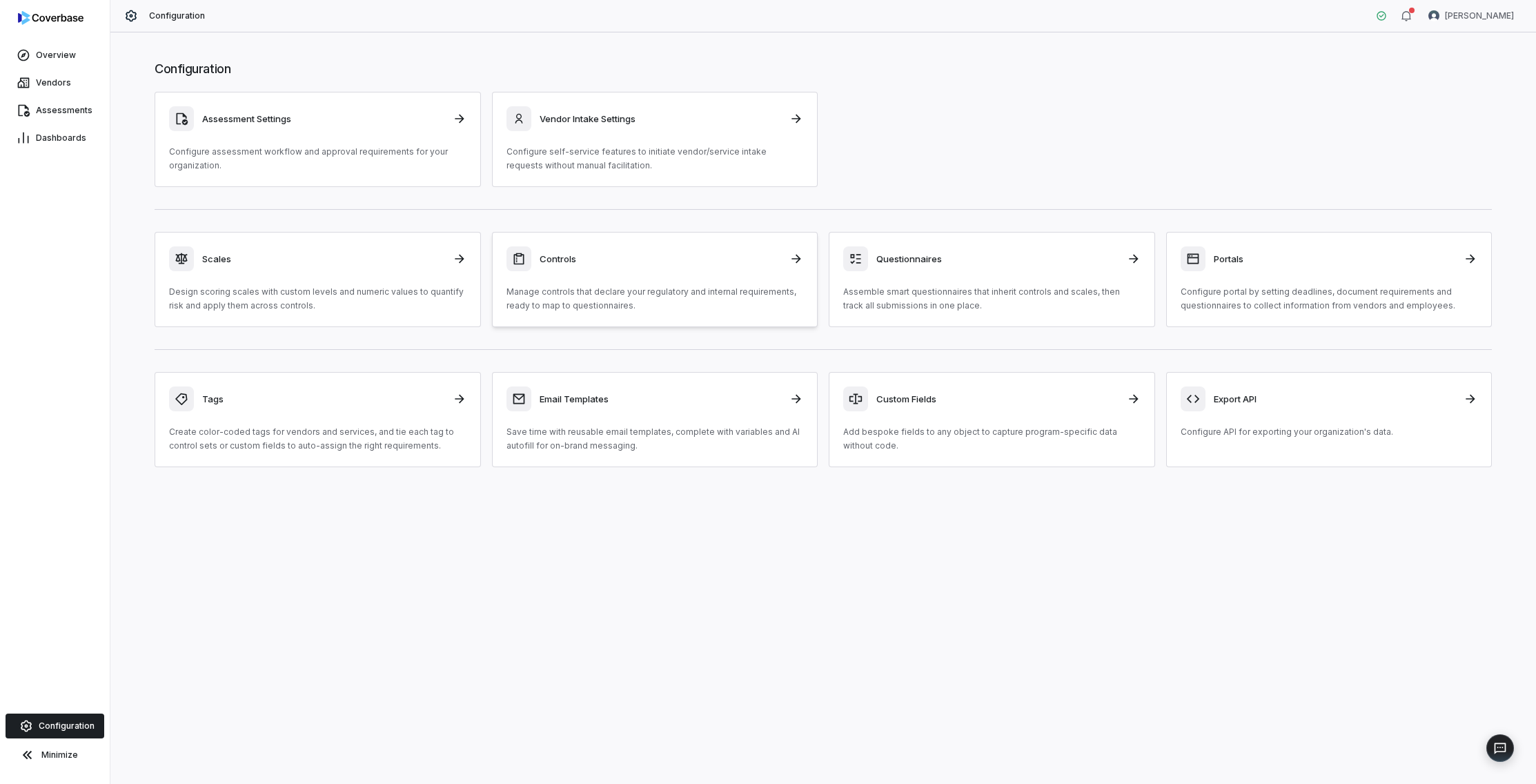
click at [576, 274] on div "Controls Manage controls that declare your regulatory and internal requirements…" at bounding box center [655, 279] width 298 height 66
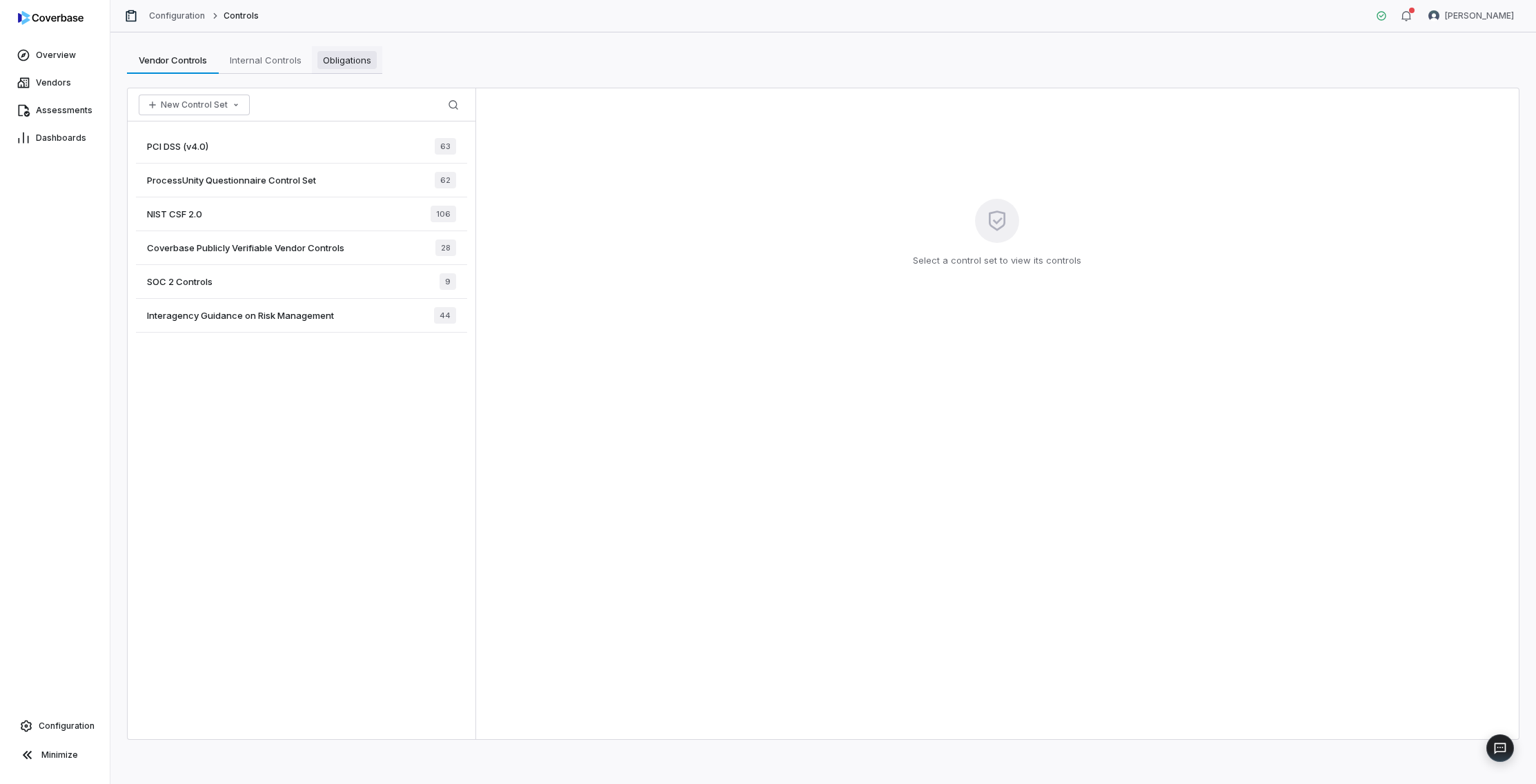
click at [345, 56] on span "Obligations" at bounding box center [346, 59] width 59 height 18
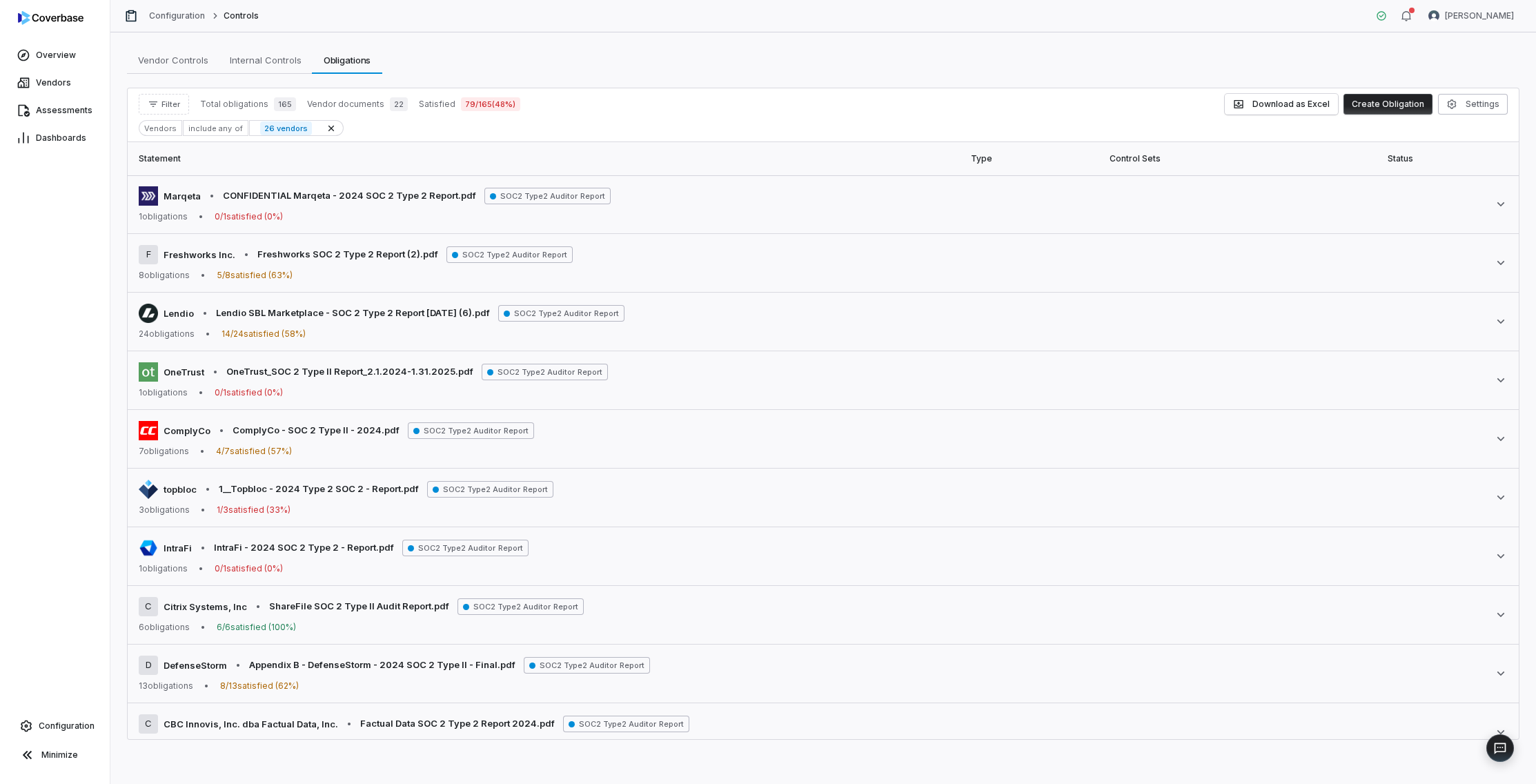
click at [165, 128] on div "Vendors" at bounding box center [160, 127] width 43 height 16
click at [167, 107] on span "Filter" at bounding box center [170, 104] width 18 height 10
click at [169, 171] on div "Vendors" at bounding box center [211, 168] width 133 height 22
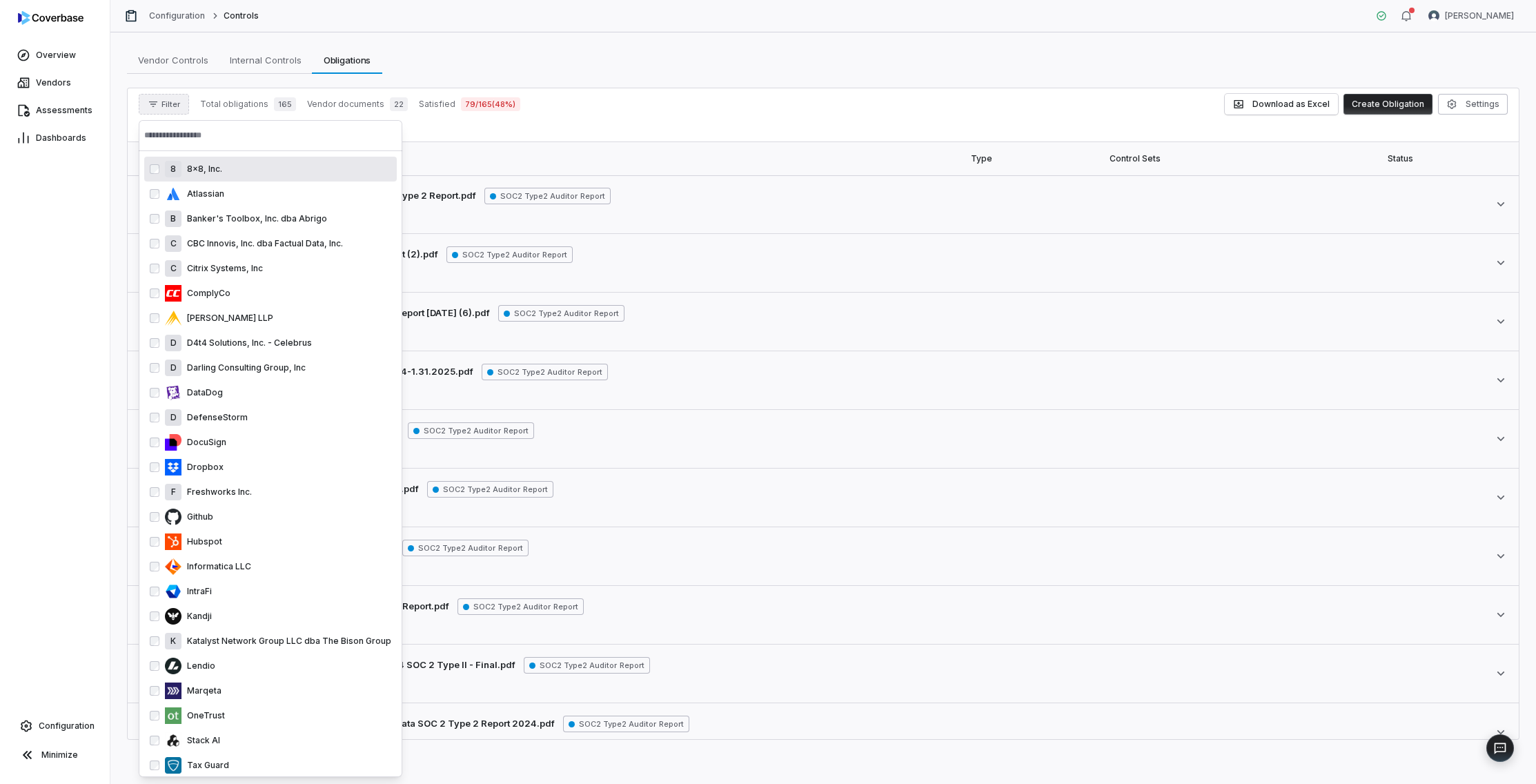
click at [178, 137] on input "text" at bounding box center [271, 135] width 252 height 30
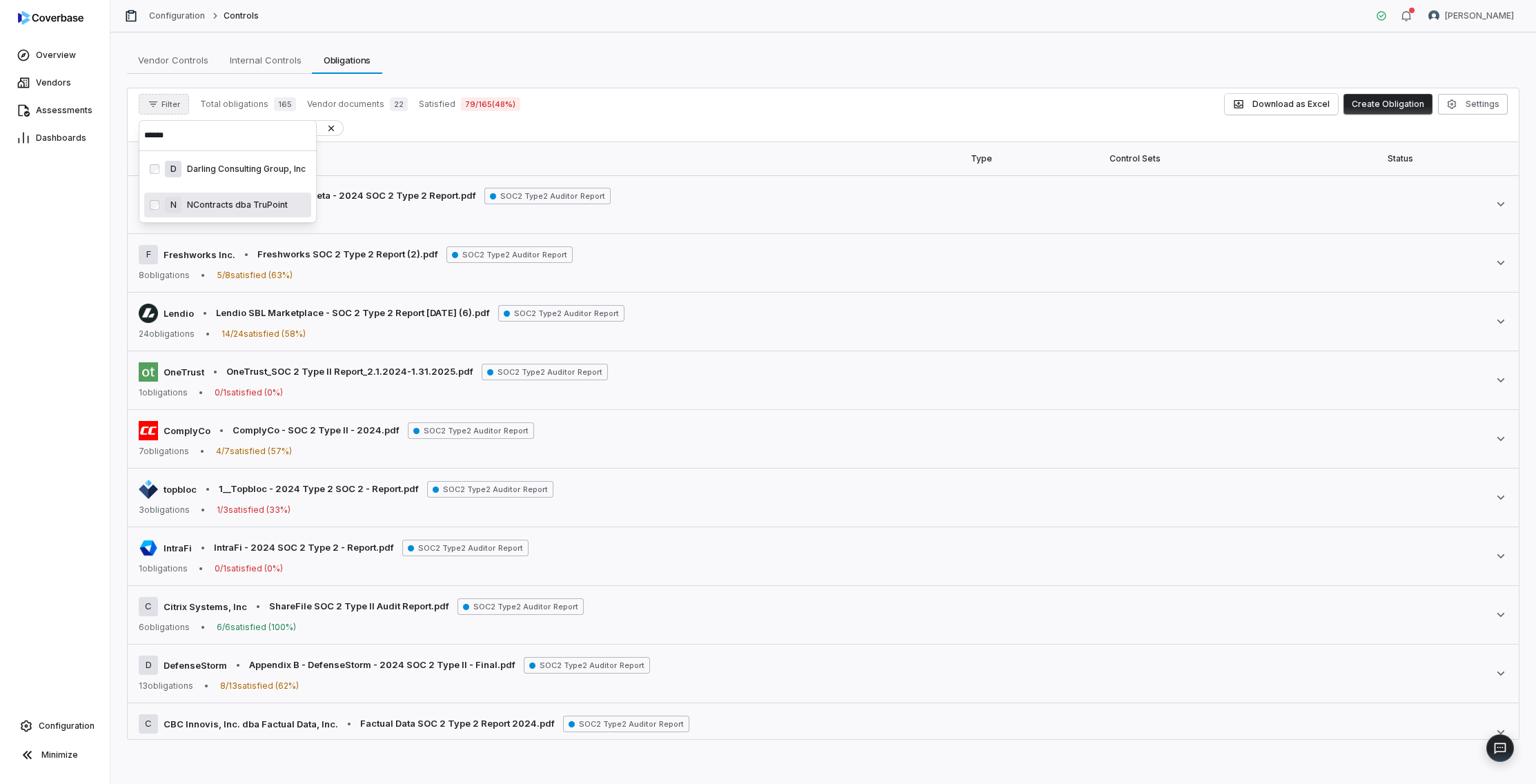
type input "******"
click at [465, 135] on div "Vendors include any of 27 vendors" at bounding box center [824, 127] width 1369 height 16
click at [169, 134] on div "Vendors" at bounding box center [160, 127] width 43 height 16
click at [168, 132] on div "Vendors" at bounding box center [160, 127] width 43 height 16
click at [165, 107] on span "Filter" at bounding box center [170, 104] width 18 height 10
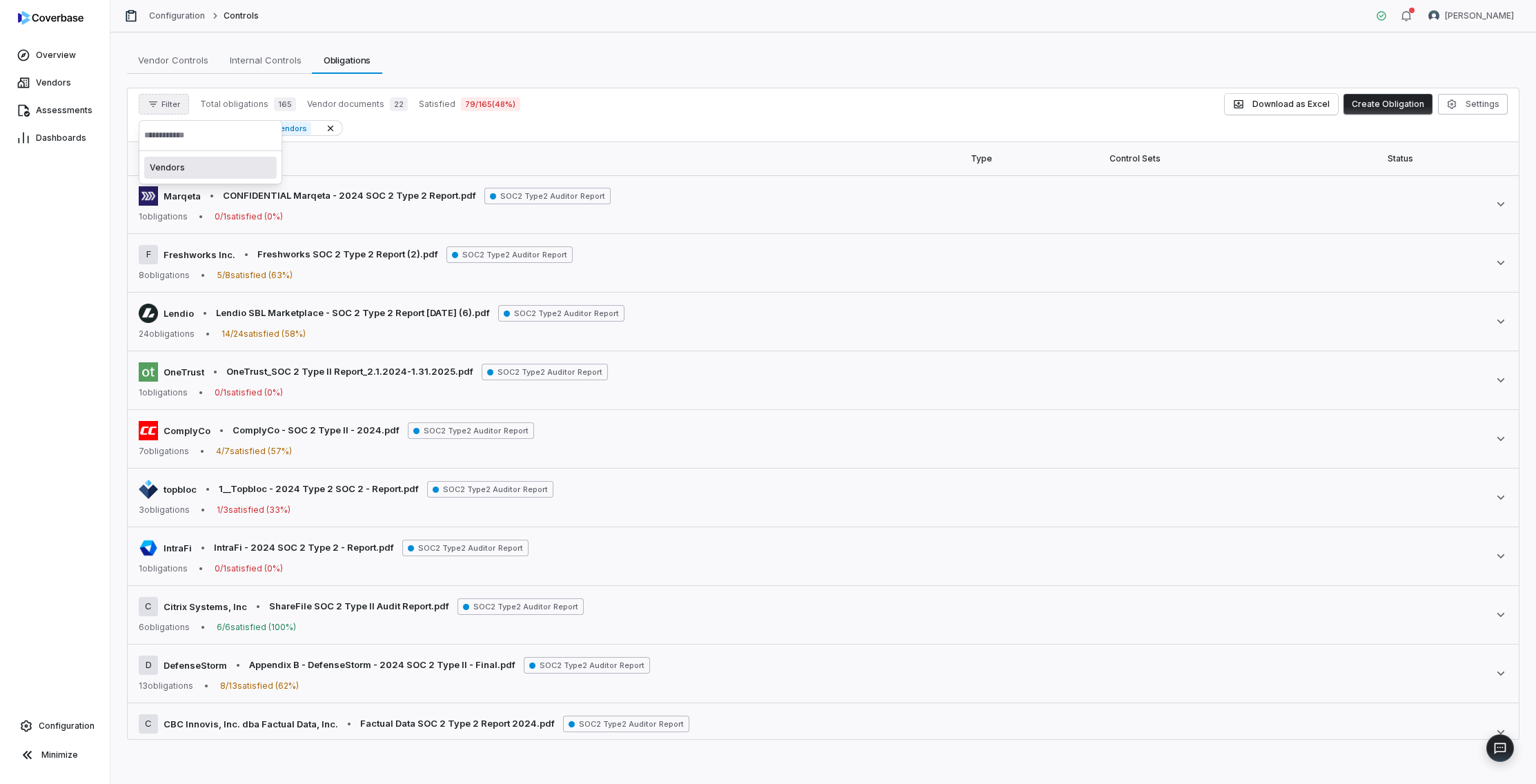
click at [175, 160] on div "Vendors" at bounding box center [211, 168] width 133 height 22
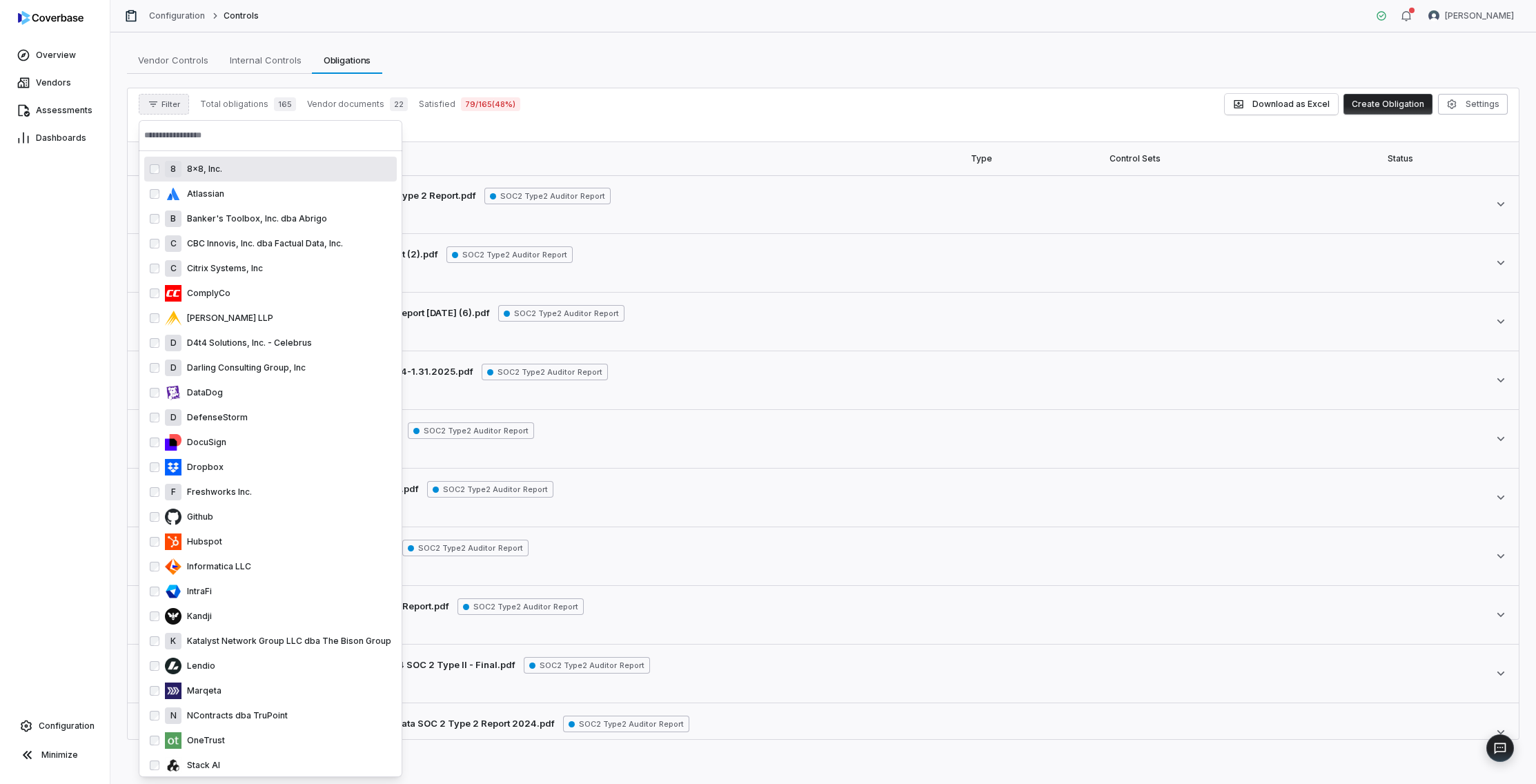
click at [192, 139] on input "text" at bounding box center [271, 135] width 252 height 30
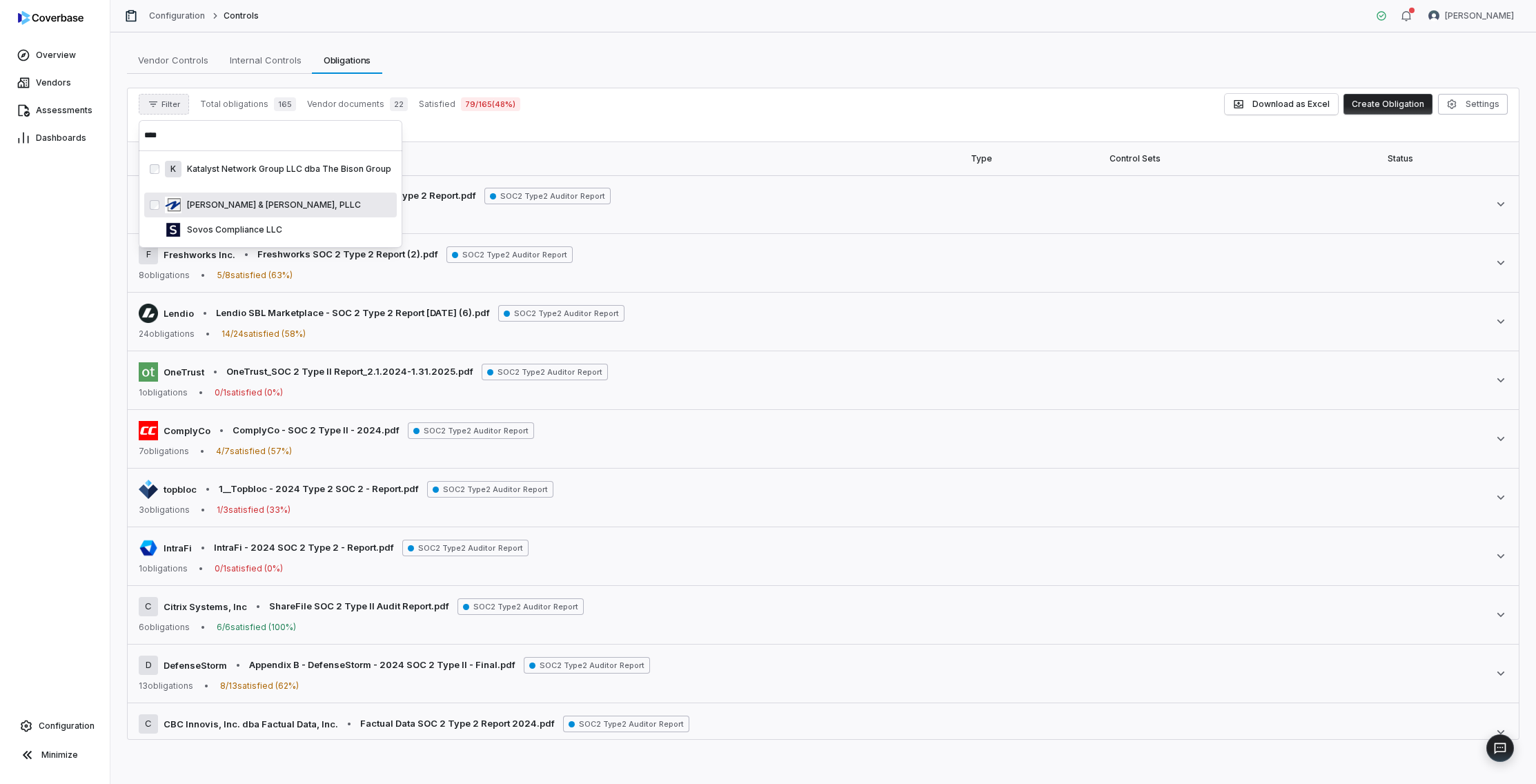
type input "****"
click at [586, 102] on div "Filter Total obligations 165 Vendor documents 22 Satisfied 79 / 165 ( 48 %) Dow…" at bounding box center [824, 104] width 1369 height 20
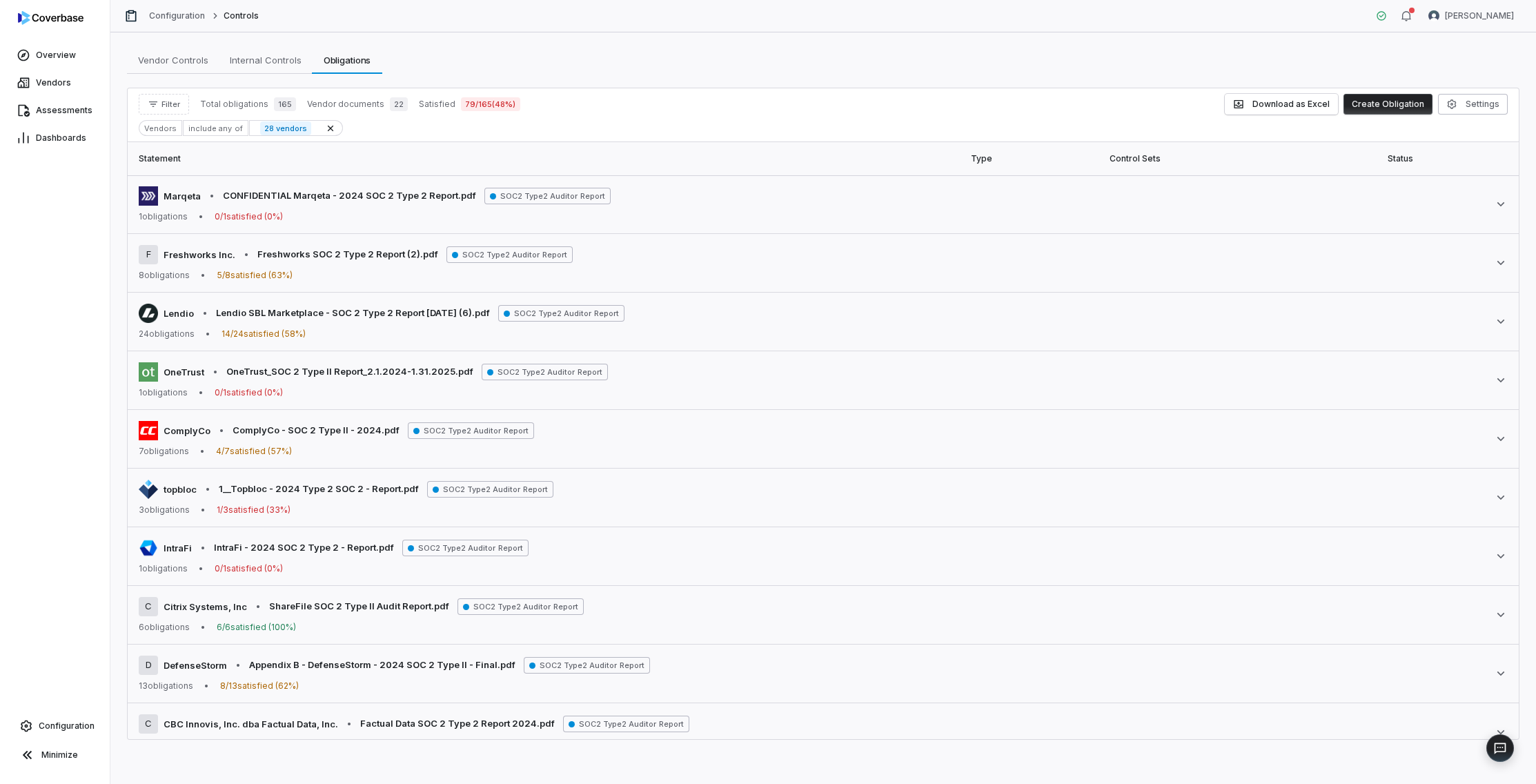
click at [166, 125] on div "Vendors" at bounding box center [160, 127] width 43 height 16
click at [159, 108] on button "Filter" at bounding box center [164, 104] width 51 height 20
click at [179, 171] on div "Vendors" at bounding box center [211, 168] width 133 height 22
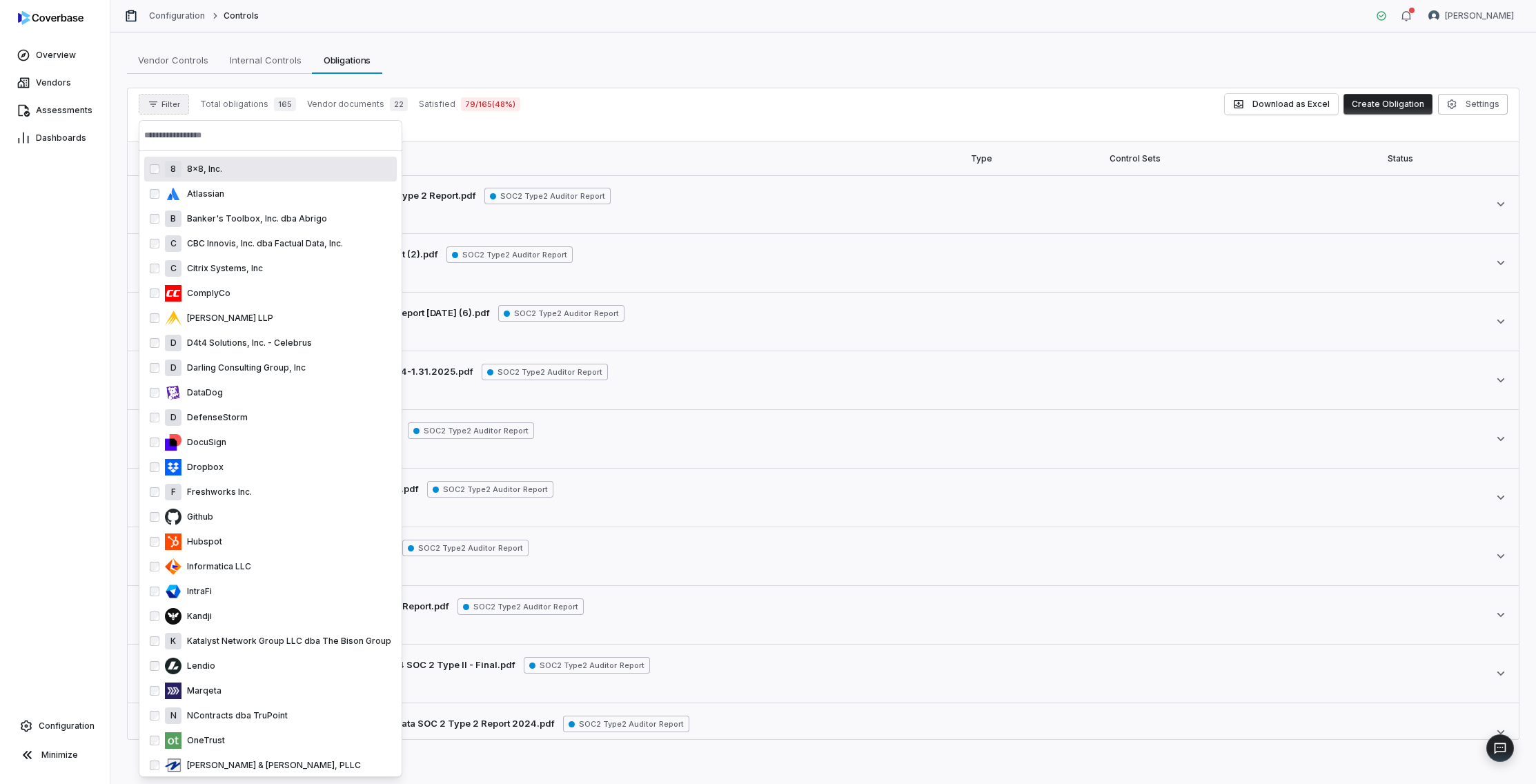
click at [207, 138] on input "text" at bounding box center [271, 135] width 252 height 30
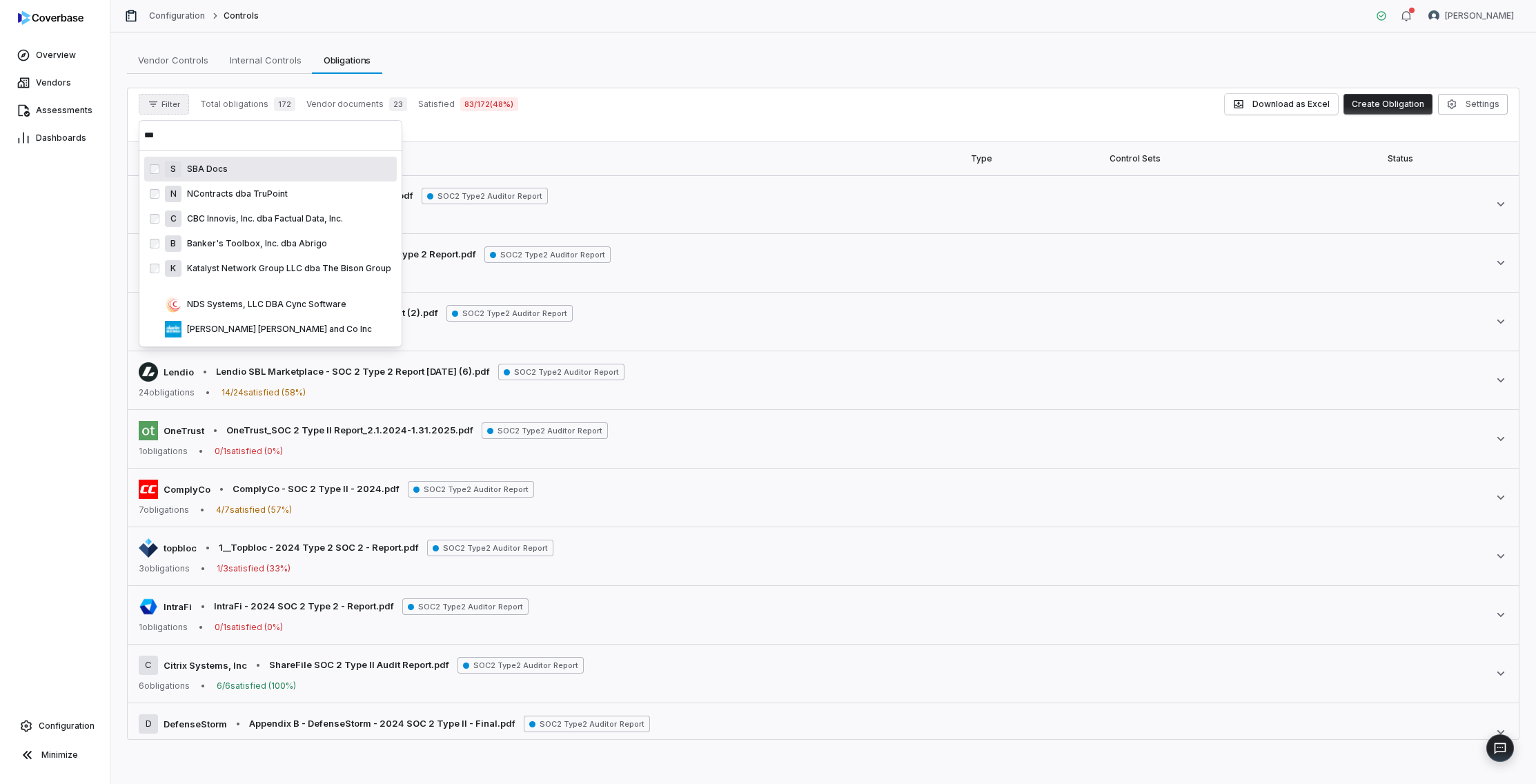
click at [183, 144] on input "***" at bounding box center [271, 135] width 252 height 30
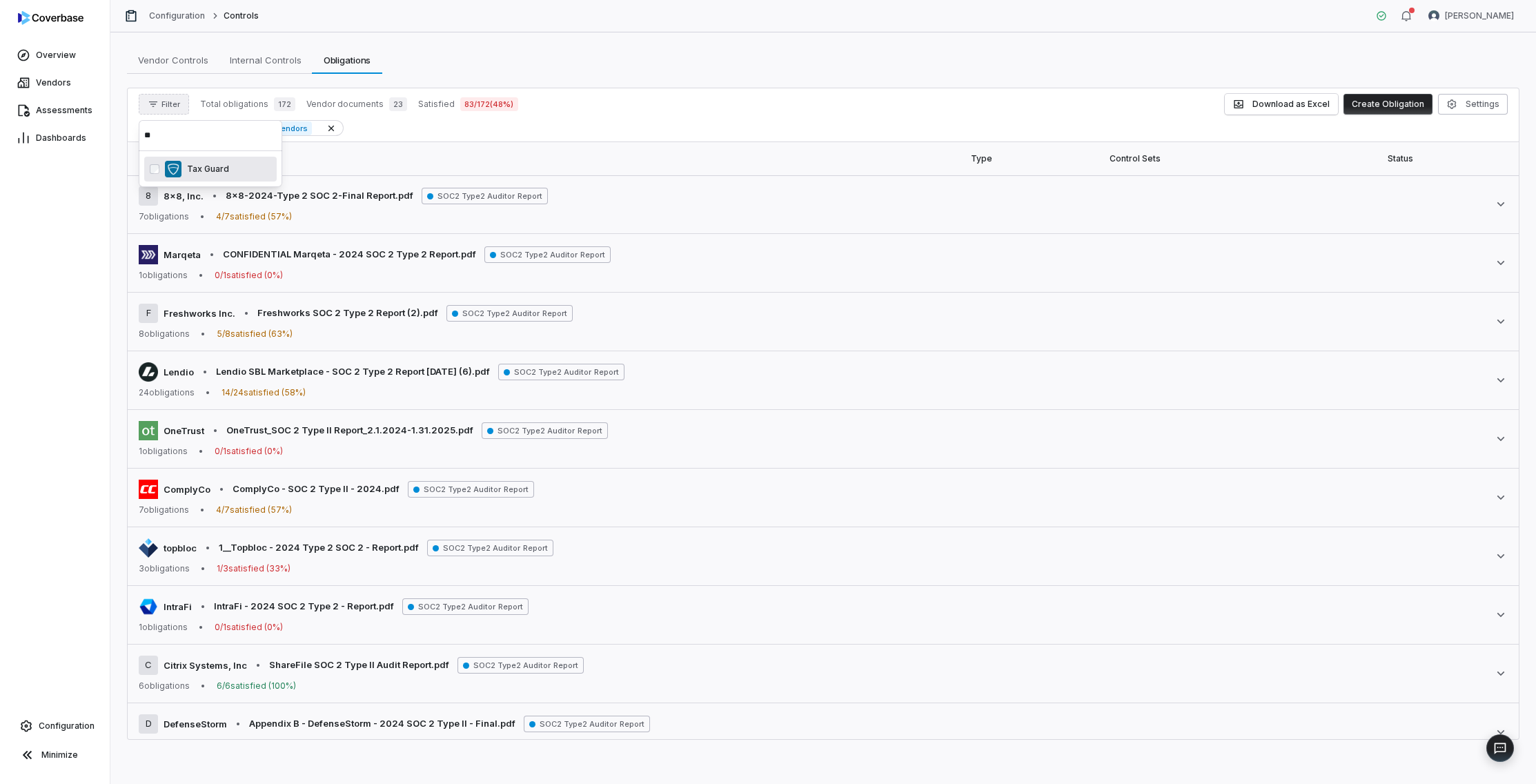
type input "*"
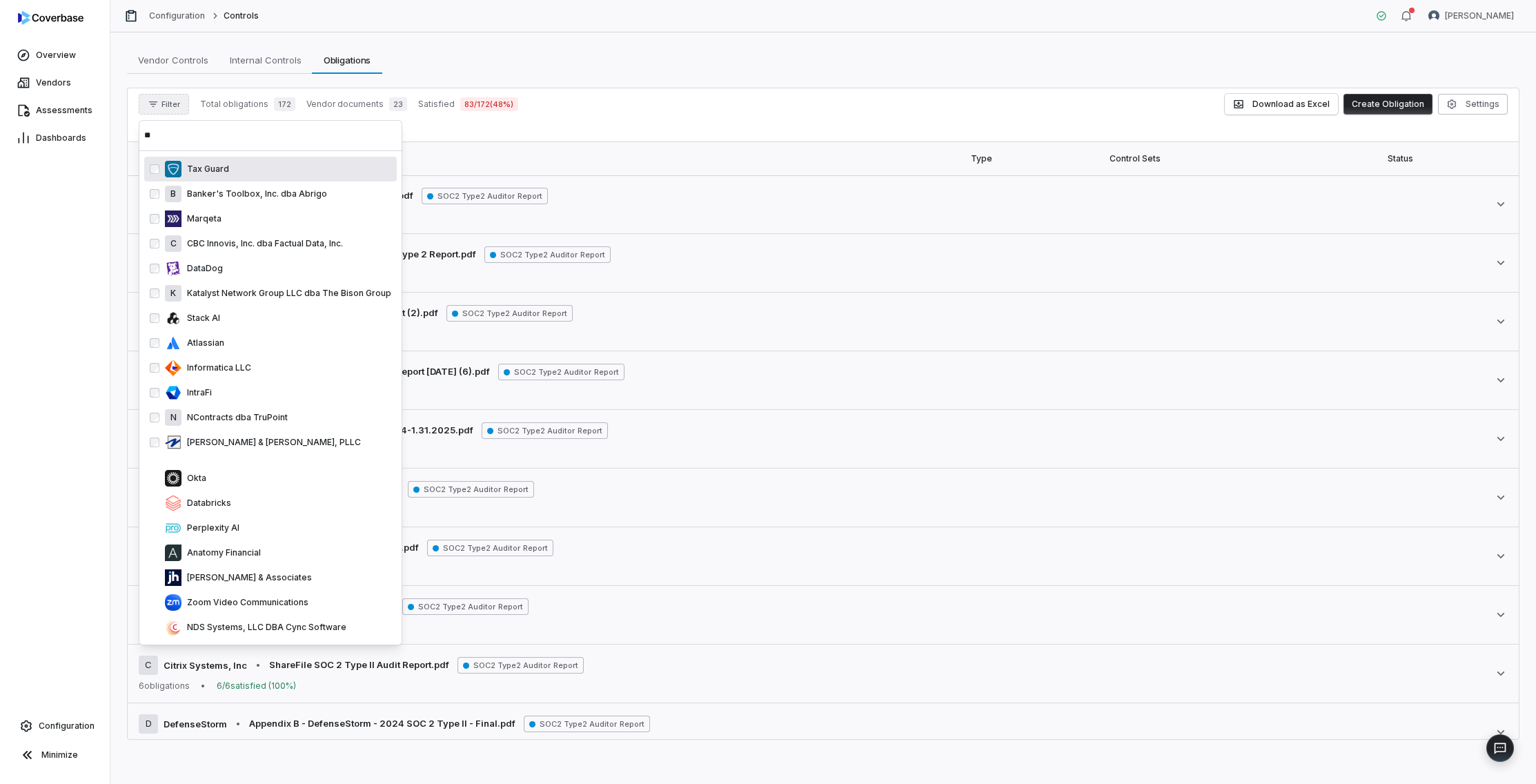
type input "*"
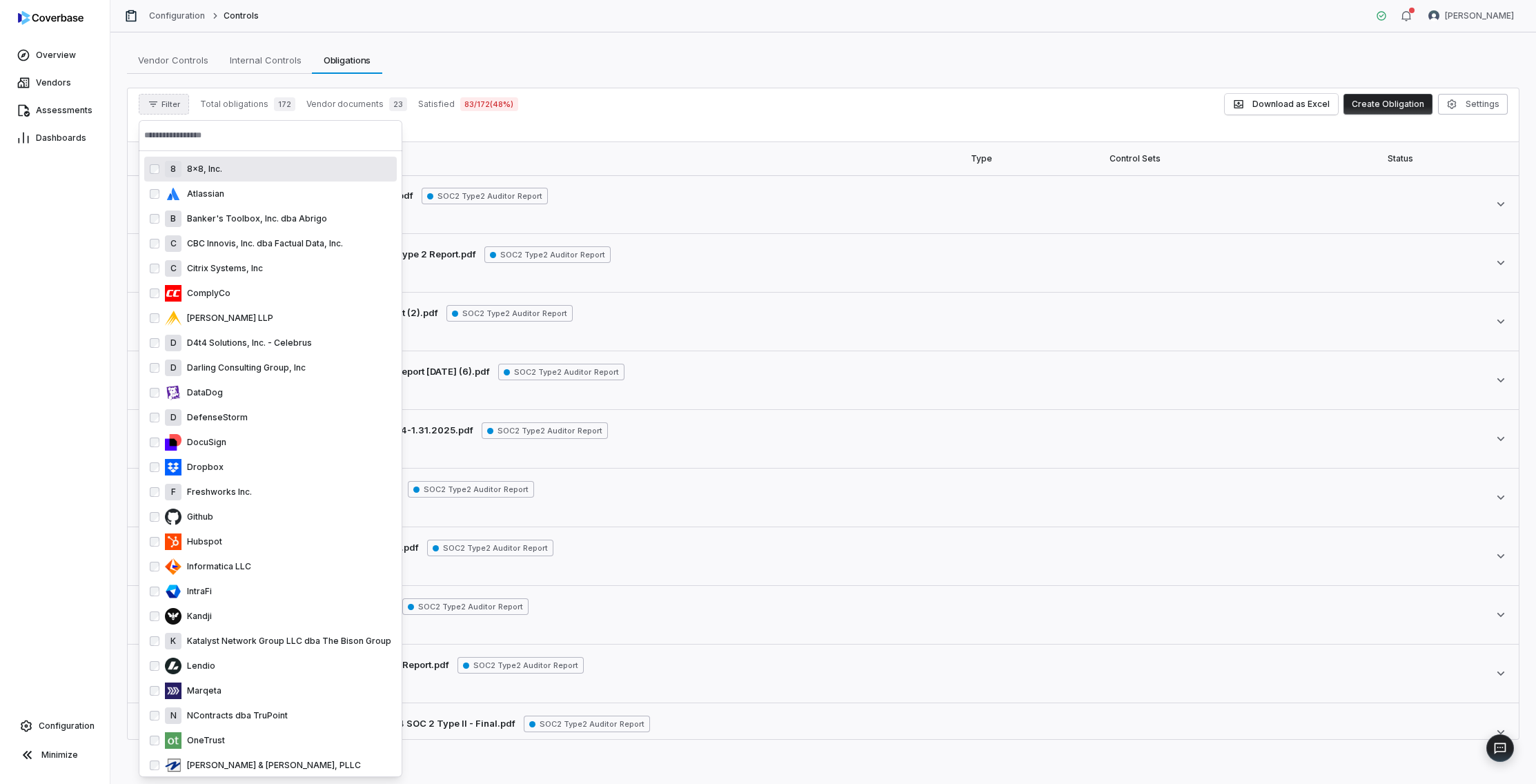
scroll to position [10, 0]
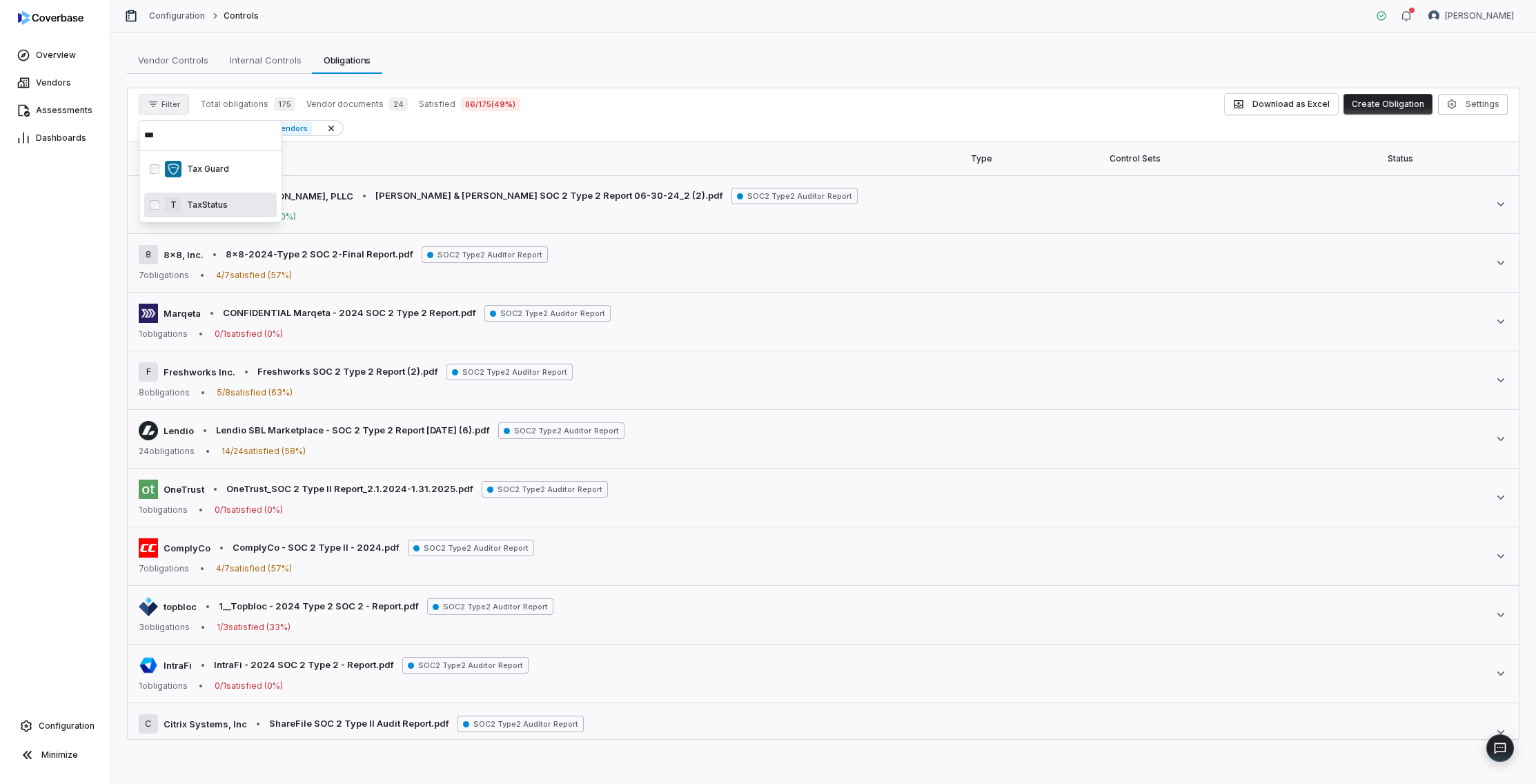
type input "***"
click at [224, 196] on div "T TaxStatus" at bounding box center [217, 205] width 106 height 17
click at [646, 104] on div "Filter Total obligations 175 Vendor documents 24 Satisfied 86 / 175 ( 49 %) Dow…" at bounding box center [824, 104] width 1369 height 20
click at [150, 136] on div "Filter Total obligations 175 Vendor documents 24 Satisfied 86 / 175 ( 49 %) Dow…" at bounding box center [824, 115] width 1391 height 53
click at [156, 128] on div "Vendors" at bounding box center [160, 127] width 43 height 16
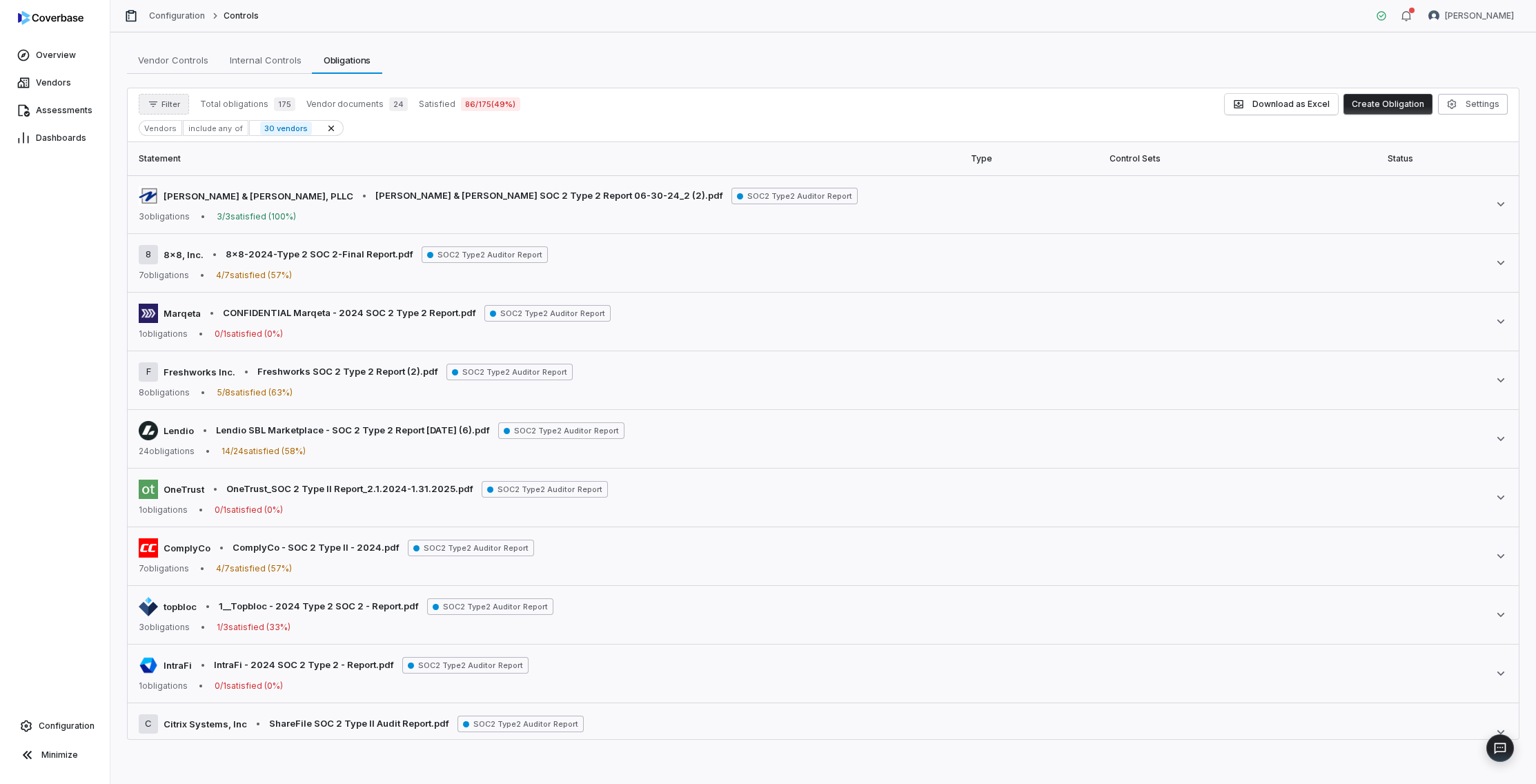
click at [161, 110] on button "Filter" at bounding box center [164, 104] width 51 height 20
type input "*"
click at [179, 166] on div "Vendors" at bounding box center [211, 168] width 133 height 22
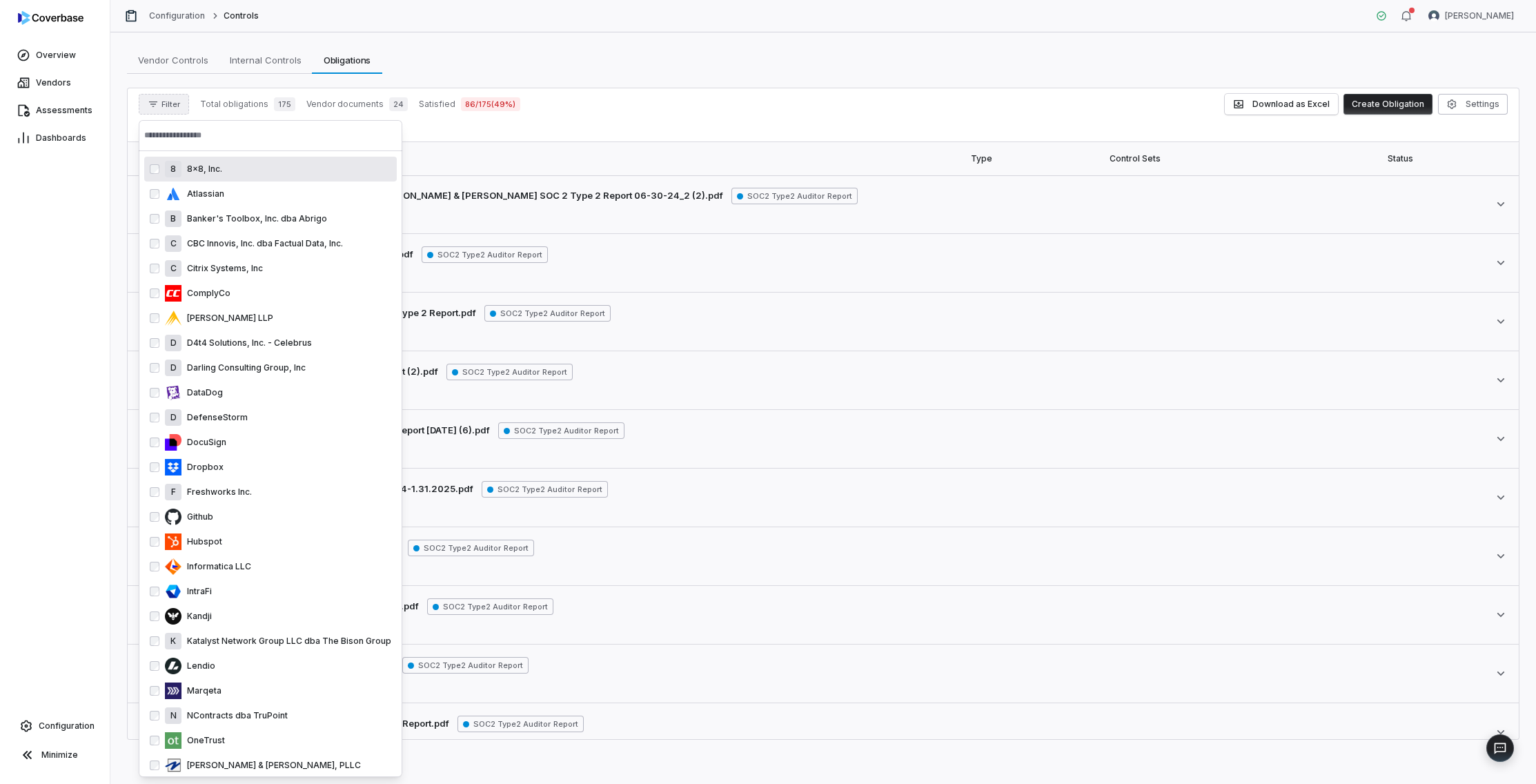
click at [182, 146] on input "text" at bounding box center [271, 135] width 252 height 30
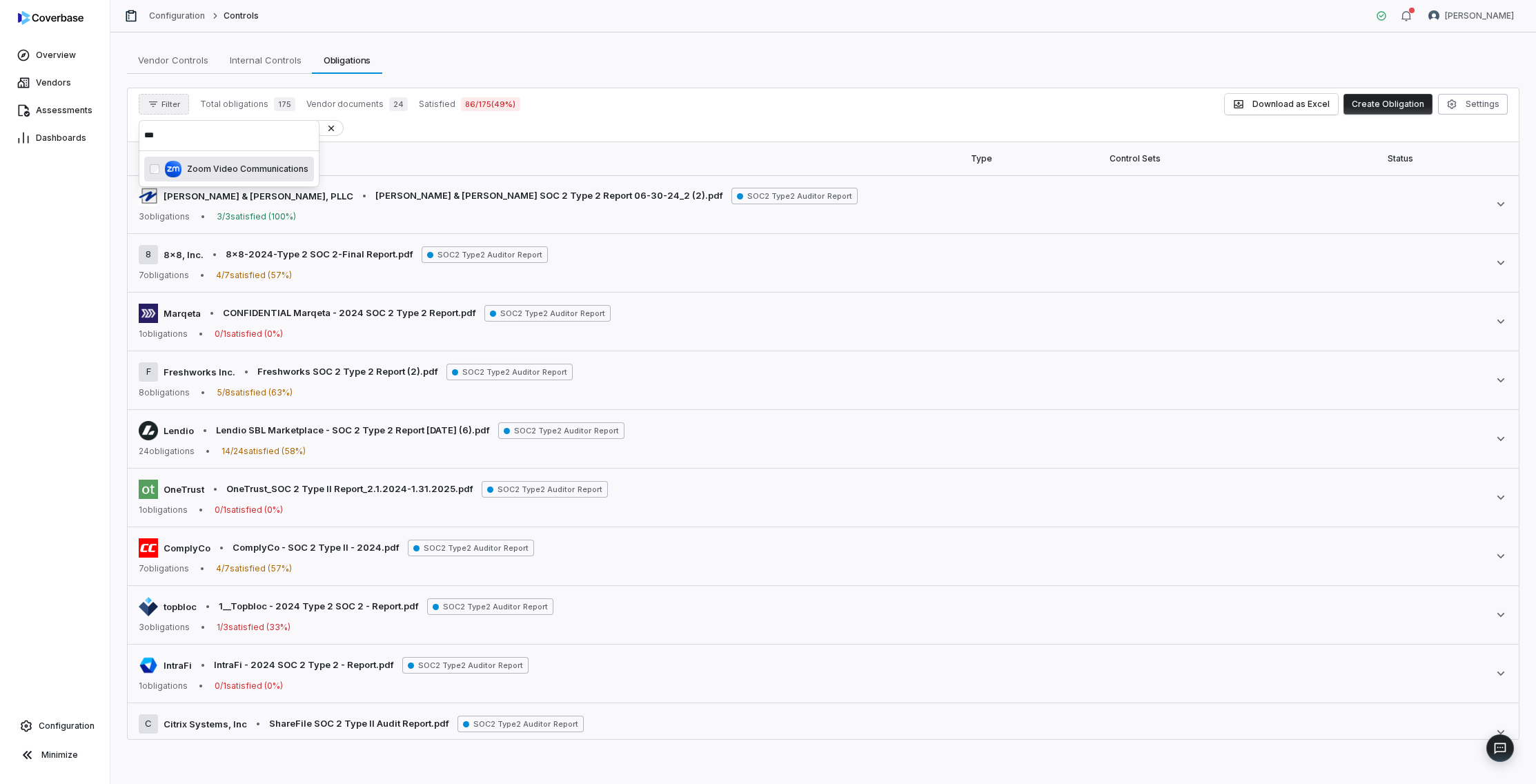
type input "***"
click at [70, 414] on div "Overview Vendors Assessments Dashboards Configuration Minimize" at bounding box center [54, 392] width 110 height 784
click at [161, 103] on span "Filter" at bounding box center [170, 104] width 18 height 10
click at [164, 117] on div "Filter Total obligations 189 Vendor documents 25 Satisfied 88 / 189 ( 47 %) Dow…" at bounding box center [824, 115] width 1391 height 53
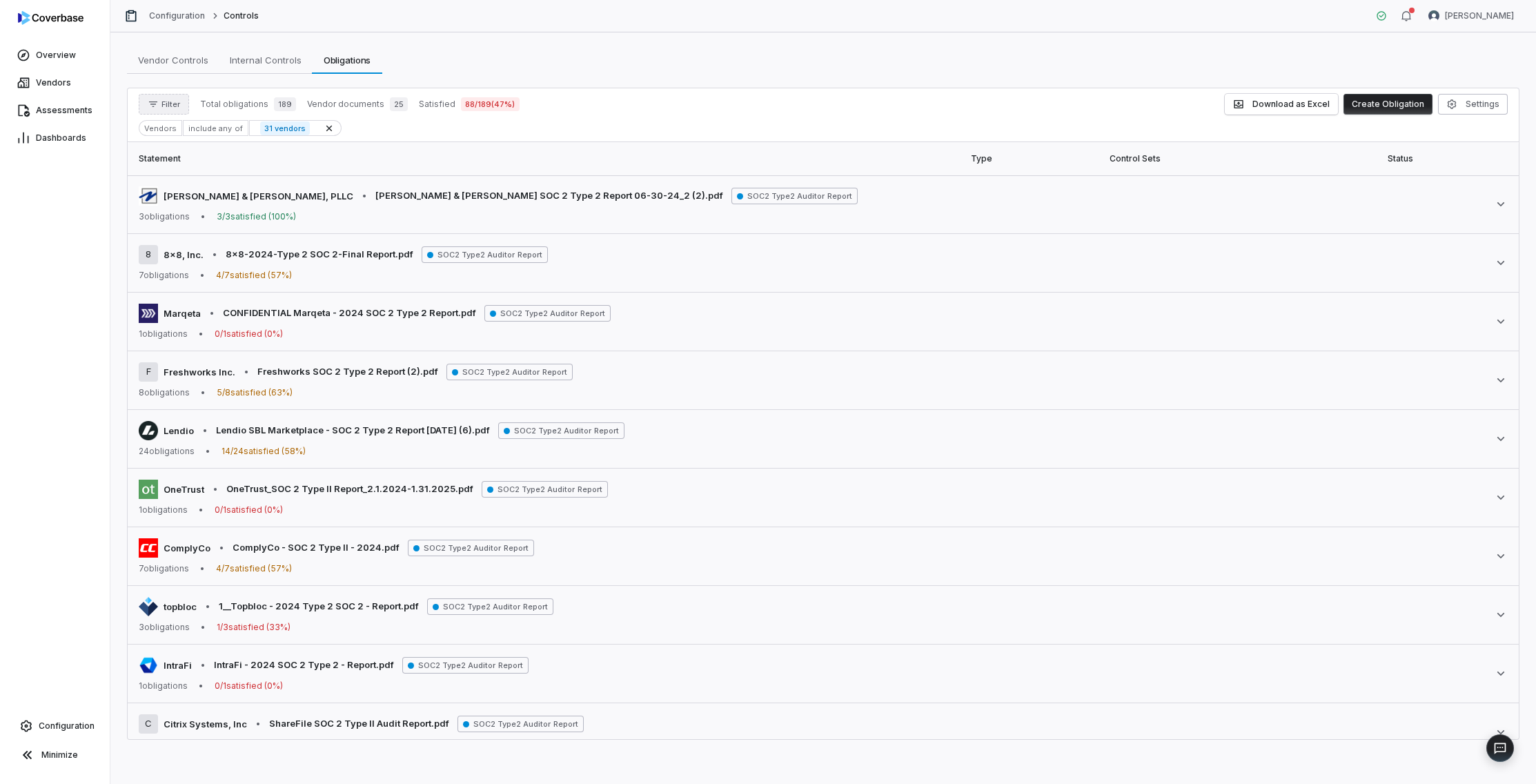
click at [167, 109] on button "Filter" at bounding box center [164, 104] width 51 height 20
click at [170, 135] on input "text" at bounding box center [211, 135] width 133 height 30
click at [175, 181] on div "Vendors" at bounding box center [211, 168] width 144 height 33
click at [177, 171] on div "Vendors" at bounding box center [211, 168] width 133 height 22
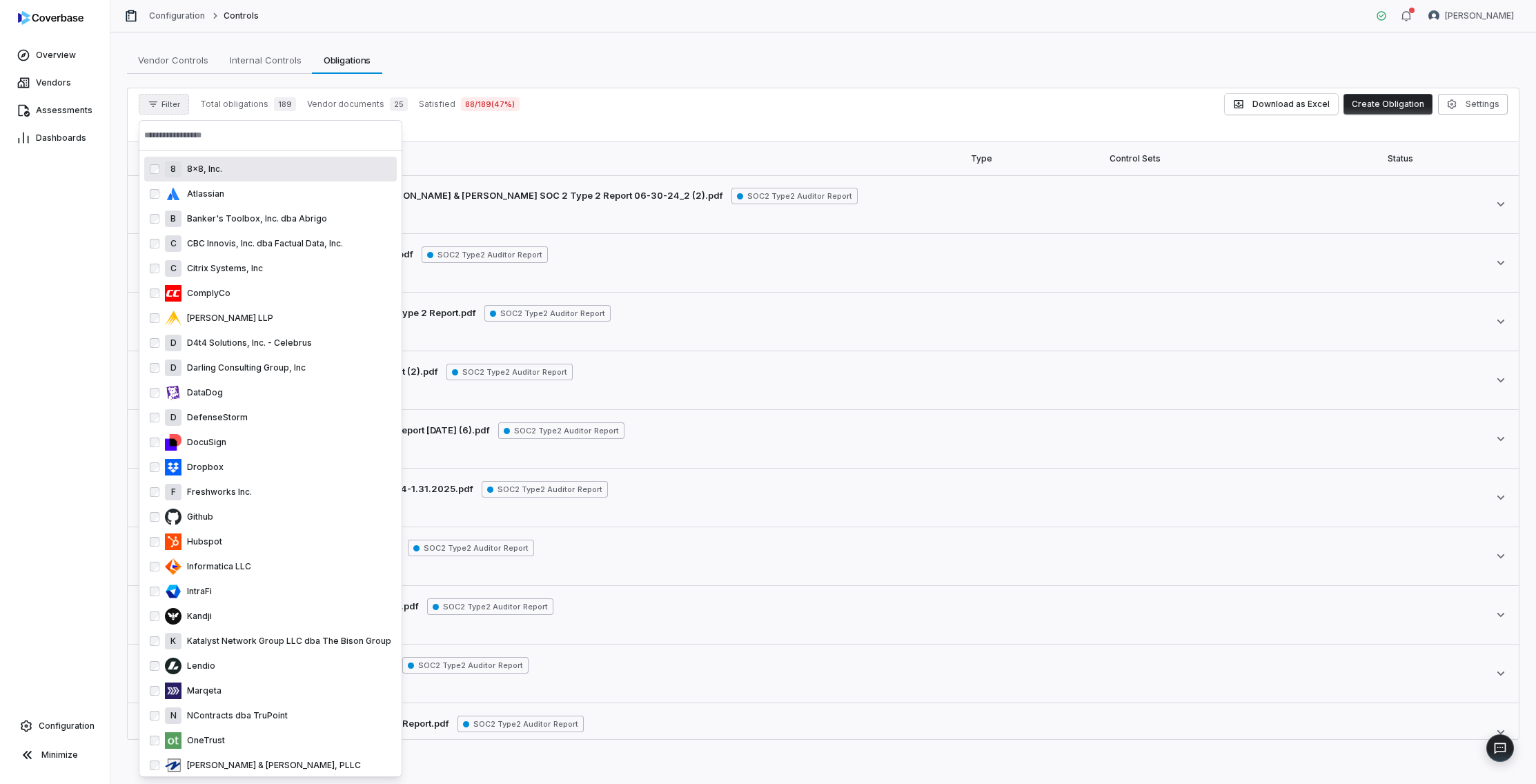
click at [187, 133] on input "text" at bounding box center [271, 135] width 252 height 30
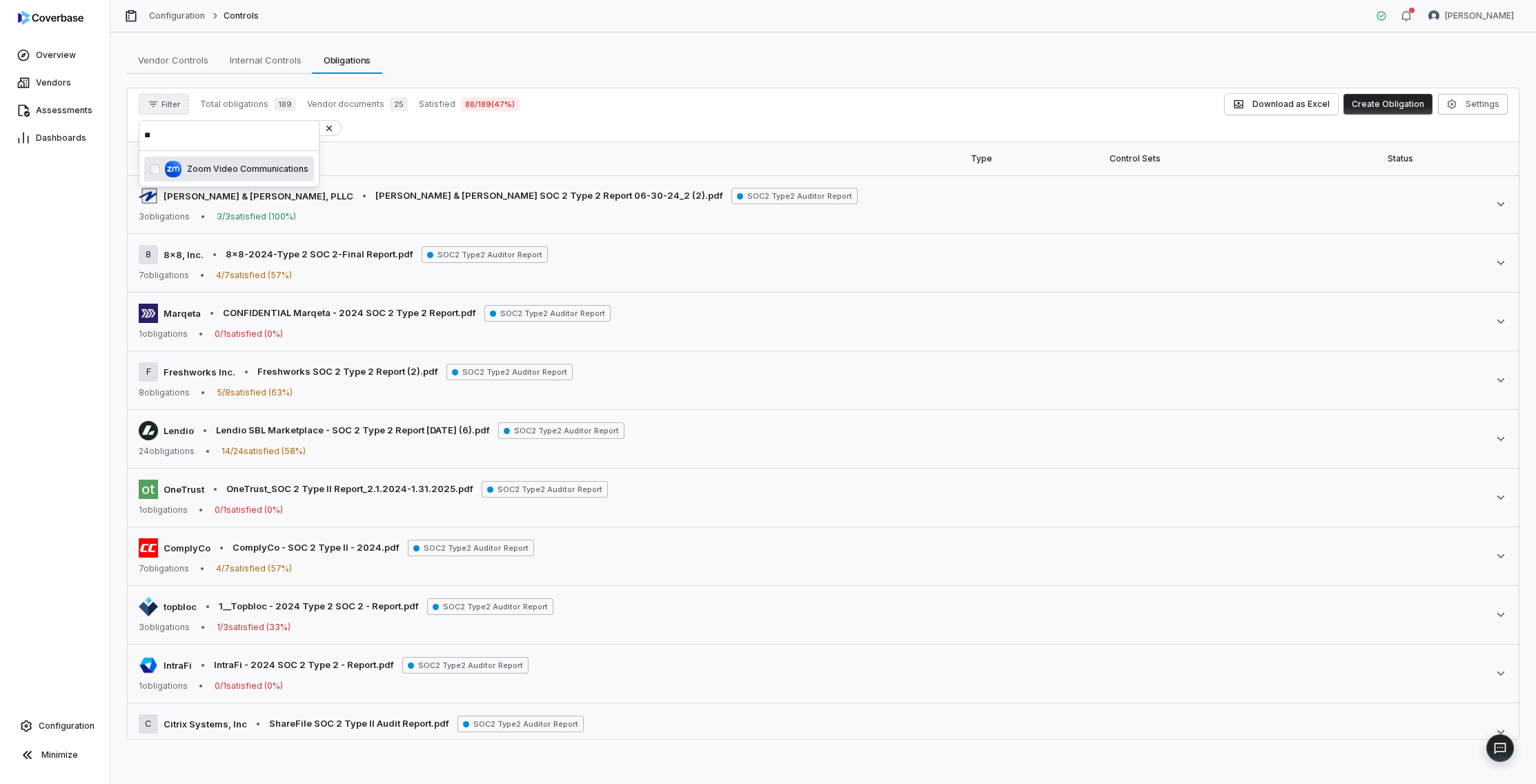
type input "*"
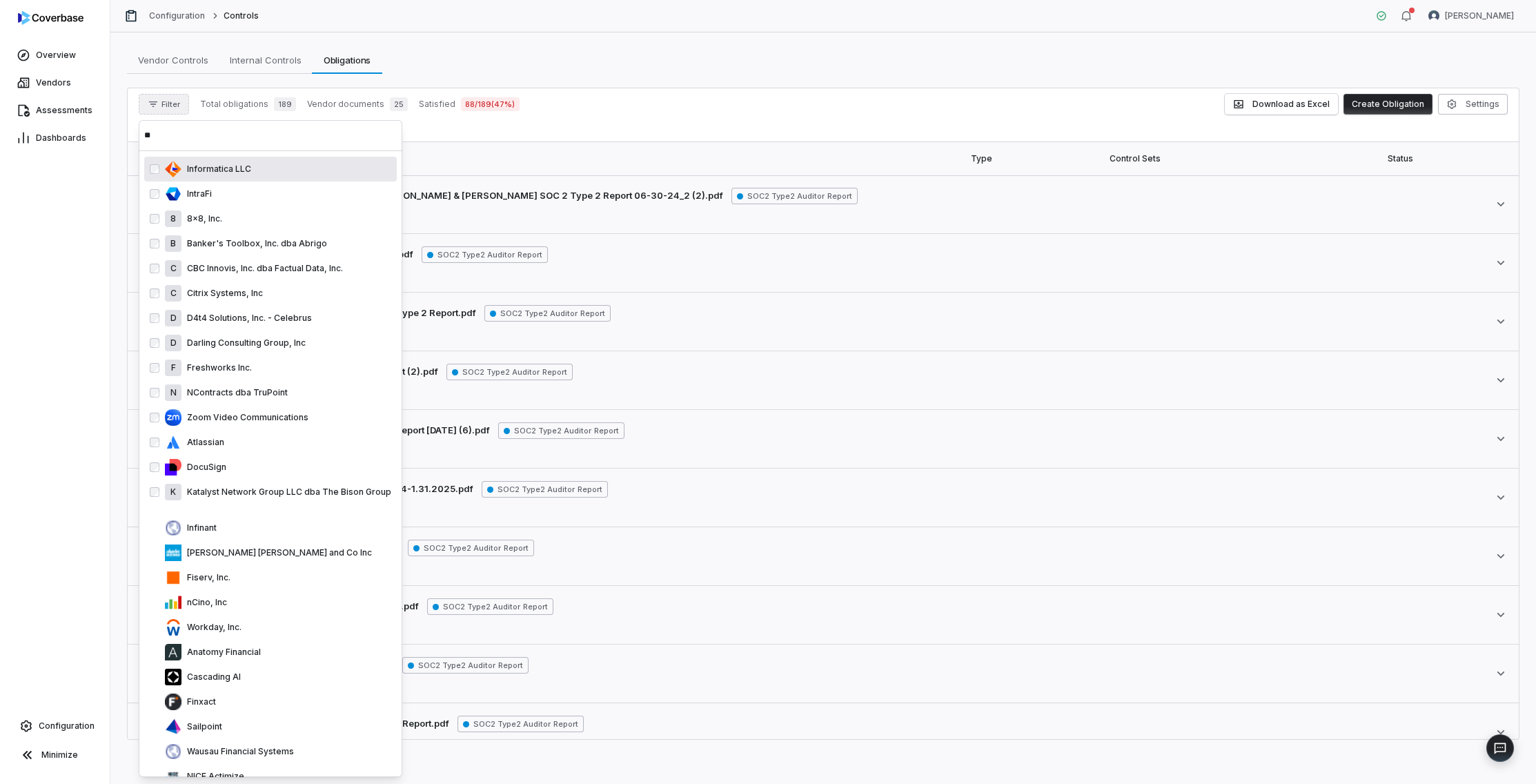
type input "*"
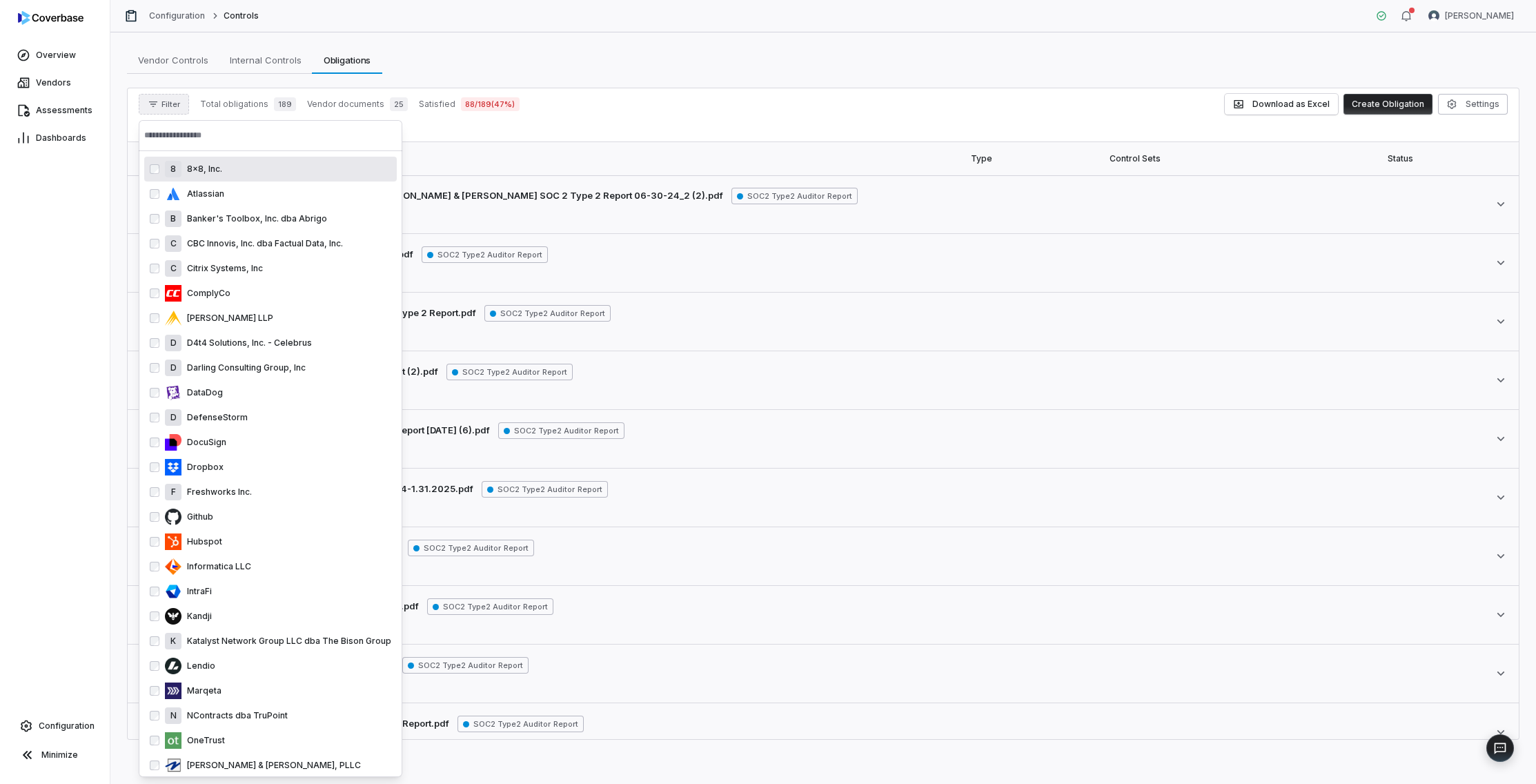
click at [255, 132] on input "text" at bounding box center [271, 135] width 252 height 30
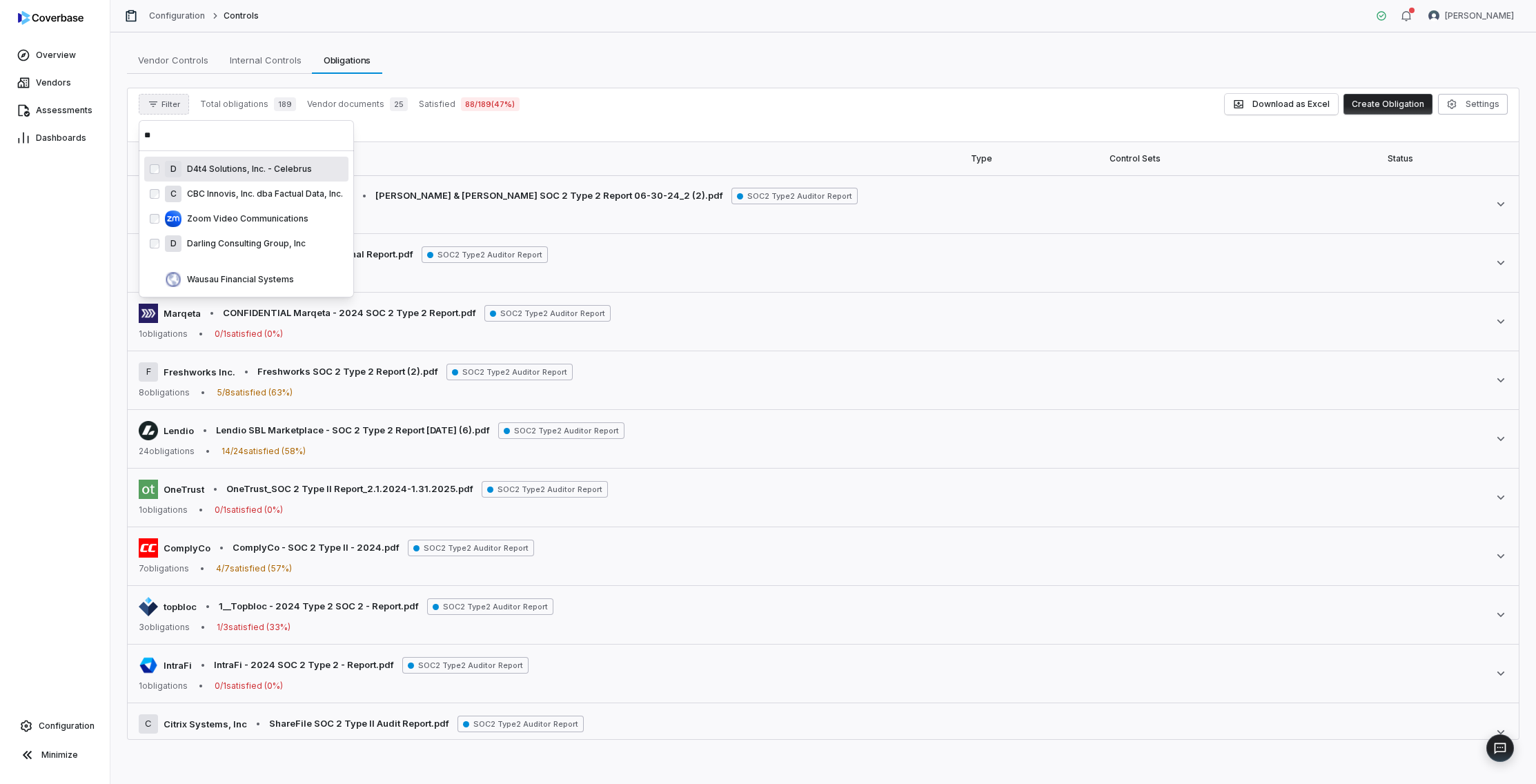
type input "*"
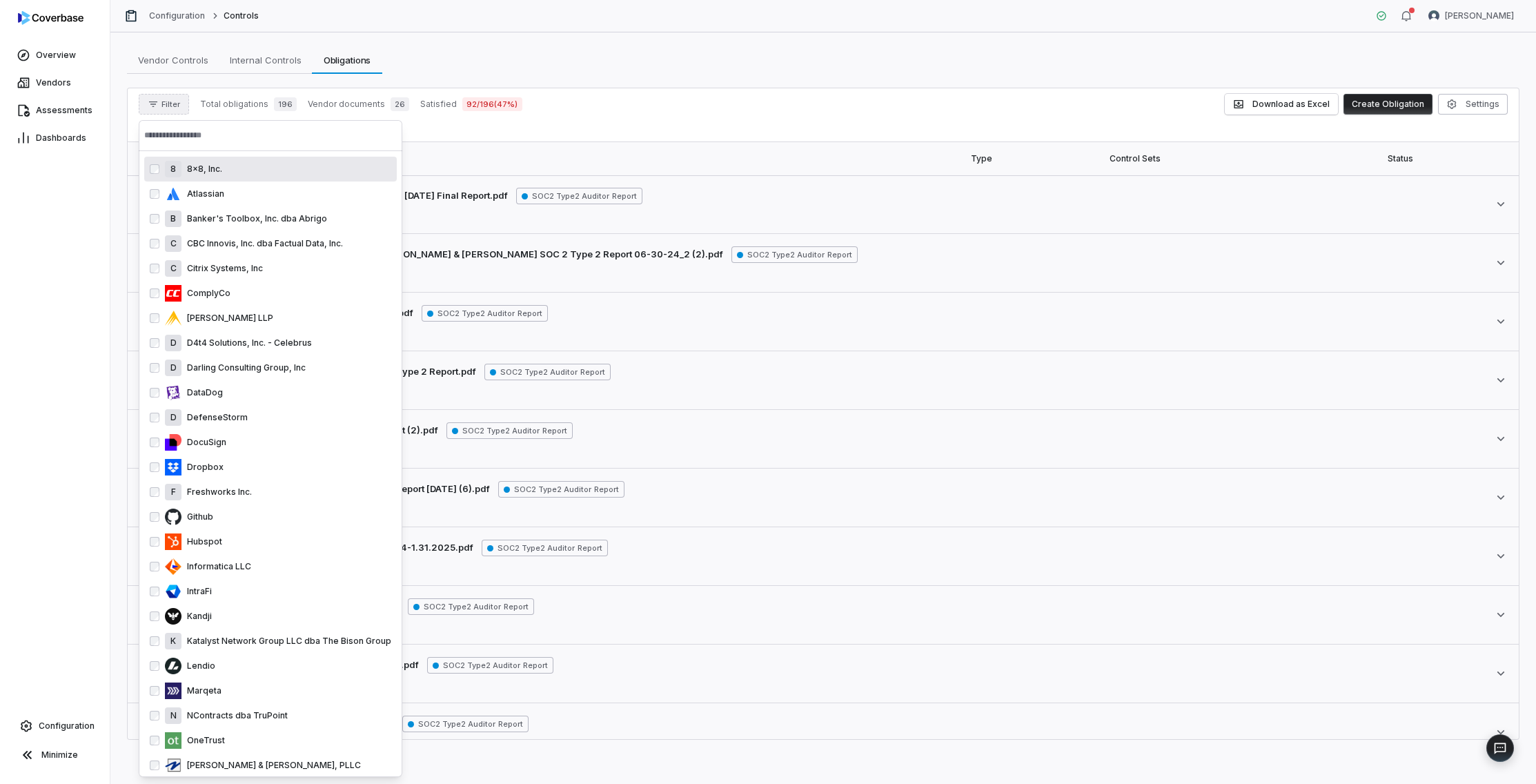
click at [232, 146] on input "text" at bounding box center [271, 135] width 252 height 30
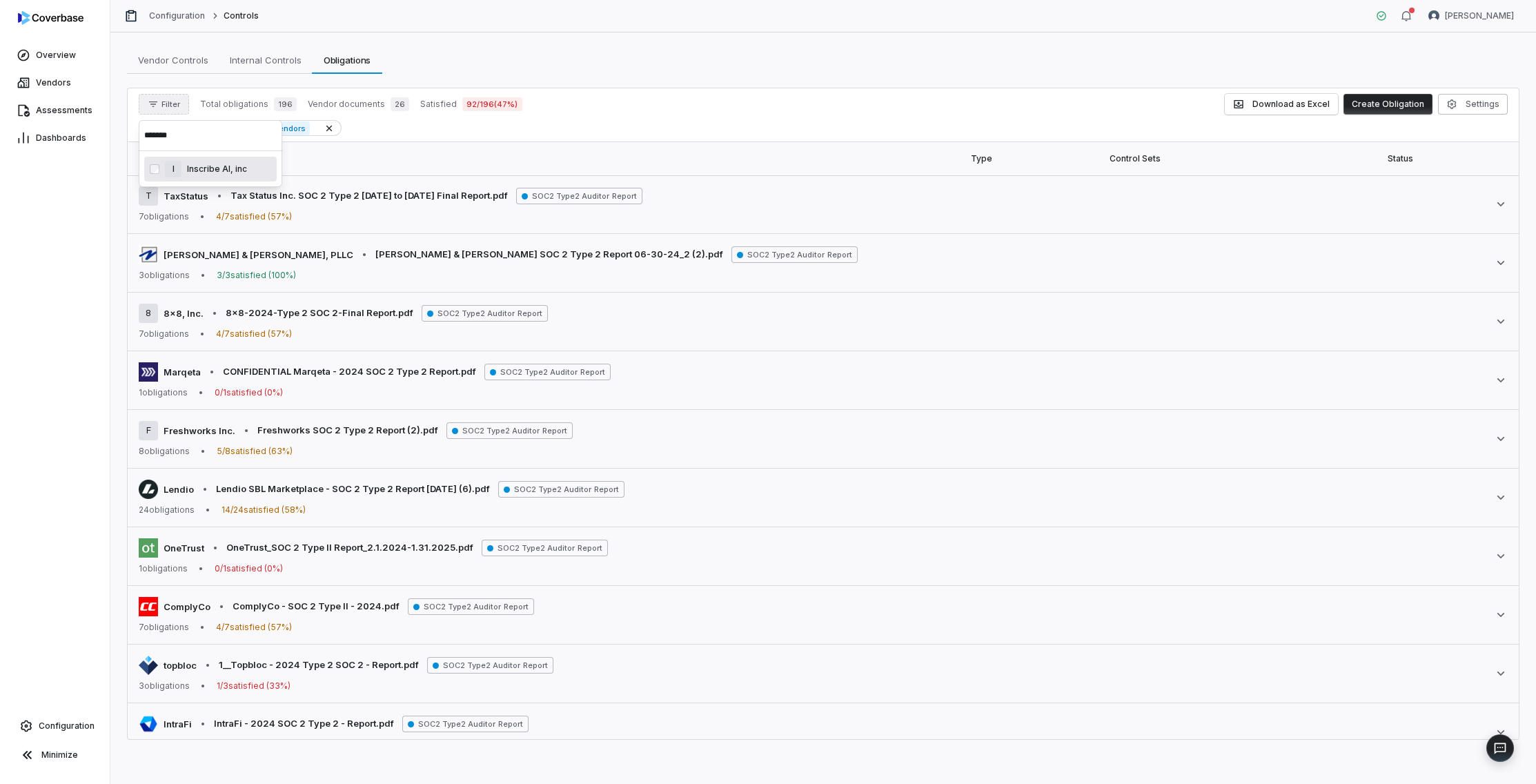
type input "*******"
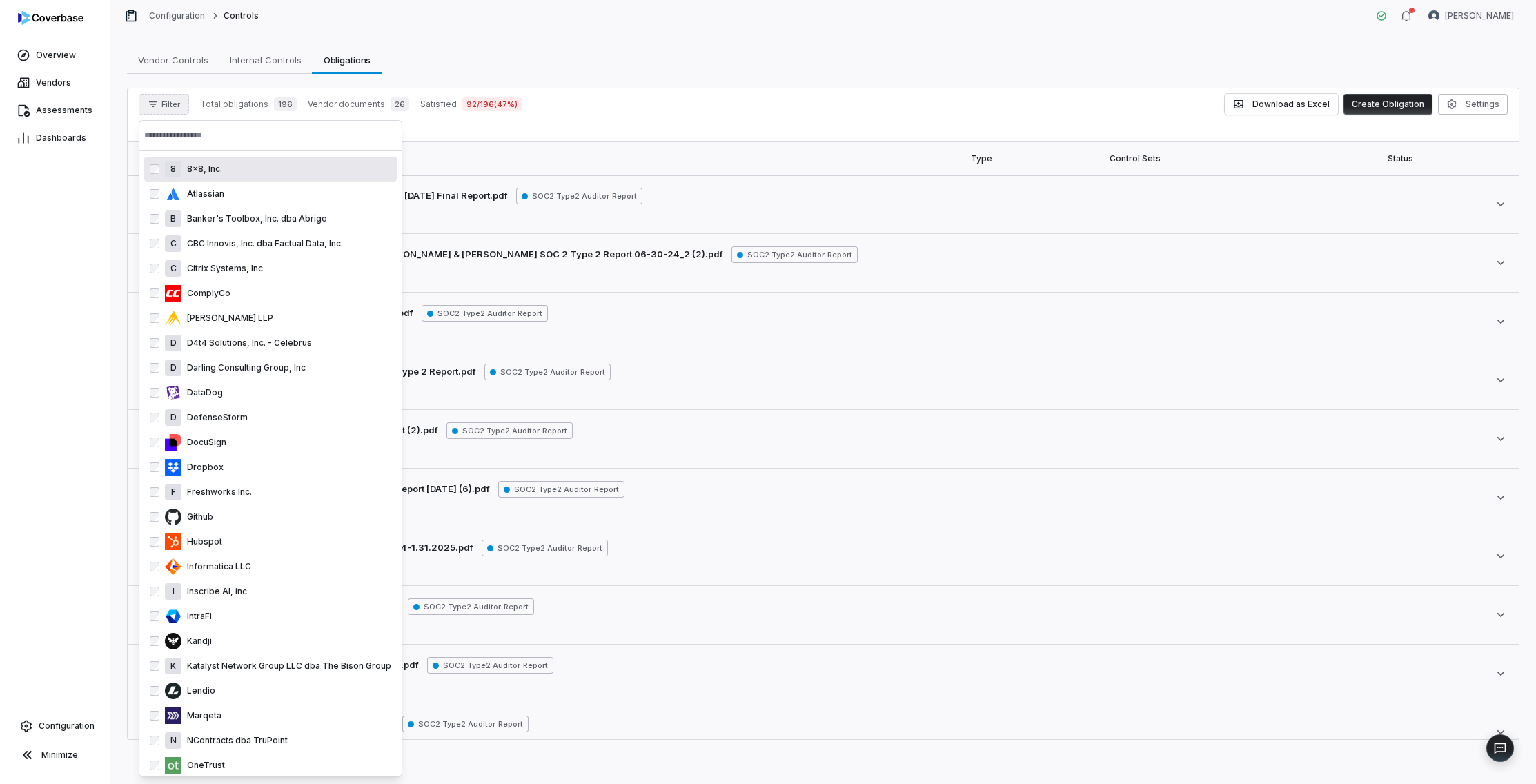
click at [185, 137] on input "text" at bounding box center [271, 135] width 252 height 30
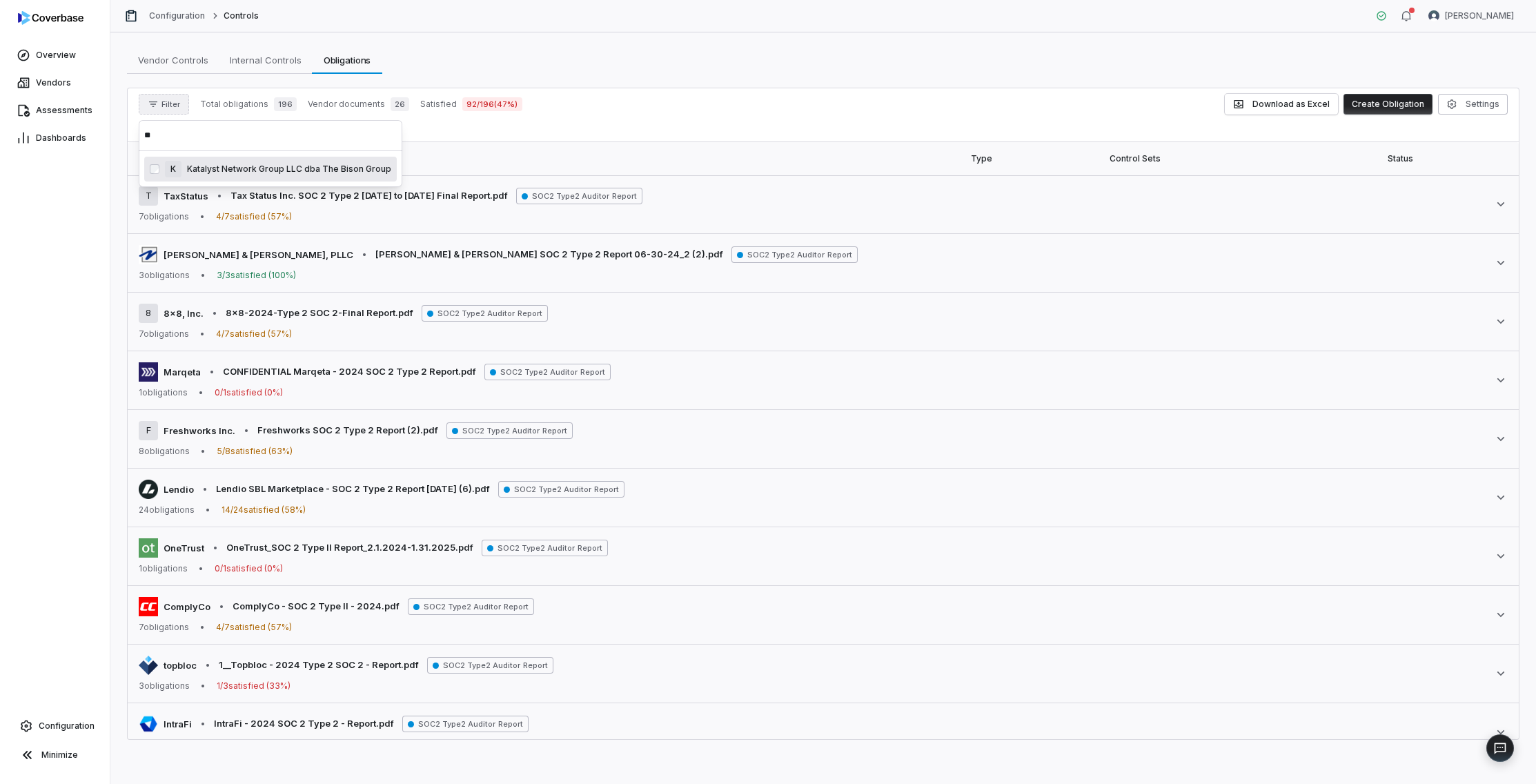
type input "*"
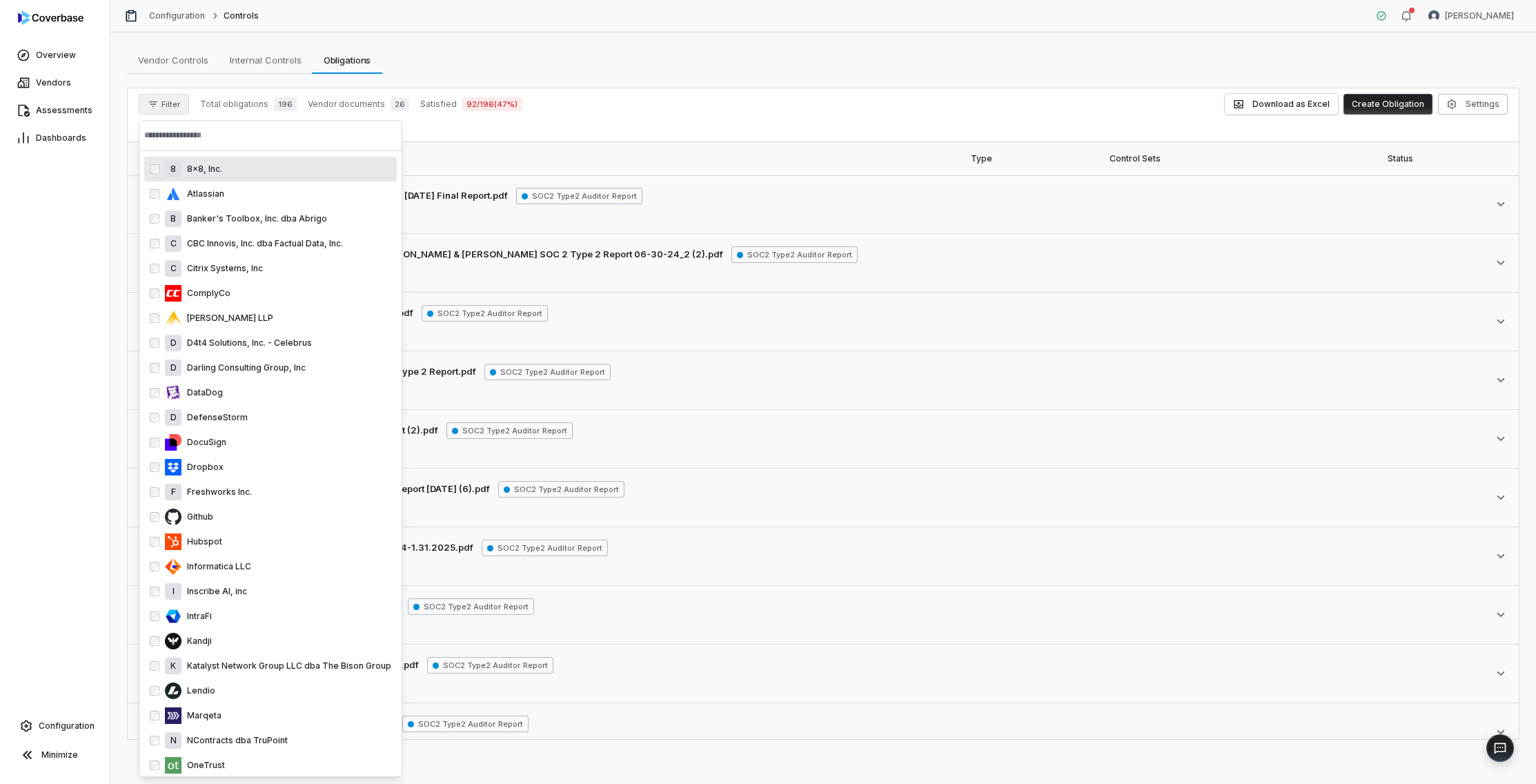
click at [229, 142] on input "text" at bounding box center [271, 135] width 252 height 30
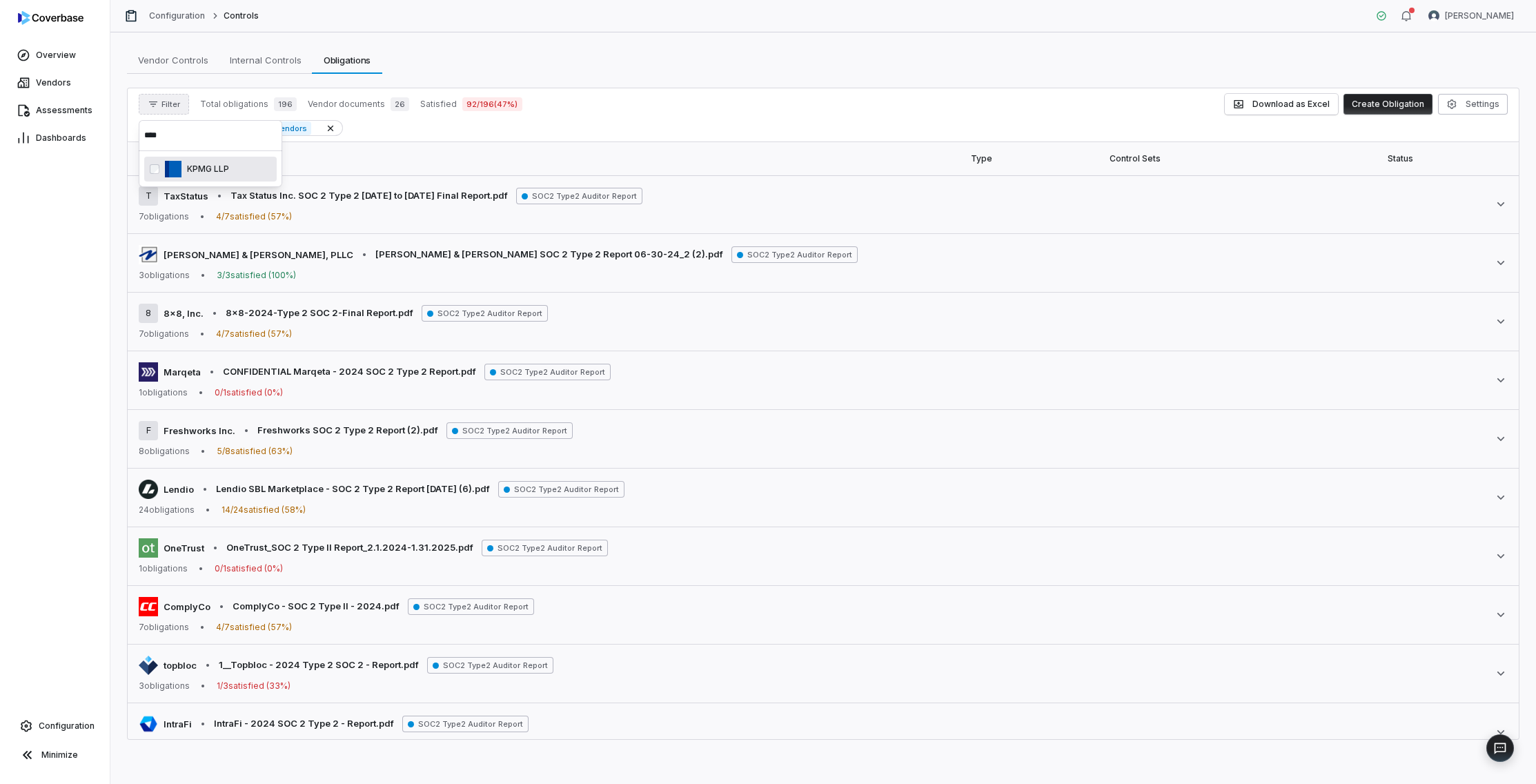
type input "****"
click at [205, 170] on p "KPMG LLP" at bounding box center [205, 169] width 48 height 11
click at [625, 121] on div "Vendors include any of 33 vendors" at bounding box center [824, 127] width 1369 height 16
click at [152, 123] on div "Vendors" at bounding box center [160, 127] width 43 height 16
click at [159, 125] on div "Vendors" at bounding box center [160, 127] width 43 height 16
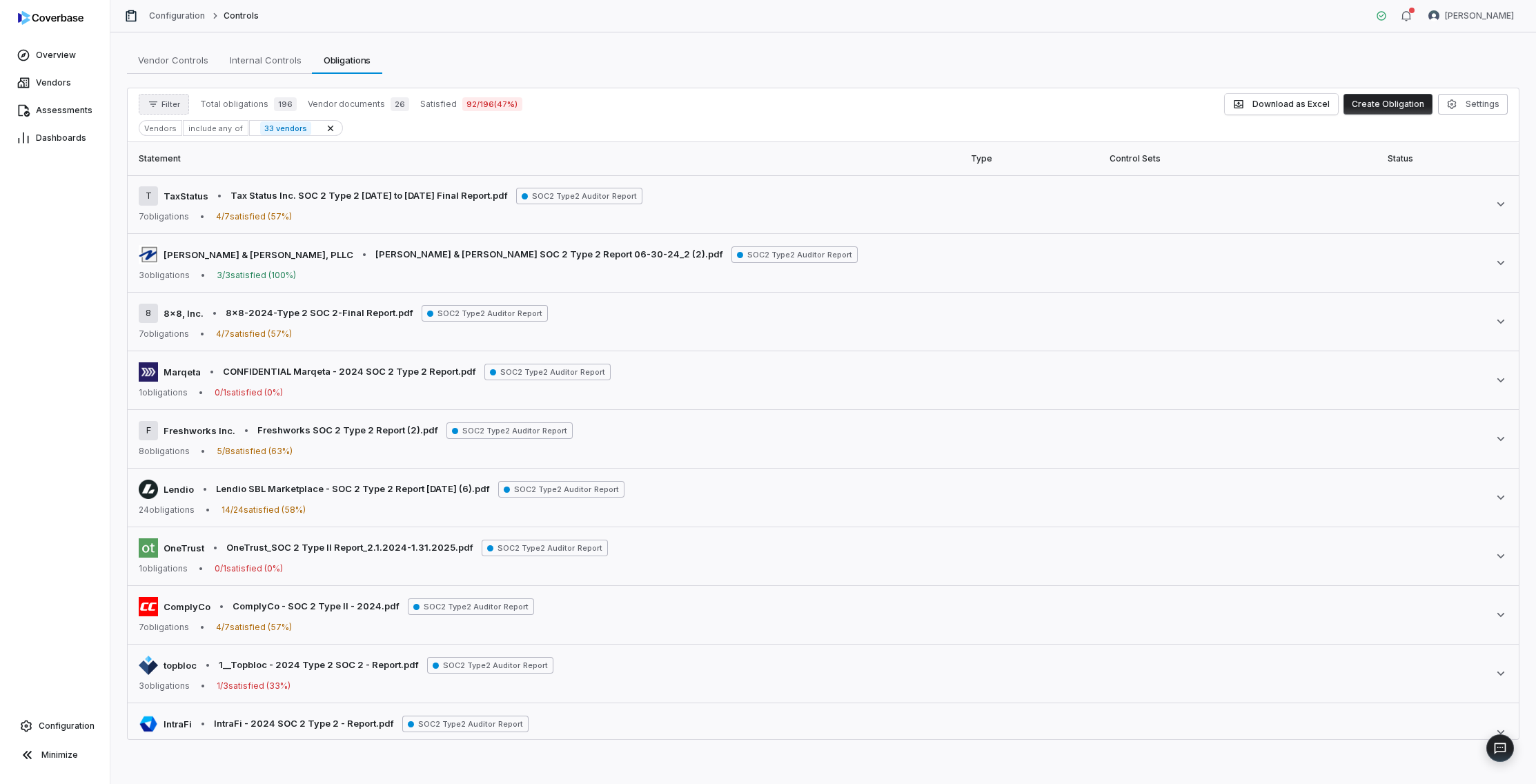
click at [166, 109] on span "Filter" at bounding box center [170, 104] width 18 height 10
click at [191, 167] on div "Vendors" at bounding box center [211, 168] width 133 height 22
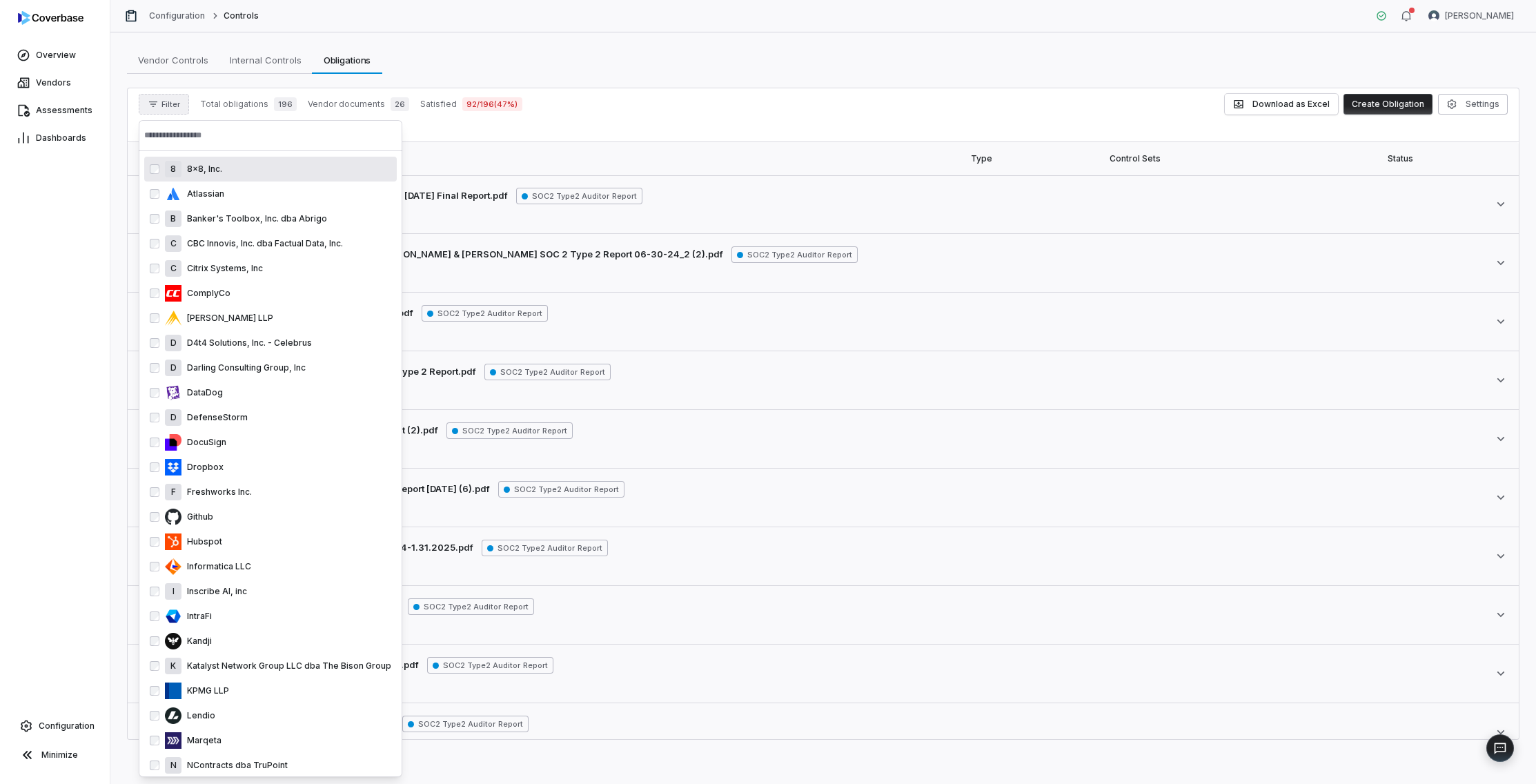
click at [219, 141] on input "text" at bounding box center [271, 135] width 252 height 30
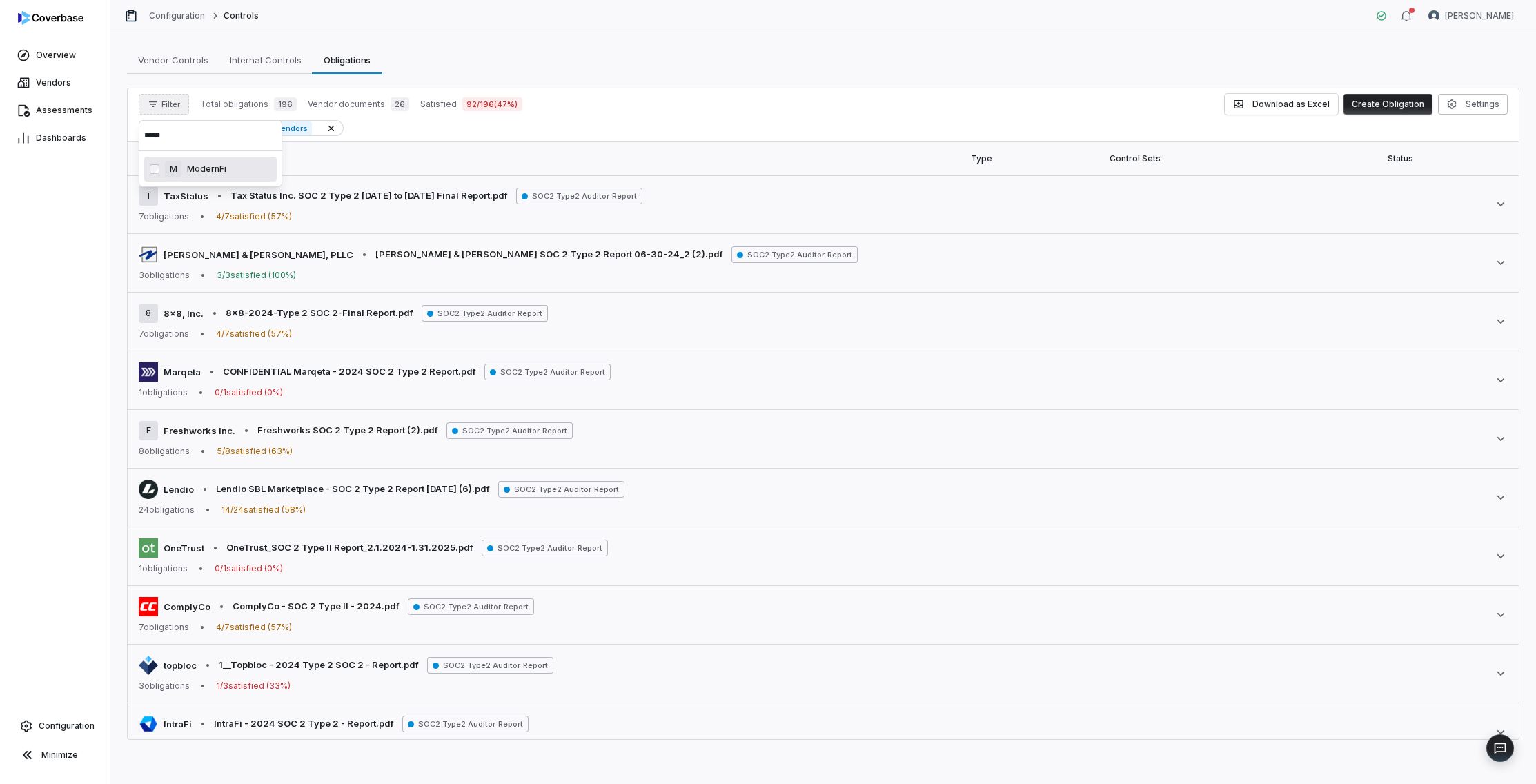
click at [176, 135] on input "*****" at bounding box center [211, 135] width 133 height 30
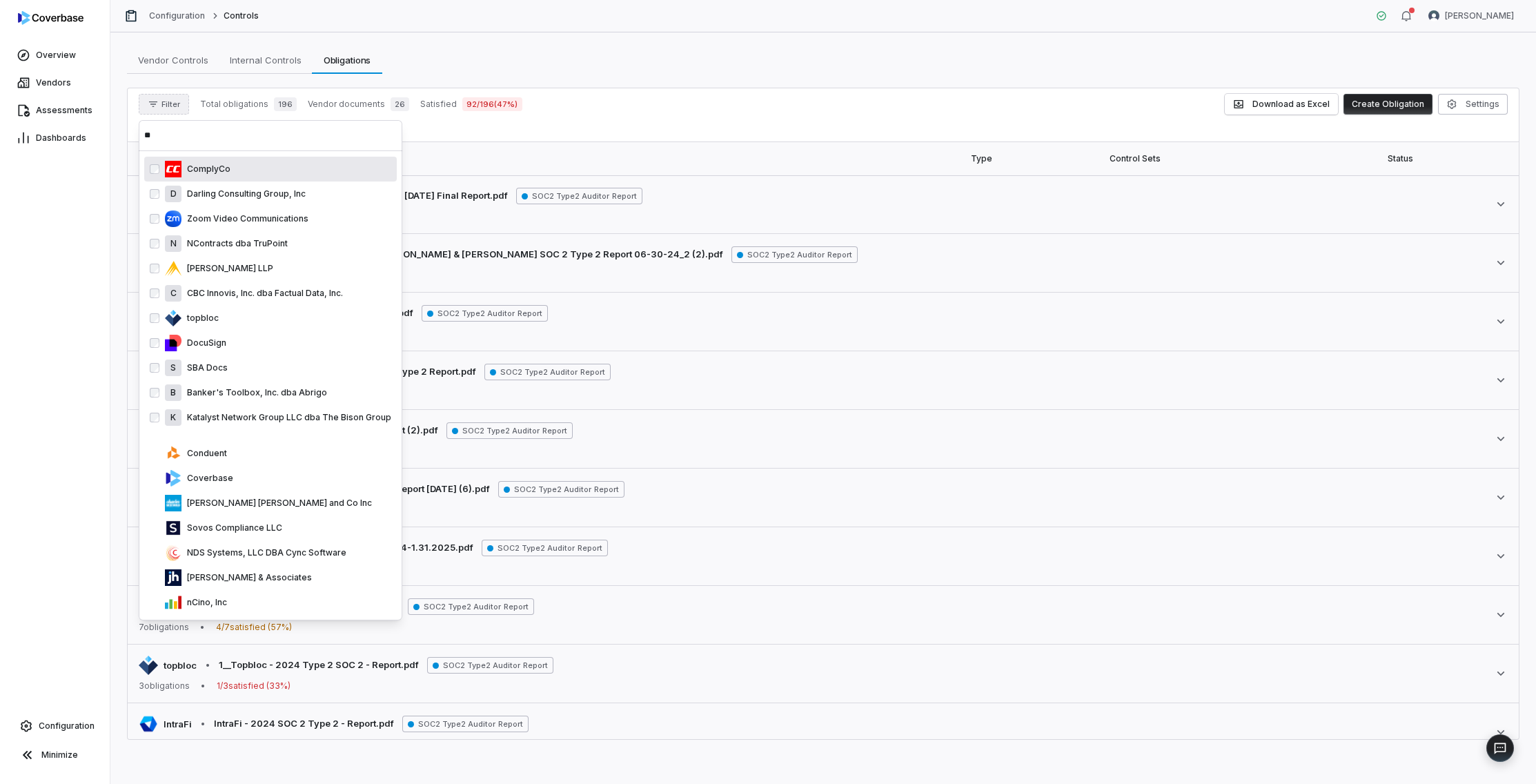
type input "*"
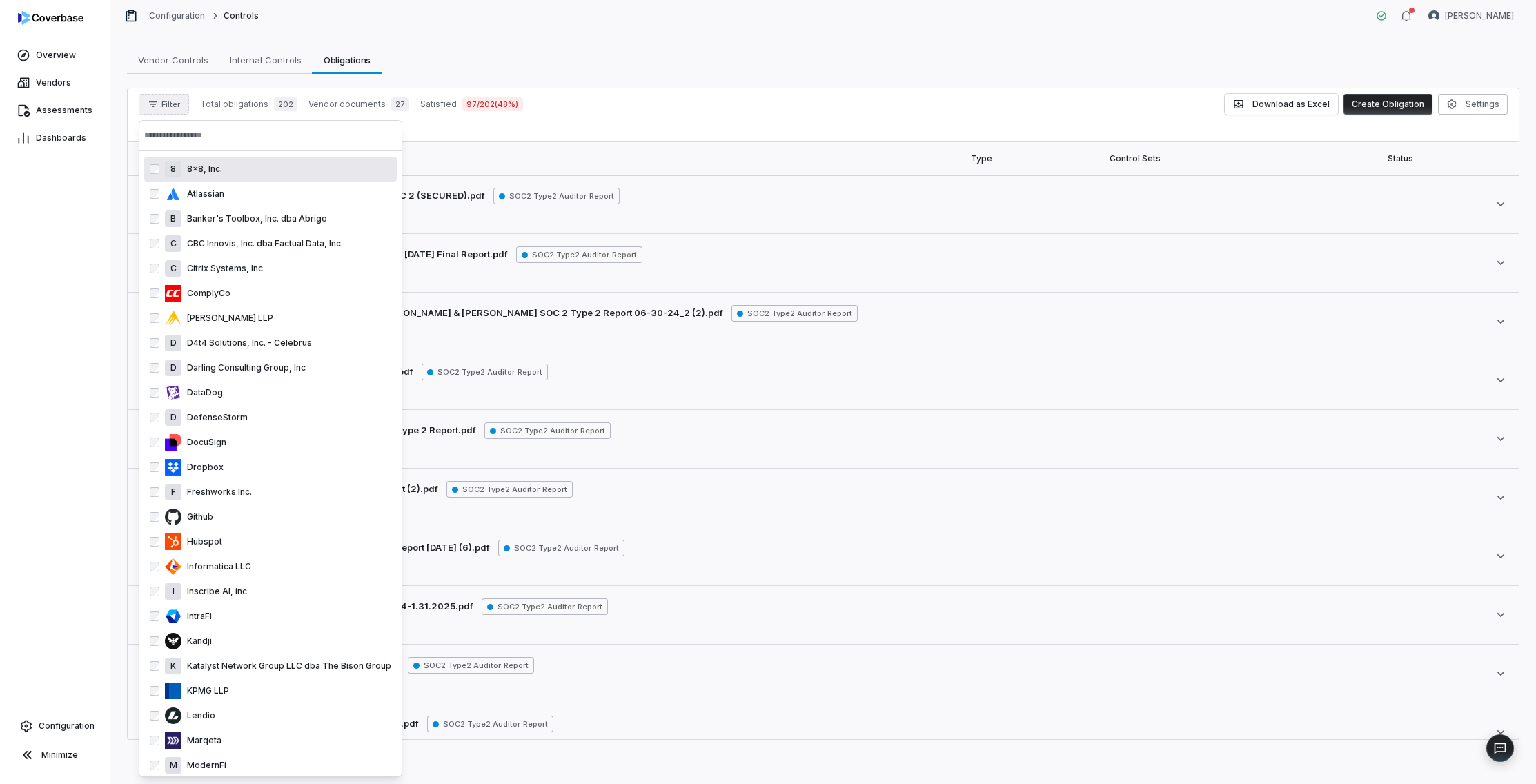
click at [192, 139] on input "text" at bounding box center [271, 135] width 252 height 30
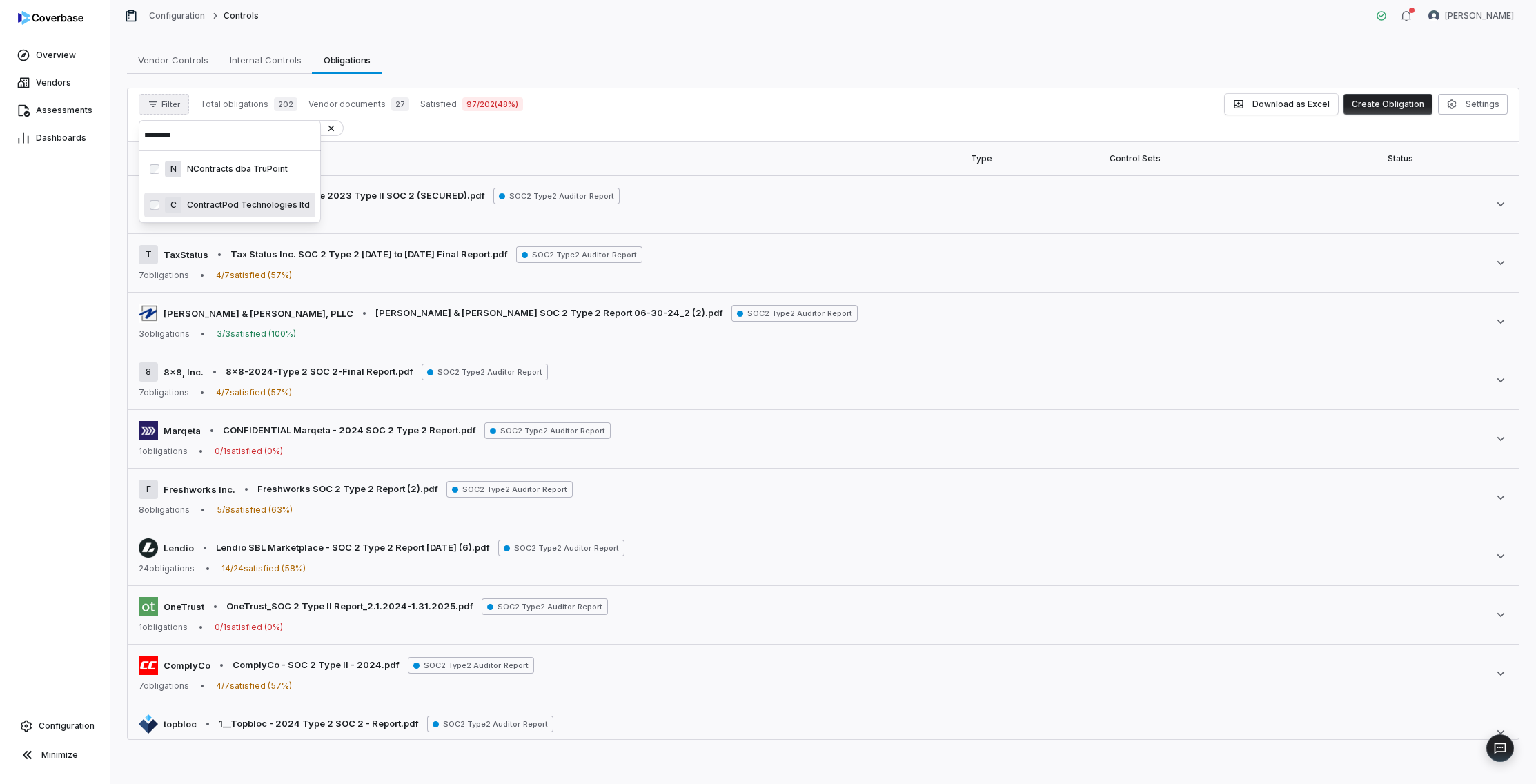
type input "********"
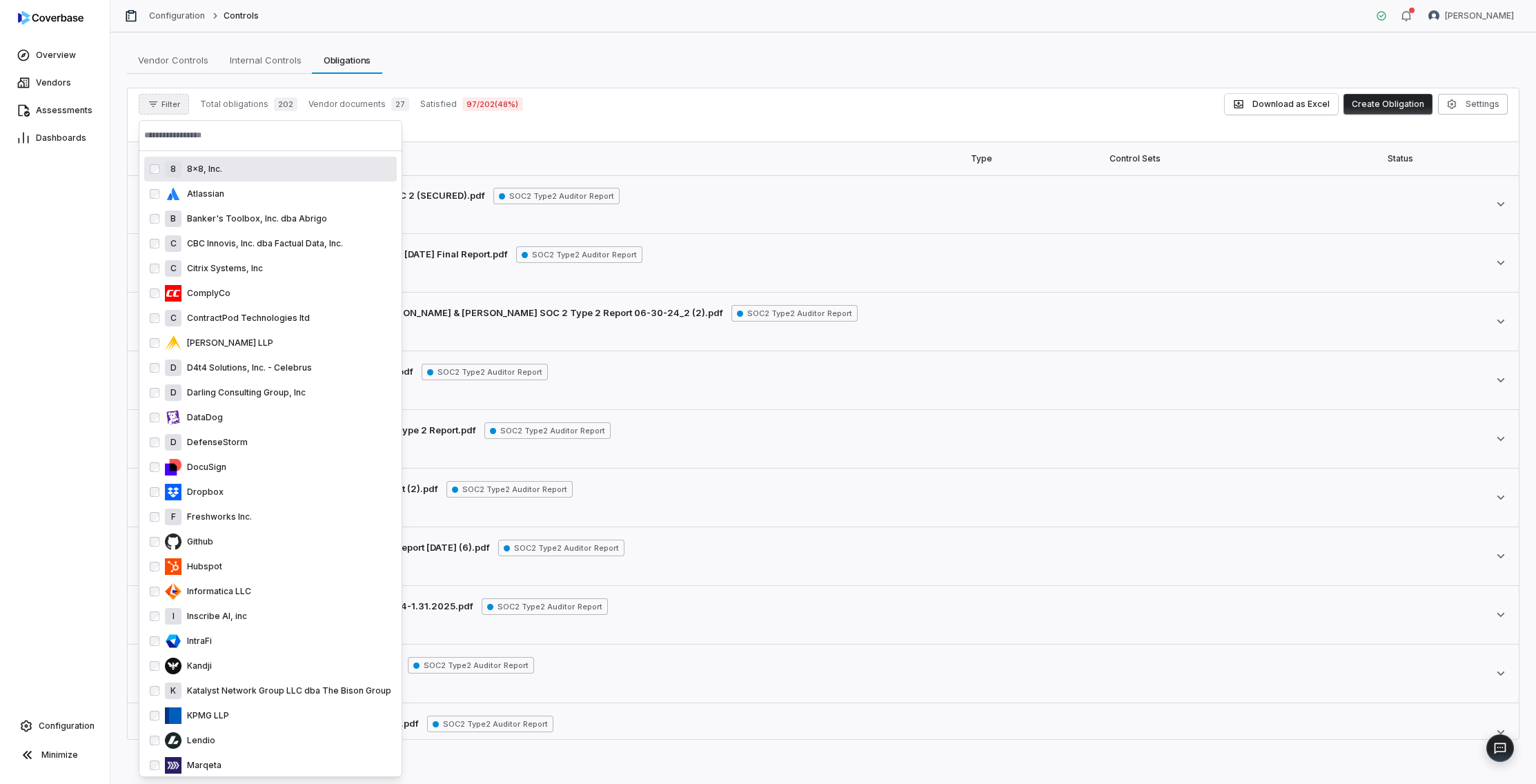
click at [271, 138] on input "text" at bounding box center [271, 135] width 252 height 30
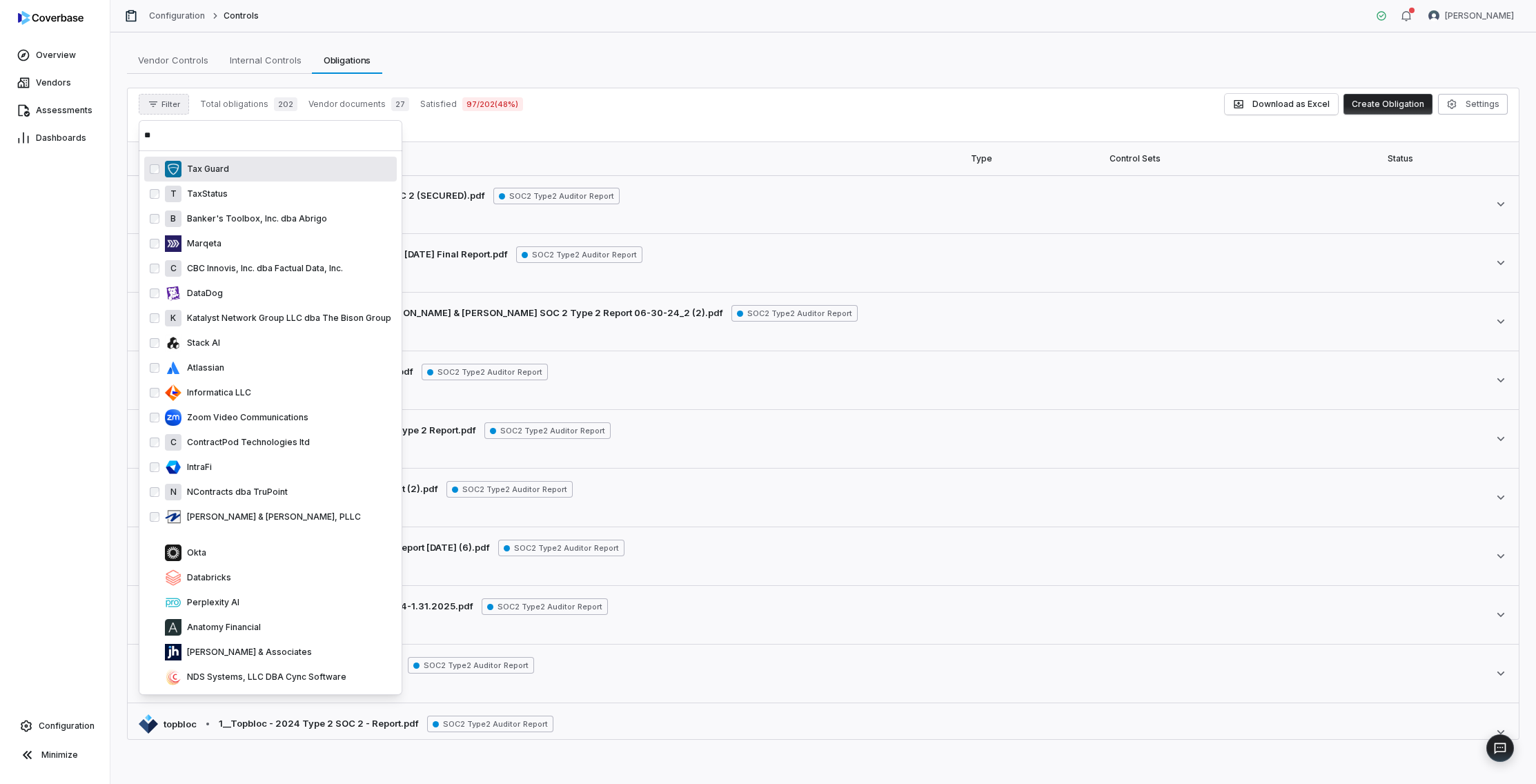
type input "*"
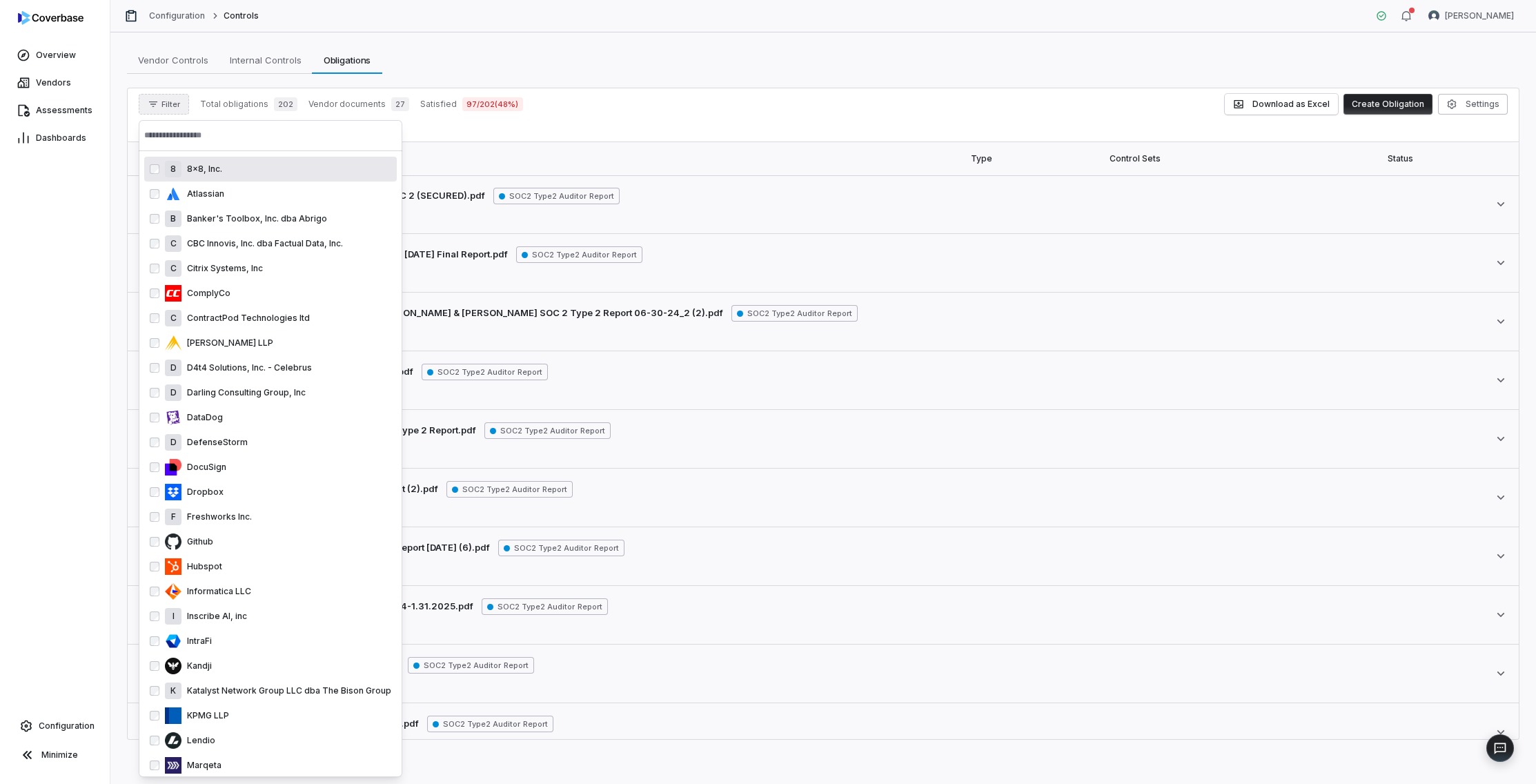
scroll to position [10, 0]
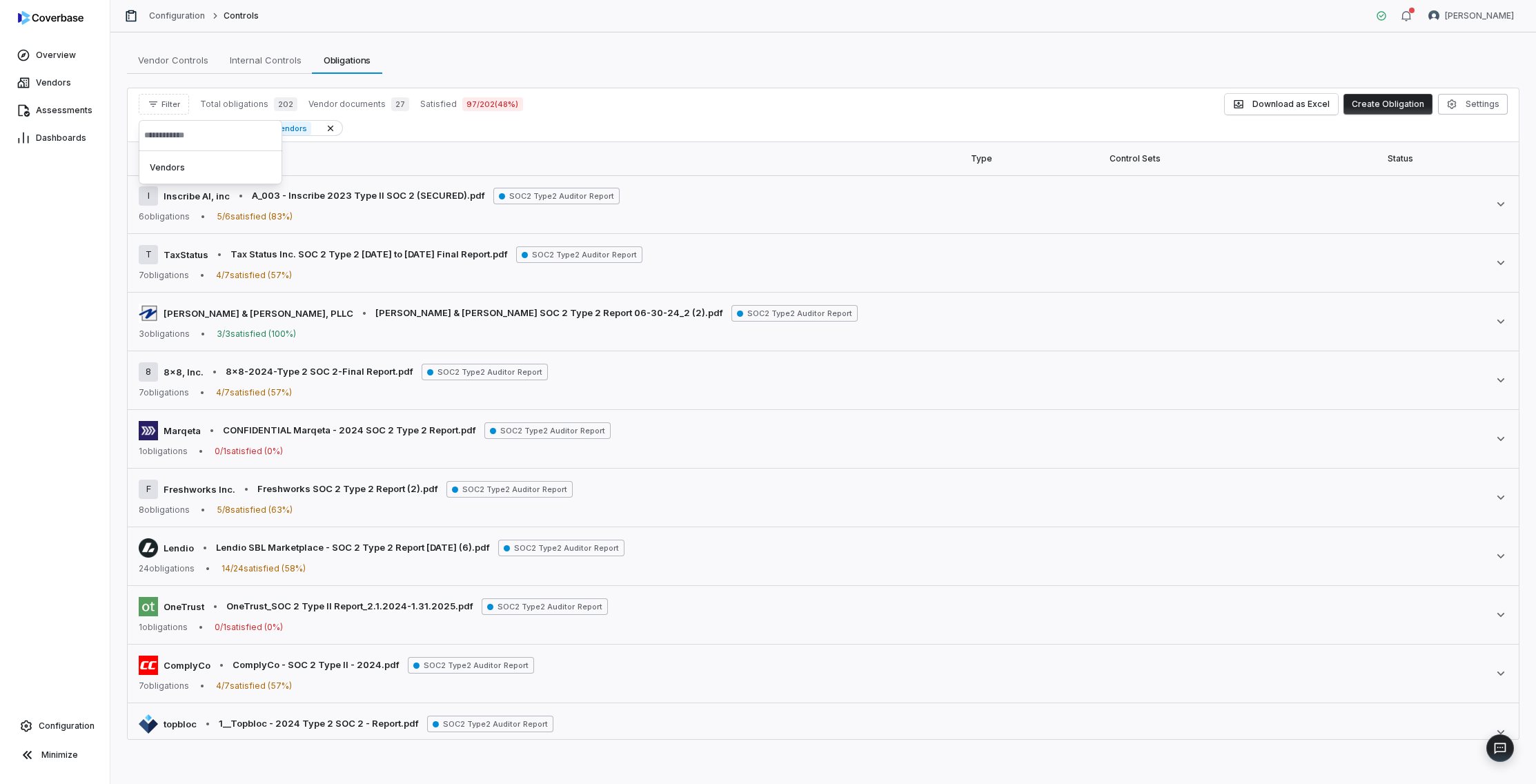
click at [779, 71] on div "Vendor Controls Vendor Controls Internal Controls Internal Controls Obligations…" at bounding box center [823, 60] width 1392 height 28
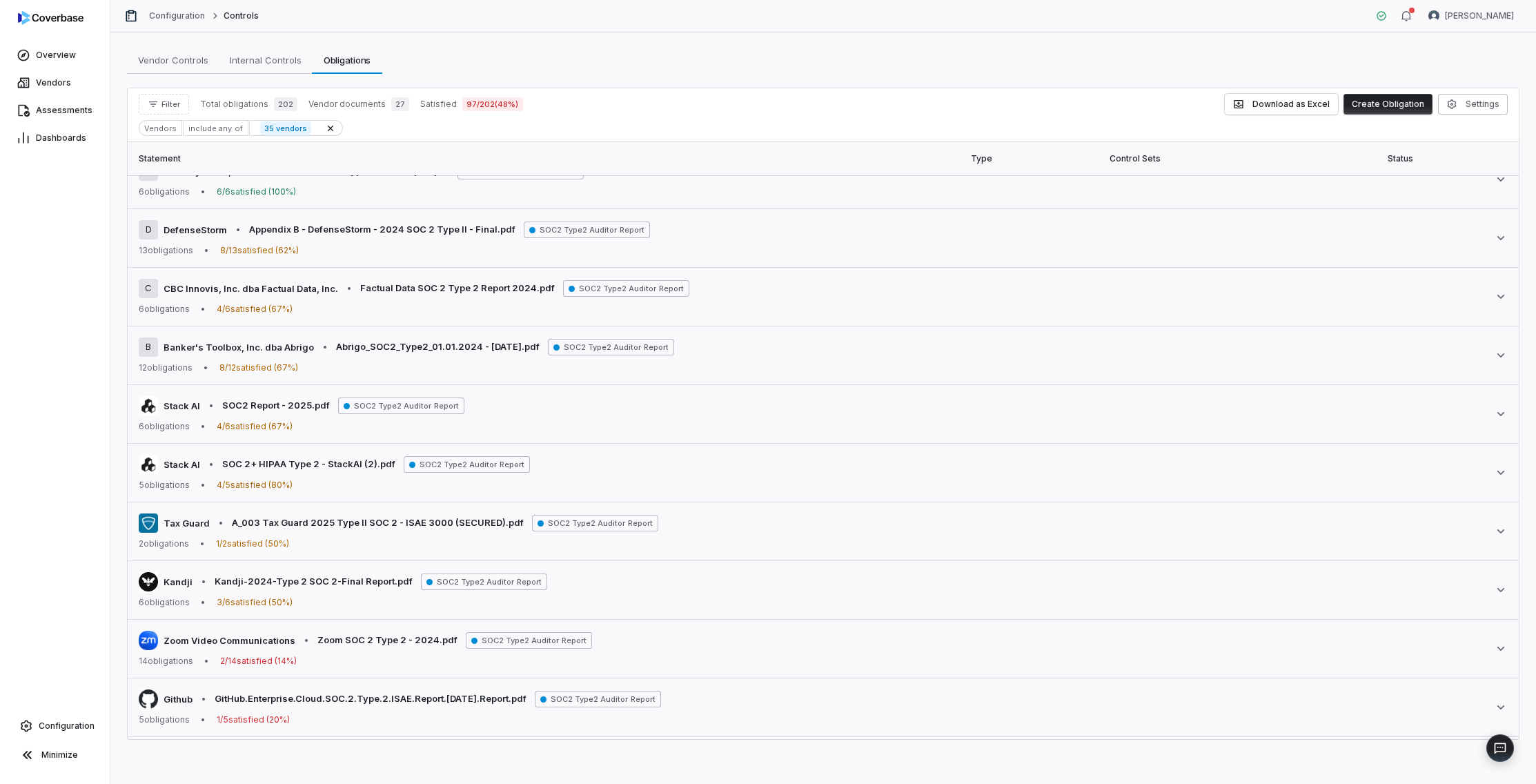
scroll to position [676, 0]
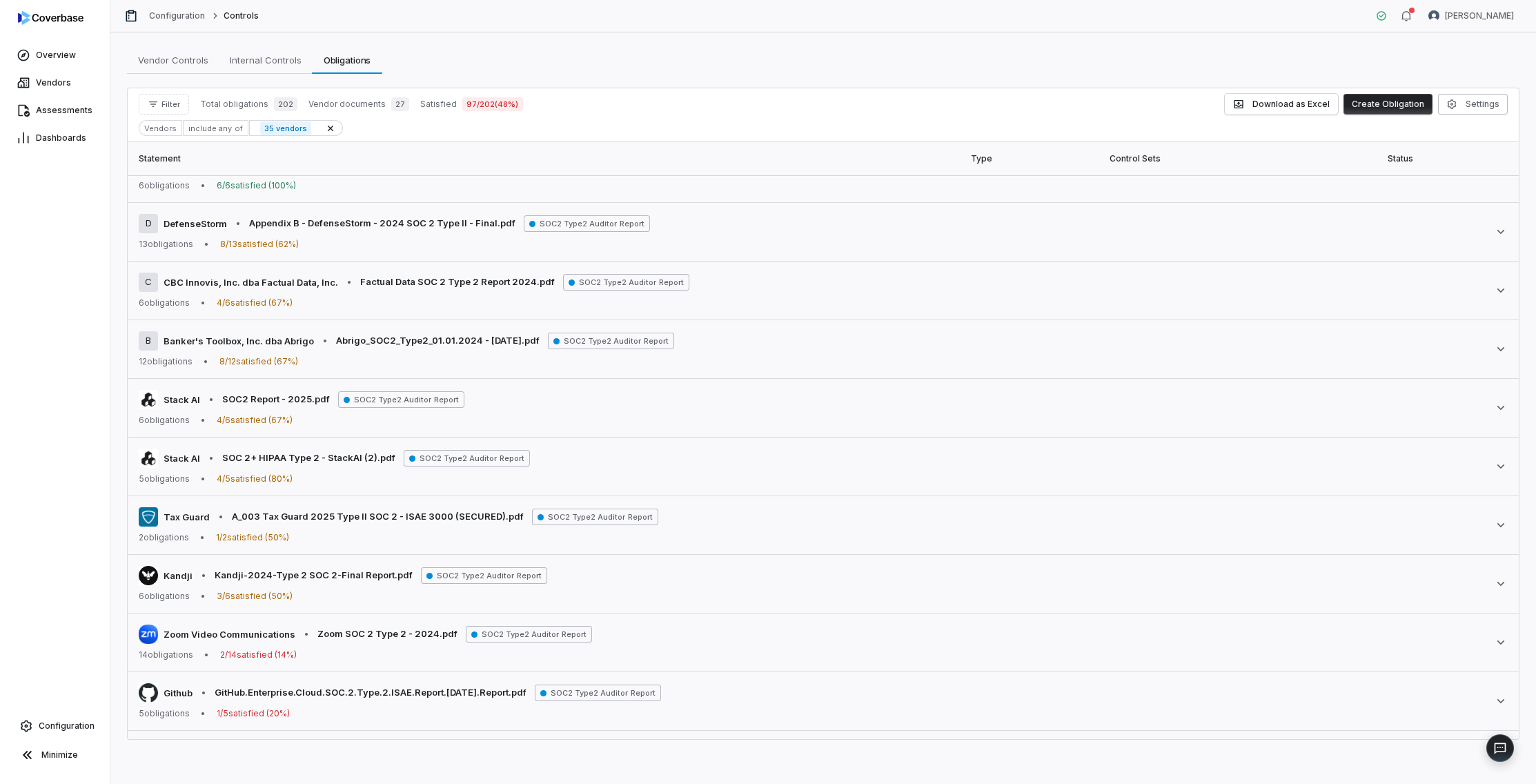
click at [163, 123] on div "Vendors" at bounding box center [160, 127] width 43 height 16
click at [163, 131] on div "Vendors" at bounding box center [160, 127] width 43 height 16
click at [166, 107] on span "Filter" at bounding box center [170, 104] width 18 height 10
click at [184, 170] on div "Vendors" at bounding box center [211, 168] width 133 height 22
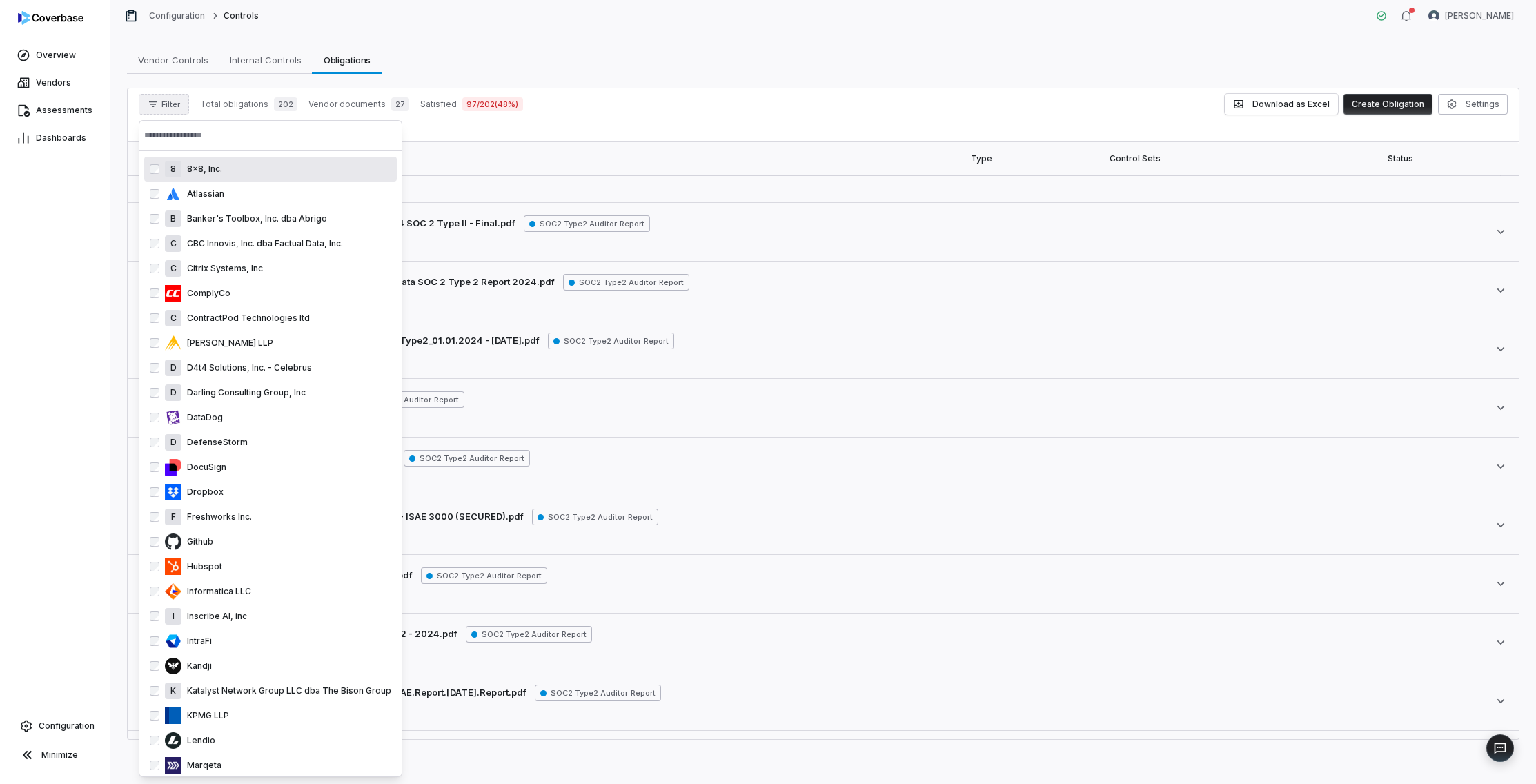
click at [196, 142] on input "text" at bounding box center [271, 135] width 252 height 30
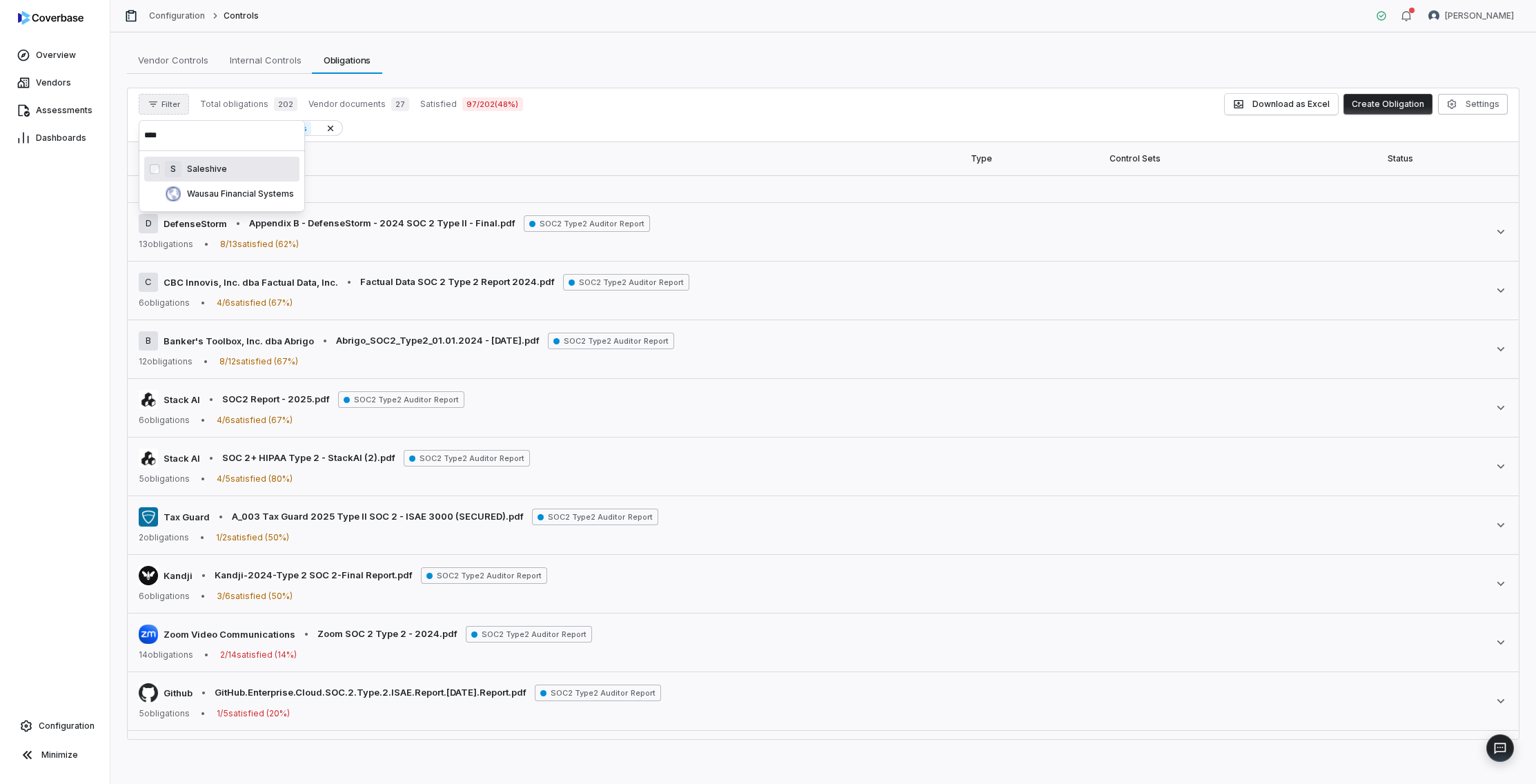
type input "****"
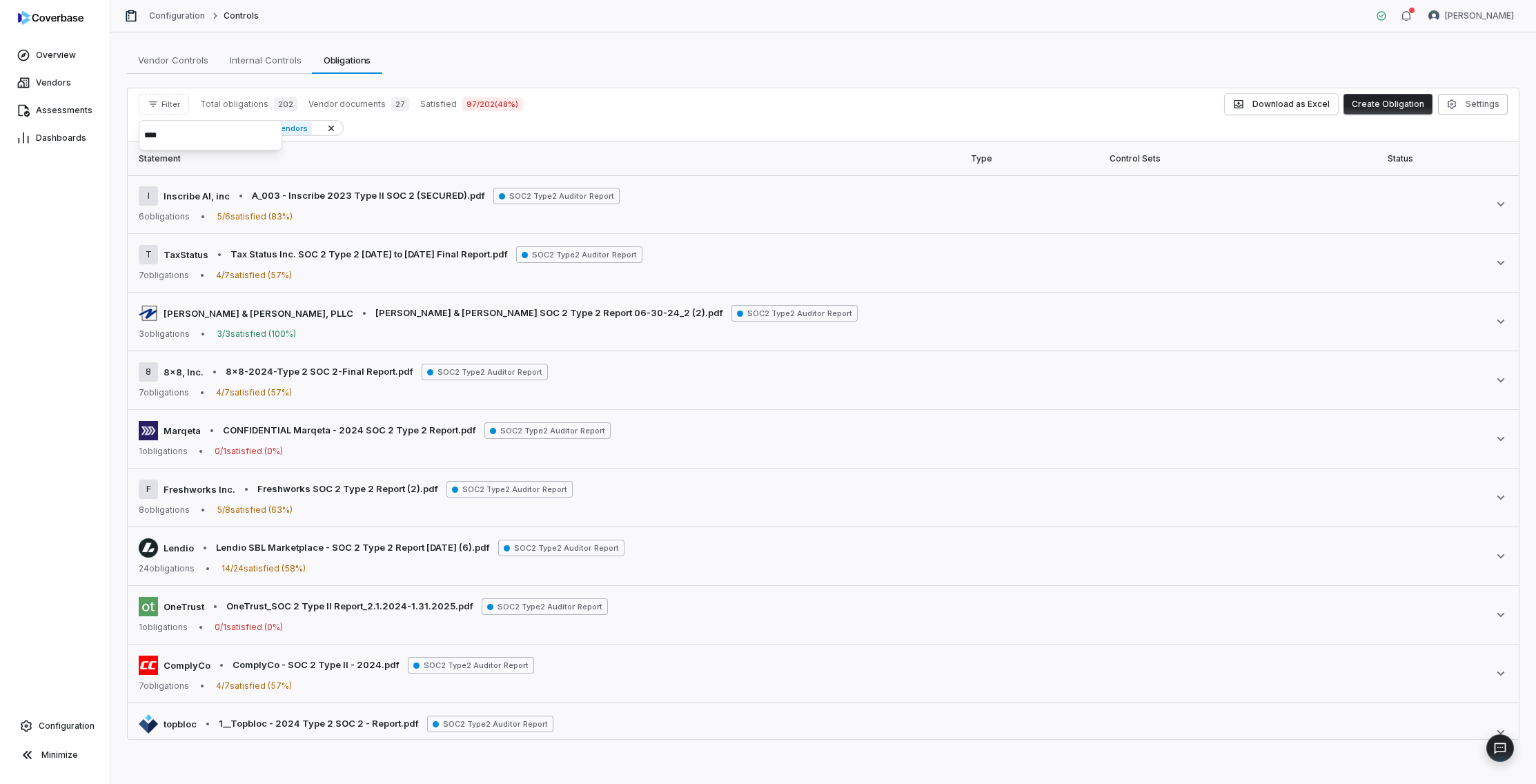
click at [721, 104] on div "Filter Total obligations 202 Vendor documents 27 Satisfied 97 / 202 ( 48 %) Dow…" at bounding box center [824, 104] width 1369 height 20
click at [162, 119] on div "Filter Total obligations 202 Vendor documents 27 Satisfied 97 / 202 ( 48 %) Dow…" at bounding box center [824, 115] width 1391 height 53
click at [162, 133] on div "Vendors" at bounding box center [160, 127] width 43 height 16
click at [168, 105] on span "Filter" at bounding box center [170, 104] width 18 height 10
click at [177, 170] on div "Vendors" at bounding box center [211, 168] width 133 height 22
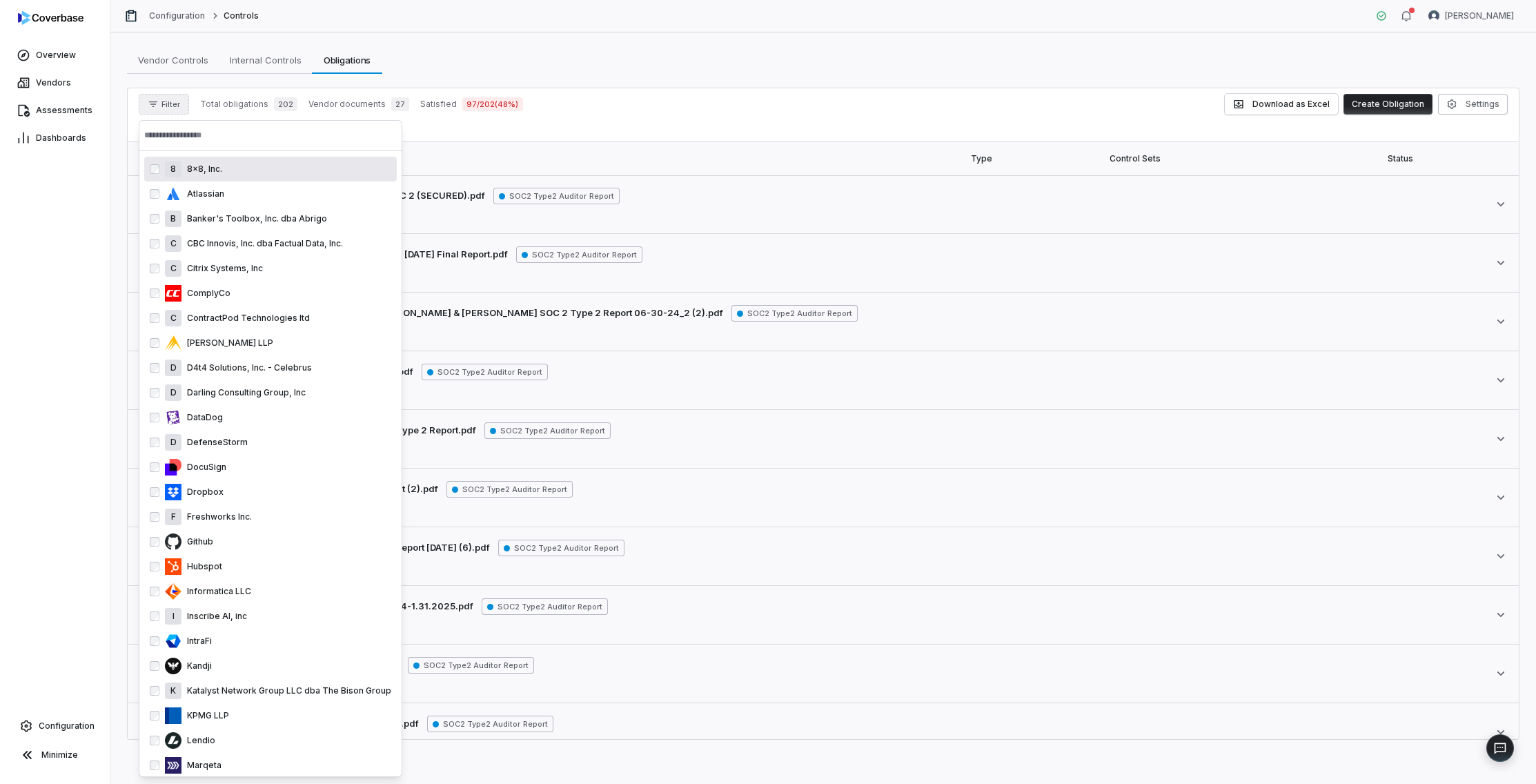
click at [182, 138] on input "text" at bounding box center [271, 135] width 252 height 30
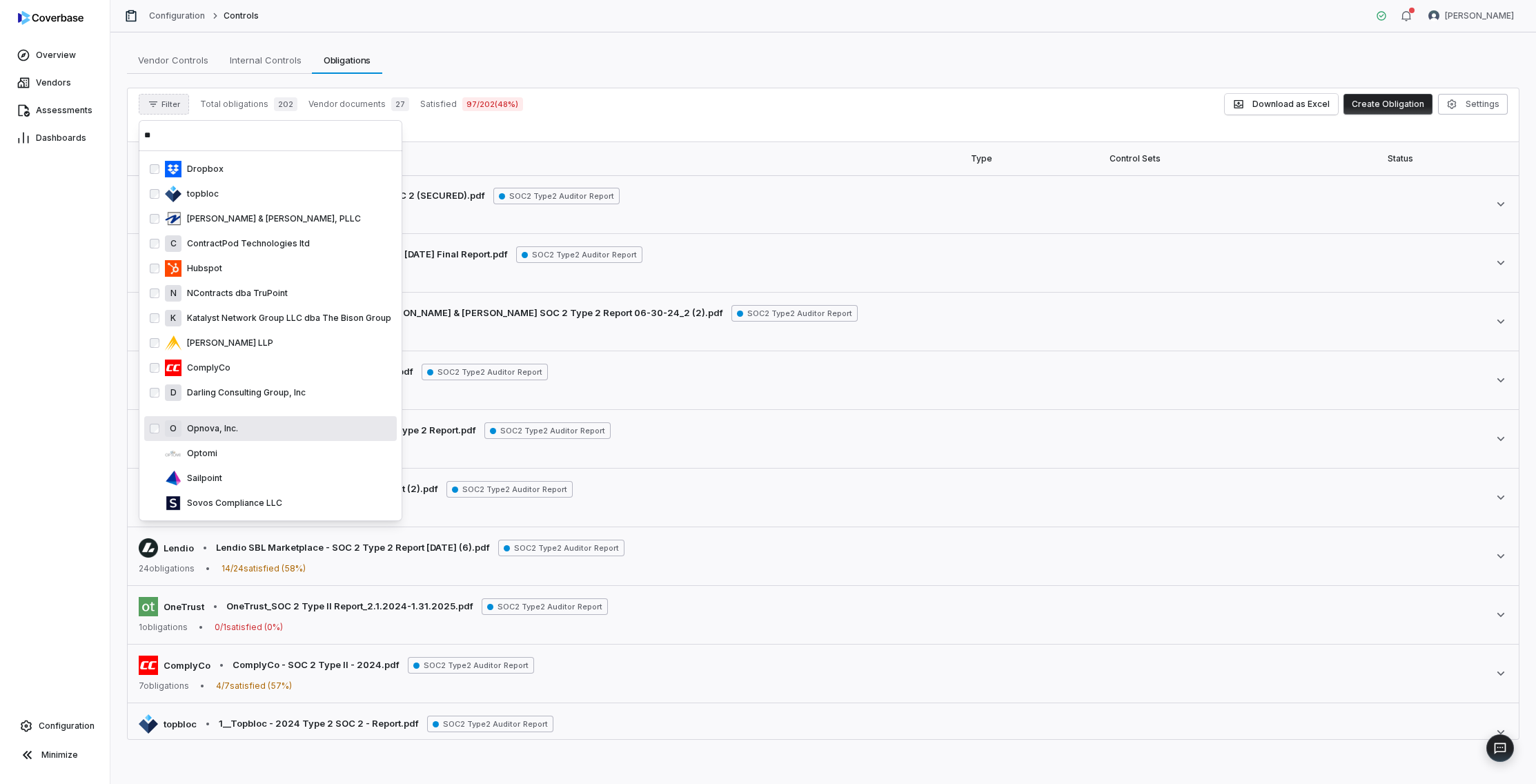
type input "**"
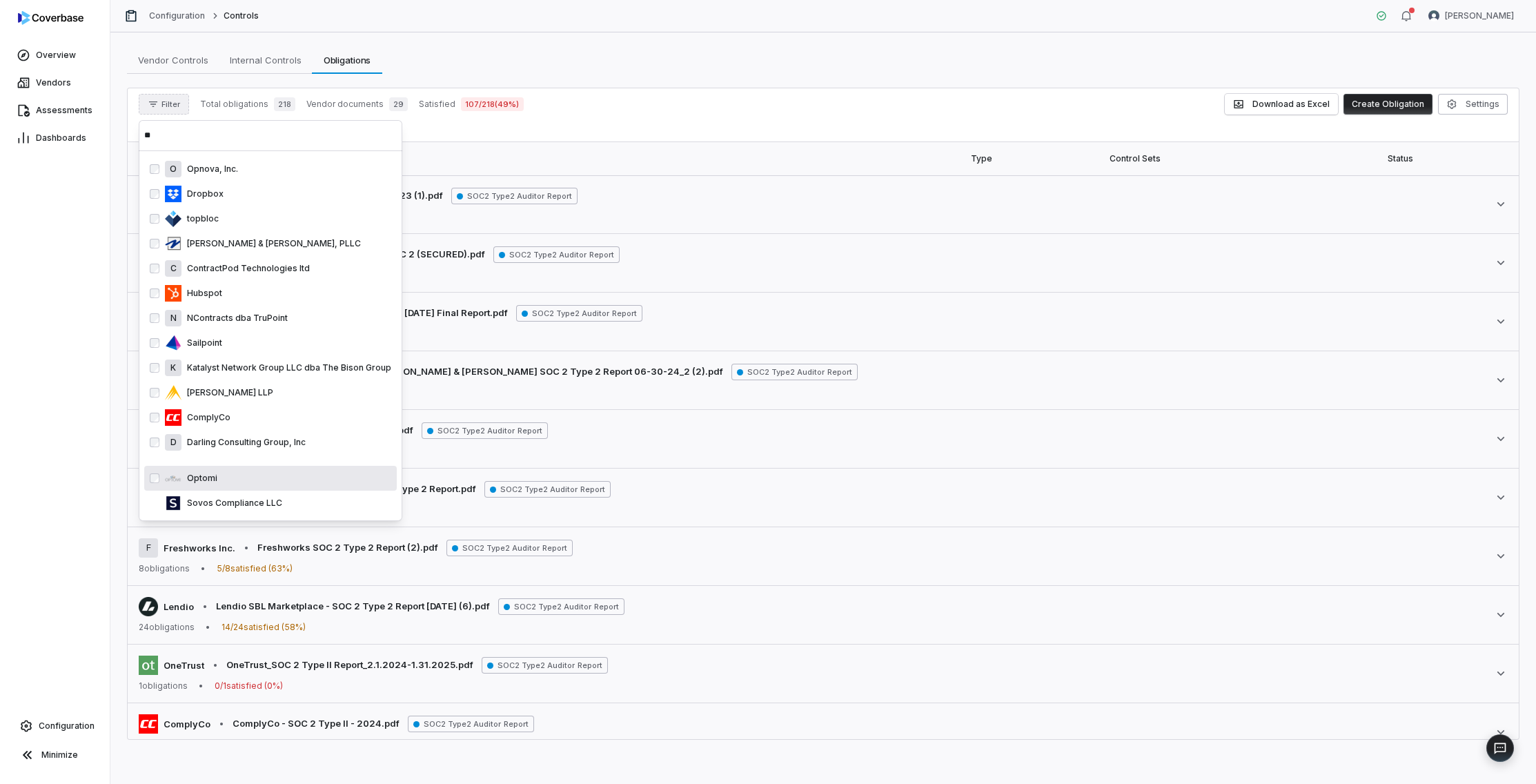
click at [53, 533] on div "Overview Vendors Assessments Dashboards Configuration Minimize" at bounding box center [54, 392] width 110 height 784
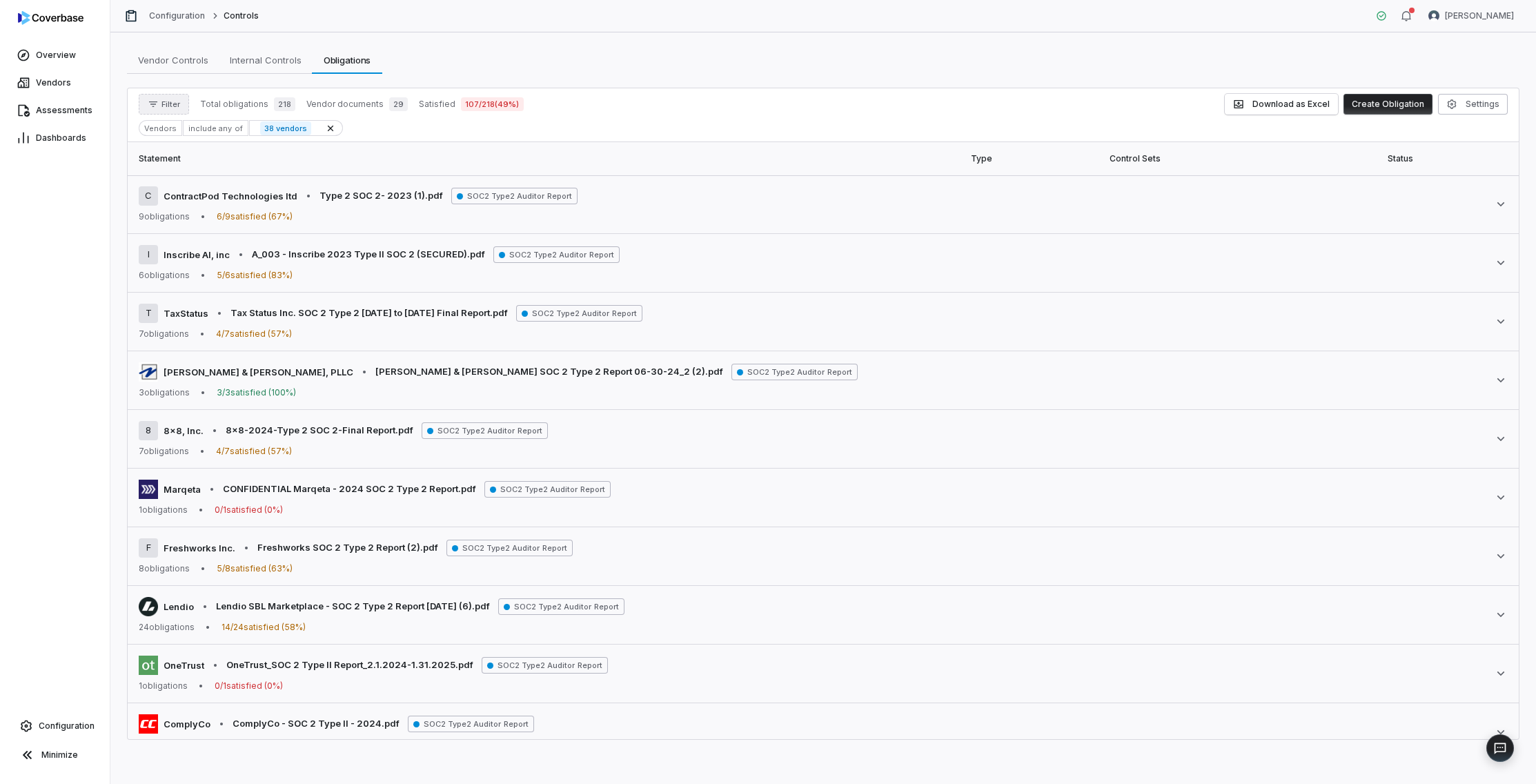
click at [170, 111] on button "Filter" at bounding box center [164, 104] width 51 height 20
click at [178, 158] on div "Vendors" at bounding box center [211, 168] width 133 height 22
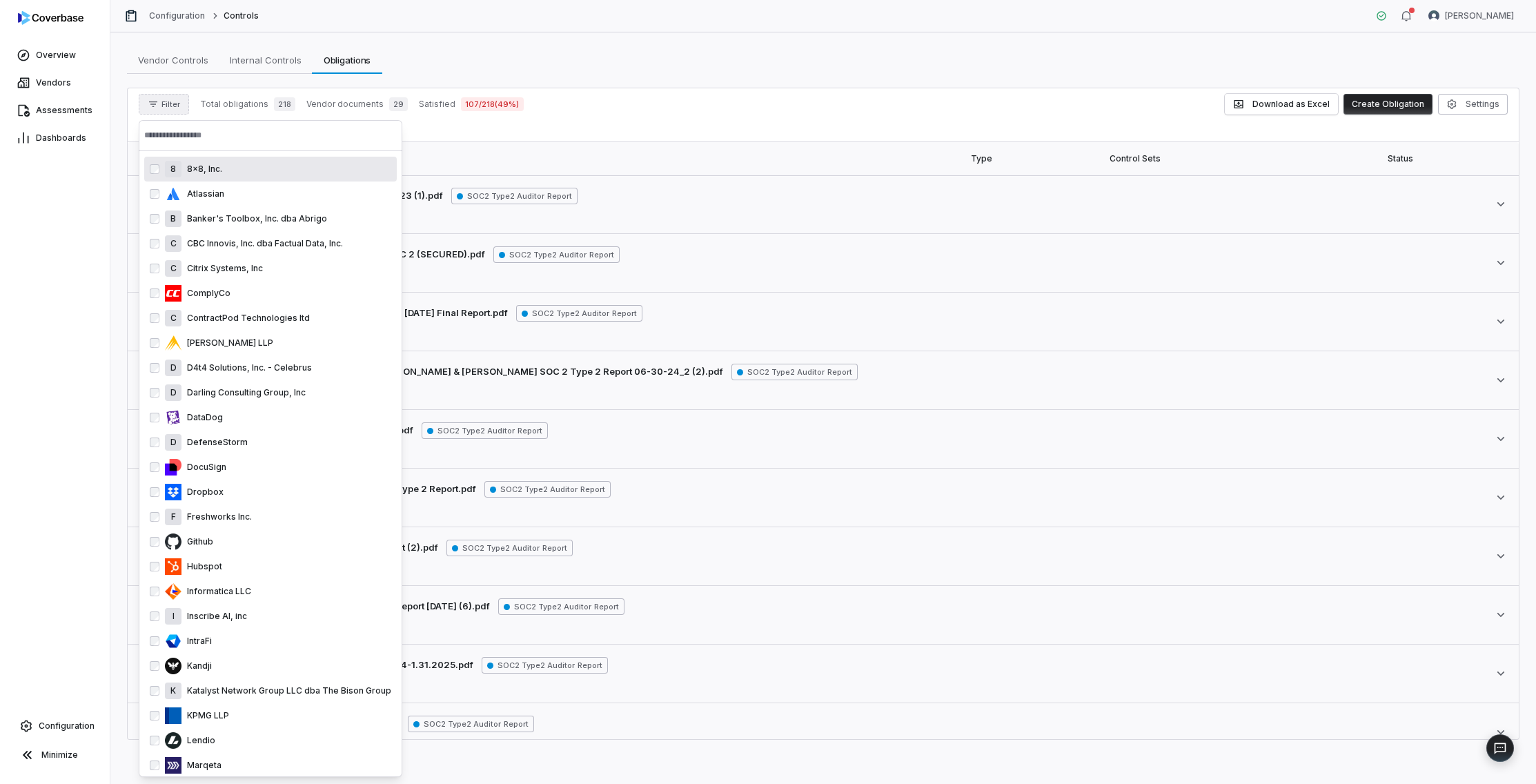
click at [198, 145] on input "text" at bounding box center [271, 135] width 252 height 30
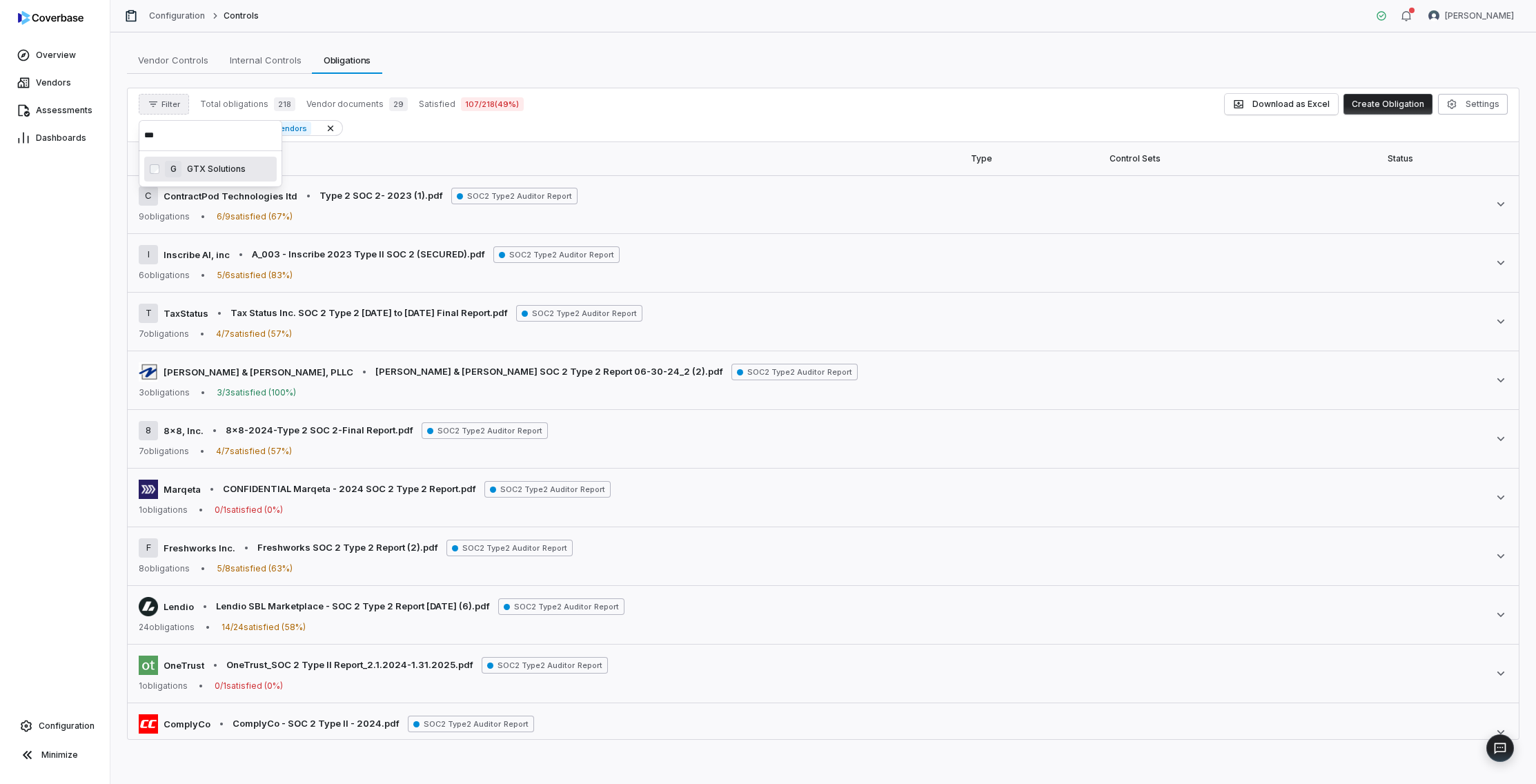
type input "***"
click at [52, 583] on div "Overview Vendors Assessments Dashboards Configuration Minimize" at bounding box center [54, 392] width 110 height 784
click at [56, 90] on link "Vendors" at bounding box center [54, 82] width 104 height 25
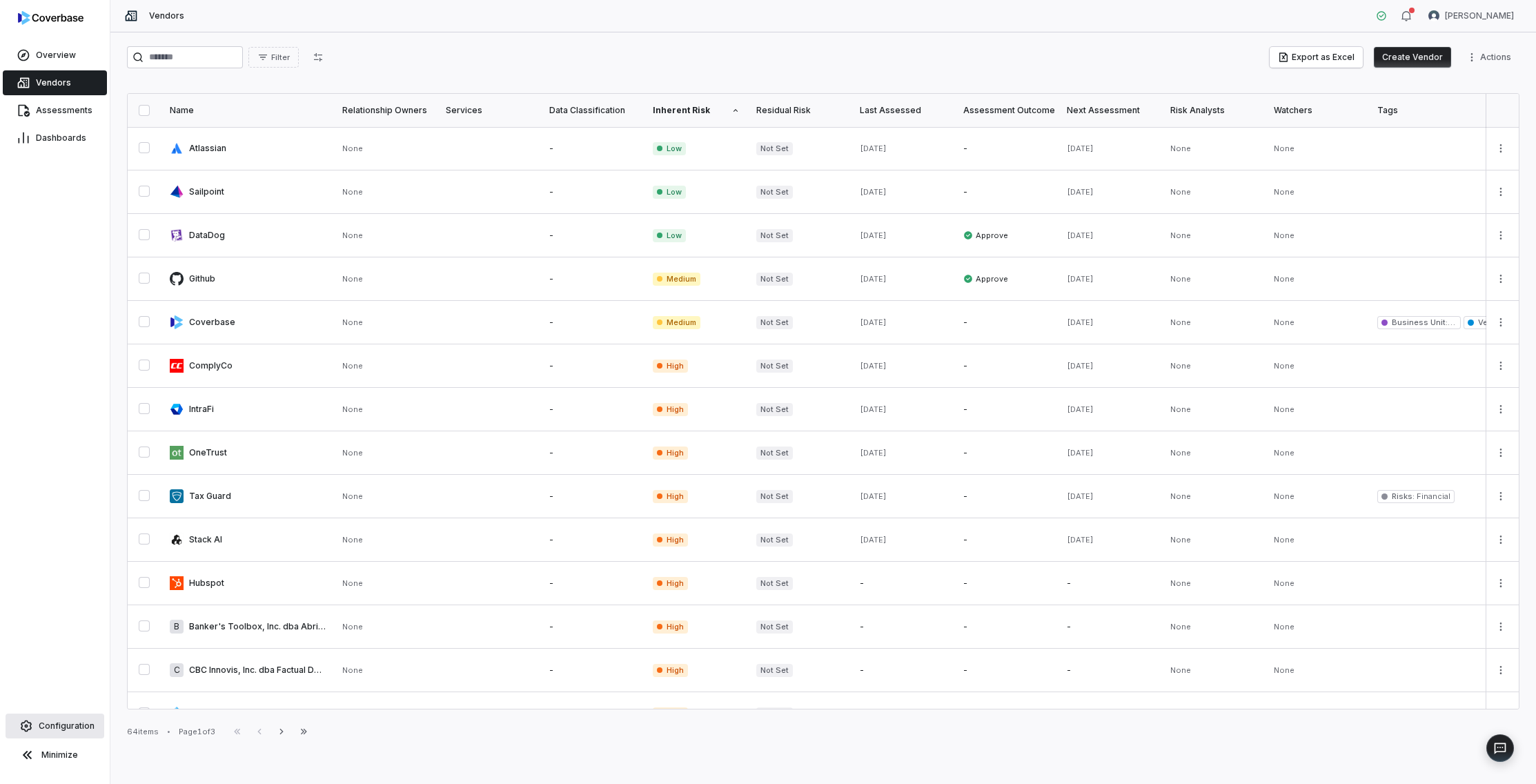
click at [70, 731] on link "Configuration" at bounding box center [54, 725] width 99 height 25
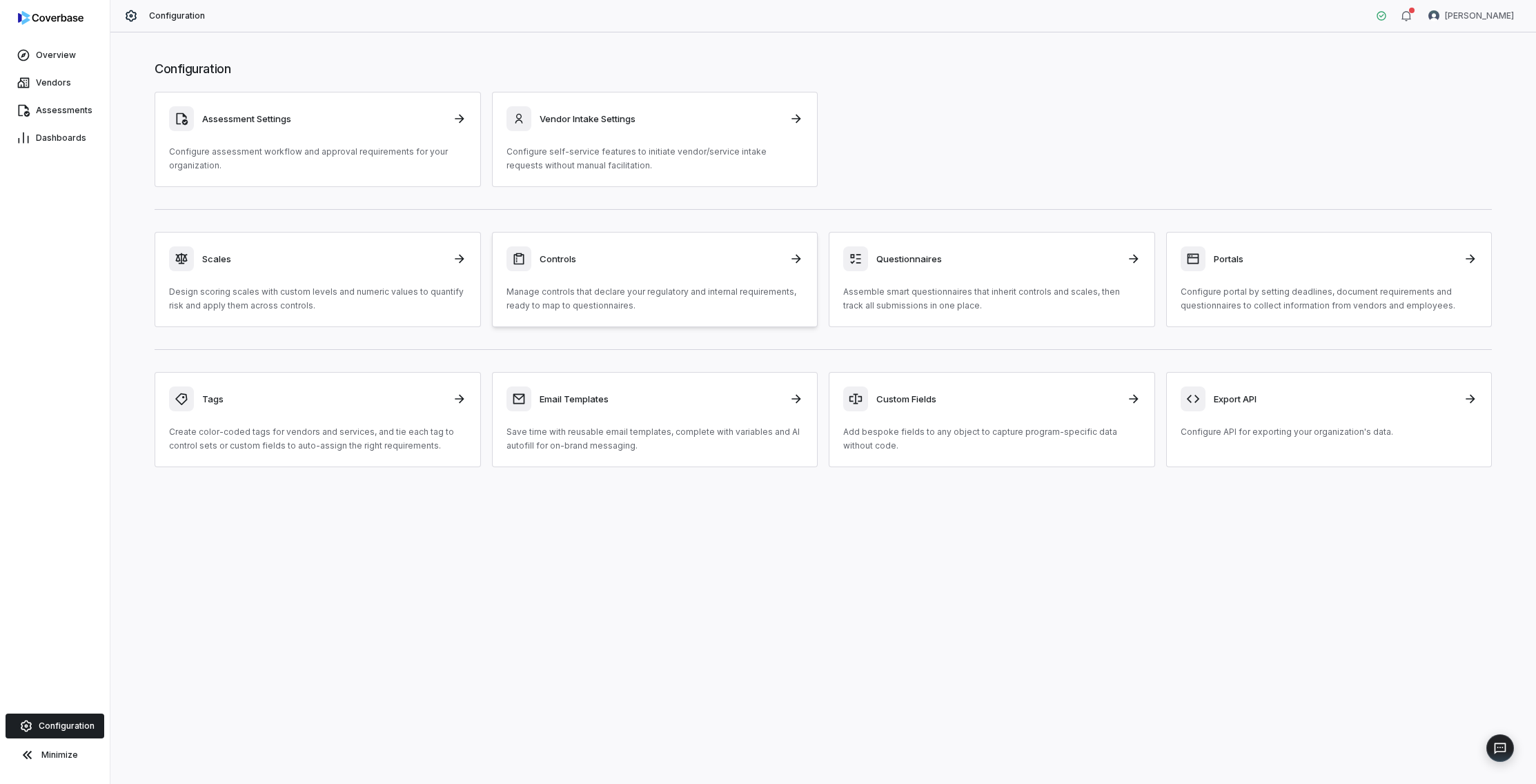
click at [635, 293] on p "Manage controls that declare your regulatory and internal requirements, ready t…" at bounding box center [655, 298] width 298 height 28
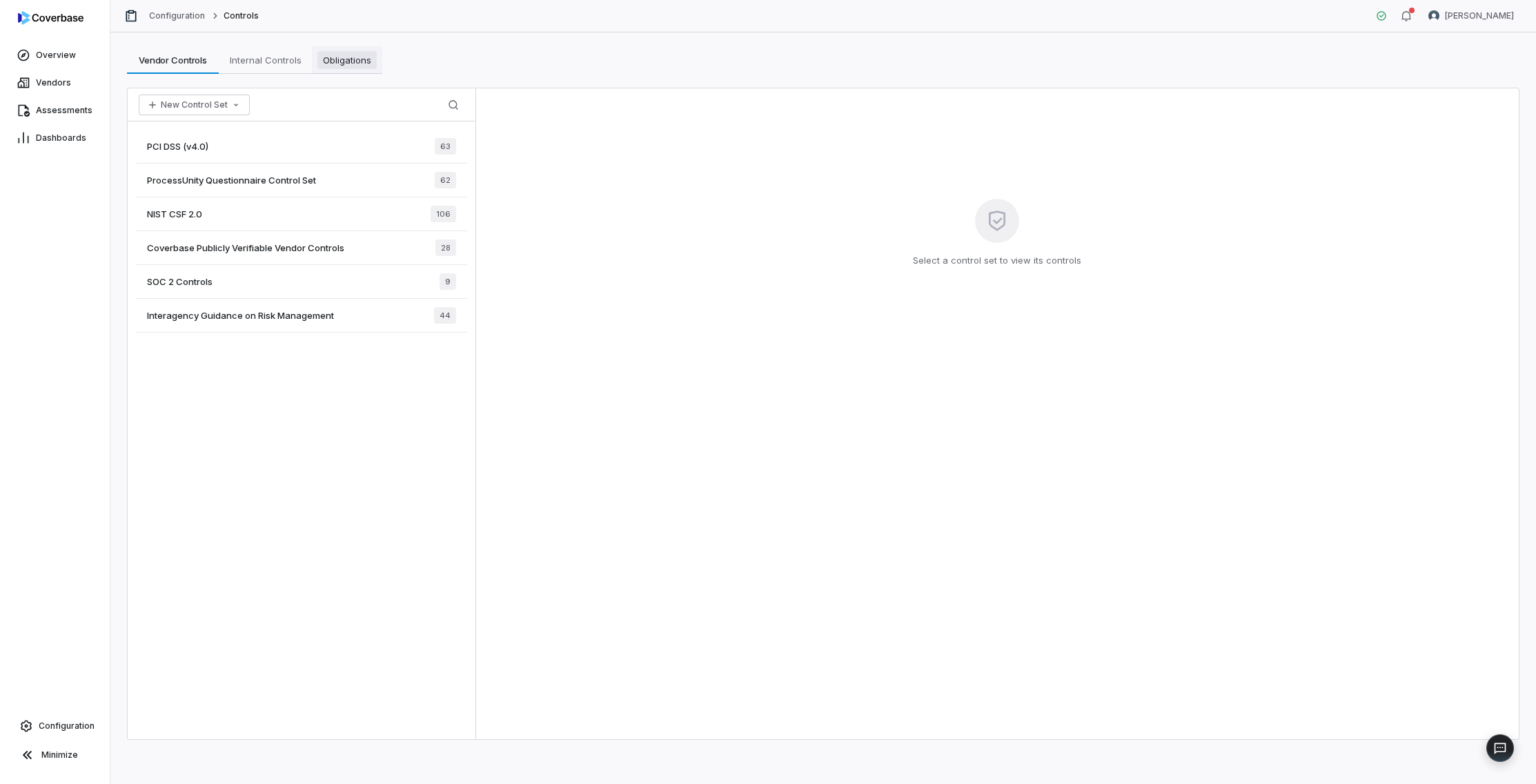
click at [358, 63] on span "Obligations" at bounding box center [346, 59] width 59 height 18
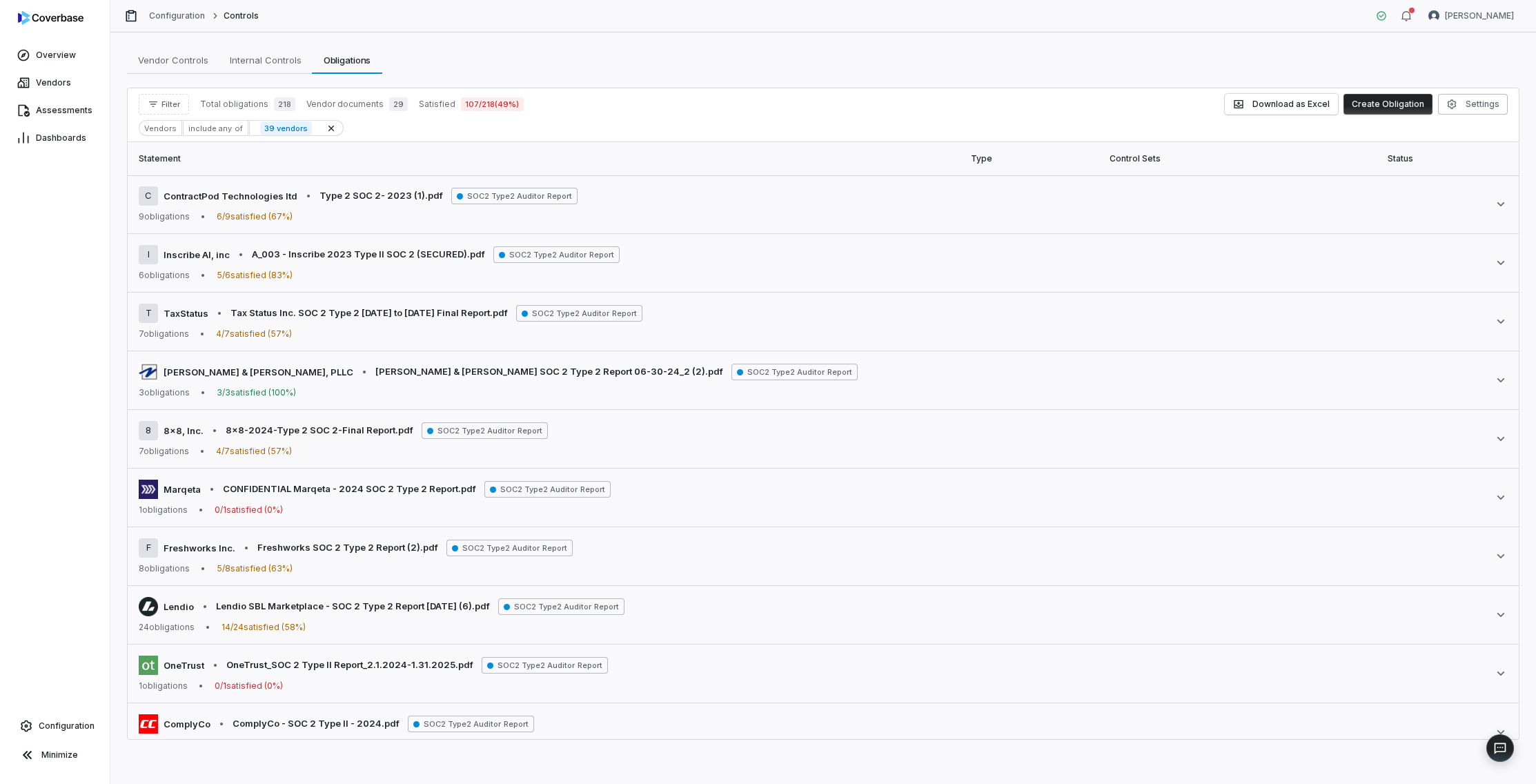
click at [171, 134] on div "Vendors" at bounding box center [160, 127] width 43 height 16
click at [158, 103] on icon "button" at bounding box center [153, 104] width 11 height 11
click at [179, 161] on div "Vendors" at bounding box center [211, 168] width 133 height 22
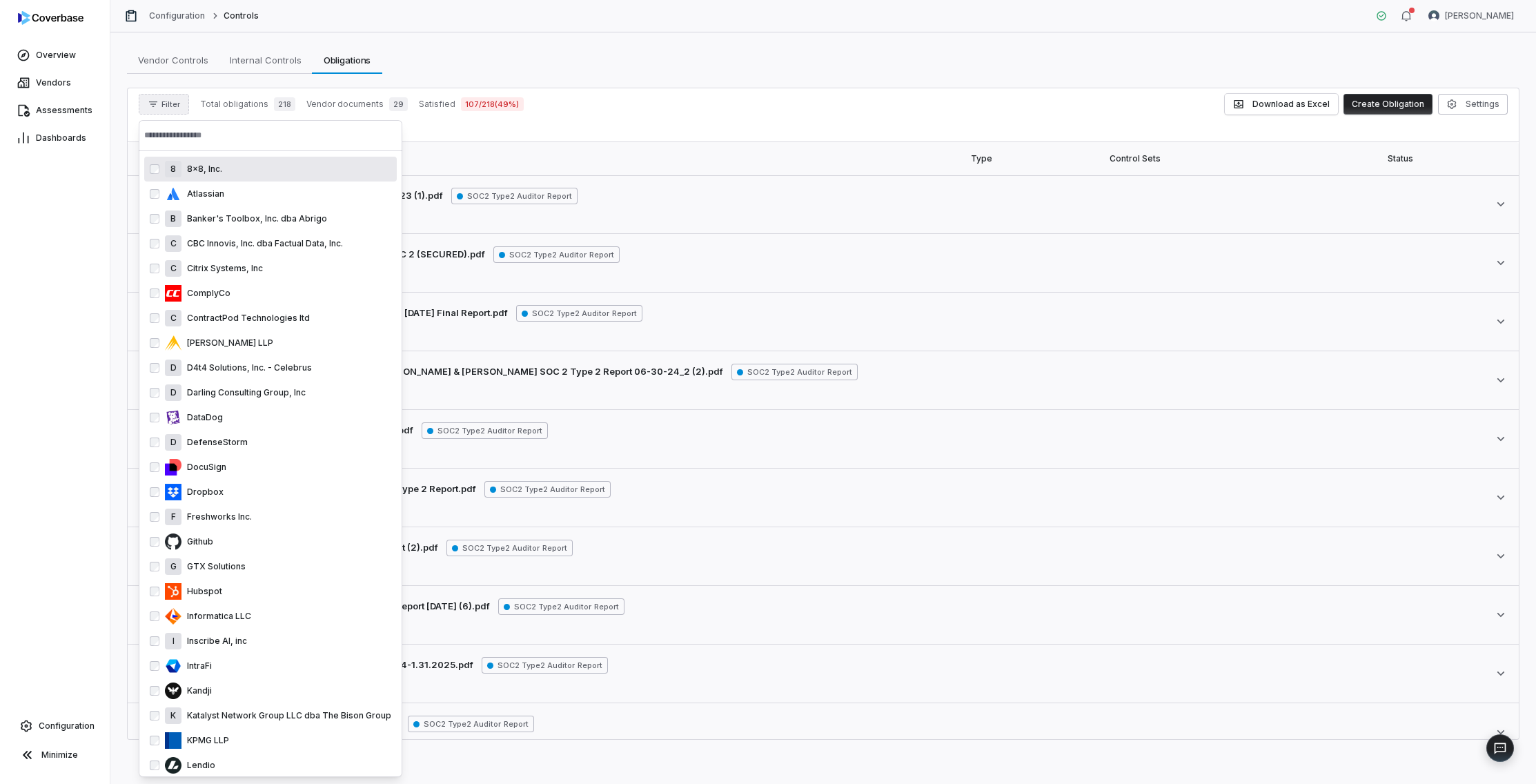
click at [189, 140] on input "text" at bounding box center [271, 135] width 252 height 30
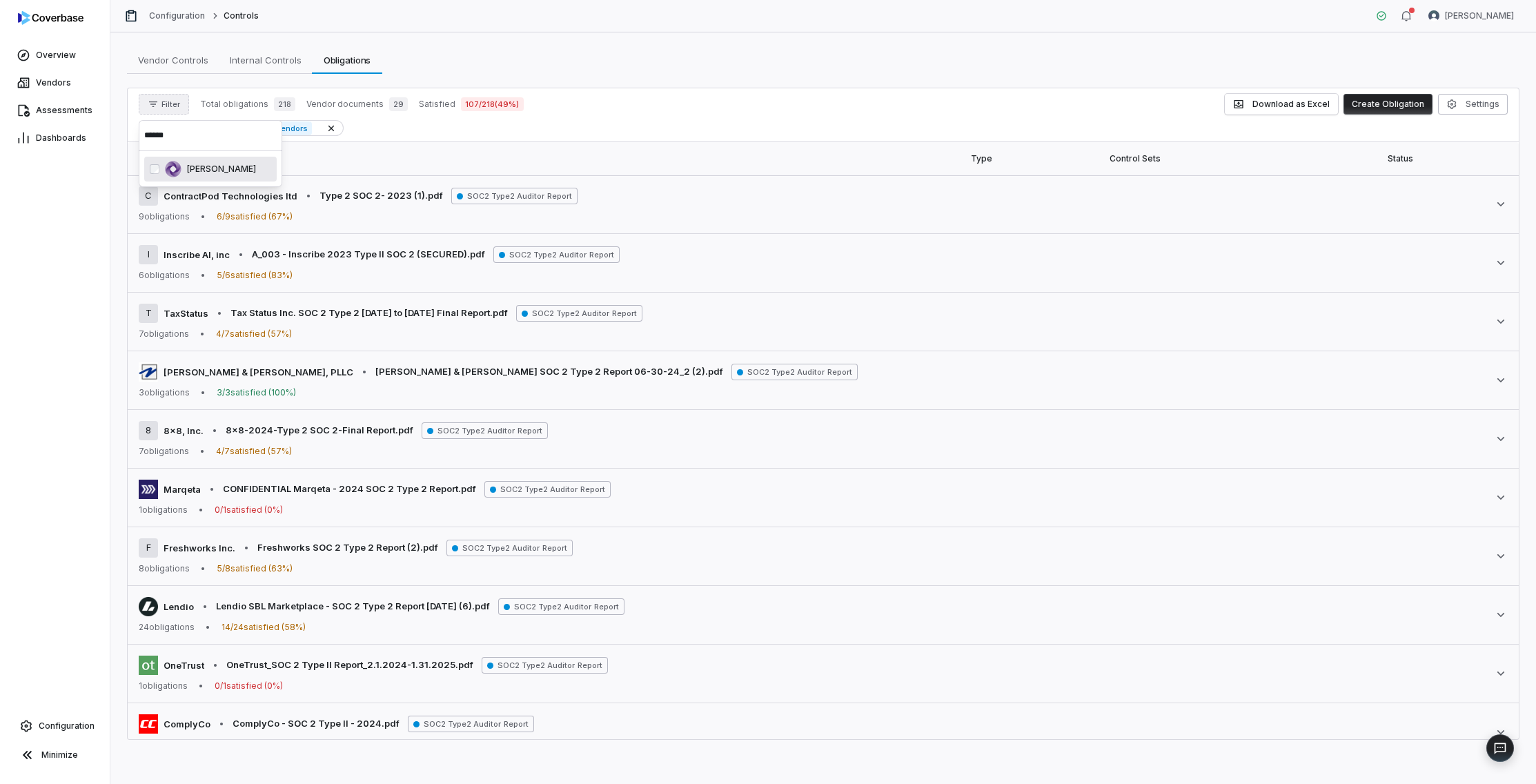
type input "*****"
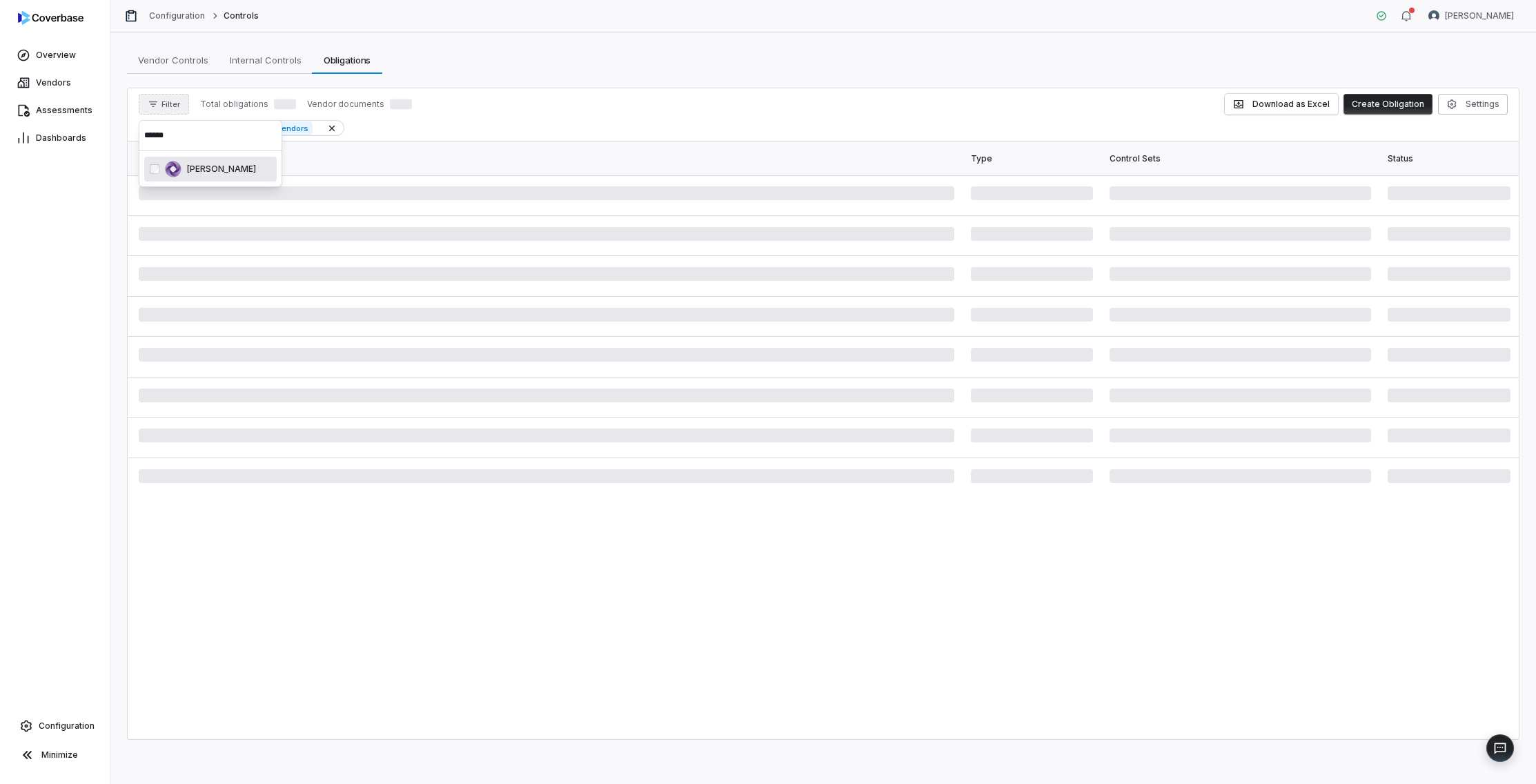
click at [693, 103] on div "Filter Total obligations Vendor documents Download as Excel Create Obligation S…" at bounding box center [824, 104] width 1369 height 20
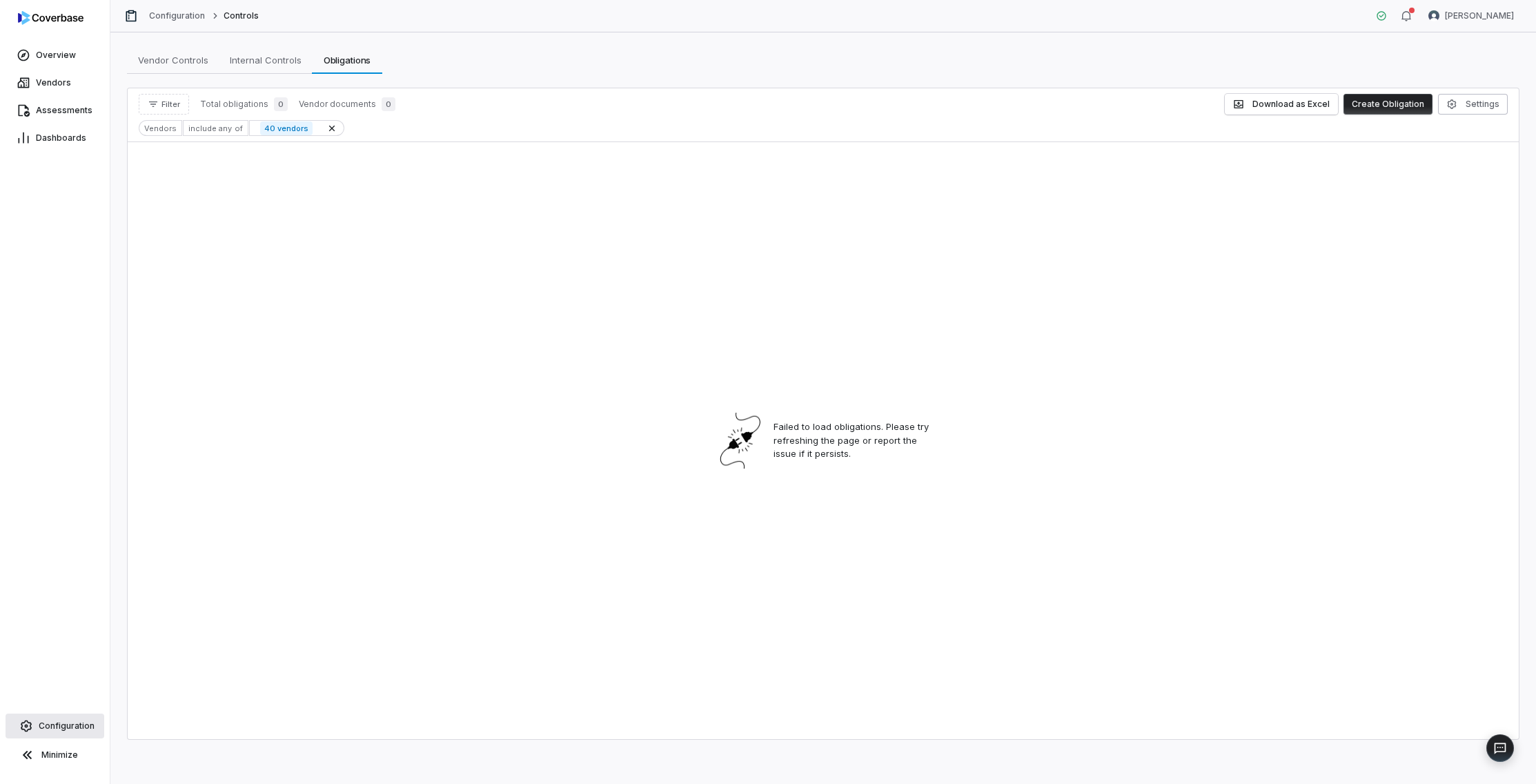
click at [63, 726] on span "Configuration" at bounding box center [66, 726] width 56 height 11
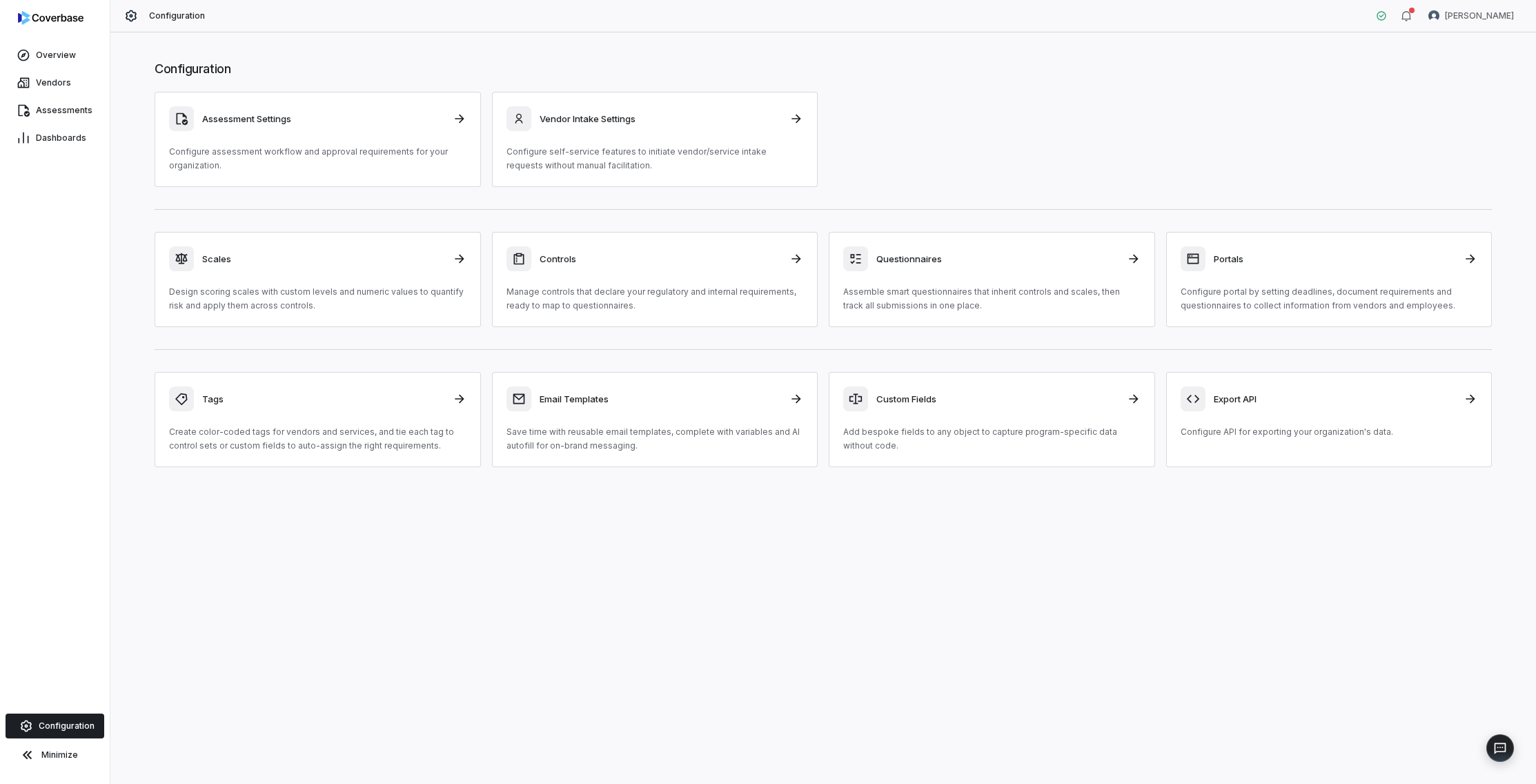
click at [63, 726] on span "Configuration" at bounding box center [66, 726] width 56 height 11
click at [290, 323] on link "Scales Design scoring scales with custom levels and numeric values to quantify …" at bounding box center [318, 279] width 326 height 95
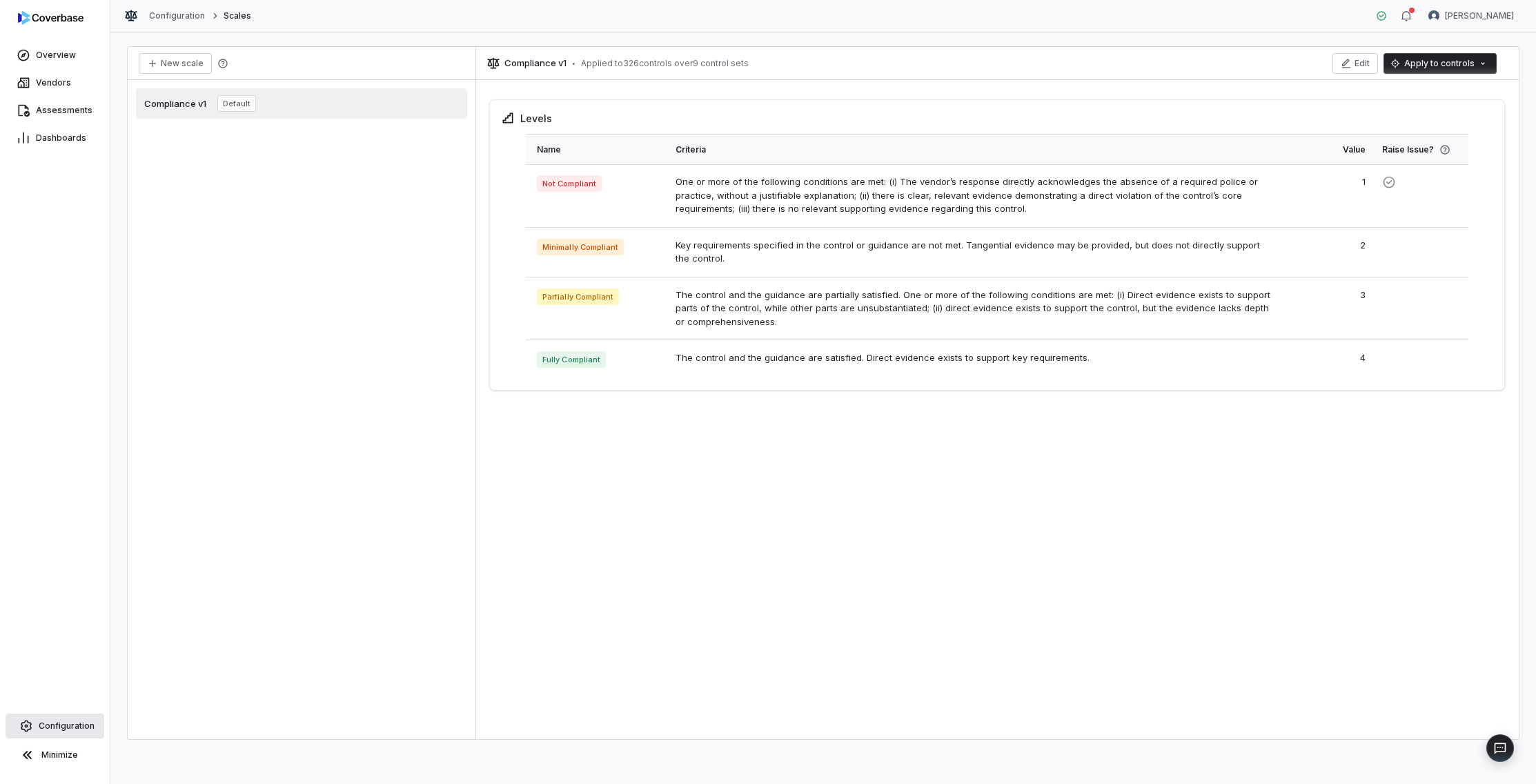
click at [64, 727] on span "Configuration" at bounding box center [66, 726] width 56 height 11
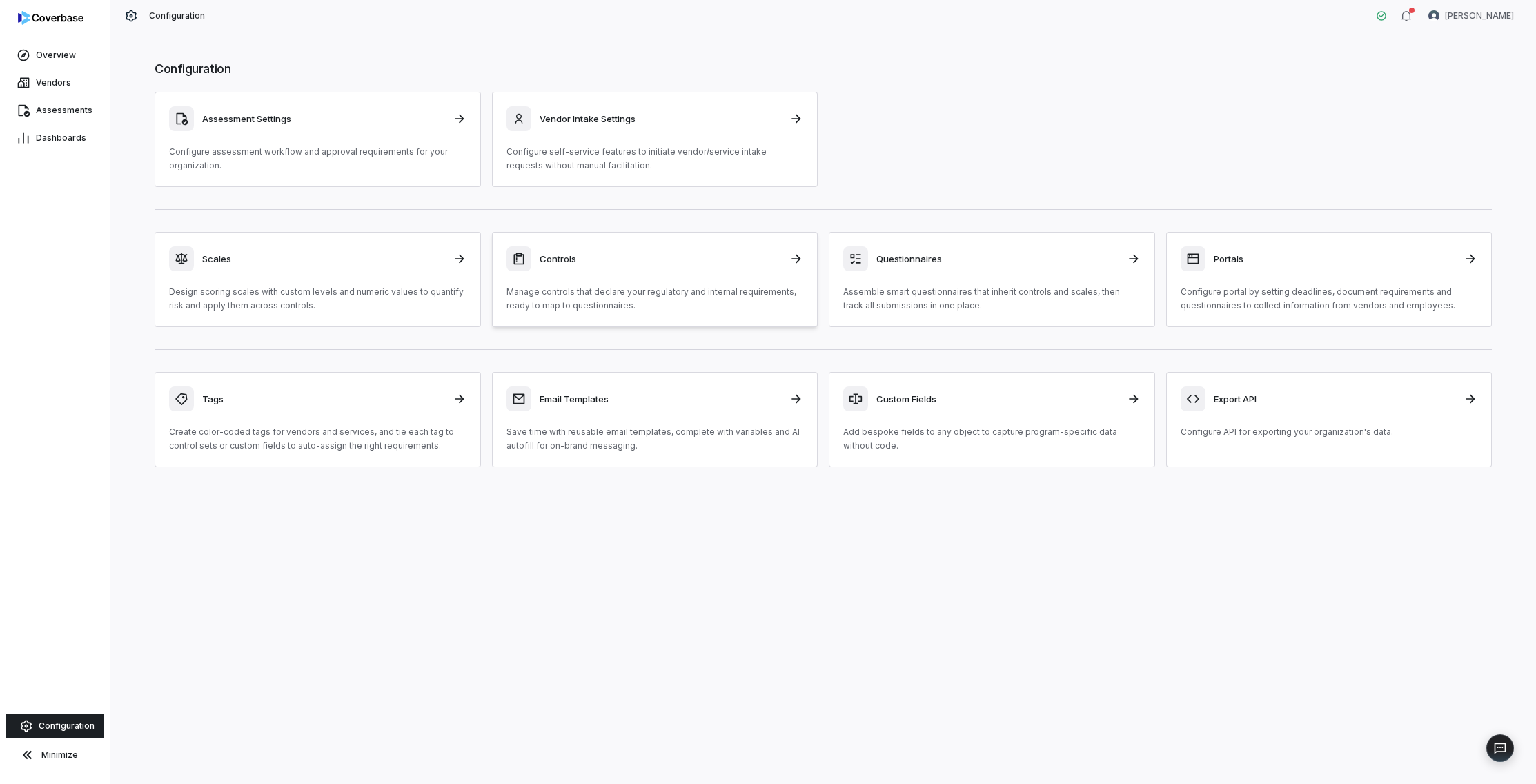
click at [669, 297] on p "Manage controls that declare your regulatory and internal requirements, ready t…" at bounding box center [655, 298] width 298 height 28
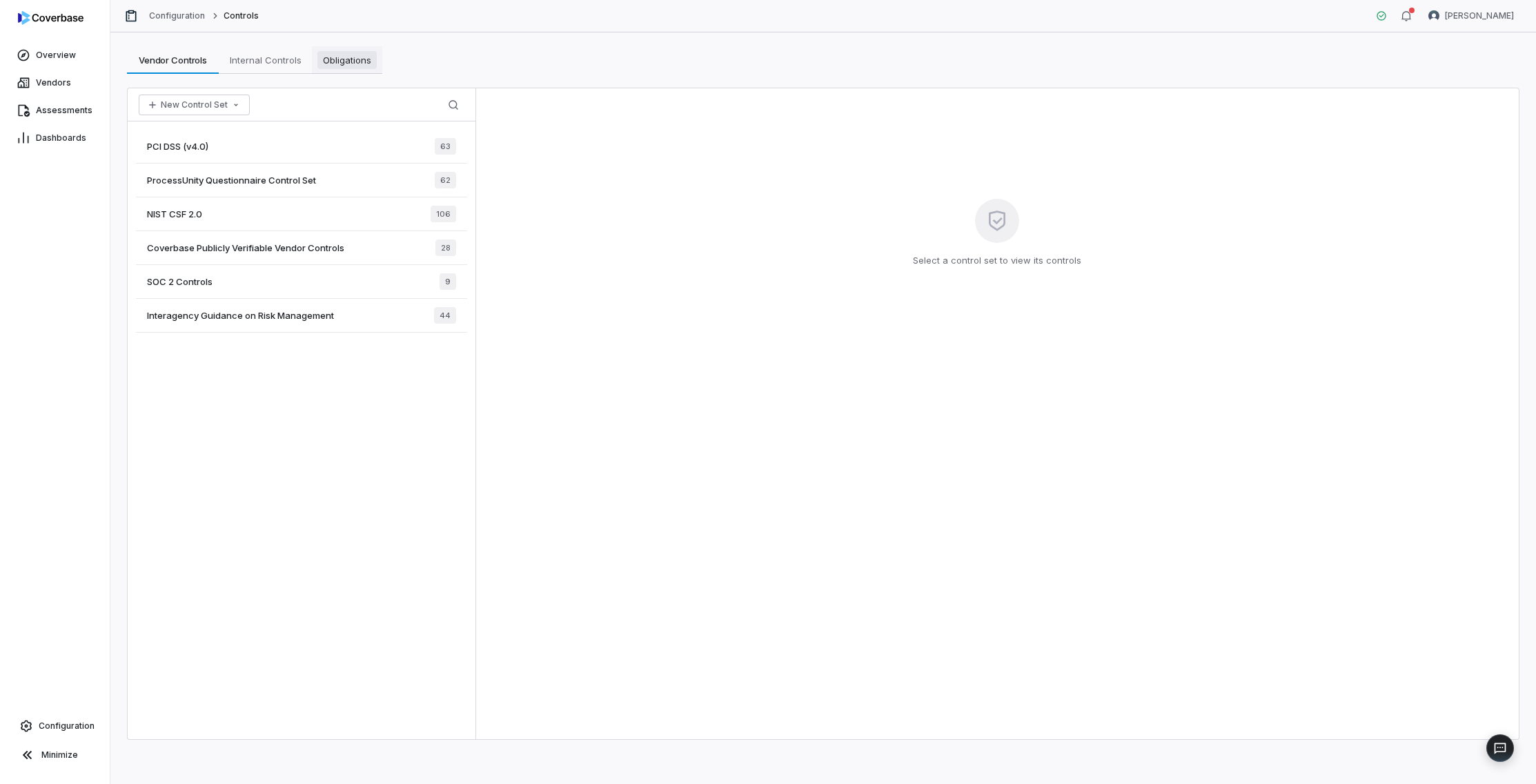
click at [346, 46] on link "Obligations Obligations" at bounding box center [346, 60] width 70 height 28
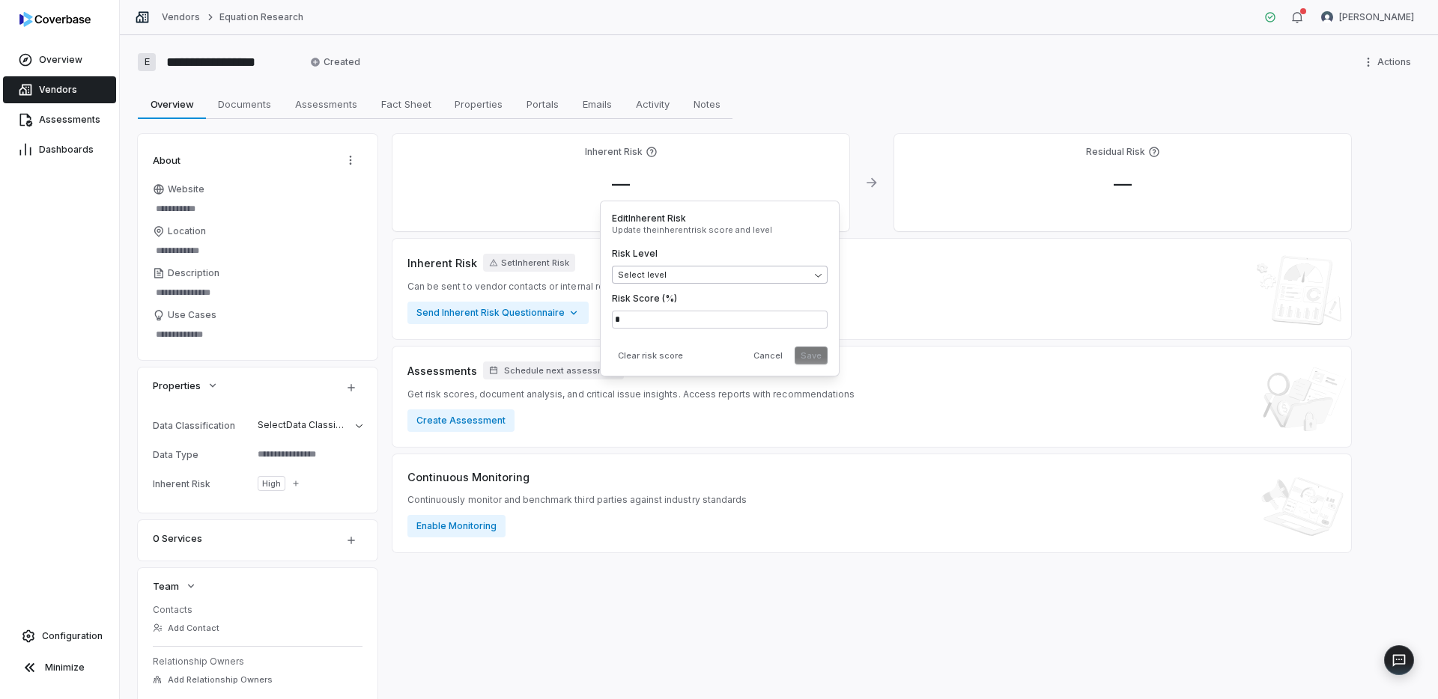
click at [673, 283] on body "**********" at bounding box center [719, 349] width 1438 height 699
click at [815, 355] on button "Save" at bounding box center [811, 356] width 33 height 18
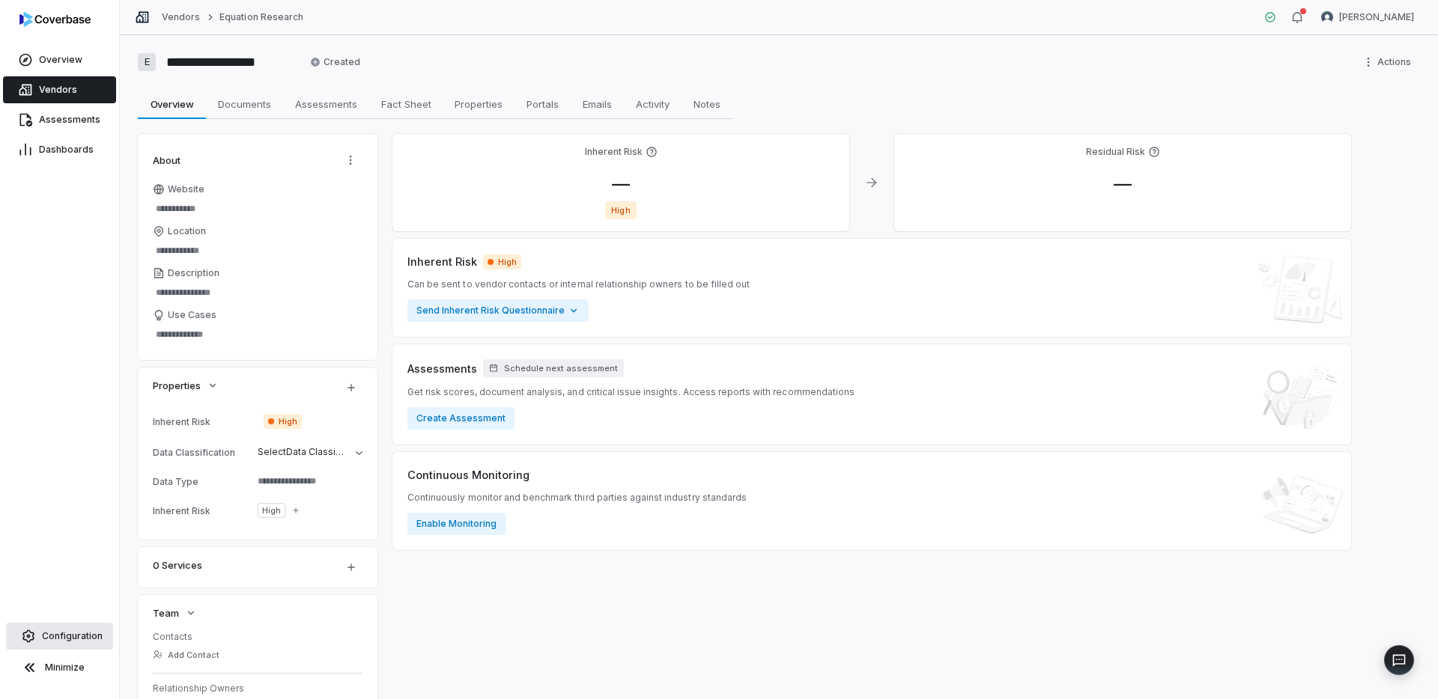
type textarea "*"
click at [74, 640] on span "Configuration" at bounding box center [72, 637] width 61 height 12
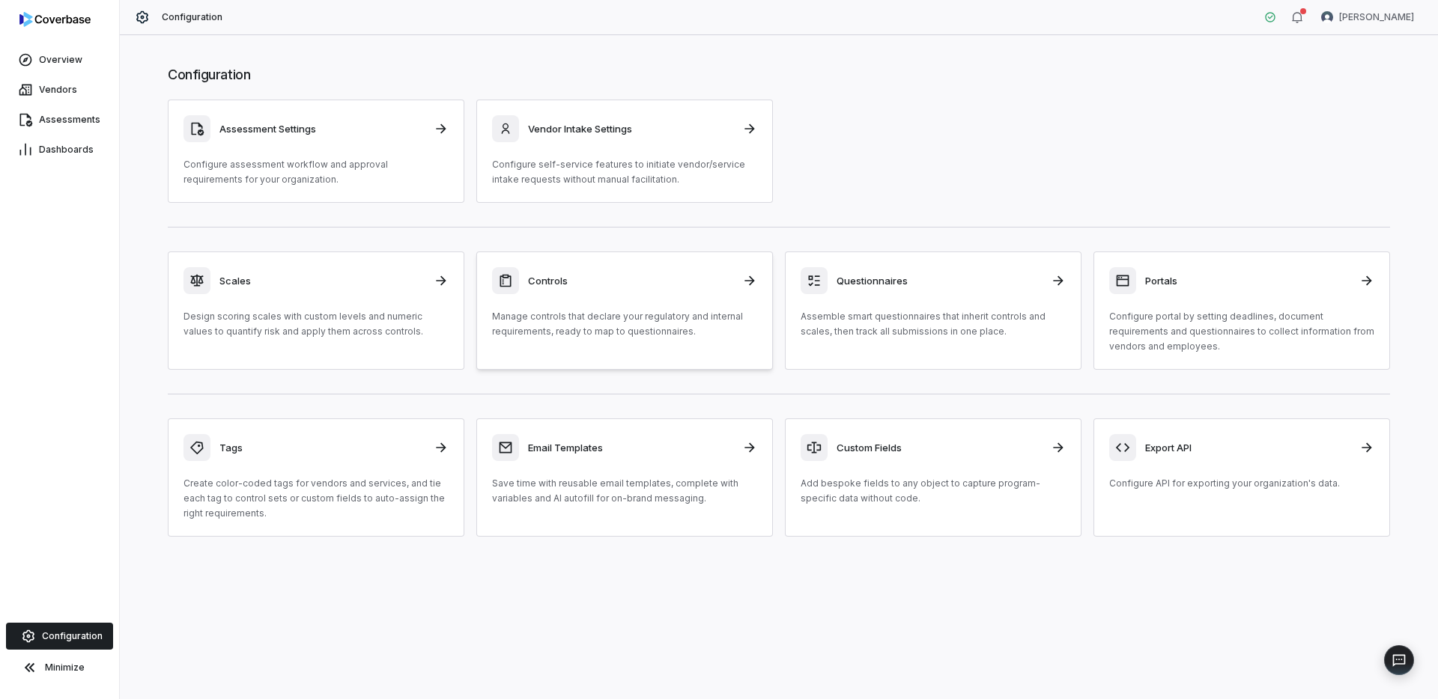
click at [625, 316] on p "Manage controls that declare your regulatory and internal requirements, ready t…" at bounding box center [624, 324] width 265 height 30
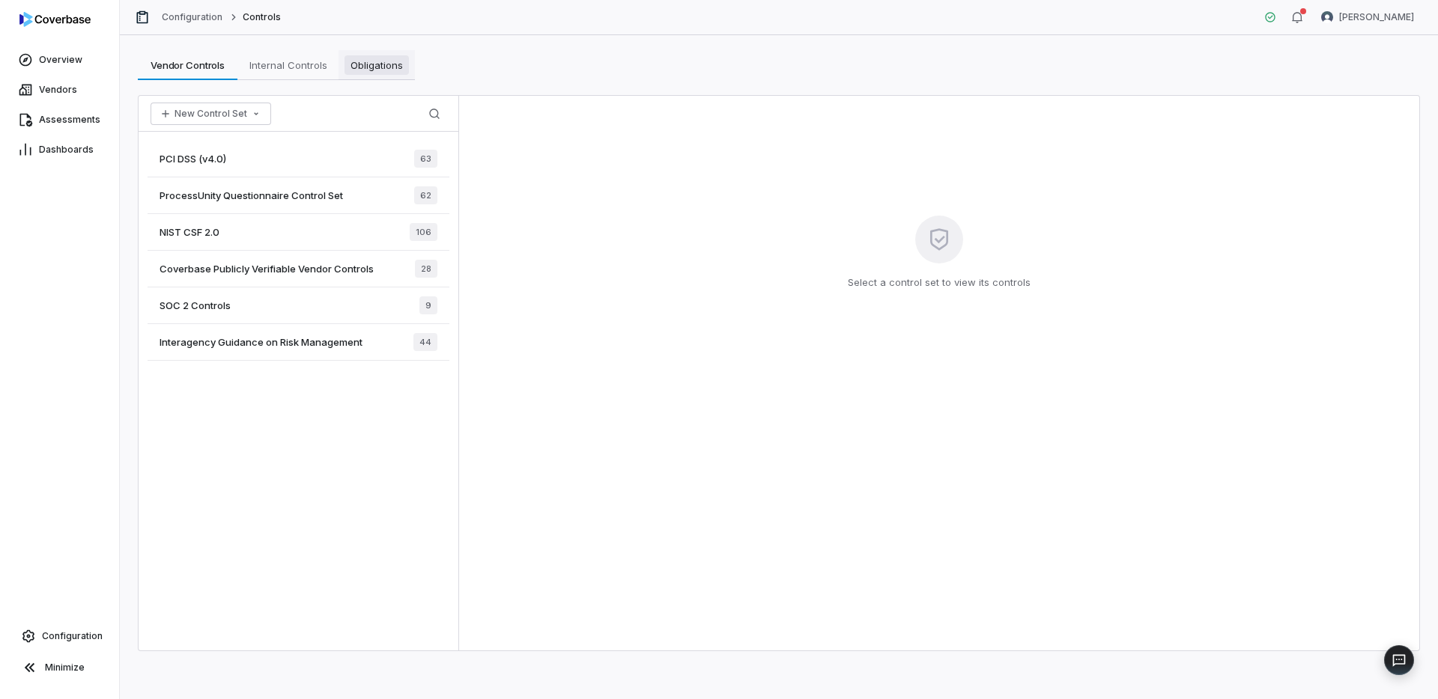
click at [379, 58] on span "Obligations" at bounding box center [376, 64] width 64 height 19
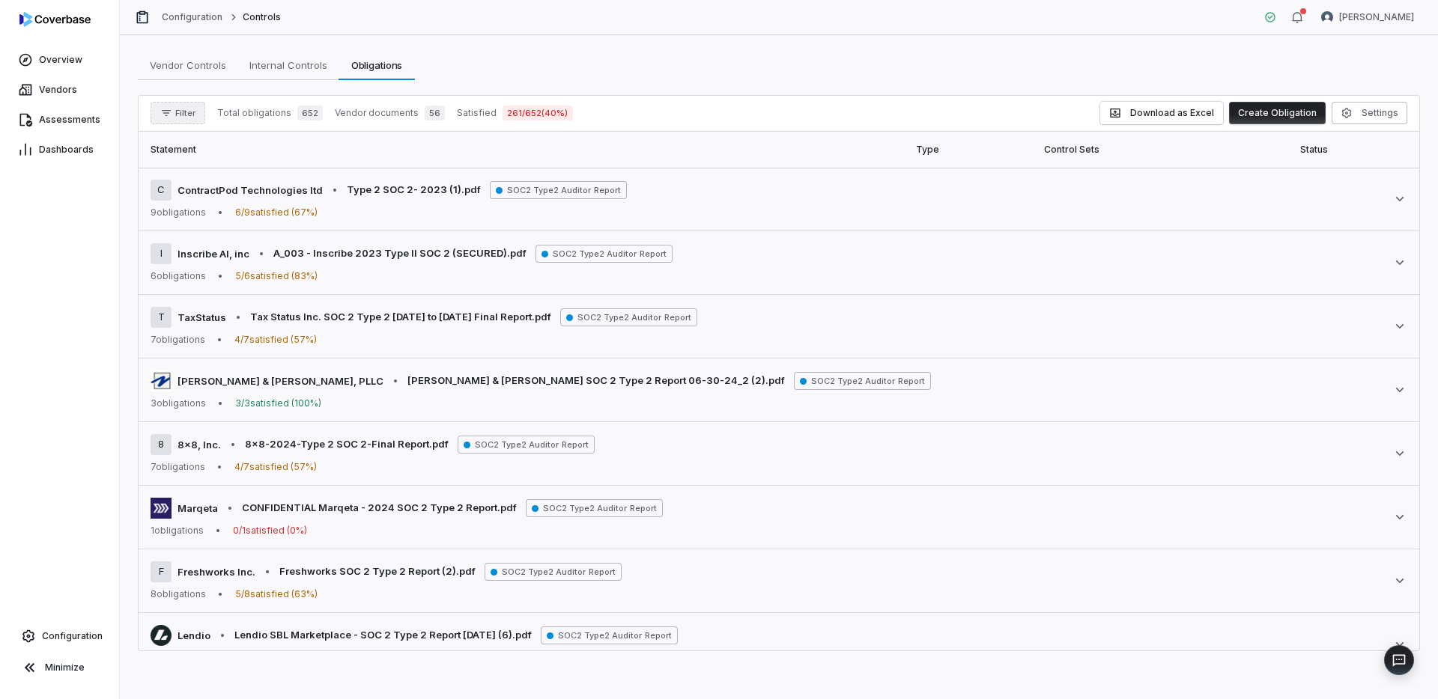
click at [196, 113] on button "Filter" at bounding box center [178, 113] width 55 height 22
click at [195, 179] on div "Vendors" at bounding box center [229, 182] width 144 height 24
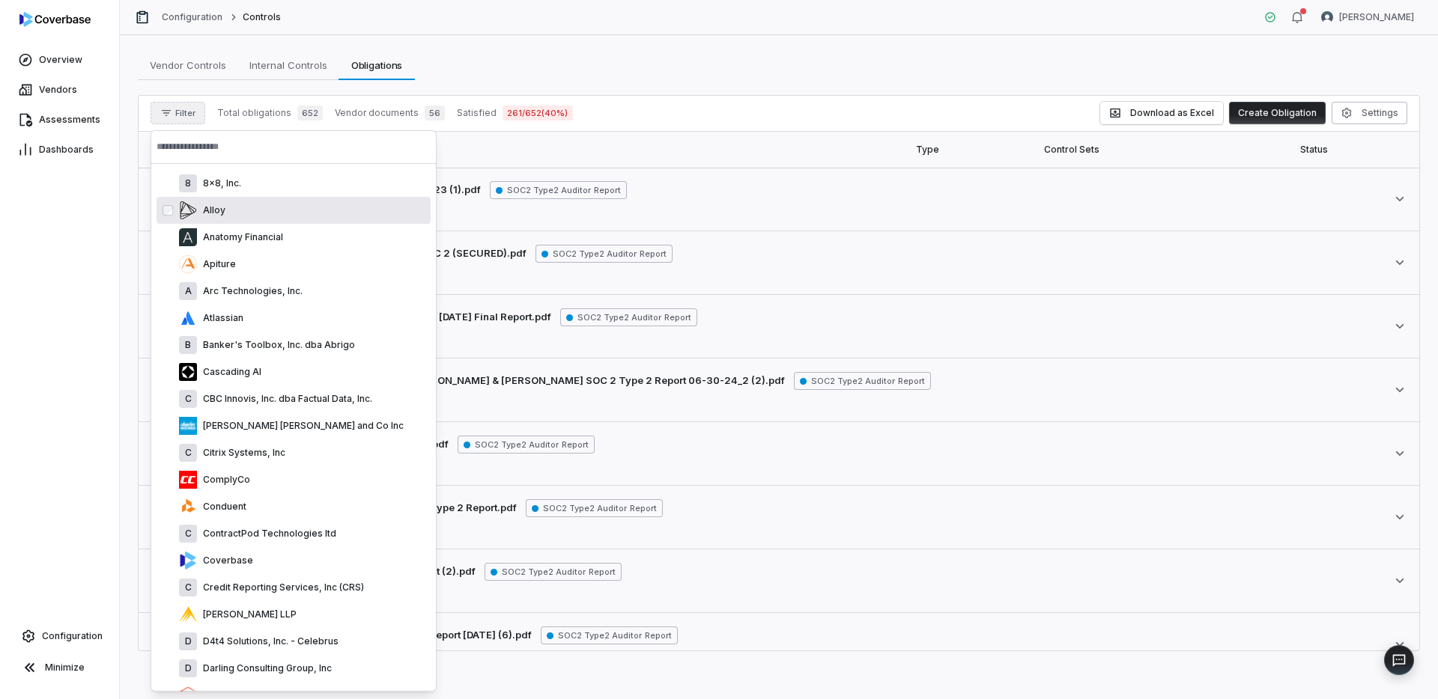
click at [342, 145] on input "text" at bounding box center [294, 146] width 274 height 33
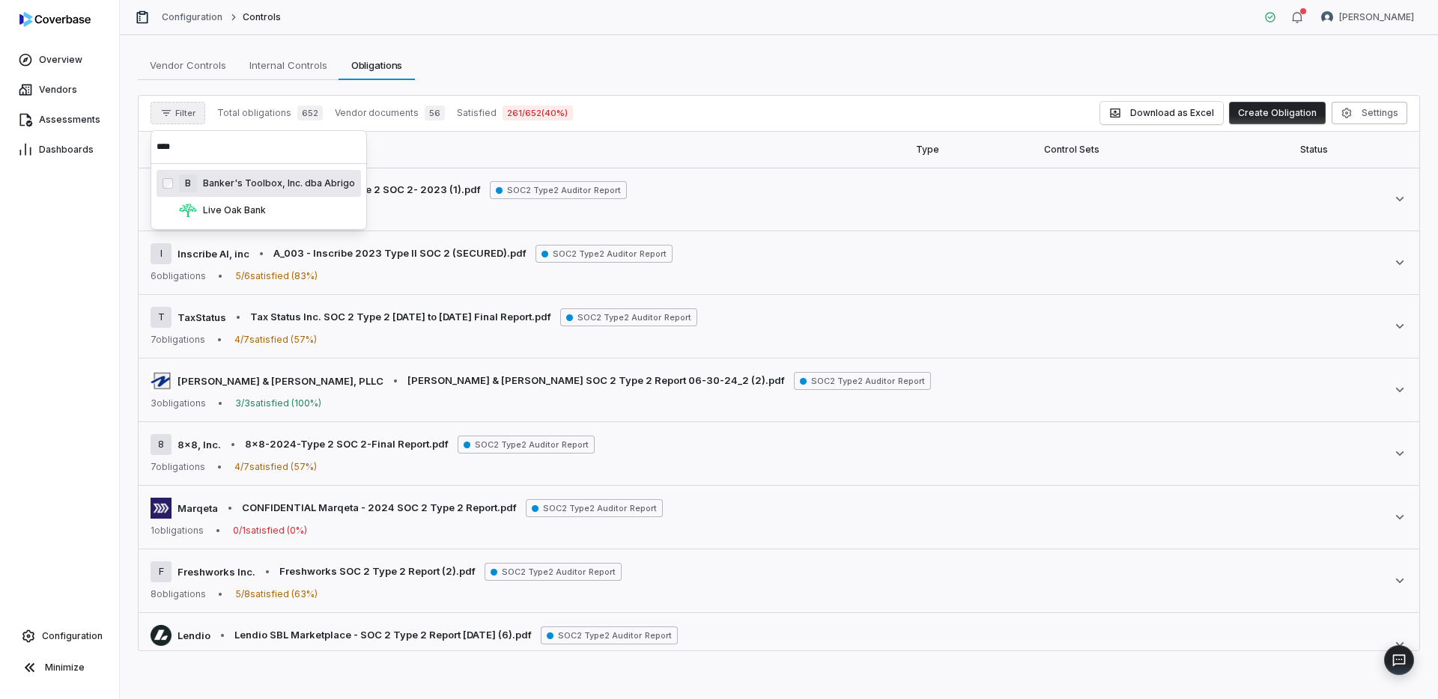
click at [300, 175] on div "B Banker's Toolbox, Inc. dba Abrigo" at bounding box center [267, 183] width 176 height 18
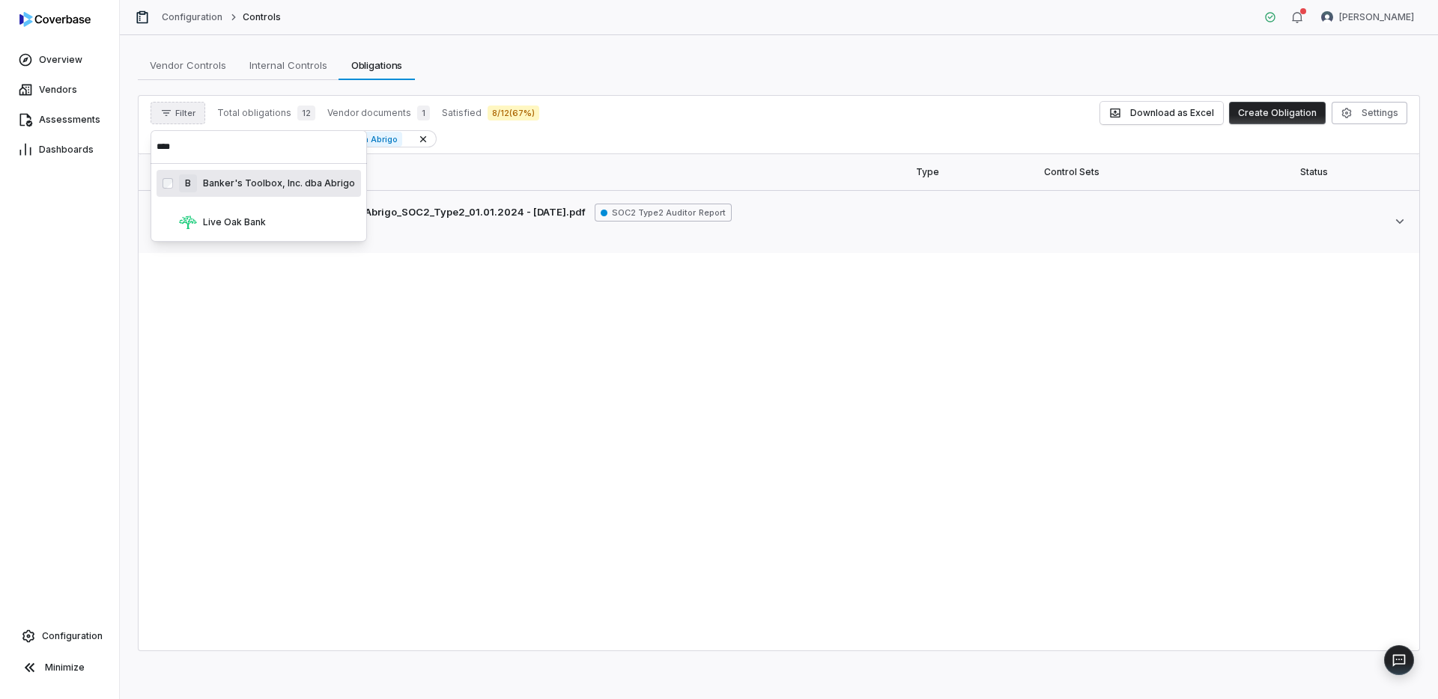
click at [295, 159] on input "****" at bounding box center [259, 146] width 204 height 33
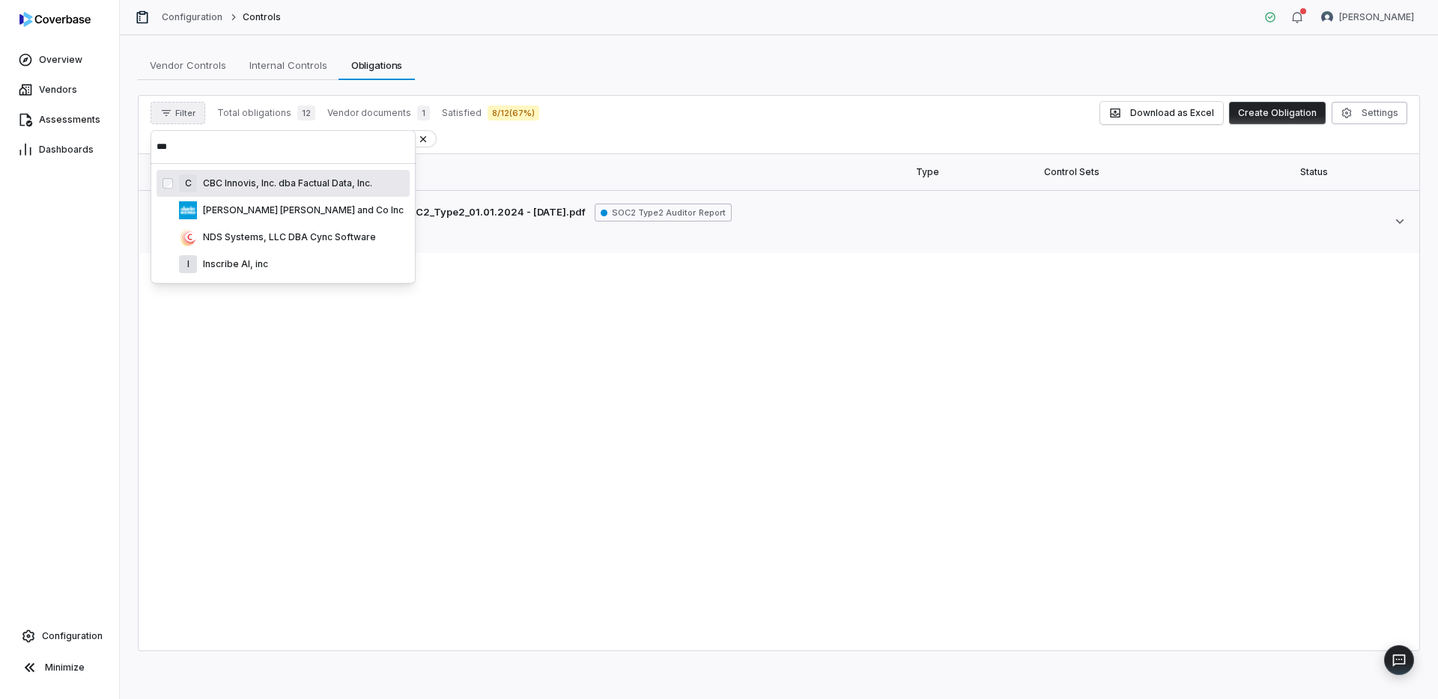
click at [262, 182] on p "CBC Innovis, Inc. dba Factual Data, Inc." at bounding box center [284, 183] width 175 height 12
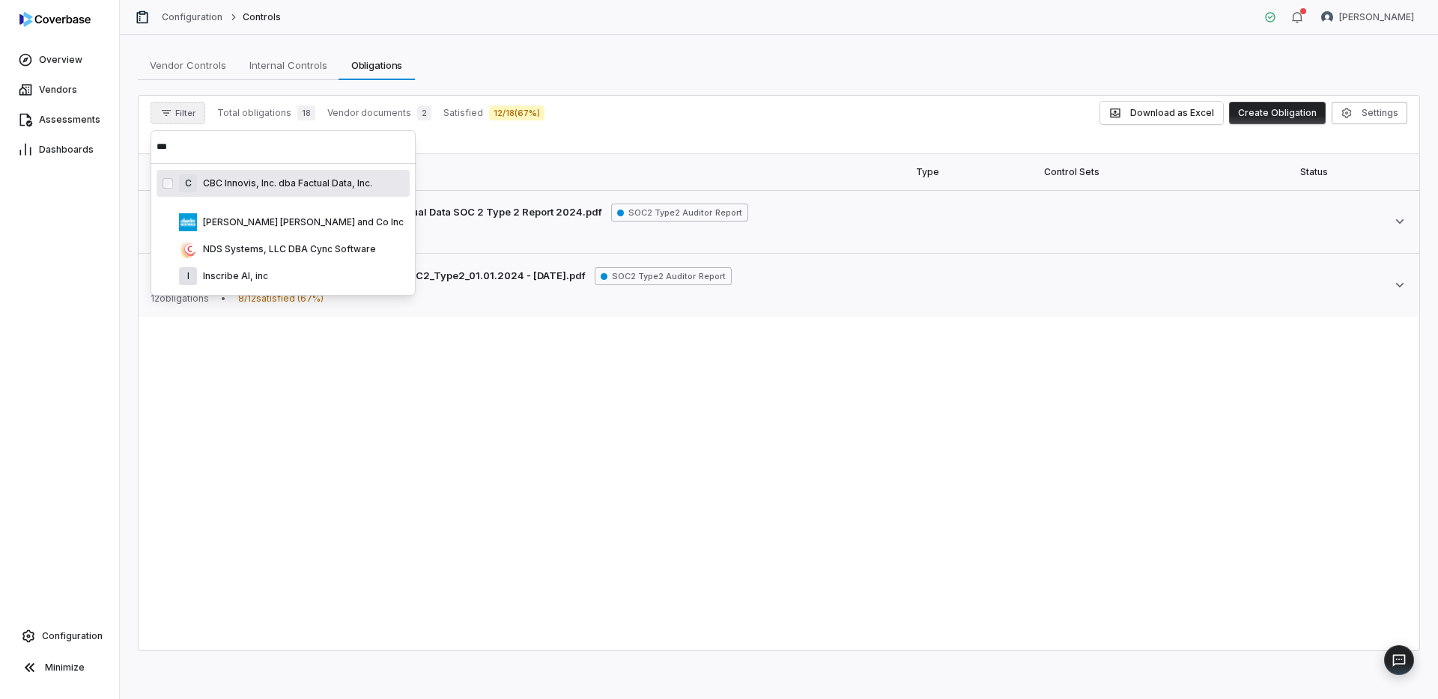
click at [268, 154] on input "***" at bounding box center [283, 146] width 253 height 33
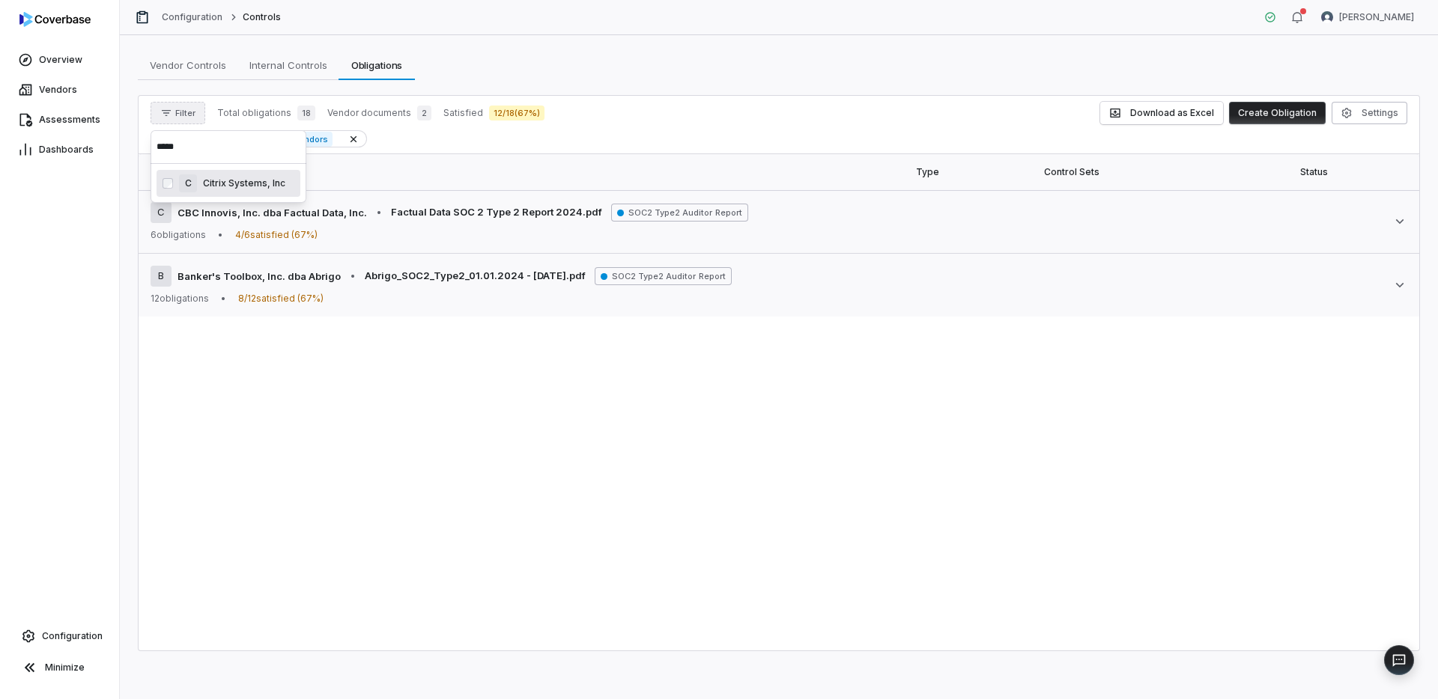
click at [254, 186] on p "Citrix Systems, Inc" at bounding box center [241, 183] width 88 height 12
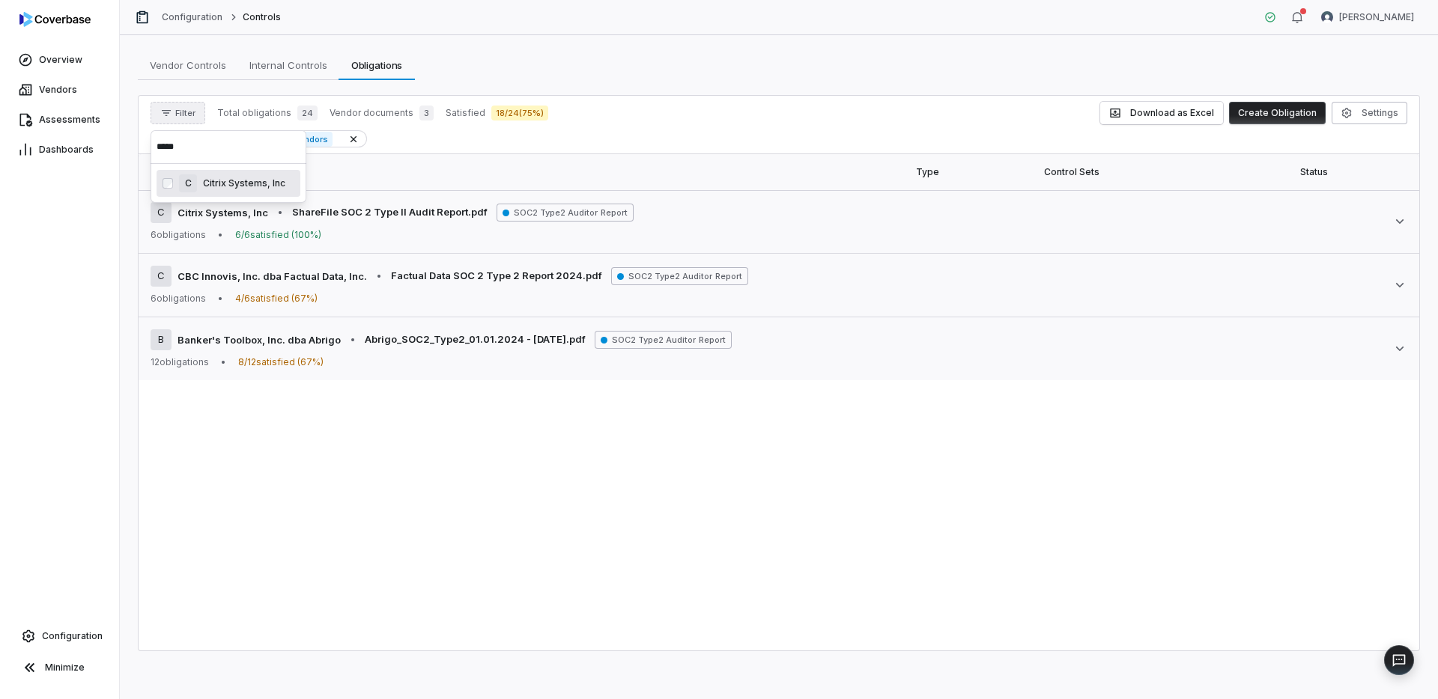
click at [255, 145] on input "*****" at bounding box center [229, 146] width 144 height 33
click at [253, 189] on p "D4t4 Solutions, Inc. - Celebrus" at bounding box center [268, 183] width 142 height 12
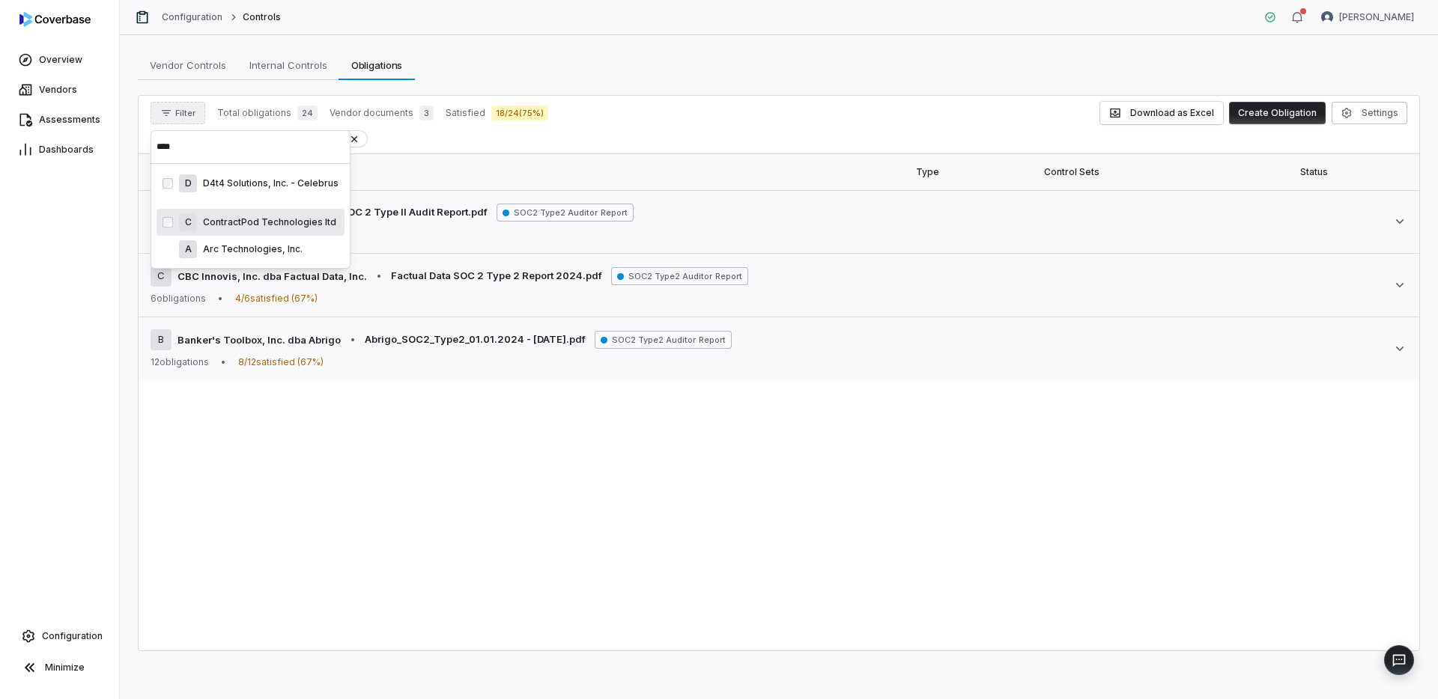
click at [238, 215] on div "C ContractPod Technologies ltd" at bounding box center [259, 222] width 160 height 18
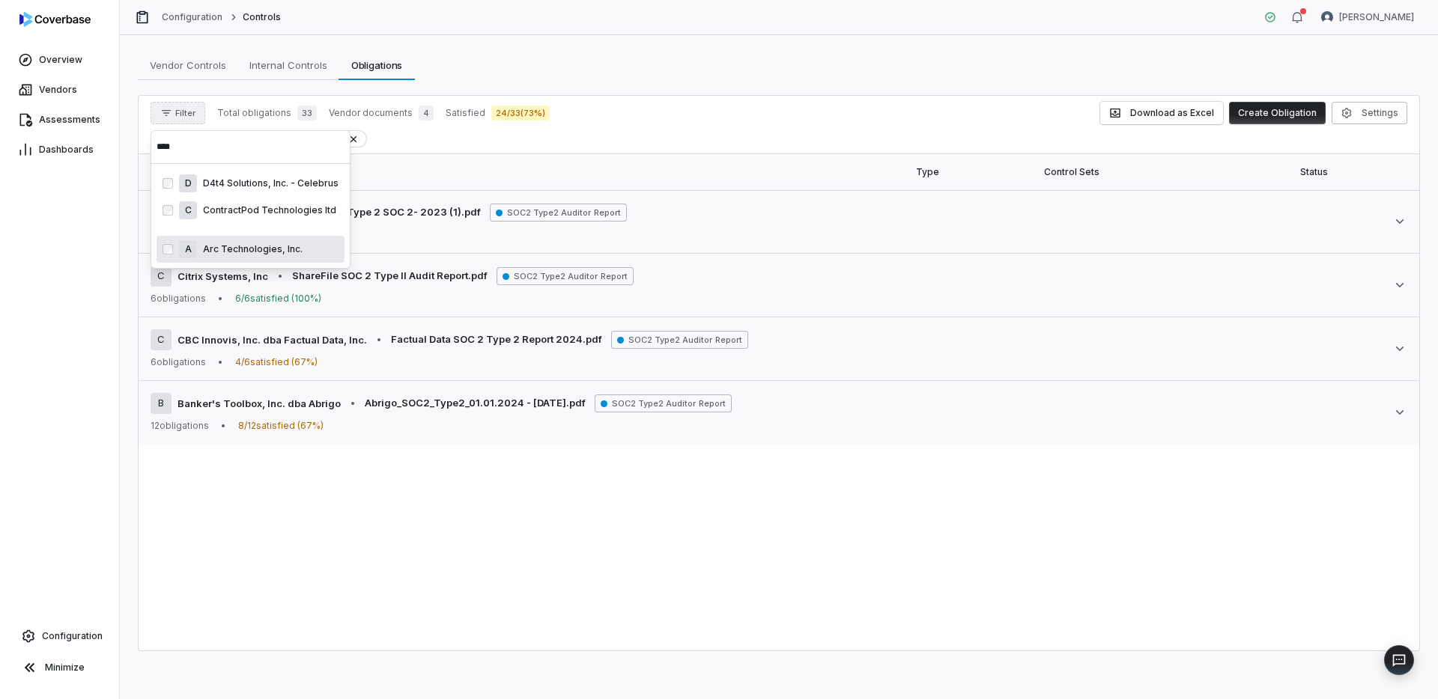
click at [238, 246] on p "Arc Technologies, Inc." at bounding box center [250, 249] width 106 height 12
click at [238, 139] on input "****" at bounding box center [251, 146] width 188 height 33
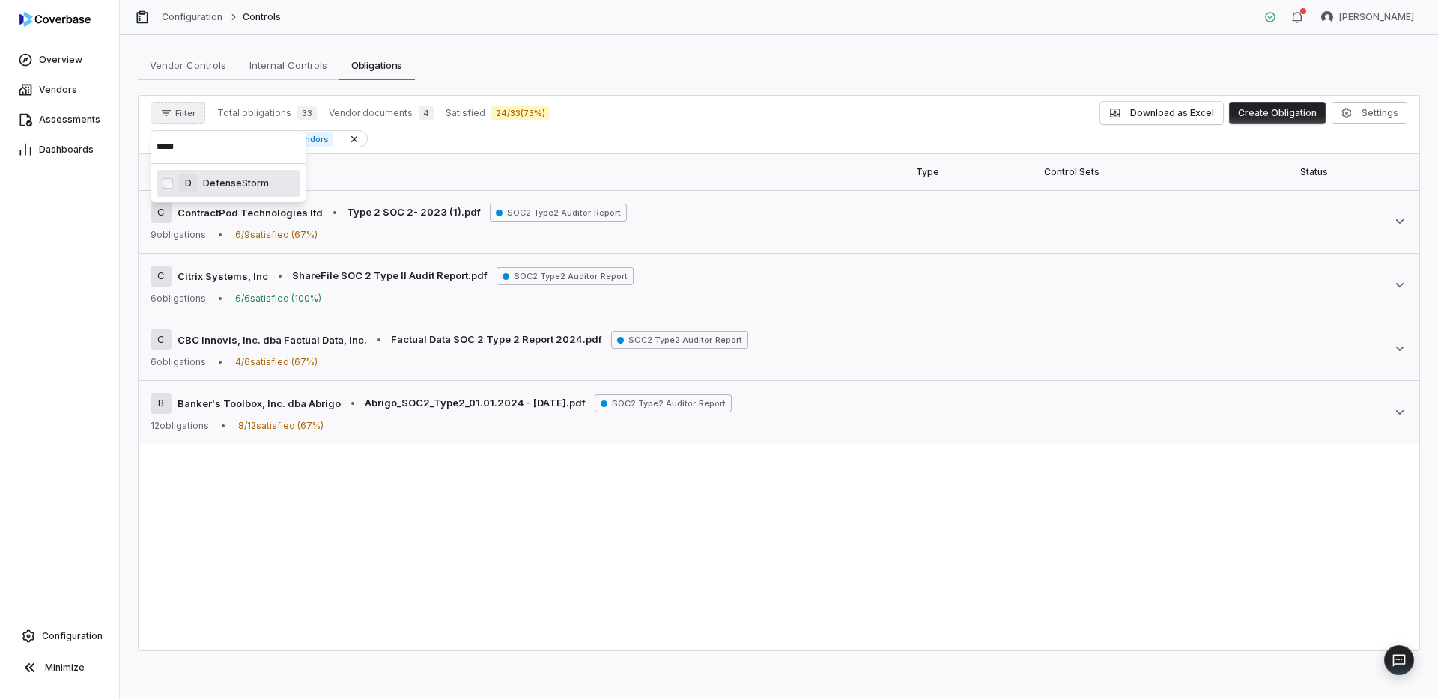
click at [238, 183] on p "DefenseStorm" at bounding box center [233, 183] width 72 height 12
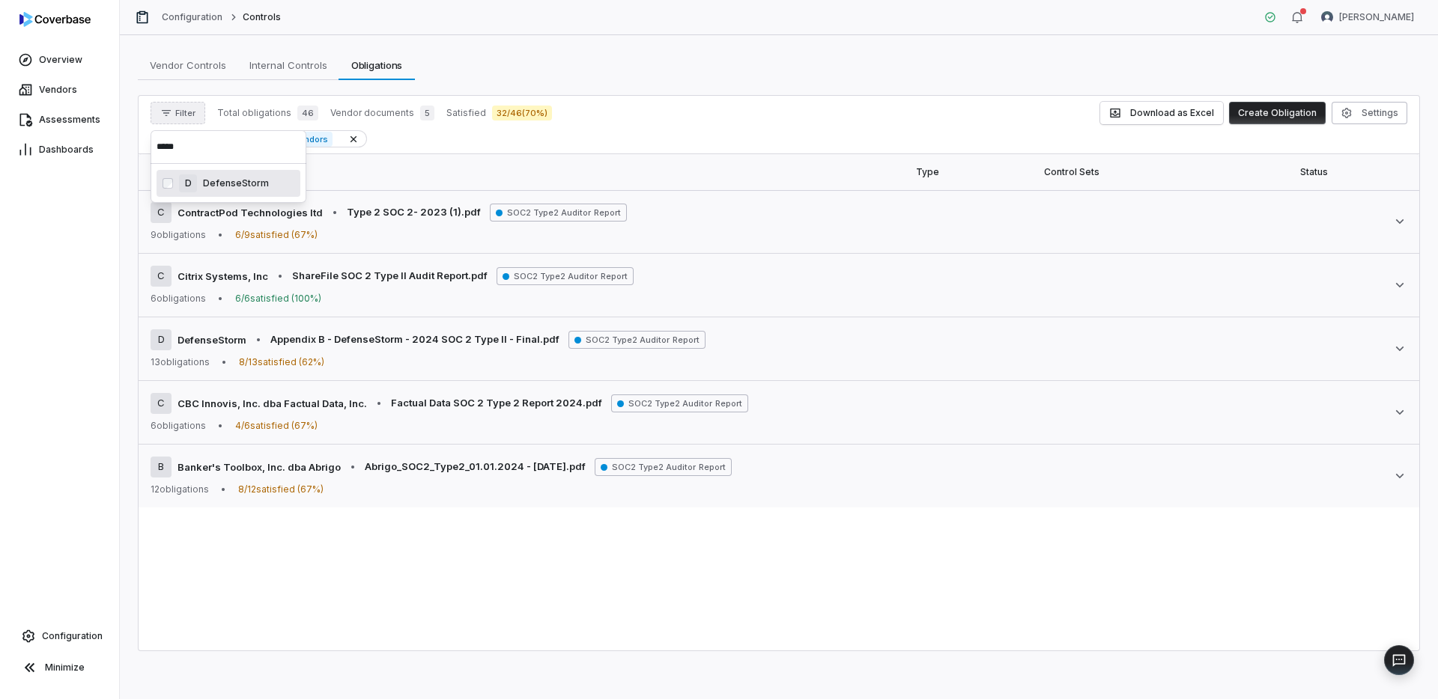
click at [240, 142] on input "*****" at bounding box center [229, 146] width 144 height 33
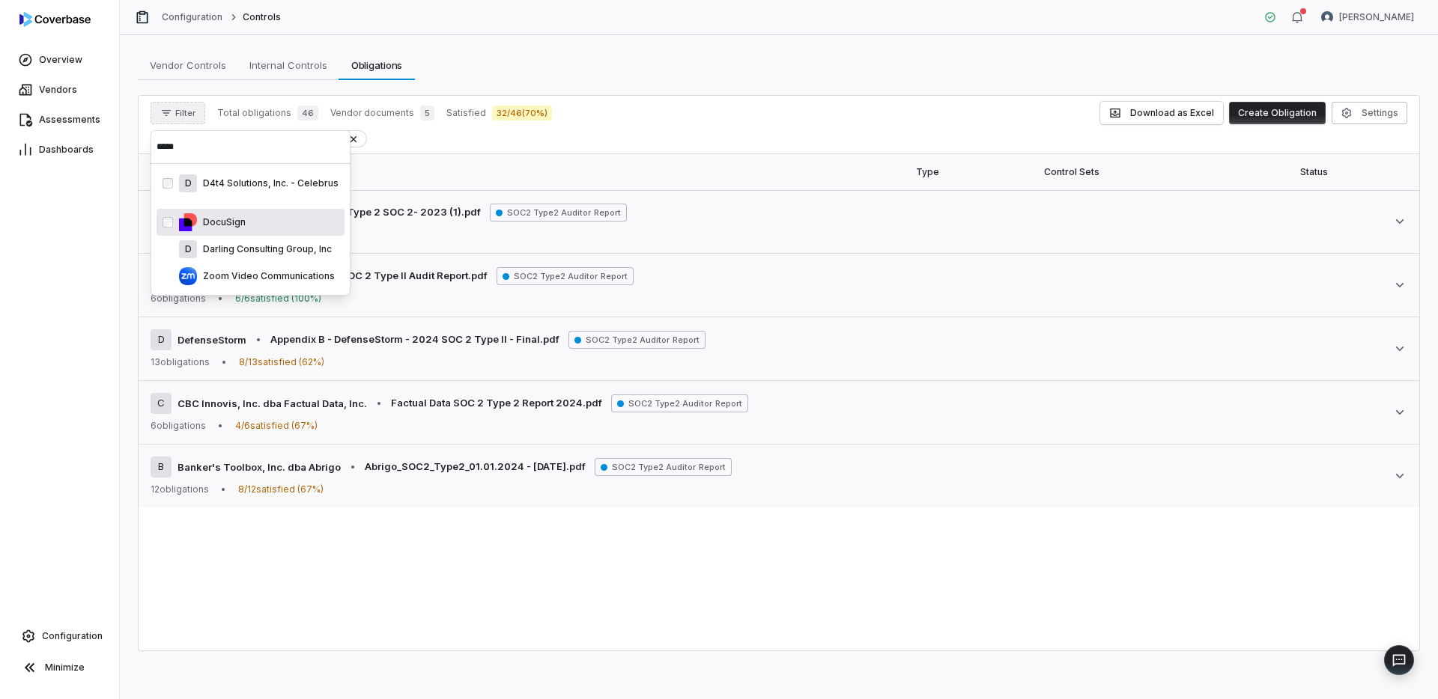
click at [228, 221] on p "DocuSign" at bounding box center [221, 222] width 49 height 12
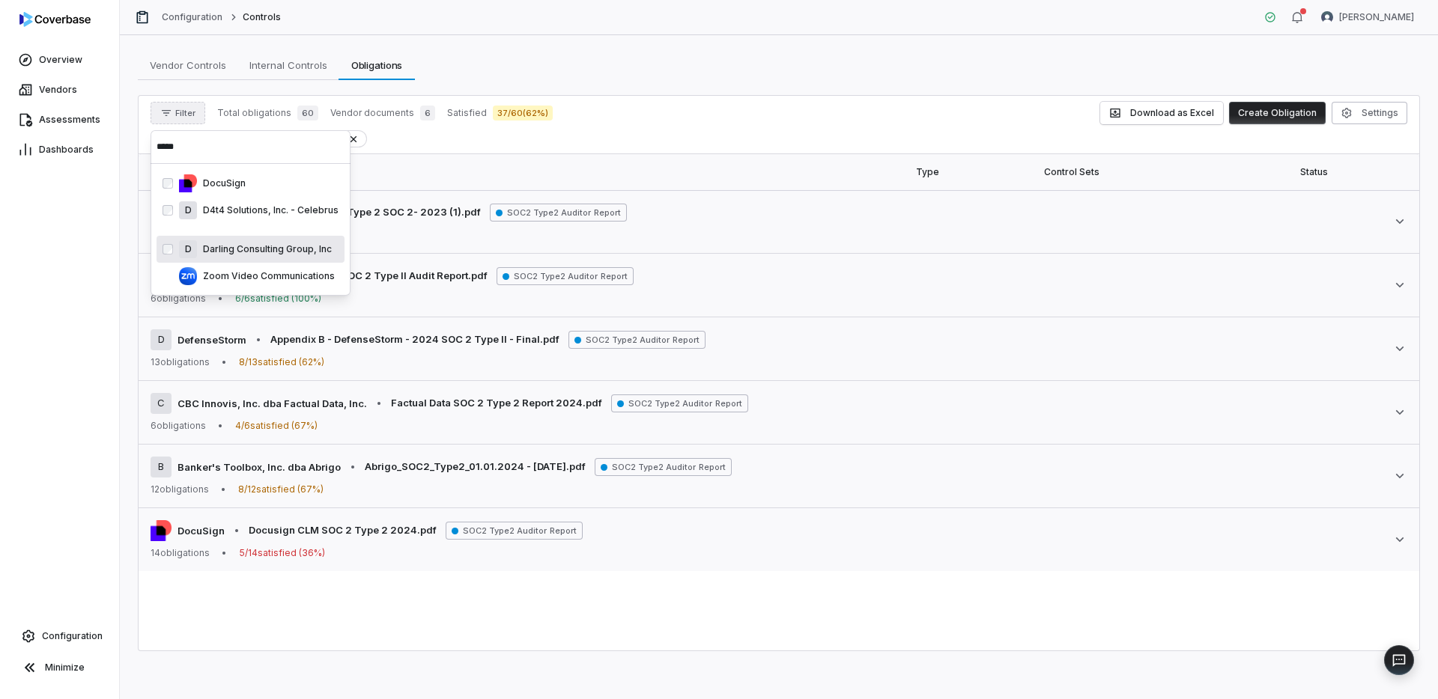
click at [231, 247] on p "Darling Consulting Group, Inc" at bounding box center [264, 249] width 135 height 12
click at [231, 269] on div "Zoom Video Communications" at bounding box center [259, 276] width 160 height 18
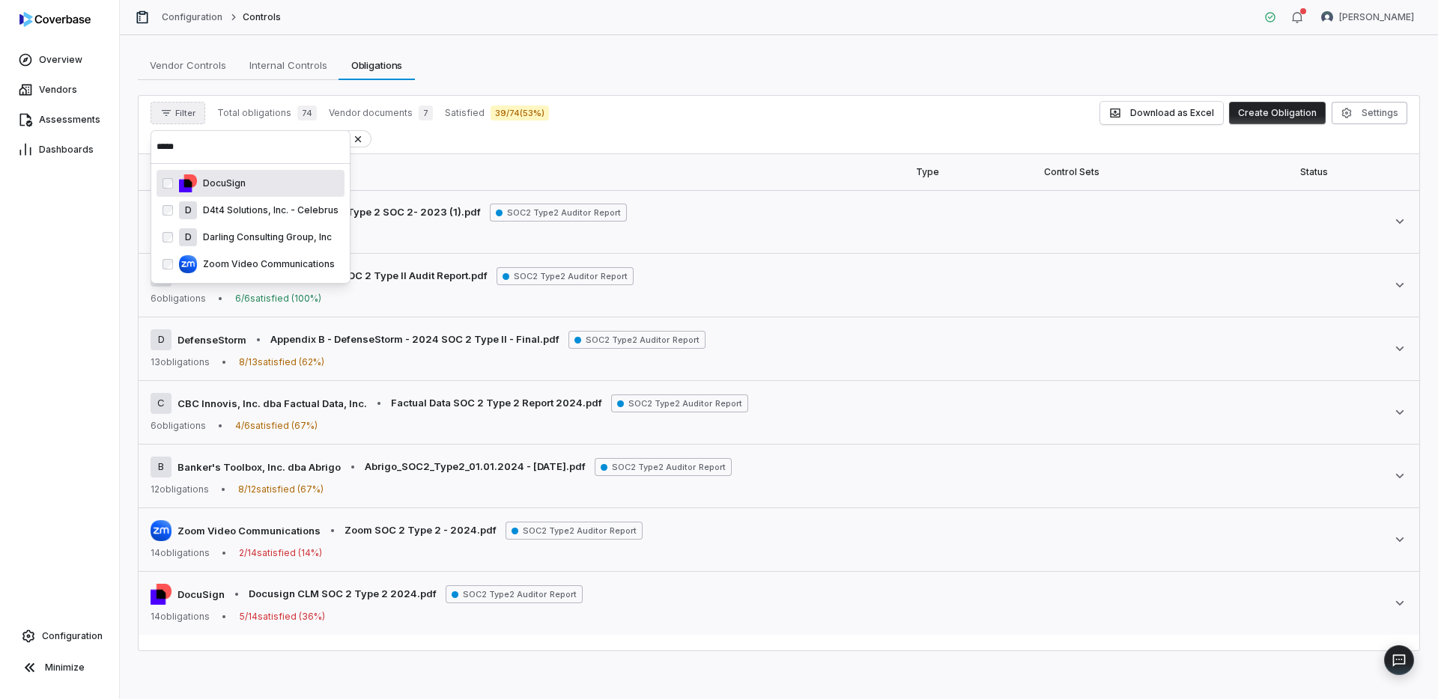
click at [237, 148] on input "*****" at bounding box center [251, 146] width 188 height 33
click at [230, 189] on p "Freshworks Inc." at bounding box center [235, 183] width 76 height 12
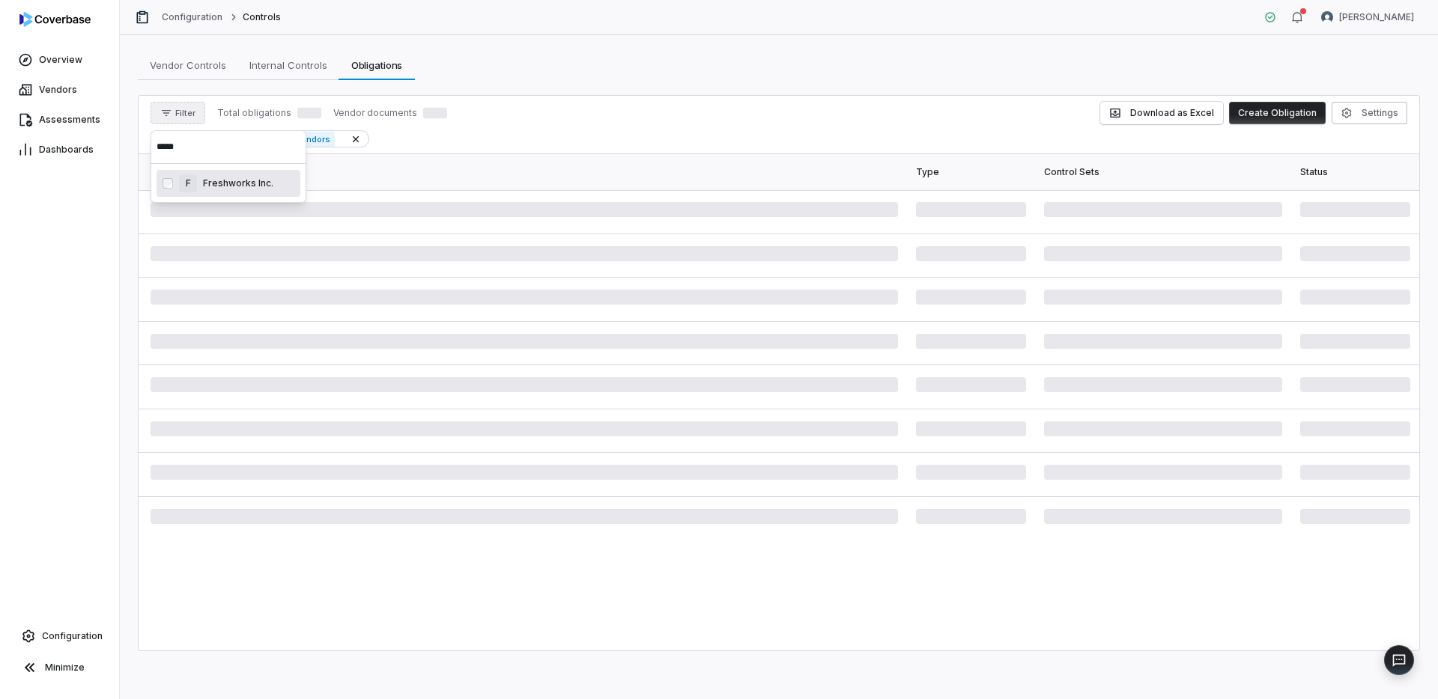
click at [234, 148] on input "*****" at bounding box center [229, 146] width 144 height 33
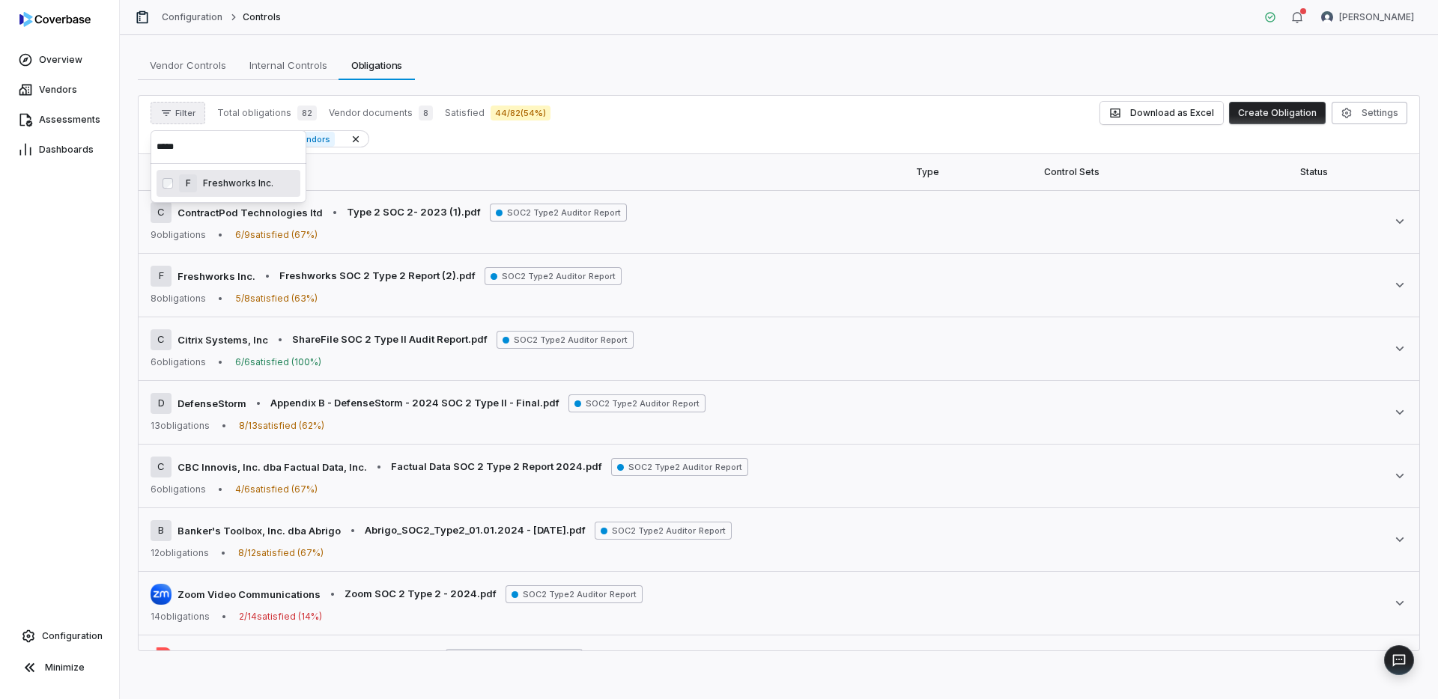
click at [234, 148] on input "*****" at bounding box center [229, 146] width 144 height 33
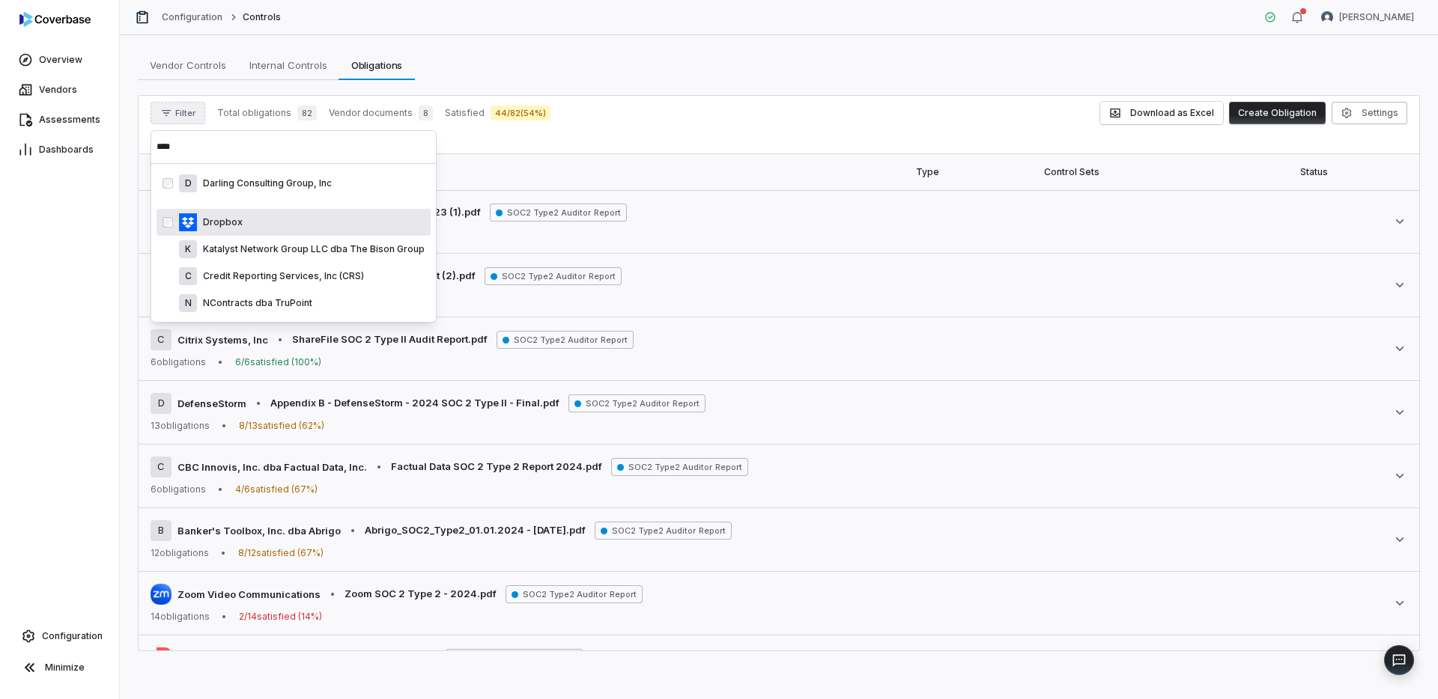
click at [225, 221] on p "Dropbox" at bounding box center [220, 222] width 46 height 12
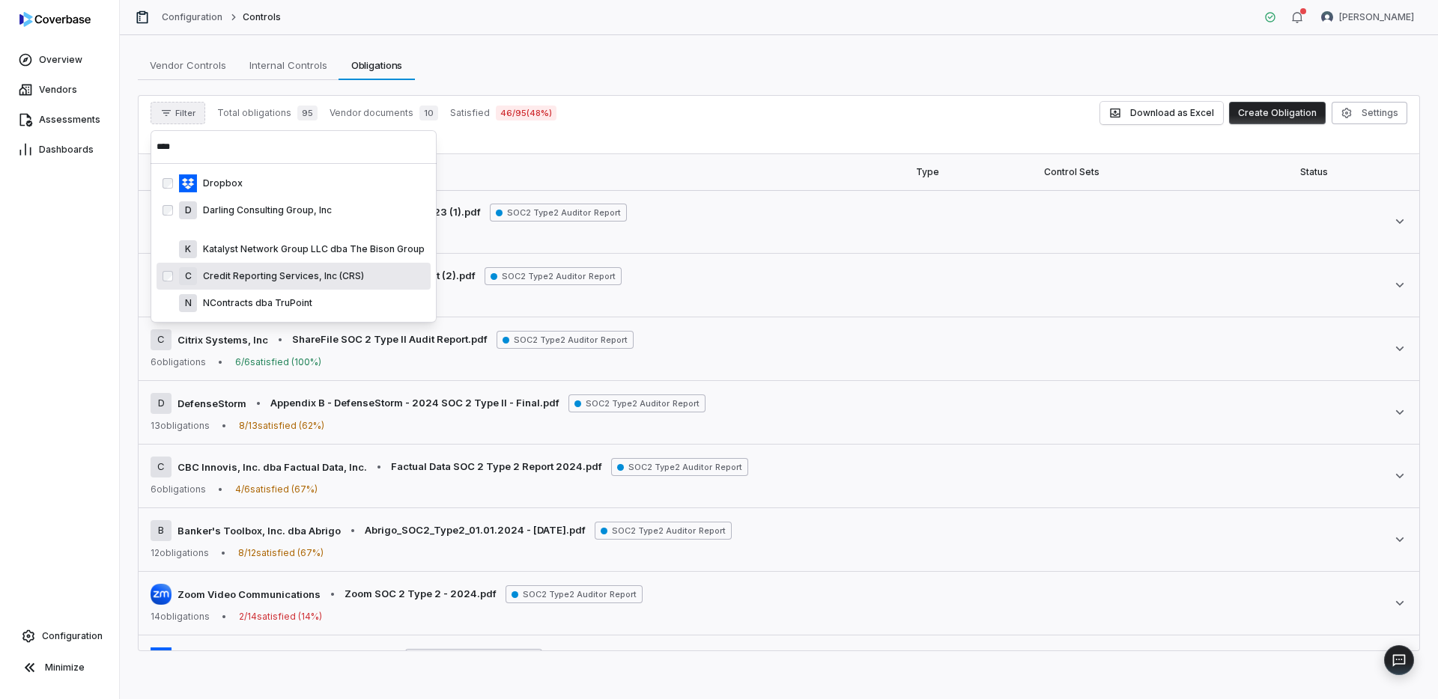
click at [237, 276] on p "Credit Reporting Services, Inc (CRS)" at bounding box center [280, 276] width 167 height 12
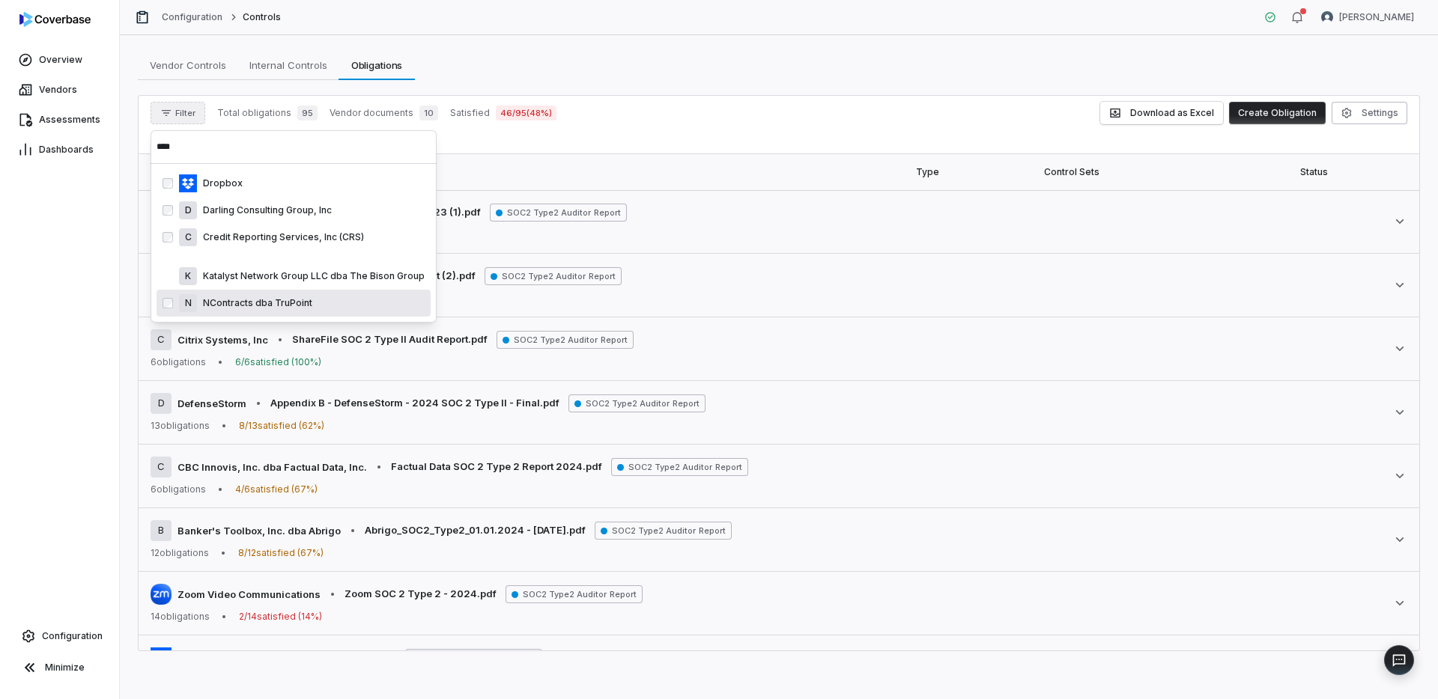
click at [237, 303] on p "NContracts dba TruPoint" at bounding box center [254, 303] width 115 height 12
click at [240, 297] on p "Katalyst Network Group LLC dba The Bison Group" at bounding box center [311, 303] width 228 height 12
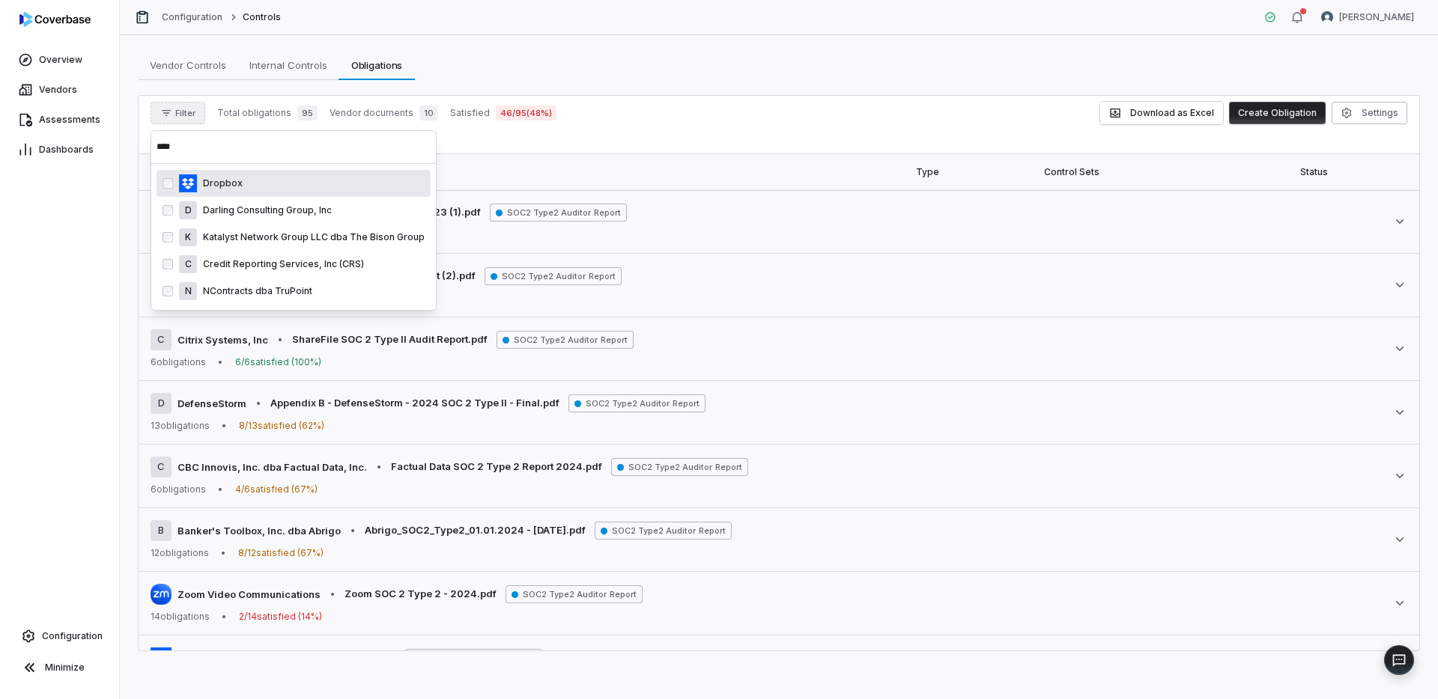
click at [229, 151] on input "****" at bounding box center [294, 146] width 274 height 33
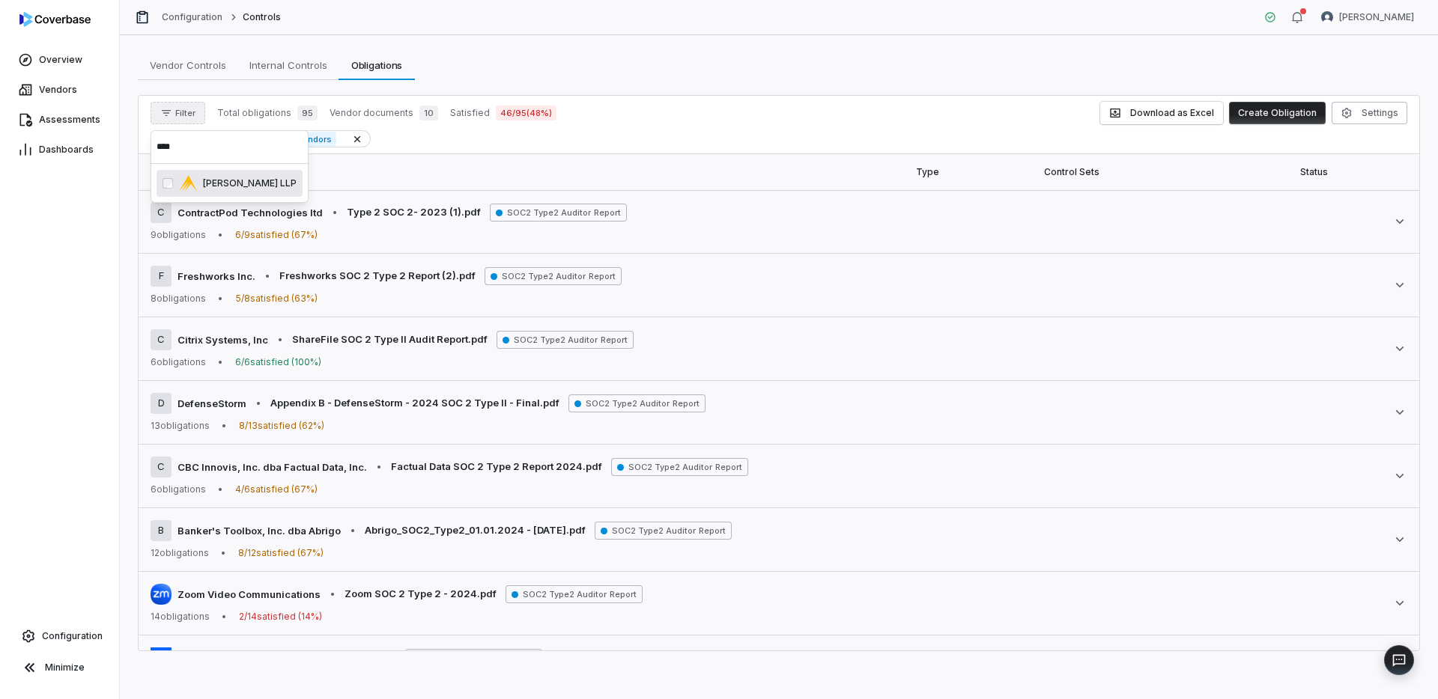
click at [230, 181] on p "[PERSON_NAME] LLP" at bounding box center [247, 183] width 100 height 12
click at [234, 145] on input "****" at bounding box center [230, 146] width 146 height 33
click at [231, 174] on div "8 8x8, Inc." at bounding box center [236, 183] width 115 height 18
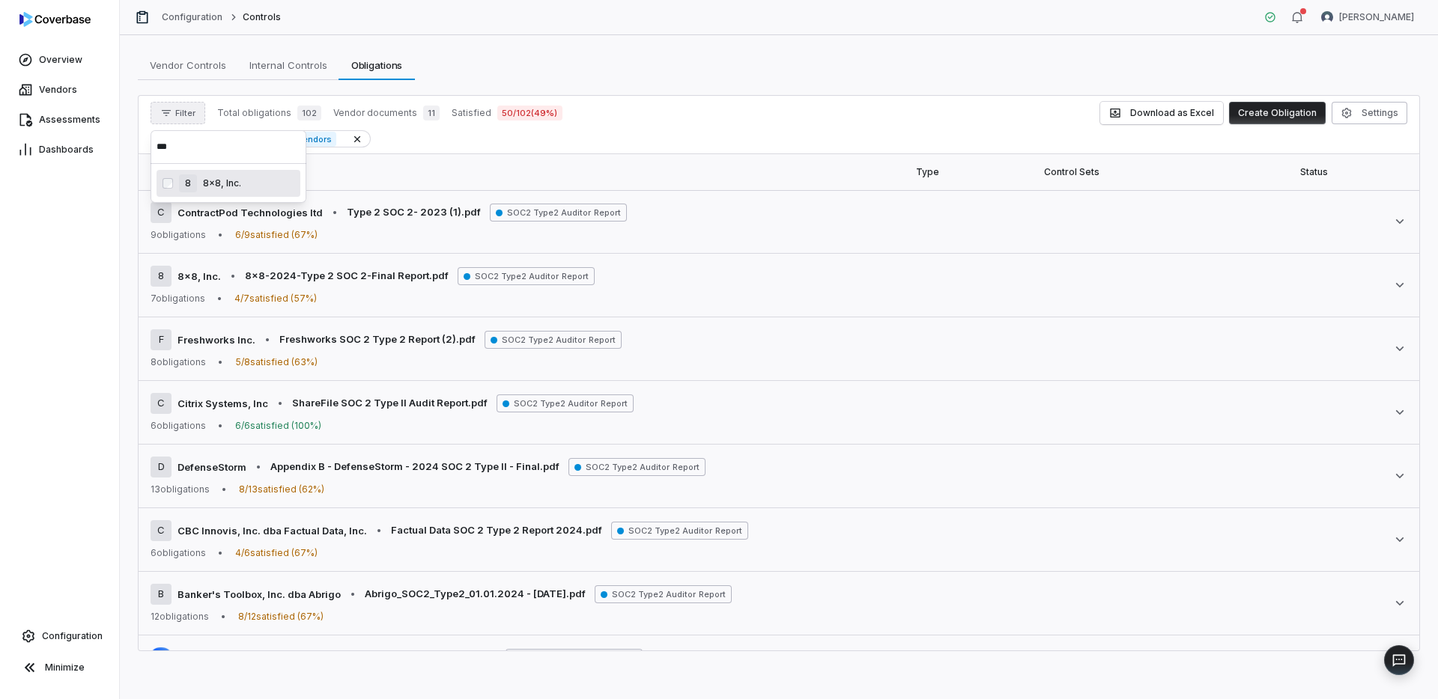
click at [239, 149] on input "***" at bounding box center [229, 146] width 144 height 33
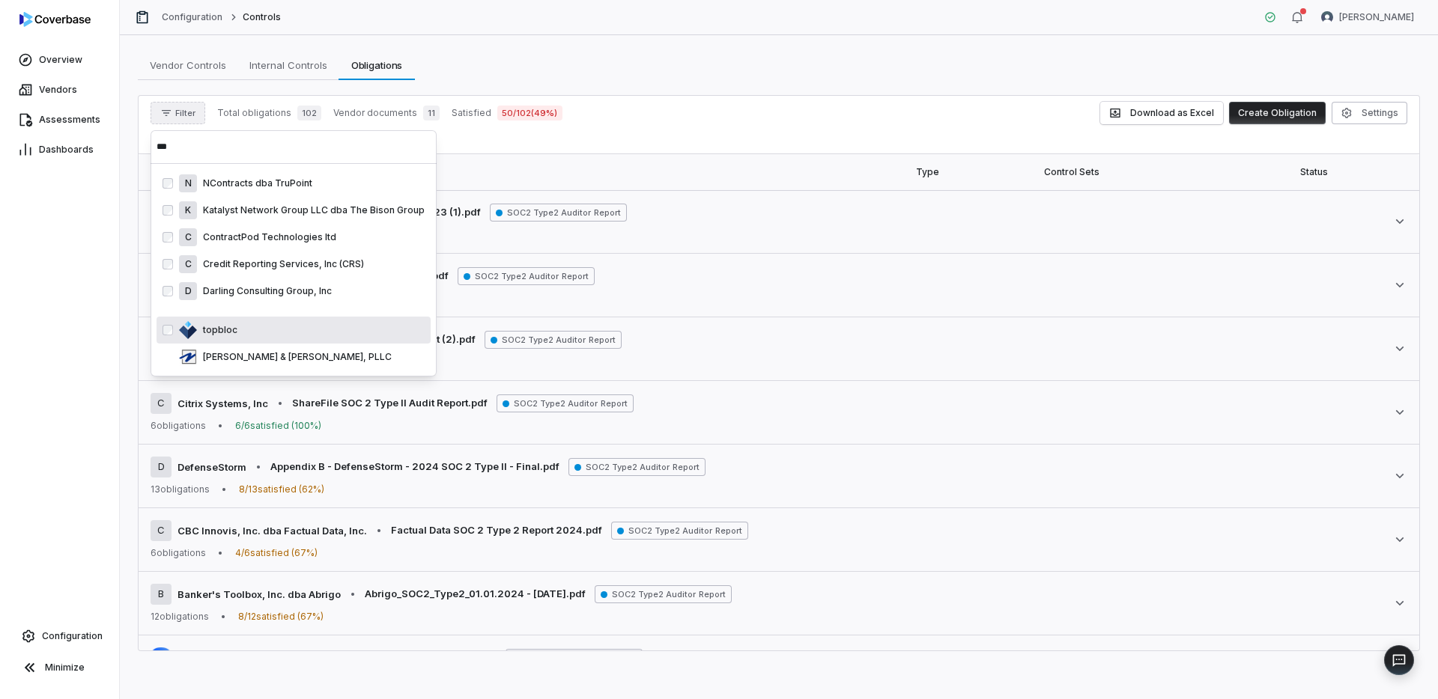
click at [238, 327] on div "topbloc" at bounding box center [302, 330] width 246 height 18
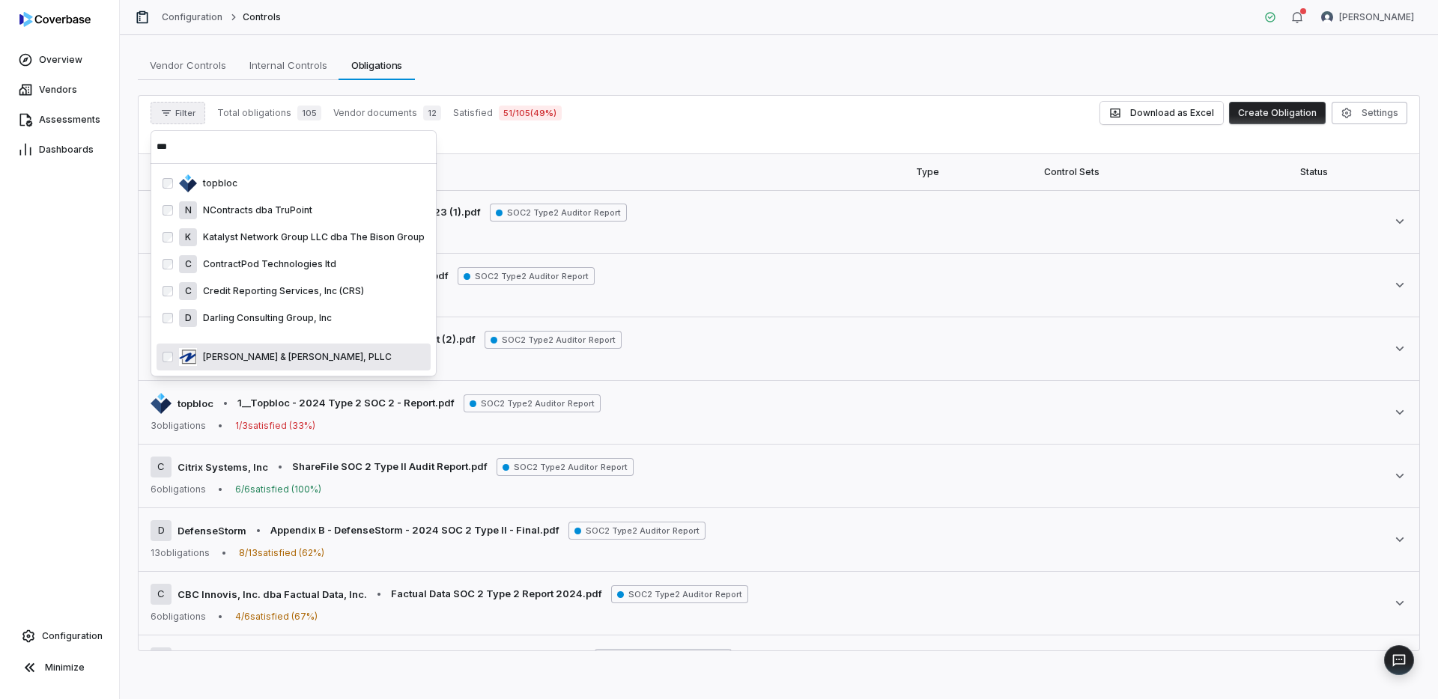
click at [240, 348] on div "[PERSON_NAME] & [PERSON_NAME], PLLC" at bounding box center [302, 357] width 246 height 18
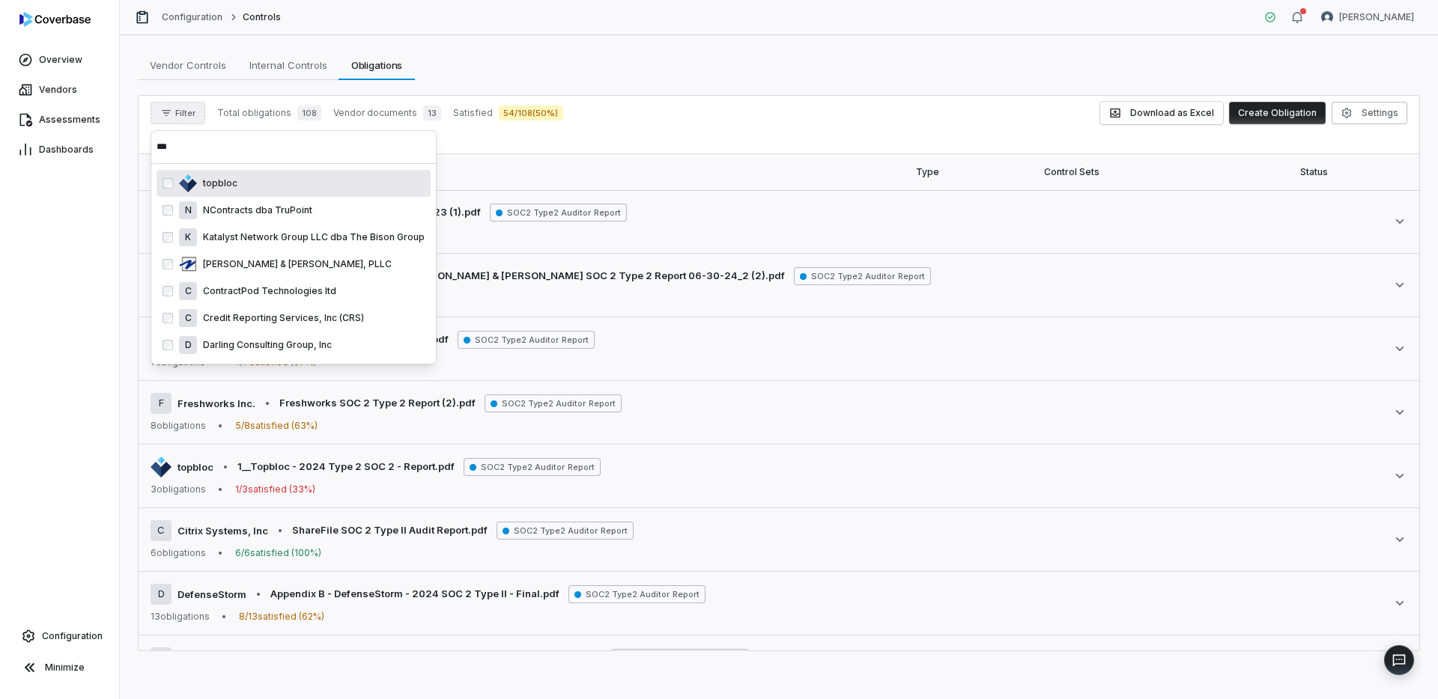
click at [237, 149] on input "***" at bounding box center [294, 146] width 274 height 33
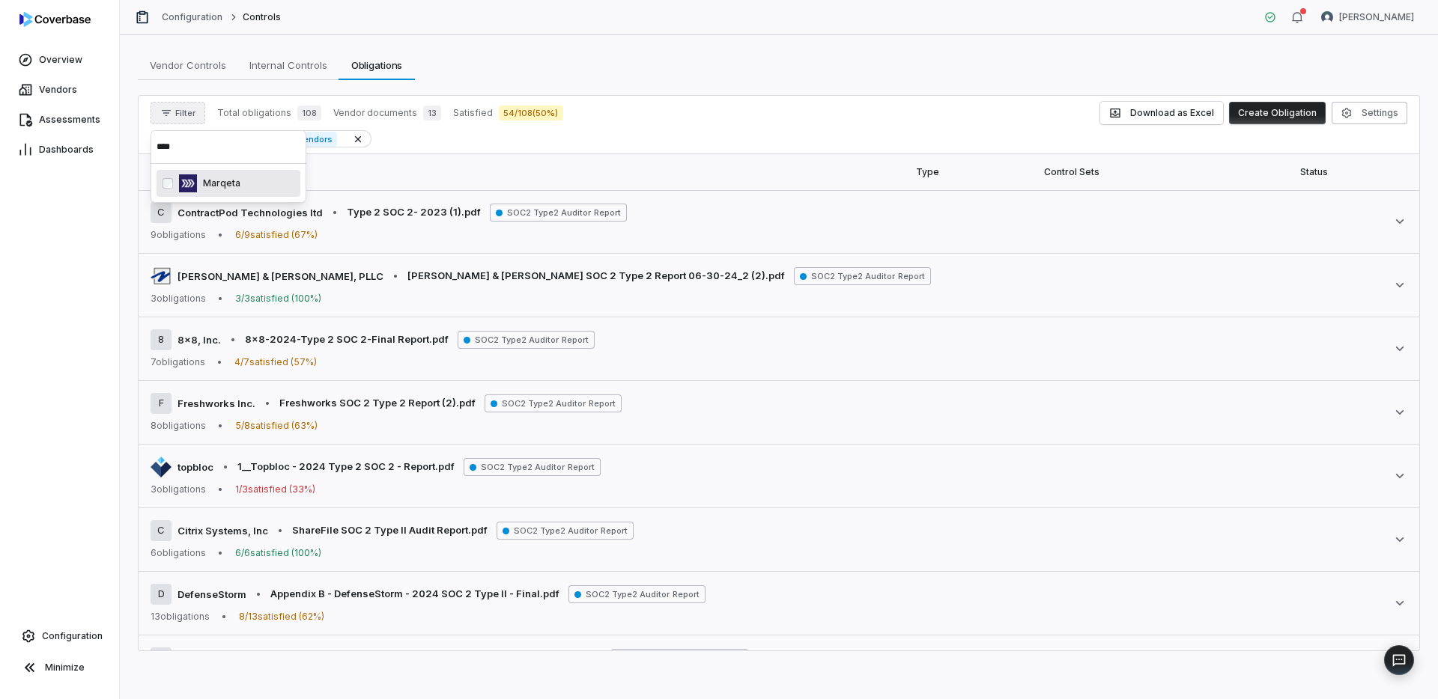
type input "****"
click at [236, 180] on p "Marqeta" at bounding box center [218, 183] width 43 height 12
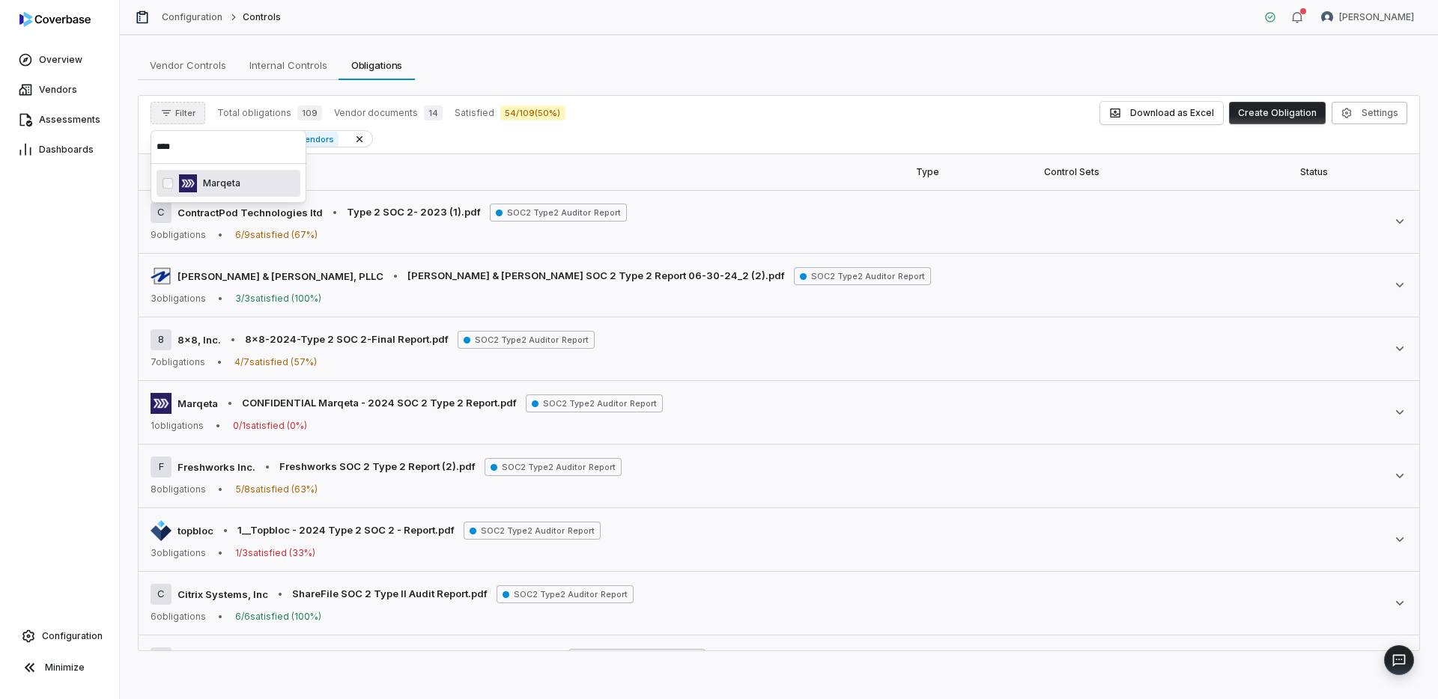
click at [236, 136] on input "****" at bounding box center [229, 146] width 144 height 33
type input "***"
click at [233, 188] on p "Hubspot" at bounding box center [219, 183] width 44 height 12
click at [225, 223] on p "Github" at bounding box center [214, 222] width 34 height 12
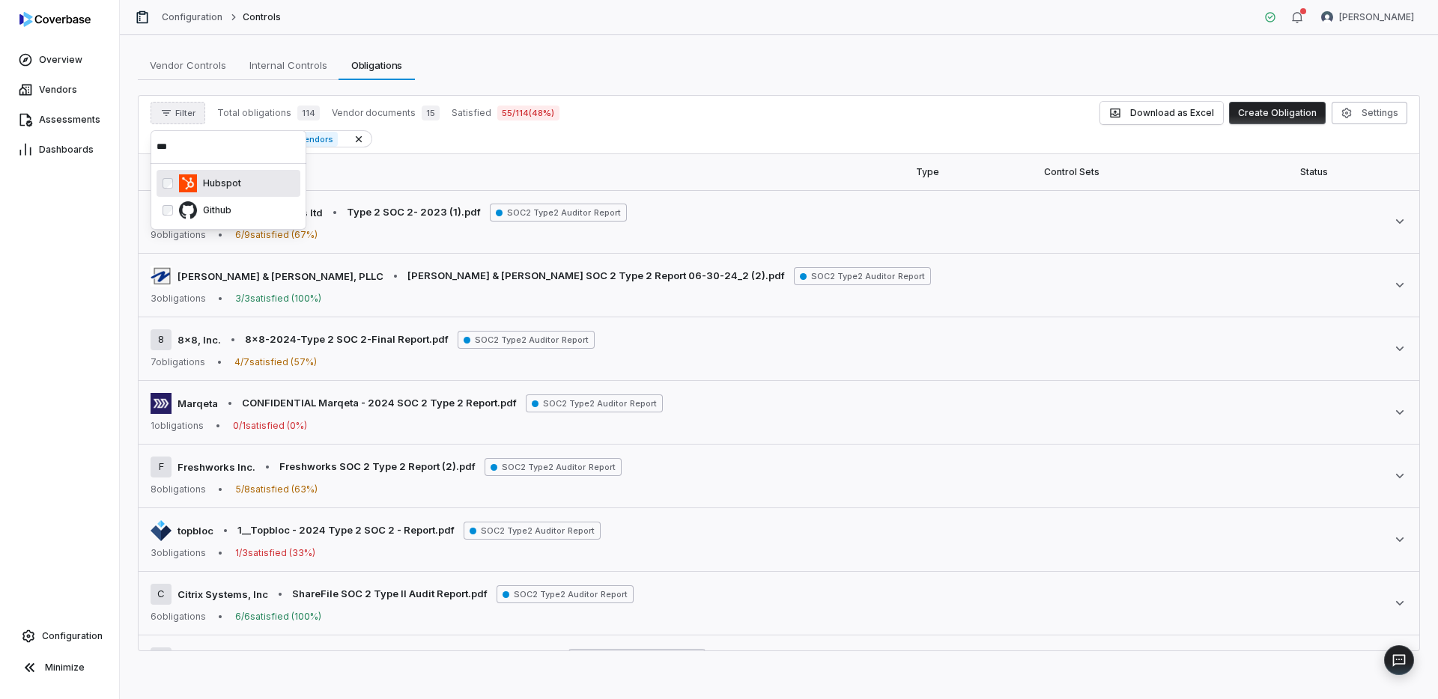
click at [225, 148] on input "***" at bounding box center [229, 146] width 144 height 33
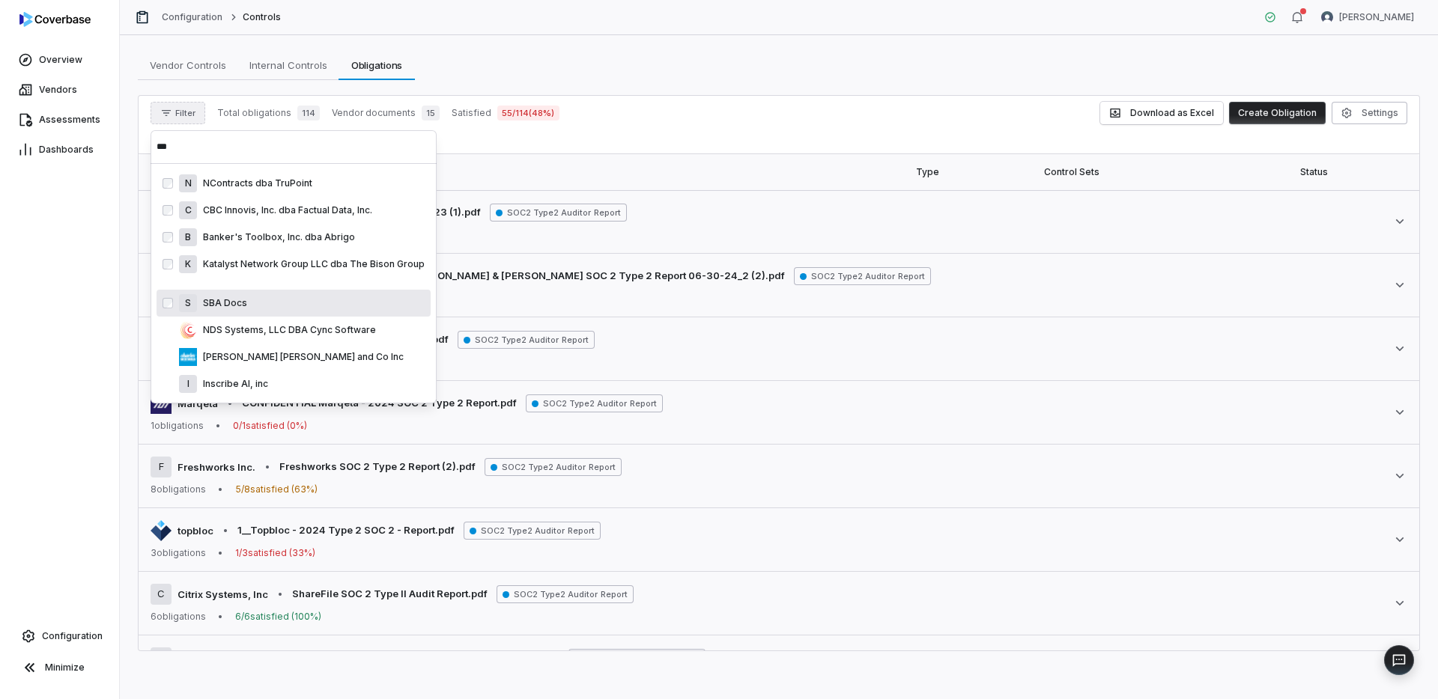
click at [234, 303] on p "SBA Docs" at bounding box center [222, 303] width 50 height 12
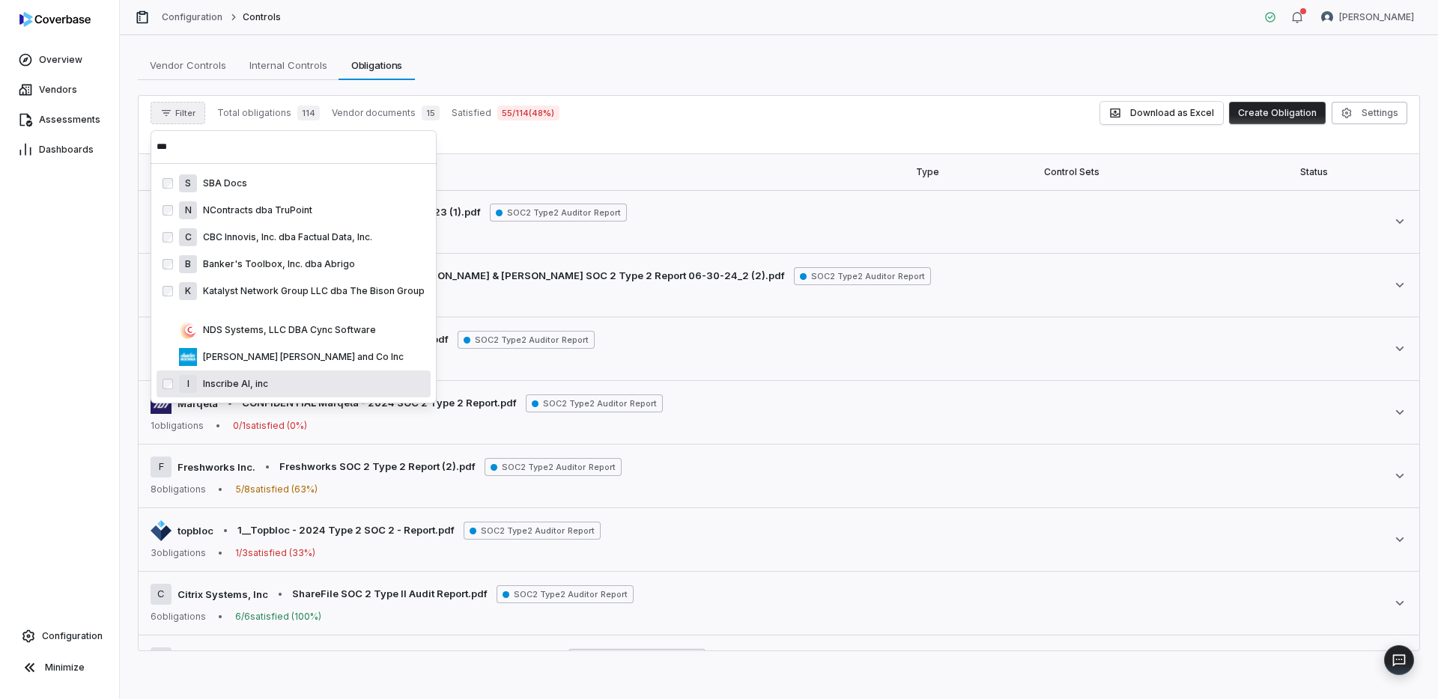
click at [252, 379] on p "Inscribe AI, inc" at bounding box center [232, 384] width 71 height 12
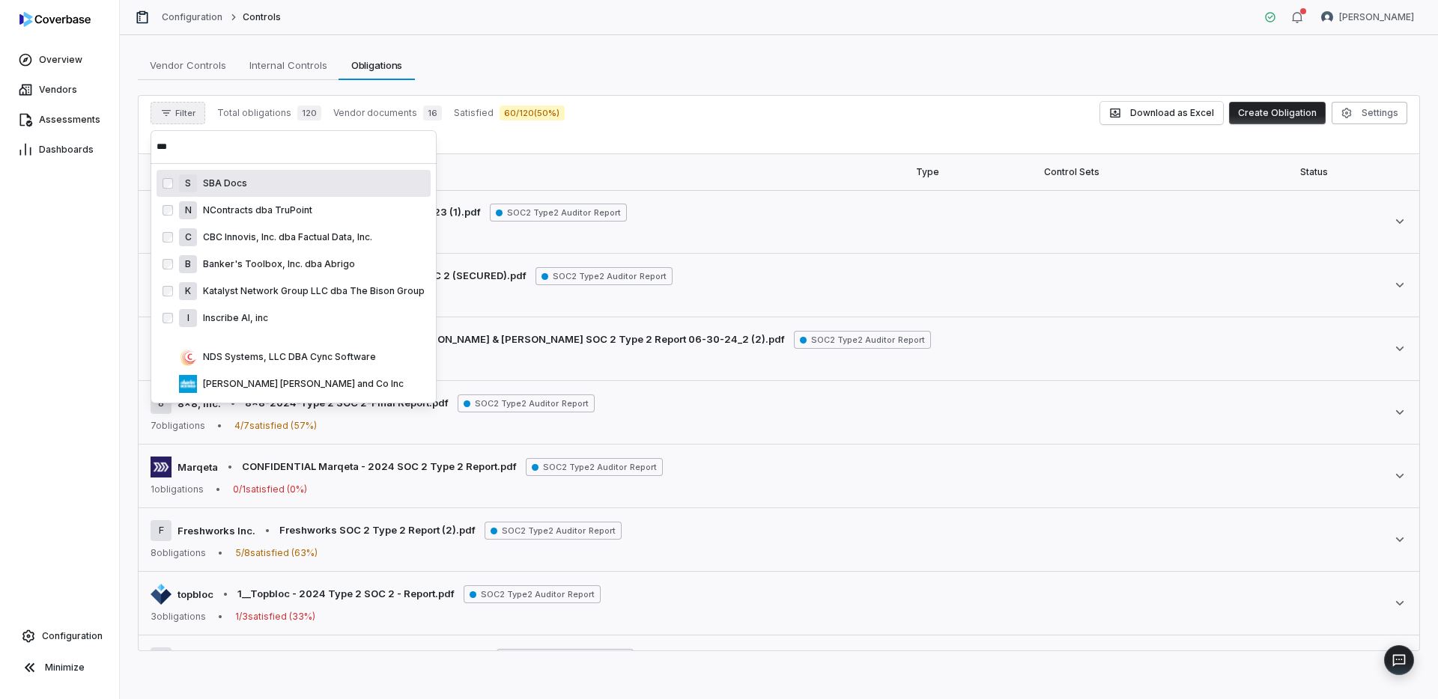
click at [257, 145] on input "***" at bounding box center [294, 146] width 274 height 33
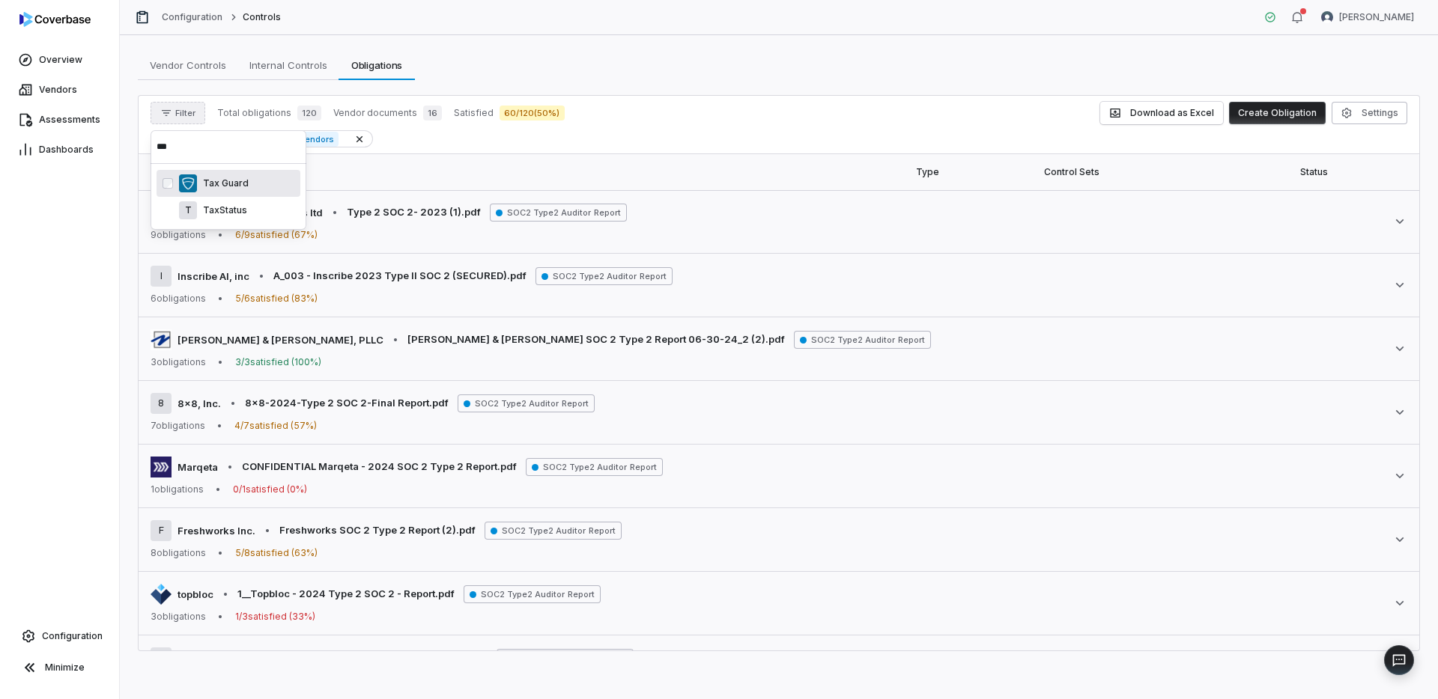
click at [245, 194] on div "Tax Guard" at bounding box center [229, 183] width 144 height 27
click at [240, 228] on p "TaxStatus" at bounding box center [222, 222] width 50 height 12
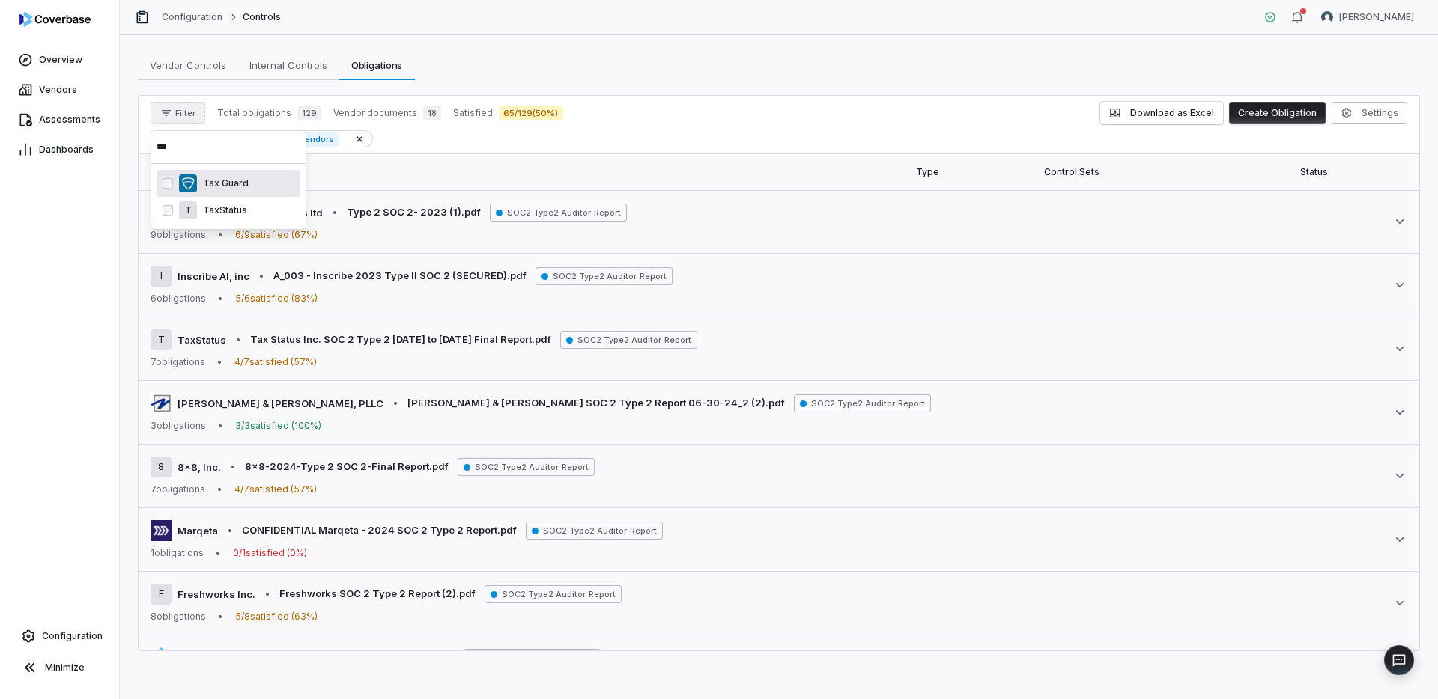
click at [249, 139] on input "***" at bounding box center [229, 146] width 144 height 33
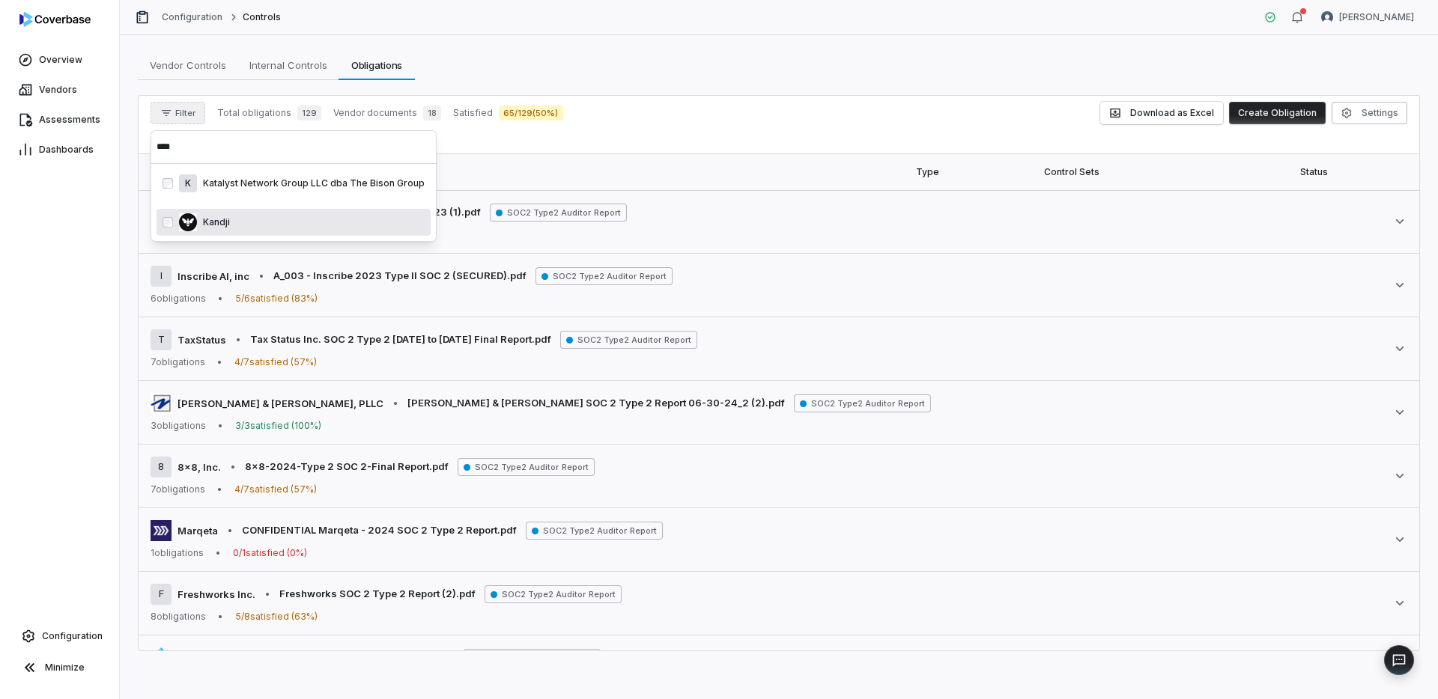
click at [231, 224] on div "Kandji" at bounding box center [302, 222] width 246 height 18
click at [231, 148] on input "****" at bounding box center [294, 146] width 274 height 33
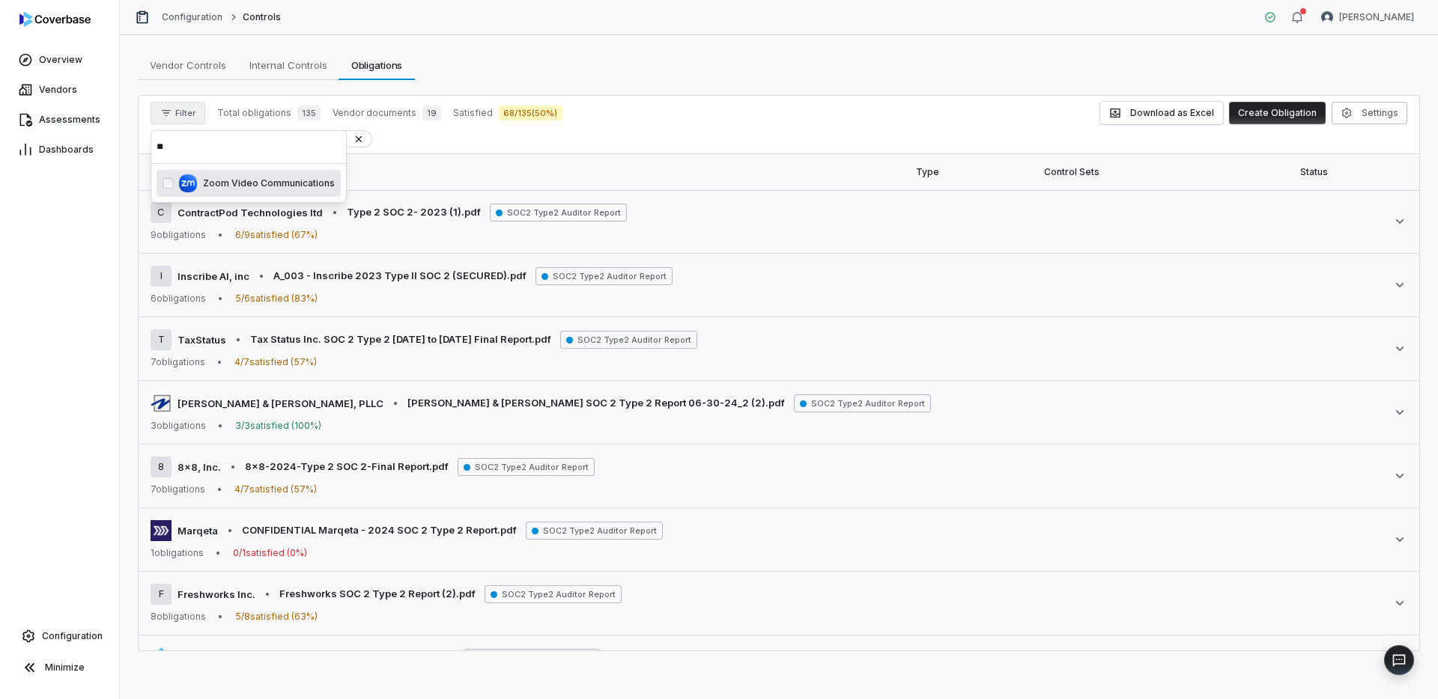
type input "*"
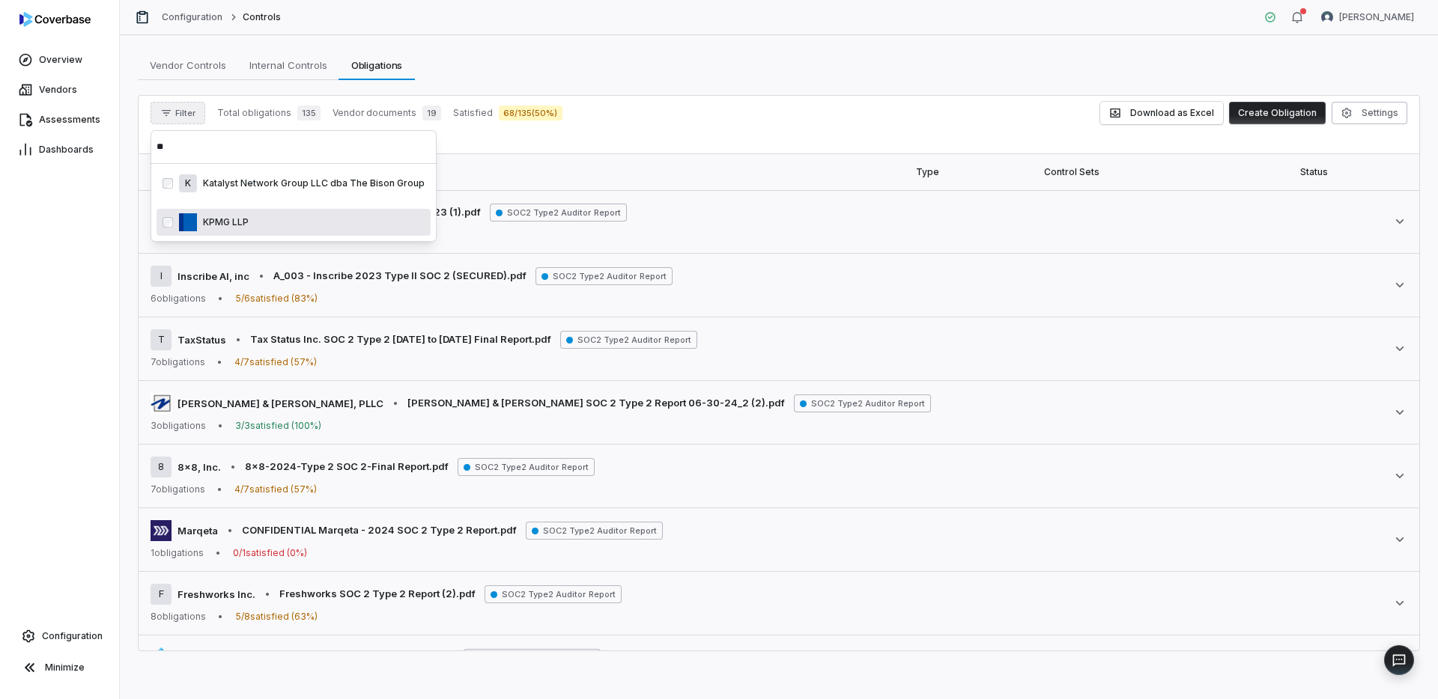
click at [218, 219] on p "KPMG LLP" at bounding box center [223, 222] width 52 height 12
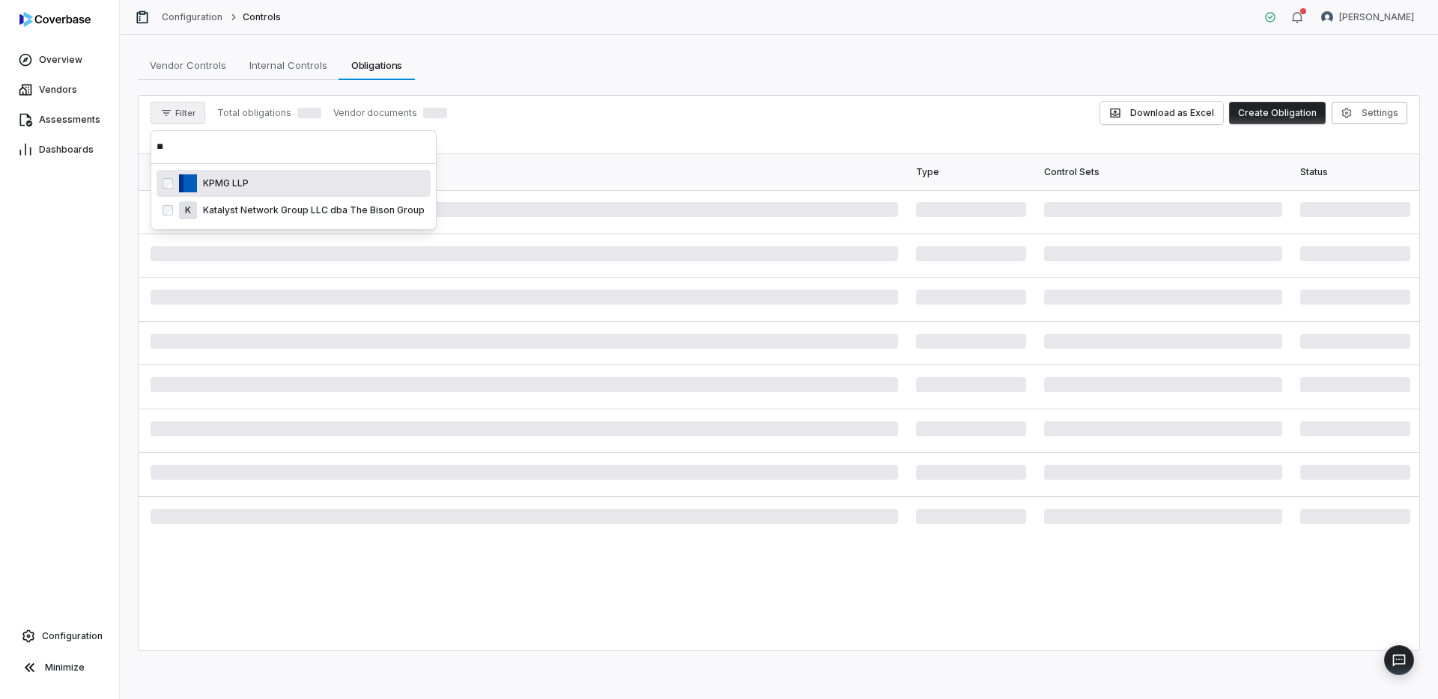
click at [226, 142] on input "**" at bounding box center [294, 146] width 274 height 33
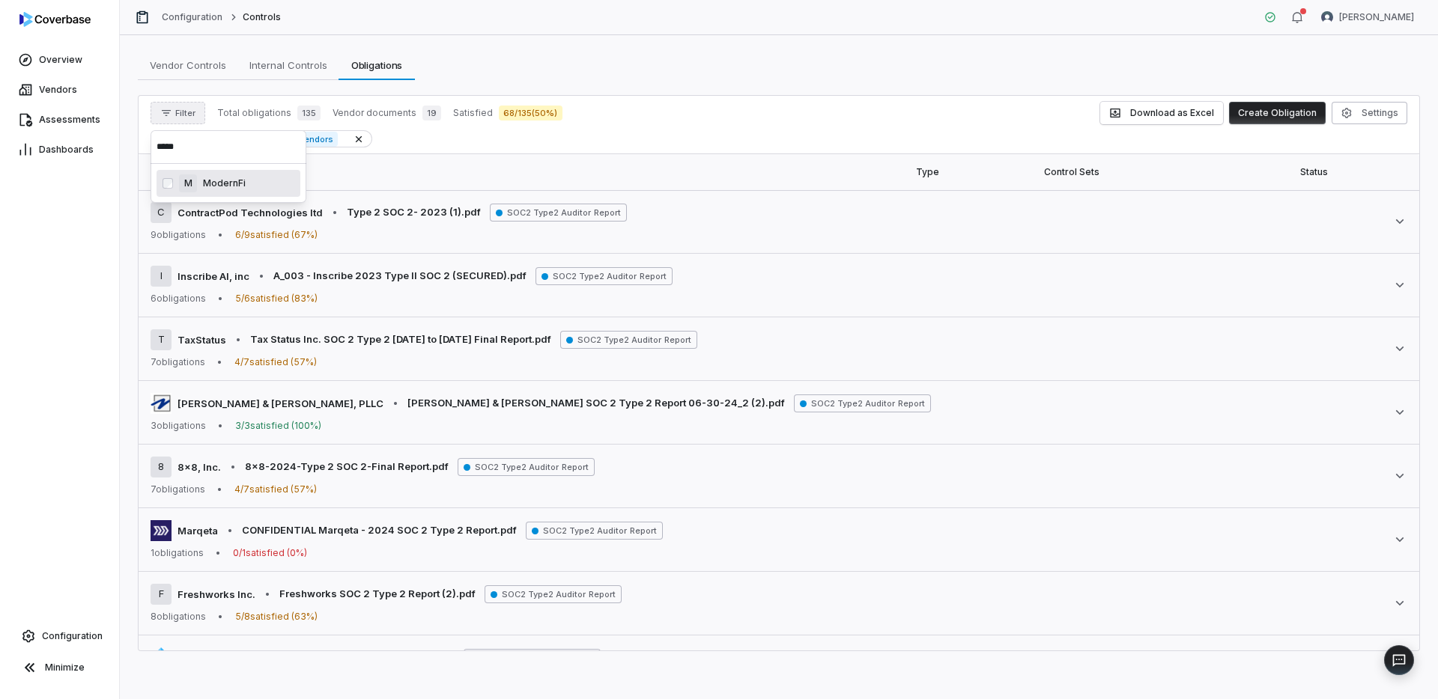
click at [222, 186] on p "ModernFi" at bounding box center [221, 183] width 49 height 12
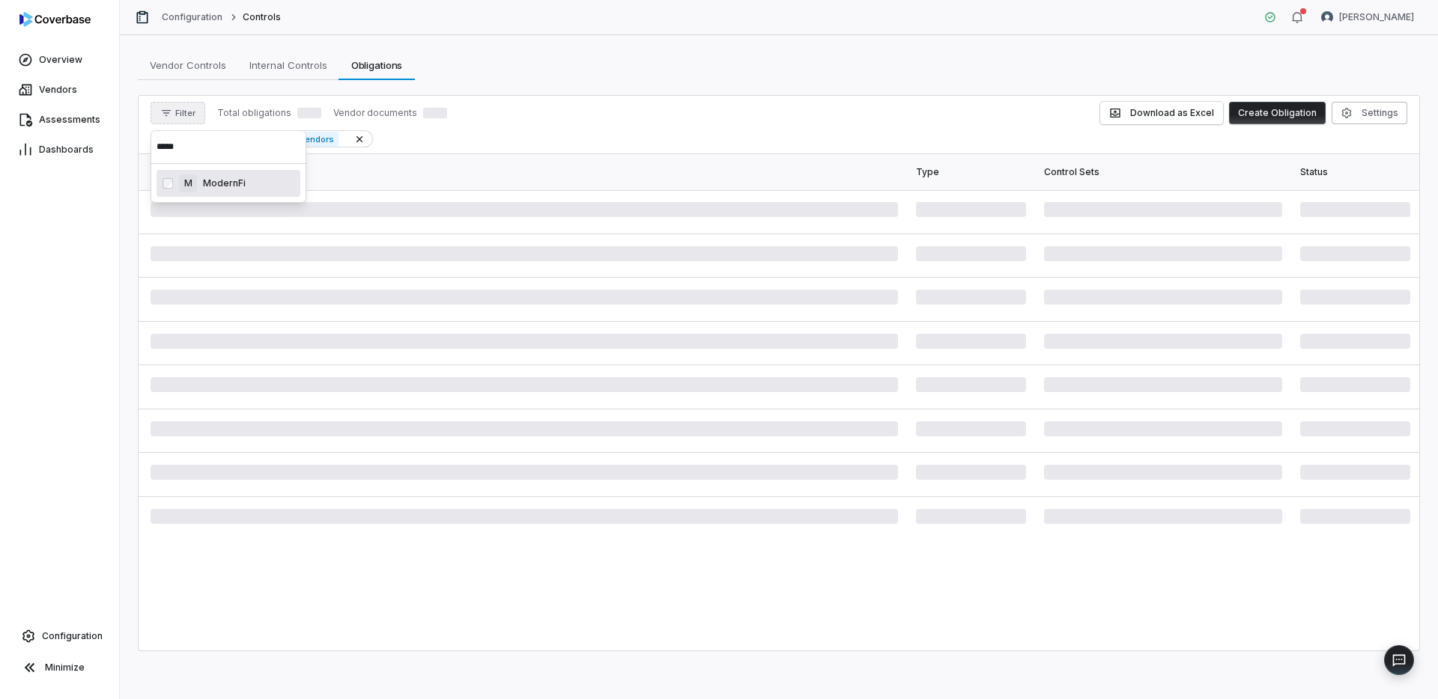
click at [225, 152] on input "*****" at bounding box center [229, 146] width 144 height 33
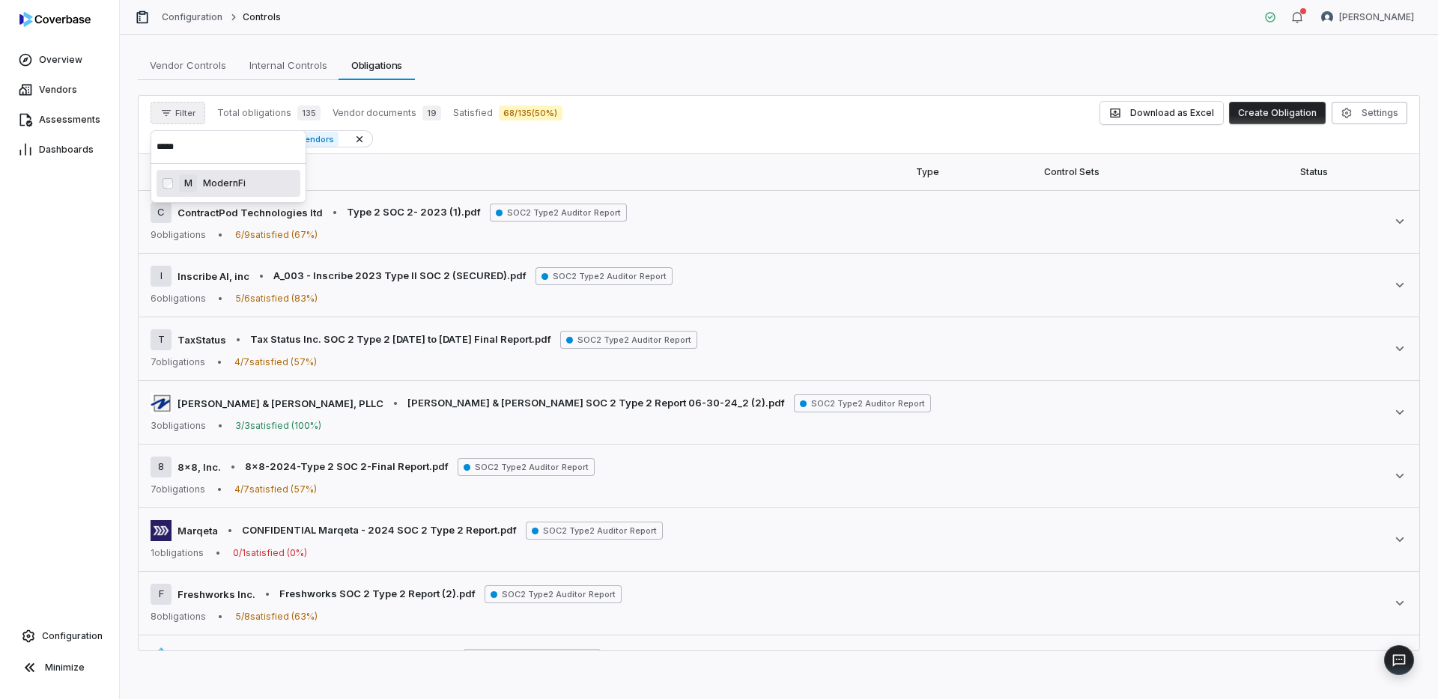
click at [225, 152] on input "*****" at bounding box center [229, 146] width 144 height 33
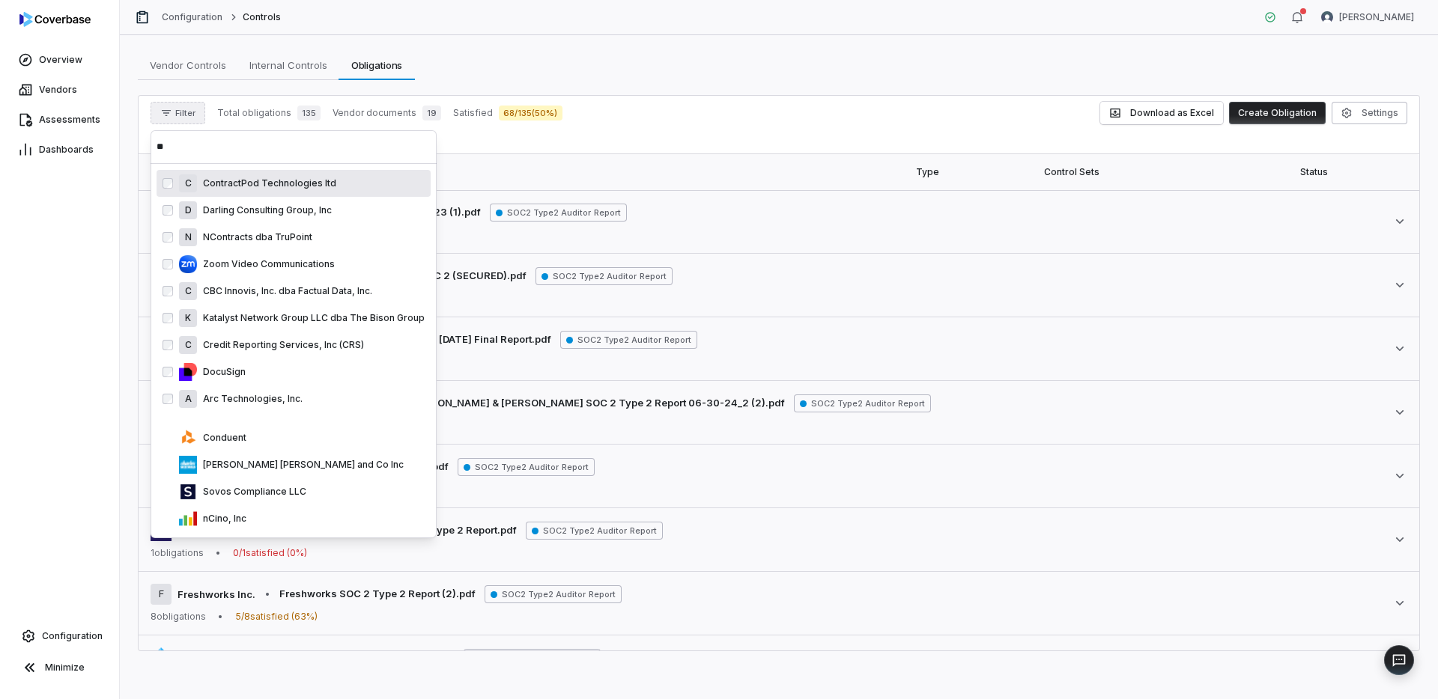
type input "*"
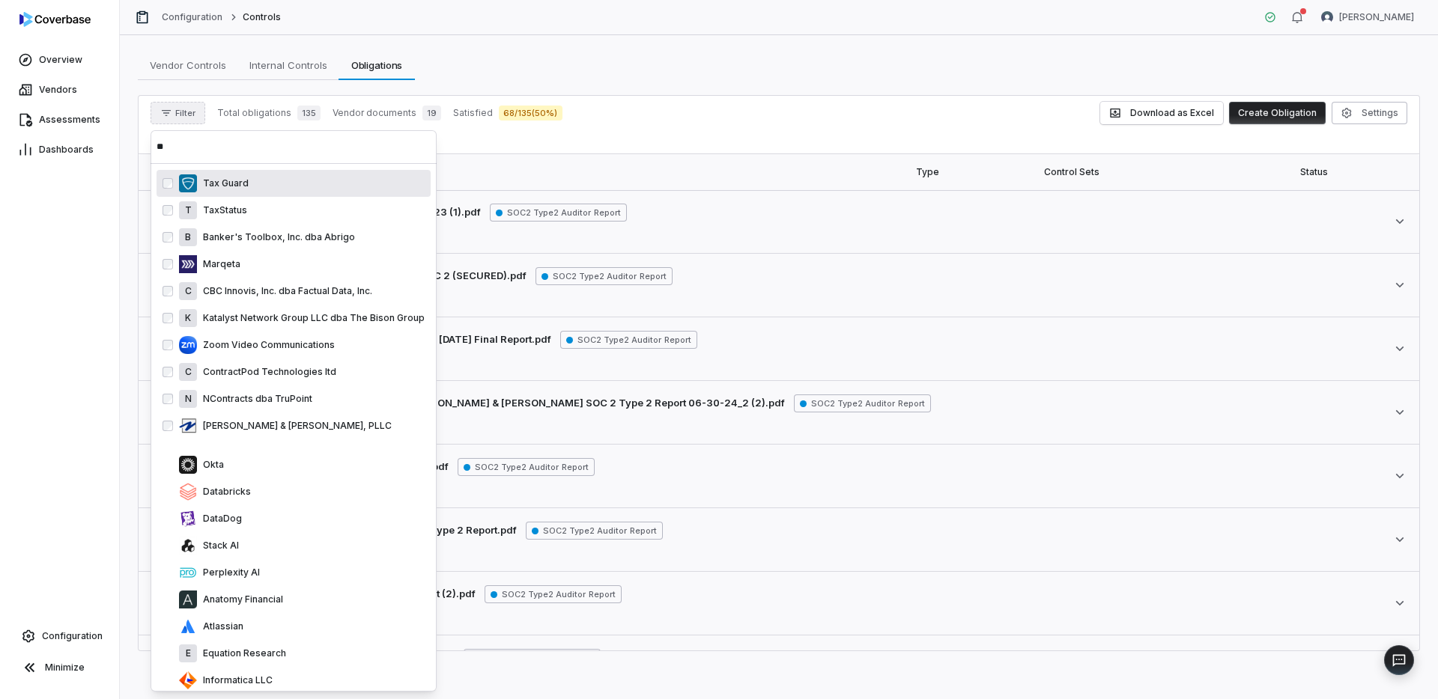
type input "*"
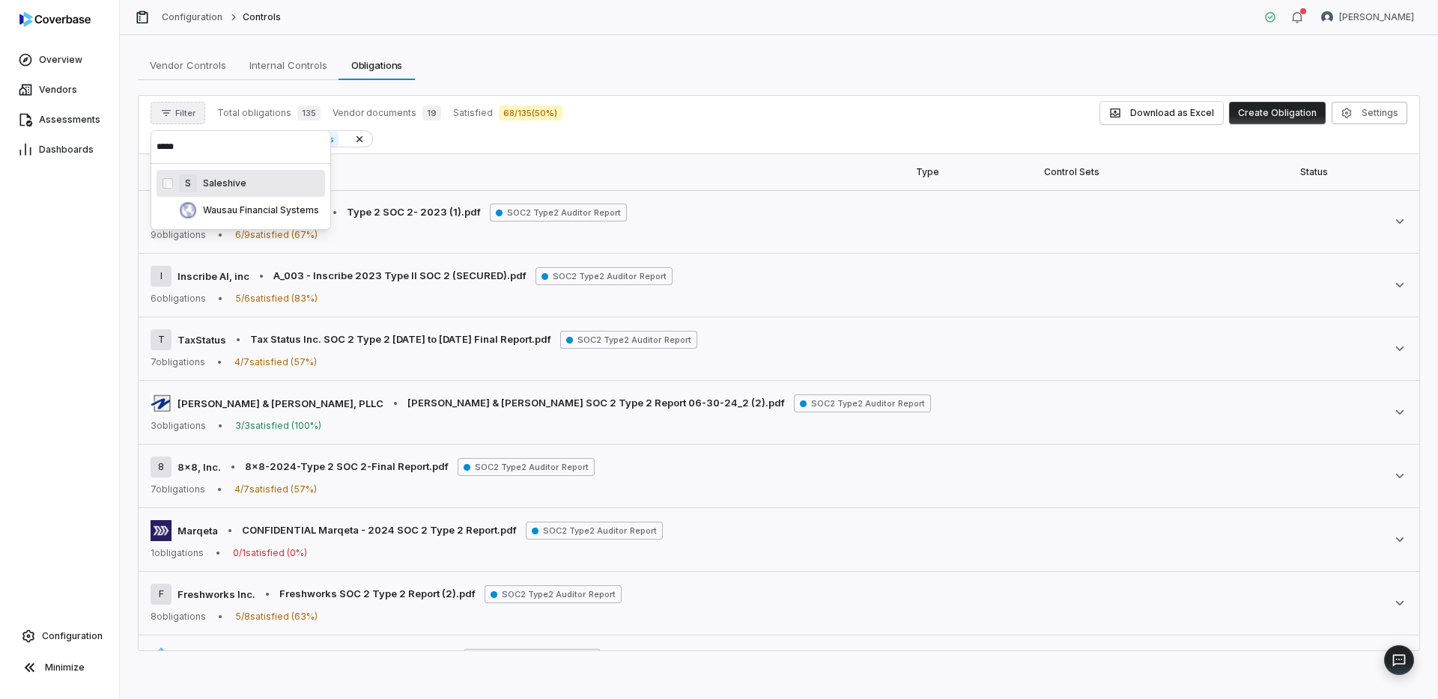
click at [217, 193] on div "S Saleshive" at bounding box center [241, 183] width 168 height 27
click at [222, 155] on input "*****" at bounding box center [241, 146] width 168 height 33
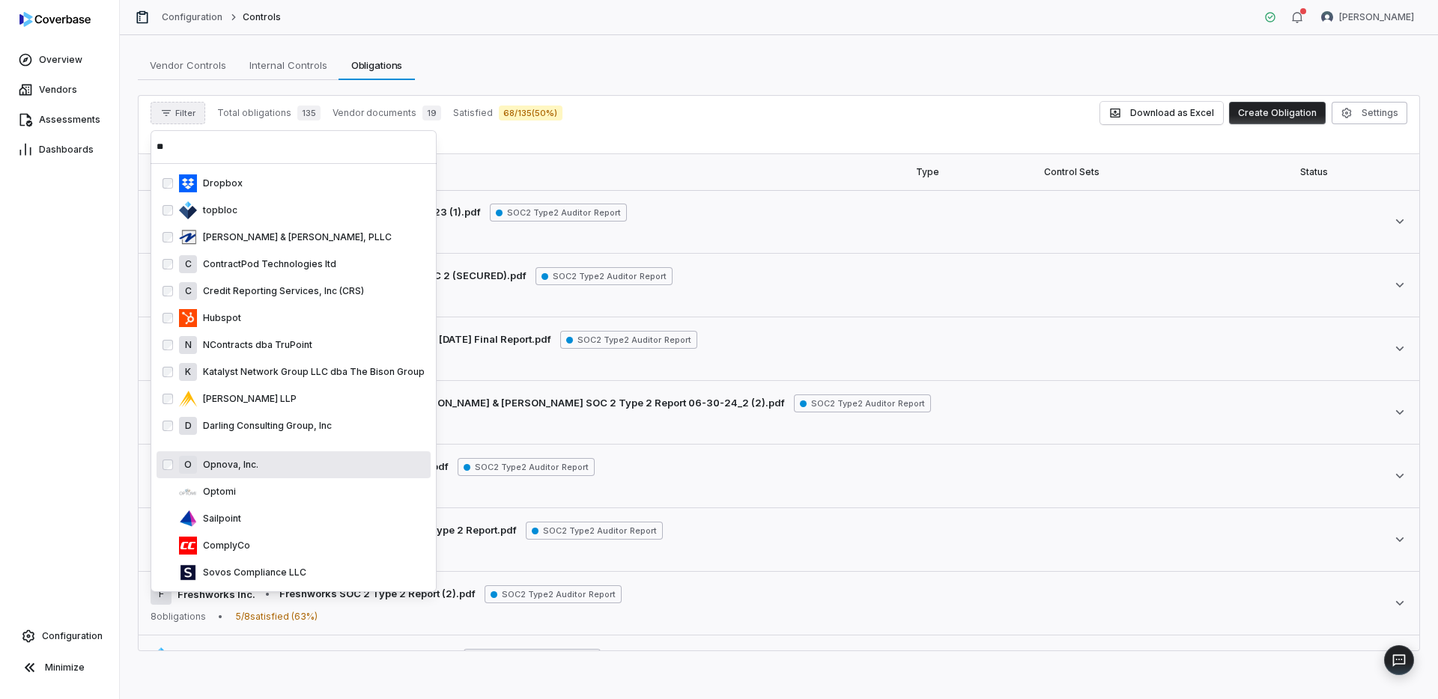
click at [254, 457] on div "O Opnova, Inc." at bounding box center [302, 465] width 246 height 18
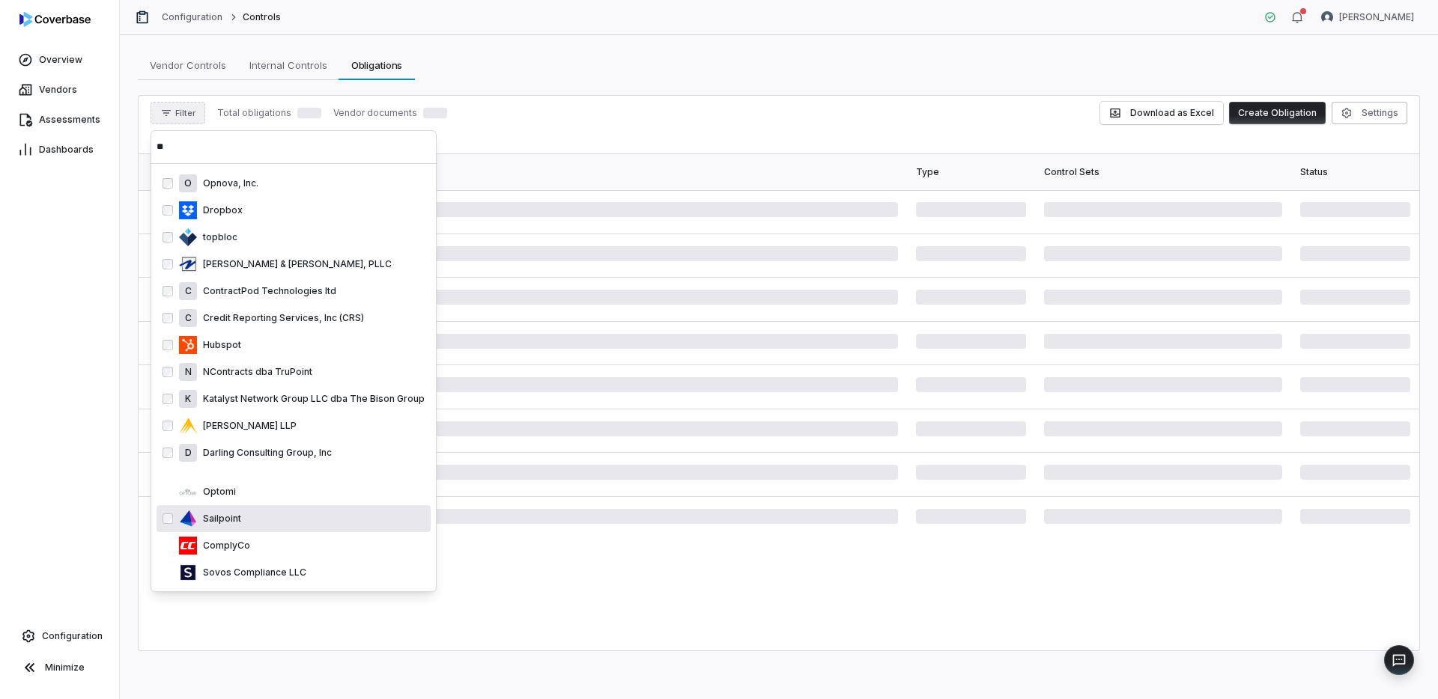
click at [254, 517] on div "Sailpoint" at bounding box center [302, 519] width 246 height 18
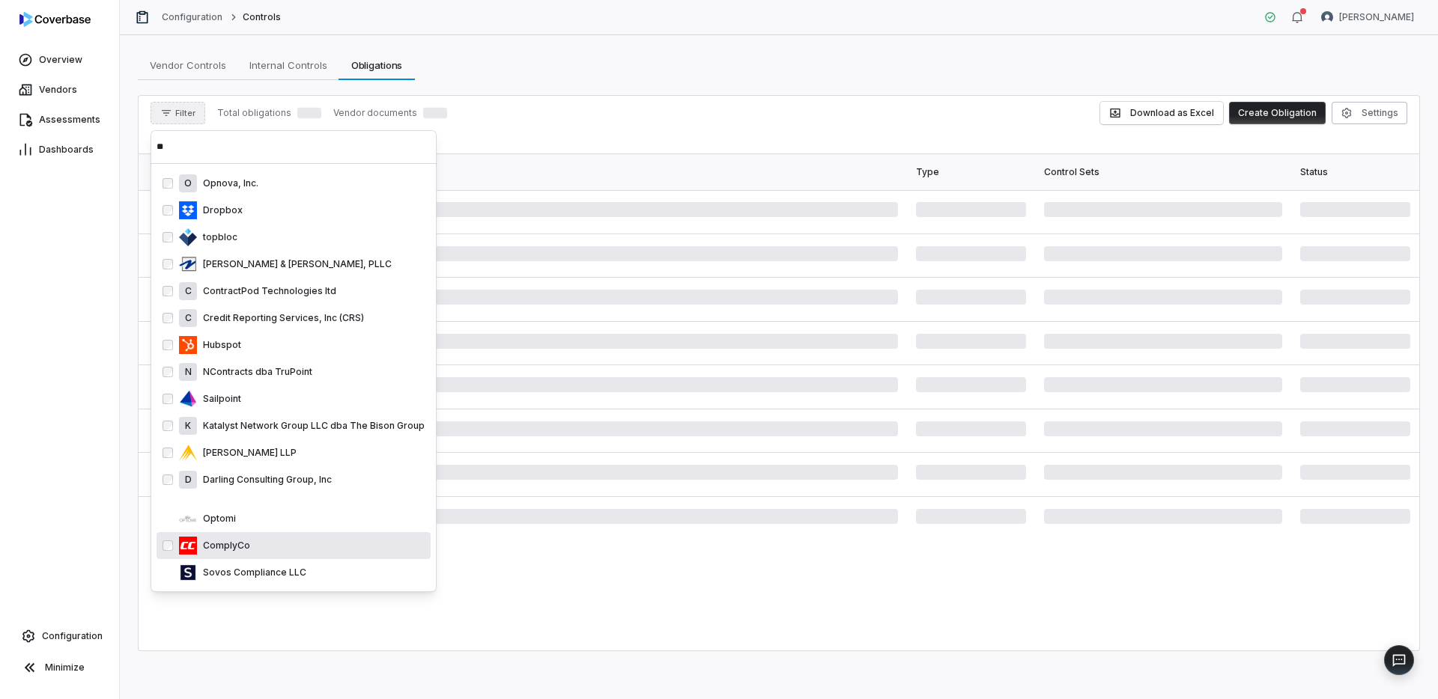
click at [255, 545] on div "ComplyCo" at bounding box center [302, 546] width 246 height 18
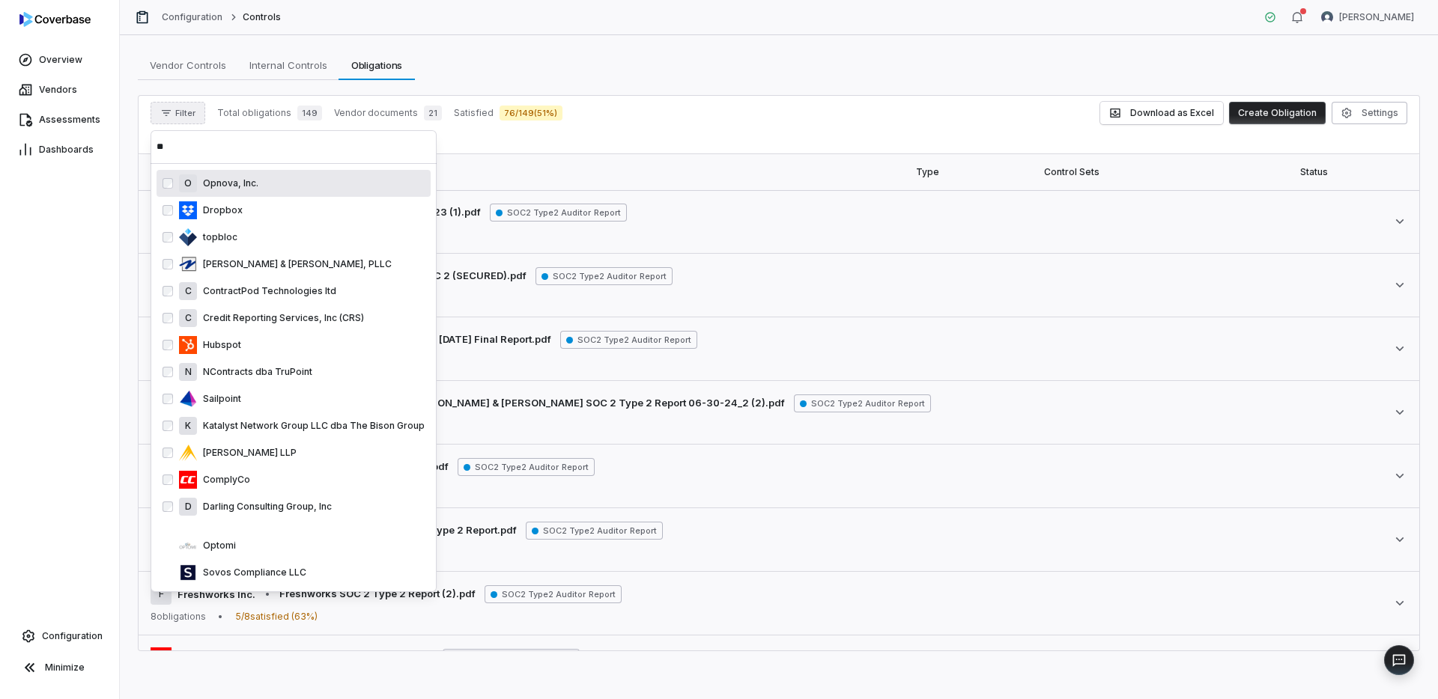
click at [312, 141] on input "**" at bounding box center [294, 146] width 274 height 33
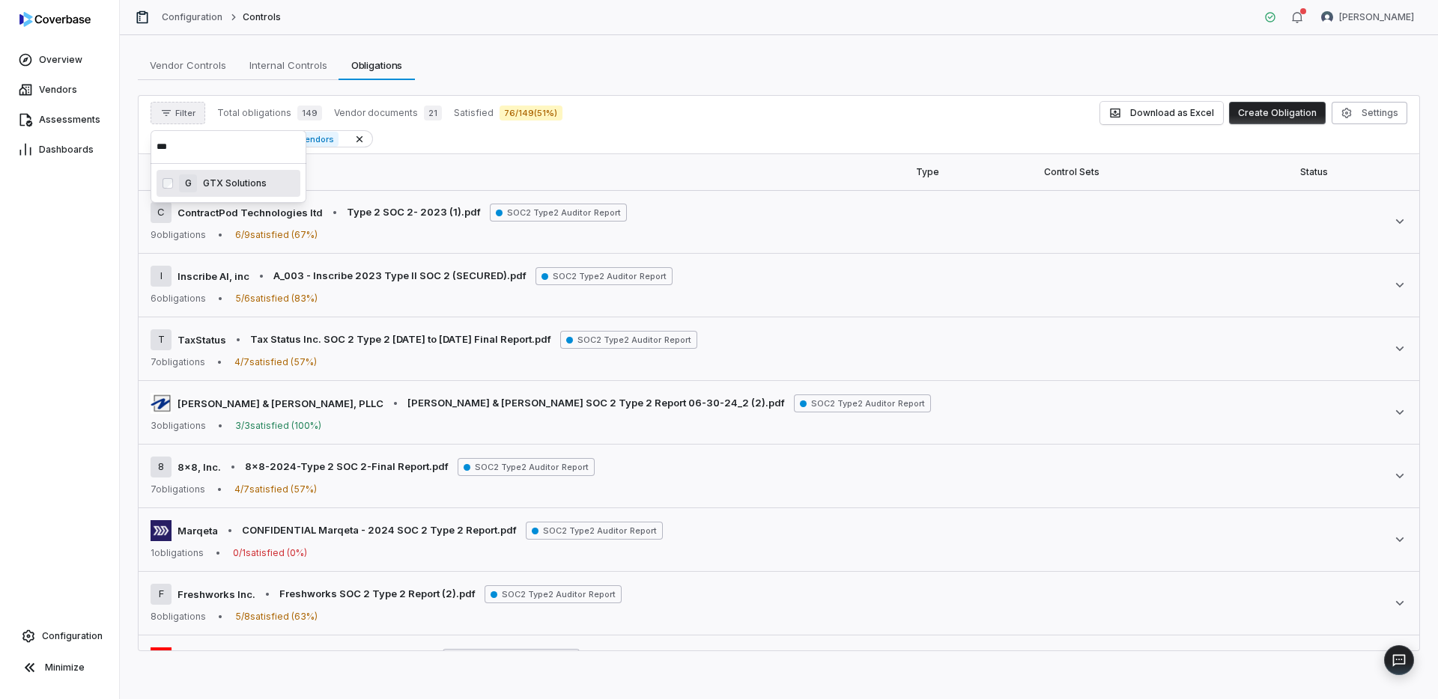
click at [196, 152] on input "***" at bounding box center [229, 146] width 144 height 33
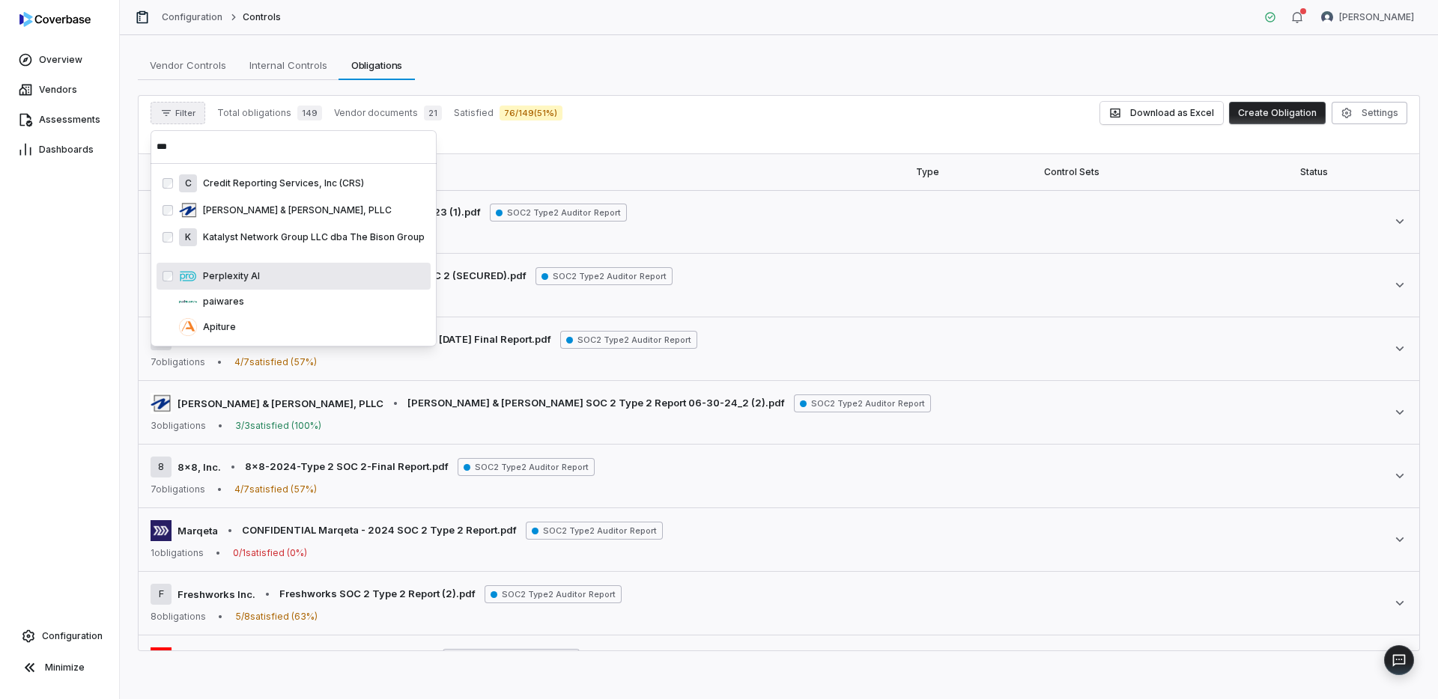
type input "***"
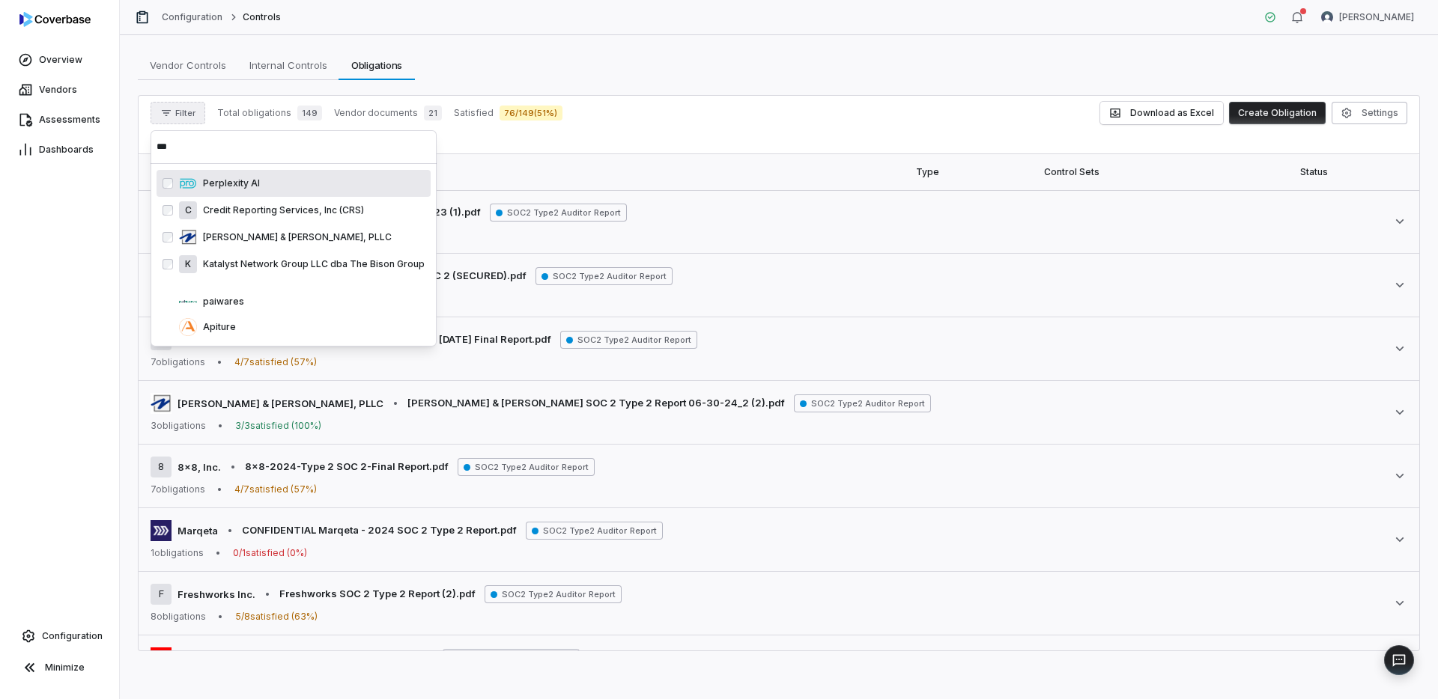
click at [213, 151] on input "***" at bounding box center [294, 146] width 274 height 33
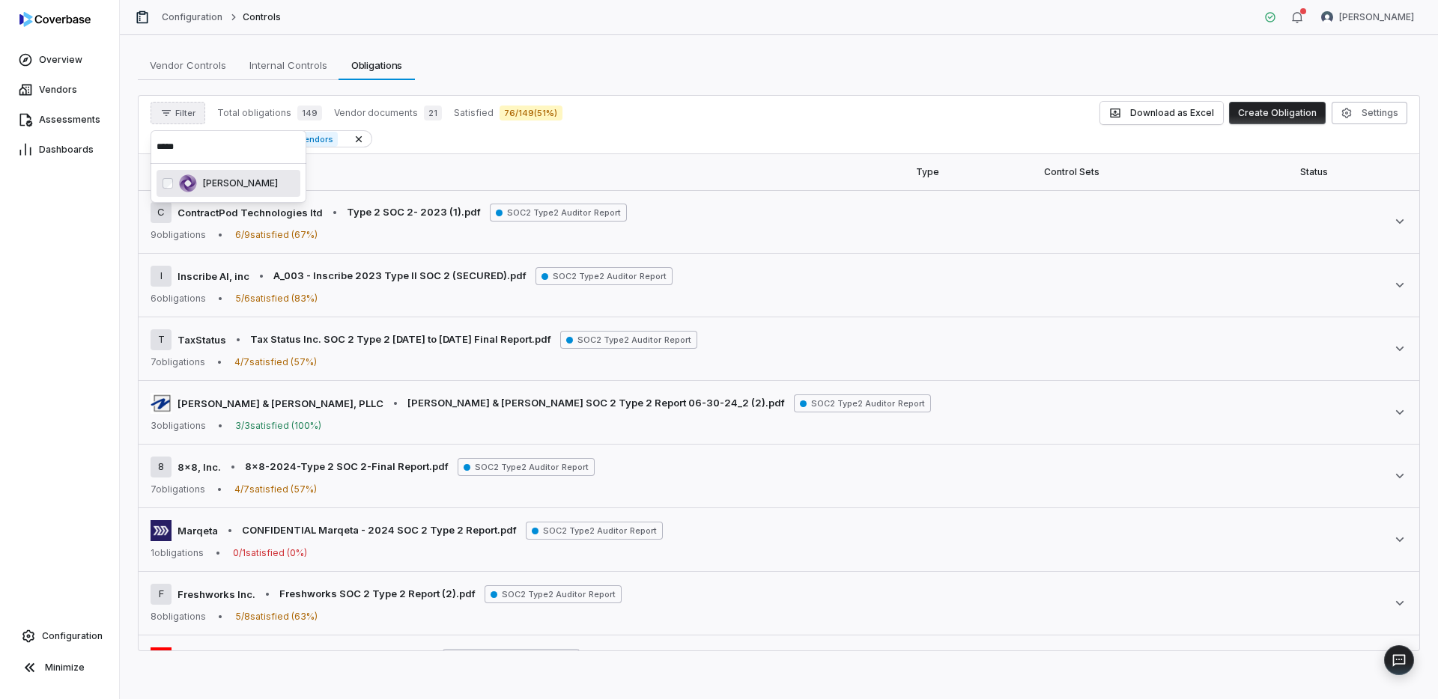
click at [201, 186] on p "Grant Thornton" at bounding box center [237, 183] width 81 height 12
click at [208, 153] on input "*****" at bounding box center [229, 146] width 144 height 33
click at [180, 185] on div "IntraFi" at bounding box center [236, 183] width 115 height 18
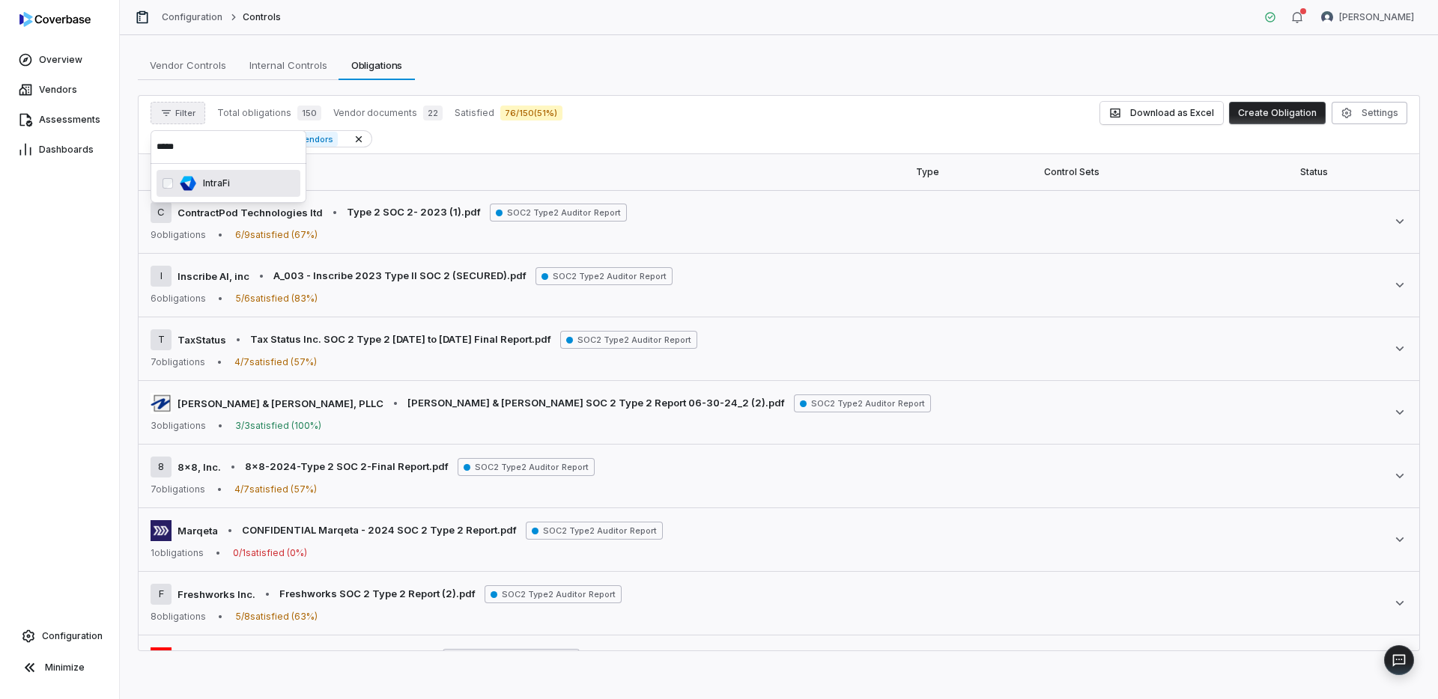
click at [199, 155] on input "*****" at bounding box center [229, 146] width 144 height 33
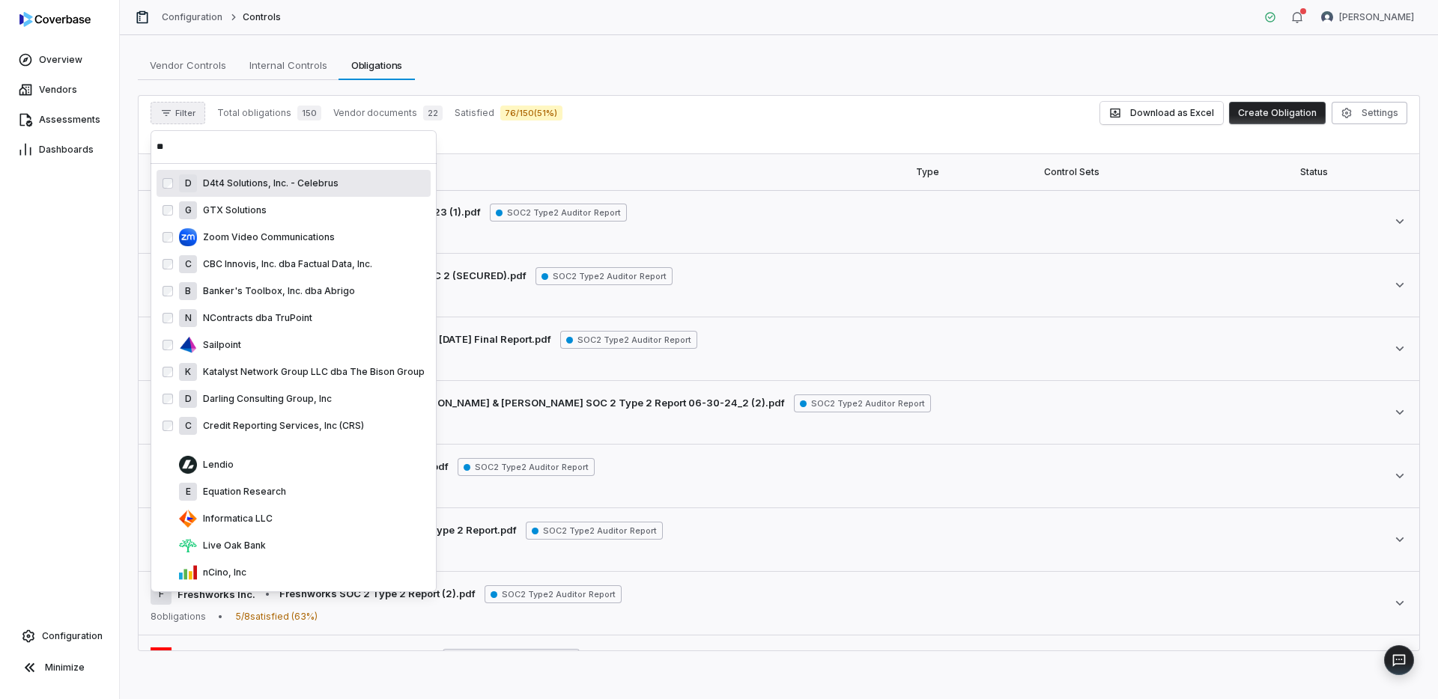
type input "*"
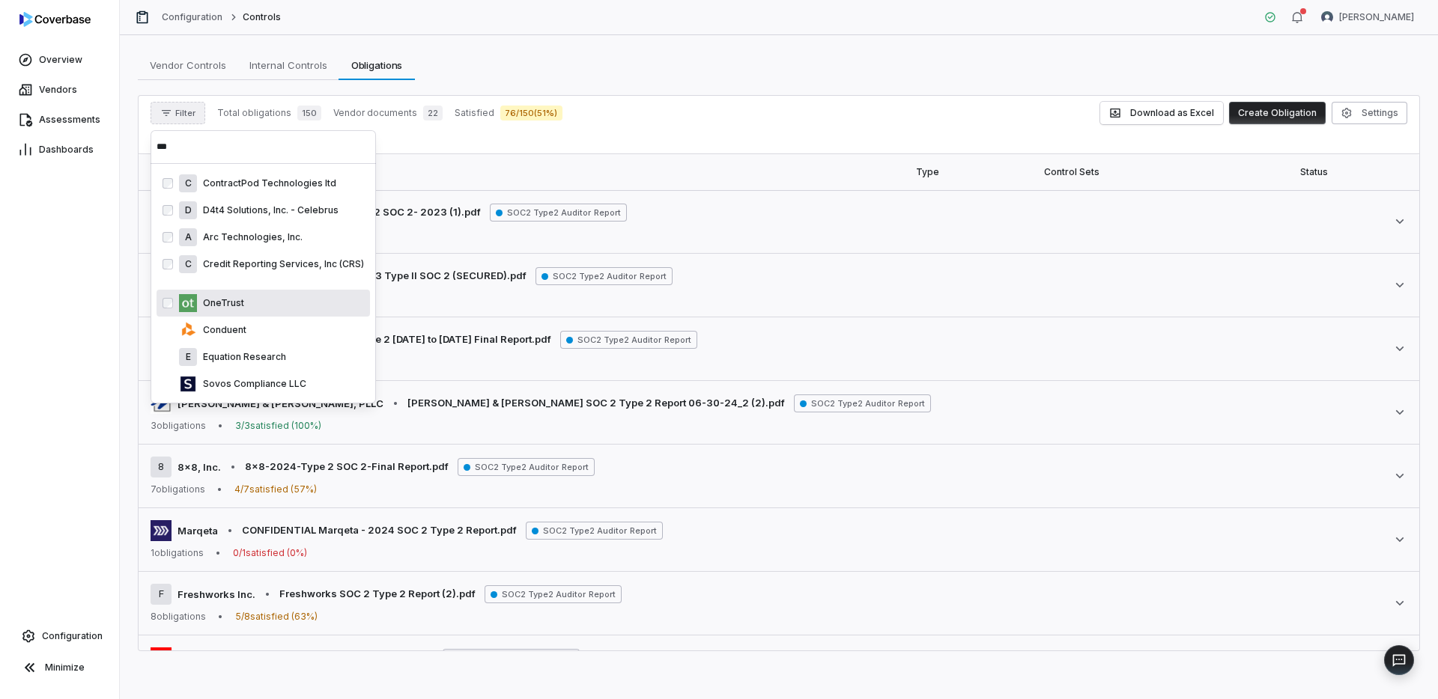
type input "***"
click at [201, 303] on p "OneTrust" at bounding box center [220, 303] width 47 height 12
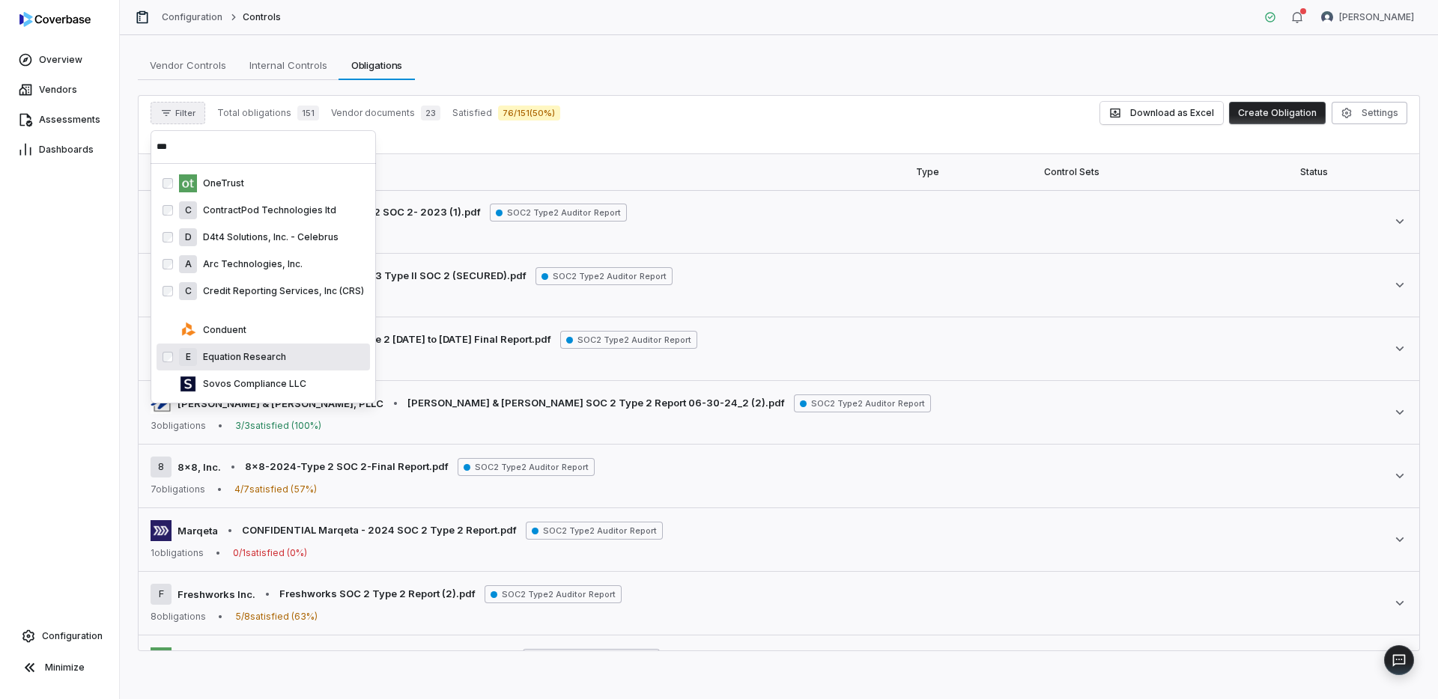
click at [209, 354] on p "Equation Research" at bounding box center [241, 357] width 89 height 12
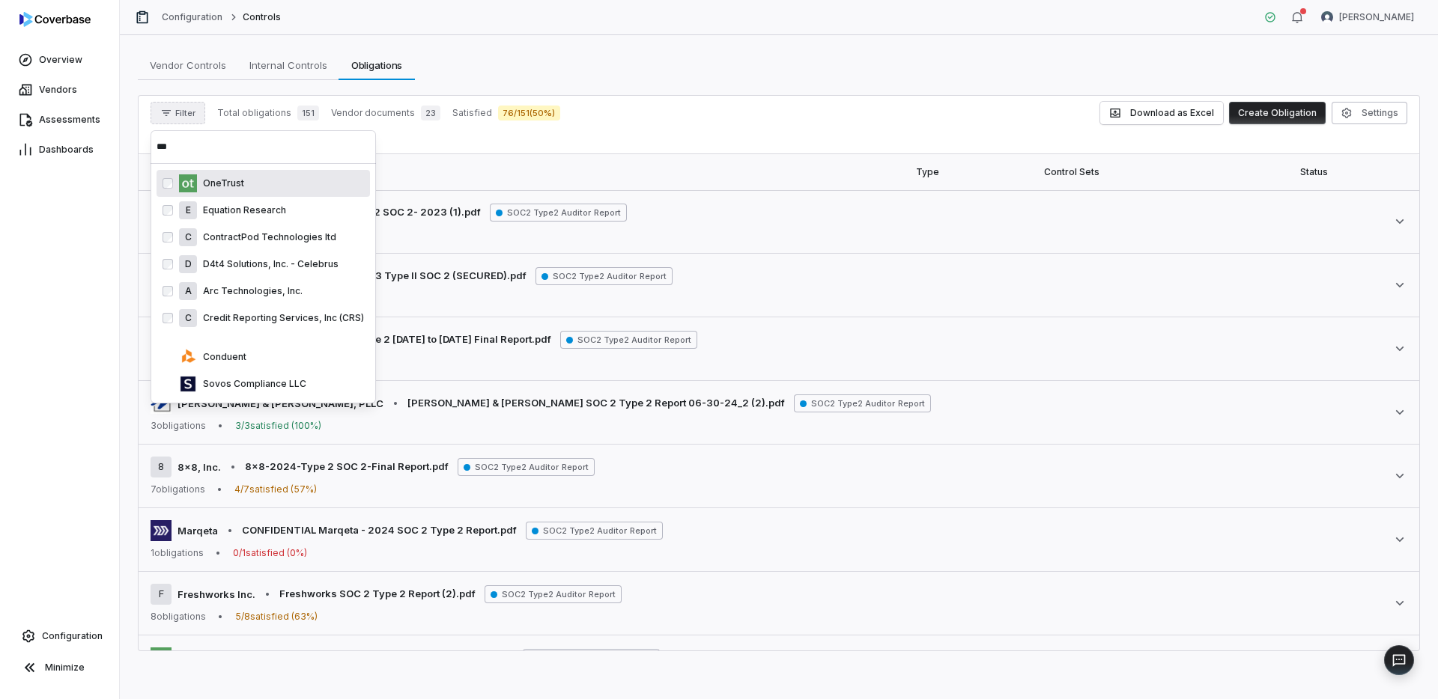
click at [233, 147] on input "***" at bounding box center [263, 146] width 213 height 33
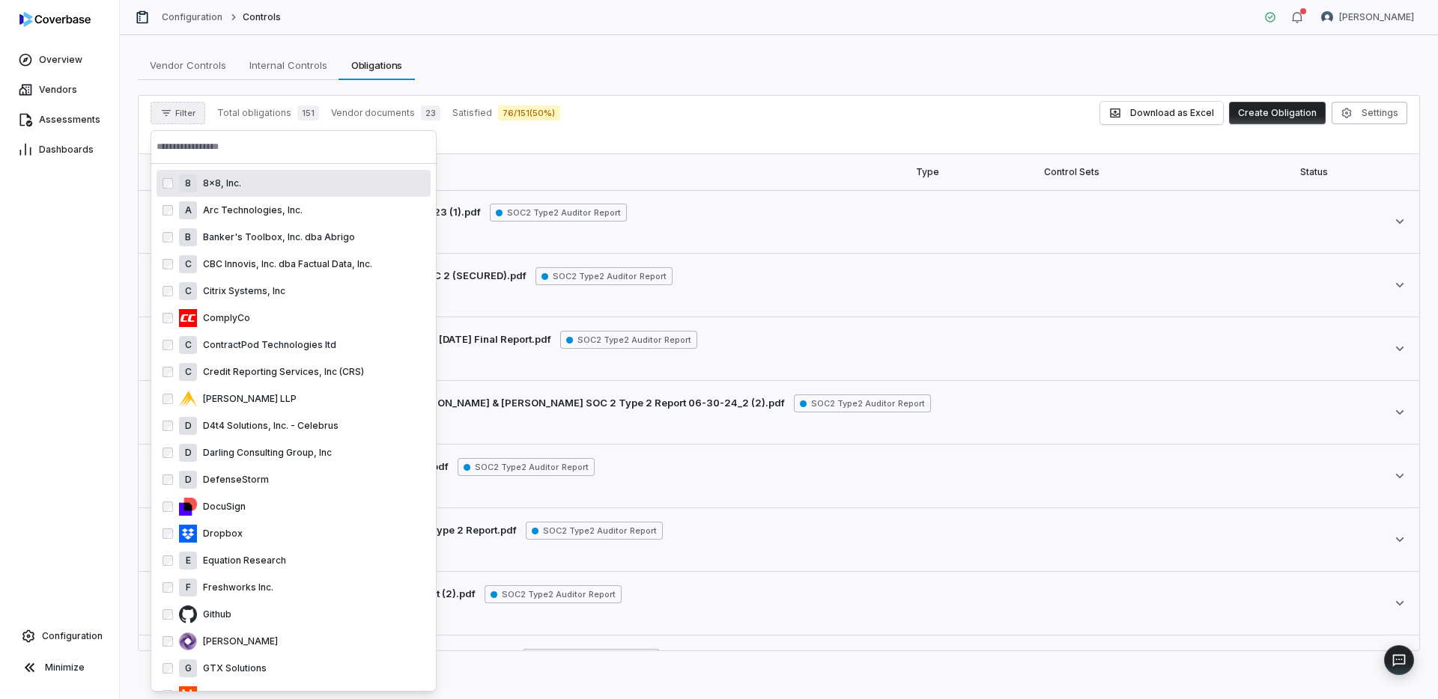
scroll to position [11, 0]
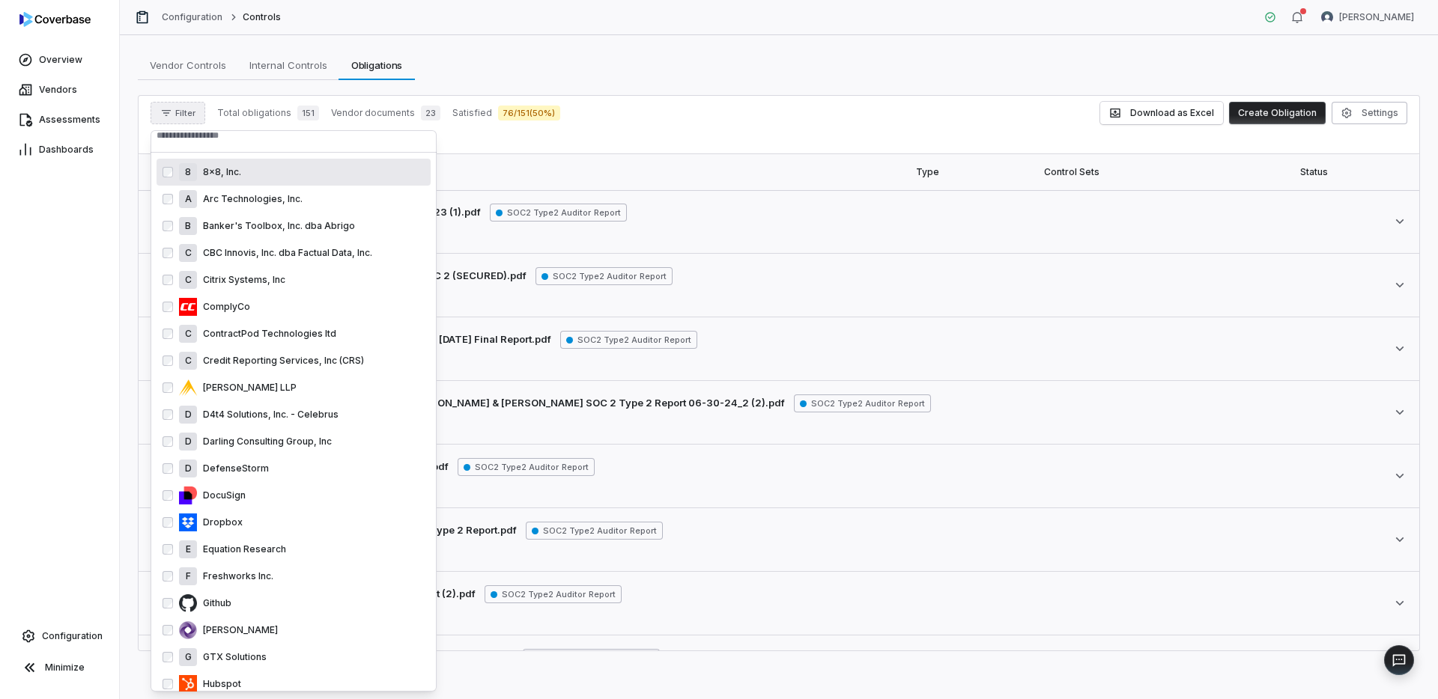
click at [220, 145] on input "text" at bounding box center [294, 135] width 274 height 33
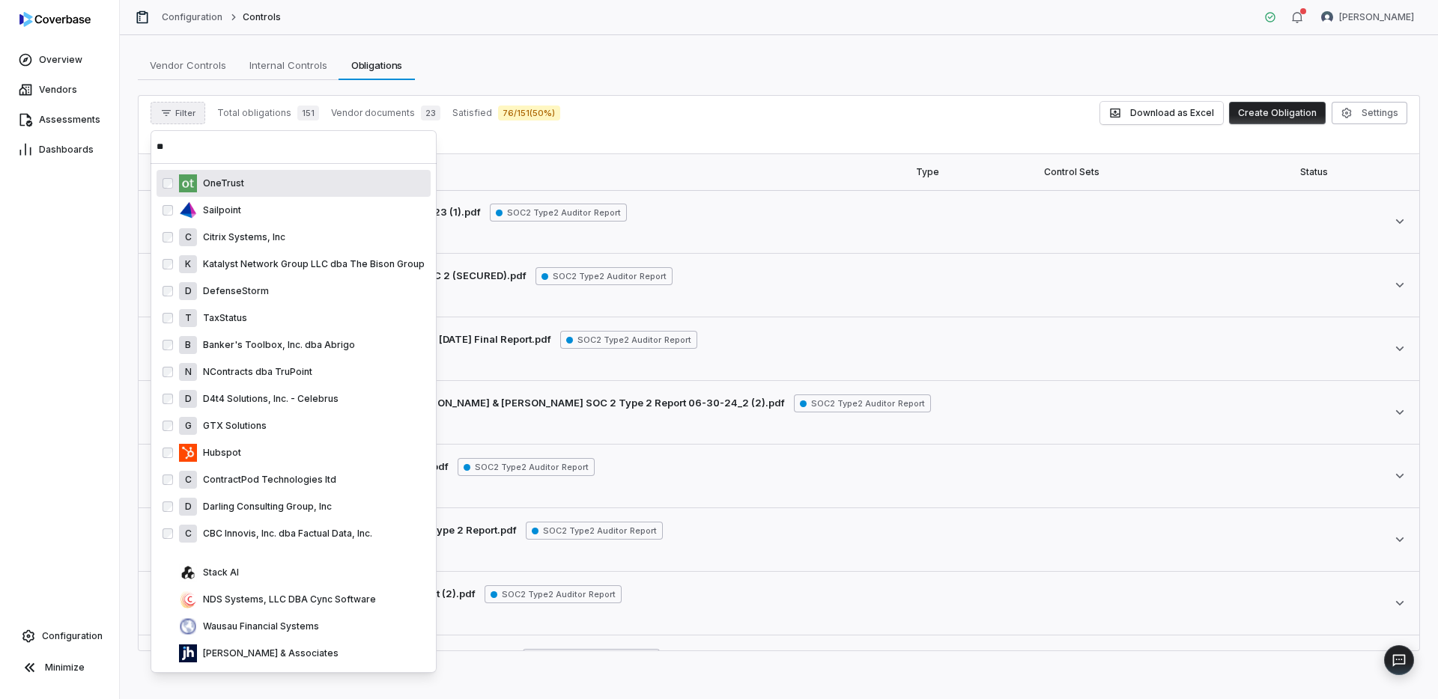
scroll to position [0, 0]
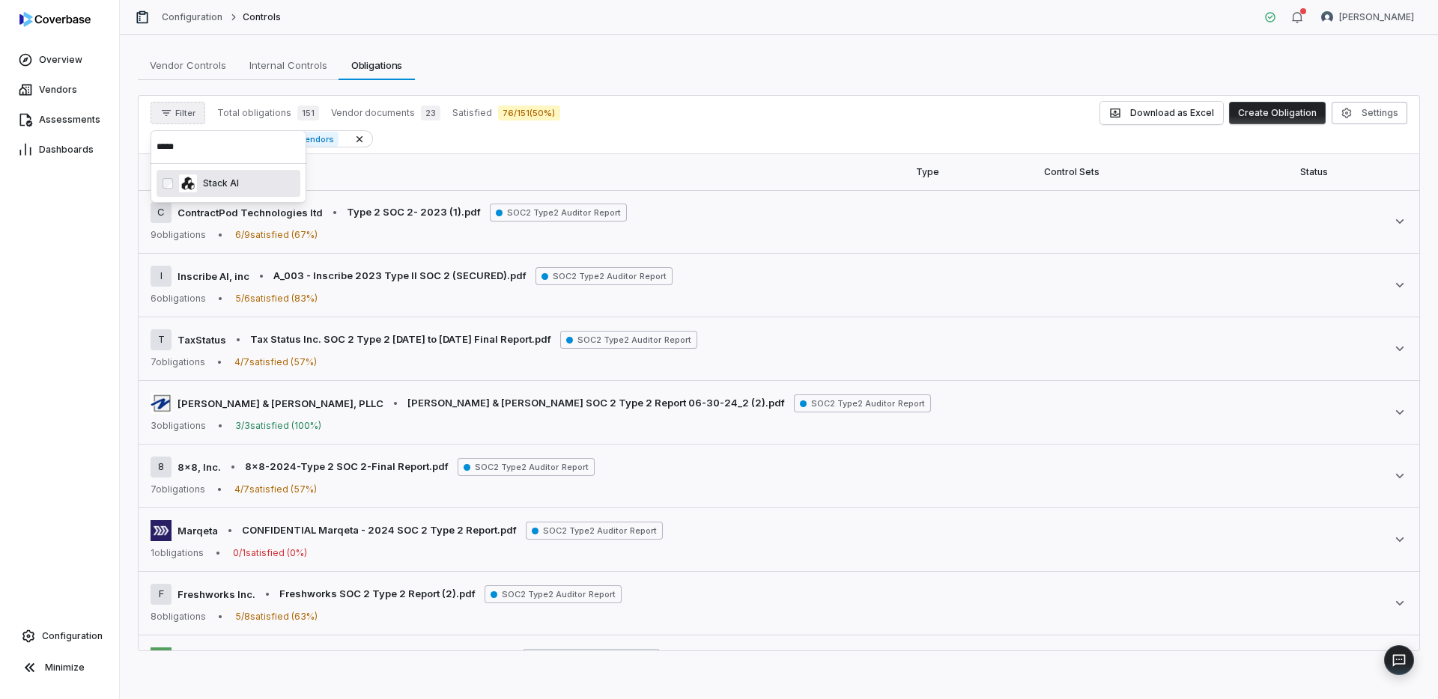
type input "*****"
click at [231, 185] on p "Stack AI" at bounding box center [218, 183] width 42 height 12
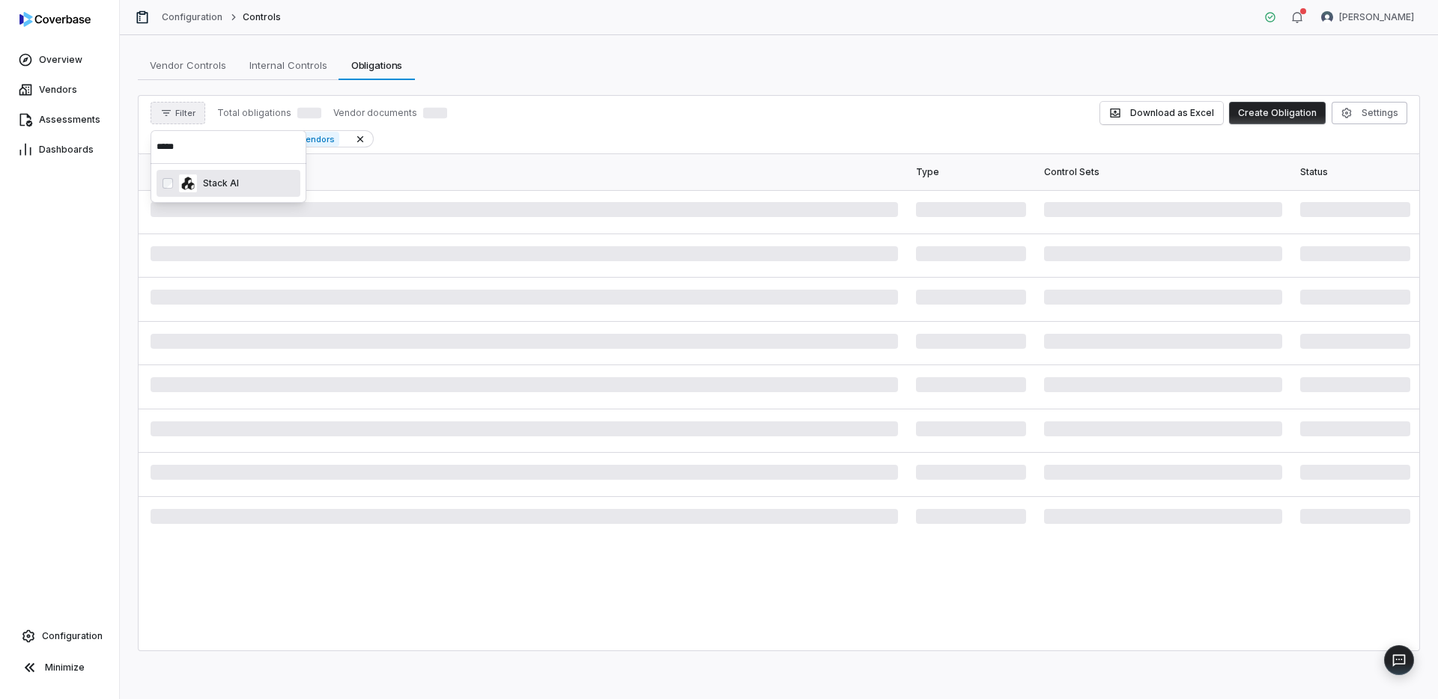
click at [39, 298] on div "Overview Vendors Assessments Dashboards Configuration Minimize" at bounding box center [59, 349] width 119 height 699
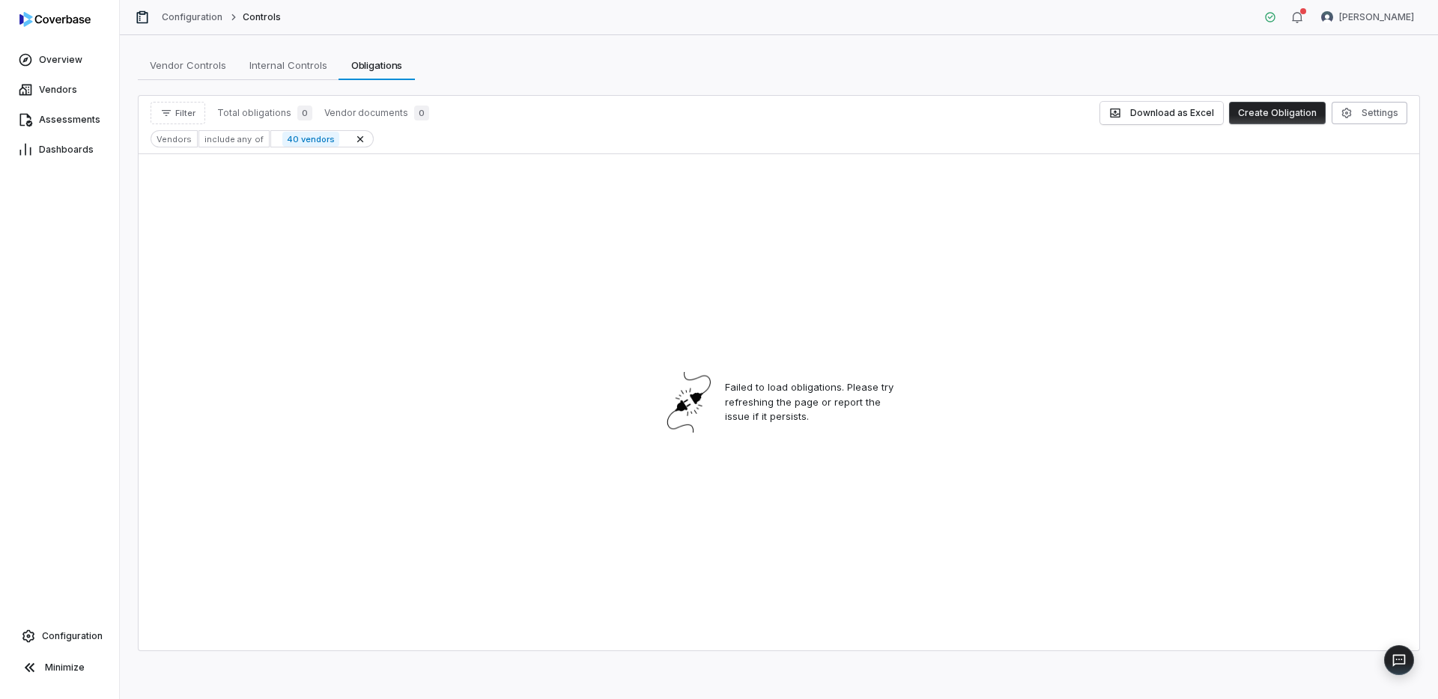
click at [171, 143] on div "Vendors" at bounding box center [174, 138] width 47 height 17
click at [181, 139] on div "Vendors" at bounding box center [174, 138] width 47 height 17
click at [181, 120] on button "Filter" at bounding box center [178, 113] width 55 height 22
click at [186, 151] on input "text" at bounding box center [229, 146] width 144 height 33
click at [188, 183] on div "Vendors" at bounding box center [229, 182] width 144 height 24
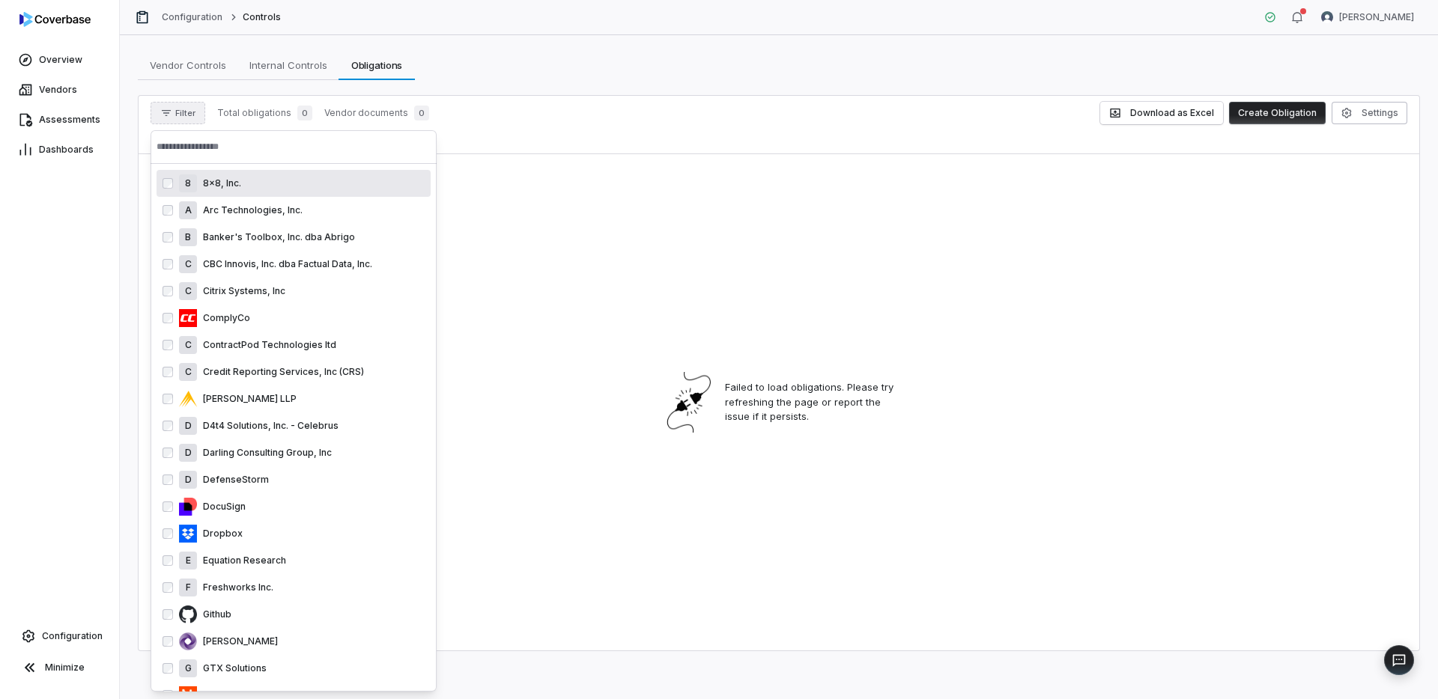
click at [206, 153] on input "text" at bounding box center [294, 146] width 274 height 33
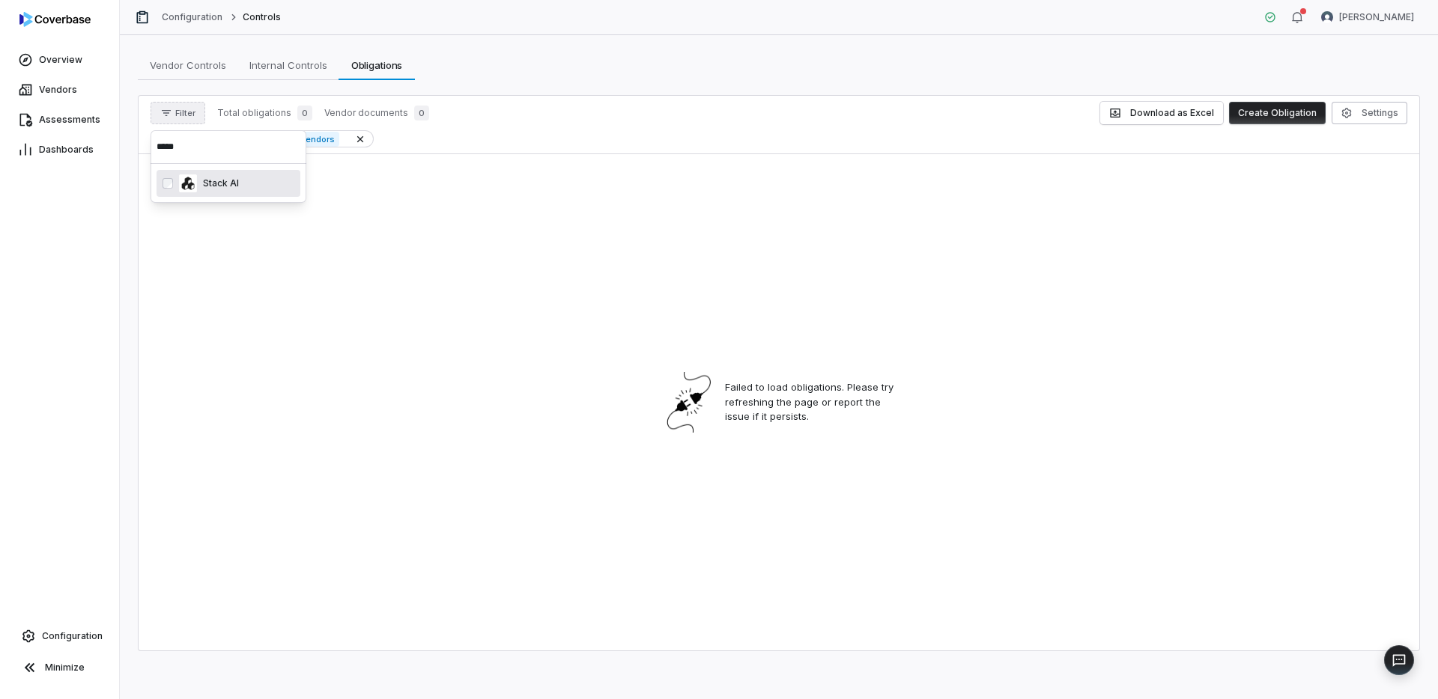
type input "*****"
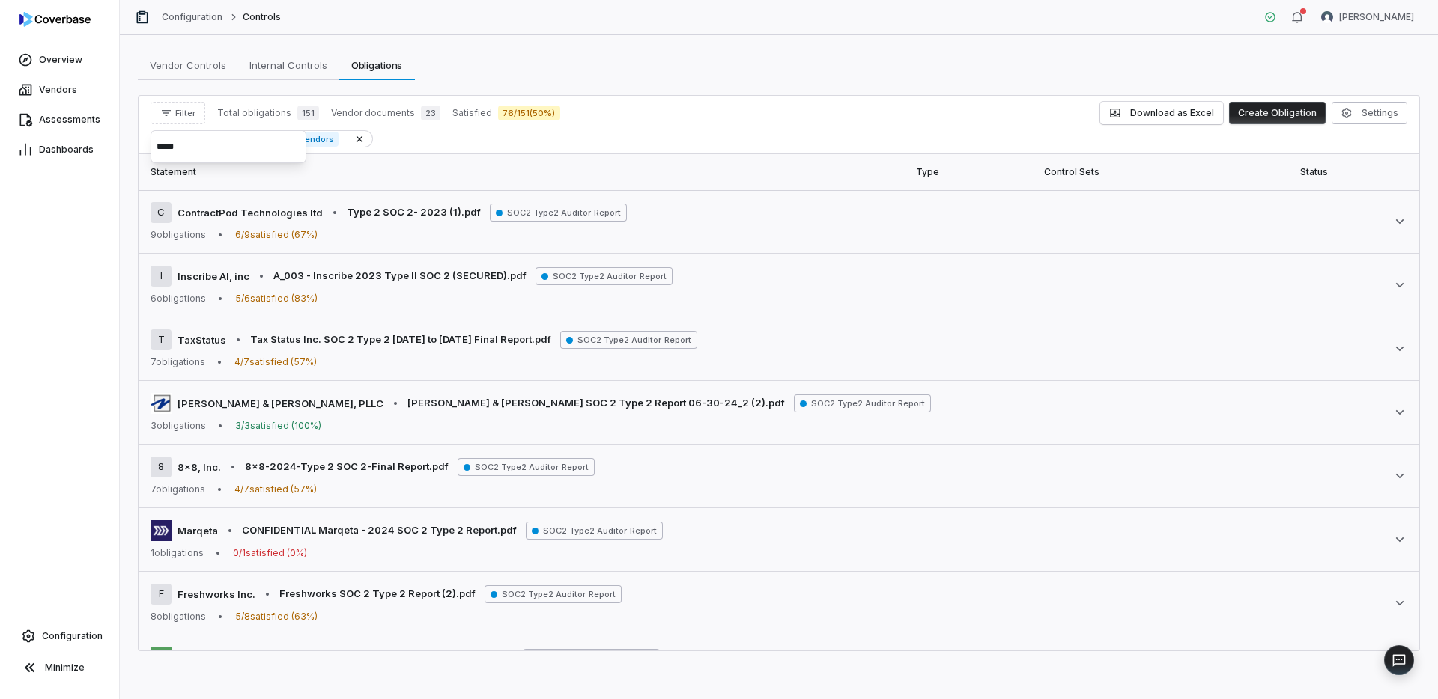
click at [562, 157] on th "Statement" at bounding box center [523, 172] width 768 height 36
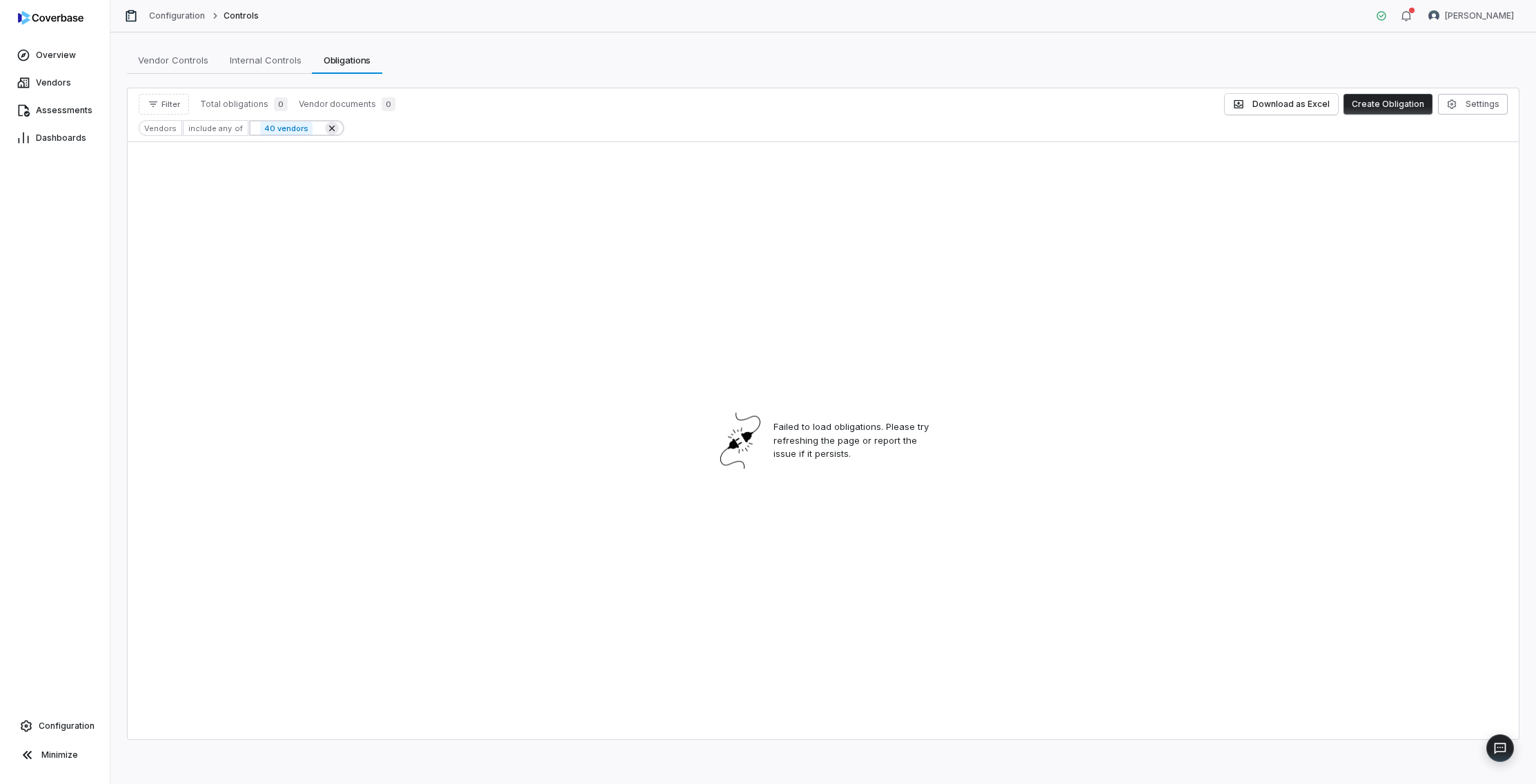
click at [326, 126] on icon at bounding box center [332, 128] width 11 height 11
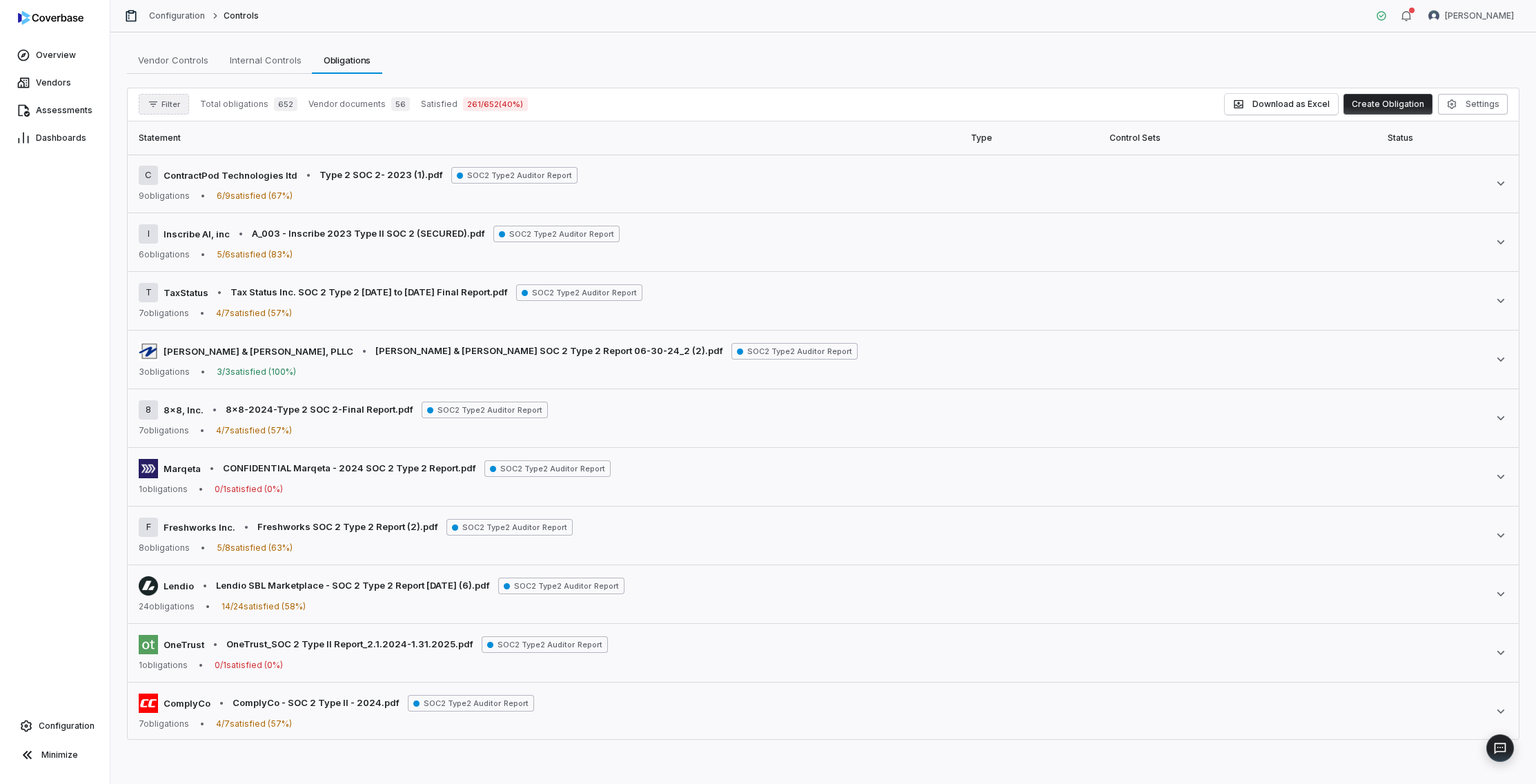
click at [169, 111] on button "Filter" at bounding box center [164, 104] width 51 height 20
click at [219, 139] on input "*" at bounding box center [211, 135] width 133 height 30
type input "********"
click at [177, 141] on input "********" at bounding box center [211, 135] width 133 height 30
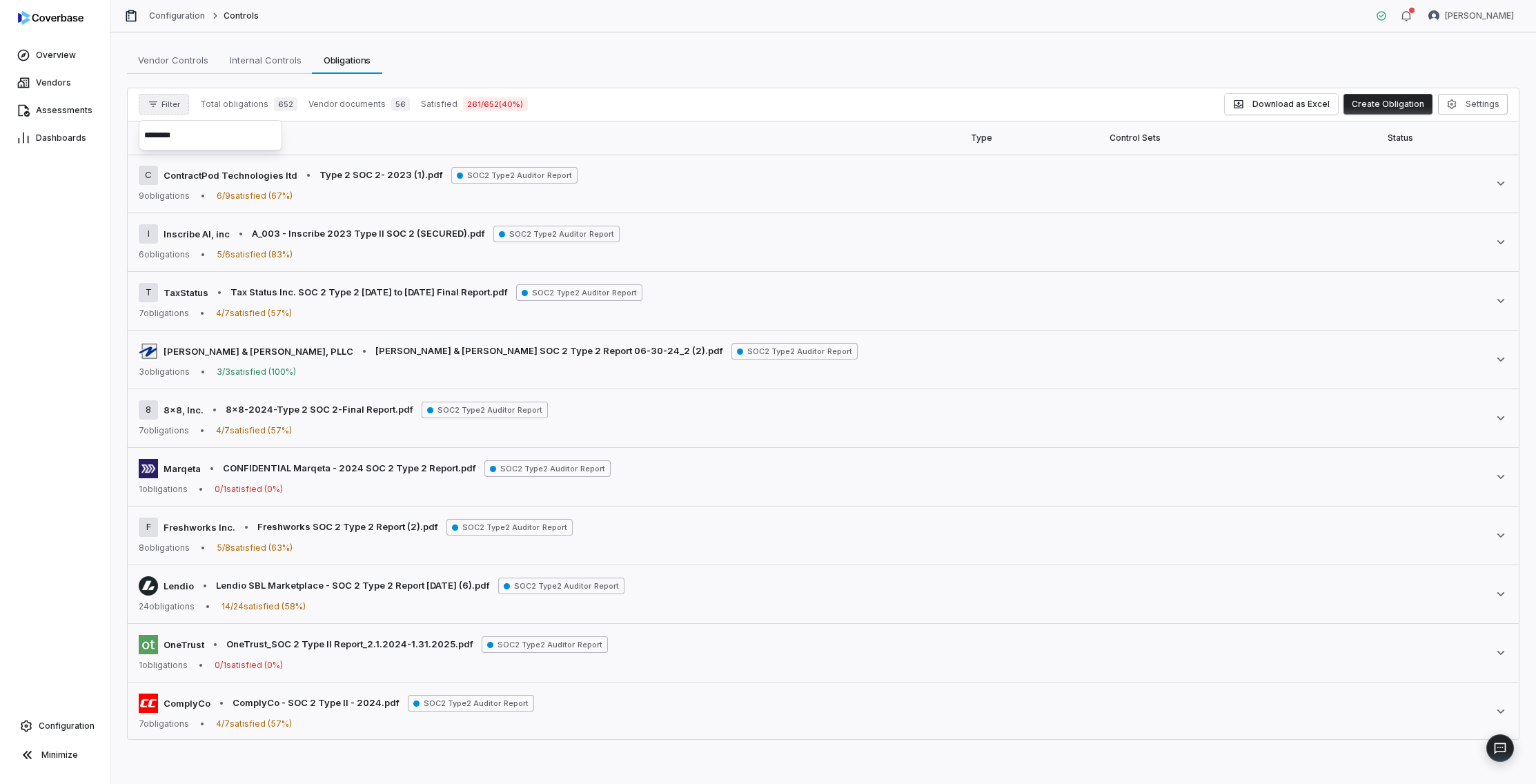
click at [177, 141] on input "********" at bounding box center [211, 135] width 133 height 30
click at [170, 174] on div "Vendors" at bounding box center [211, 168] width 133 height 22
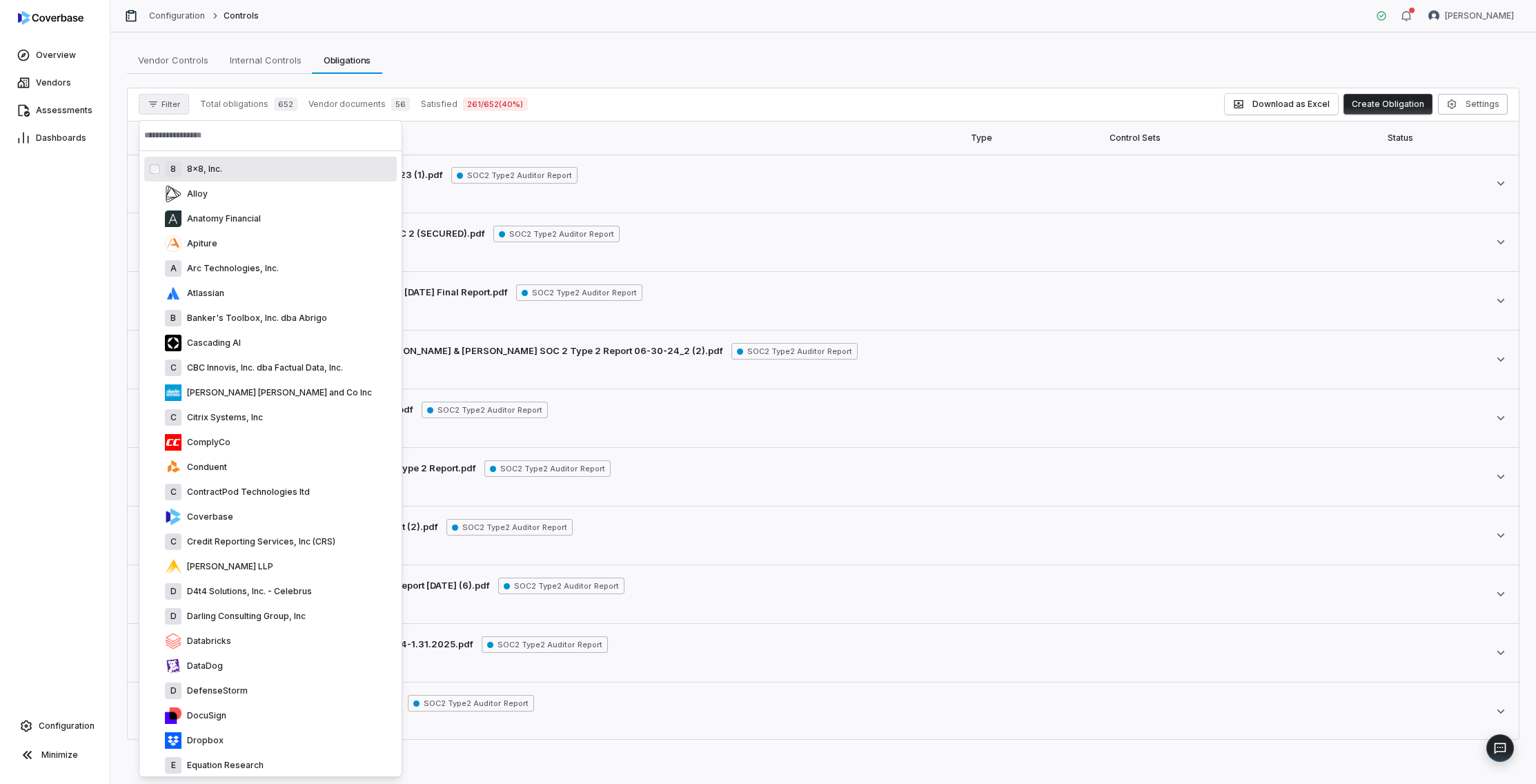
click at [220, 138] on input "text" at bounding box center [271, 135] width 252 height 30
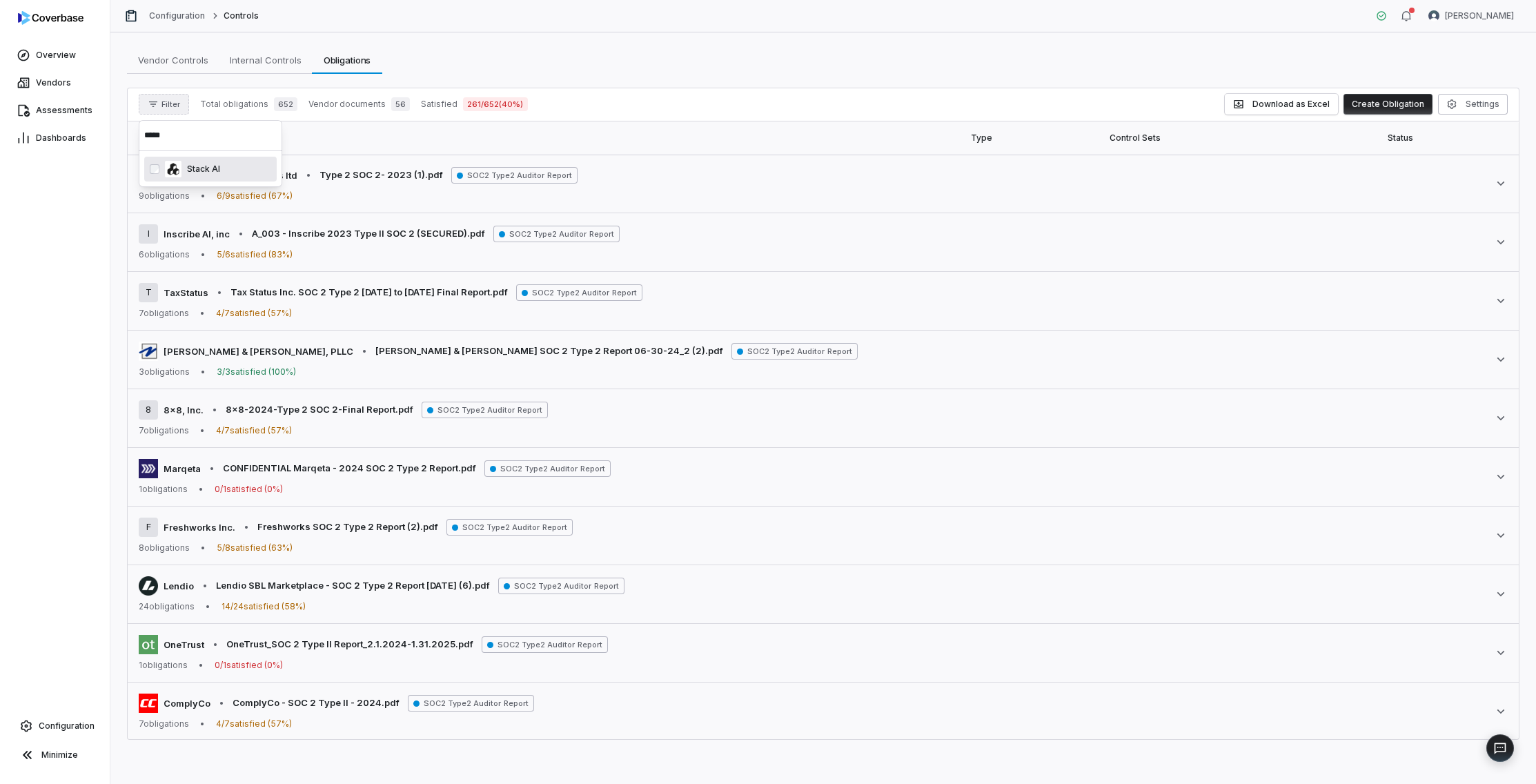
type input "*****"
click at [229, 169] on div "Stack AI" at bounding box center [217, 169] width 106 height 17
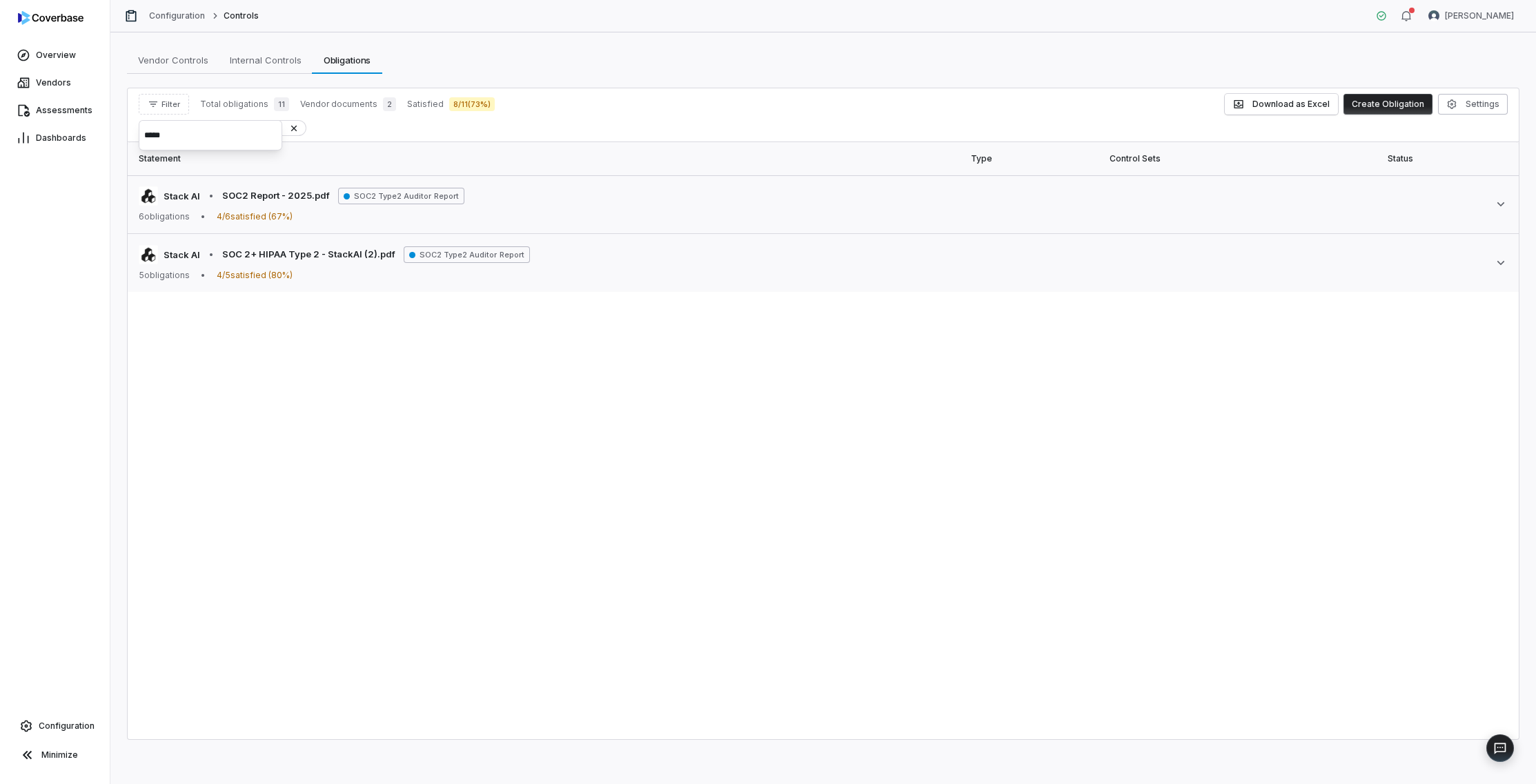
click at [274, 317] on div "Statement Type Control Sets Status Document Stack AI • SOC2 Report - 2025.pdf S…" at bounding box center [824, 440] width 1391 height 597
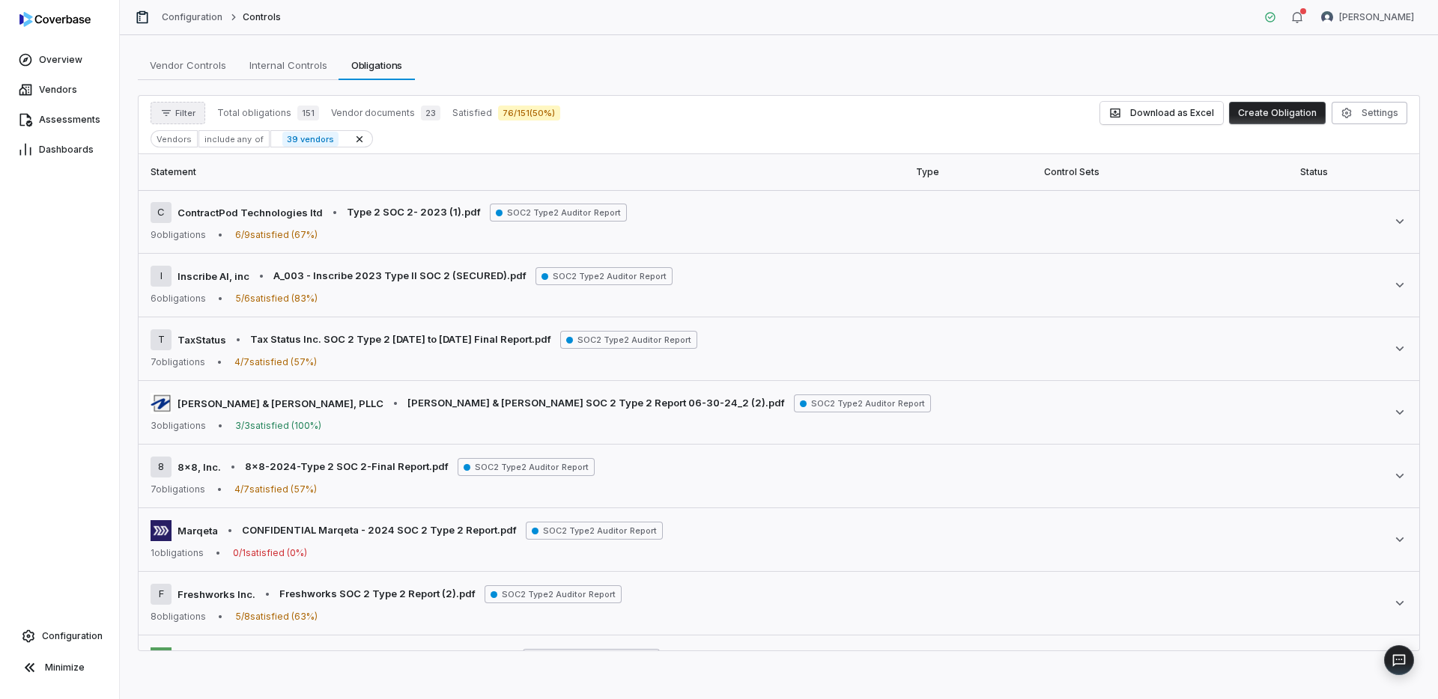
click at [171, 121] on button "Filter" at bounding box center [178, 113] width 55 height 22
click at [180, 189] on div "Vendors" at bounding box center [229, 182] width 144 height 24
click at [177, 66] on span "Vendor Controls" at bounding box center [188, 64] width 88 height 19
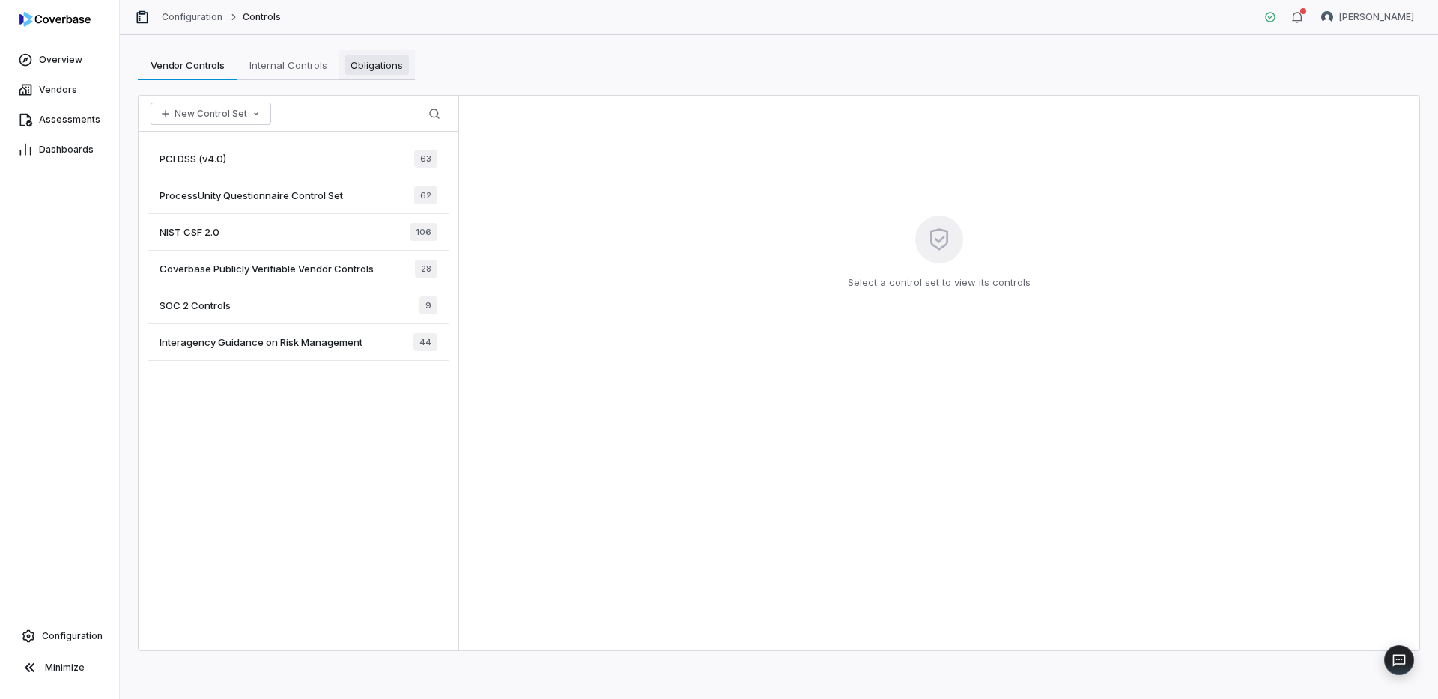
click at [377, 63] on span "Obligations" at bounding box center [376, 64] width 64 height 19
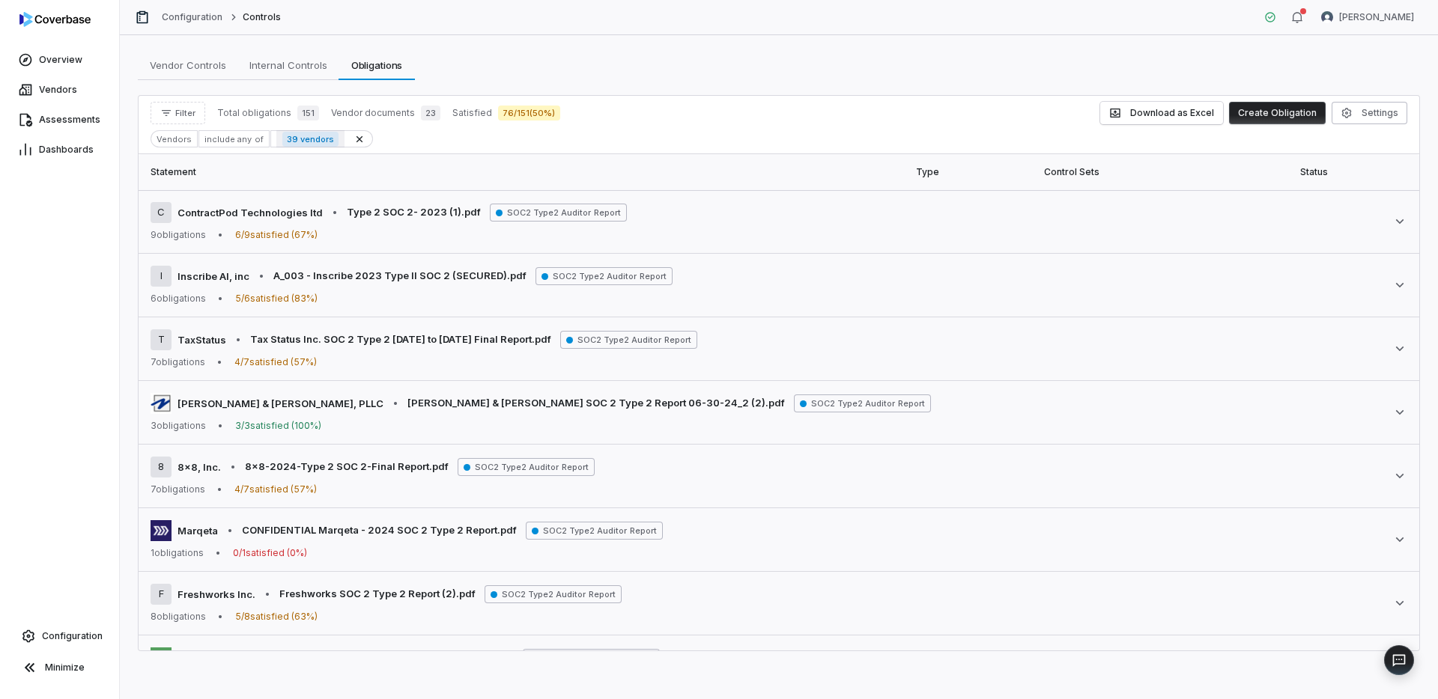
click at [322, 142] on span "39 vendors" at bounding box center [310, 139] width 56 height 15
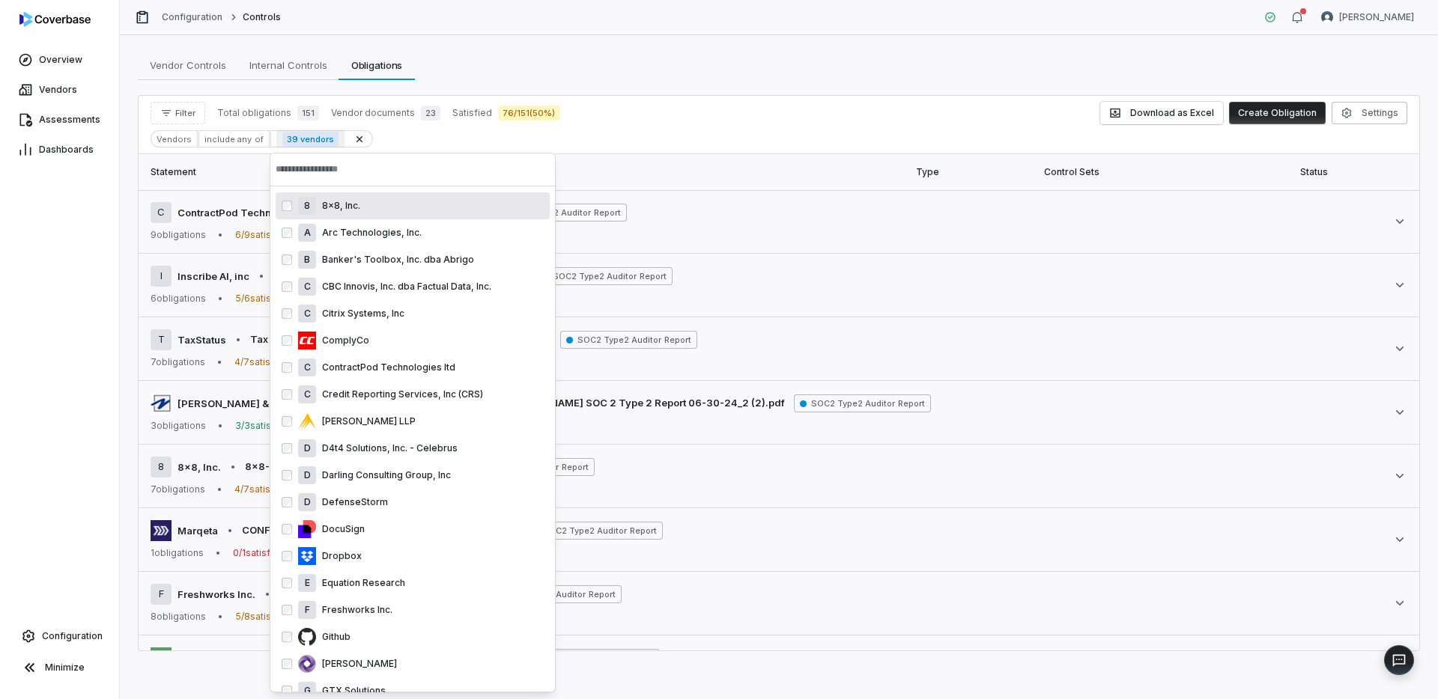
click at [322, 142] on span "39 vendors" at bounding box center [310, 139] width 56 height 15
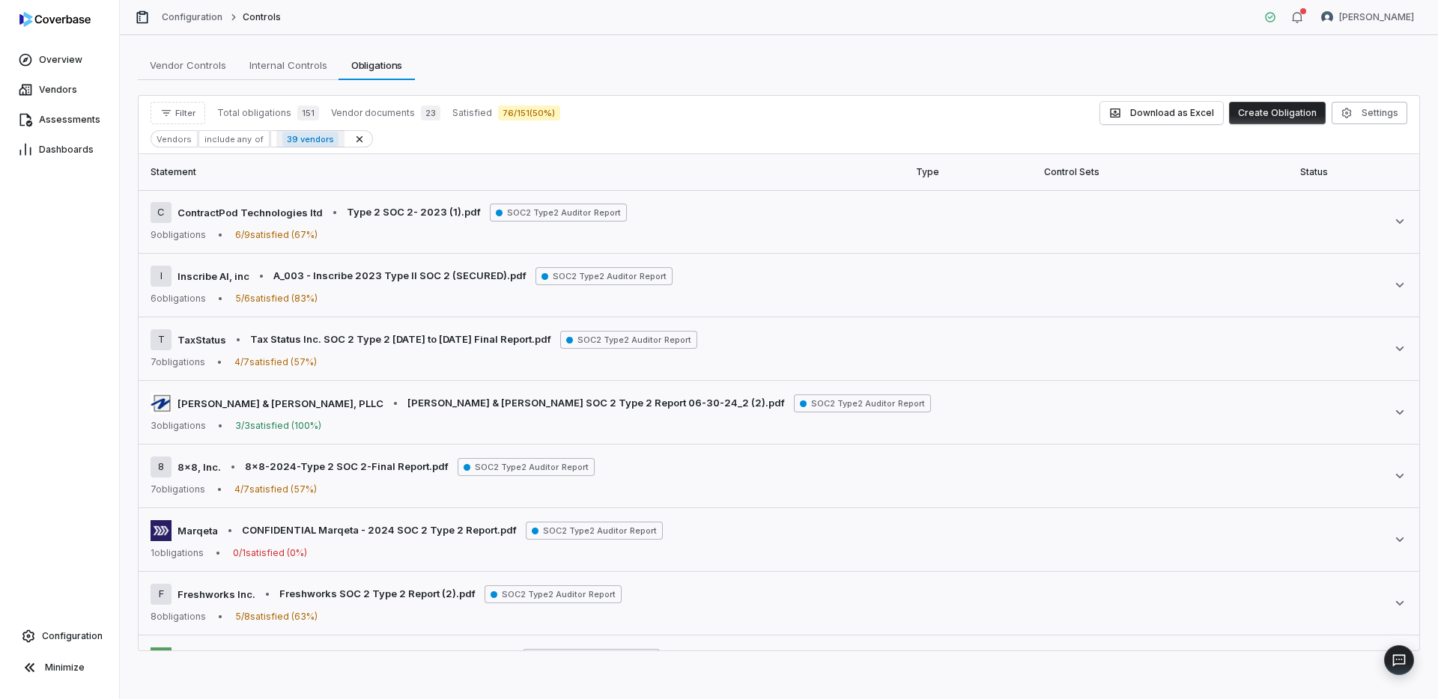
click at [322, 142] on span "39 vendors" at bounding box center [310, 139] width 56 height 15
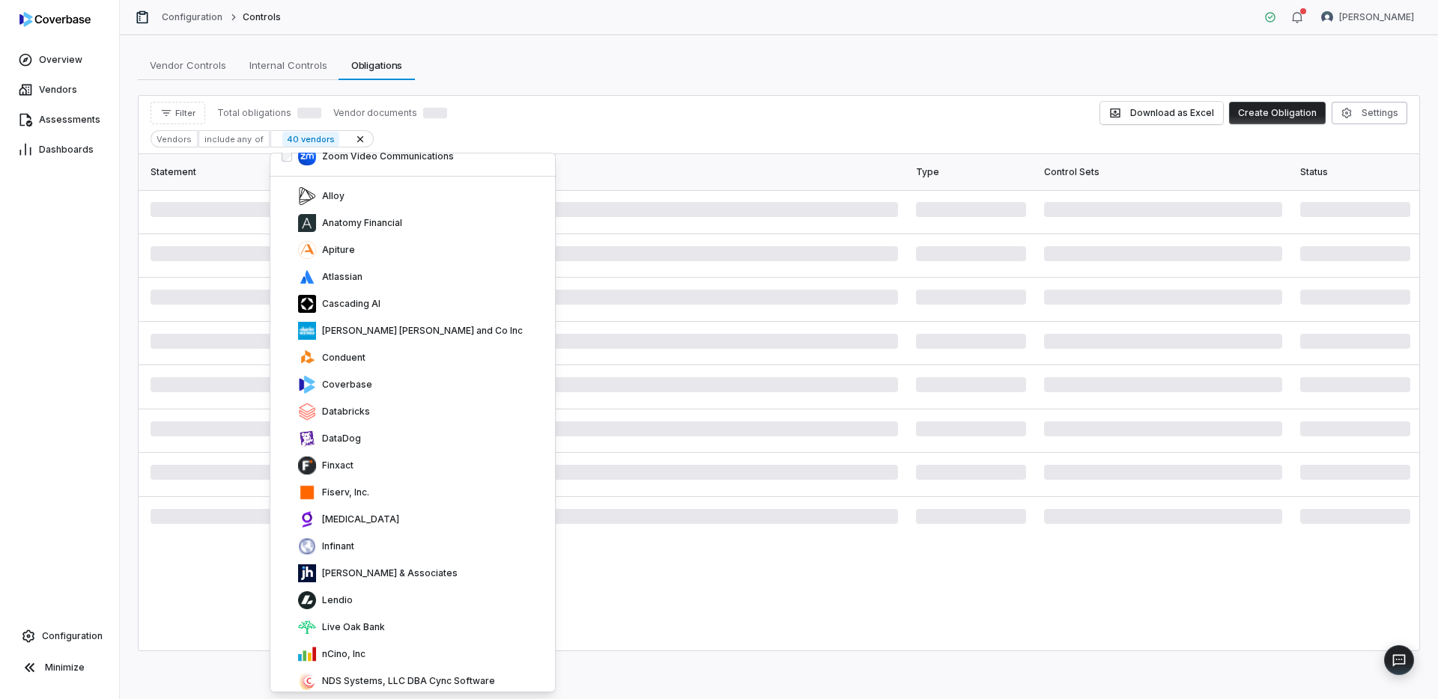
scroll to position [1096, 0]
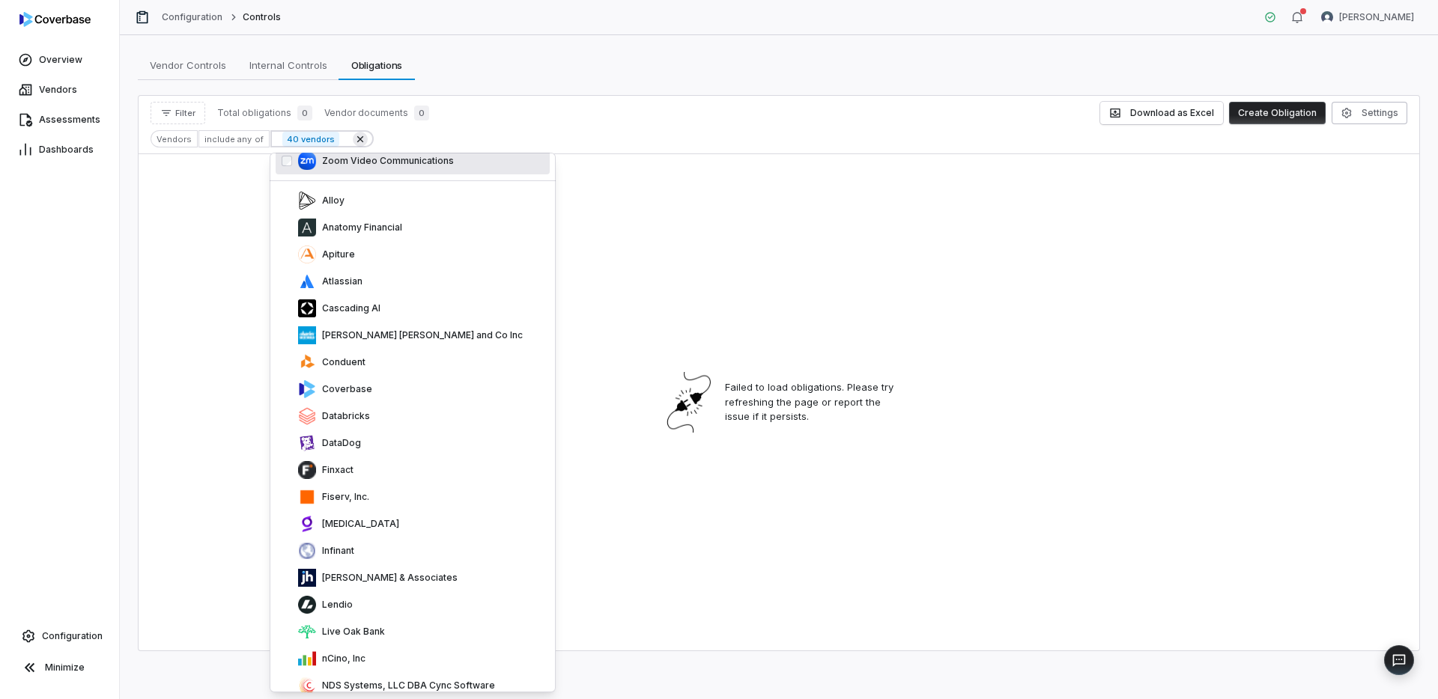
click at [356, 138] on button at bounding box center [360, 139] width 15 height 15
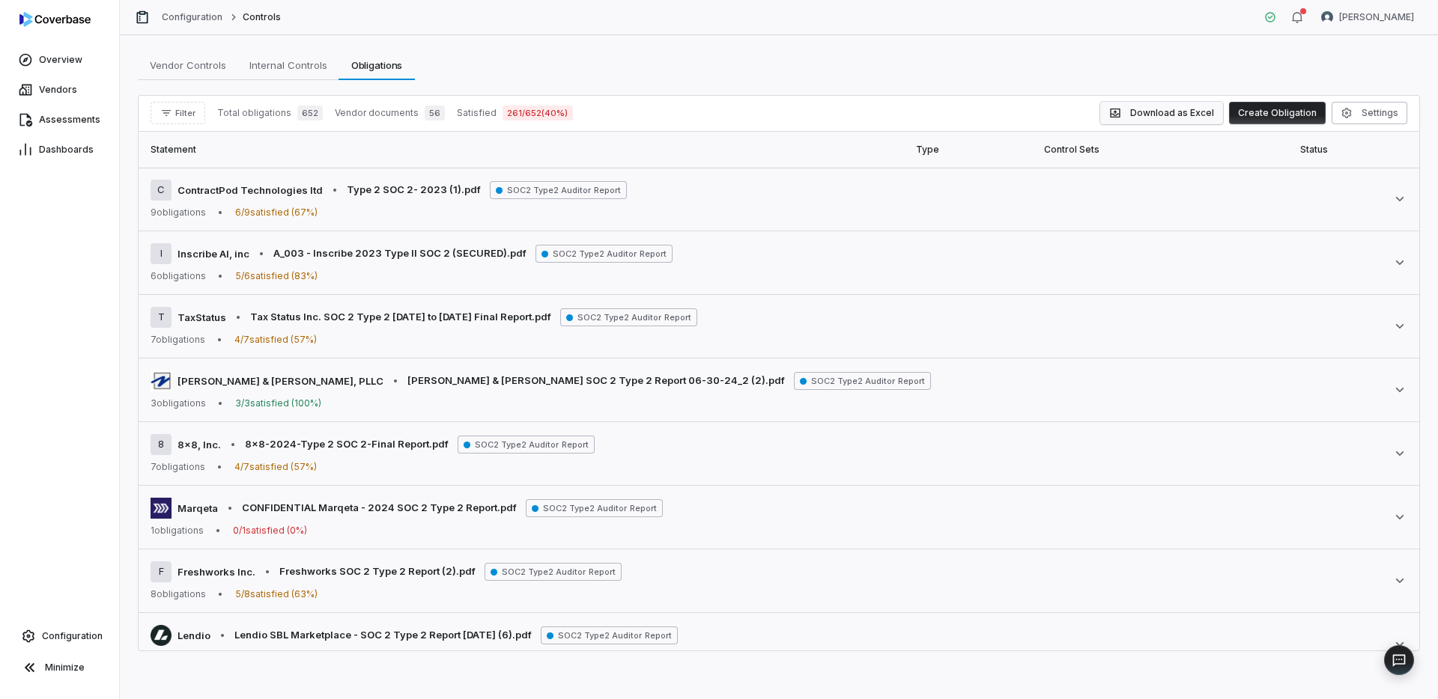
click at [1170, 115] on button "Download as Excel" at bounding box center [1161, 113] width 123 height 22
click at [1141, 115] on button "Download as Excel" at bounding box center [1161, 113] width 123 height 22
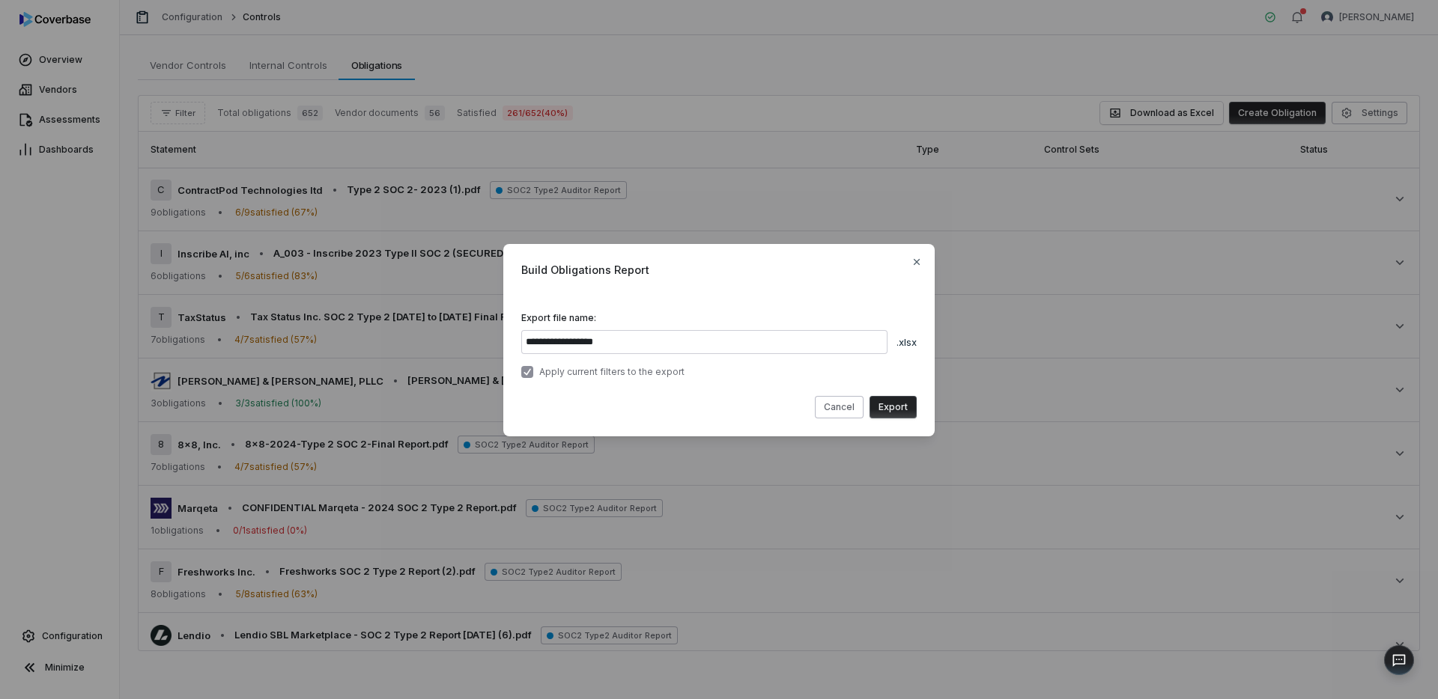
click at [779, 356] on div "**********" at bounding box center [718, 345] width 395 height 66
click at [892, 413] on button "Export" at bounding box center [892, 407] width 47 height 22
